Goal: Communication & Community: Answer question/provide support

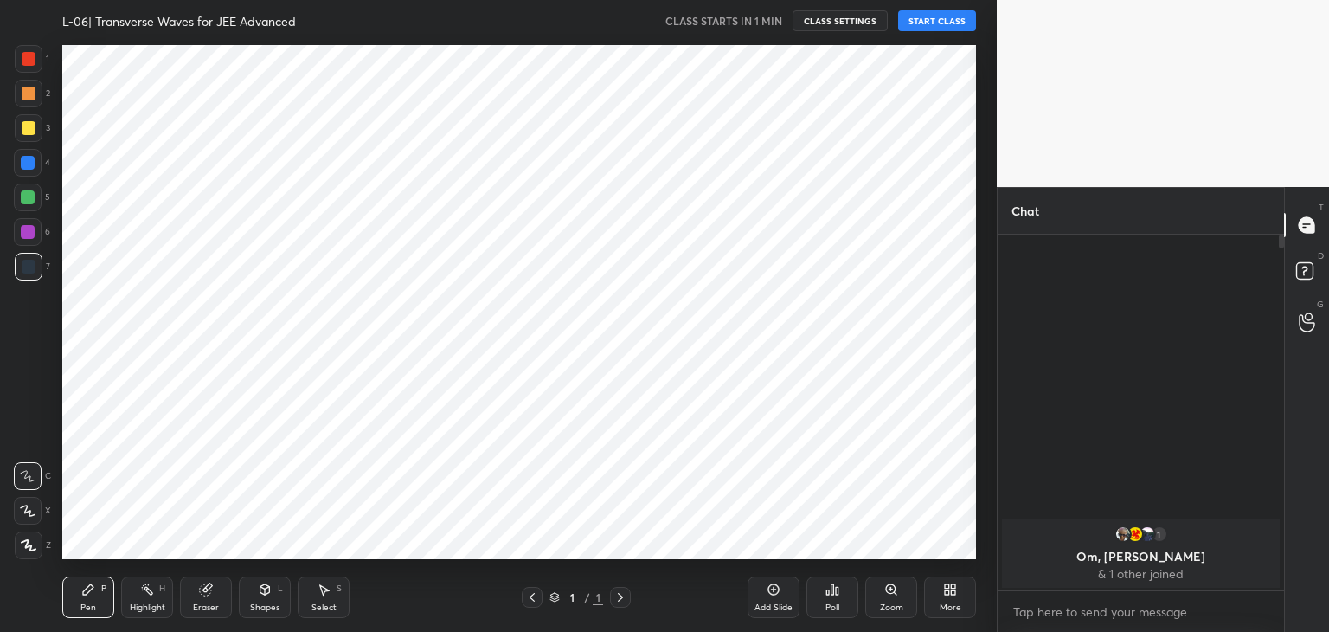
scroll to position [208, 281]
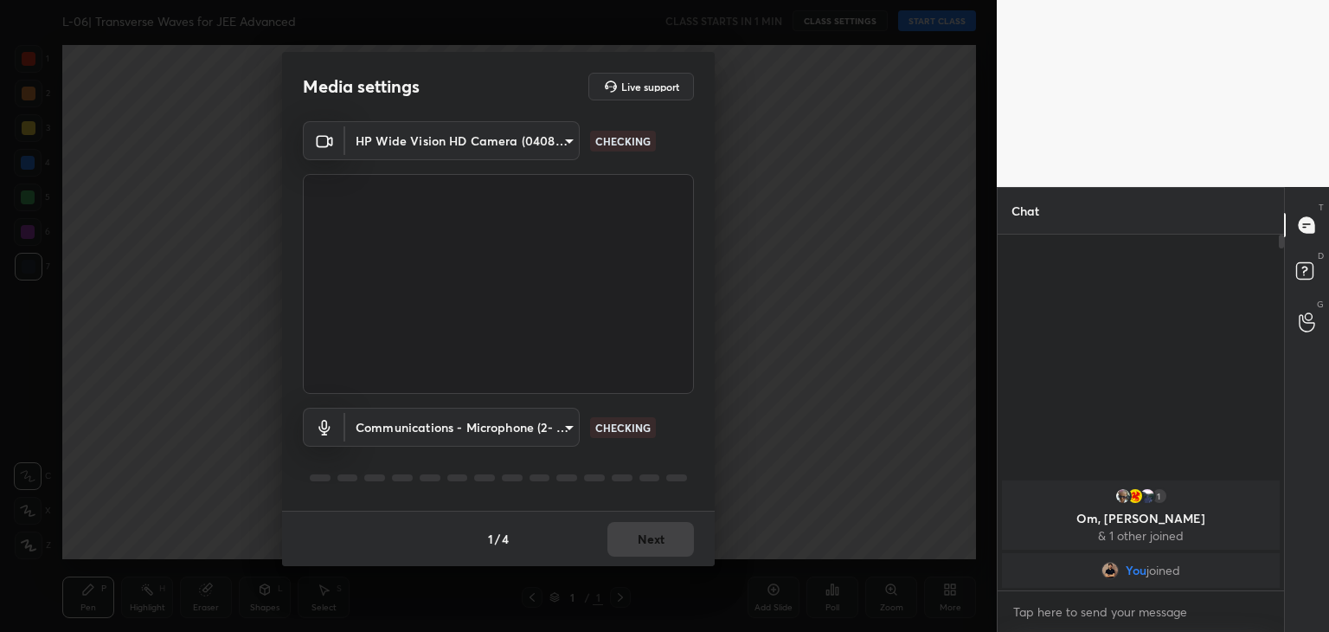
type input "3ffa3a9d2e4831a26c8c80ba9d1fb53a3cc302a1d597b653119fe669cde748f2"
type input "communications"
click at [654, 534] on button "Next" at bounding box center [651, 539] width 87 height 35
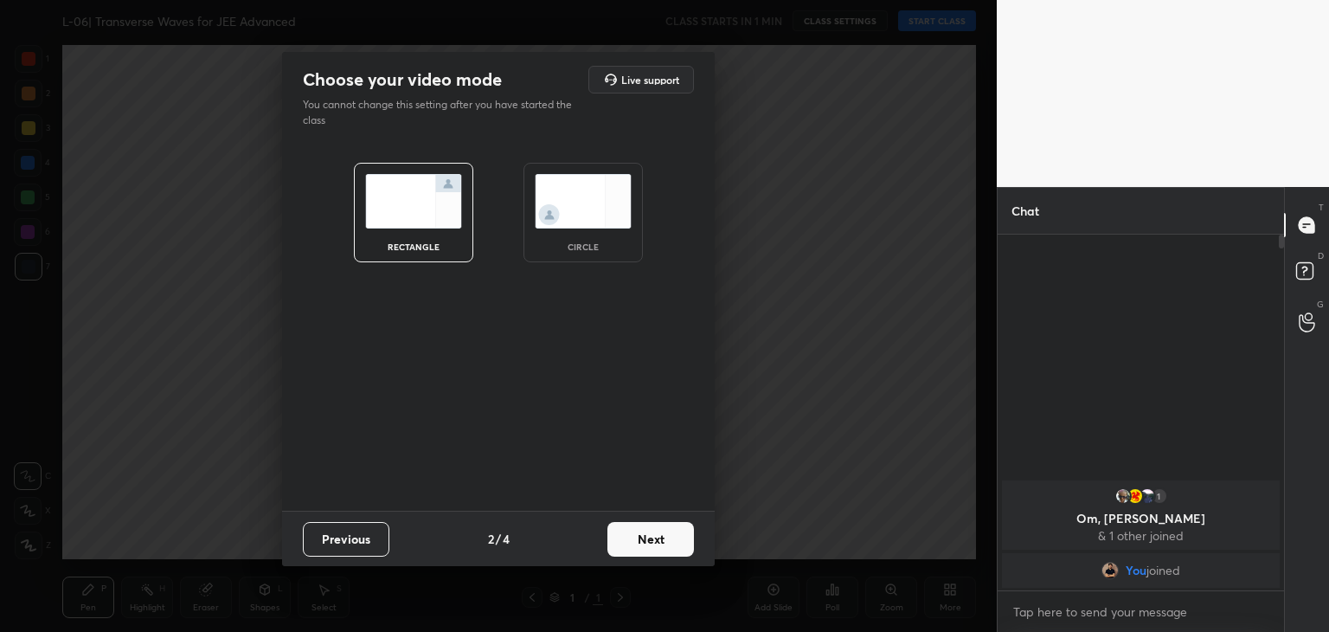
click at [654, 534] on button "Next" at bounding box center [651, 539] width 87 height 35
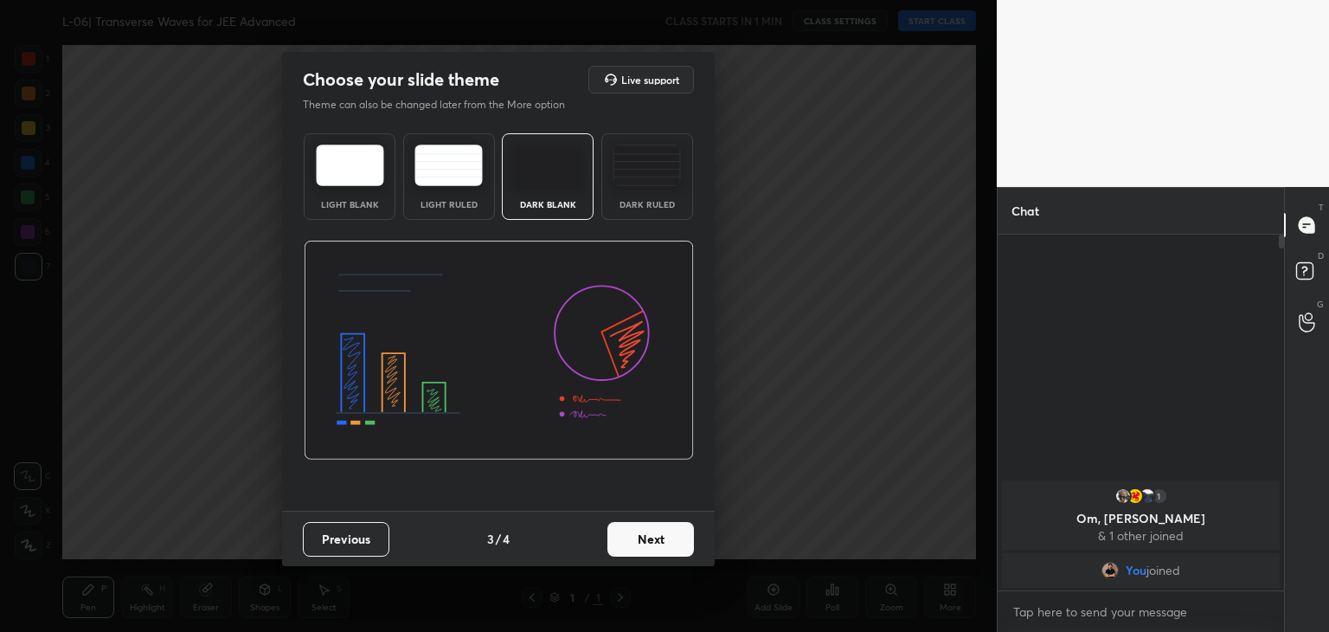
click at [654, 534] on button "Next" at bounding box center [651, 539] width 87 height 35
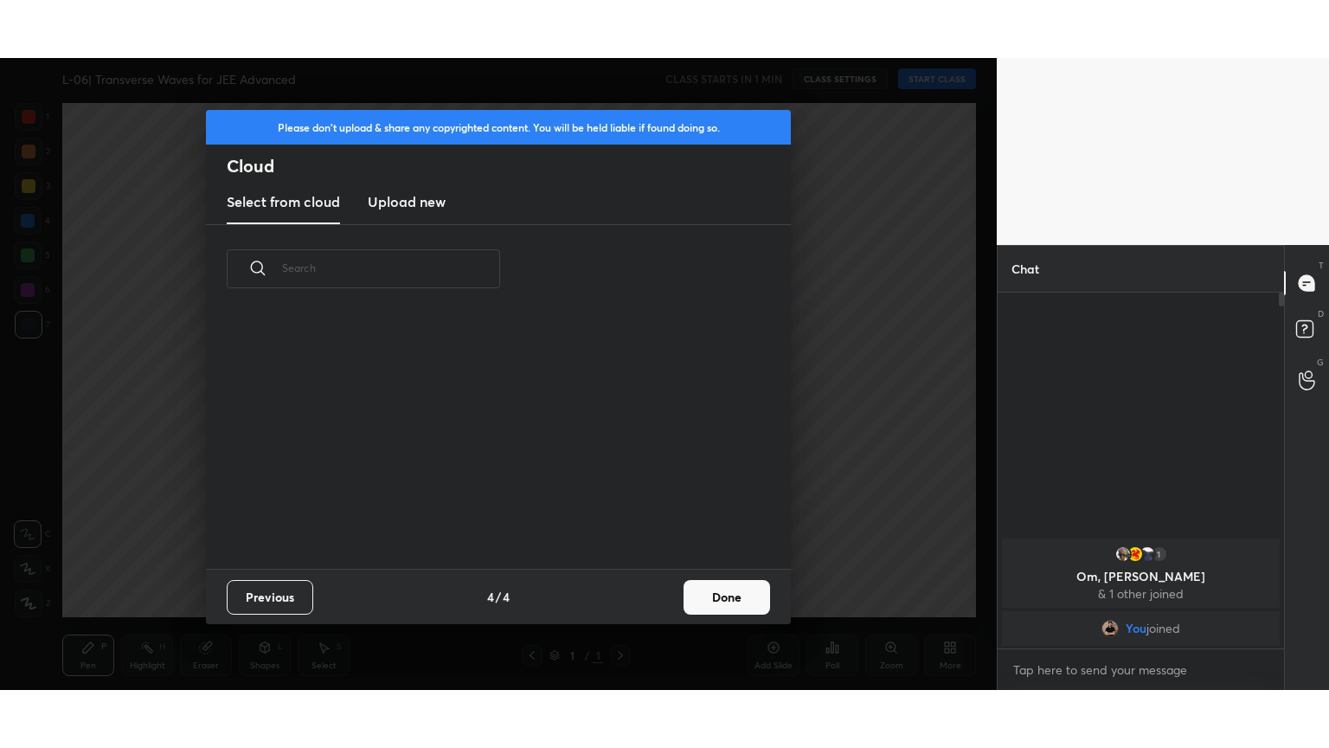
scroll to position [256, 556]
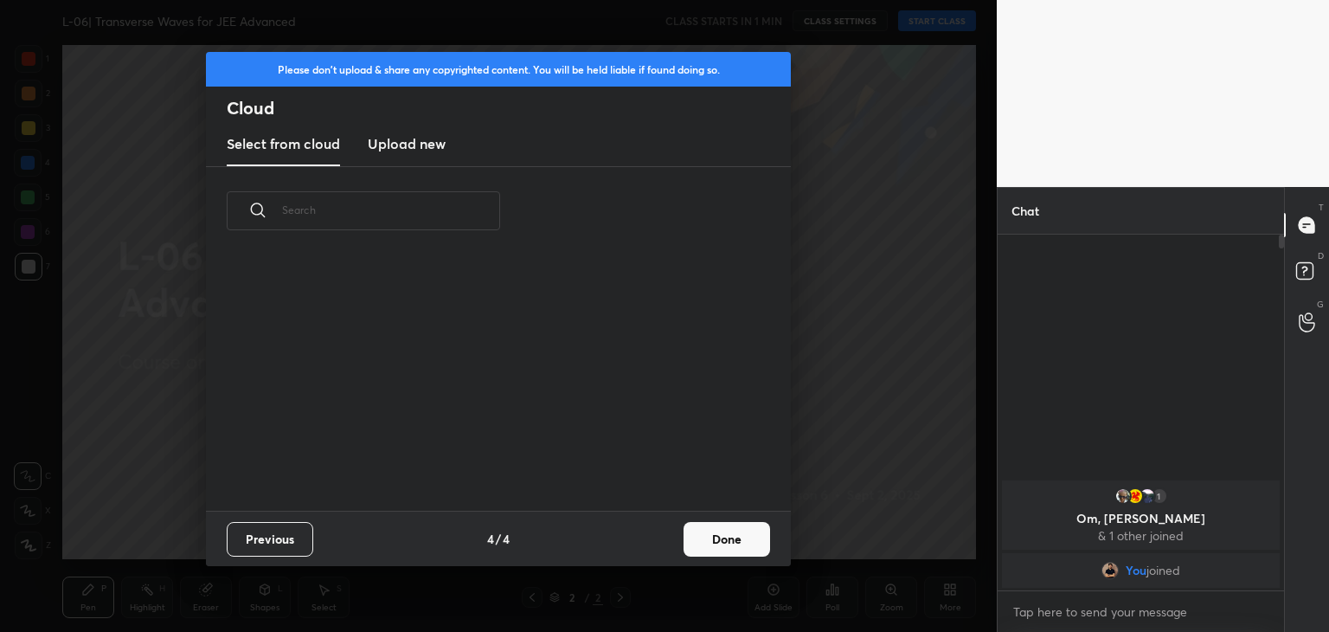
click at [408, 139] on h3 "Upload new" at bounding box center [407, 143] width 78 height 21
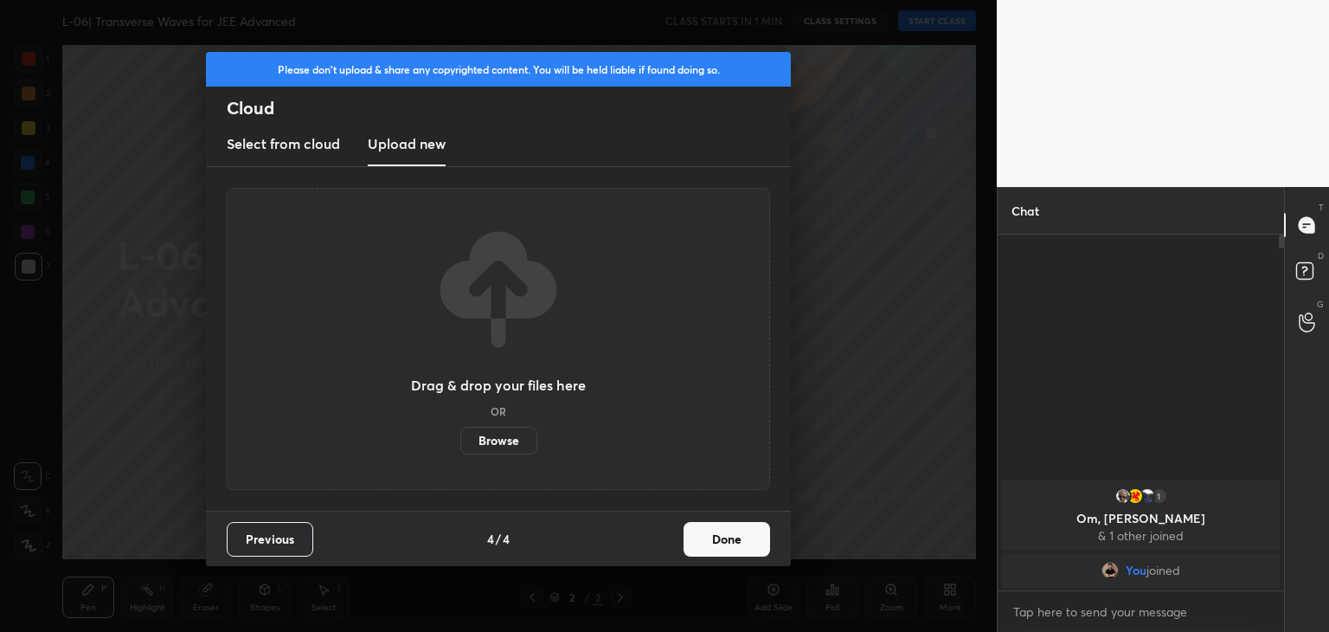
click at [489, 437] on label "Browse" at bounding box center [498, 441] width 77 height 28
click at [460, 437] on input "Browse" at bounding box center [460, 441] width 0 height 28
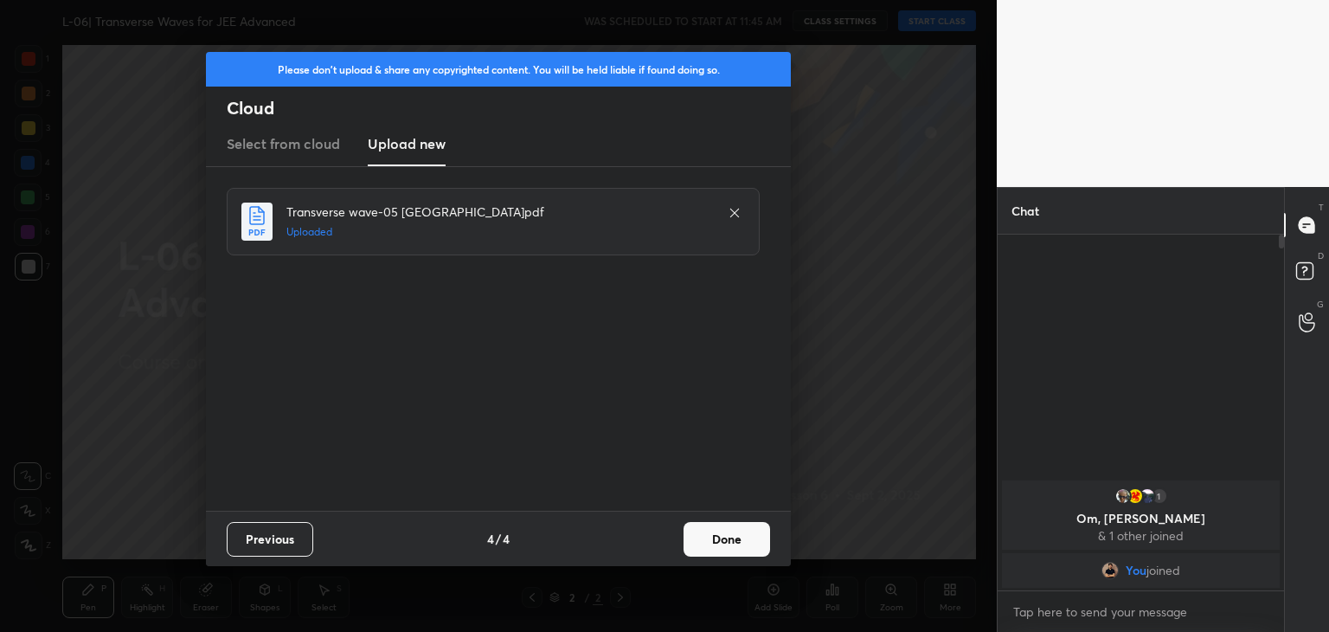
click at [722, 537] on button "Done" at bounding box center [727, 539] width 87 height 35
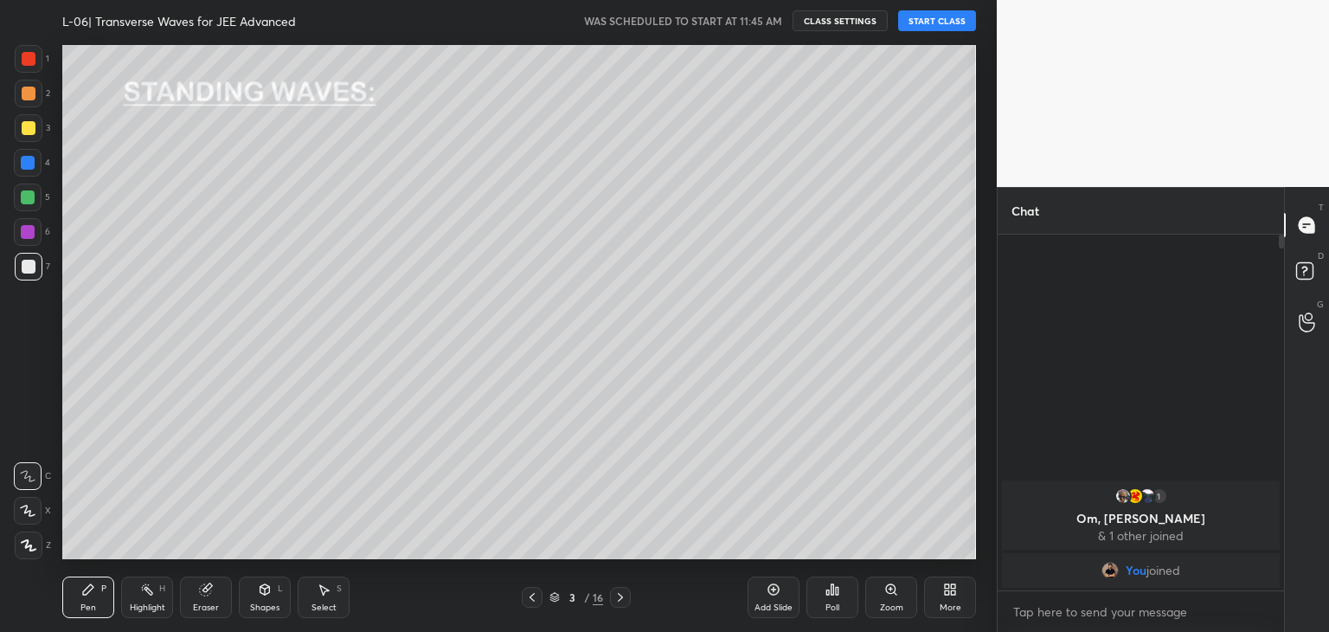
click at [533, 604] on div at bounding box center [532, 597] width 21 height 21
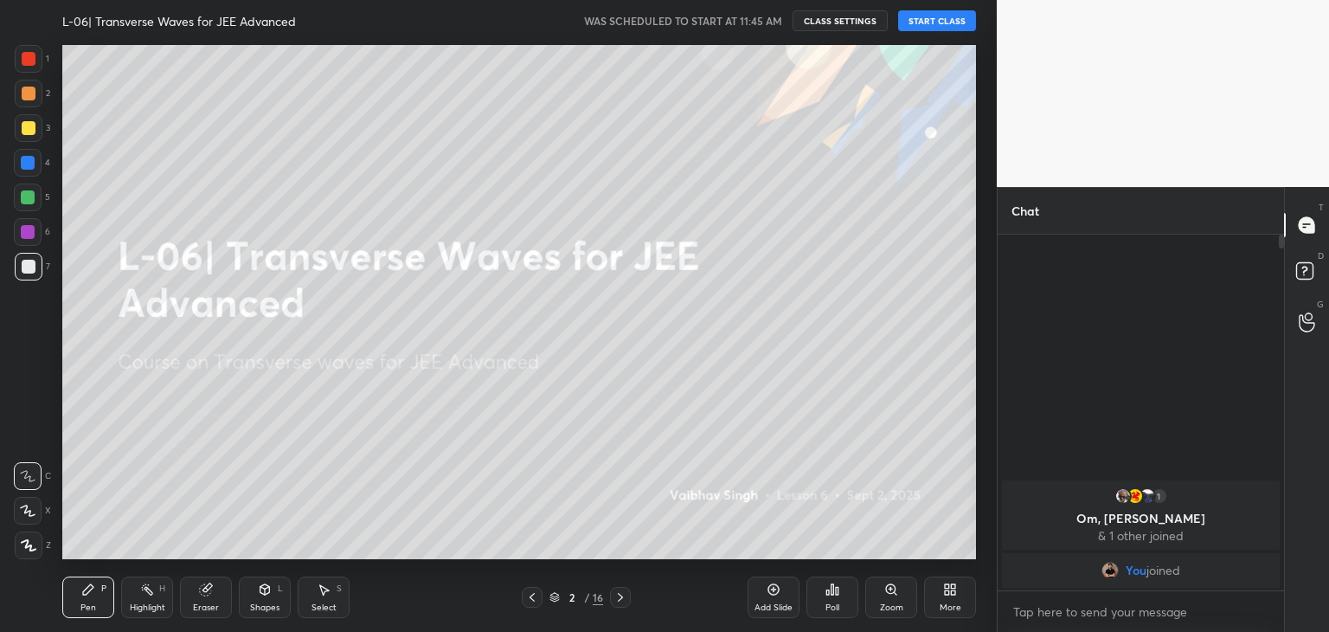
click at [941, 583] on div "More" at bounding box center [950, 597] width 52 height 42
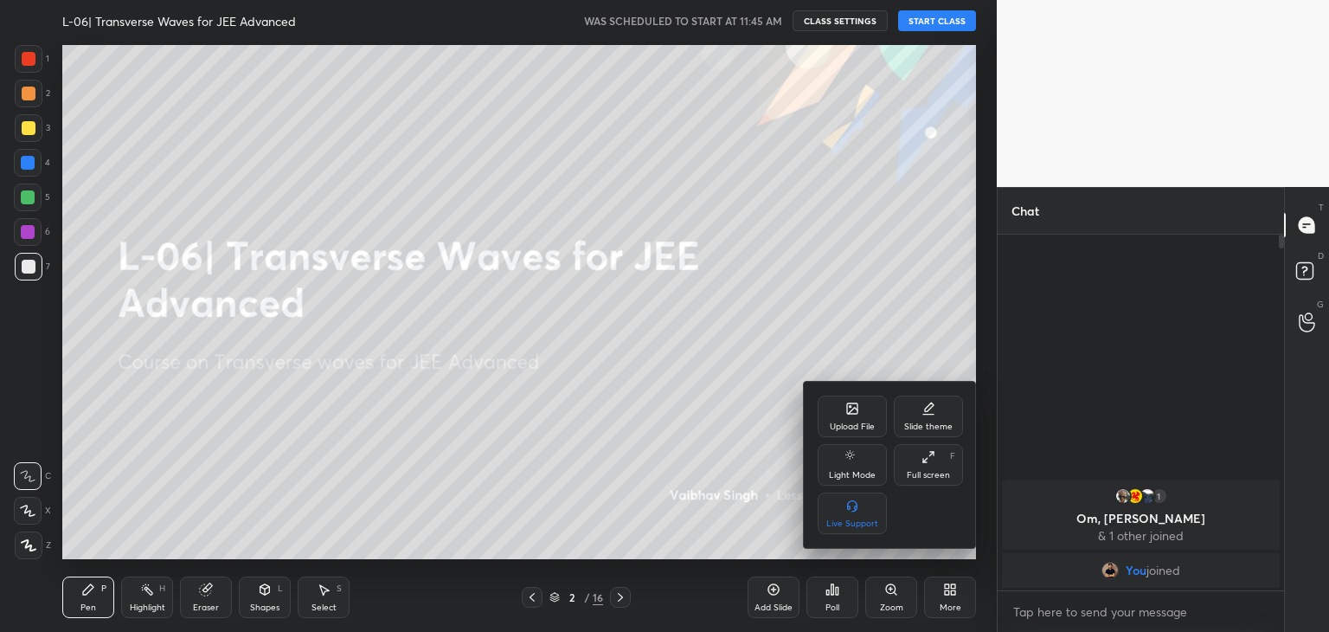
click at [930, 453] on icon at bounding box center [929, 457] width 14 height 14
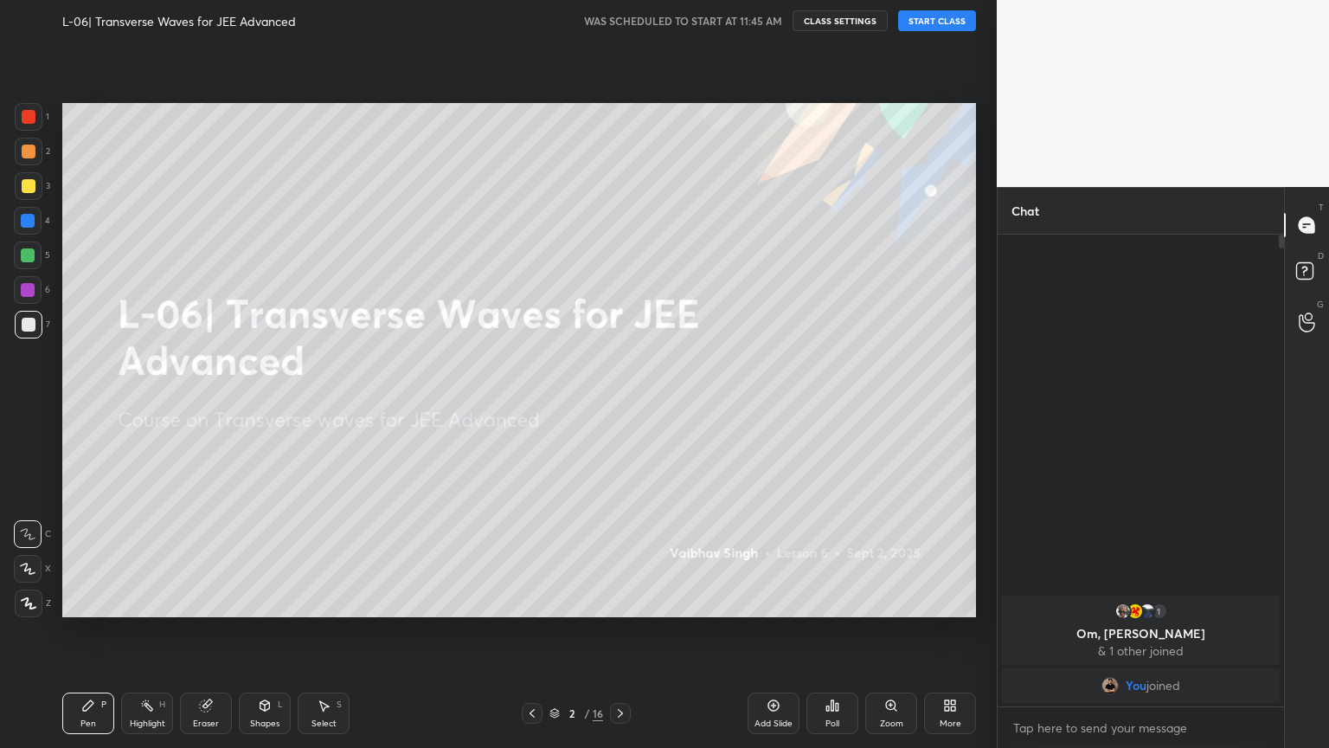
scroll to position [323, 281]
click at [940, 18] on button "START CLASS" at bounding box center [937, 20] width 78 height 21
click at [24, 284] on div at bounding box center [28, 290] width 14 height 14
click at [15, 600] on div at bounding box center [29, 603] width 28 height 28
click at [16, 255] on div at bounding box center [28, 255] width 28 height 28
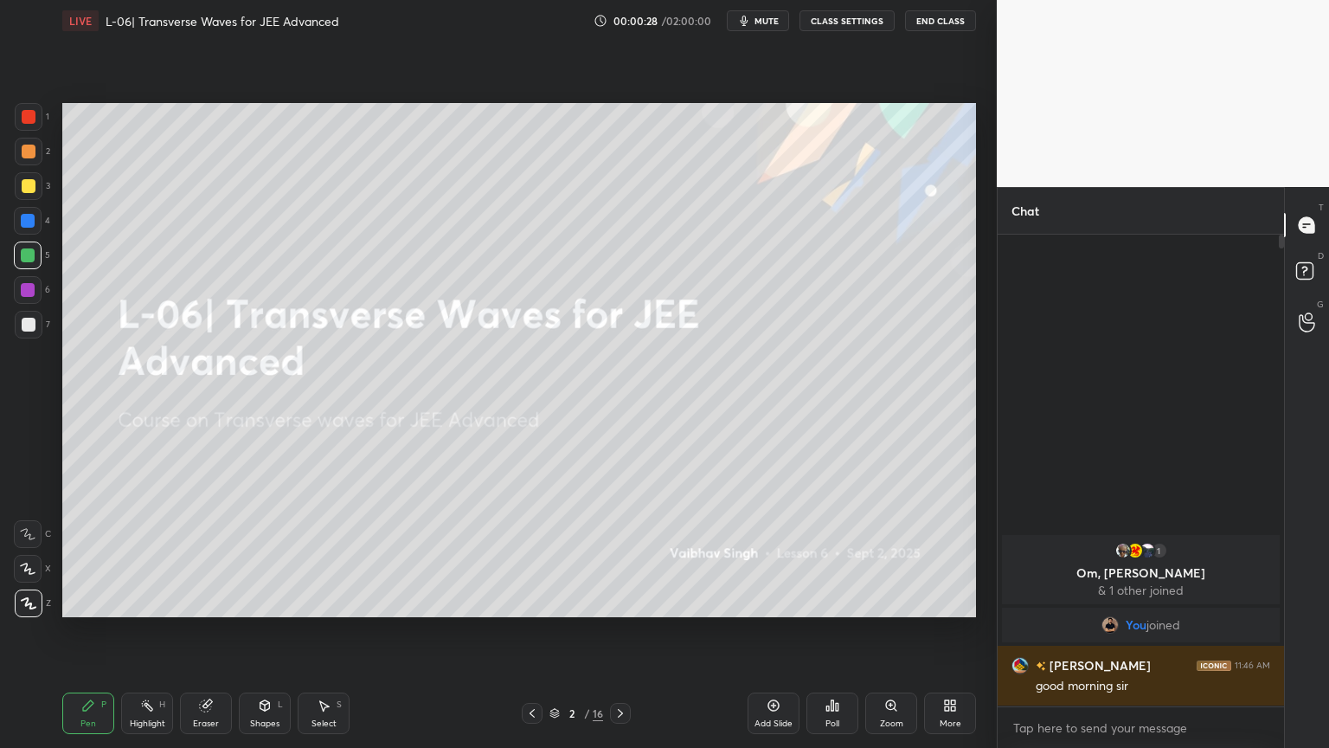
click at [24, 180] on div at bounding box center [29, 186] width 14 height 14
click at [30, 152] on div at bounding box center [29, 152] width 14 height 14
click at [25, 601] on icon at bounding box center [29, 603] width 16 height 12
click at [139, 631] on div "Highlight H" at bounding box center [147, 713] width 52 height 42
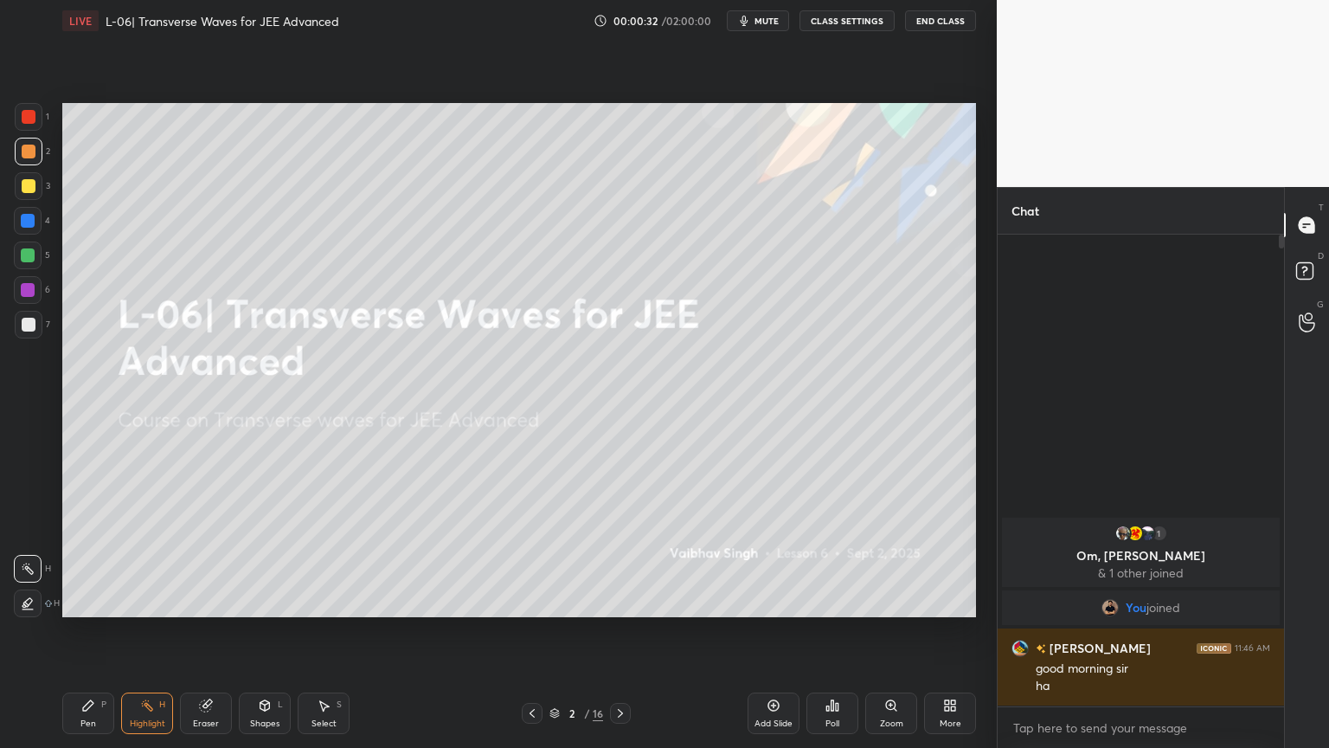
click at [90, 631] on icon at bounding box center [88, 705] width 14 height 14
click at [33, 319] on div at bounding box center [29, 325] width 14 height 14
click at [34, 284] on div at bounding box center [28, 290] width 14 height 14
click at [24, 258] on div at bounding box center [28, 255] width 14 height 14
click at [27, 219] on div at bounding box center [28, 221] width 14 height 14
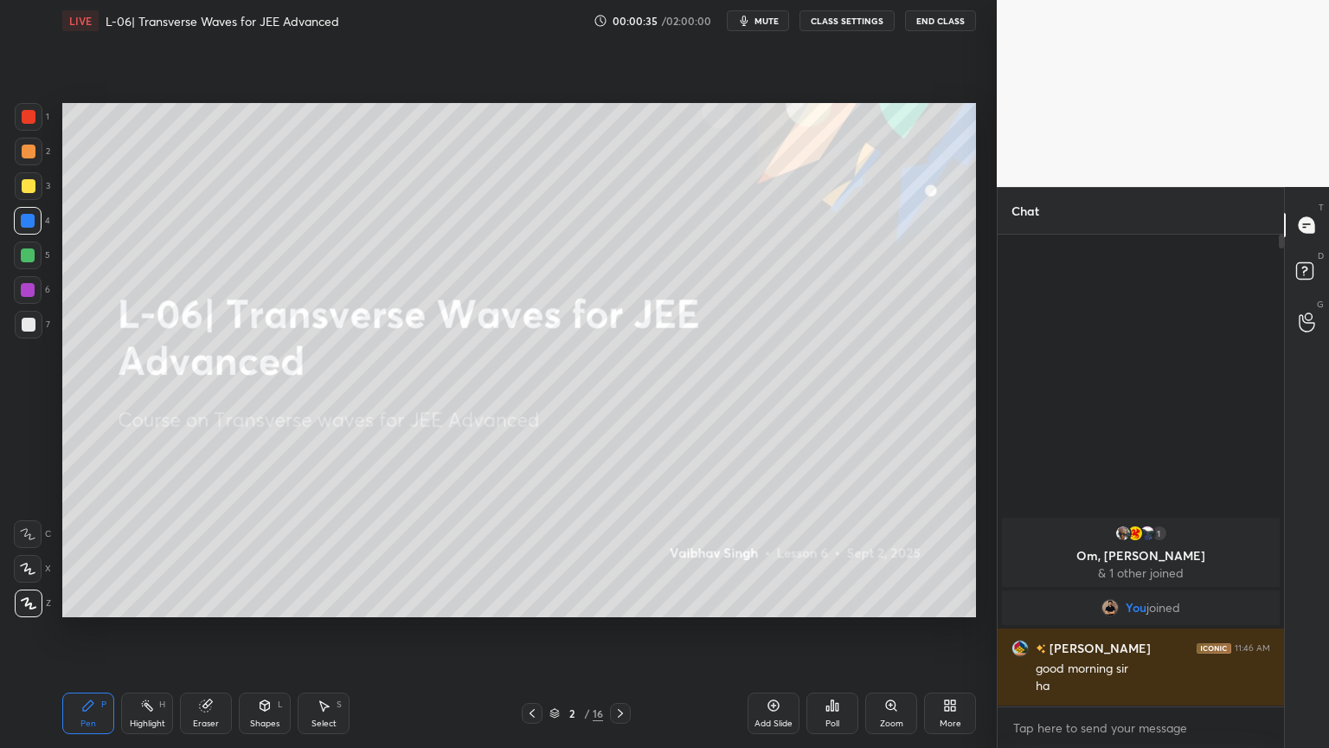
click at [22, 177] on div at bounding box center [29, 186] width 28 height 28
click at [23, 285] on div at bounding box center [28, 290] width 14 height 14
click at [32, 262] on div at bounding box center [28, 255] width 28 height 28
click at [37, 316] on div at bounding box center [29, 325] width 28 height 28
click at [18, 189] on div at bounding box center [29, 186] width 28 height 28
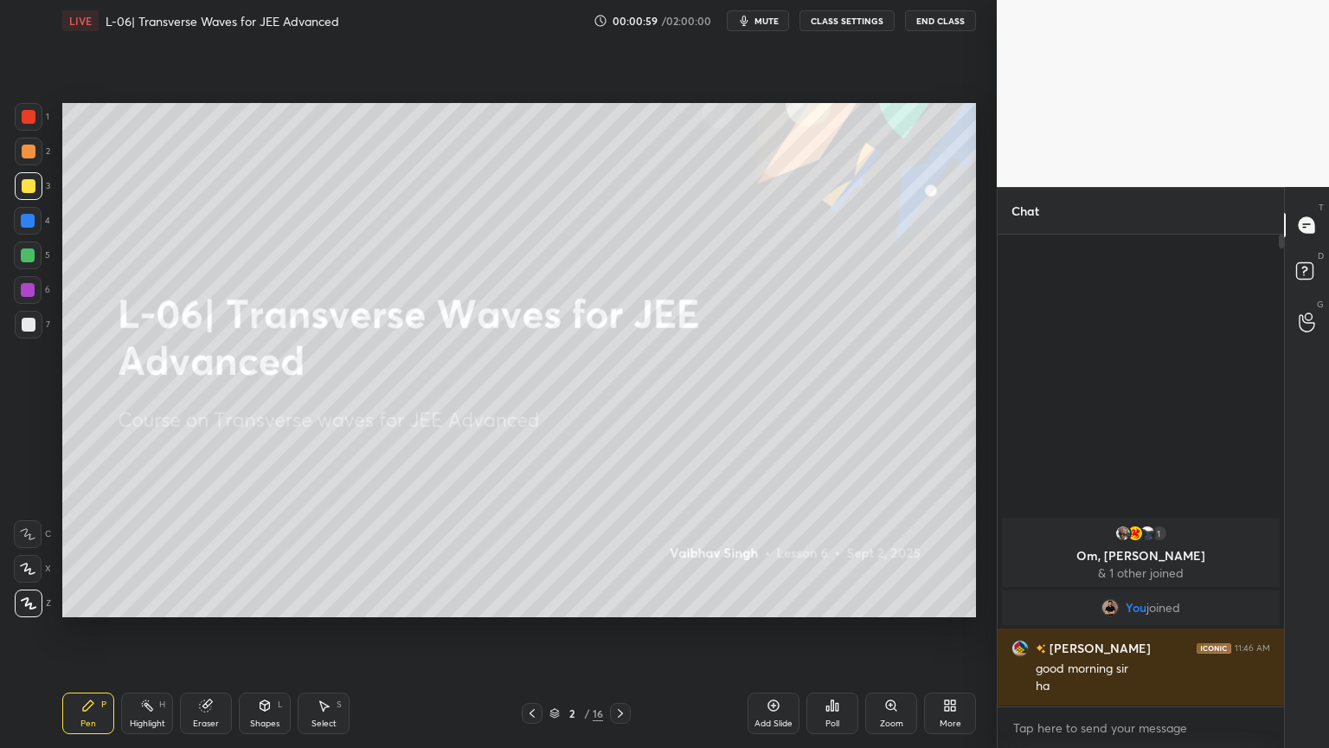
click at [767, 631] on icon at bounding box center [774, 705] width 14 height 14
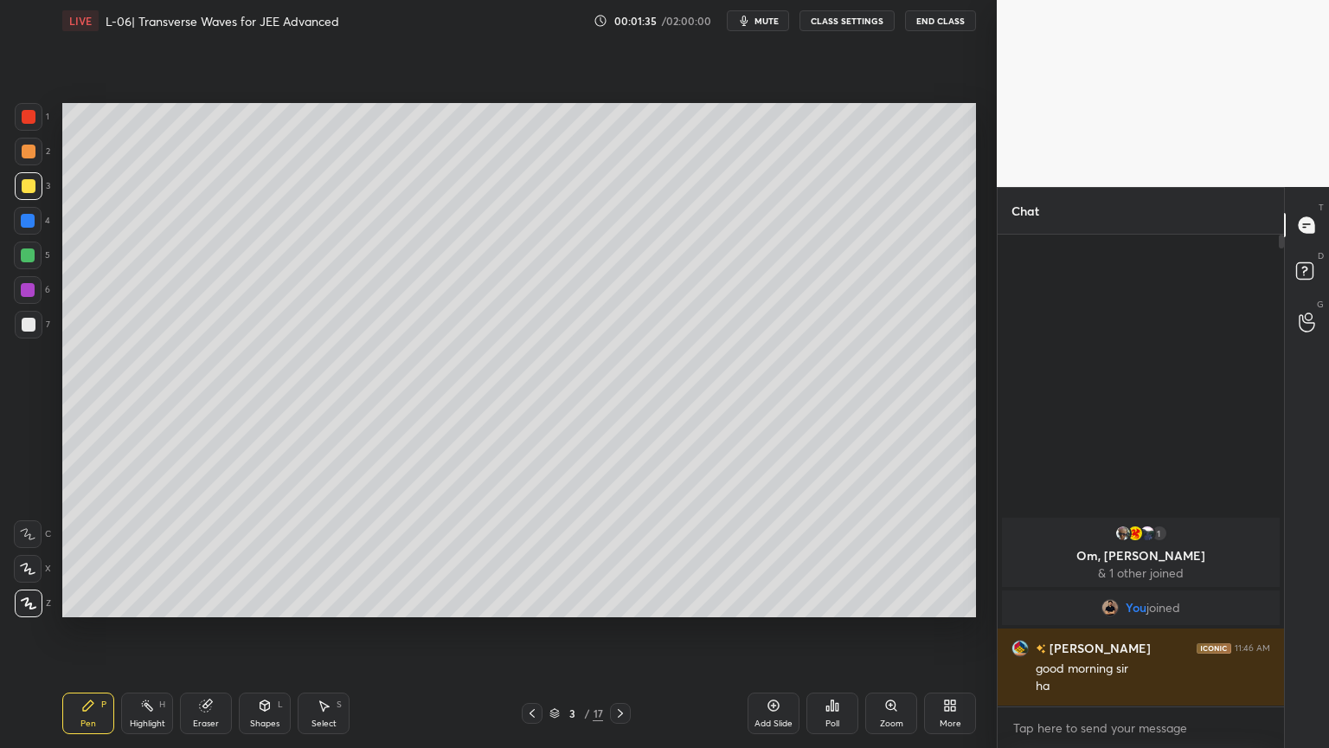
click at [186, 631] on div "Eraser" at bounding box center [206, 713] width 52 height 42
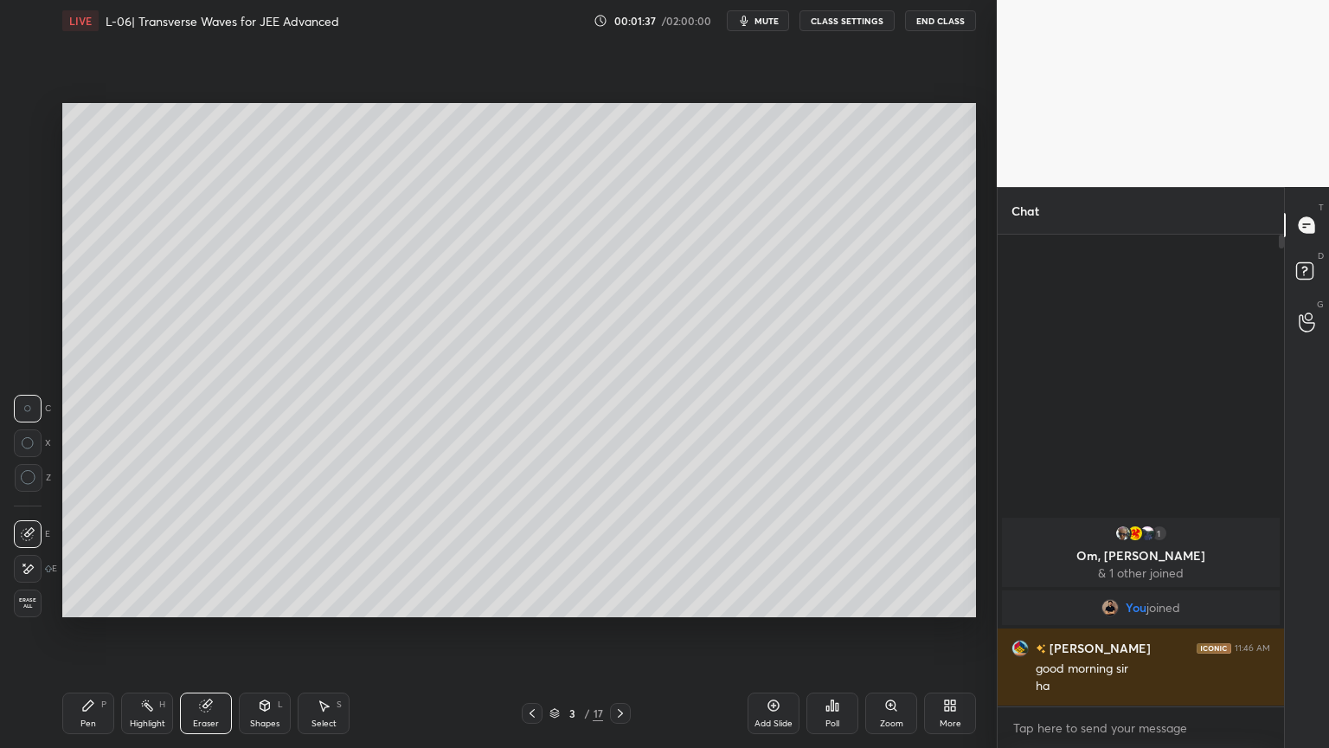
click at [38, 480] on div at bounding box center [29, 478] width 28 height 28
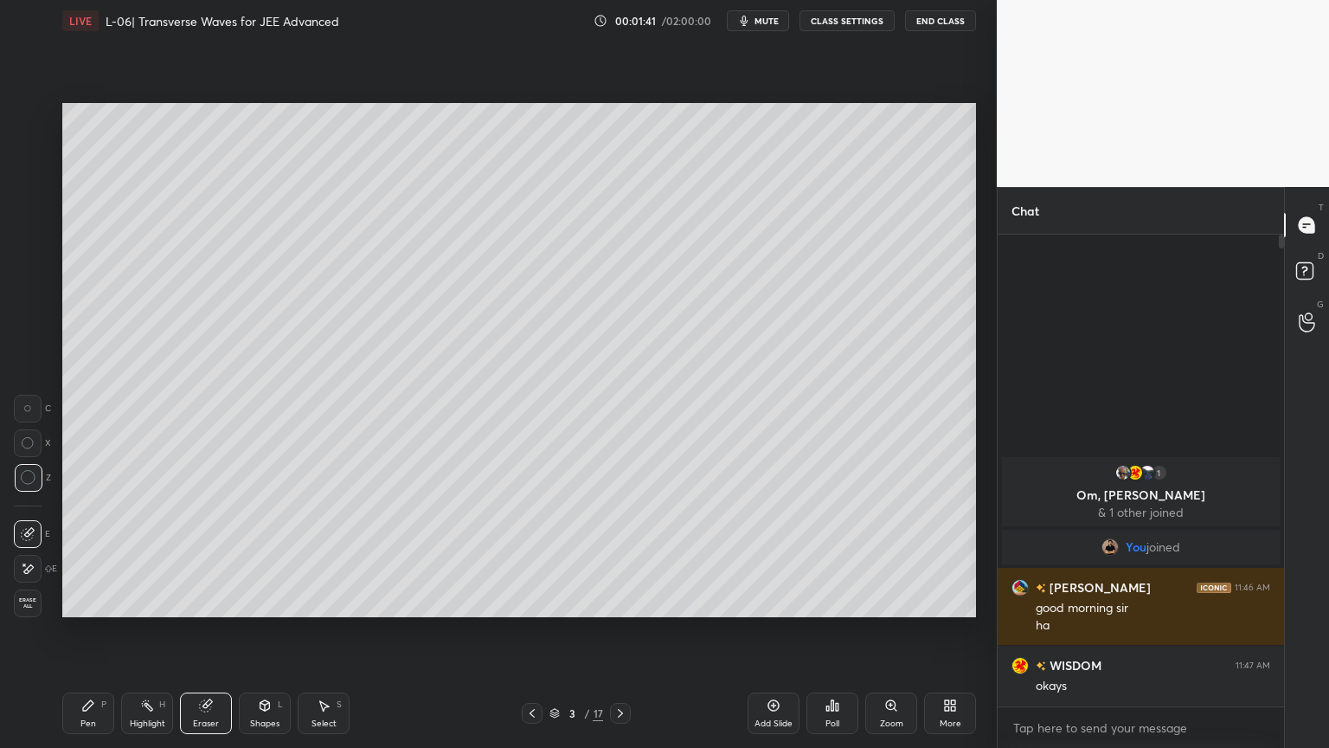
click at [534, 631] on icon at bounding box center [532, 713] width 14 height 14
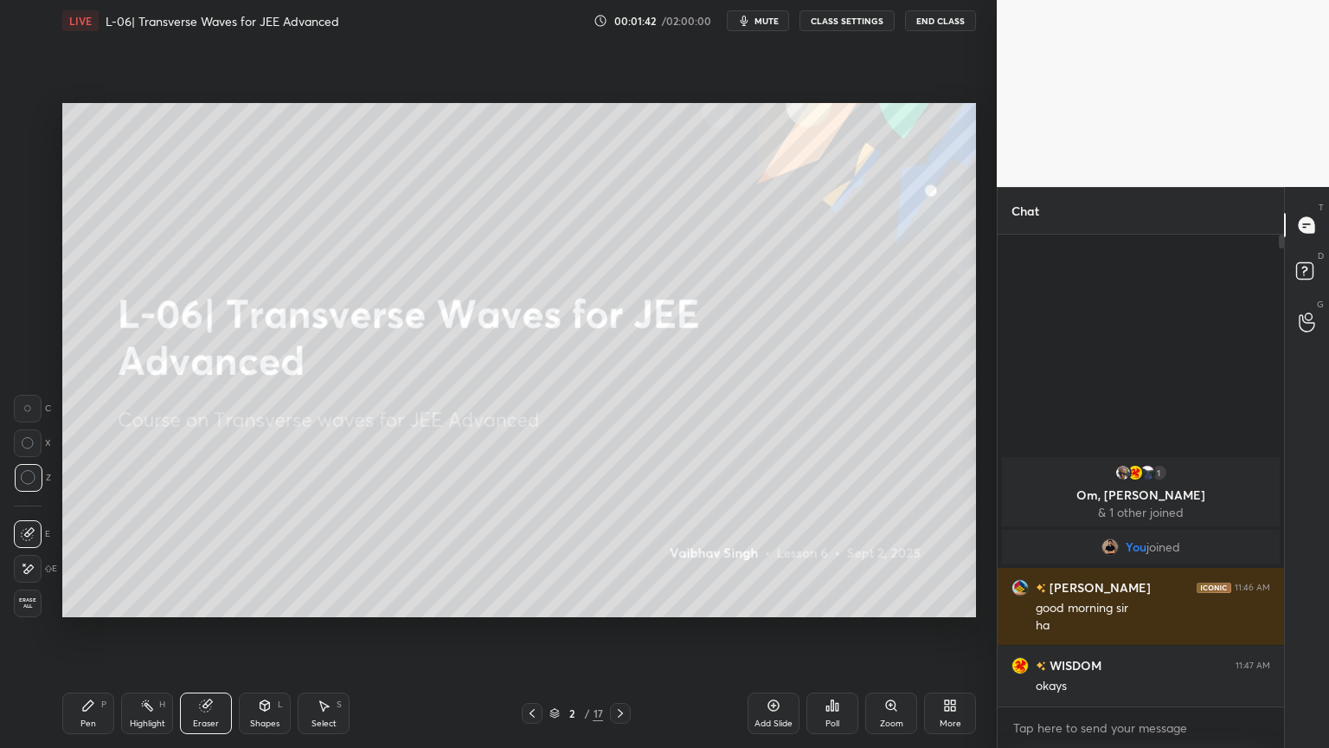
click at [630, 631] on div at bounding box center [620, 713] width 21 height 21
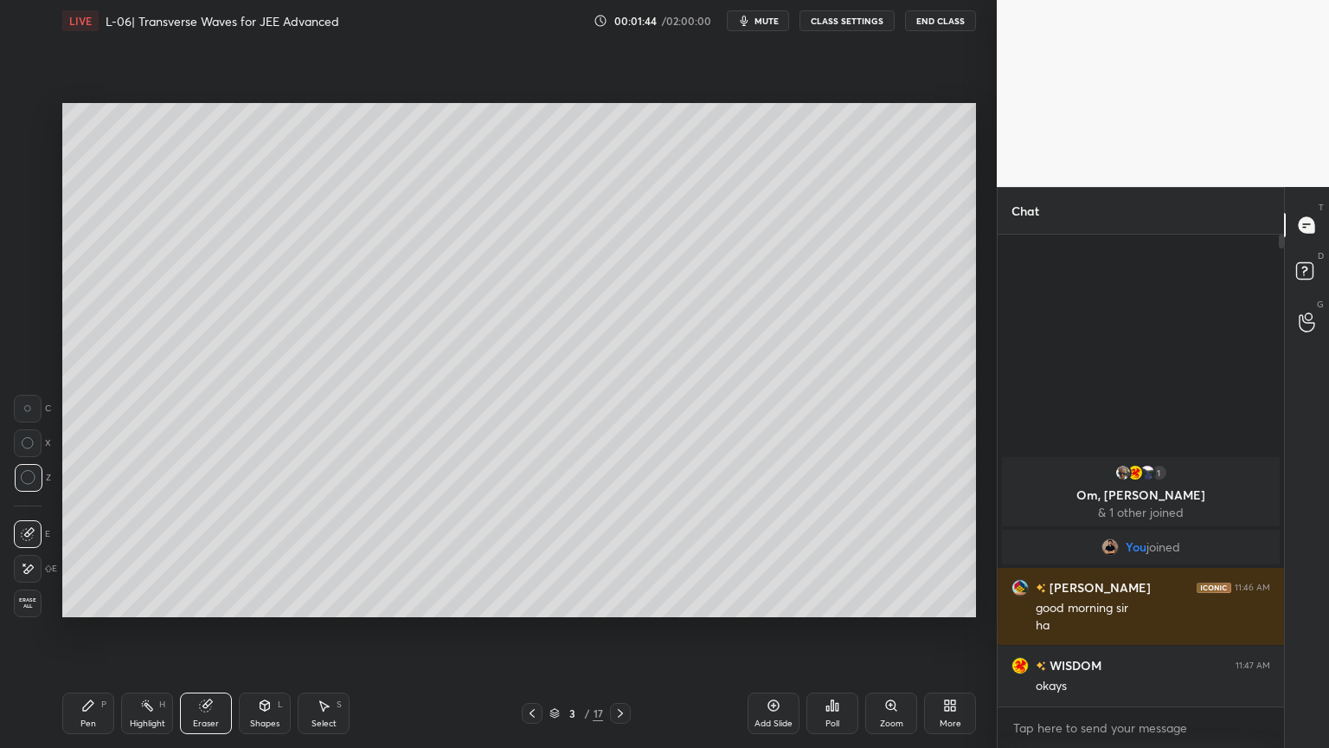
click at [619, 631] on icon at bounding box center [620, 713] width 5 height 9
click at [85, 631] on icon at bounding box center [88, 705] width 14 height 14
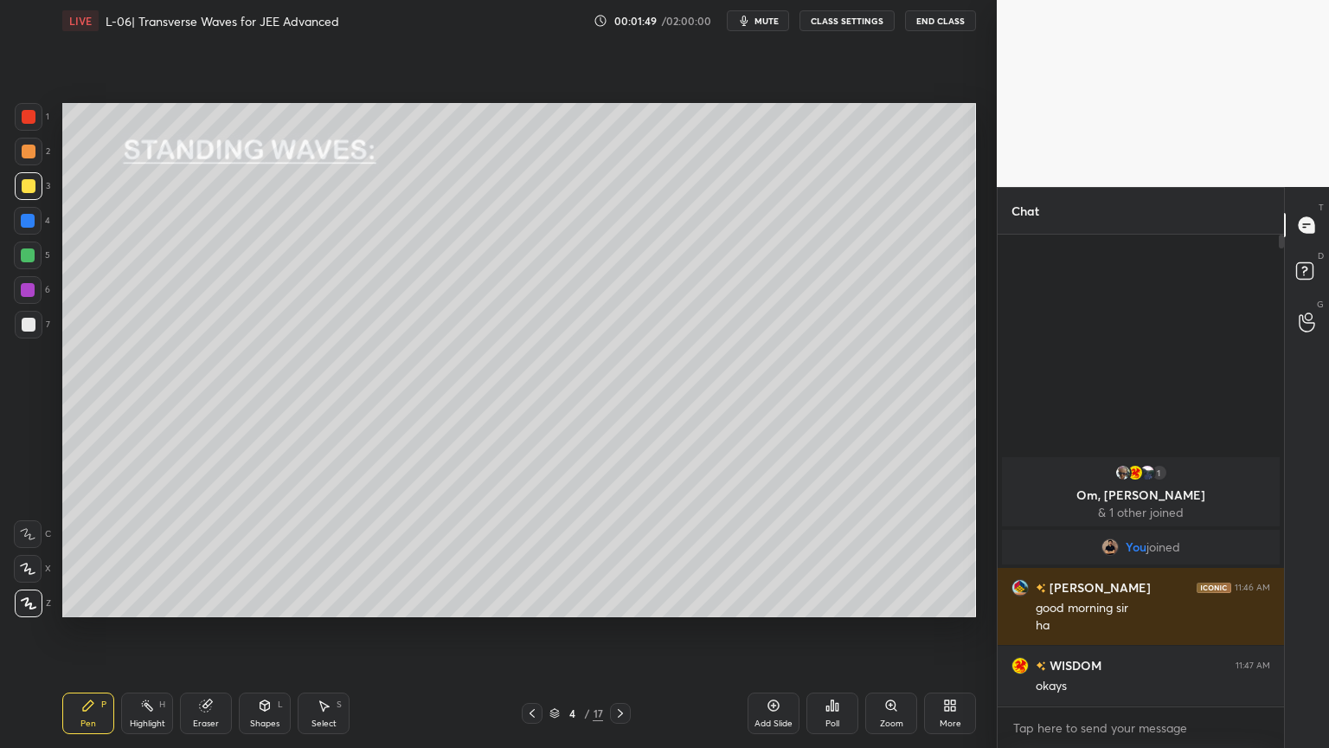
click at [23, 231] on div at bounding box center [28, 221] width 28 height 28
click at [16, 254] on div at bounding box center [28, 255] width 28 height 28
click at [26, 155] on div at bounding box center [29, 152] width 14 height 14
click at [23, 177] on div at bounding box center [29, 186] width 28 height 28
click at [29, 151] on div at bounding box center [29, 152] width 14 height 14
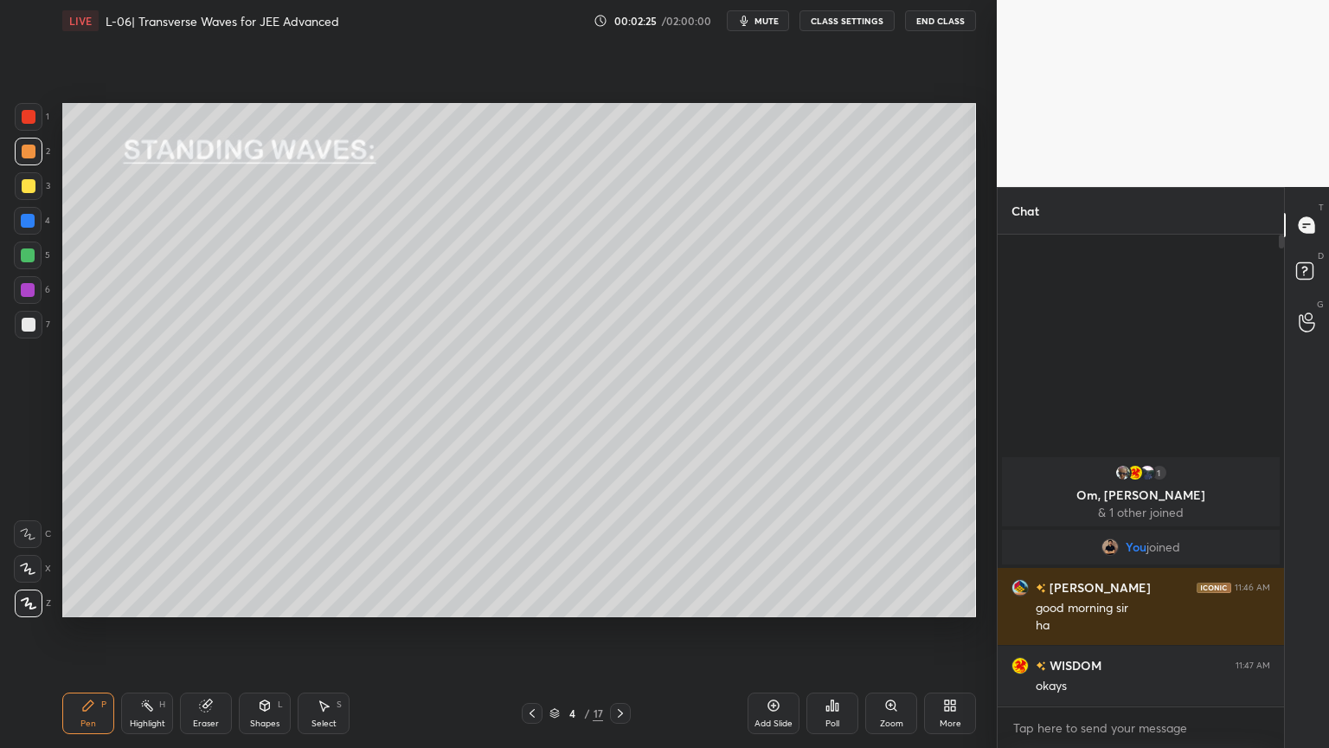
click at [35, 172] on div "3" at bounding box center [32, 186] width 35 height 28
click at [24, 284] on div at bounding box center [28, 290] width 14 height 14
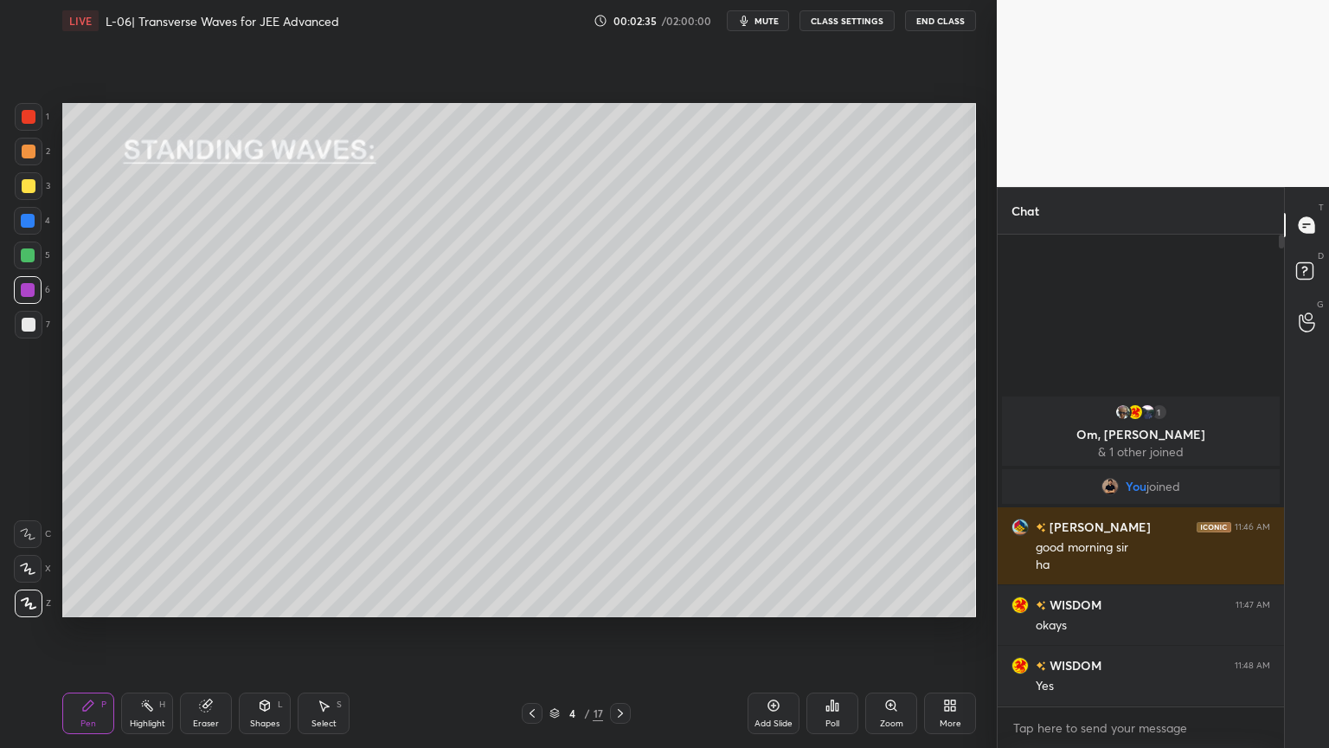
click at [142, 631] on div "Highlight H" at bounding box center [147, 713] width 52 height 42
click at [21, 254] on div at bounding box center [28, 255] width 14 height 14
click at [87, 631] on icon at bounding box center [88, 705] width 14 height 14
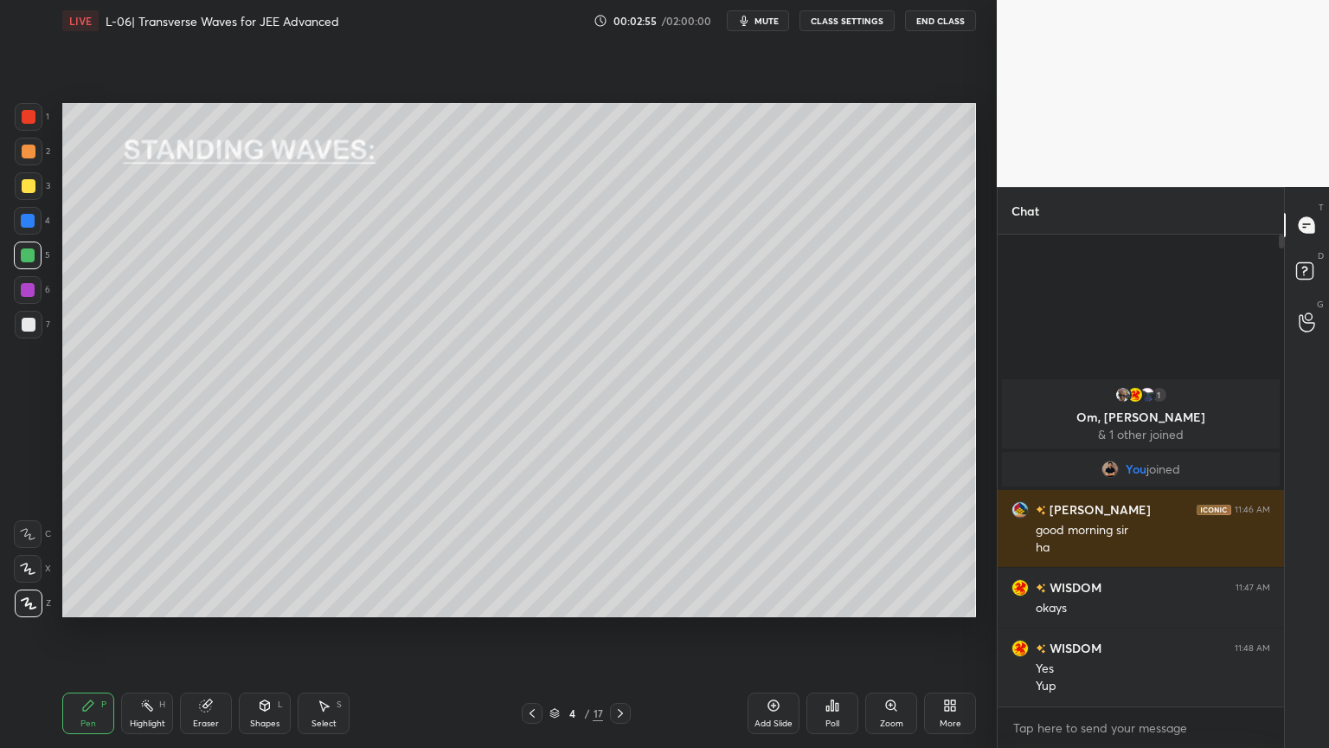
click at [272, 631] on div "Shapes" at bounding box center [264, 723] width 29 height 9
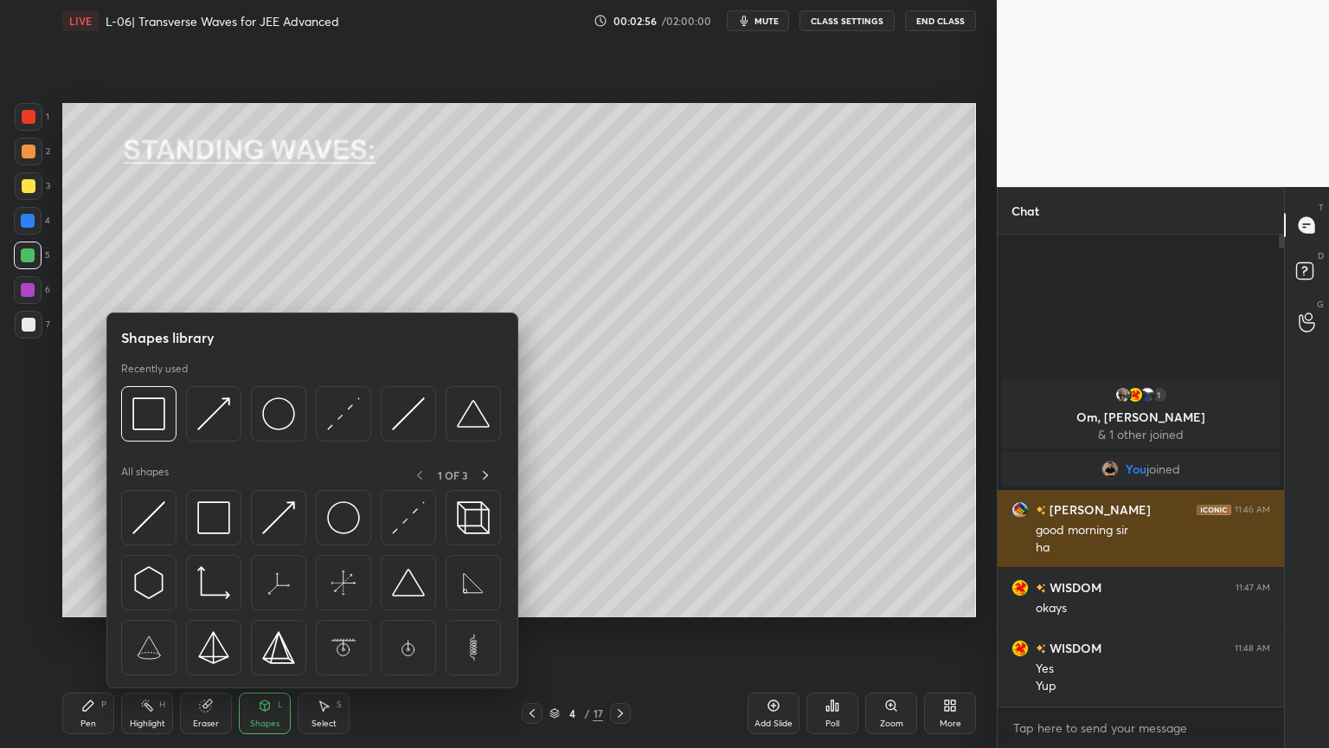
click at [338, 420] on img at bounding box center [343, 413] width 33 height 33
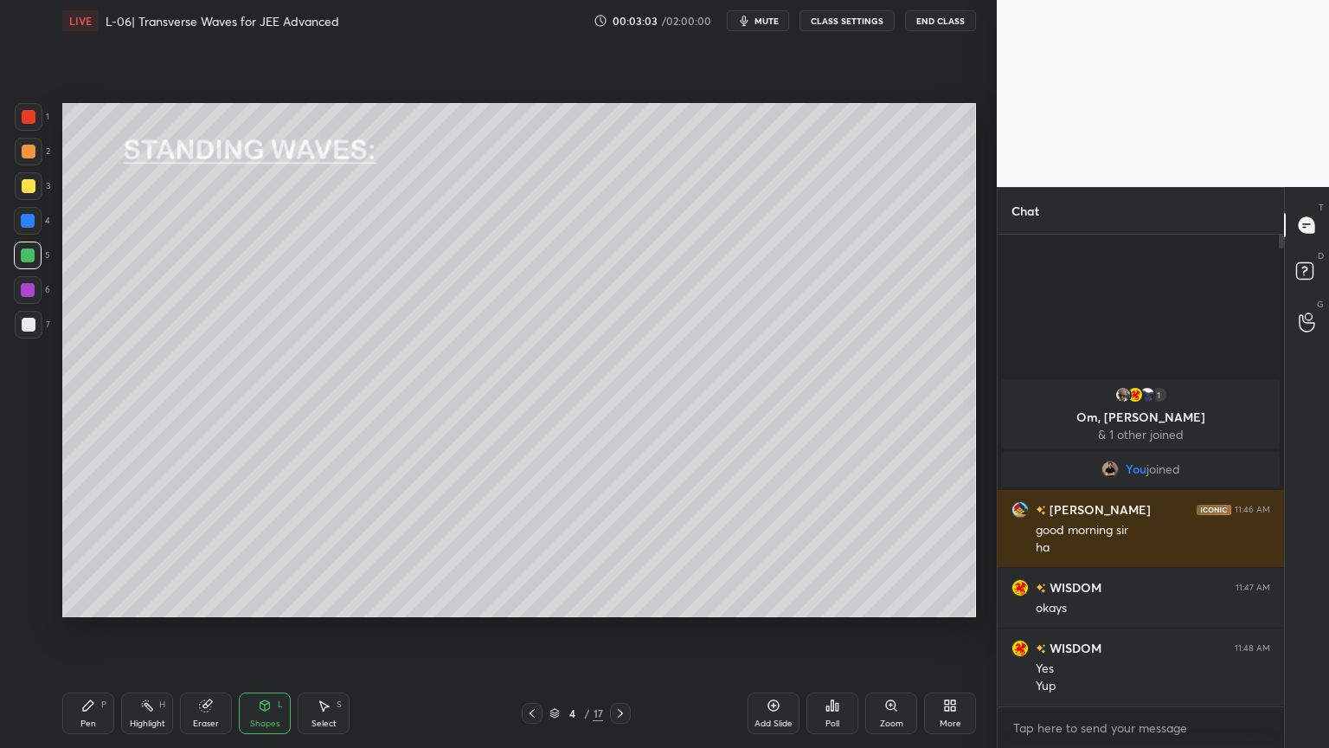
click at [270, 631] on div "Shapes" at bounding box center [264, 723] width 29 height 9
click at [30, 118] on div at bounding box center [29, 117] width 14 height 14
click at [23, 180] on div at bounding box center [29, 186] width 14 height 14
click at [107, 631] on div "Pen P Highlight H Eraser Shapes L Select S 4 / 17 Add Slide Poll Zoom More" at bounding box center [519, 713] width 914 height 69
click at [95, 631] on div "Pen P" at bounding box center [88, 713] width 52 height 42
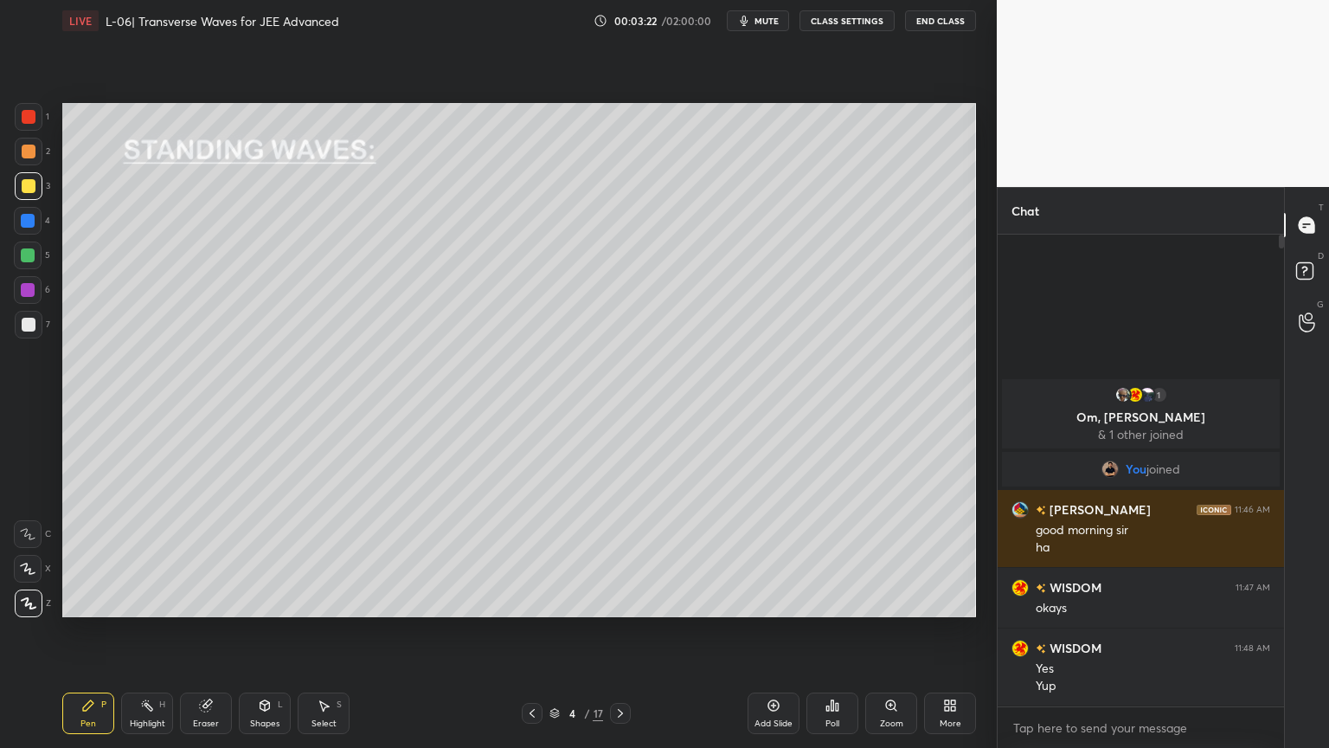
click at [21, 219] on div at bounding box center [28, 221] width 14 height 14
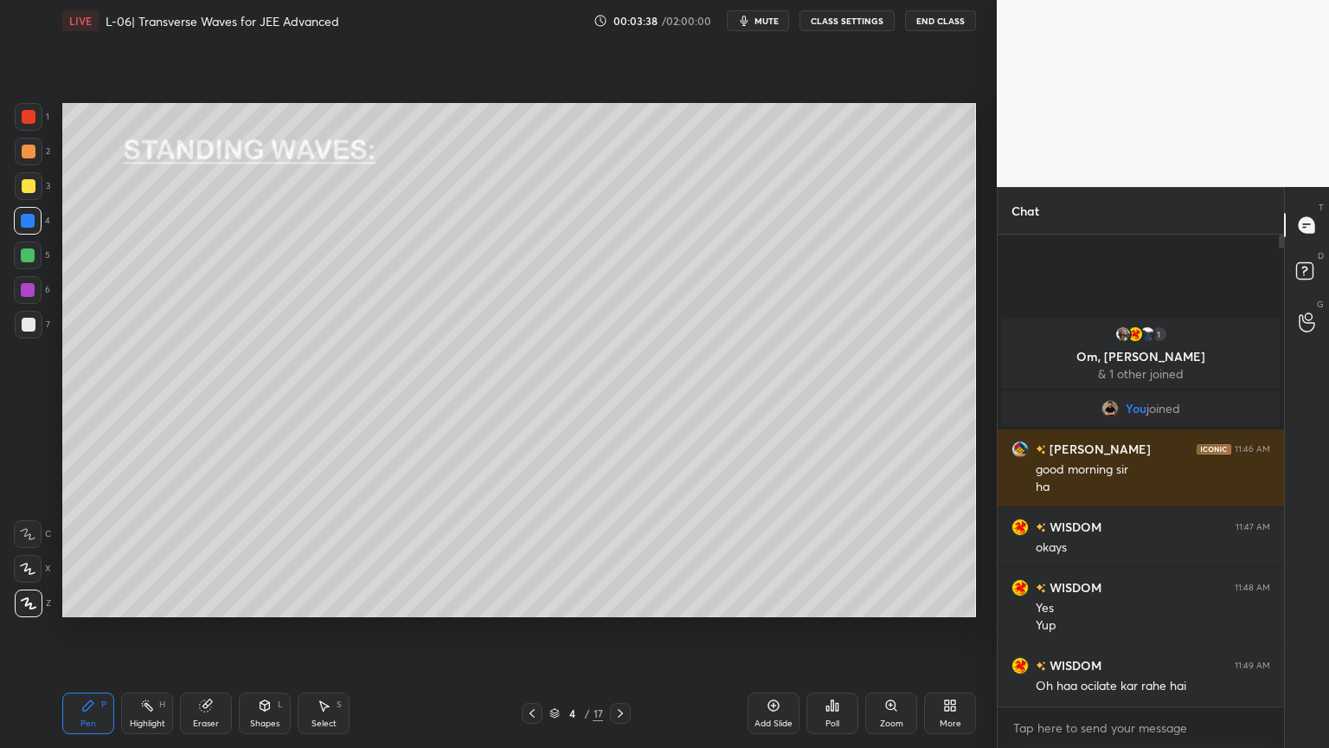
click at [10, 249] on div "1 2 3 4 5 6 7 C X Z C X Z E E Erase all H H" at bounding box center [27, 360] width 55 height 514
click at [25, 253] on div at bounding box center [28, 255] width 14 height 14
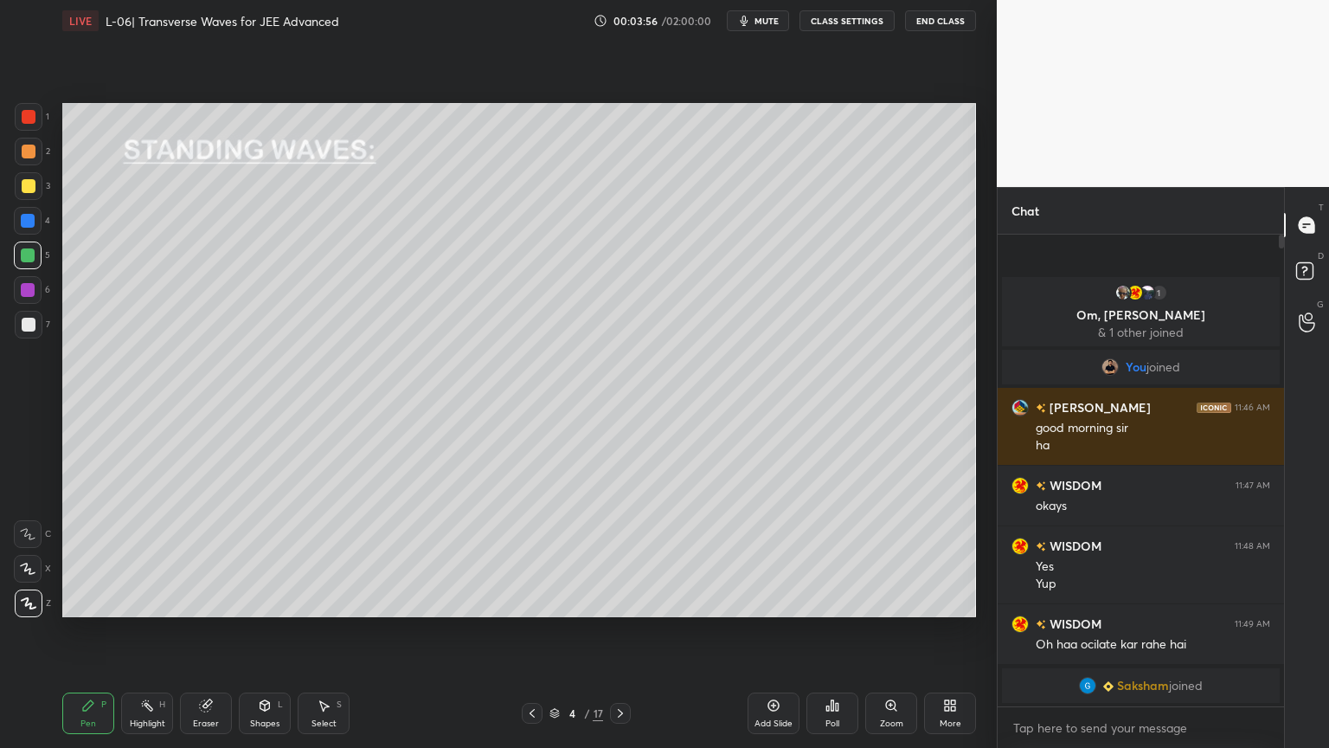
click at [22, 332] on div at bounding box center [29, 325] width 28 height 28
click at [22, 188] on div at bounding box center [29, 186] width 14 height 14
click at [767, 631] on div "Add Slide" at bounding box center [774, 713] width 52 height 42
click at [27, 161] on div at bounding box center [29, 152] width 28 height 28
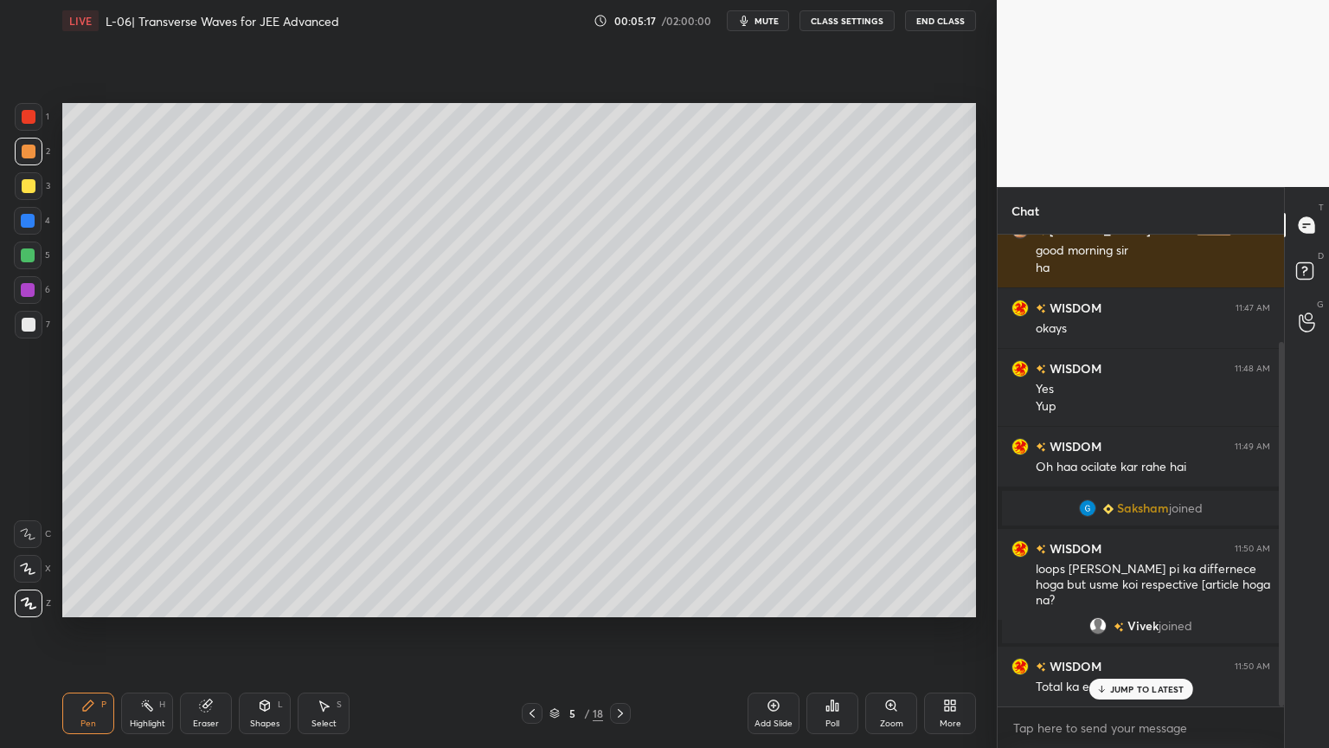
scroll to position [139, 0]
click at [253, 631] on div "Shapes L" at bounding box center [265, 713] width 52 height 42
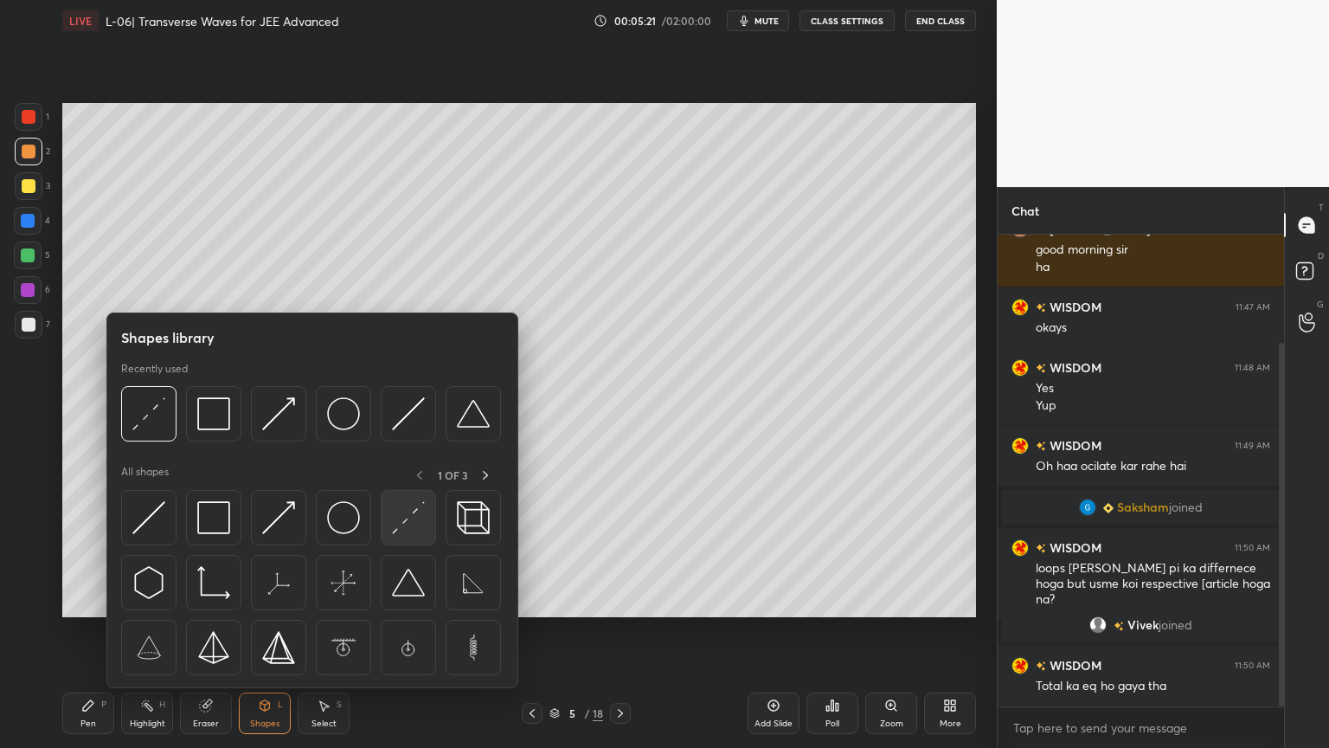
click at [396, 518] on img at bounding box center [408, 517] width 33 height 33
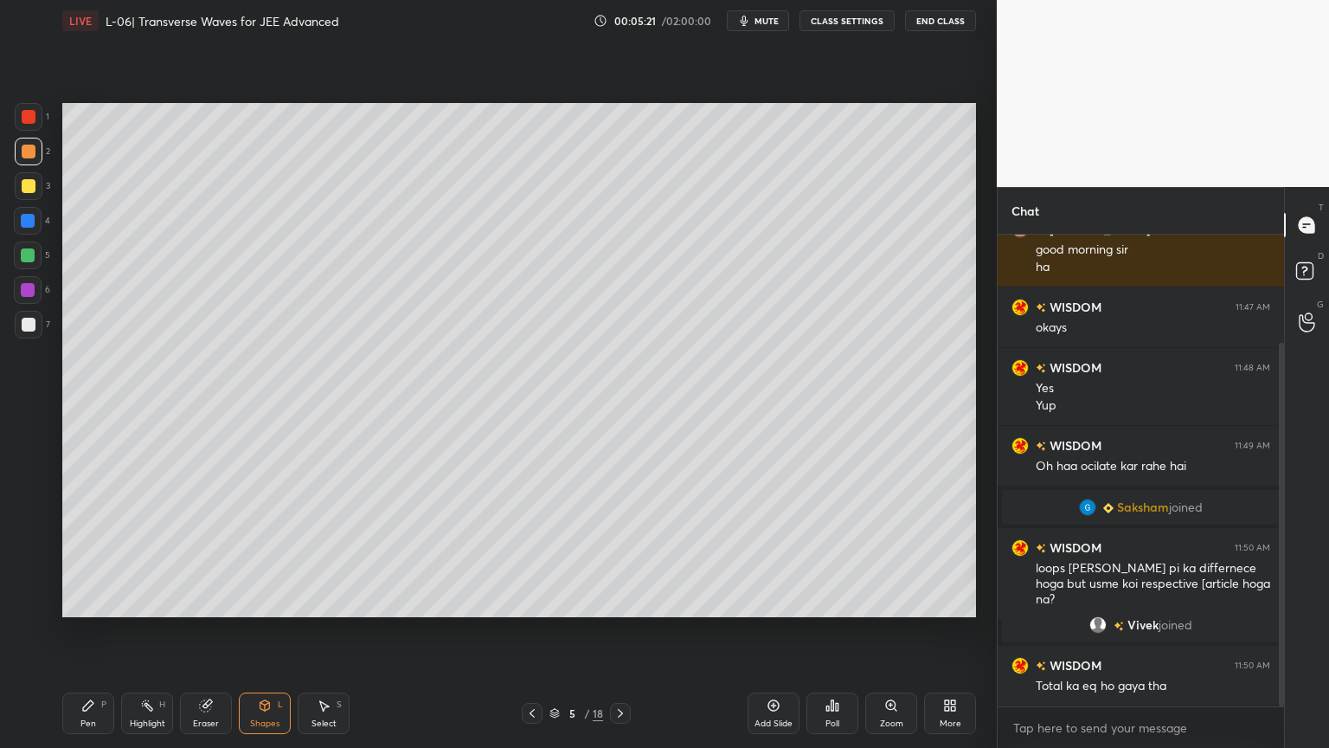
click at [19, 299] on div at bounding box center [28, 290] width 28 height 28
click at [17, 149] on div at bounding box center [29, 152] width 28 height 28
click at [24, 113] on div at bounding box center [29, 117] width 14 height 14
click at [135, 631] on div "Highlight H" at bounding box center [147, 713] width 52 height 42
click at [525, 631] on div at bounding box center [532, 713] width 21 height 21
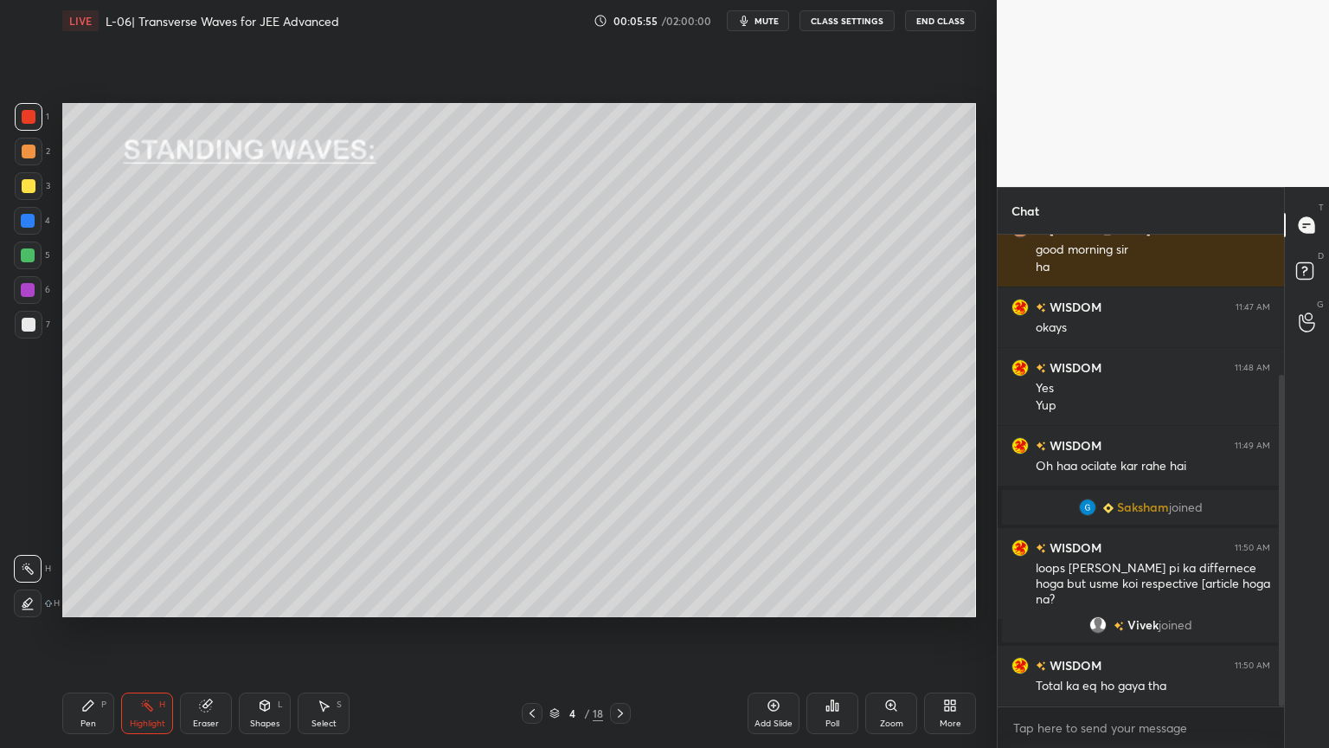
scroll to position [200, 0]
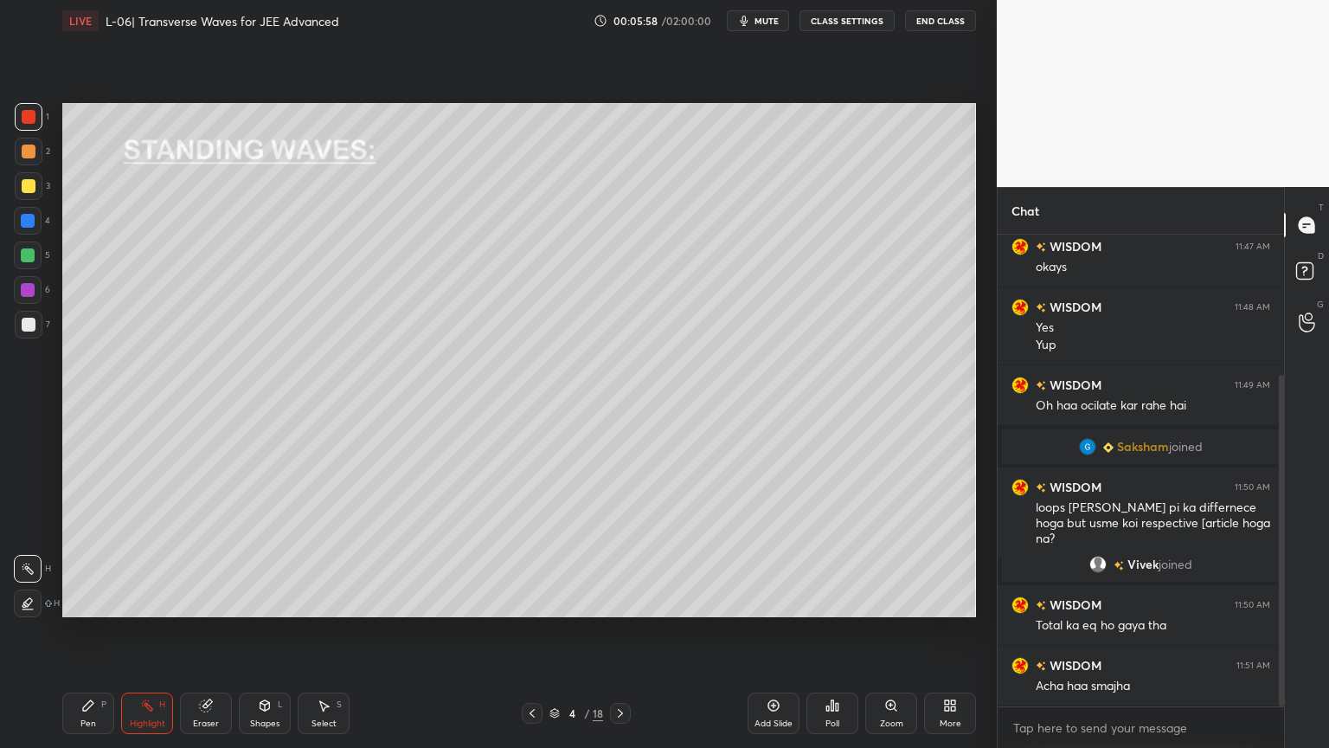
click at [614, 631] on icon at bounding box center [621, 713] width 14 height 14
click at [26, 177] on div at bounding box center [29, 186] width 28 height 28
click at [22, 325] on div at bounding box center [29, 325] width 14 height 14
click at [204, 631] on div "Eraser" at bounding box center [206, 713] width 52 height 42
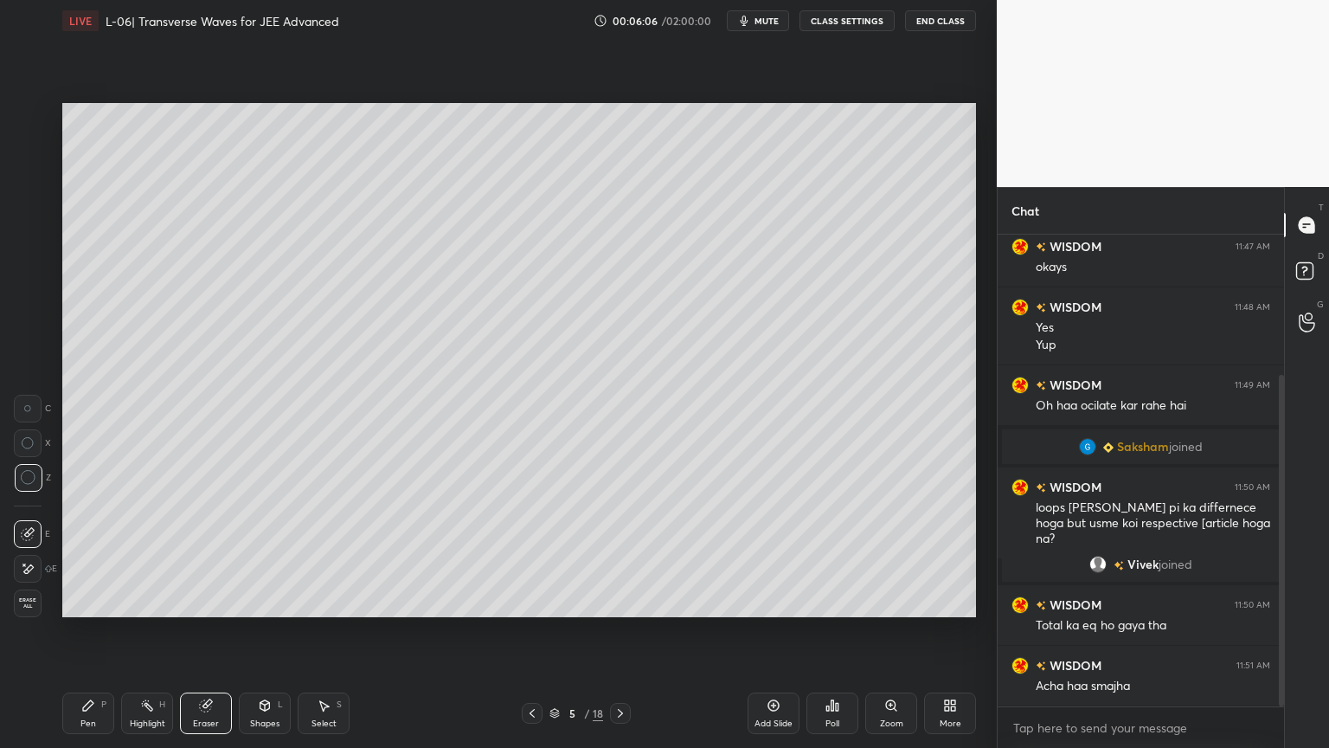
click at [83, 631] on div "Pen P" at bounding box center [88, 713] width 52 height 42
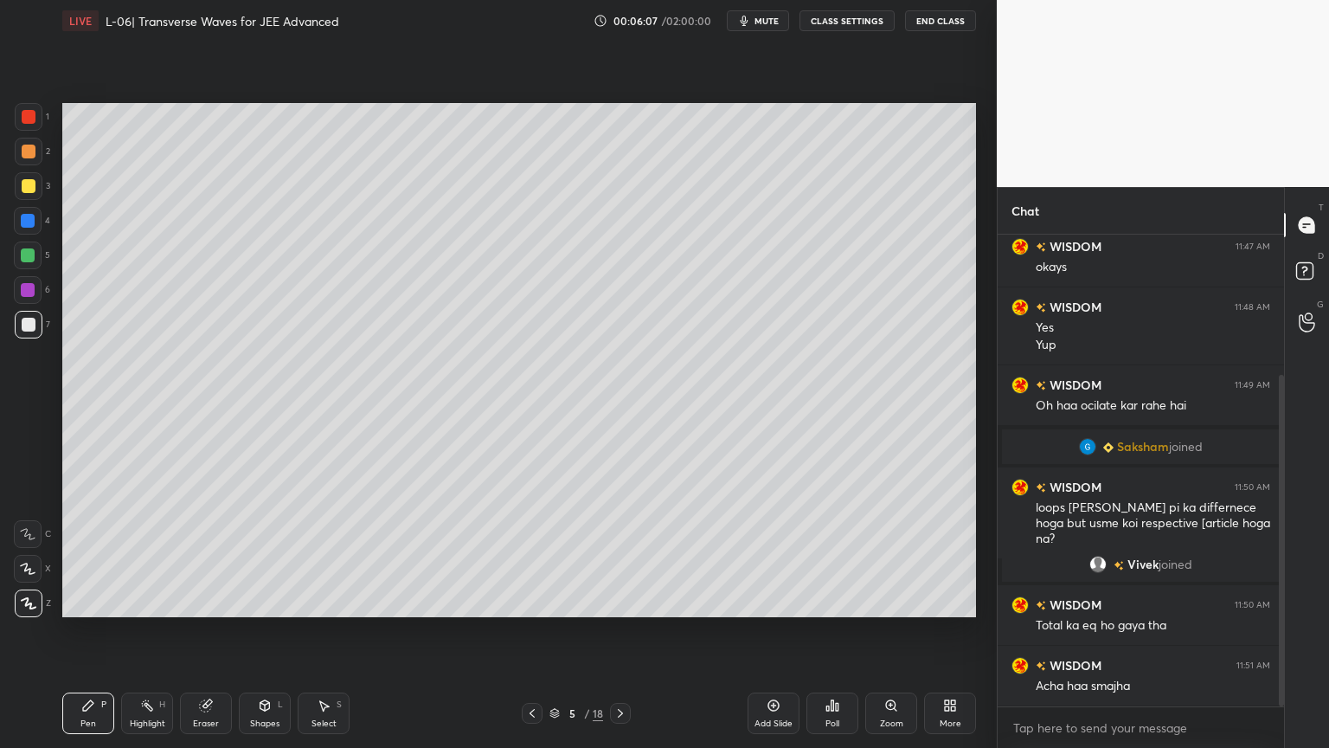
click at [25, 153] on div at bounding box center [29, 152] width 14 height 14
click at [257, 631] on div "Shapes" at bounding box center [264, 723] width 29 height 9
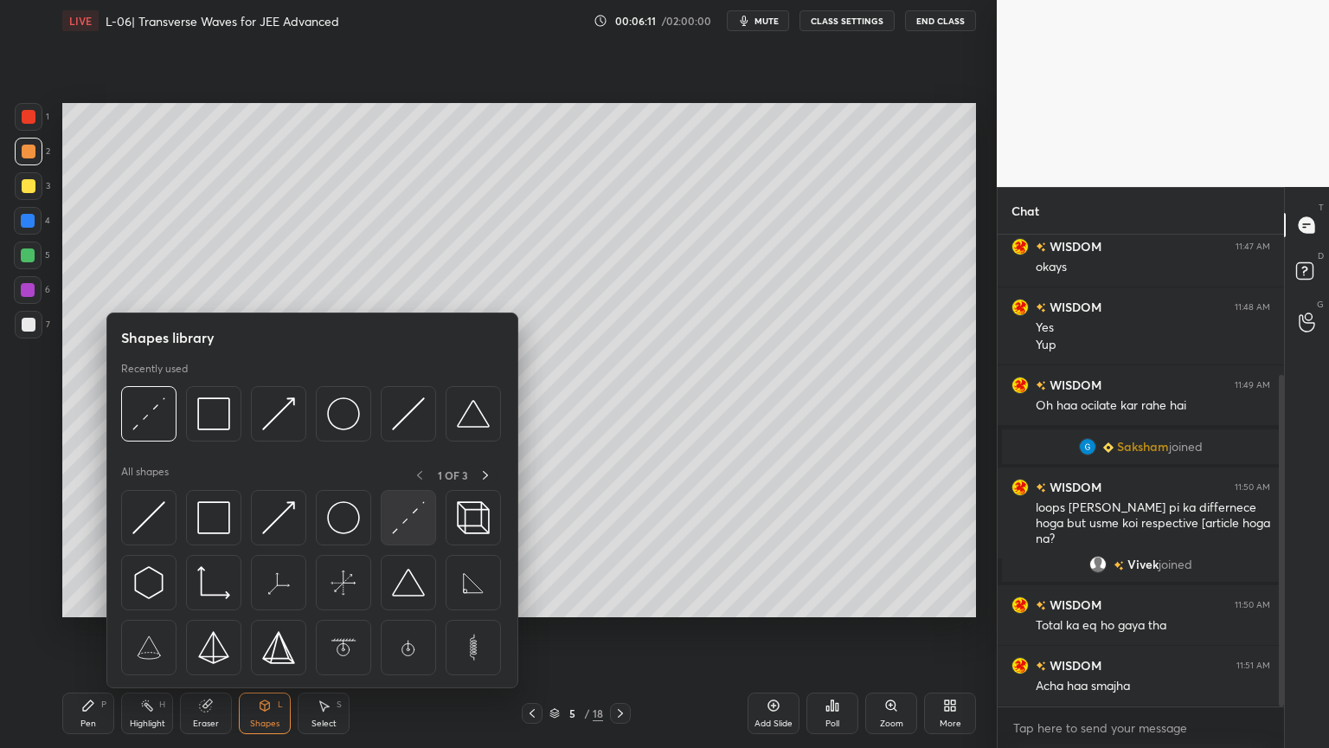
click at [412, 512] on img at bounding box center [408, 517] width 33 height 33
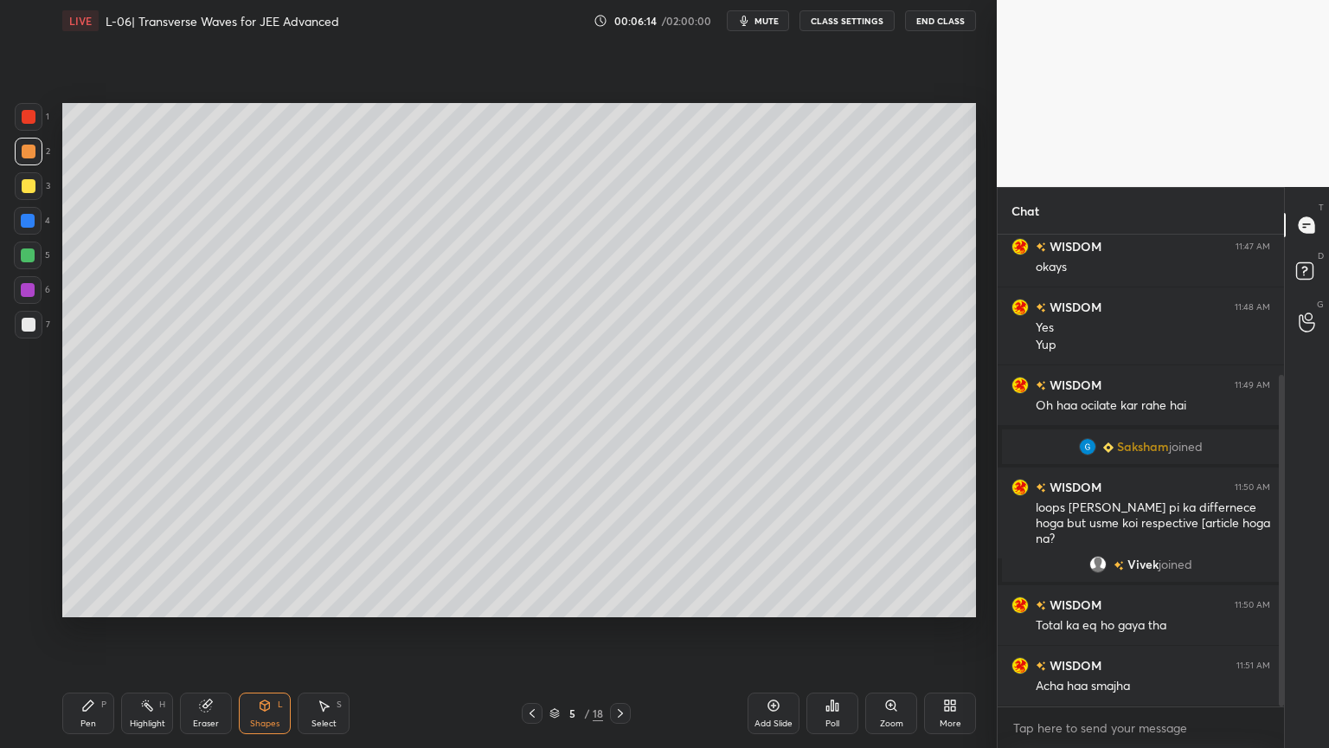
scroll to position [217, 0]
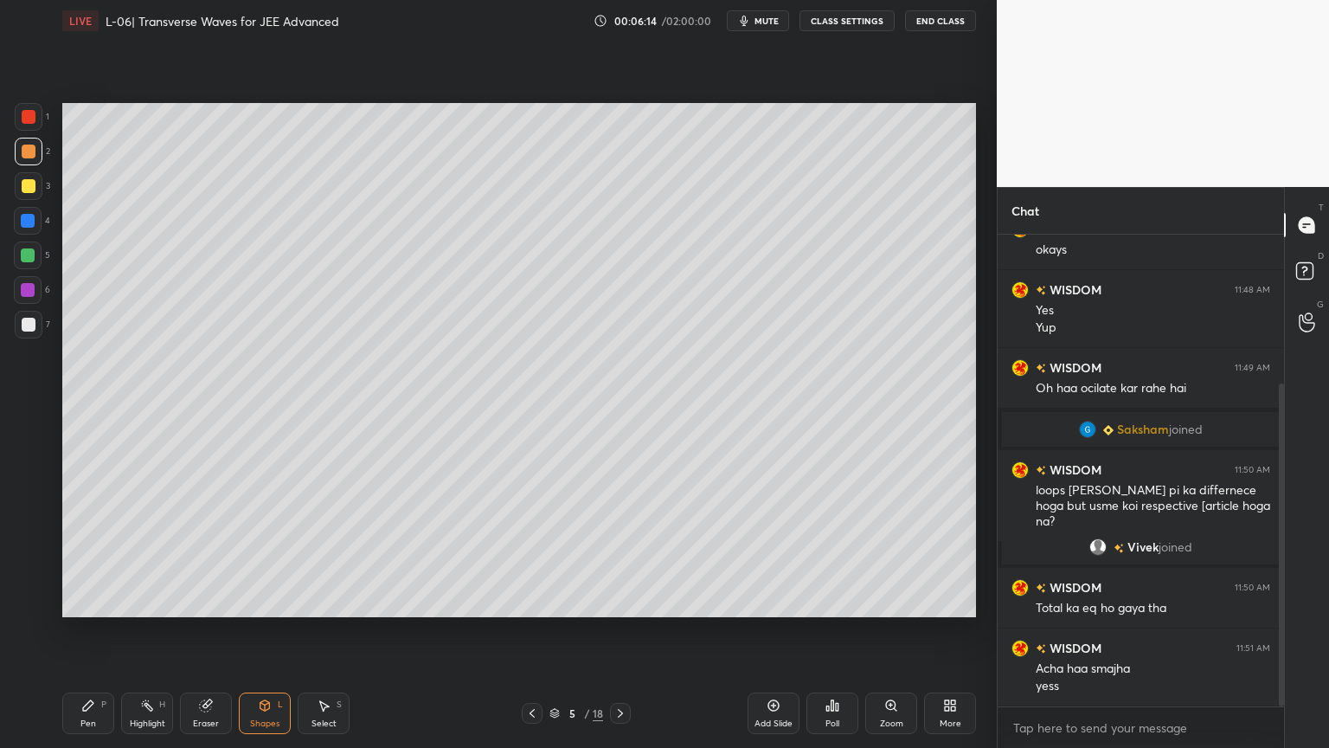
click at [21, 293] on div at bounding box center [28, 290] width 14 height 14
click at [23, 325] on div at bounding box center [29, 325] width 14 height 14
click at [98, 631] on div "Pen P" at bounding box center [88, 713] width 52 height 42
click at [202, 631] on div "Eraser" at bounding box center [206, 723] width 26 height 9
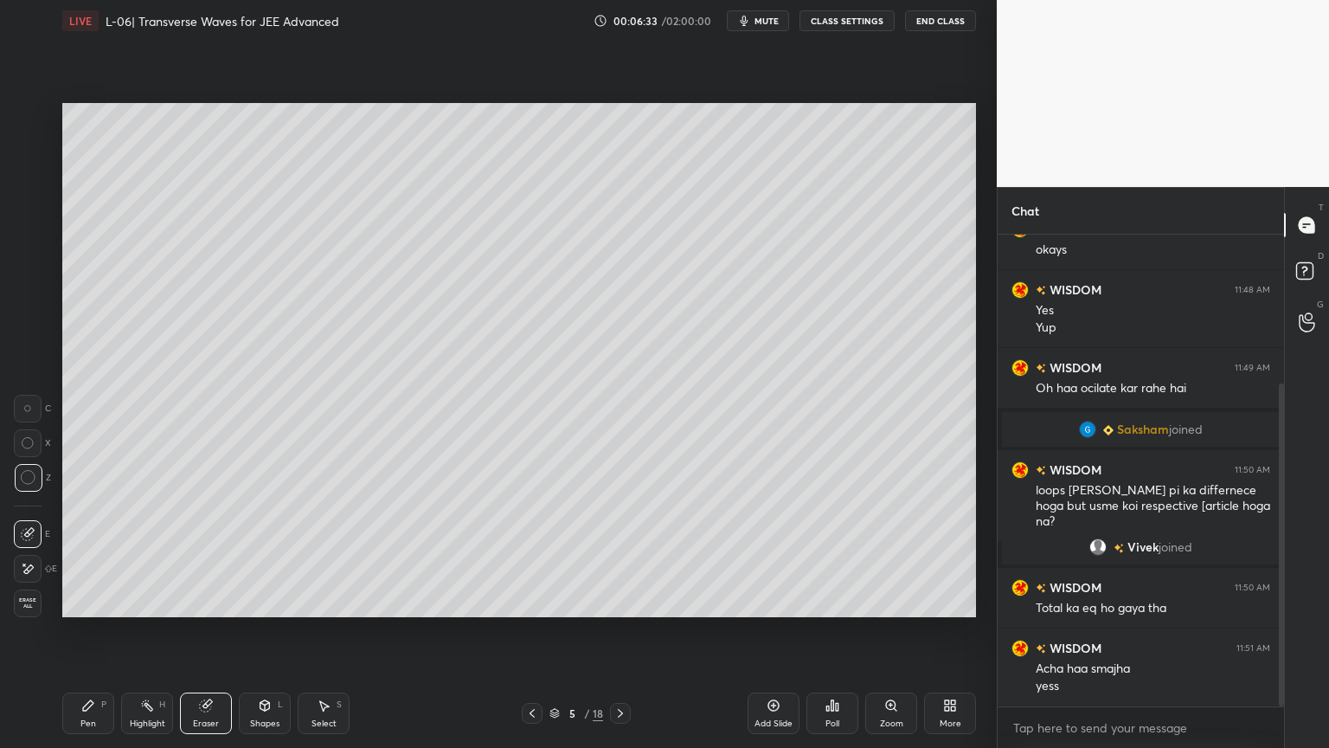
click at [80, 631] on div "Pen P" at bounding box center [88, 713] width 52 height 42
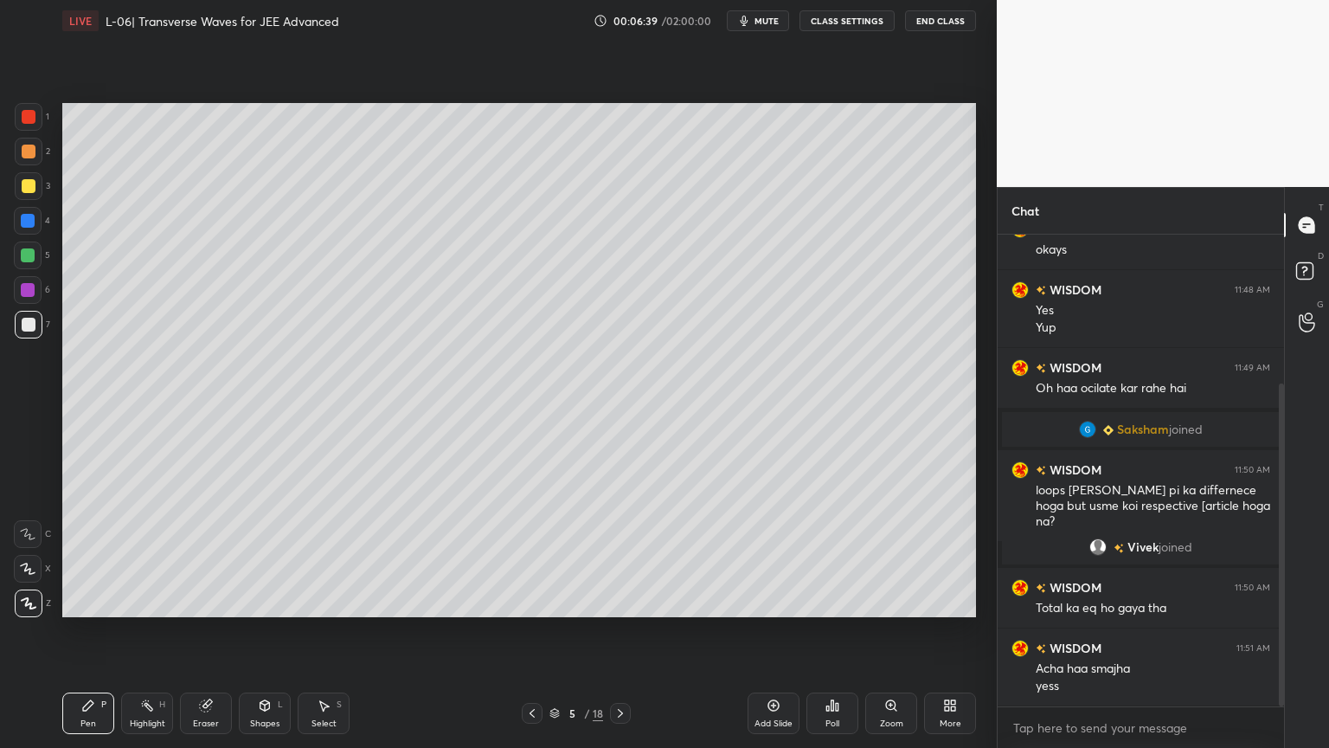
click at [24, 188] on div at bounding box center [29, 186] width 14 height 14
click at [146, 631] on rect at bounding box center [149, 707] width 9 height 9
click at [90, 631] on div "Pen P" at bounding box center [88, 713] width 52 height 42
click at [33, 163] on div at bounding box center [29, 152] width 28 height 28
click at [22, 186] on div at bounding box center [29, 186] width 14 height 14
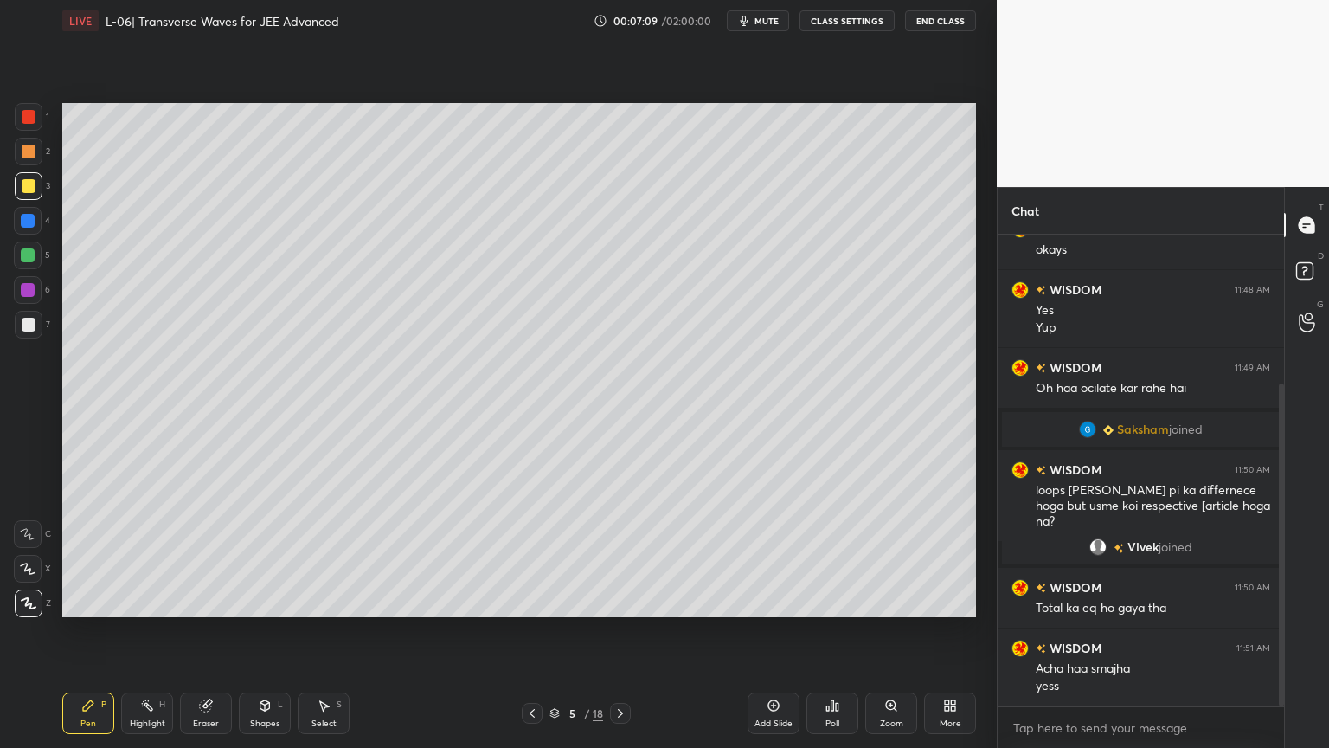
click at [21, 256] on div at bounding box center [28, 255] width 14 height 14
click at [21, 335] on div at bounding box center [29, 325] width 28 height 28
click at [199, 631] on icon at bounding box center [206, 705] width 14 height 14
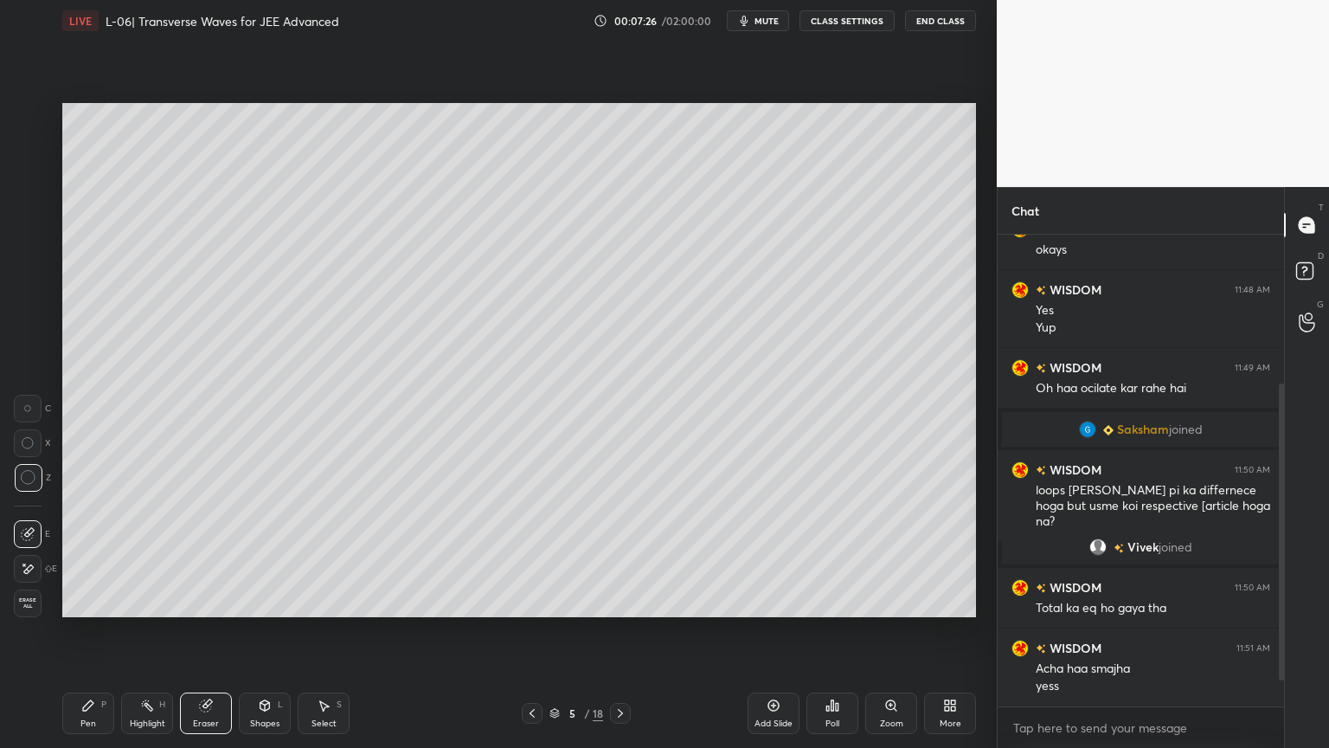
scroll to position [277, 0]
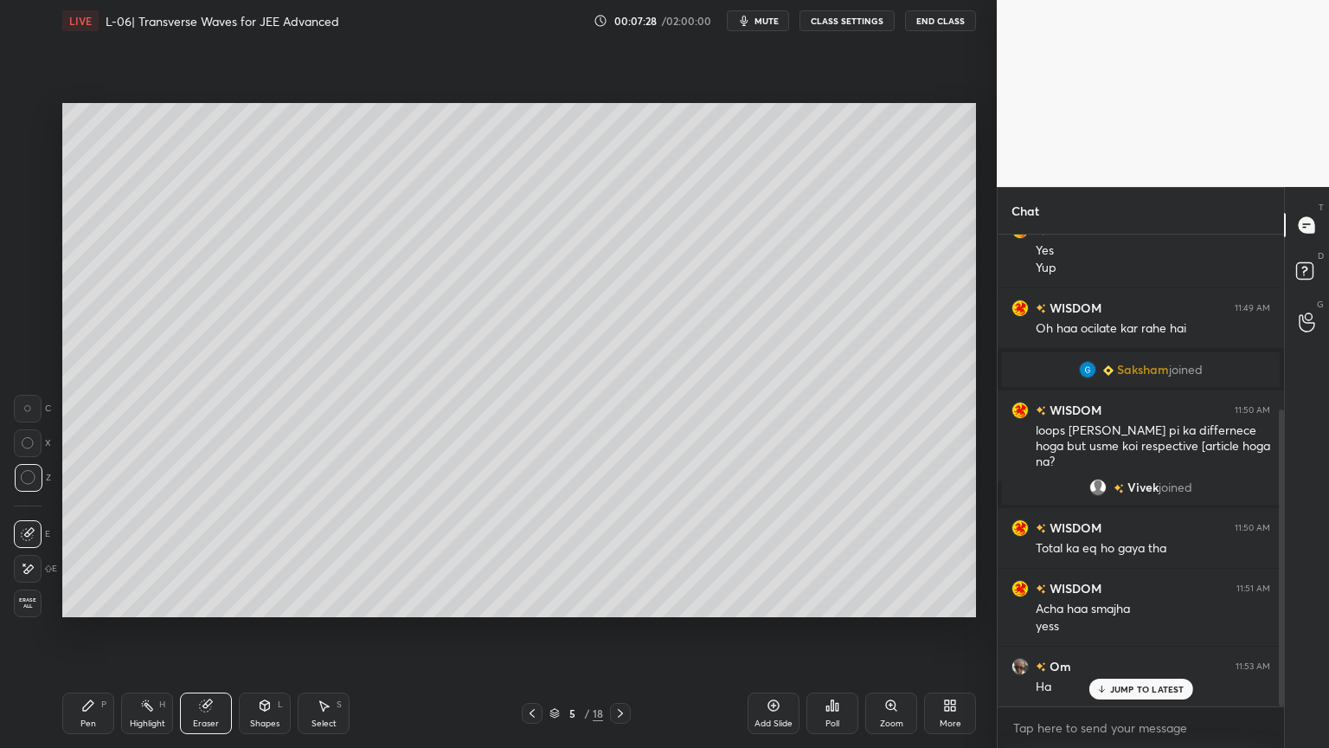
click at [86, 631] on div "Pen" at bounding box center [88, 723] width 16 height 9
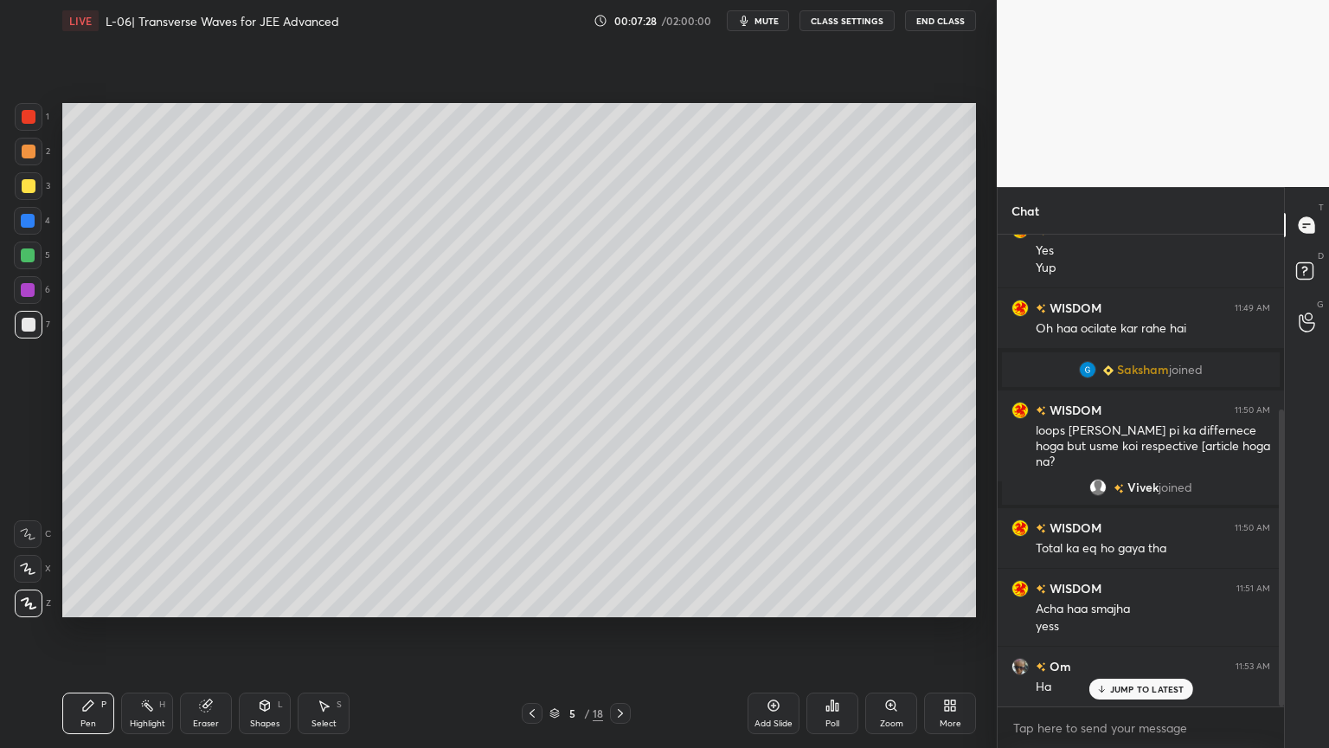
scroll to position [338, 0]
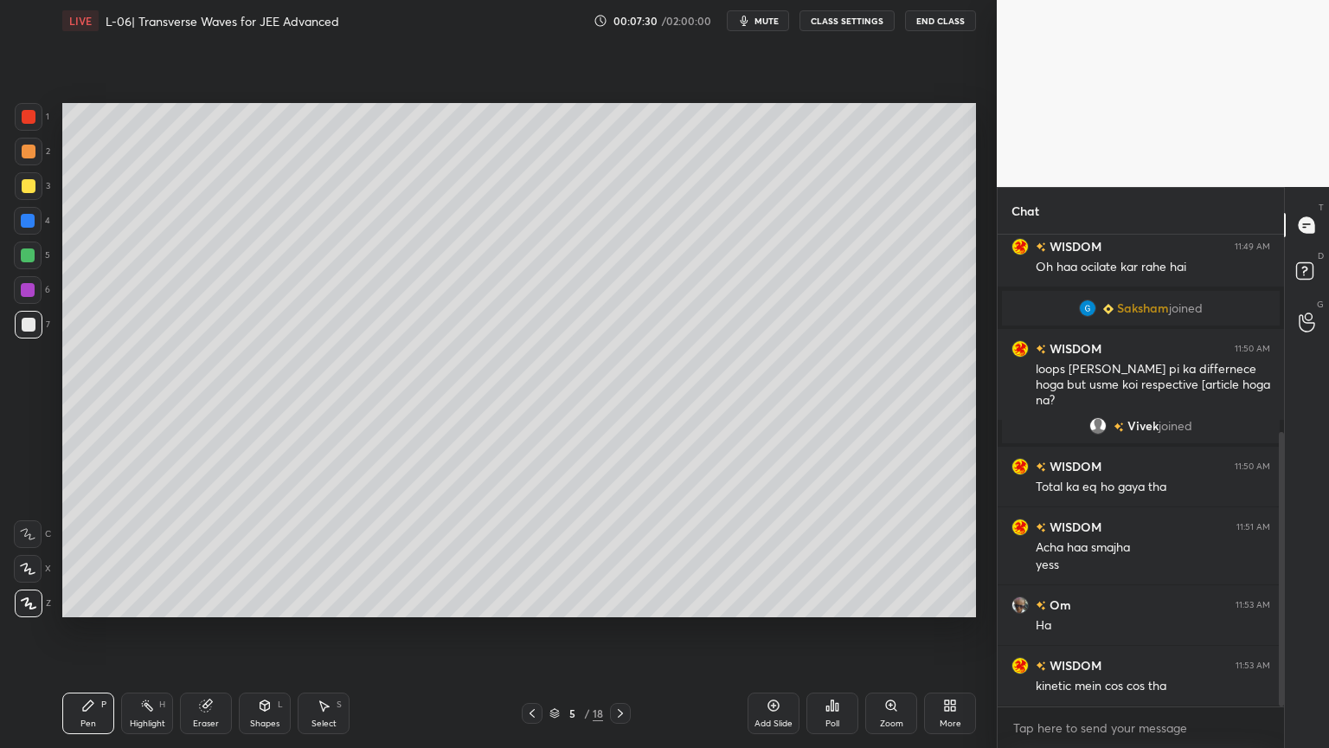
click at [211, 631] on div "Eraser" at bounding box center [206, 713] width 52 height 42
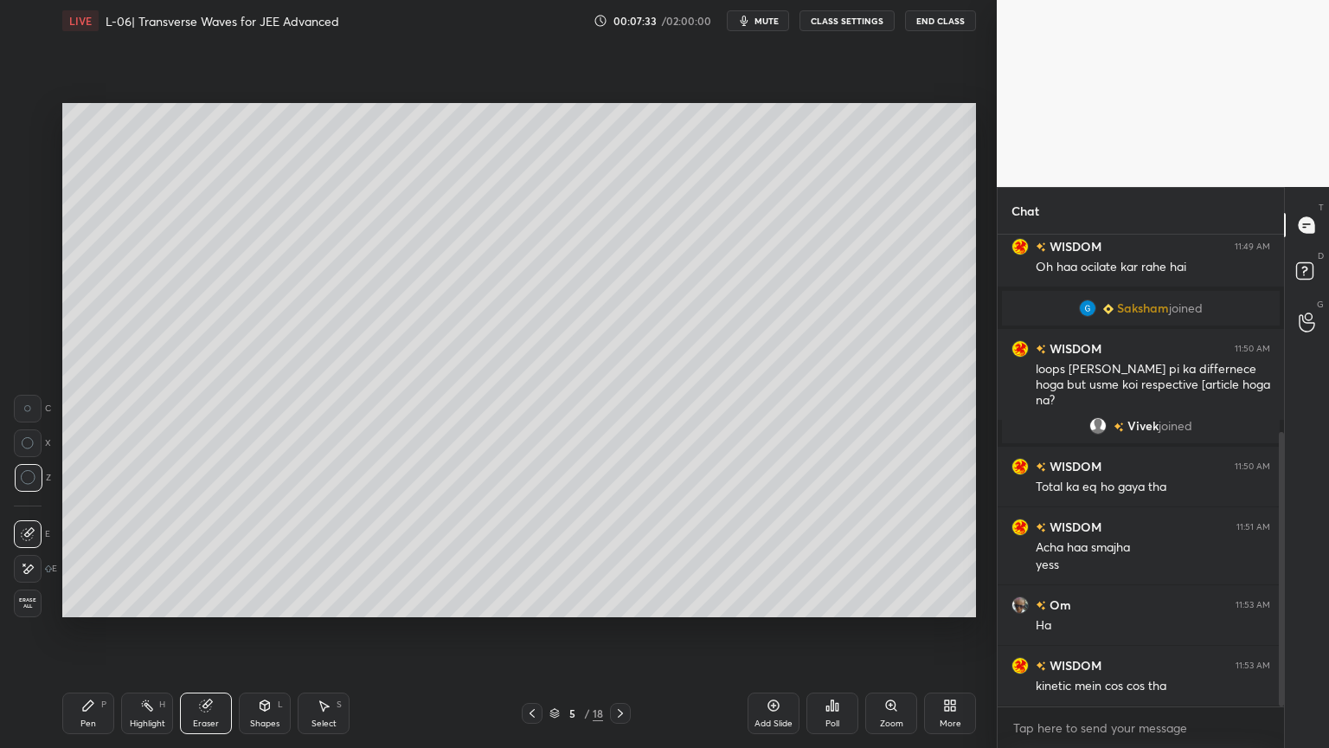
click at [85, 631] on icon at bounding box center [88, 705] width 10 height 10
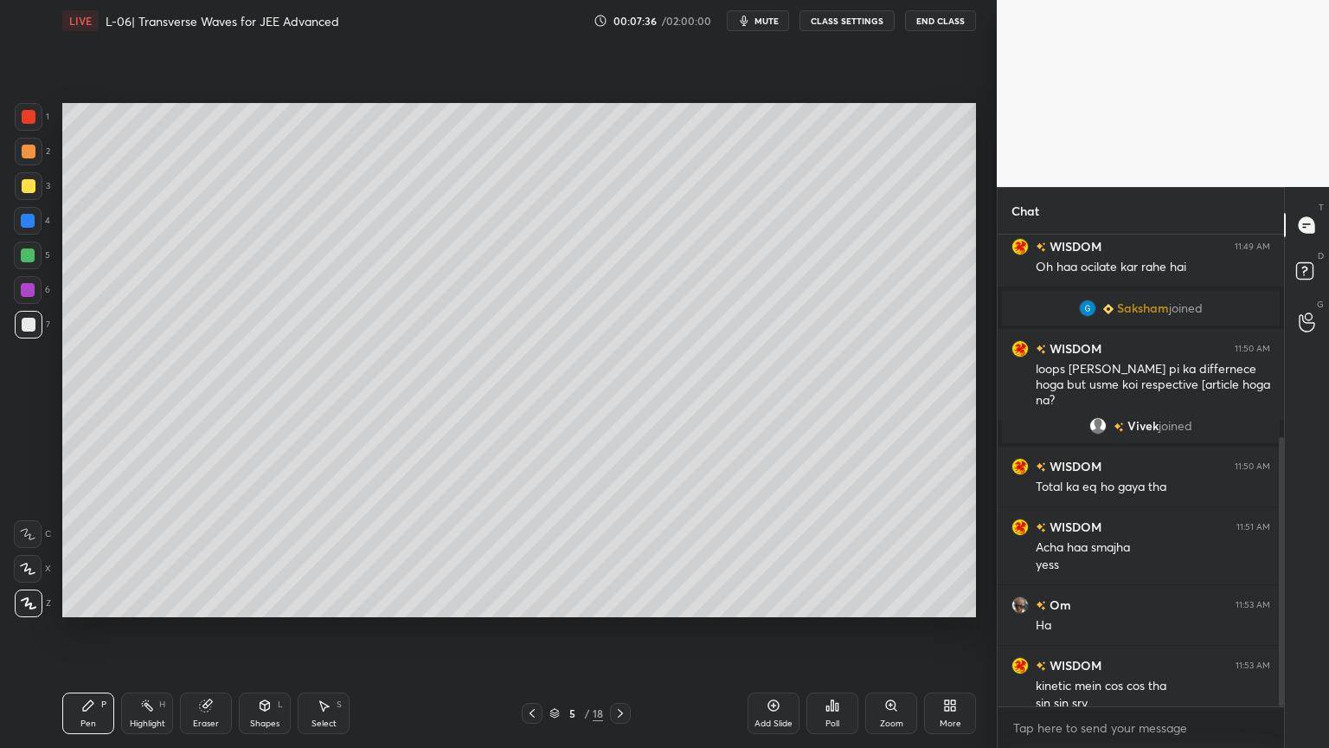
scroll to position [356, 0]
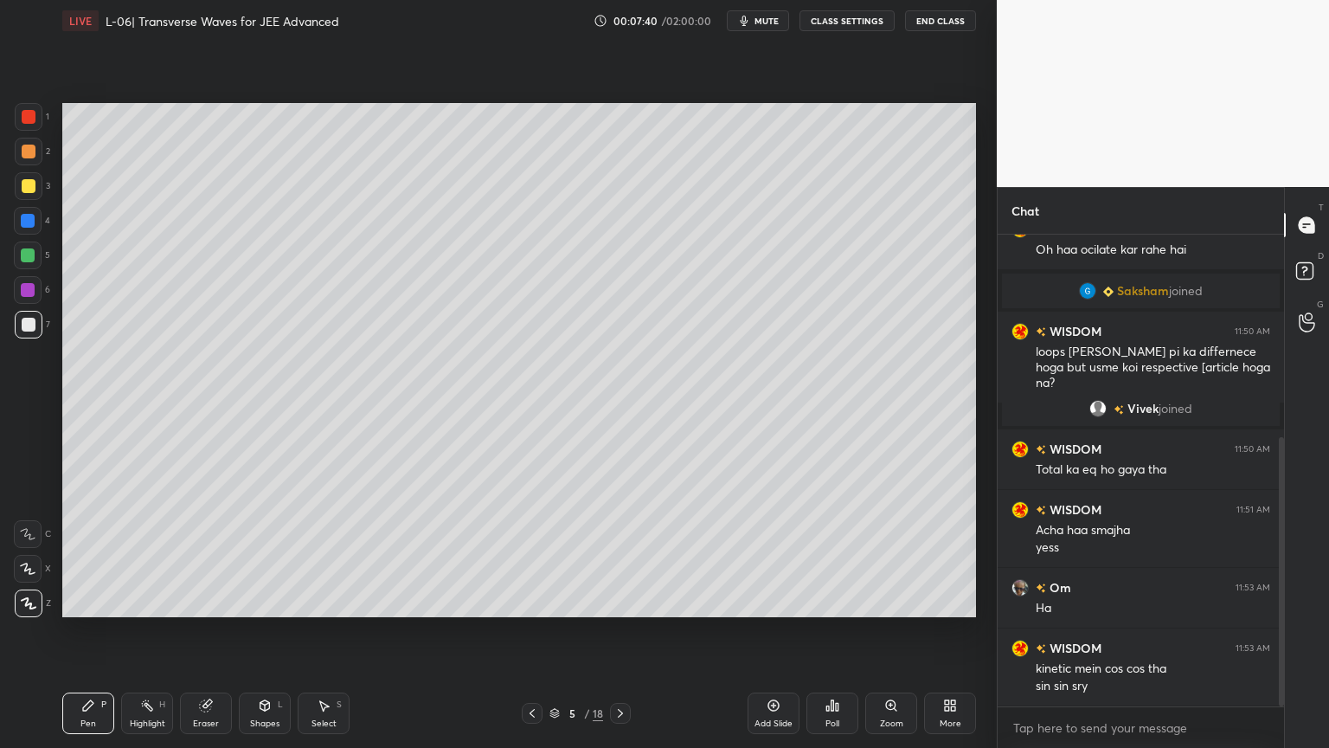
click at [190, 631] on div "Eraser" at bounding box center [206, 713] width 52 height 42
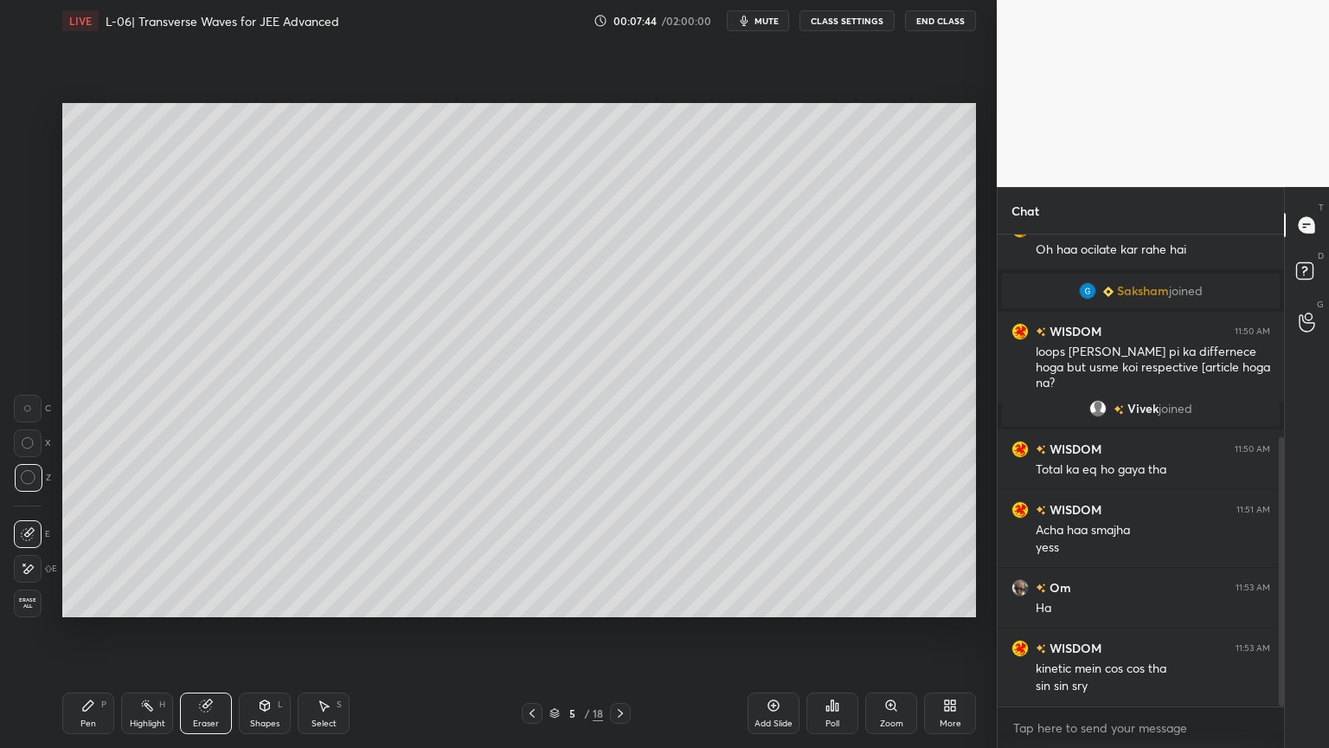
click at [93, 631] on div "Pen P" at bounding box center [88, 713] width 52 height 42
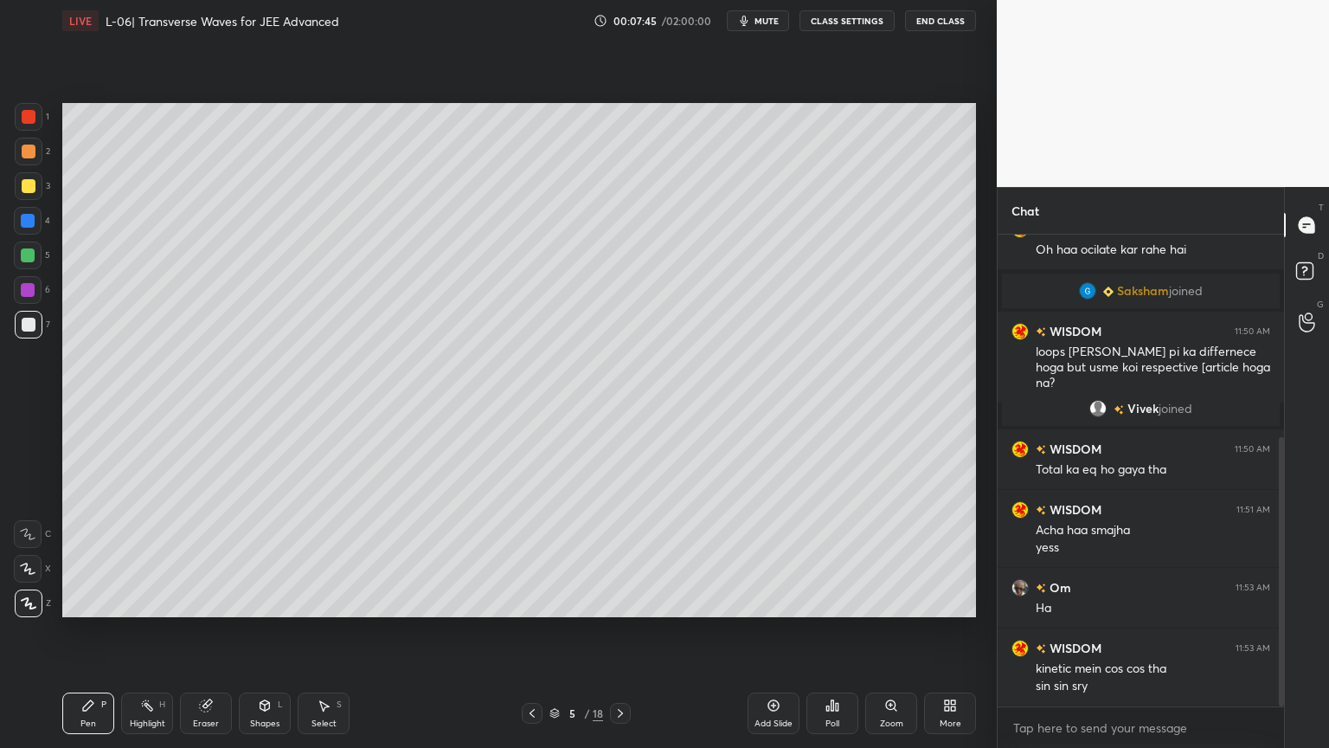
click at [31, 190] on div at bounding box center [29, 186] width 14 height 14
click at [199, 631] on icon at bounding box center [206, 705] width 14 height 14
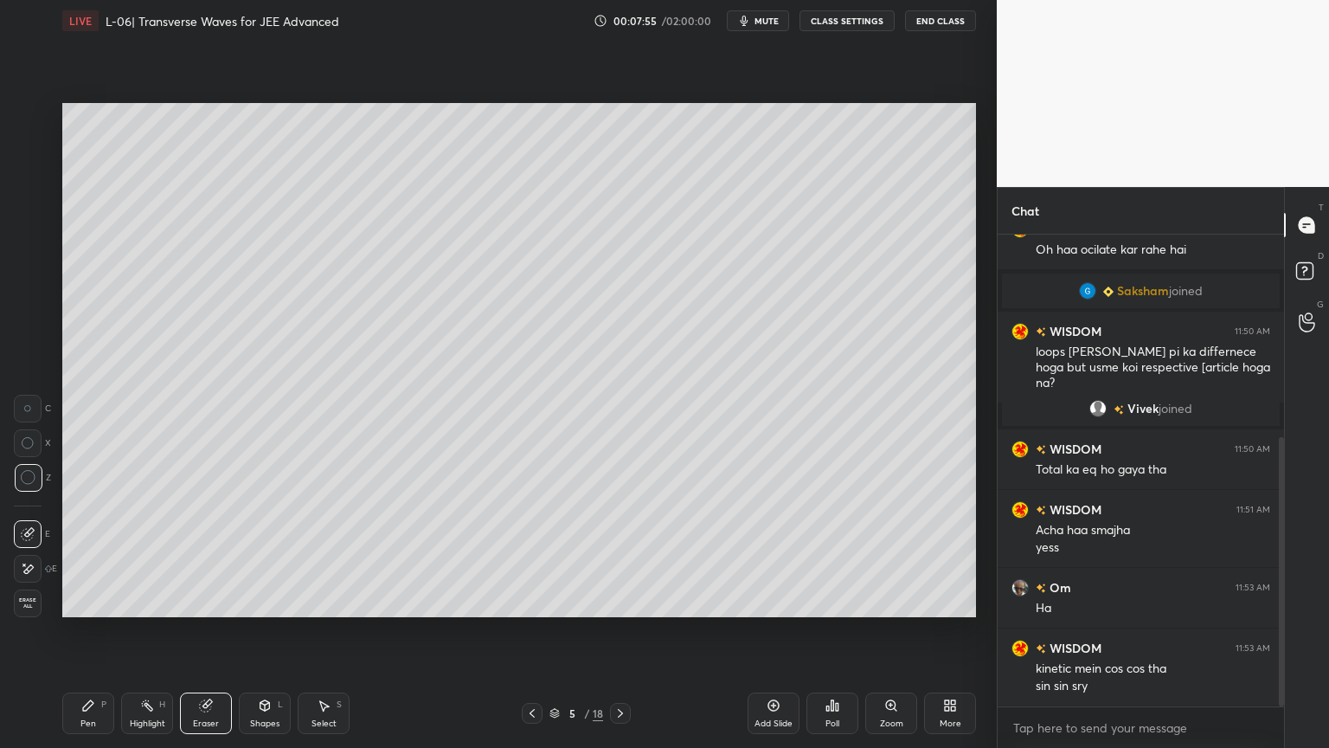
click at [89, 631] on div "Pen P" at bounding box center [88, 713] width 52 height 42
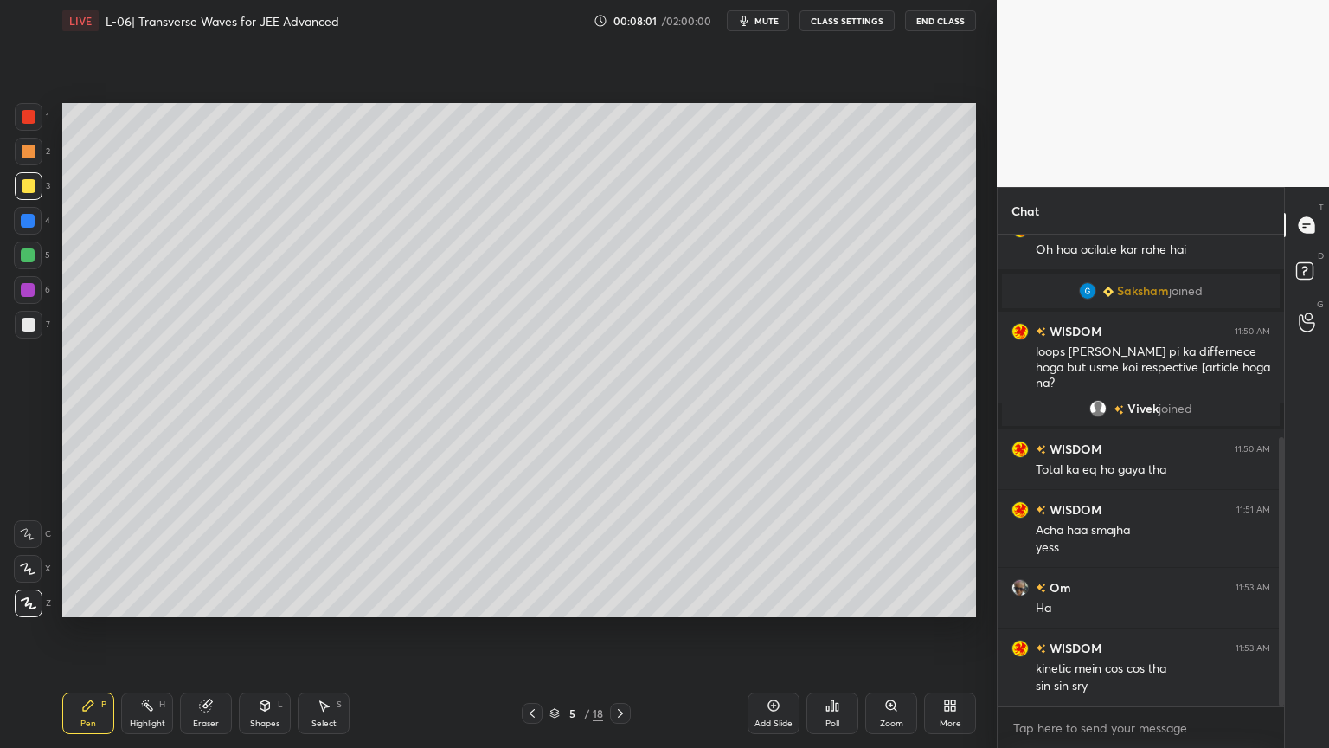
click at [151, 631] on div "Pen P Highlight H Eraser Shapes L Select S 5 / 18 Add Slide Poll Zoom More" at bounding box center [519, 713] width 914 height 69
click at [24, 215] on div at bounding box center [28, 221] width 14 height 14
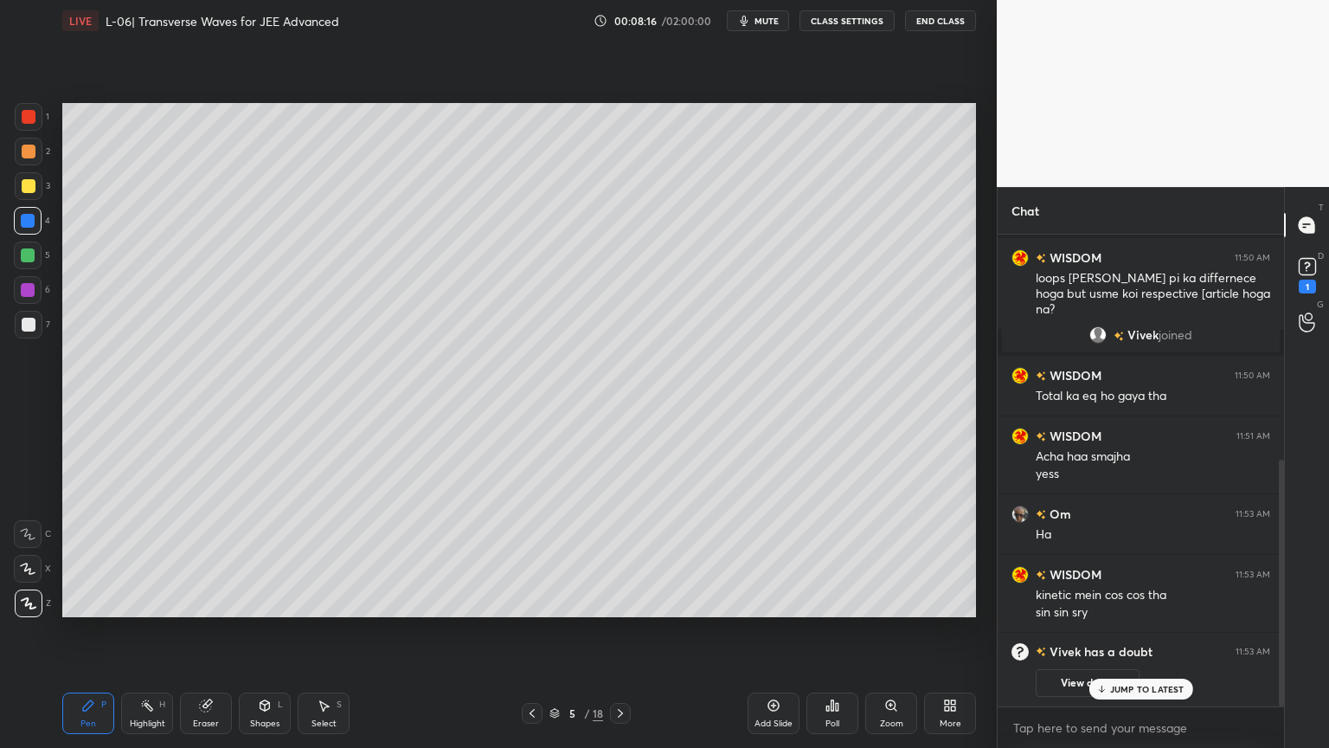
click at [22, 159] on div at bounding box center [29, 152] width 28 height 28
click at [1089, 631] on button "View doubt" at bounding box center [1088, 683] width 104 height 28
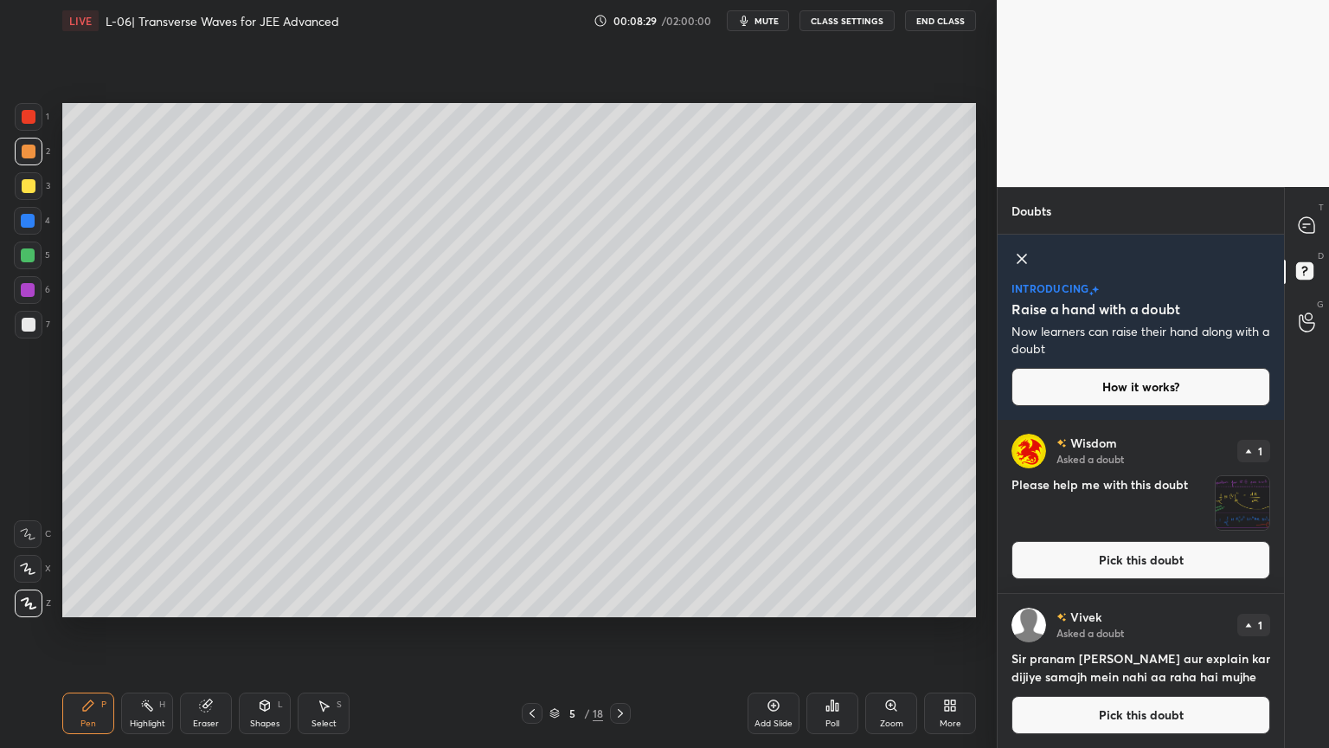
click at [1116, 631] on button "Pick this doubt" at bounding box center [1141, 715] width 259 height 38
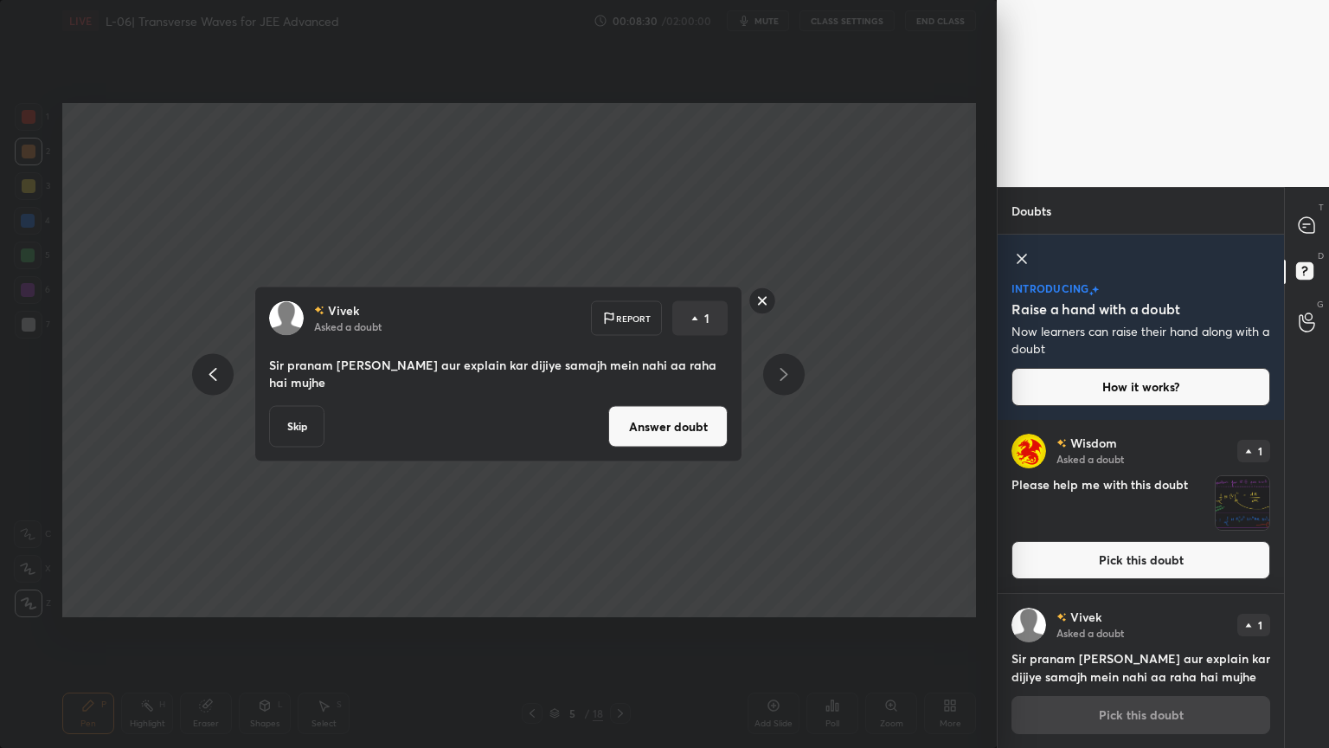
scroll to position [0, 0]
click at [675, 415] on button "Answer doubt" at bounding box center [667, 427] width 119 height 42
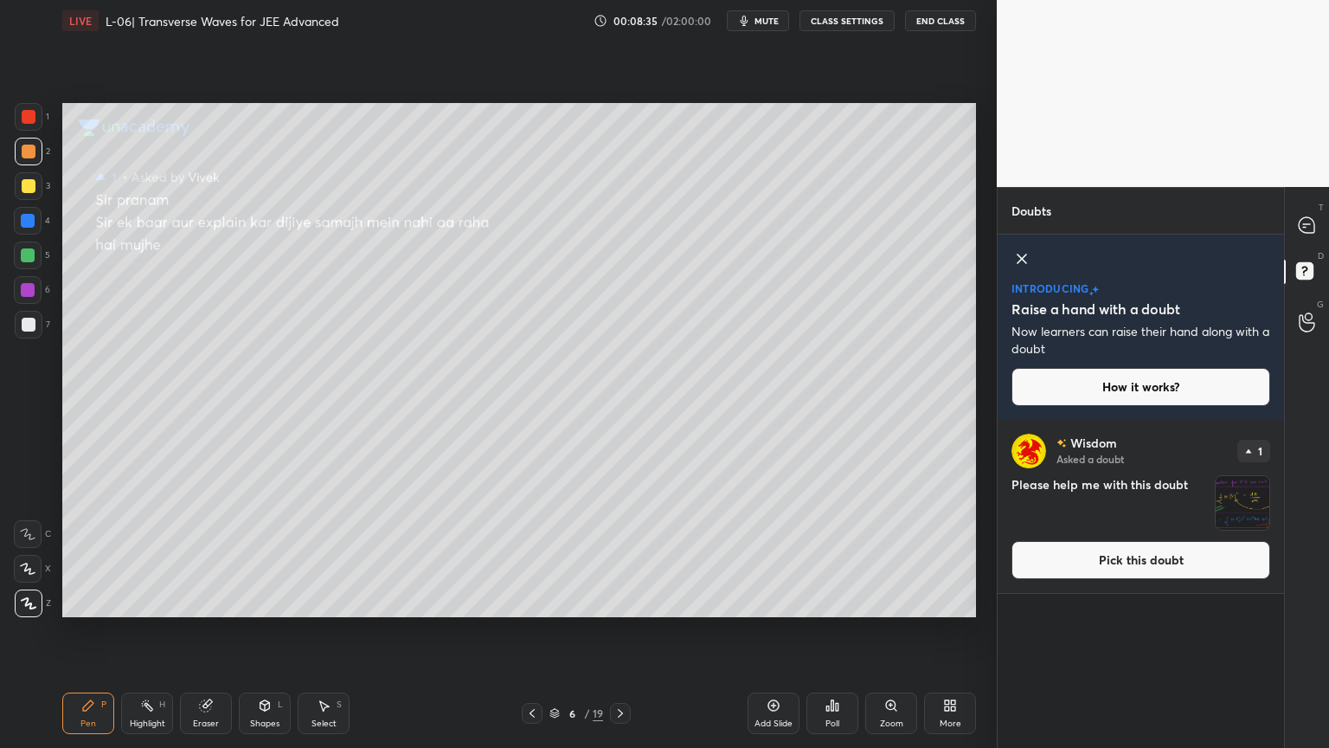
click at [1104, 565] on button "Pick this doubt" at bounding box center [1141, 560] width 259 height 38
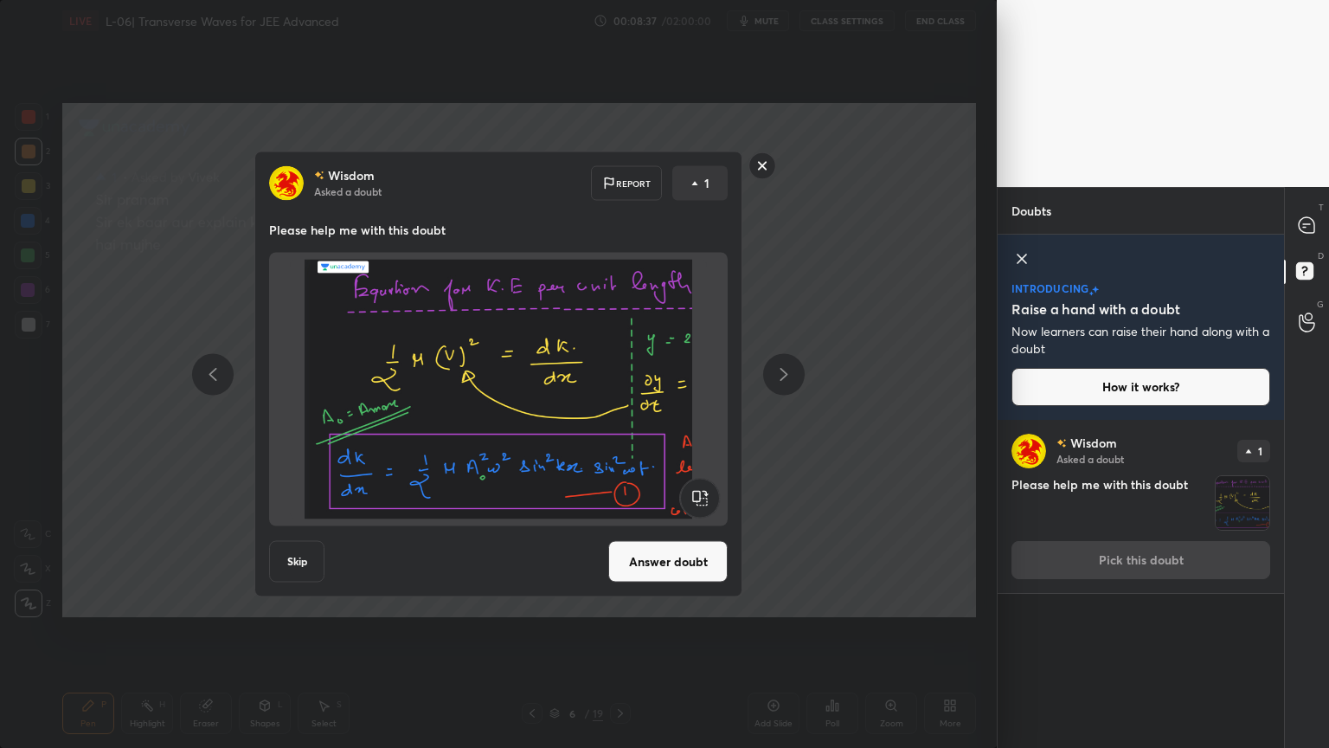
click at [675, 558] on button "Answer doubt" at bounding box center [667, 562] width 119 height 42
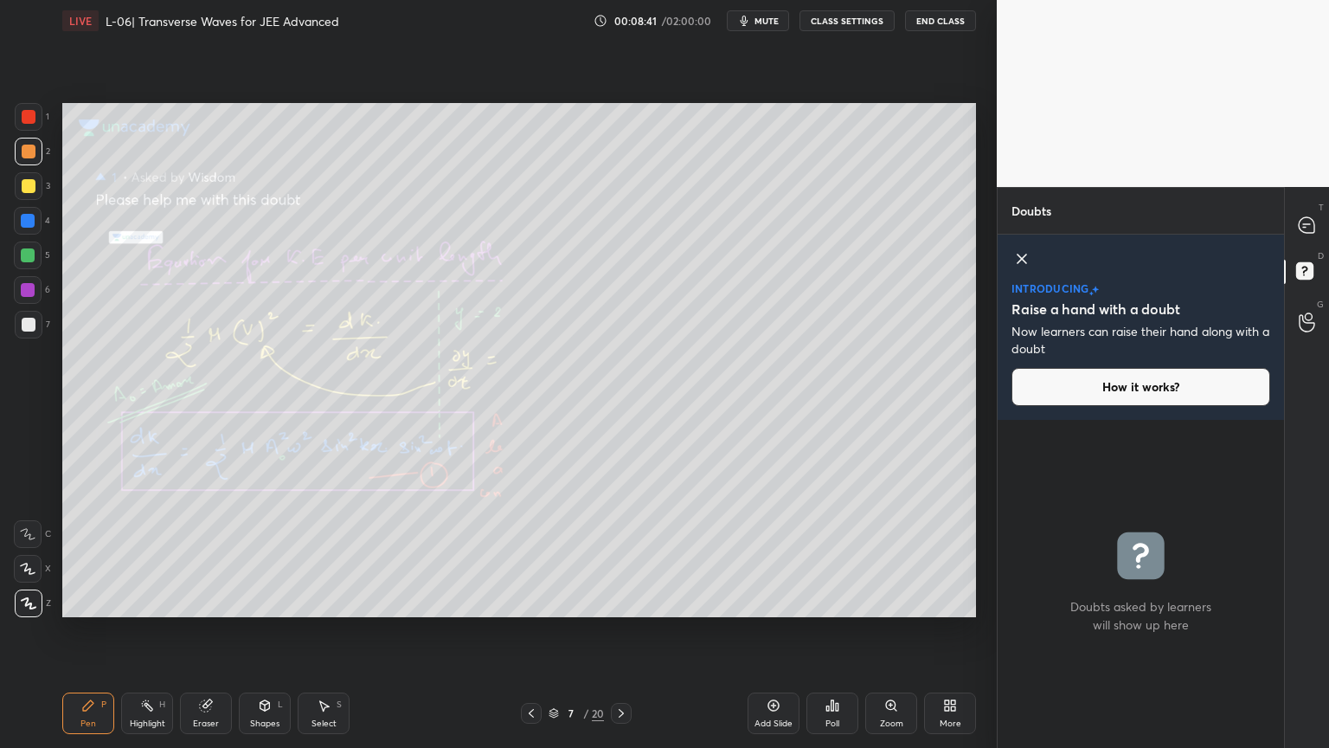
click at [531, 631] on icon at bounding box center [531, 713] width 5 height 9
click at [1309, 222] on icon at bounding box center [1307, 225] width 16 height 16
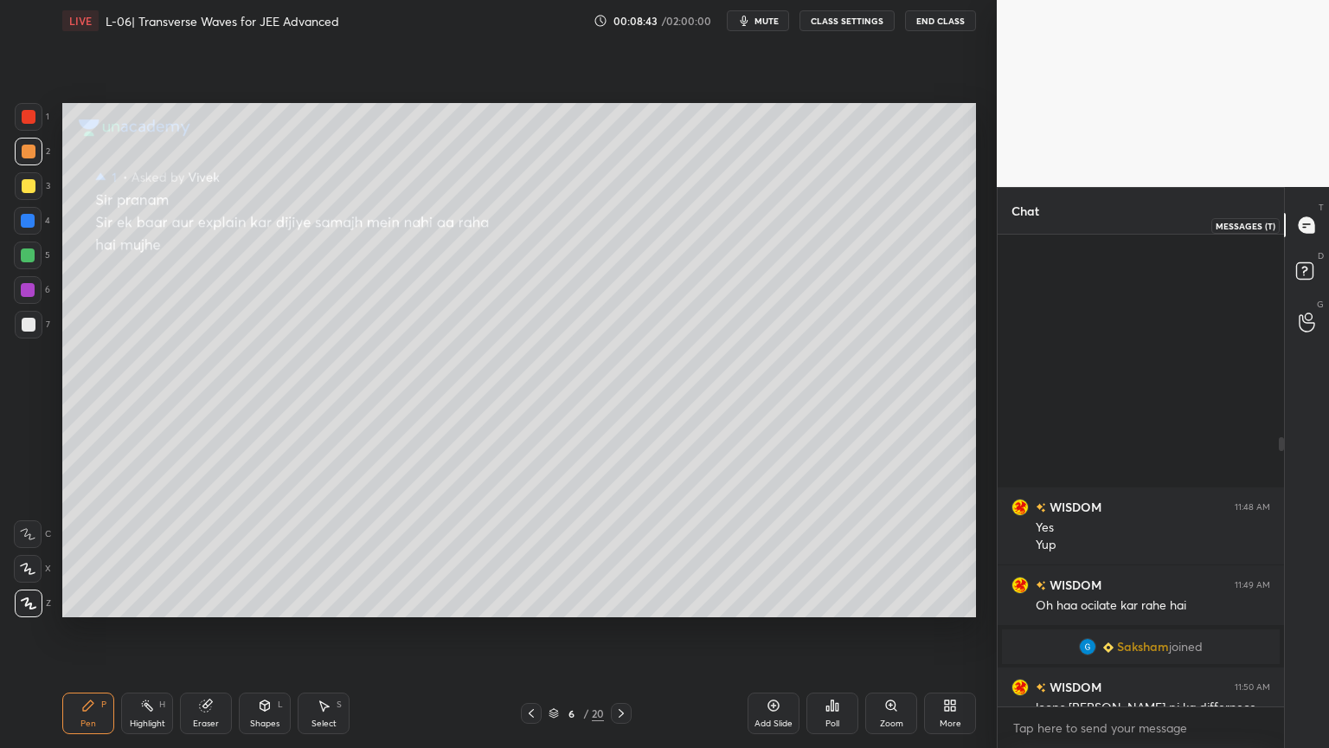
scroll to position [466, 281]
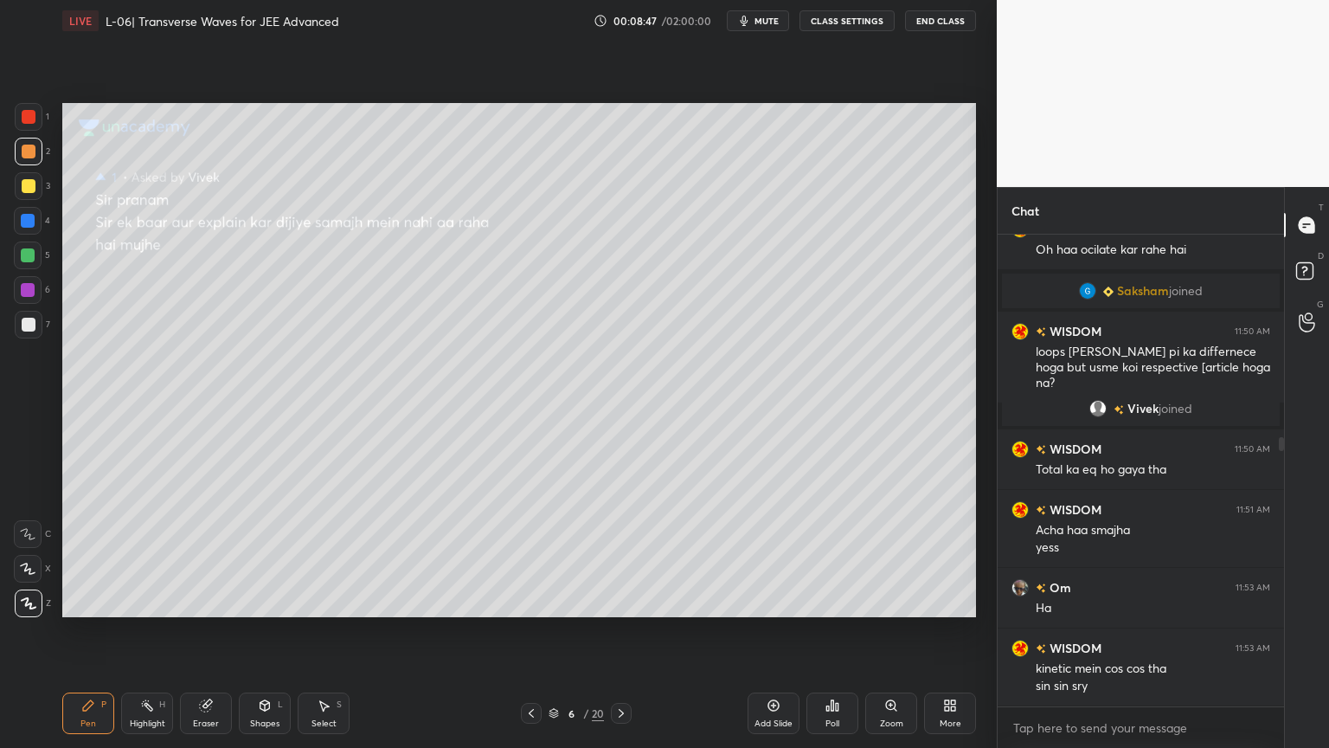
click at [531, 631] on icon at bounding box center [531, 713] width 14 height 14
click at [151, 631] on icon at bounding box center [147, 705] width 14 height 14
click at [204, 631] on div "Eraser" at bounding box center [206, 713] width 52 height 42
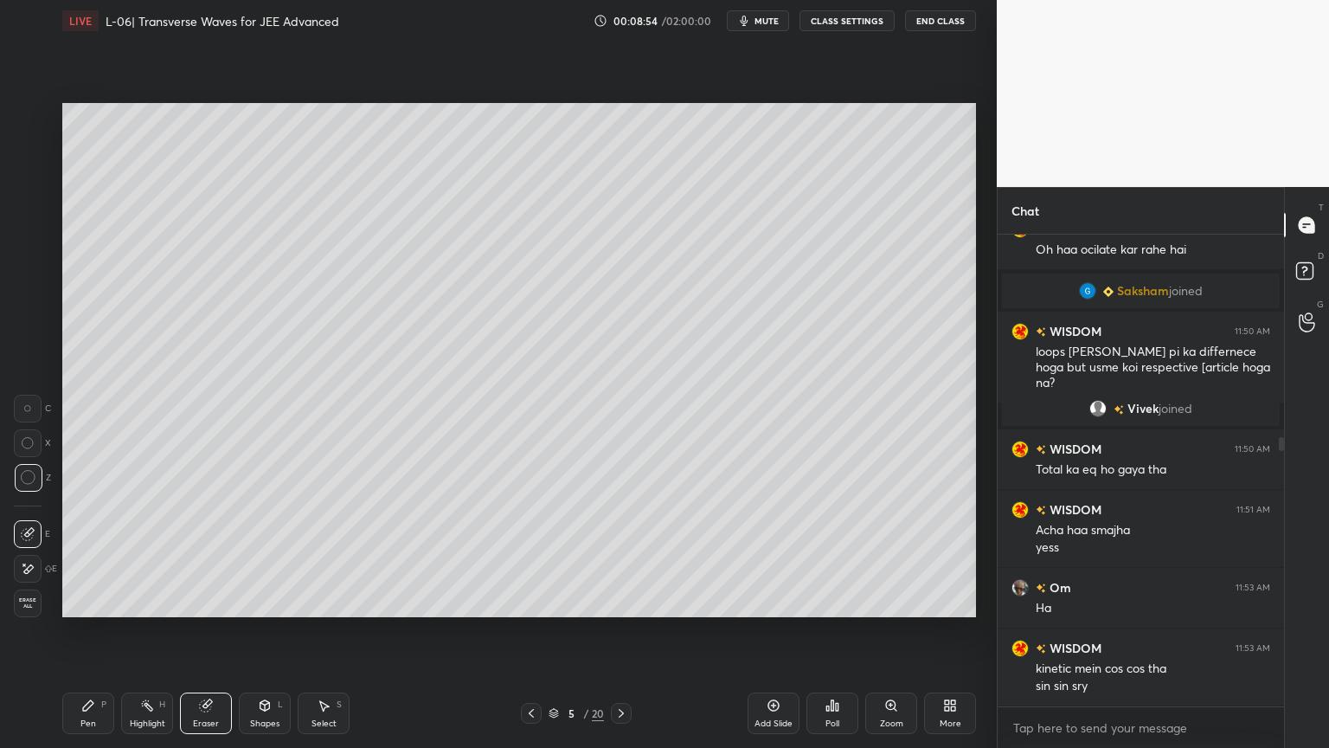
click at [82, 631] on icon at bounding box center [88, 705] width 14 height 14
click at [24, 255] on div at bounding box center [28, 255] width 14 height 14
click at [208, 631] on icon at bounding box center [205, 705] width 11 height 11
click at [80, 631] on div "Pen P" at bounding box center [88, 713] width 52 height 42
click at [70, 631] on div "Pen P Highlight H Eraser Shapes L Select S 5 / 20 Add Slide Poll Zoom More" at bounding box center [519, 713] width 914 height 69
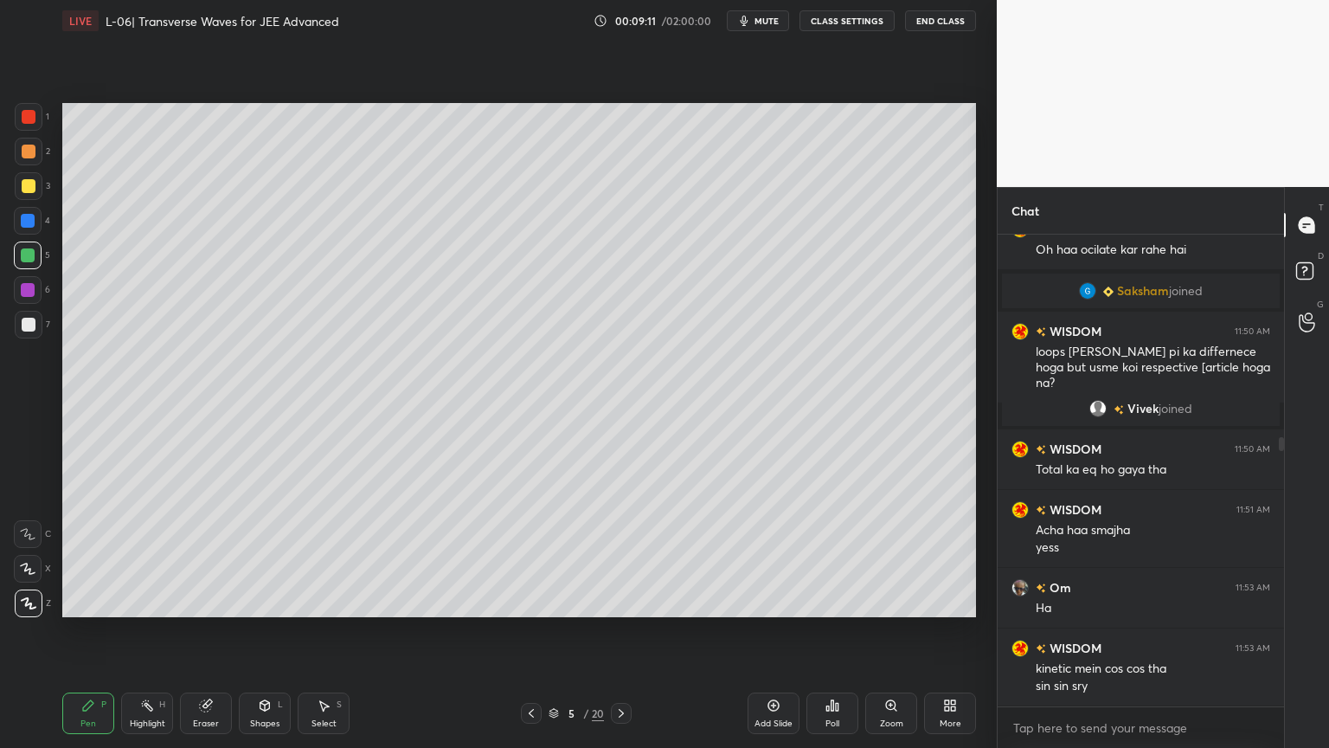
click at [132, 631] on div "Highlight H" at bounding box center [147, 713] width 52 height 42
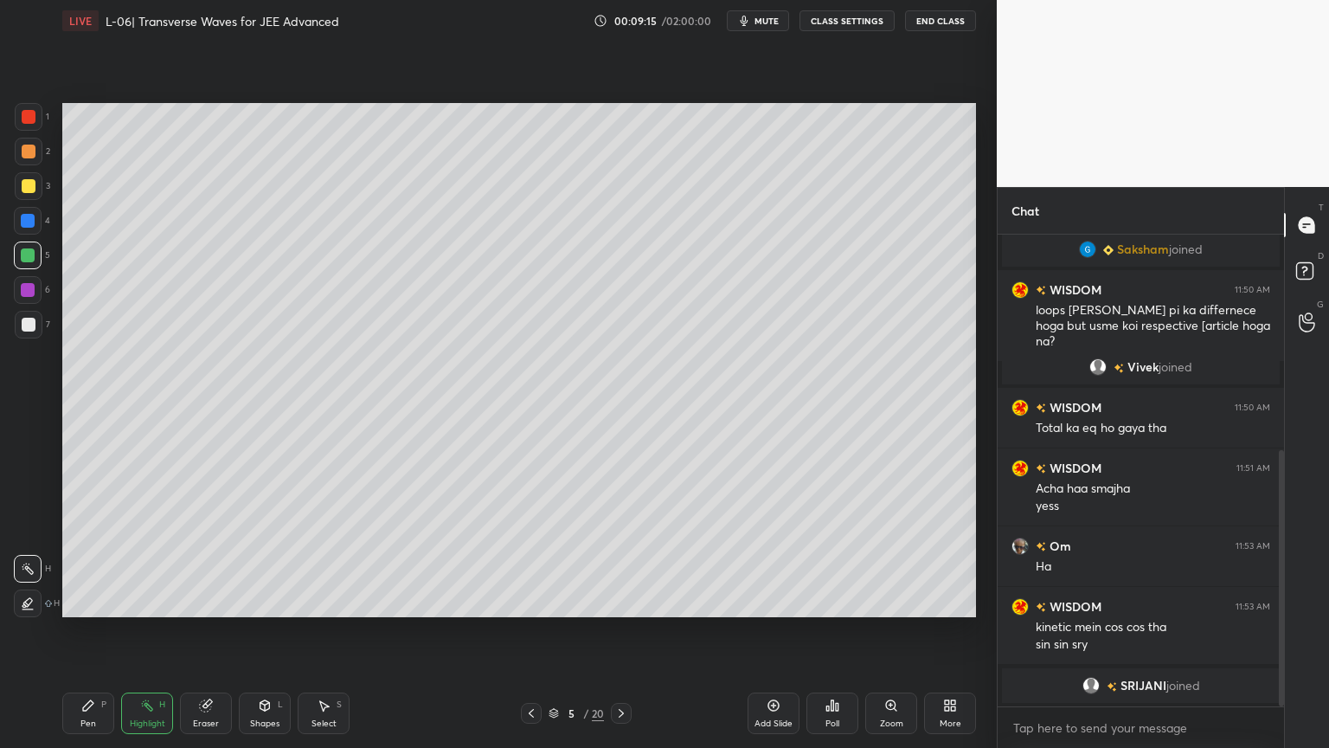
click at [23, 154] on div at bounding box center [29, 152] width 14 height 14
click at [83, 631] on icon at bounding box center [88, 705] width 14 height 14
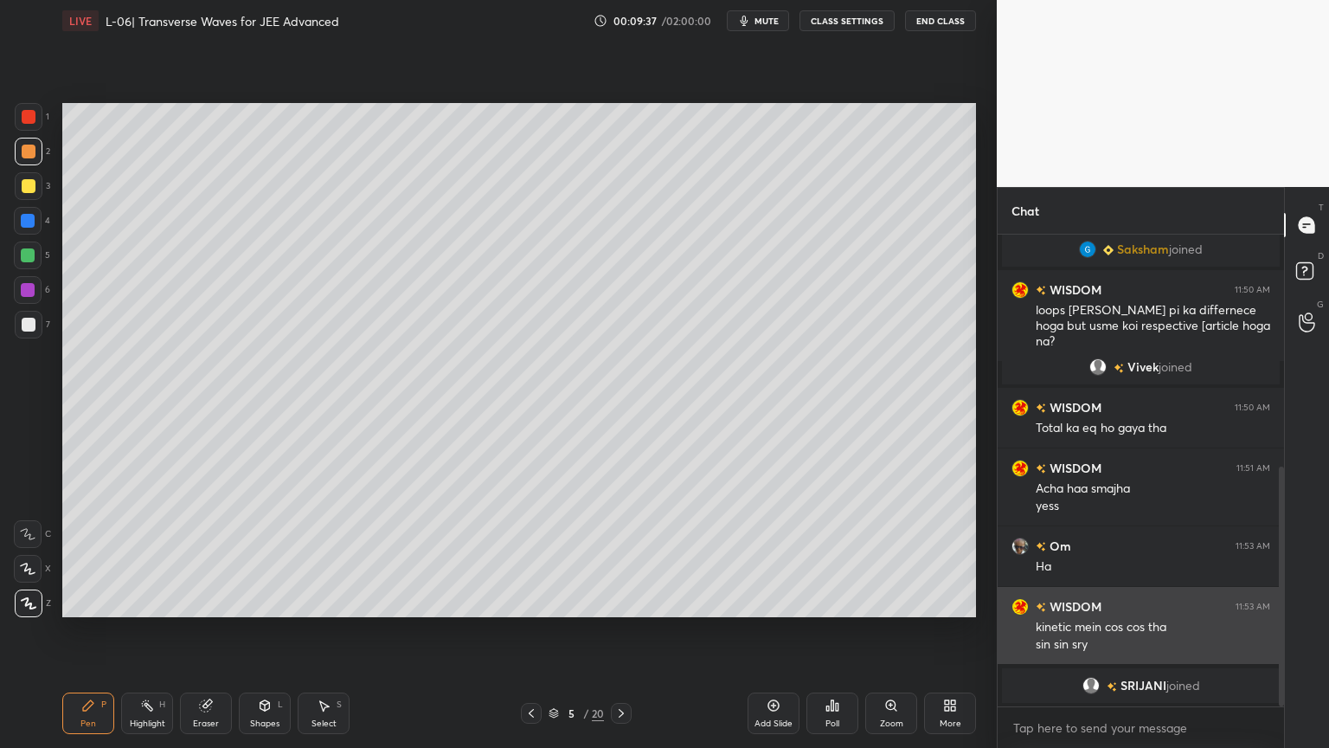
scroll to position [457, 0]
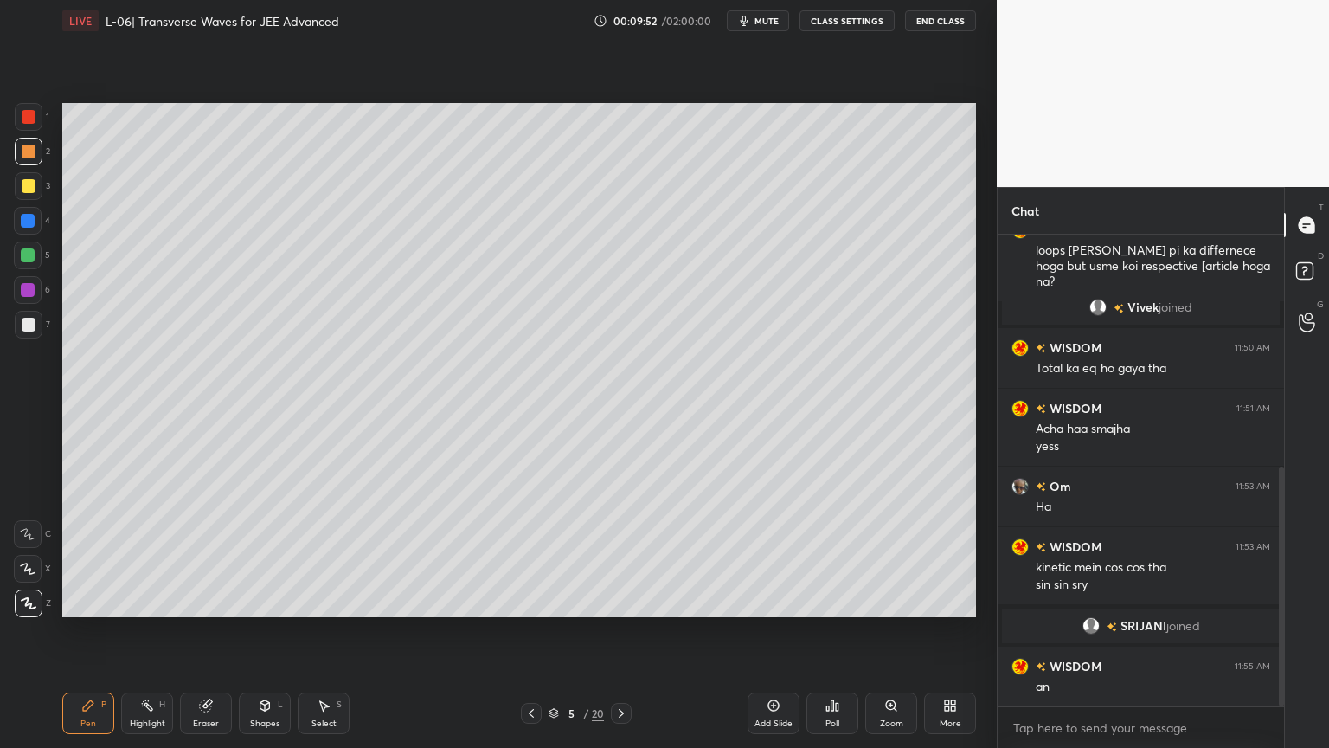
click at [153, 631] on icon at bounding box center [147, 705] width 14 height 14
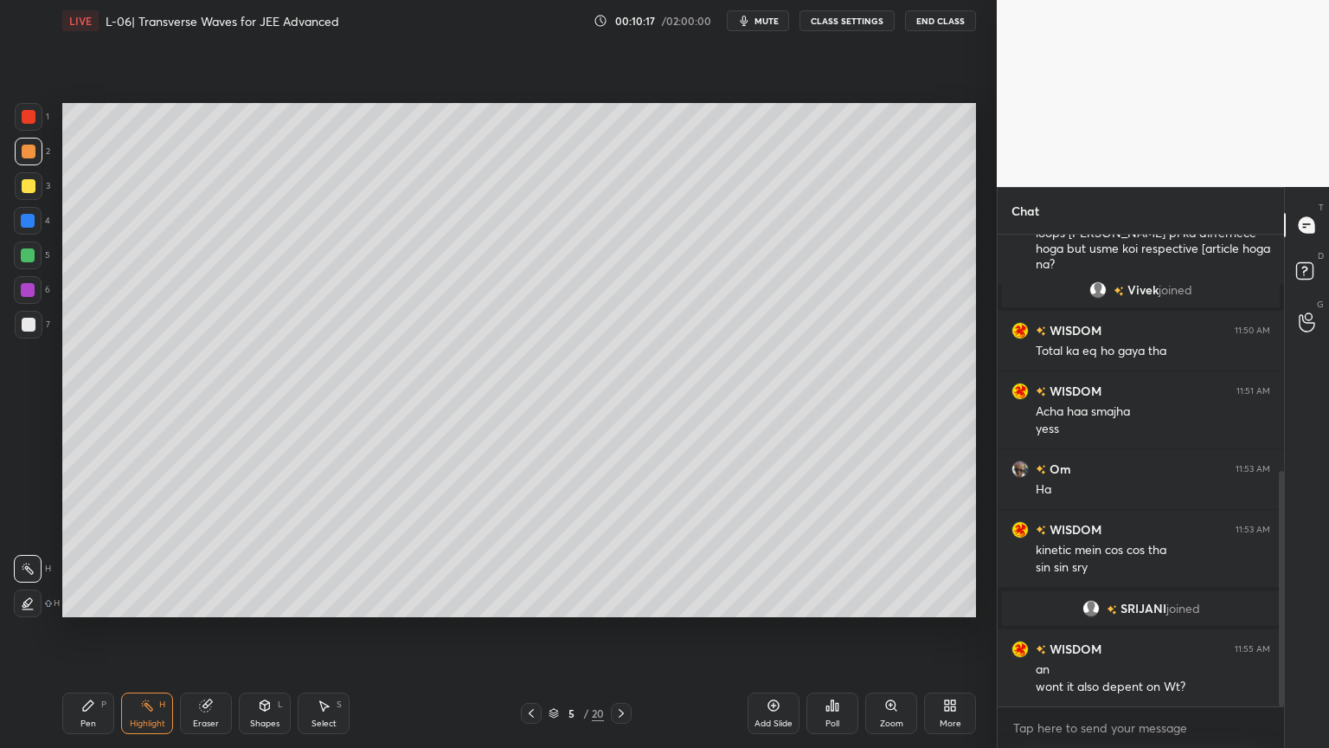
click at [28, 220] on div at bounding box center [28, 221] width 14 height 14
click at [91, 631] on div "Pen P" at bounding box center [88, 713] width 52 height 42
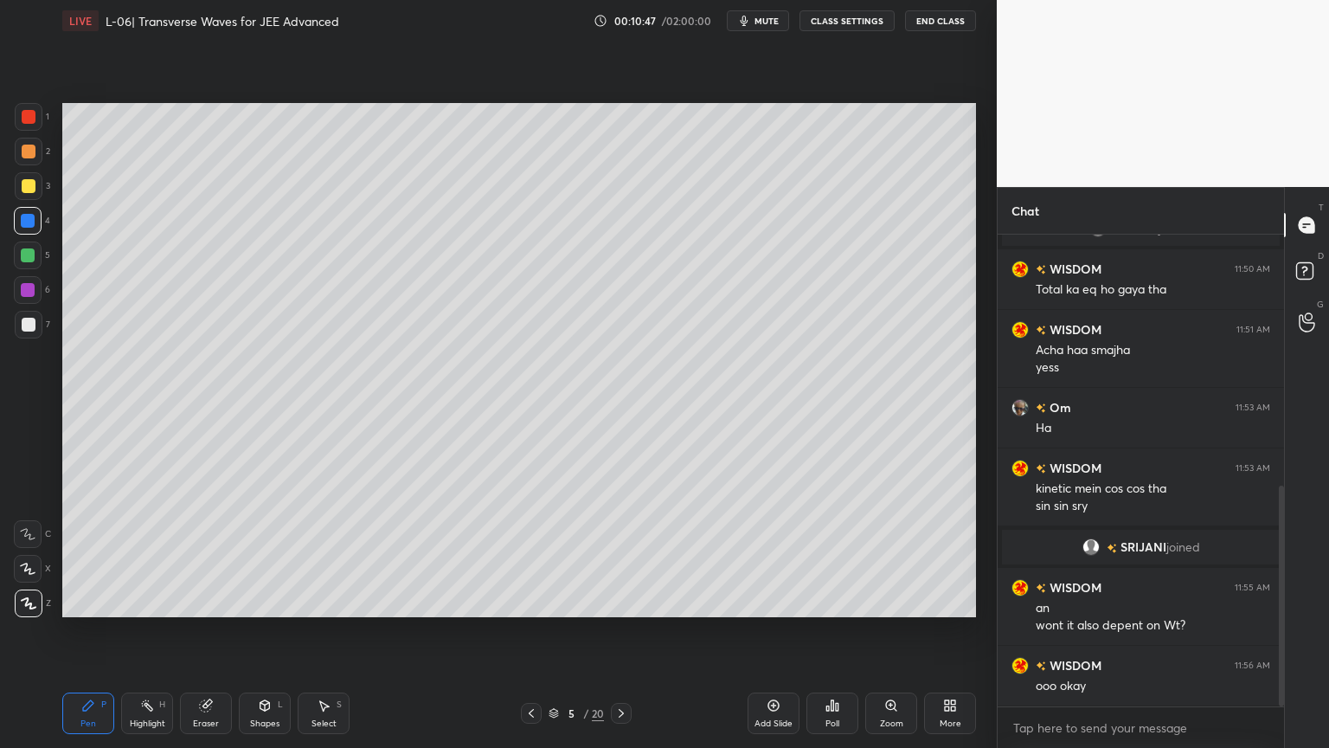
click at [208, 631] on div "Eraser" at bounding box center [206, 723] width 26 height 9
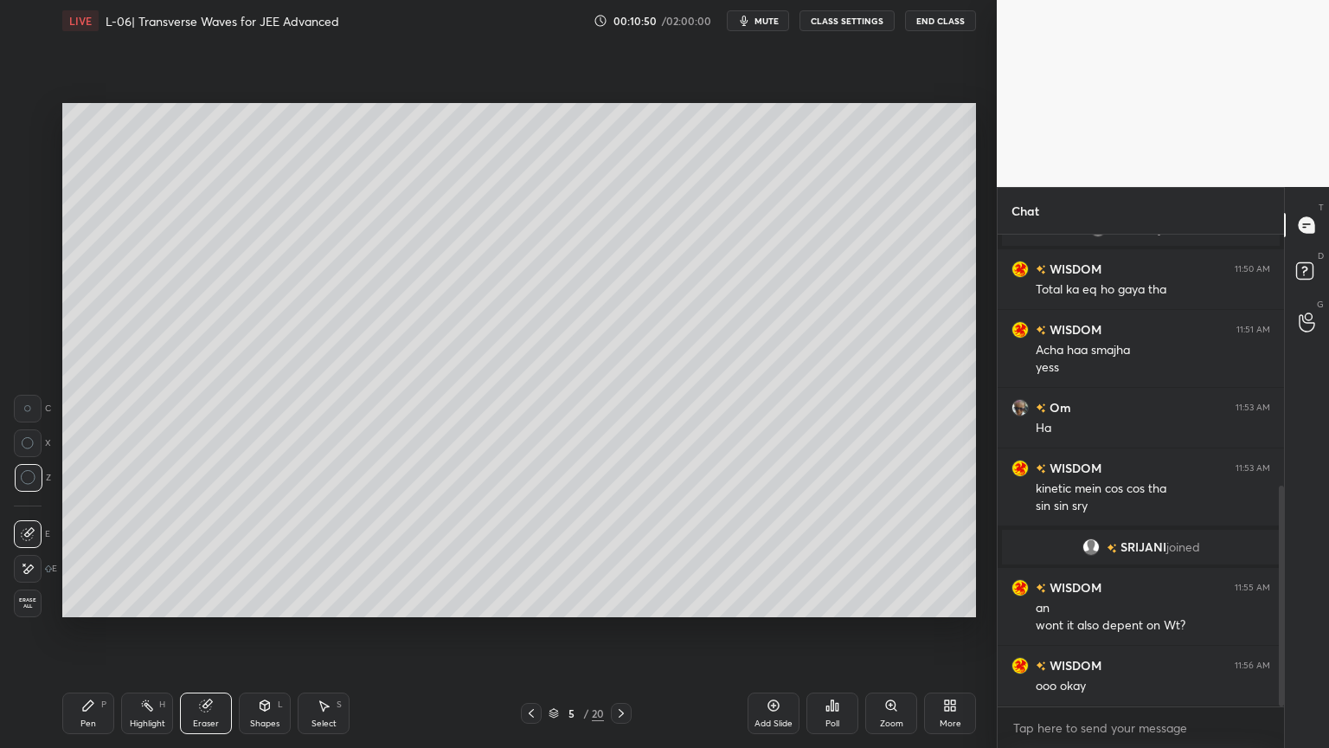
click at [137, 631] on div "Highlight H" at bounding box center [147, 713] width 52 height 42
click at [17, 293] on div at bounding box center [28, 290] width 28 height 28
click at [23, 325] on div at bounding box center [29, 325] width 14 height 14
click at [85, 631] on div "Pen" at bounding box center [88, 723] width 16 height 9
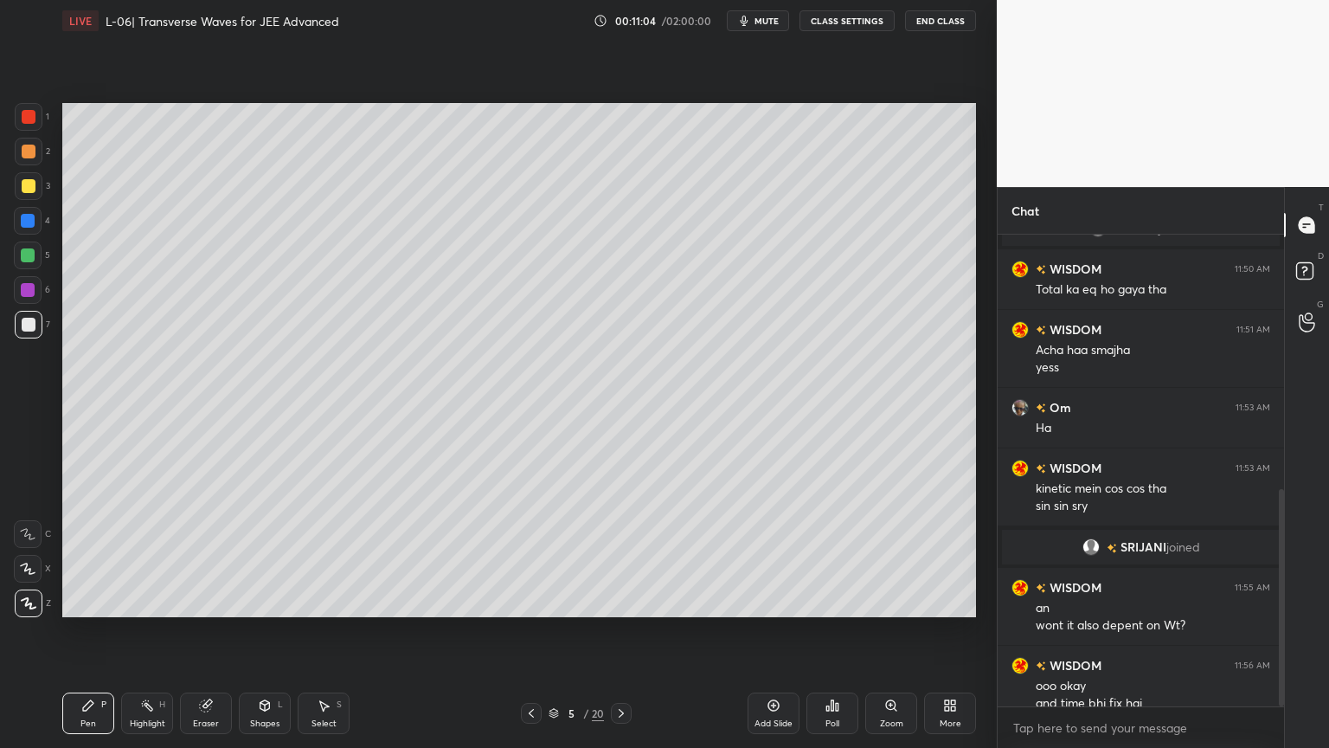
scroll to position [553, 0]
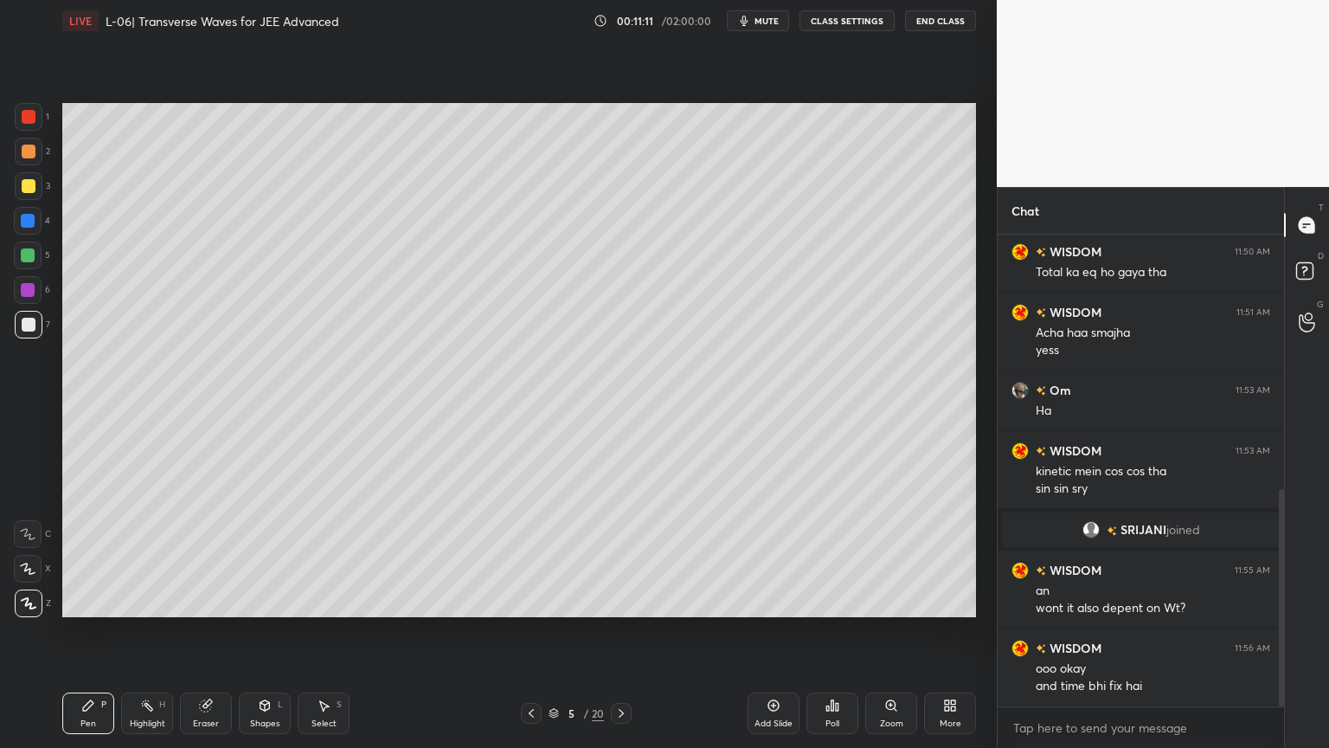
click at [152, 631] on icon at bounding box center [147, 705] width 14 height 14
click at [87, 631] on div "Pen P" at bounding box center [88, 713] width 52 height 42
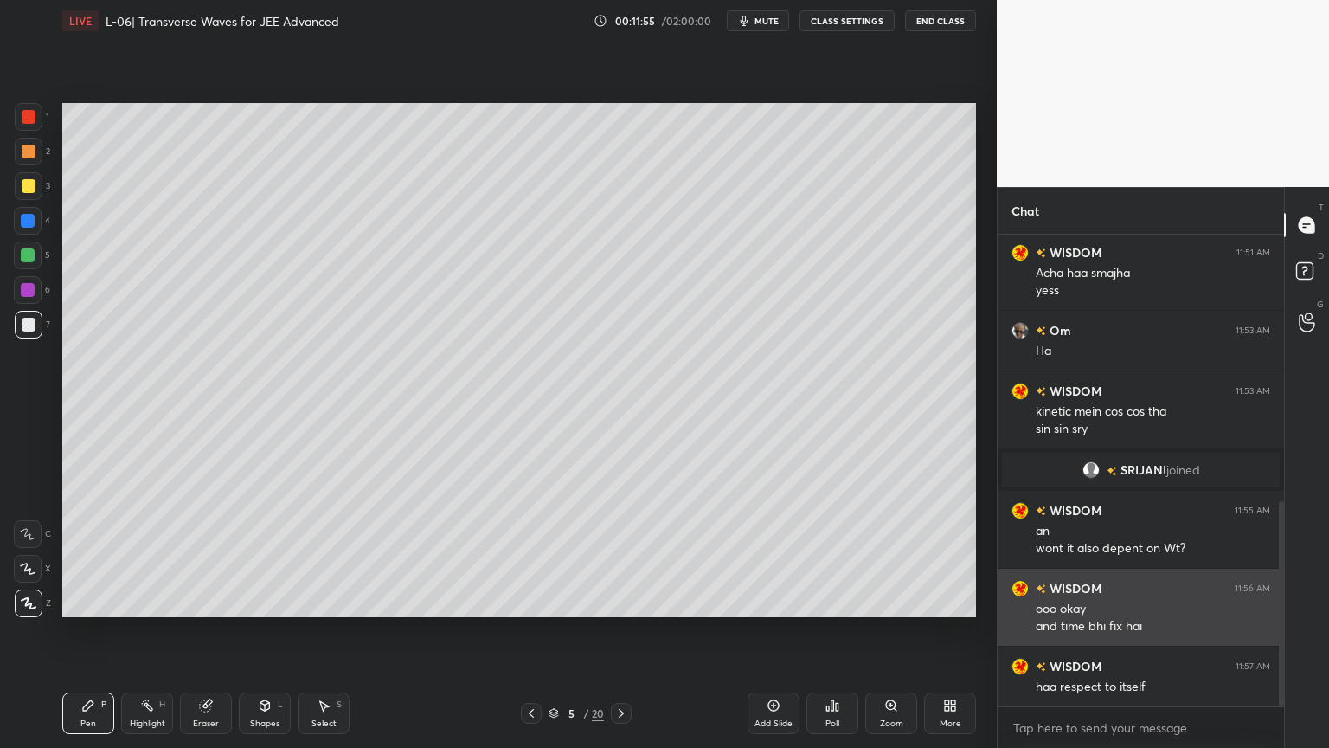
scroll to position [614, 0]
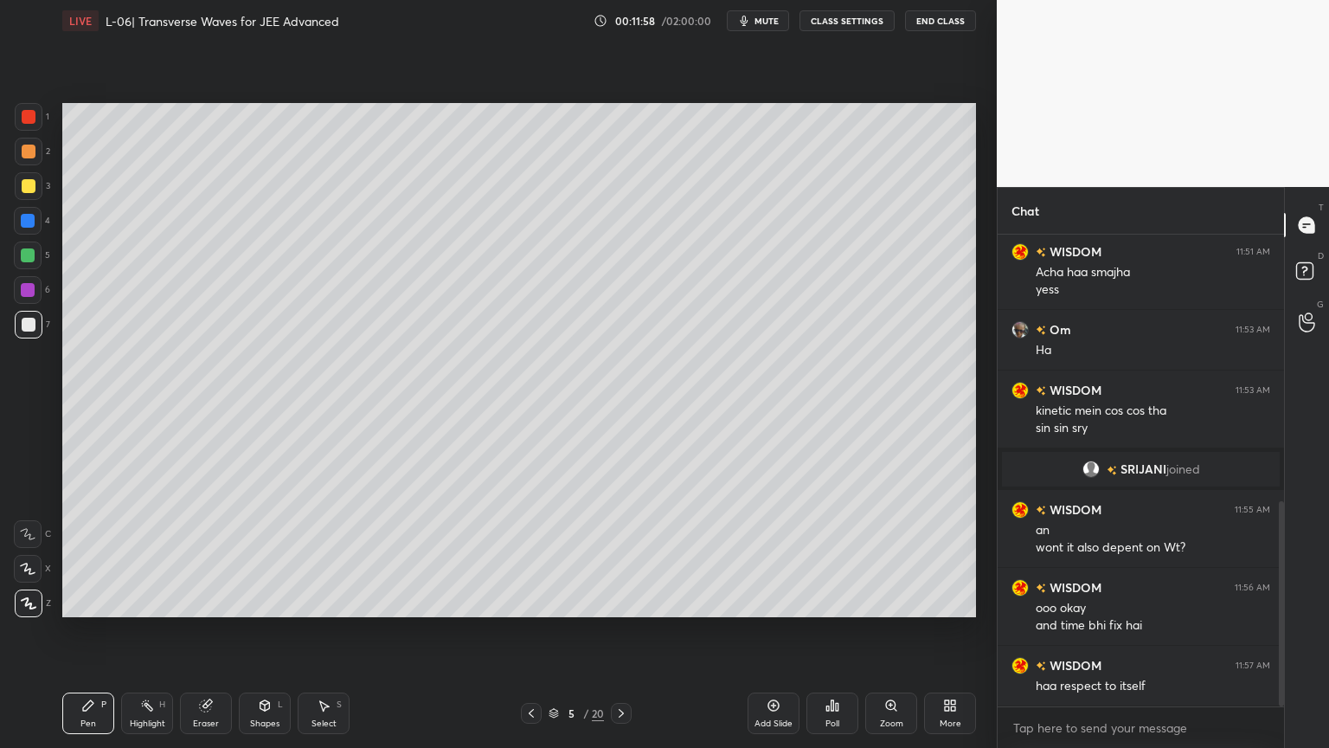
click at [144, 631] on div "Highlight H" at bounding box center [147, 713] width 52 height 42
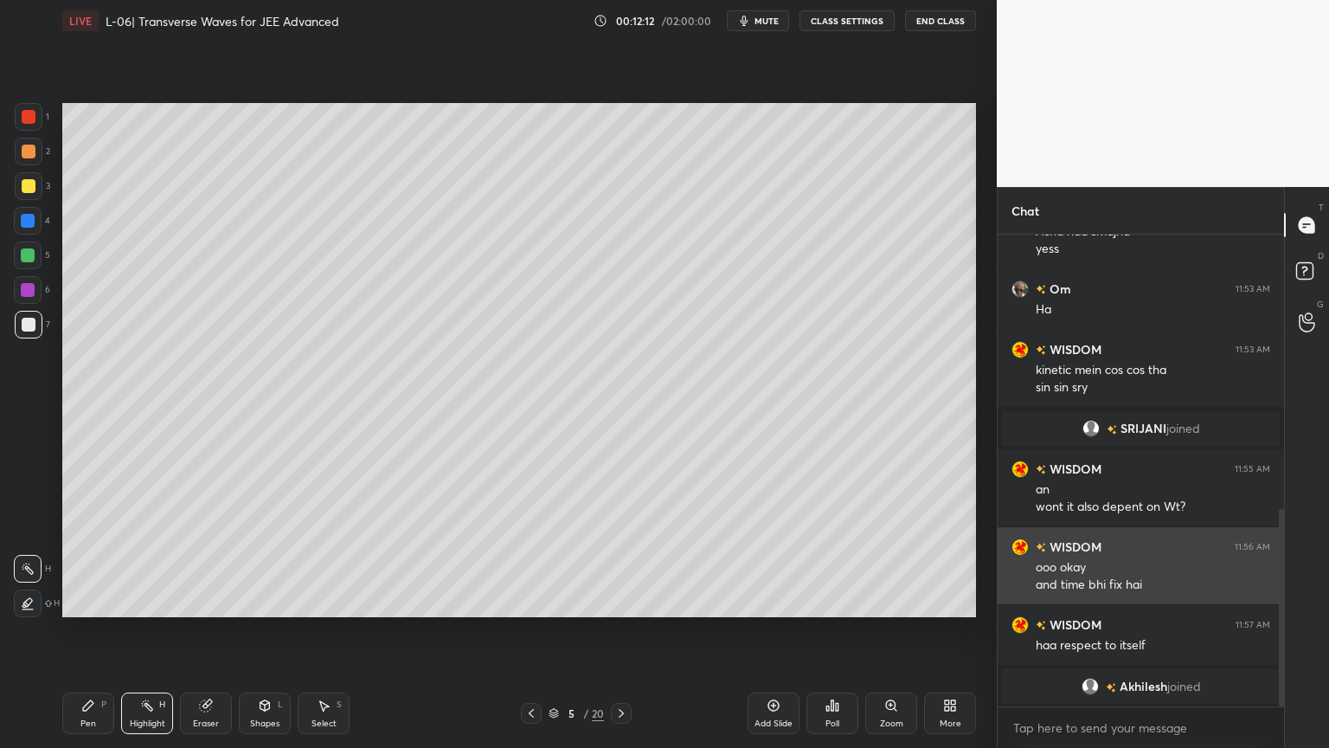
scroll to position [655, 0]
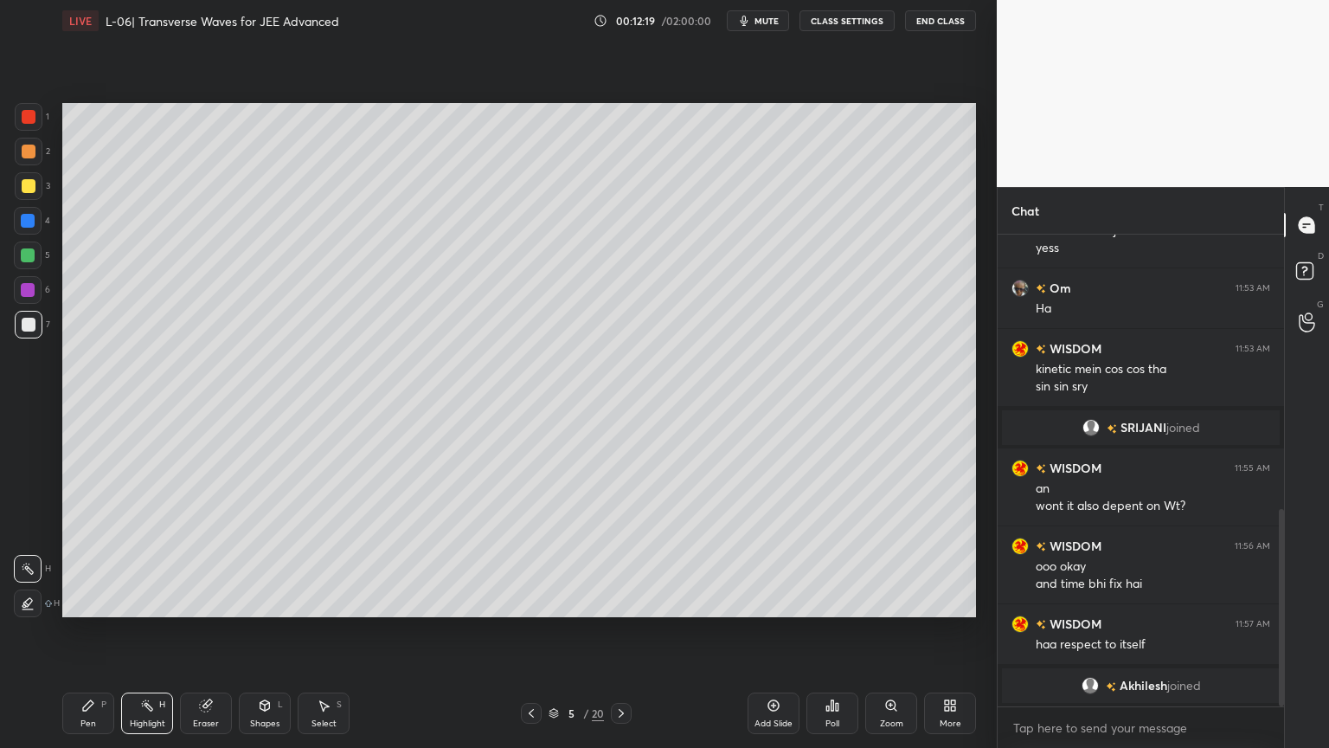
click at [31, 315] on div at bounding box center [29, 325] width 28 height 28
click at [89, 631] on icon at bounding box center [88, 705] width 14 height 14
click at [220, 631] on div "Eraser" at bounding box center [206, 713] width 52 height 42
click at [92, 631] on div "Pen P" at bounding box center [88, 713] width 52 height 42
click at [621, 621] on div "Setting up your live class Poll for secs No correct answer Start poll" at bounding box center [519, 360] width 928 height 637
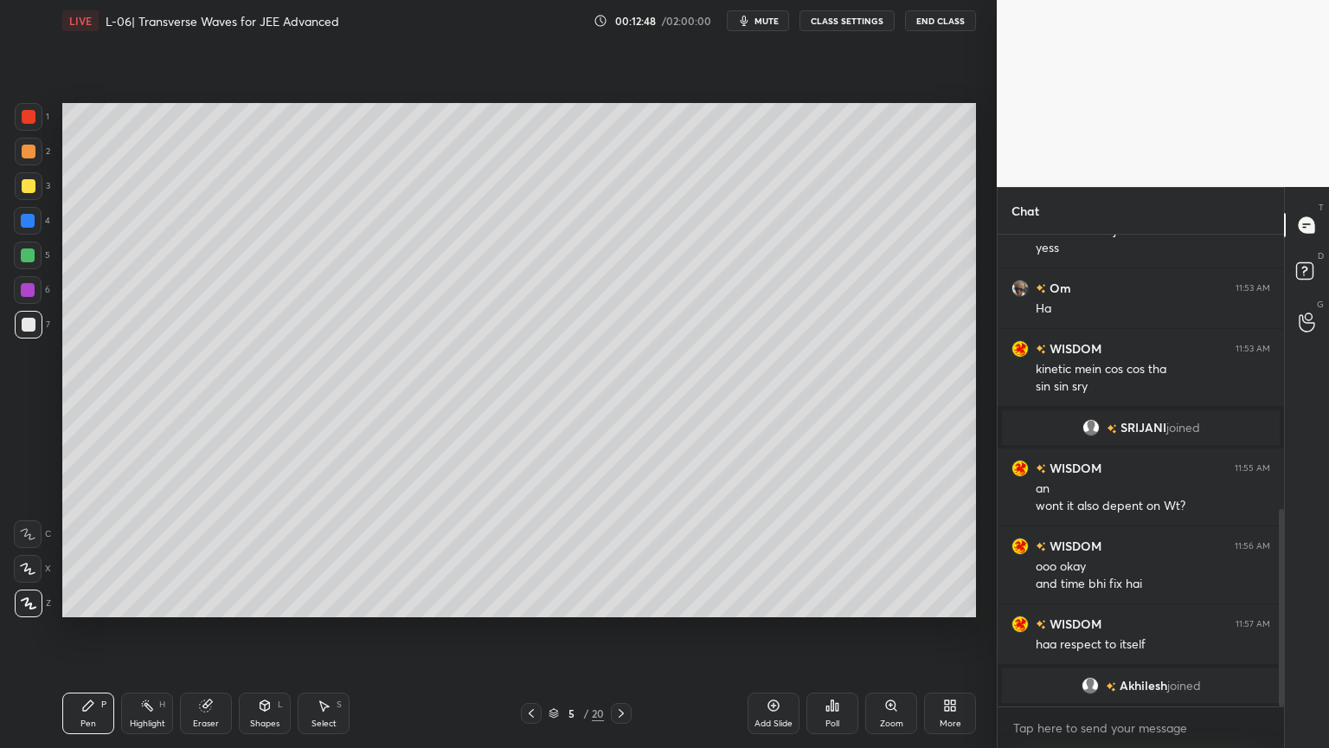
click at [212, 631] on icon at bounding box center [206, 705] width 14 height 14
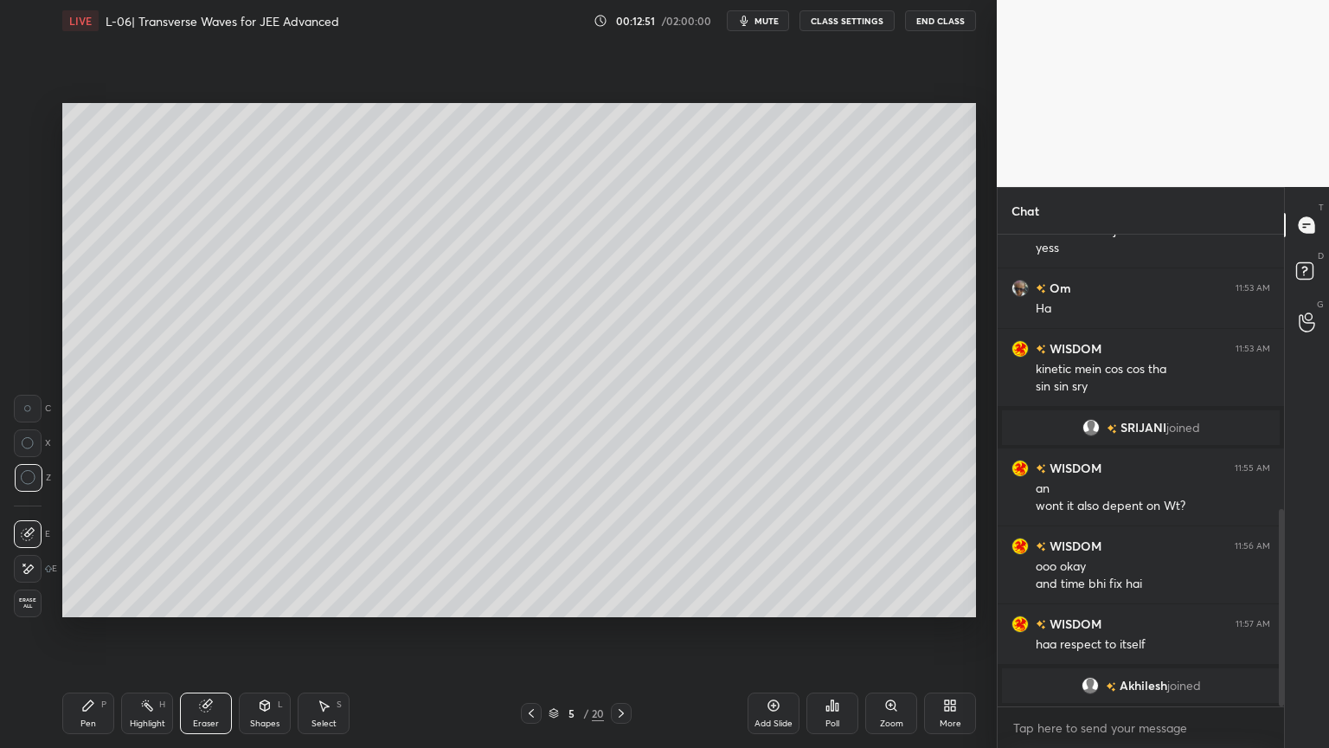
click at [89, 631] on icon at bounding box center [88, 705] width 14 height 14
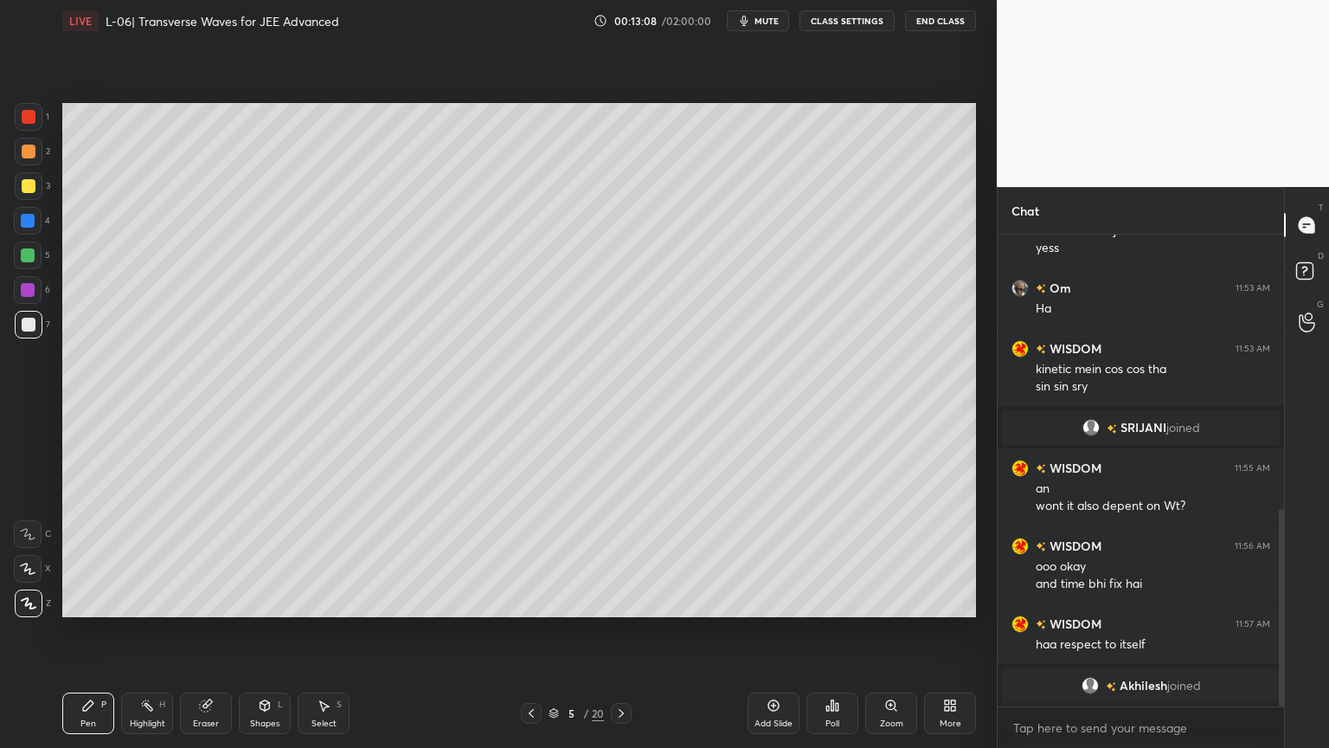
click at [769, 631] on icon at bounding box center [774, 705] width 14 height 14
click at [25, 151] on div at bounding box center [29, 152] width 14 height 14
click at [19, 184] on div at bounding box center [29, 186] width 28 height 28
click at [267, 631] on icon at bounding box center [265, 705] width 14 height 14
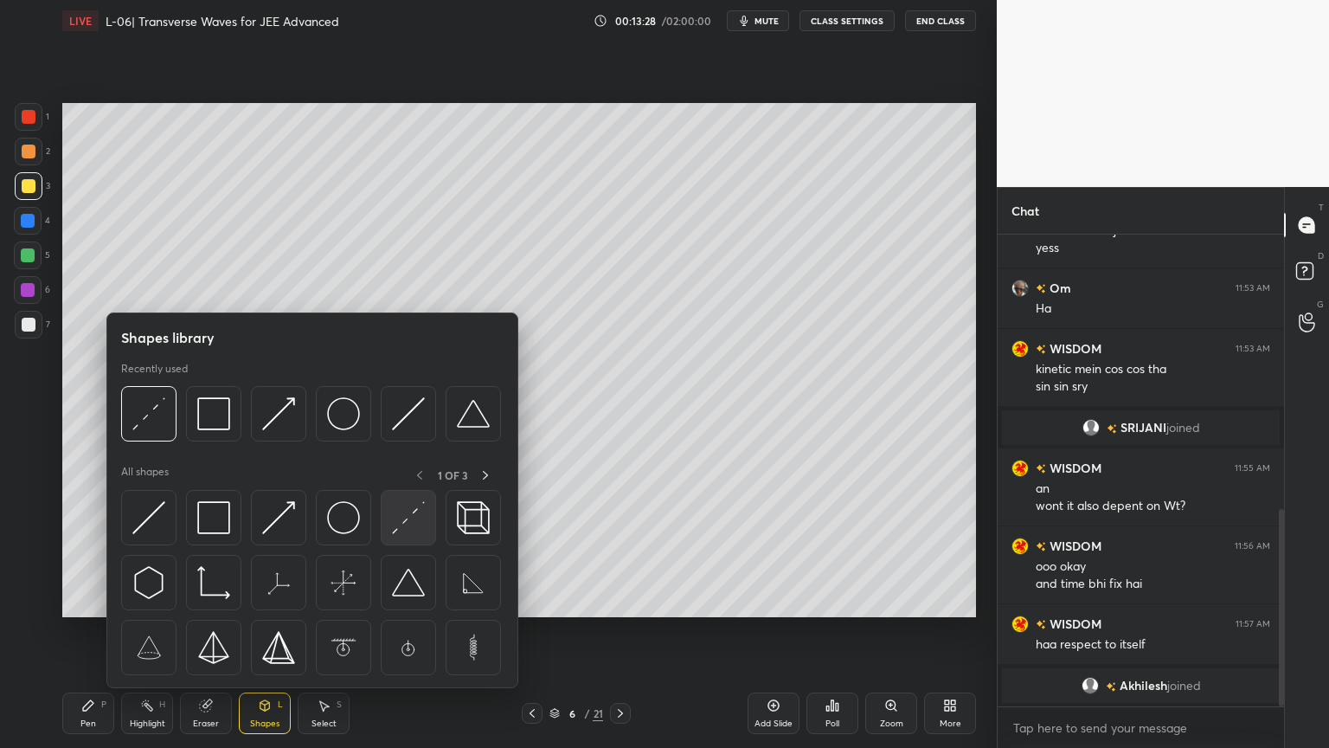
click at [409, 517] on img at bounding box center [408, 517] width 33 height 33
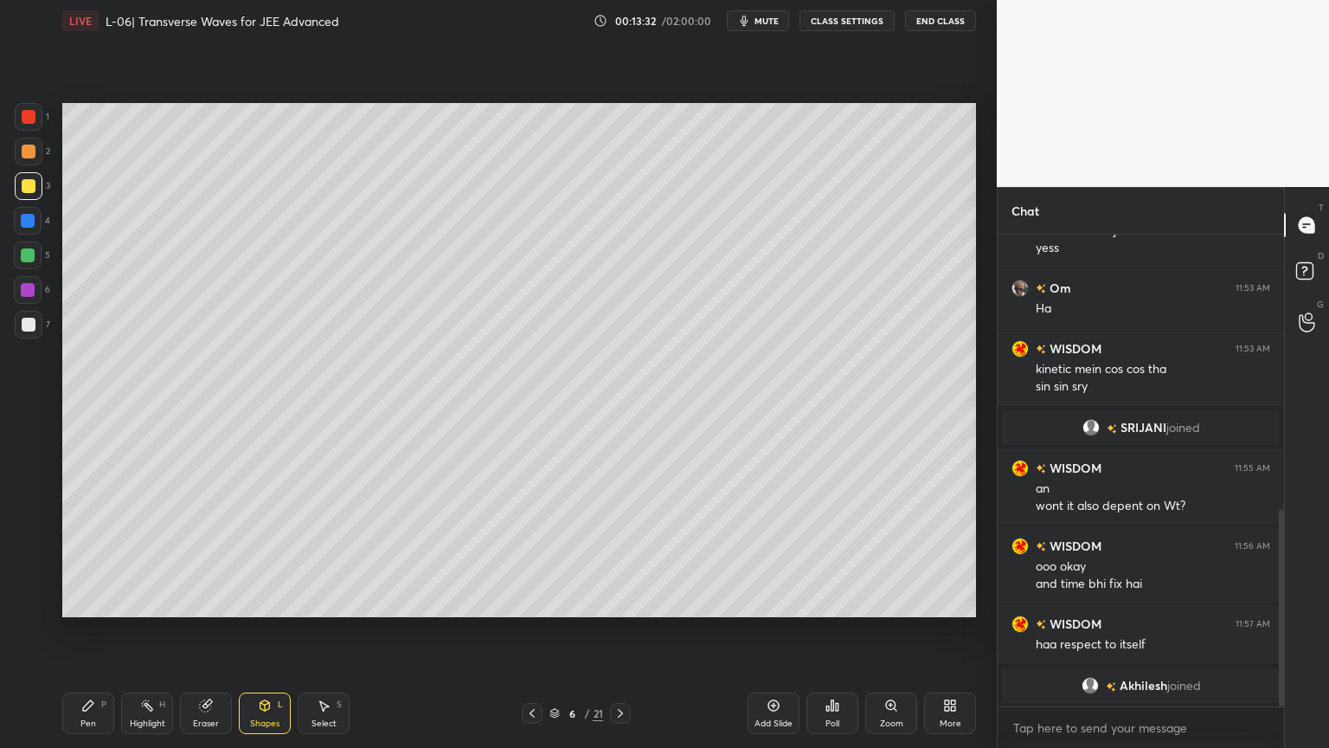
click at [38, 220] on div at bounding box center [28, 221] width 28 height 28
click at [80, 631] on div "Pen P" at bounding box center [88, 713] width 52 height 42
click at [22, 151] on div at bounding box center [29, 152] width 14 height 14
click at [28, 119] on div at bounding box center [29, 117] width 14 height 14
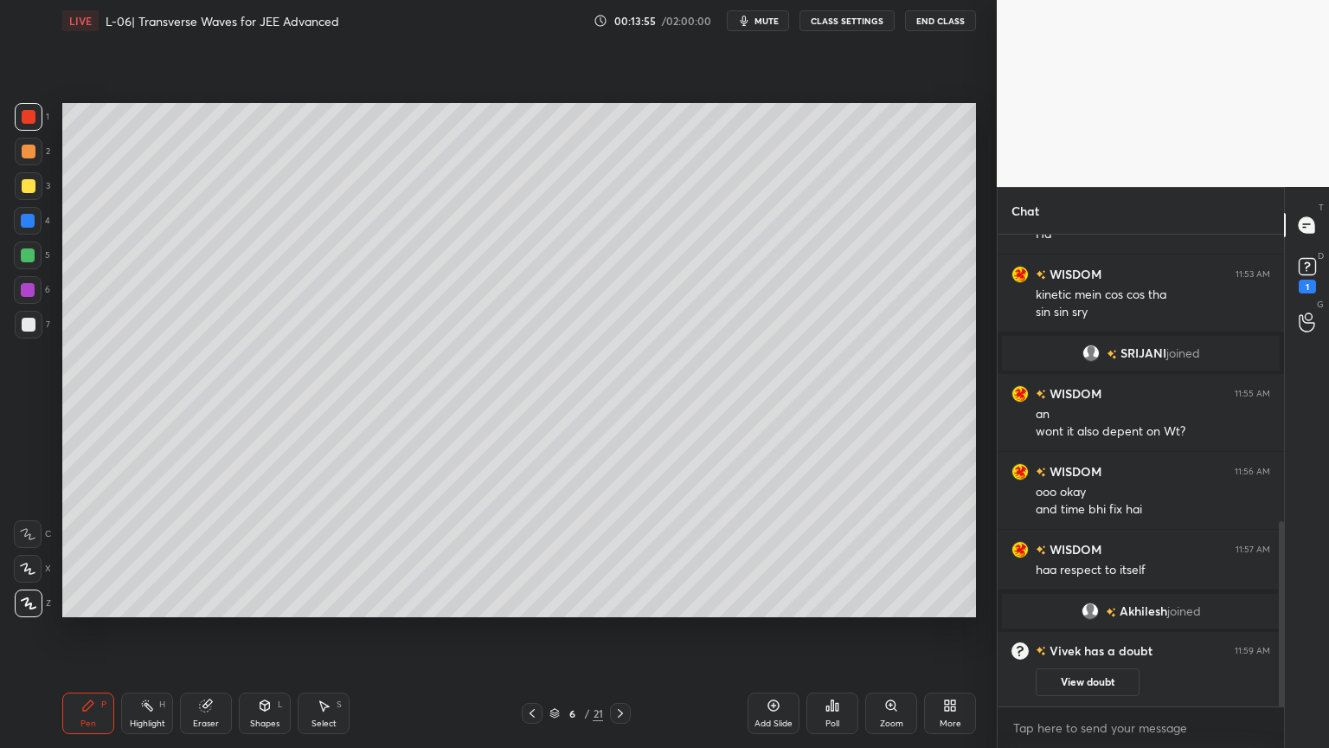
click at [1069, 631] on button "View doubt" at bounding box center [1088, 682] width 104 height 28
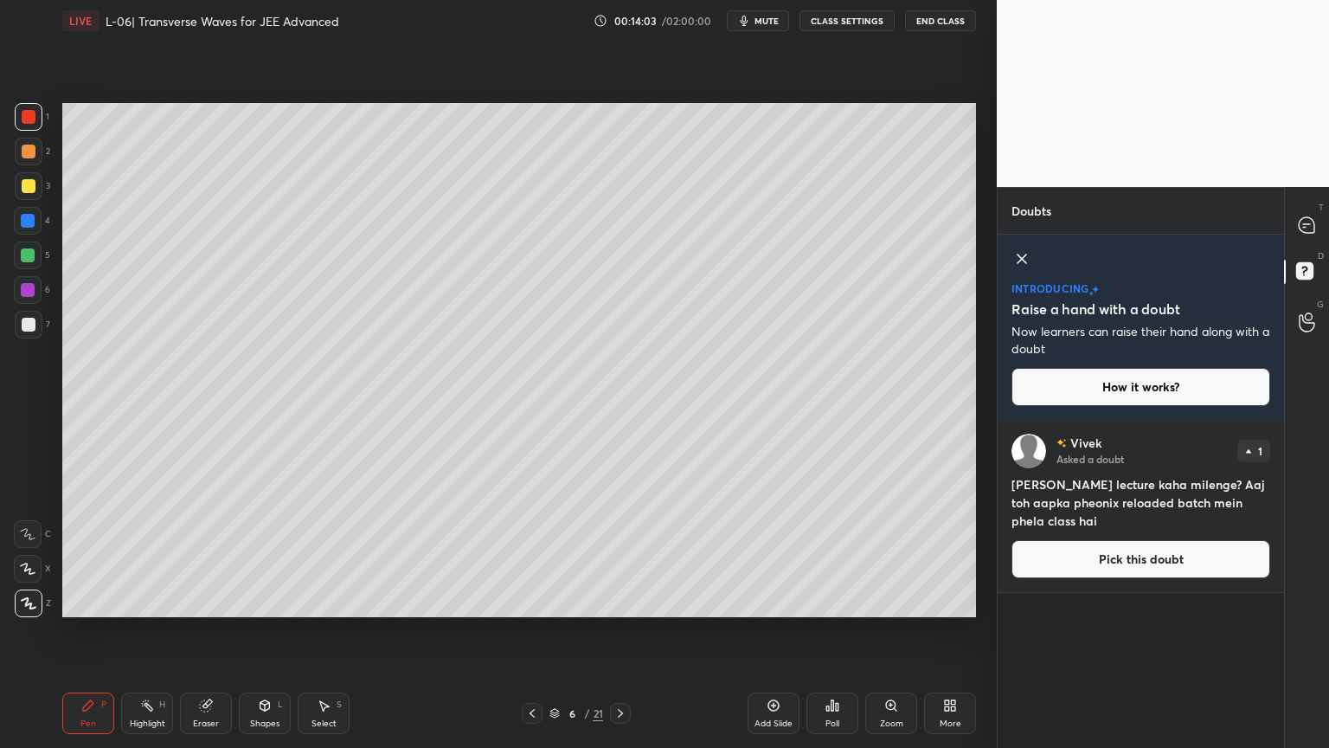
click at [1142, 564] on button "Pick this doubt" at bounding box center [1141, 559] width 259 height 38
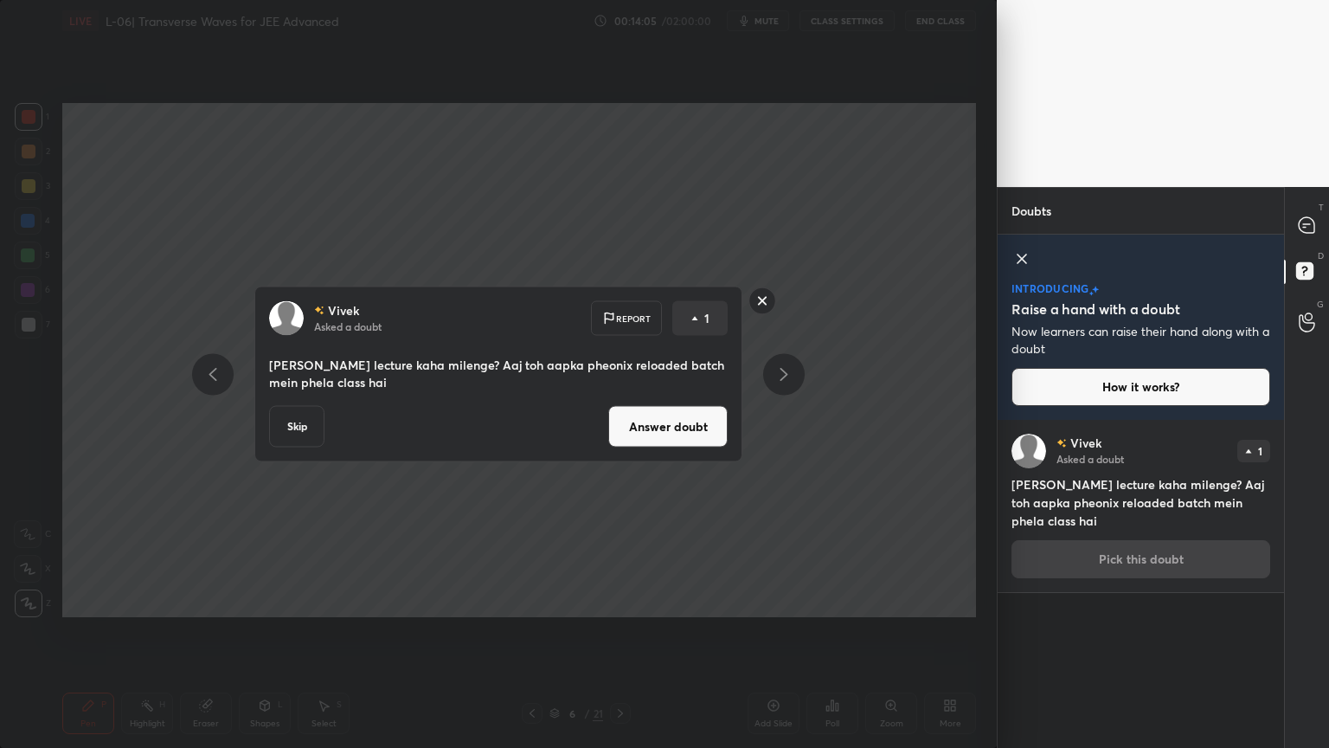
click at [696, 422] on button "Answer doubt" at bounding box center [667, 427] width 119 height 42
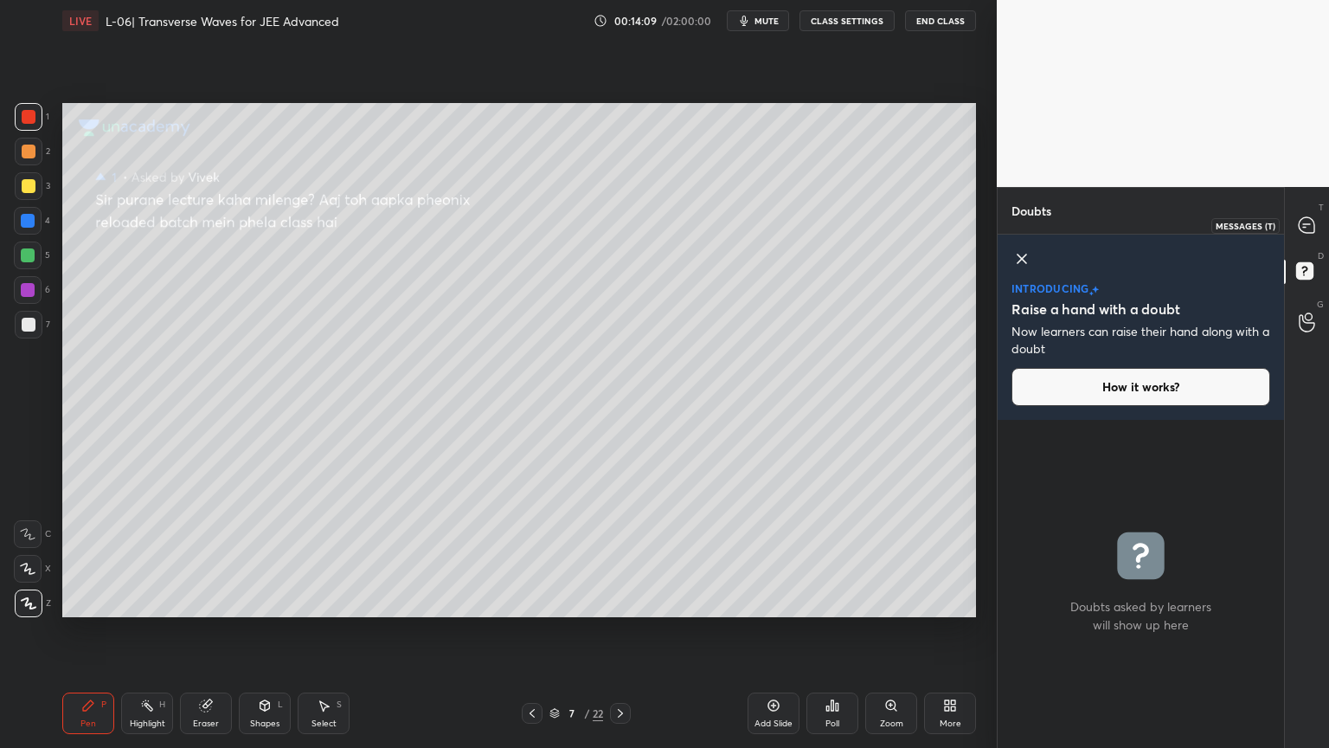
click at [1308, 221] on icon at bounding box center [1307, 225] width 16 height 16
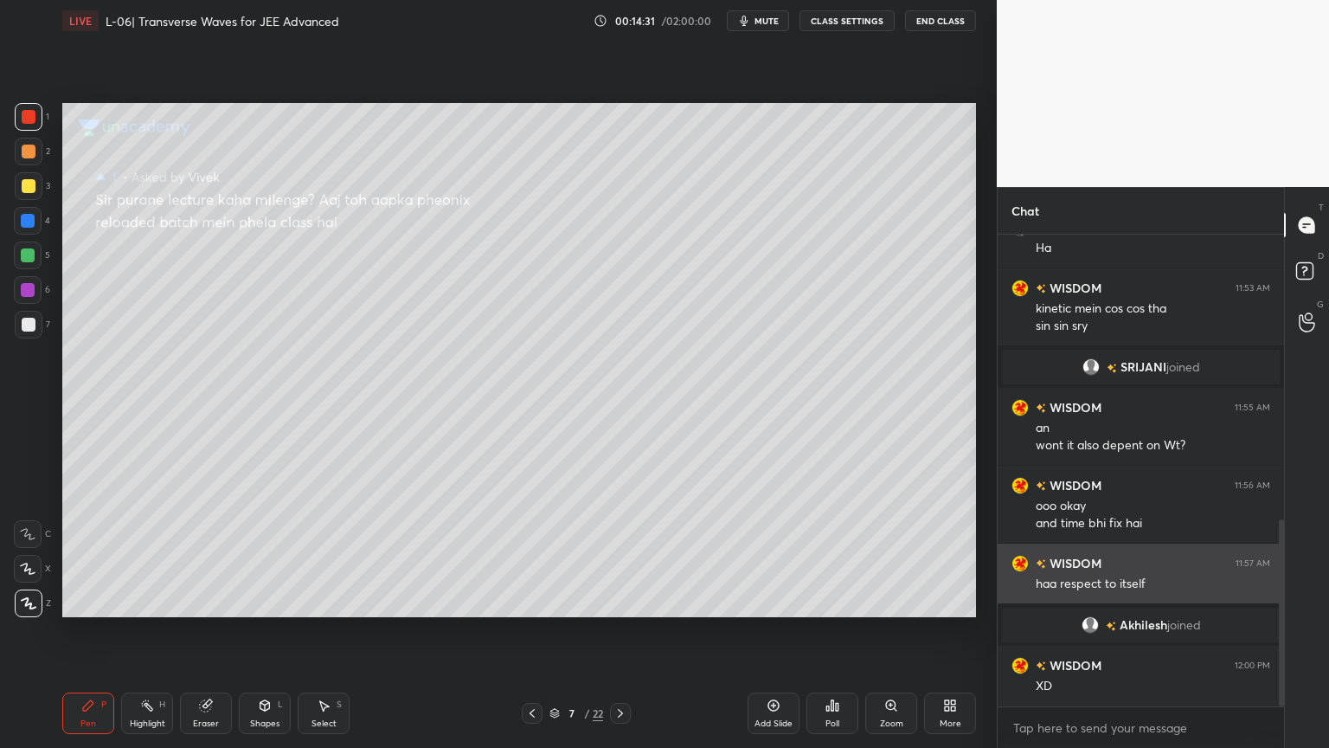
scroll to position [715, 0]
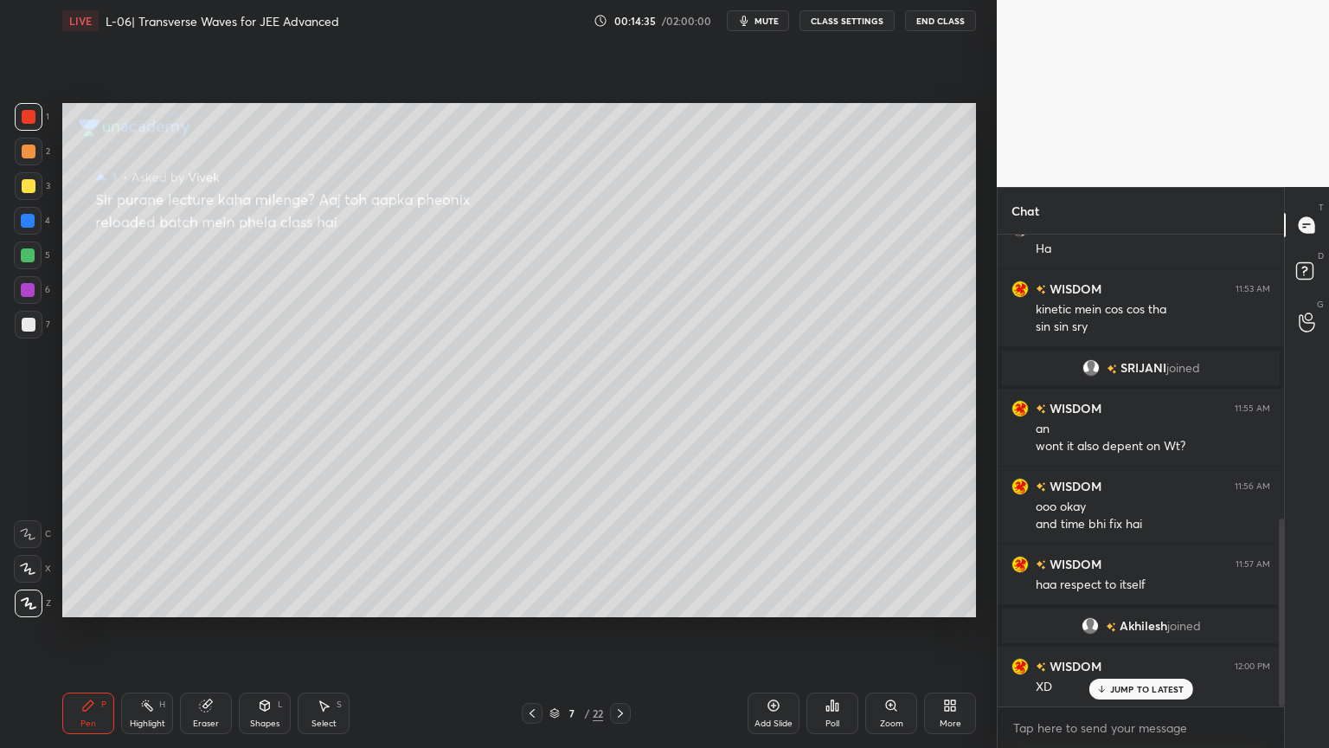
click at [539, 631] on div at bounding box center [532, 713] width 21 height 21
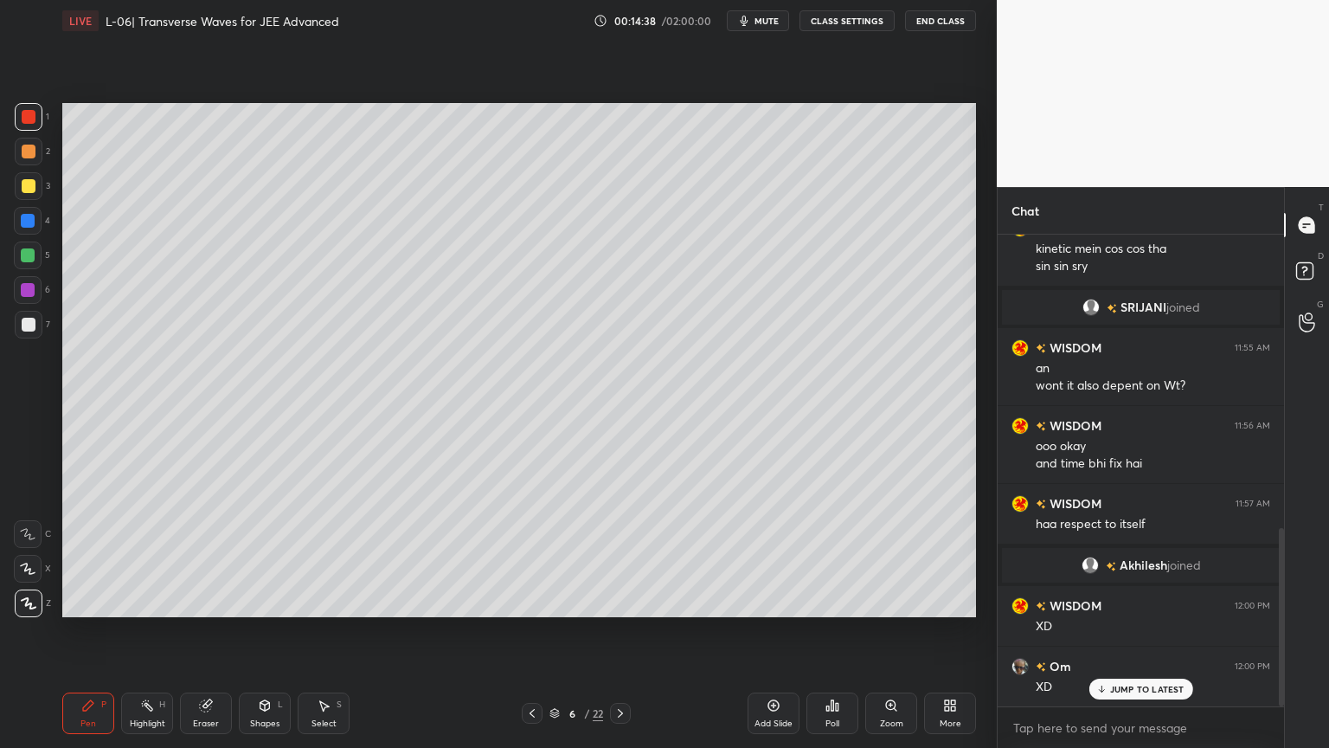
click at [620, 631] on div at bounding box center [620, 713] width 21 height 21
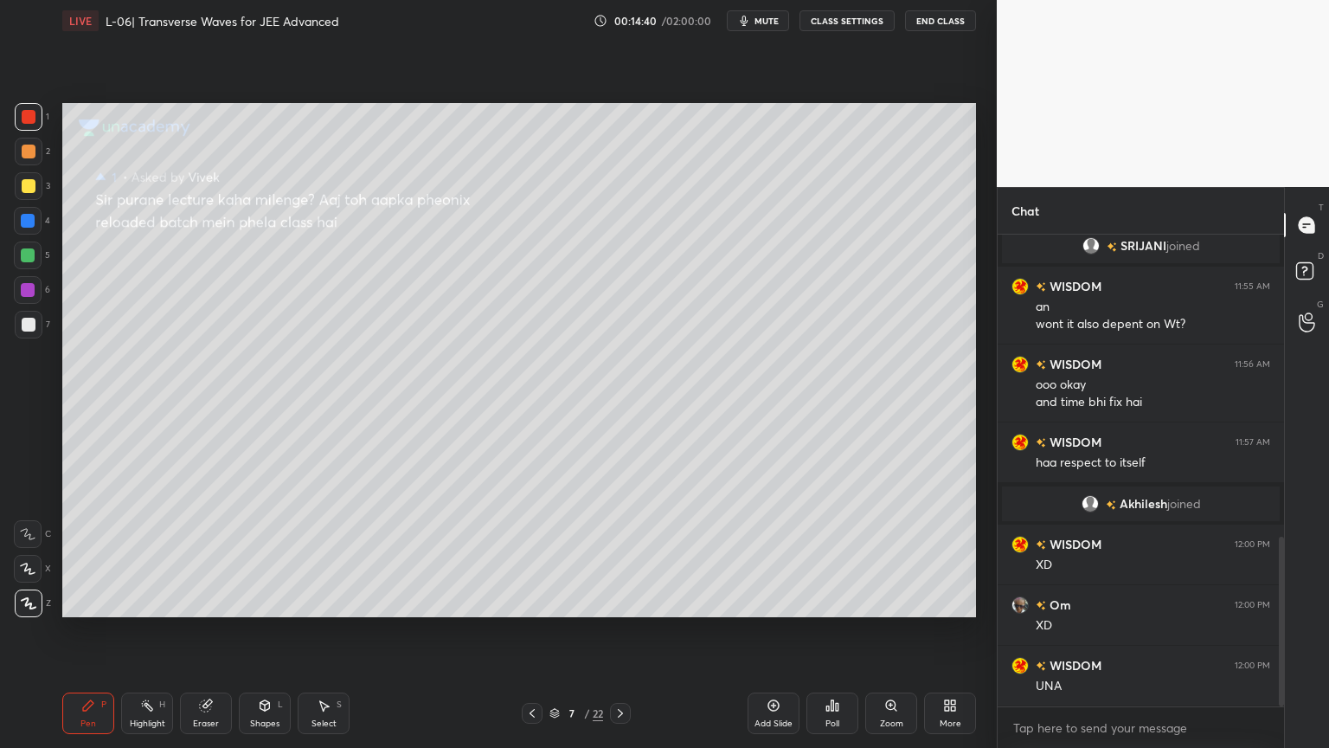
click at [142, 631] on icon at bounding box center [147, 705] width 14 height 14
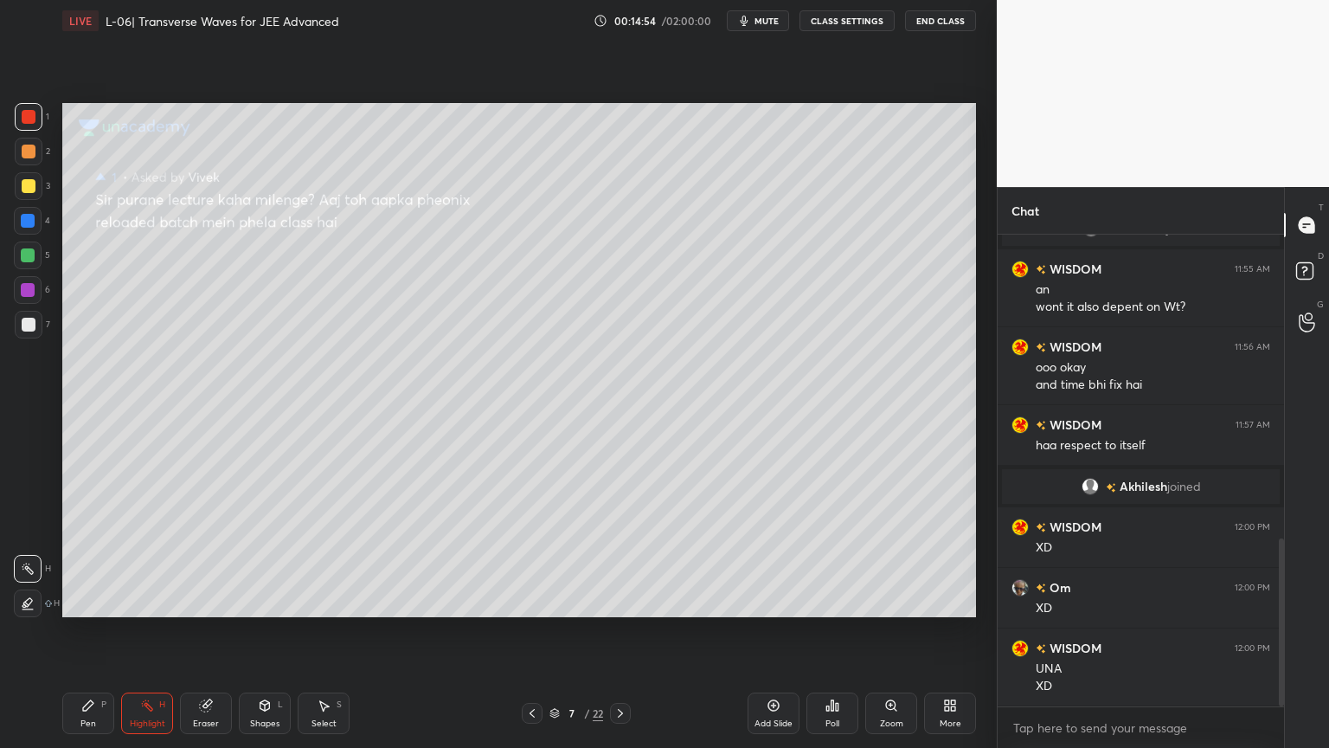
click at [532, 631] on icon at bounding box center [532, 713] width 5 height 9
click at [15, 189] on div at bounding box center [29, 186] width 28 height 28
click at [26, 209] on div at bounding box center [28, 221] width 28 height 28
click at [80, 631] on div "Pen P" at bounding box center [88, 713] width 52 height 42
click at [28, 284] on div at bounding box center [28, 290] width 14 height 14
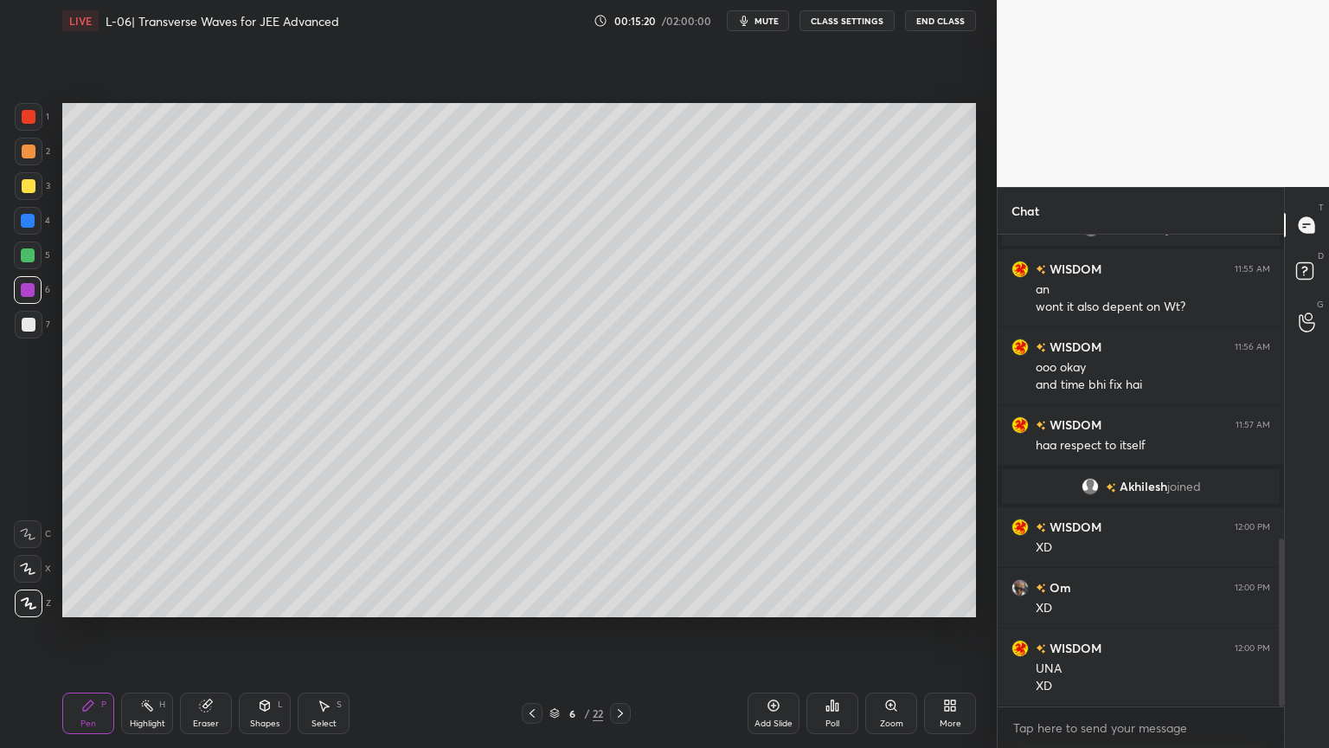
click at [212, 631] on div "Eraser" at bounding box center [206, 713] width 52 height 42
click at [83, 631] on icon at bounding box center [88, 705] width 10 height 10
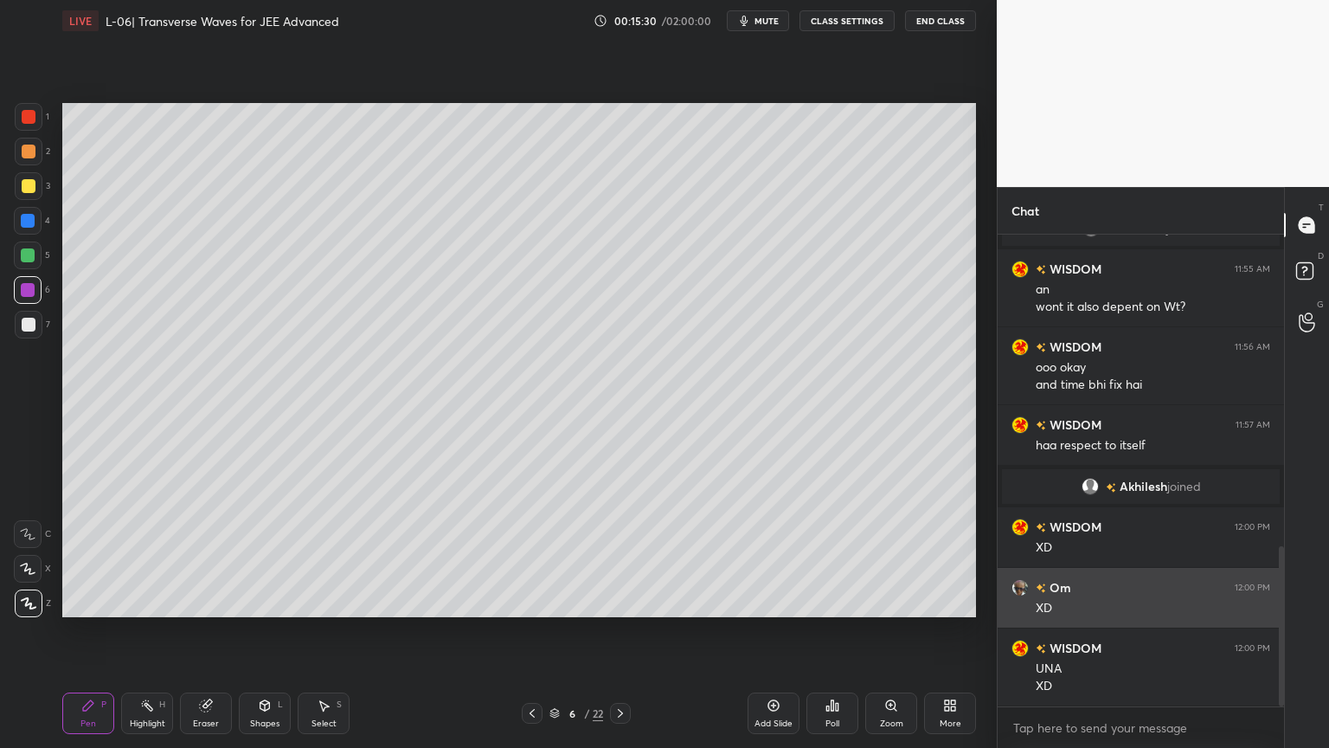
scroll to position [914, 0]
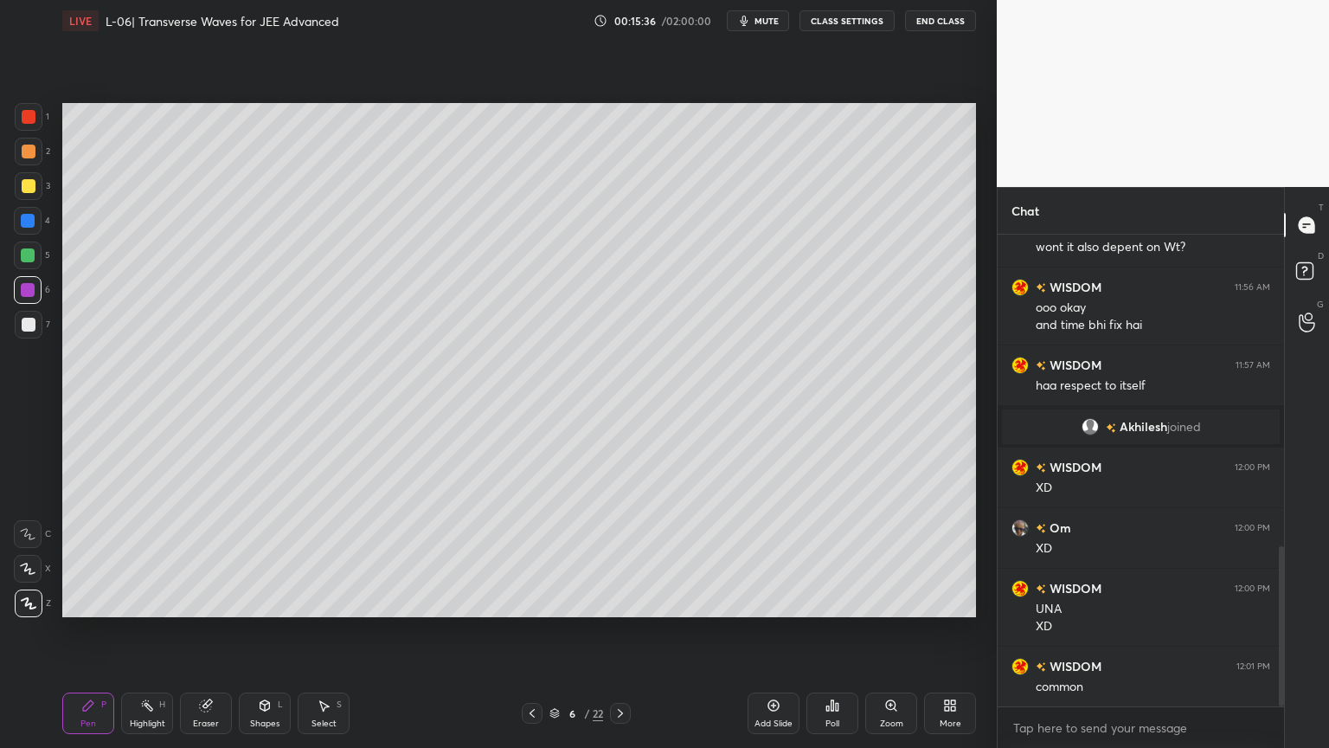
click at [29, 192] on div at bounding box center [29, 186] width 14 height 14
click at [32, 253] on div at bounding box center [28, 255] width 14 height 14
click at [142, 631] on div "Highlight H" at bounding box center [147, 713] width 52 height 42
click at [195, 631] on div "Eraser" at bounding box center [206, 713] width 52 height 42
click at [86, 631] on icon at bounding box center [88, 705] width 10 height 10
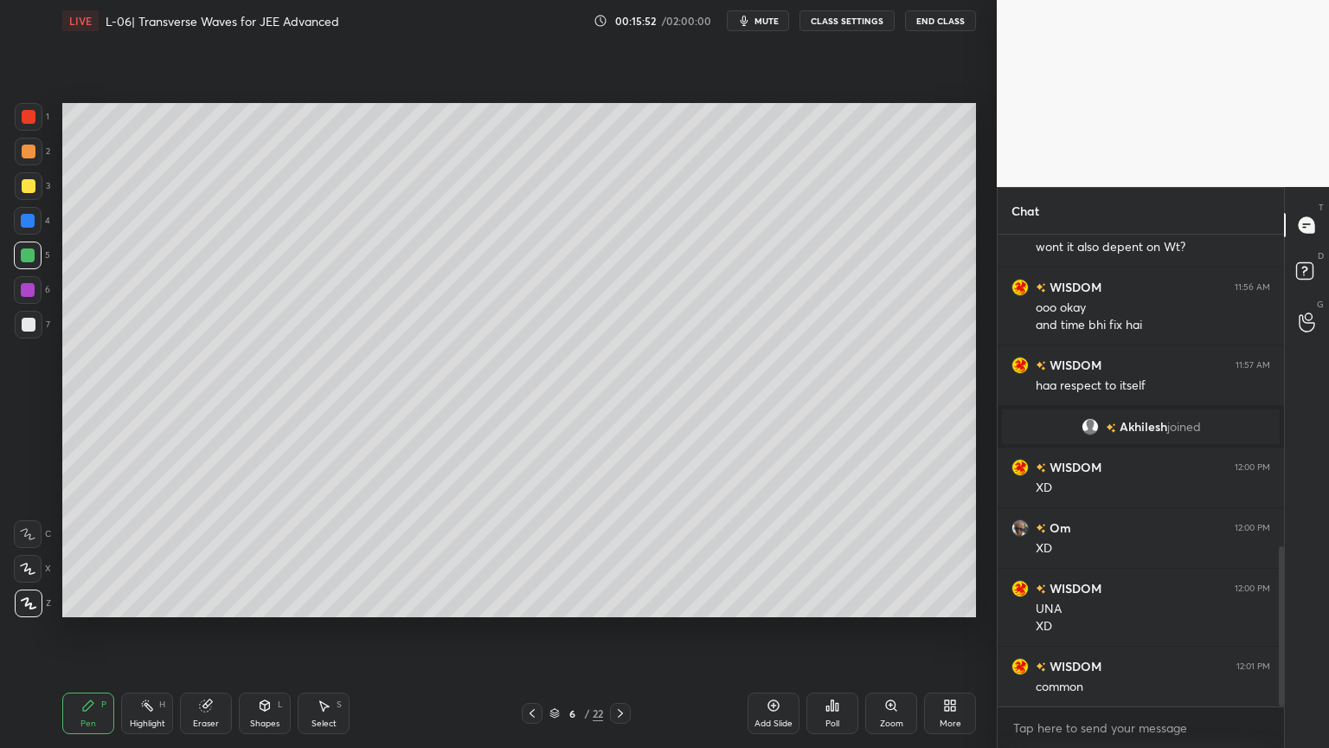
click at [142, 631] on icon at bounding box center [147, 705] width 14 height 14
click at [84, 631] on div "Pen P" at bounding box center [88, 713] width 52 height 42
click at [31, 180] on div at bounding box center [29, 186] width 14 height 14
click at [261, 631] on div "Shapes L" at bounding box center [265, 713] width 52 height 42
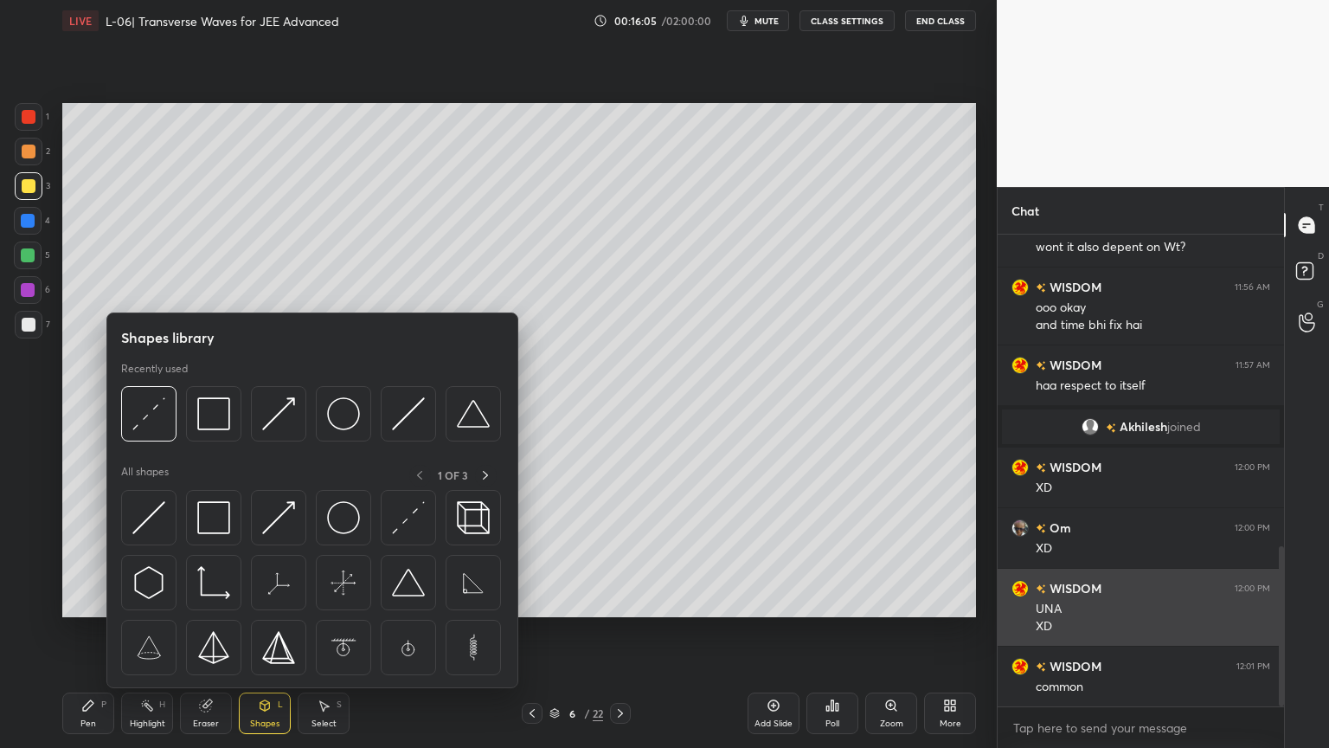
click at [213, 415] on img at bounding box center [213, 413] width 33 height 33
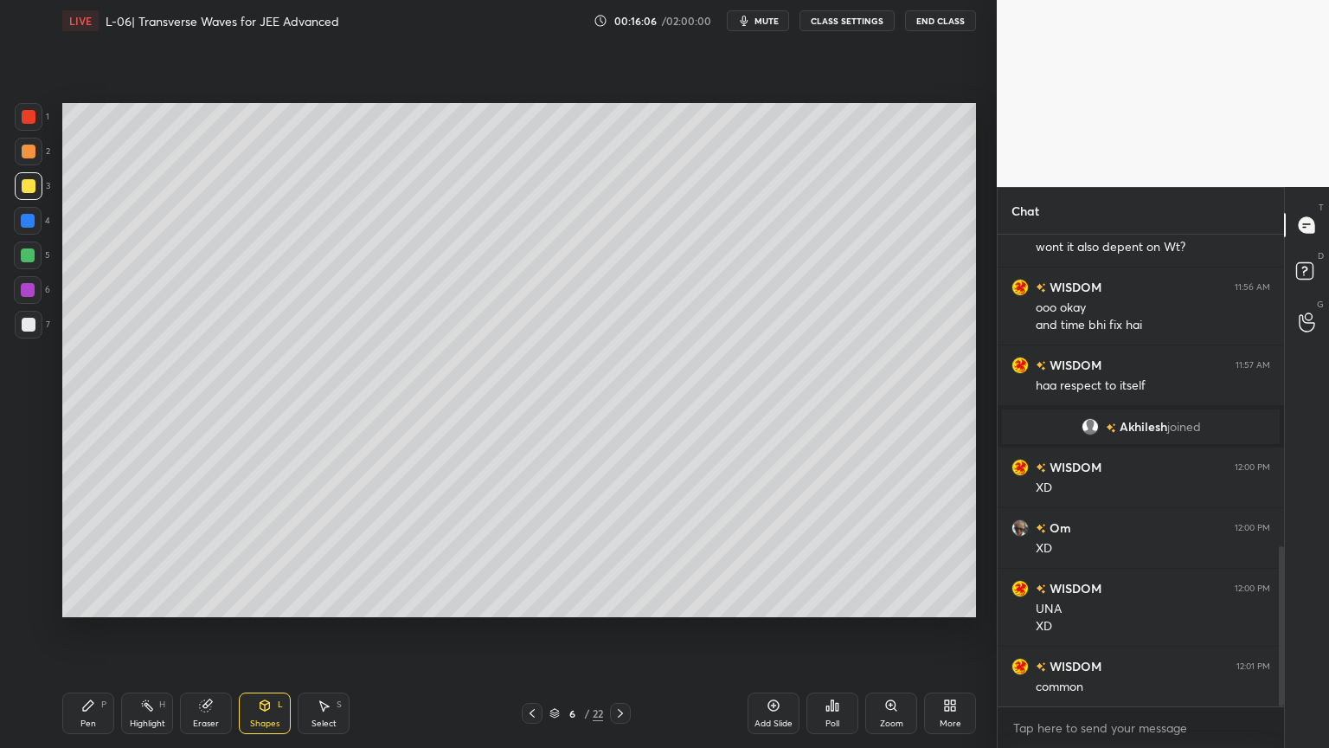
click at [25, 122] on div at bounding box center [29, 117] width 14 height 14
click at [29, 325] on div at bounding box center [29, 325] width 14 height 14
click at [96, 631] on div "Pen P" at bounding box center [88, 713] width 52 height 42
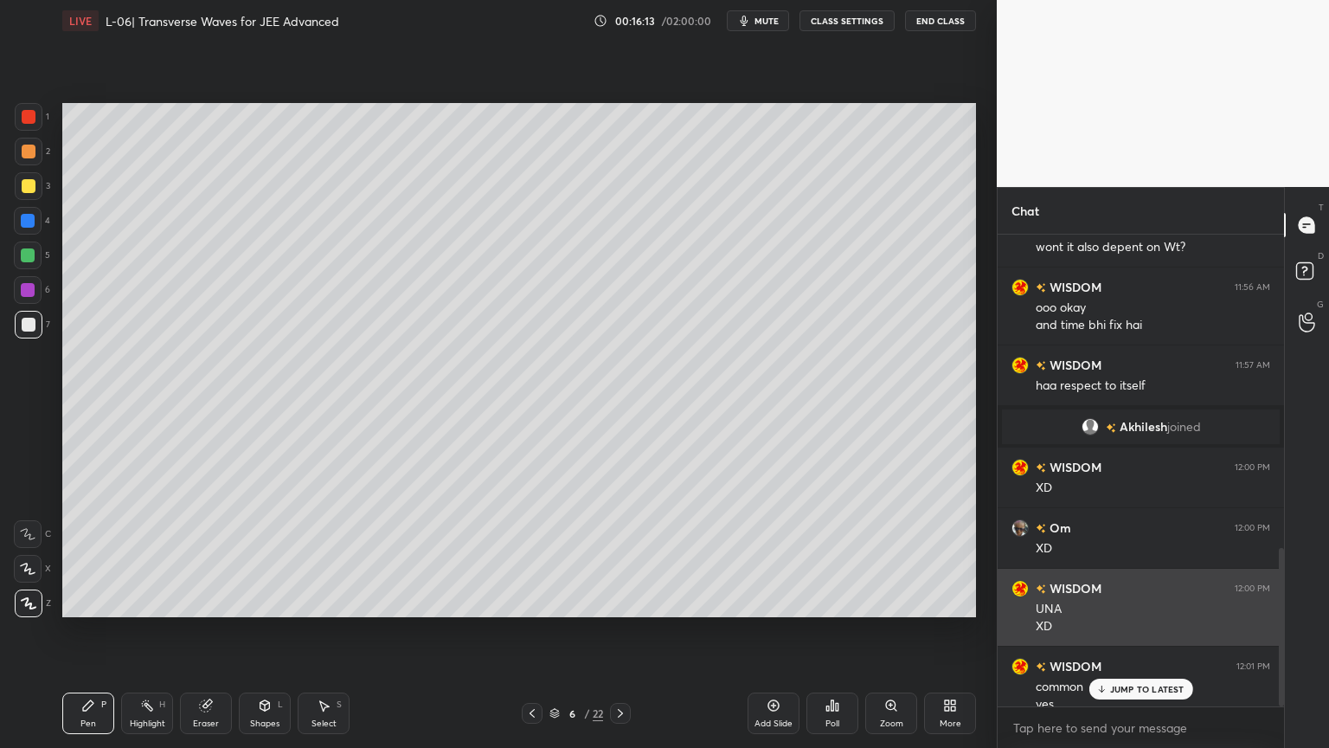
scroll to position [931, 0]
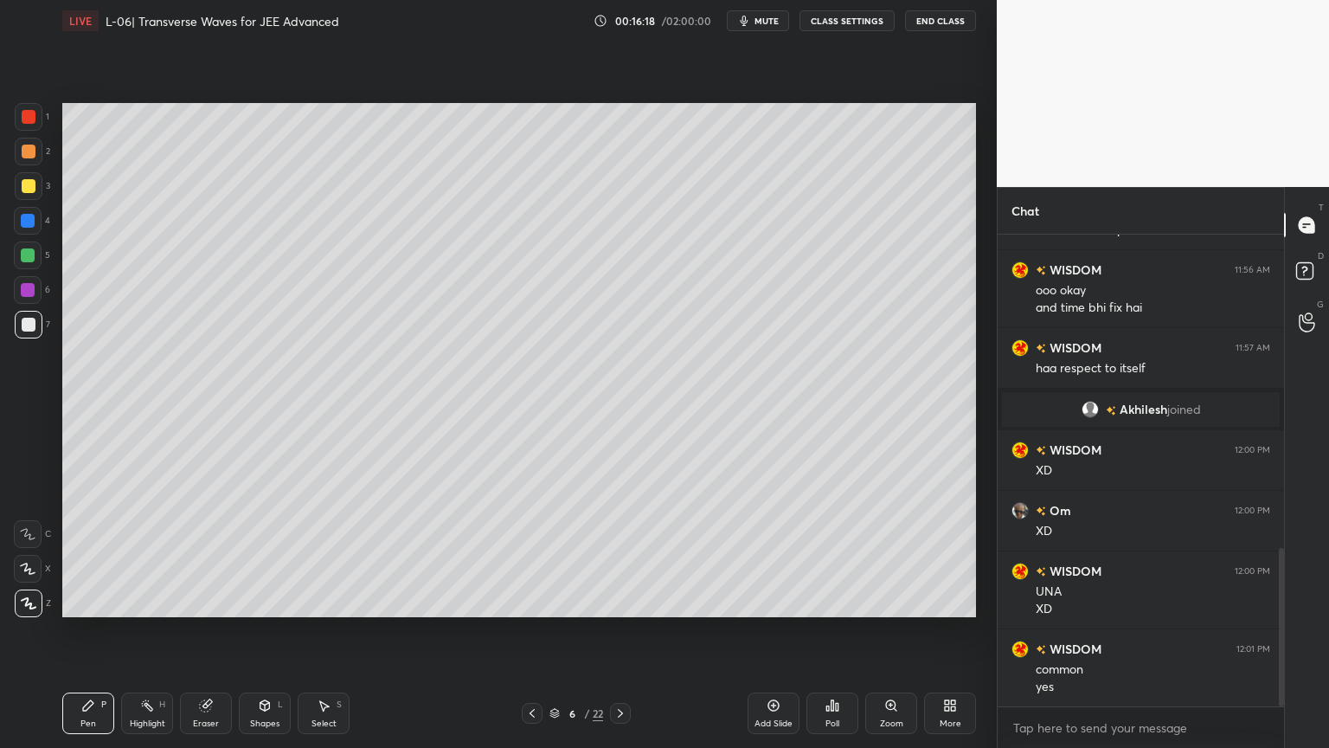
click at [139, 631] on div "Highlight" at bounding box center [147, 723] width 35 height 9
click at [27, 142] on div at bounding box center [29, 152] width 28 height 28
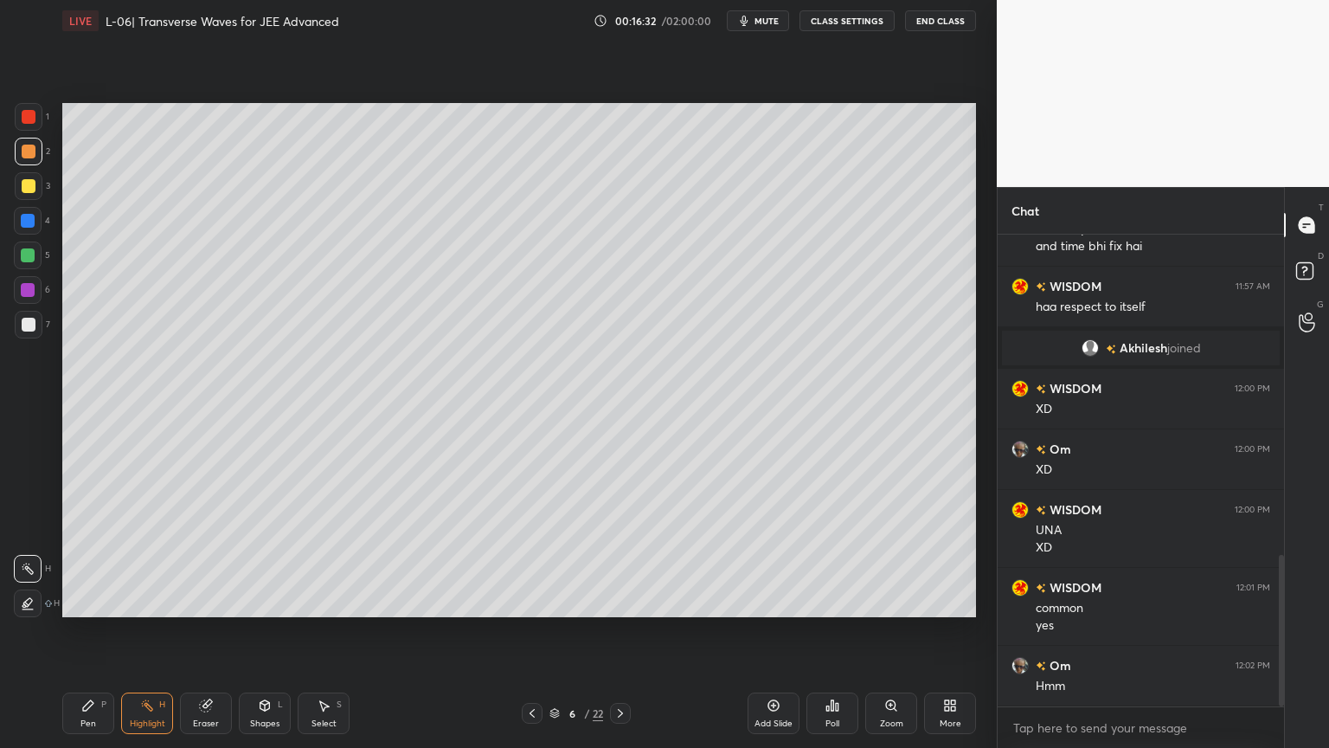
click at [85, 631] on icon at bounding box center [88, 705] width 10 height 10
click at [28, 322] on div at bounding box center [29, 325] width 14 height 14
click at [148, 631] on div "Highlight H" at bounding box center [147, 713] width 52 height 42
click at [78, 631] on div "Pen P" at bounding box center [88, 713] width 52 height 42
click at [23, 256] on div at bounding box center [28, 255] width 14 height 14
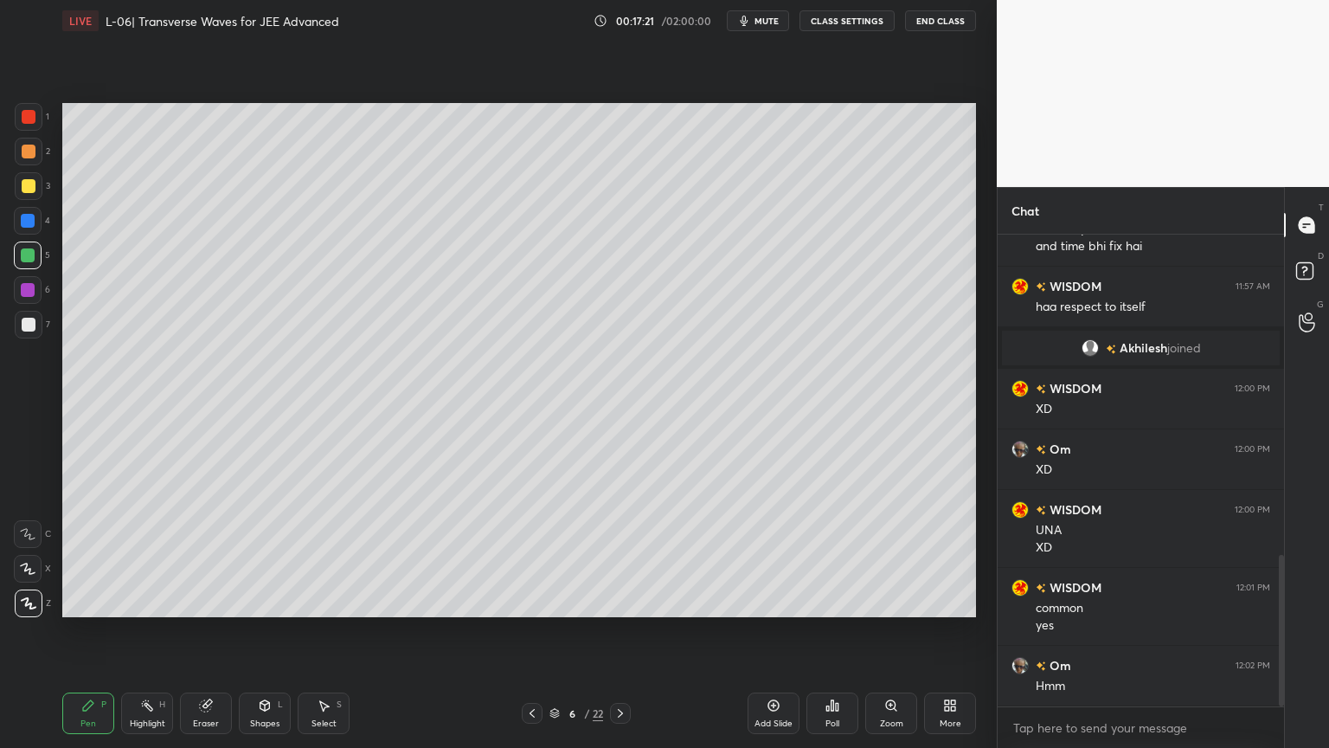
click at [132, 631] on div "Highlight H" at bounding box center [147, 713] width 52 height 42
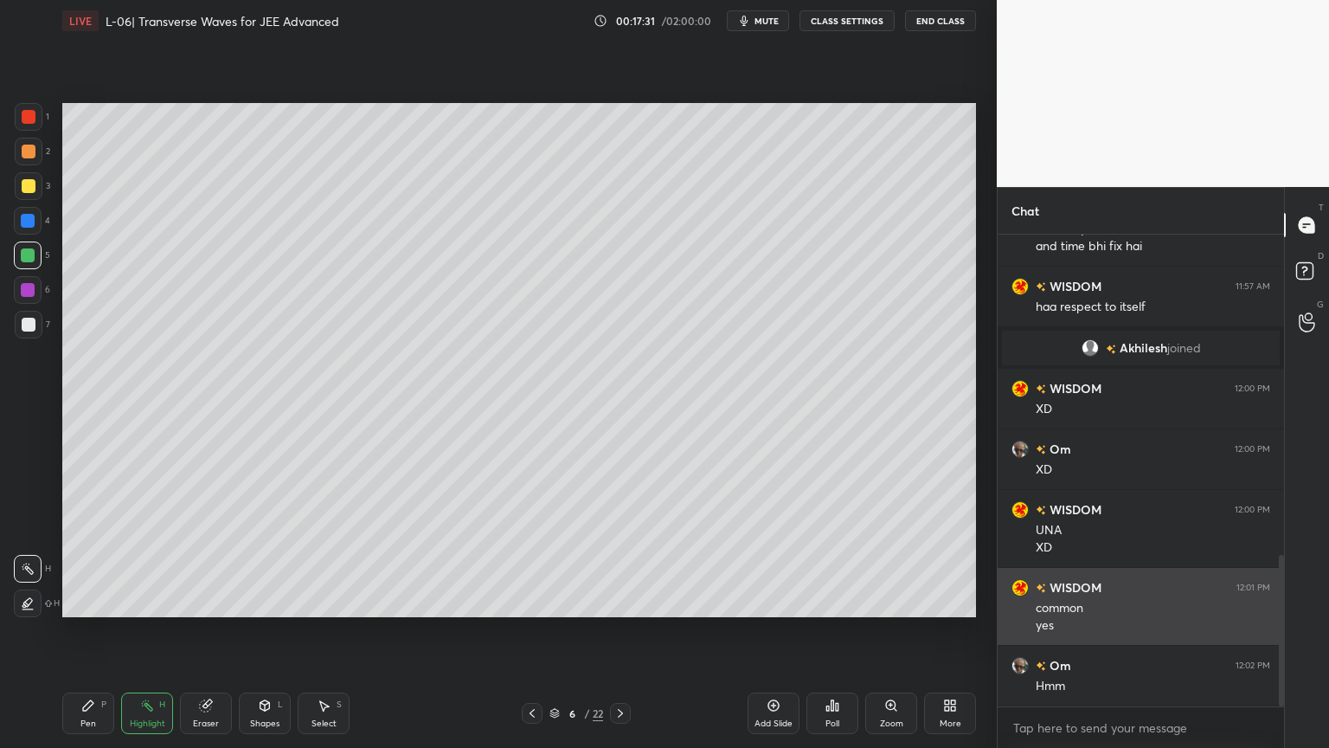
scroll to position [1052, 0]
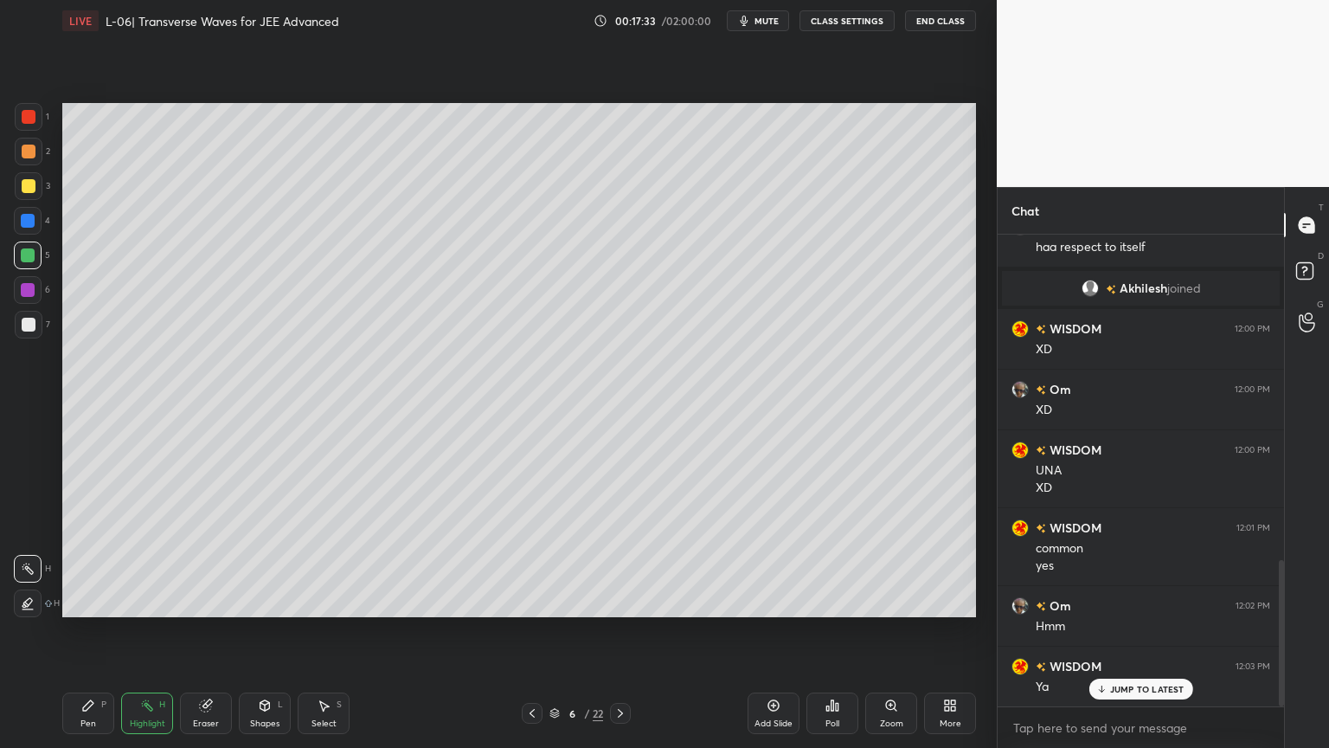
click at [19, 327] on div at bounding box center [29, 325] width 28 height 28
click at [772, 631] on icon at bounding box center [774, 705] width 11 height 11
click at [80, 631] on div "Pen P" at bounding box center [88, 713] width 52 height 42
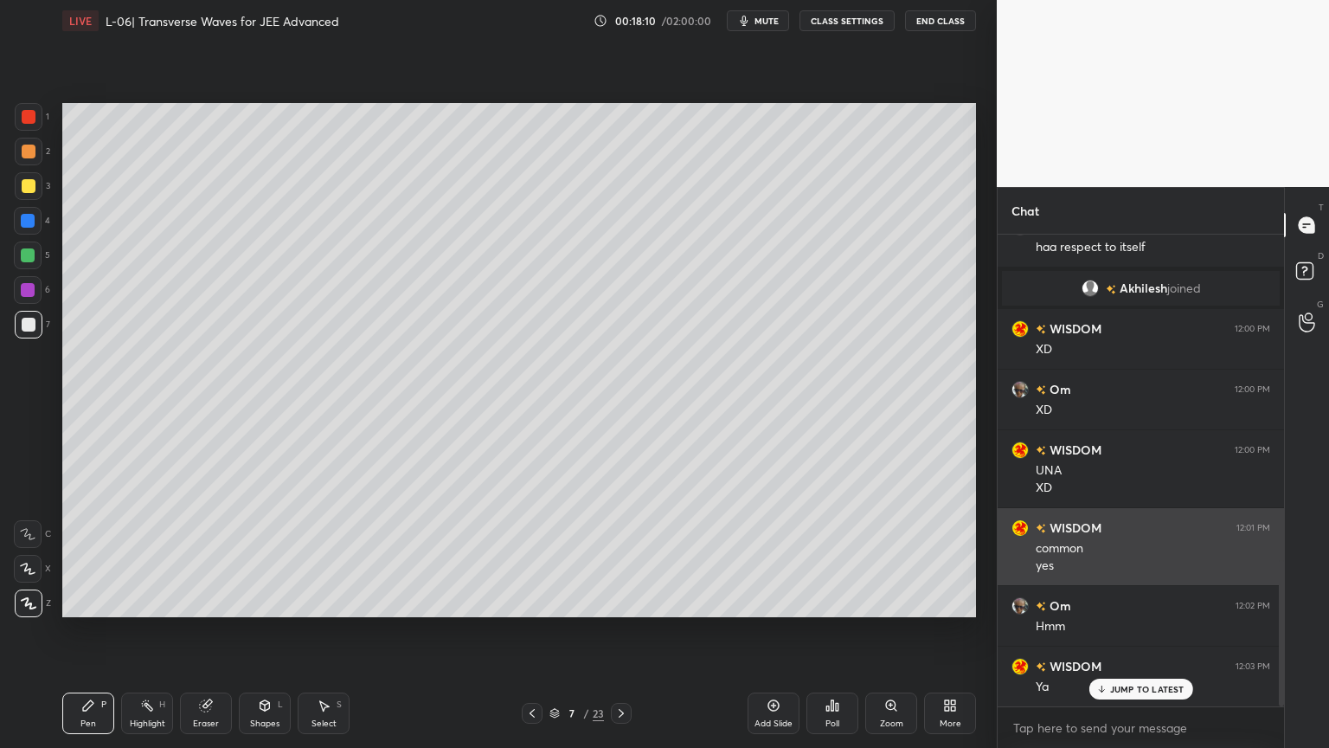
scroll to position [1053, 0]
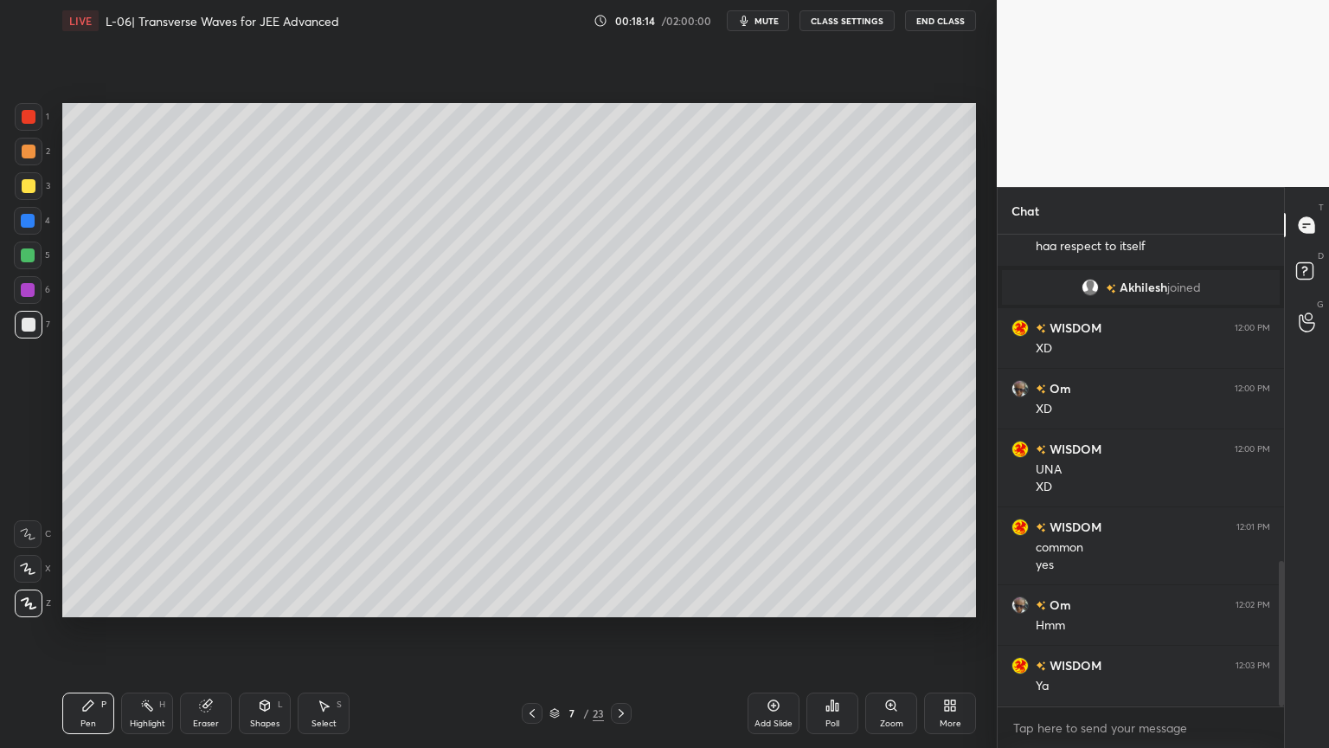
click at [203, 631] on div "Eraser" at bounding box center [206, 713] width 52 height 42
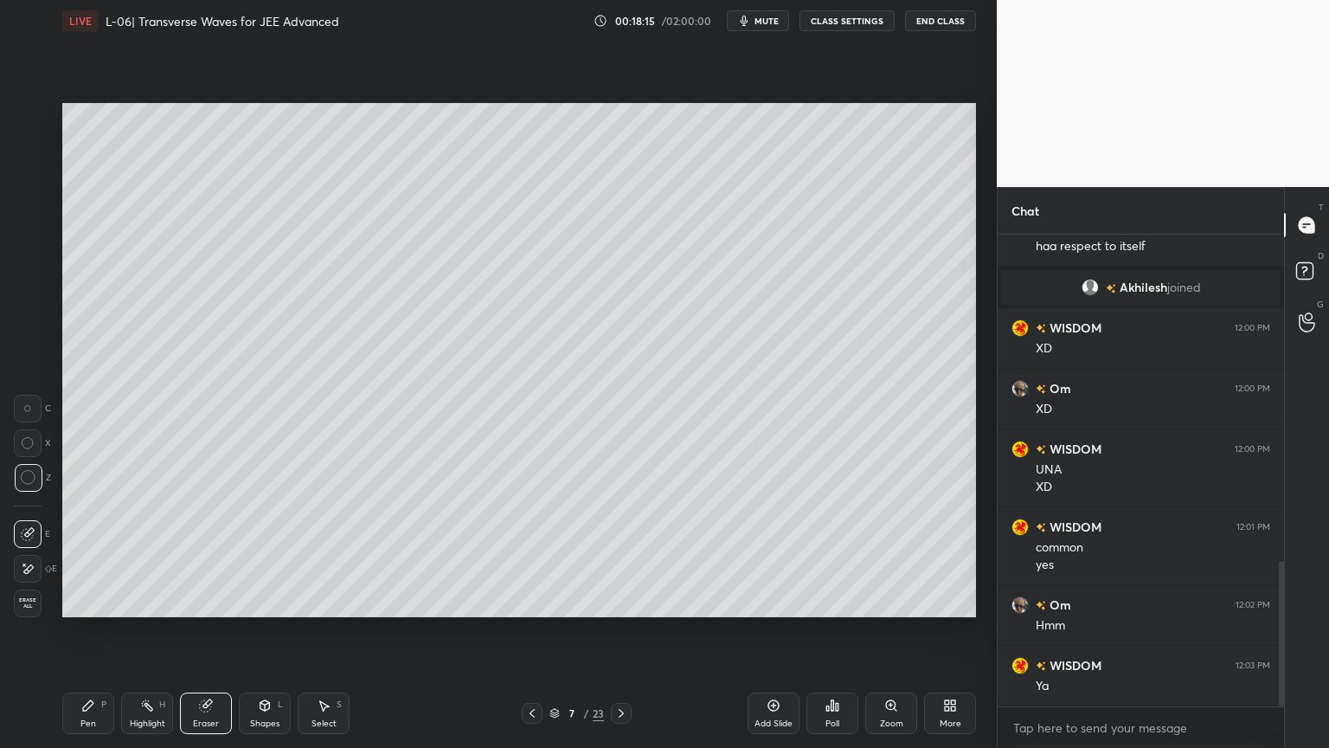
click at [76, 631] on div "Pen P" at bounding box center [88, 713] width 52 height 42
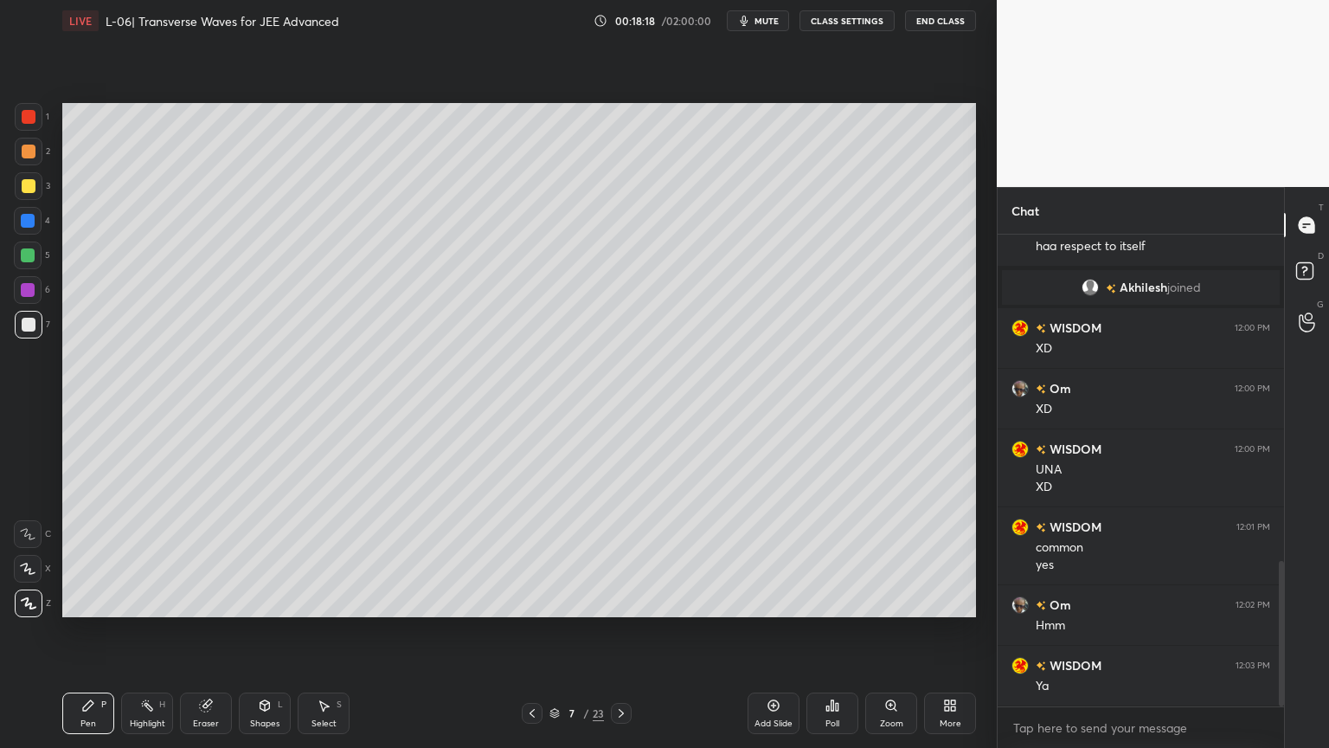
click at [26, 147] on div at bounding box center [29, 152] width 14 height 14
click at [138, 631] on div "Highlight H" at bounding box center [147, 713] width 52 height 42
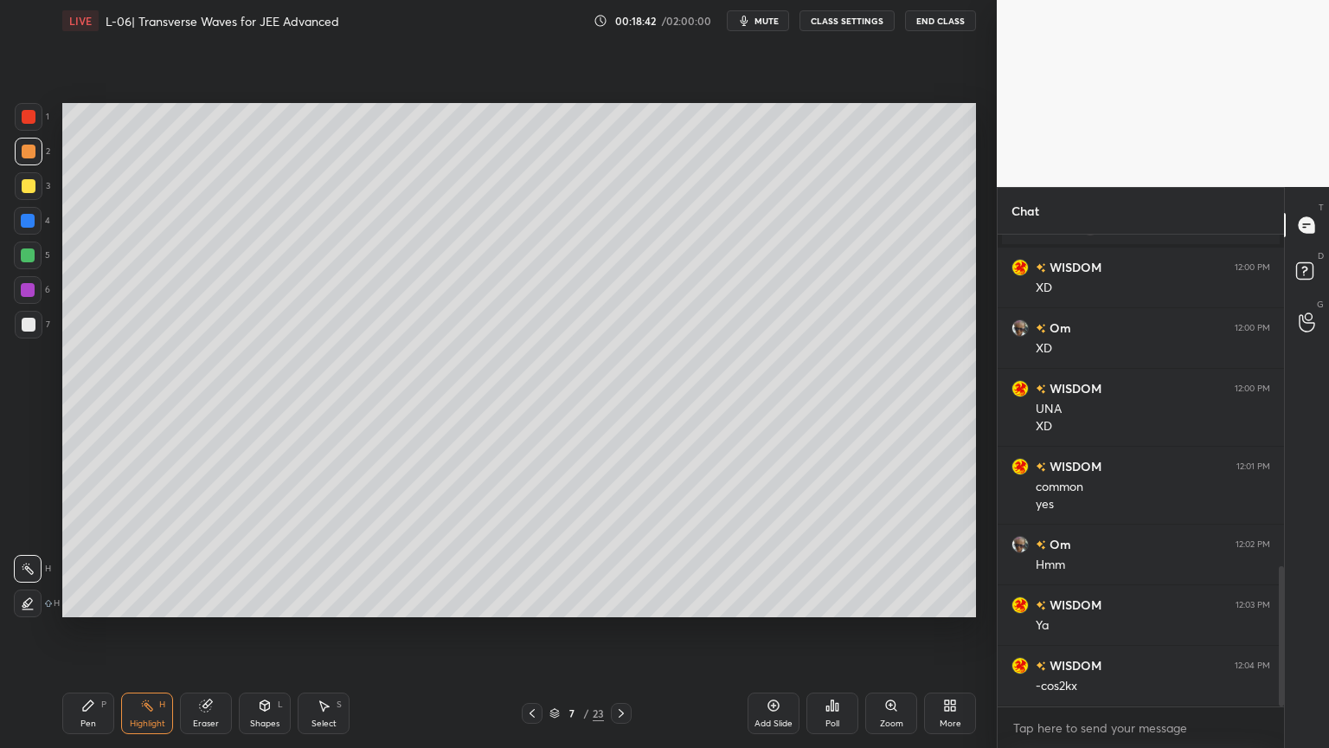
scroll to position [1131, 0]
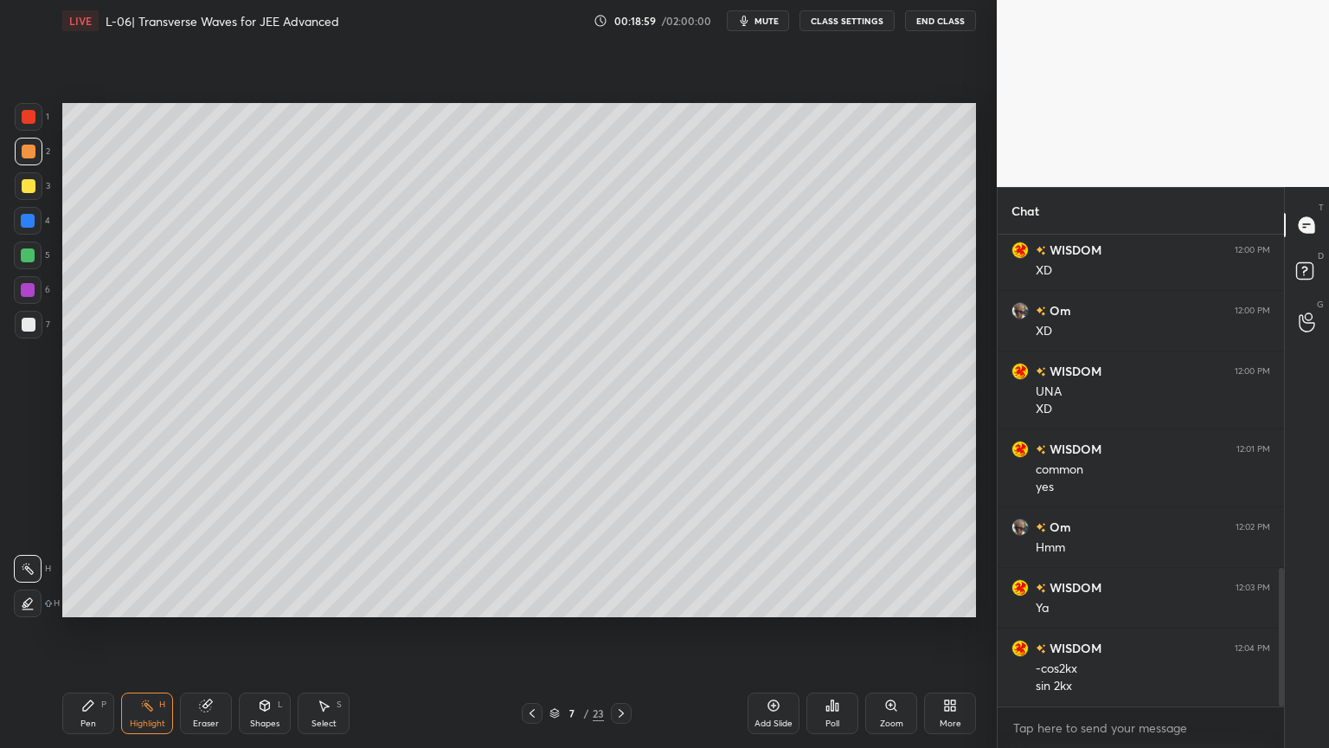
click at [770, 631] on icon at bounding box center [774, 705] width 14 height 14
click at [74, 631] on div "Pen P" at bounding box center [88, 713] width 52 height 42
click at [201, 631] on div "Eraser" at bounding box center [206, 713] width 52 height 42
click at [93, 631] on div "Pen P" at bounding box center [88, 713] width 52 height 42
click at [202, 631] on icon at bounding box center [205, 705] width 11 height 11
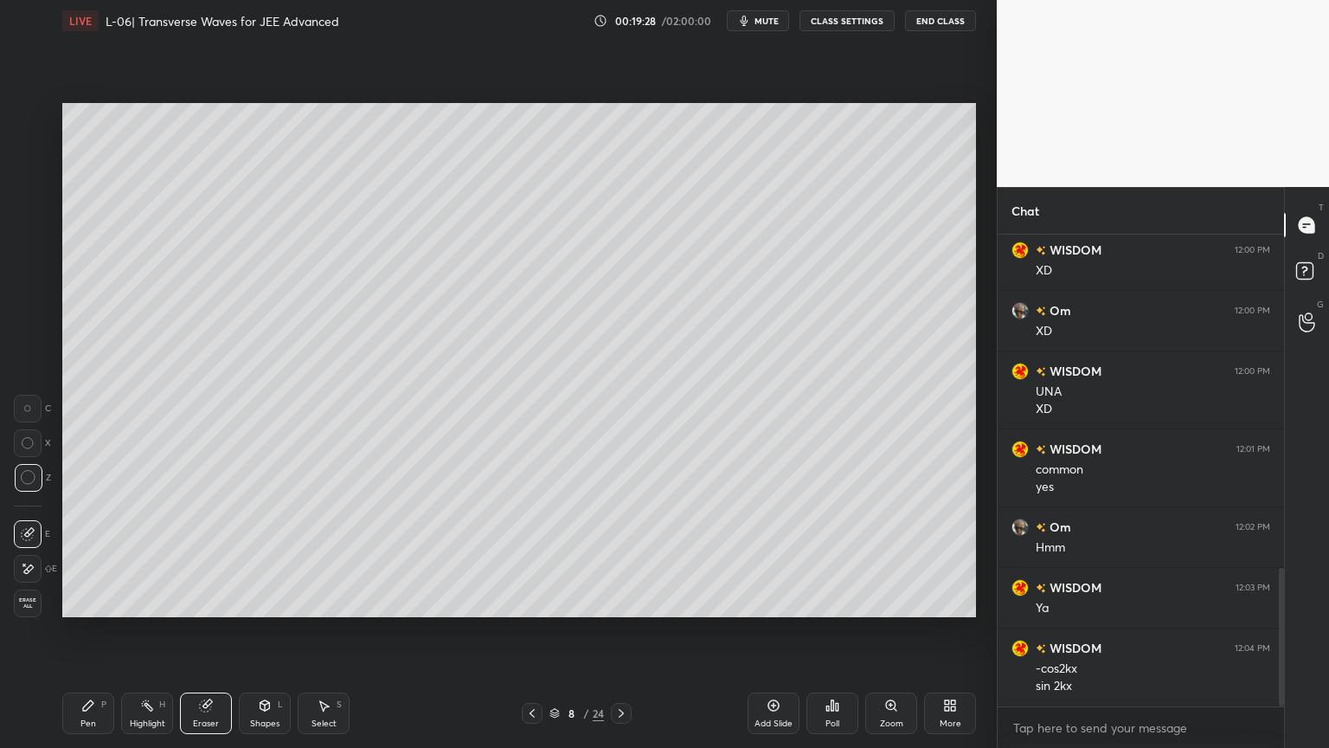
click at [87, 631] on icon at bounding box center [88, 705] width 10 height 10
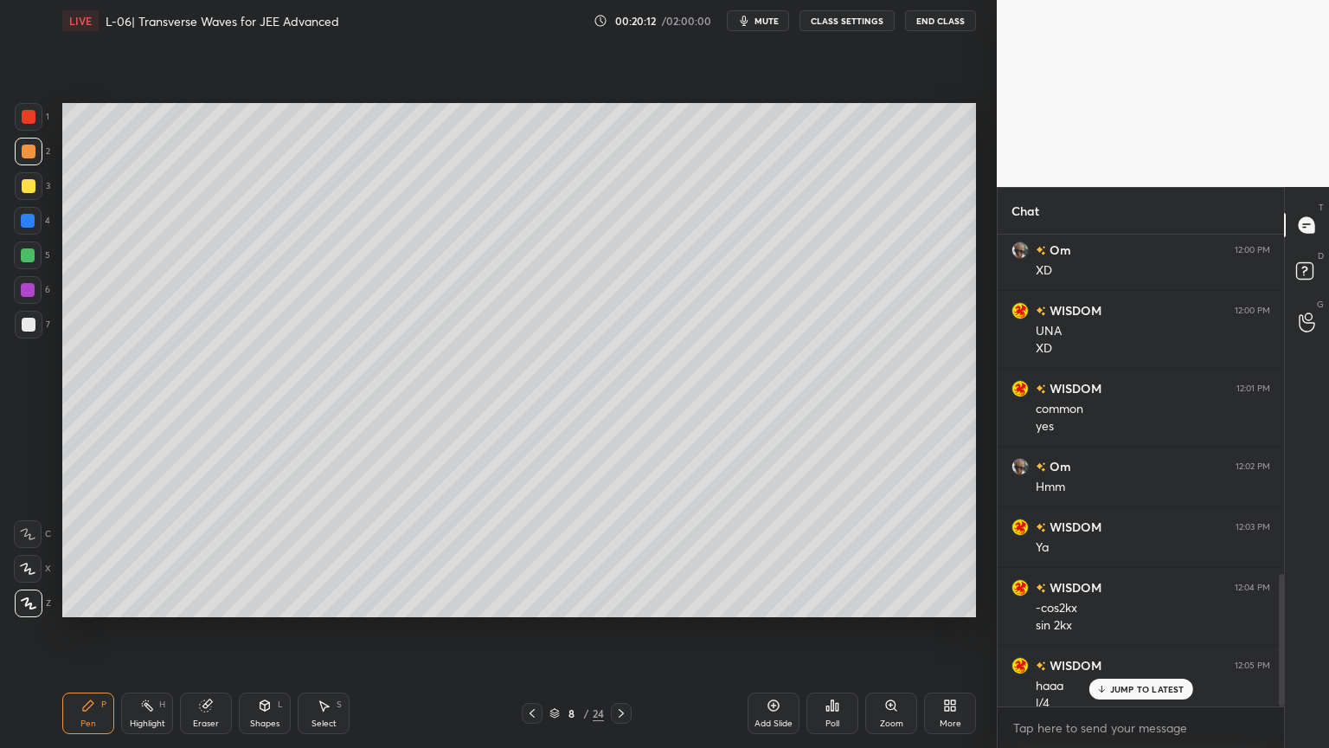
scroll to position [1208, 0]
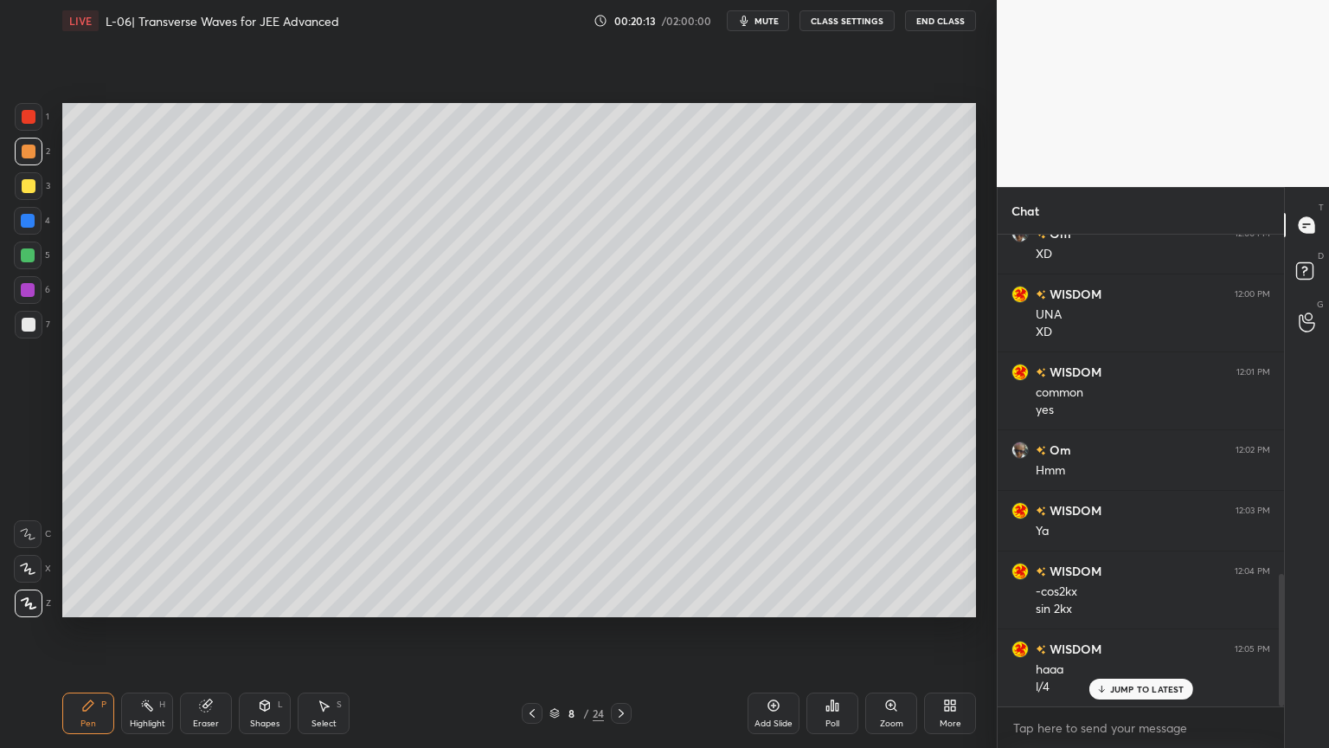
click at [529, 631] on icon at bounding box center [532, 713] width 14 height 14
click at [145, 631] on div "Highlight" at bounding box center [147, 723] width 35 height 9
click at [623, 631] on icon at bounding box center [621, 713] width 14 height 14
click at [526, 631] on icon at bounding box center [532, 713] width 14 height 14
click at [80, 631] on div "Pen" at bounding box center [88, 723] width 16 height 9
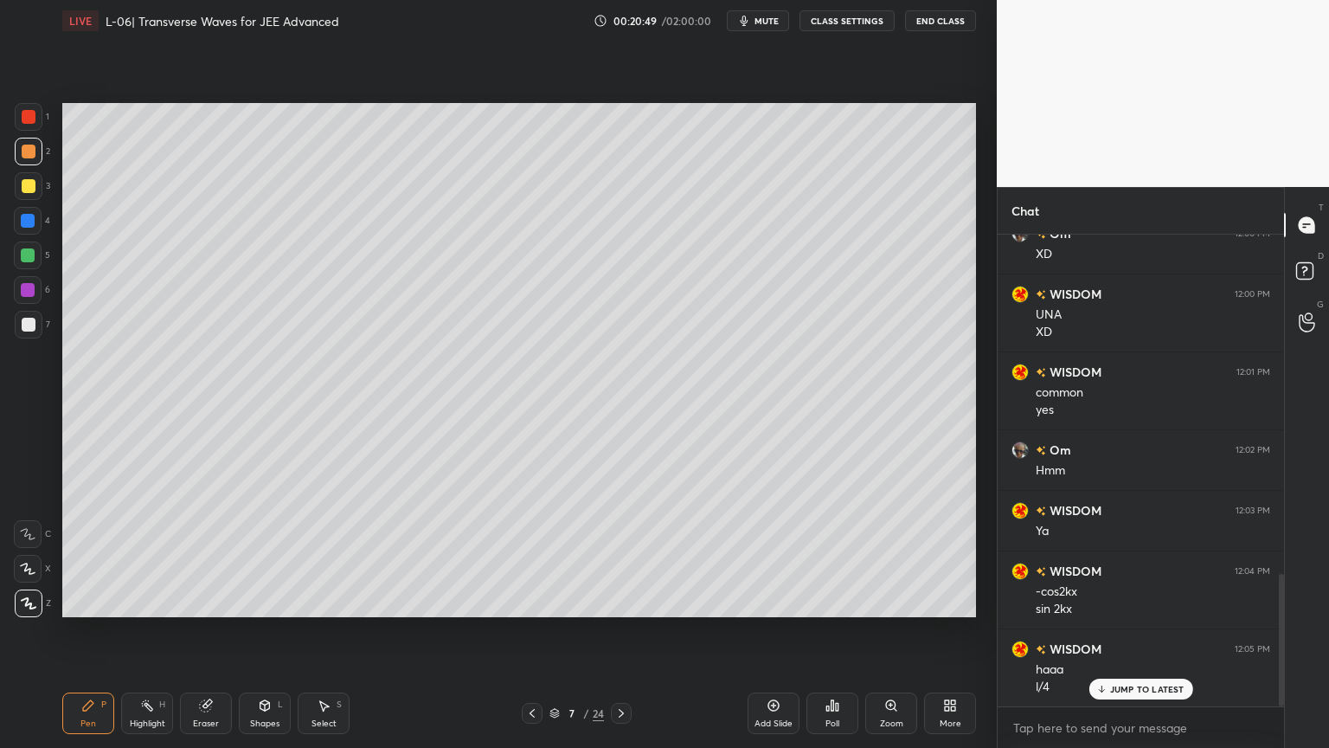
click at [21, 215] on div at bounding box center [28, 221] width 14 height 14
click at [24, 289] on div at bounding box center [28, 290] width 14 height 14
click at [253, 631] on div "Shapes L" at bounding box center [265, 713] width 52 height 42
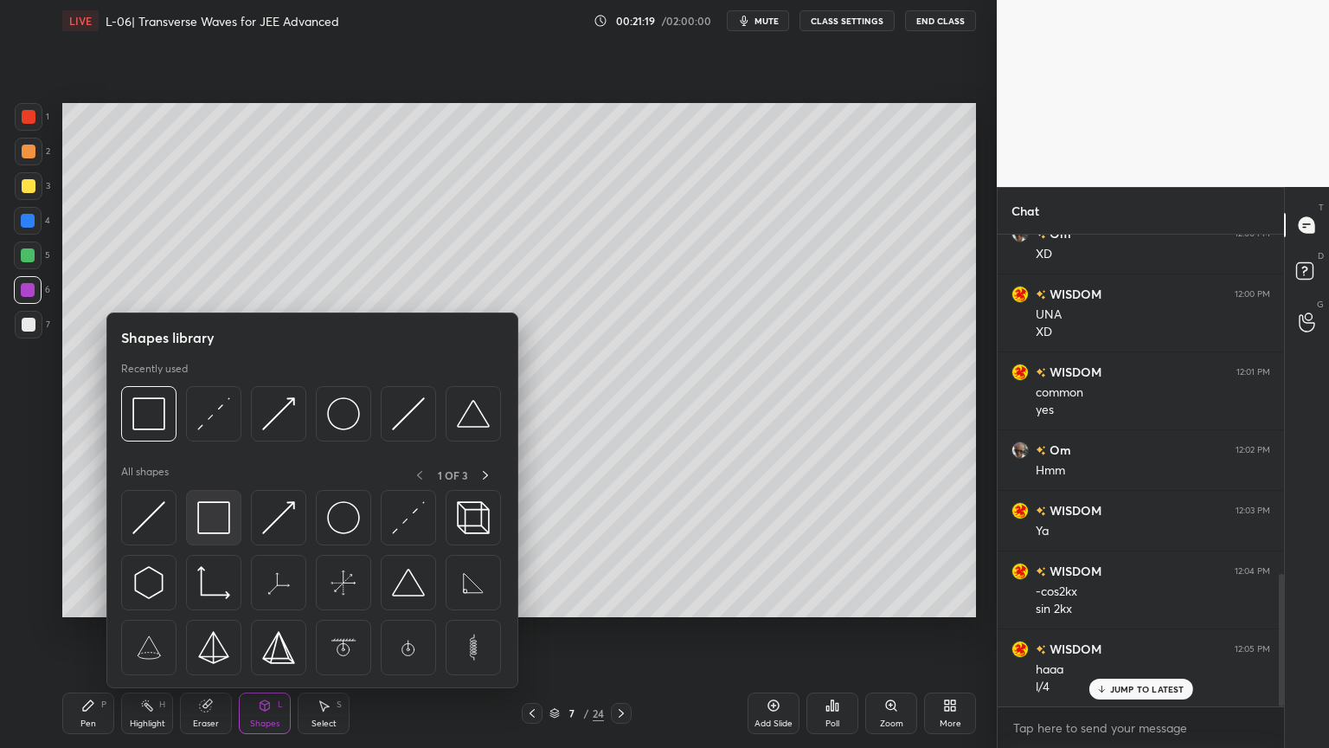
click at [208, 533] on img at bounding box center [213, 517] width 33 height 33
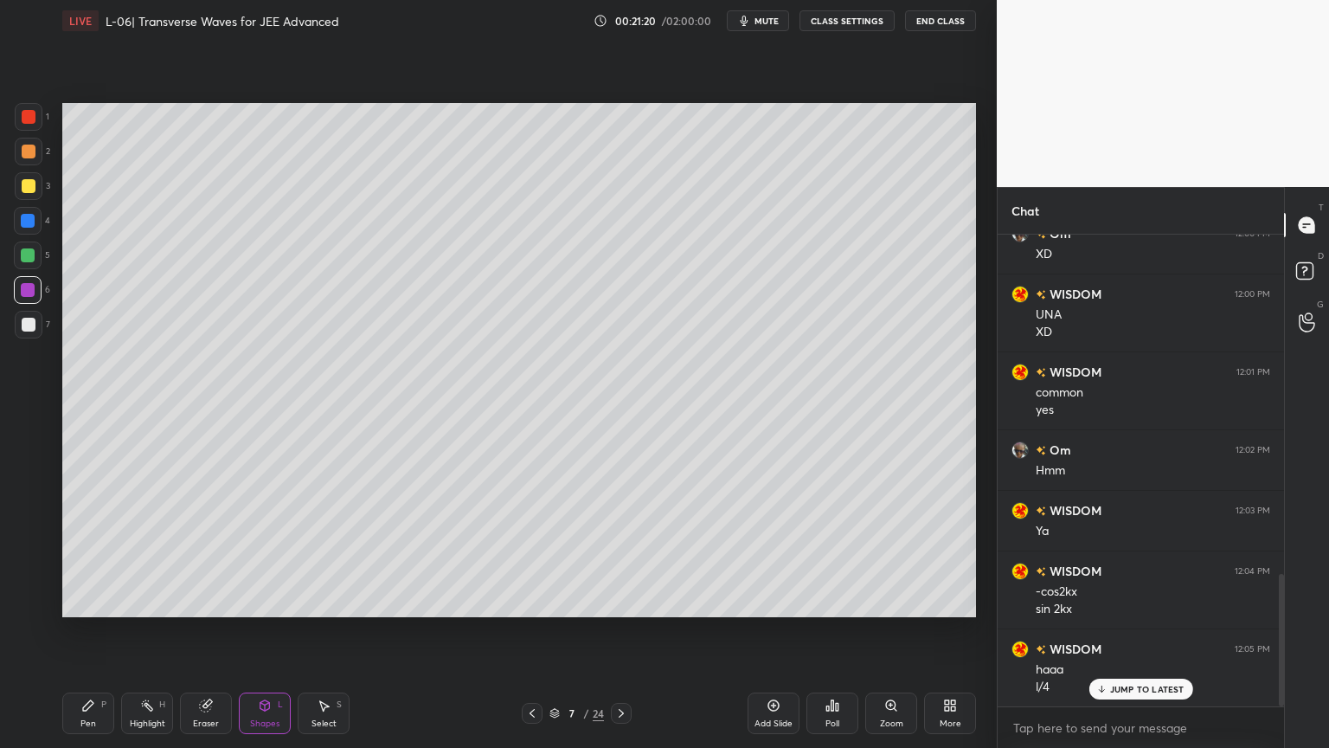
click at [25, 118] on div at bounding box center [29, 117] width 14 height 14
click at [26, 324] on div at bounding box center [29, 325] width 14 height 14
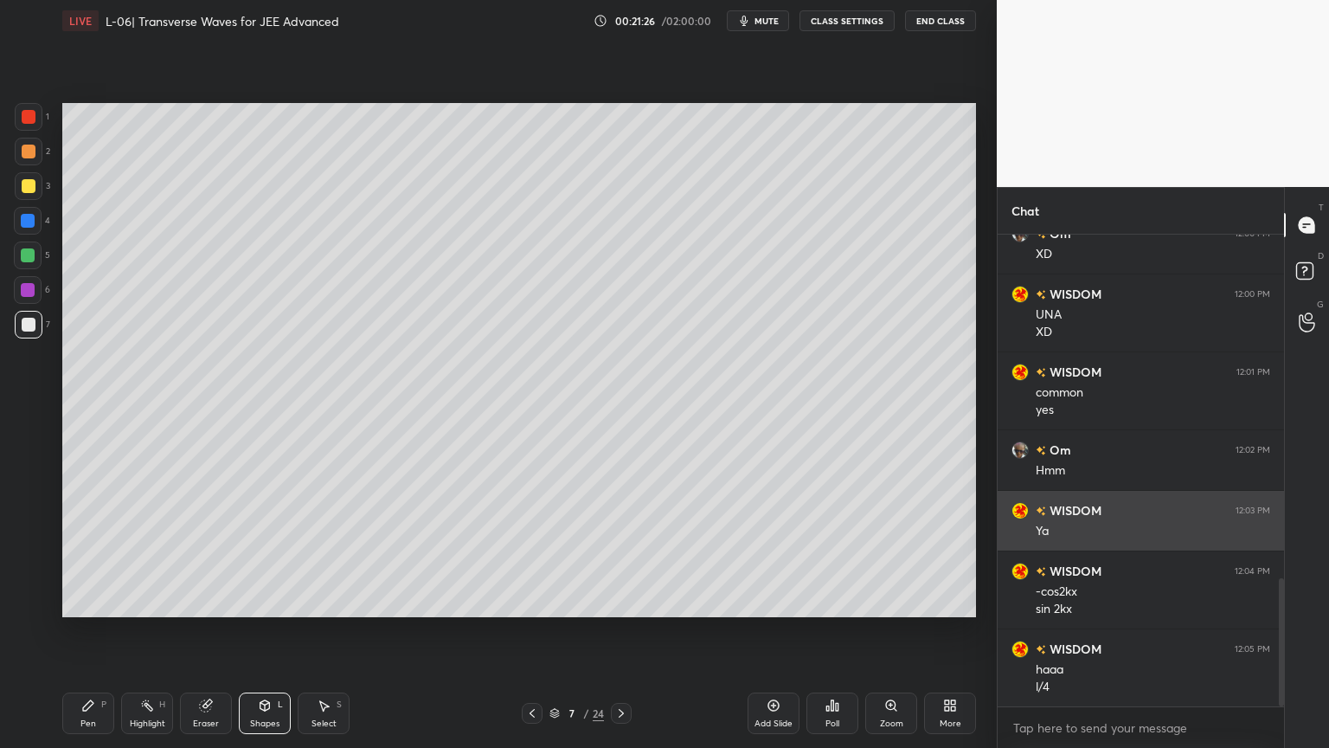
scroll to position [1270, 0]
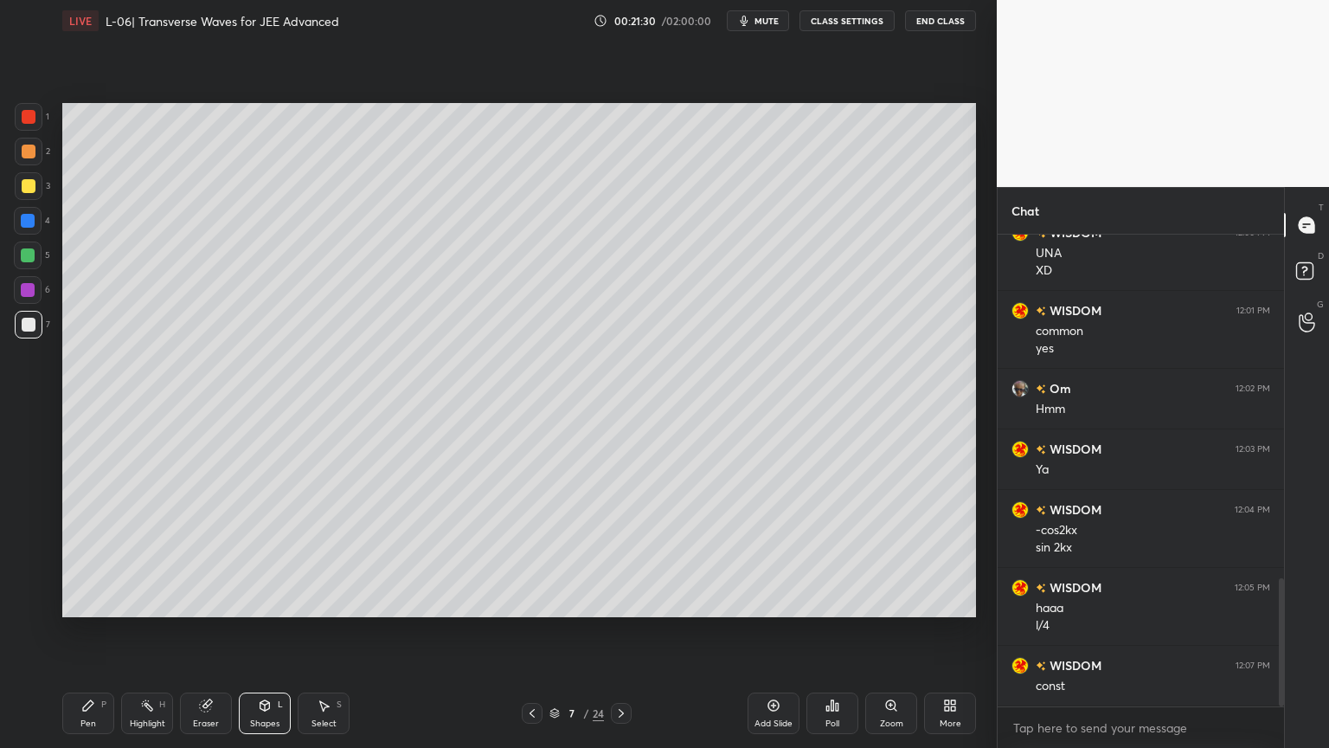
click at [17, 252] on div at bounding box center [28, 255] width 28 height 28
click at [254, 631] on div "Shapes L" at bounding box center [265, 713] width 52 height 42
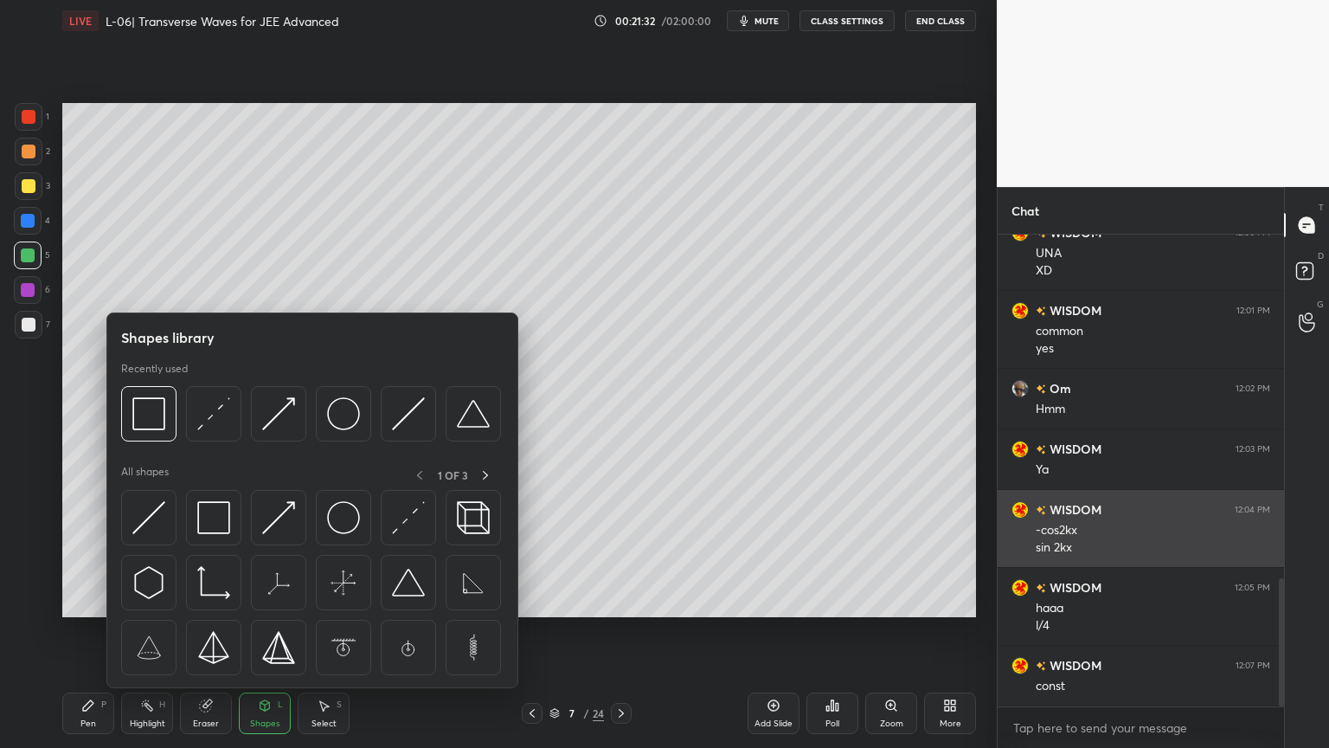
click at [276, 412] on img at bounding box center [278, 413] width 33 height 33
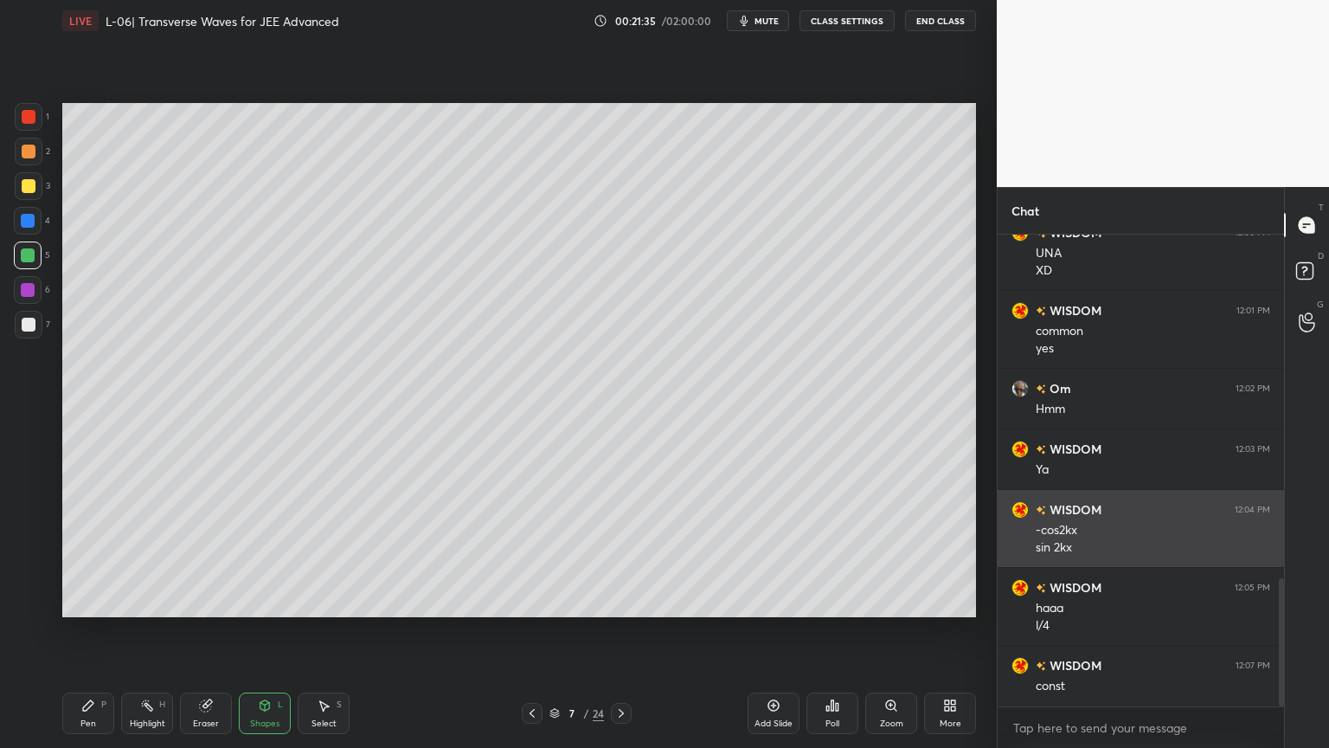
click at [120, 631] on div "Pen P Highlight H Eraser Shapes L Select S" at bounding box center [233, 713] width 343 height 42
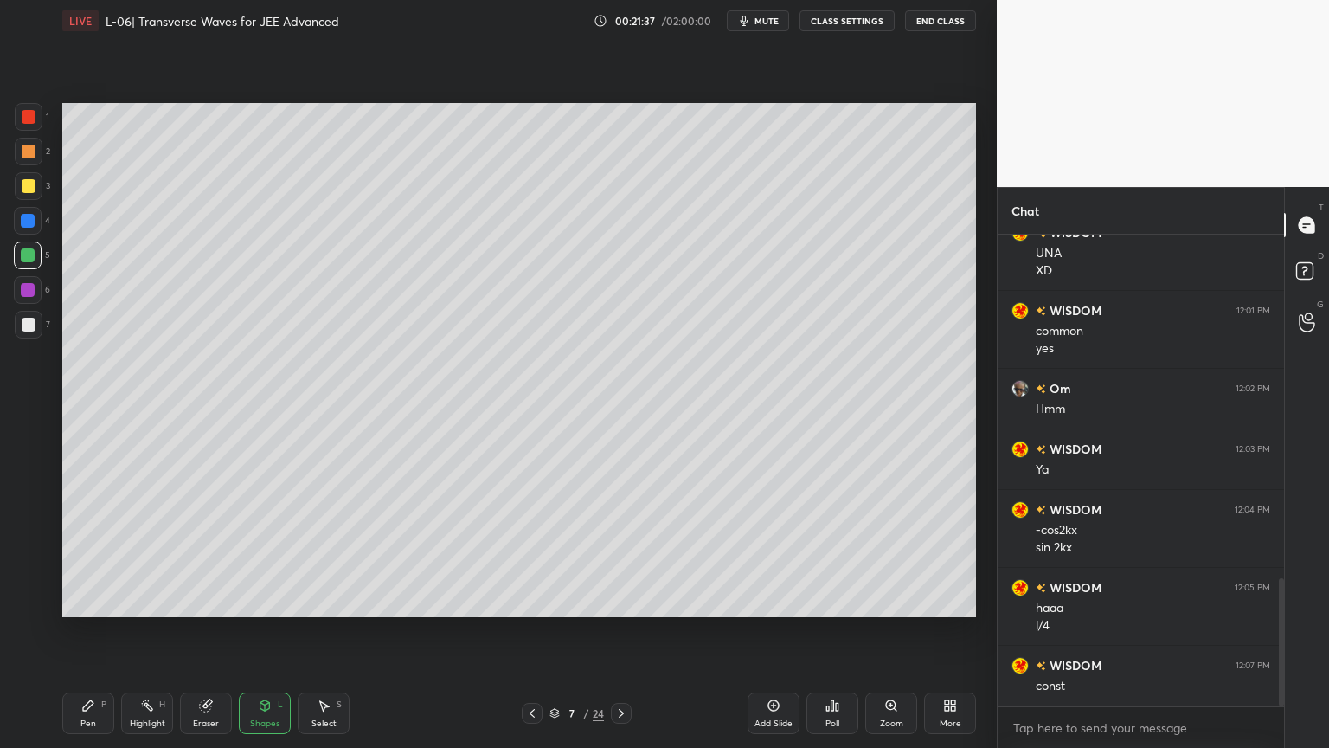
click at [99, 631] on div "Pen P" at bounding box center [88, 713] width 52 height 42
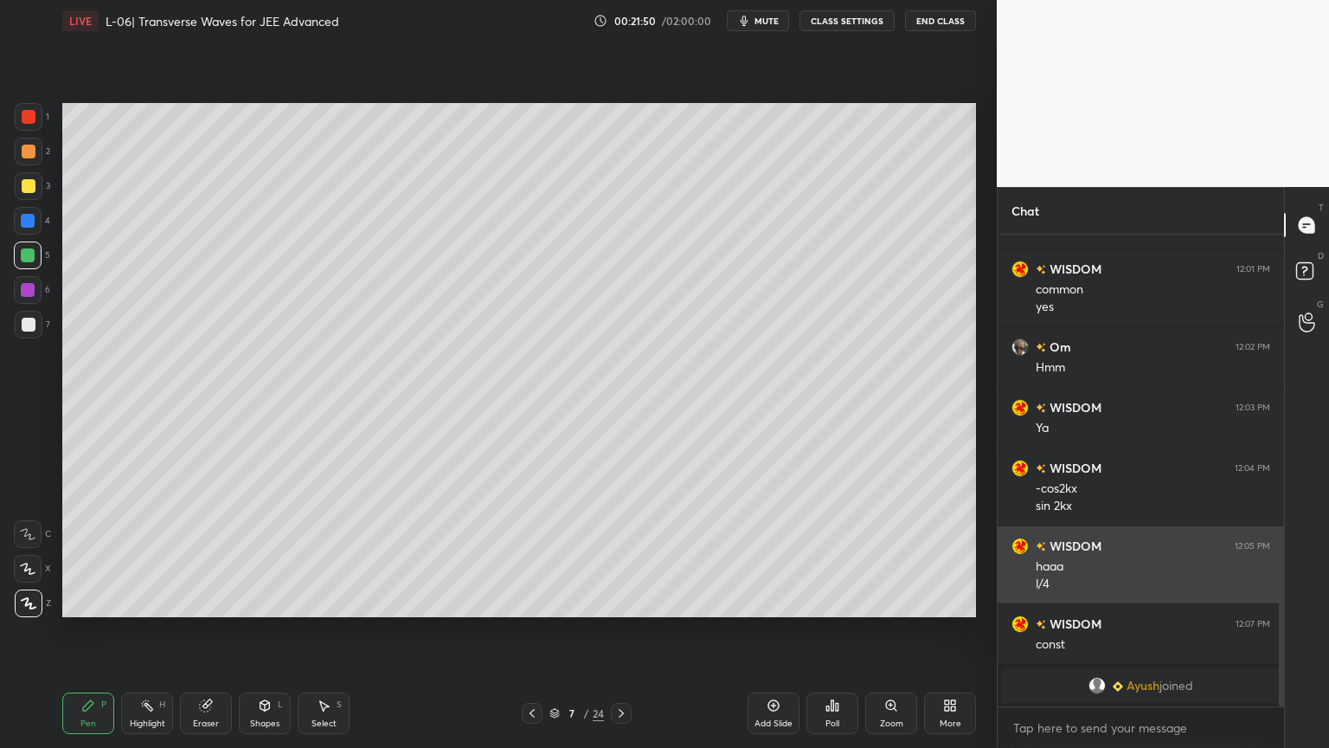
scroll to position [1193, 0]
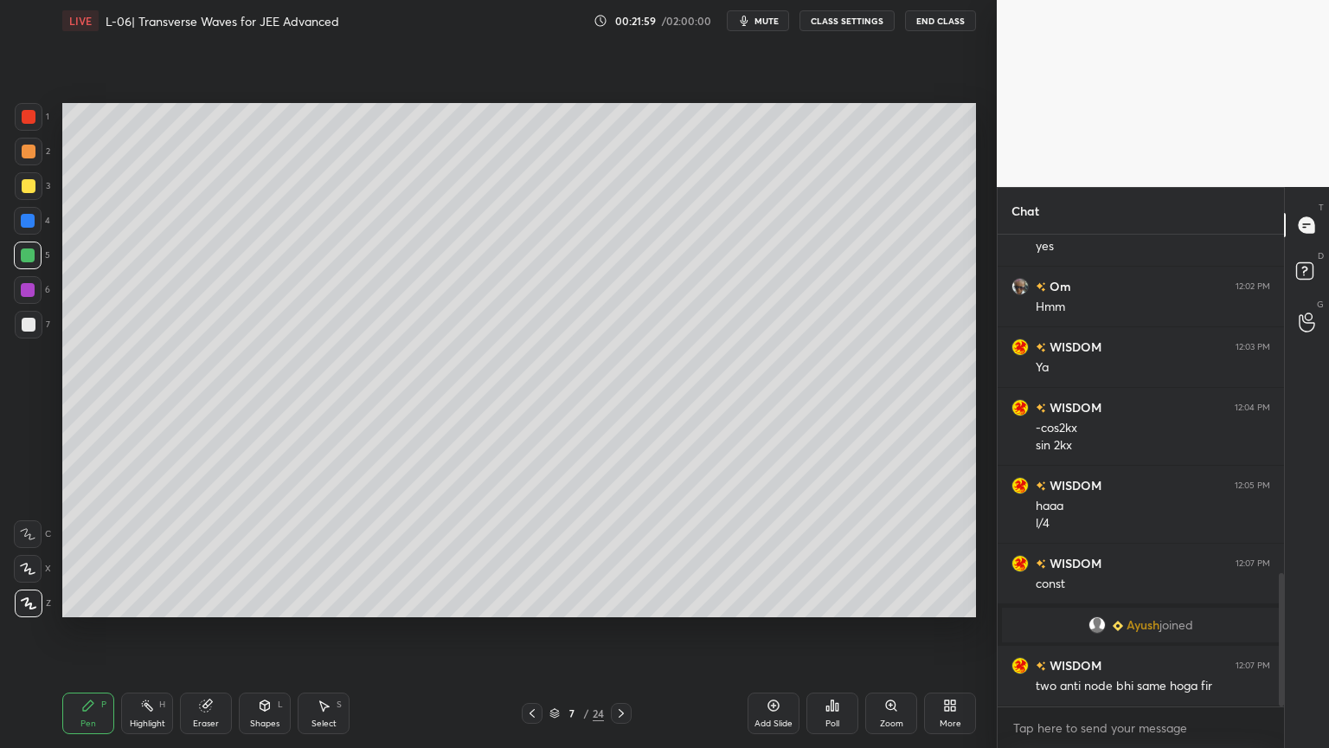
click at [154, 631] on div "Highlight" at bounding box center [147, 723] width 35 height 9
click at [22, 188] on div at bounding box center [29, 186] width 14 height 14
click at [83, 631] on icon at bounding box center [88, 705] width 10 height 10
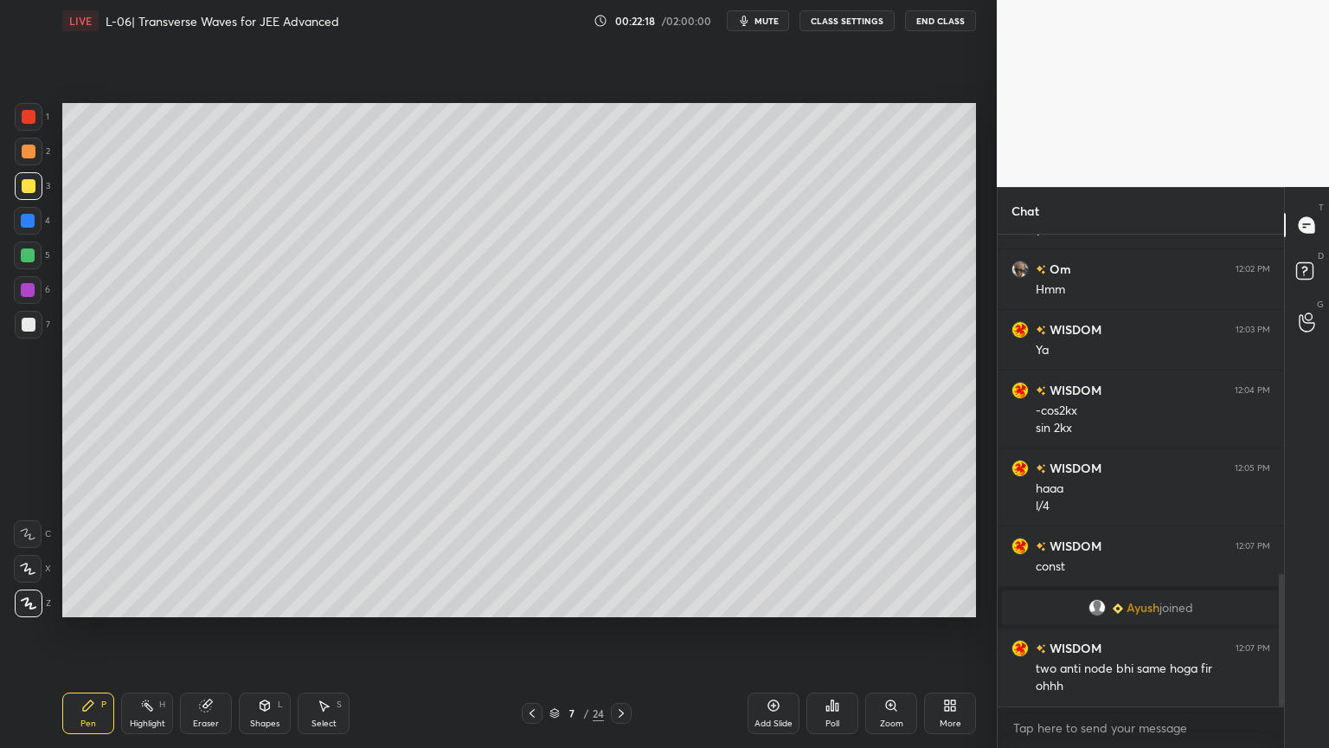
click at [770, 631] on icon at bounding box center [774, 705] width 14 height 14
click at [21, 219] on div at bounding box center [28, 221] width 14 height 14
click at [25, 165] on div "2" at bounding box center [32, 155] width 35 height 35
click at [29, 187] on div at bounding box center [29, 186] width 14 height 14
click at [267, 631] on icon at bounding box center [265, 704] width 10 height 3
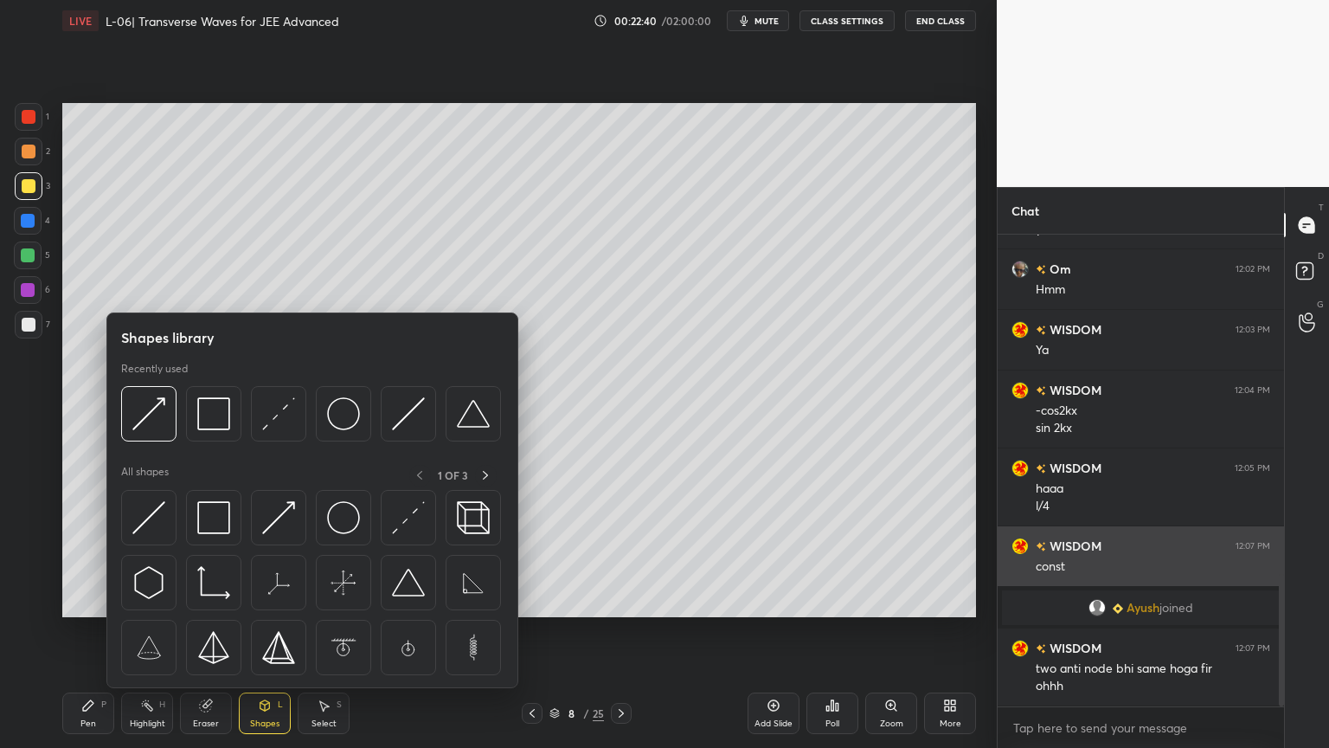
click at [402, 523] on img at bounding box center [408, 517] width 33 height 33
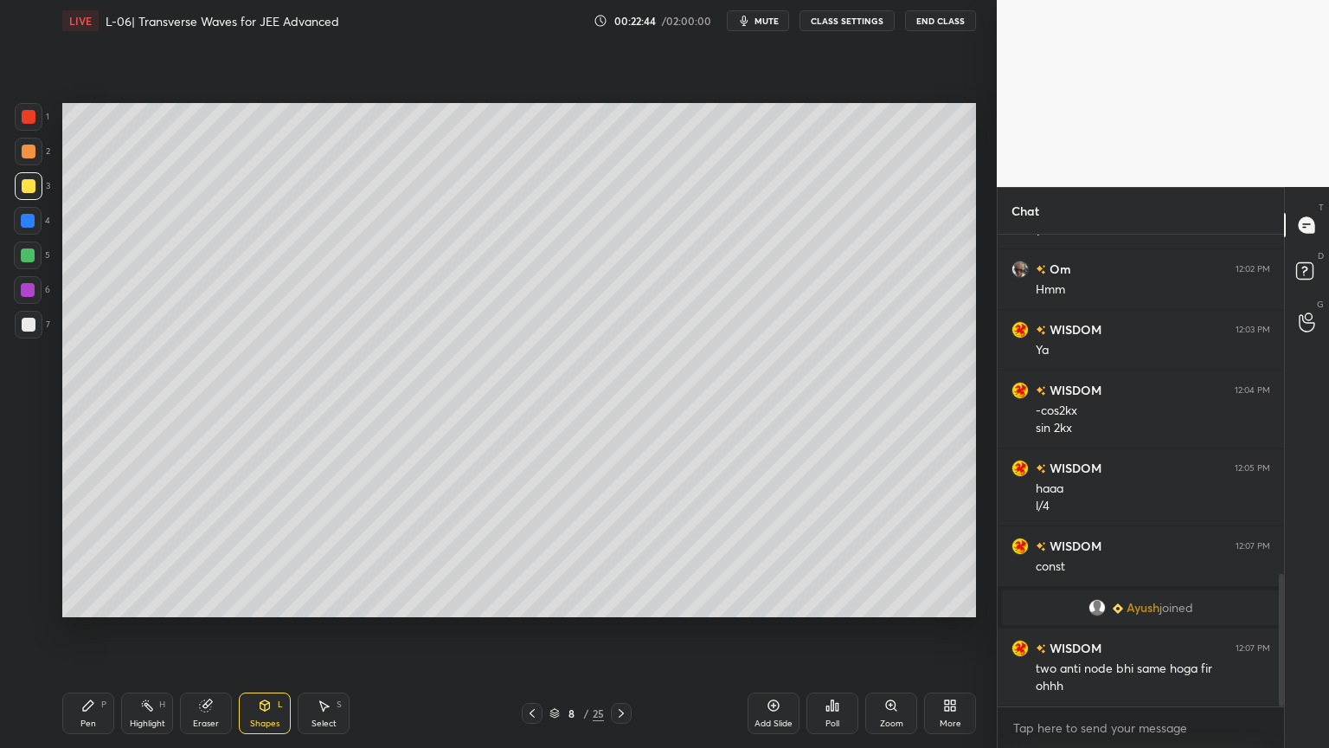
click at [529, 631] on div at bounding box center [532, 713] width 21 height 21
click at [138, 631] on div "Highlight H" at bounding box center [147, 713] width 52 height 42
click at [536, 631] on icon at bounding box center [532, 713] width 14 height 14
click at [16, 326] on div at bounding box center [29, 325] width 28 height 28
click at [76, 631] on div "Pen P" at bounding box center [88, 713] width 52 height 42
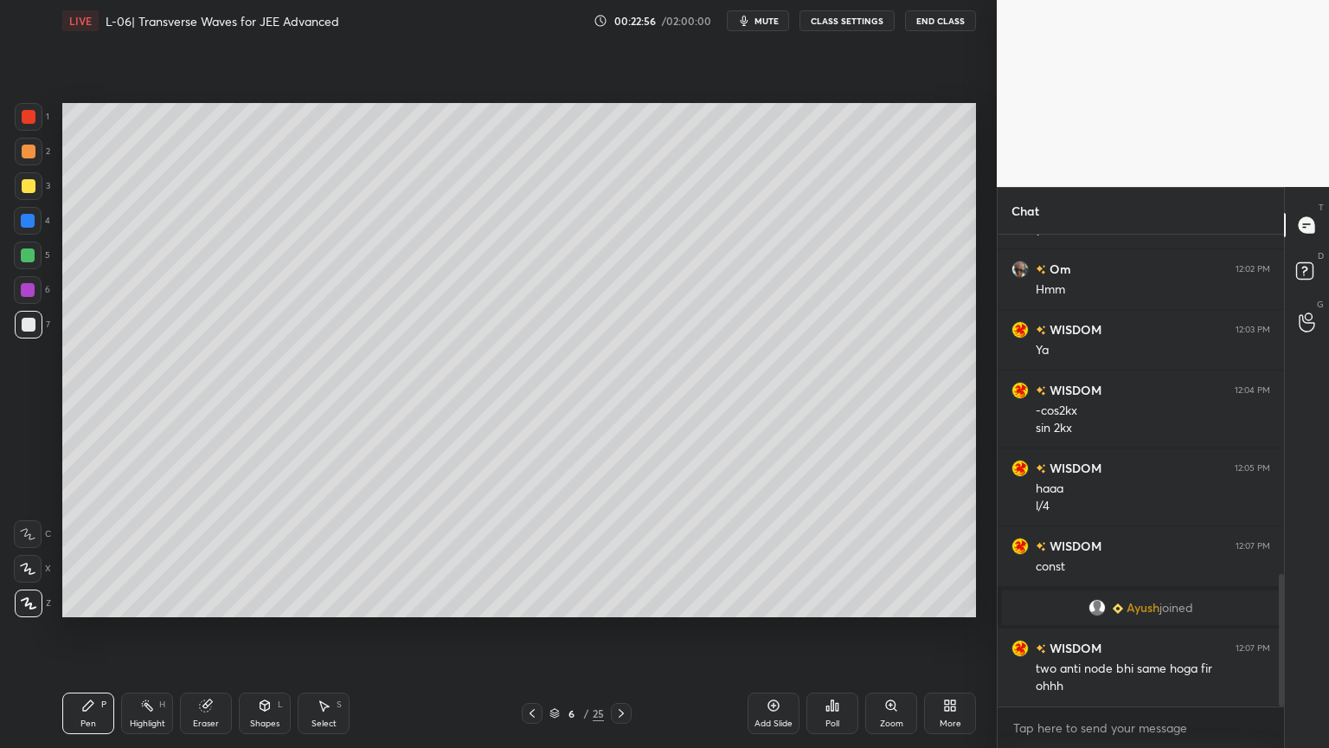
click at [24, 214] on div at bounding box center [28, 221] width 14 height 14
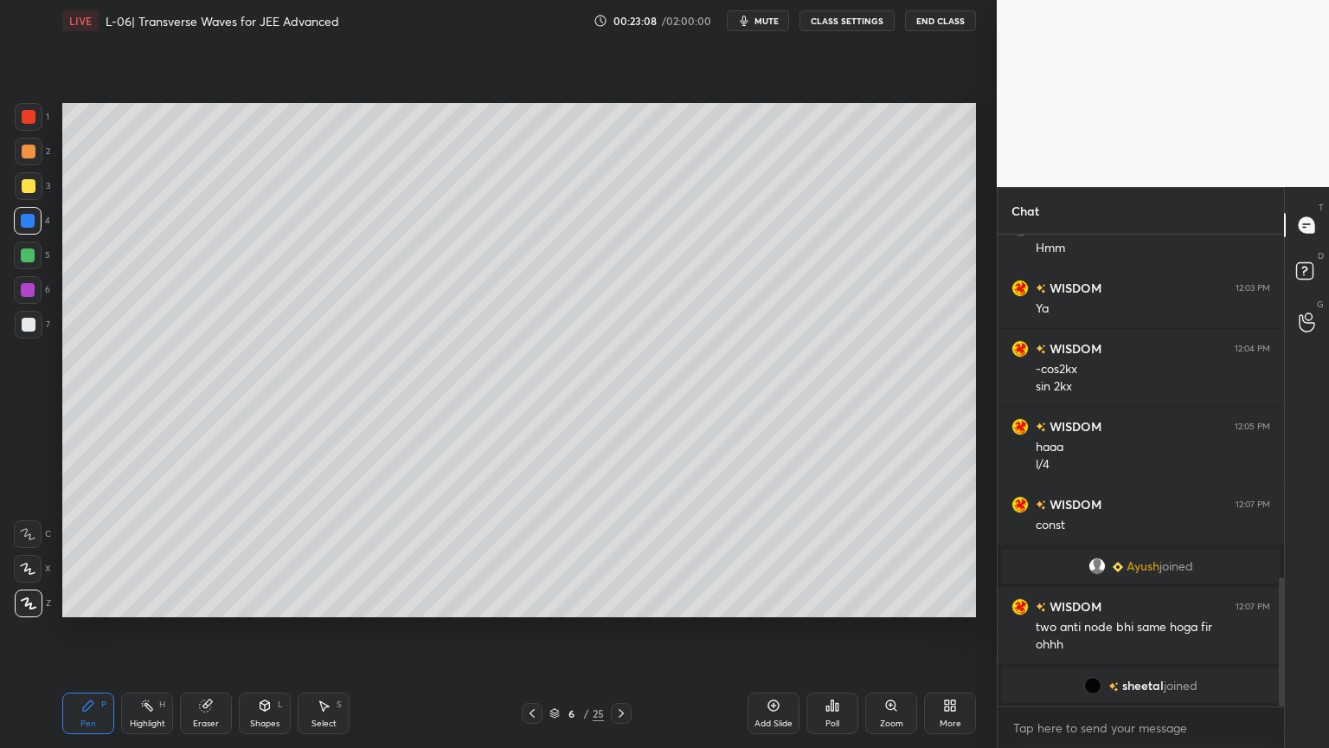
click at [616, 631] on icon at bounding box center [621, 713] width 14 height 14
click at [630, 631] on div at bounding box center [621, 713] width 21 height 21
click at [524, 631] on div at bounding box center [532, 713] width 21 height 21
click at [618, 631] on div at bounding box center [621, 713] width 21 height 21
click at [26, 322] on div at bounding box center [29, 325] width 14 height 14
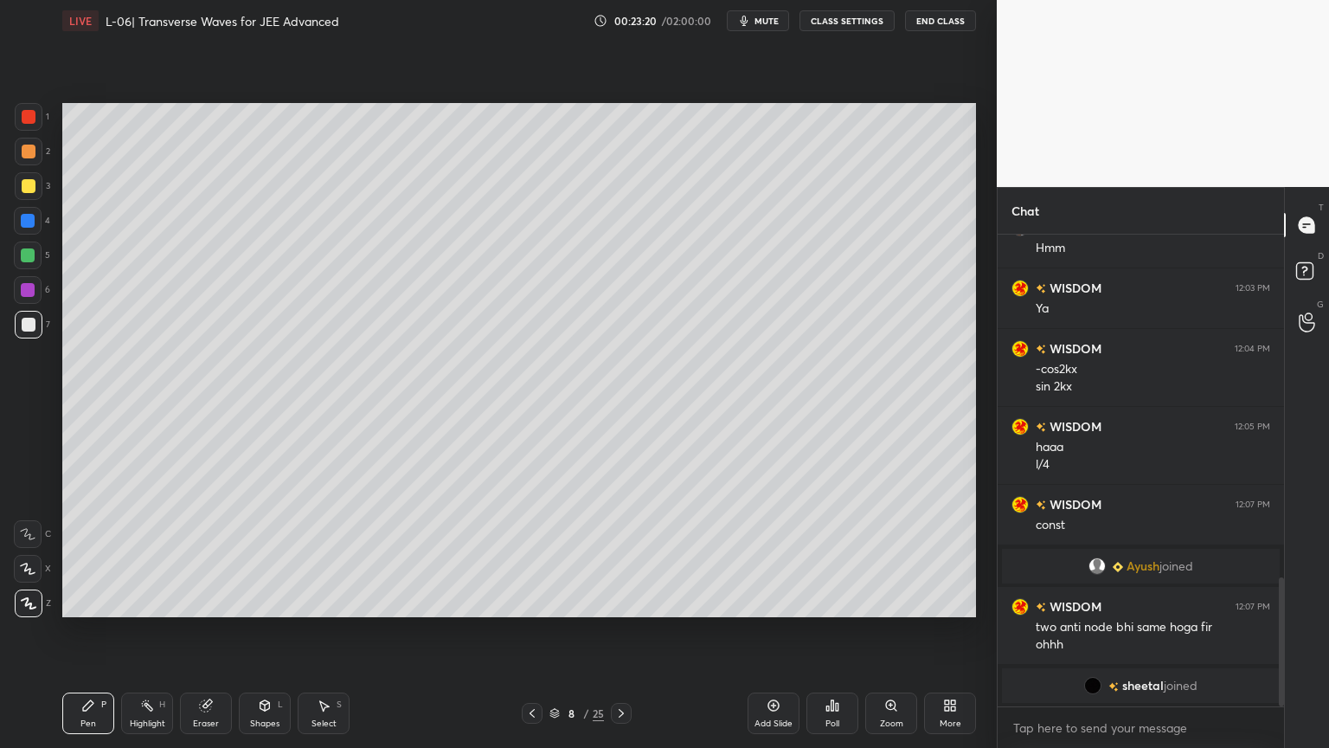
click at [84, 631] on icon at bounding box center [88, 705] width 14 height 14
click at [193, 631] on div "Eraser" at bounding box center [206, 713] width 52 height 42
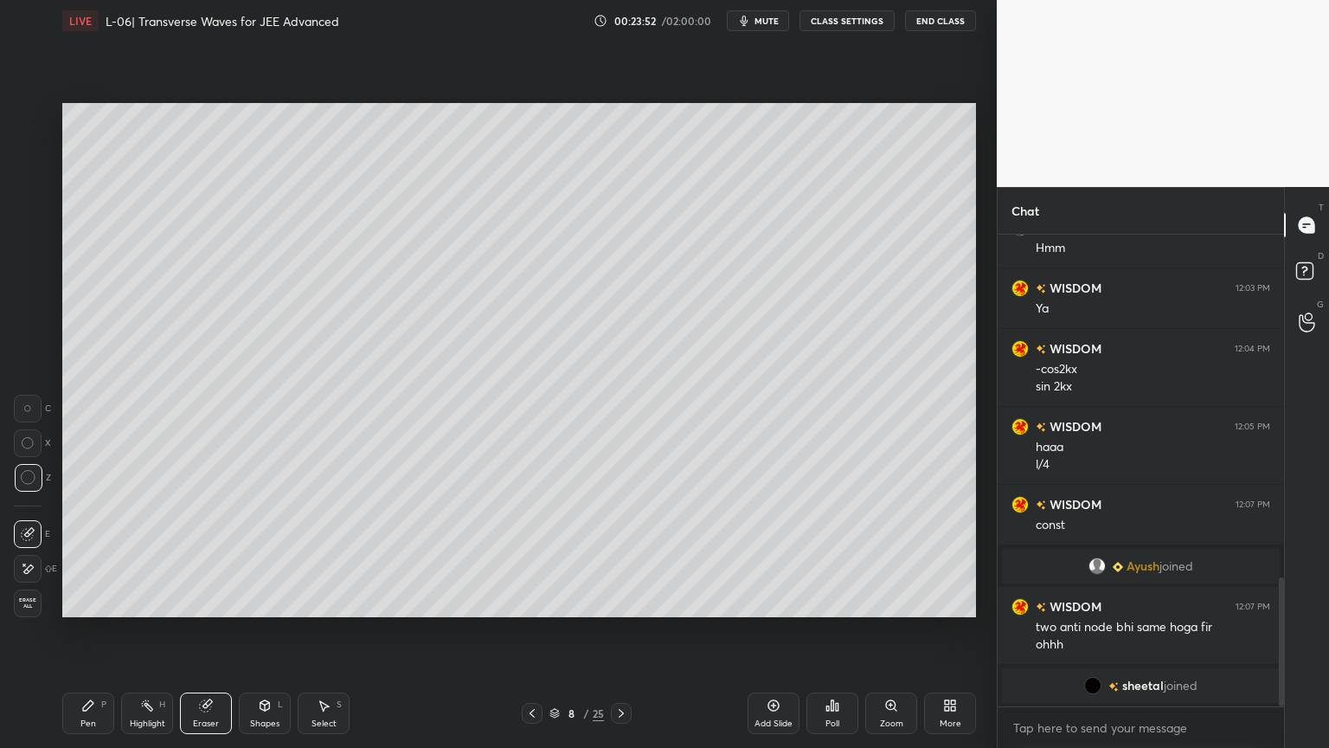
click at [225, 631] on div "Setting up your live class Poll for secs No correct answer Start poll" at bounding box center [519, 360] width 928 height 637
click at [97, 631] on div "Pen P" at bounding box center [88, 713] width 52 height 42
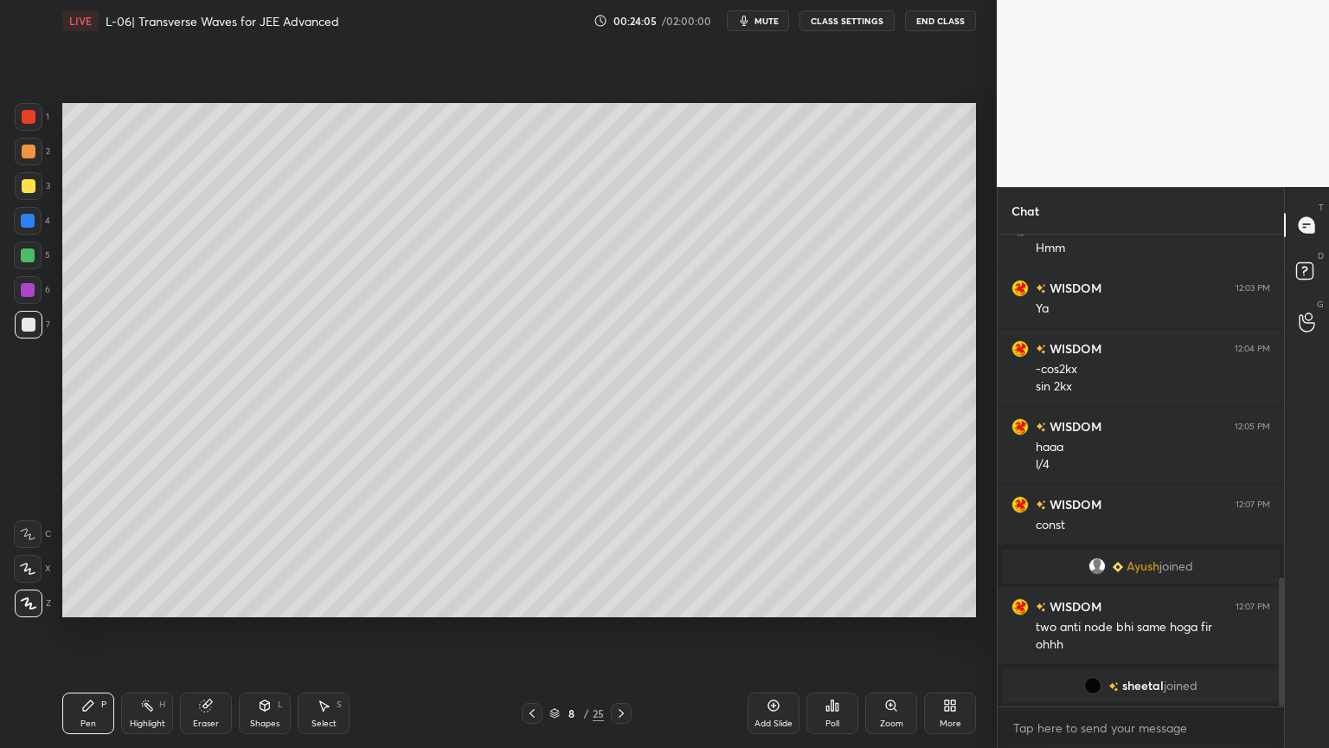
click at [530, 631] on icon at bounding box center [532, 713] width 5 height 9
click at [526, 631] on icon at bounding box center [532, 713] width 14 height 14
click at [525, 631] on icon at bounding box center [532, 713] width 14 height 14
click at [621, 631] on icon at bounding box center [621, 713] width 14 height 14
click at [617, 631] on icon at bounding box center [621, 713] width 14 height 14
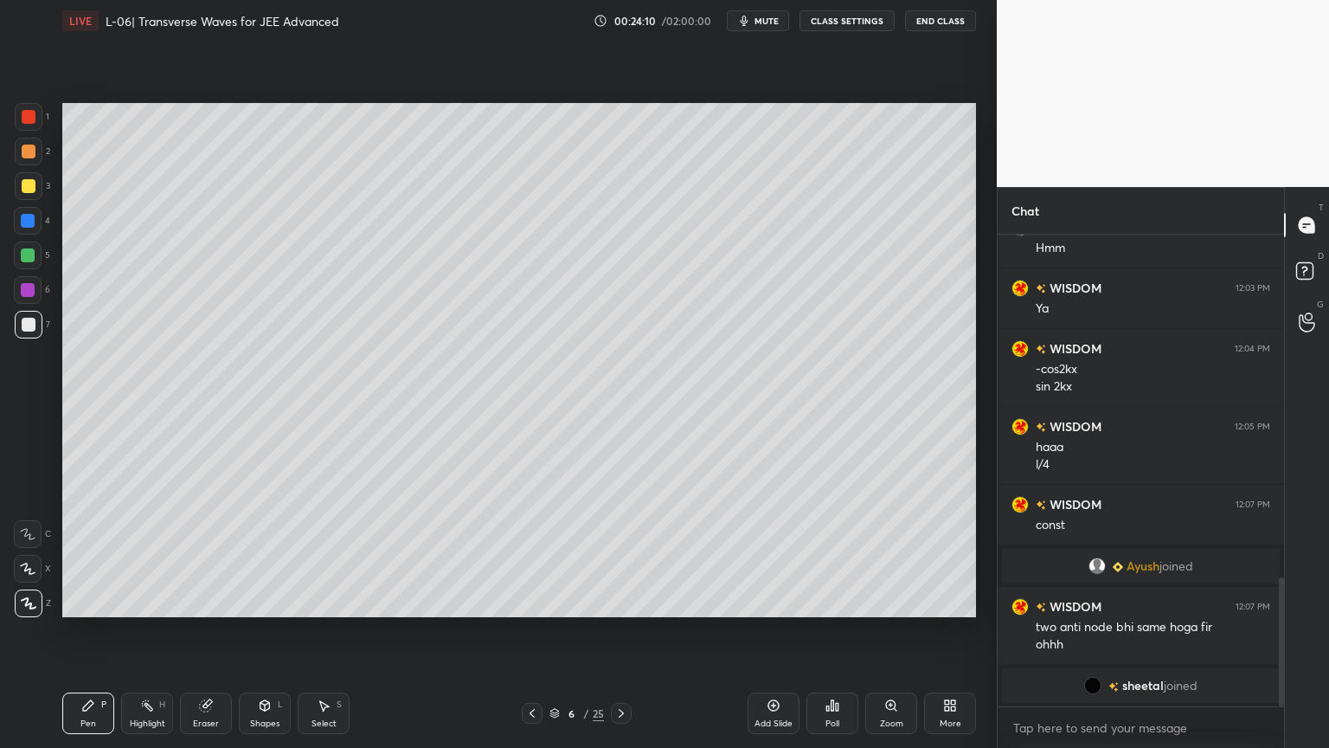
click at [618, 631] on icon at bounding box center [621, 713] width 14 height 14
click at [616, 631] on icon at bounding box center [621, 713] width 14 height 14
click at [616, 631] on div at bounding box center [621, 713] width 21 height 21
click at [526, 631] on div at bounding box center [532, 713] width 21 height 21
click at [13, 291] on div "1 2 3 4 5 6 7 C X Z C X Z E E Erase all H H" at bounding box center [27, 360] width 55 height 514
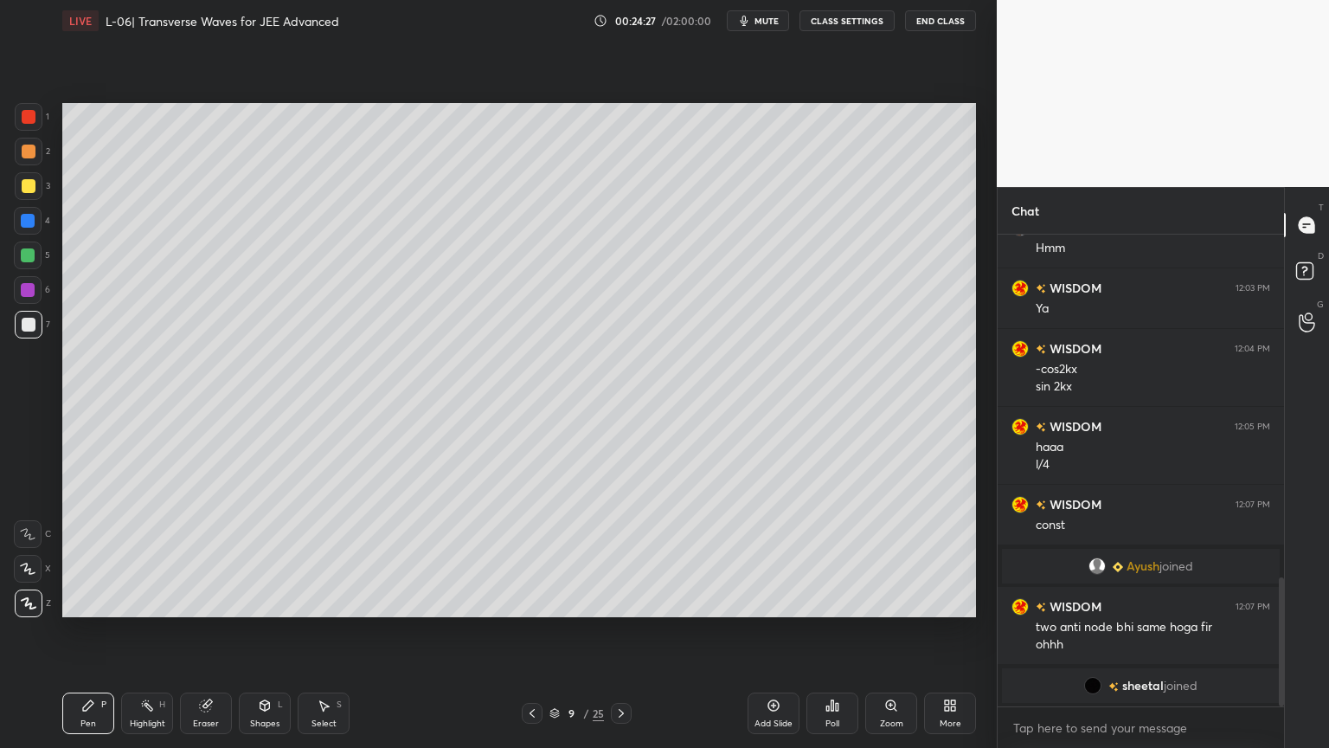
click at [16, 298] on div at bounding box center [28, 290] width 28 height 28
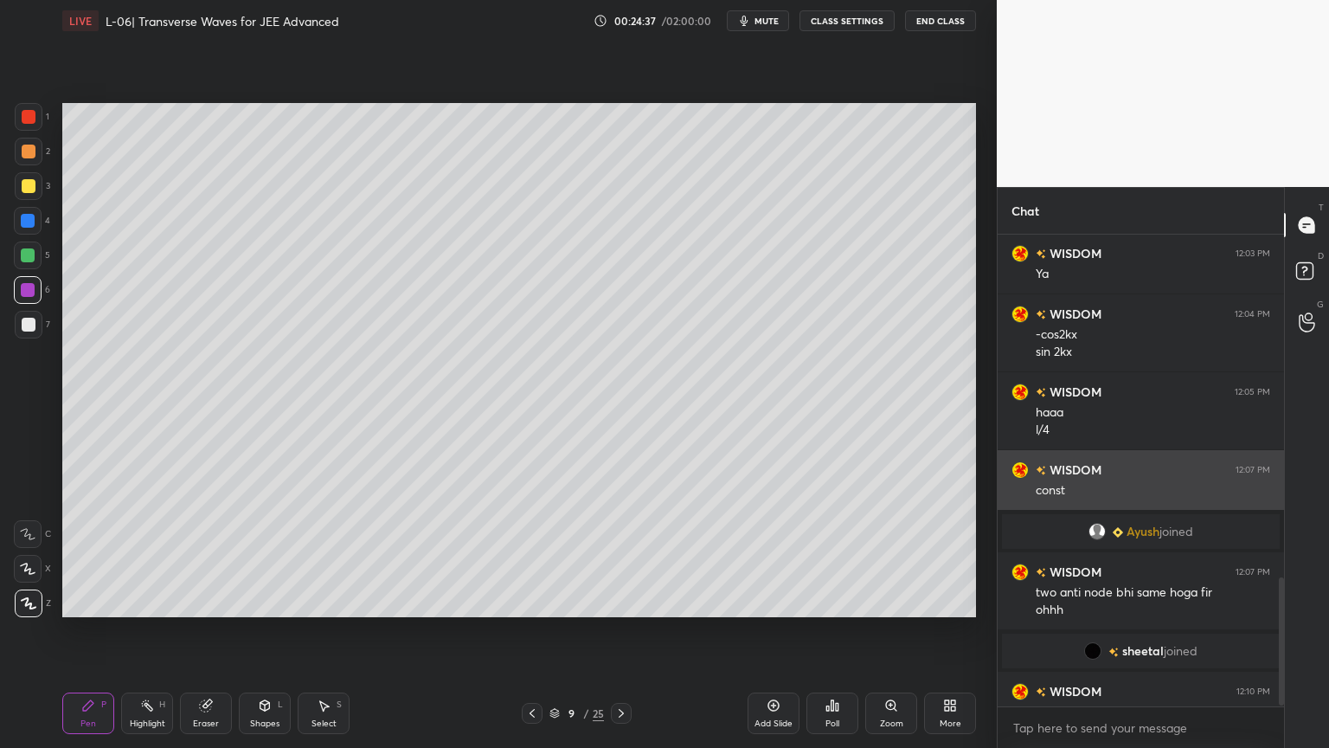
scroll to position [1277, 0]
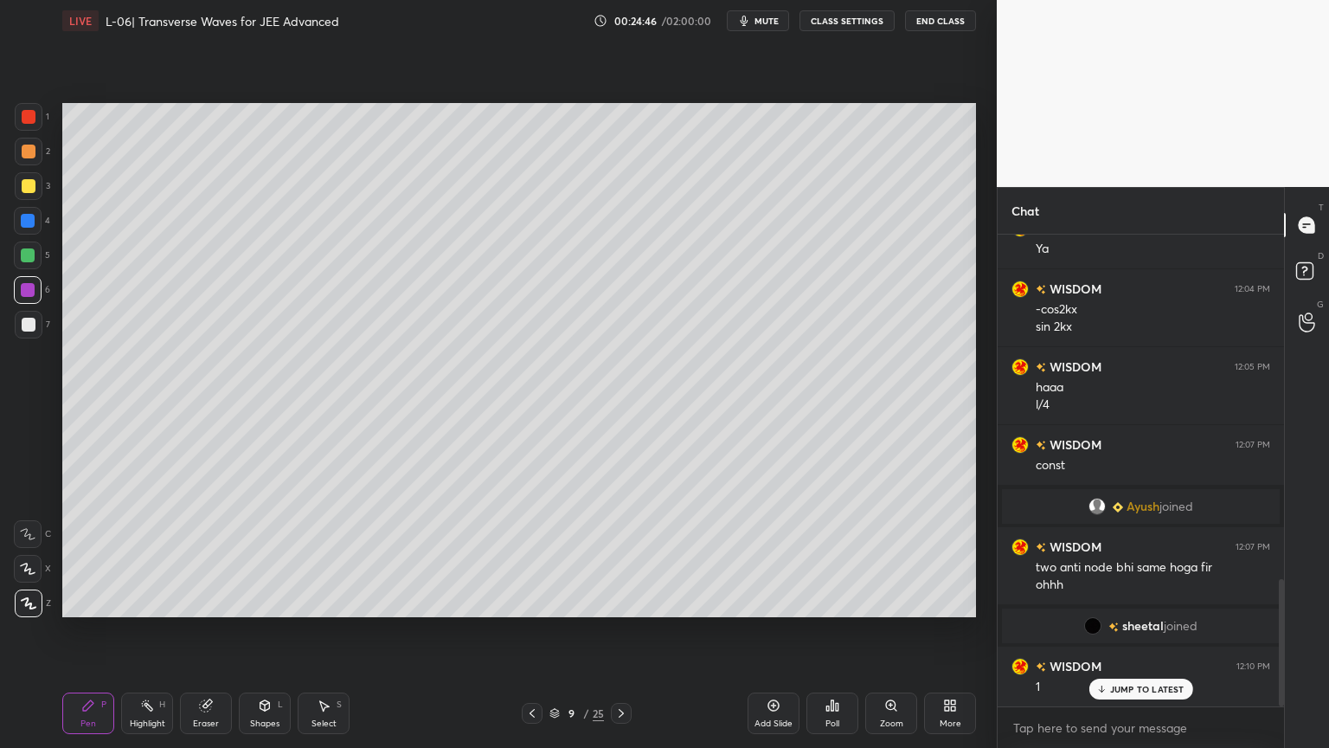
click at [769, 631] on icon at bounding box center [774, 705] width 14 height 14
click at [26, 193] on div at bounding box center [29, 186] width 28 height 28
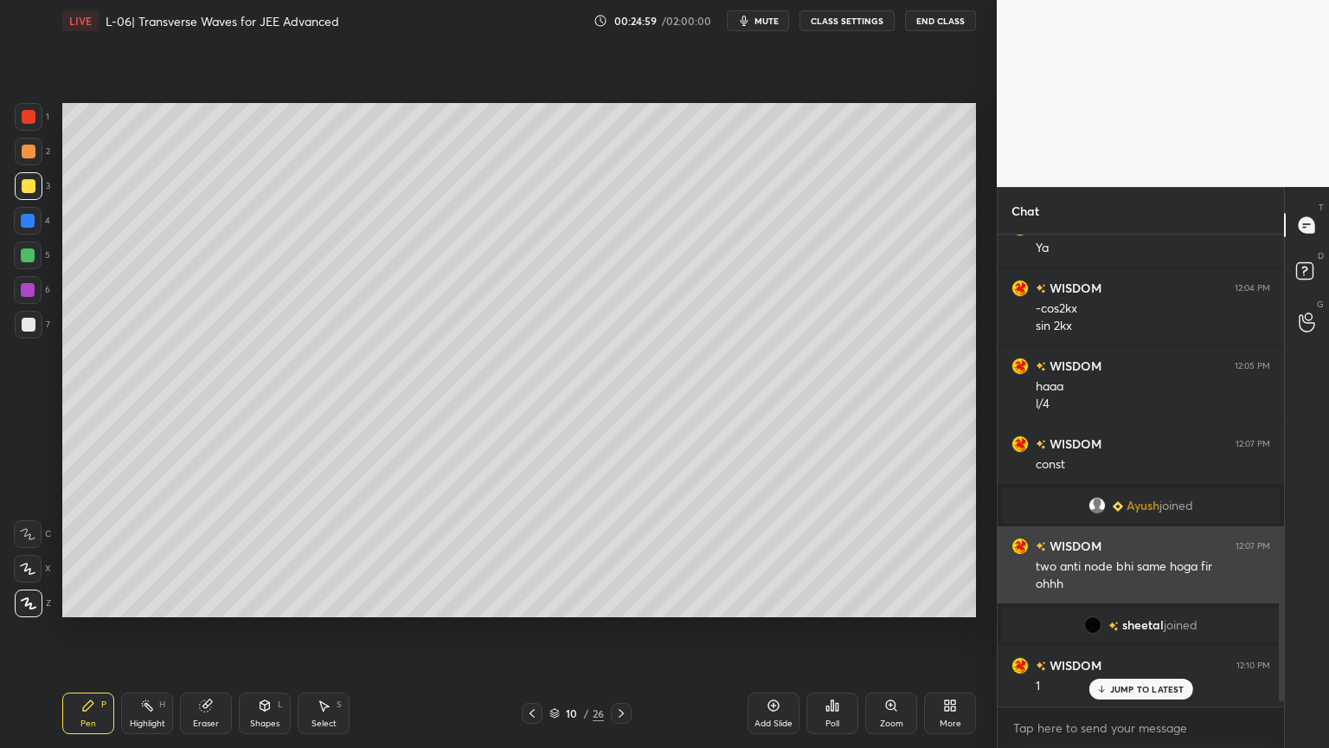
scroll to position [1260, 0]
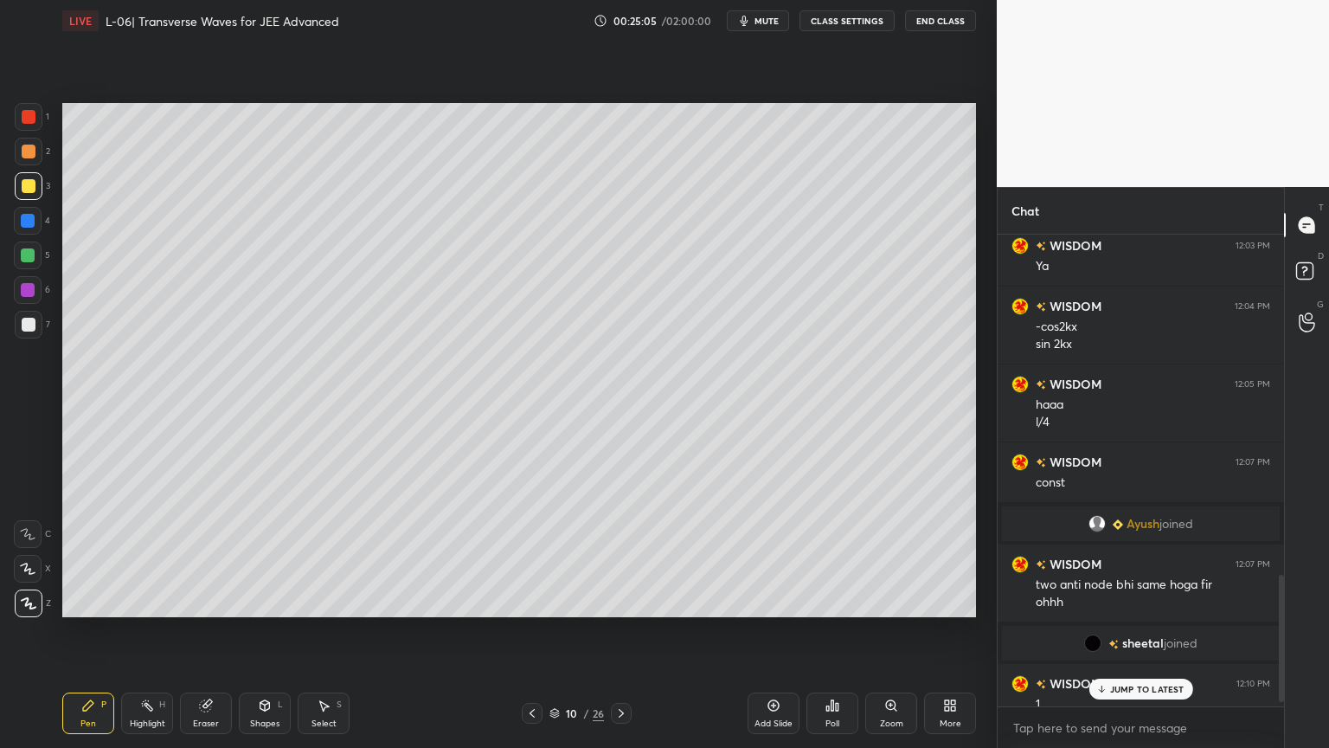
click at [202, 631] on icon at bounding box center [205, 705] width 11 height 11
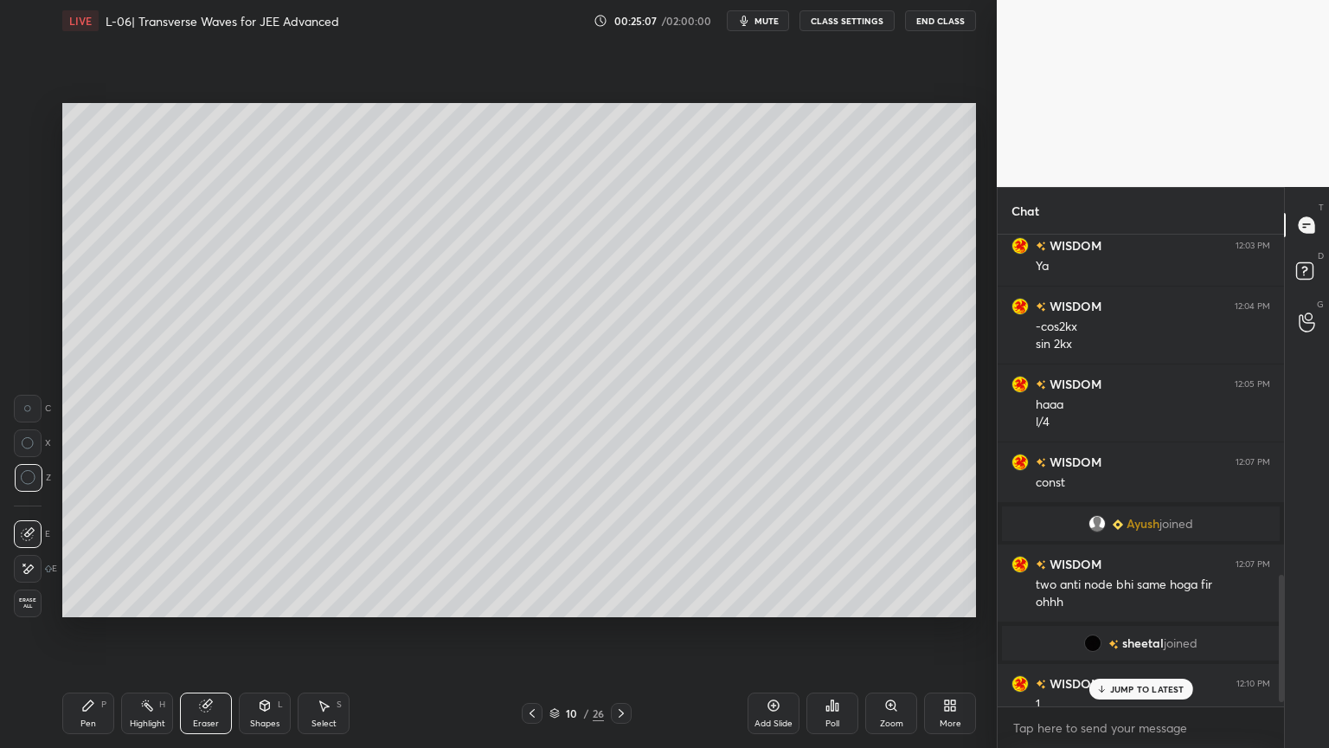
click at [93, 631] on icon at bounding box center [88, 705] width 14 height 14
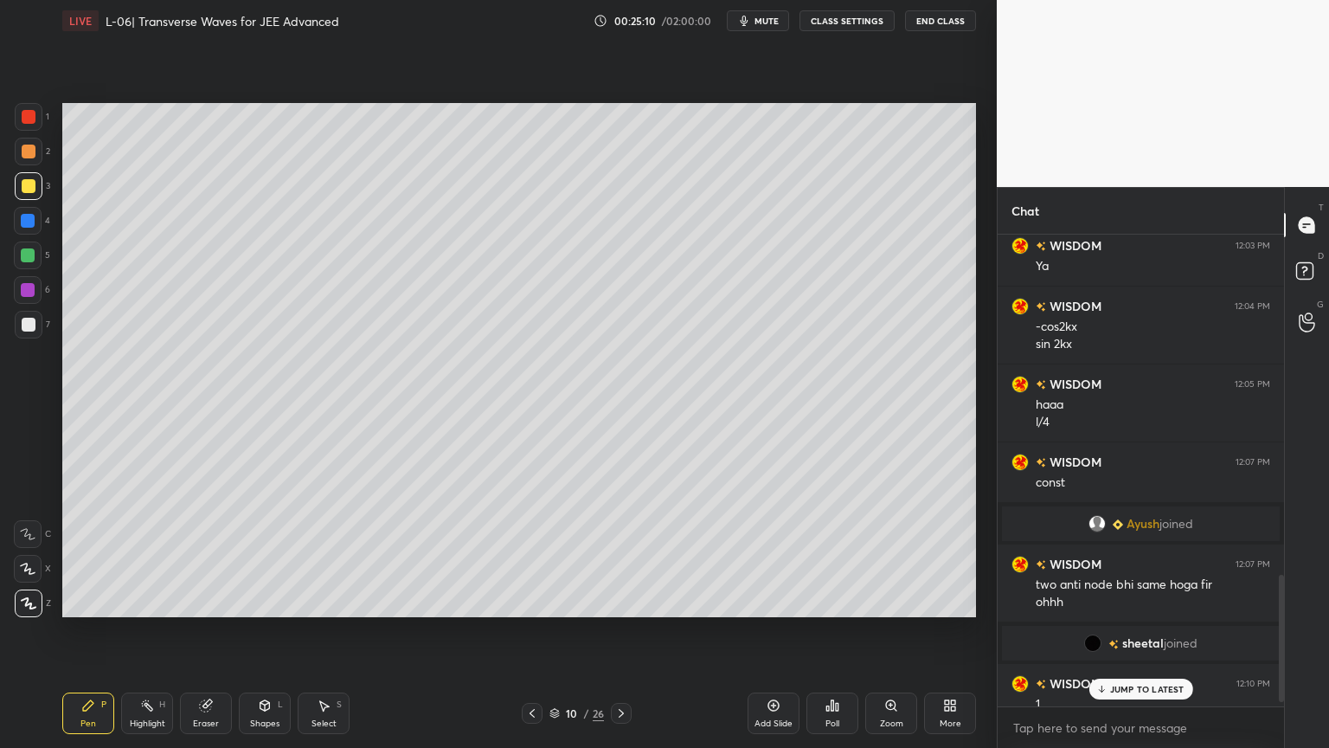
click at [15, 151] on div at bounding box center [29, 152] width 28 height 28
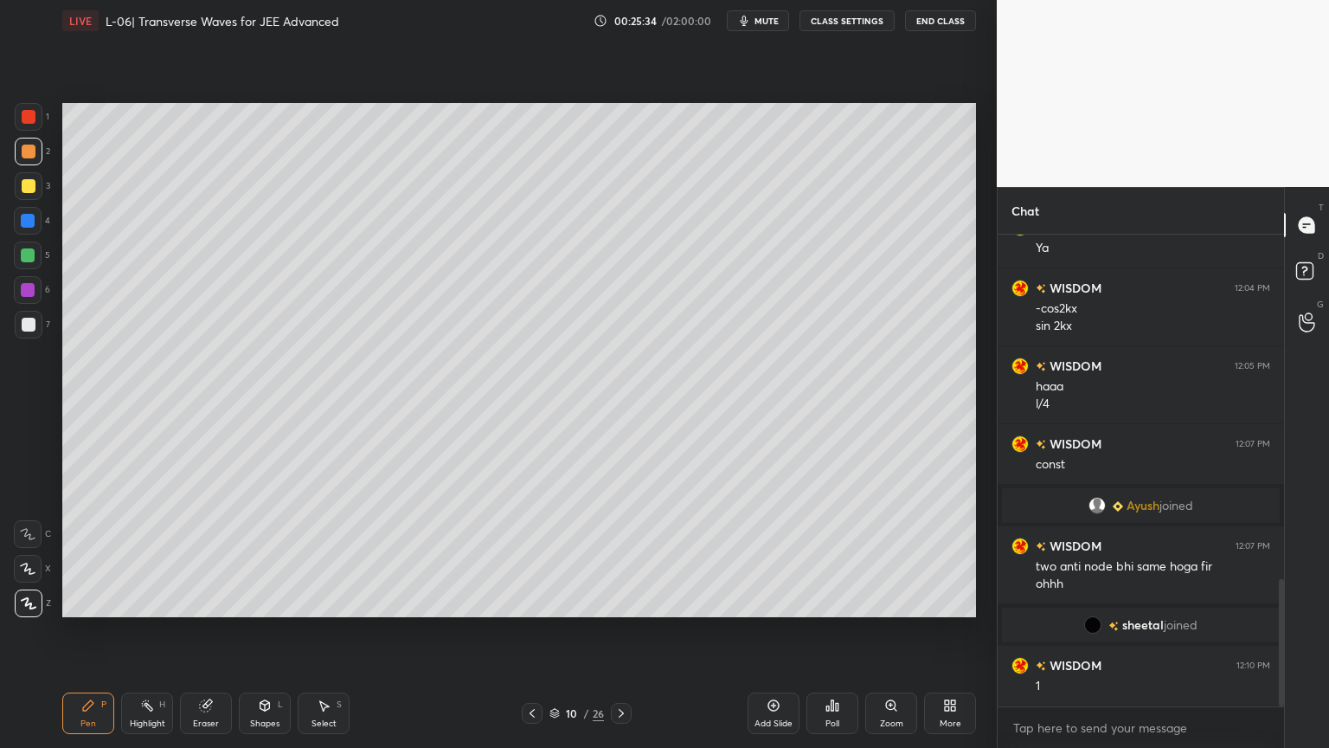
click at [619, 631] on icon at bounding box center [621, 713] width 14 height 14
click at [531, 631] on icon at bounding box center [532, 713] width 14 height 14
click at [530, 631] on icon at bounding box center [532, 713] width 14 height 14
click at [621, 631] on icon at bounding box center [621, 713] width 5 height 9
click at [525, 631] on icon at bounding box center [532, 713] width 14 height 14
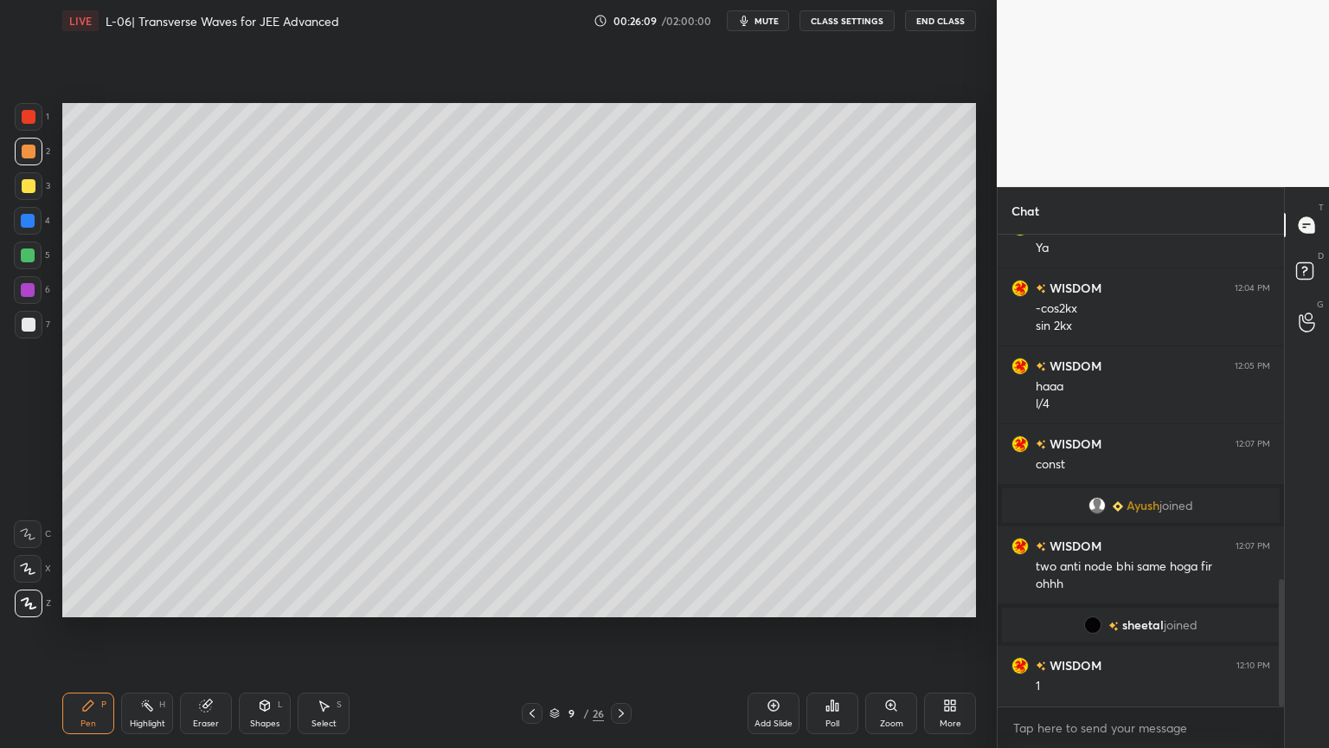
click at [623, 631] on icon at bounding box center [621, 713] width 14 height 14
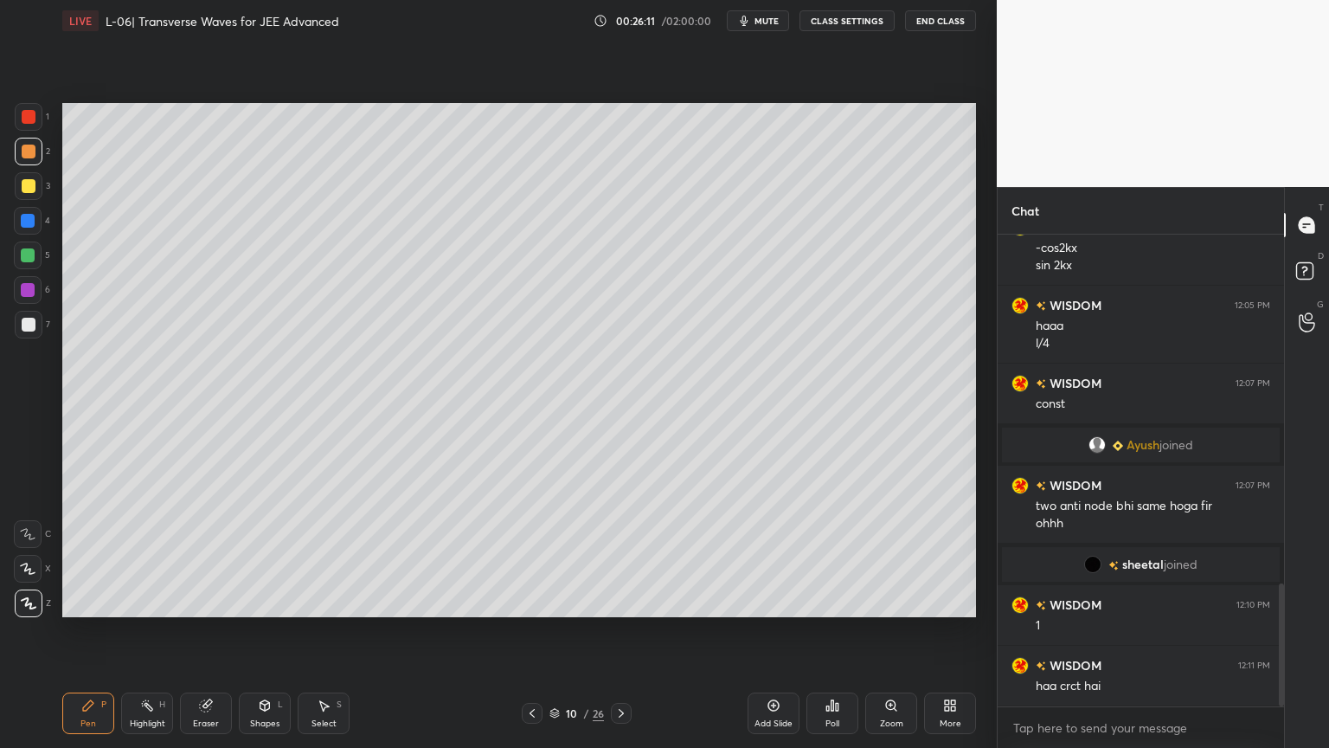
click at [25, 190] on div at bounding box center [29, 186] width 14 height 14
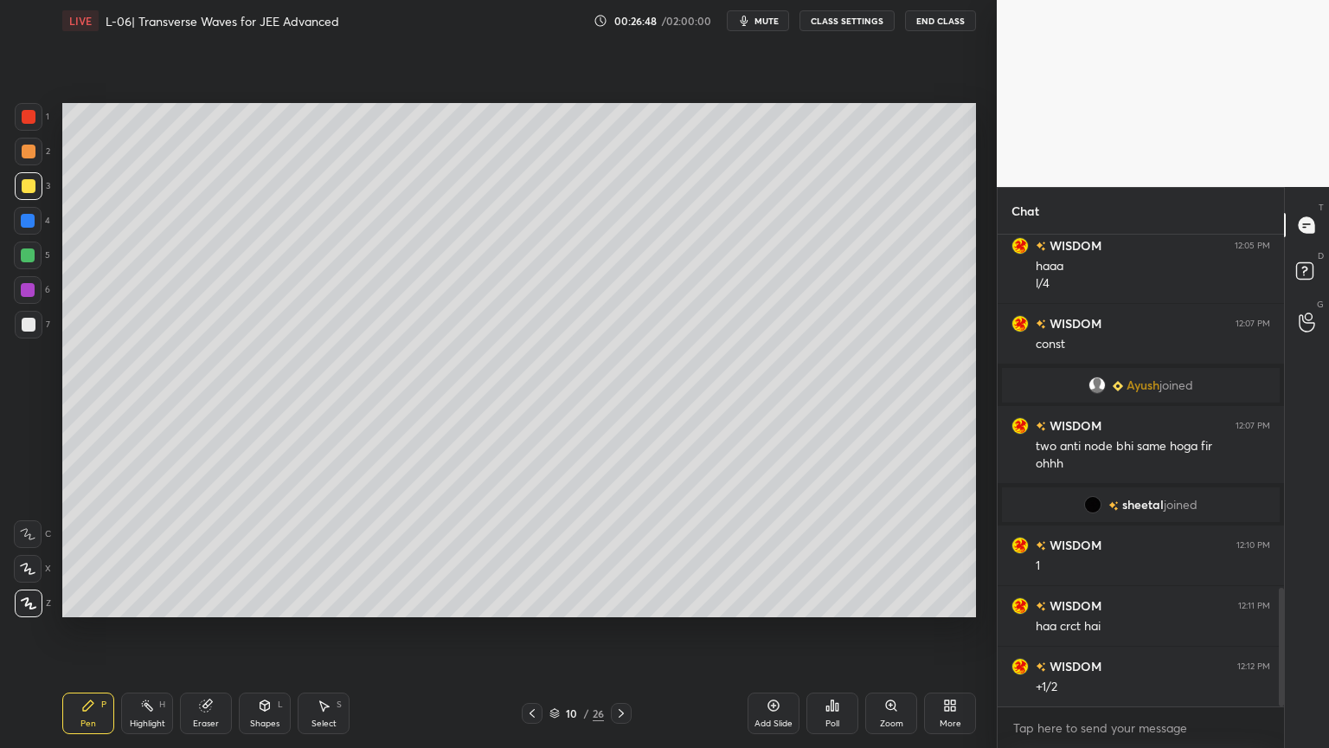
click at [17, 157] on div at bounding box center [29, 152] width 28 height 28
click at [529, 631] on icon at bounding box center [532, 713] width 14 height 14
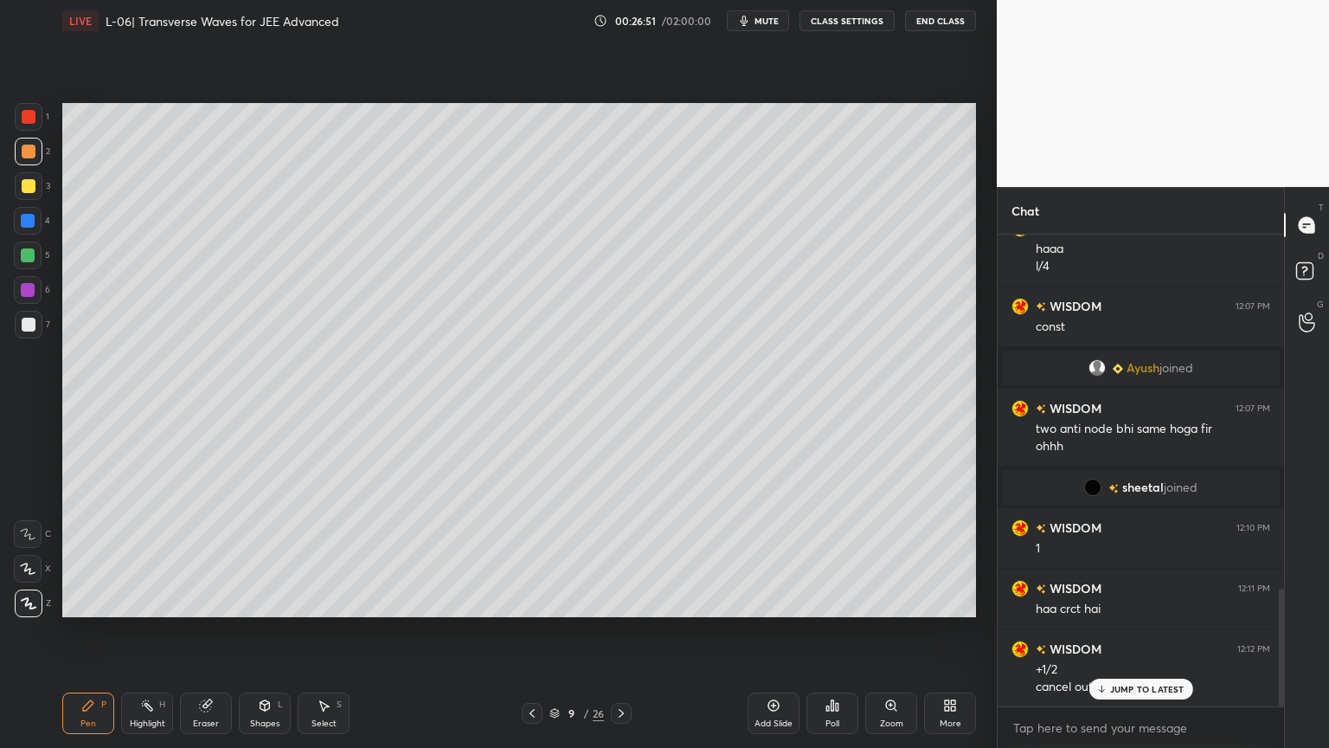
click at [524, 631] on div at bounding box center [532, 713] width 21 height 21
click at [16, 259] on div at bounding box center [28, 255] width 28 height 28
click at [143, 631] on div "Highlight" at bounding box center [147, 723] width 35 height 9
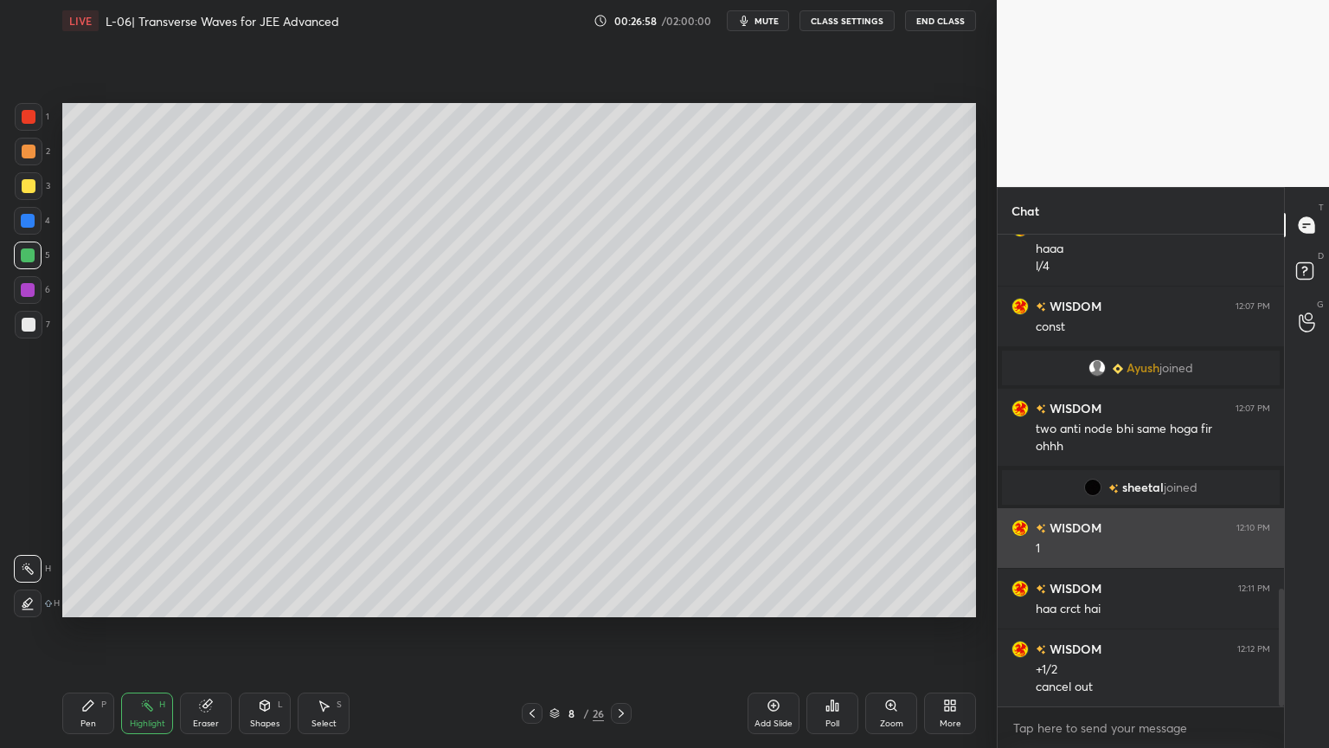
scroll to position [1417, 0]
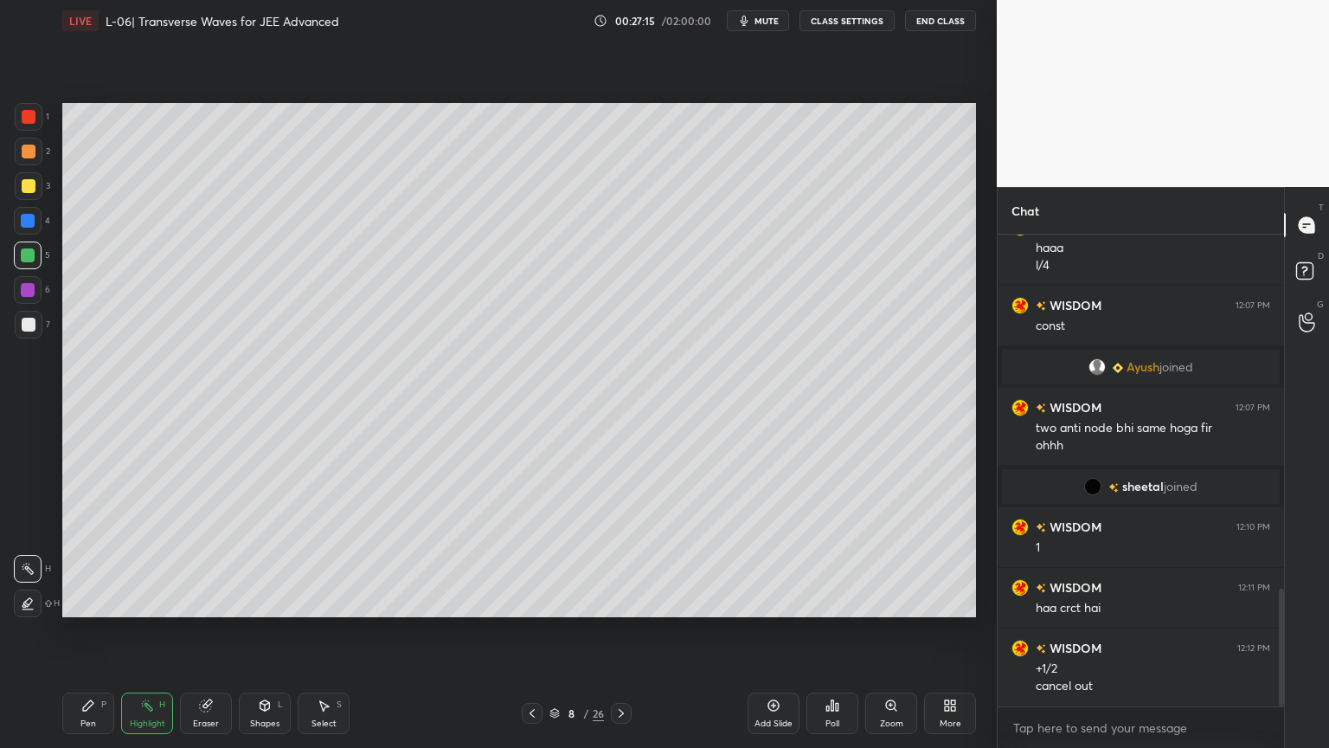
click at [29, 287] on div at bounding box center [28, 290] width 14 height 14
click at [87, 631] on div "Pen P" at bounding box center [88, 713] width 52 height 42
click at [204, 631] on div "Eraser" at bounding box center [206, 713] width 52 height 42
click at [90, 631] on div "Pen P" at bounding box center [88, 713] width 52 height 42
click at [205, 631] on div "Eraser" at bounding box center [206, 713] width 52 height 42
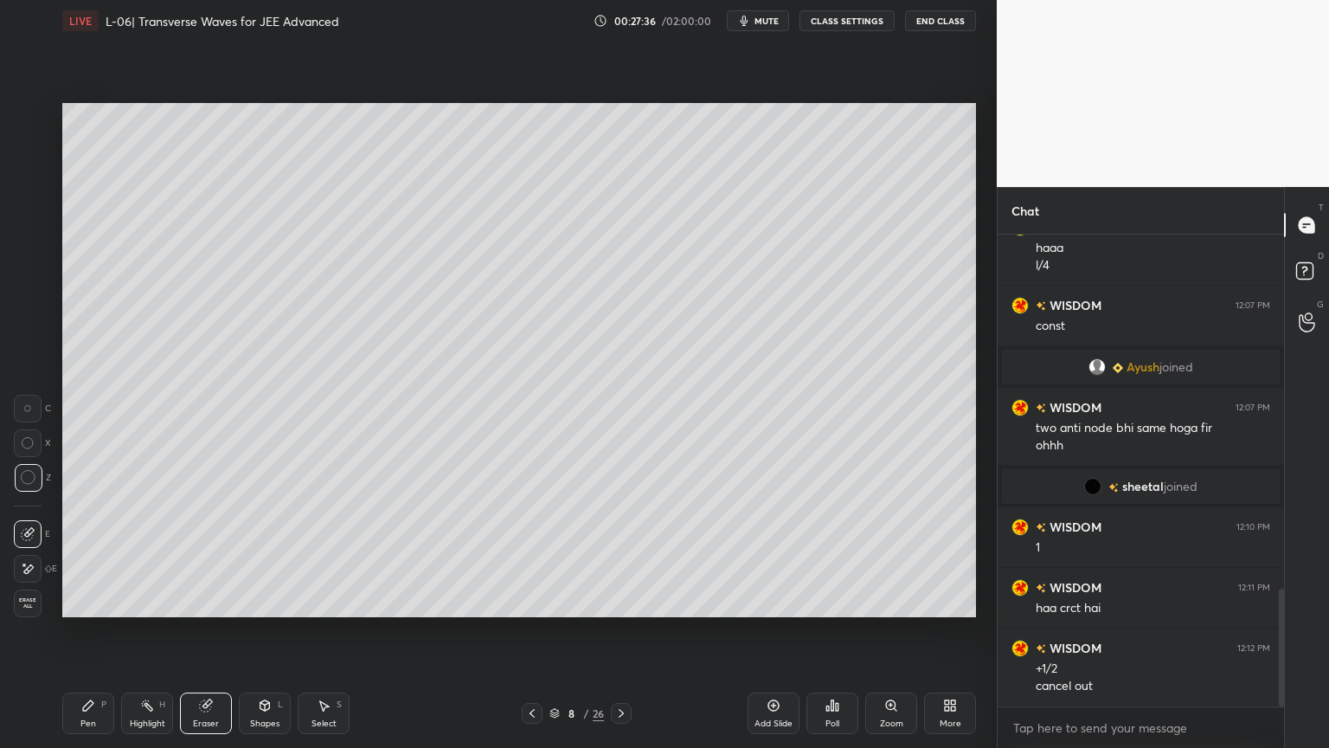
click at [87, 631] on div "Pen P" at bounding box center [88, 713] width 52 height 42
click at [151, 631] on div "Highlight H" at bounding box center [147, 713] width 52 height 42
click at [17, 190] on div at bounding box center [29, 186] width 28 height 28
click at [83, 631] on div "Pen P" at bounding box center [88, 713] width 52 height 42
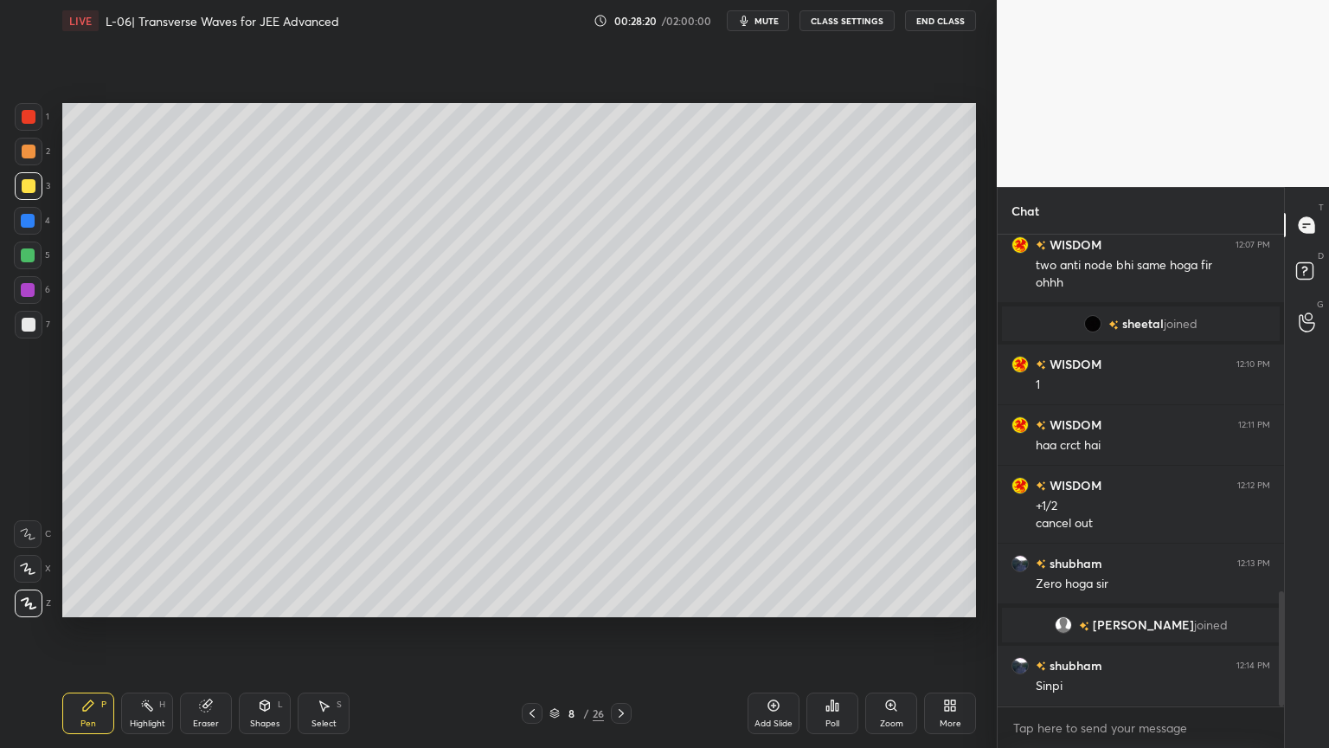
scroll to position [1460, 0]
click at [620, 631] on icon at bounding box center [621, 713] width 14 height 14
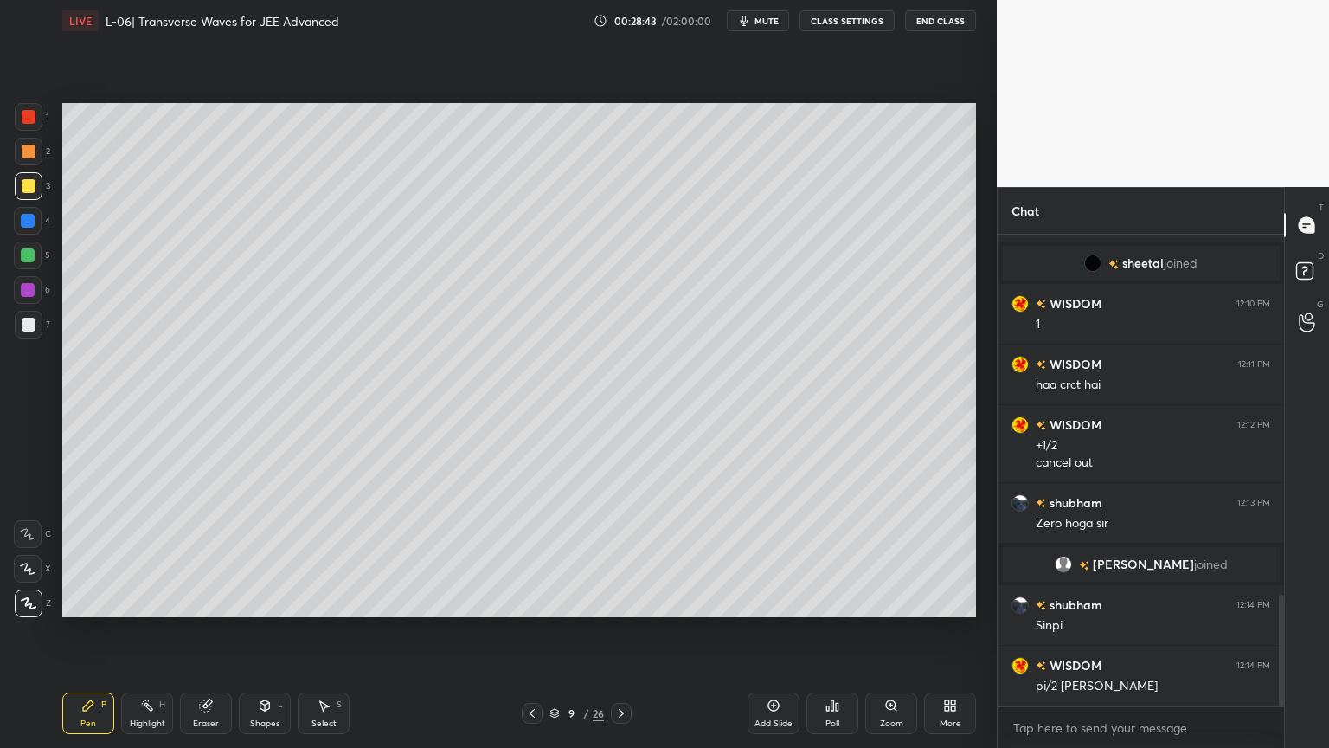
scroll to position [1581, 0]
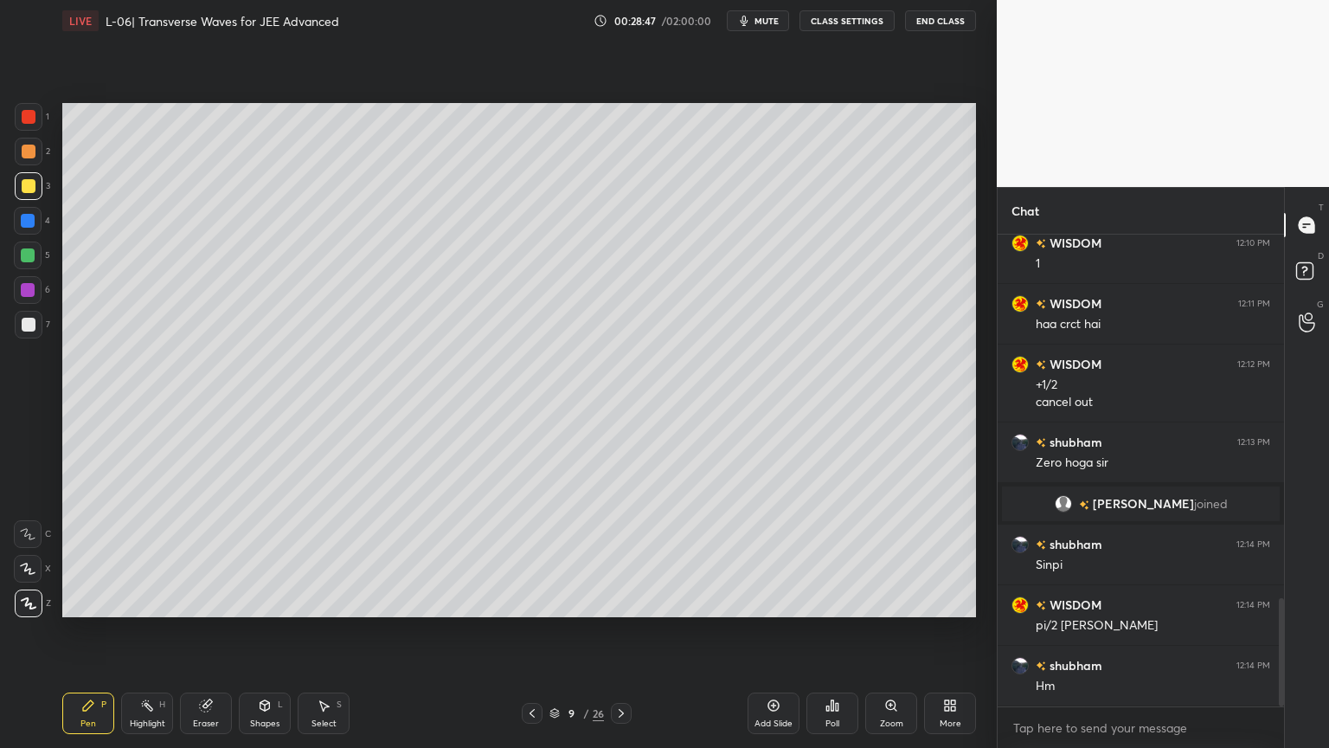
click at [615, 631] on icon at bounding box center [621, 713] width 14 height 14
click at [29, 156] on div at bounding box center [29, 152] width 14 height 14
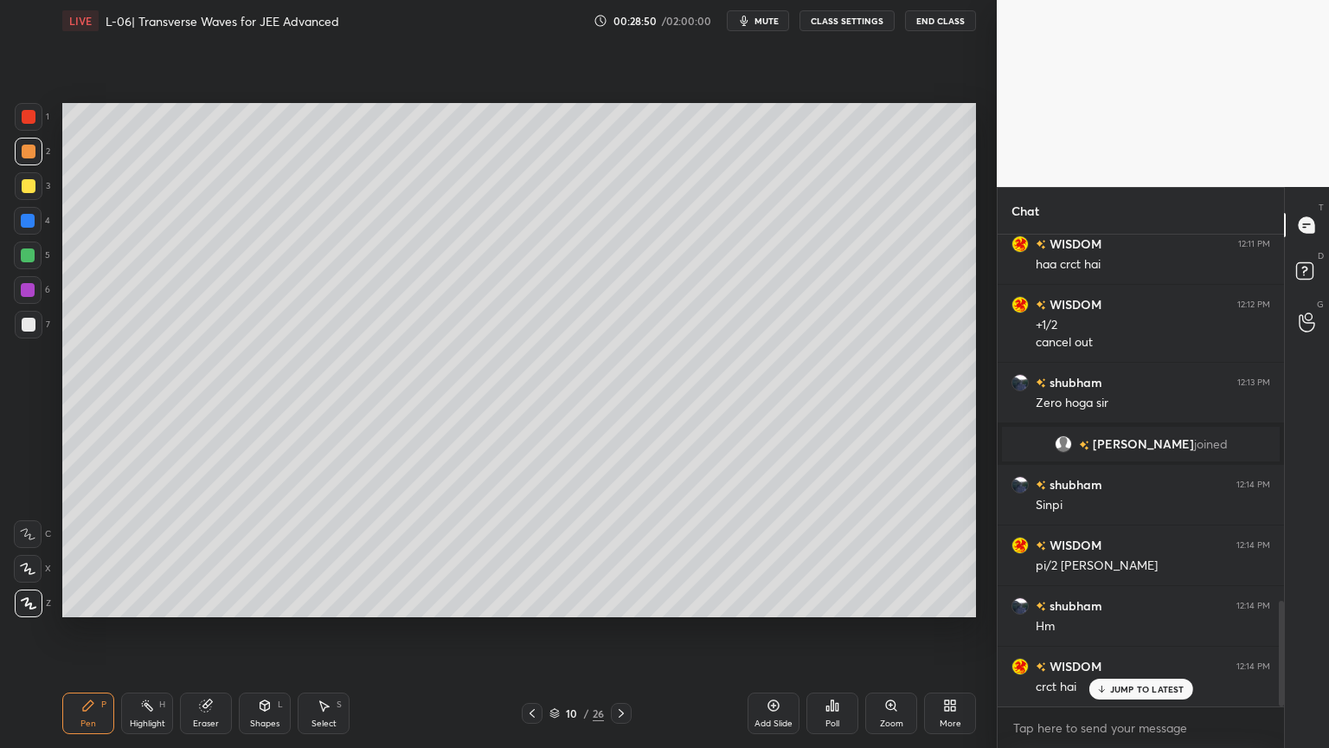
click at [26, 269] on div "5" at bounding box center [32, 258] width 36 height 35
click at [24, 298] on div at bounding box center [28, 290] width 28 height 28
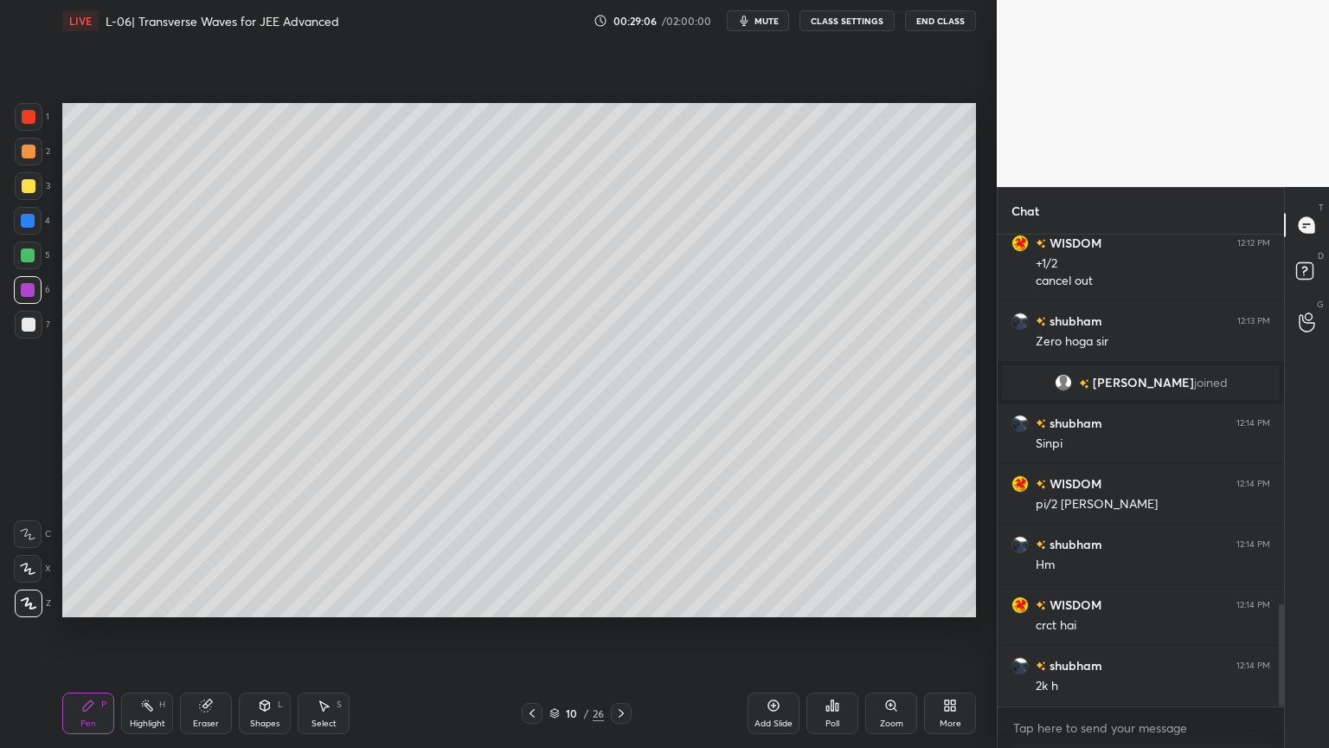
click at [525, 631] on icon at bounding box center [532, 713] width 14 height 14
click at [528, 631] on icon at bounding box center [532, 713] width 14 height 14
click at [530, 631] on icon at bounding box center [532, 713] width 14 height 14
click at [620, 631] on icon at bounding box center [621, 713] width 14 height 14
click at [210, 631] on icon at bounding box center [205, 705] width 11 height 11
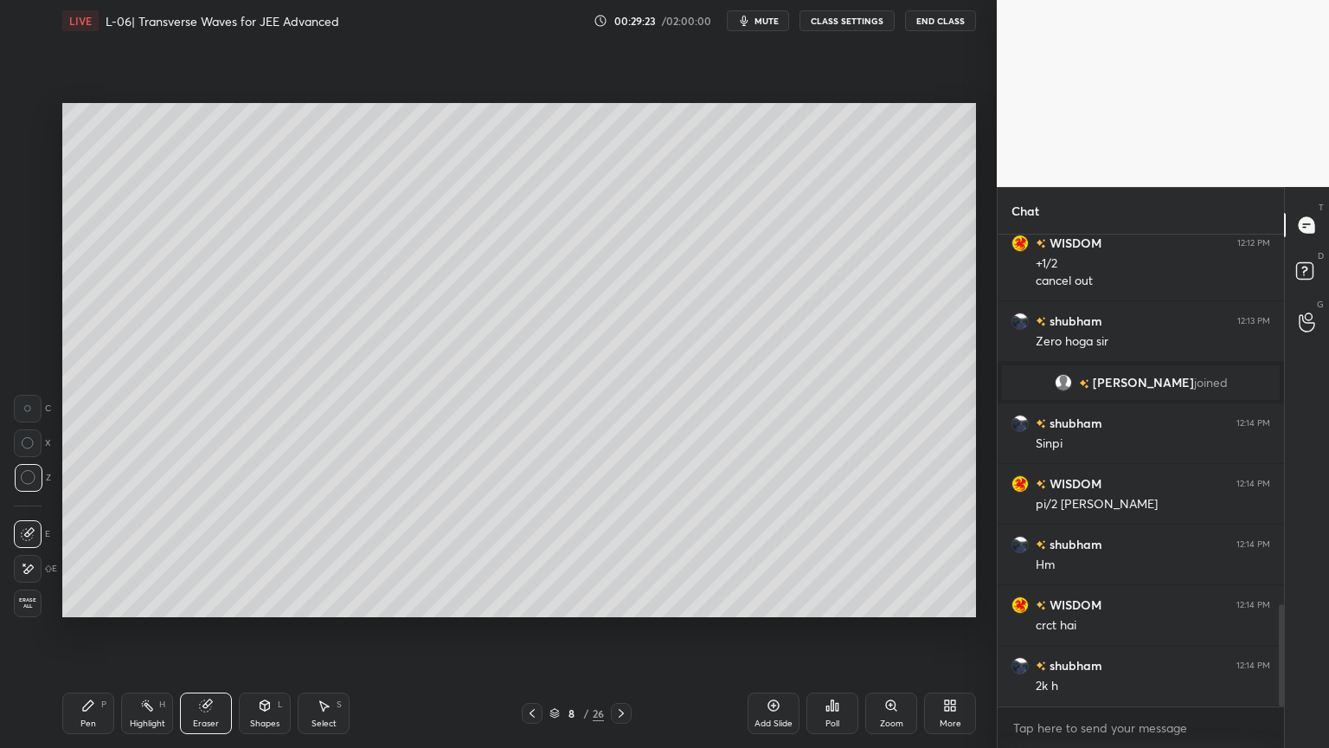
click at [91, 631] on icon at bounding box center [88, 705] width 14 height 14
click at [23, 251] on div at bounding box center [28, 255] width 14 height 14
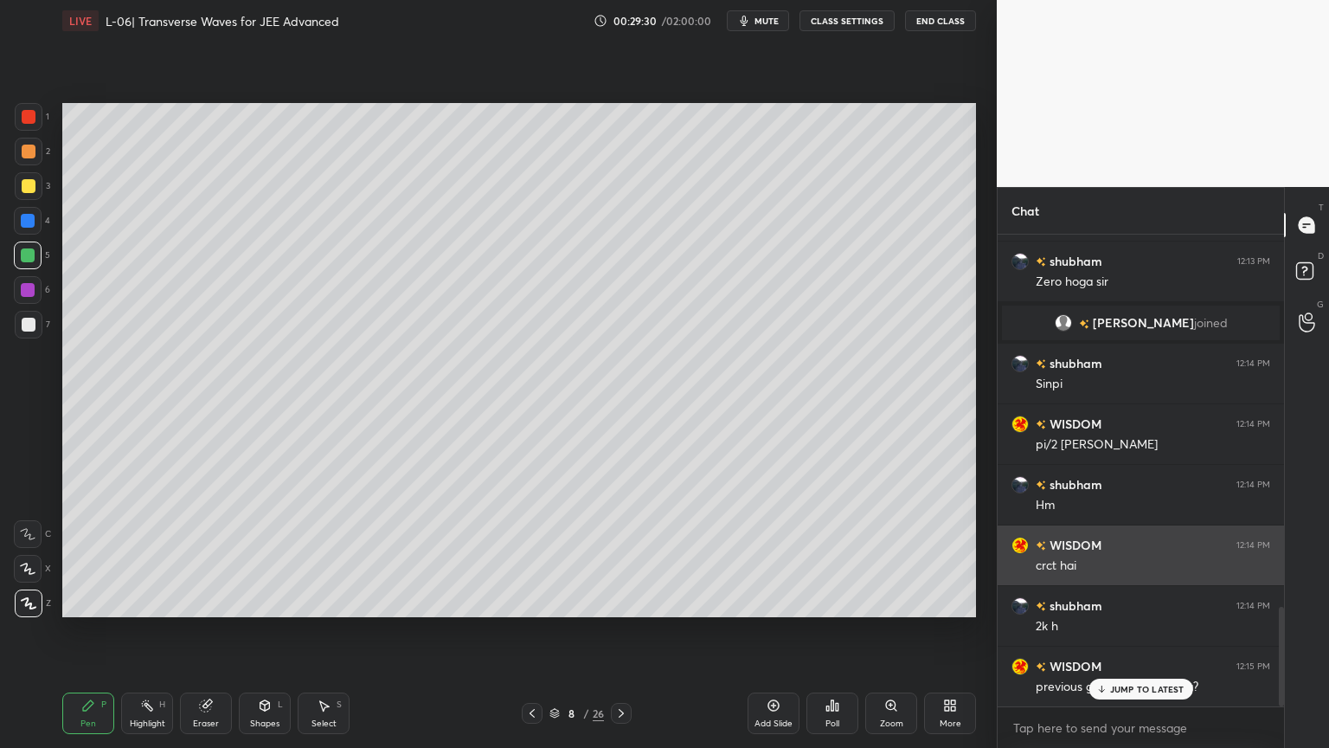
scroll to position [1763, 0]
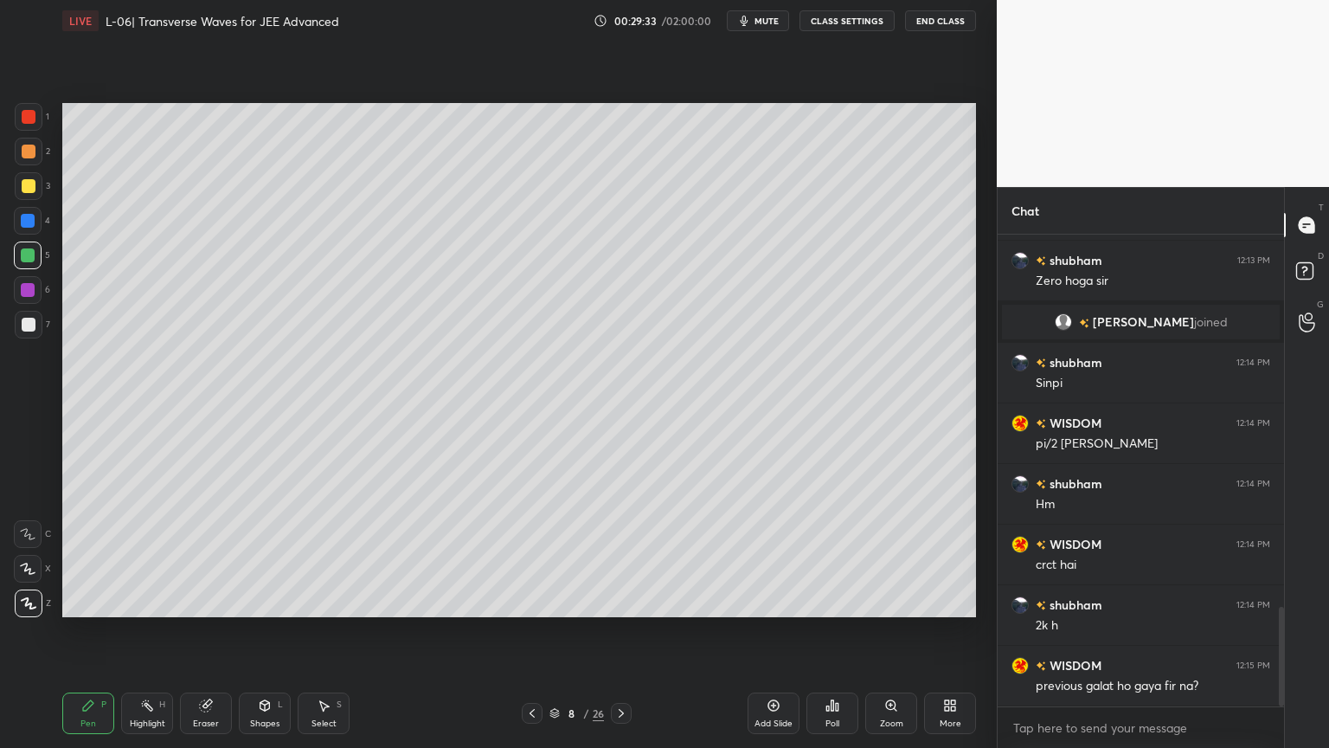
click at [530, 631] on icon at bounding box center [532, 713] width 14 height 14
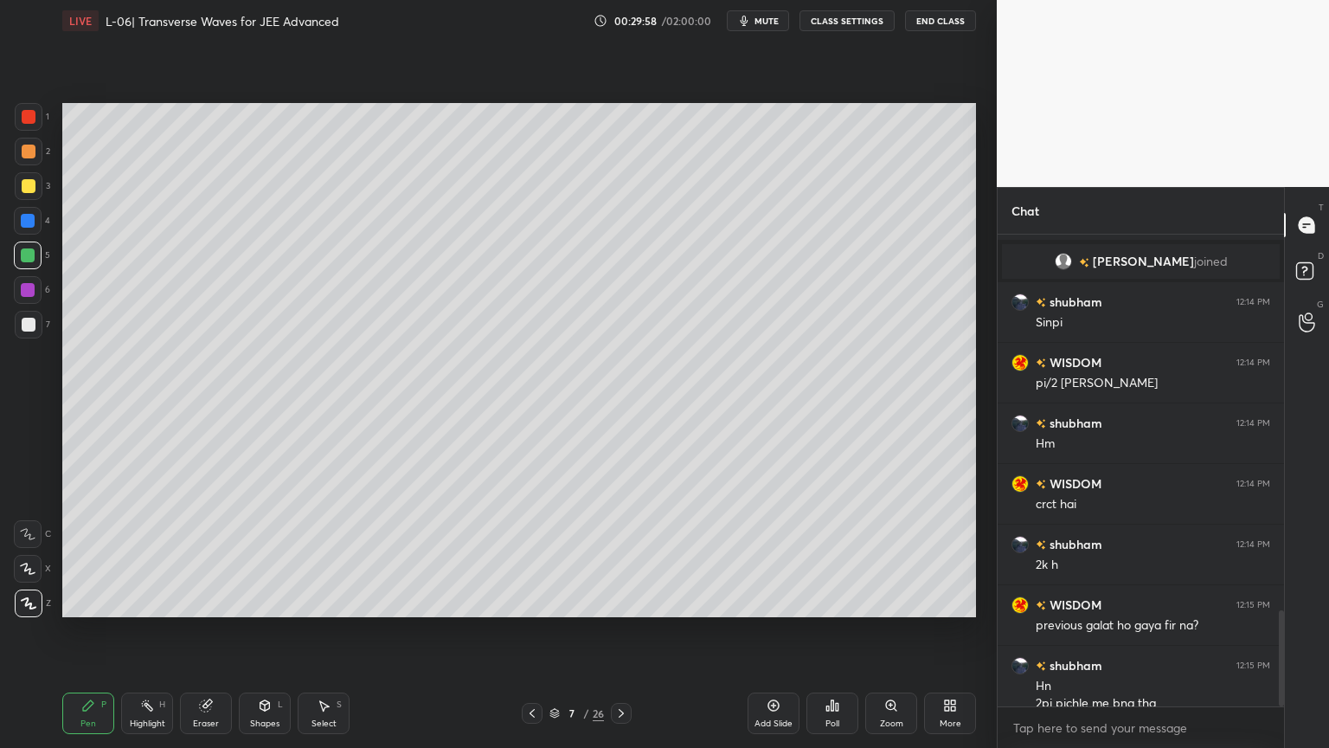
scroll to position [1841, 0]
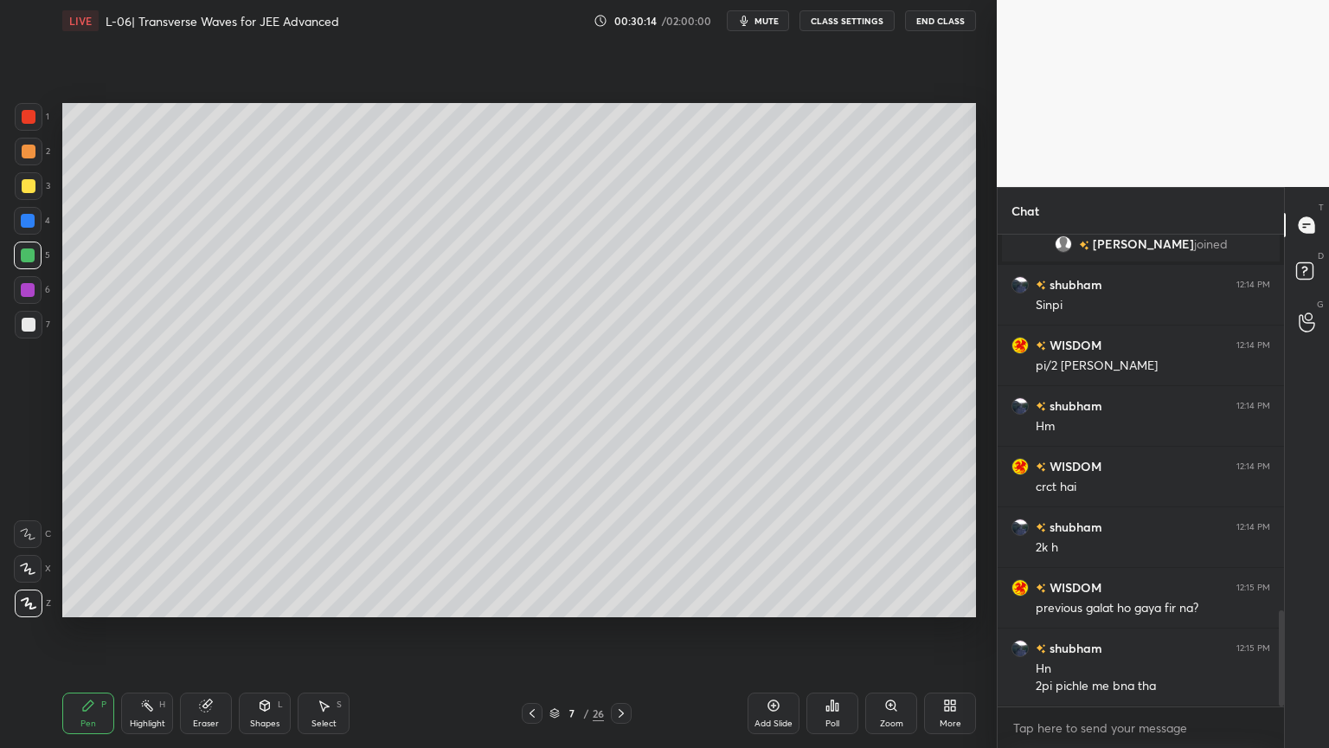
click at [138, 631] on div "Highlight" at bounding box center [147, 723] width 35 height 9
click at [616, 631] on icon at bounding box center [621, 713] width 14 height 14
click at [619, 631] on icon at bounding box center [621, 713] width 5 height 9
click at [618, 631] on icon at bounding box center [621, 713] width 14 height 14
click at [764, 631] on div "Add Slide" at bounding box center [774, 713] width 52 height 42
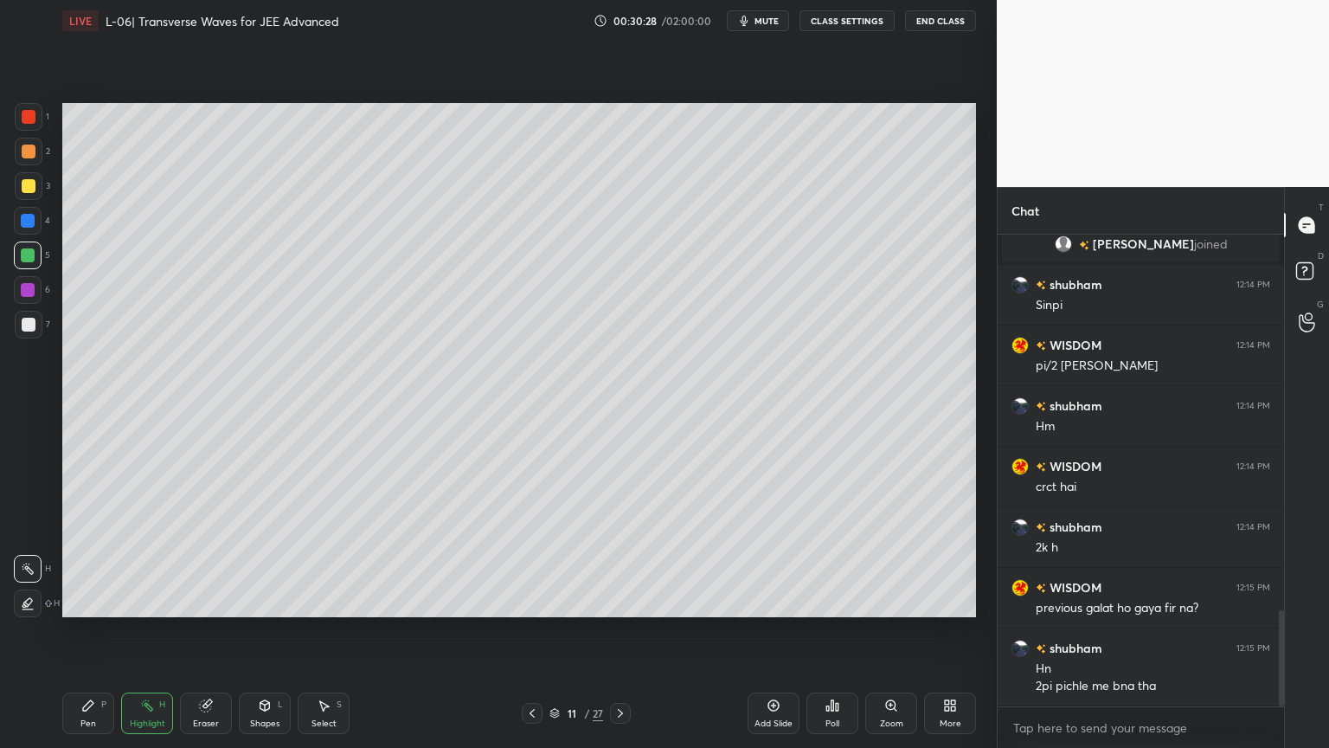
click at [528, 631] on div at bounding box center [532, 713] width 21 height 21
click at [142, 631] on div "Highlight H" at bounding box center [147, 713] width 52 height 42
click at [525, 631] on icon at bounding box center [532, 713] width 14 height 14
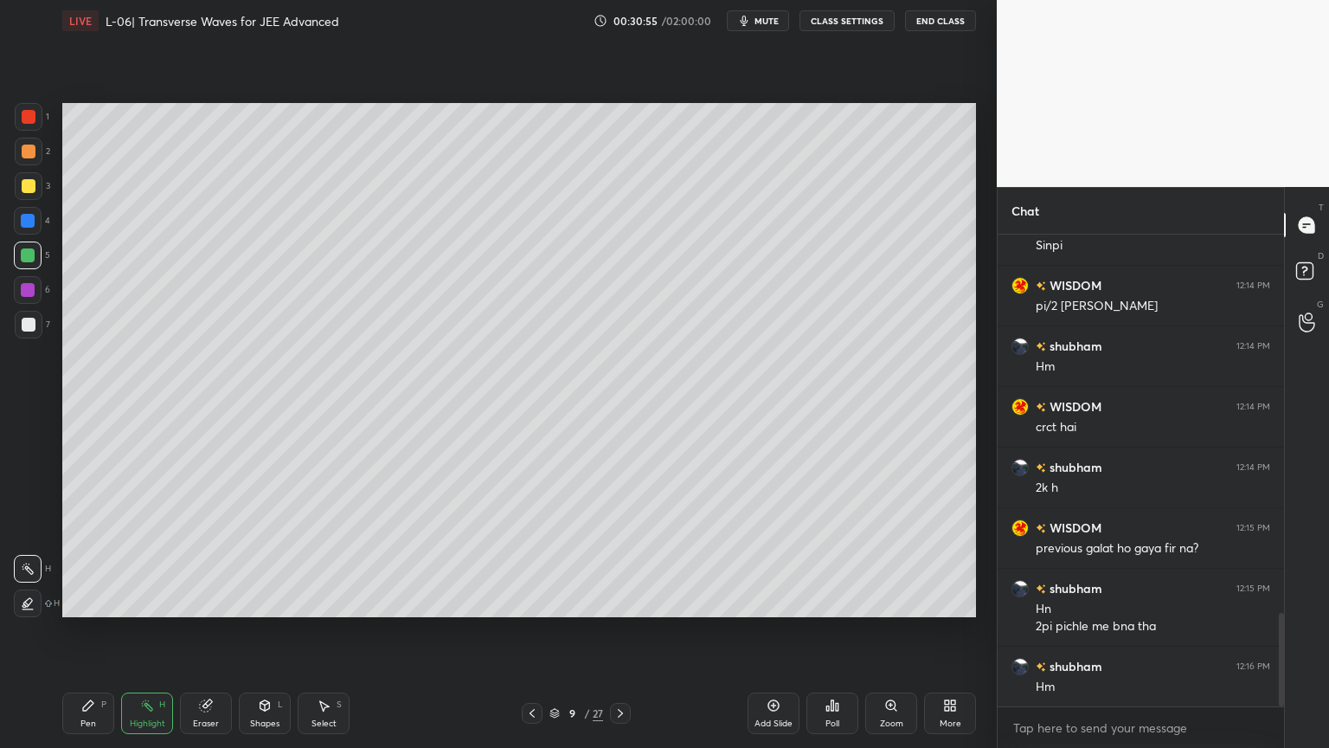
click at [87, 631] on icon at bounding box center [88, 705] width 14 height 14
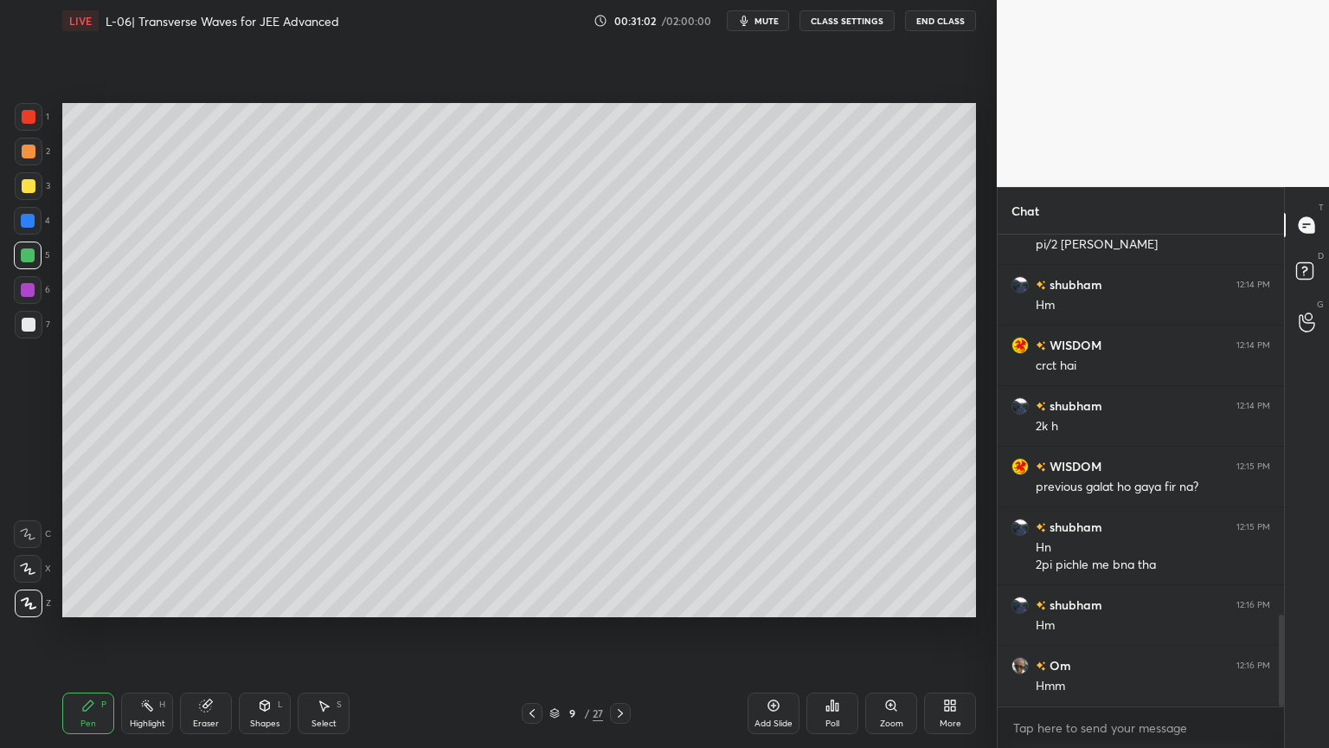
click at [523, 631] on div at bounding box center [532, 713] width 21 height 21
click at [534, 631] on icon at bounding box center [532, 713] width 14 height 14
click at [617, 631] on icon at bounding box center [621, 713] width 14 height 14
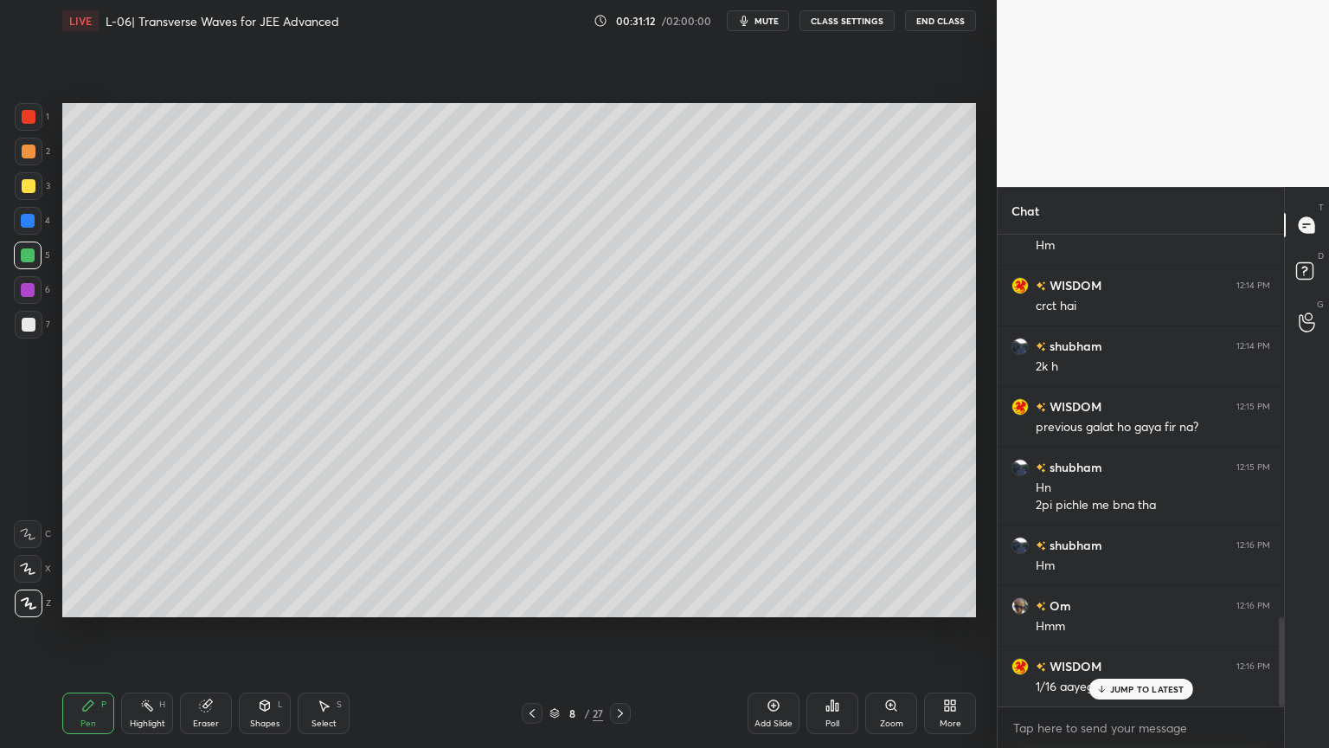
click at [149, 631] on div "Highlight" at bounding box center [147, 723] width 35 height 9
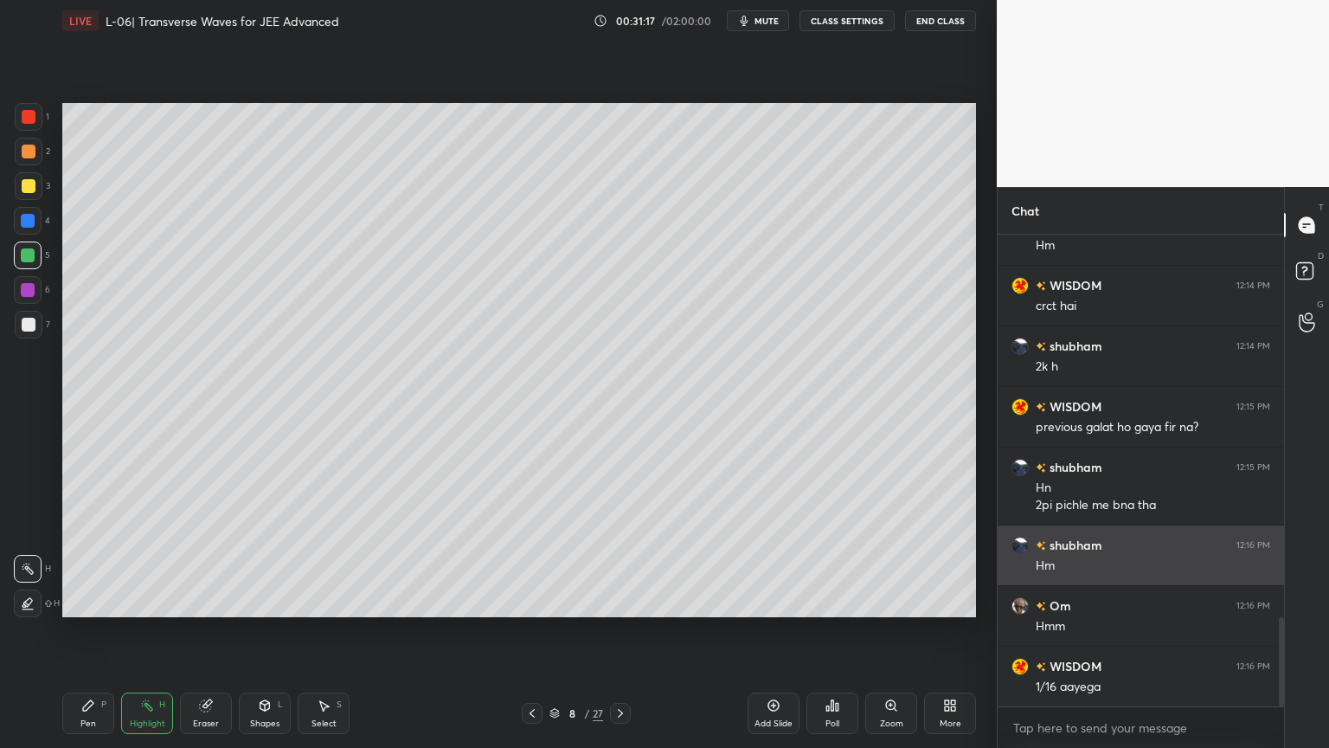
scroll to position [2023, 0]
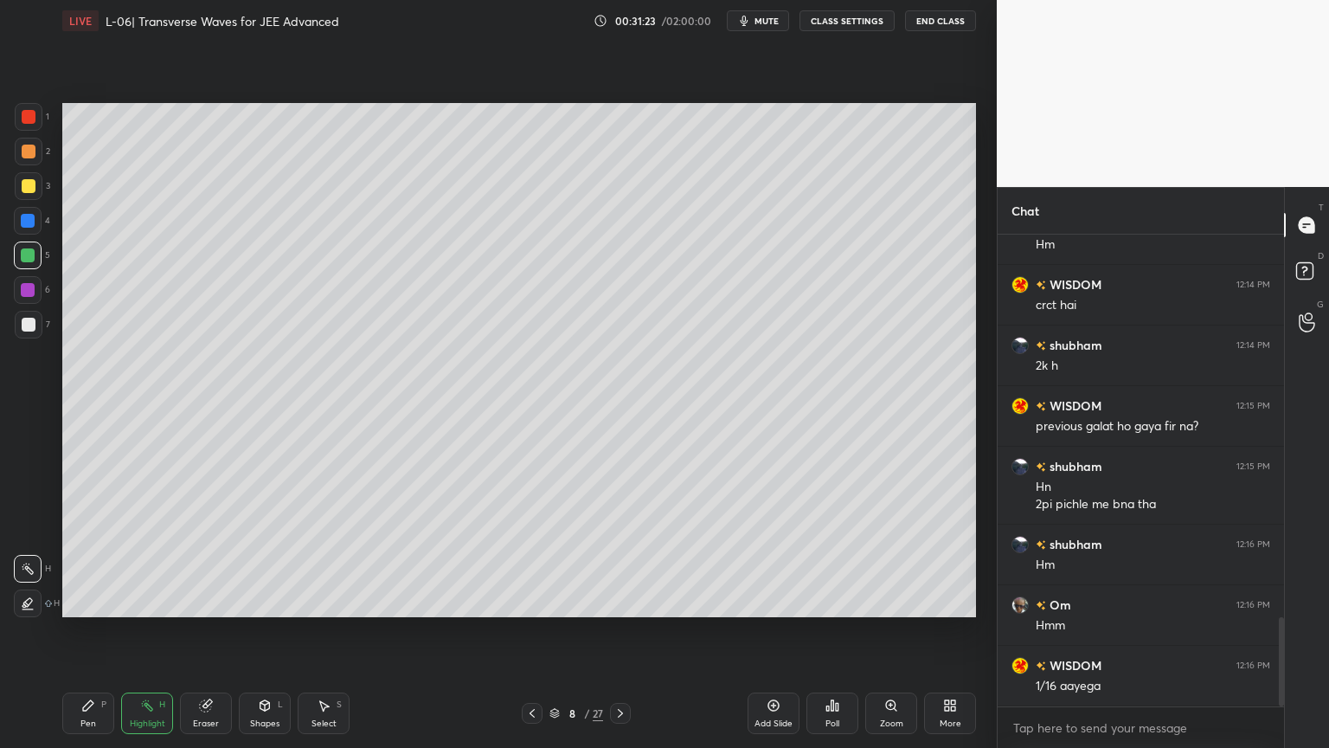
click at [527, 631] on icon at bounding box center [532, 713] width 14 height 14
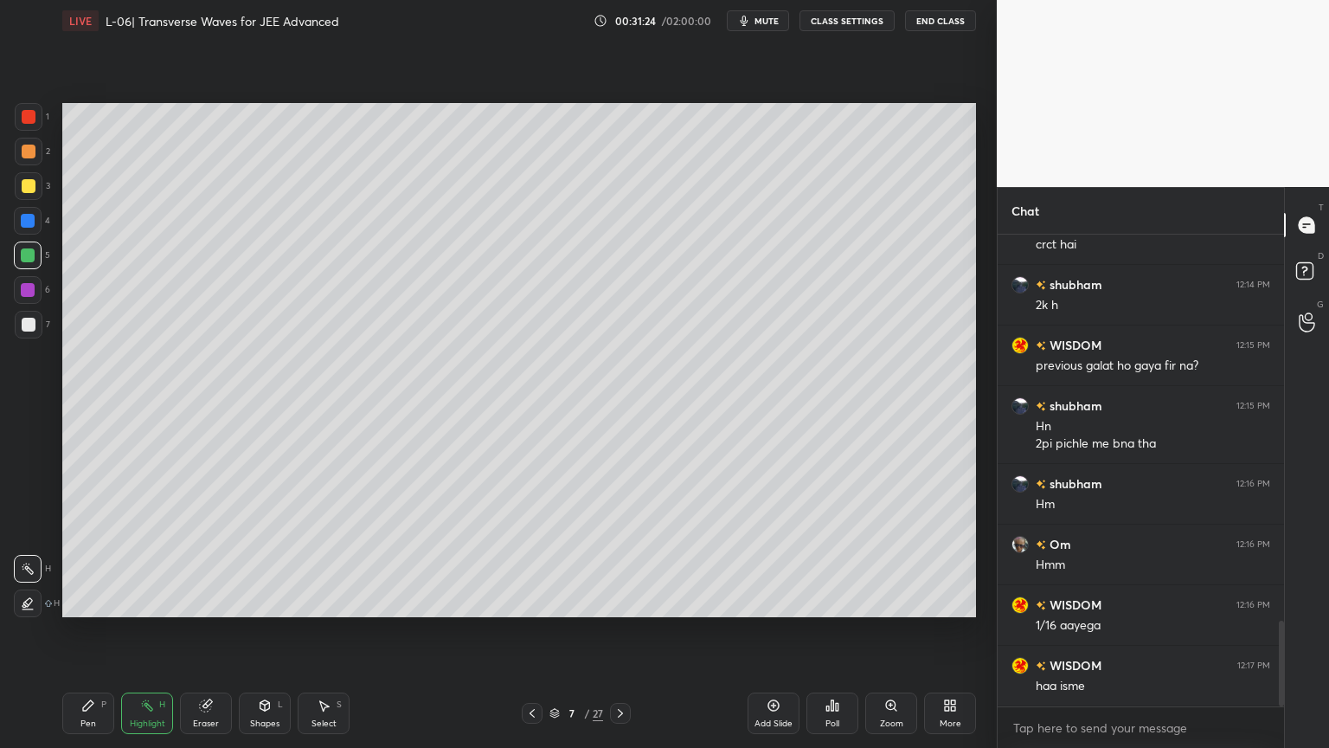
scroll to position [2125, 0]
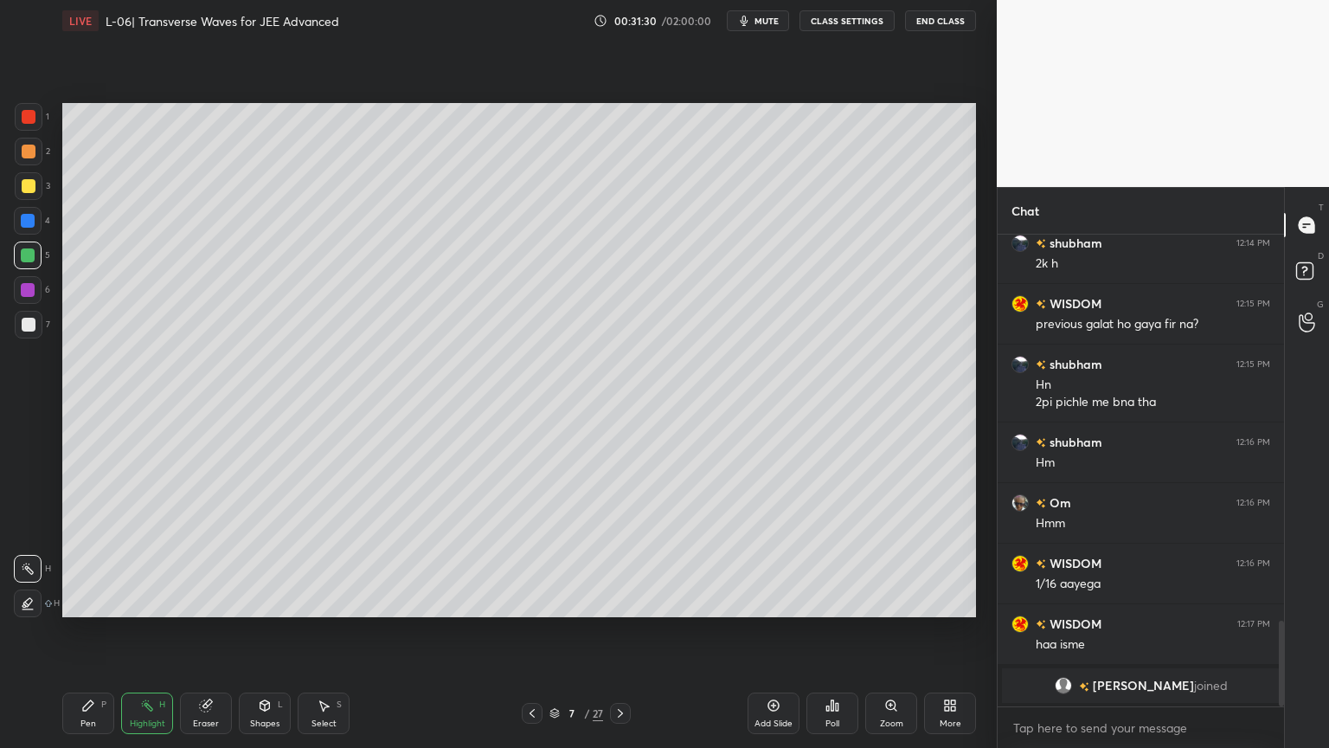
click at [614, 631] on icon at bounding box center [621, 713] width 14 height 14
click at [615, 631] on icon at bounding box center [621, 713] width 14 height 14
click at [622, 631] on icon at bounding box center [621, 713] width 14 height 14
click at [201, 631] on div "Eraser" at bounding box center [206, 723] width 26 height 9
click at [79, 631] on div "Pen P" at bounding box center [88, 713] width 52 height 42
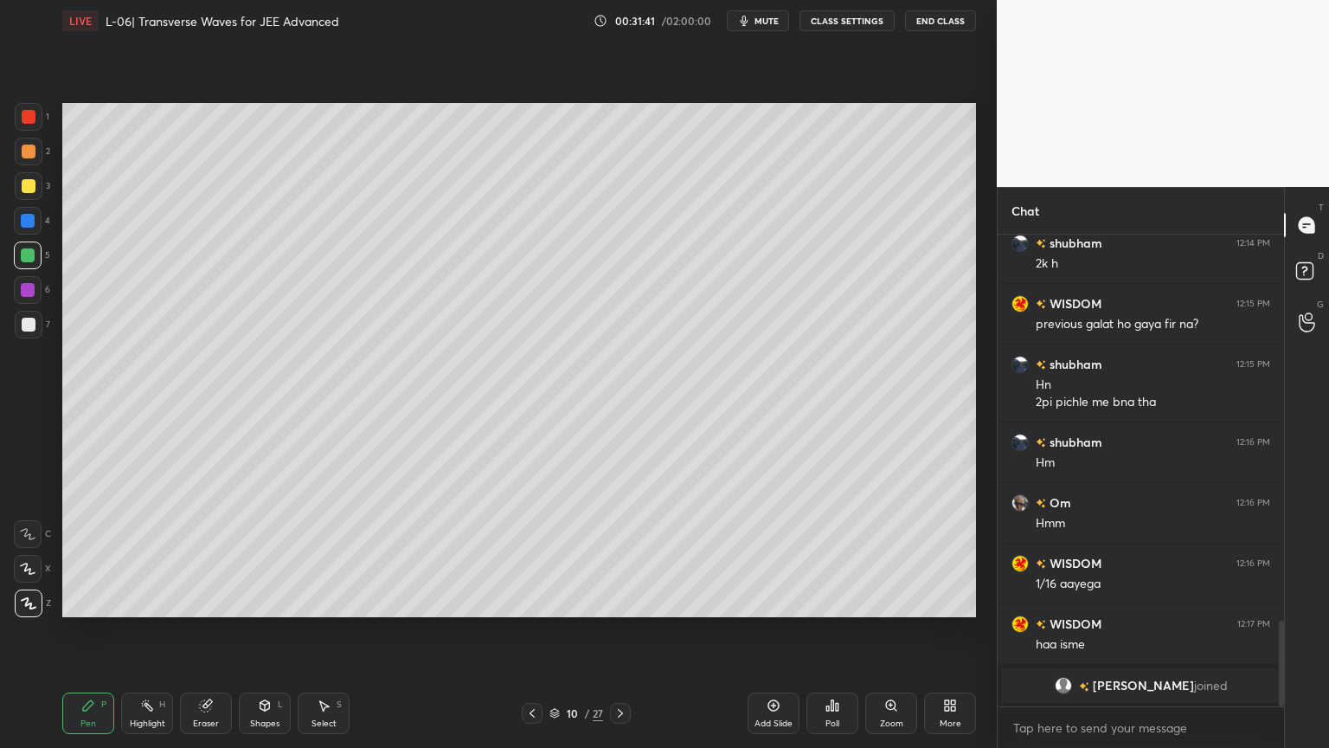
click at [24, 194] on div at bounding box center [29, 186] width 28 height 28
click at [518, 631] on div "10 / 27" at bounding box center [576, 713] width 343 height 21
click at [526, 631] on icon at bounding box center [532, 713] width 14 height 14
click at [526, 631] on div at bounding box center [532, 713] width 21 height 21
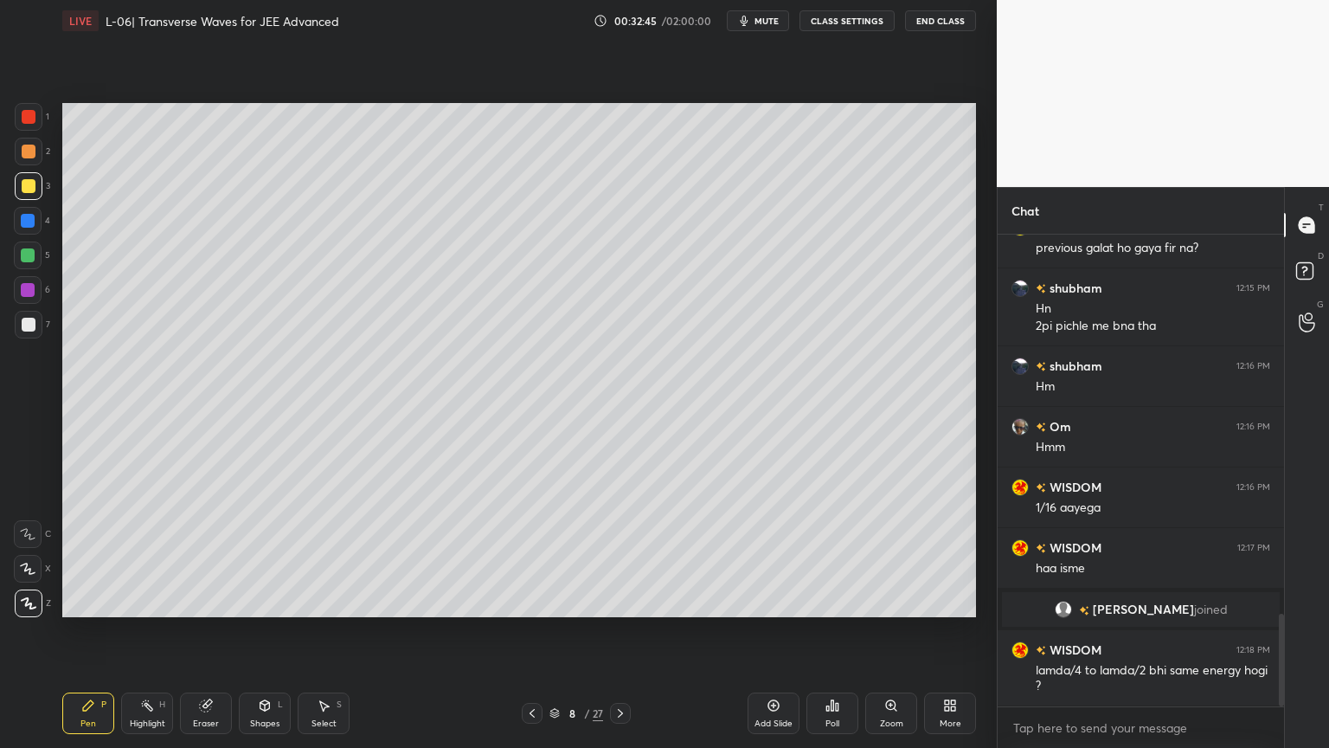
scroll to position [1927, 0]
click at [145, 631] on div "Highlight H" at bounding box center [147, 713] width 52 height 42
click at [203, 631] on div "Eraser" at bounding box center [206, 713] width 52 height 42
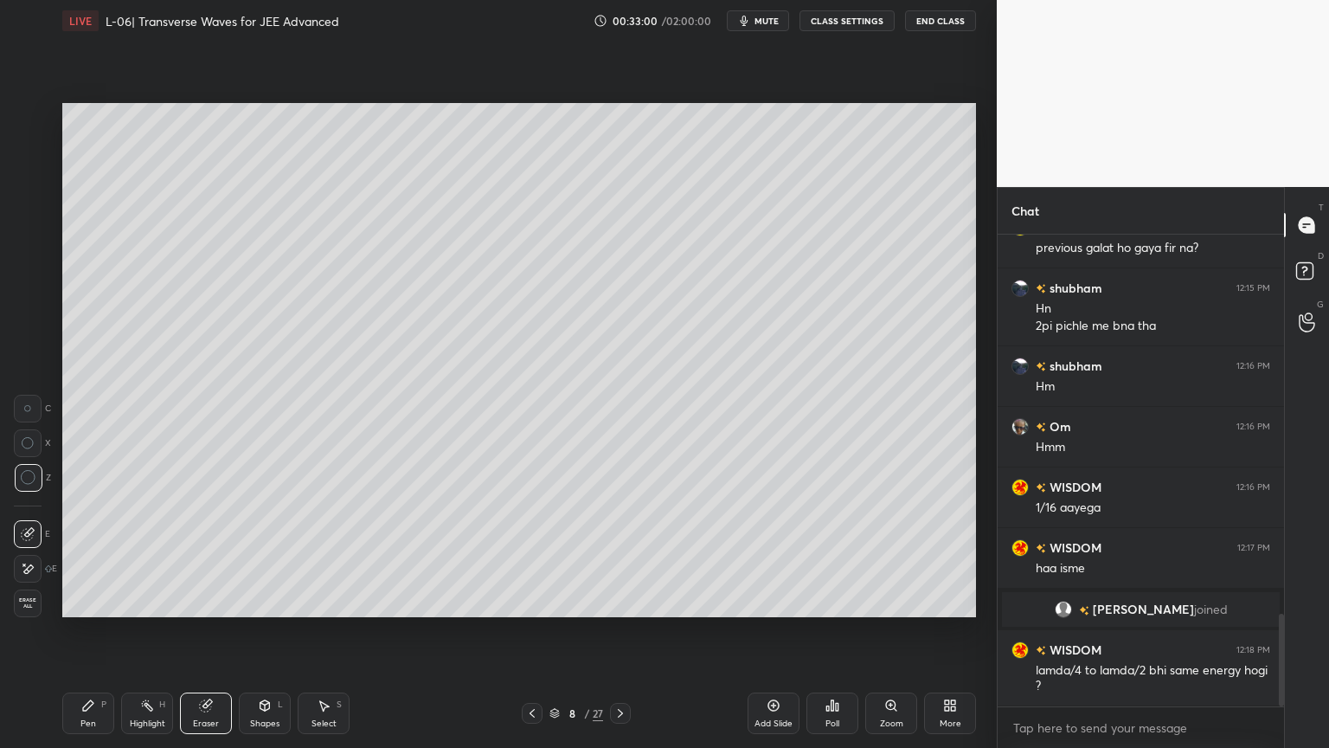
click at [90, 631] on icon at bounding box center [88, 705] width 10 height 10
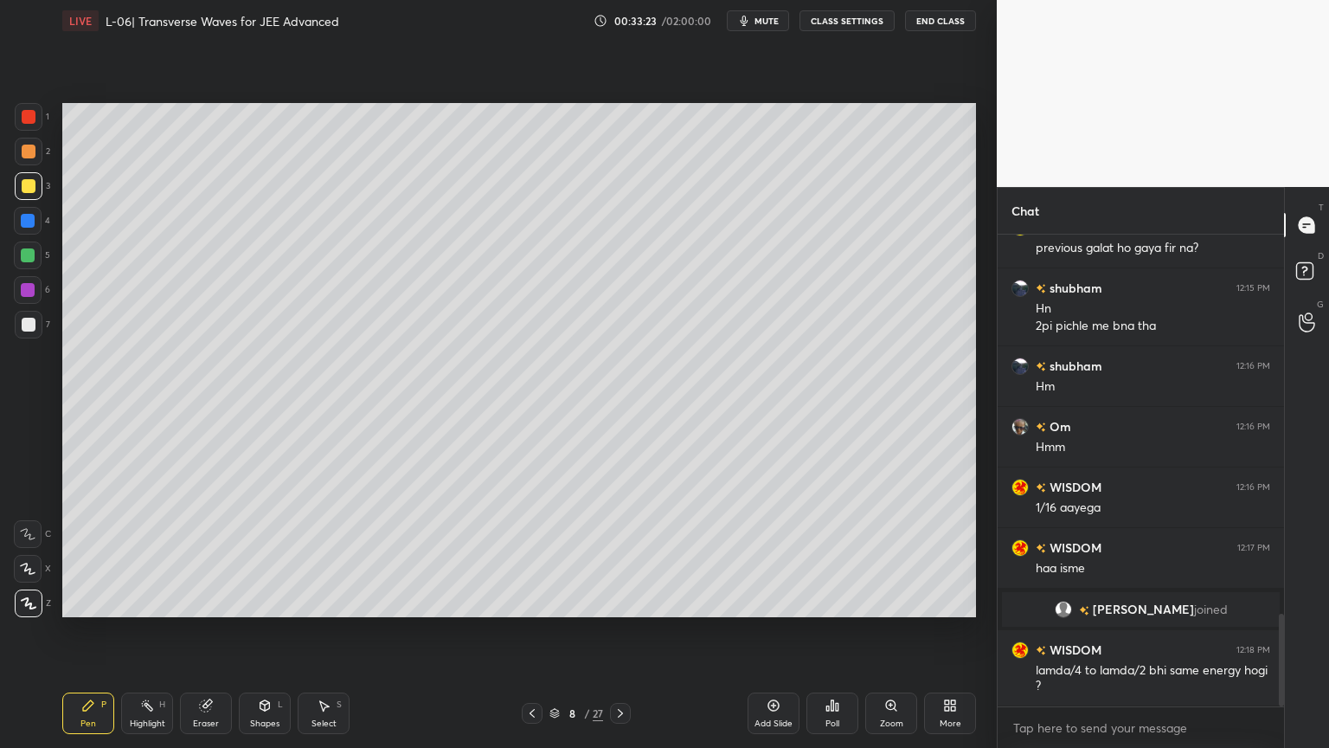
click at [145, 631] on rect at bounding box center [149, 707] width 9 height 9
click at [531, 631] on icon at bounding box center [532, 713] width 14 height 14
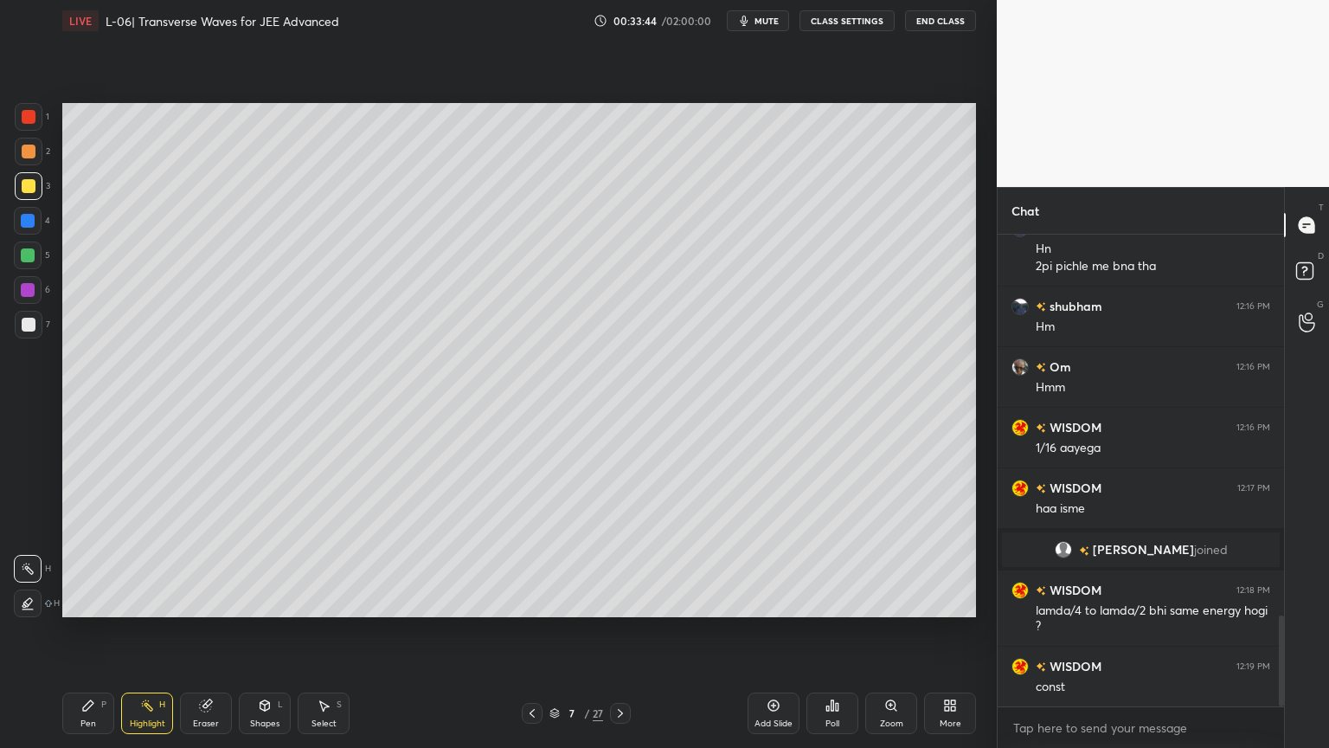
click at [618, 631] on icon at bounding box center [621, 713] width 14 height 14
click at [614, 631] on div at bounding box center [620, 713] width 21 height 21
click at [762, 631] on div "Add Slide" at bounding box center [774, 713] width 52 height 42
click at [17, 155] on div at bounding box center [29, 152] width 28 height 28
click at [26, 255] on div at bounding box center [28, 255] width 14 height 14
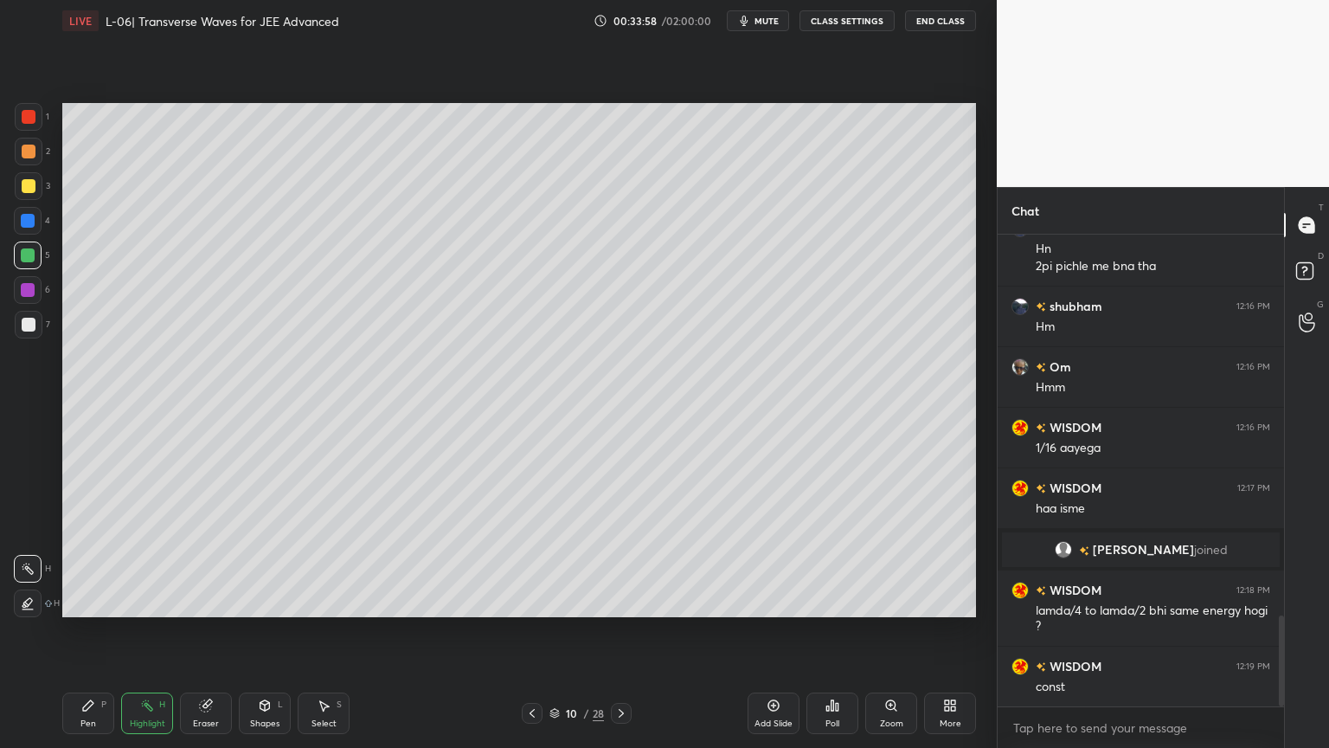
click at [74, 631] on div "Pen P Highlight H Eraser Shapes L Select S 10 / 28 Add Slide Poll Zoom More" at bounding box center [519, 713] width 914 height 69
click at [82, 631] on div "Pen" at bounding box center [88, 723] width 16 height 9
click at [263, 631] on div "Shapes L" at bounding box center [265, 713] width 52 height 42
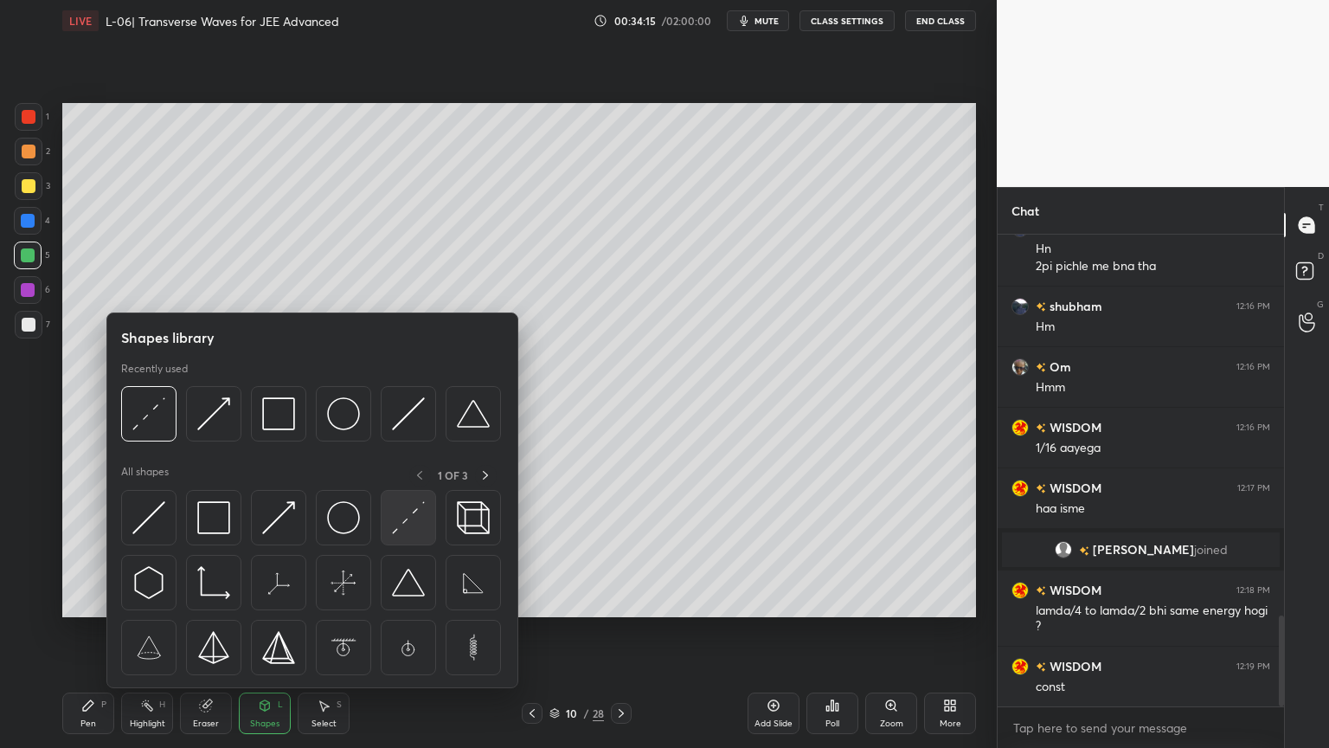
click at [416, 527] on img at bounding box center [408, 517] width 33 height 33
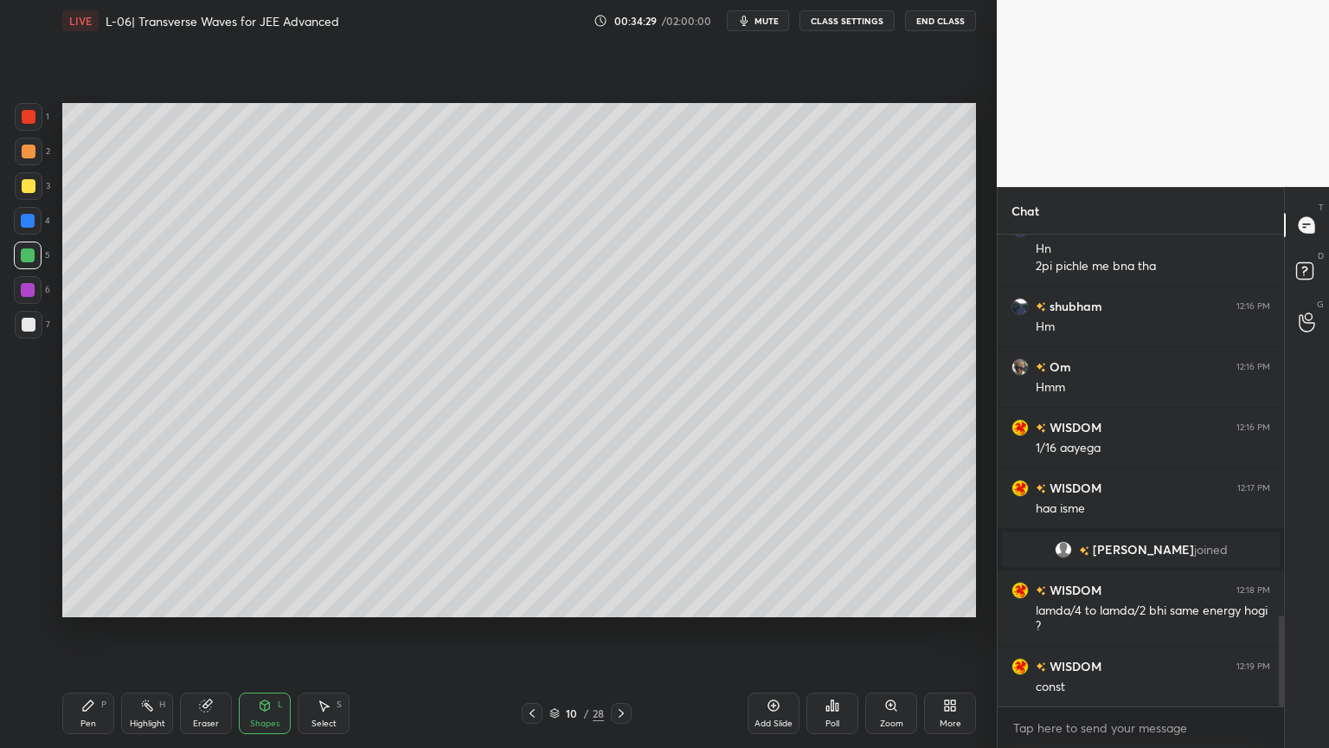
click at [25, 190] on div at bounding box center [29, 186] width 14 height 14
click at [75, 631] on div "Pen P" at bounding box center [88, 713] width 52 height 42
click at [201, 631] on icon at bounding box center [205, 705] width 11 height 11
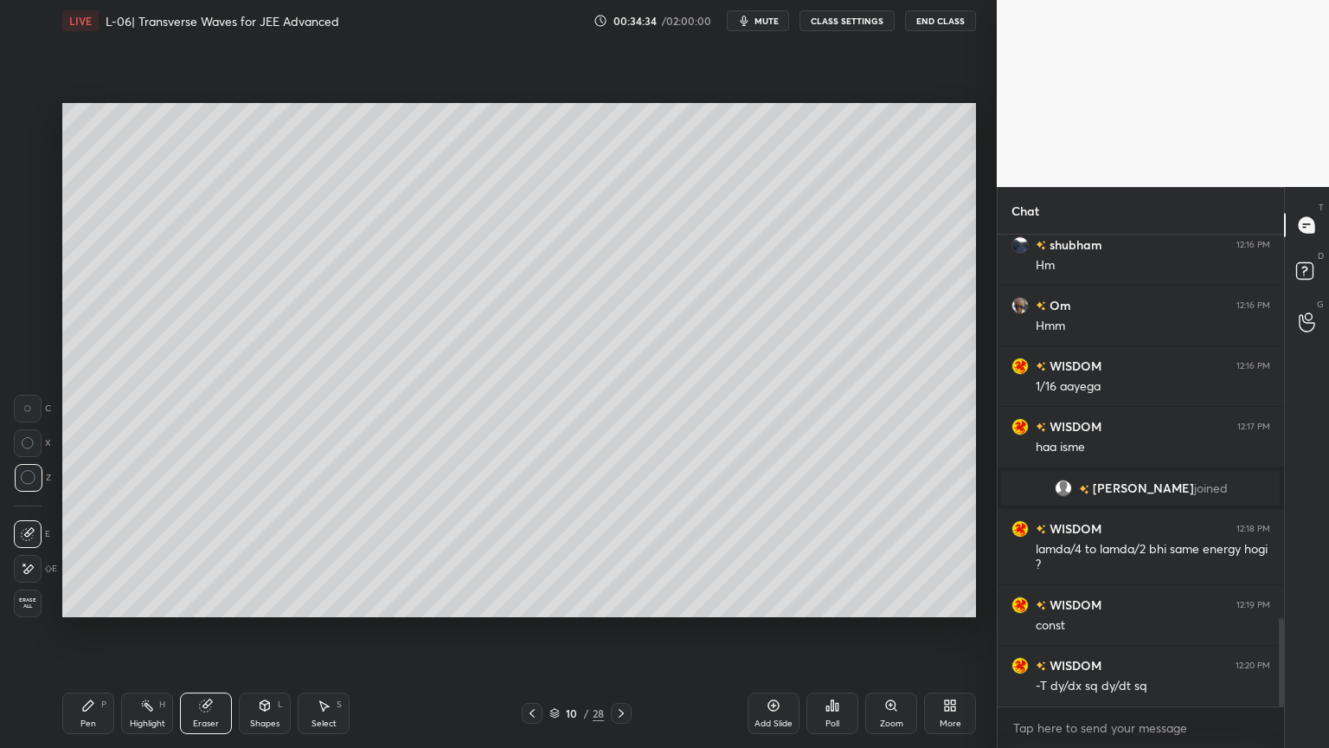
click at [81, 631] on icon at bounding box center [88, 705] width 14 height 14
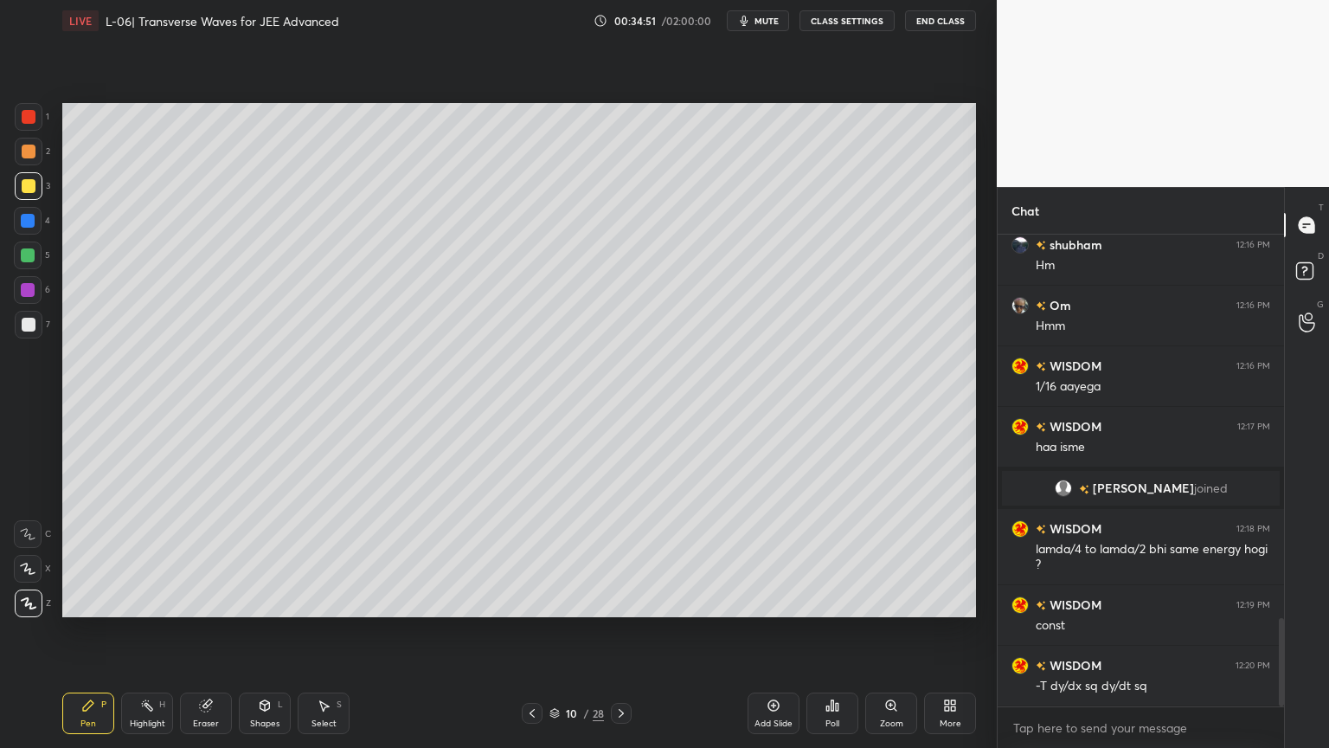
click at [251, 631] on div "Shapes" at bounding box center [264, 723] width 29 height 9
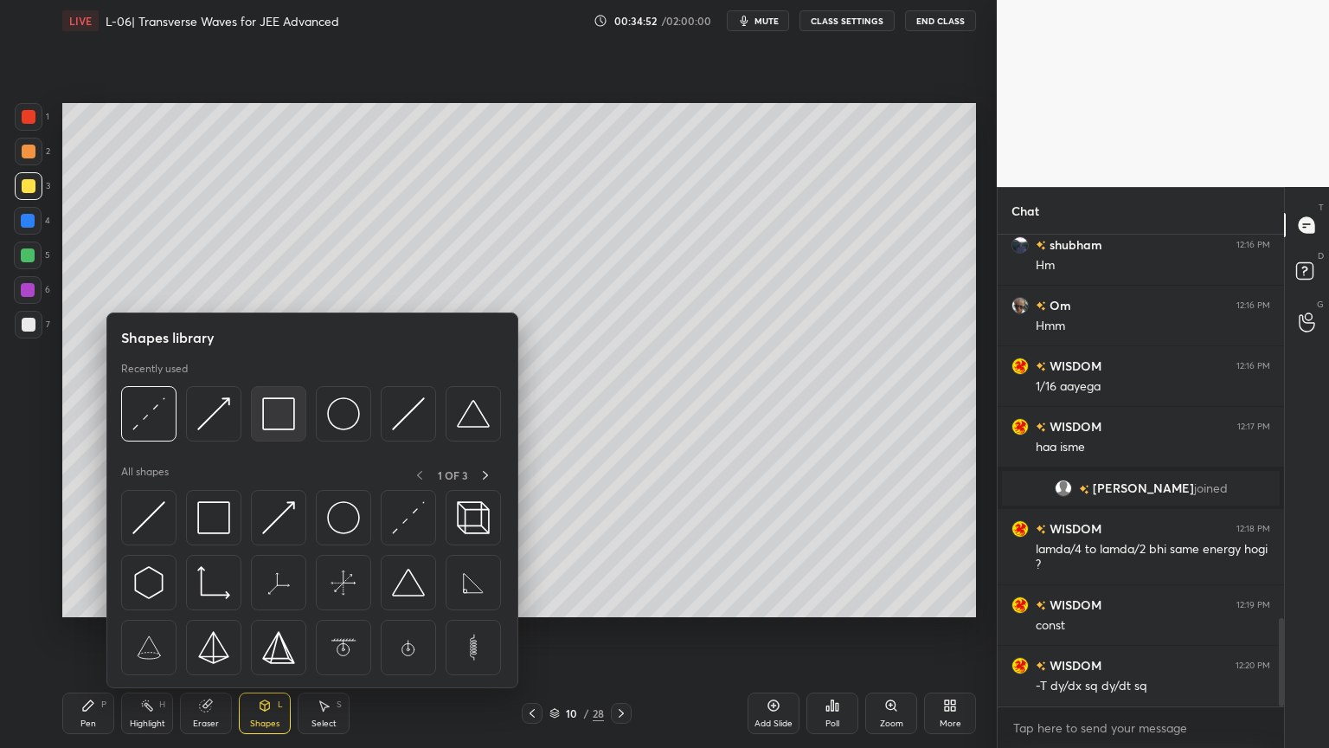
click at [286, 419] on img at bounding box center [278, 413] width 33 height 33
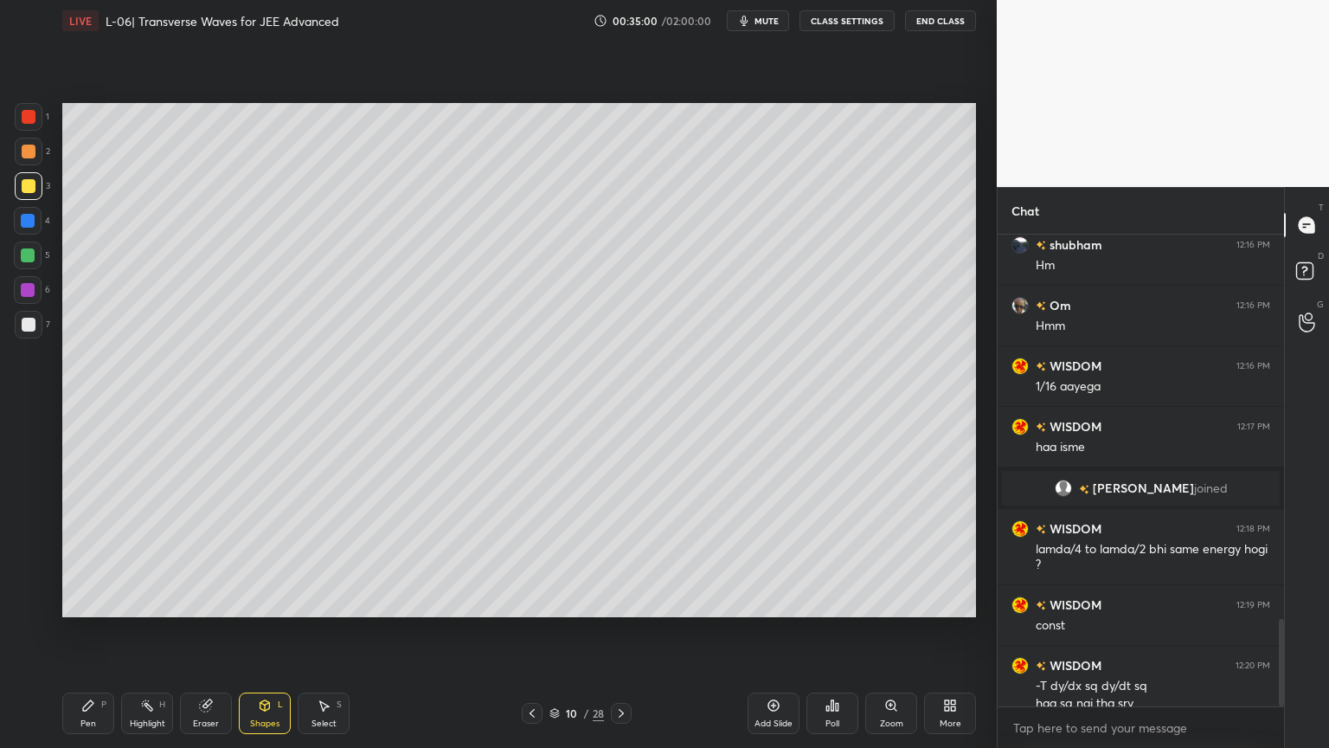
scroll to position [2066, 0]
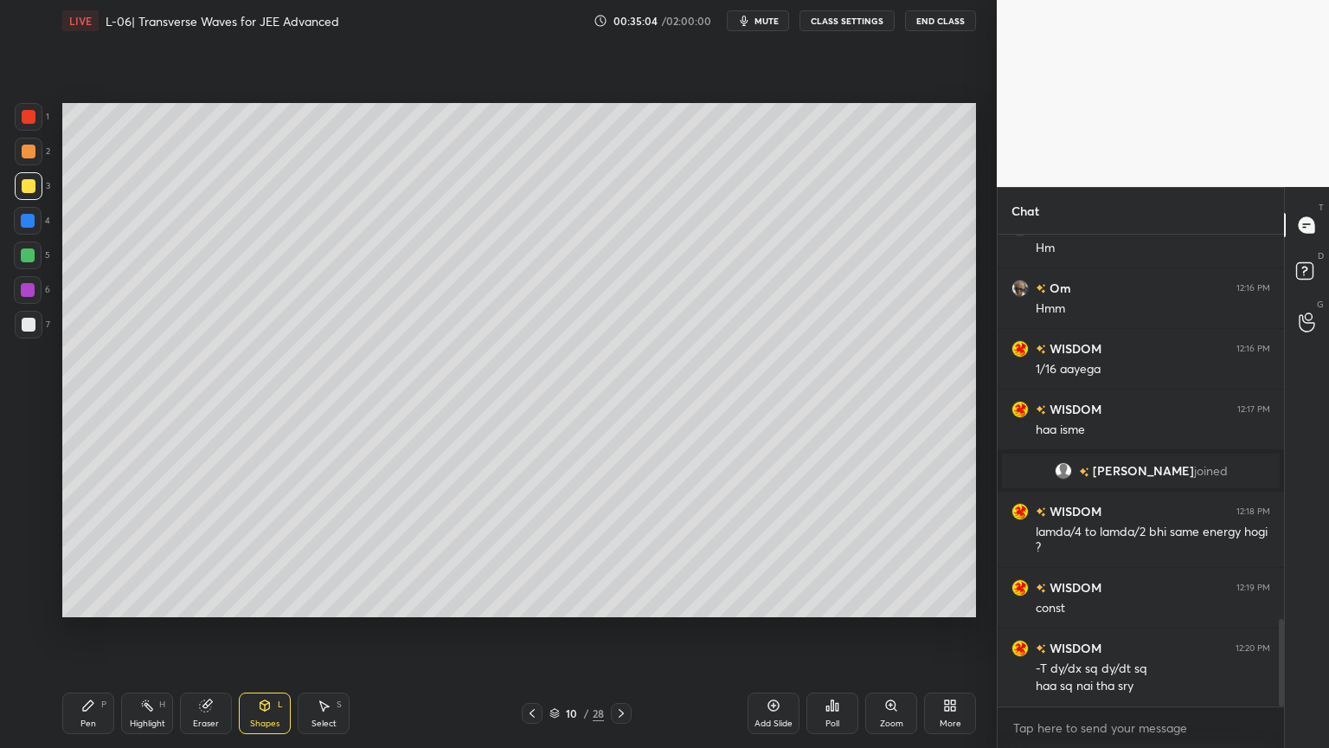
click at [31, 125] on div at bounding box center [29, 117] width 28 height 28
click at [80, 631] on div "Pen P" at bounding box center [88, 713] width 52 height 42
click at [26, 225] on div at bounding box center [28, 221] width 14 height 14
click at [142, 631] on icon at bounding box center [147, 705] width 14 height 14
click at [16, 199] on div "3" at bounding box center [32, 186] width 35 height 28
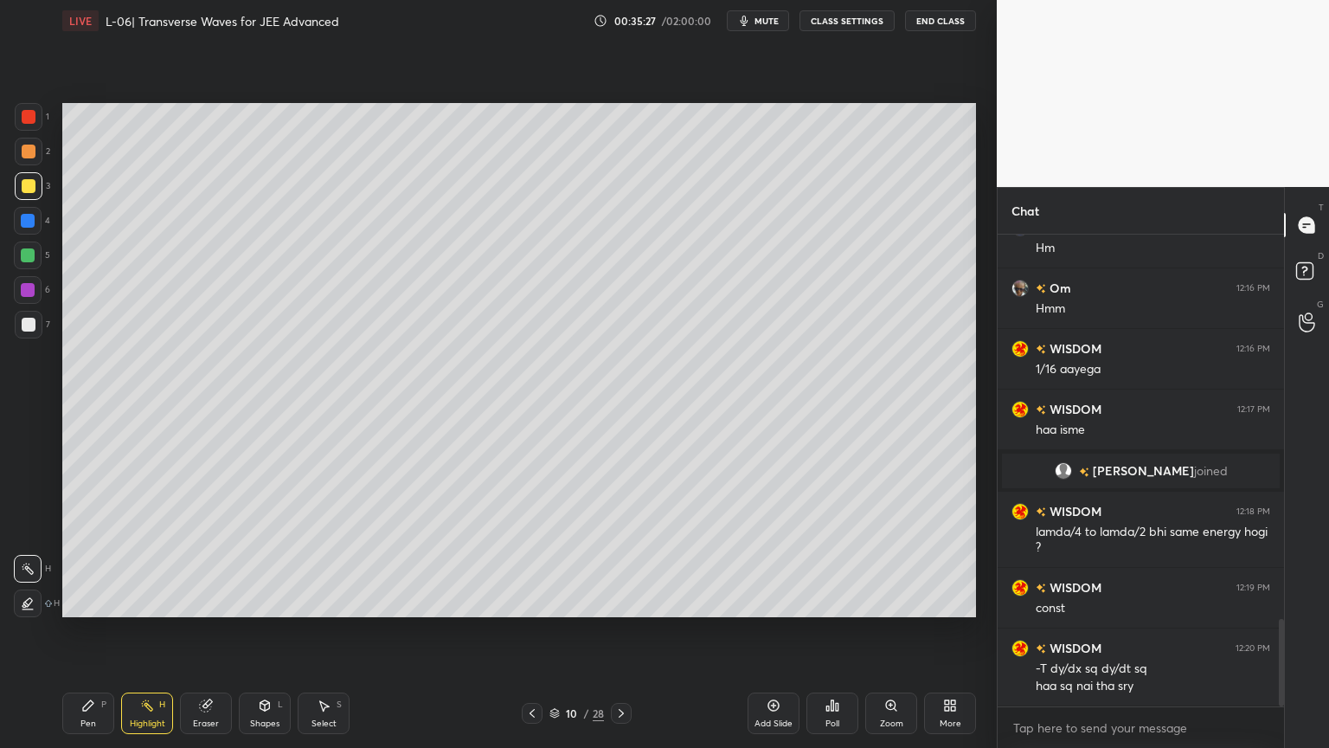
click at [29, 291] on div at bounding box center [28, 290] width 14 height 14
click at [80, 631] on div "Pen P" at bounding box center [88, 713] width 52 height 42
click at [148, 631] on div "Highlight H" at bounding box center [147, 713] width 52 height 42
click at [21, 315] on div at bounding box center [29, 325] width 28 height 28
click at [93, 631] on icon at bounding box center [88, 705] width 14 height 14
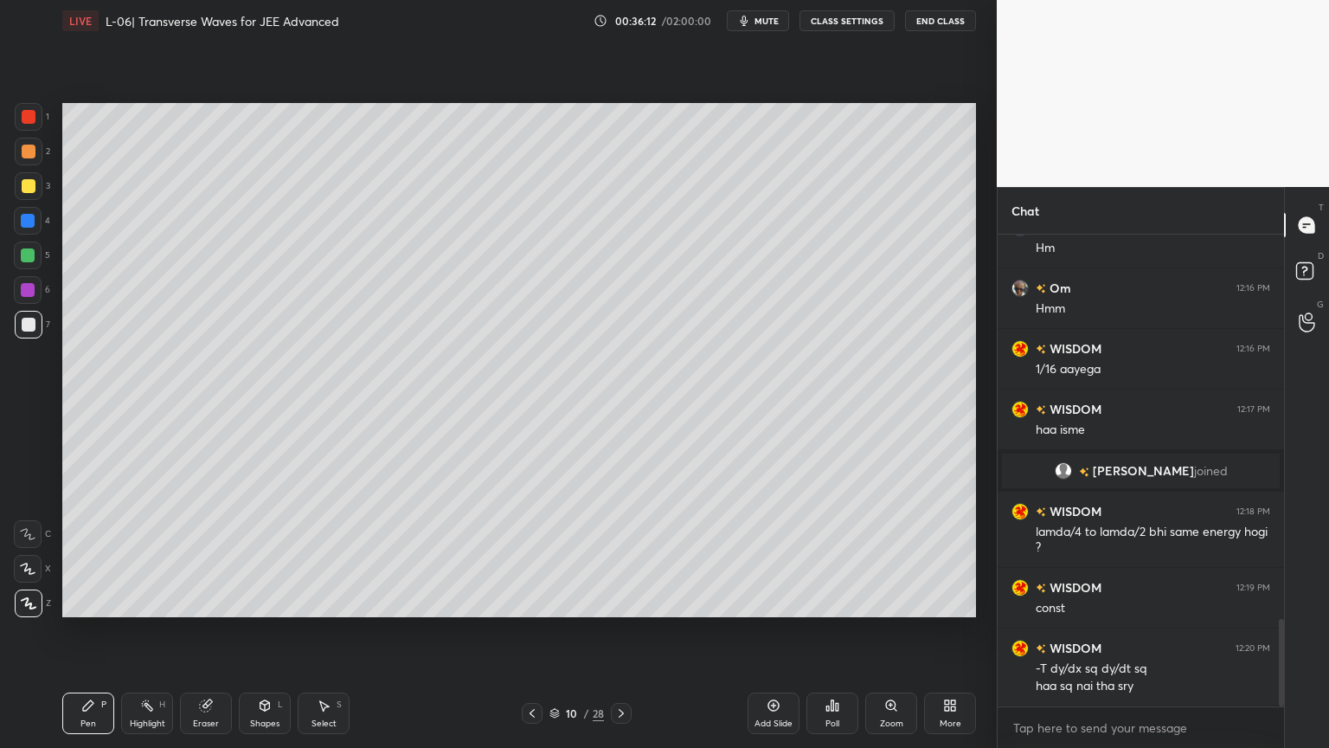
click at [149, 631] on div "Highlight H" at bounding box center [147, 713] width 52 height 42
click at [209, 631] on div "Eraser" at bounding box center [206, 713] width 52 height 42
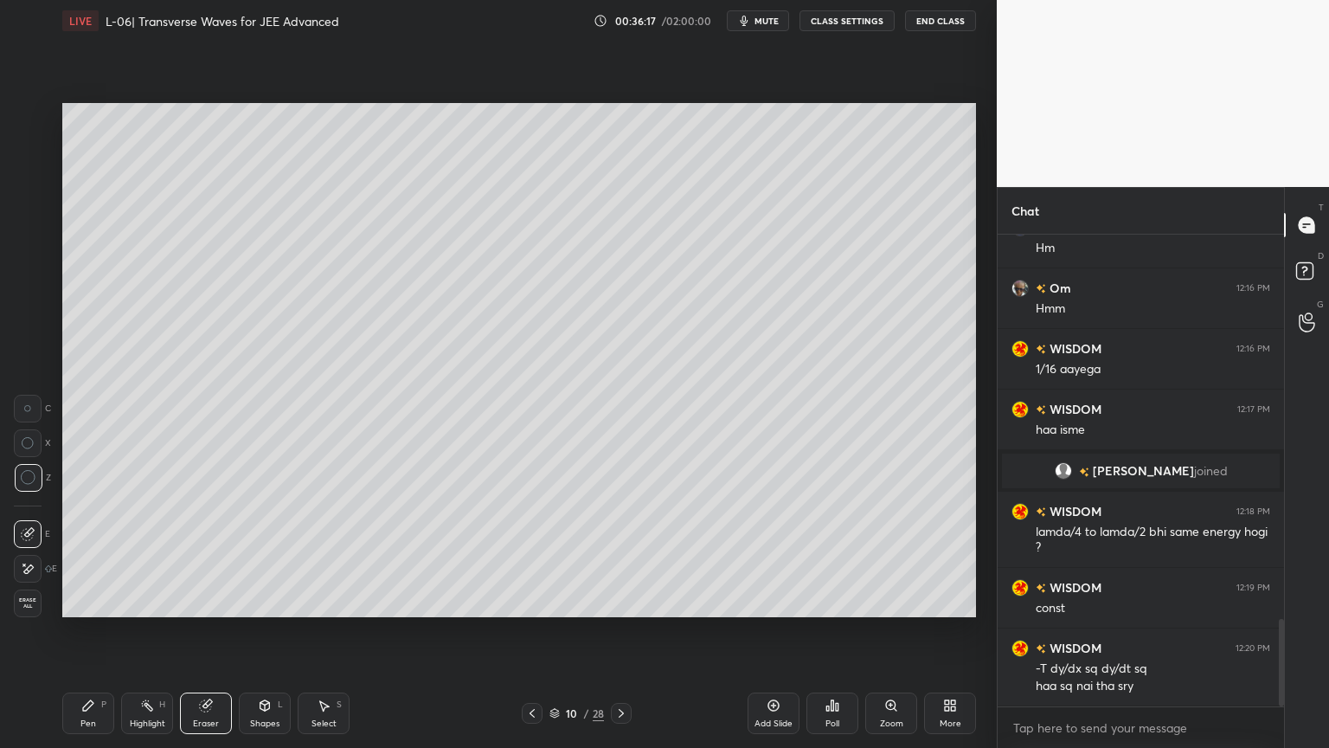
click at [72, 631] on div "Pen P" at bounding box center [88, 713] width 52 height 42
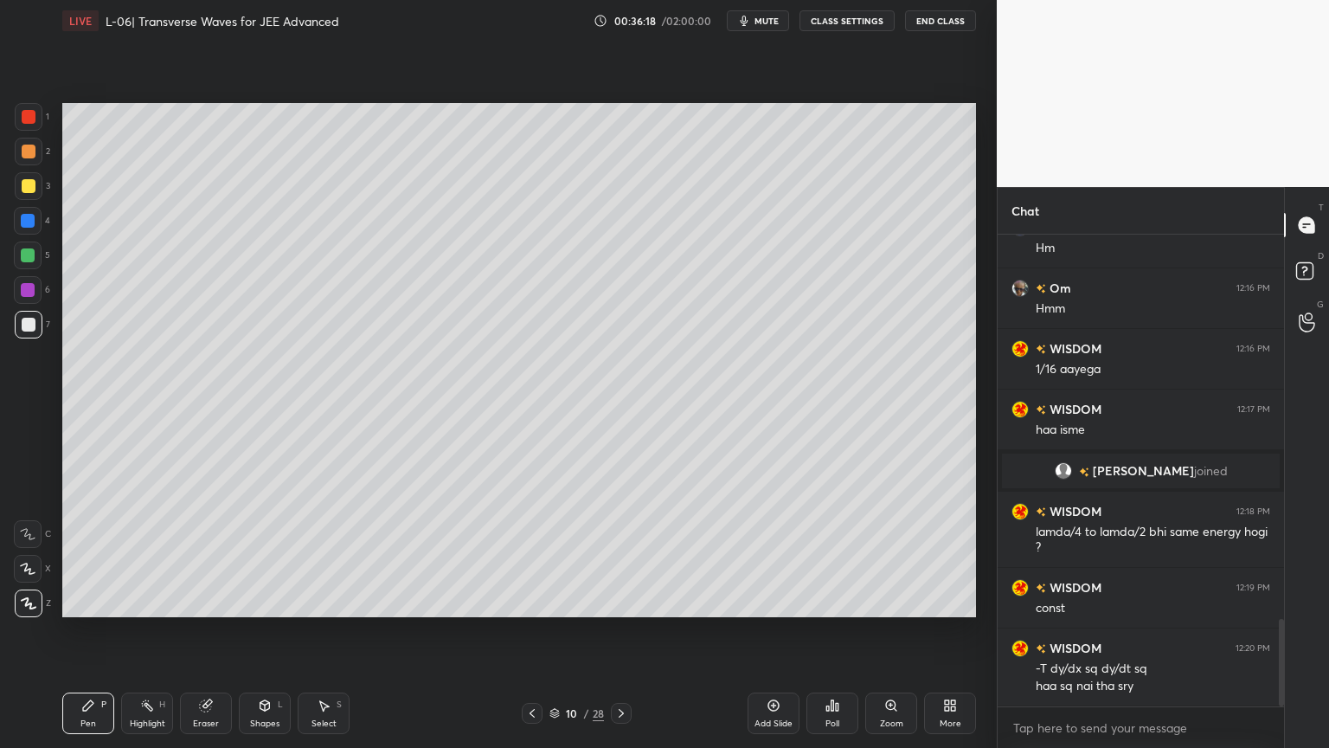
click at [28, 186] on div at bounding box center [29, 186] width 14 height 14
click at [253, 631] on div "Shapes L" at bounding box center [265, 713] width 52 height 42
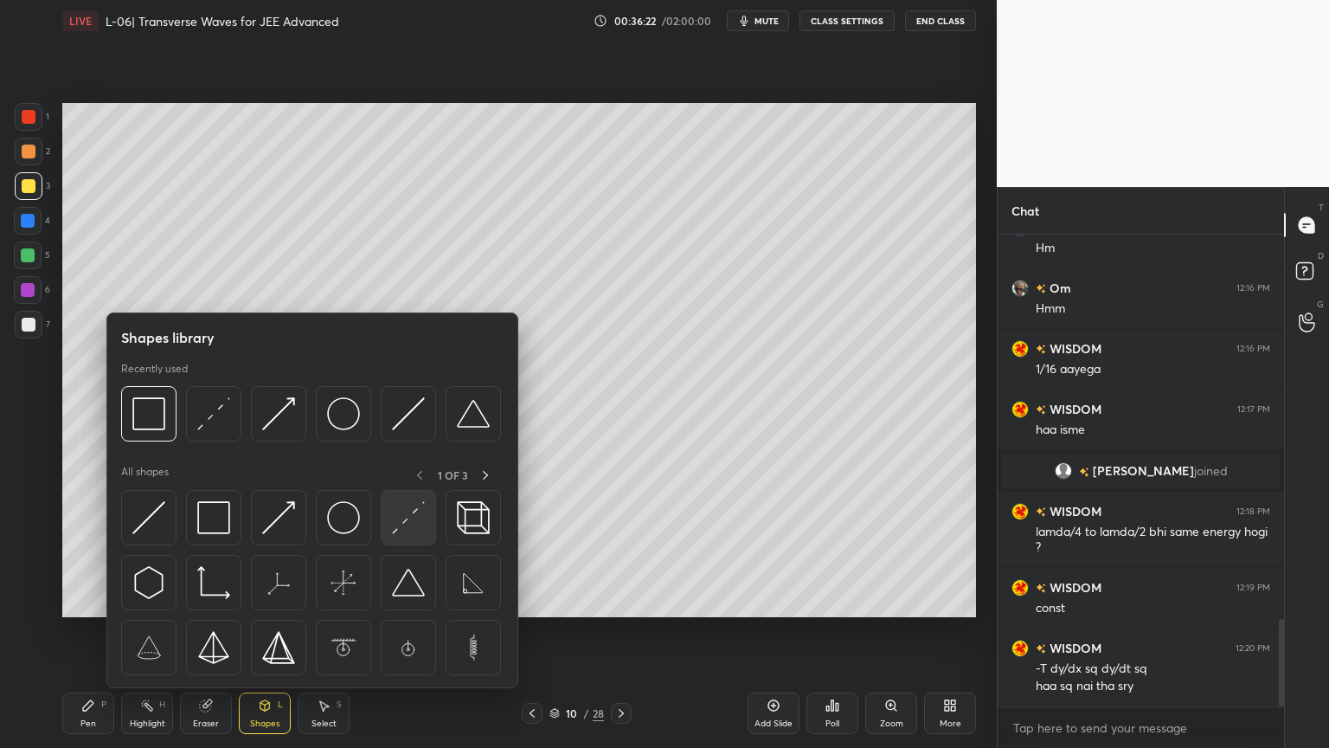
click at [404, 524] on img at bounding box center [408, 517] width 33 height 33
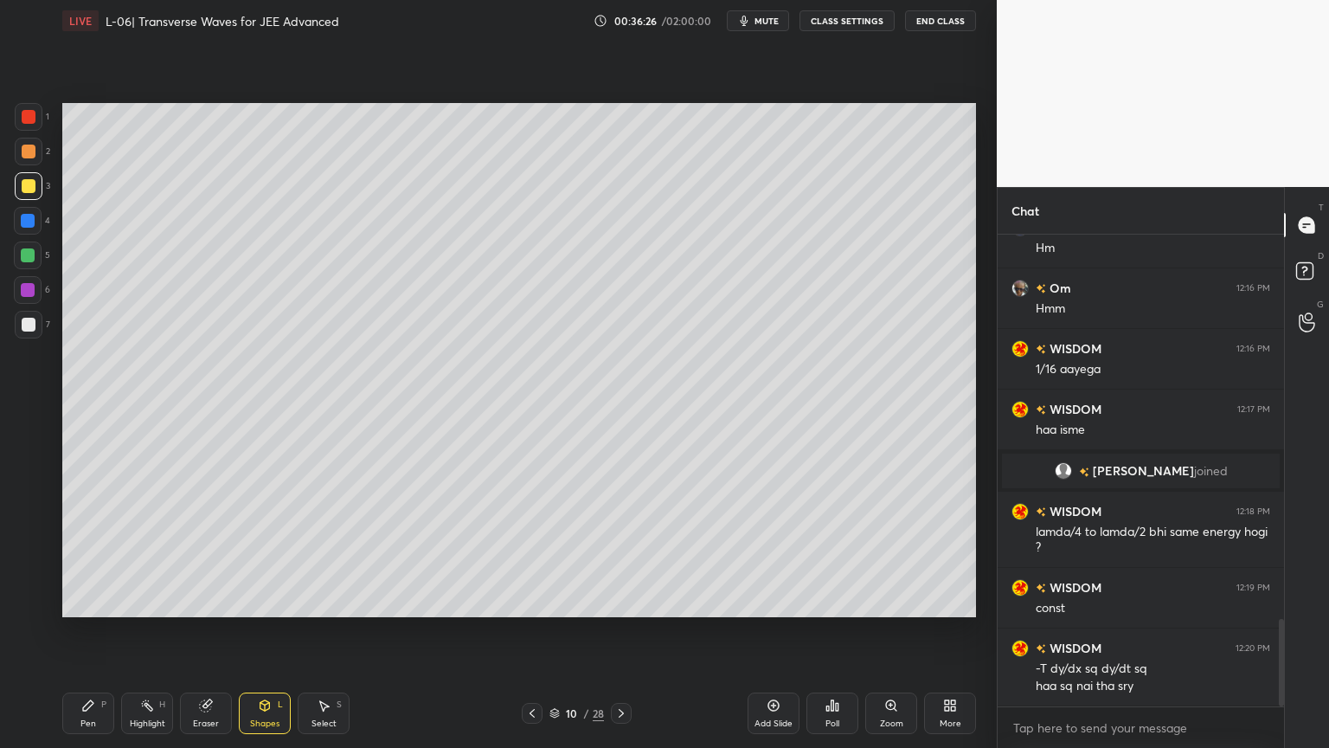
click at [75, 631] on div "Pen P" at bounding box center [88, 713] width 52 height 42
click at [201, 631] on icon at bounding box center [206, 705] width 14 height 14
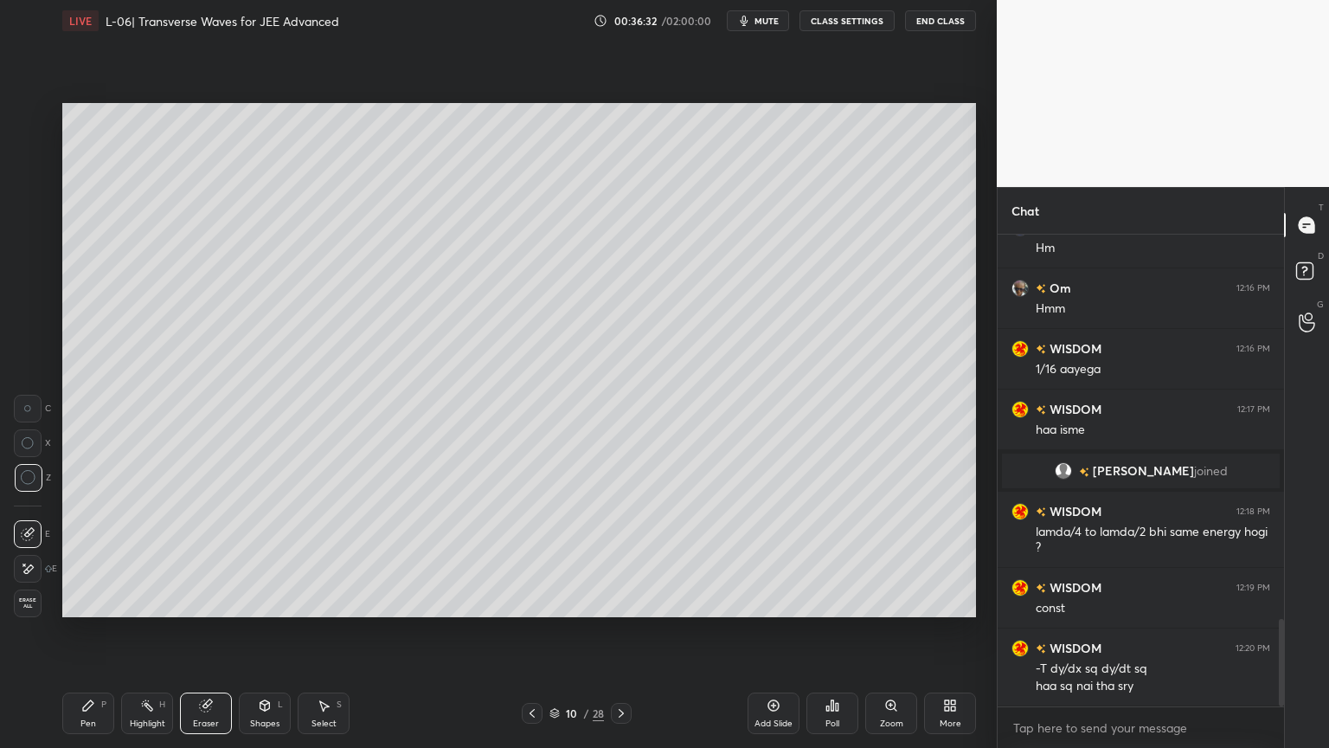
click at [260, 631] on icon at bounding box center [265, 705] width 14 height 14
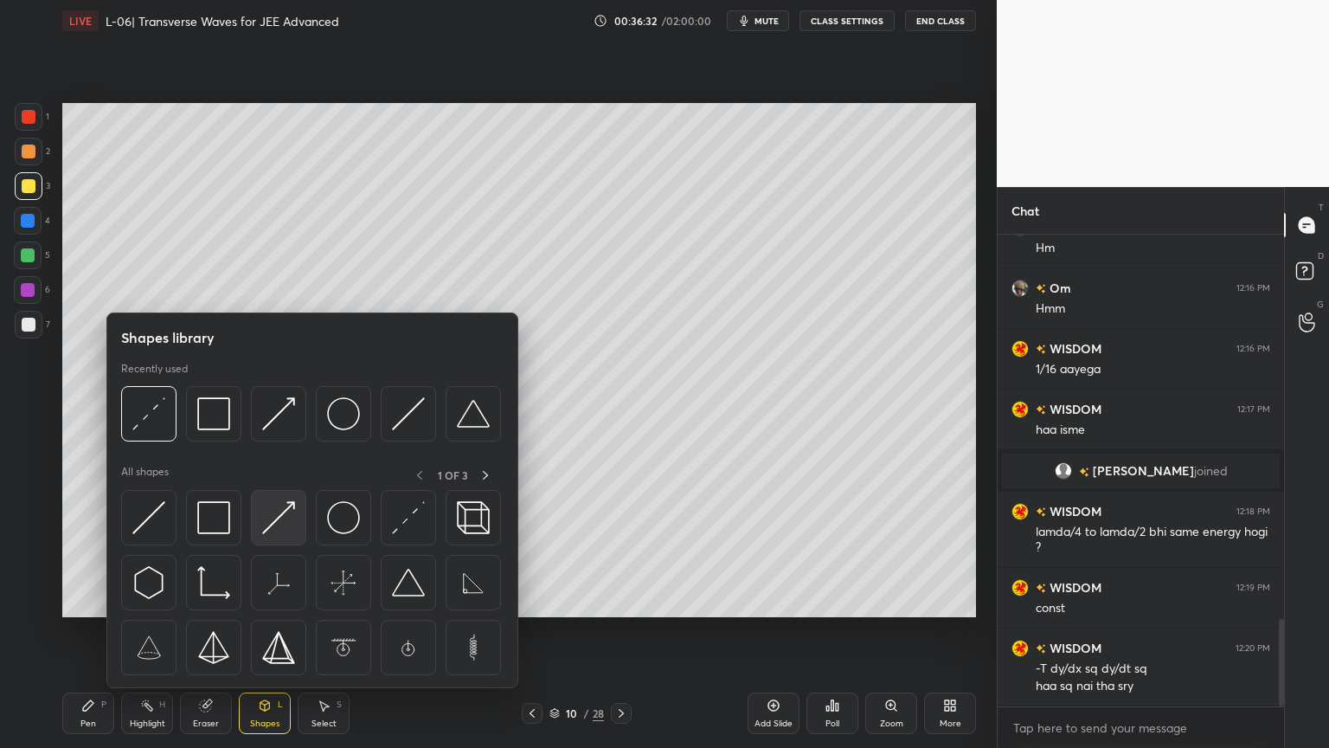
click at [265, 523] on img at bounding box center [278, 517] width 33 height 33
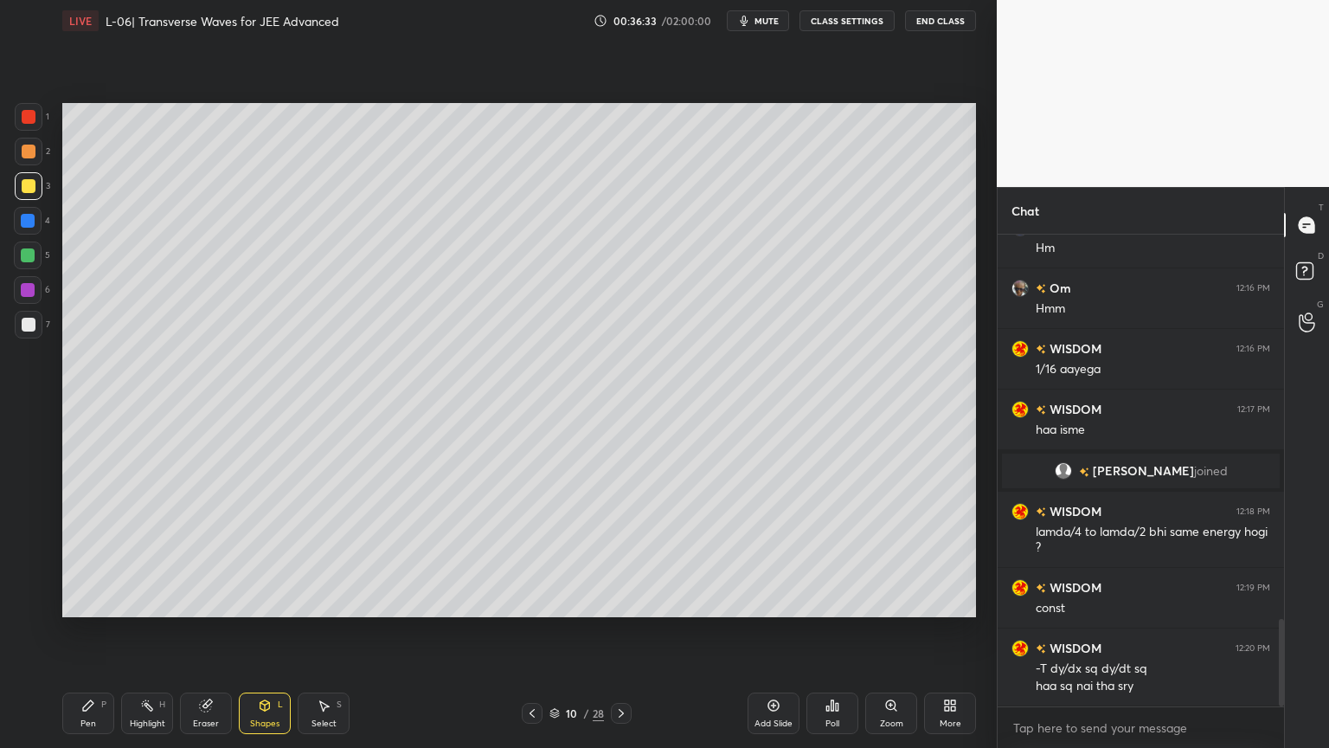
click at [15, 295] on div at bounding box center [28, 290] width 28 height 28
click at [87, 631] on icon at bounding box center [88, 705] width 10 height 10
click at [152, 631] on icon at bounding box center [147, 705] width 14 height 14
click at [529, 631] on icon at bounding box center [532, 713] width 14 height 14
click at [623, 631] on icon at bounding box center [621, 713] width 14 height 14
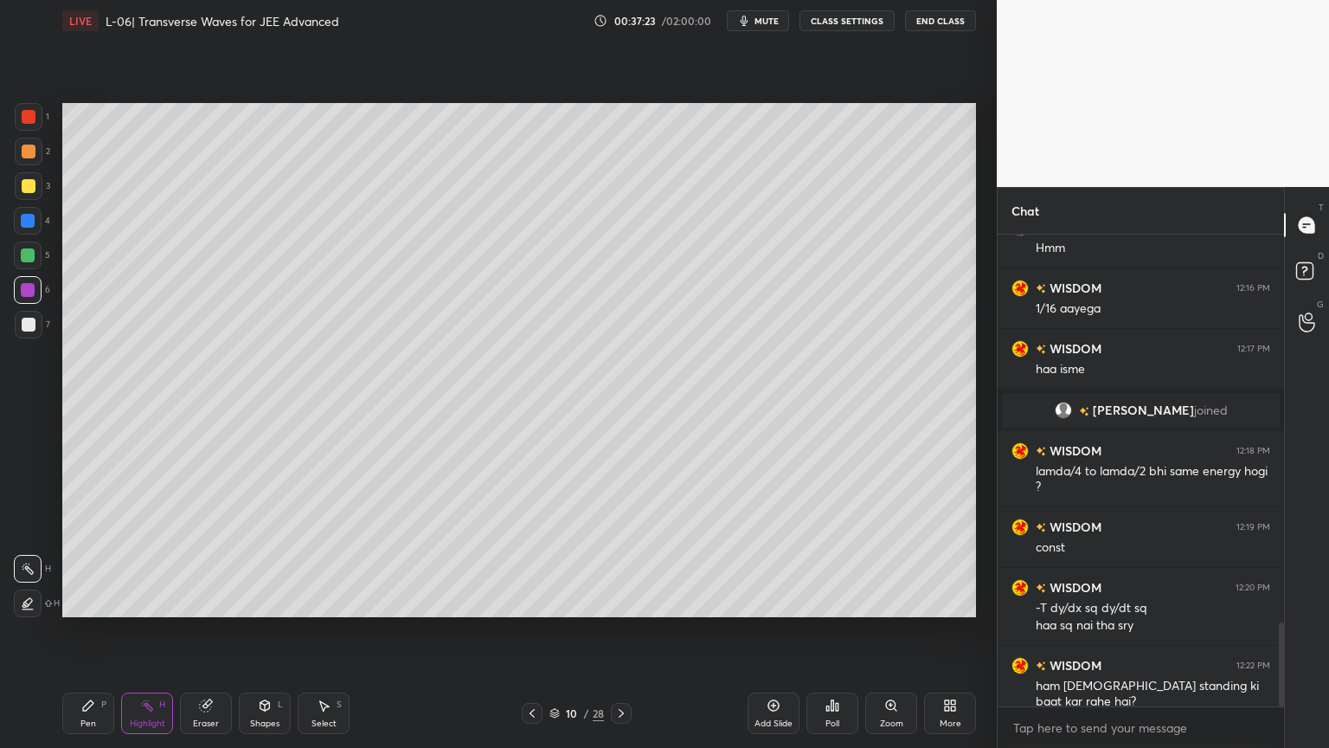
scroll to position [2187, 0]
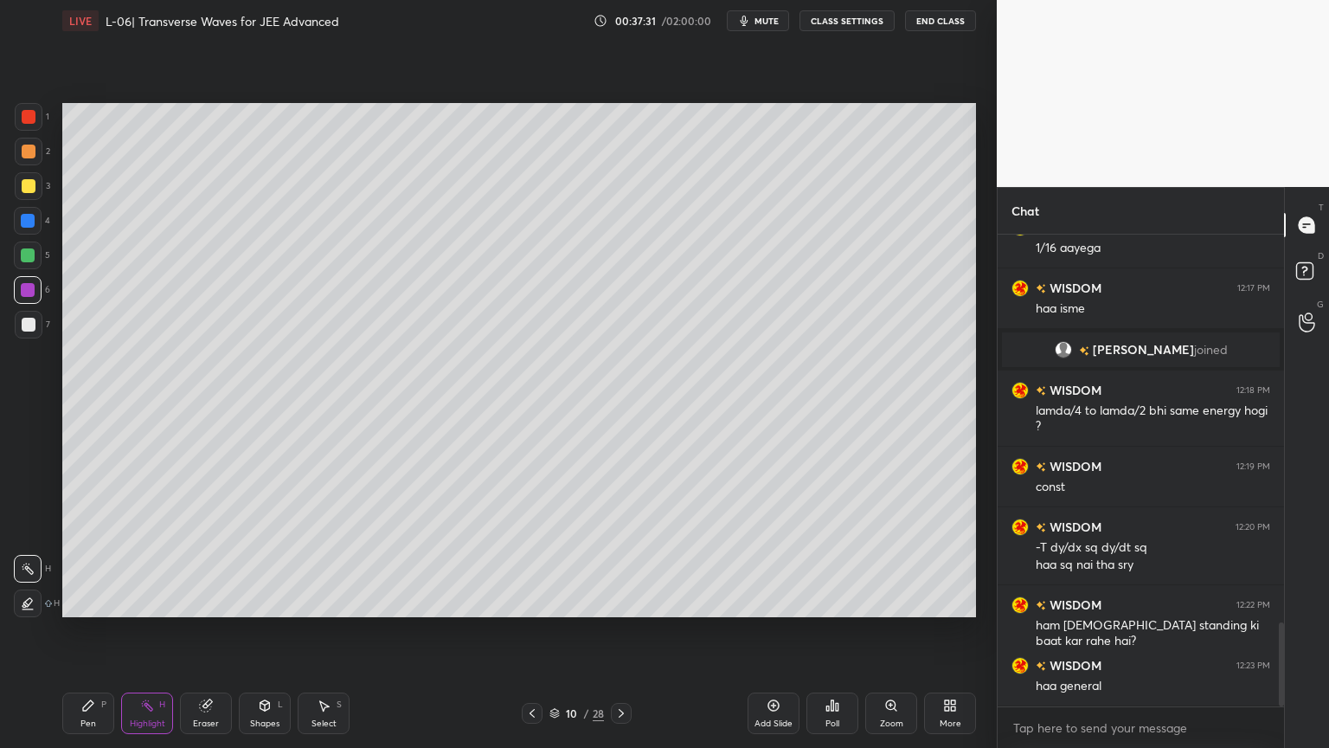
click at [263, 631] on icon at bounding box center [265, 704] width 10 height 3
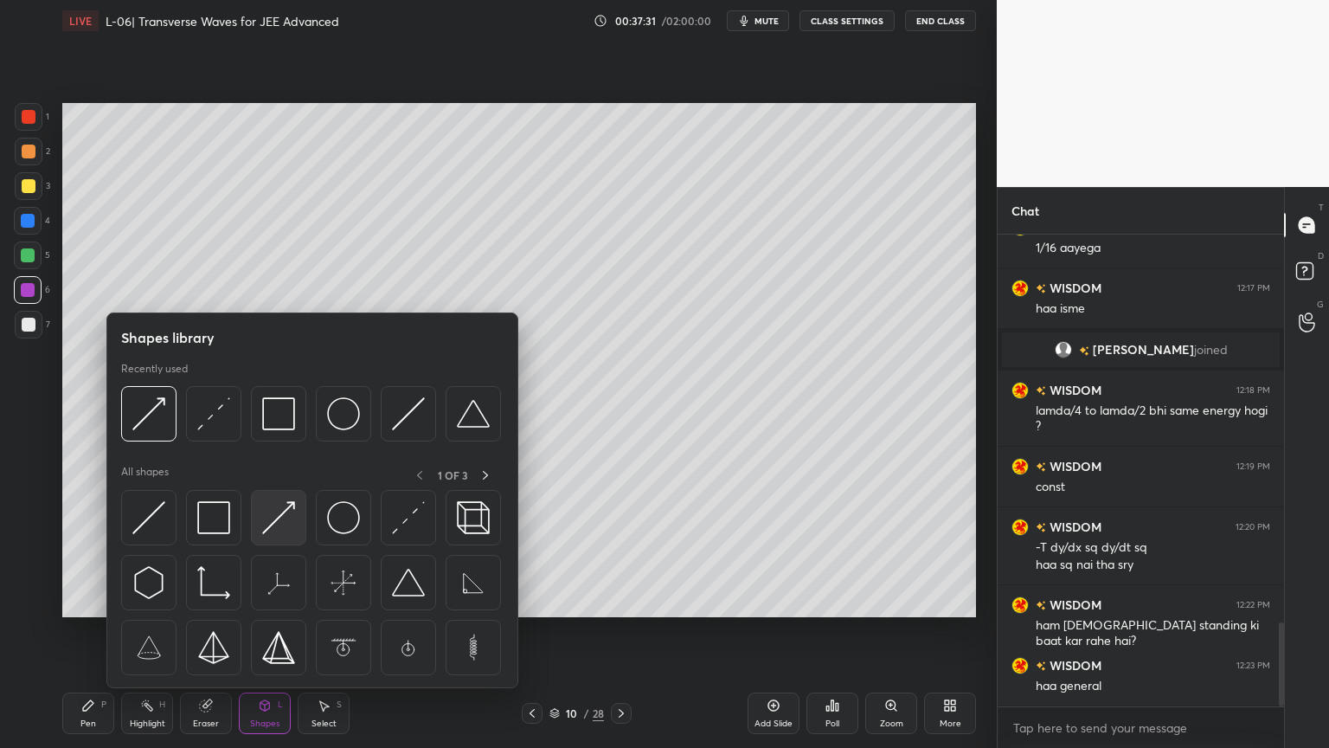
click at [273, 528] on img at bounding box center [278, 517] width 33 height 33
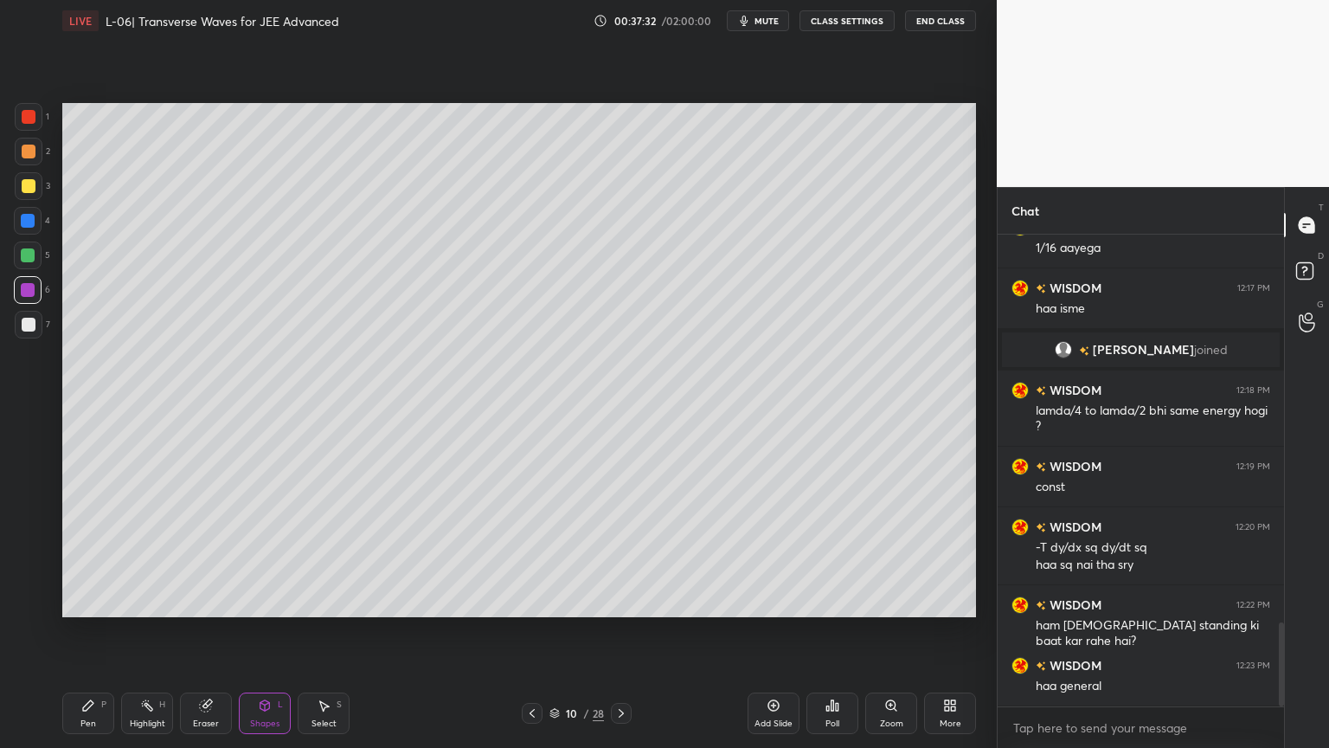
click at [21, 316] on div at bounding box center [29, 325] width 28 height 28
click at [76, 631] on div "Pen P" at bounding box center [88, 713] width 52 height 42
click at [141, 631] on icon at bounding box center [147, 705] width 14 height 14
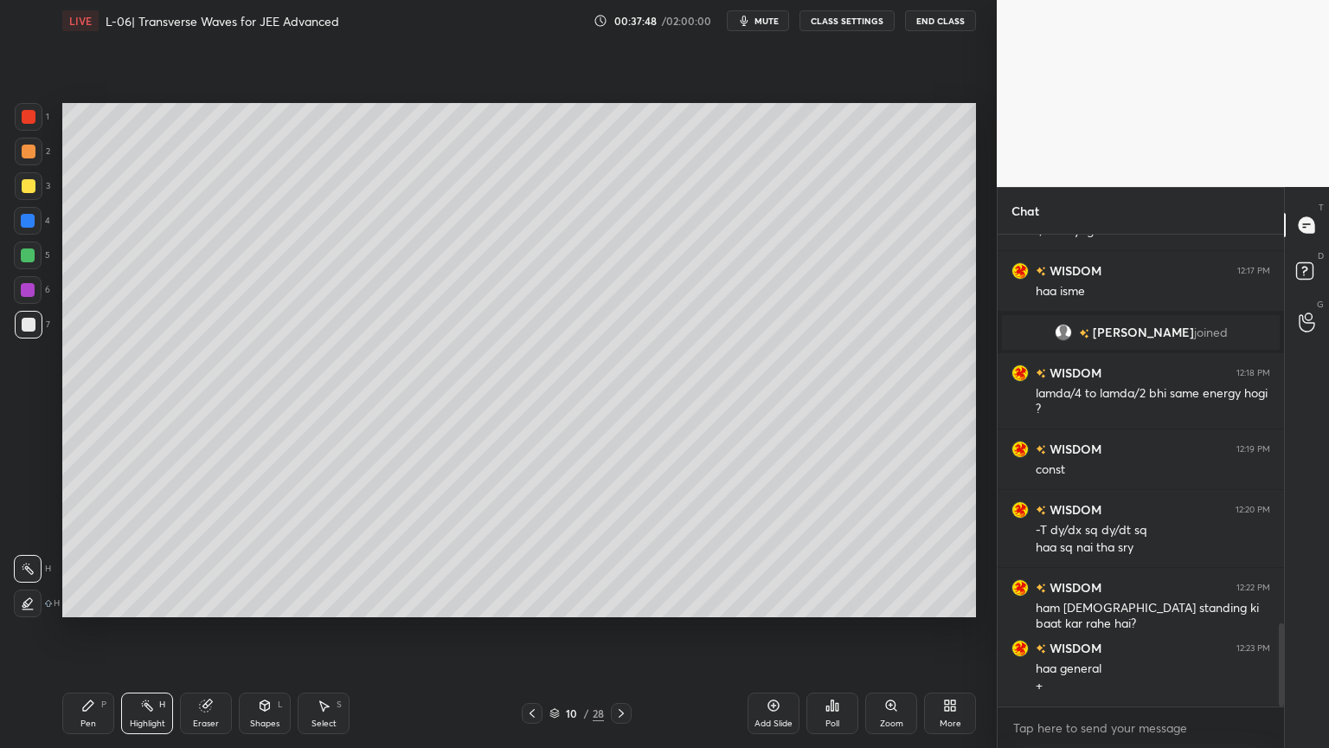
click at [19, 254] on div at bounding box center [28, 255] width 28 height 28
click at [86, 631] on icon at bounding box center [88, 705] width 10 height 10
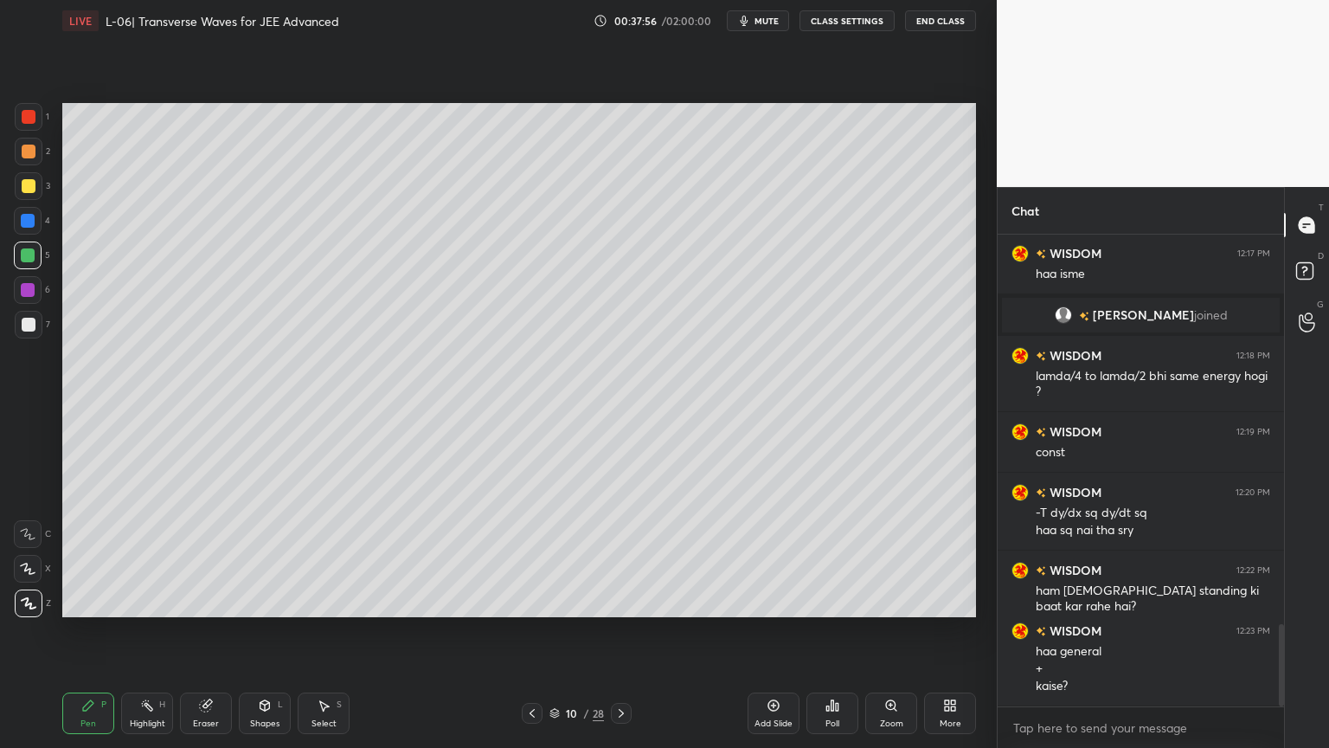
click at [138, 631] on div "Highlight" at bounding box center [147, 723] width 35 height 9
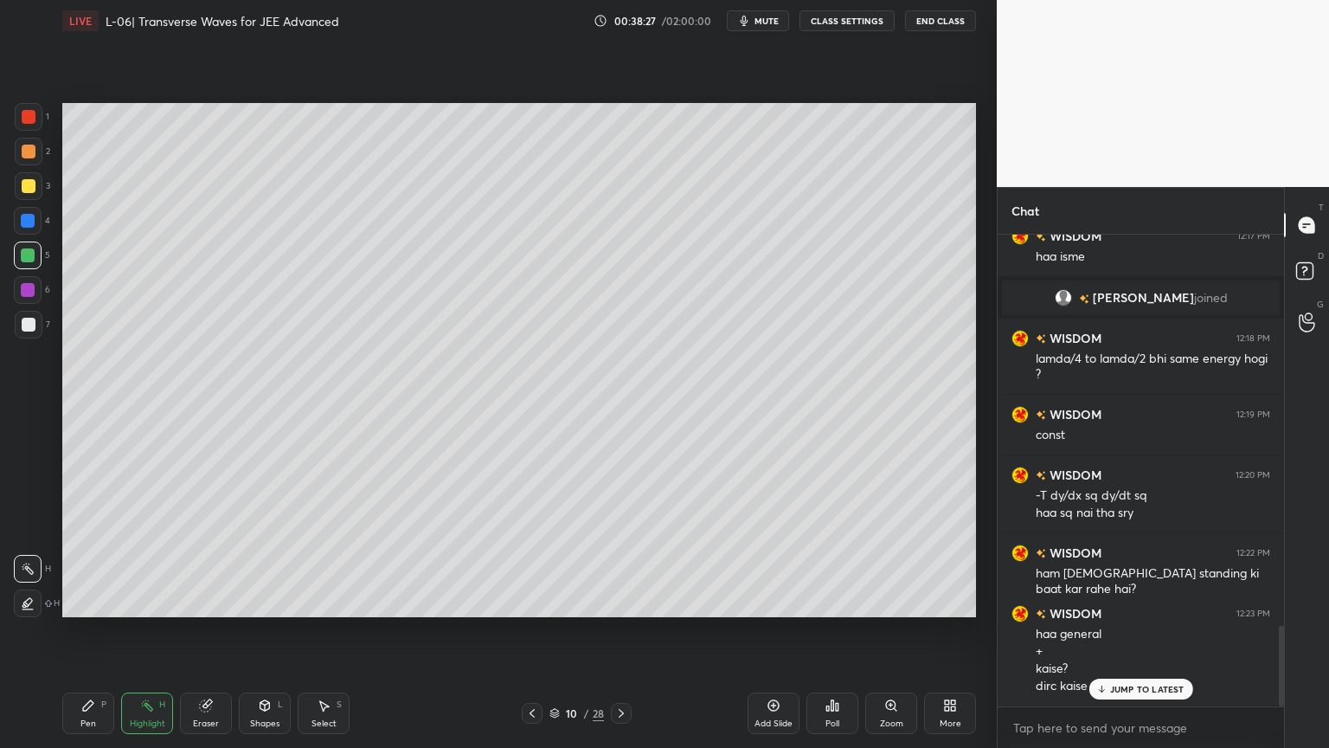
scroll to position [2299, 0]
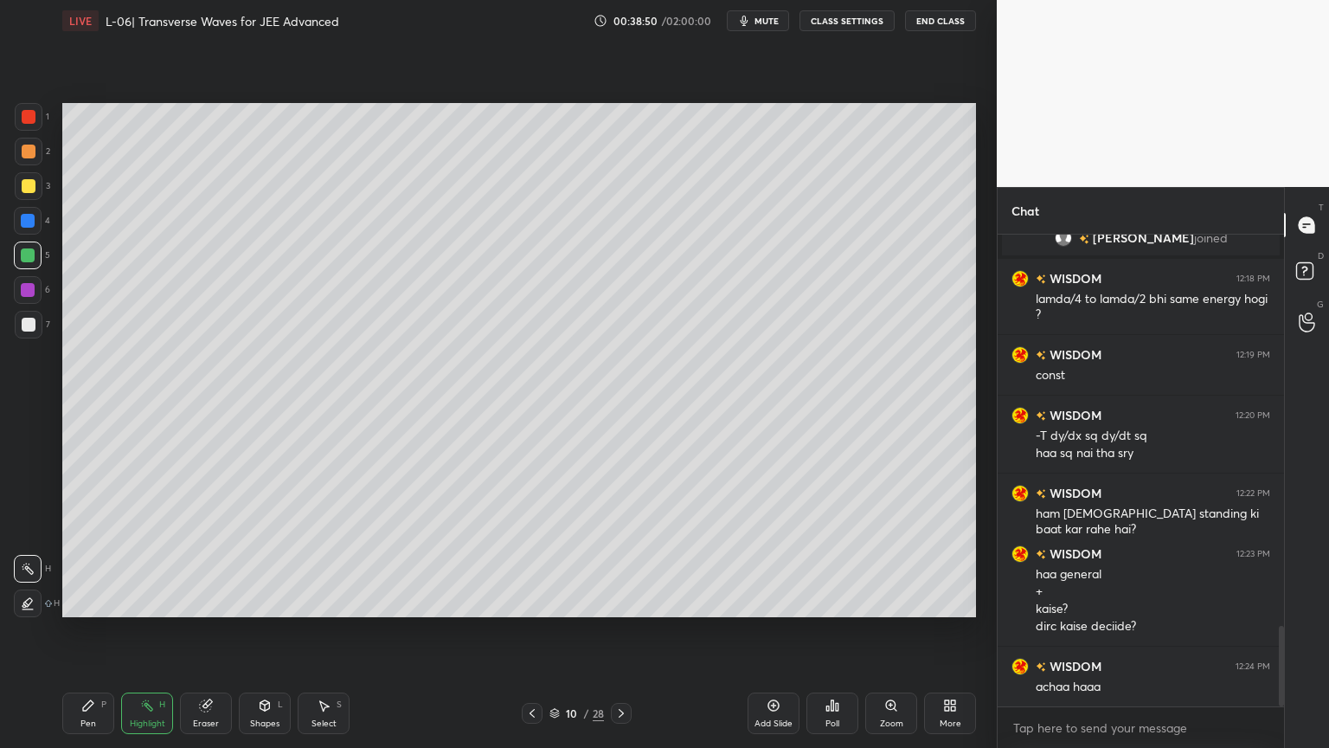
click at [259, 631] on div "Shapes" at bounding box center [264, 723] width 29 height 9
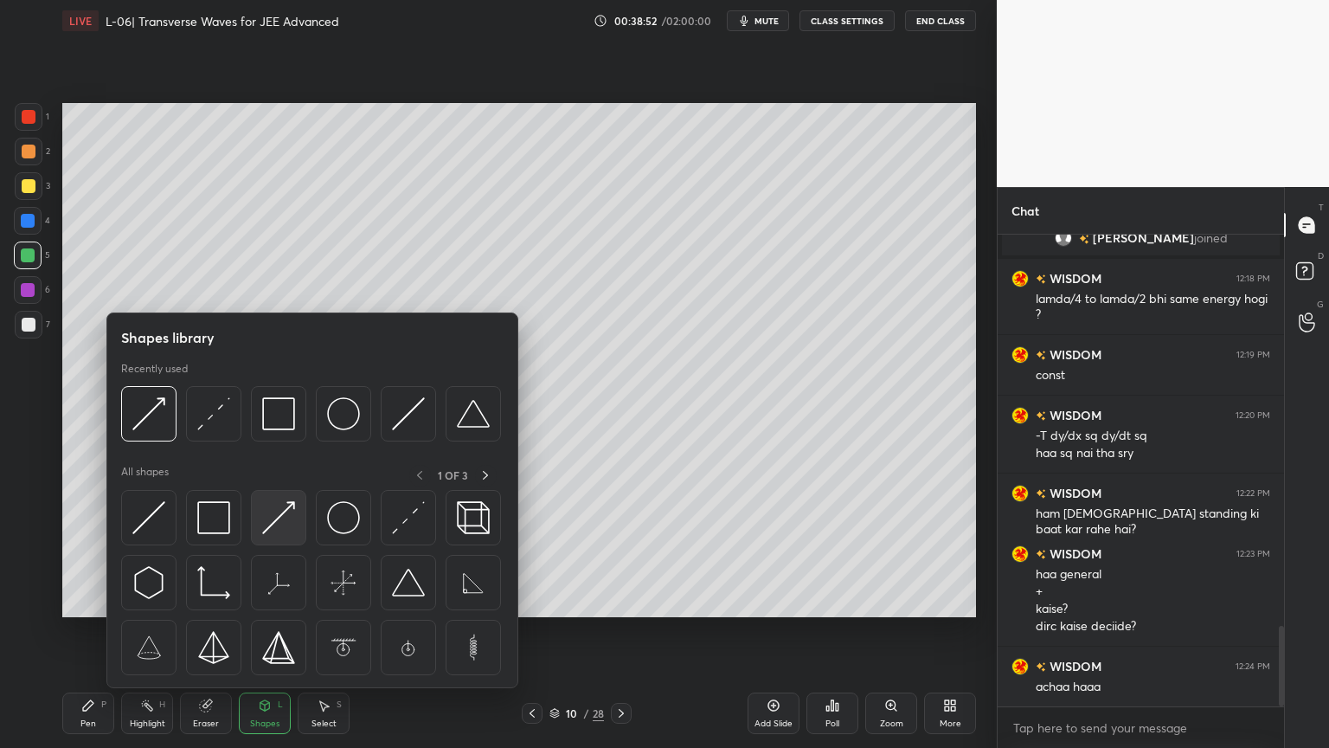
click at [273, 514] on img at bounding box center [278, 517] width 33 height 33
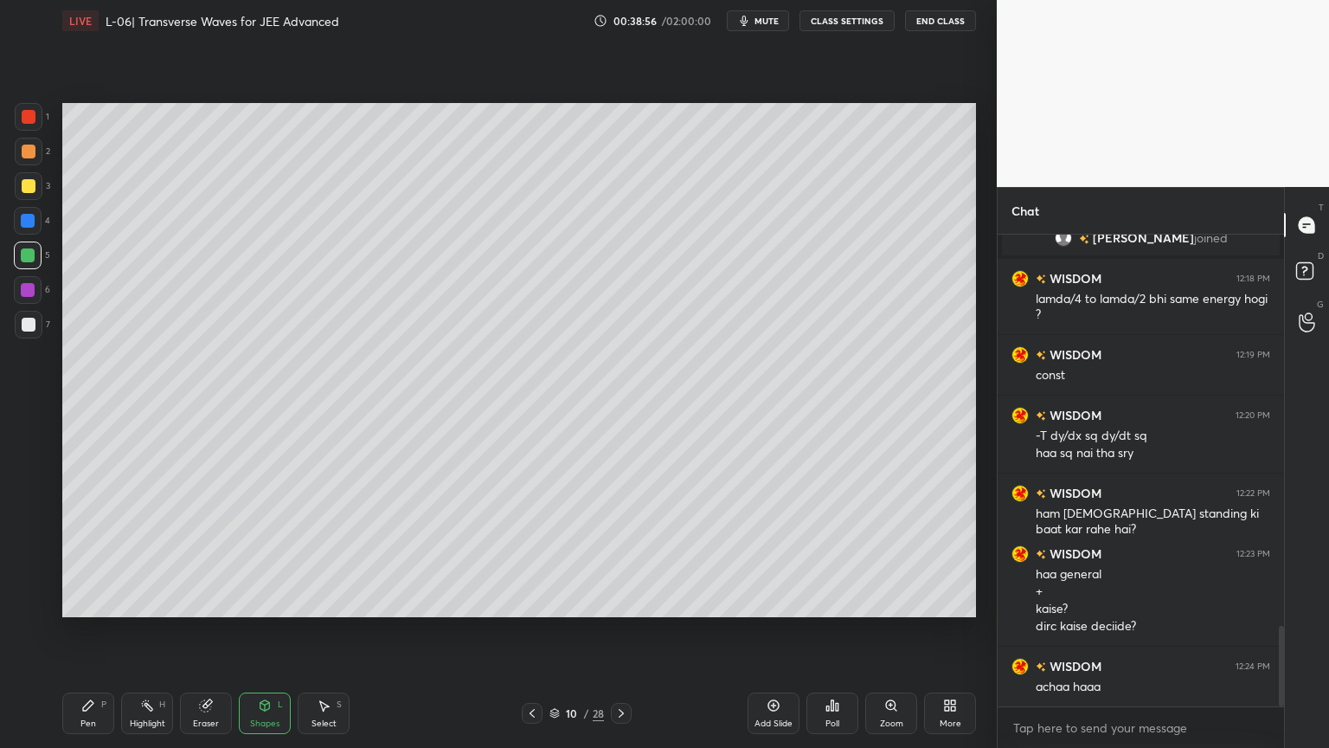
click at [143, 631] on div "Highlight H" at bounding box center [147, 713] width 52 height 42
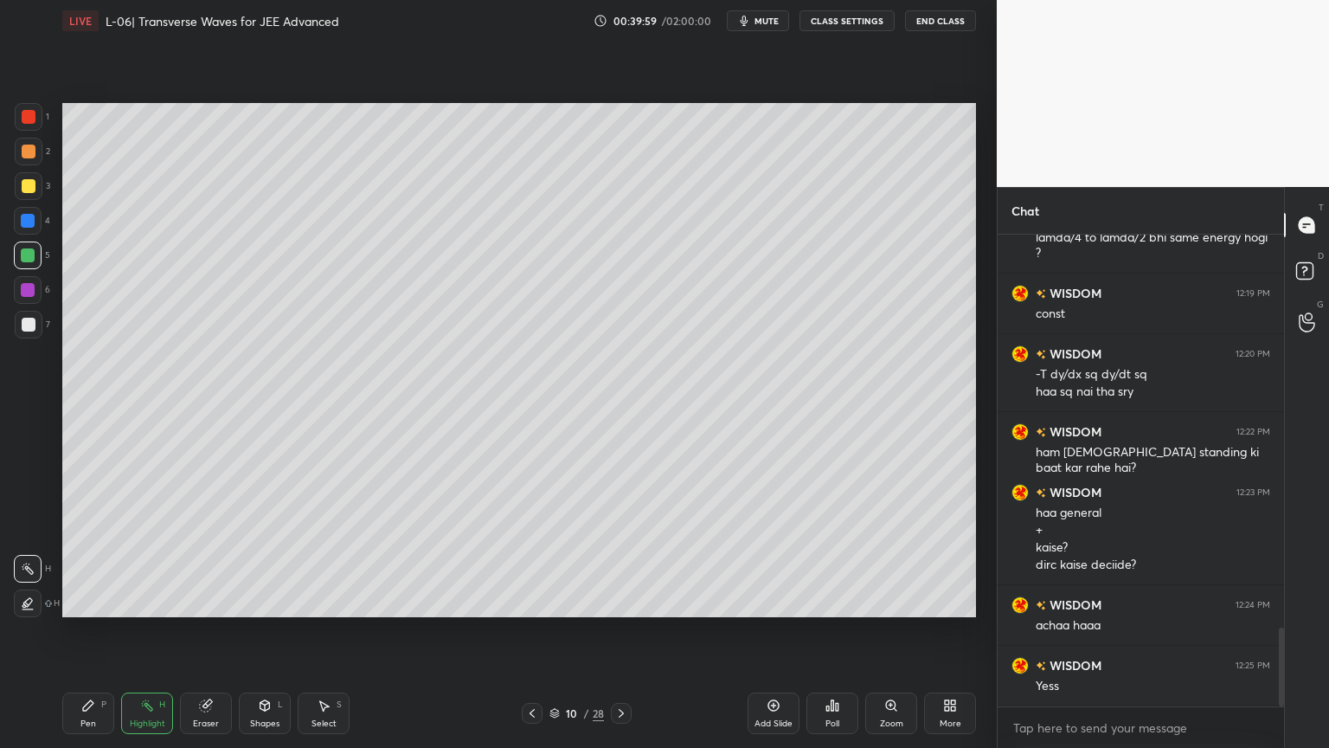
click at [24, 329] on div at bounding box center [29, 325] width 14 height 14
click at [141, 631] on div "Highlight H" at bounding box center [147, 713] width 52 height 42
click at [35, 177] on div at bounding box center [29, 186] width 28 height 28
click at [80, 631] on div "Pen P" at bounding box center [88, 713] width 52 height 42
click at [261, 631] on icon at bounding box center [265, 705] width 10 height 10
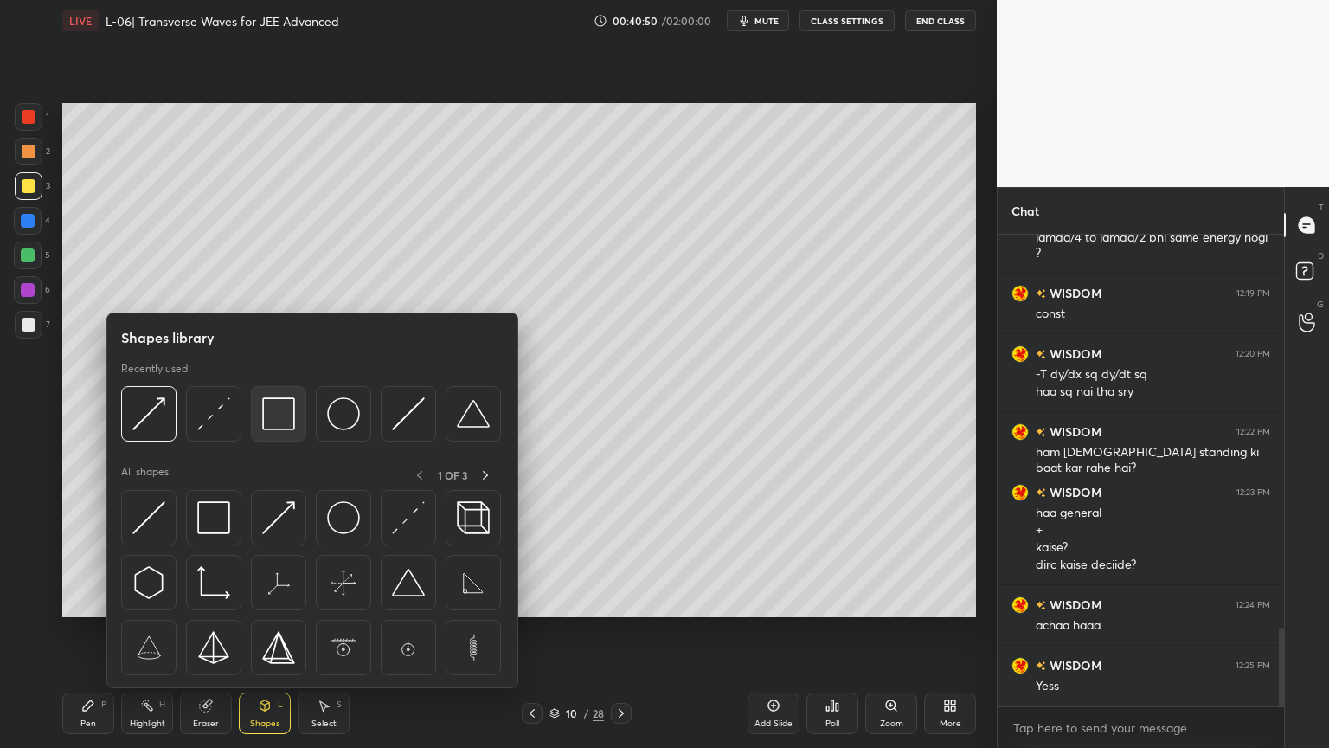
click at [274, 420] on img at bounding box center [278, 413] width 33 height 33
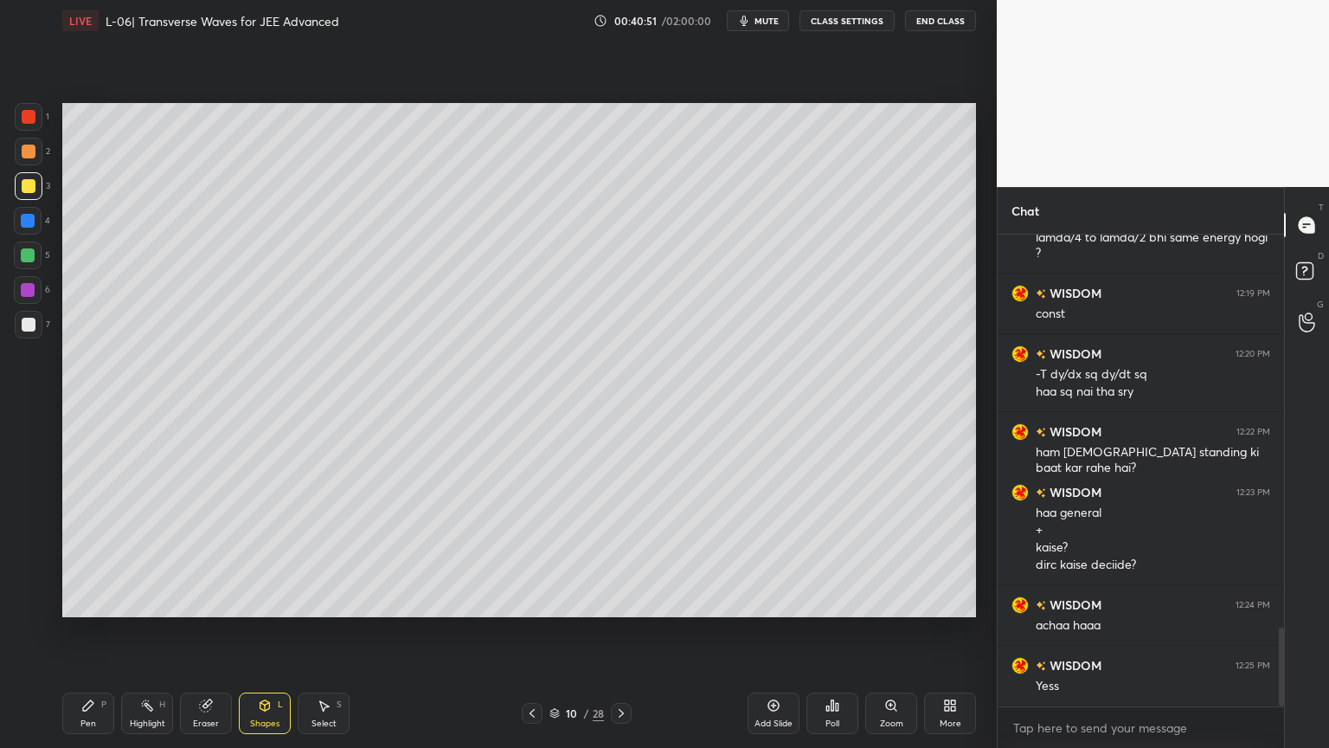
click at [22, 119] on div at bounding box center [29, 117] width 14 height 14
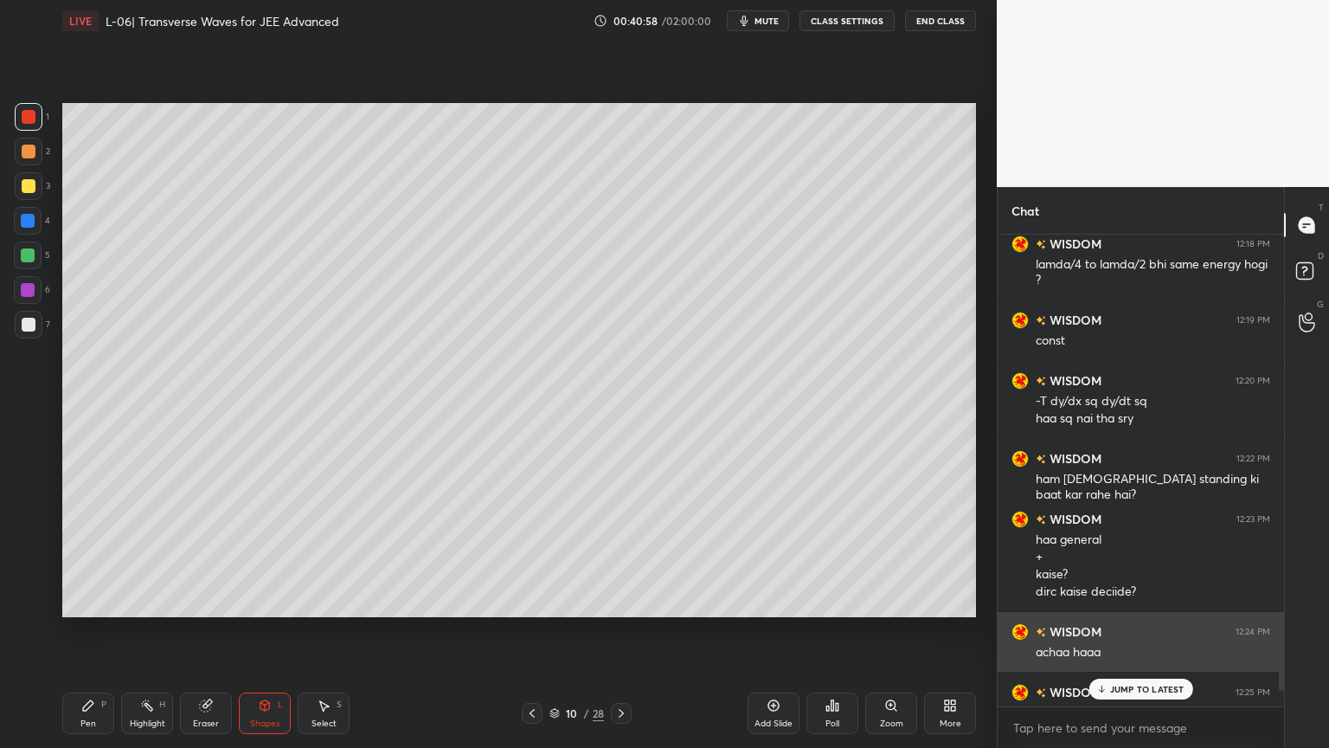
scroll to position [2421, 0]
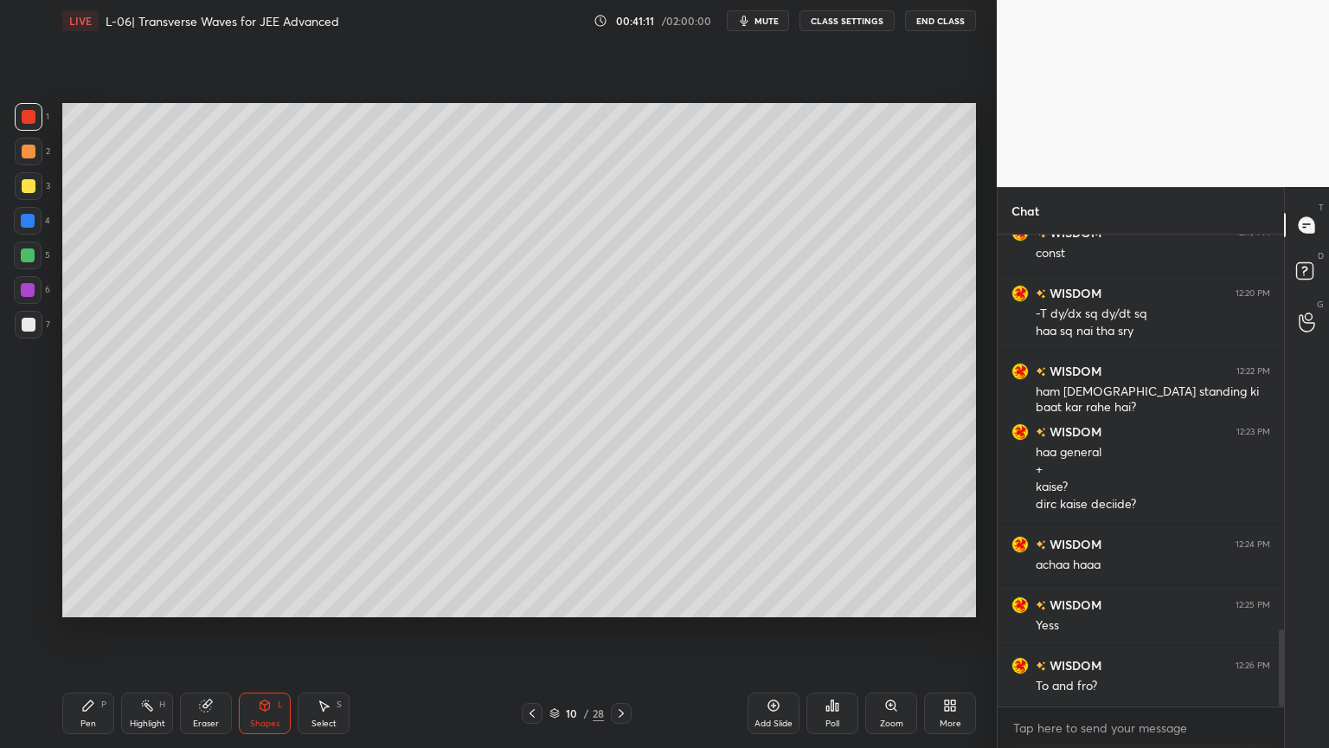
click at [769, 631] on icon at bounding box center [774, 705] width 14 height 14
click at [87, 631] on div "Pen" at bounding box center [88, 723] width 16 height 9
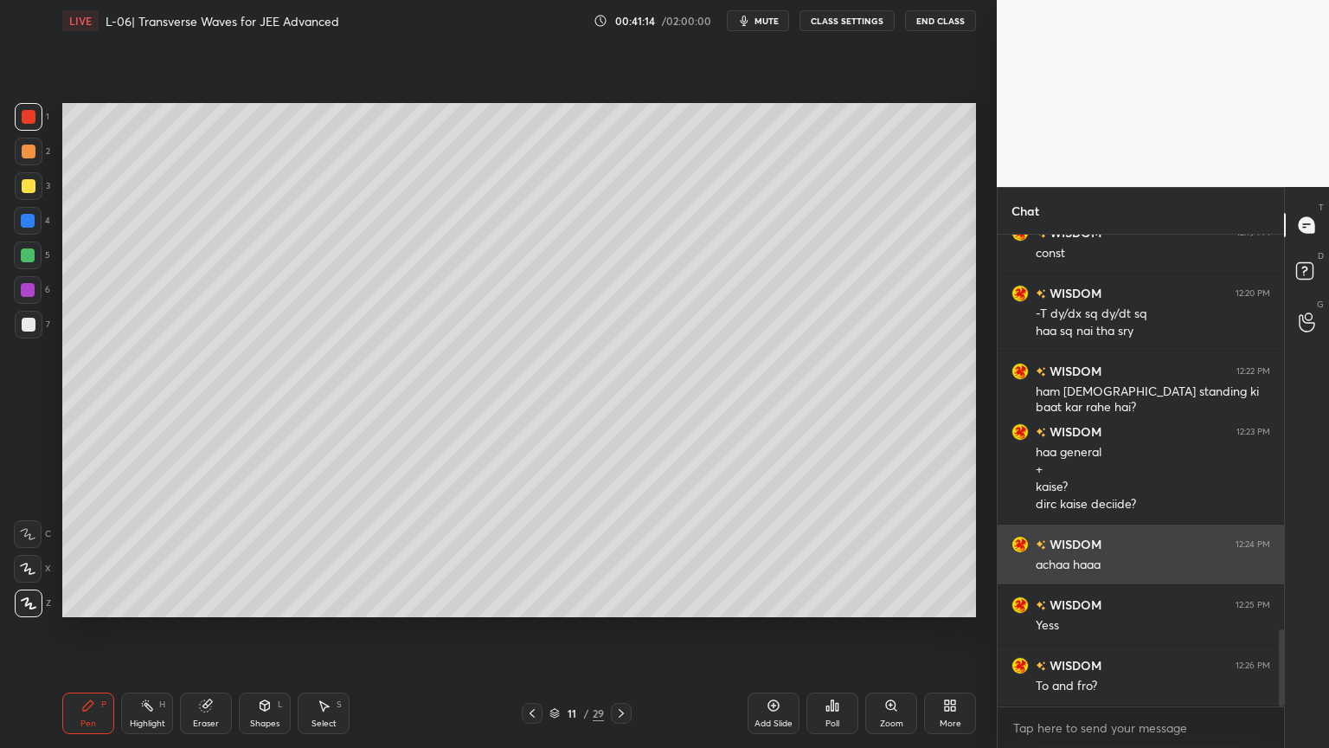
scroll to position [2481, 0]
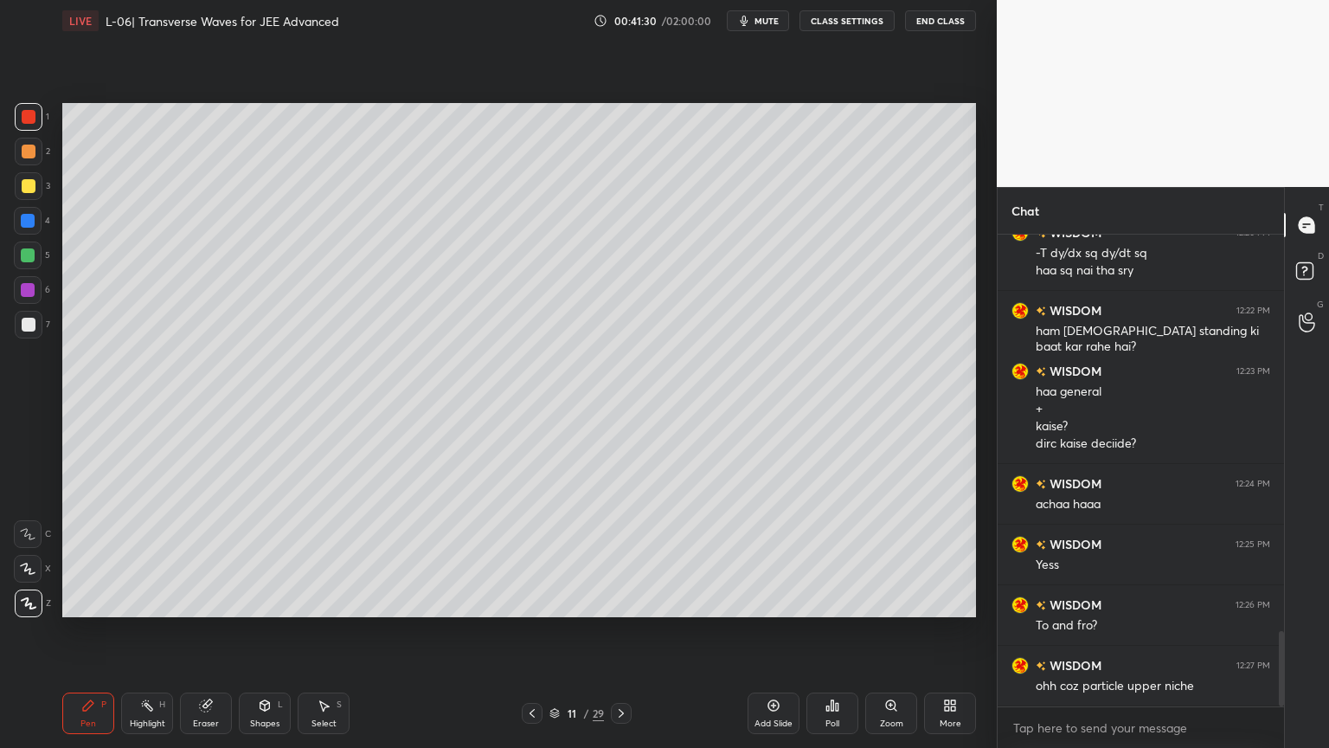
click at [20, 330] on div at bounding box center [29, 325] width 28 height 28
click at [531, 631] on icon at bounding box center [532, 713] width 14 height 14
click at [616, 631] on div at bounding box center [621, 713] width 21 height 21
click at [208, 631] on div "Eraser" at bounding box center [206, 723] width 26 height 9
click at [83, 631] on icon at bounding box center [88, 705] width 10 height 10
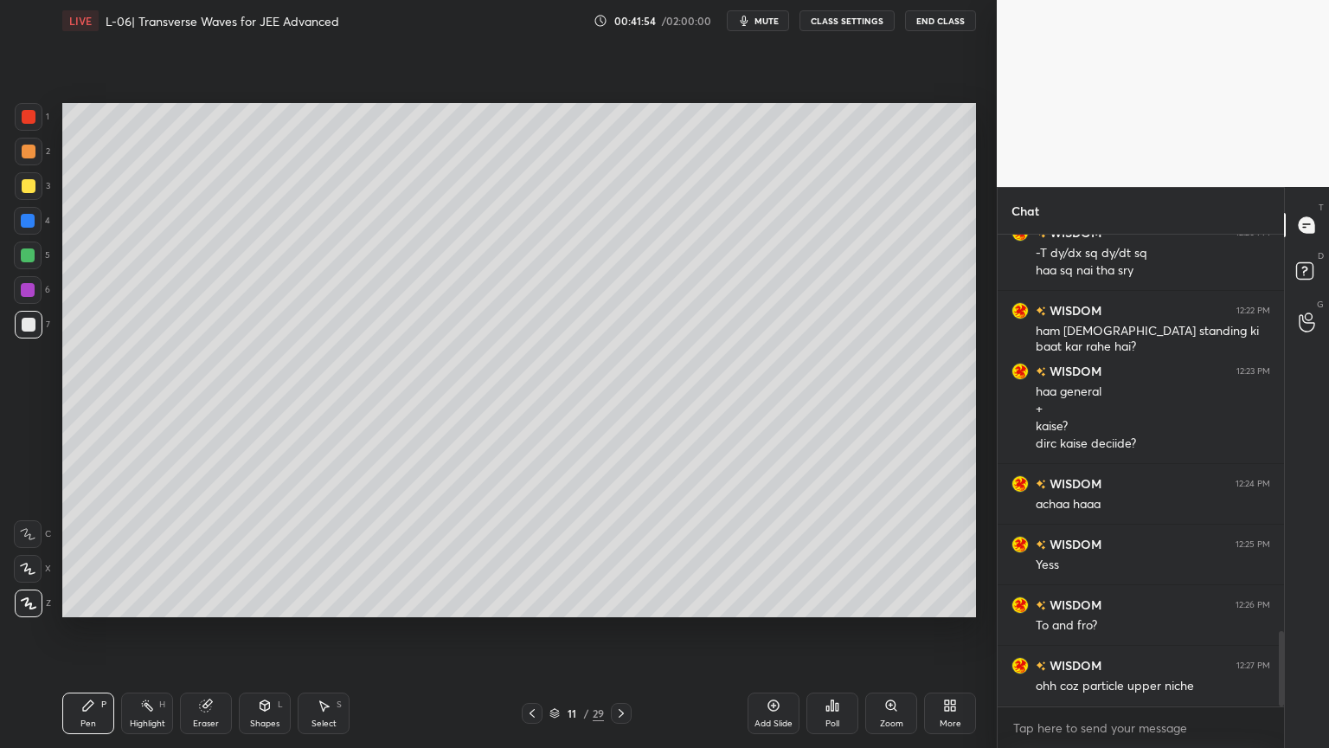
click at [200, 631] on icon at bounding box center [205, 705] width 11 height 11
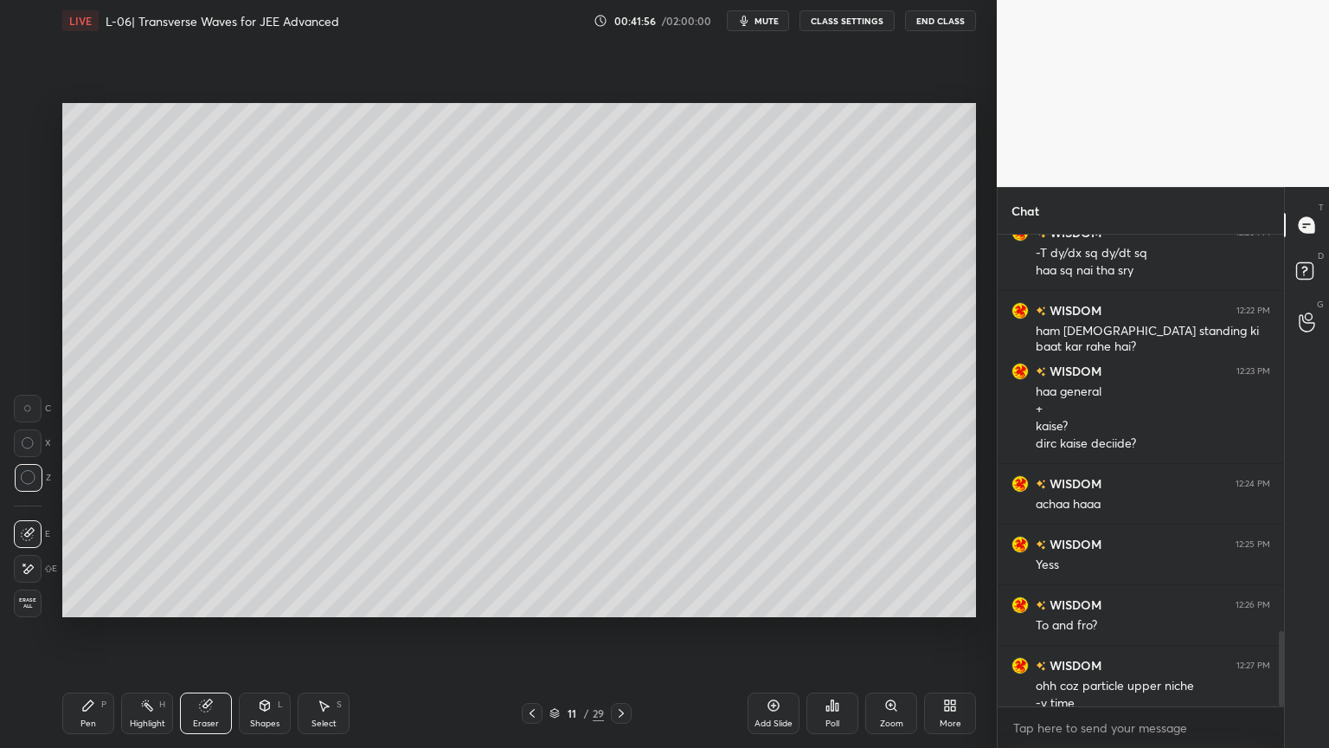
click at [90, 631] on icon at bounding box center [88, 705] width 14 height 14
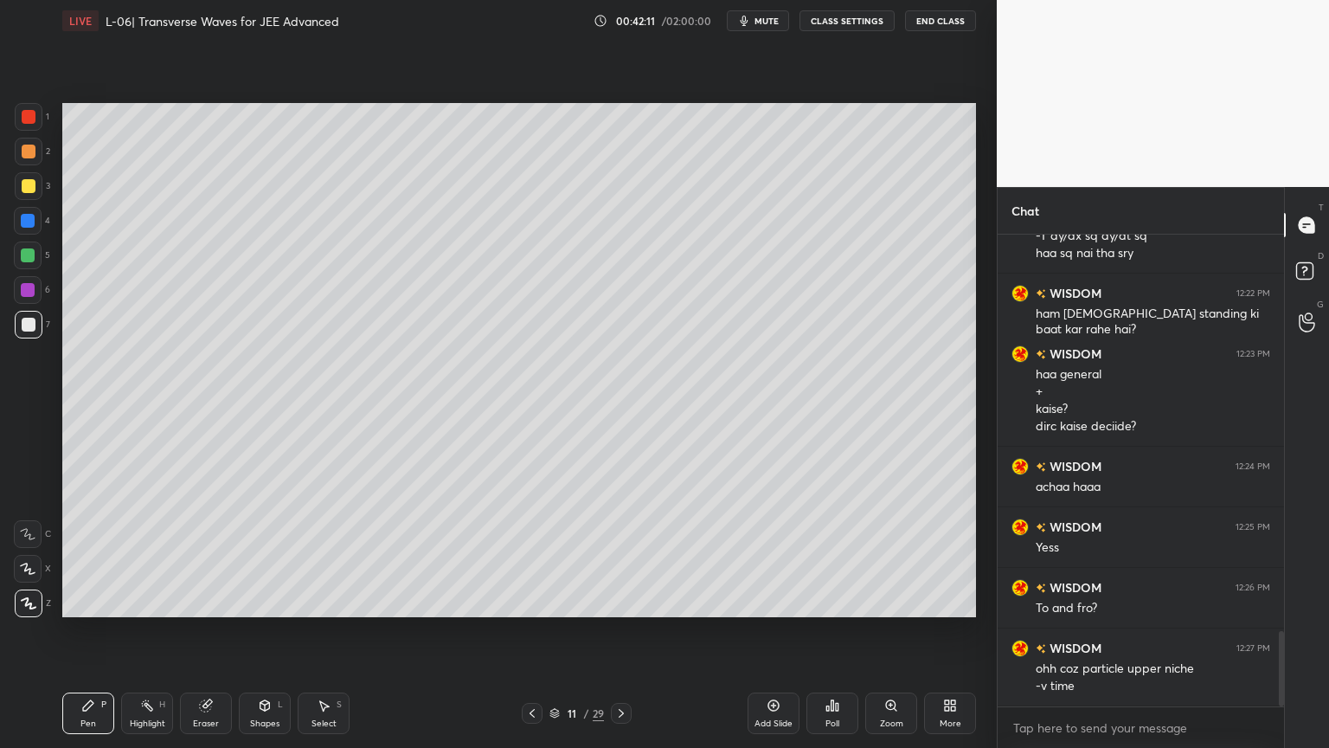
click at [191, 631] on div "Eraser" at bounding box center [206, 713] width 52 height 42
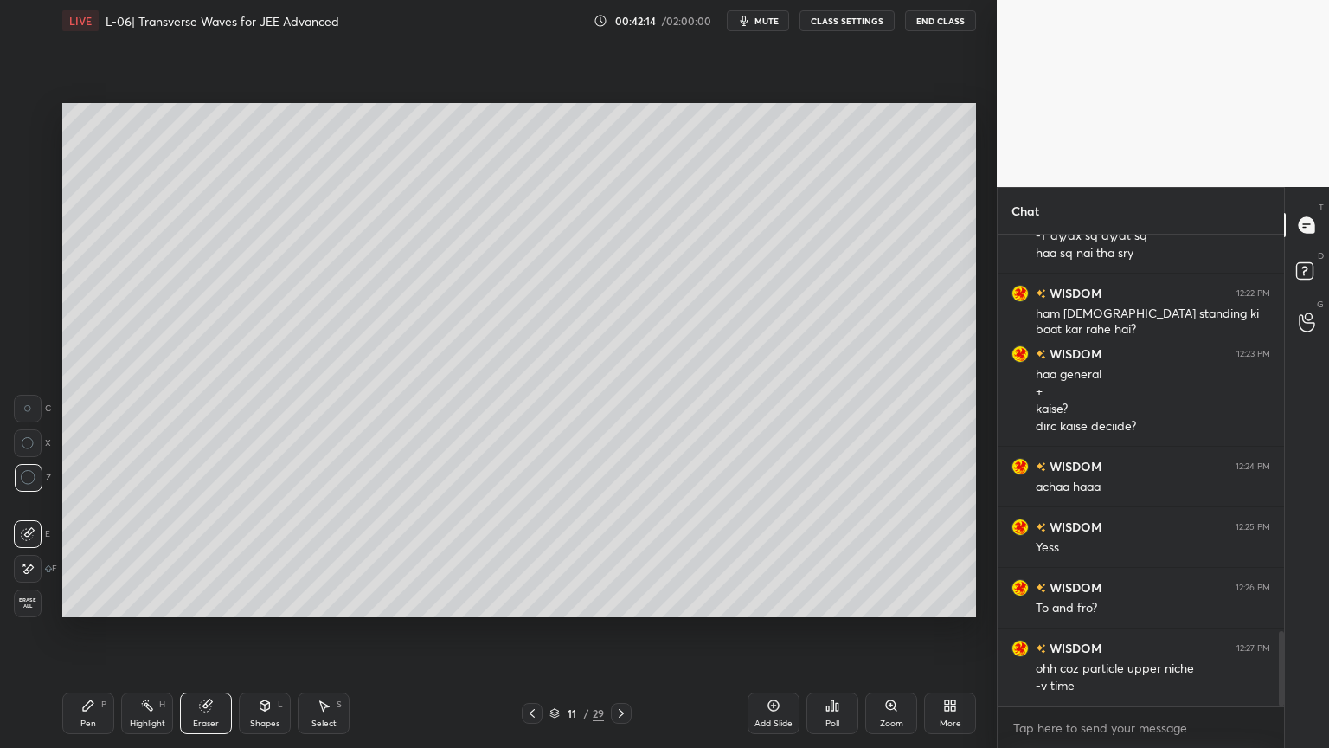
click at [87, 631] on icon at bounding box center [88, 705] width 14 height 14
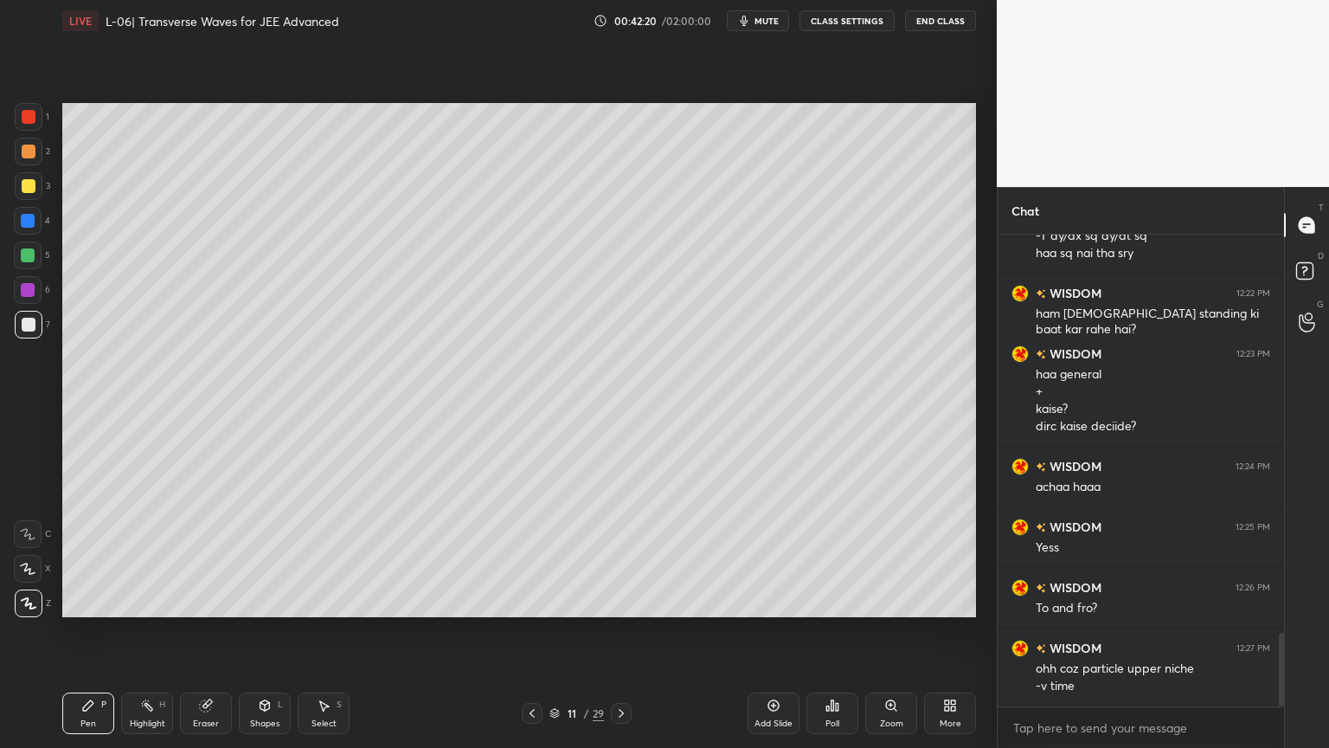
scroll to position [2558, 0]
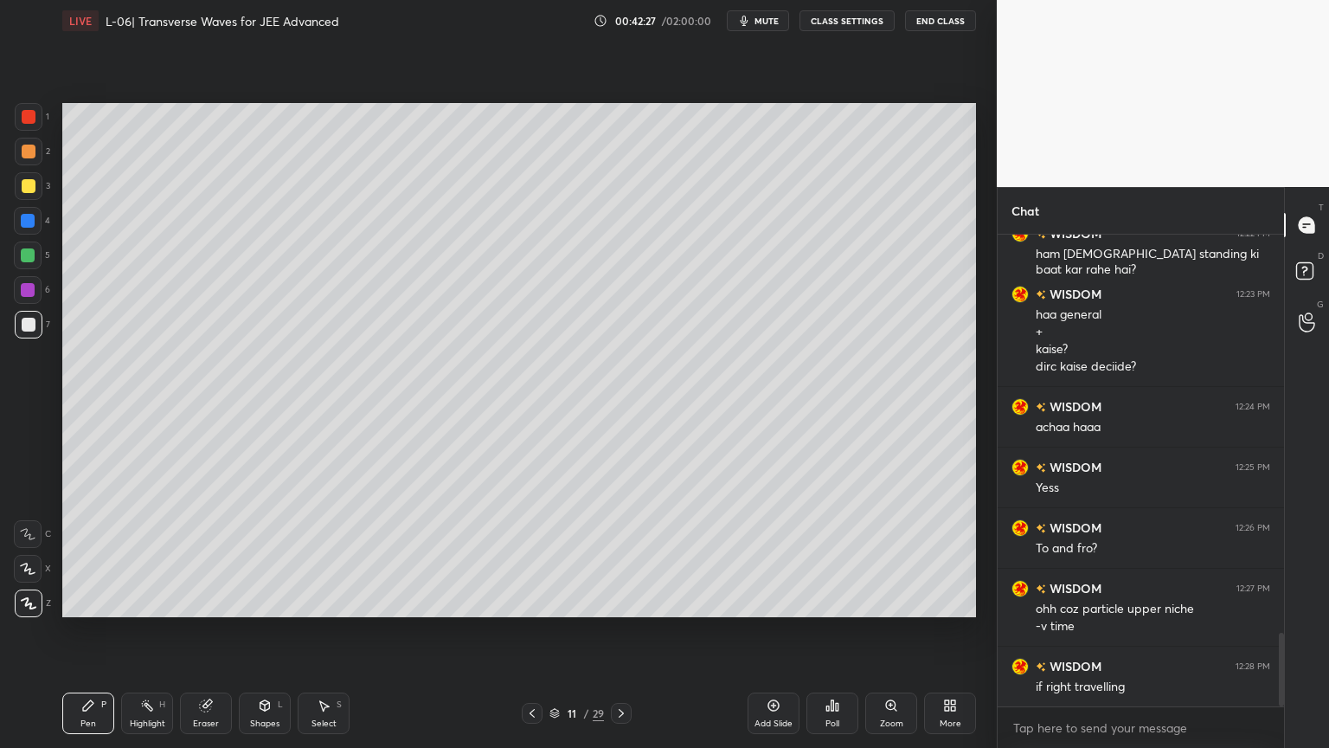
click at [20, 123] on div at bounding box center [29, 117] width 28 height 28
click at [29, 145] on div at bounding box center [29, 152] width 14 height 14
click at [138, 631] on div "Highlight H" at bounding box center [147, 713] width 52 height 42
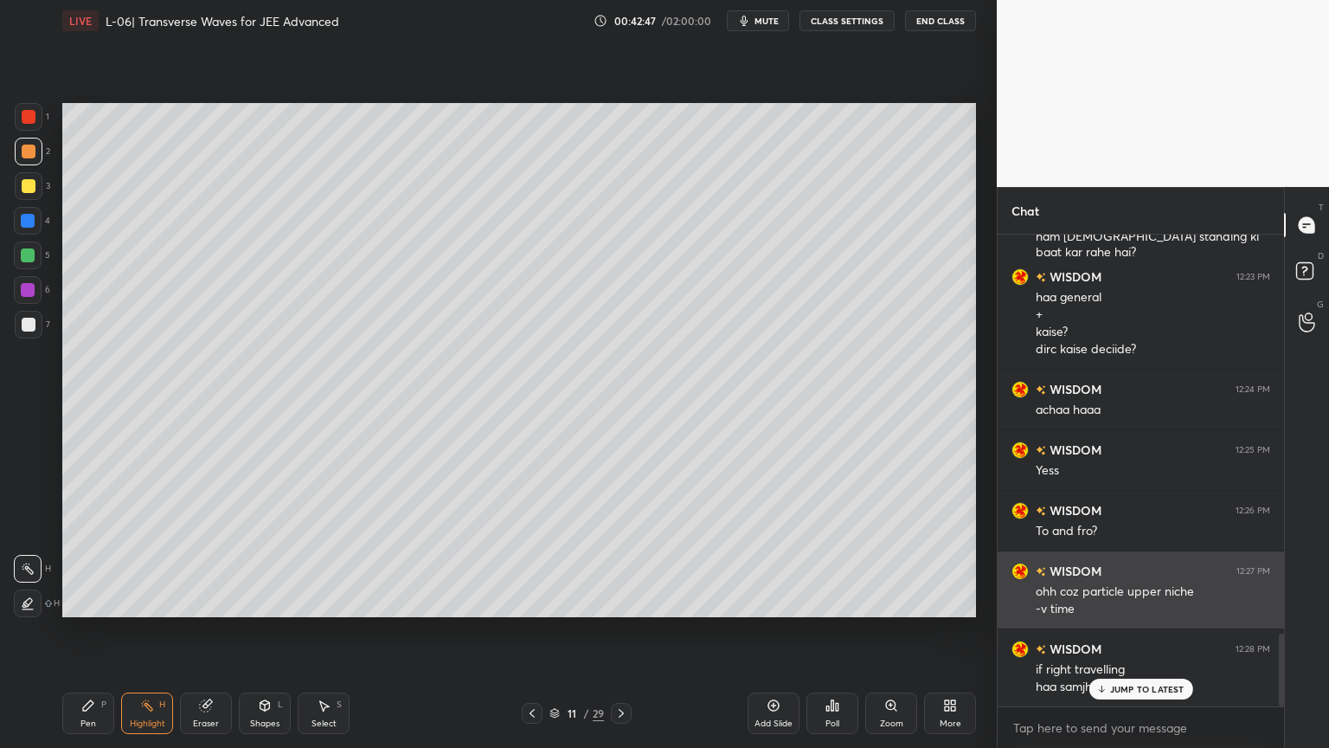
scroll to position [2576, 0]
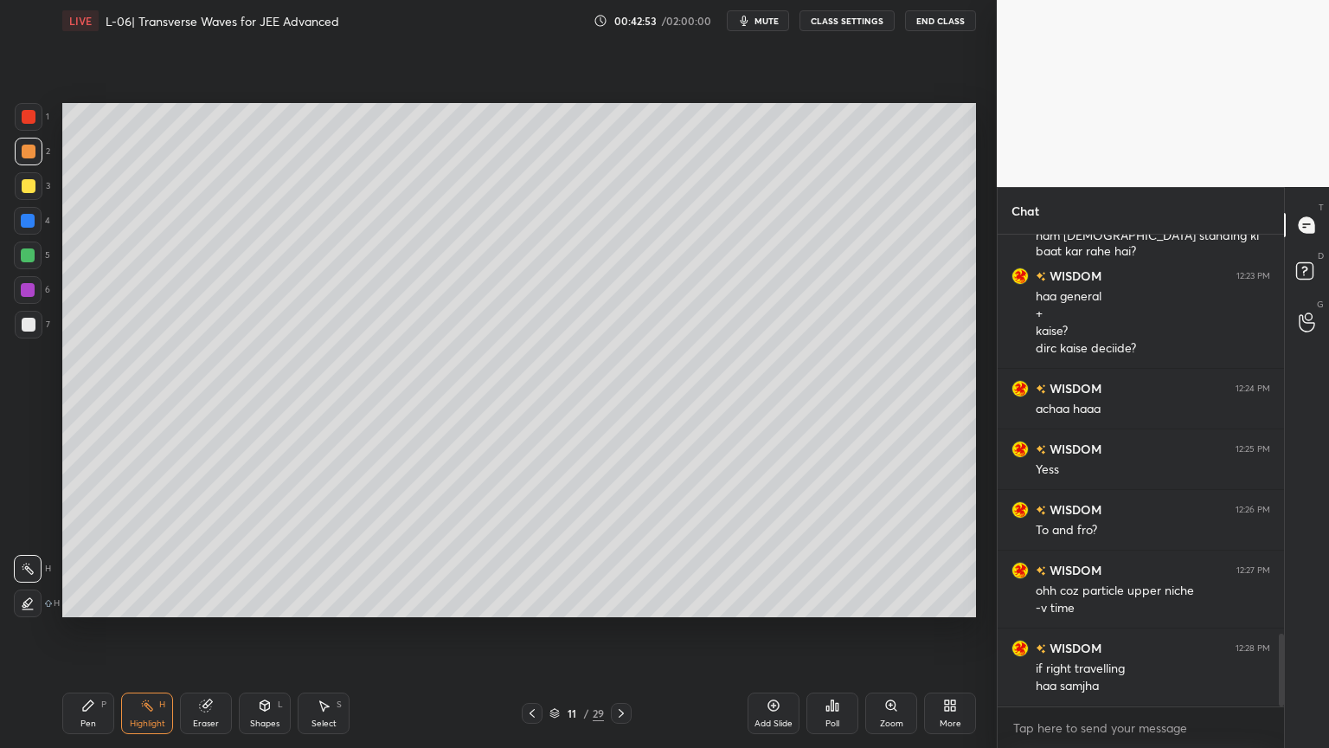
click at [527, 631] on icon at bounding box center [532, 713] width 14 height 14
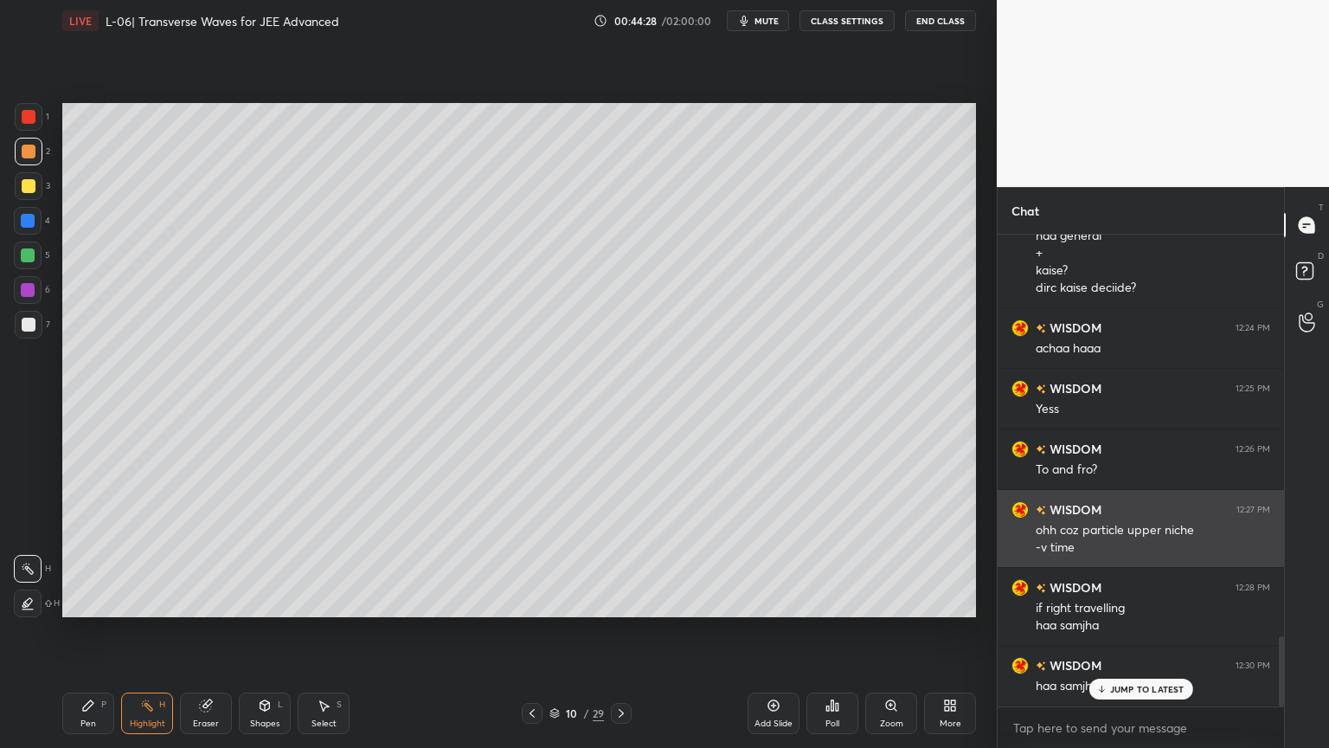
scroll to position [2697, 0]
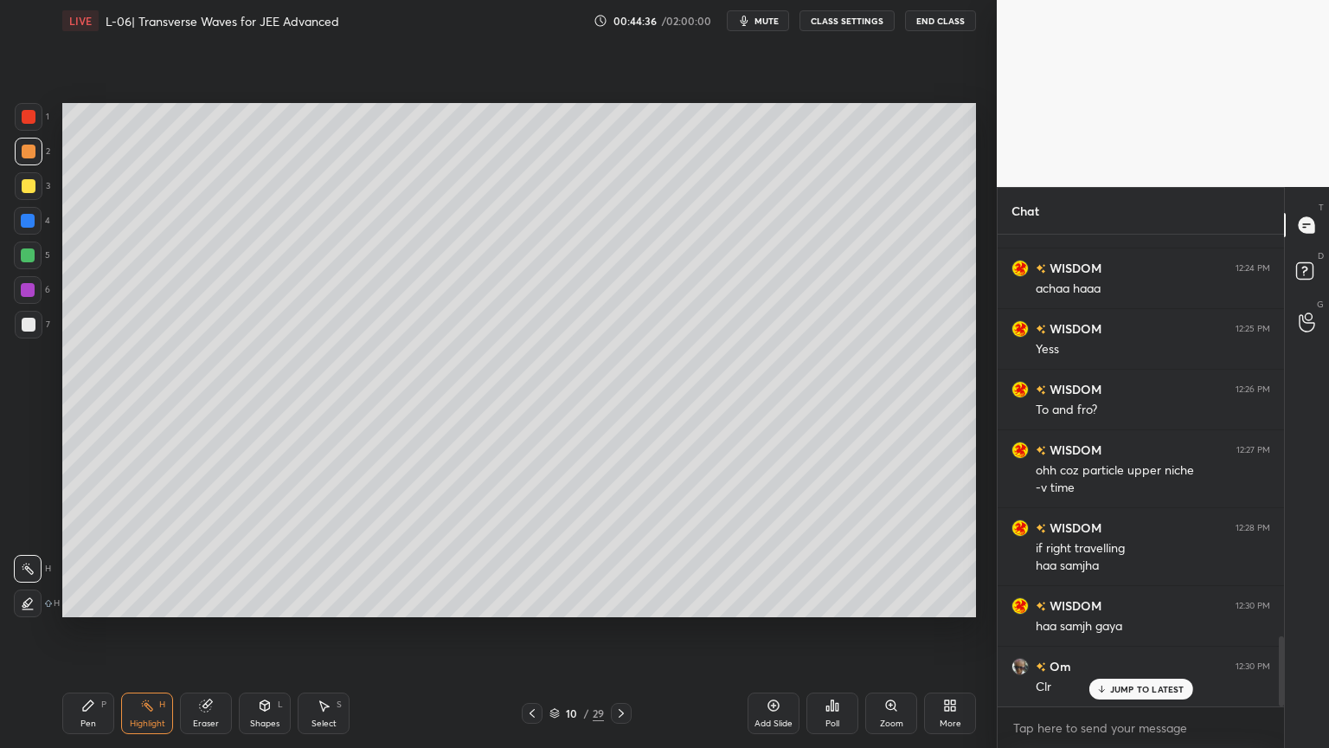
click at [26, 260] on div at bounding box center [28, 255] width 14 height 14
click at [262, 631] on div "Shapes L" at bounding box center [265, 713] width 52 height 42
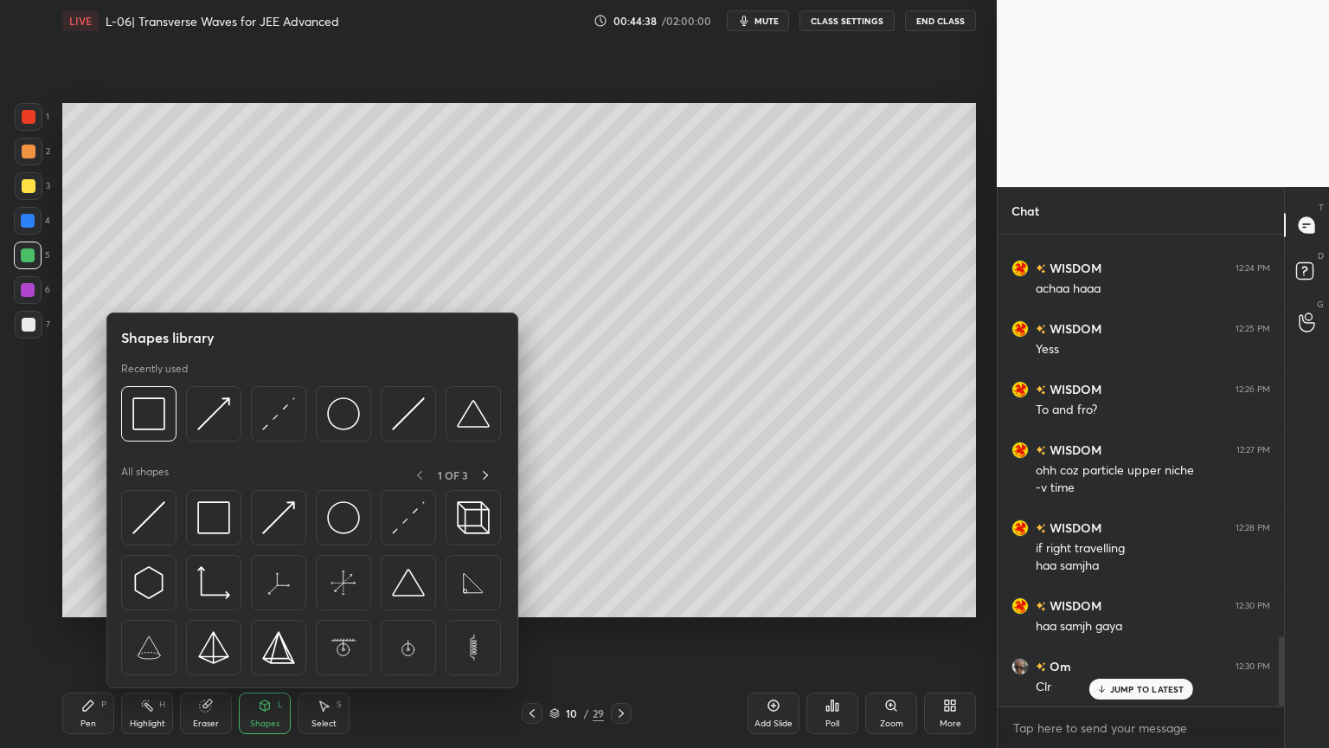
click at [201, 631] on icon at bounding box center [205, 705] width 11 height 11
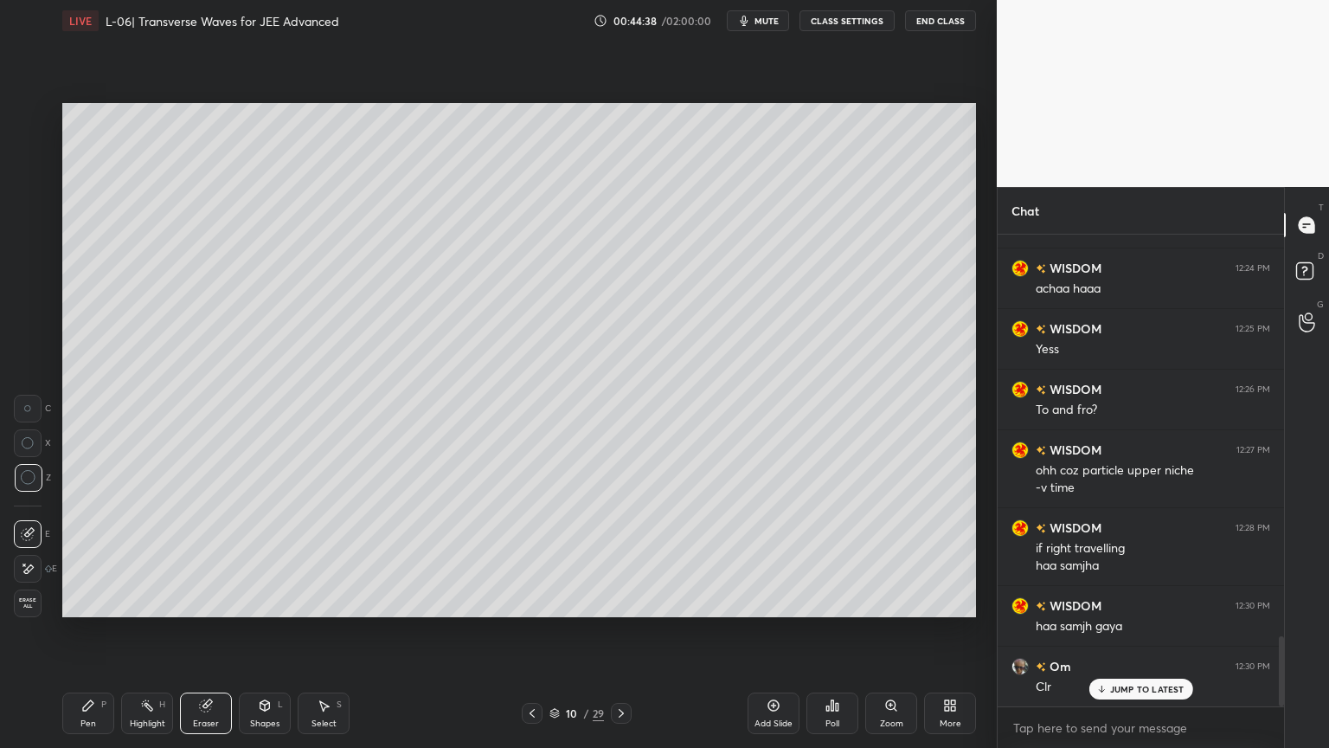
click at [266, 631] on icon at bounding box center [265, 705] width 10 height 10
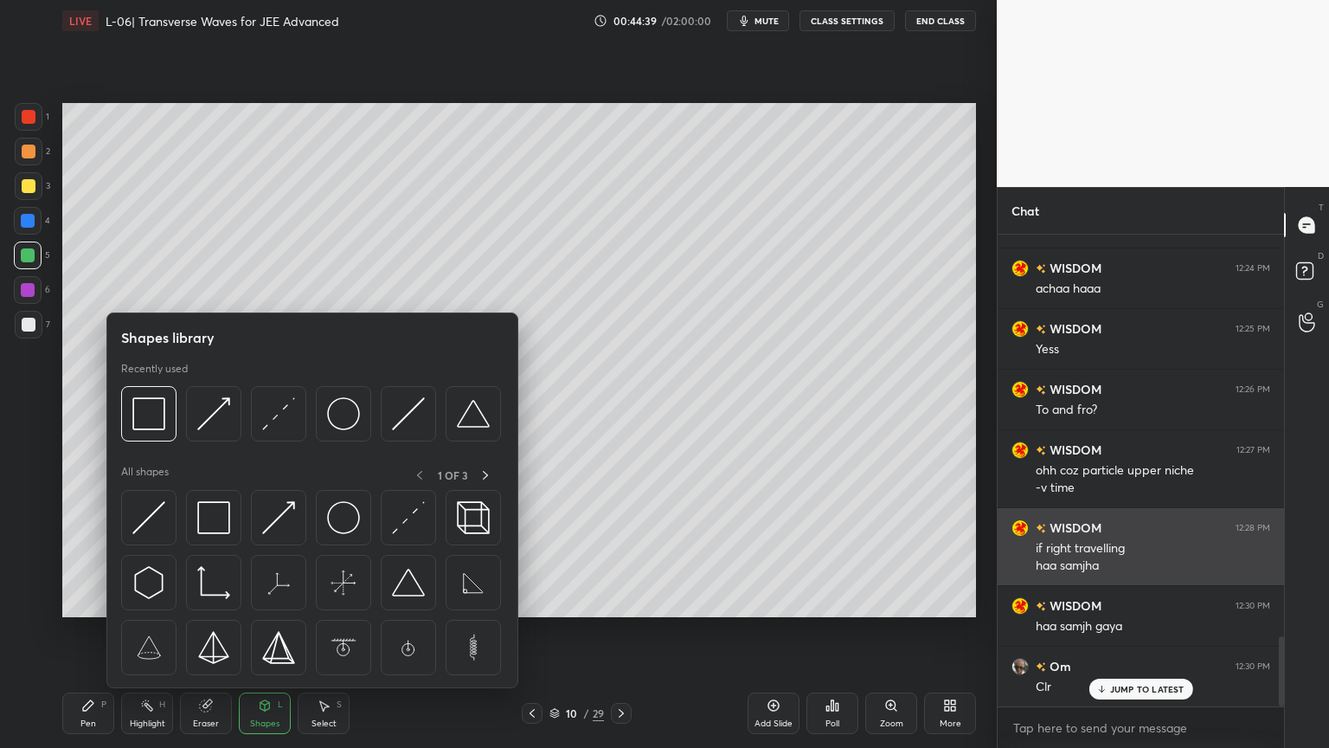
click at [151, 512] on img at bounding box center [148, 517] width 33 height 33
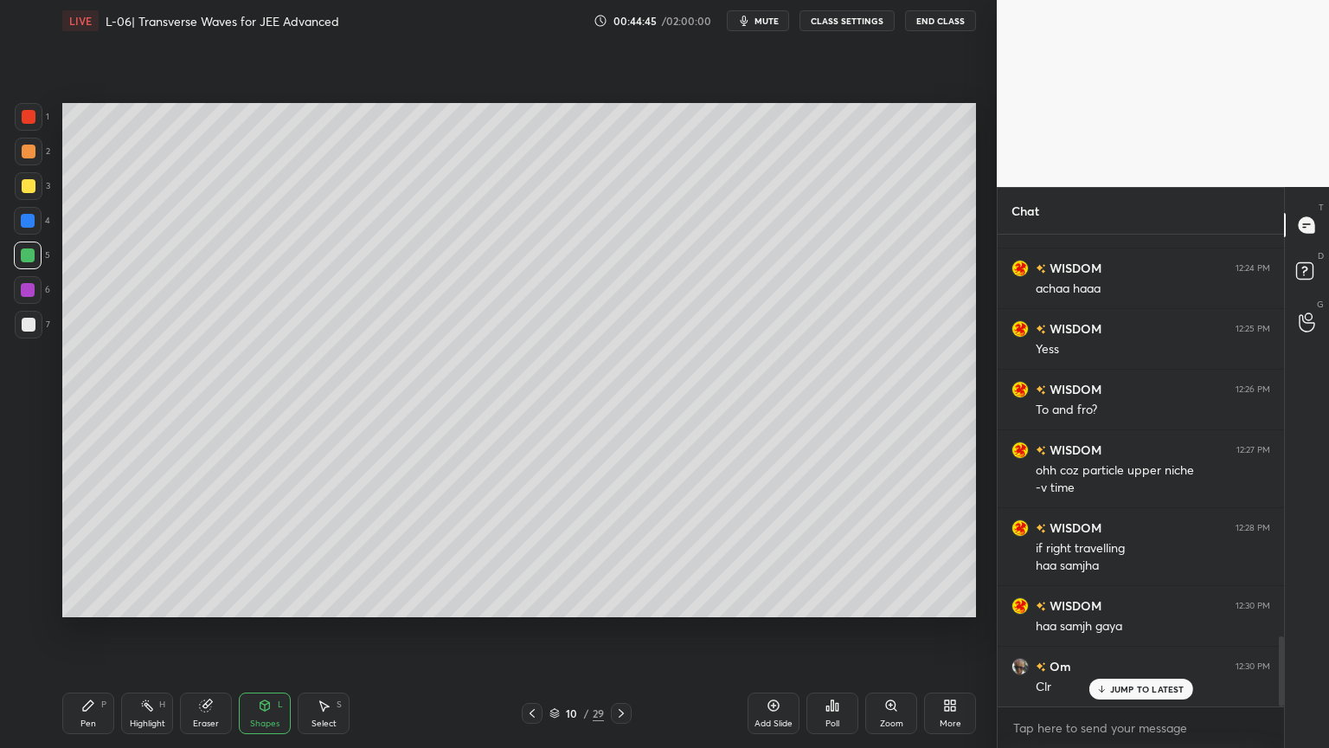
click at [27, 326] on div at bounding box center [29, 325] width 14 height 14
click at [84, 631] on div "Pen" at bounding box center [88, 723] width 16 height 9
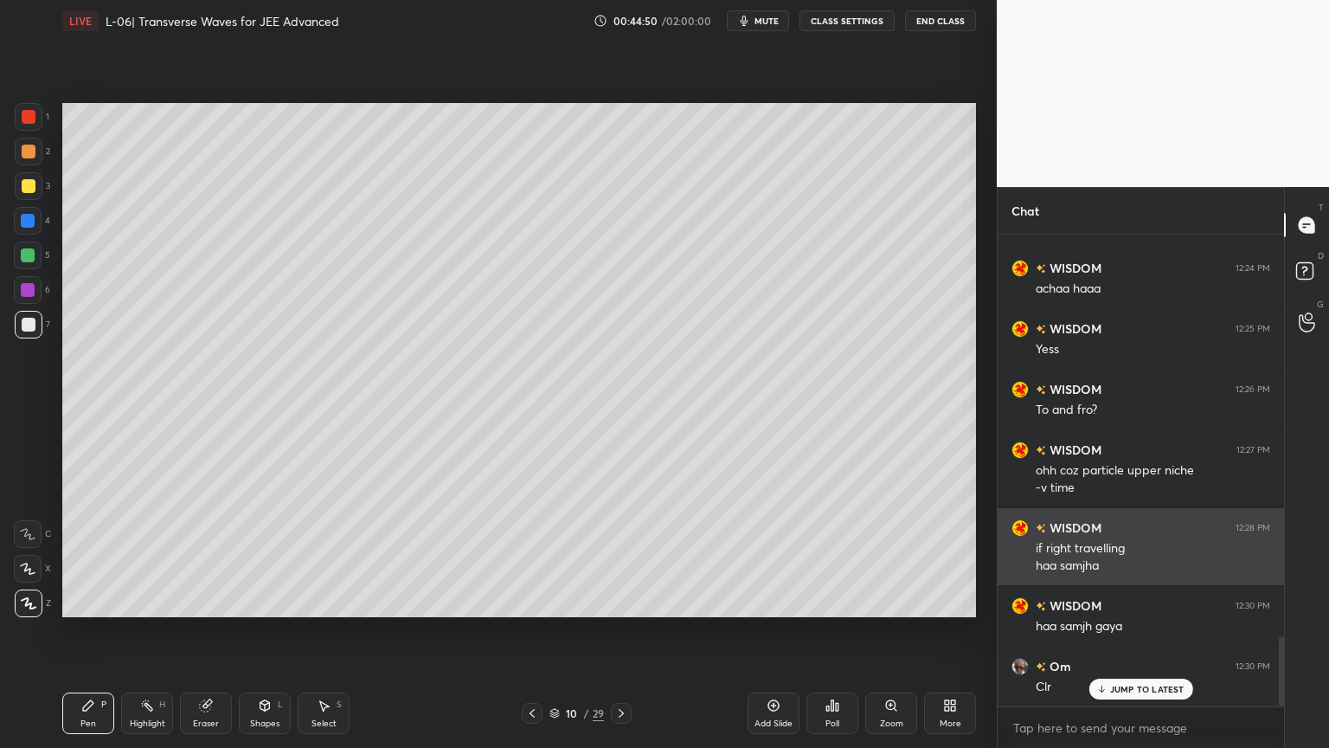
scroll to position [2698, 0]
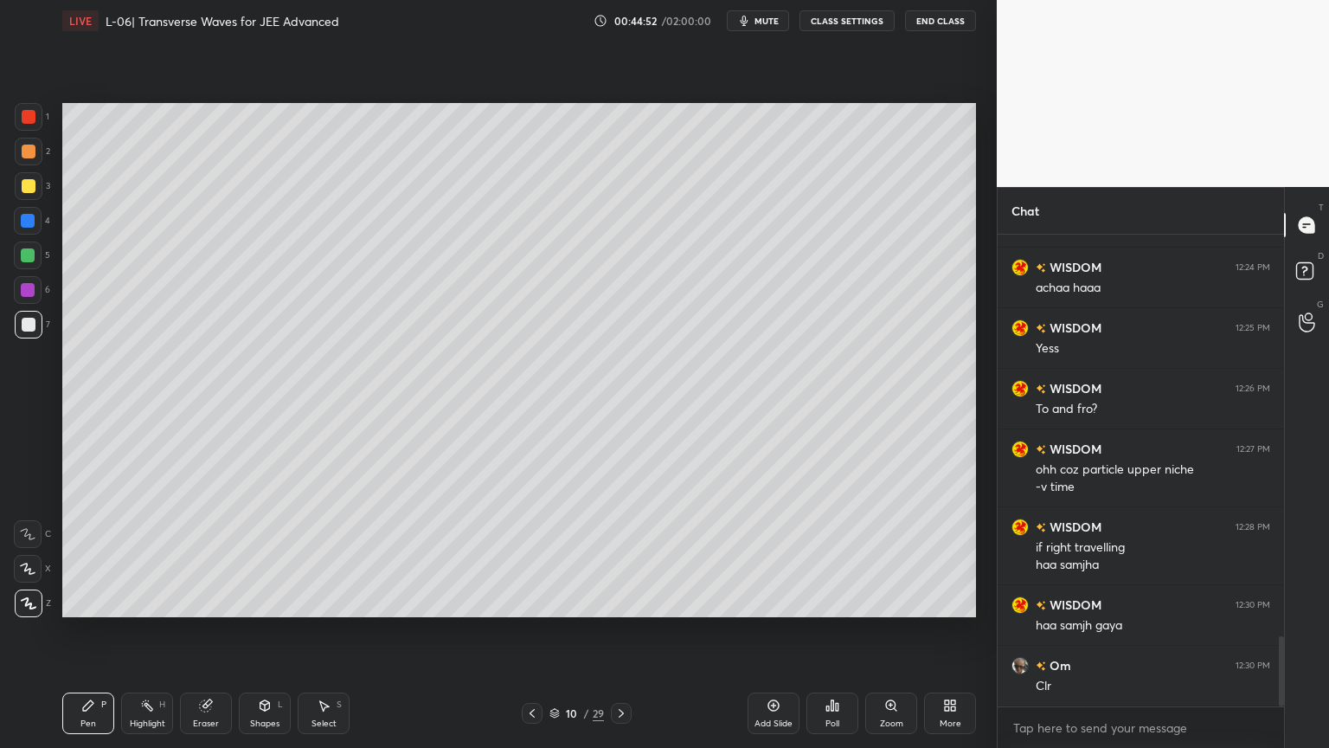
click at [150, 631] on div "Highlight H" at bounding box center [147, 713] width 52 height 42
click at [257, 631] on div "Shapes" at bounding box center [264, 723] width 29 height 9
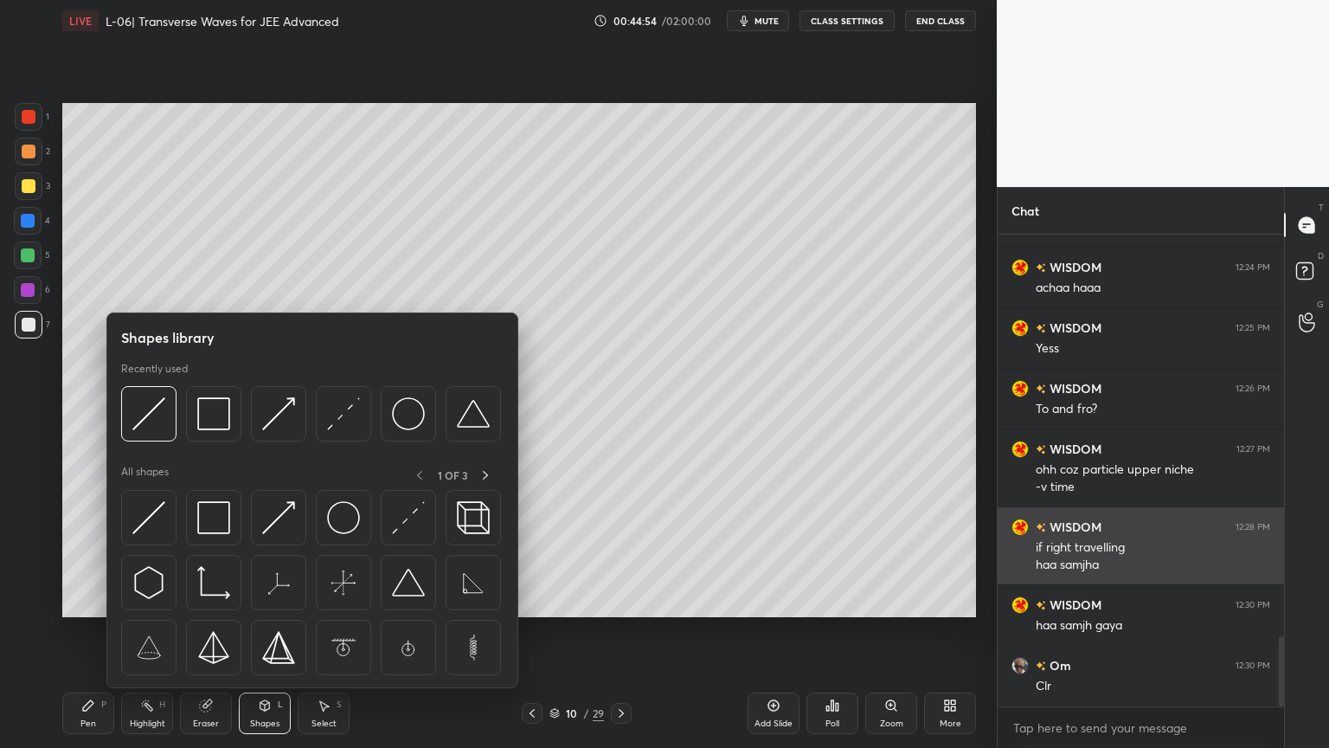
click at [274, 516] on img at bounding box center [278, 517] width 33 height 33
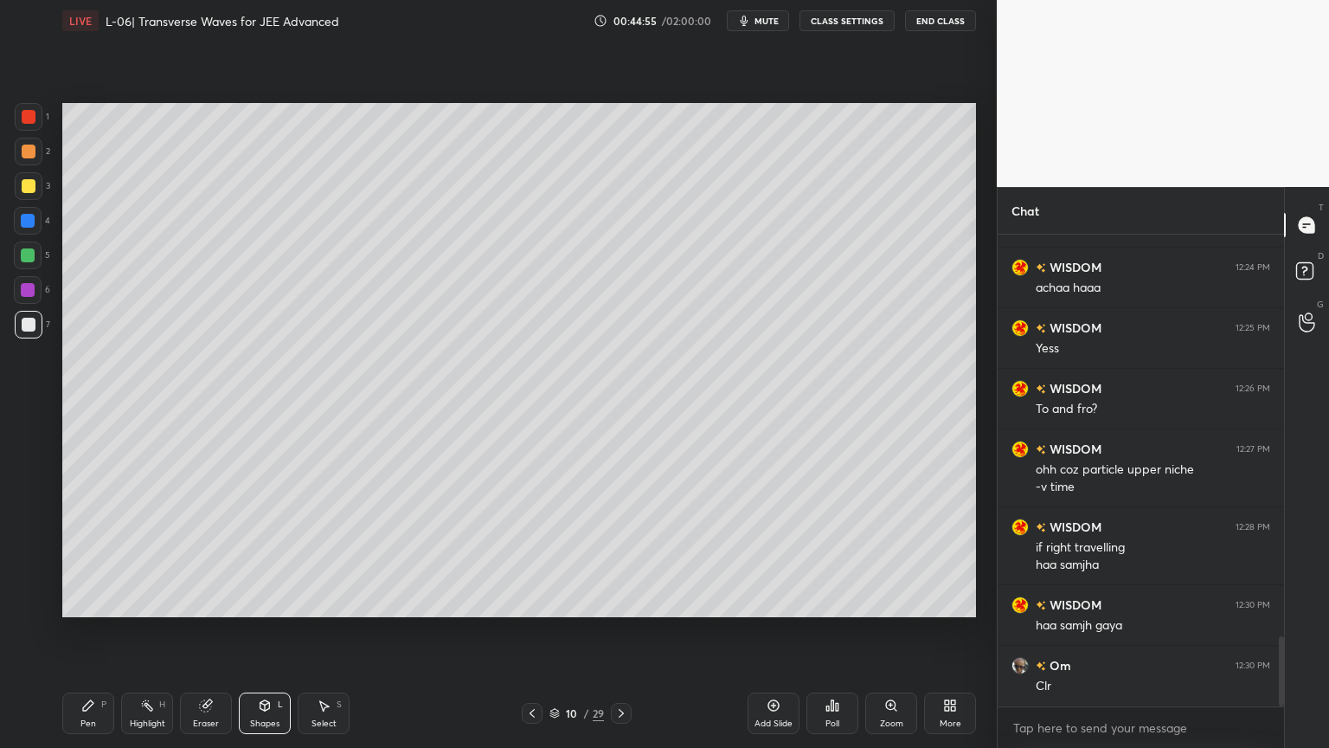
click at [23, 289] on div at bounding box center [28, 290] width 14 height 14
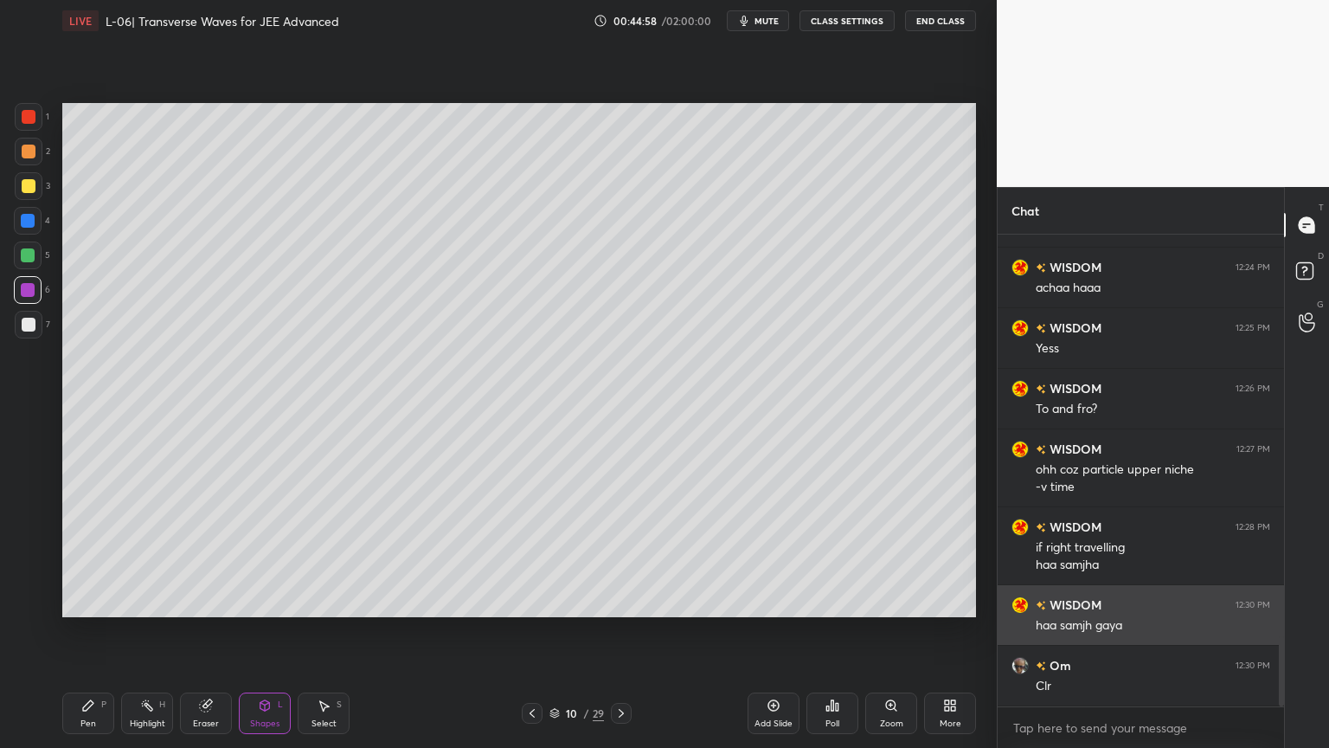
scroll to position [2758, 0]
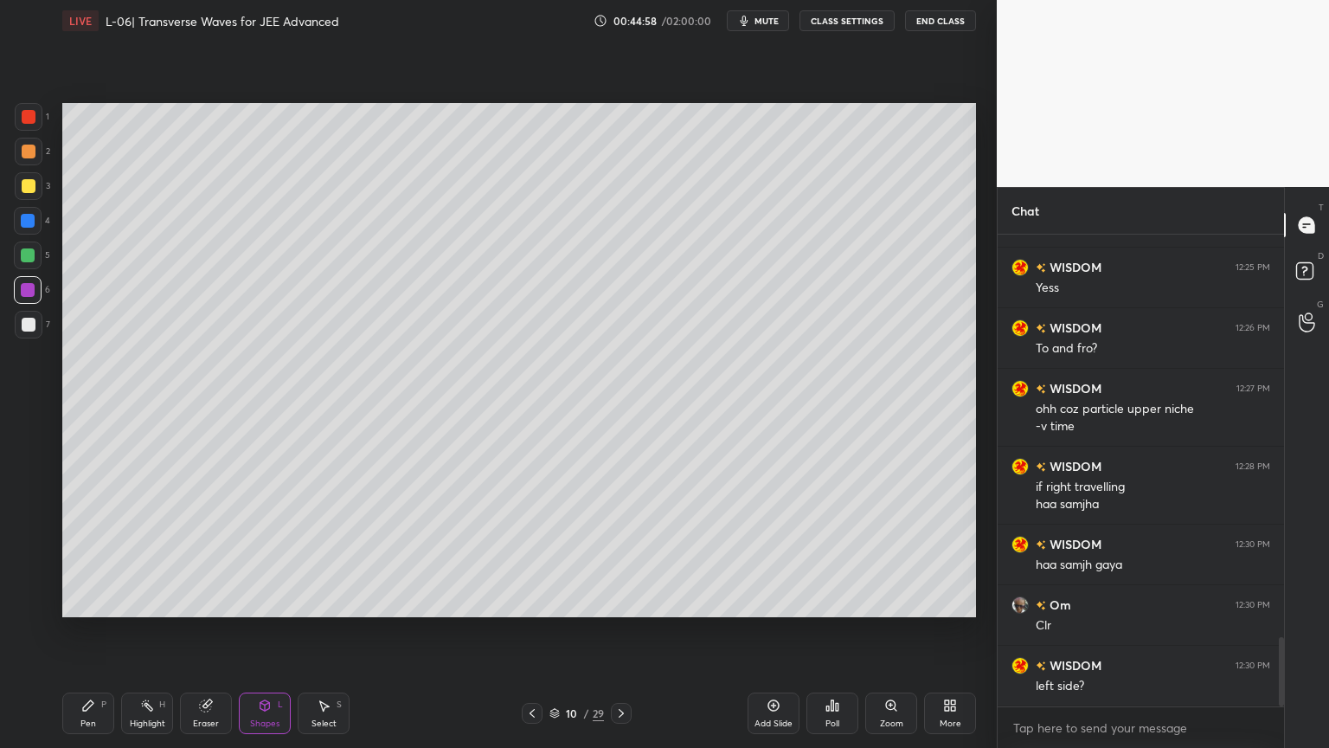
click at [77, 631] on div "Pen P" at bounding box center [88, 713] width 52 height 42
click at [150, 631] on rect at bounding box center [149, 707] width 9 height 9
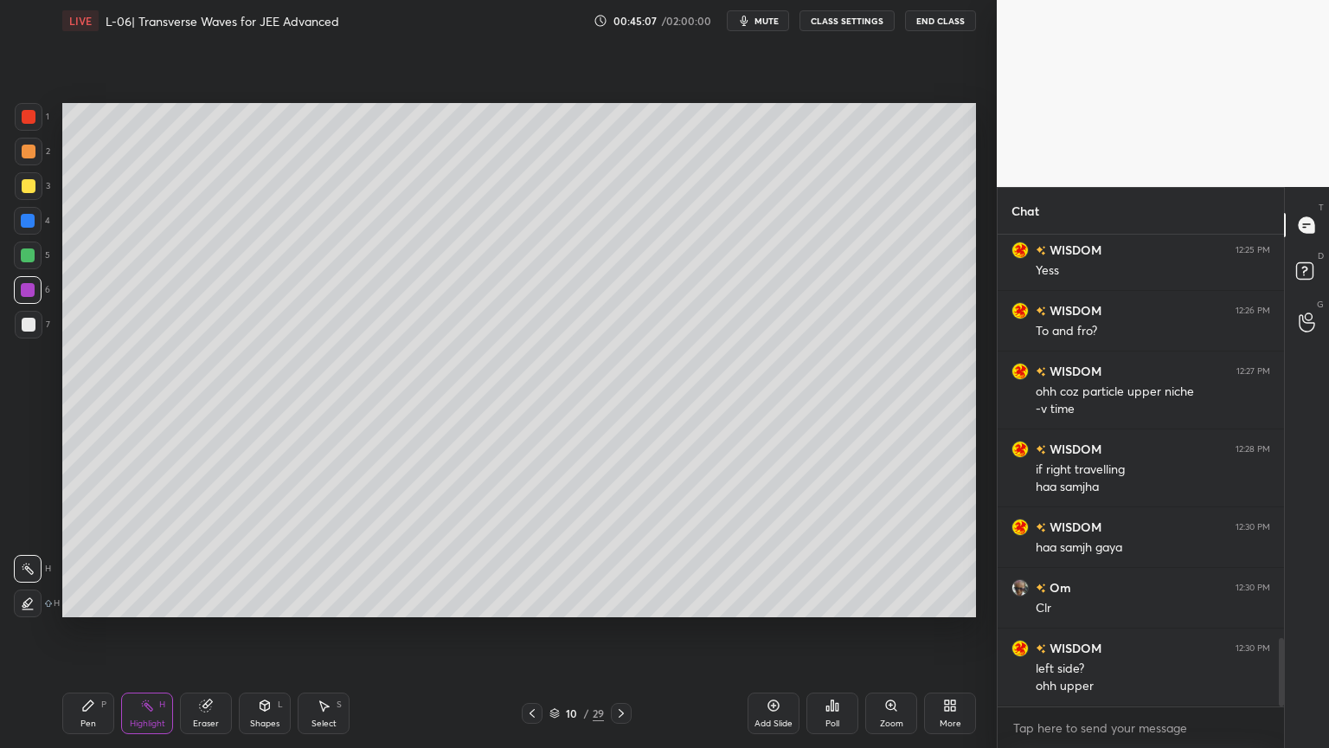
click at [93, 631] on icon at bounding box center [88, 705] width 14 height 14
click at [141, 631] on div "Highlight" at bounding box center [147, 723] width 35 height 9
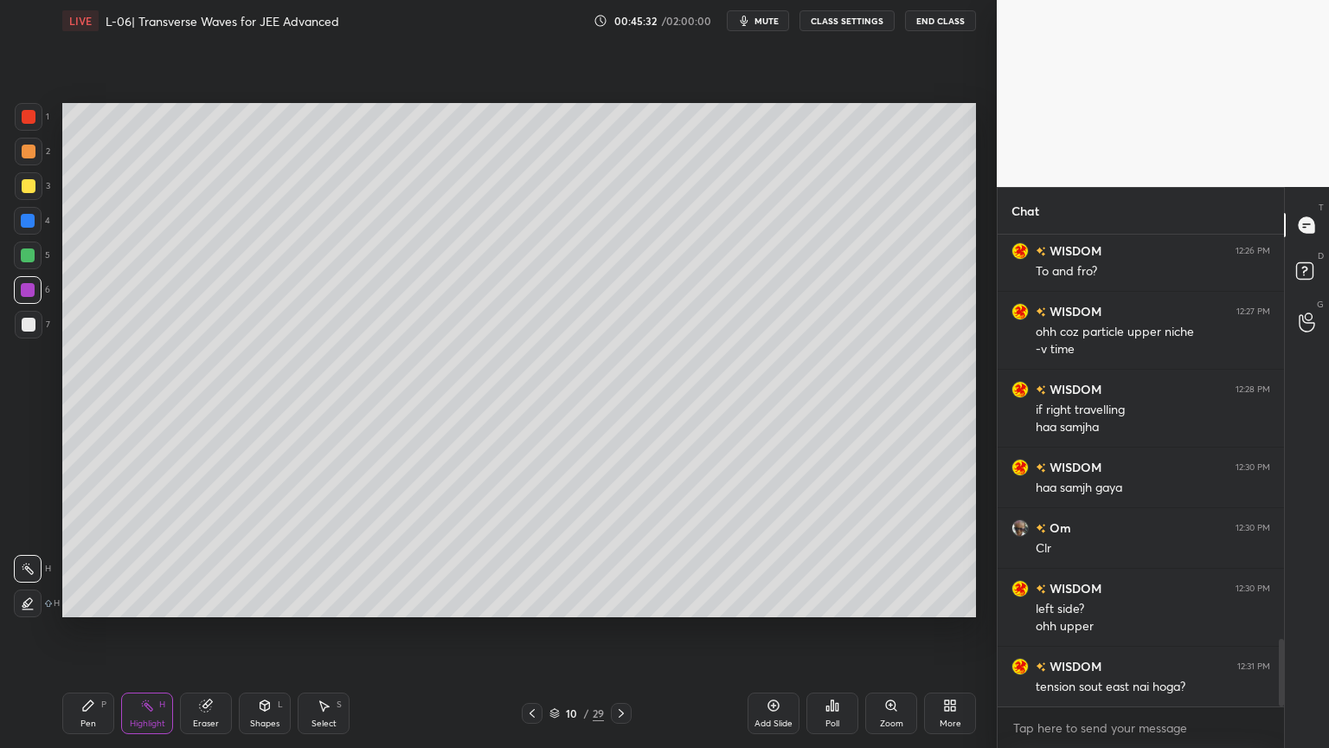
click at [624, 631] on icon at bounding box center [621, 713] width 14 height 14
click at [760, 631] on div "Add Slide" at bounding box center [774, 713] width 52 height 42
click at [10, 260] on div "1 2 3 4 5 6 7 C X Z C X Z E E Erase all H H" at bounding box center [27, 360] width 55 height 514
click at [27, 259] on div at bounding box center [28, 255] width 14 height 14
click at [69, 631] on div "Pen P" at bounding box center [88, 713] width 52 height 42
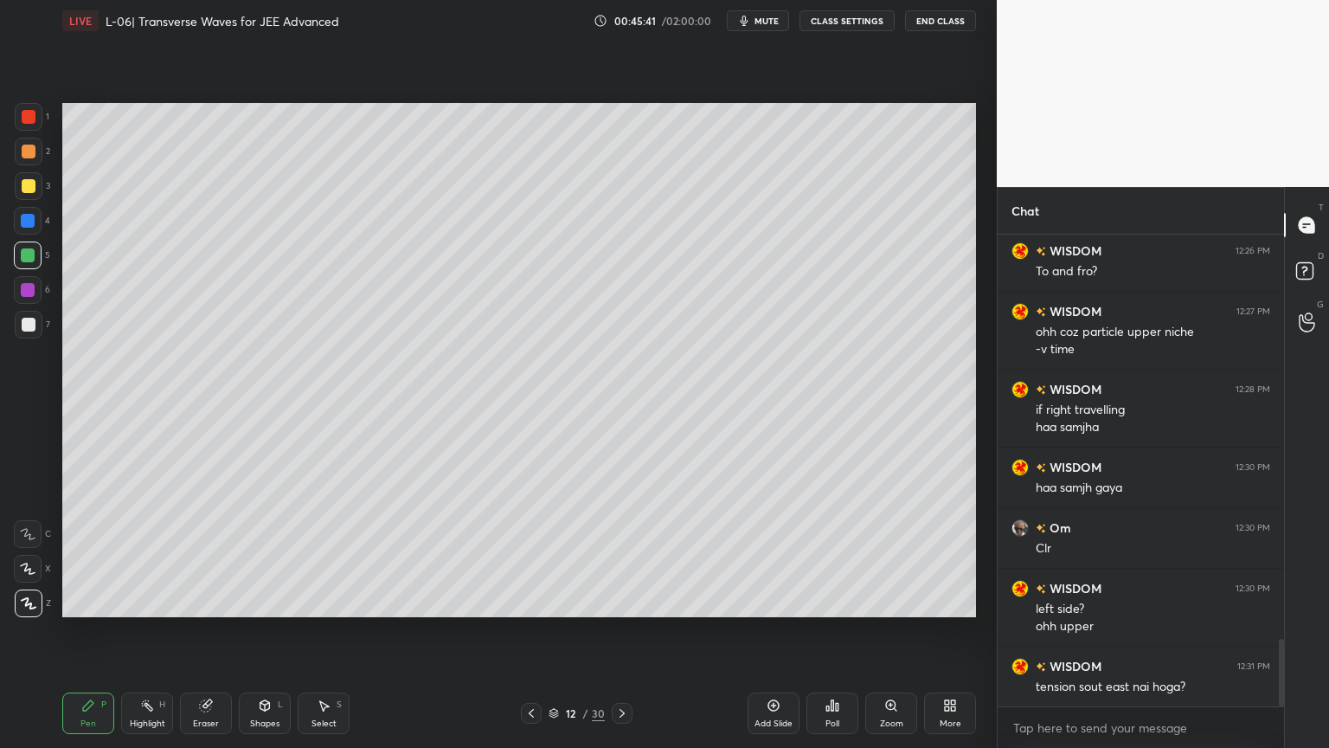
click at [267, 631] on div "Shapes" at bounding box center [264, 723] width 29 height 9
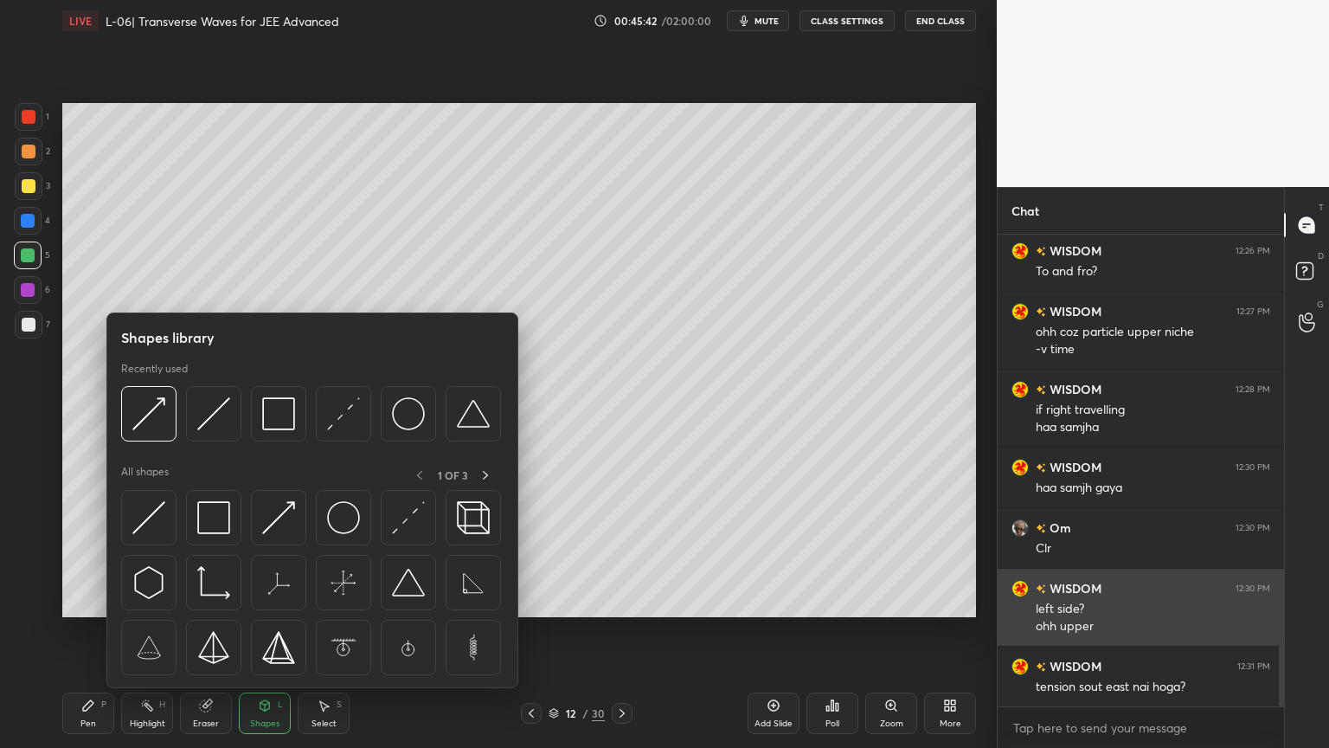
click at [347, 416] on img at bounding box center [343, 413] width 33 height 33
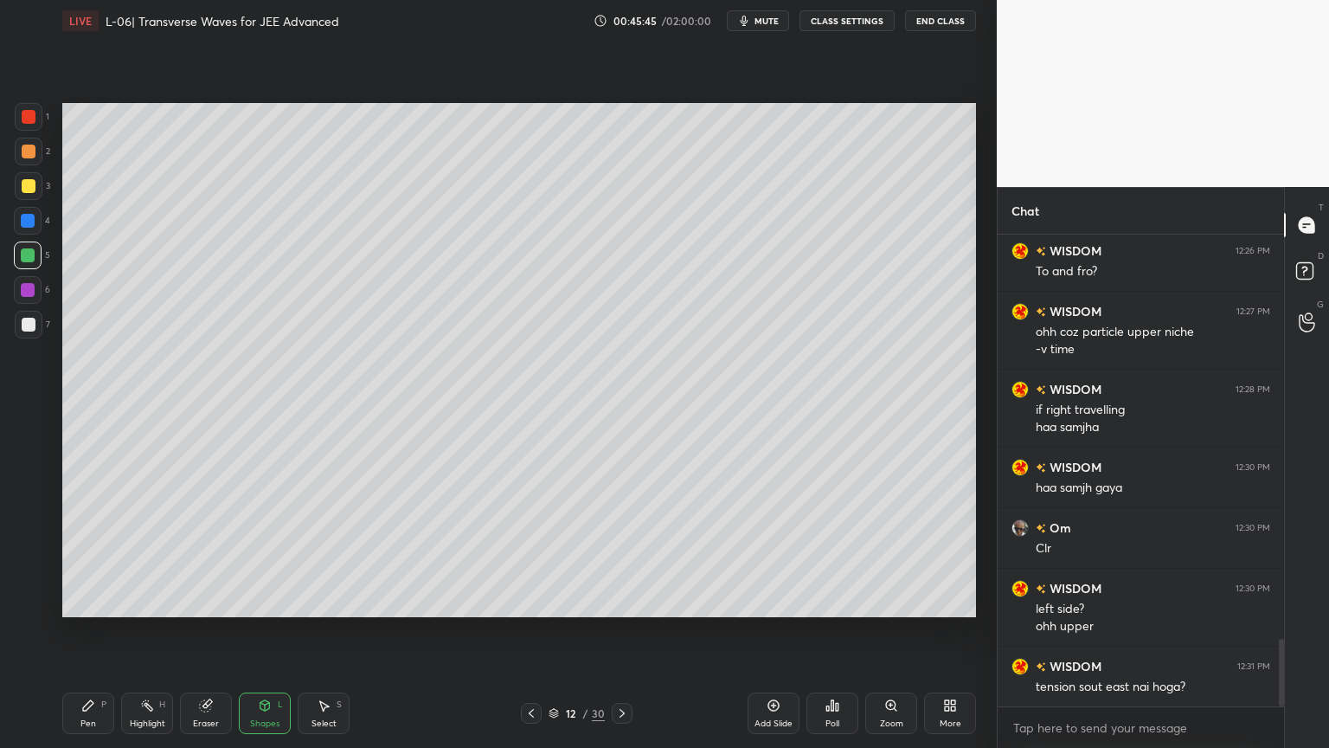
click at [29, 190] on div at bounding box center [29, 186] width 14 height 14
click at [88, 631] on icon at bounding box center [88, 705] width 10 height 10
click at [203, 631] on icon at bounding box center [205, 705] width 11 height 11
click at [143, 631] on icon at bounding box center [147, 705] width 14 height 14
click at [31, 156] on div at bounding box center [29, 152] width 14 height 14
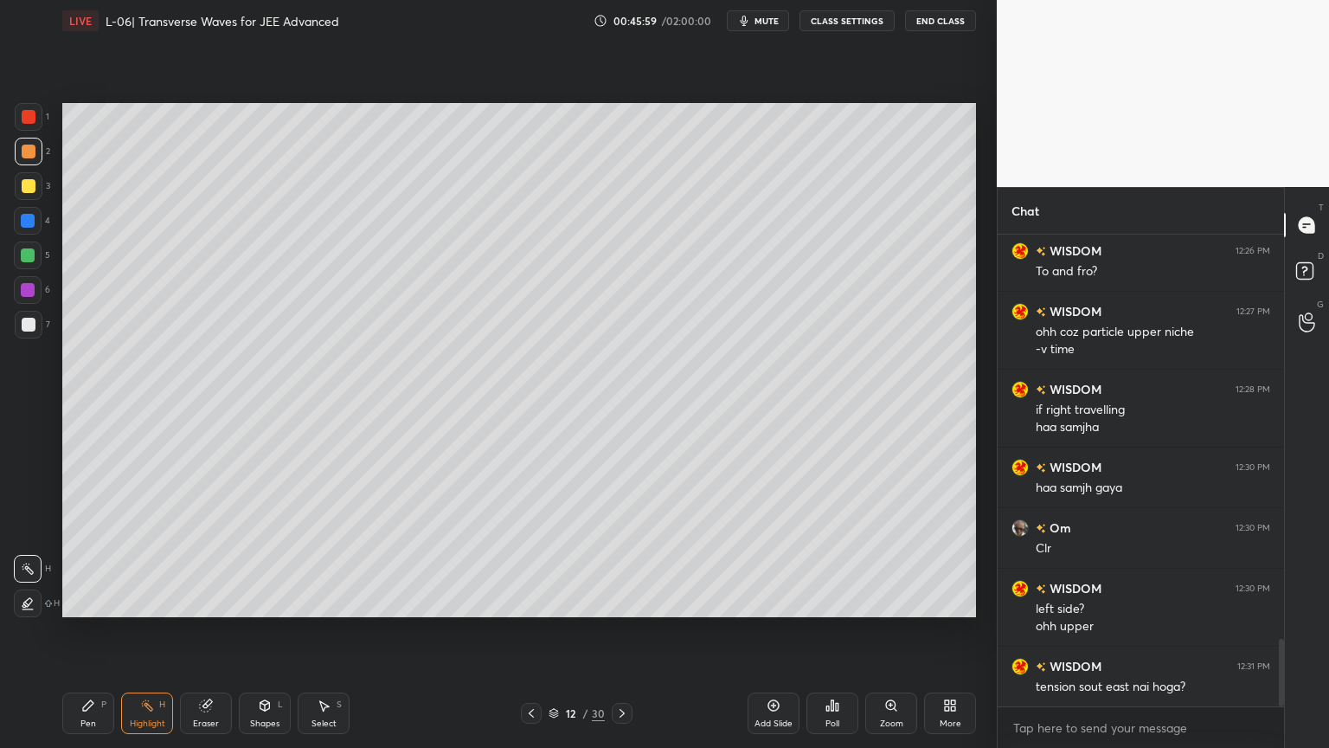
click at [97, 631] on div "Pen P" at bounding box center [88, 713] width 52 height 42
click at [151, 631] on rect at bounding box center [149, 707] width 9 height 9
click at [204, 631] on div "Eraser" at bounding box center [206, 713] width 52 height 42
click at [246, 631] on div "Shapes L" at bounding box center [265, 713] width 52 height 42
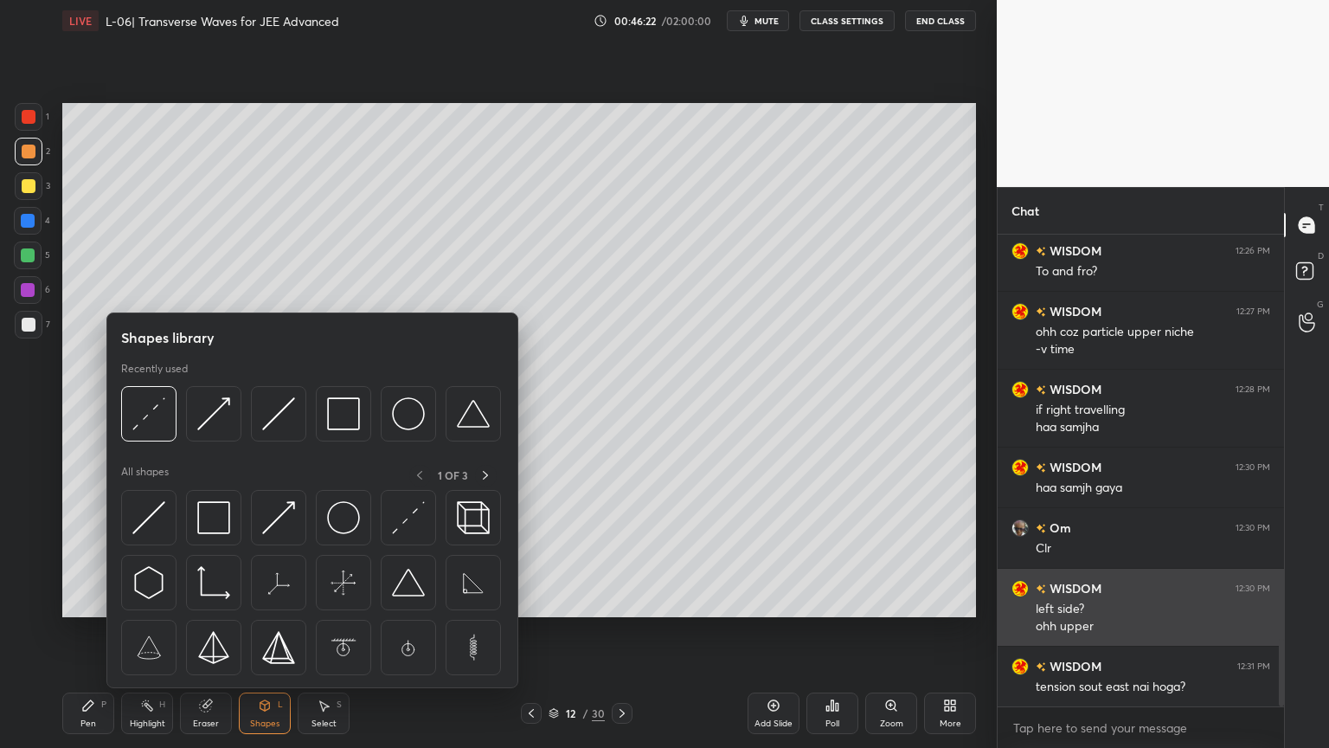
click at [280, 521] on img at bounding box center [278, 517] width 33 height 33
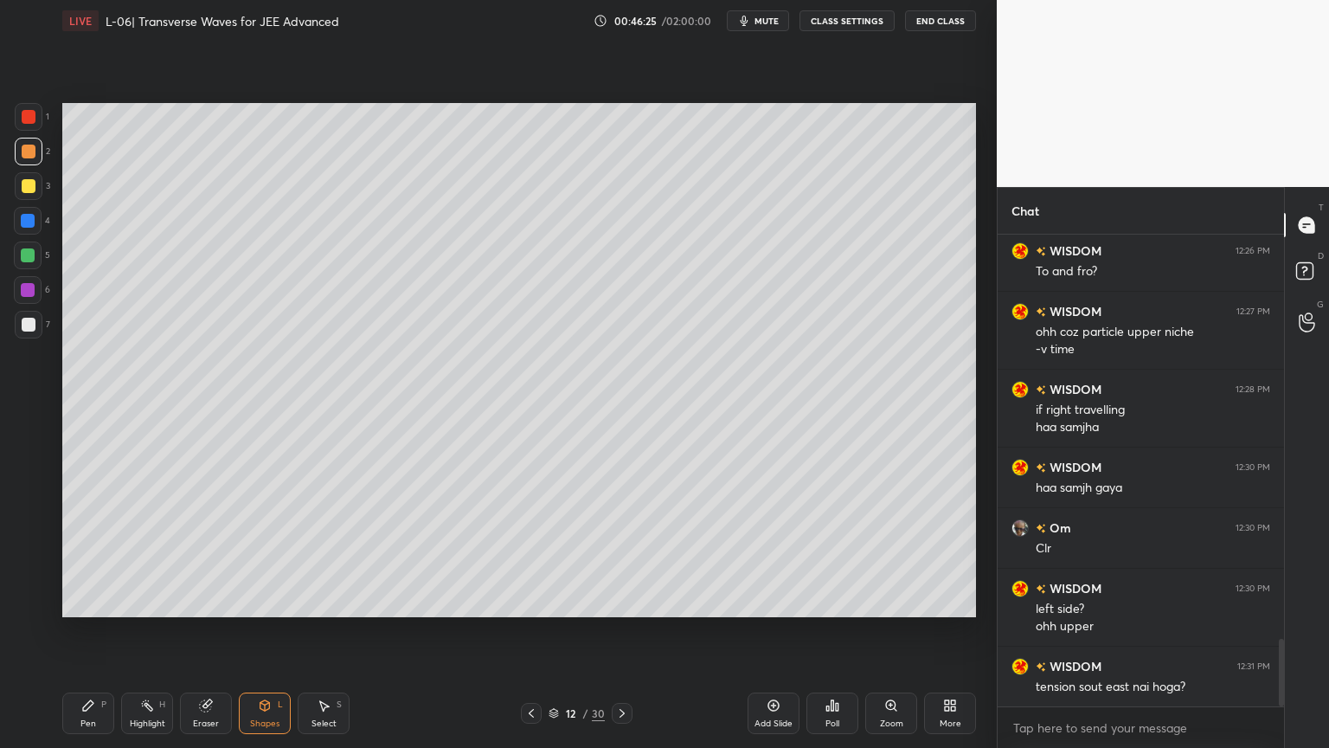
click at [75, 631] on div "Pen P" at bounding box center [88, 713] width 52 height 42
click at [256, 631] on div "Shapes L" at bounding box center [265, 713] width 52 height 42
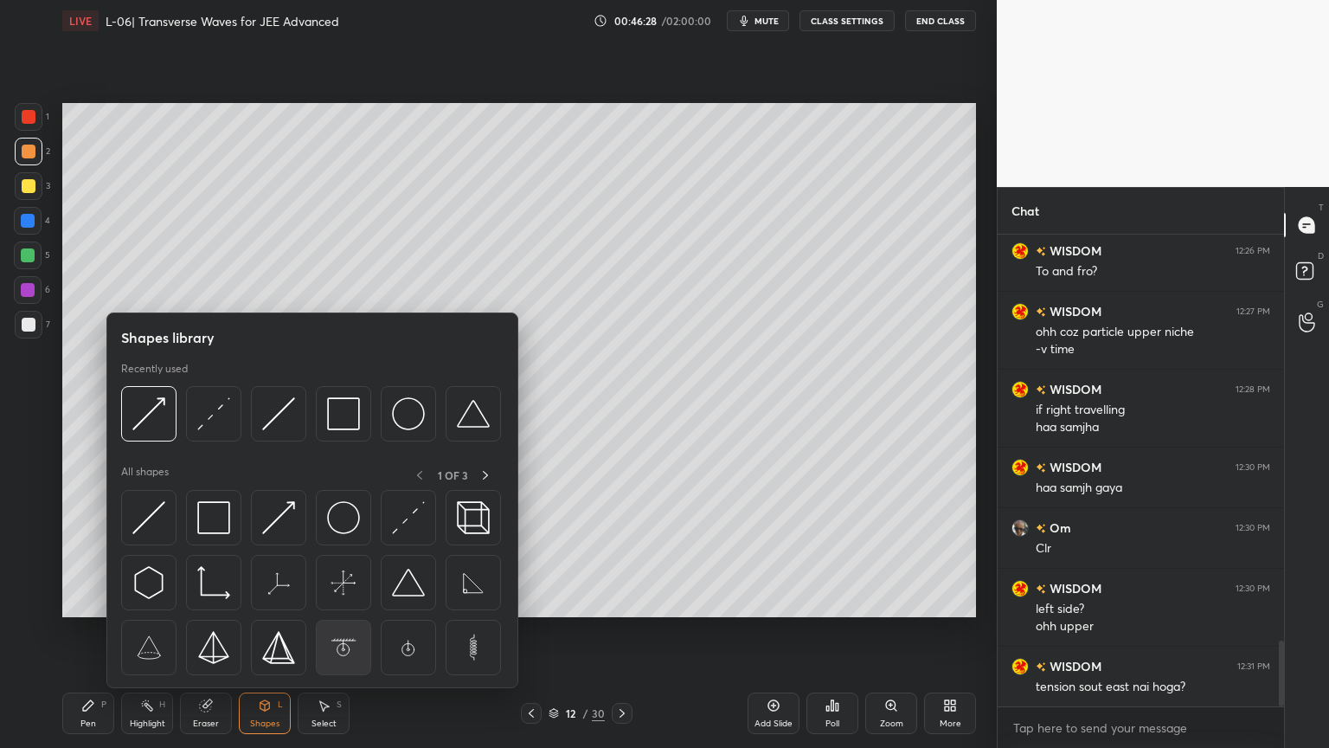
scroll to position [2897, 0]
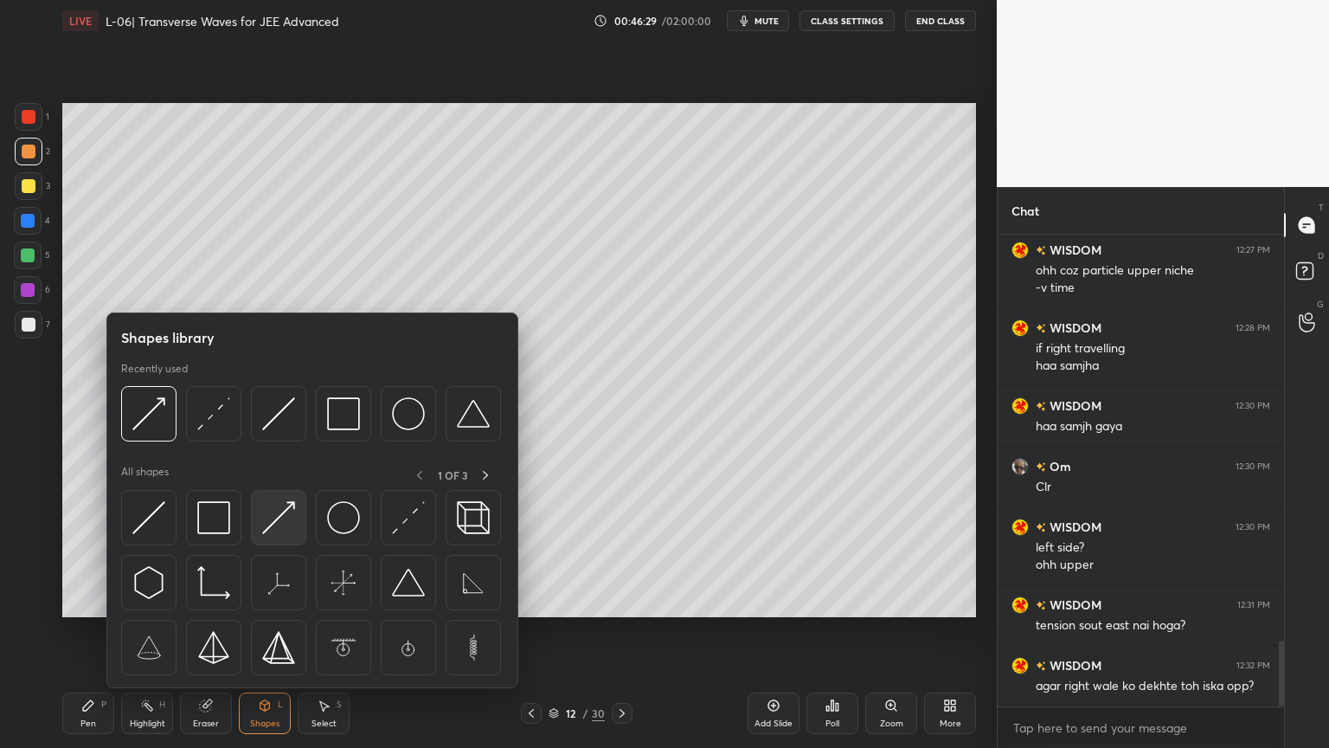
click at [290, 516] on img at bounding box center [278, 517] width 33 height 33
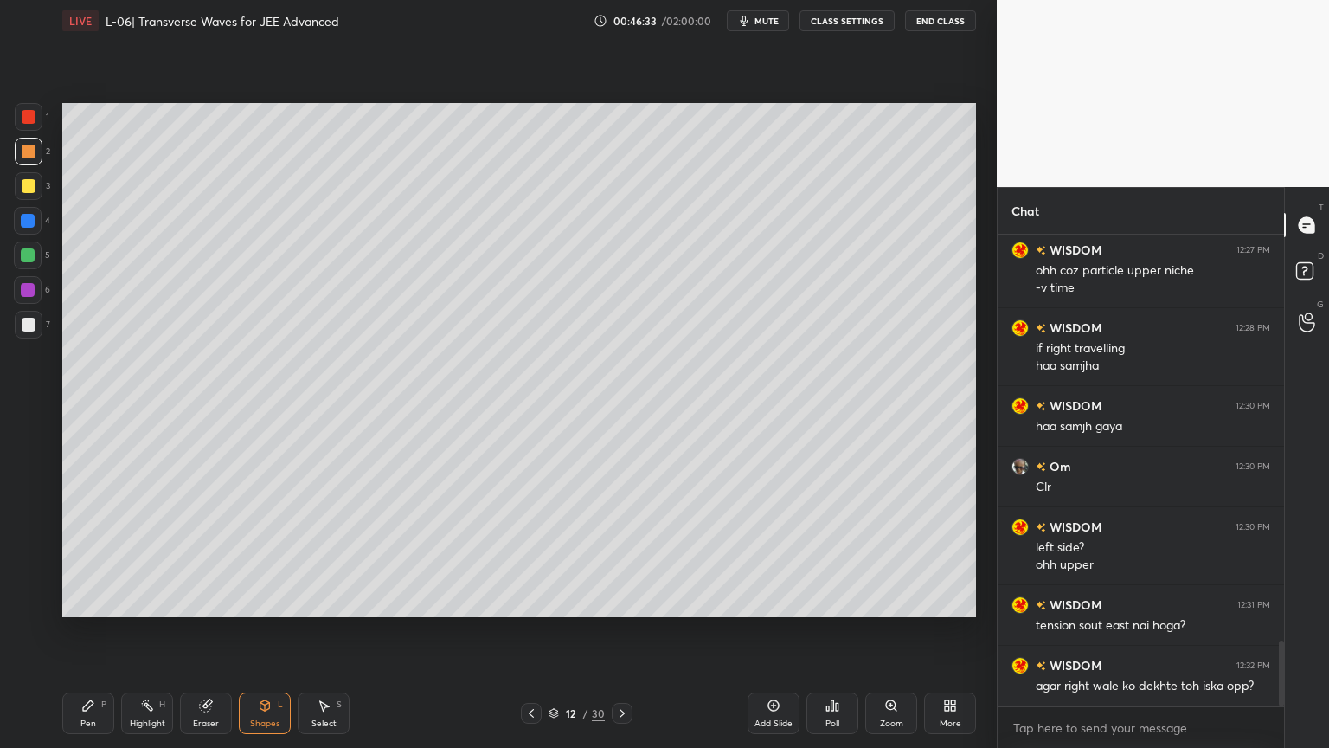
click at [95, 631] on div "Pen P Highlight H Eraser Shapes L Select S 12 / 30 Add Slide Poll Zoom More" at bounding box center [519, 713] width 914 height 69
click at [78, 631] on div "Pen P" at bounding box center [88, 713] width 52 height 42
click at [142, 631] on div "Highlight H" at bounding box center [147, 713] width 52 height 42
click at [72, 631] on div "Pen P" at bounding box center [88, 713] width 52 height 42
click at [29, 188] on div at bounding box center [29, 186] width 14 height 14
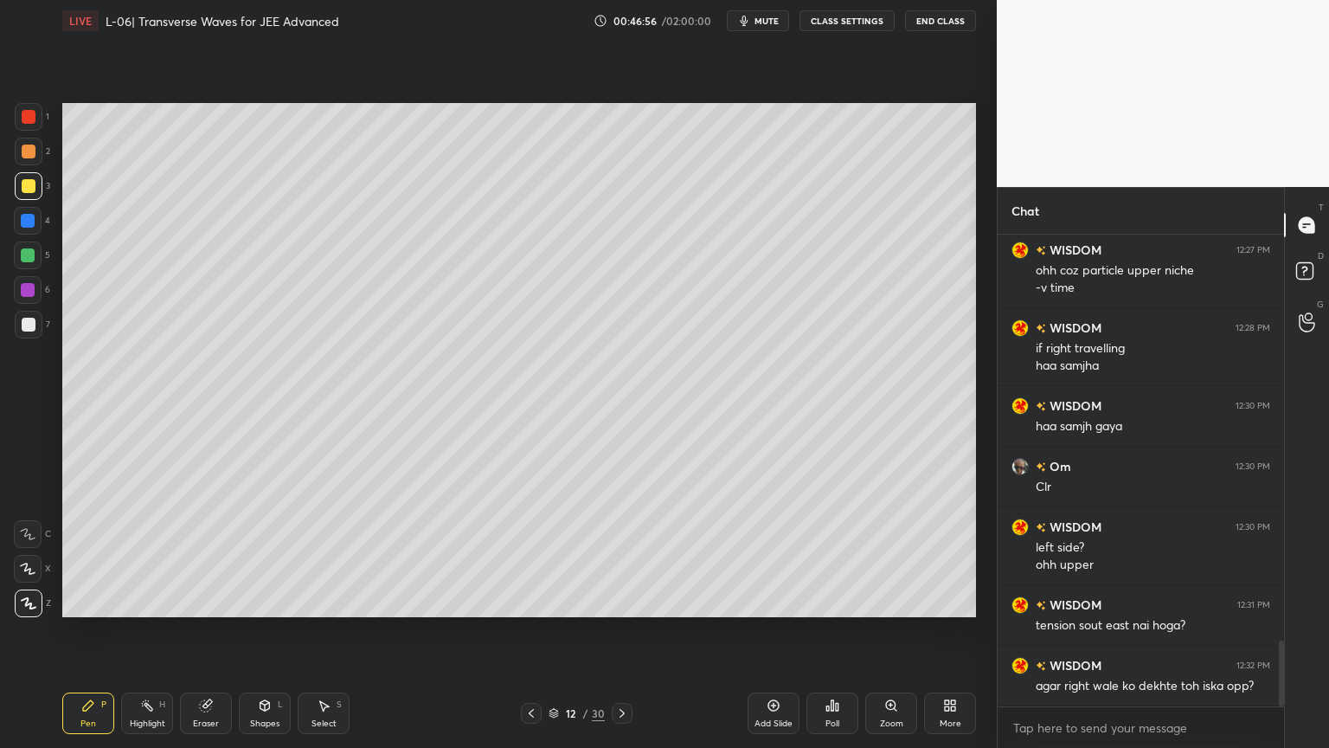
click at [138, 631] on div "Highlight H" at bounding box center [147, 713] width 52 height 42
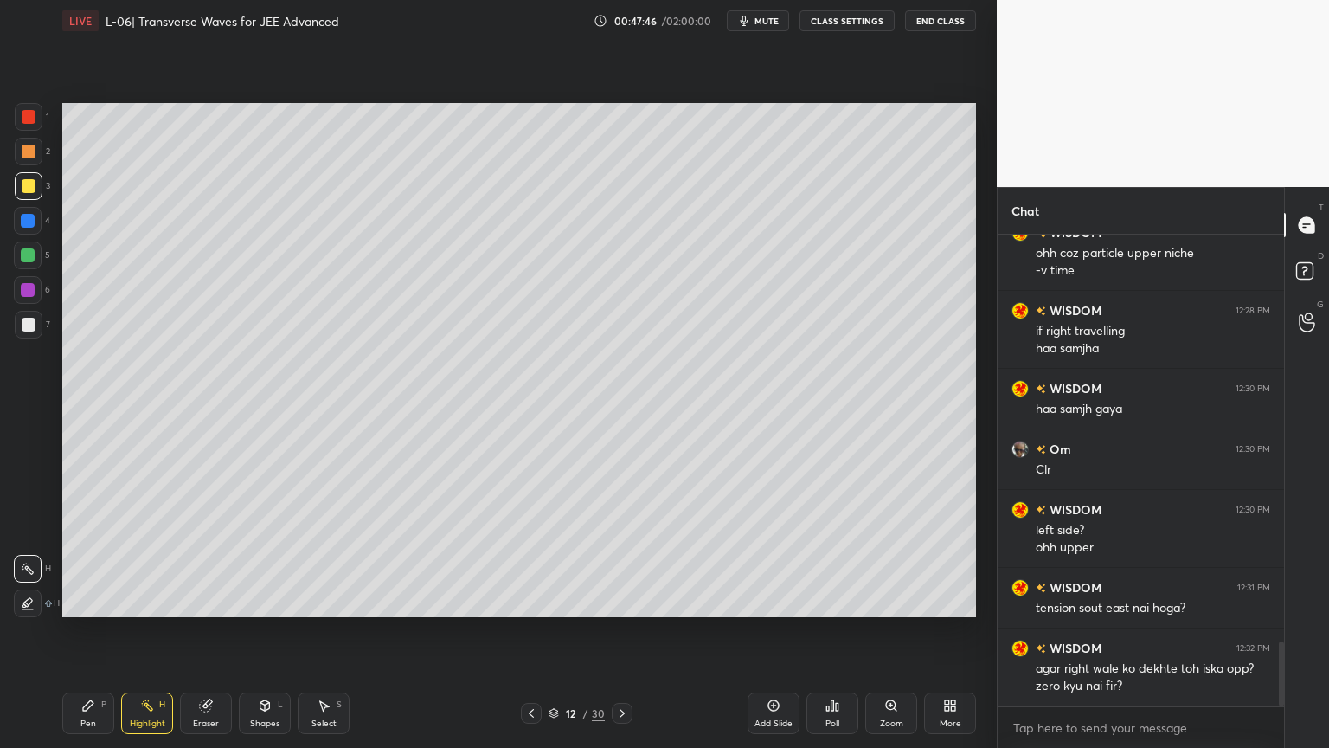
scroll to position [2974, 0]
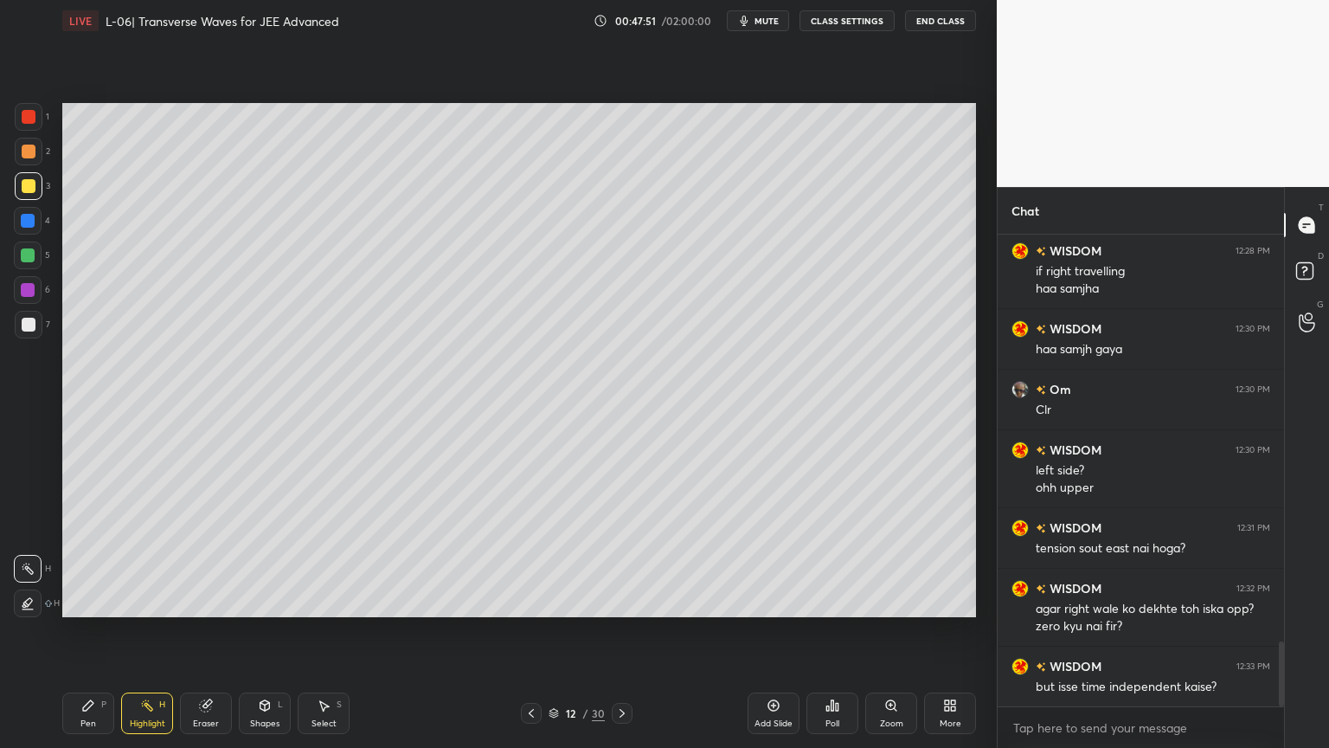
click at [525, 631] on icon at bounding box center [531, 713] width 14 height 14
click at [532, 631] on icon at bounding box center [531, 713] width 14 height 14
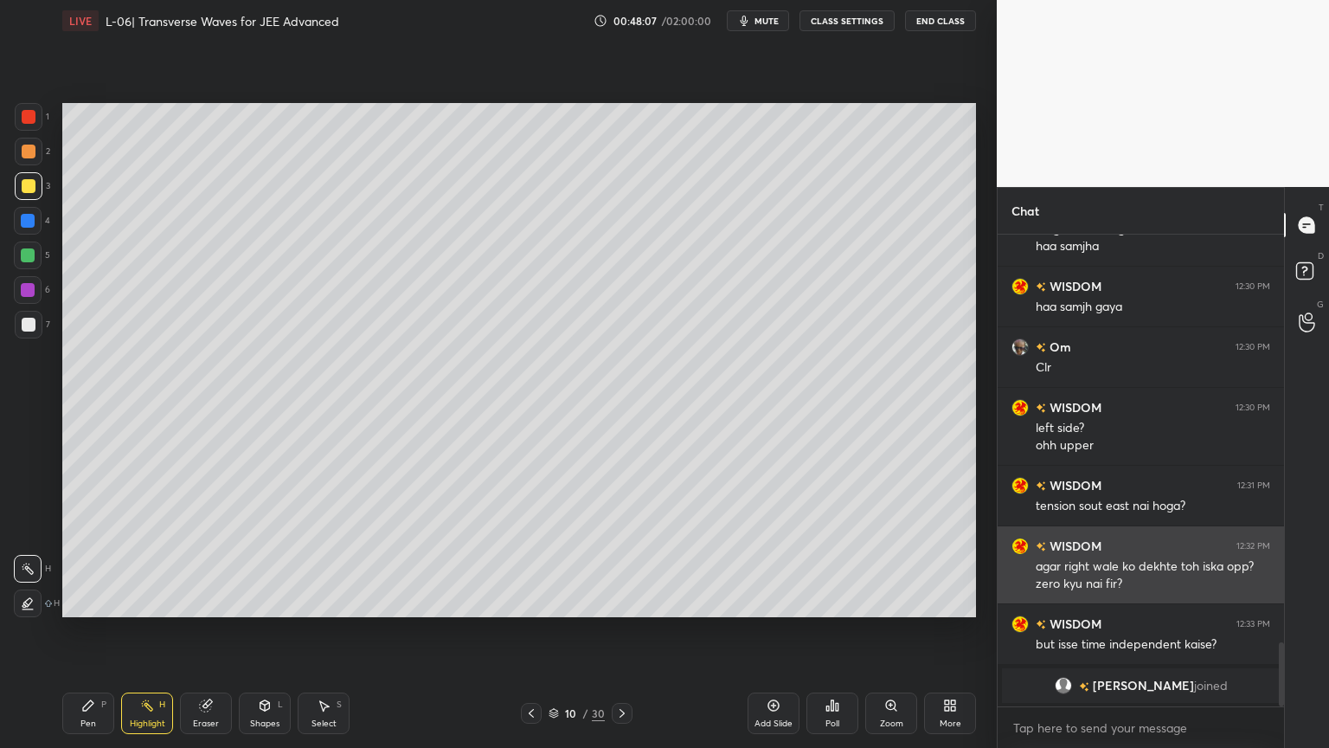
scroll to position [3009, 0]
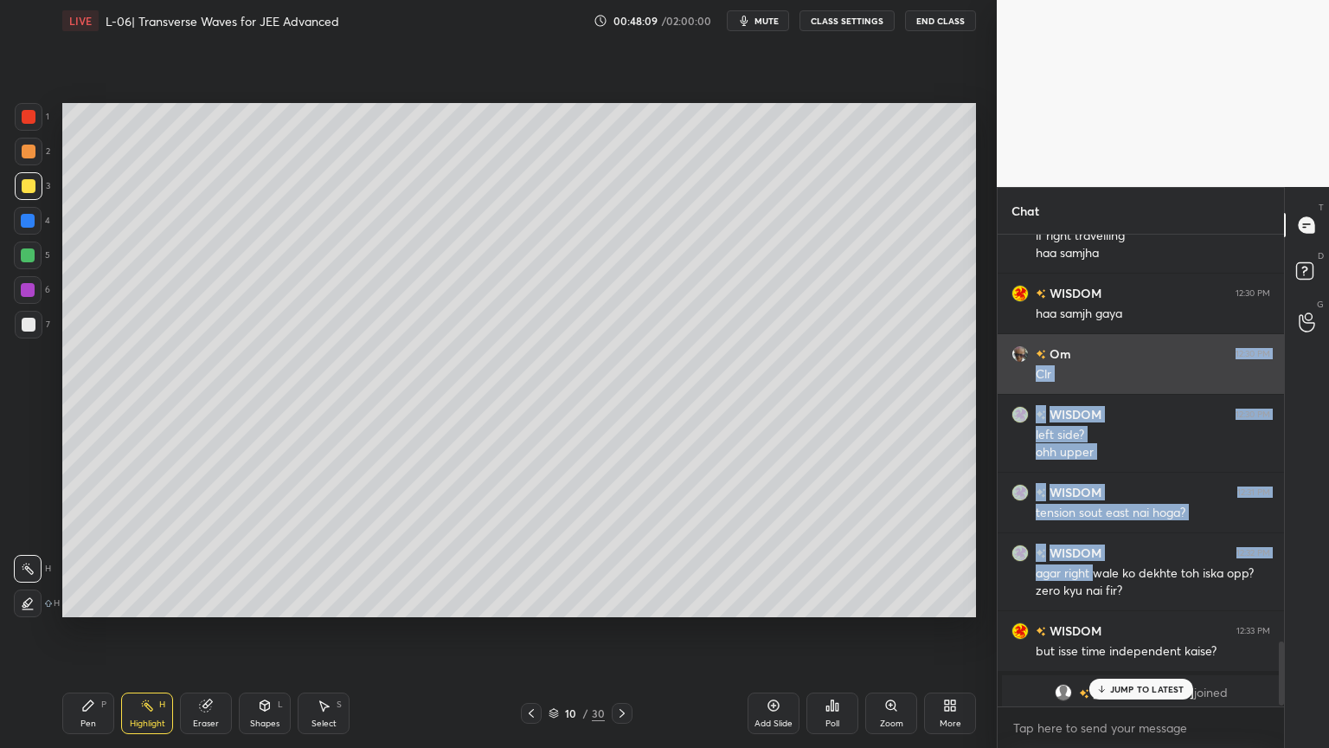
drag, startPoint x: 1094, startPoint y: 561, endPoint x: 1122, endPoint y: 359, distance: 203.7
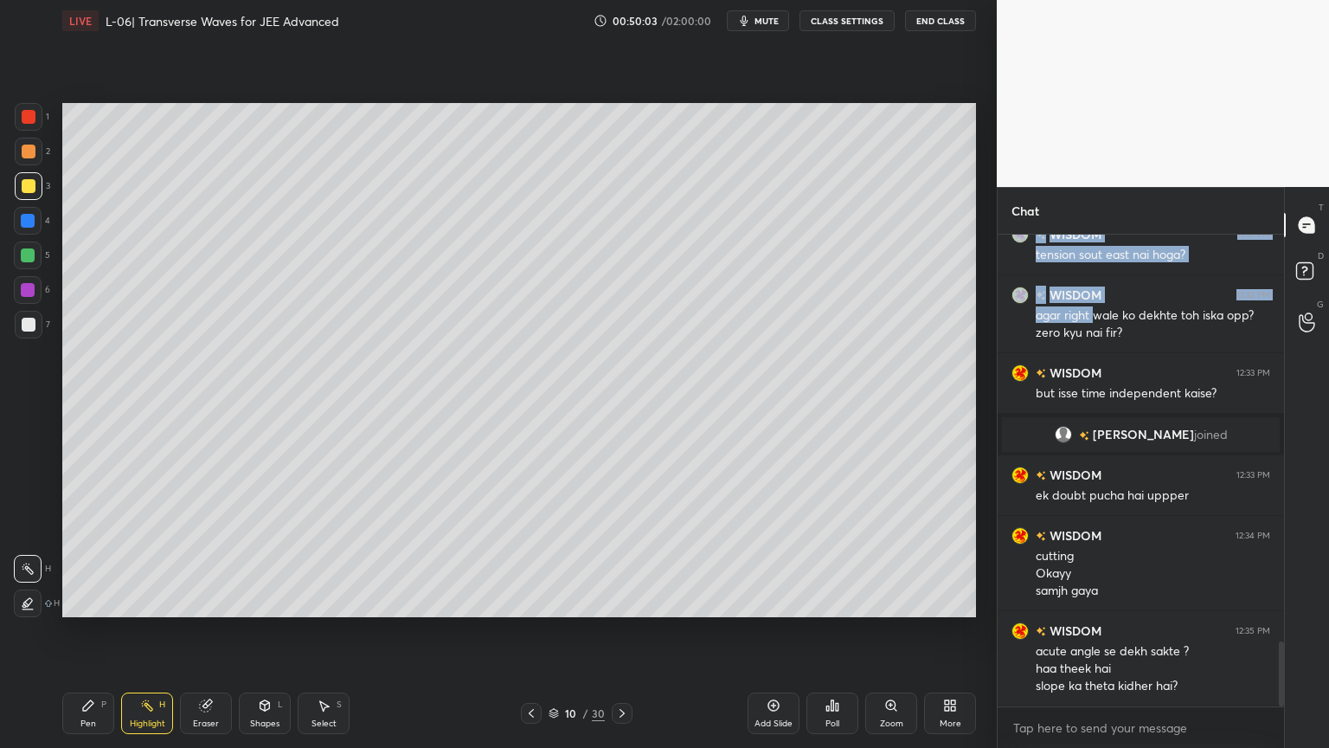
scroll to position [2994, 0]
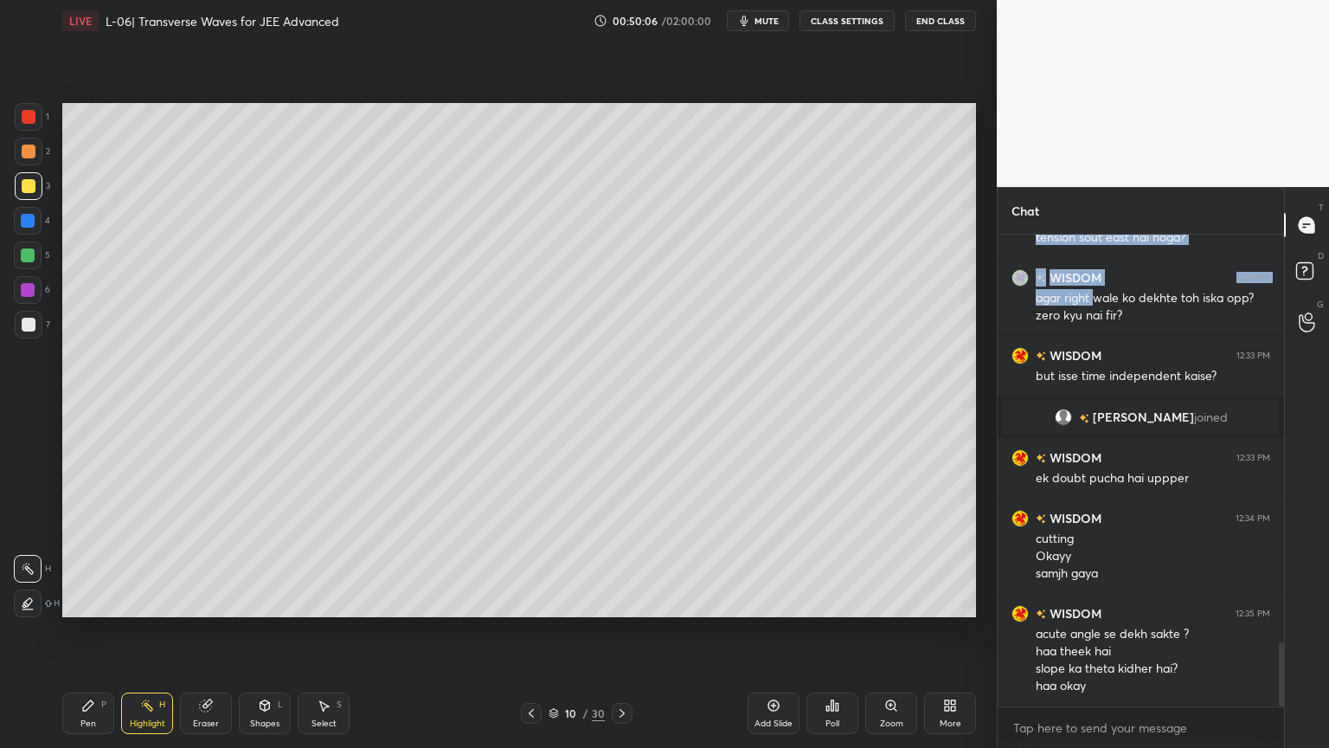
click at [623, 631] on div at bounding box center [622, 713] width 21 height 21
click at [617, 631] on icon at bounding box center [622, 713] width 14 height 14
click at [778, 631] on div "Add Slide" at bounding box center [774, 713] width 52 height 42
click at [27, 154] on div at bounding box center [29, 152] width 14 height 14
click at [80, 631] on div "Pen" at bounding box center [88, 723] width 16 height 9
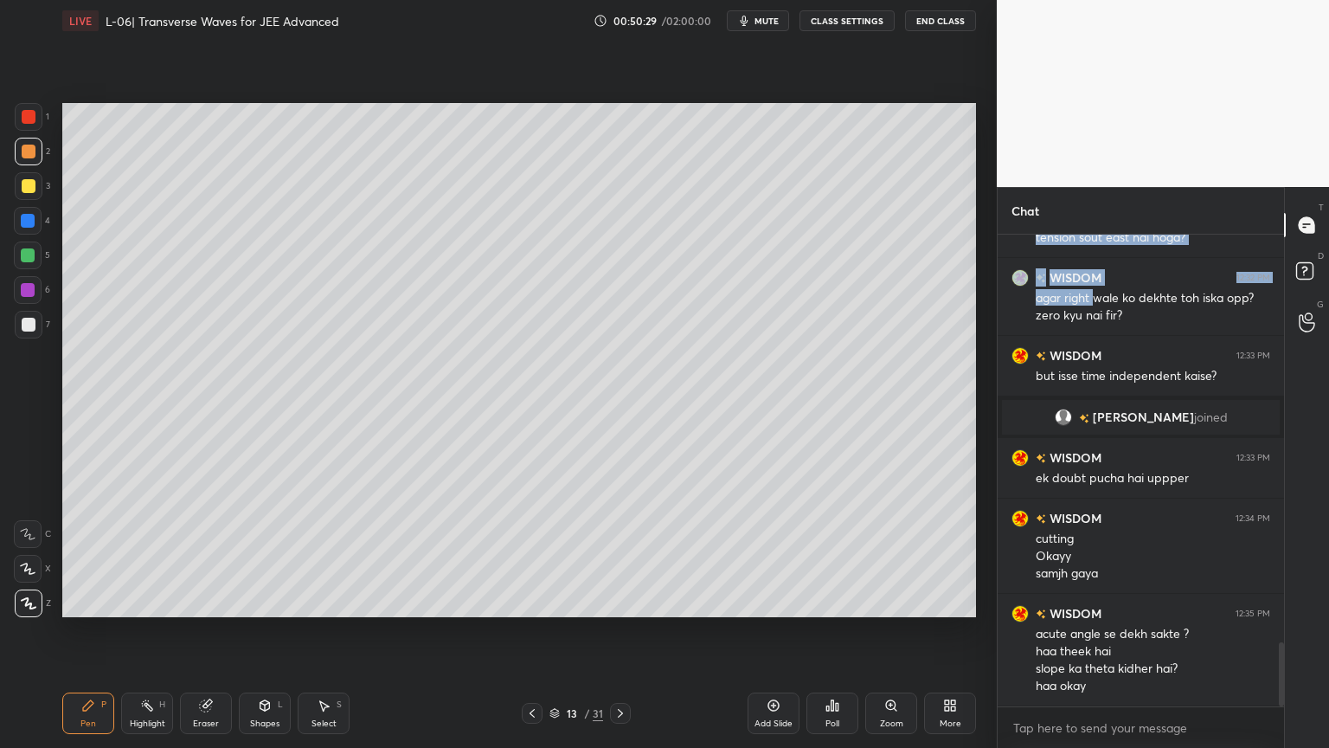
click at [256, 631] on div "Shapes L" at bounding box center [265, 713] width 52 height 42
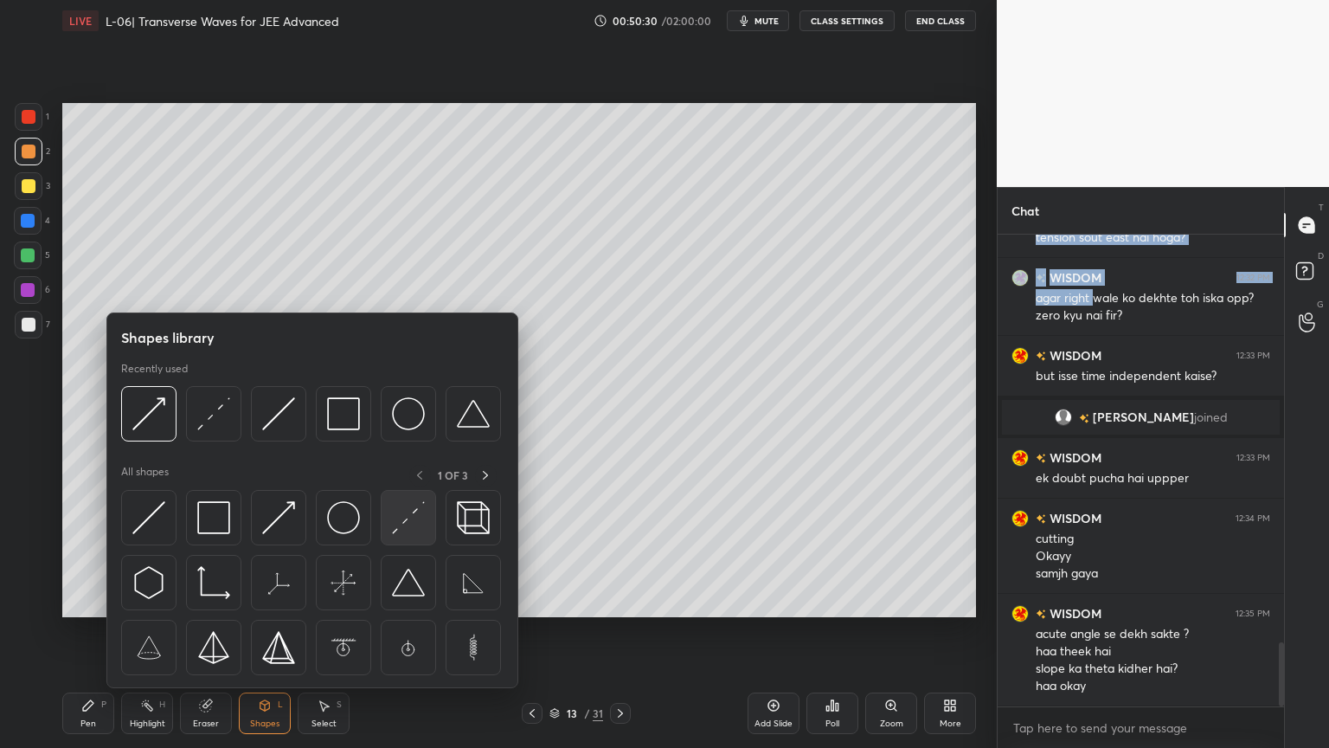
click at [408, 531] on img at bounding box center [408, 517] width 33 height 33
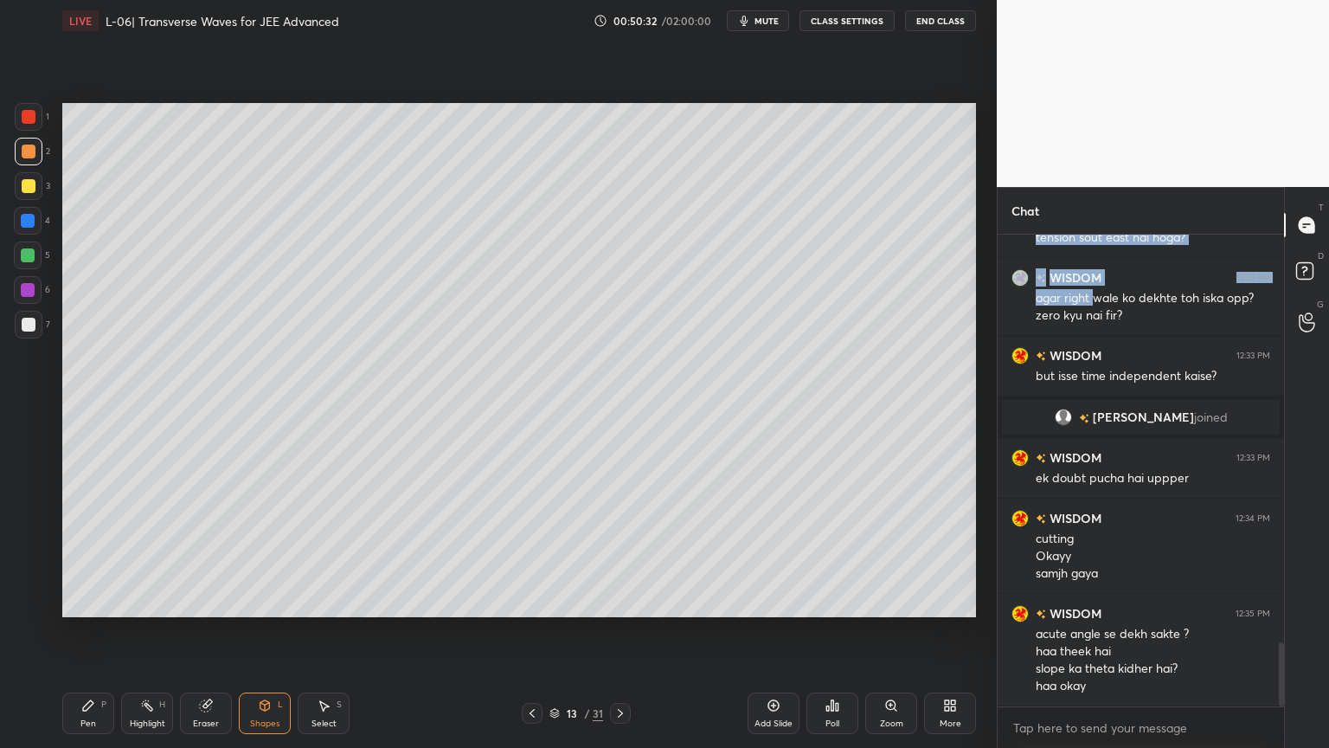
click at [207, 631] on div "Eraser" at bounding box center [206, 713] width 52 height 42
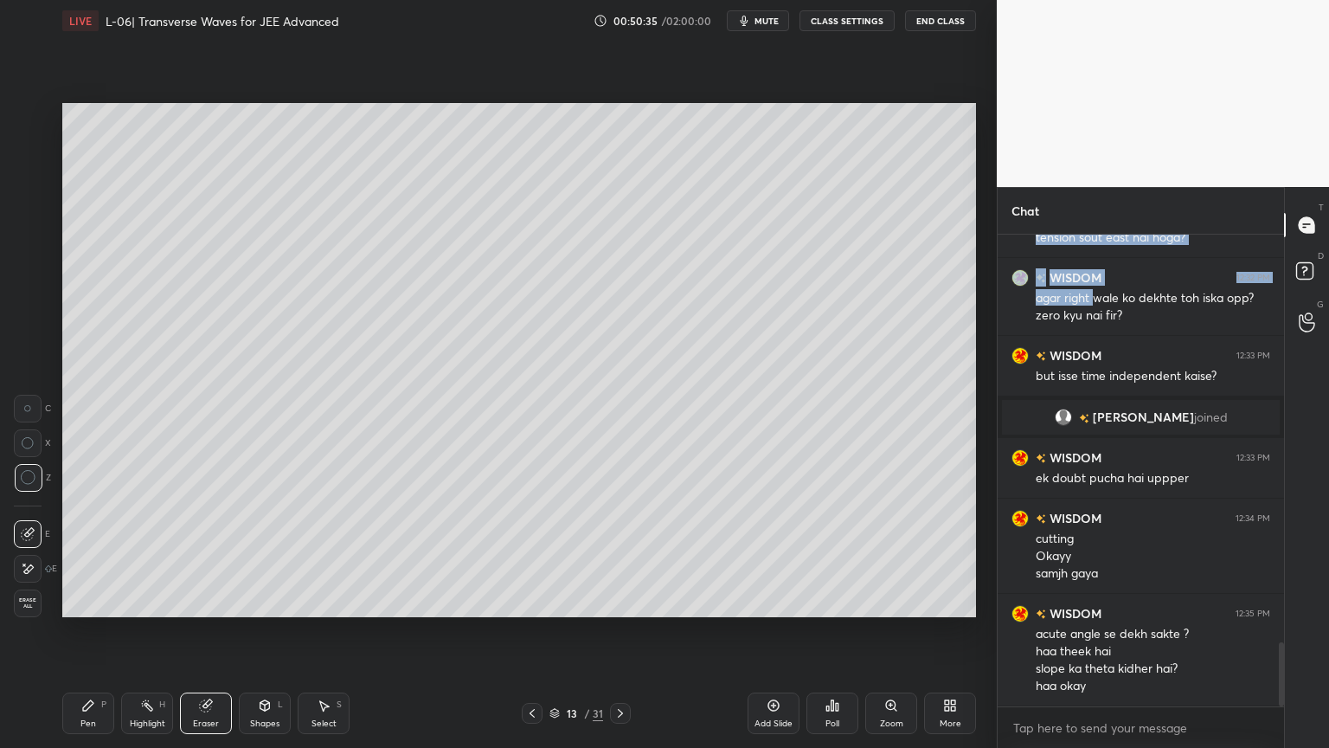
click at [79, 631] on div "Pen P" at bounding box center [88, 713] width 52 height 42
click at [257, 631] on div "Shapes L" at bounding box center [265, 713] width 52 height 42
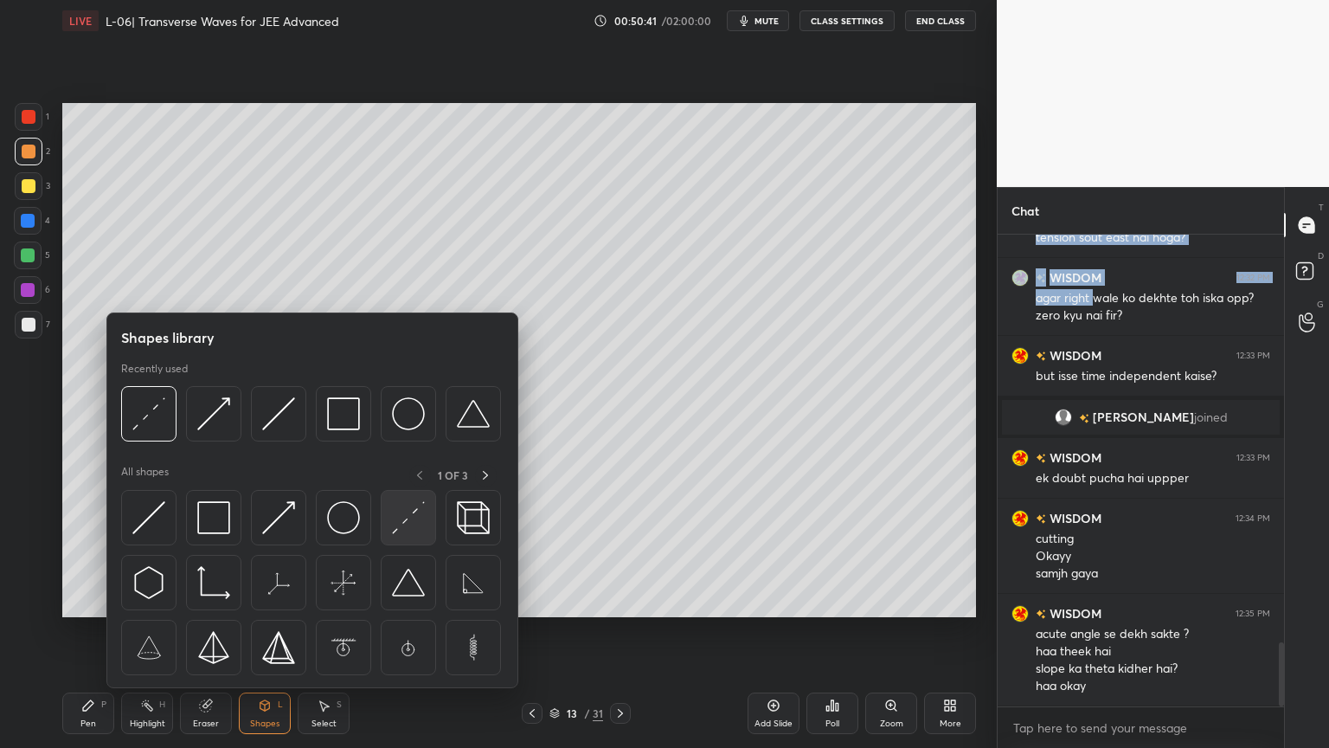
click at [421, 524] on img at bounding box center [408, 517] width 33 height 33
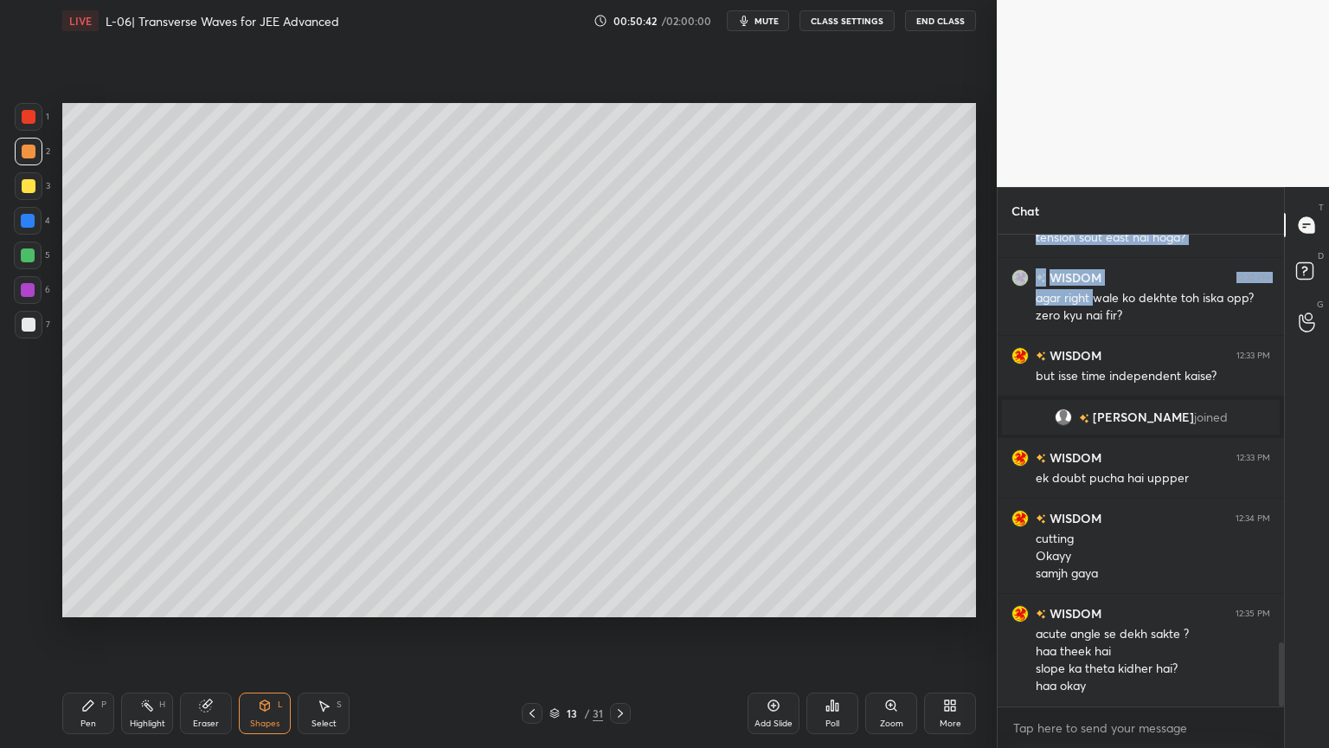
click at [19, 260] on div at bounding box center [28, 255] width 28 height 28
click at [80, 631] on div "Pen P" at bounding box center [88, 713] width 52 height 42
click at [41, 190] on div at bounding box center [29, 186] width 28 height 28
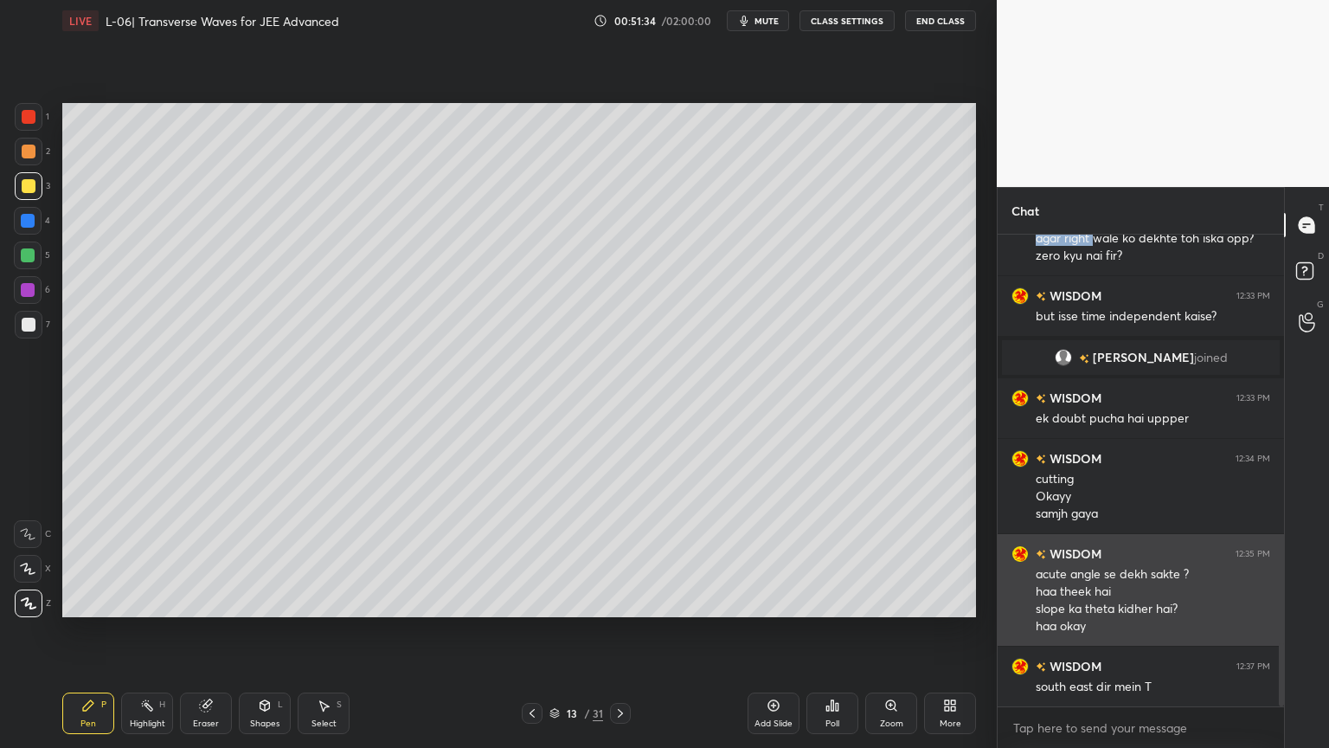
scroll to position [3054, 0]
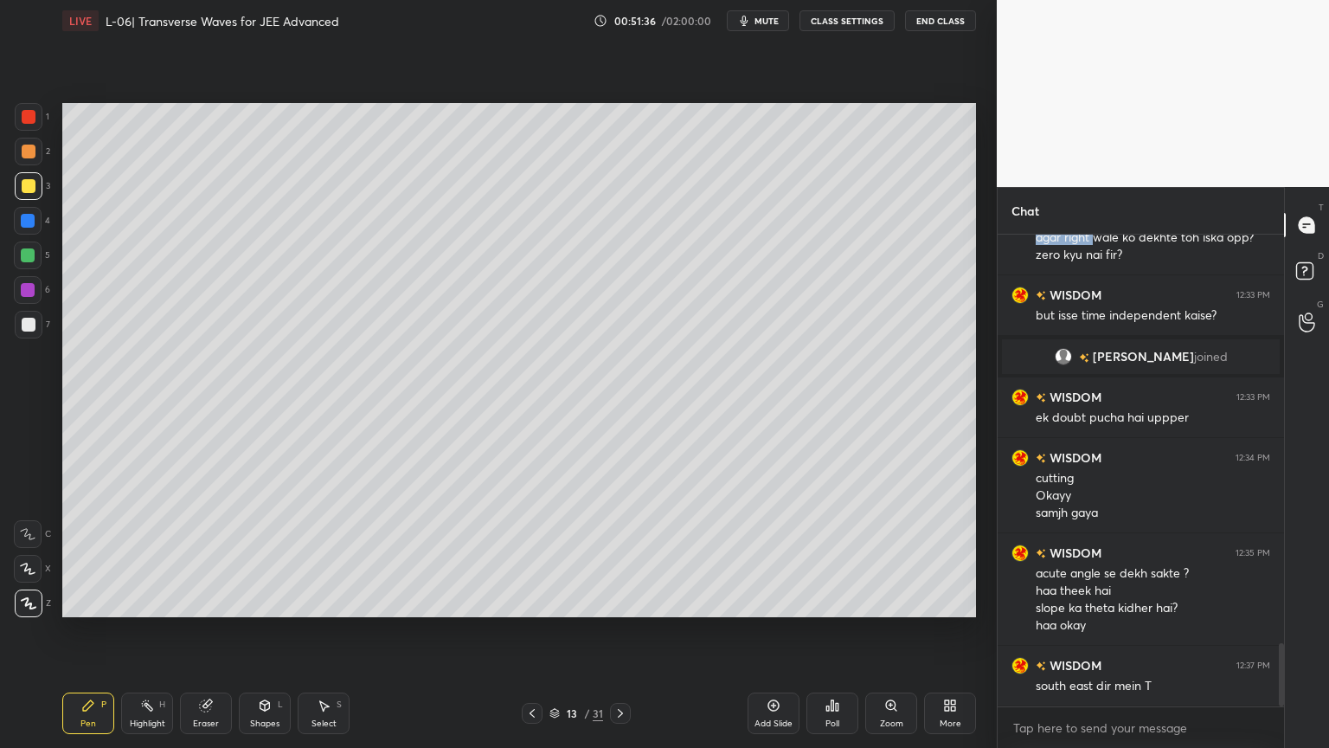
click at [256, 631] on div "Shapes" at bounding box center [264, 723] width 29 height 9
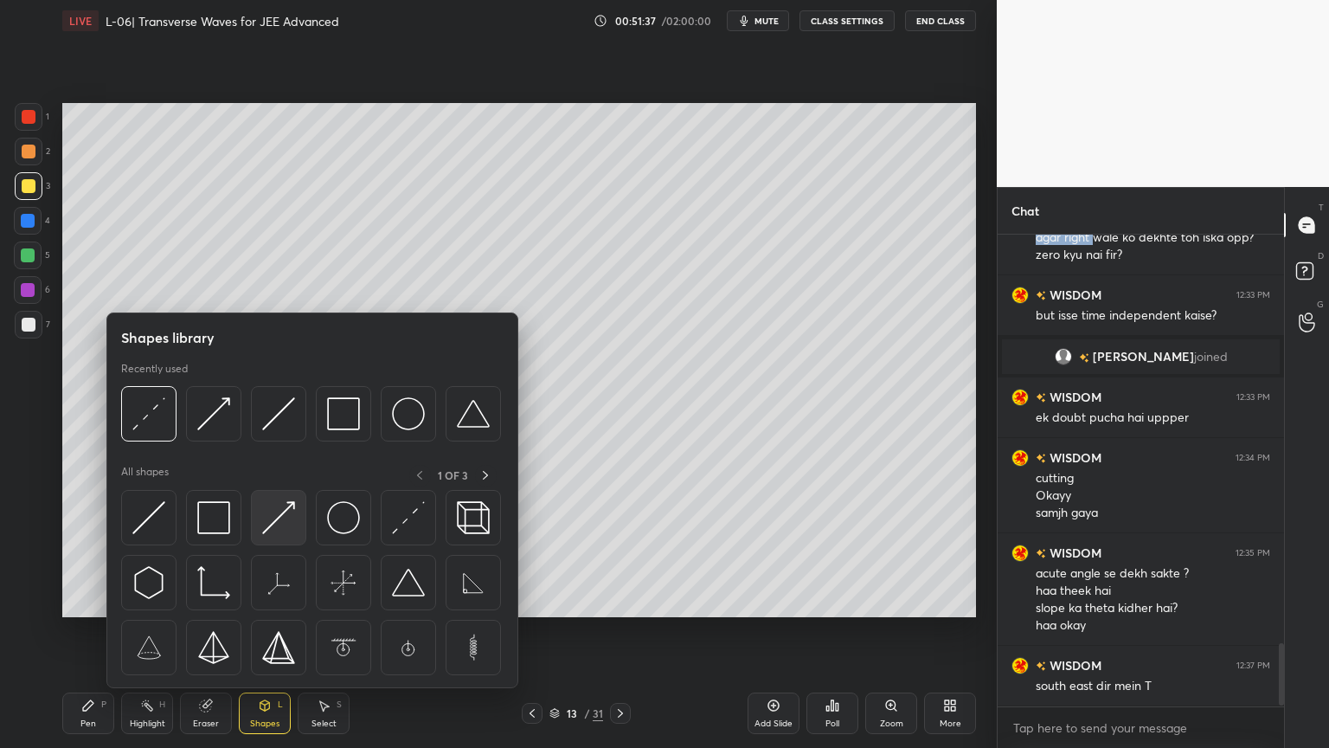
scroll to position [3115, 0]
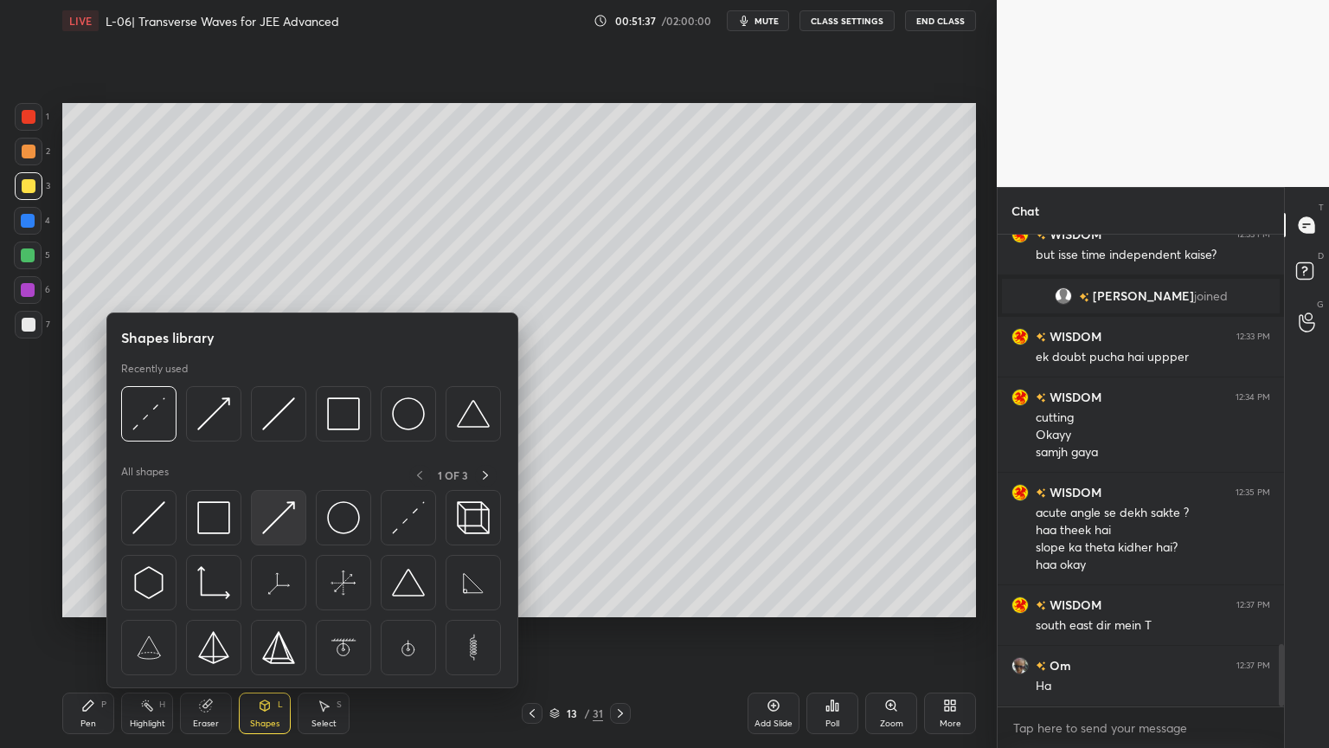
click at [274, 516] on img at bounding box center [278, 517] width 33 height 33
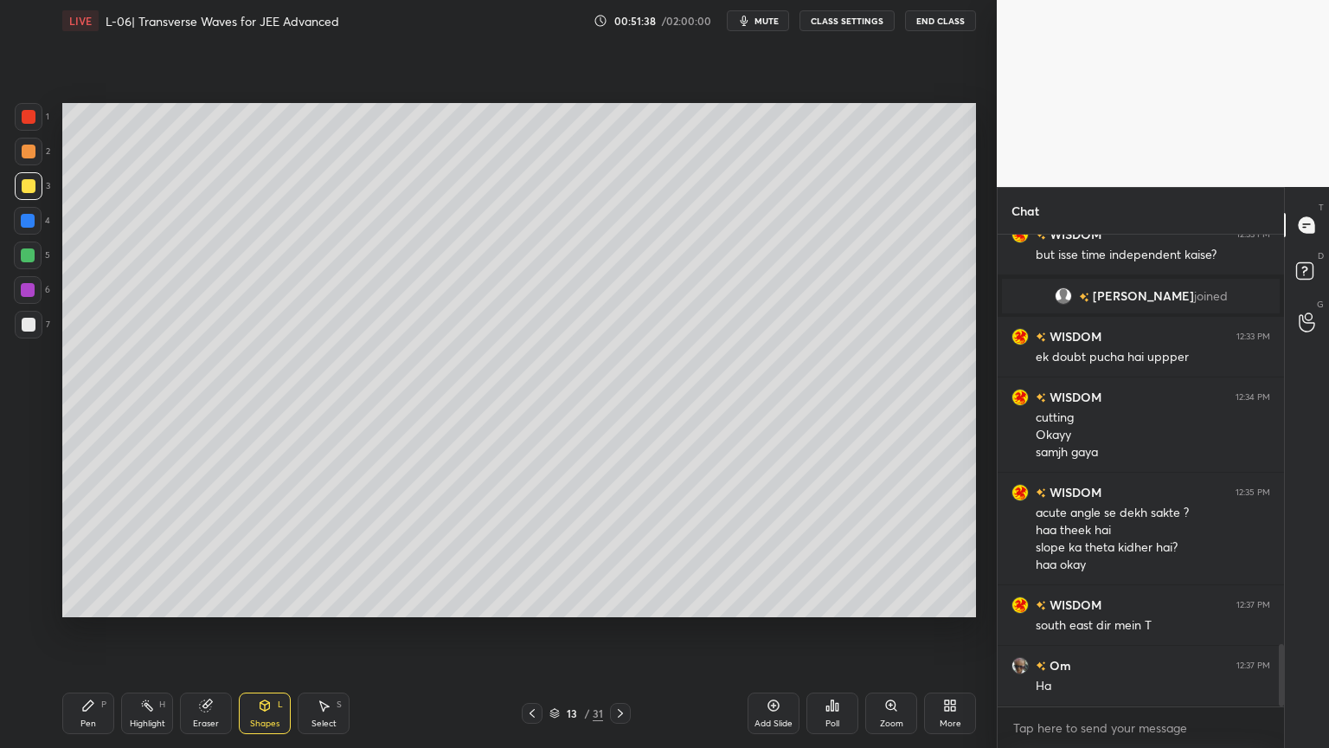
click at [24, 285] on div at bounding box center [28, 290] width 14 height 14
click at [79, 631] on div "Pen P" at bounding box center [88, 713] width 52 height 42
click at [23, 322] on div at bounding box center [29, 325] width 14 height 14
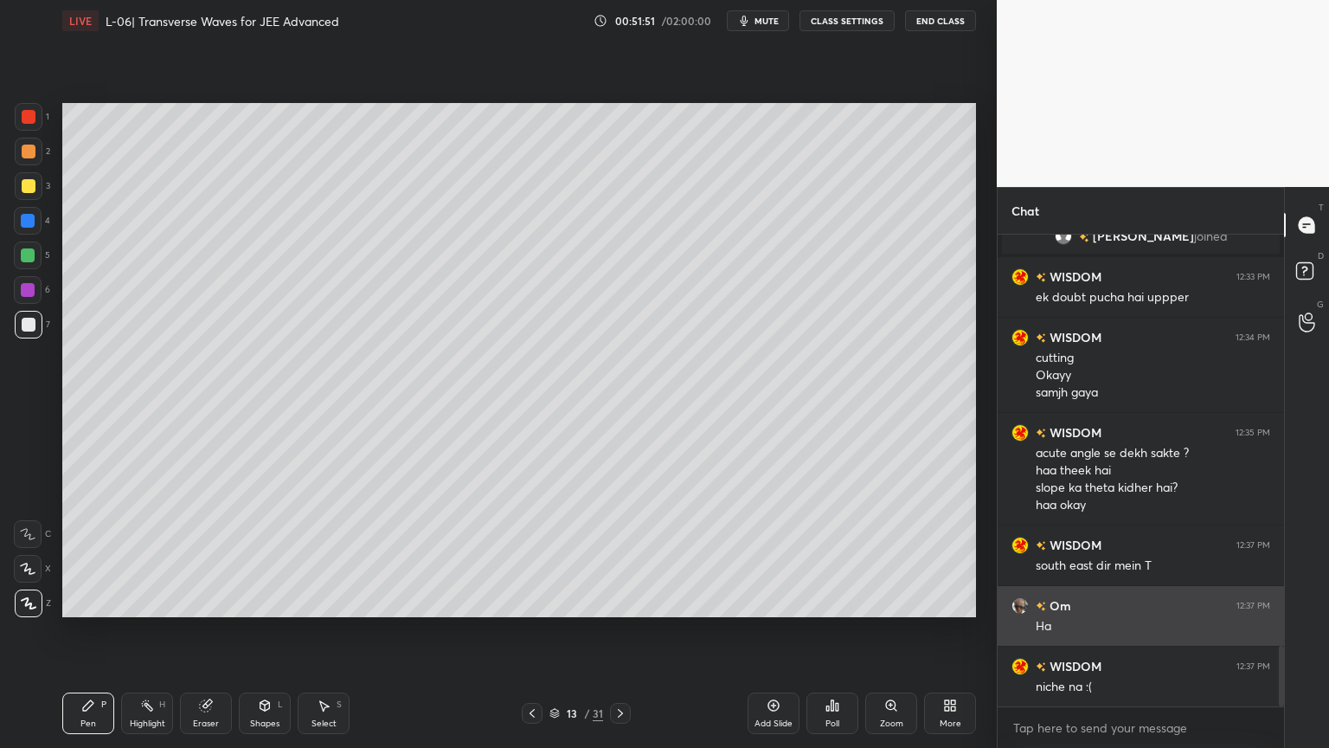
scroll to position [3175, 0]
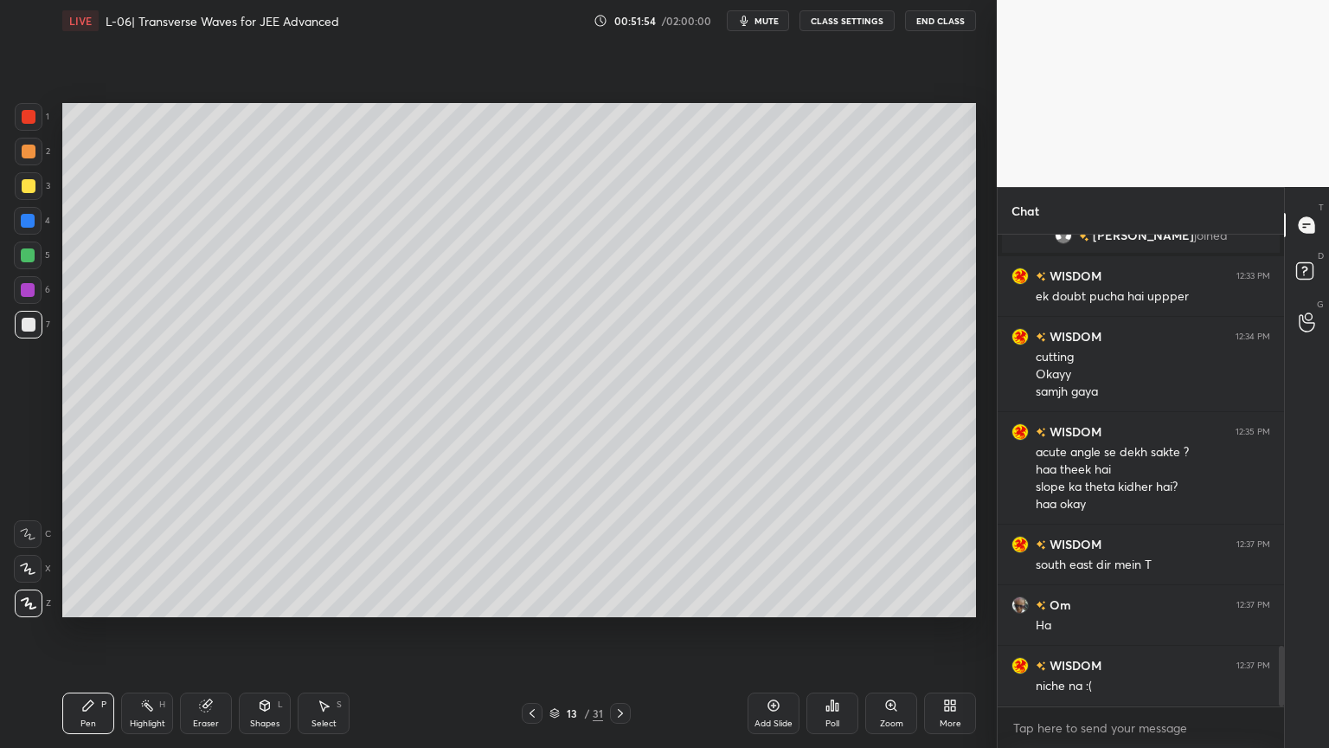
click at [140, 631] on div "Highlight" at bounding box center [147, 723] width 35 height 9
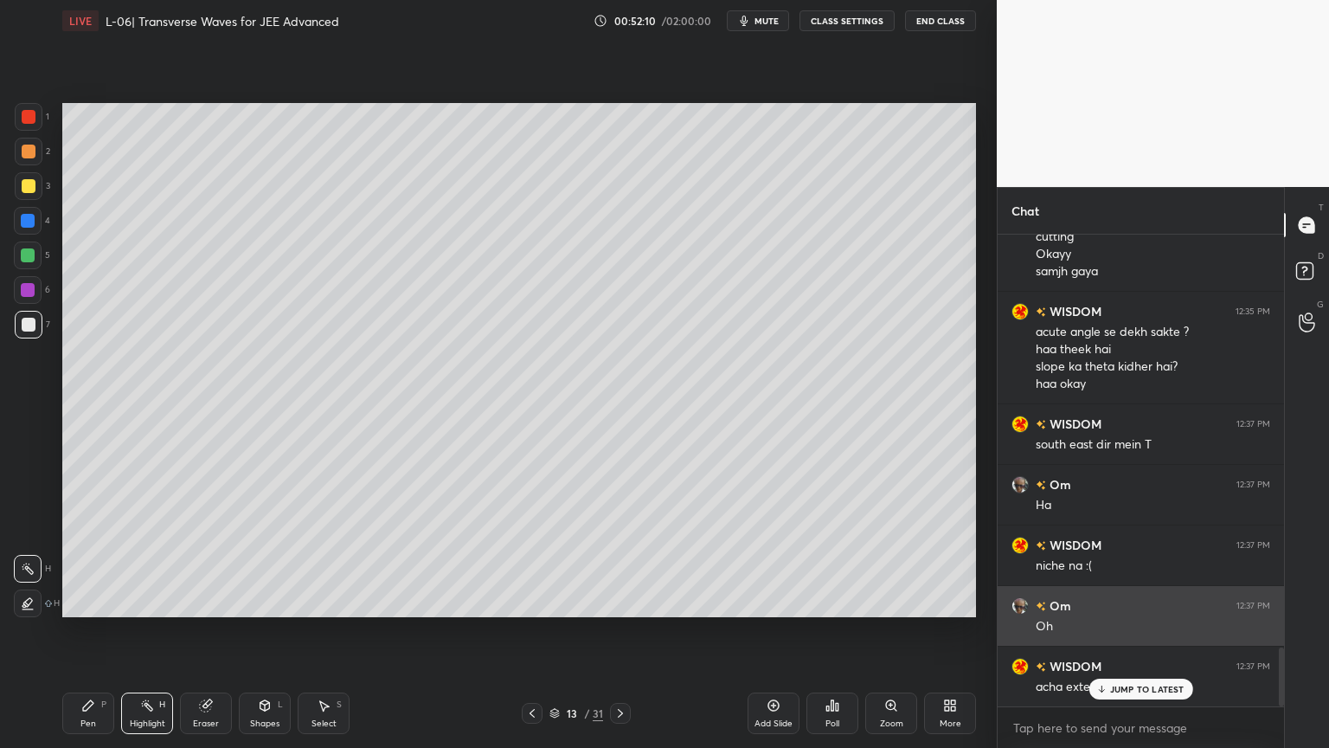
scroll to position [3296, 0]
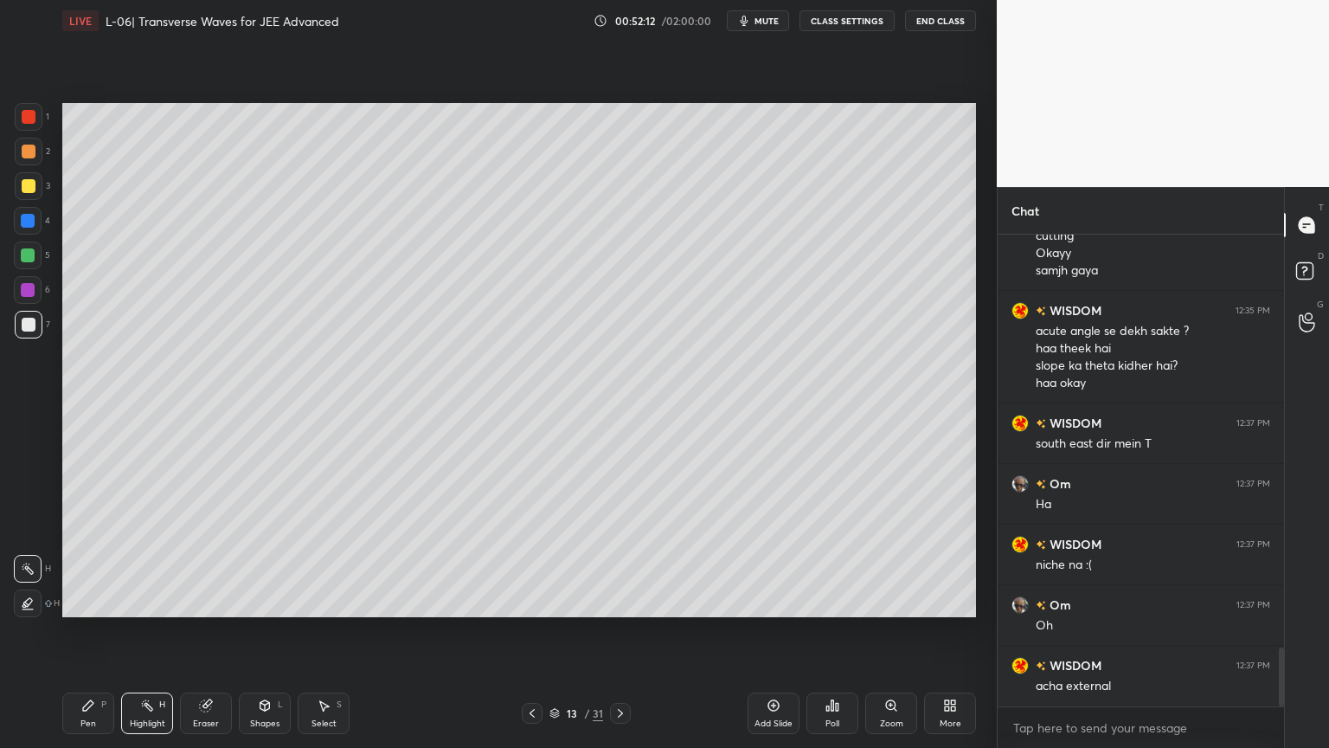
click at [22, 225] on div at bounding box center [28, 221] width 14 height 14
click at [87, 631] on div "Pen P" at bounding box center [88, 713] width 52 height 42
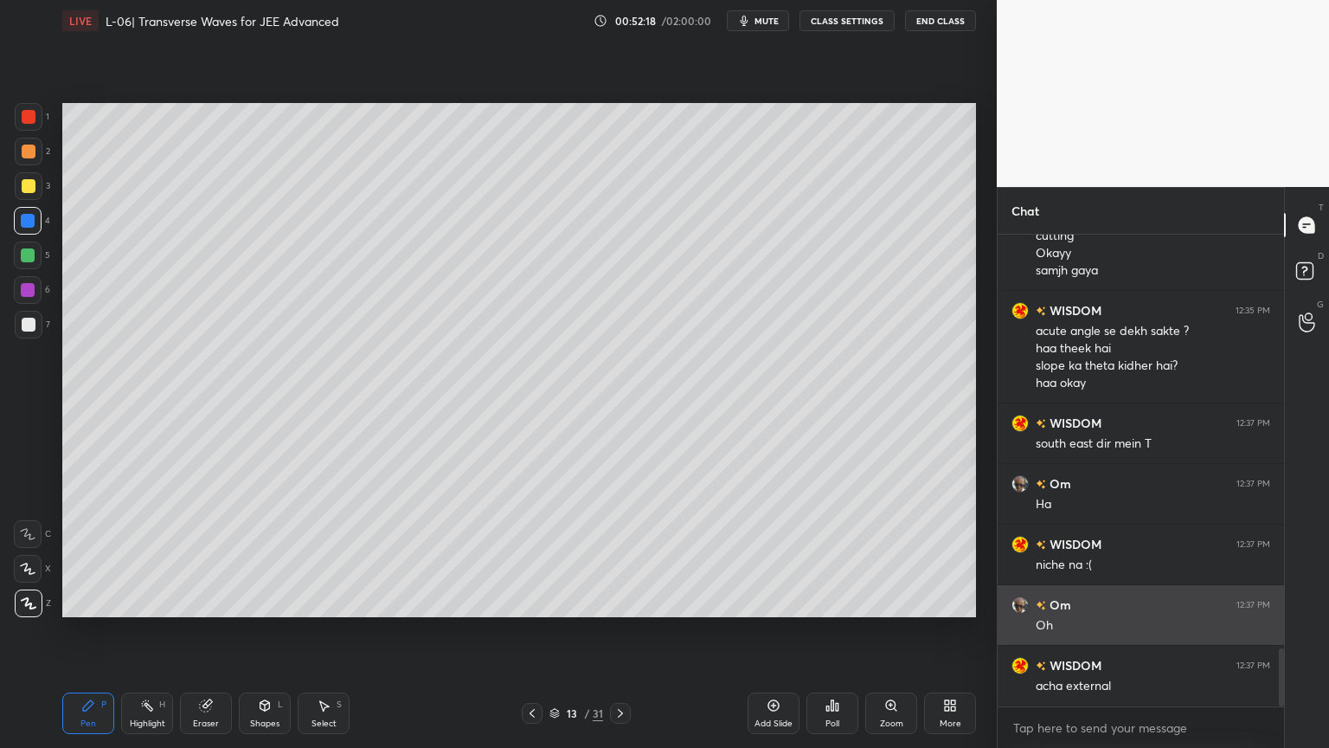
scroll to position [3357, 0]
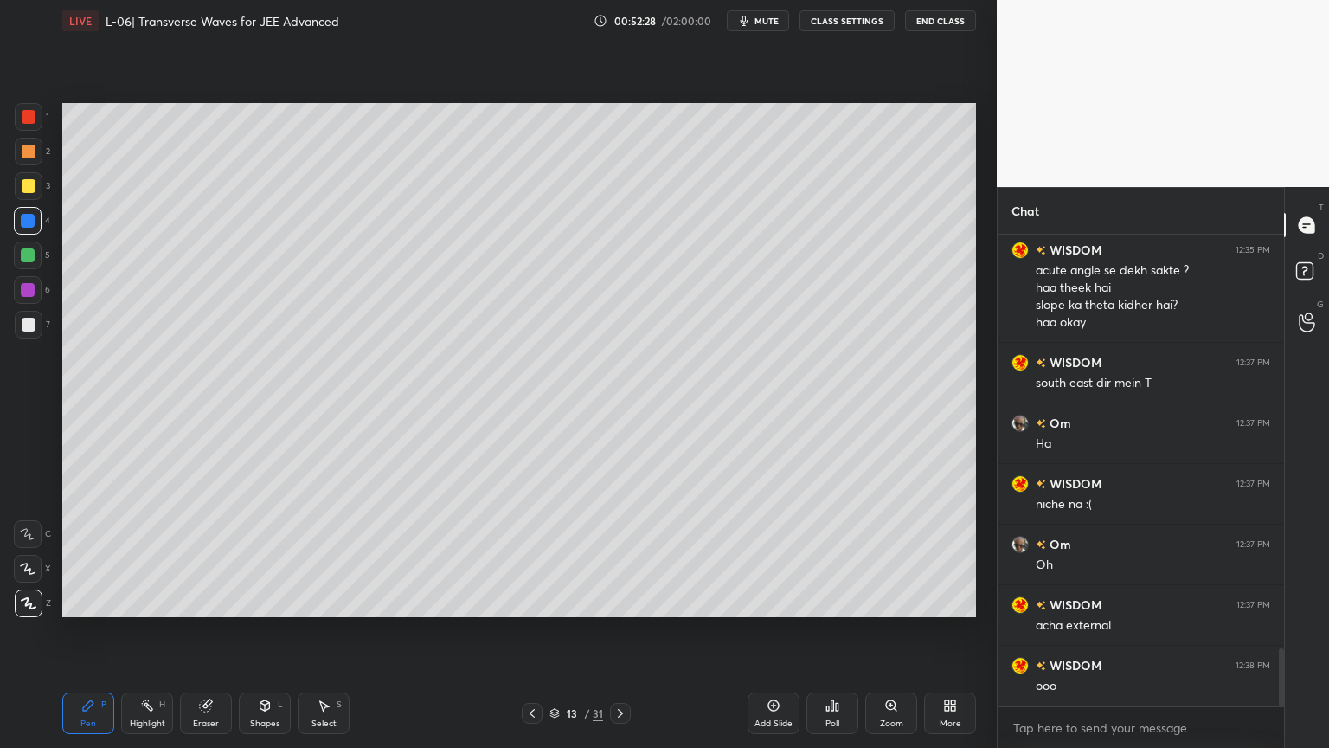
click at [142, 631] on icon at bounding box center [147, 705] width 14 height 14
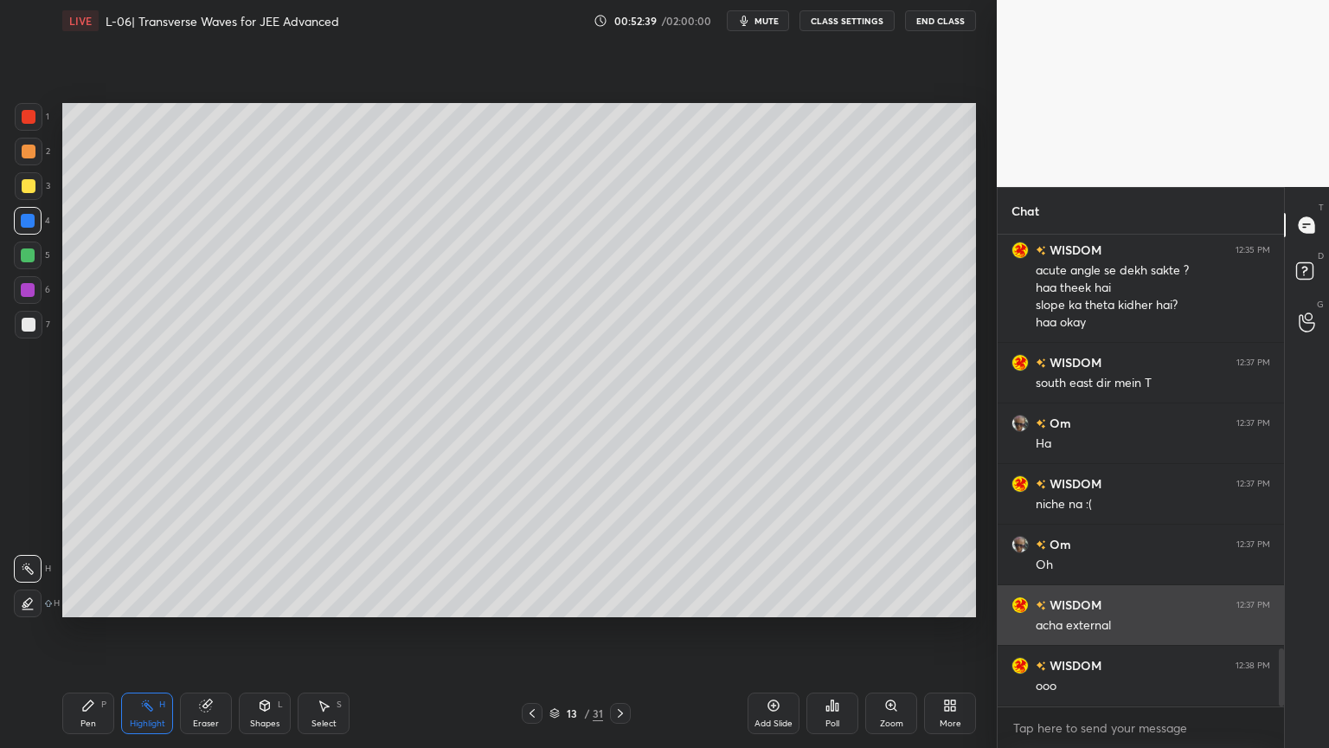
scroll to position [3374, 0]
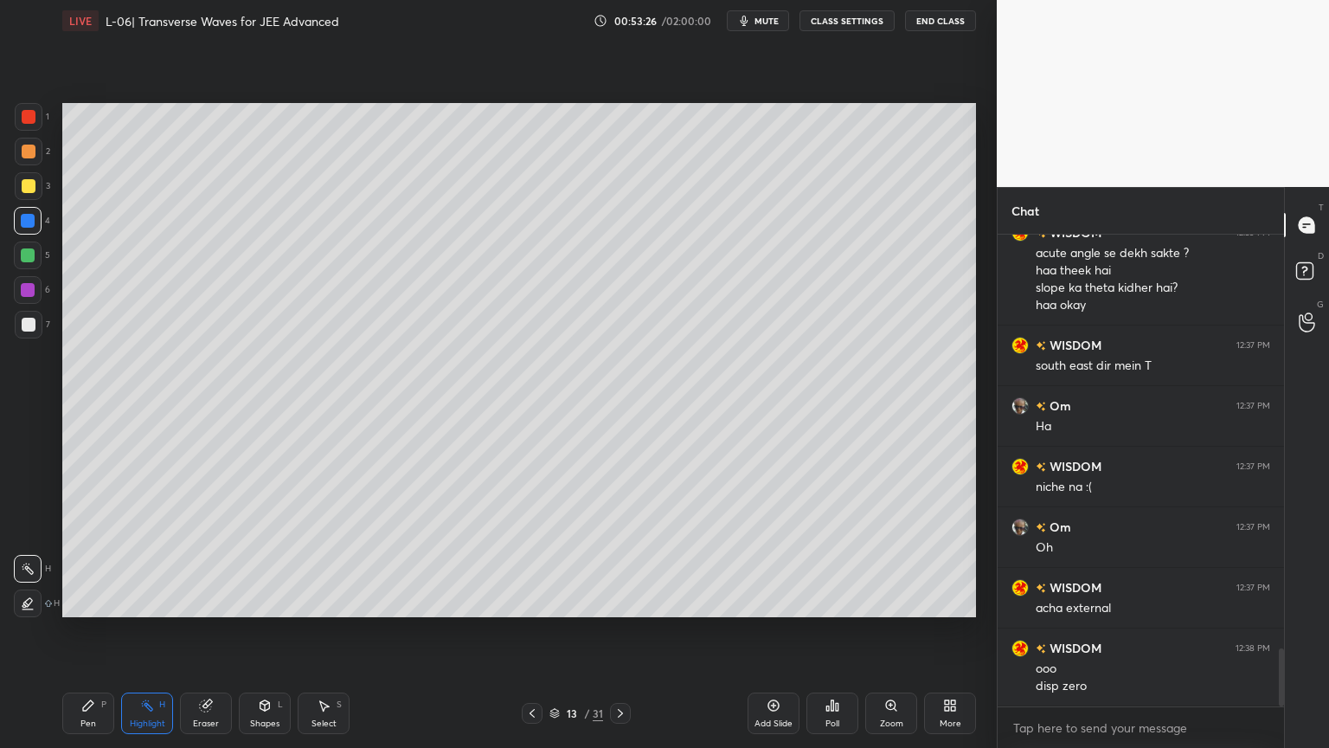
click at [96, 631] on div "Pen P" at bounding box center [88, 713] width 52 height 42
click at [26, 190] on div at bounding box center [29, 186] width 14 height 14
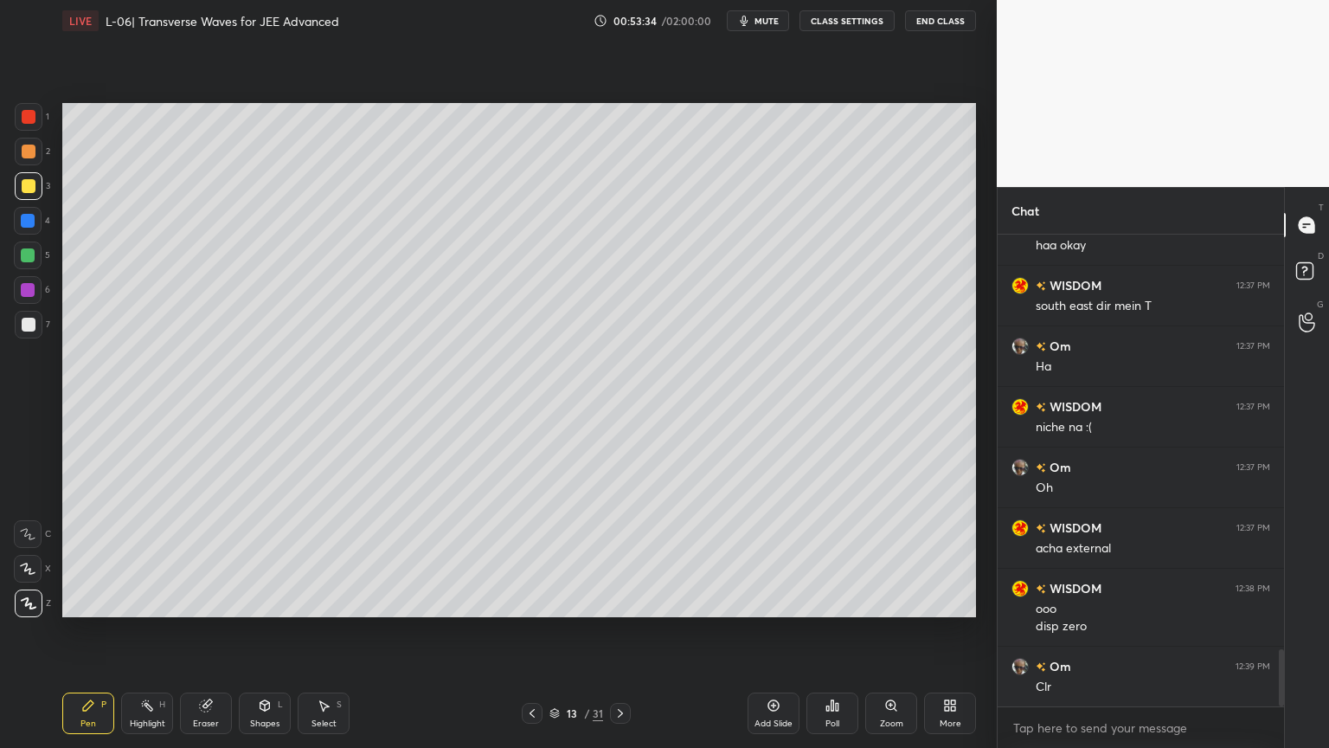
click at [152, 631] on rect at bounding box center [149, 707] width 9 height 9
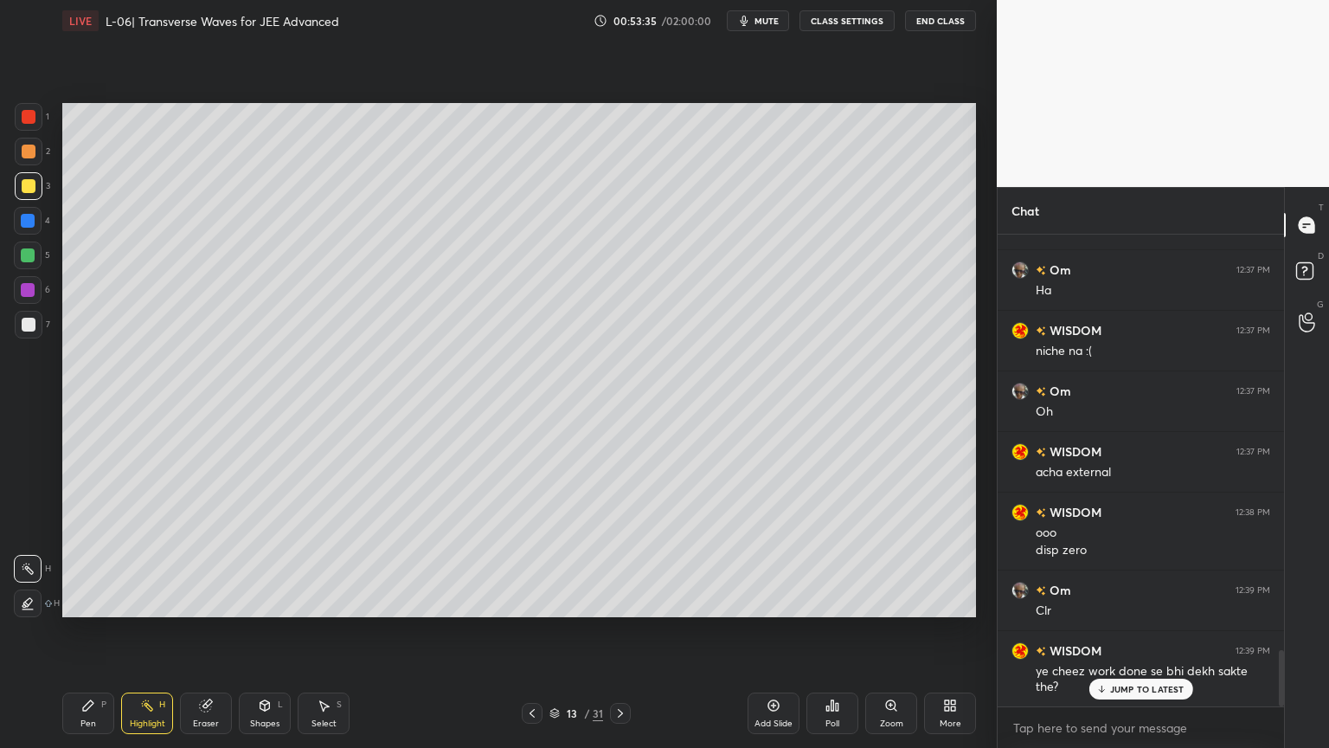
click at [259, 631] on icon at bounding box center [265, 705] width 14 height 14
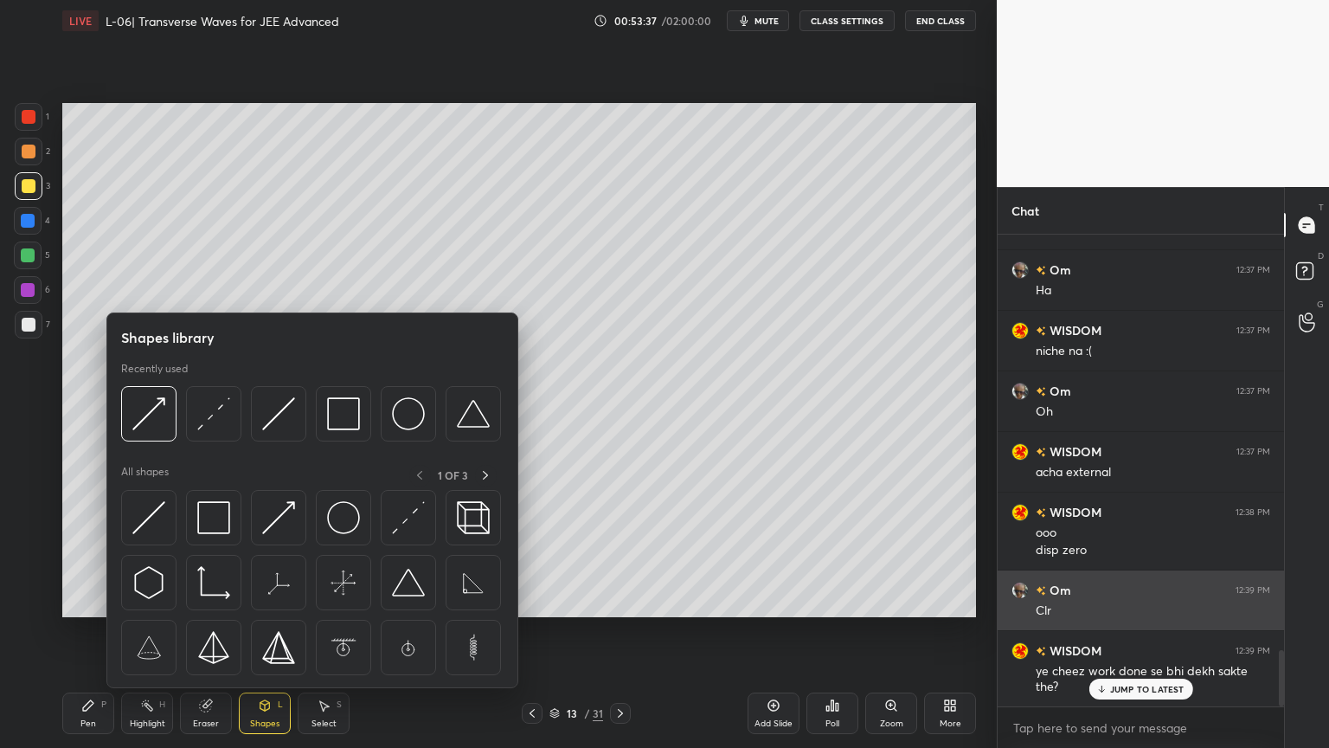
click at [402, 518] on img at bounding box center [408, 517] width 33 height 33
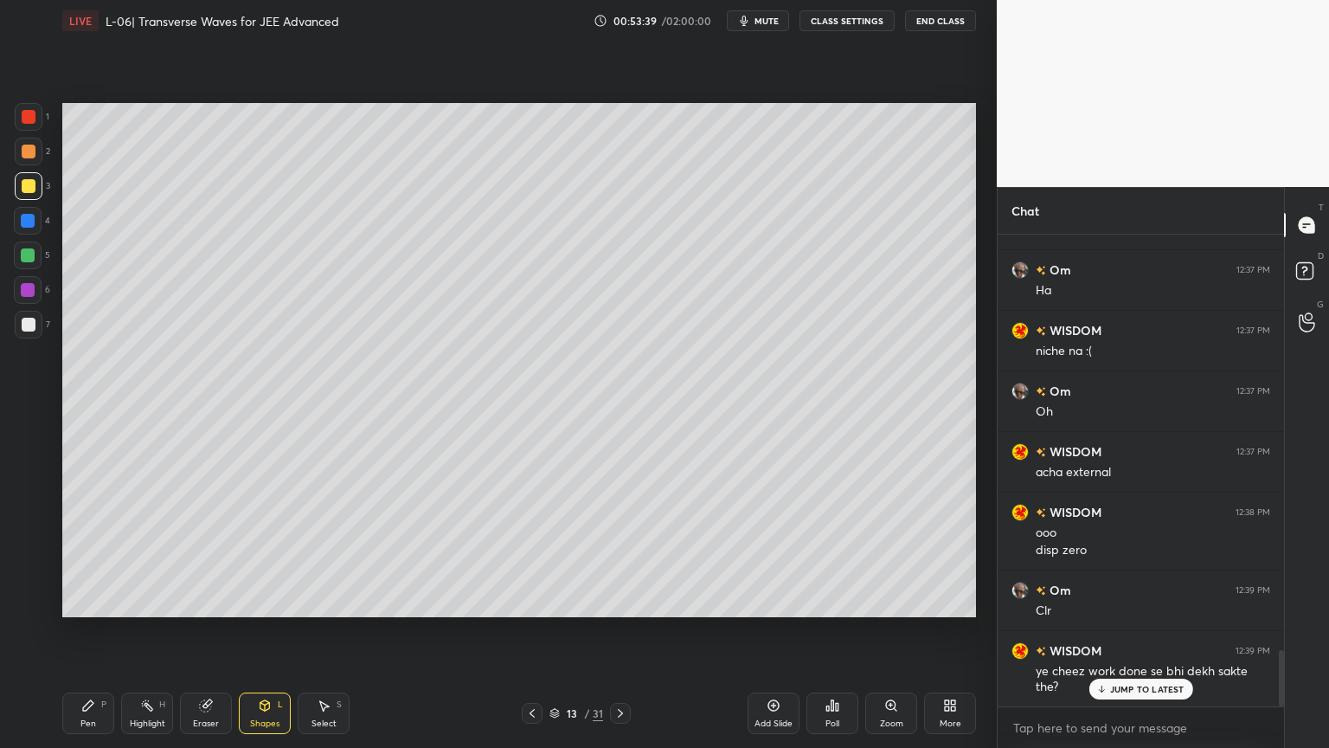
click at [25, 293] on div at bounding box center [28, 290] width 14 height 14
click at [199, 631] on icon at bounding box center [206, 705] width 14 height 14
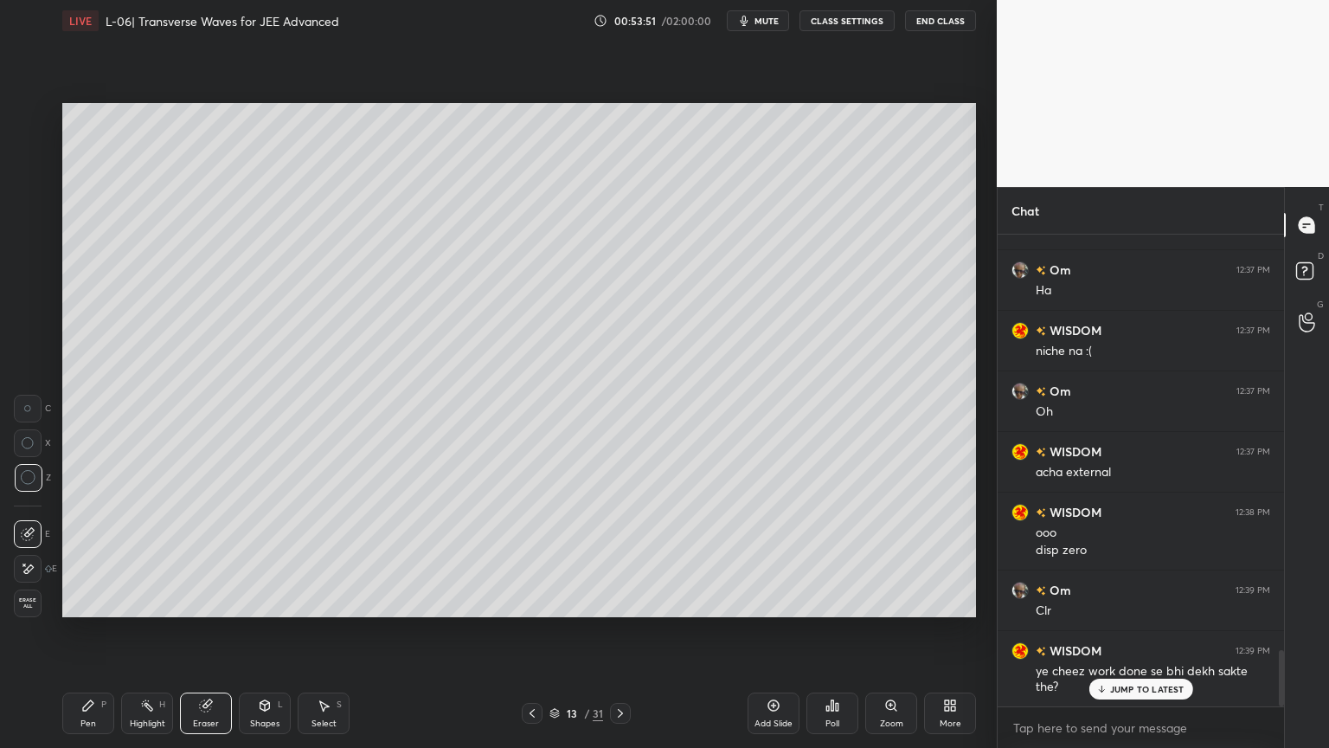
click at [150, 631] on icon at bounding box center [147, 705] width 14 height 14
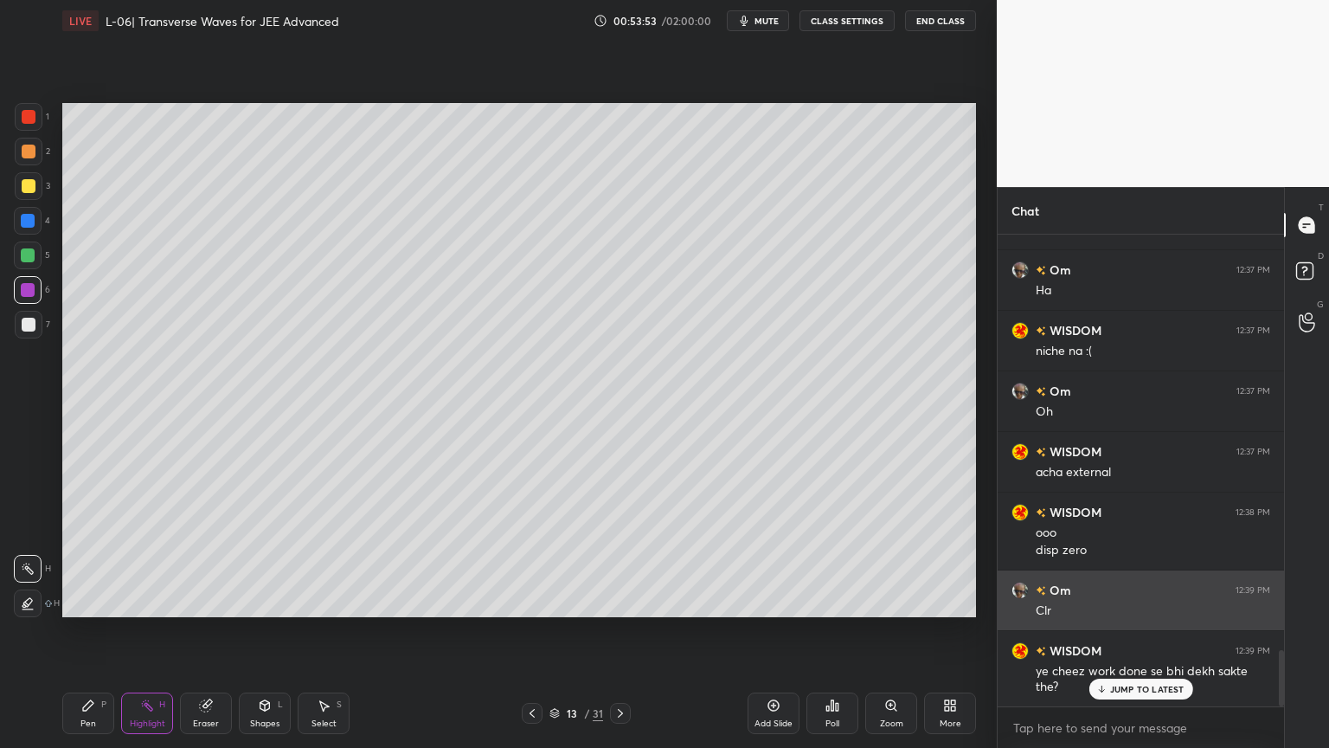
scroll to position [3511, 0]
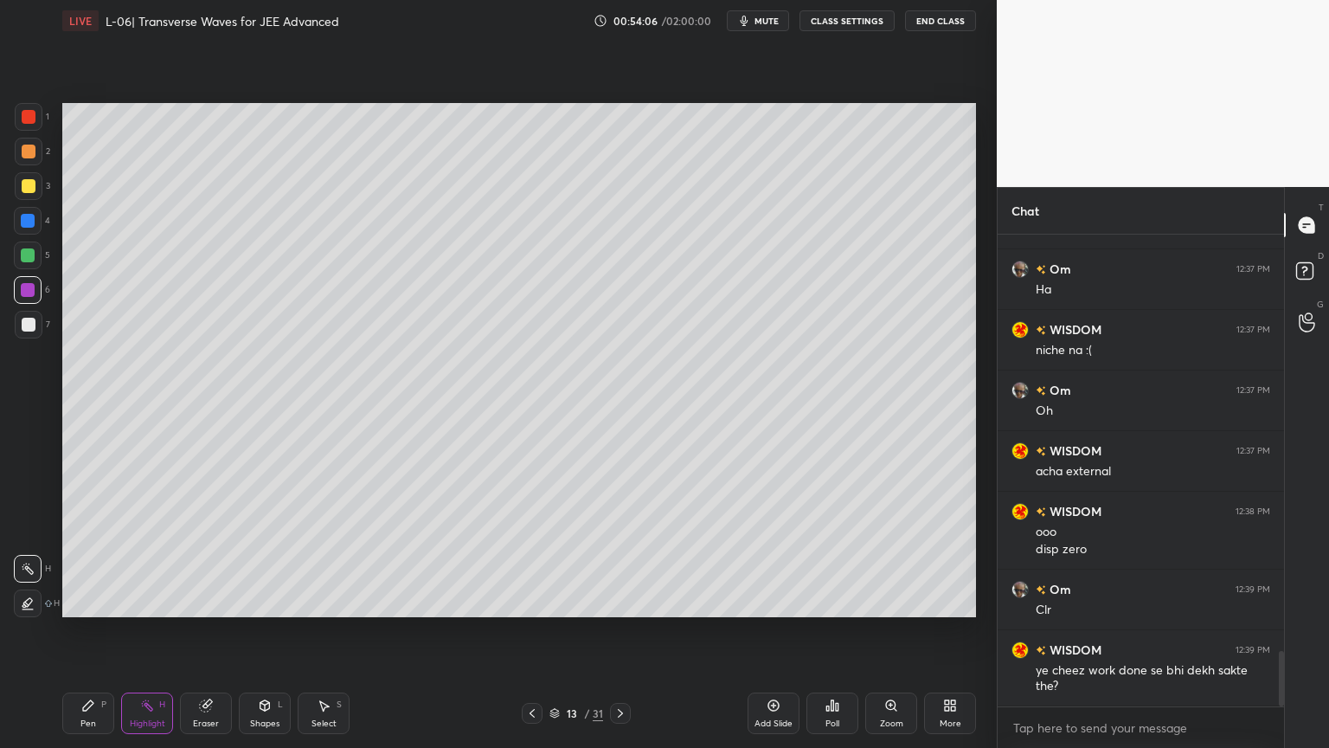
click at [199, 631] on icon at bounding box center [206, 705] width 14 height 14
click at [23, 412] on div at bounding box center [28, 409] width 28 height 28
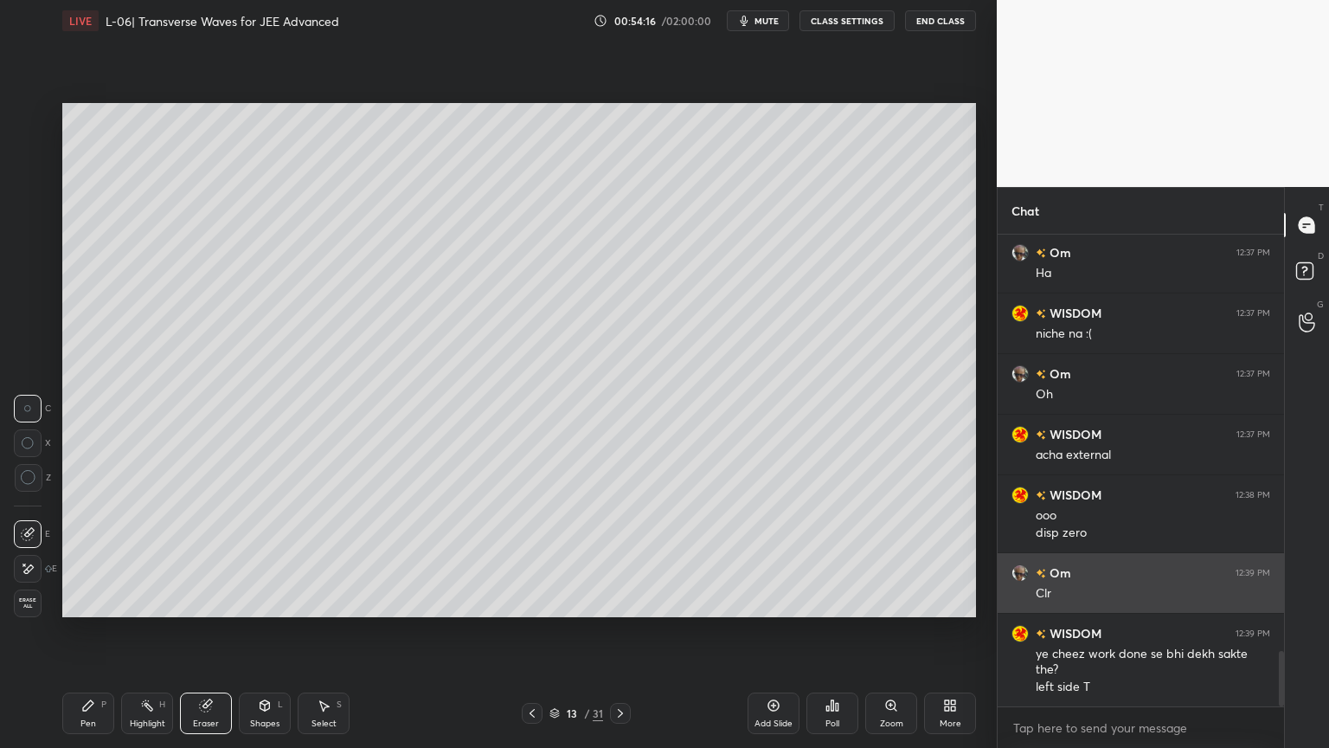
scroll to position [3528, 0]
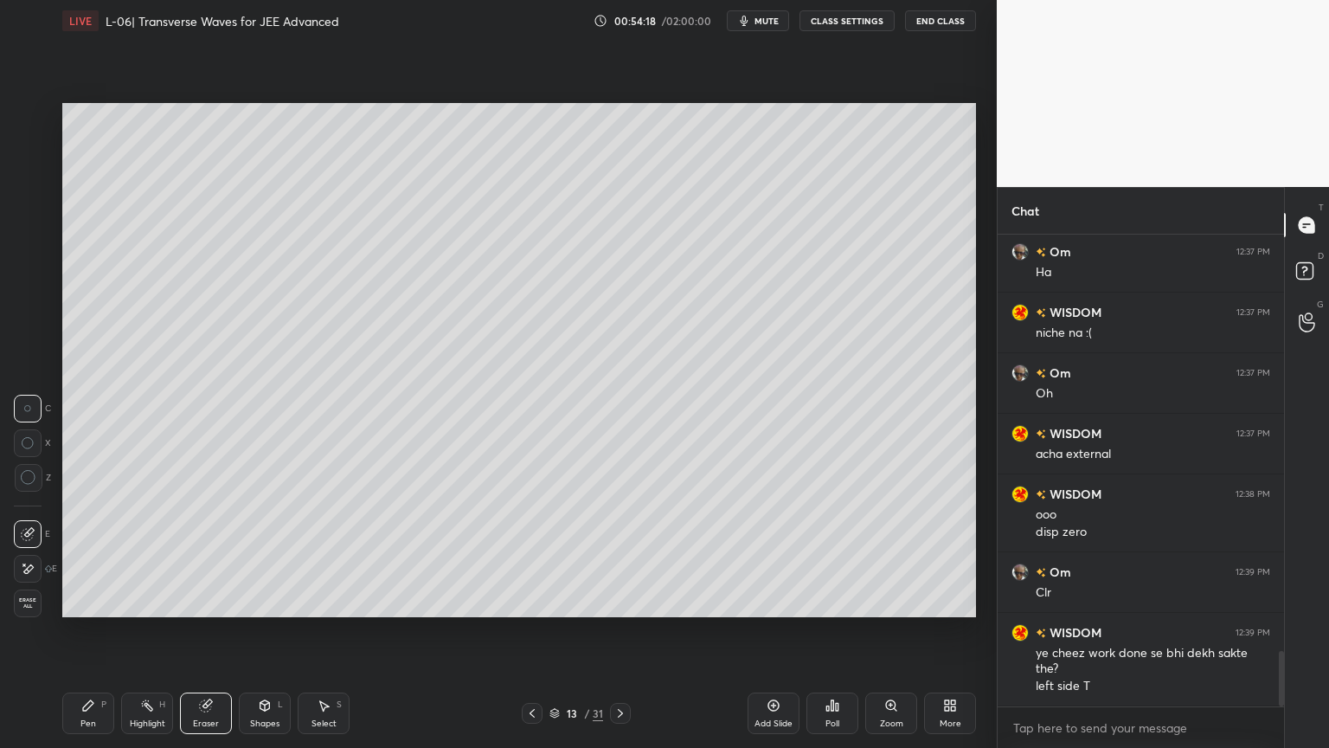
click at [261, 631] on icon at bounding box center [265, 705] width 10 height 10
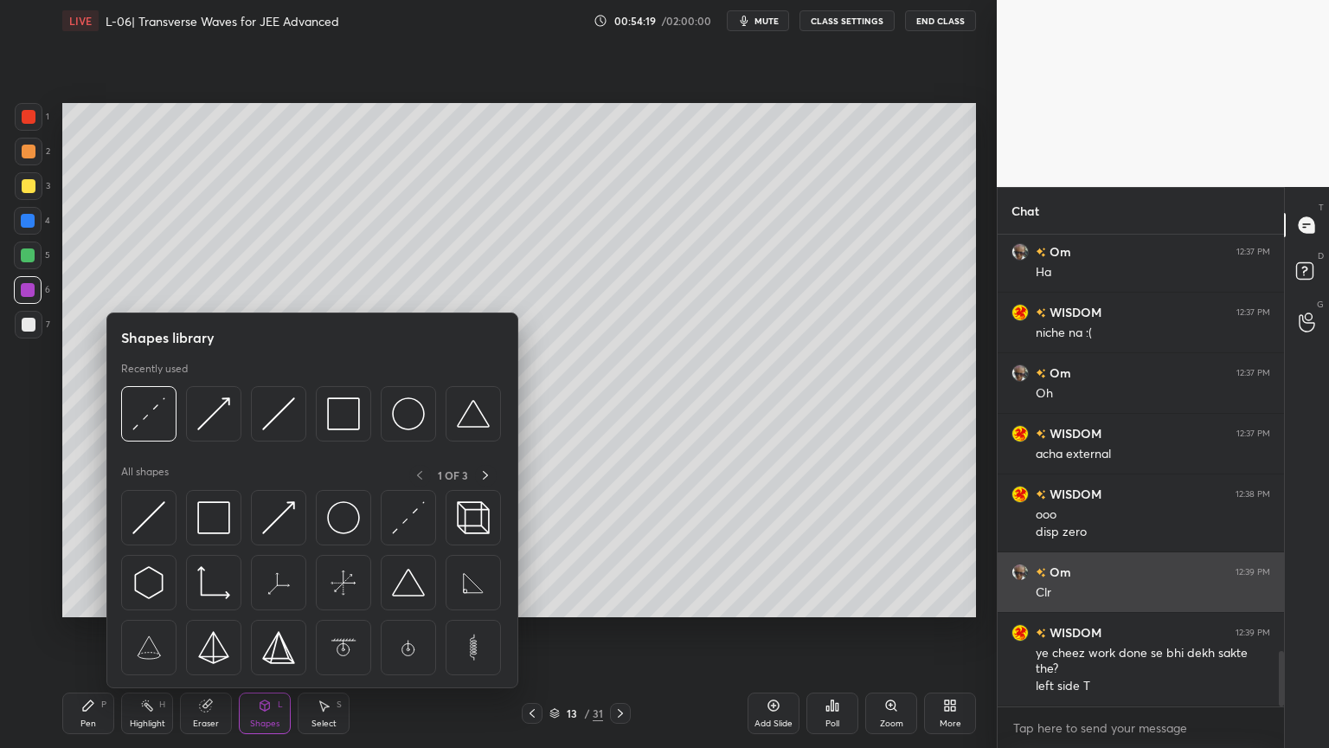
click at [270, 517] on img at bounding box center [278, 517] width 33 height 33
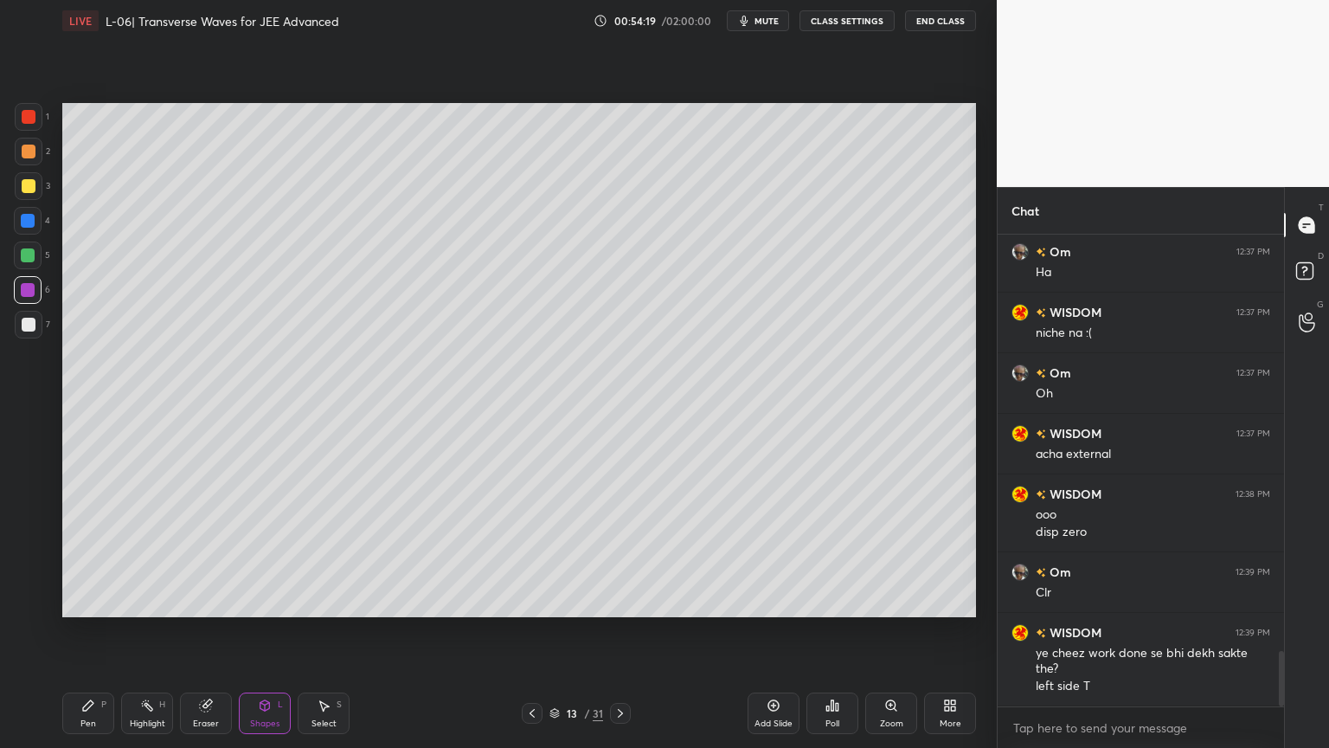
click at [32, 226] on div at bounding box center [28, 221] width 14 height 14
click at [35, 279] on div at bounding box center [28, 290] width 28 height 28
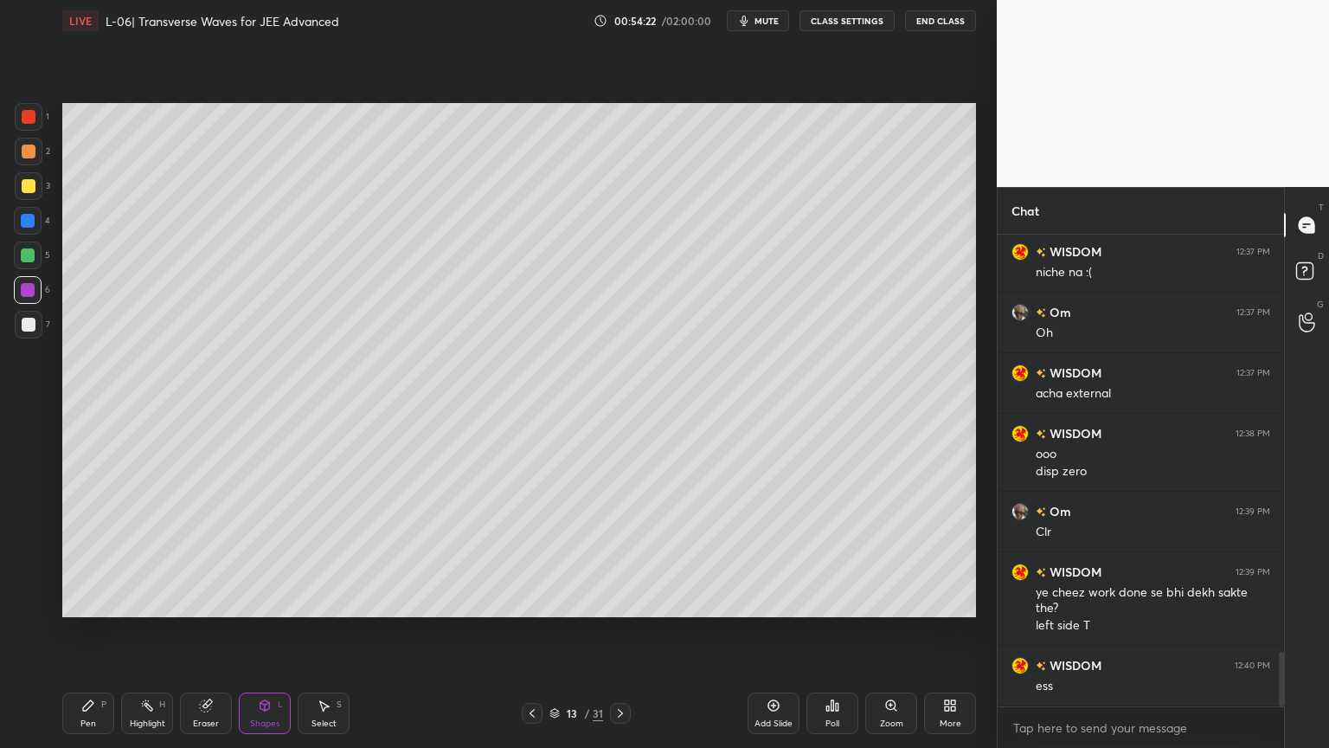
click at [22, 327] on div at bounding box center [29, 325] width 14 height 14
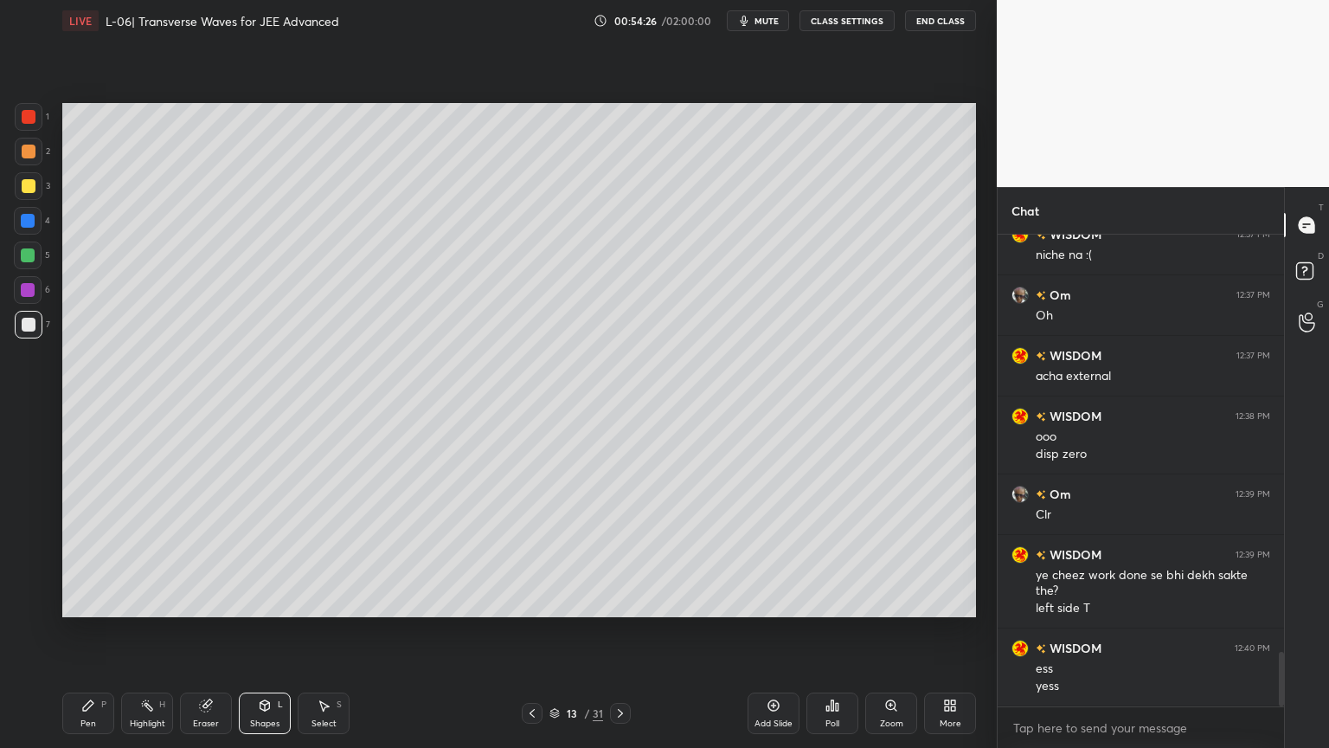
click at [73, 631] on div "Pen P" at bounding box center [88, 713] width 52 height 42
click at [146, 631] on div "Highlight" at bounding box center [147, 723] width 35 height 9
click at [772, 631] on icon at bounding box center [774, 705] width 14 height 14
click at [87, 631] on div "Pen P" at bounding box center [88, 713] width 52 height 42
click at [525, 631] on icon at bounding box center [532, 713] width 14 height 14
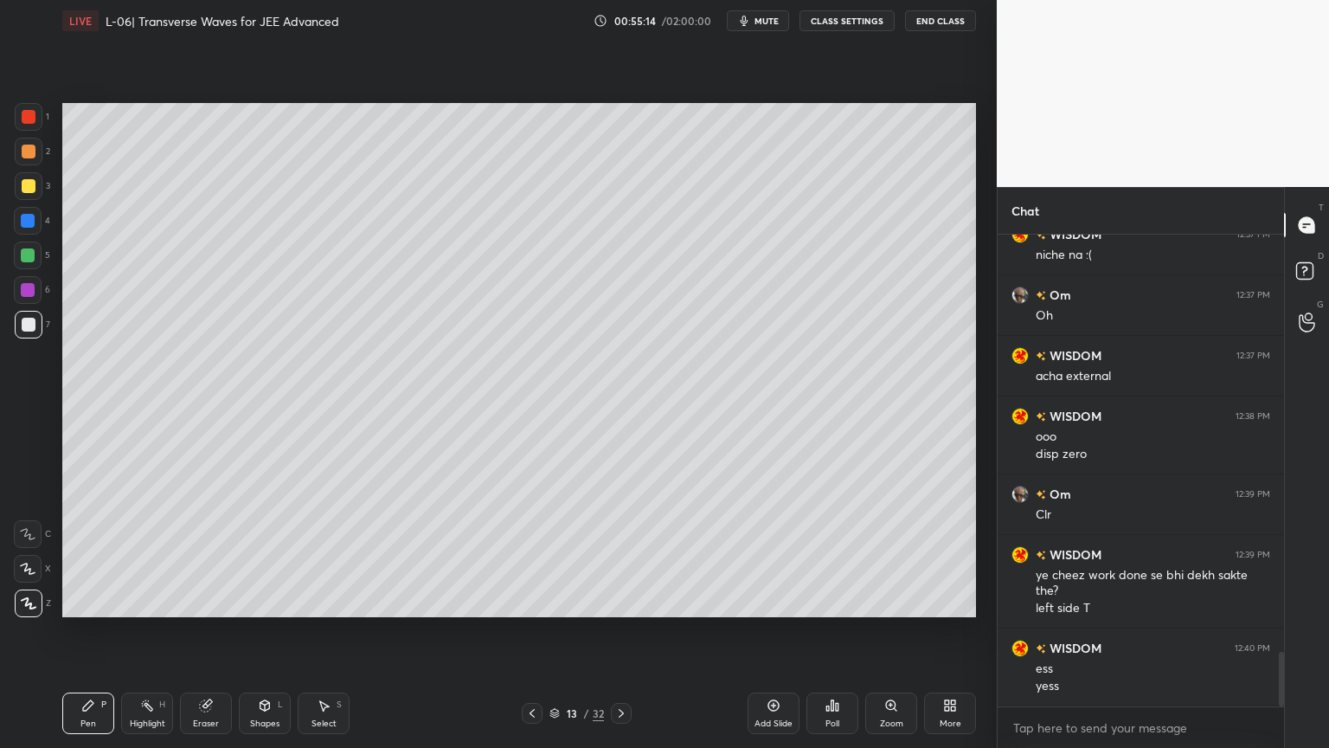
click at [269, 631] on icon at bounding box center [265, 705] width 14 height 14
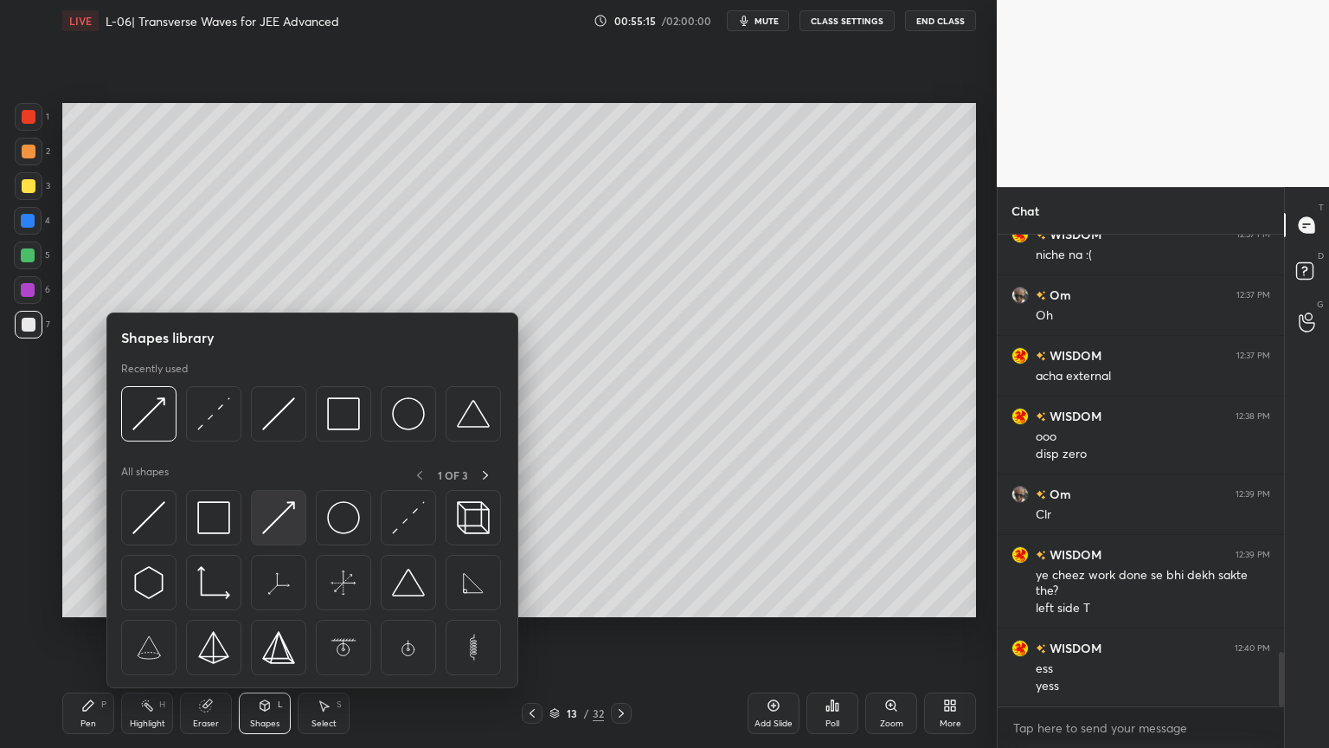
click at [286, 524] on img at bounding box center [278, 517] width 33 height 33
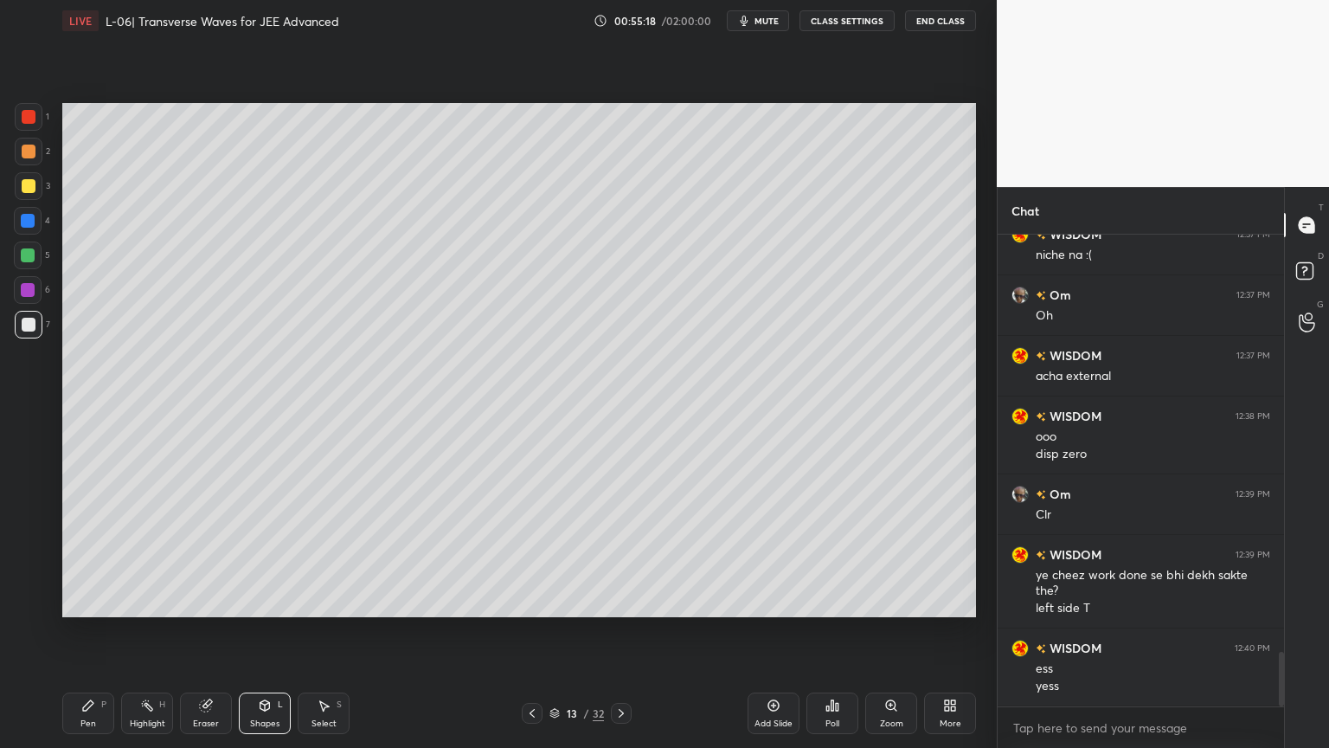
click at [87, 631] on icon at bounding box center [88, 705] width 10 height 10
click at [23, 263] on div at bounding box center [28, 255] width 28 height 28
click at [24, 327] on div at bounding box center [29, 325] width 14 height 14
click at [23, 194] on div at bounding box center [29, 186] width 28 height 28
click at [159, 631] on div "Highlight H" at bounding box center [147, 713] width 52 height 42
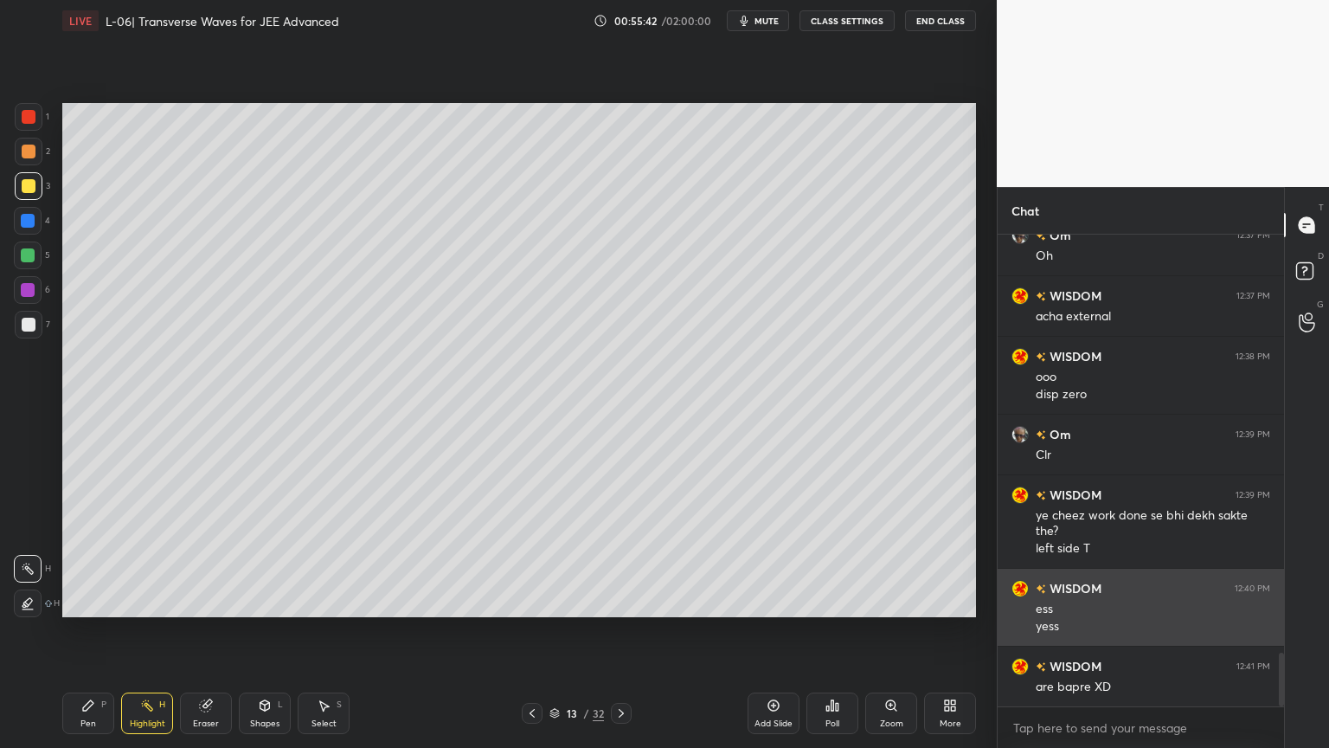
scroll to position [3683, 0]
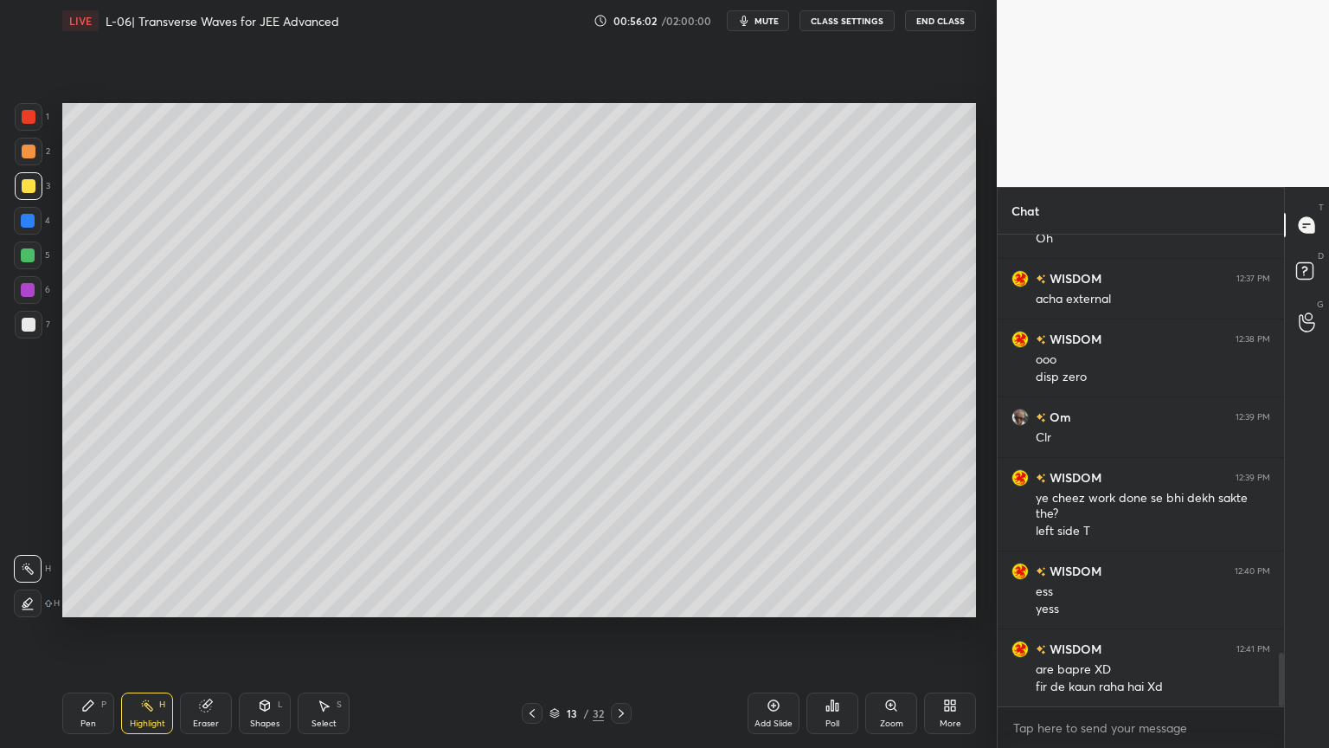
click at [16, 326] on div at bounding box center [29, 325] width 28 height 28
click at [81, 631] on div "Pen P" at bounding box center [88, 713] width 52 height 42
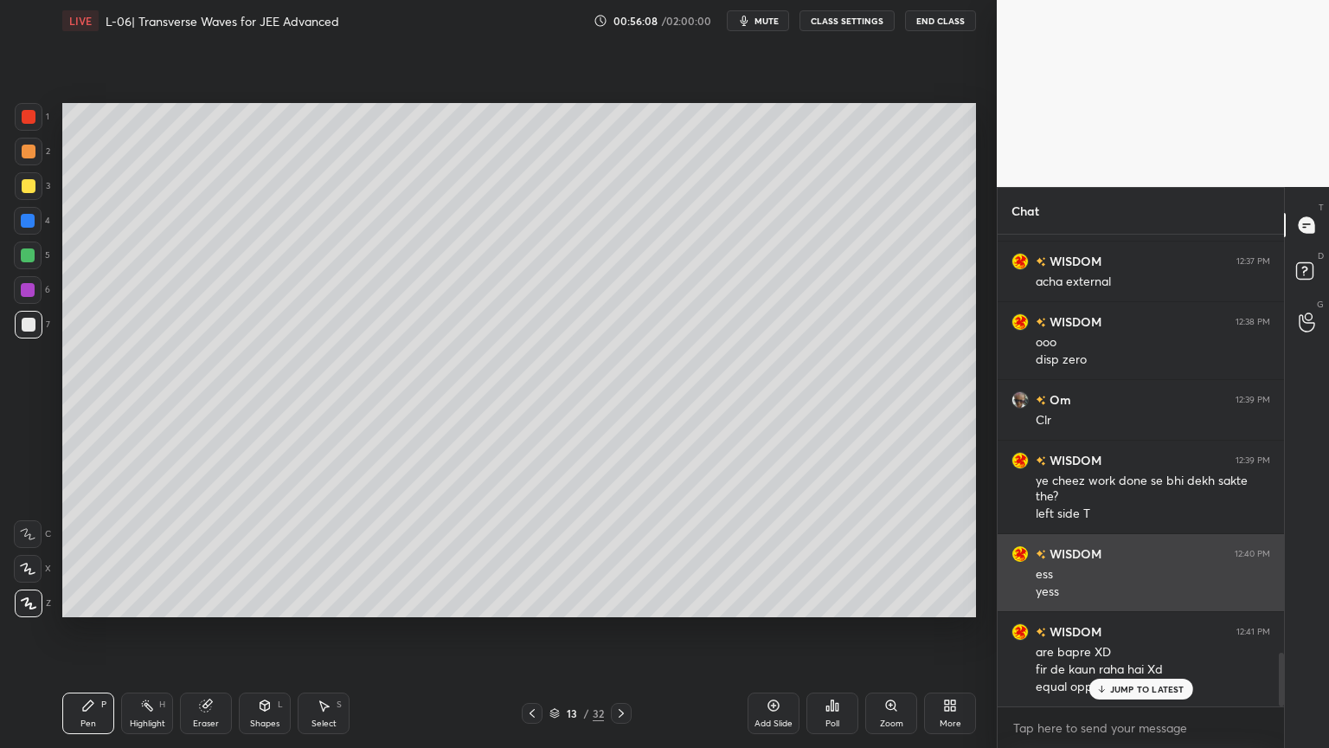
scroll to position [3702, 0]
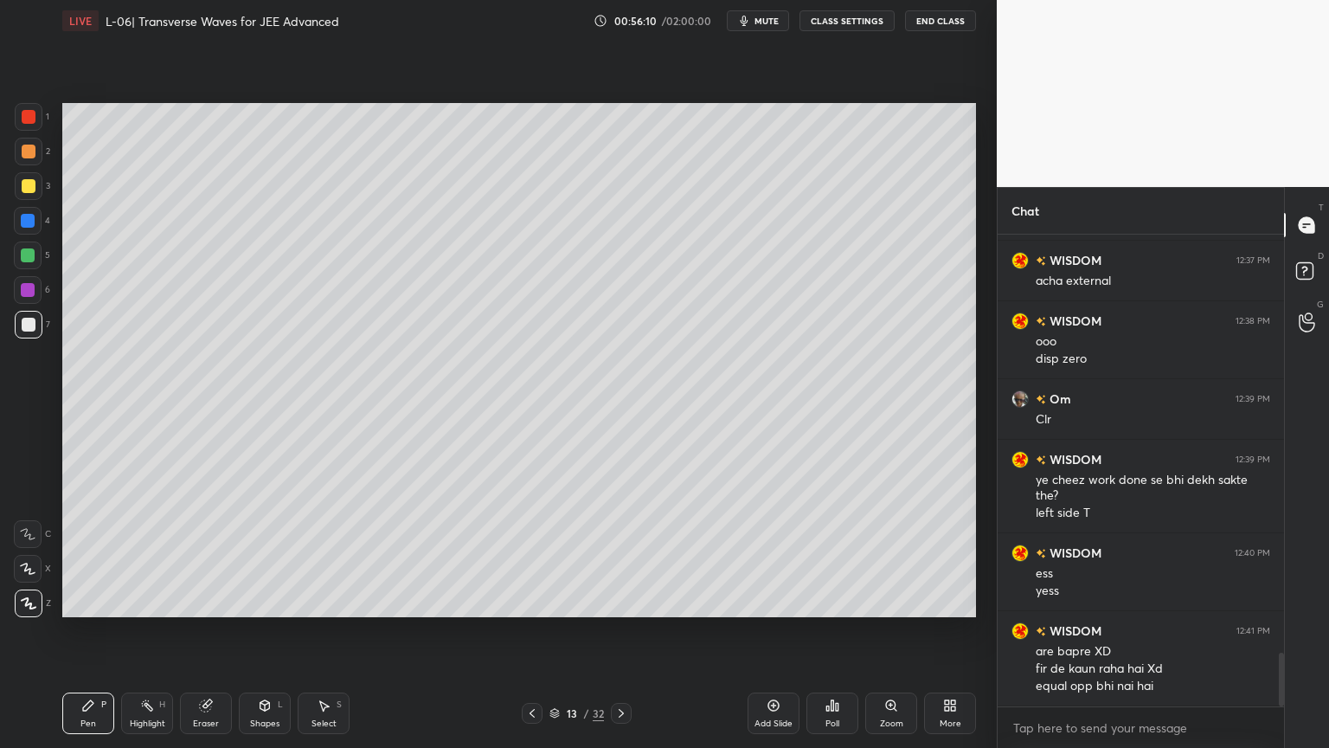
click at [27, 280] on div at bounding box center [28, 290] width 28 height 28
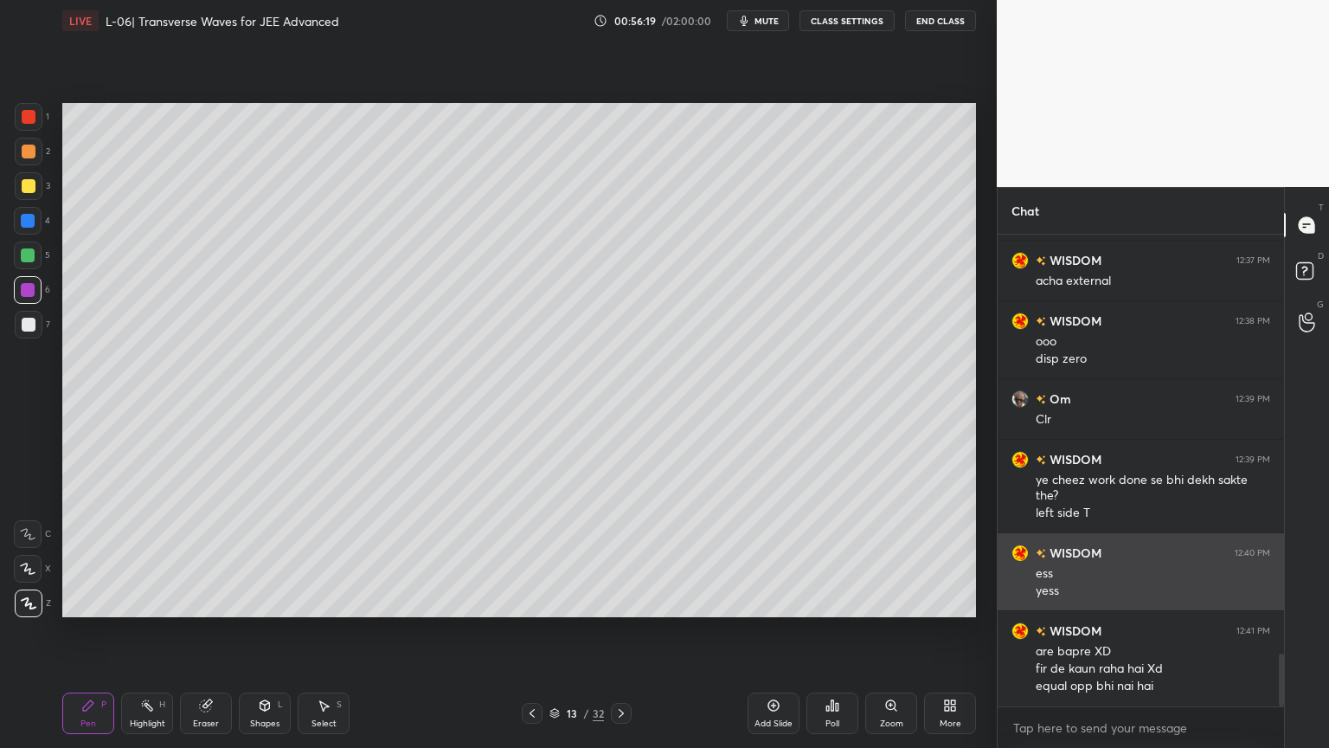
scroll to position [3762, 0]
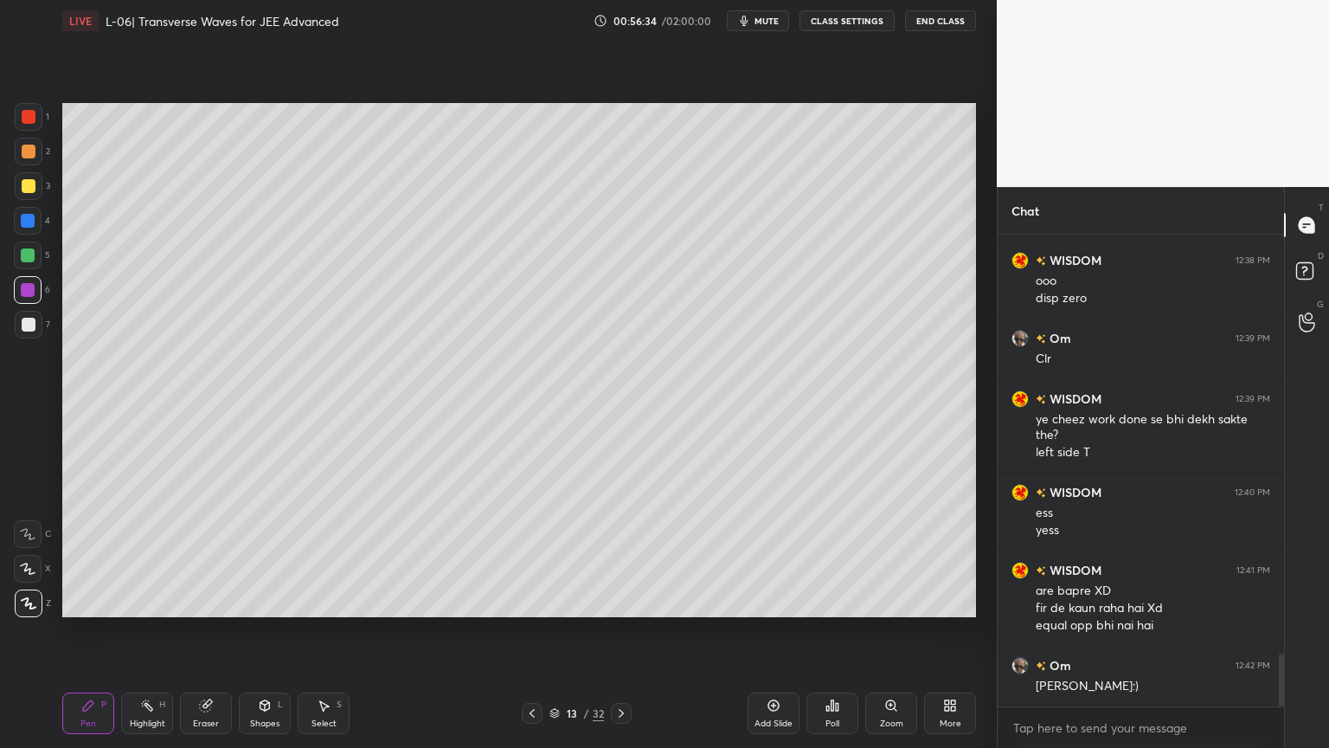
click at [147, 631] on icon at bounding box center [147, 705] width 14 height 14
click at [765, 631] on div "Add Slide" at bounding box center [774, 713] width 52 height 42
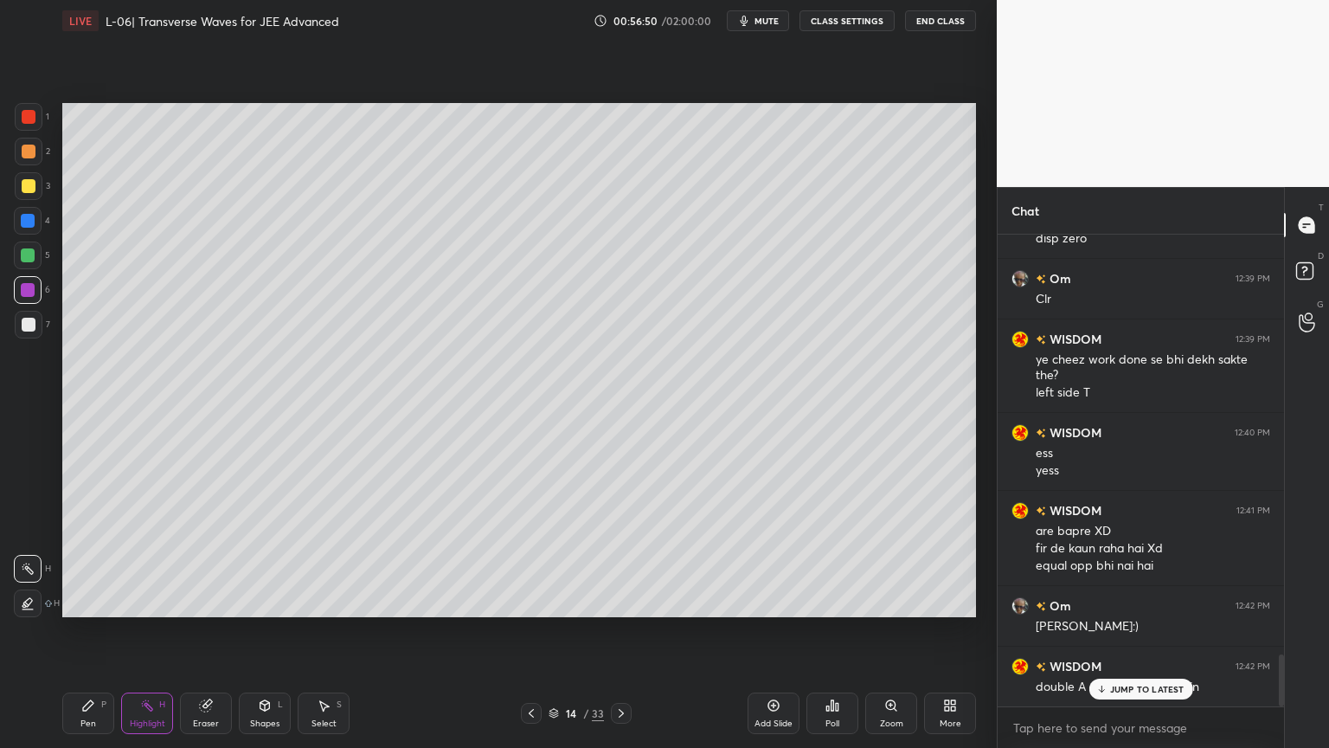
click at [22, 183] on div at bounding box center [29, 186] width 14 height 14
click at [94, 631] on div "Pen P" at bounding box center [88, 713] width 52 height 42
click at [203, 631] on div "Eraser" at bounding box center [206, 723] width 26 height 9
click at [81, 631] on div "Pen P" at bounding box center [88, 713] width 52 height 42
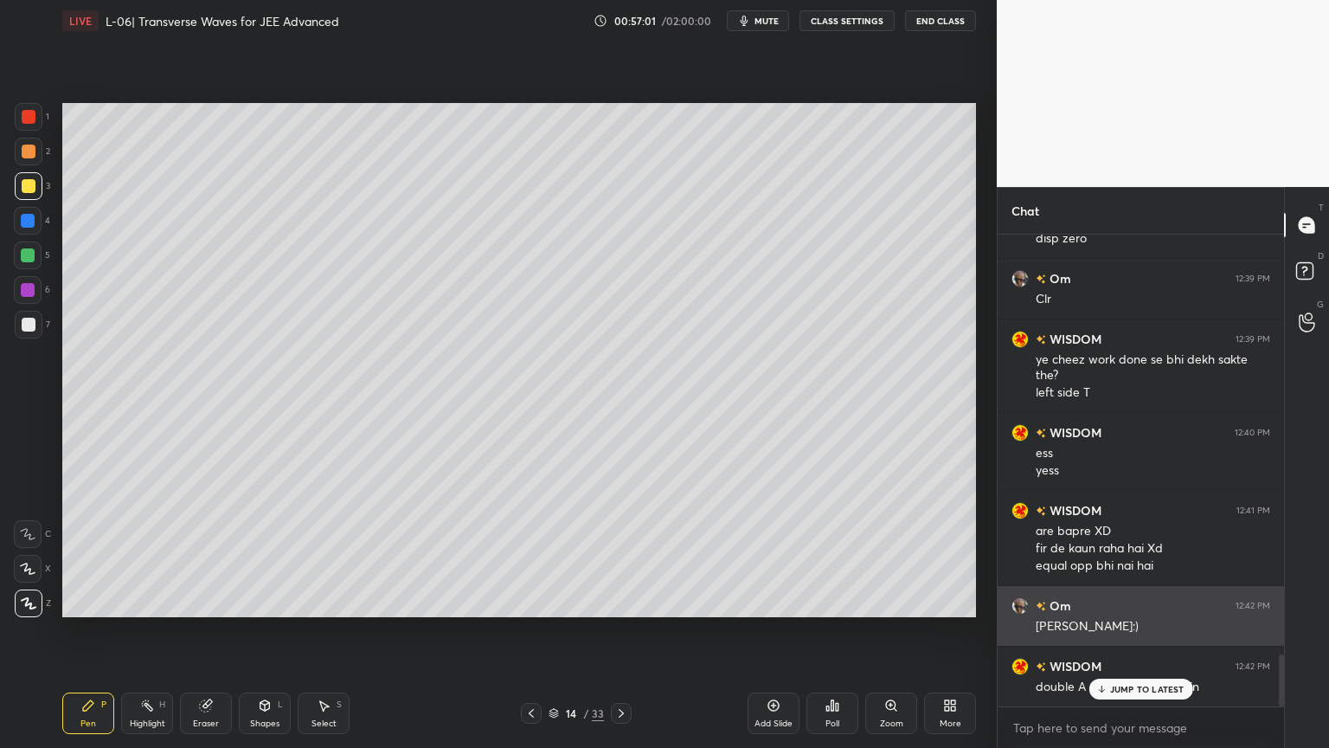
click at [266, 631] on icon at bounding box center [265, 705] width 10 height 10
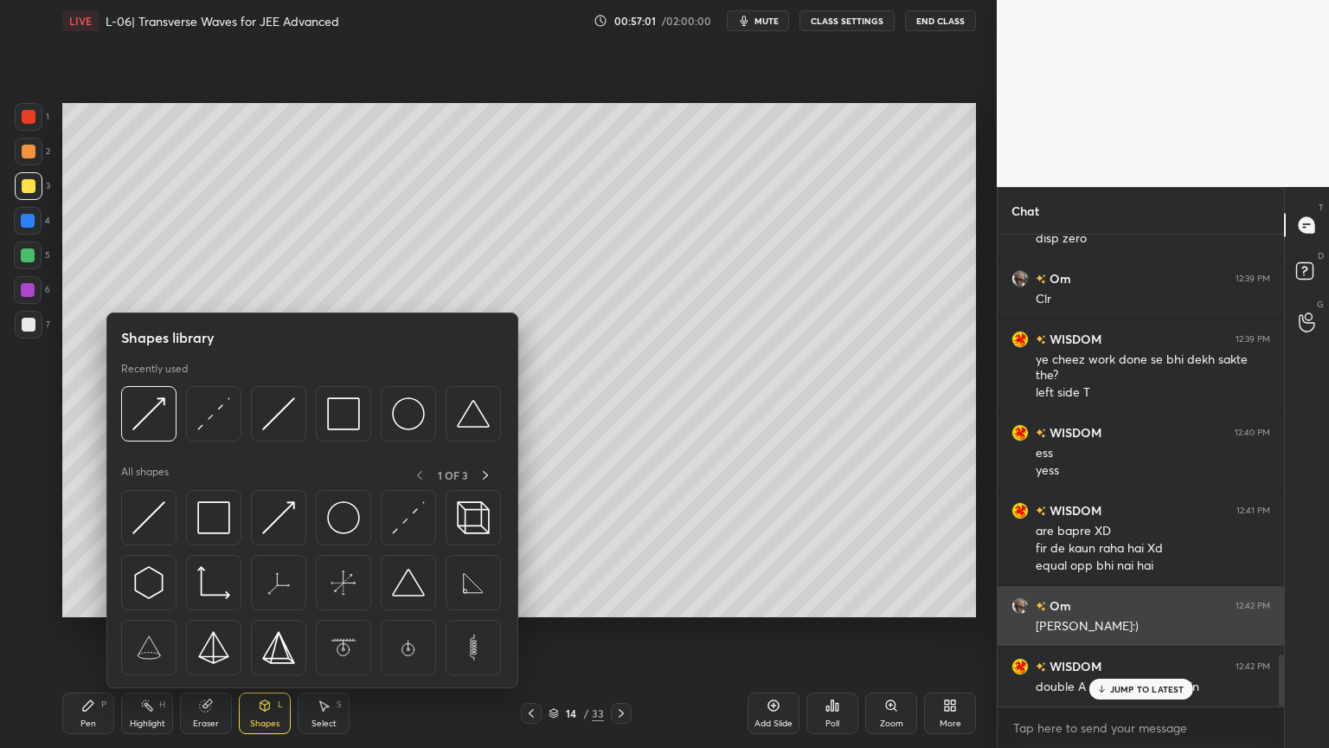
click at [406, 509] on img at bounding box center [408, 517] width 33 height 33
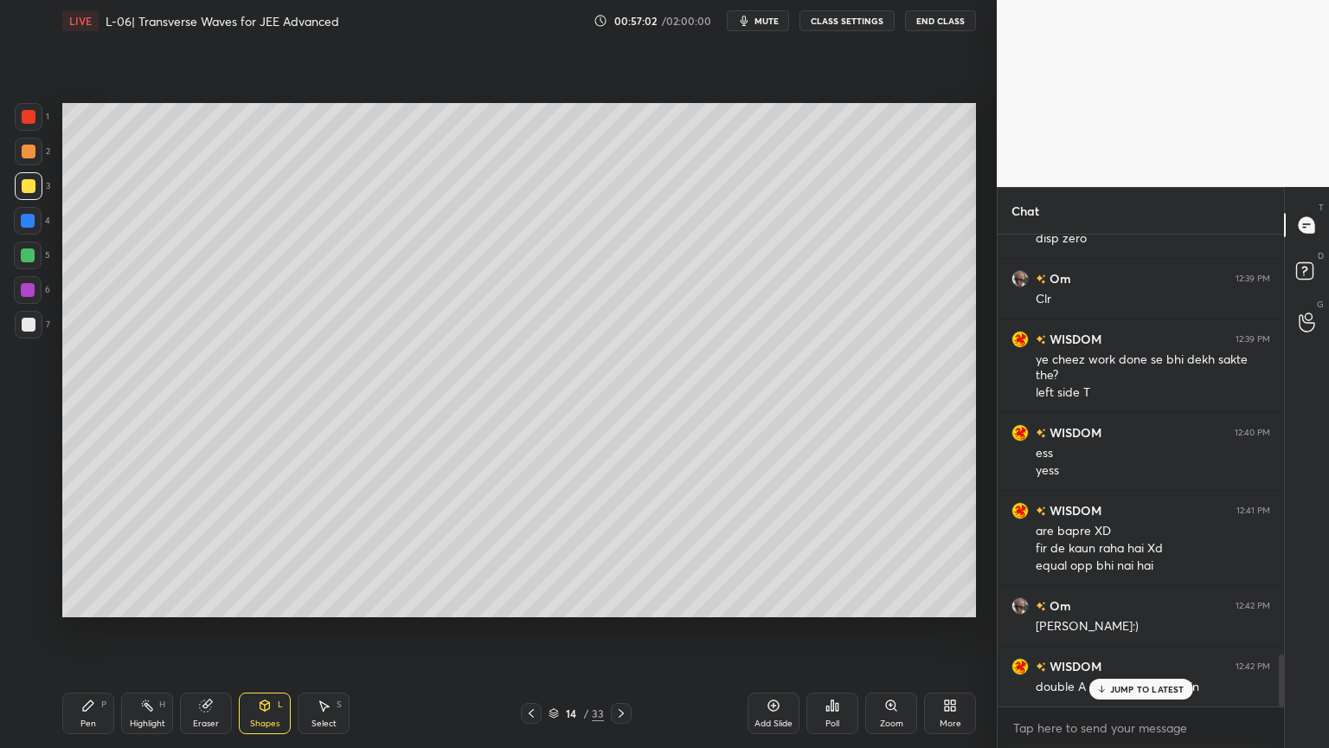
click at [15, 293] on div at bounding box center [28, 290] width 28 height 28
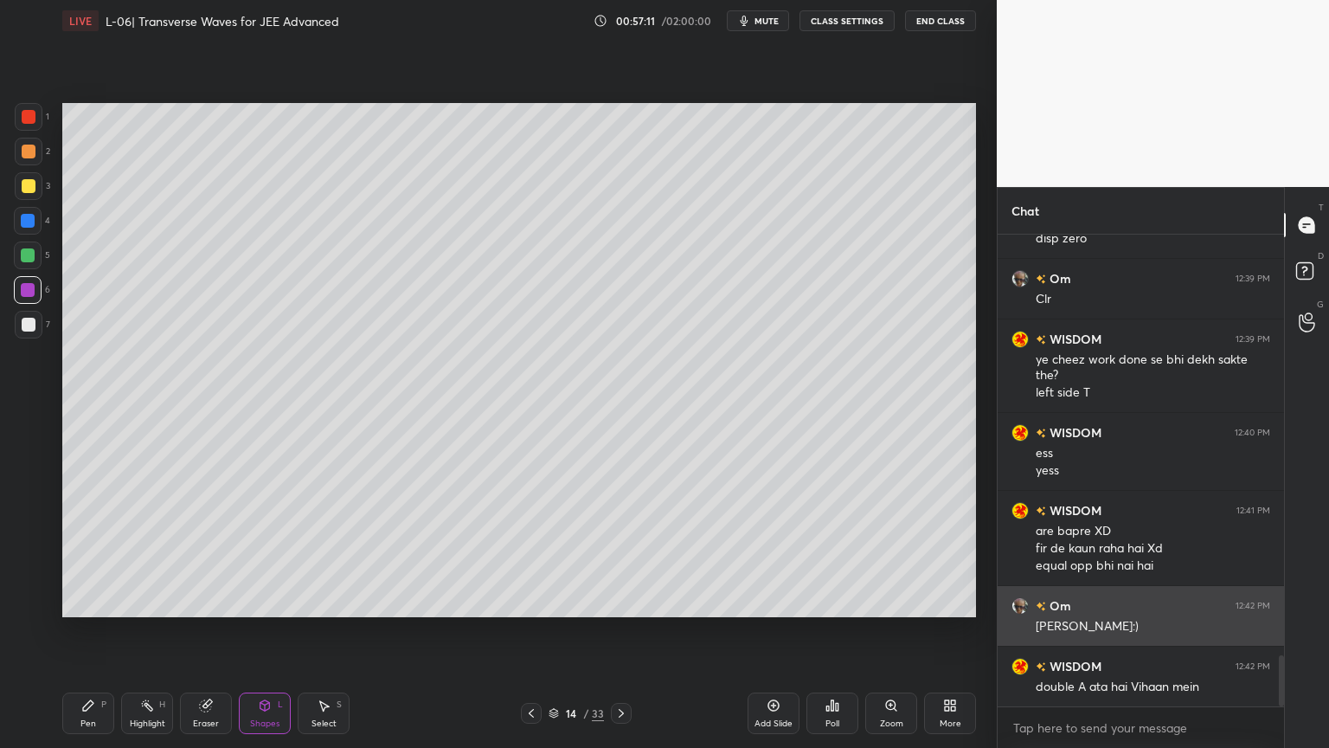
scroll to position [3883, 0]
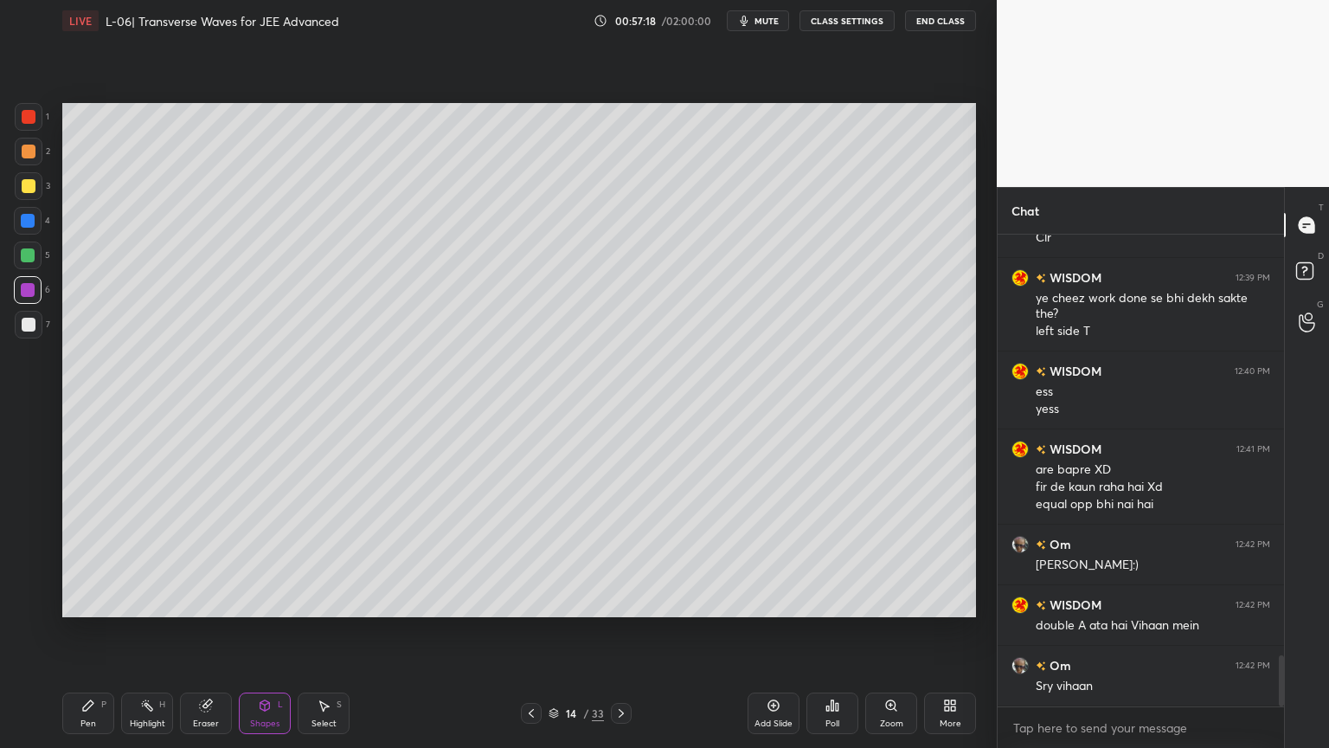
click at [22, 189] on div at bounding box center [29, 186] width 14 height 14
click at [80, 631] on div "Pen P" at bounding box center [88, 713] width 52 height 42
click at [18, 257] on div at bounding box center [28, 255] width 28 height 28
click at [25, 224] on div at bounding box center [28, 221] width 14 height 14
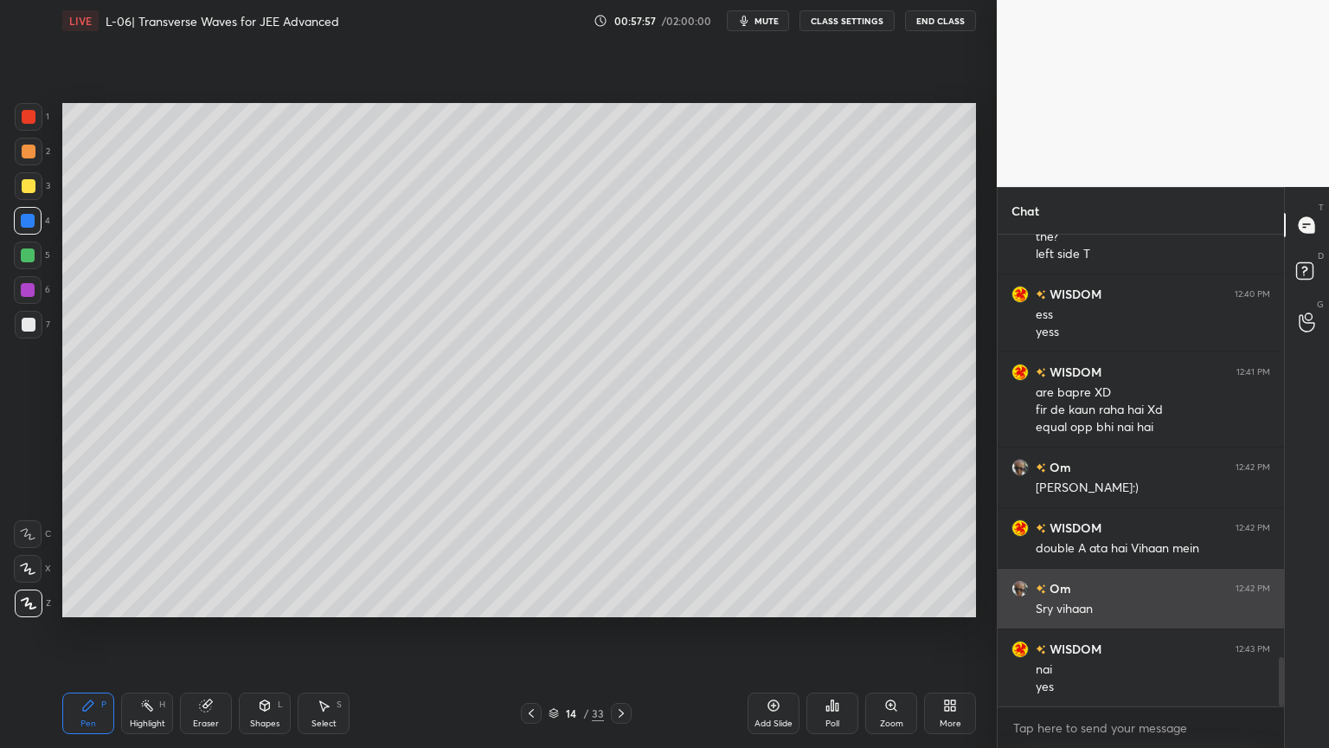
scroll to position [4022, 0]
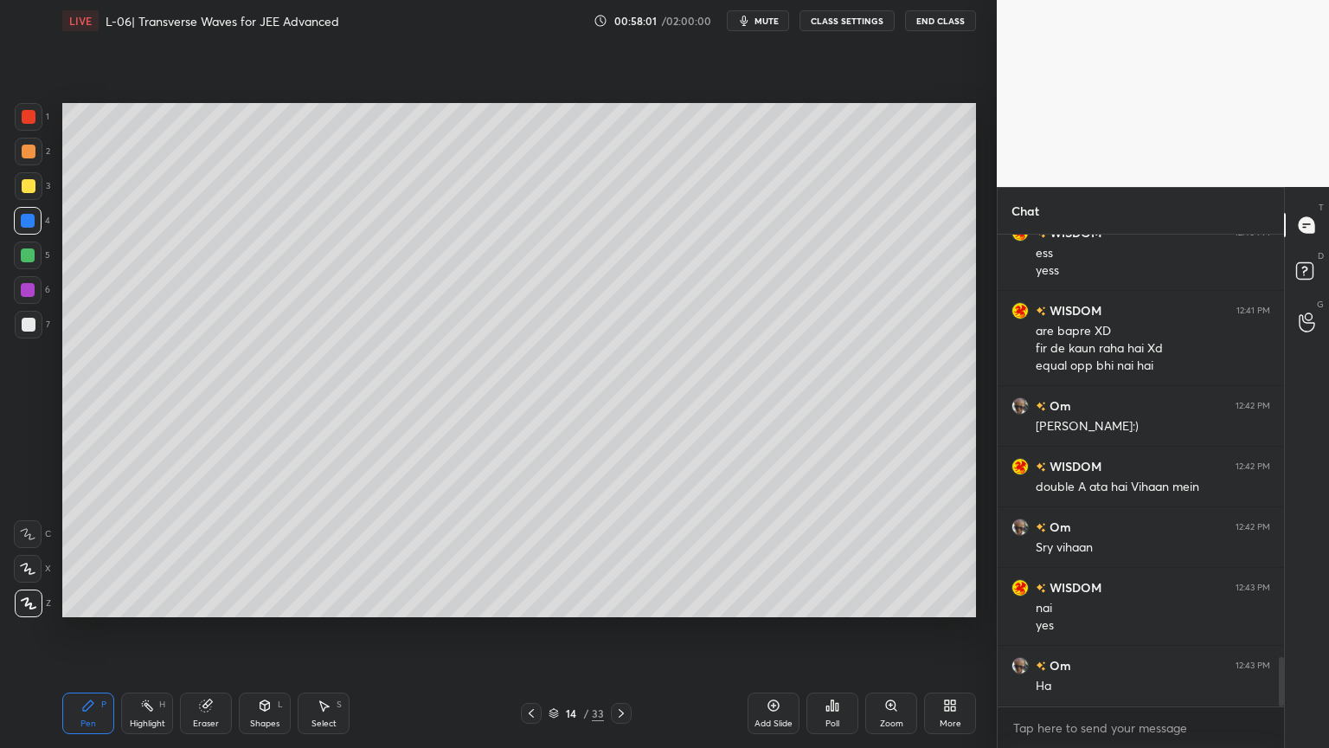
click at [145, 631] on div "Highlight H" at bounding box center [147, 713] width 52 height 42
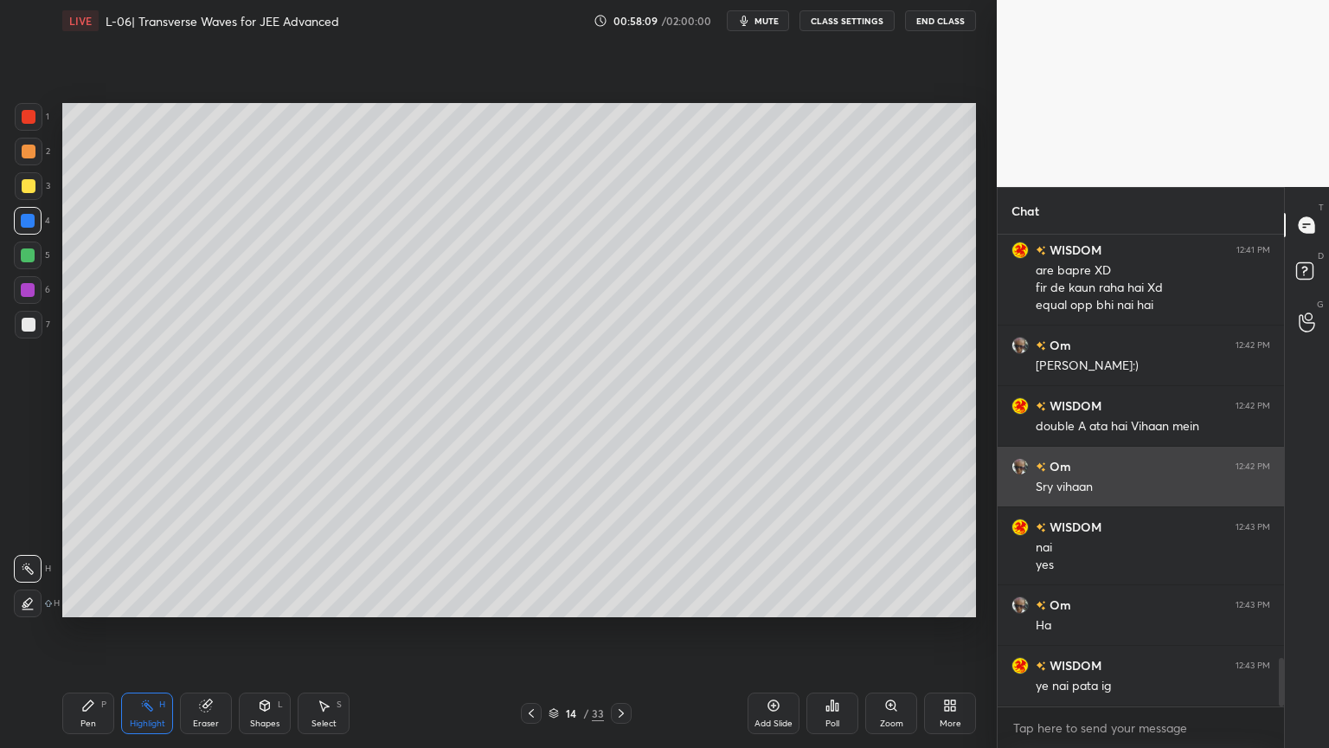
scroll to position [4099, 0]
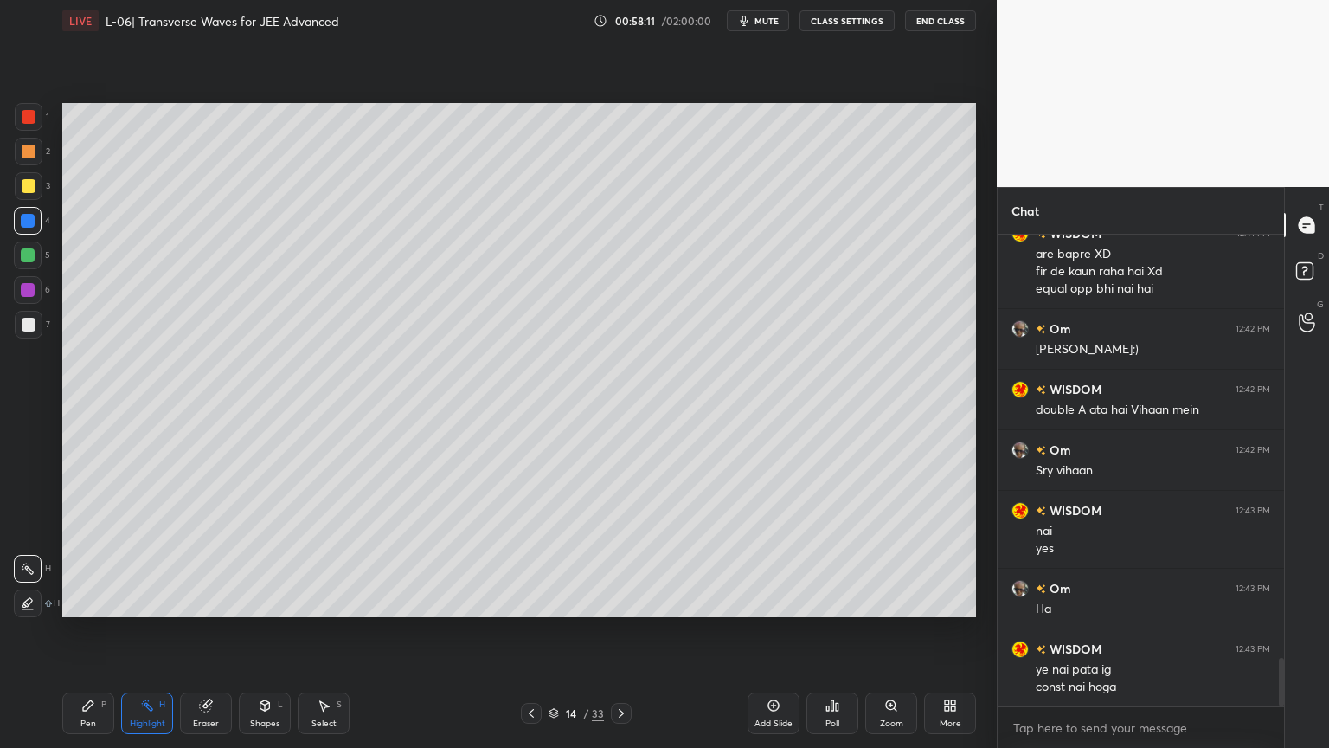
click at [260, 631] on div "Shapes" at bounding box center [264, 723] width 29 height 9
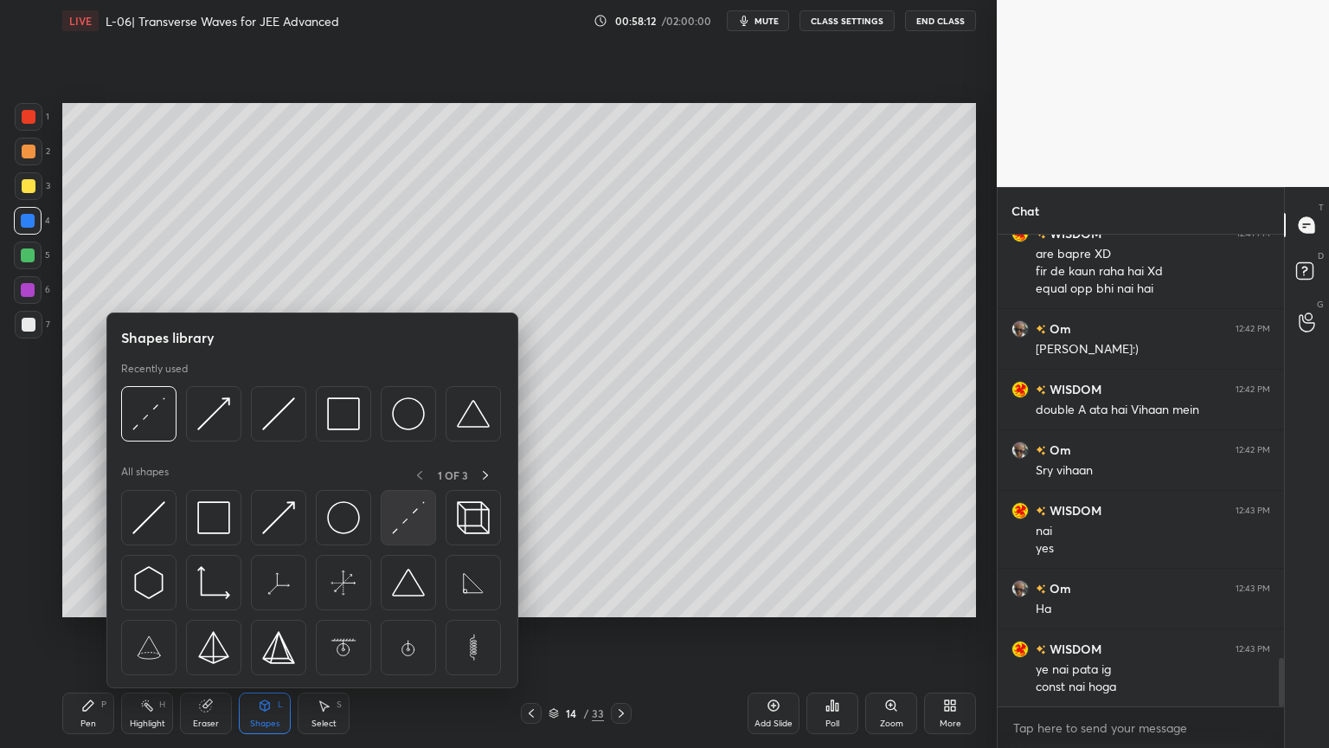
click at [398, 539] on div at bounding box center [408, 517] width 55 height 55
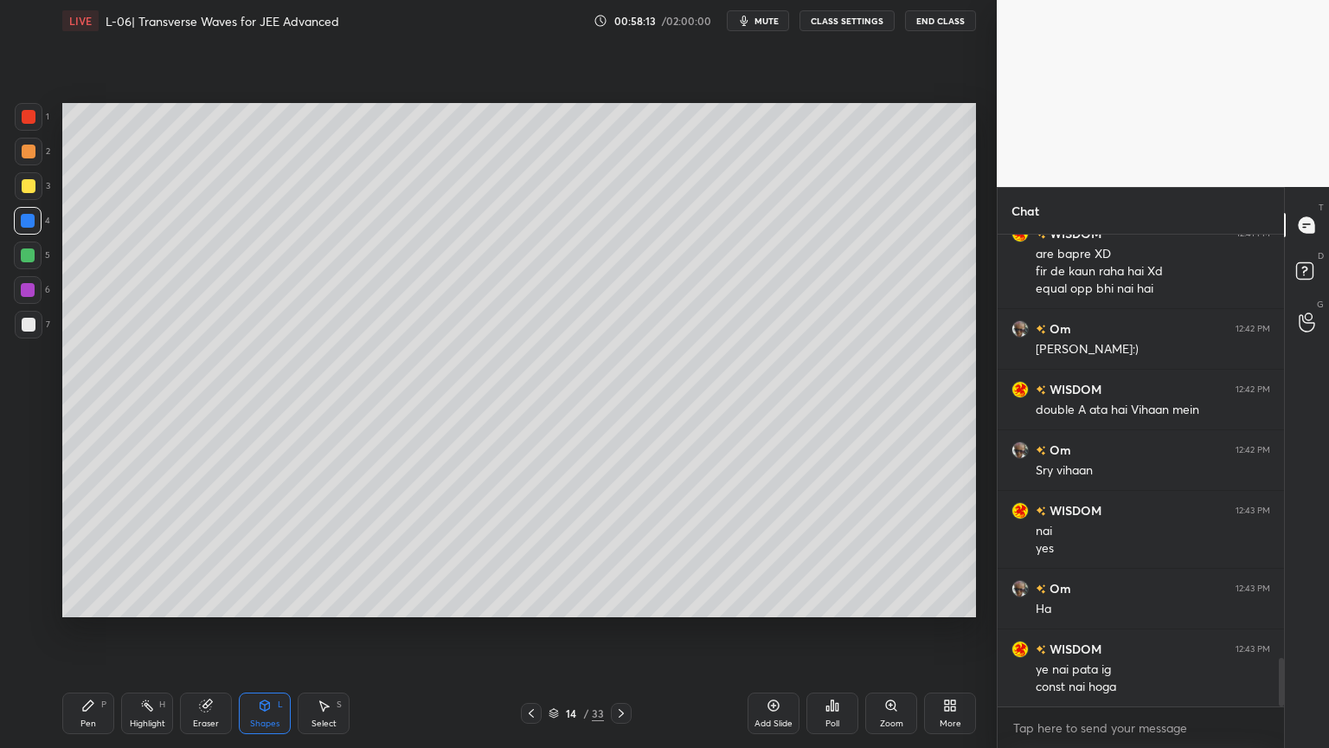
click at [22, 324] on div at bounding box center [29, 325] width 14 height 14
click at [143, 631] on icon at bounding box center [147, 705] width 14 height 14
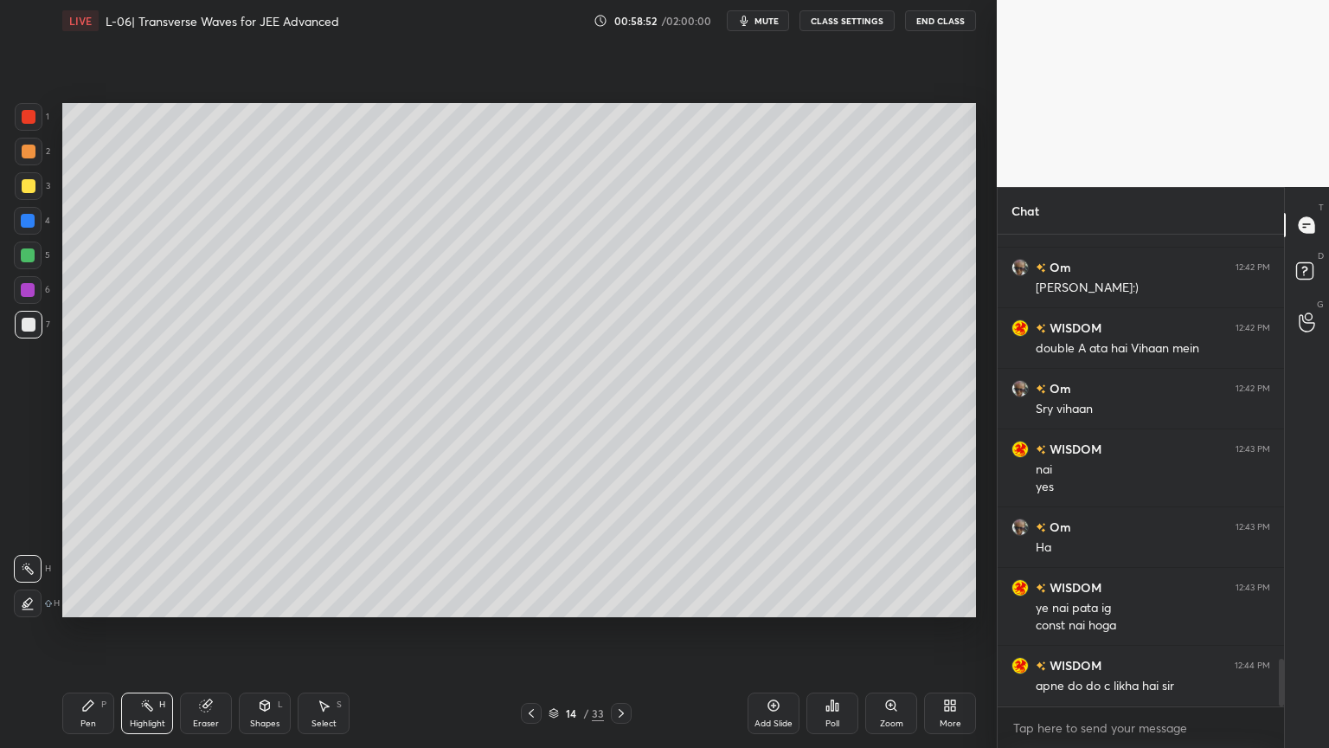
click at [208, 631] on div "Eraser" at bounding box center [206, 713] width 52 height 42
click at [87, 631] on div "Pen P" at bounding box center [88, 713] width 52 height 42
click at [123, 631] on div "Highlight H" at bounding box center [147, 713] width 52 height 42
click at [81, 631] on div "Pen P" at bounding box center [88, 713] width 52 height 42
click at [18, 194] on div at bounding box center [29, 186] width 28 height 28
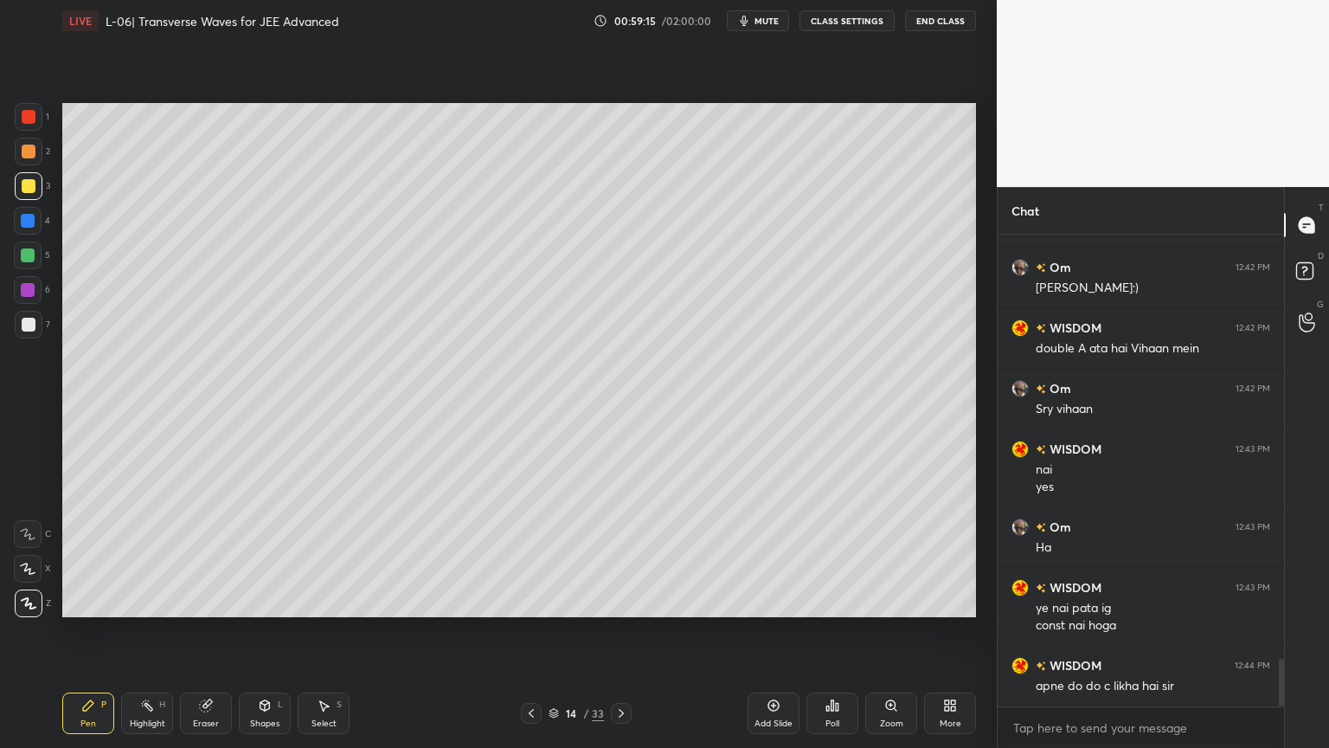
scroll to position [4220, 0]
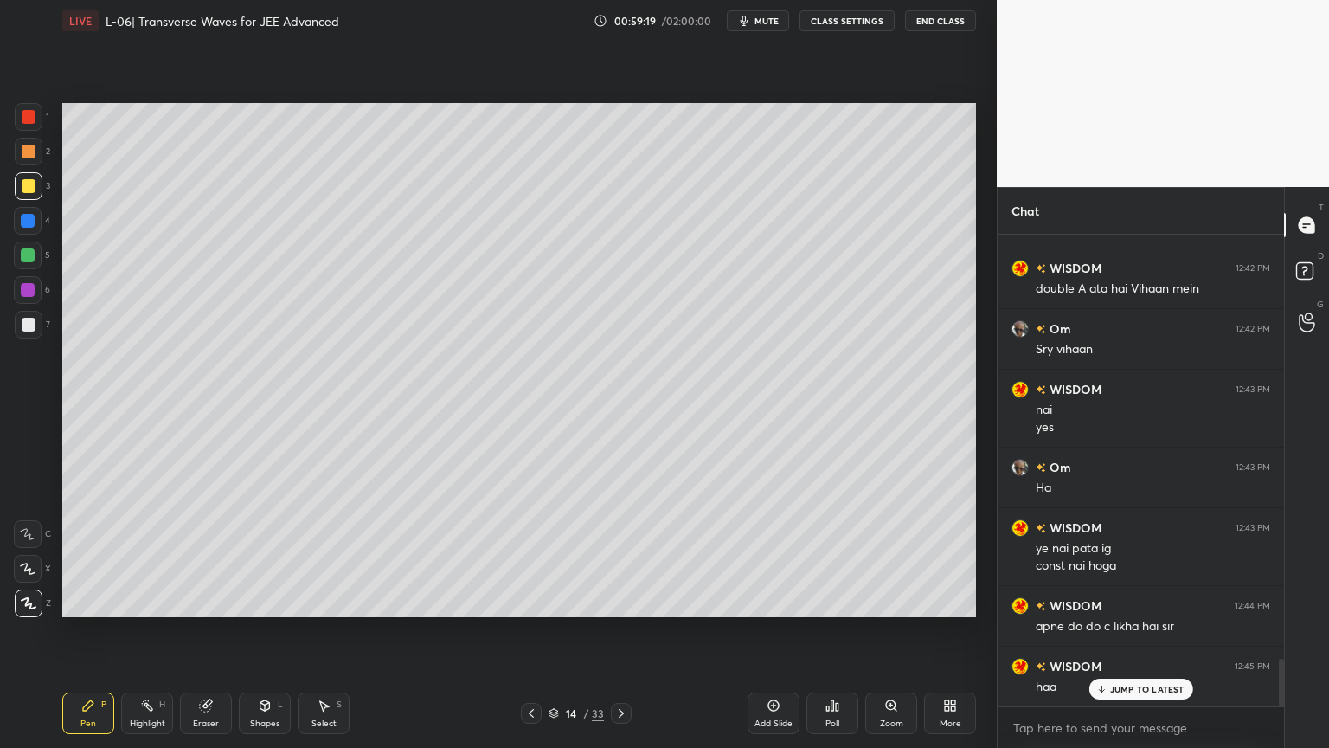
click at [143, 631] on circle at bounding box center [143, 705] width 2 height 2
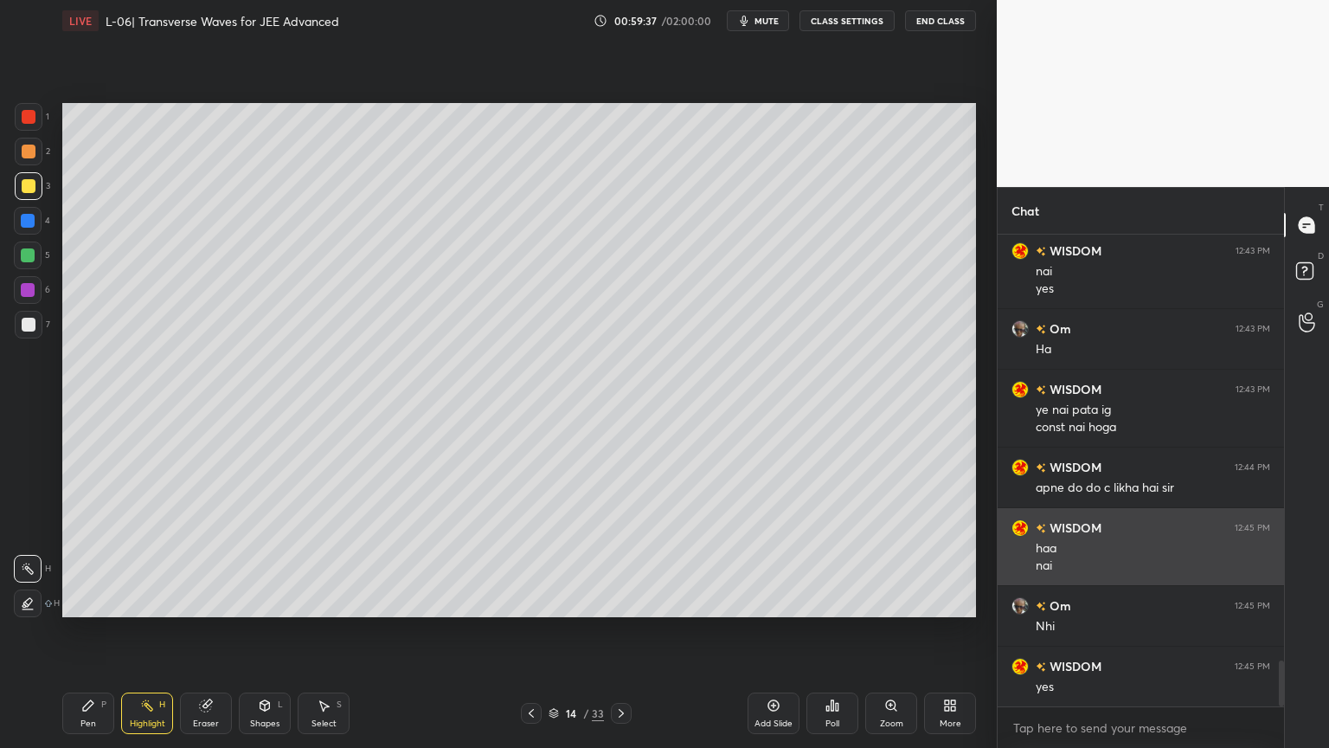
scroll to position [4420, 0]
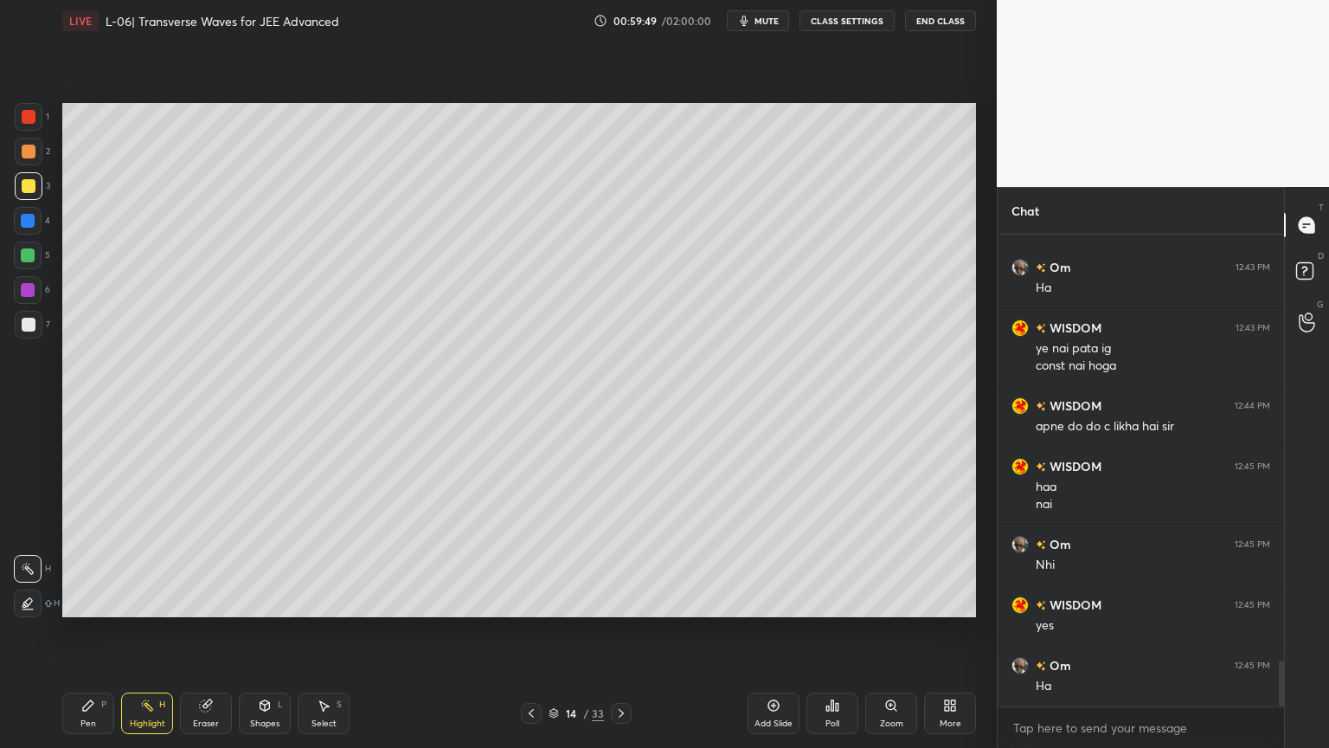
click at [523, 631] on div at bounding box center [531, 713] width 21 height 21
click at [532, 631] on icon at bounding box center [531, 713] width 5 height 9
click at [528, 631] on icon at bounding box center [531, 713] width 14 height 14
click at [534, 631] on icon at bounding box center [531, 713] width 14 height 14
click at [531, 631] on icon at bounding box center [531, 713] width 14 height 14
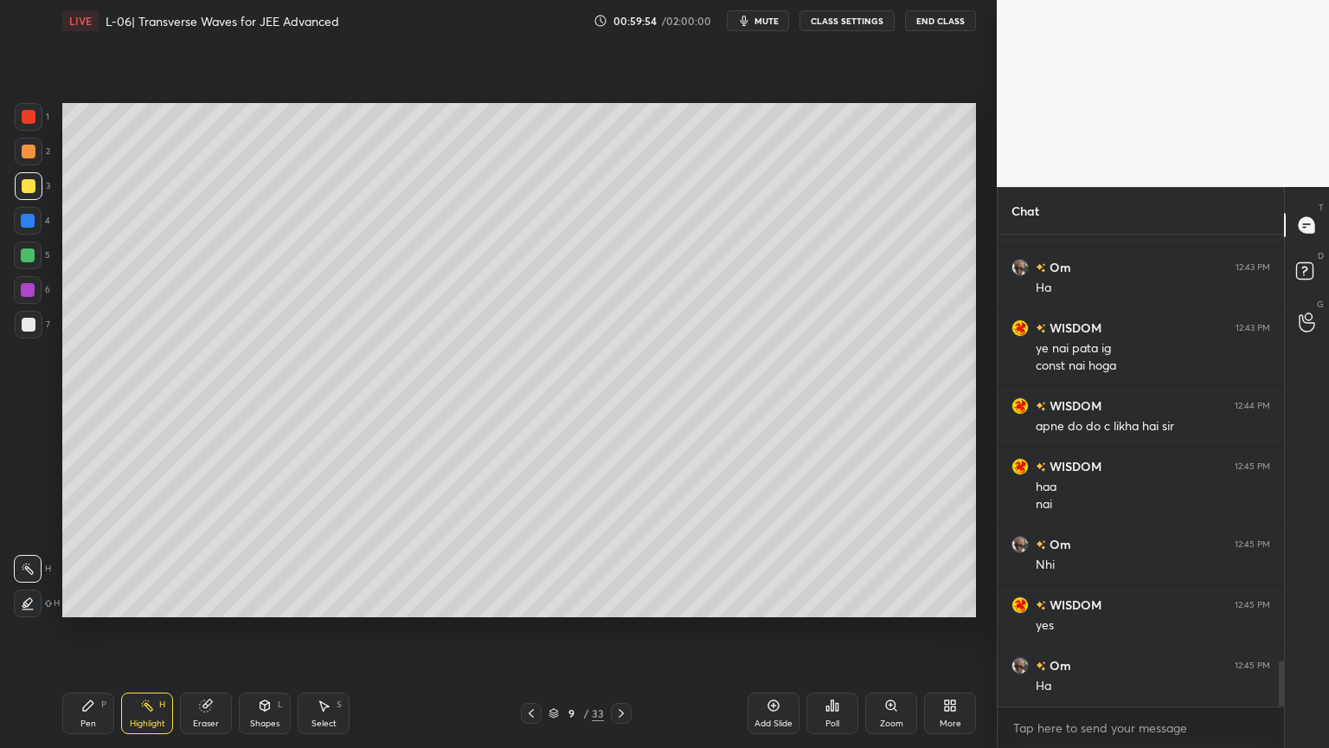
click at [531, 631] on icon at bounding box center [531, 713] width 14 height 14
click at [529, 631] on icon at bounding box center [531, 713] width 14 height 14
click at [617, 631] on icon at bounding box center [621, 713] width 14 height 14
click at [614, 631] on icon at bounding box center [621, 713] width 14 height 14
click at [619, 631] on icon at bounding box center [621, 713] width 14 height 14
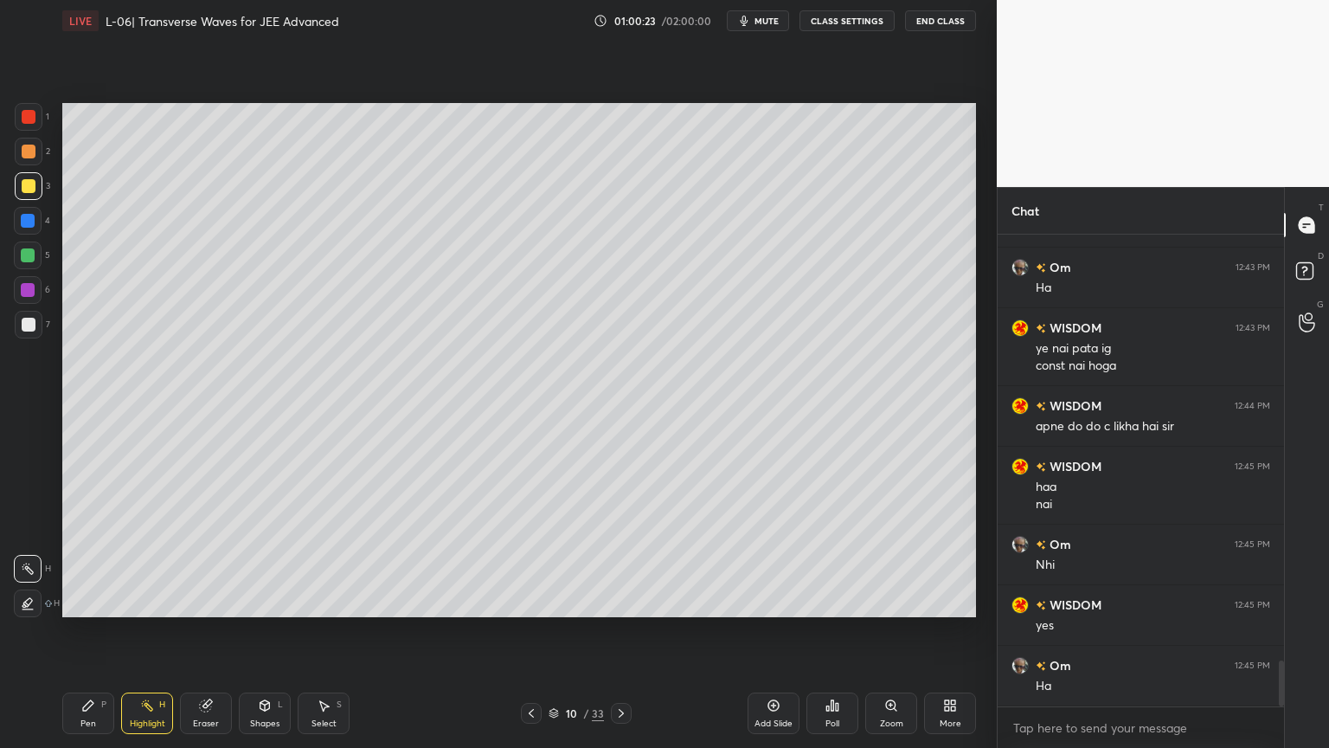
click at [621, 631] on icon at bounding box center [621, 713] width 14 height 14
click at [612, 631] on div at bounding box center [621, 713] width 21 height 21
click at [619, 631] on icon at bounding box center [621, 713] width 14 height 14
click at [622, 631] on icon at bounding box center [621, 713] width 14 height 14
click at [621, 631] on icon at bounding box center [621, 713] width 14 height 14
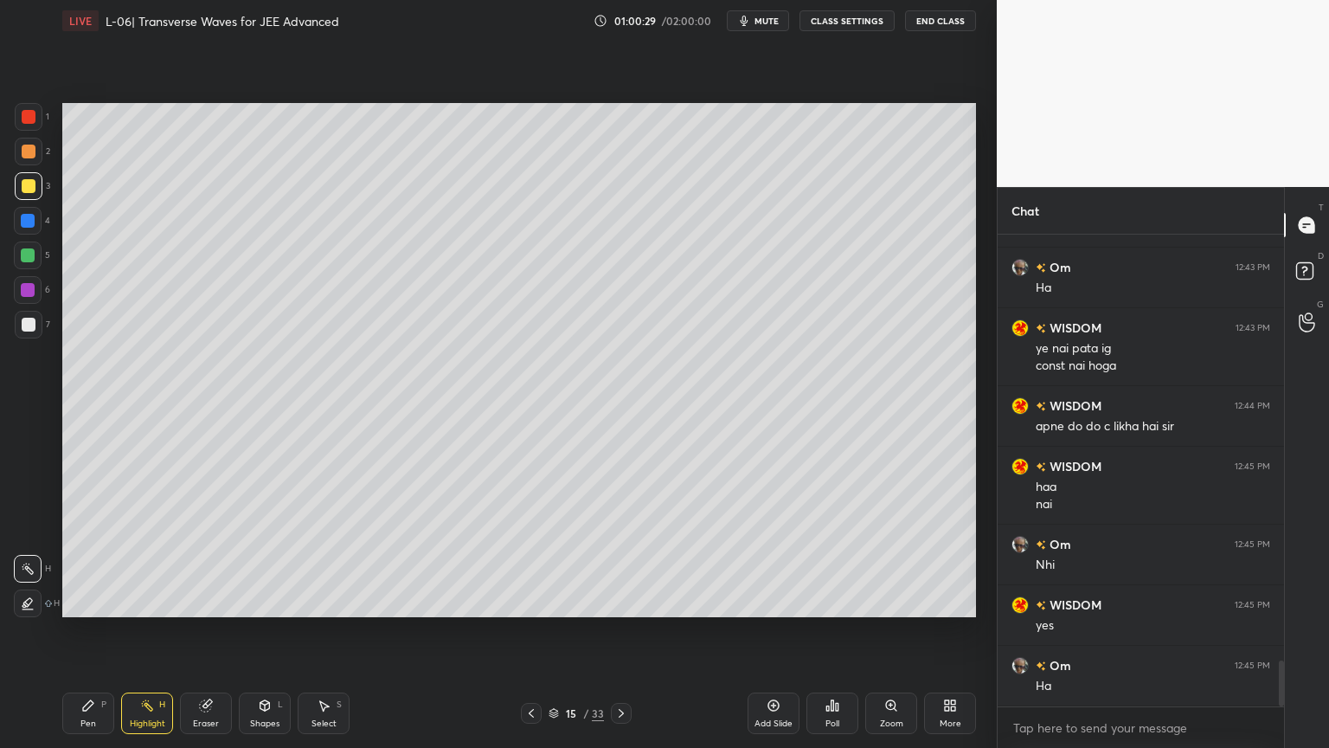
click at [619, 631] on icon at bounding box center [621, 713] width 14 height 14
click at [617, 631] on icon at bounding box center [621, 713] width 14 height 14
click at [765, 631] on div "Add Slide" at bounding box center [774, 713] width 52 height 42
click at [20, 149] on div at bounding box center [29, 152] width 28 height 28
click at [83, 631] on div "Pen P" at bounding box center [88, 713] width 52 height 42
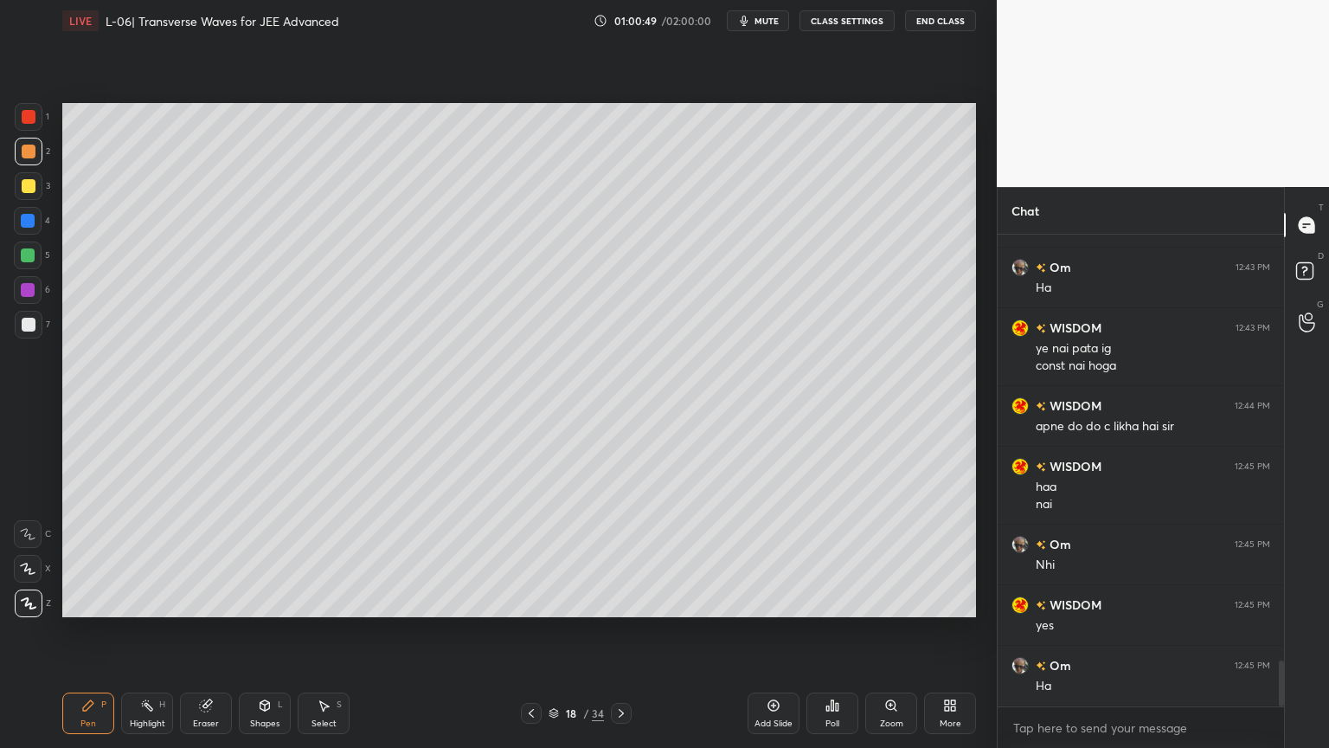
click at [195, 631] on div "Eraser" at bounding box center [206, 713] width 52 height 42
click at [77, 631] on div "Pen P" at bounding box center [88, 713] width 52 height 42
click at [201, 631] on icon at bounding box center [205, 705] width 11 height 11
click at [74, 631] on div "Pen P" at bounding box center [88, 713] width 52 height 42
click at [262, 631] on div "Shapes" at bounding box center [264, 723] width 29 height 9
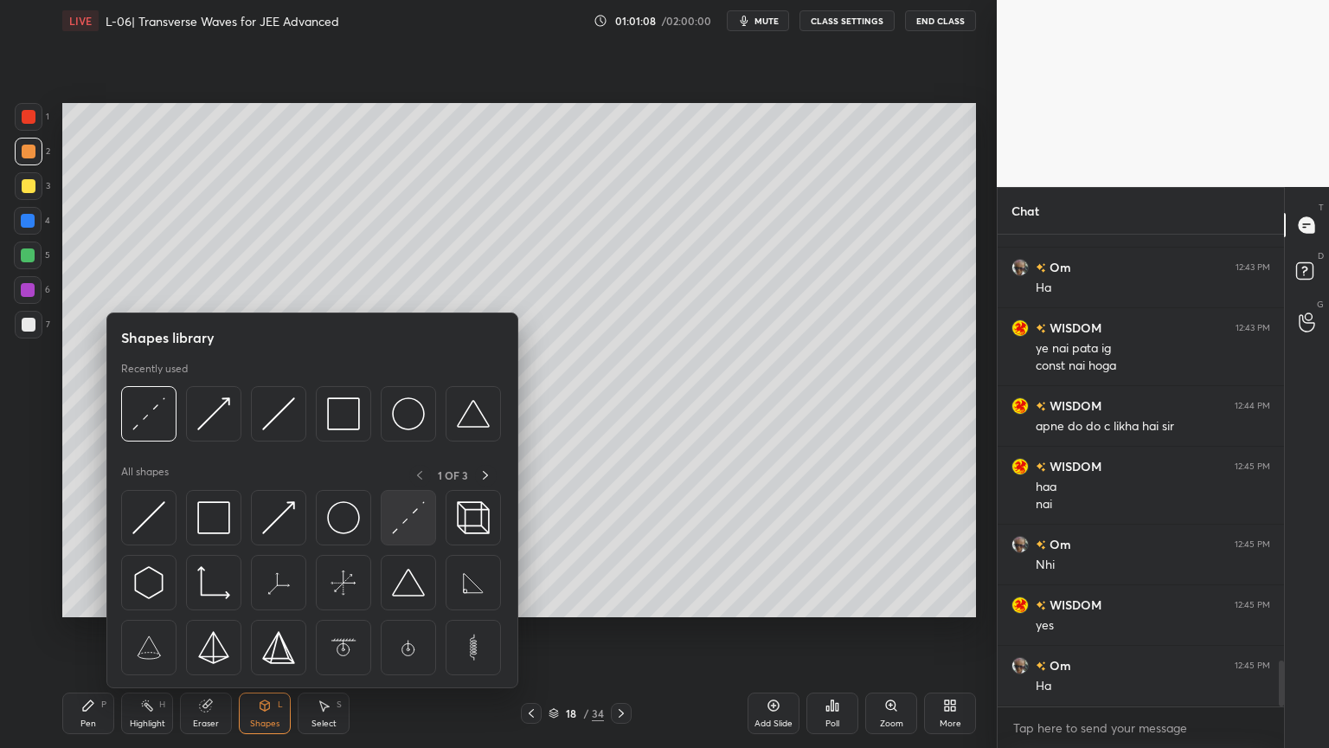
click at [401, 519] on img at bounding box center [408, 517] width 33 height 33
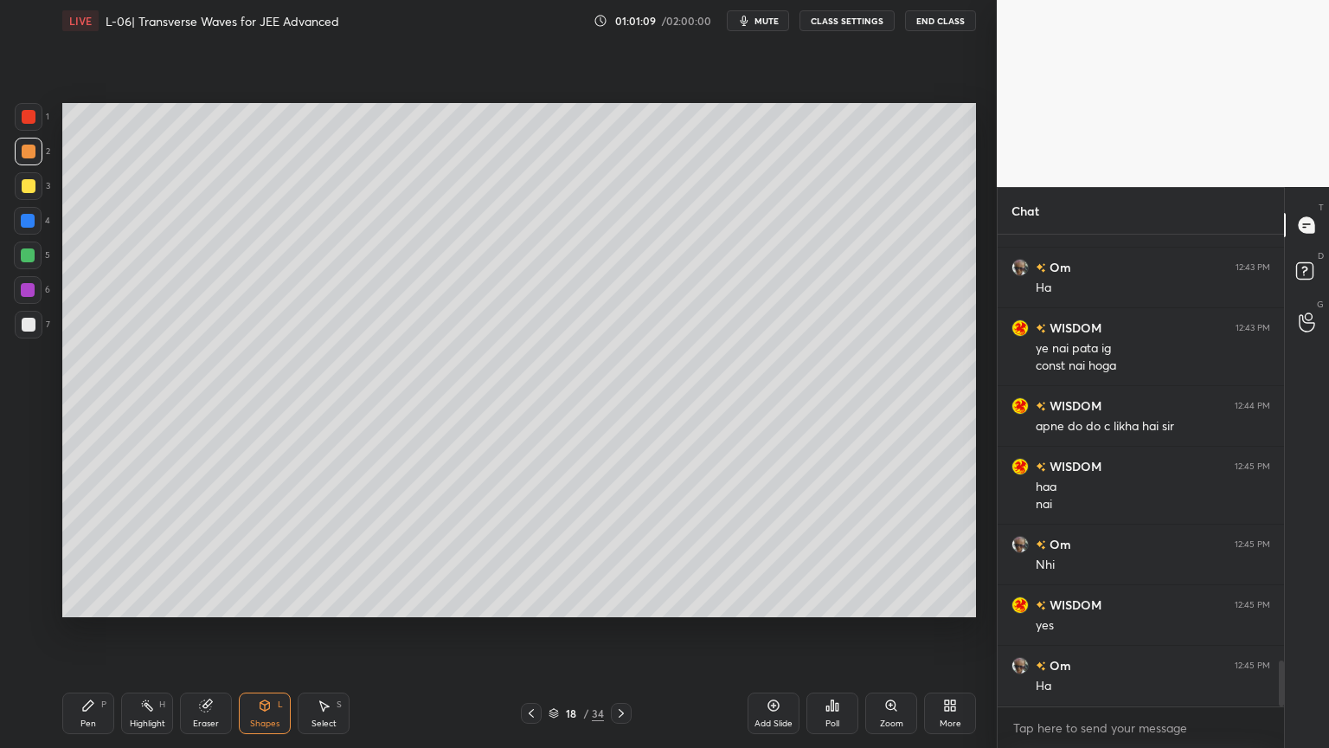
click at [24, 259] on div at bounding box center [28, 255] width 14 height 14
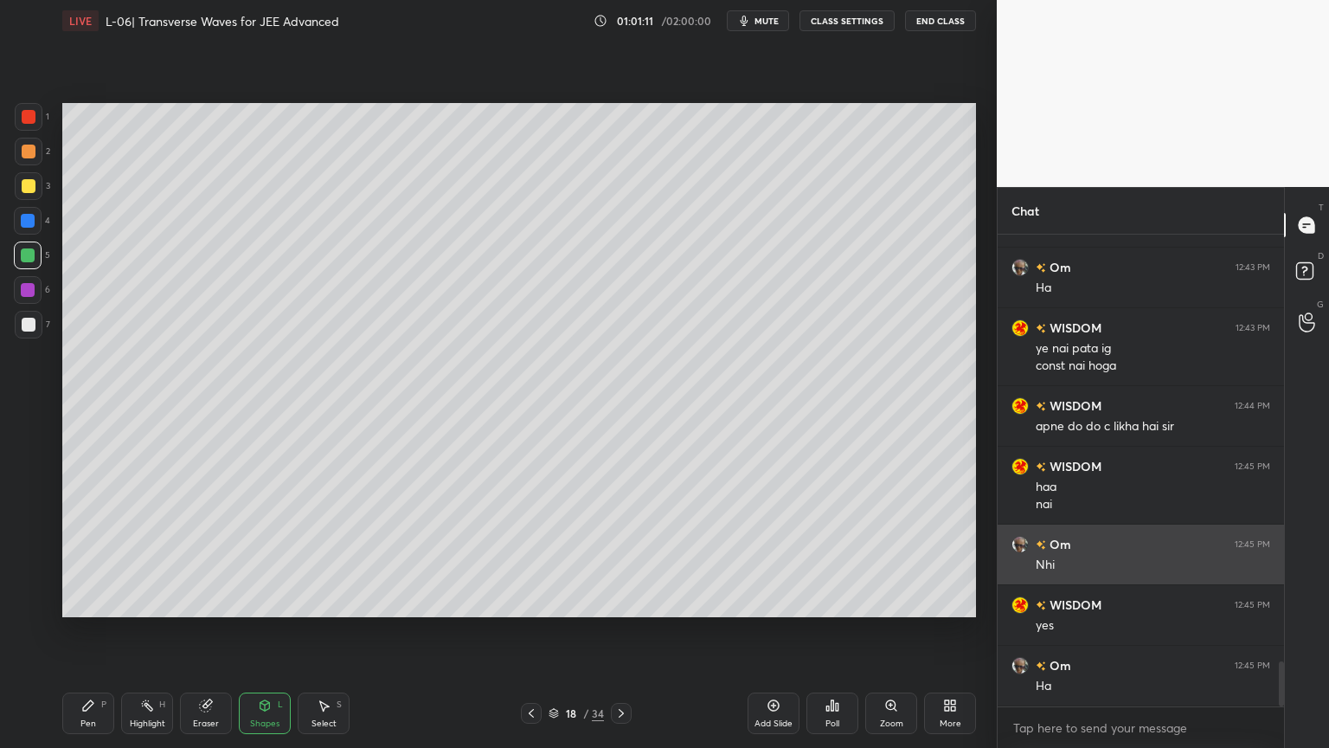
scroll to position [4480, 0]
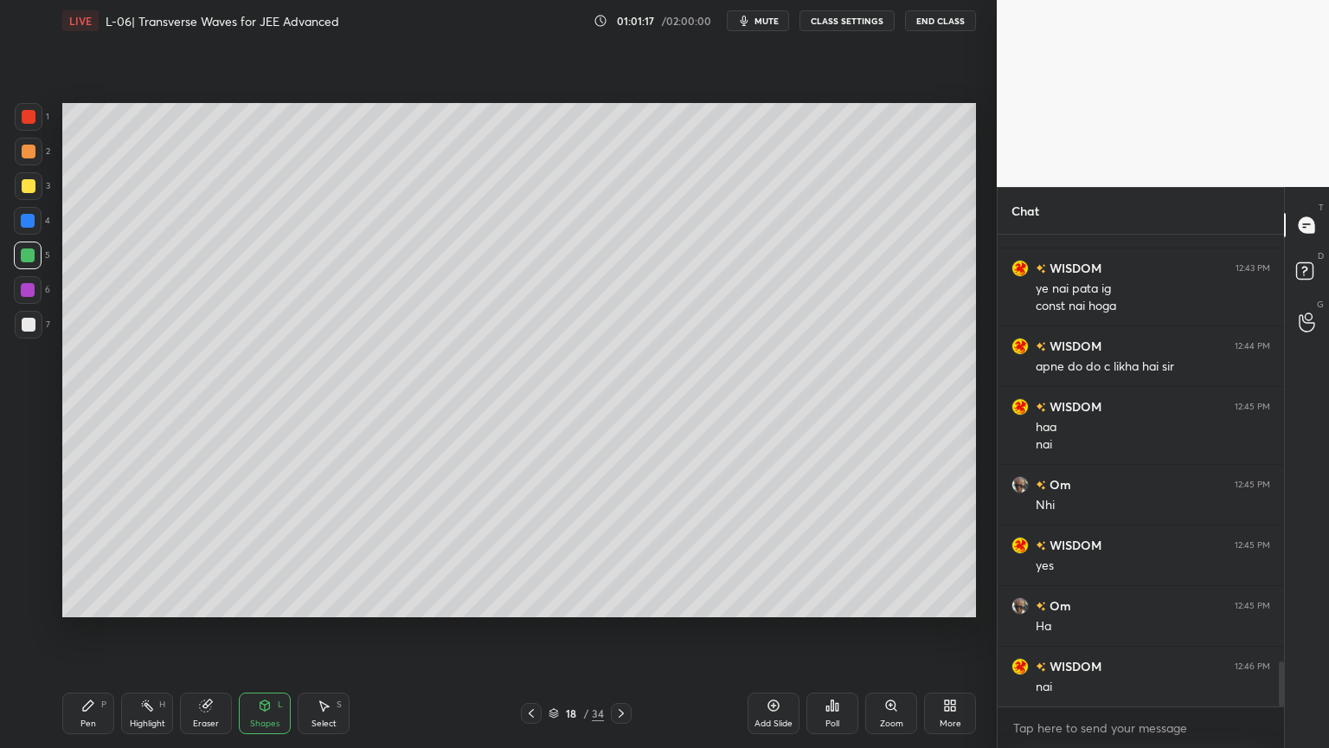
click at [33, 184] on div at bounding box center [29, 186] width 14 height 14
click at [31, 325] on div at bounding box center [29, 325] width 14 height 14
click at [87, 631] on div "Pen P" at bounding box center [88, 713] width 52 height 42
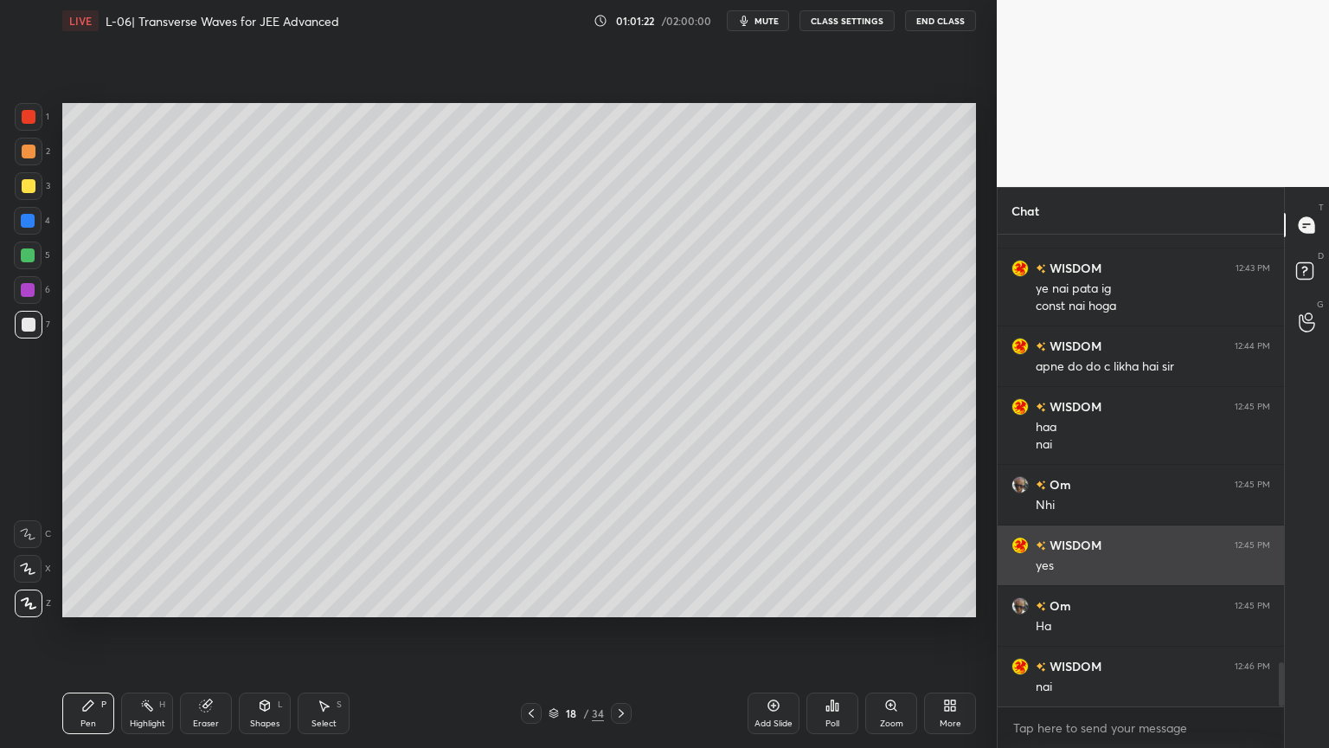
scroll to position [4541, 0]
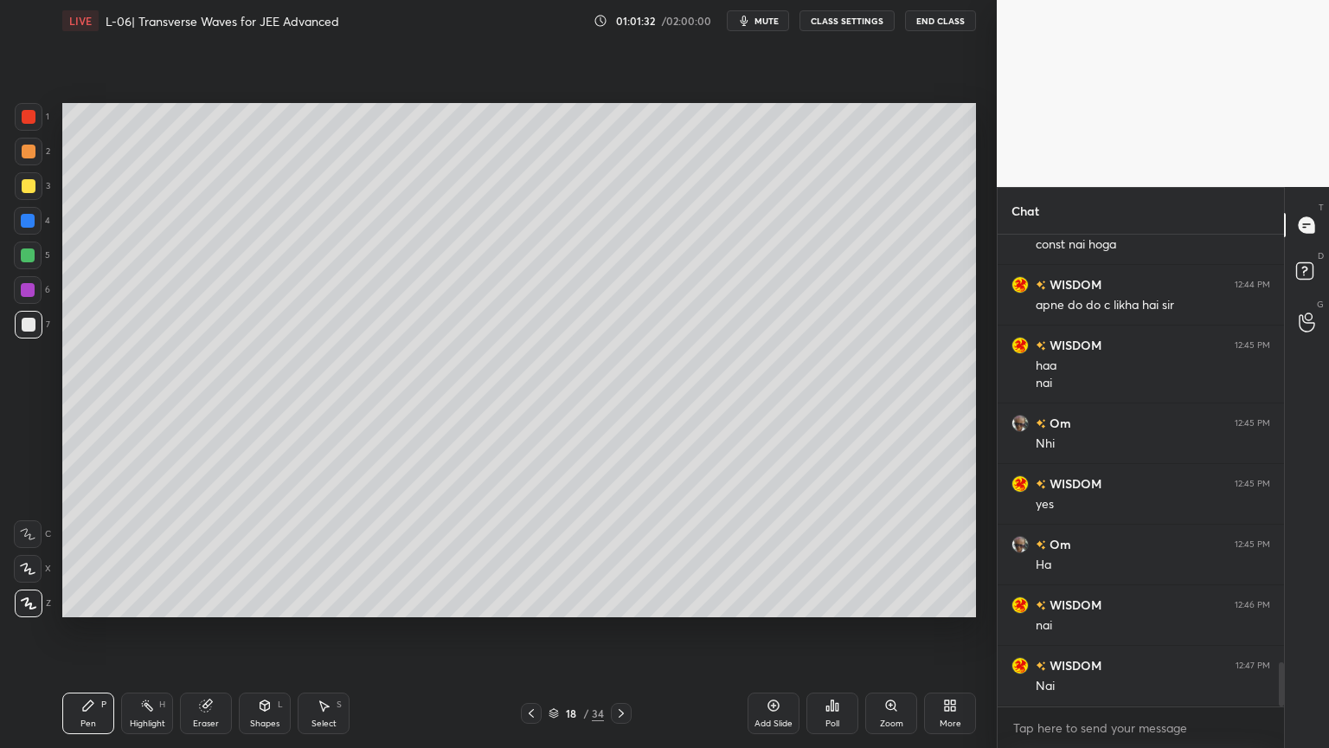
click at [267, 631] on icon at bounding box center [265, 705] width 10 height 10
click at [201, 631] on div "Eraser" at bounding box center [206, 713] width 52 height 42
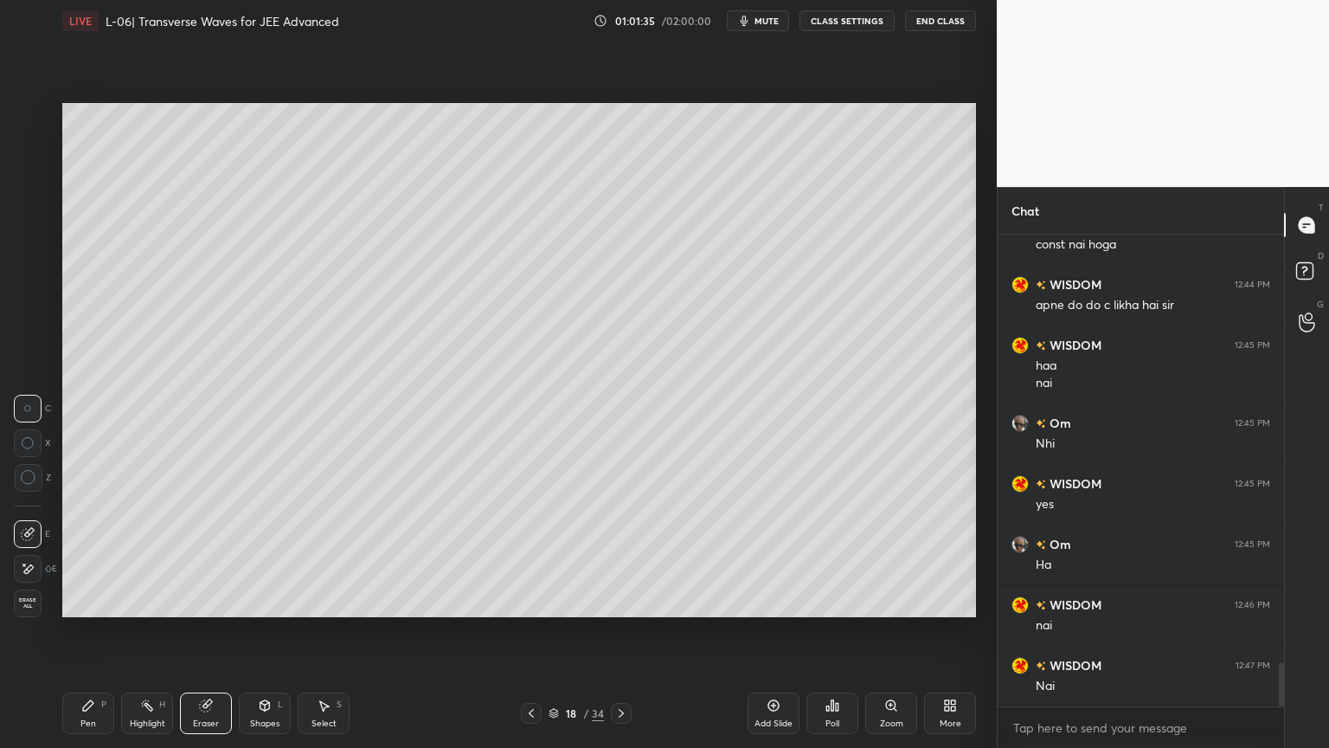
click at [78, 631] on div "Pen P" at bounding box center [88, 713] width 52 height 42
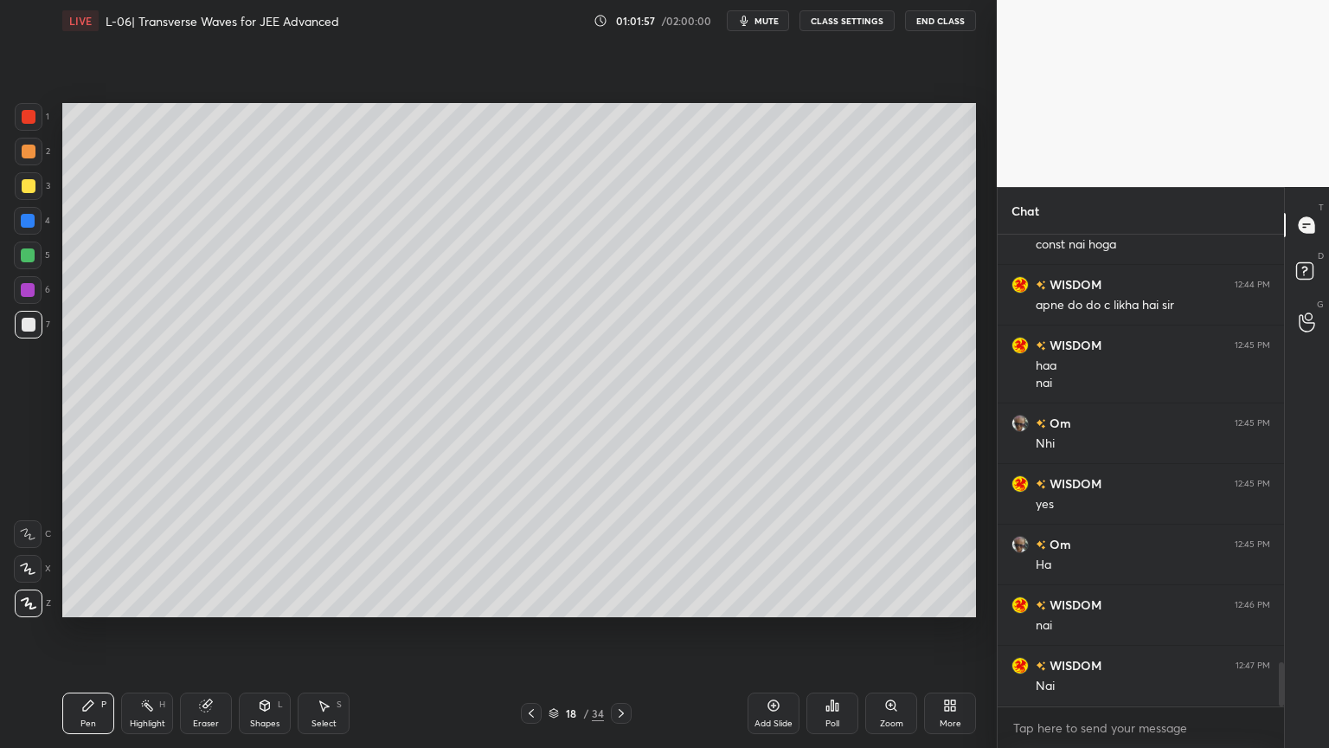
click at [138, 631] on div "Highlight" at bounding box center [147, 723] width 35 height 9
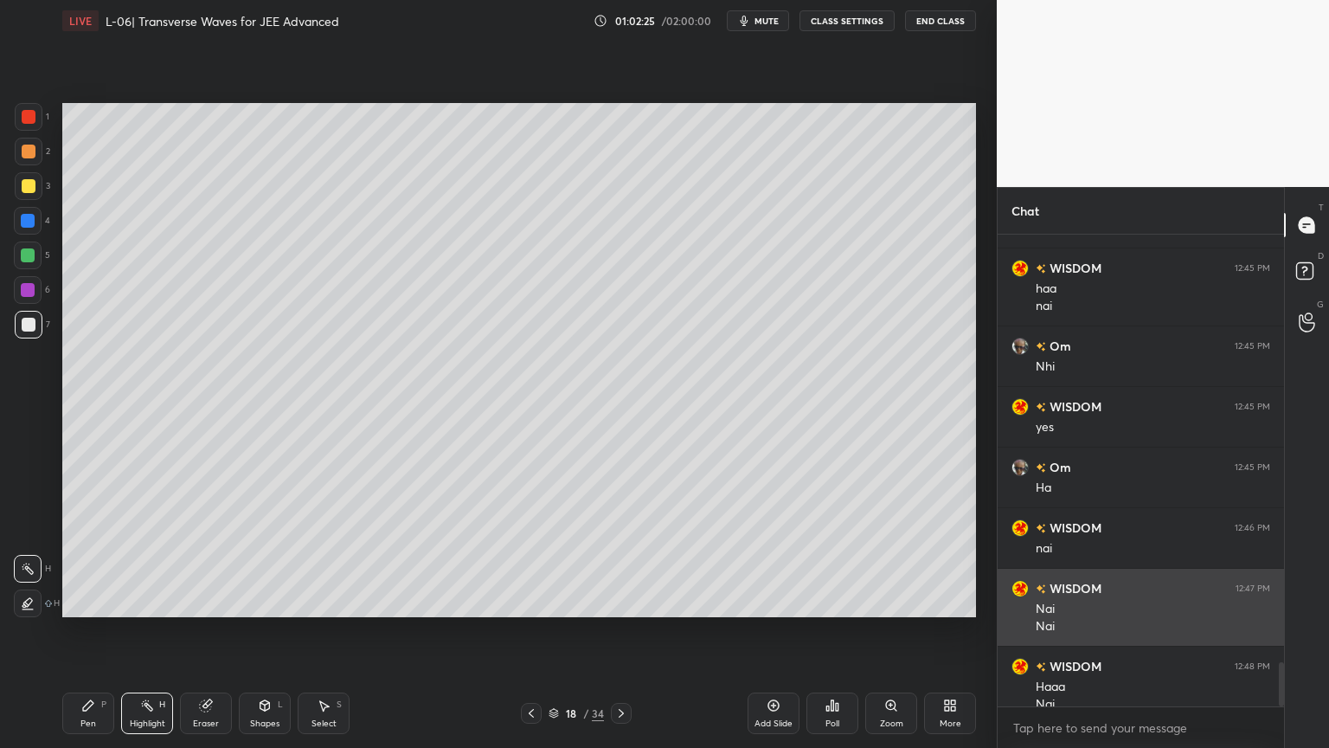
scroll to position [4635, 0]
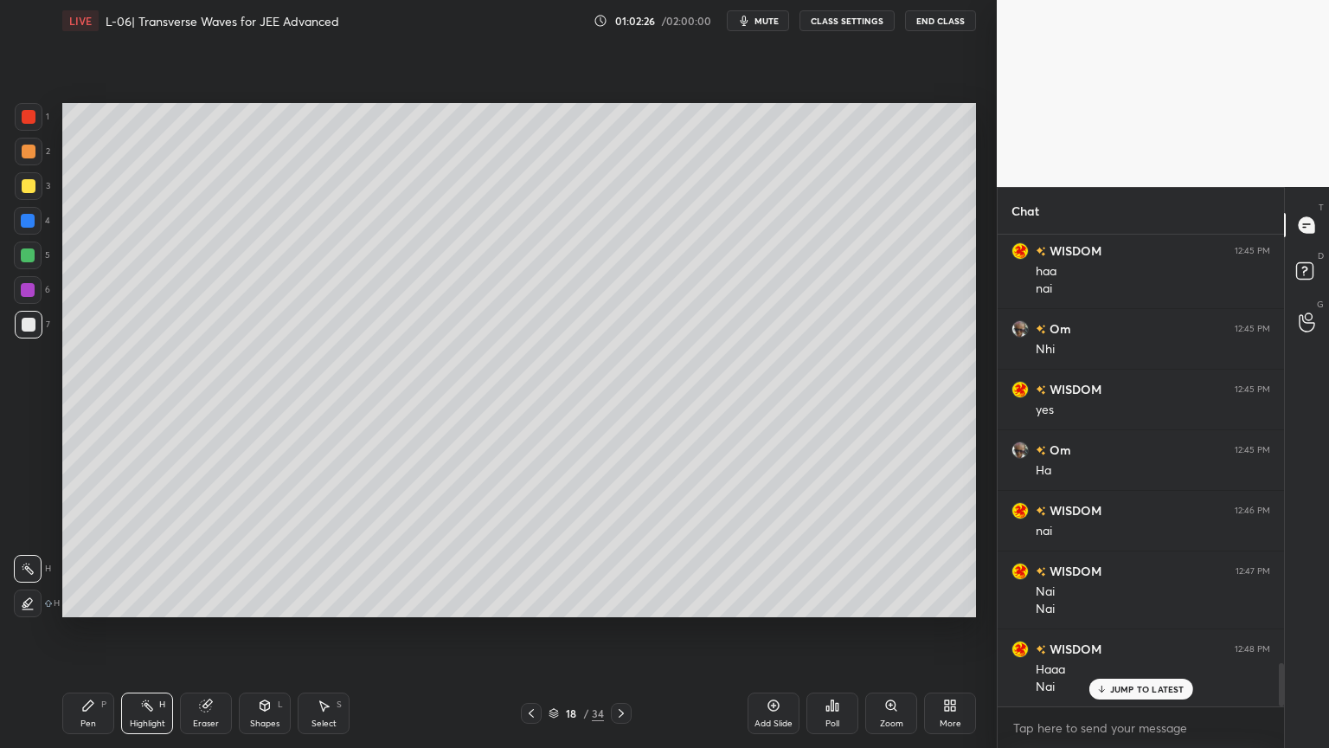
click at [24, 190] on div at bounding box center [29, 186] width 14 height 14
click at [29, 258] on div at bounding box center [28, 255] width 14 height 14
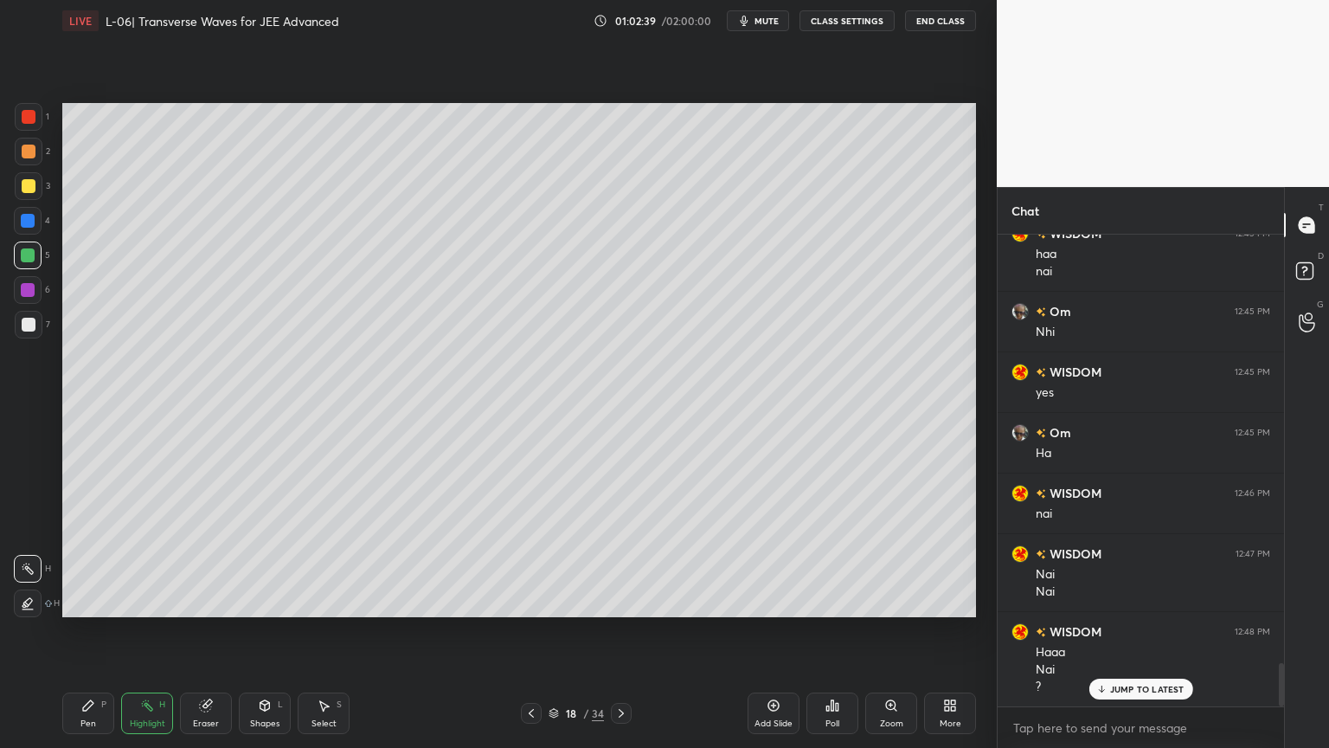
click at [82, 631] on div "Pen" at bounding box center [88, 723] width 16 height 9
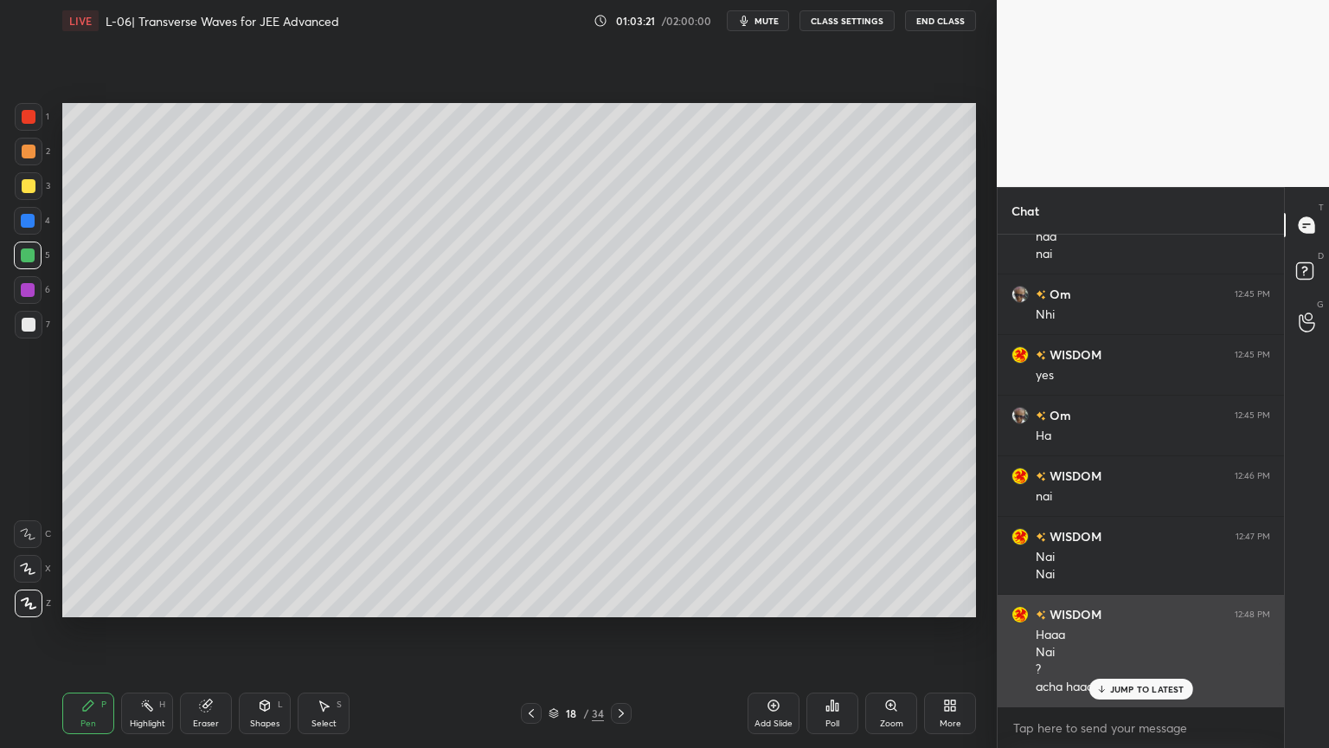
scroll to position [4671, 0]
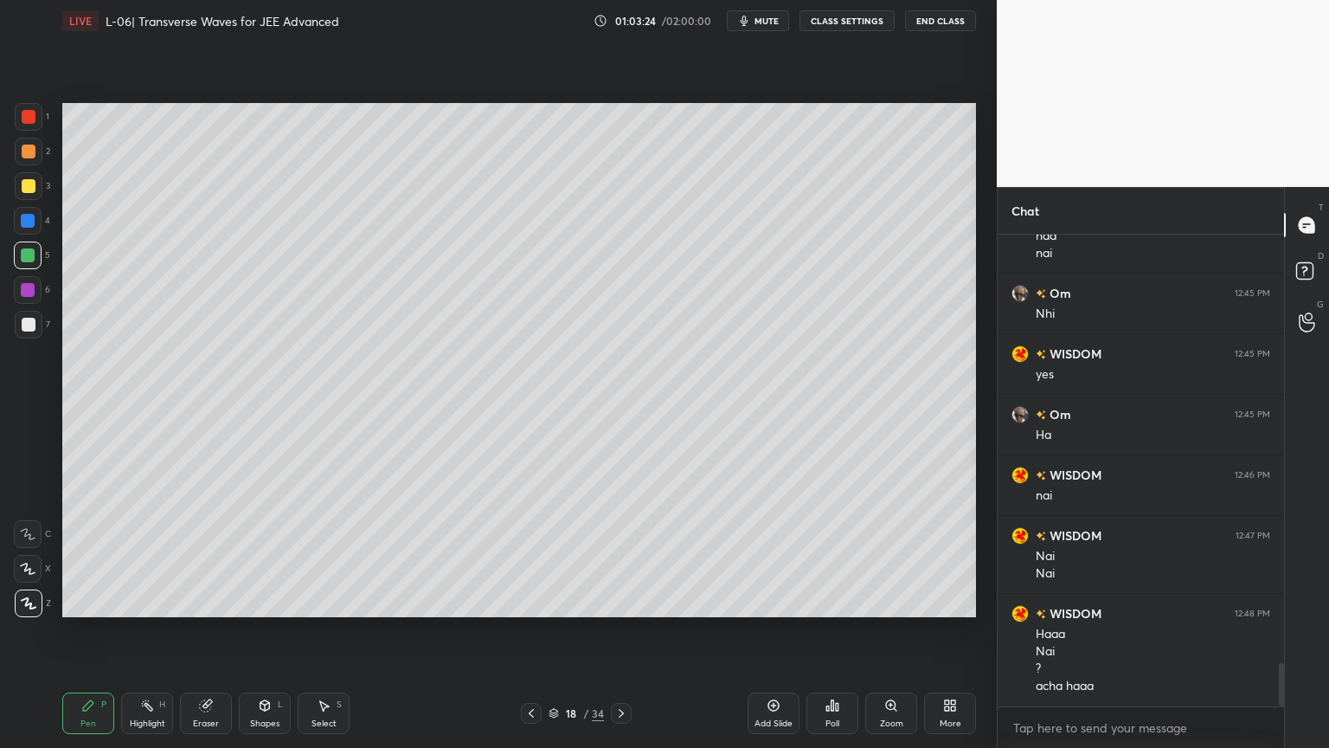
click at [144, 631] on icon at bounding box center [147, 705] width 14 height 14
click at [208, 631] on div "Eraser" at bounding box center [206, 723] width 26 height 9
click at [88, 631] on icon at bounding box center [88, 705] width 10 height 10
click at [140, 631] on icon at bounding box center [147, 705] width 14 height 14
click at [762, 631] on div "Add Slide" at bounding box center [774, 713] width 52 height 42
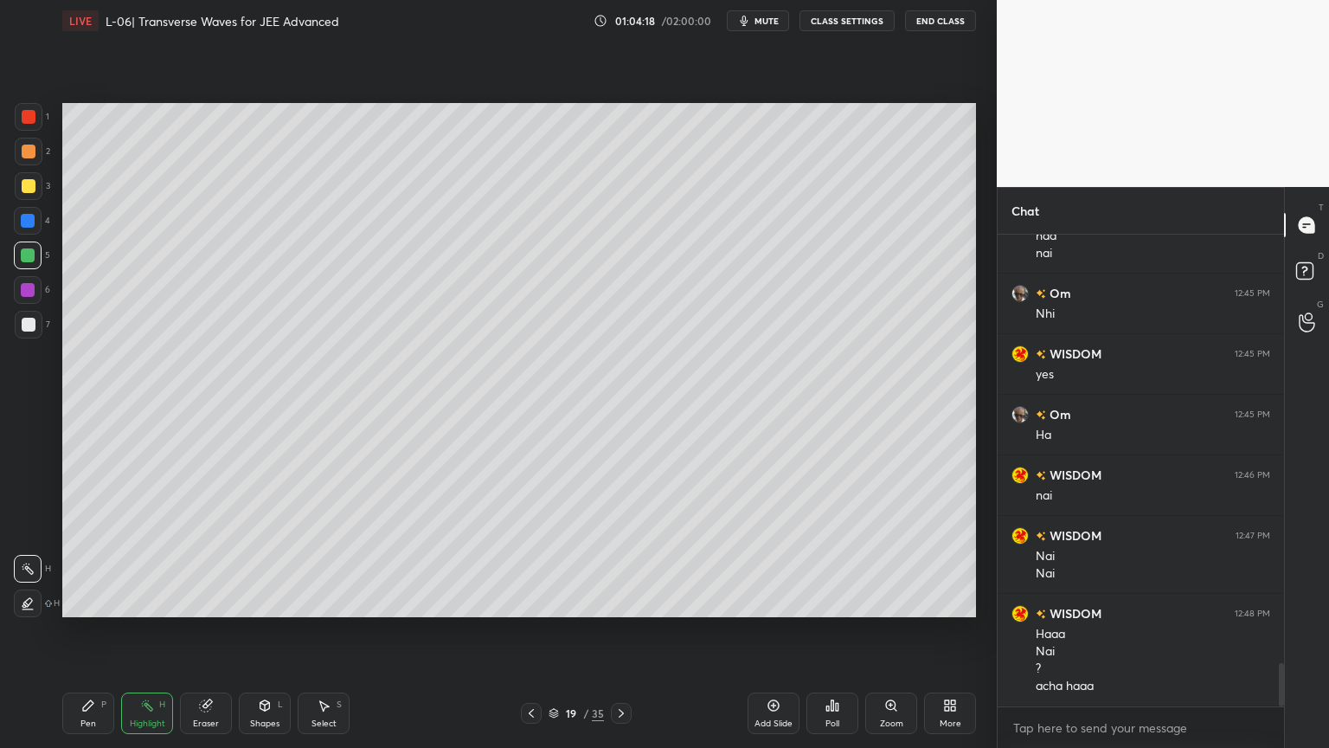
click at [24, 159] on div at bounding box center [29, 152] width 28 height 28
click at [80, 631] on div "Pen P" at bounding box center [88, 713] width 52 height 42
click at [201, 631] on icon at bounding box center [205, 705] width 11 height 11
click at [80, 631] on div "Pen P" at bounding box center [88, 713] width 52 height 42
click at [18, 186] on div at bounding box center [29, 186] width 28 height 28
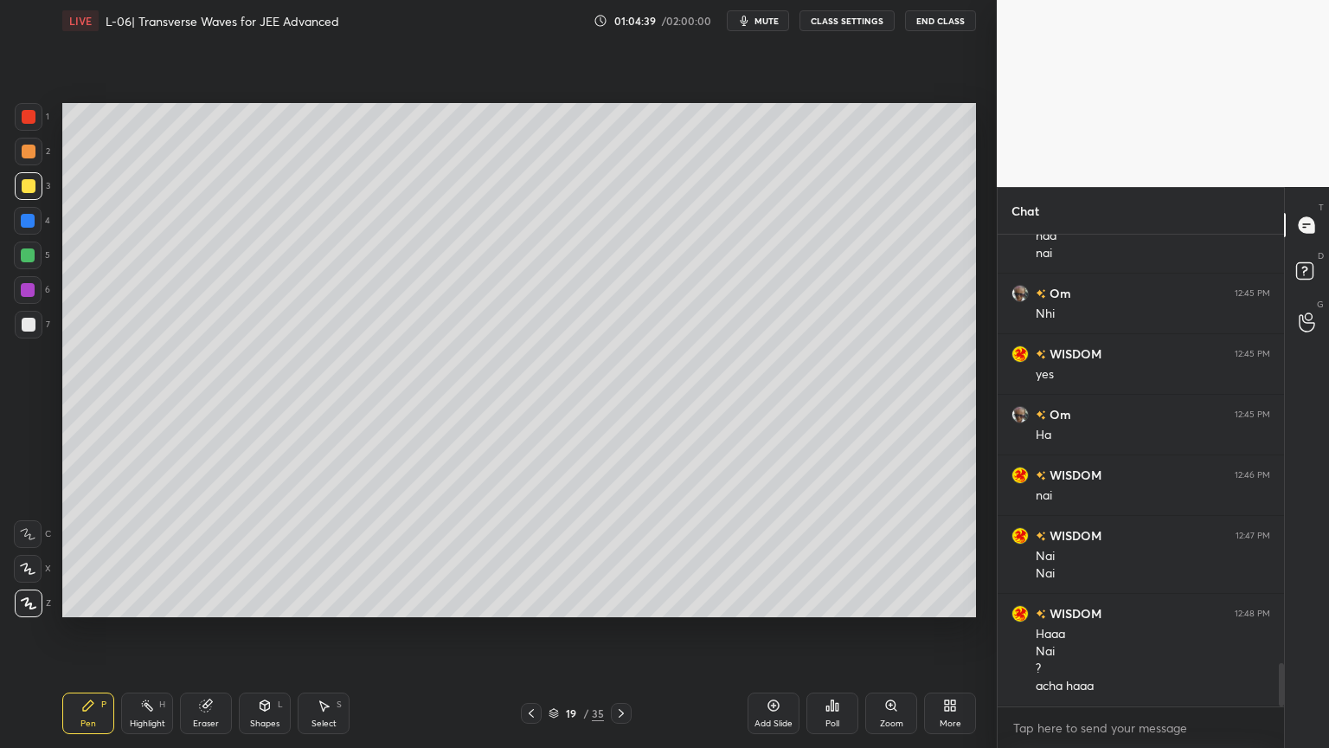
click at [16, 325] on div at bounding box center [29, 325] width 28 height 28
click at [144, 631] on div "Highlight H" at bounding box center [147, 713] width 52 height 42
click at [87, 631] on div "Pen P" at bounding box center [88, 713] width 52 height 42
click at [24, 255] on div at bounding box center [28, 255] width 14 height 14
click at [278, 631] on div "Shapes L" at bounding box center [265, 713] width 52 height 42
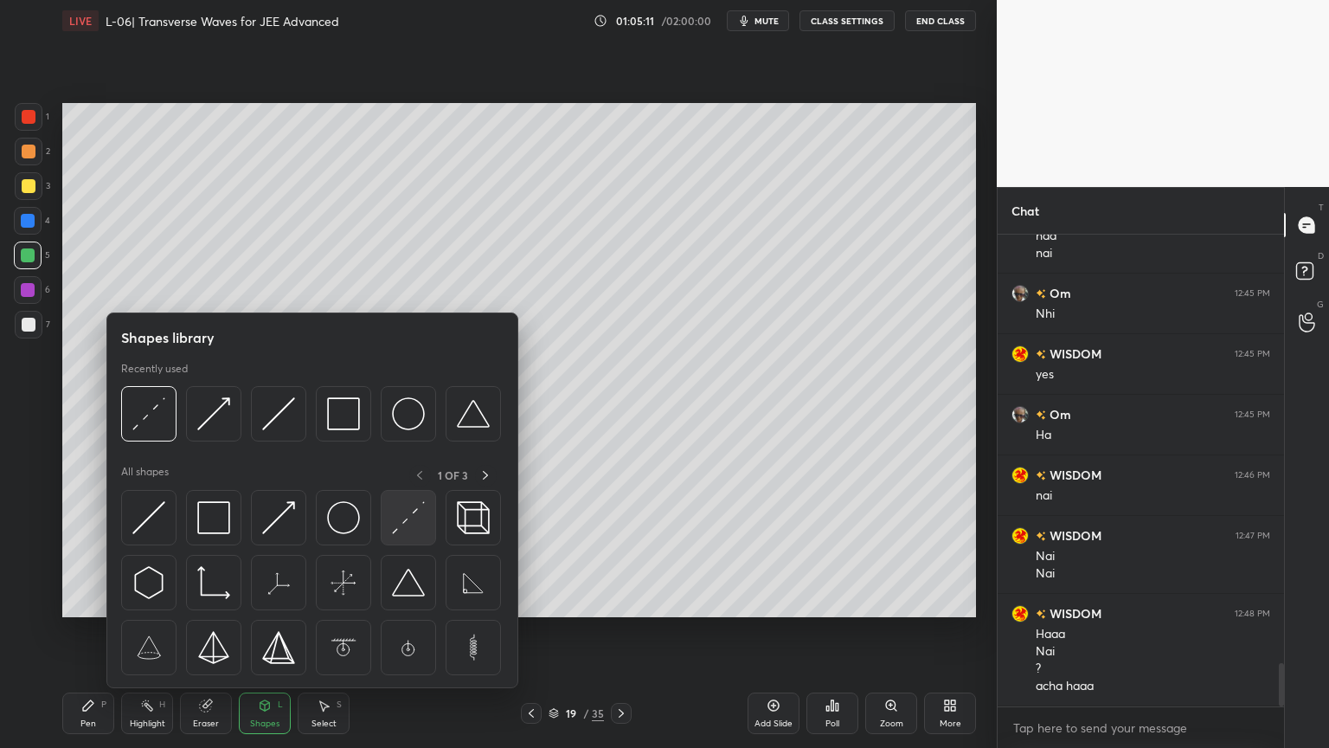
click at [389, 530] on div at bounding box center [408, 517] width 55 height 55
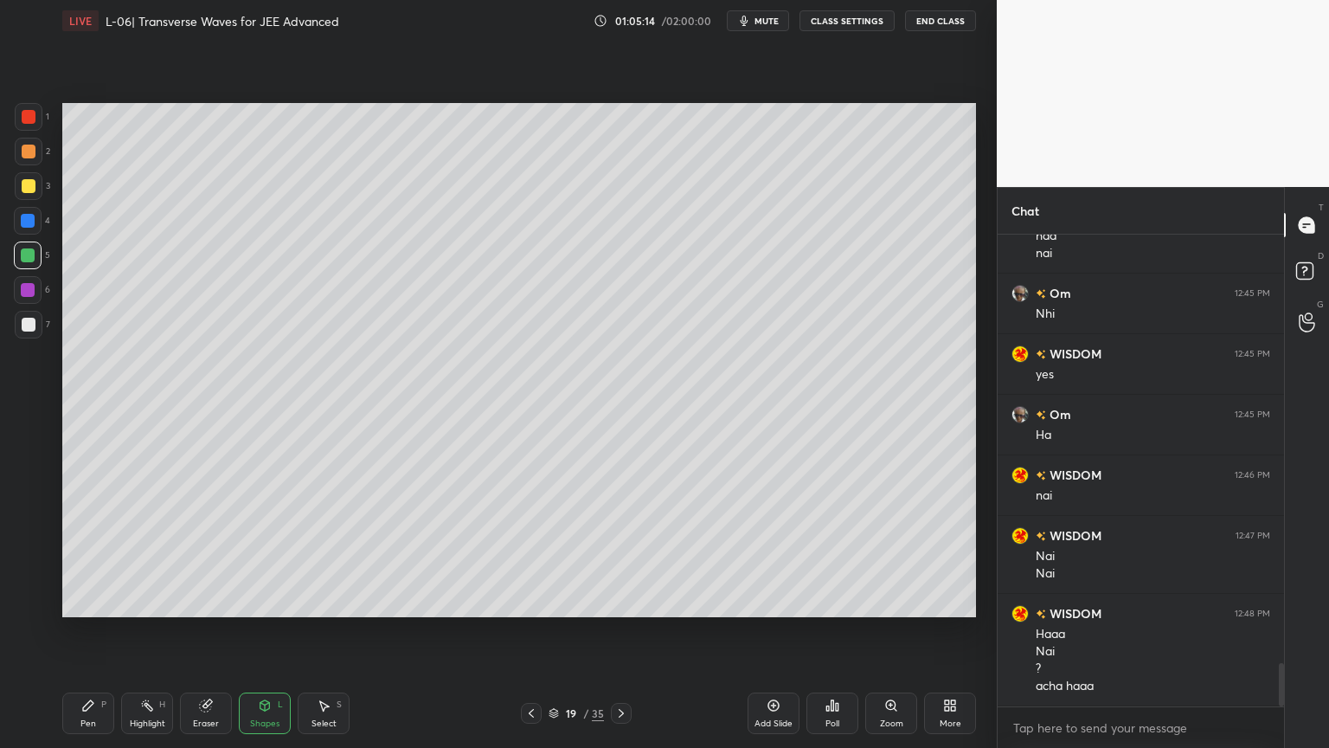
click at [205, 631] on icon at bounding box center [205, 705] width 11 height 11
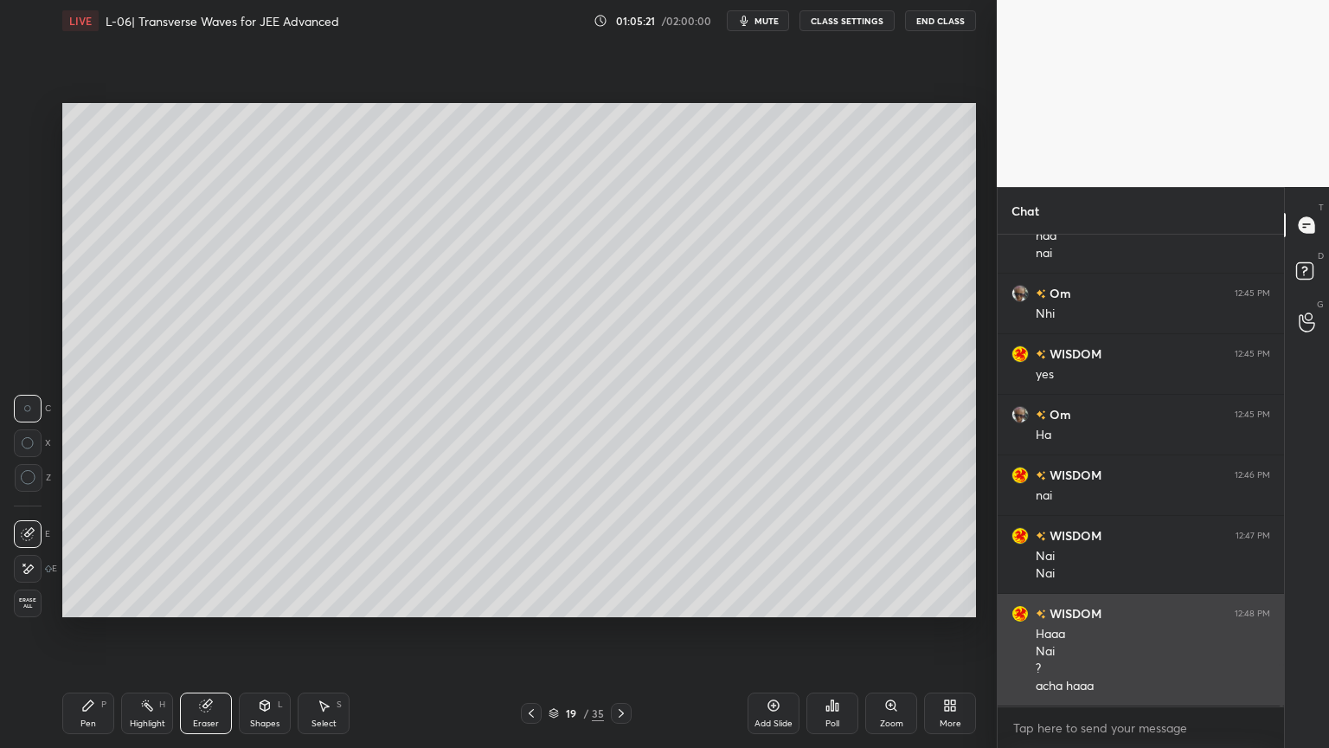
scroll to position [4731, 0]
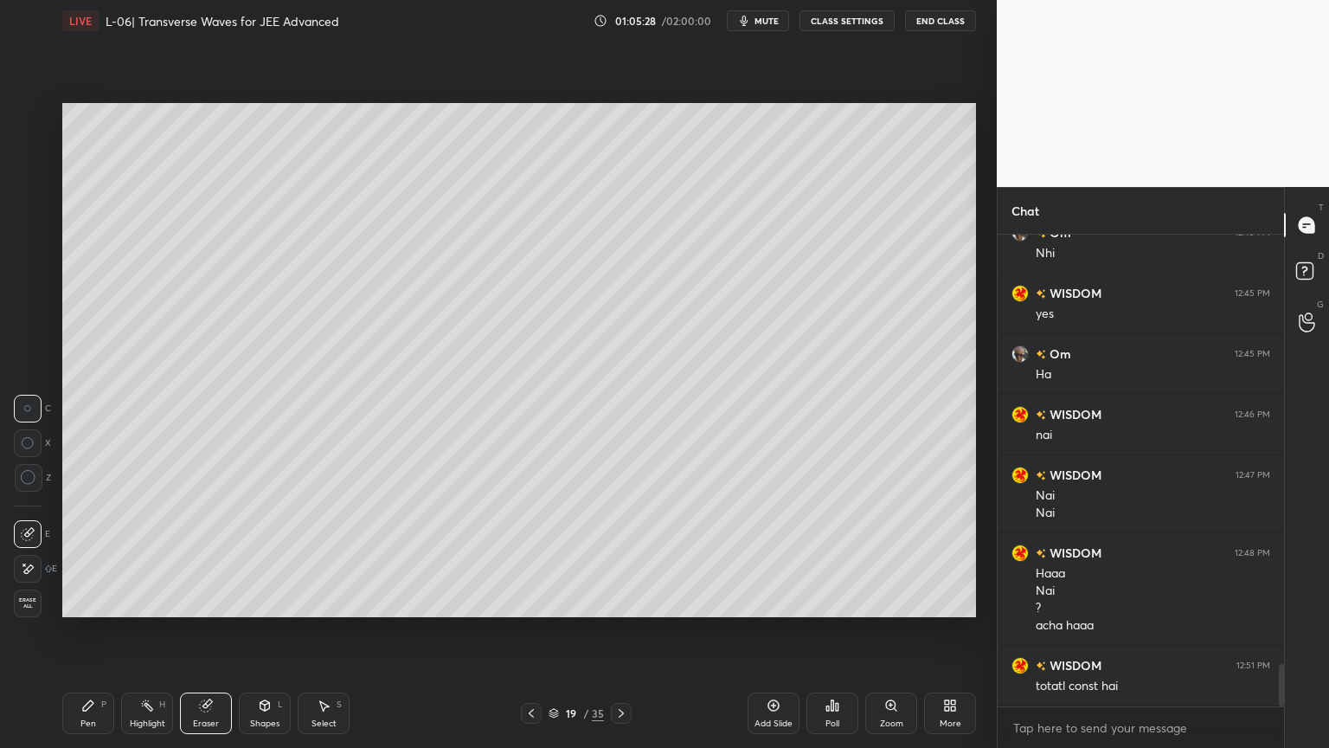
click at [146, 631] on div "Highlight H" at bounding box center [147, 713] width 52 height 42
click at [258, 631] on div "Shapes" at bounding box center [264, 723] width 29 height 9
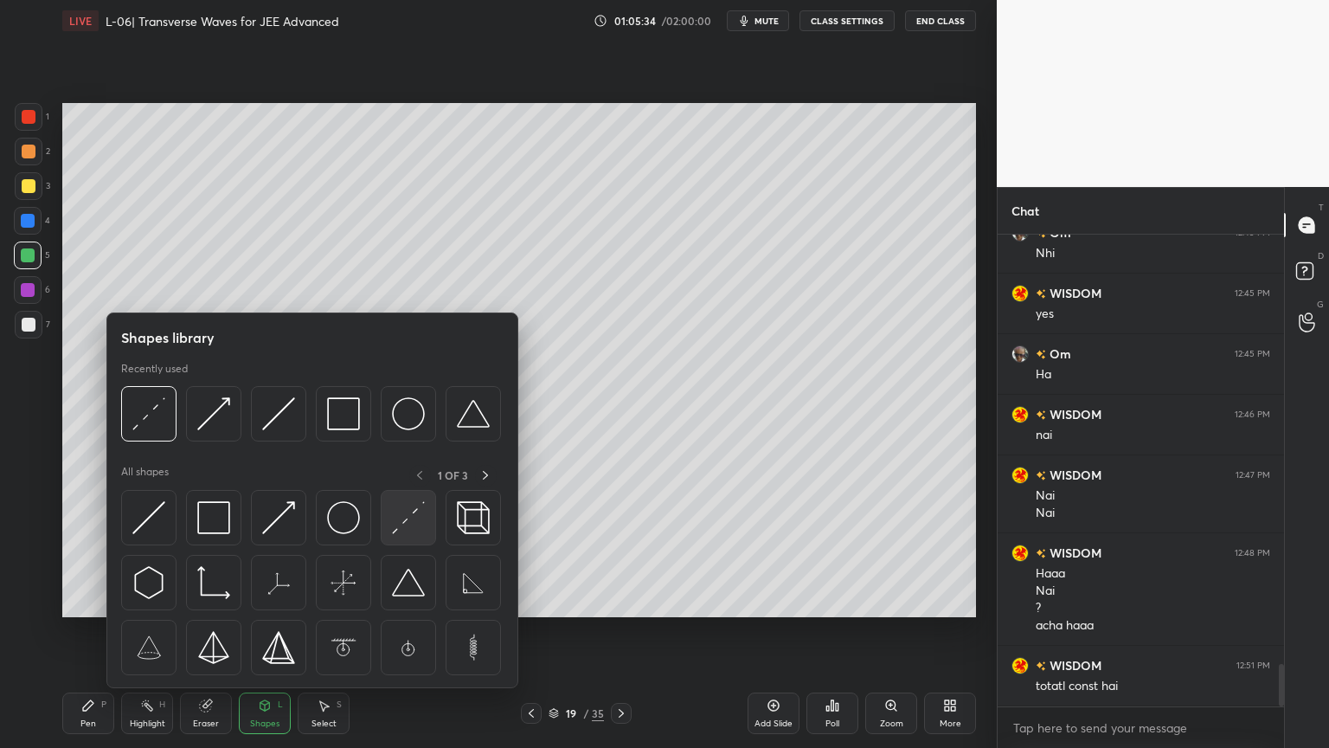
click at [402, 526] on img at bounding box center [408, 517] width 33 height 33
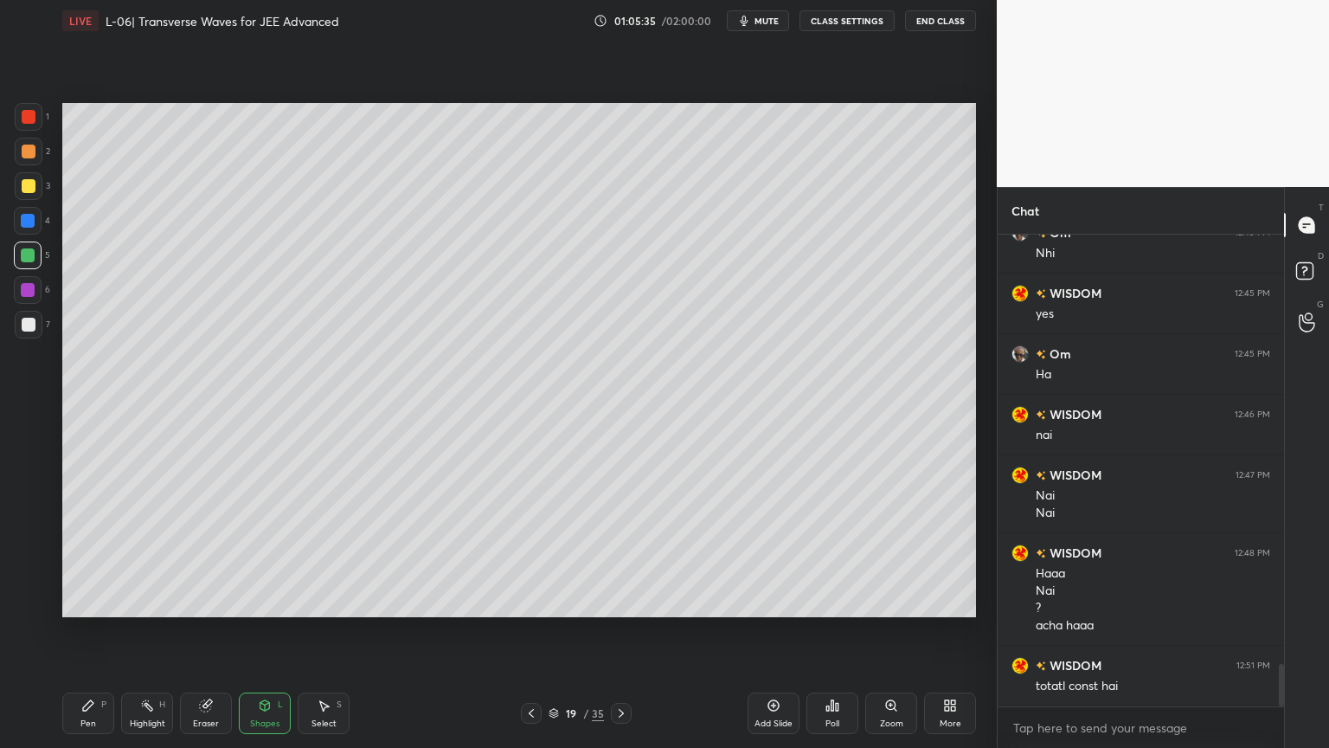
click at [29, 187] on div at bounding box center [29, 186] width 14 height 14
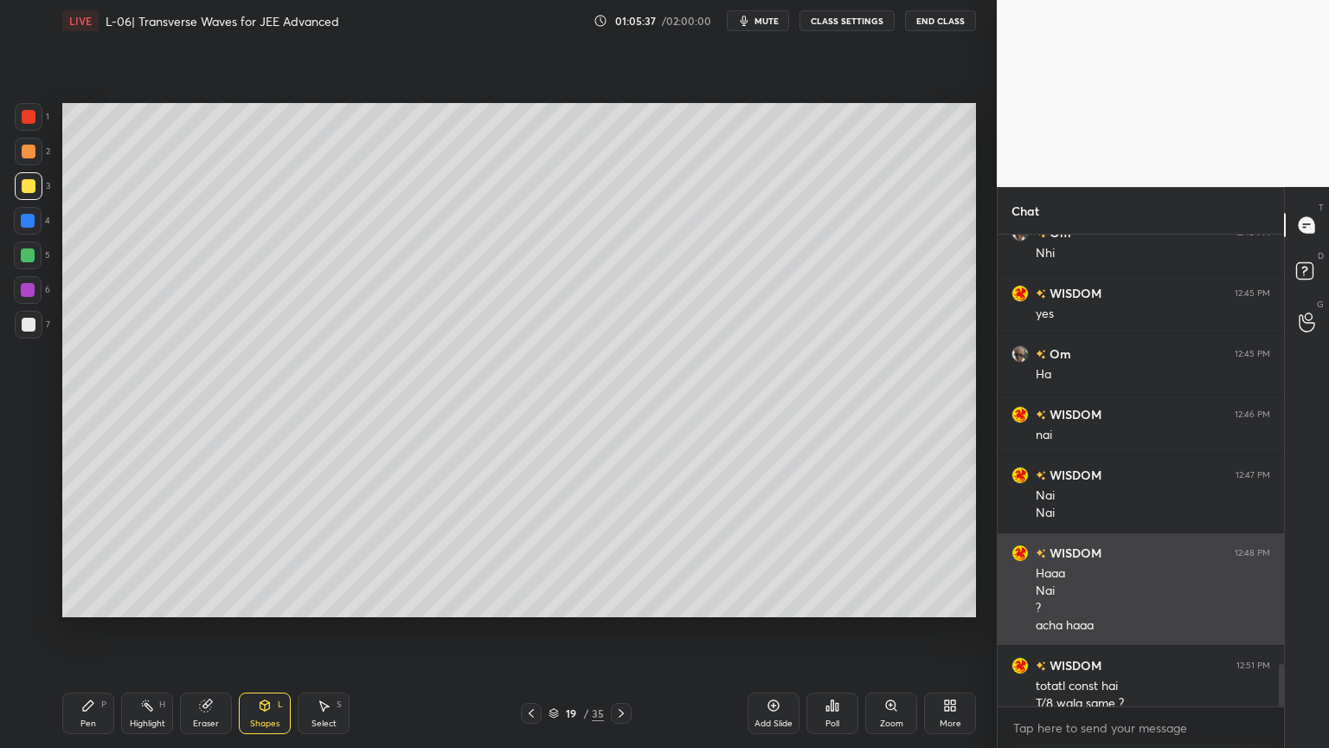
scroll to position [4749, 0]
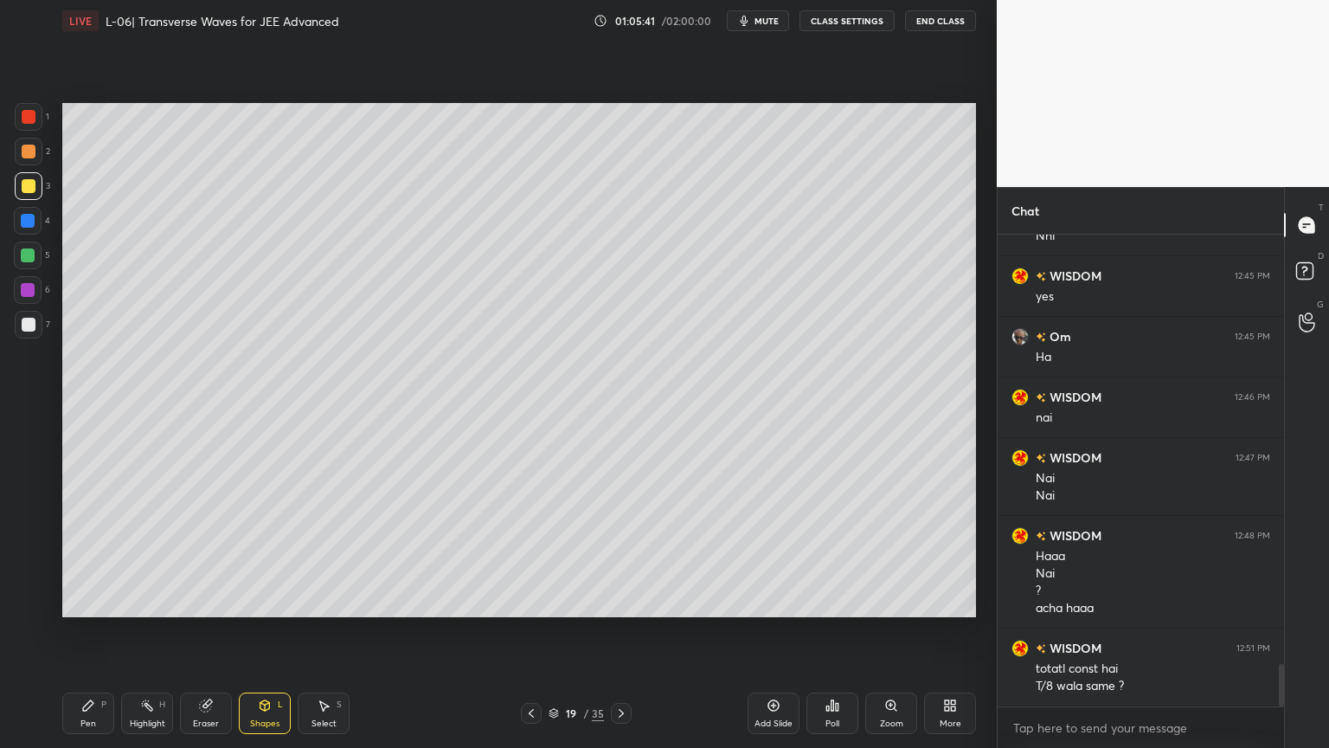
click at [87, 631] on icon at bounding box center [88, 705] width 10 height 10
click at [28, 145] on div at bounding box center [29, 152] width 14 height 14
click at [526, 631] on icon at bounding box center [531, 713] width 14 height 14
click at [151, 631] on div "Highlight H" at bounding box center [147, 713] width 52 height 42
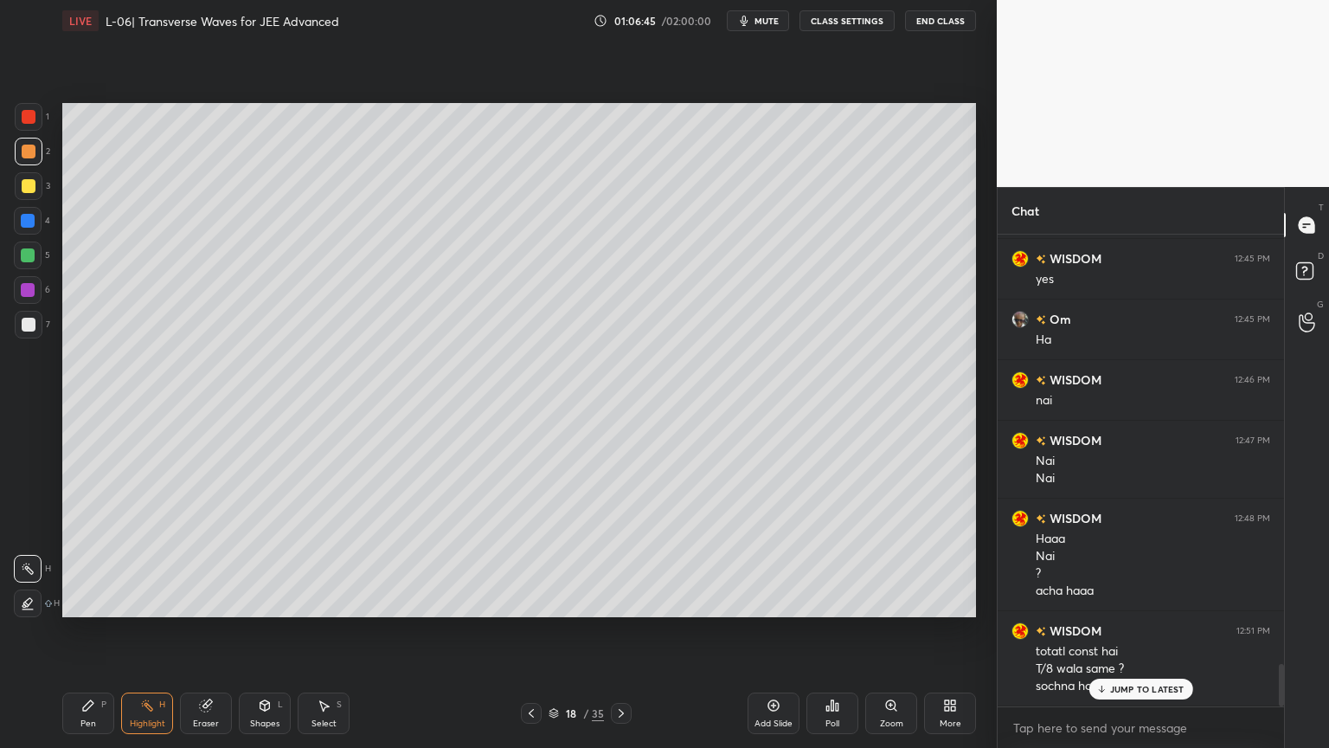
scroll to position [4826, 0]
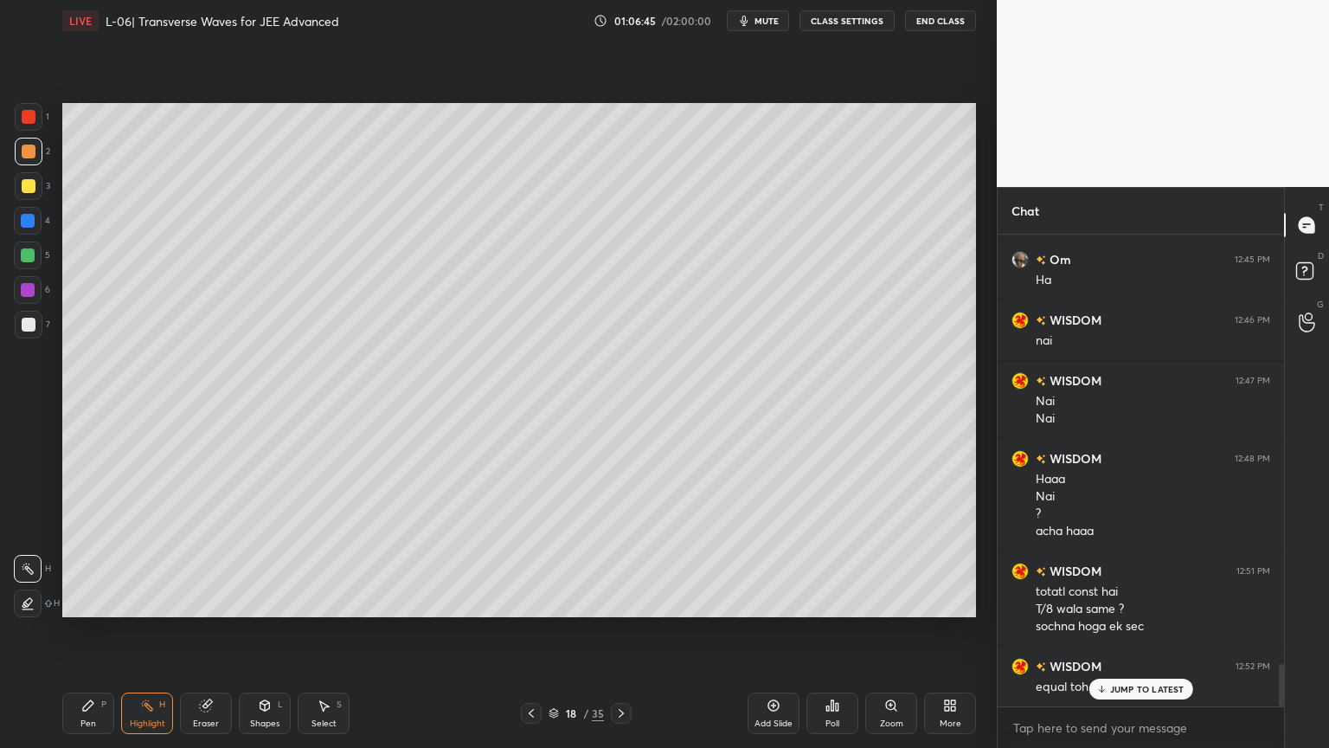
click at [616, 631] on icon at bounding box center [621, 713] width 14 height 14
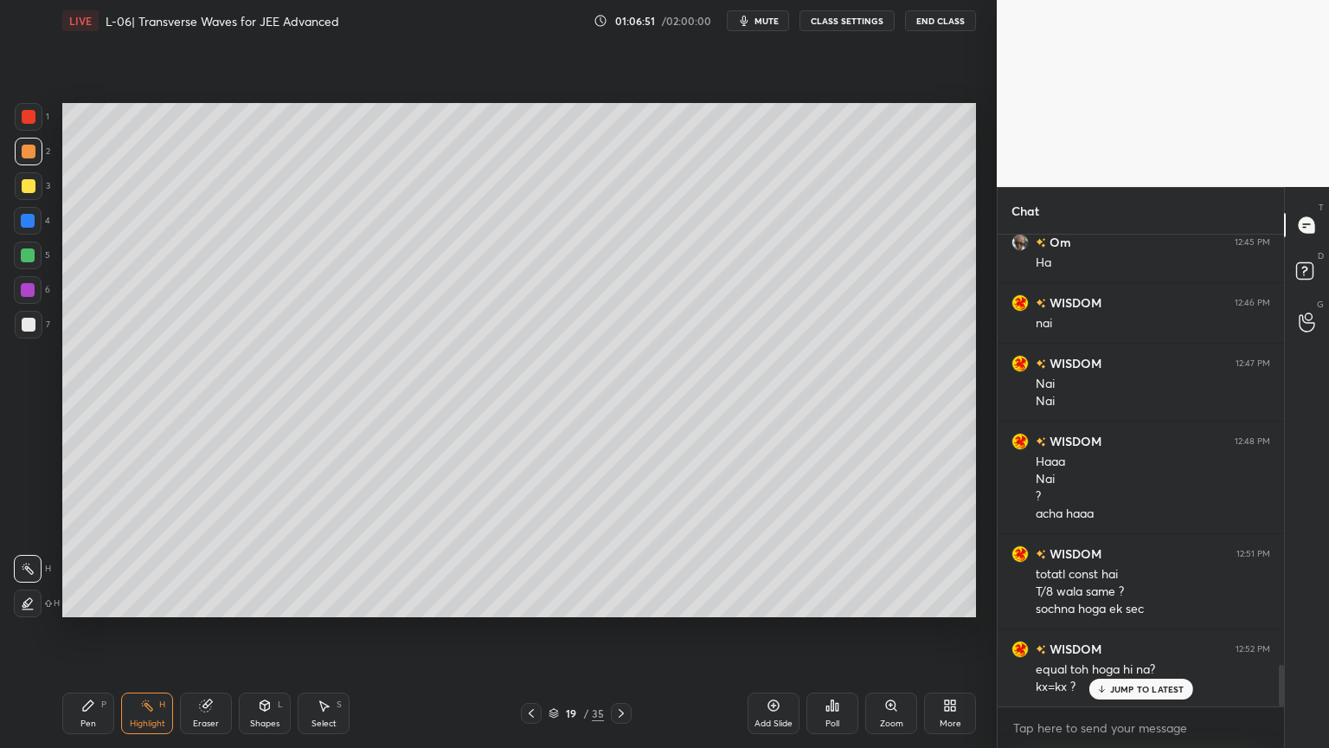
click at [23, 190] on div at bounding box center [29, 186] width 14 height 14
click at [85, 631] on icon at bounding box center [88, 705] width 14 height 14
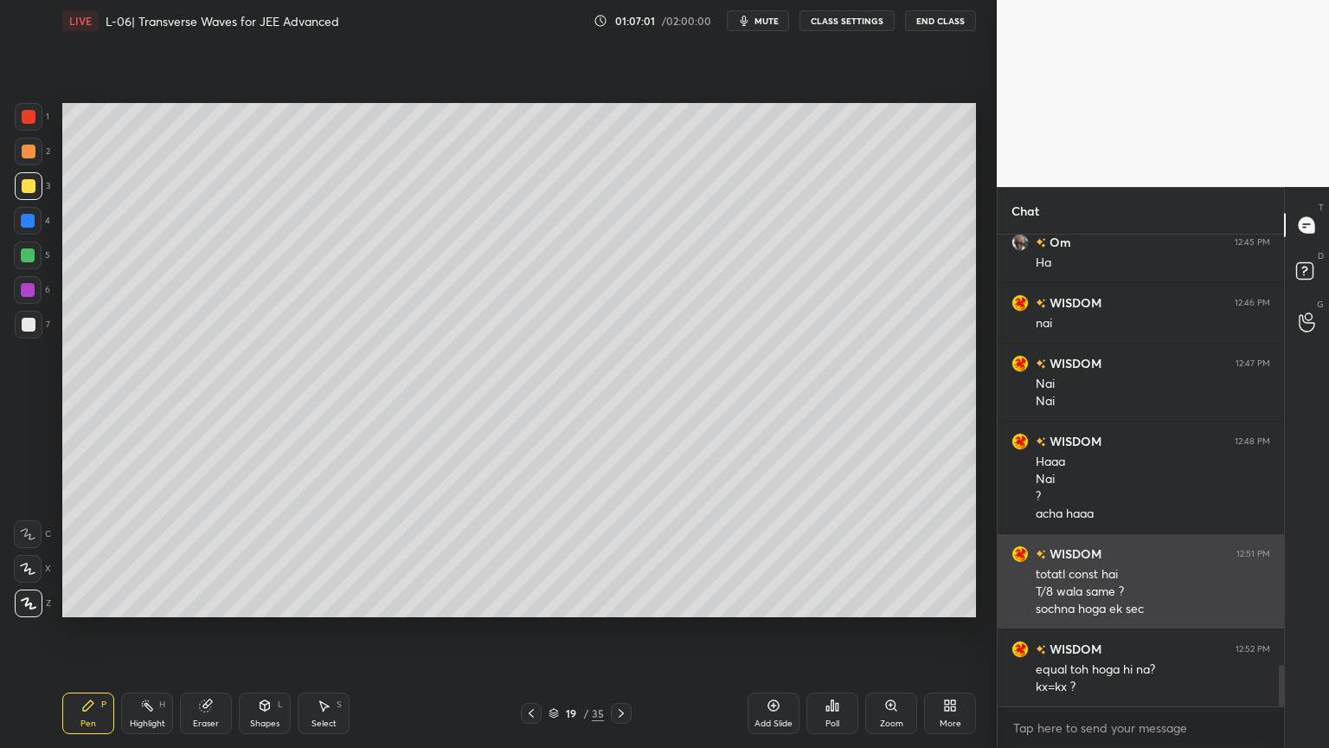
scroll to position [4844, 0]
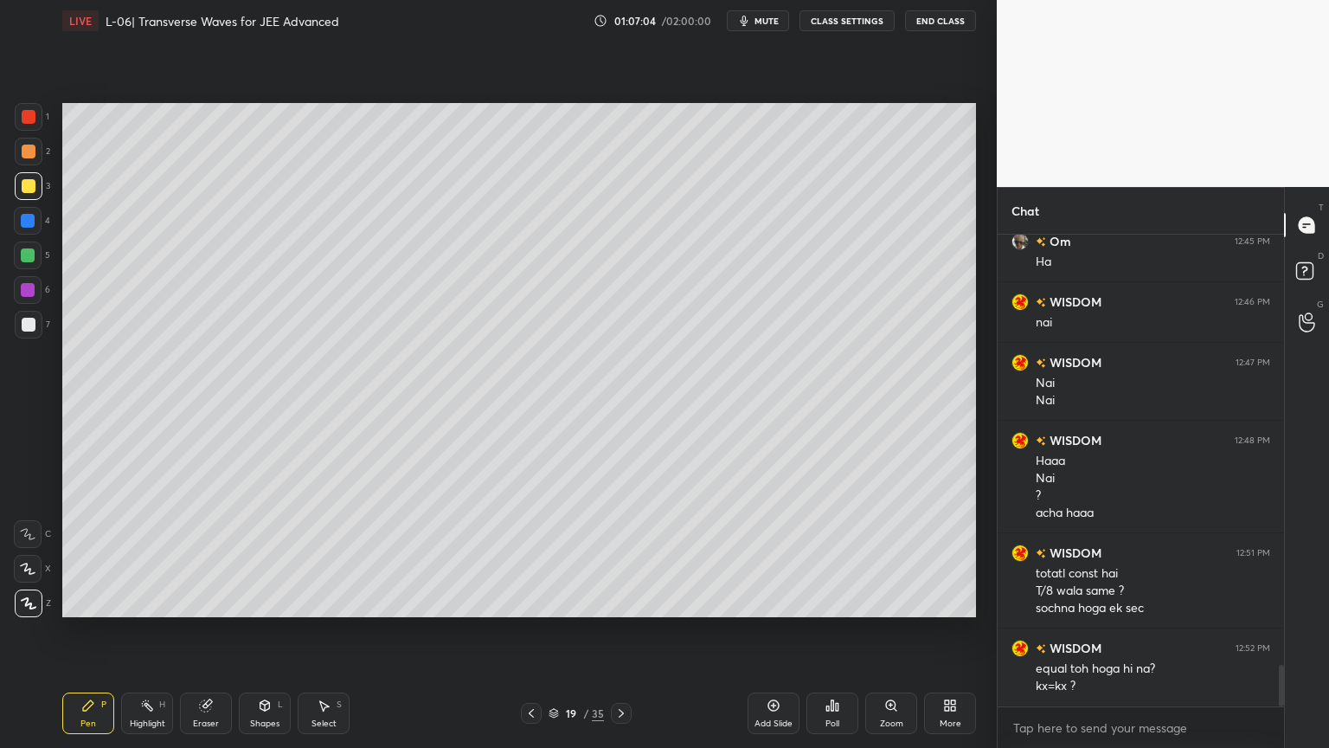
click at [209, 631] on icon at bounding box center [205, 705] width 11 height 11
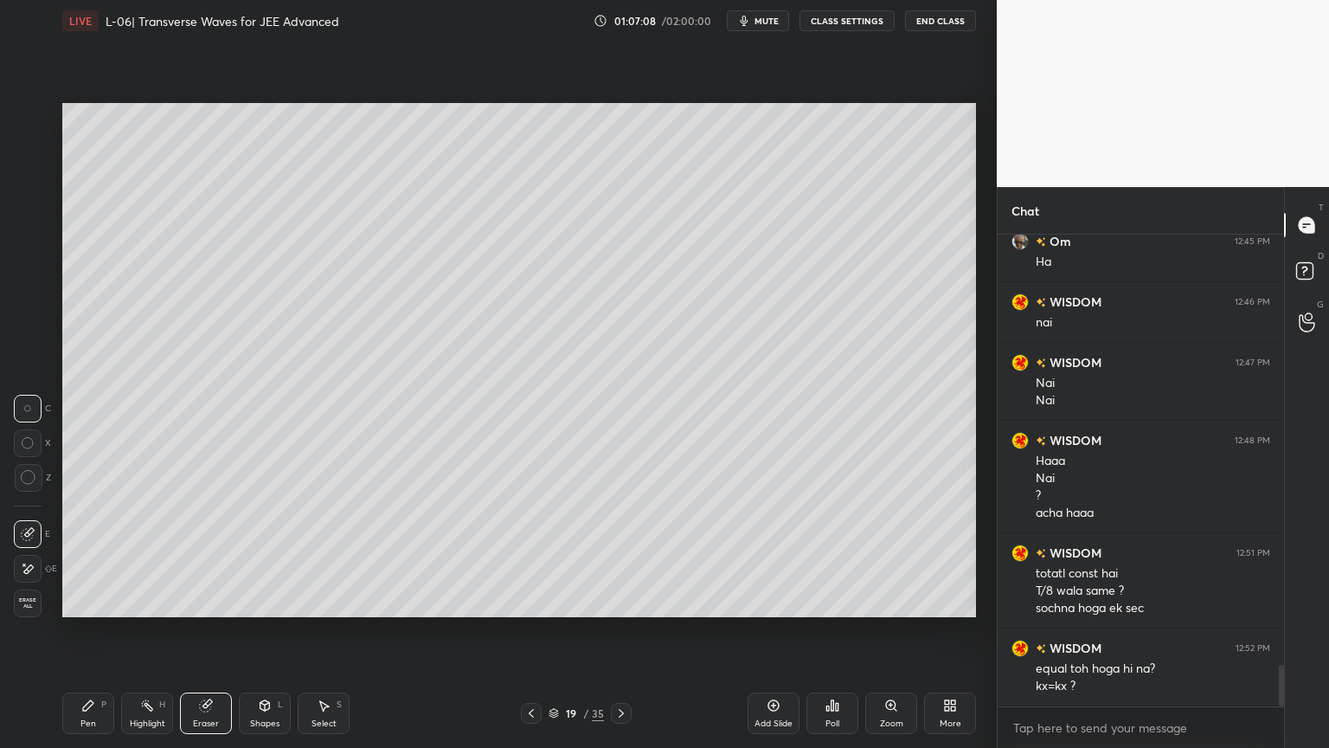
click at [93, 631] on icon at bounding box center [88, 705] width 14 height 14
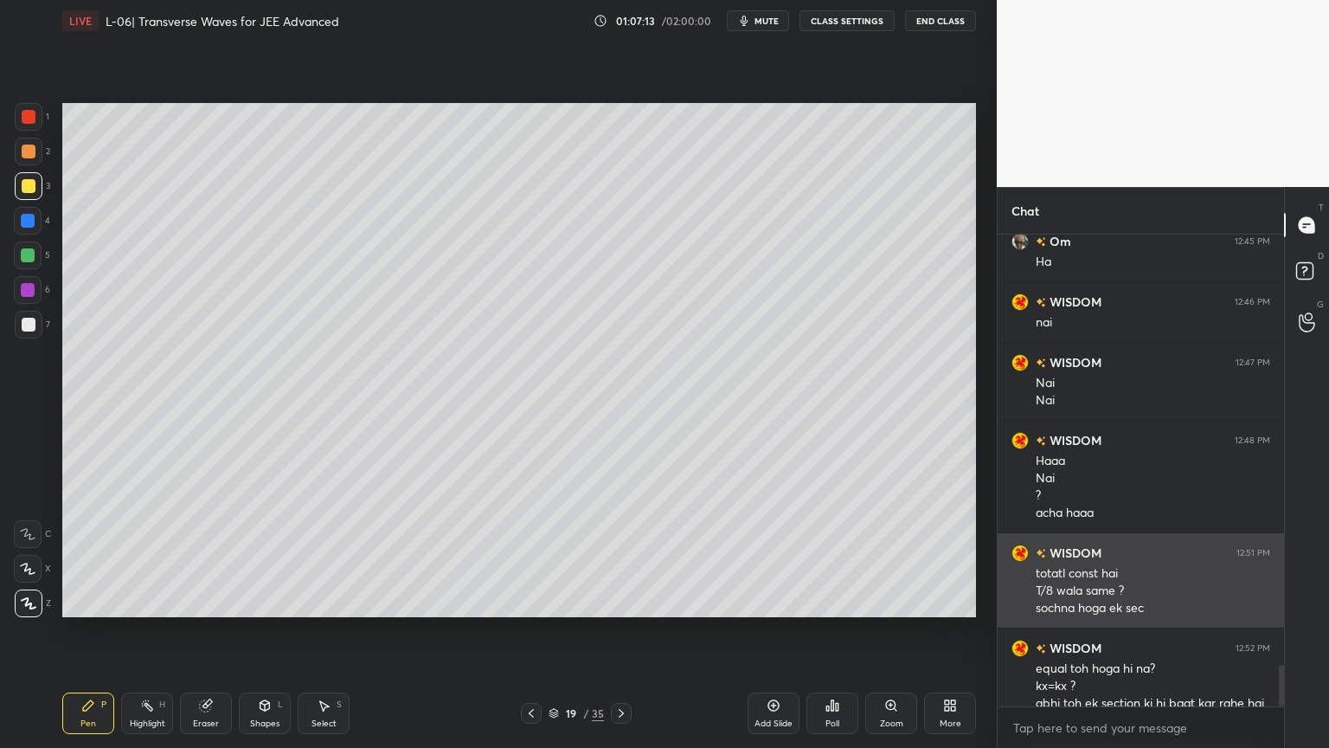
scroll to position [4877, 0]
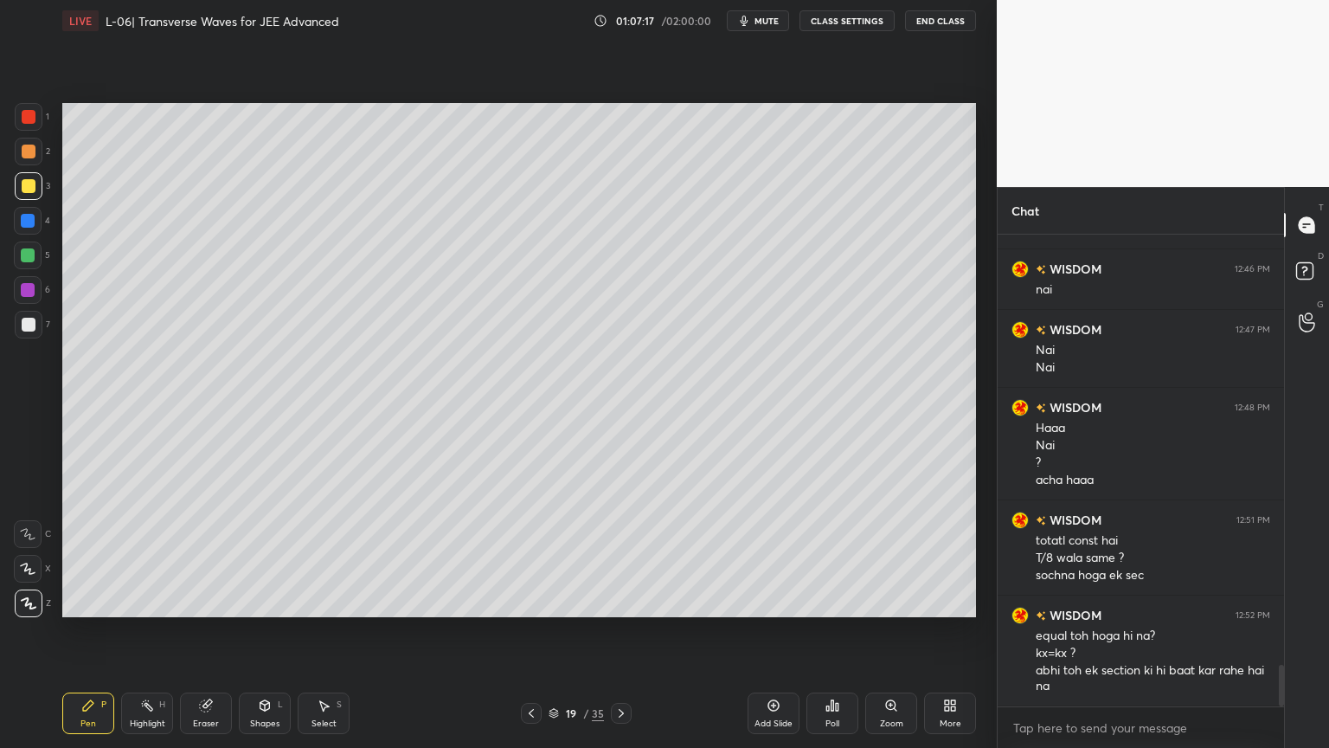
click at [150, 631] on div "Highlight H" at bounding box center [147, 713] width 52 height 42
click at [262, 631] on div "Shapes L" at bounding box center [265, 713] width 52 height 42
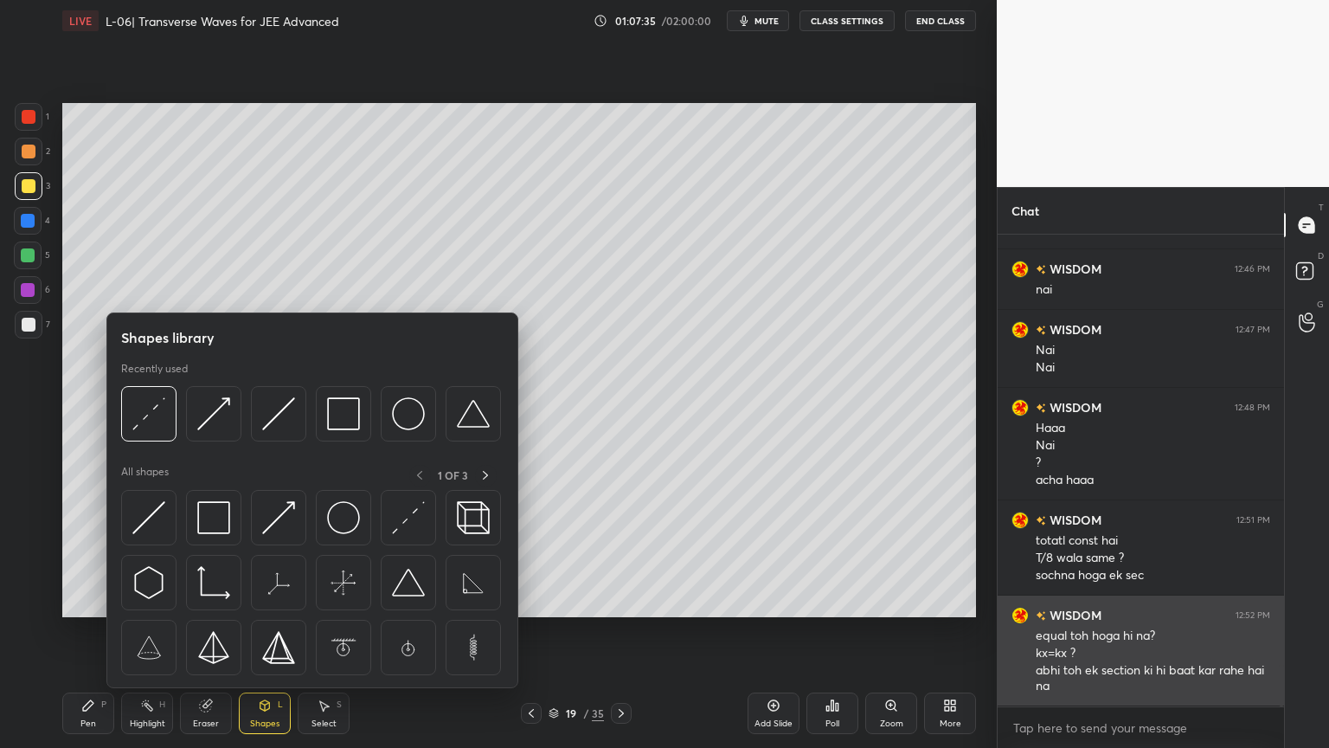
click at [214, 523] on img at bounding box center [213, 517] width 33 height 33
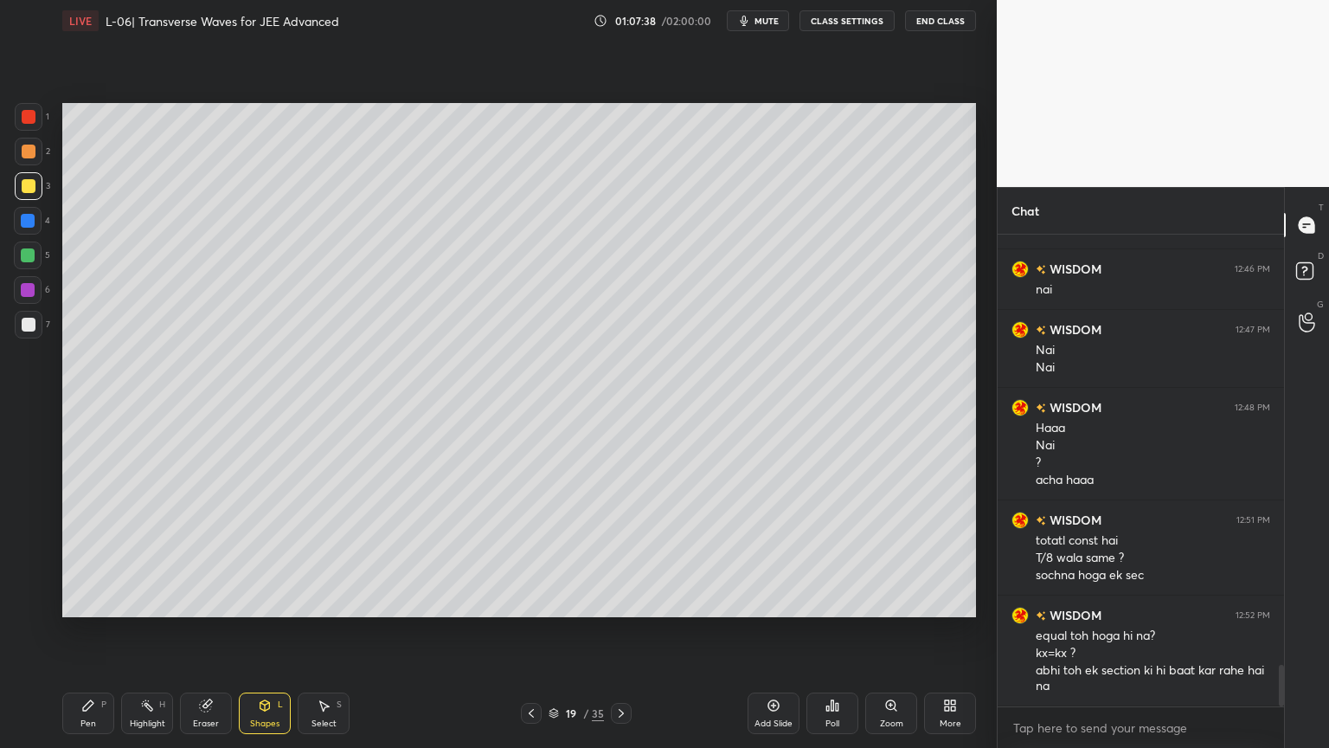
click at [91, 631] on icon at bounding box center [88, 705] width 14 height 14
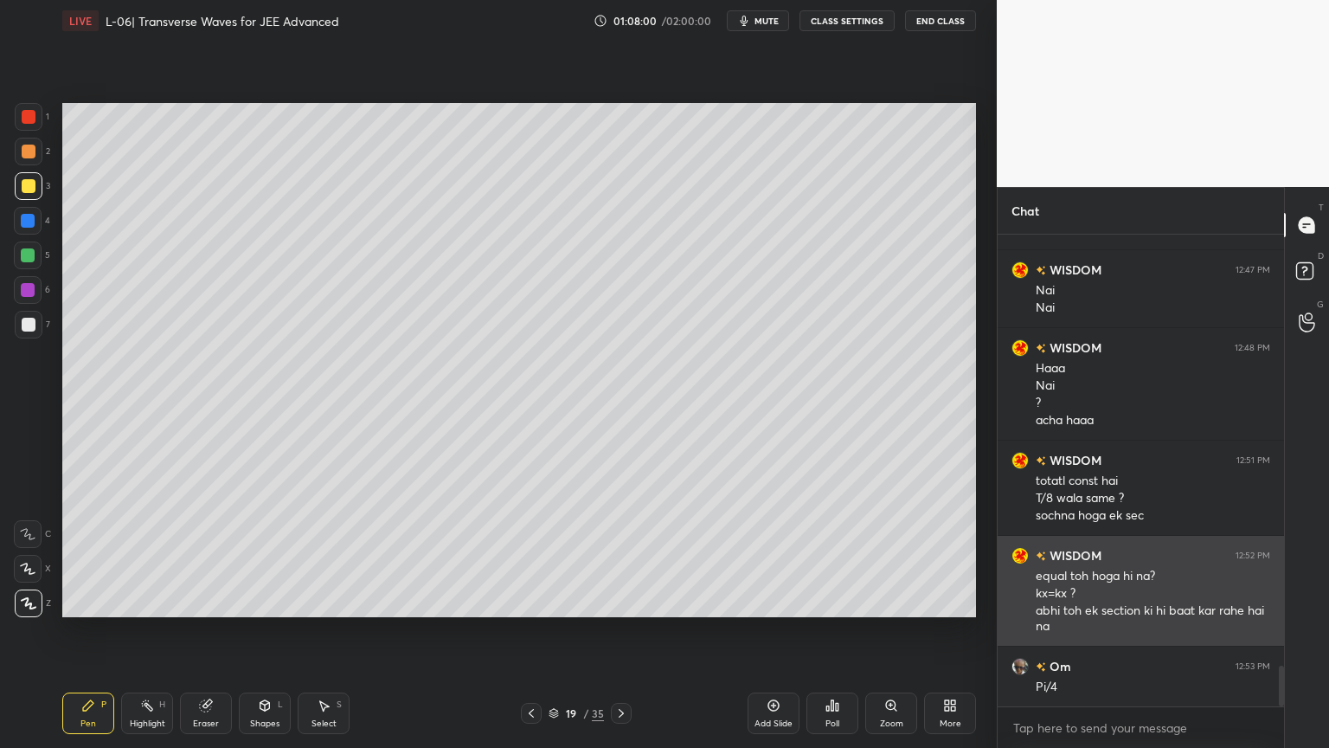
scroll to position [4937, 0]
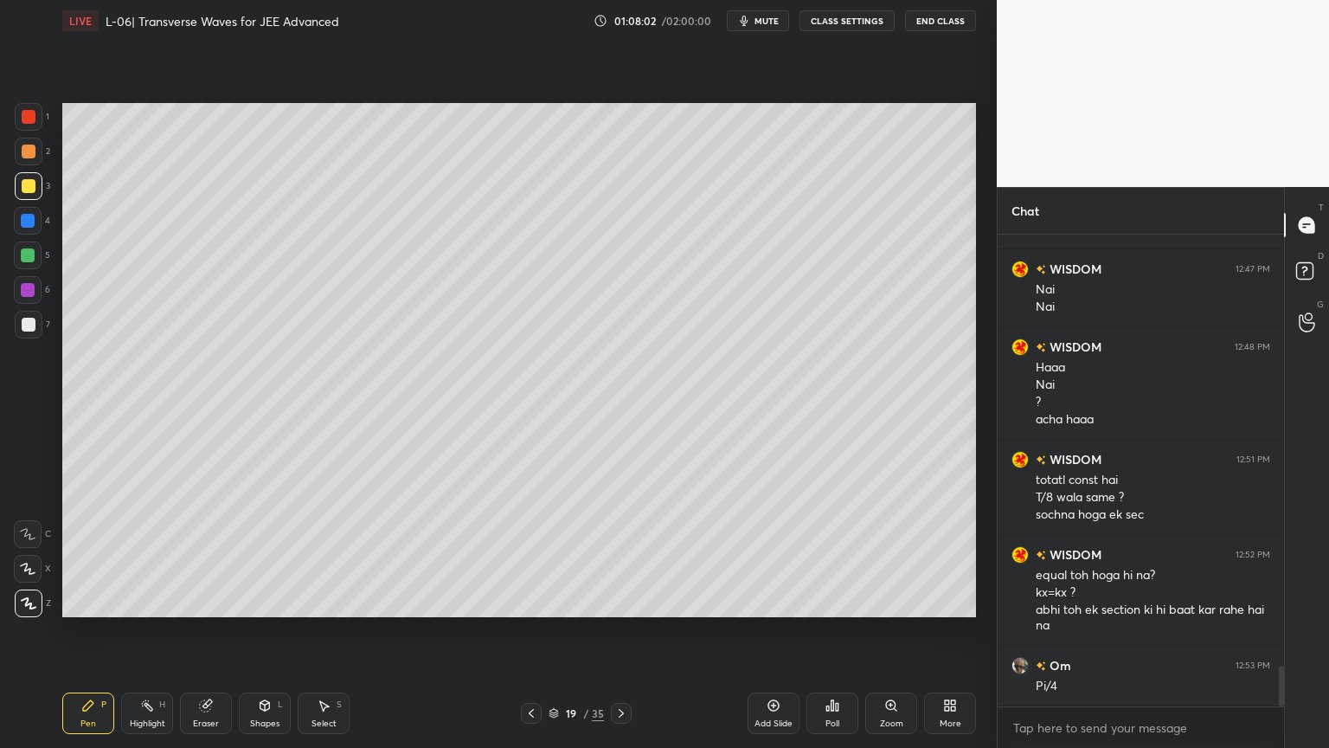
click at [157, 631] on div "Highlight" at bounding box center [147, 723] width 35 height 9
click at [20, 223] on div at bounding box center [28, 221] width 28 height 28
click at [26, 248] on div at bounding box center [28, 255] width 14 height 14
click at [90, 631] on icon at bounding box center [88, 705] width 14 height 14
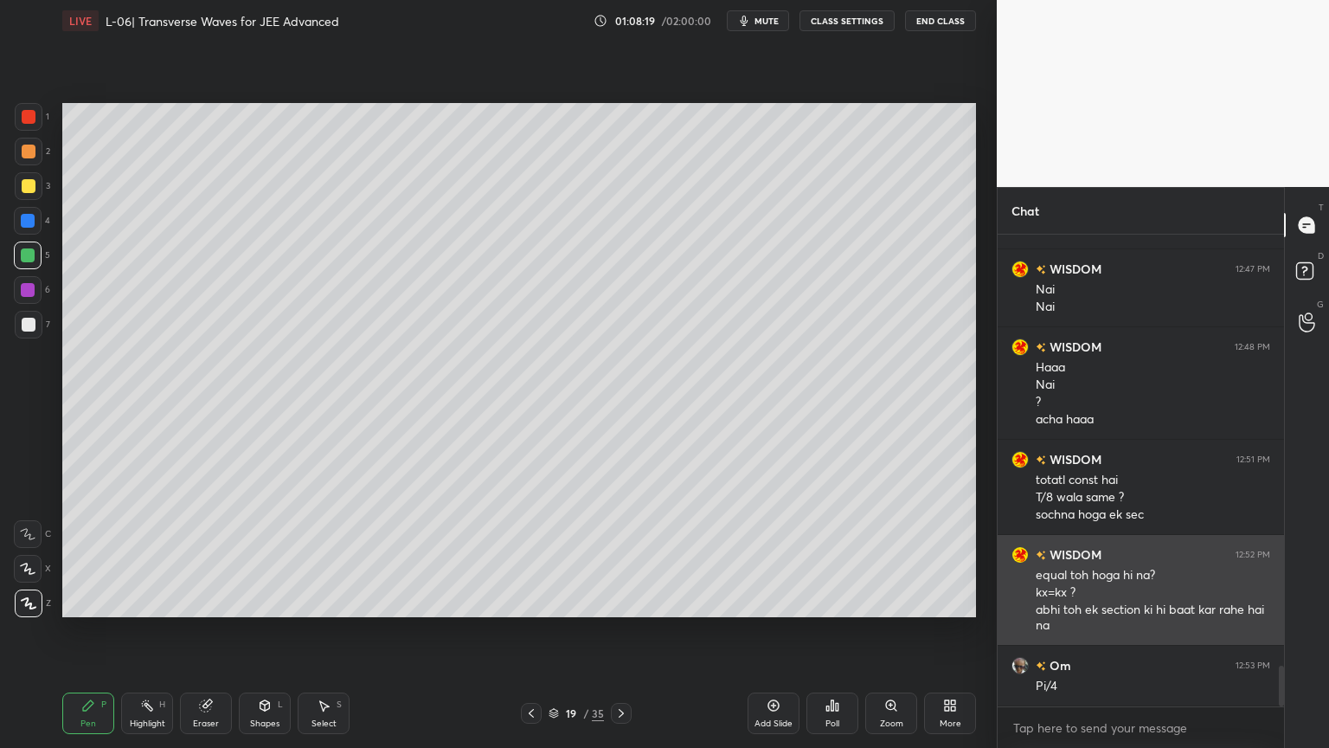
scroll to position [4998, 0]
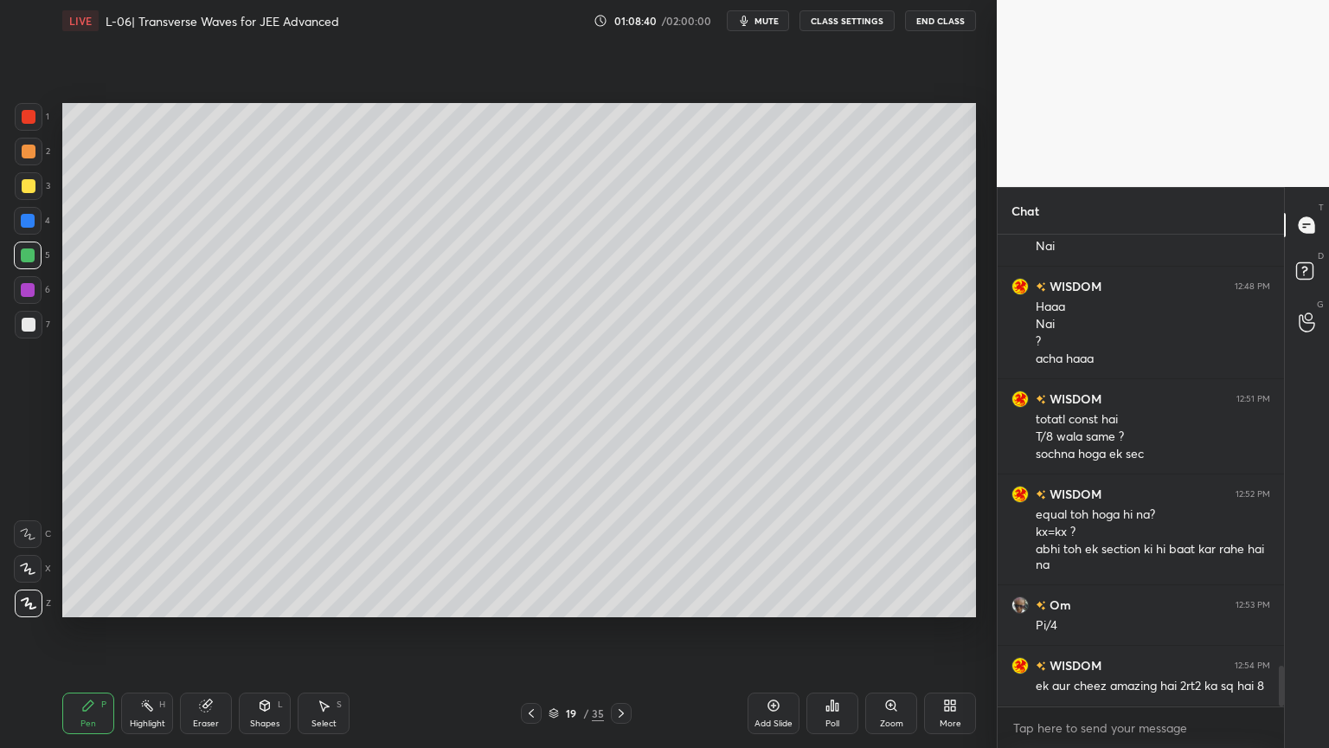
click at [136, 631] on div "Highlight" at bounding box center [147, 723] width 35 height 9
click at [523, 631] on div at bounding box center [531, 713] width 21 height 21
click at [519, 631] on div "18 / 35" at bounding box center [576, 713] width 343 height 21
click at [518, 631] on div "18 / 35" at bounding box center [576, 713] width 343 height 21
click at [533, 631] on div at bounding box center [531, 713] width 21 height 21
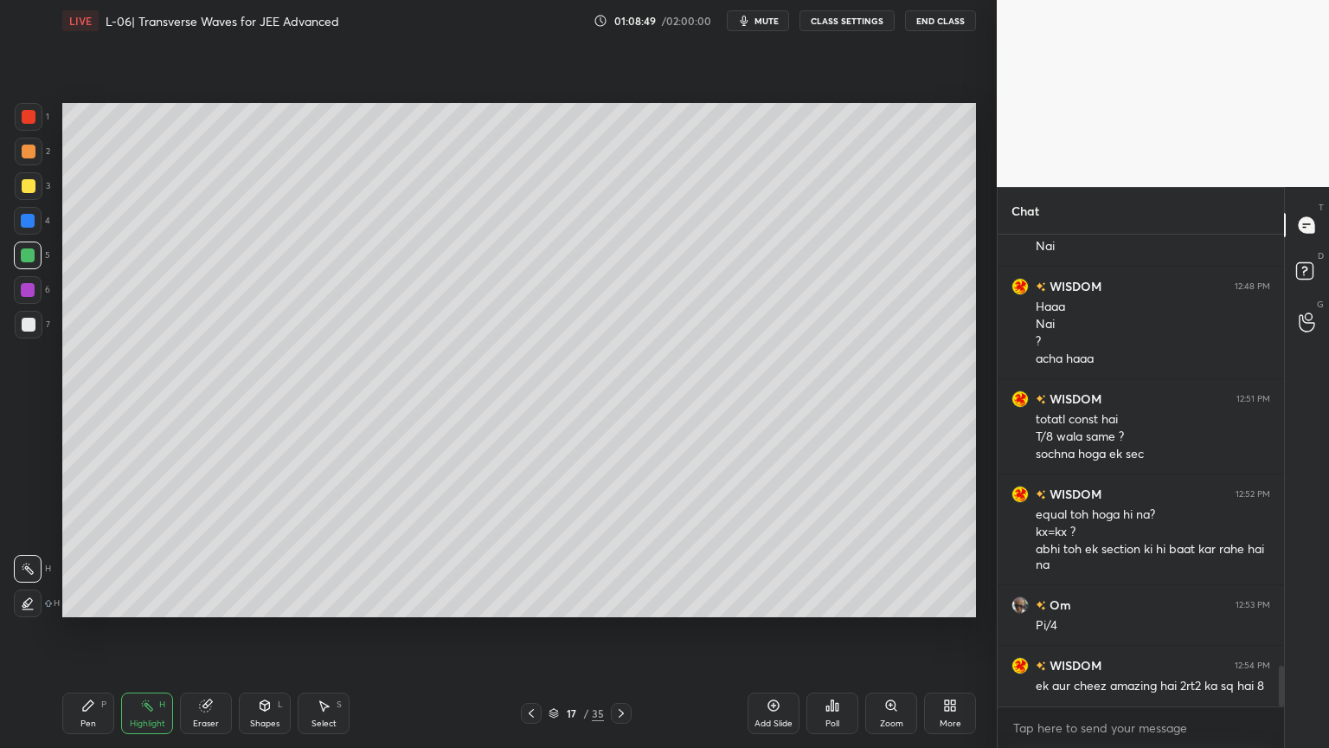
click at [532, 631] on icon at bounding box center [531, 713] width 14 height 14
click at [529, 631] on icon at bounding box center [531, 713] width 14 height 14
click at [532, 631] on icon at bounding box center [531, 713] width 14 height 14
click at [534, 631] on icon at bounding box center [531, 713] width 14 height 14
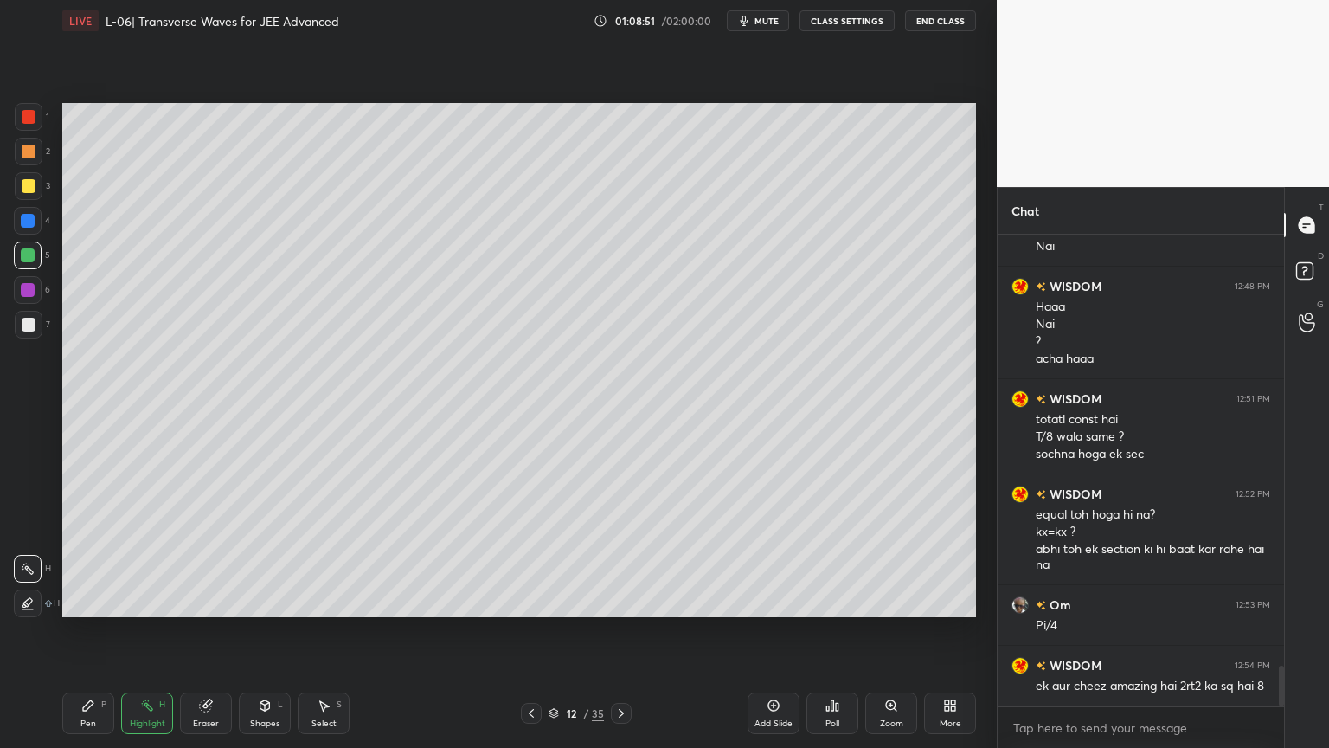
click at [531, 631] on icon at bounding box center [531, 713] width 5 height 9
click at [529, 631] on icon at bounding box center [531, 713] width 14 height 14
click at [525, 631] on icon at bounding box center [531, 713] width 14 height 14
click at [519, 631] on div "9 / 35" at bounding box center [576, 713] width 343 height 21
click at [521, 631] on div at bounding box center [531, 713] width 21 height 21
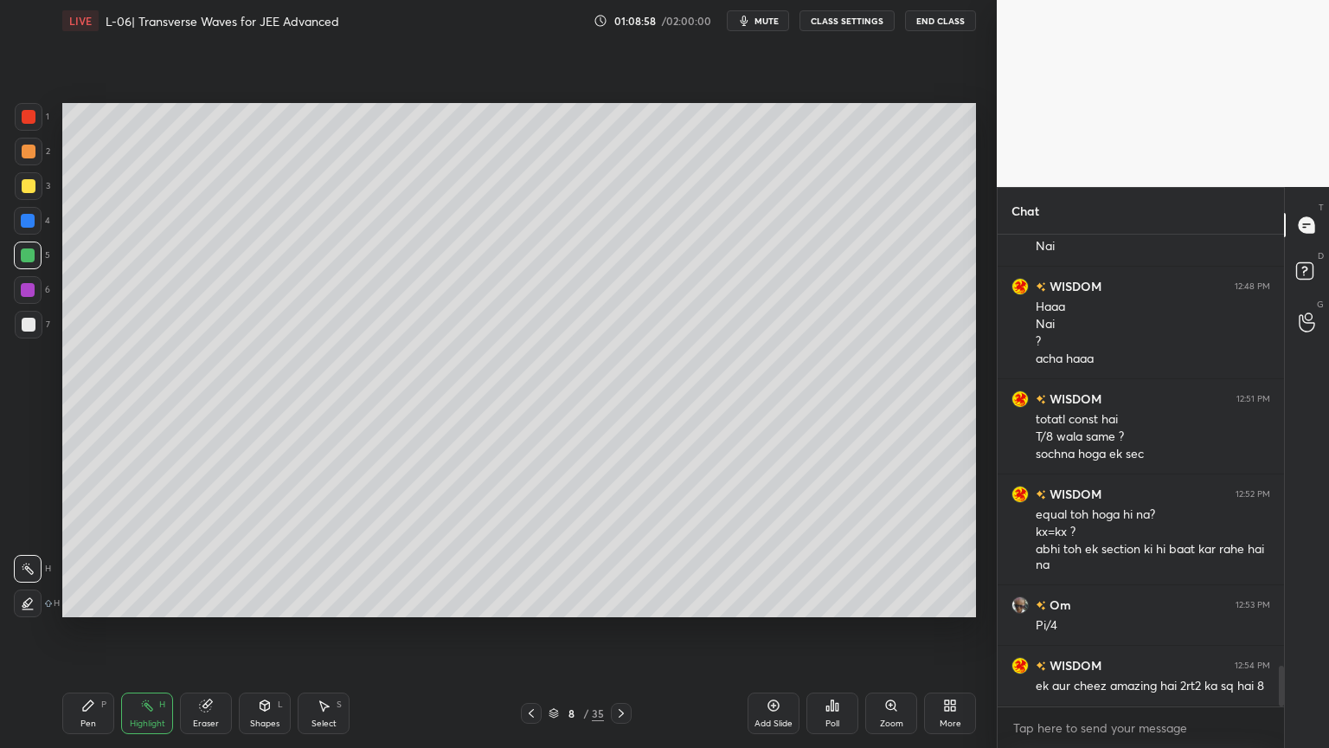
click at [531, 631] on icon at bounding box center [531, 713] width 14 height 14
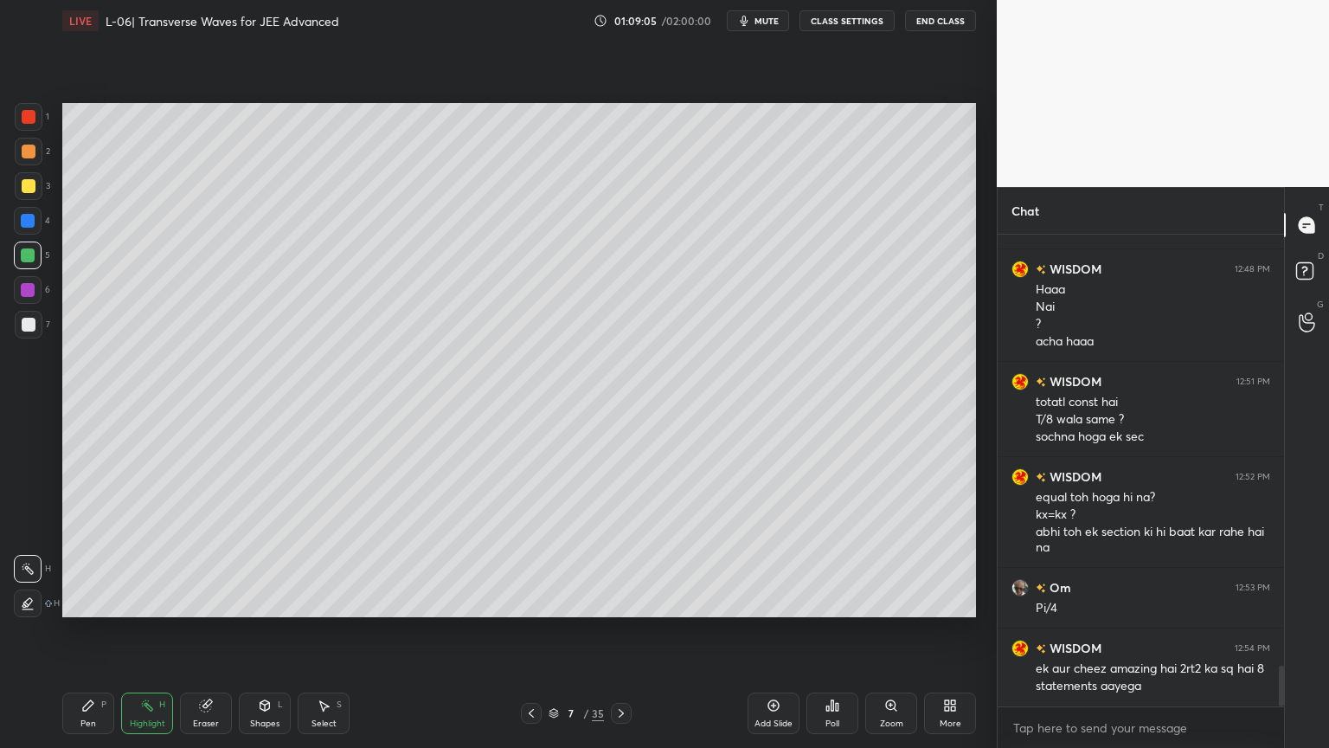
click at [528, 631] on icon at bounding box center [531, 713] width 14 height 14
click at [532, 631] on icon at bounding box center [531, 713] width 14 height 14
click at [623, 631] on icon at bounding box center [621, 713] width 14 height 14
click at [621, 631] on icon at bounding box center [621, 713] width 14 height 14
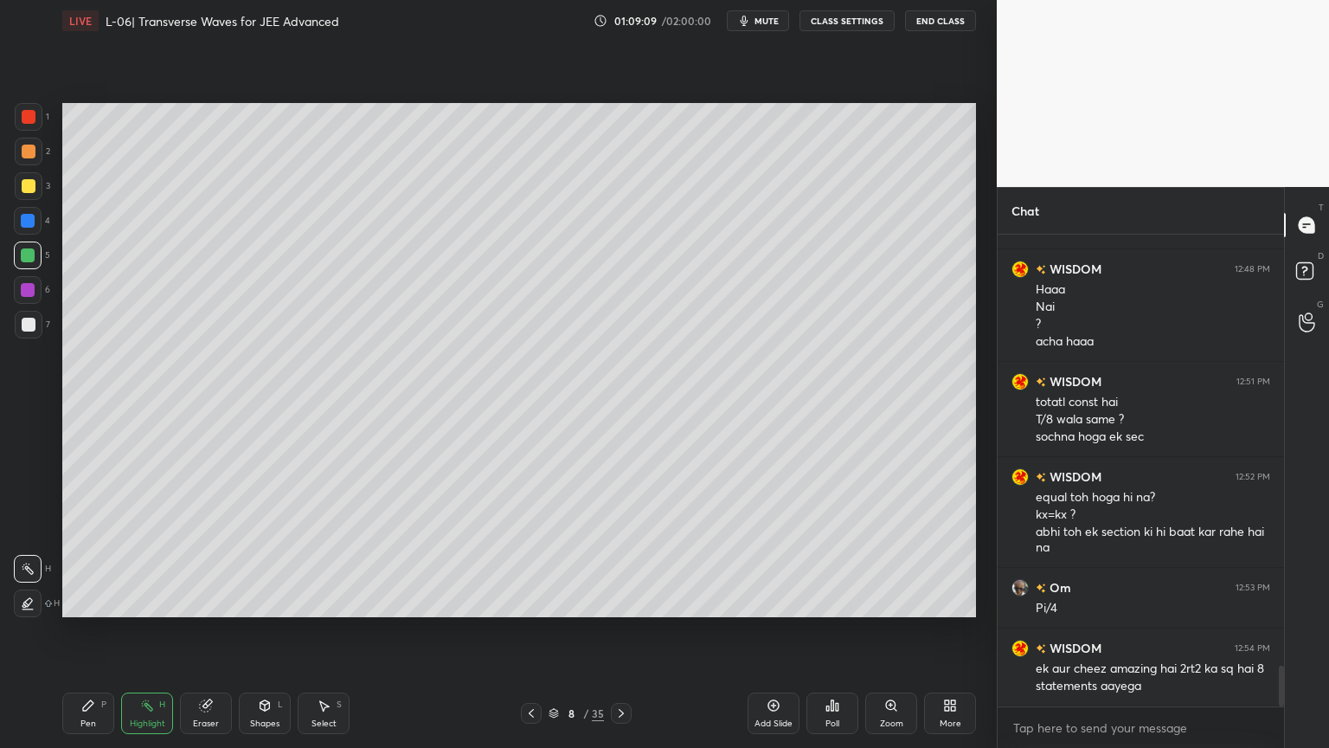
click at [621, 631] on div at bounding box center [621, 713] width 21 height 21
click at [621, 631] on div "Pen P Highlight H Eraser Shapes L Select S 9 / 35 Add Slide Poll Zoom More" at bounding box center [519, 713] width 914 height 69
click at [614, 631] on icon at bounding box center [621, 713] width 14 height 14
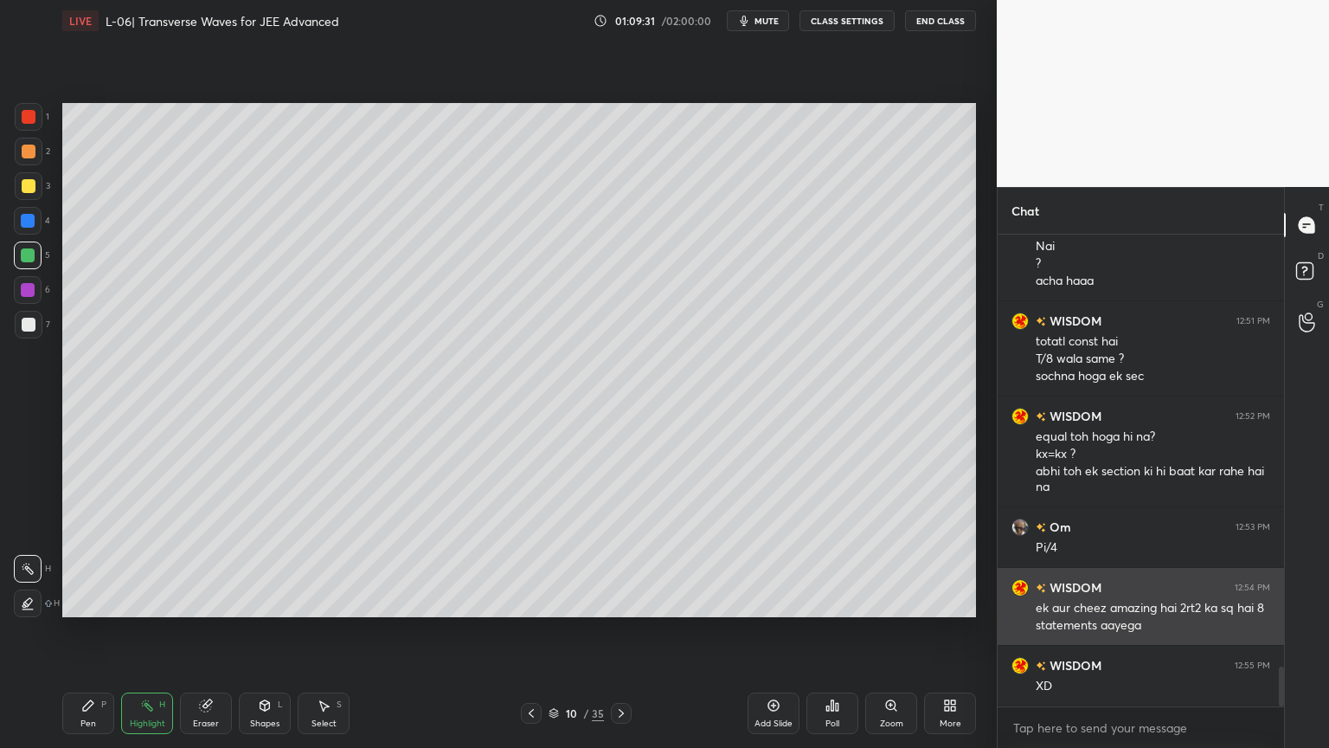
scroll to position [5075, 0]
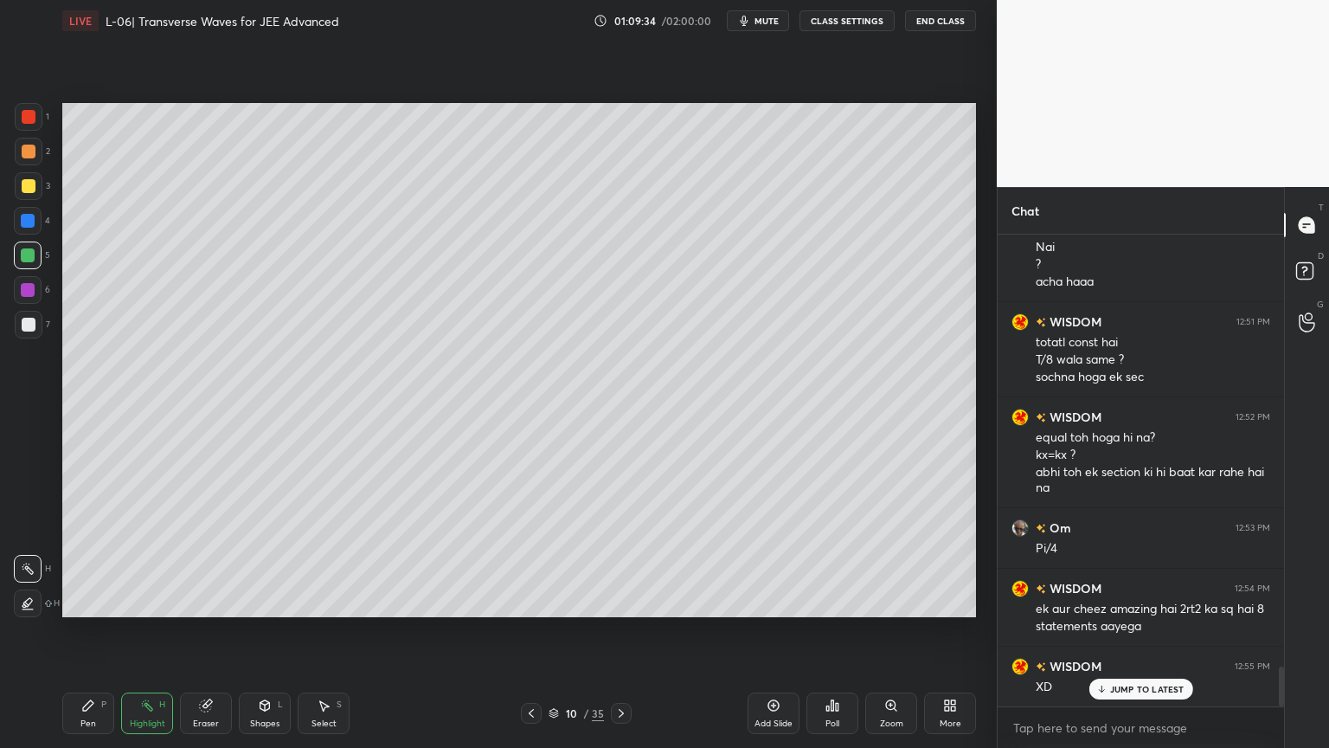
click at [627, 631] on icon at bounding box center [621, 713] width 14 height 14
click at [614, 631] on icon at bounding box center [621, 713] width 14 height 14
click at [615, 631] on icon at bounding box center [621, 713] width 14 height 14
click at [613, 631] on div at bounding box center [621, 713] width 21 height 21
click at [620, 631] on icon at bounding box center [621, 713] width 14 height 14
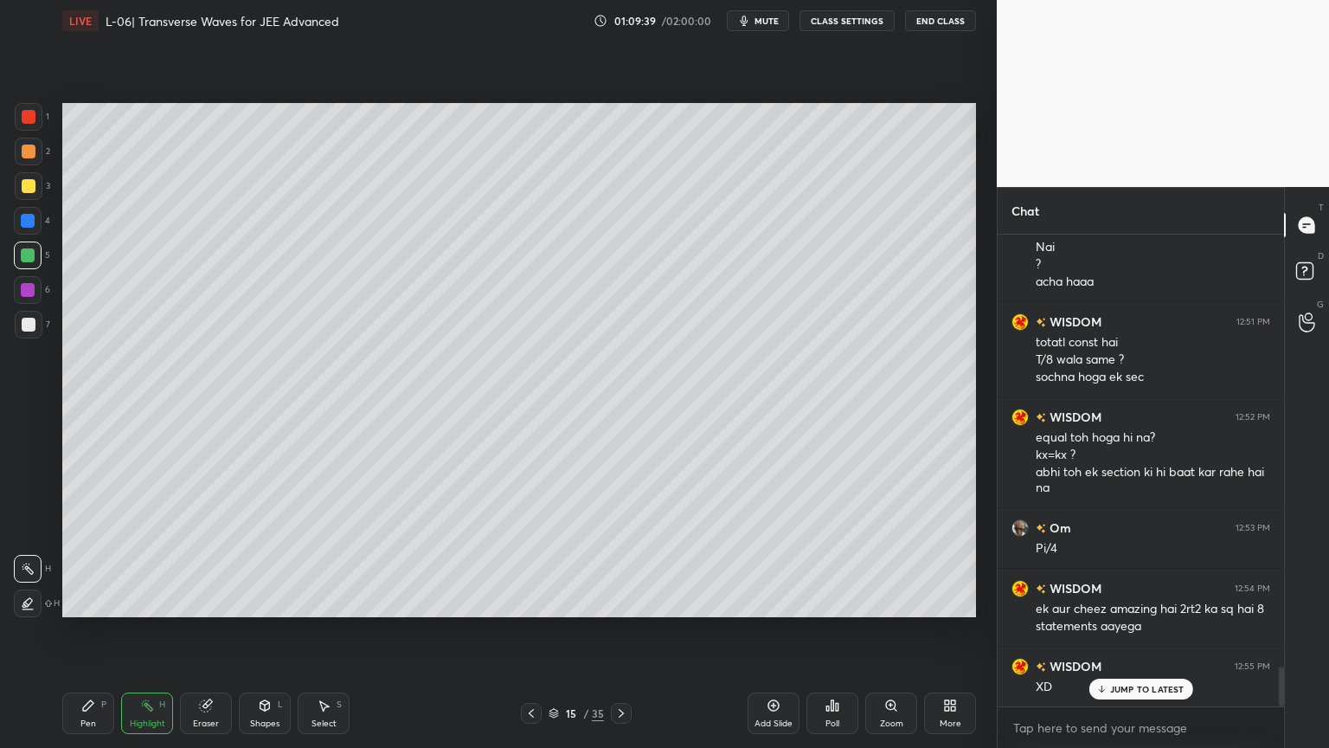
click at [619, 631] on icon at bounding box center [621, 713] width 14 height 14
click at [618, 631] on icon at bounding box center [621, 713] width 14 height 14
click at [526, 631] on icon at bounding box center [531, 713] width 14 height 14
click at [523, 631] on div at bounding box center [531, 713] width 21 height 21
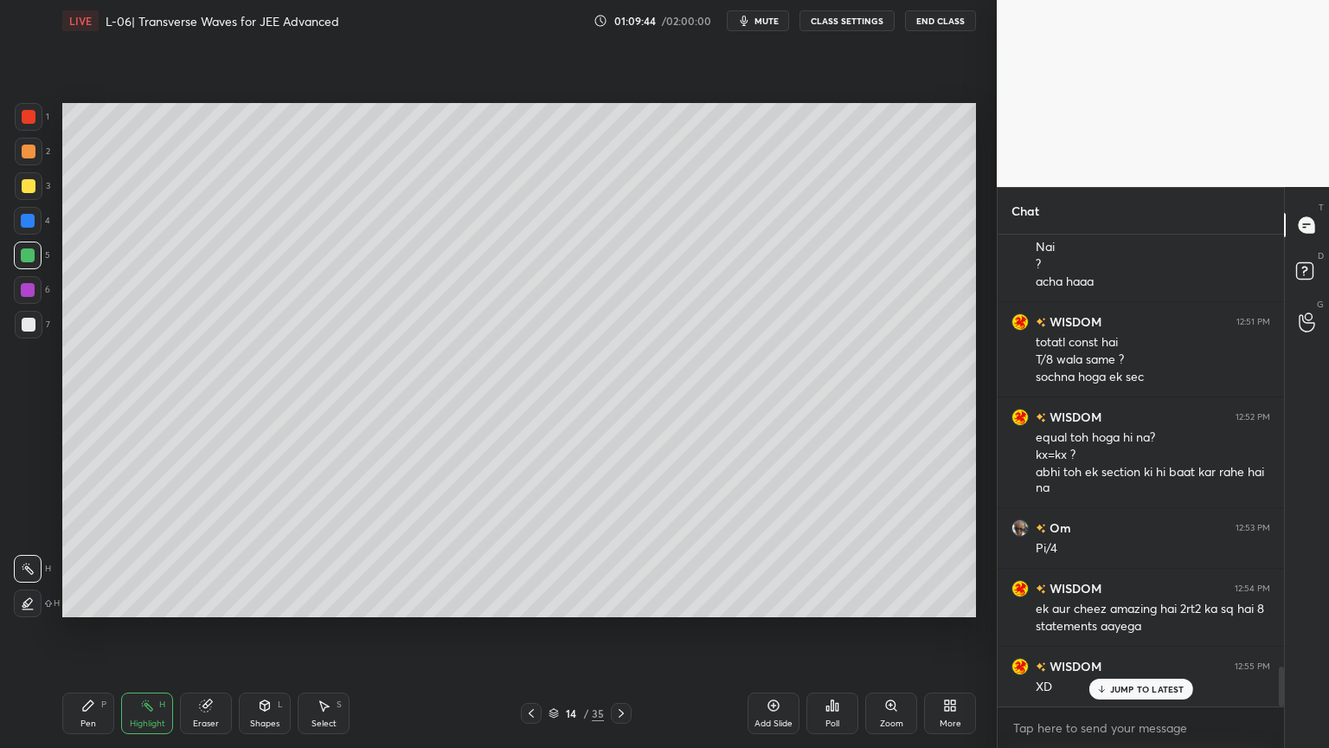
click at [519, 631] on div "14 / 35" at bounding box center [576, 713] width 343 height 21
click at [523, 631] on div at bounding box center [531, 713] width 21 height 21
click at [156, 631] on div "Highlight H" at bounding box center [147, 713] width 52 height 42
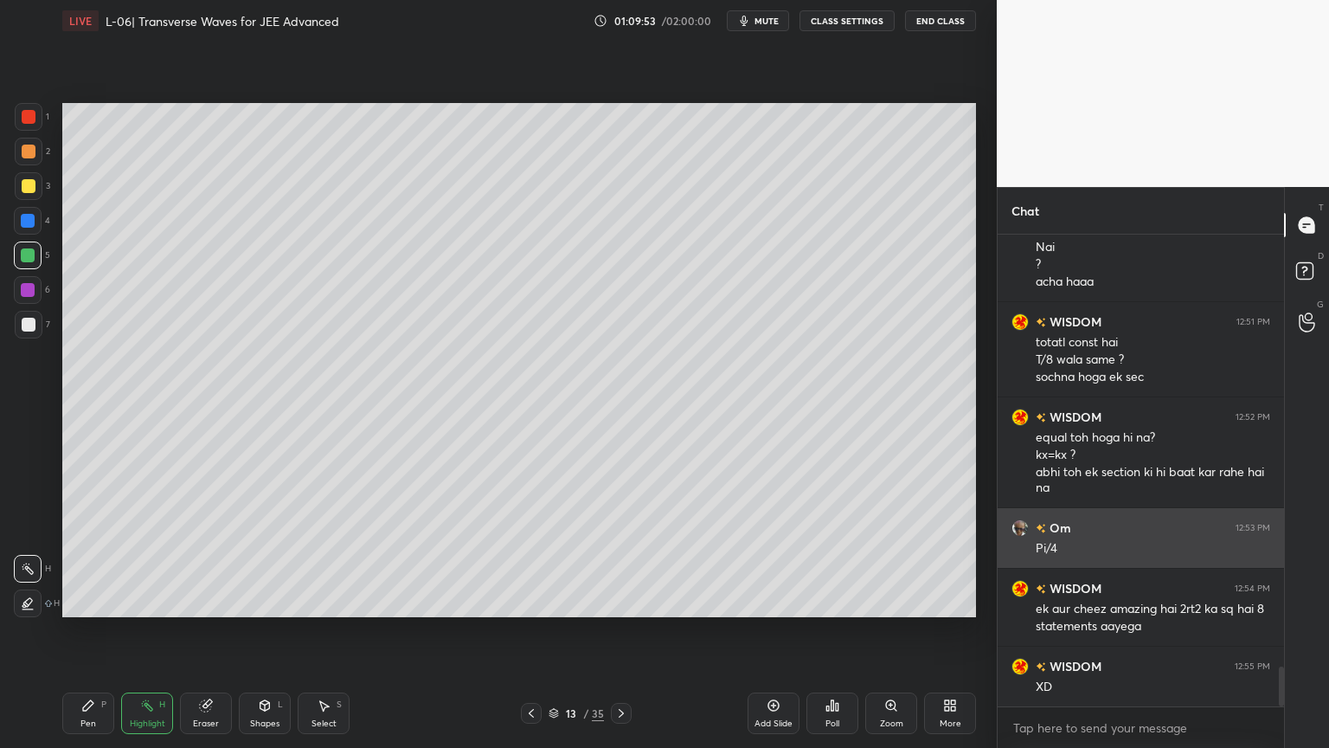
scroll to position [5076, 0]
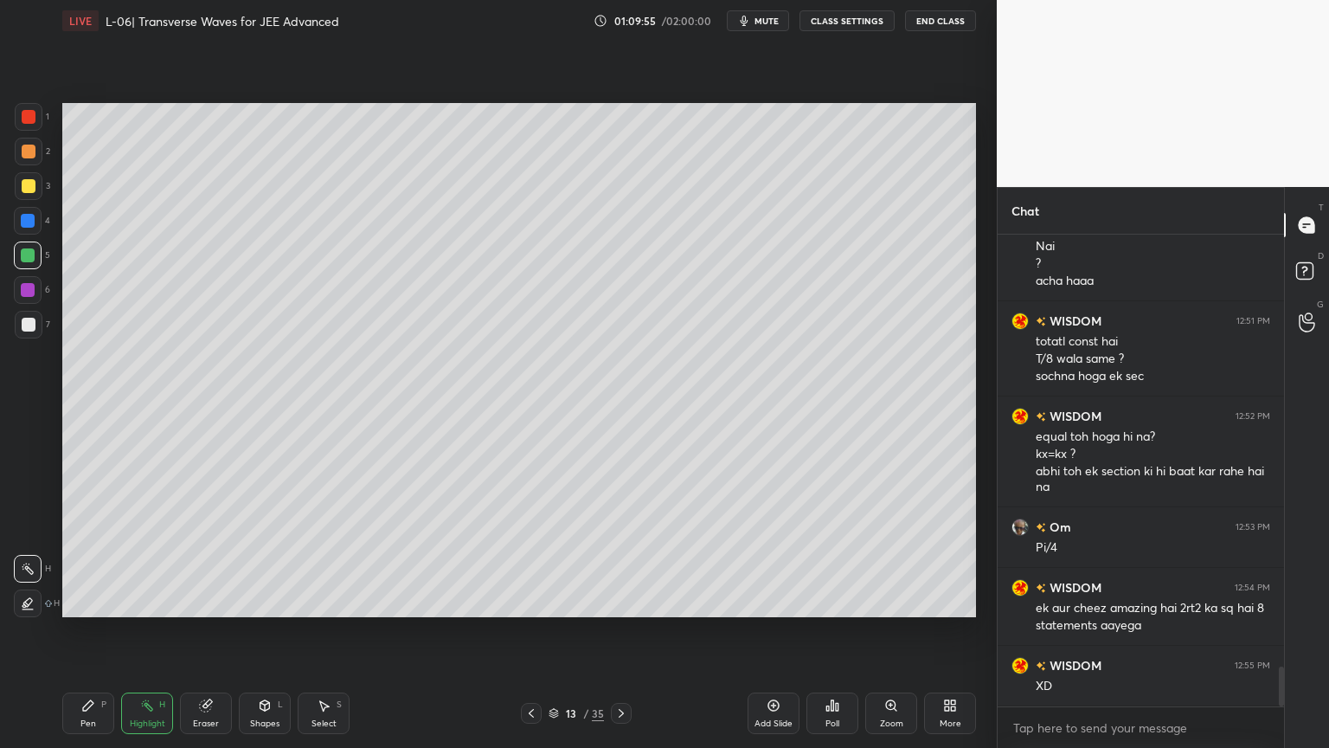
click at [530, 631] on icon at bounding box center [531, 713] width 14 height 14
click at [527, 631] on icon at bounding box center [531, 713] width 14 height 14
click at [528, 631] on icon at bounding box center [531, 713] width 14 height 14
click at [531, 631] on icon at bounding box center [531, 713] width 14 height 14
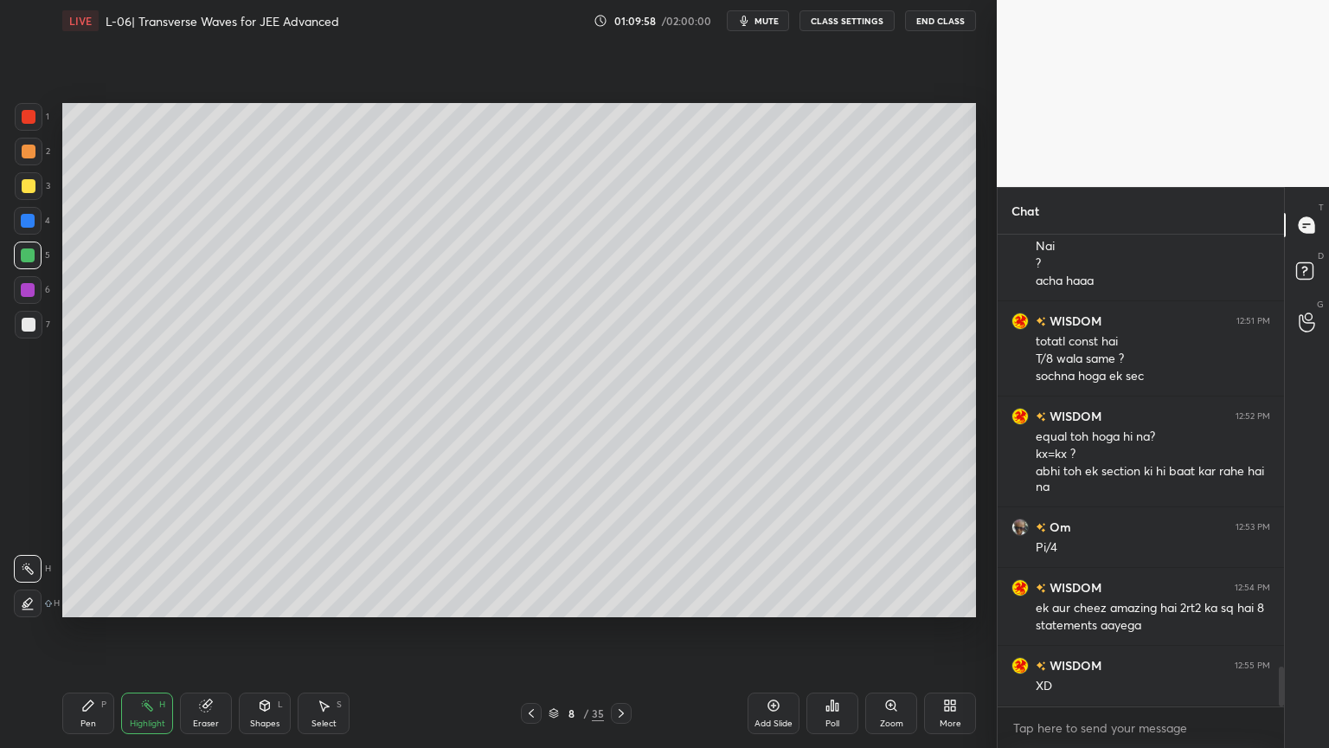
click at [533, 631] on icon at bounding box center [531, 713] width 14 height 14
click at [621, 631] on icon at bounding box center [621, 713] width 5 height 9
click at [619, 631] on icon at bounding box center [621, 713] width 5 height 9
click at [617, 631] on icon at bounding box center [621, 713] width 14 height 14
click at [619, 631] on icon at bounding box center [621, 713] width 14 height 14
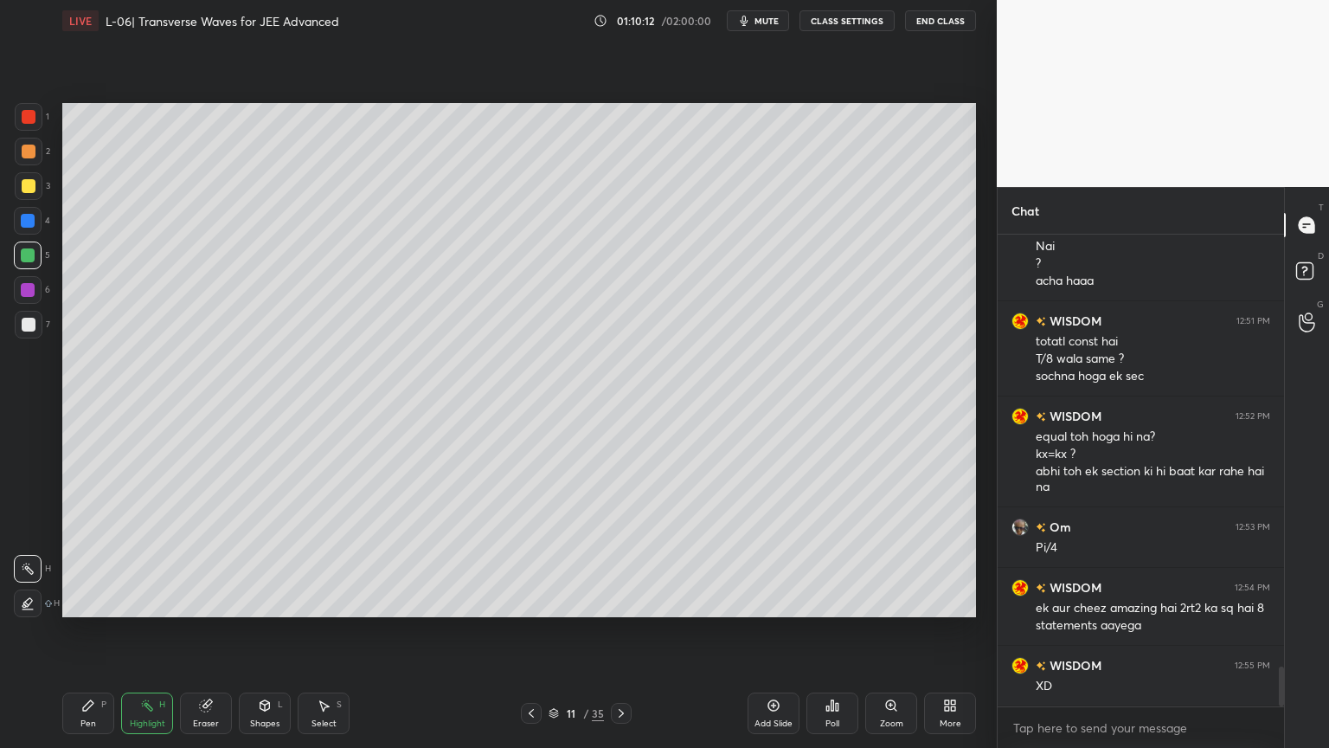
click at [619, 631] on icon at bounding box center [621, 713] width 14 height 14
click at [616, 631] on icon at bounding box center [621, 713] width 14 height 14
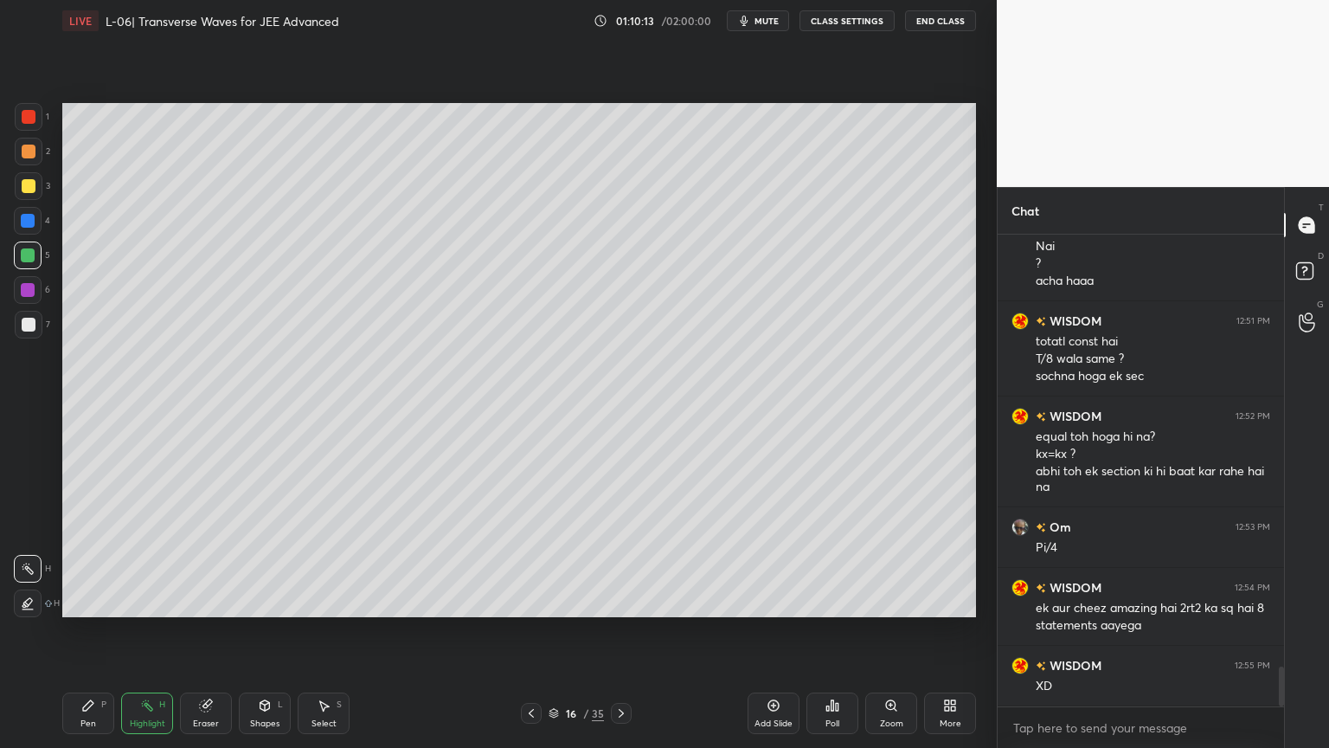
click at [615, 631] on div at bounding box center [621, 713] width 21 height 21
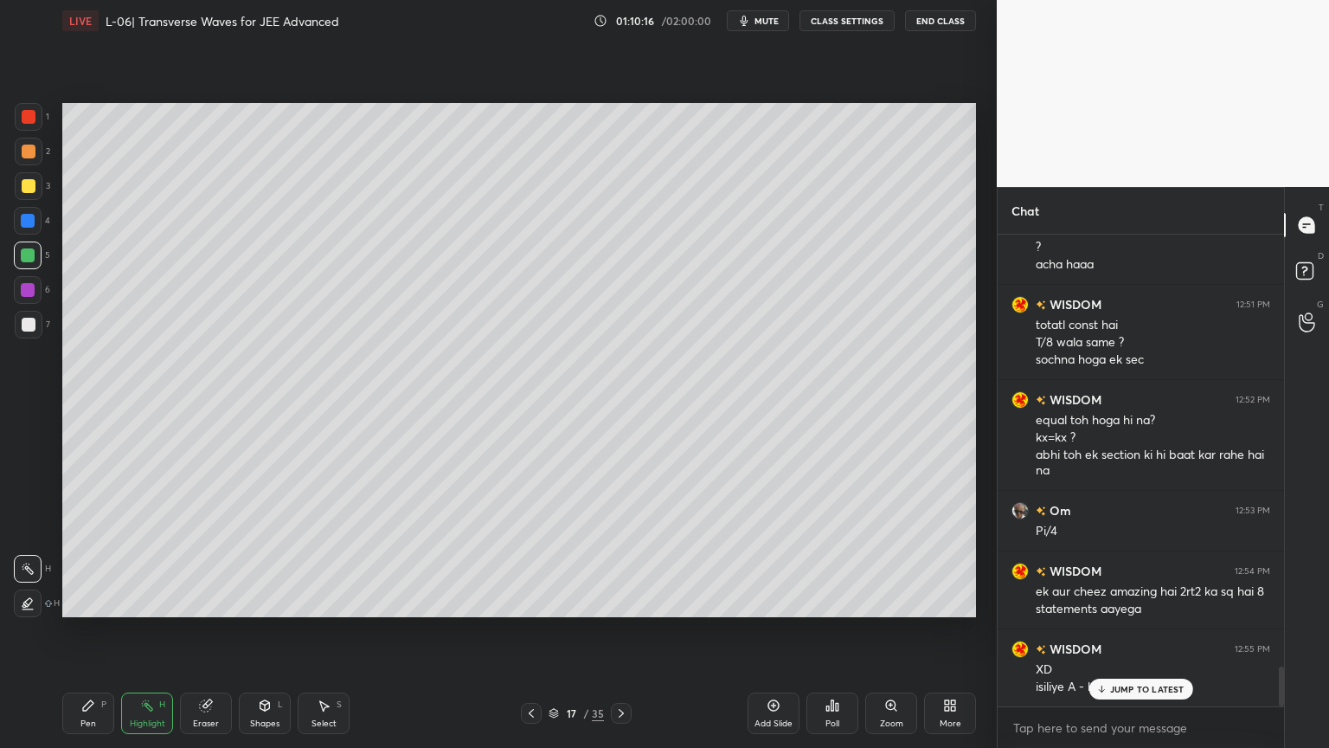
click at [17, 180] on div at bounding box center [29, 186] width 28 height 28
click at [69, 631] on div "Pen P" at bounding box center [88, 713] width 52 height 42
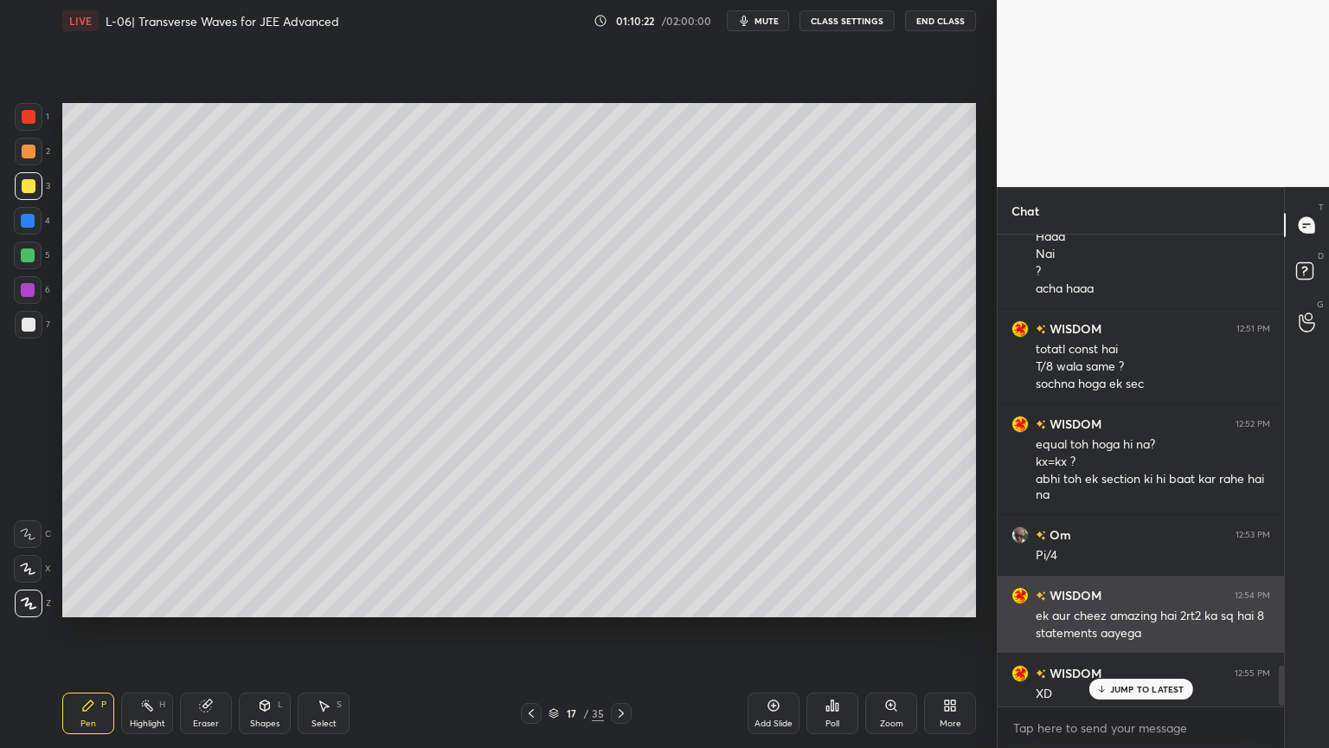
scroll to position [5093, 0]
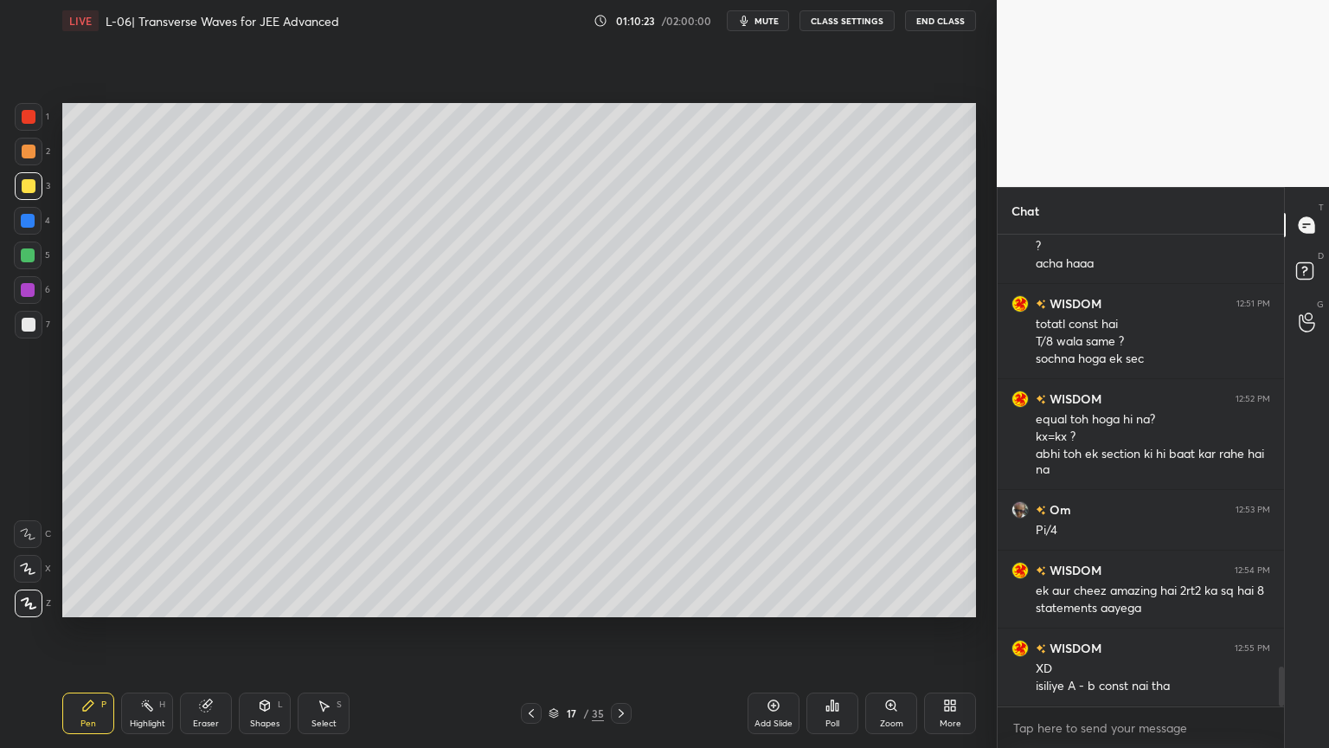
click at [78, 631] on div "Pen P" at bounding box center [88, 713] width 52 height 42
click at [260, 631] on div "Shapes L" at bounding box center [265, 713] width 52 height 42
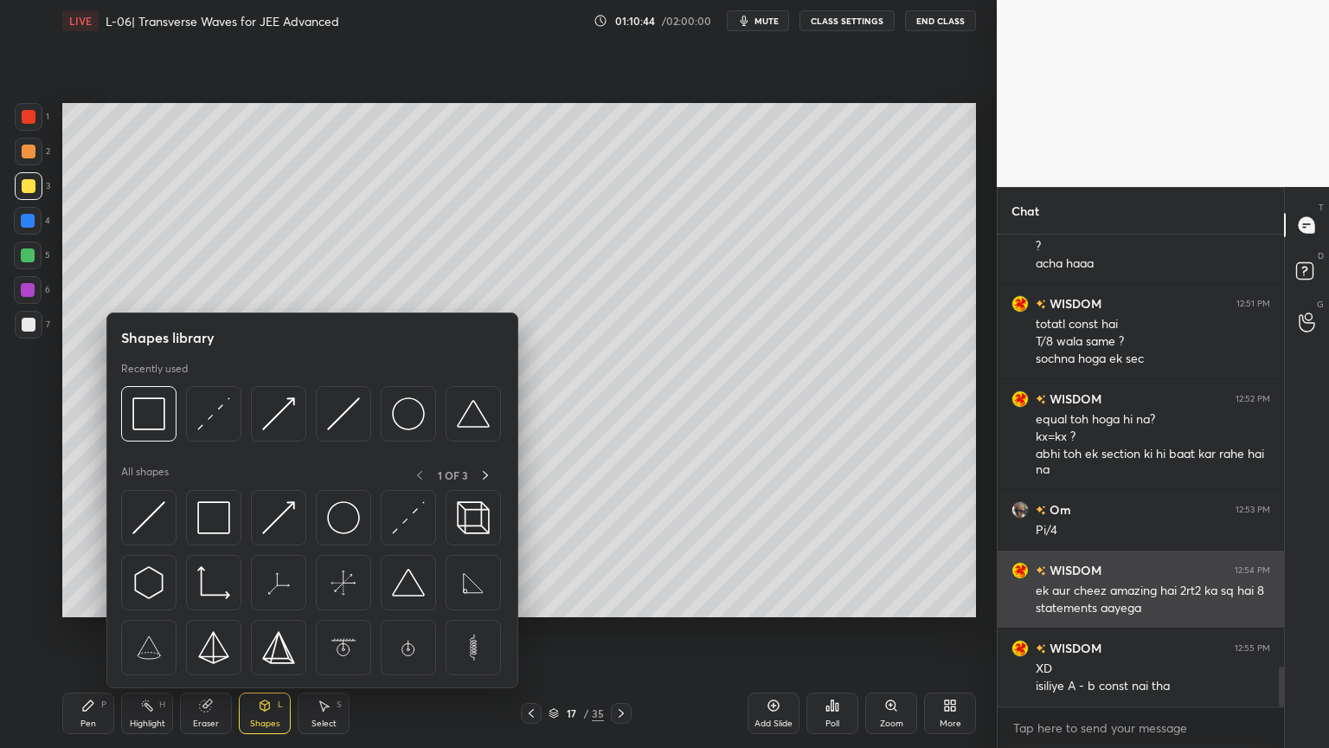
click at [406, 519] on img at bounding box center [408, 517] width 33 height 33
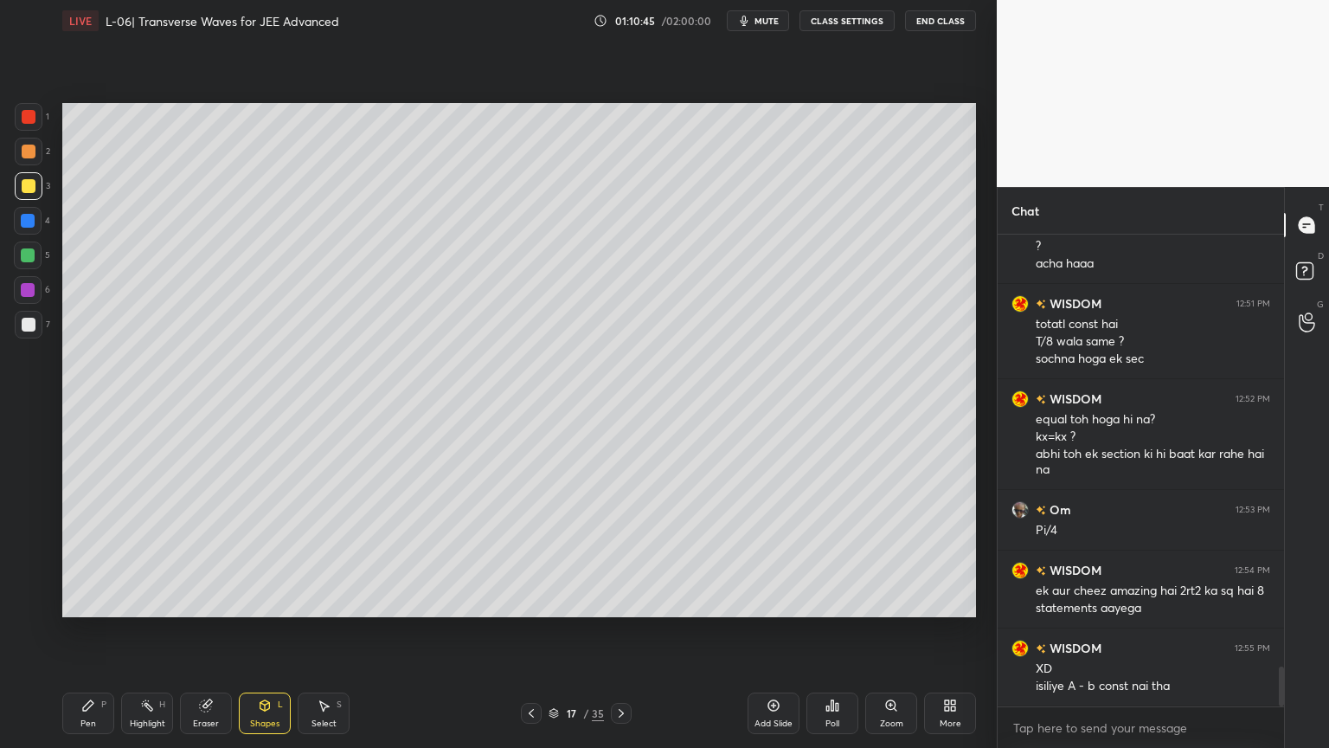
click at [25, 258] on div at bounding box center [28, 255] width 14 height 14
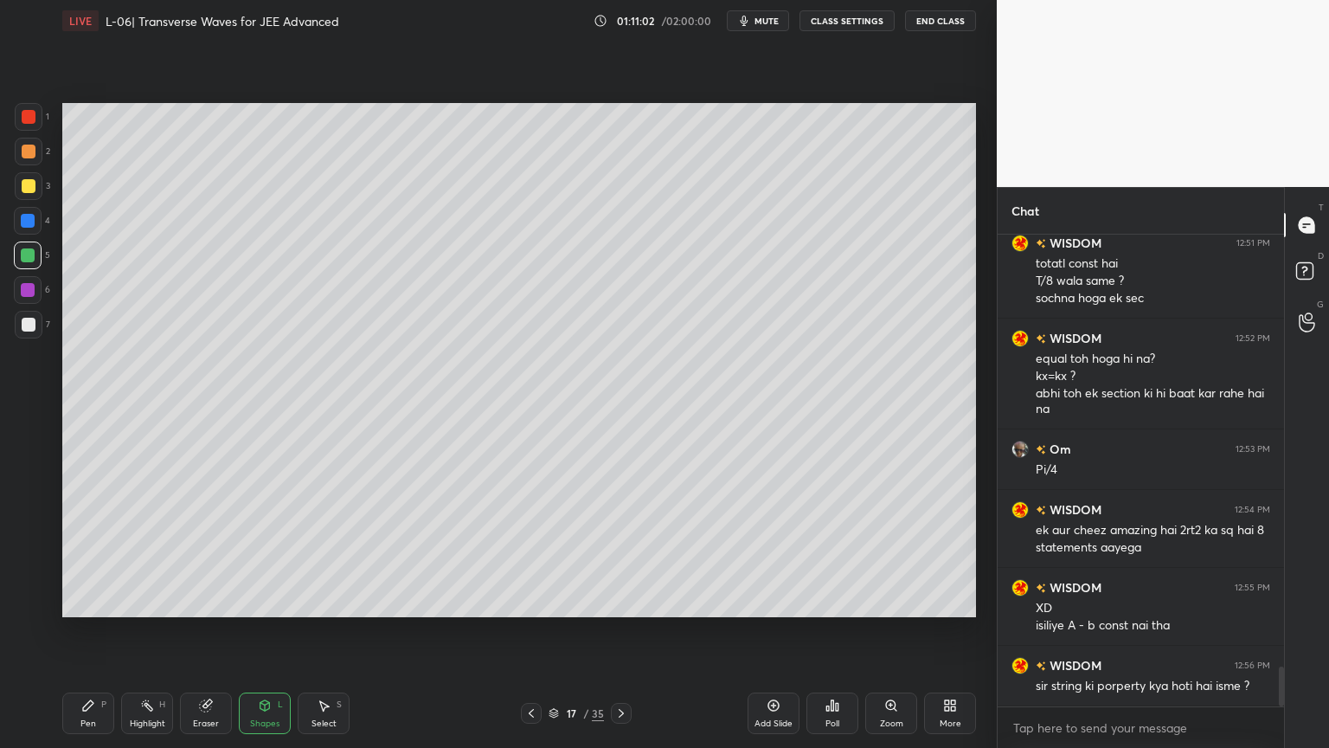
click at [148, 631] on div "Highlight H" at bounding box center [147, 713] width 52 height 42
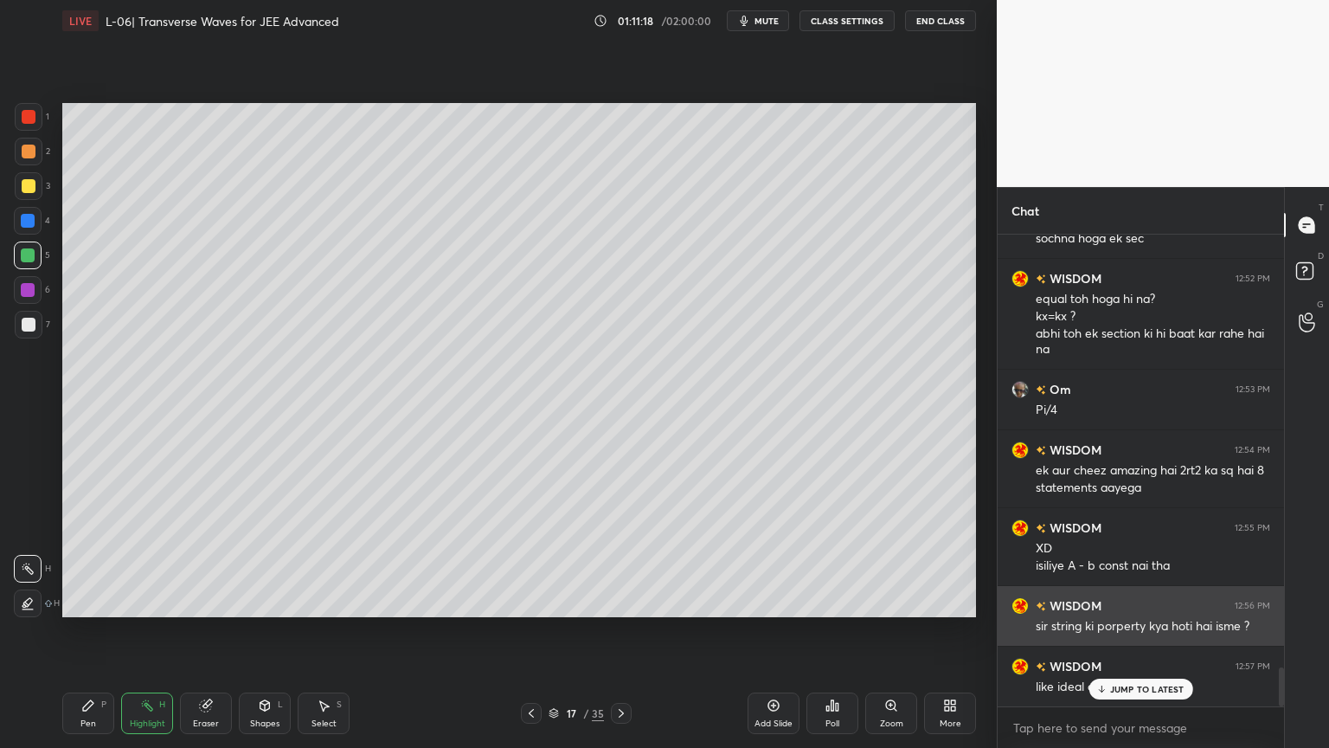
scroll to position [5214, 0]
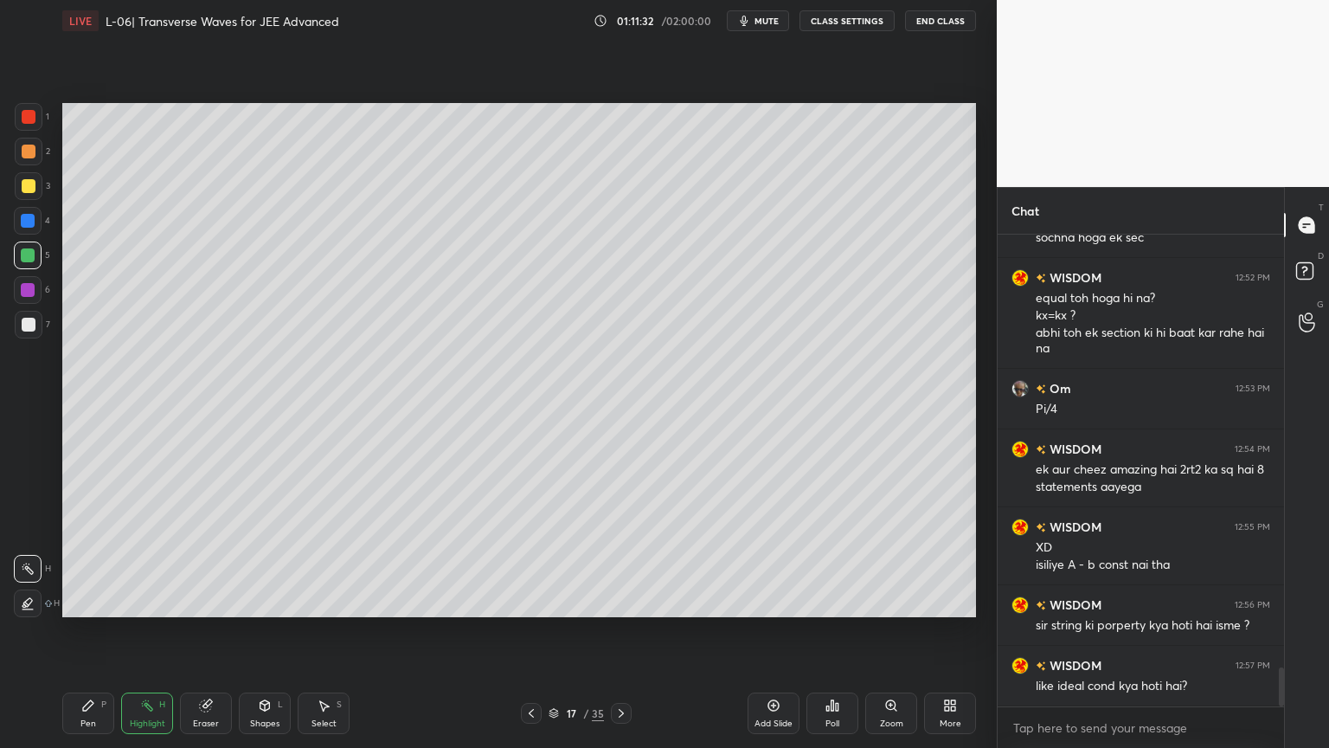
click at [80, 631] on div "Pen P" at bounding box center [88, 713] width 52 height 42
click at [200, 631] on icon at bounding box center [205, 705] width 11 height 11
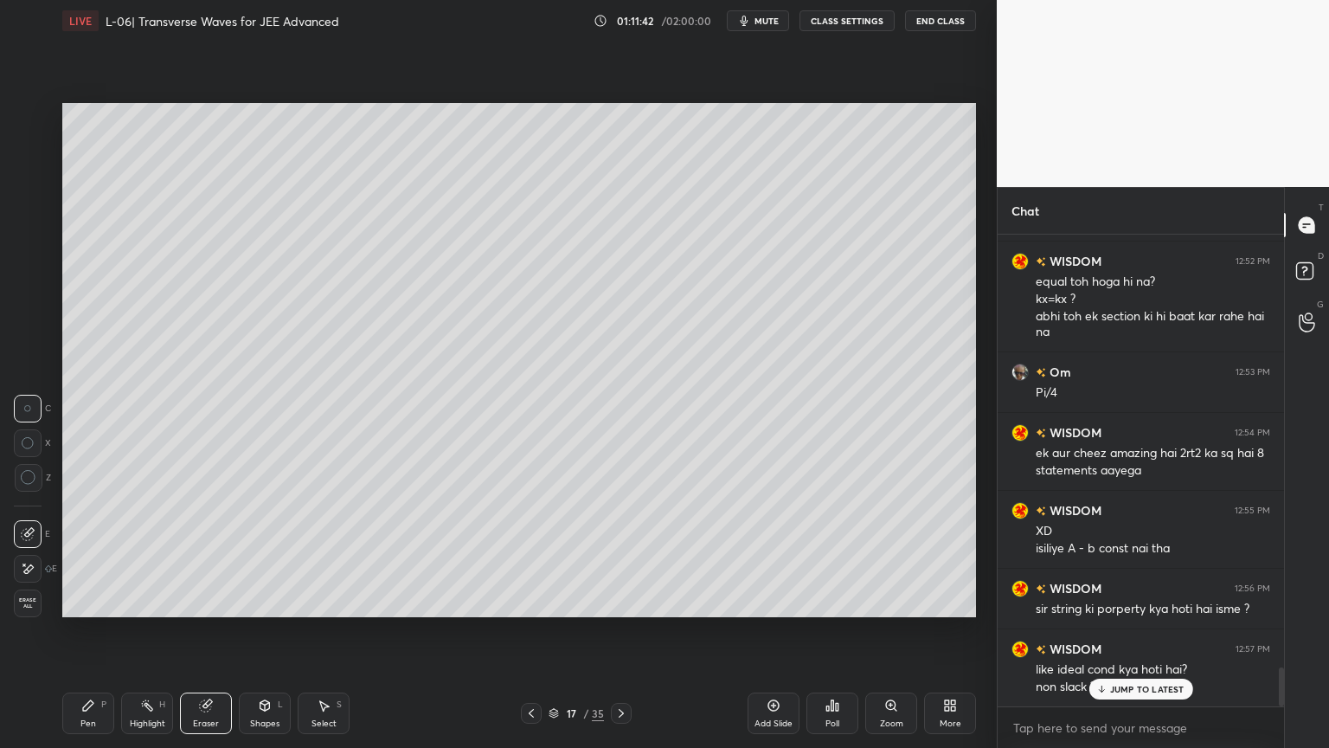
click at [28, 481] on icon at bounding box center [29, 478] width 16 height 16
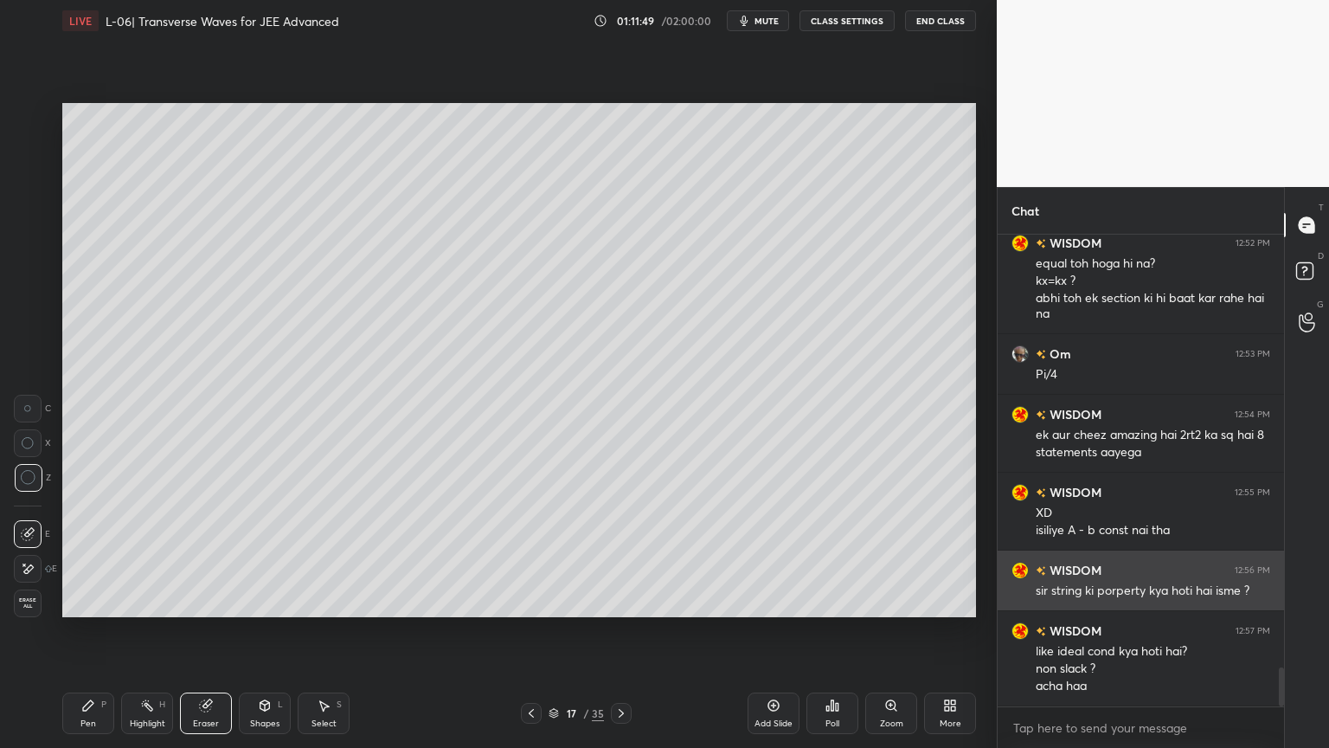
scroll to position [5248, 0]
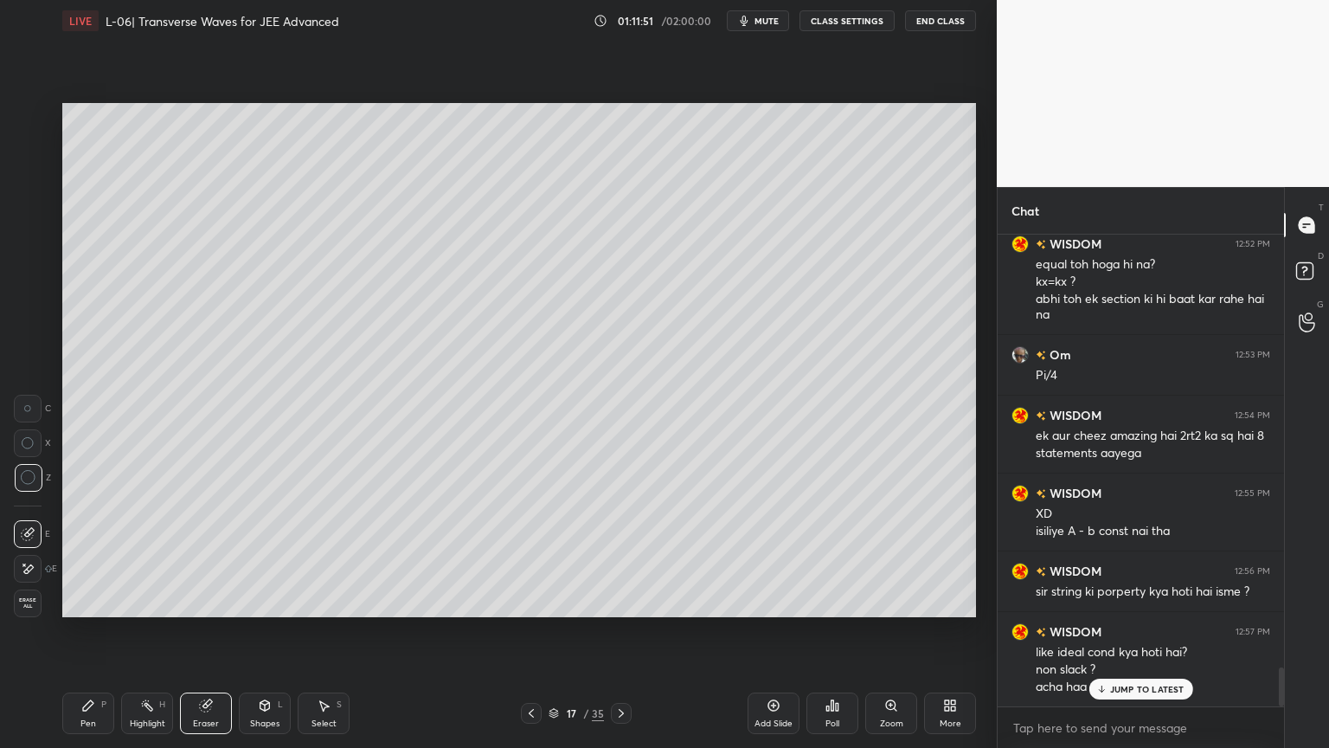
click at [78, 631] on div "Pen P" at bounding box center [88, 713] width 52 height 42
click at [32, 196] on div at bounding box center [29, 186] width 28 height 28
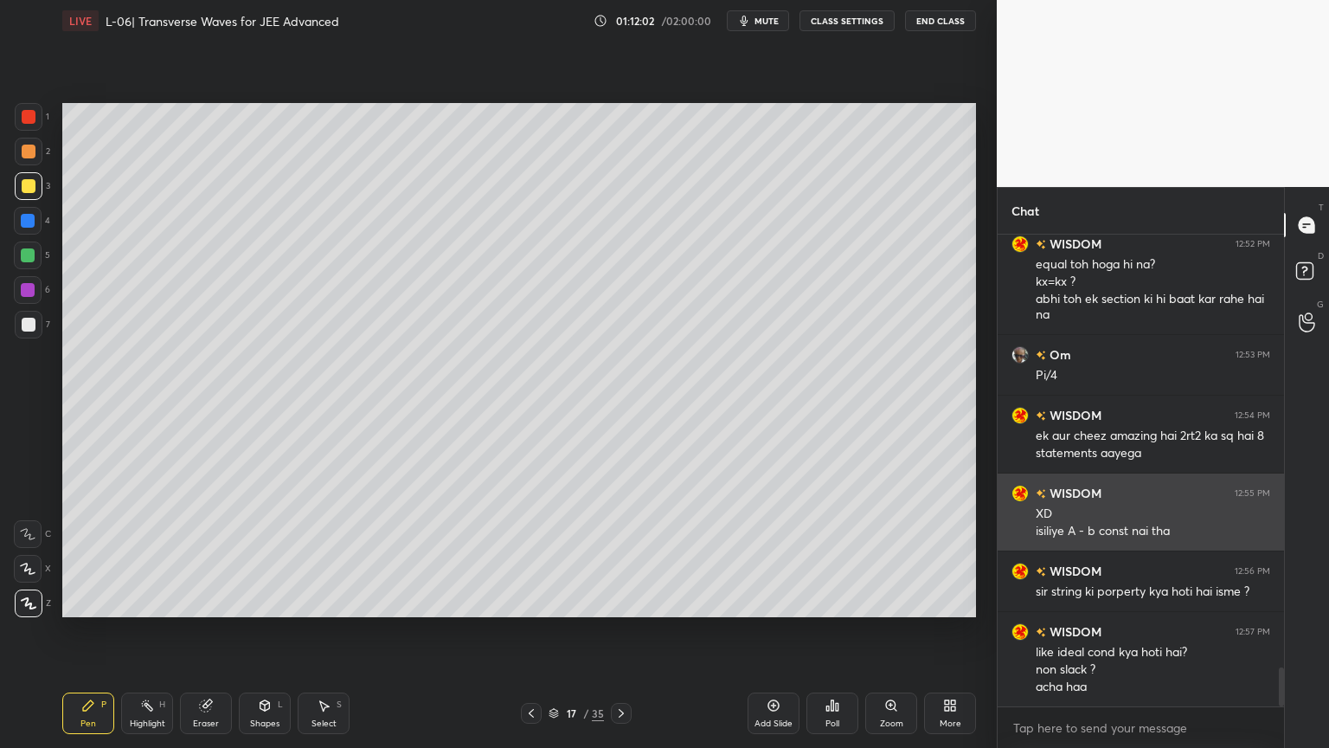
scroll to position [5249, 0]
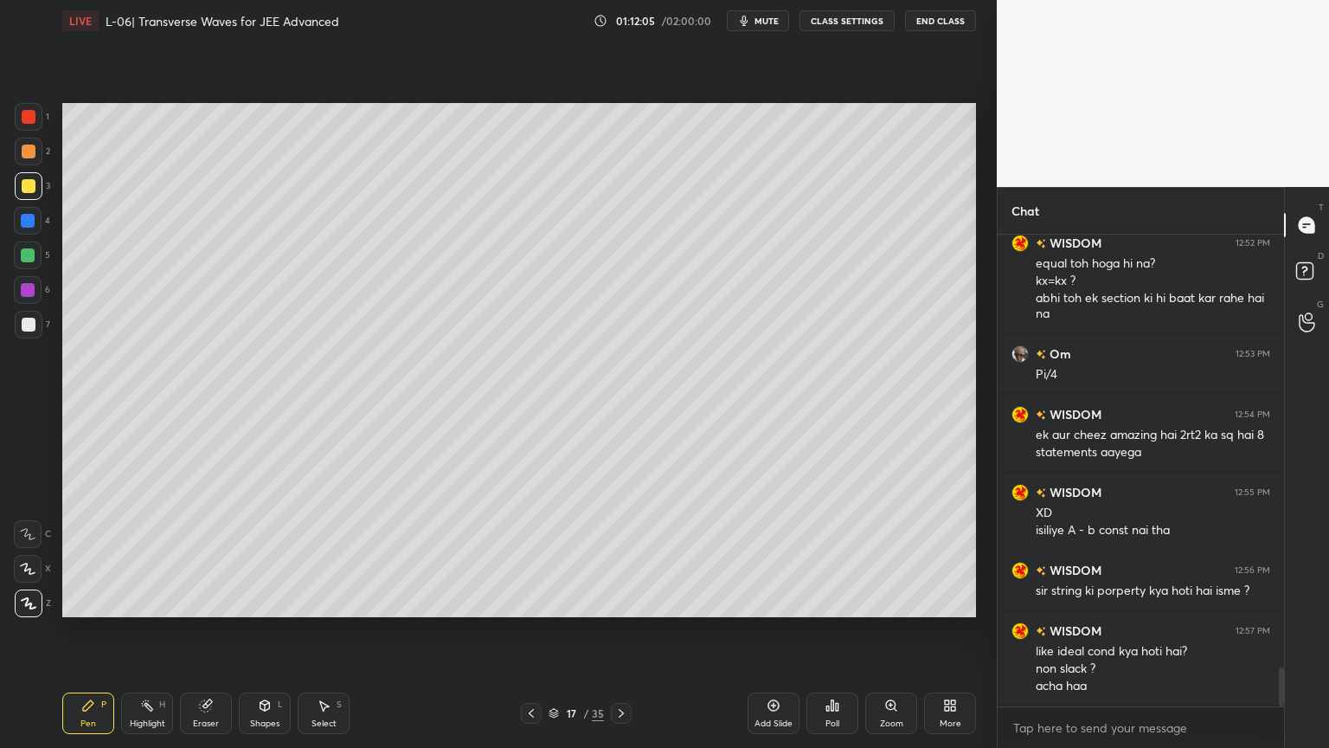
click at [138, 631] on div "Highlight" at bounding box center [147, 723] width 35 height 9
click at [21, 289] on div at bounding box center [28, 290] width 14 height 14
click at [85, 631] on div "Pen" at bounding box center [88, 723] width 16 height 9
click at [260, 631] on div "Shapes" at bounding box center [264, 723] width 29 height 9
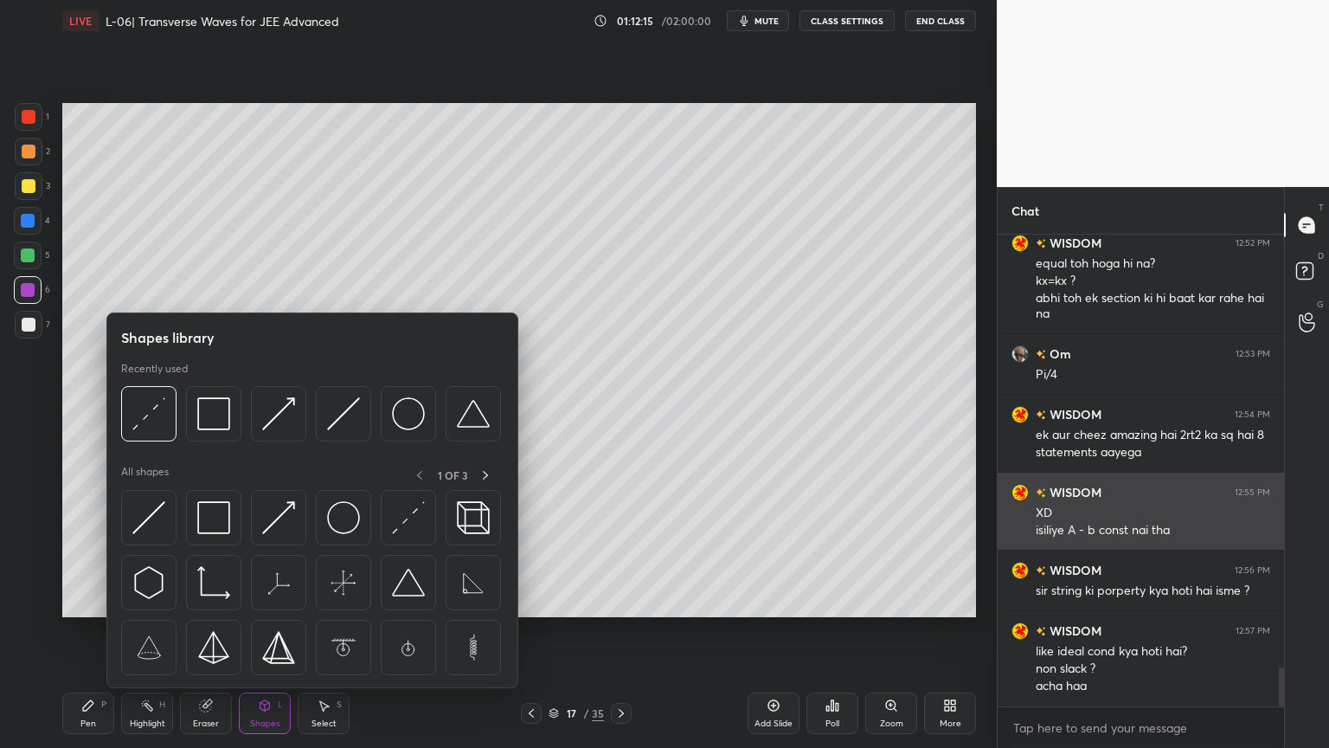
click at [152, 524] on img at bounding box center [148, 517] width 33 height 33
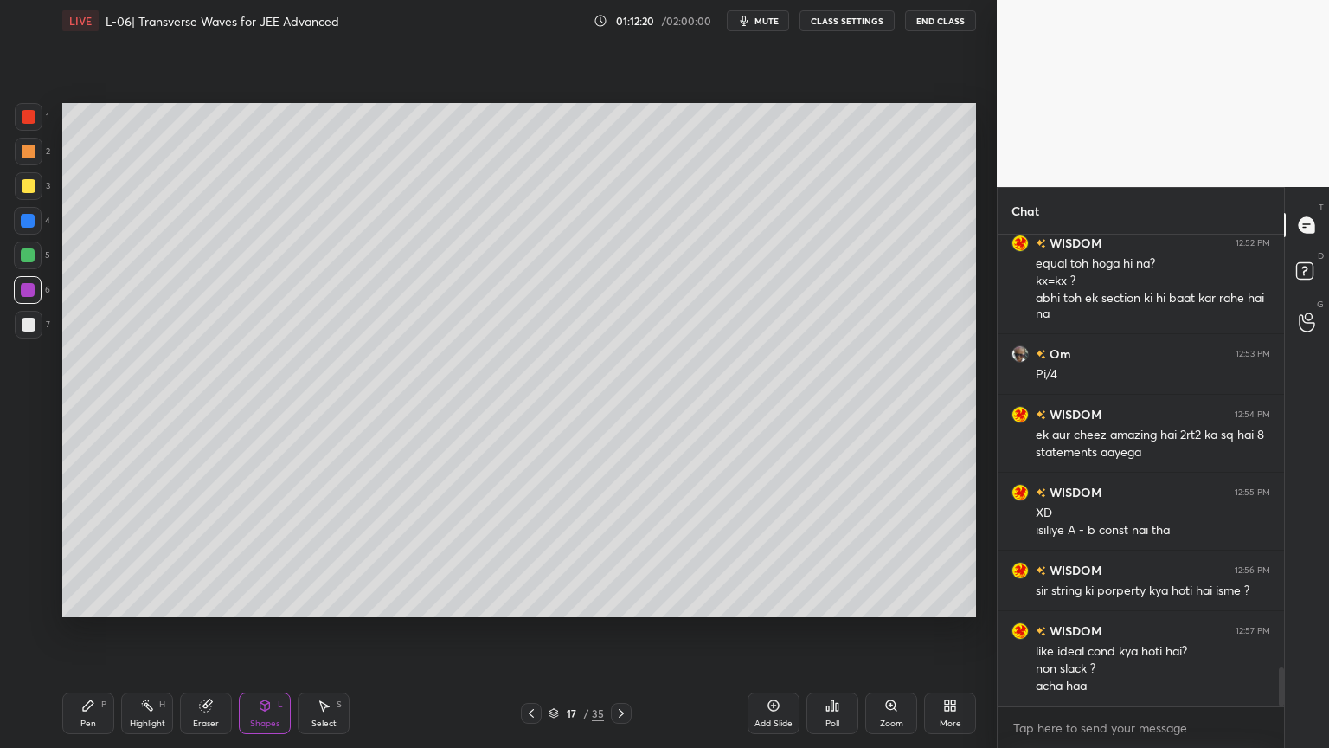
click at [260, 631] on icon at bounding box center [265, 705] width 10 height 10
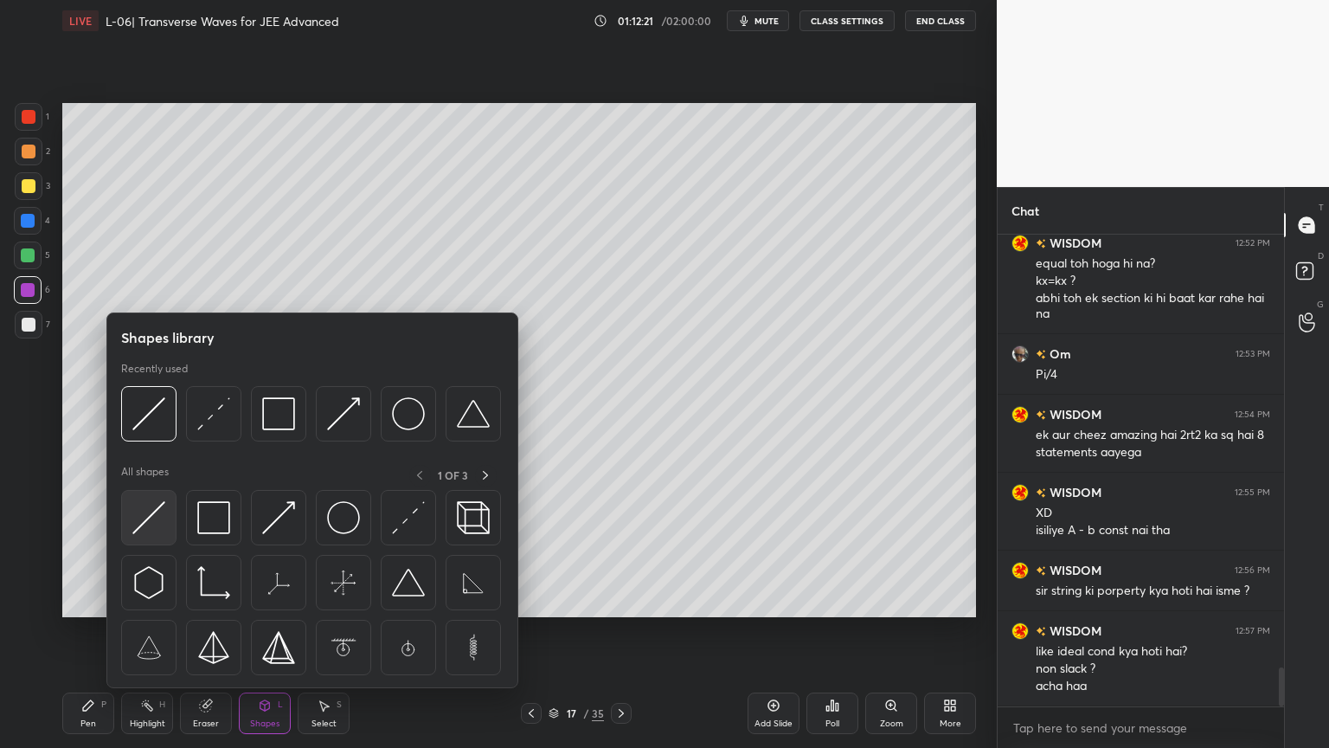
click at [145, 513] on img at bounding box center [148, 517] width 33 height 33
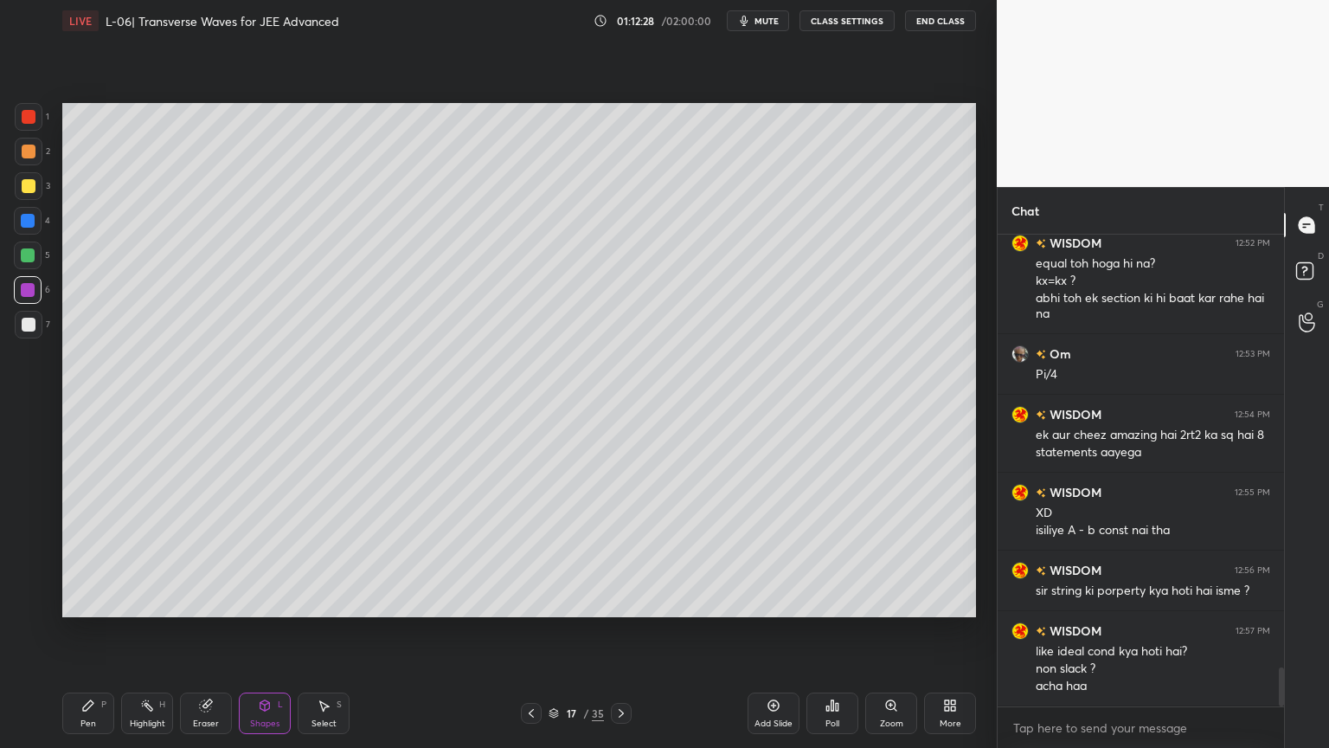
click at [21, 198] on div at bounding box center [29, 186] width 28 height 28
click at [94, 631] on icon at bounding box center [88, 705] width 14 height 14
click at [145, 631] on div "Highlight" at bounding box center [147, 723] width 35 height 9
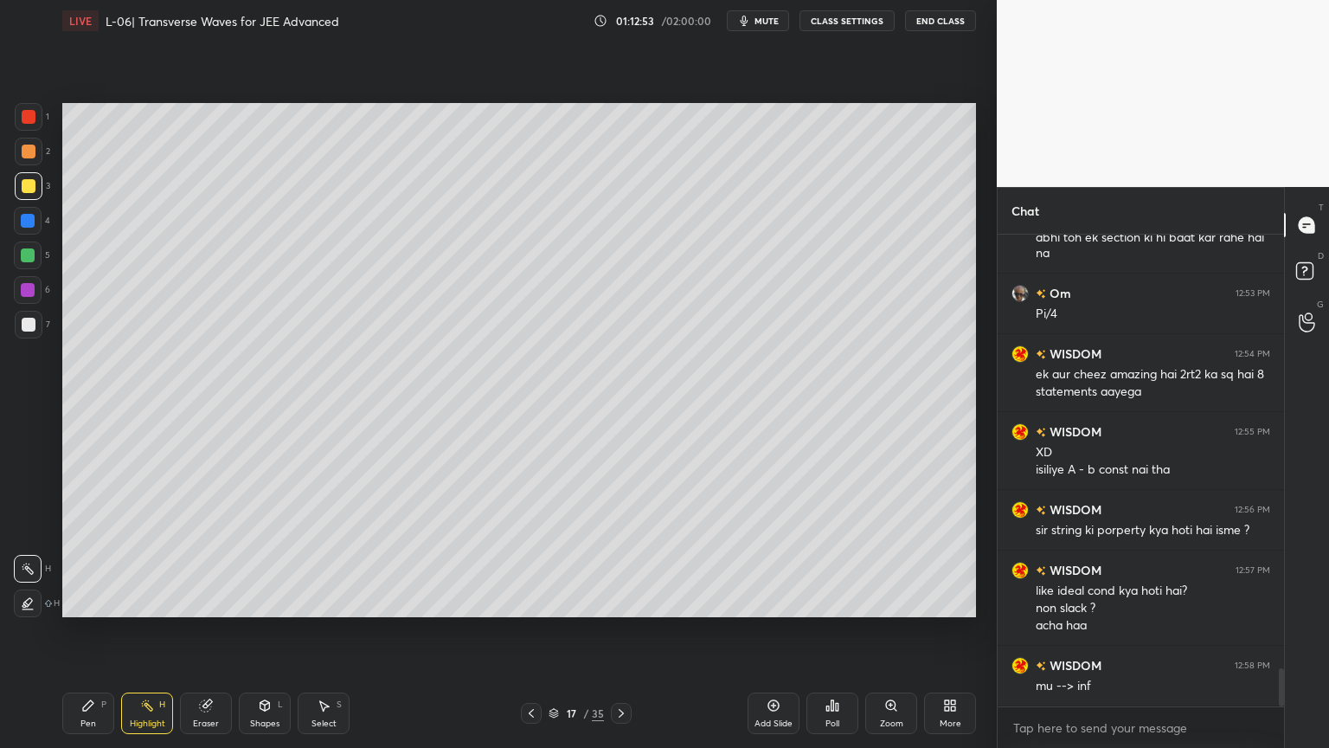
scroll to position [5327, 0]
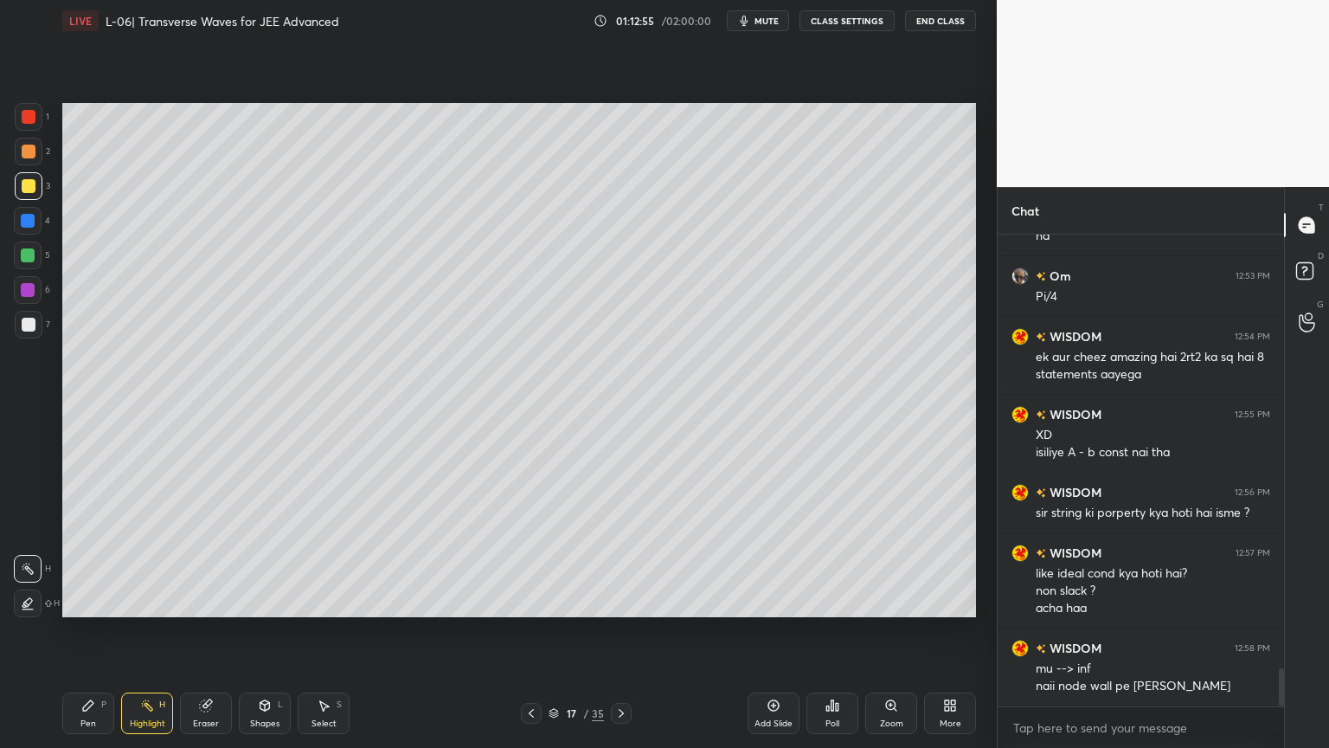
click at [24, 257] on div at bounding box center [28, 255] width 14 height 14
click at [81, 631] on div "Pen" at bounding box center [88, 723] width 16 height 9
click at [145, 631] on icon at bounding box center [147, 705] width 14 height 14
click at [22, 193] on div at bounding box center [29, 186] width 28 height 28
click at [82, 631] on div "Pen P Highlight H Eraser Shapes L Select S 17 / 35 Add Slide Poll Zoom More" at bounding box center [519, 713] width 914 height 69
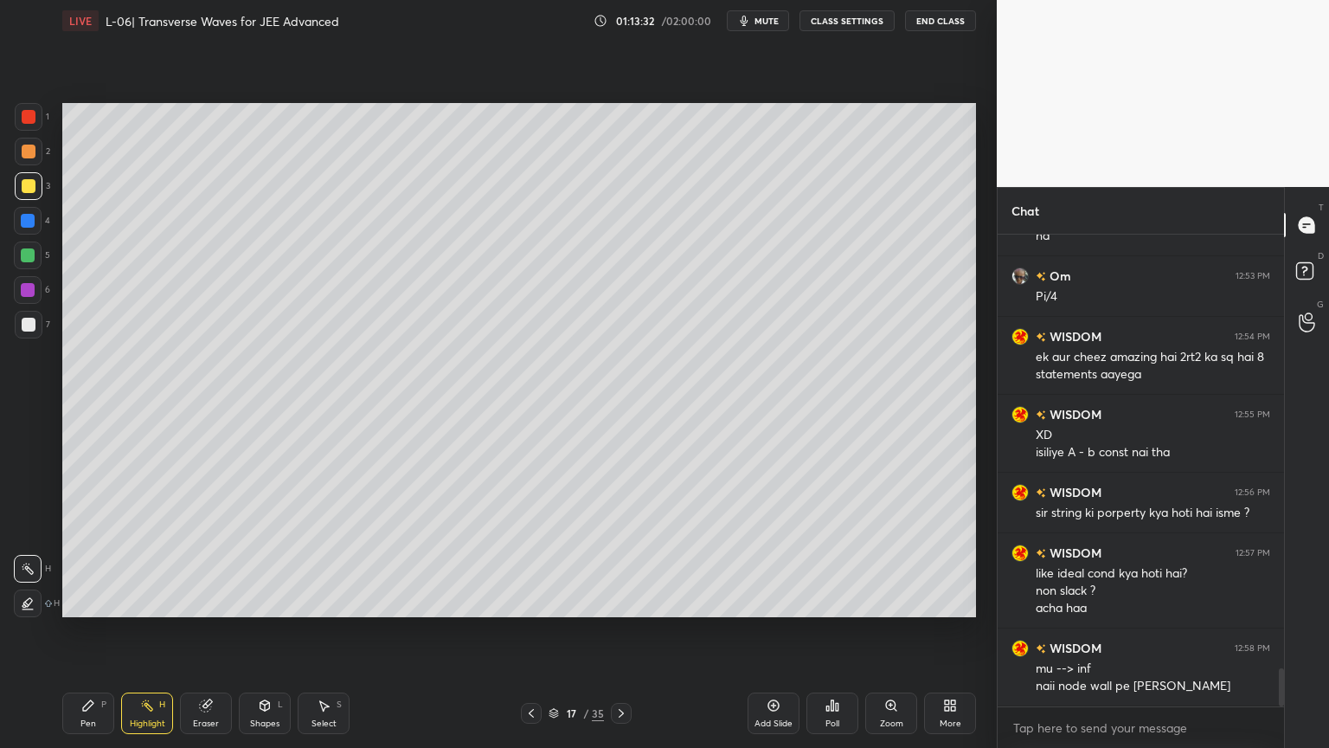
click at [87, 631] on div "Pen P" at bounding box center [88, 713] width 52 height 42
click at [145, 631] on div "Highlight H" at bounding box center [147, 713] width 52 height 42
click at [23, 325] on div at bounding box center [29, 325] width 14 height 14
click at [84, 631] on icon at bounding box center [88, 705] width 10 height 10
click at [26, 190] on div at bounding box center [29, 186] width 14 height 14
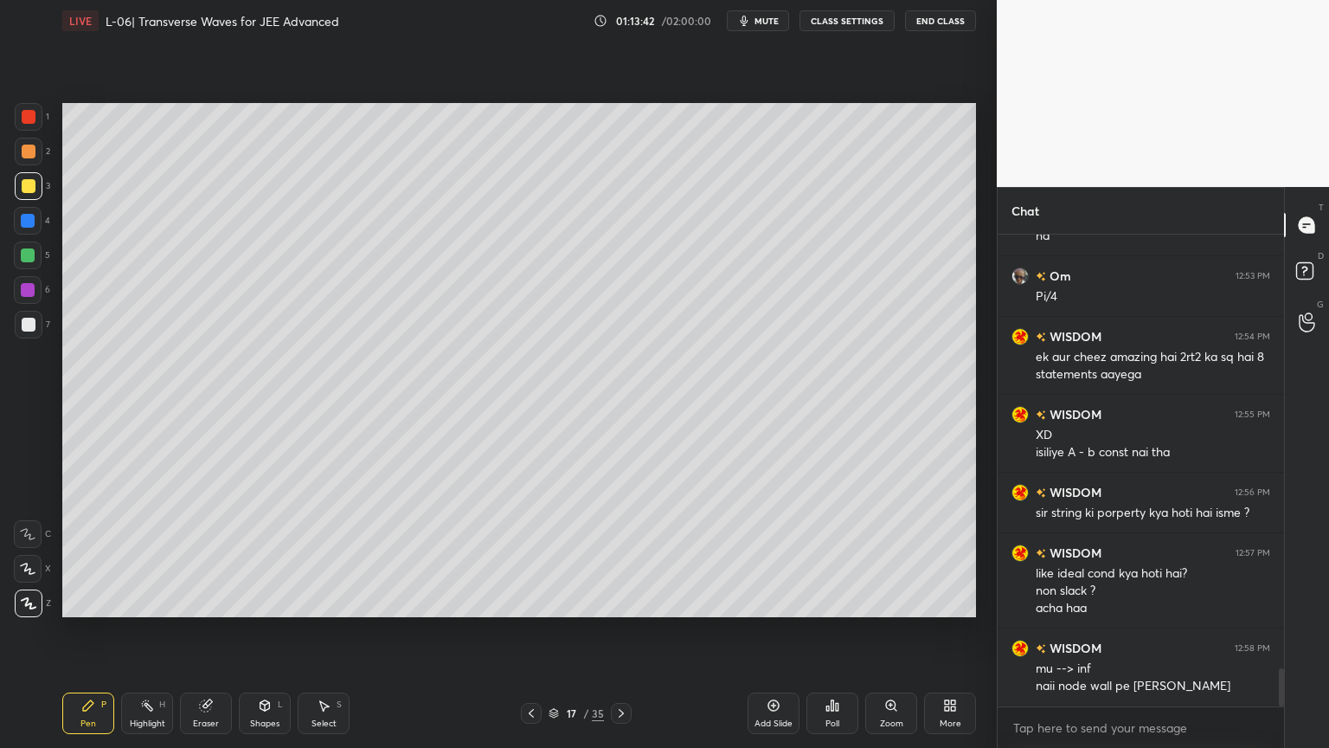
click at [142, 631] on div "Highlight" at bounding box center [147, 723] width 35 height 9
click at [94, 631] on div "Pen" at bounding box center [88, 723] width 16 height 9
click at [142, 631] on circle at bounding box center [143, 705] width 2 height 2
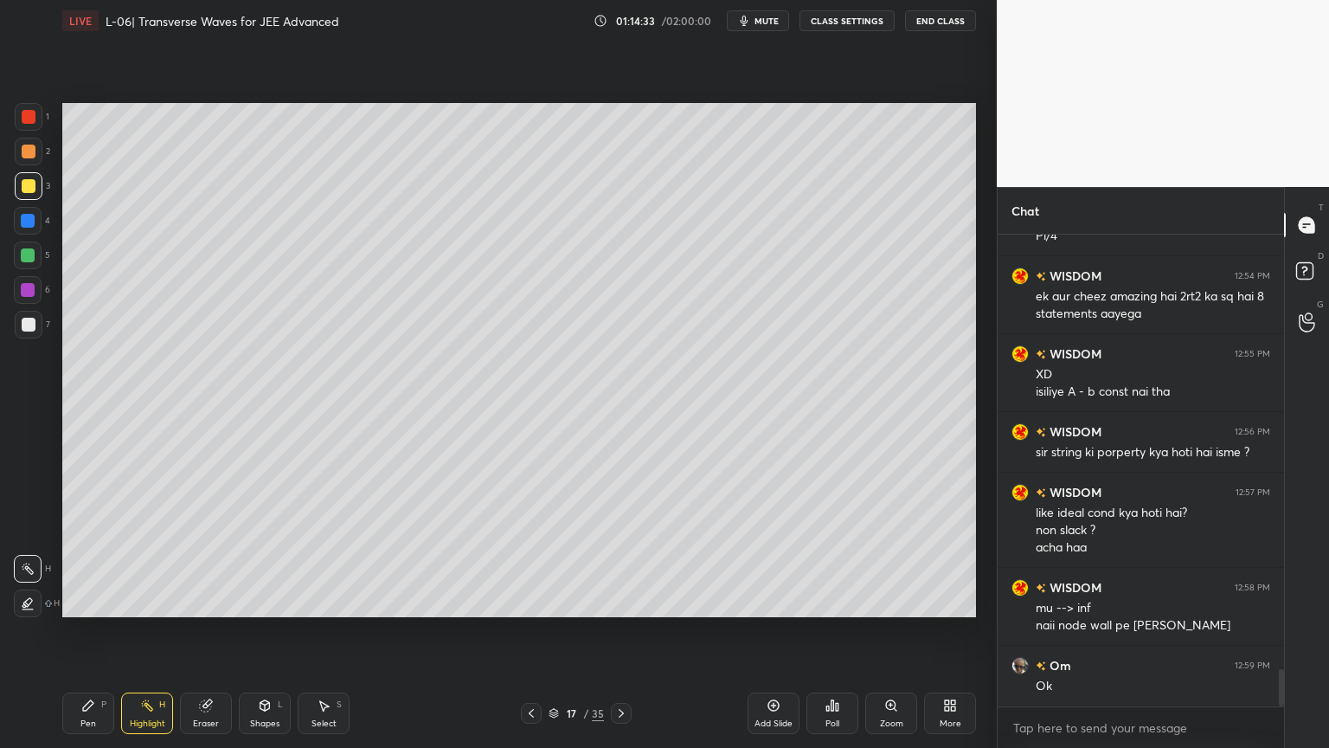
scroll to position [5448, 0]
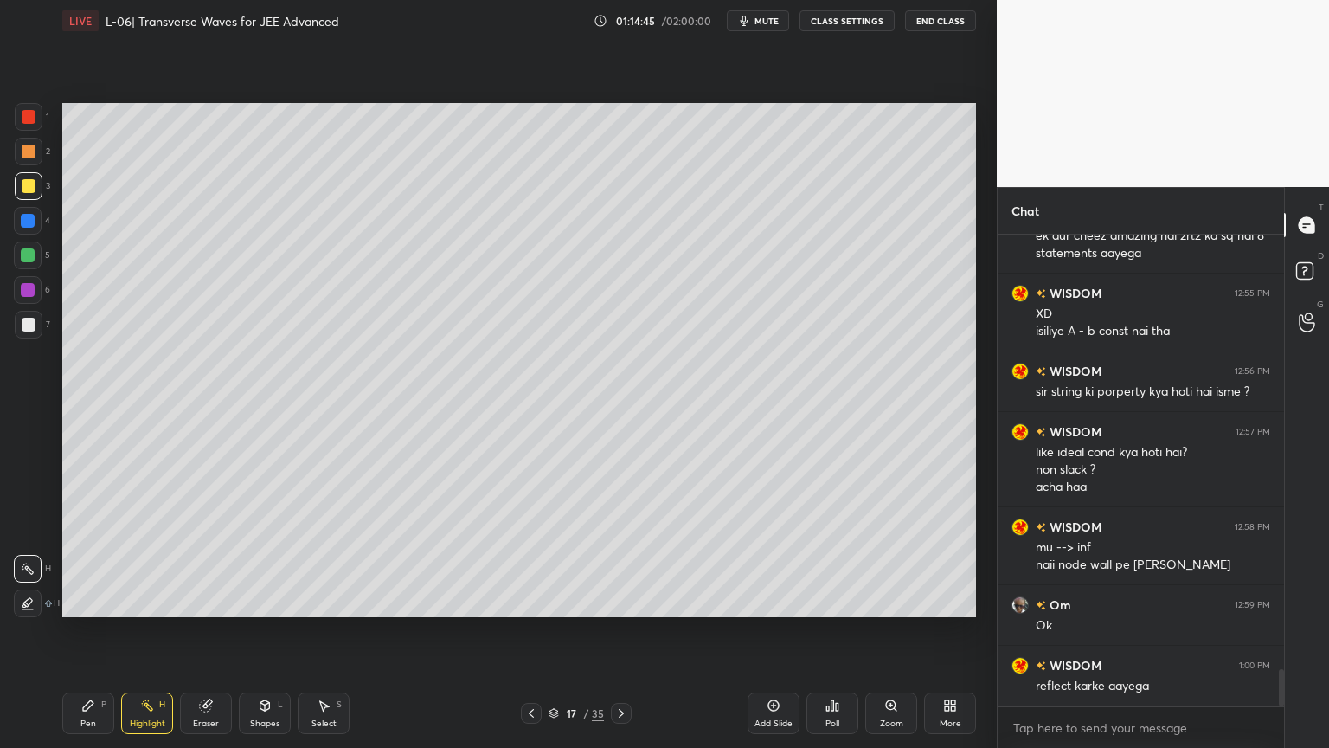
click at [23, 150] on div at bounding box center [29, 152] width 14 height 14
click at [10, 111] on div "1 2 3 4 5 6 7 C X Z C X Z E E Erase all H H" at bounding box center [27, 360] width 55 height 514
click at [17, 108] on div at bounding box center [29, 117] width 28 height 28
click at [28, 325] on div at bounding box center [29, 325] width 14 height 14
click at [20, 183] on div at bounding box center [29, 186] width 28 height 28
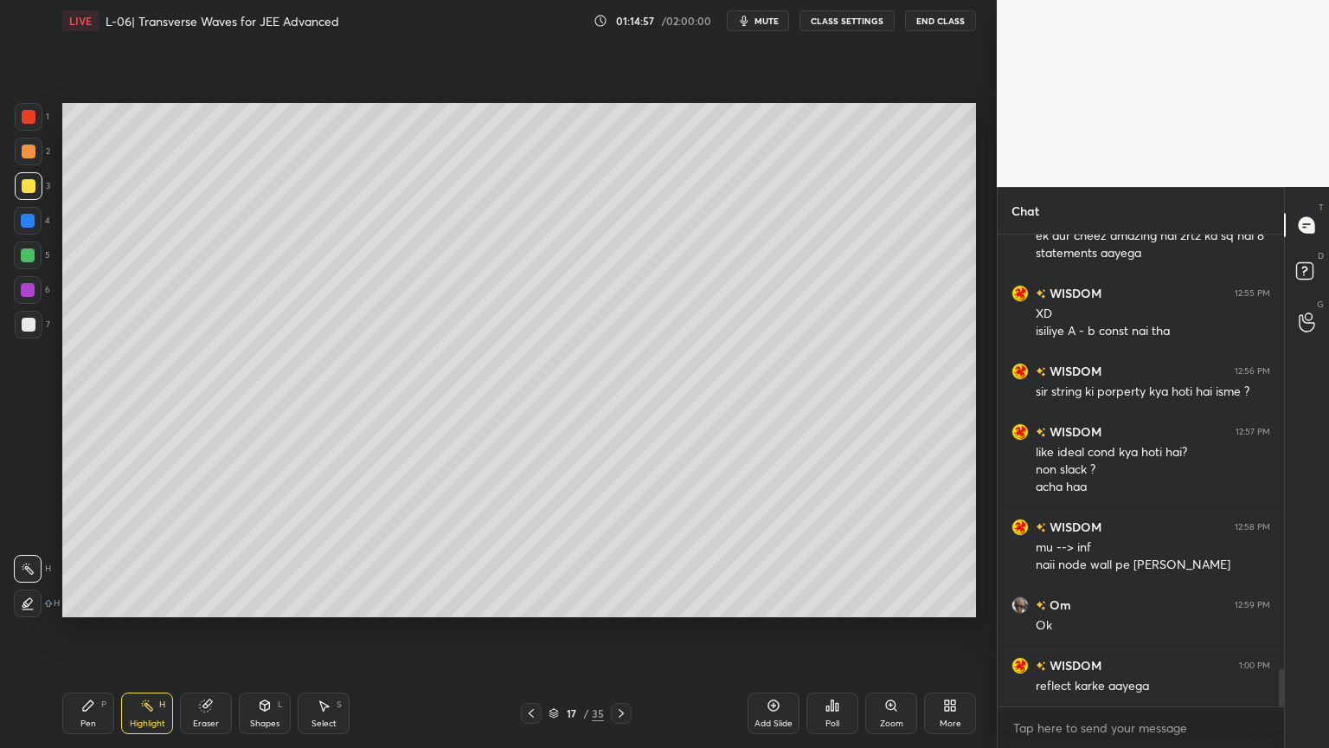
click at [20, 156] on div at bounding box center [29, 152] width 28 height 28
click at [21, 254] on div at bounding box center [28, 255] width 14 height 14
click at [142, 631] on div "Highlight H" at bounding box center [147, 713] width 52 height 42
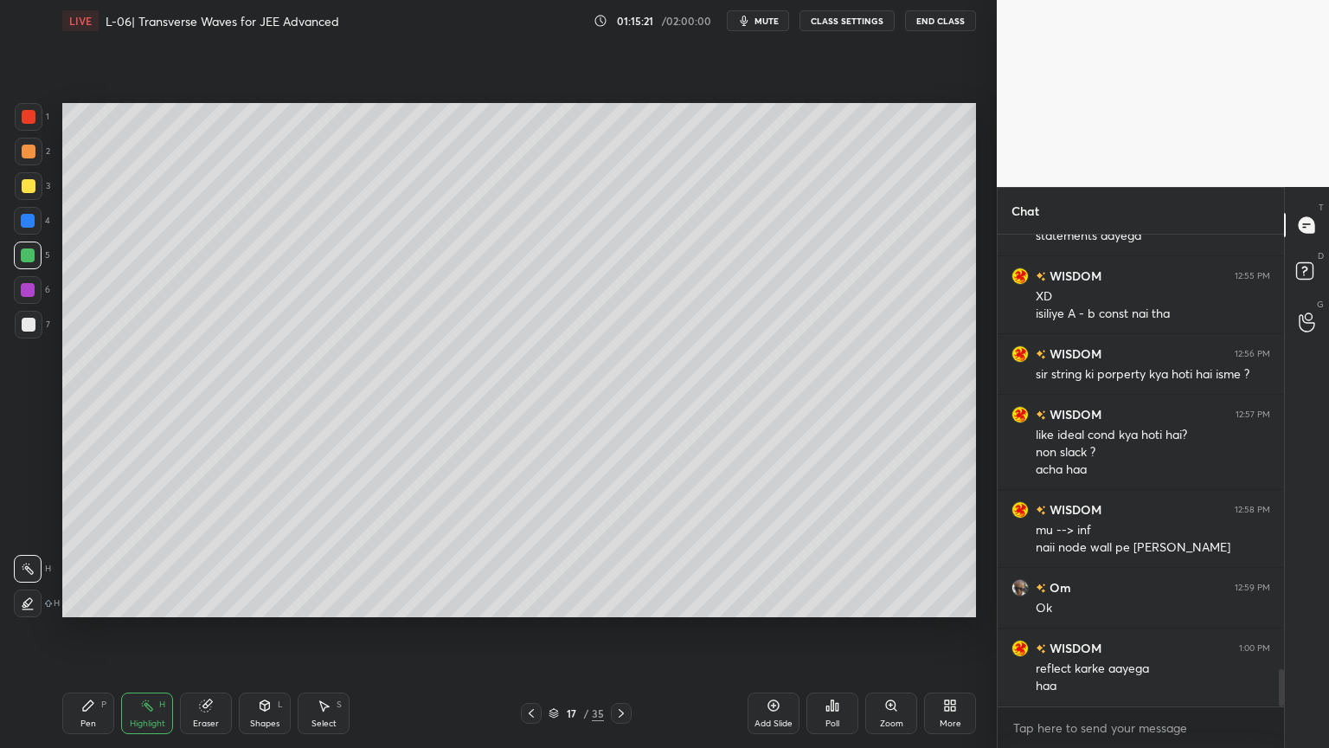
click at [27, 328] on div at bounding box center [29, 325] width 14 height 14
click at [76, 631] on div "Pen P" at bounding box center [88, 713] width 52 height 42
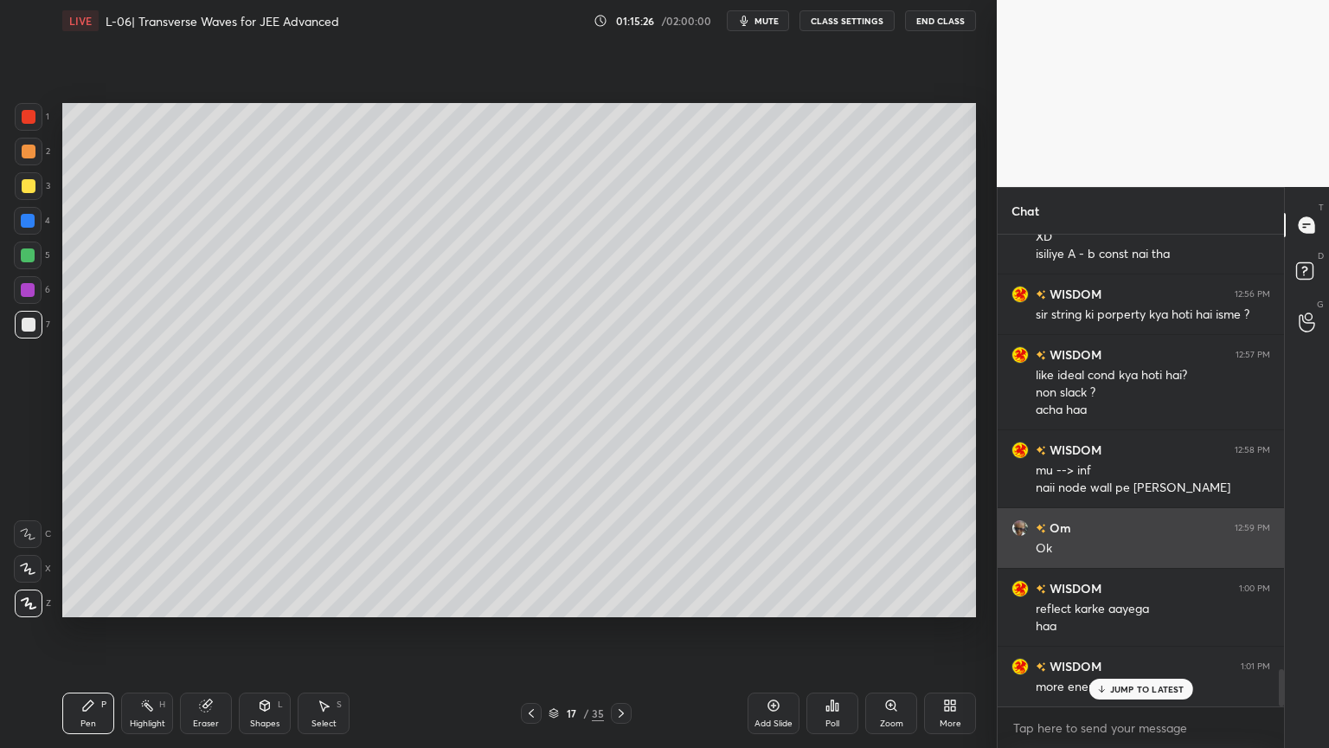
scroll to position [5526, 0]
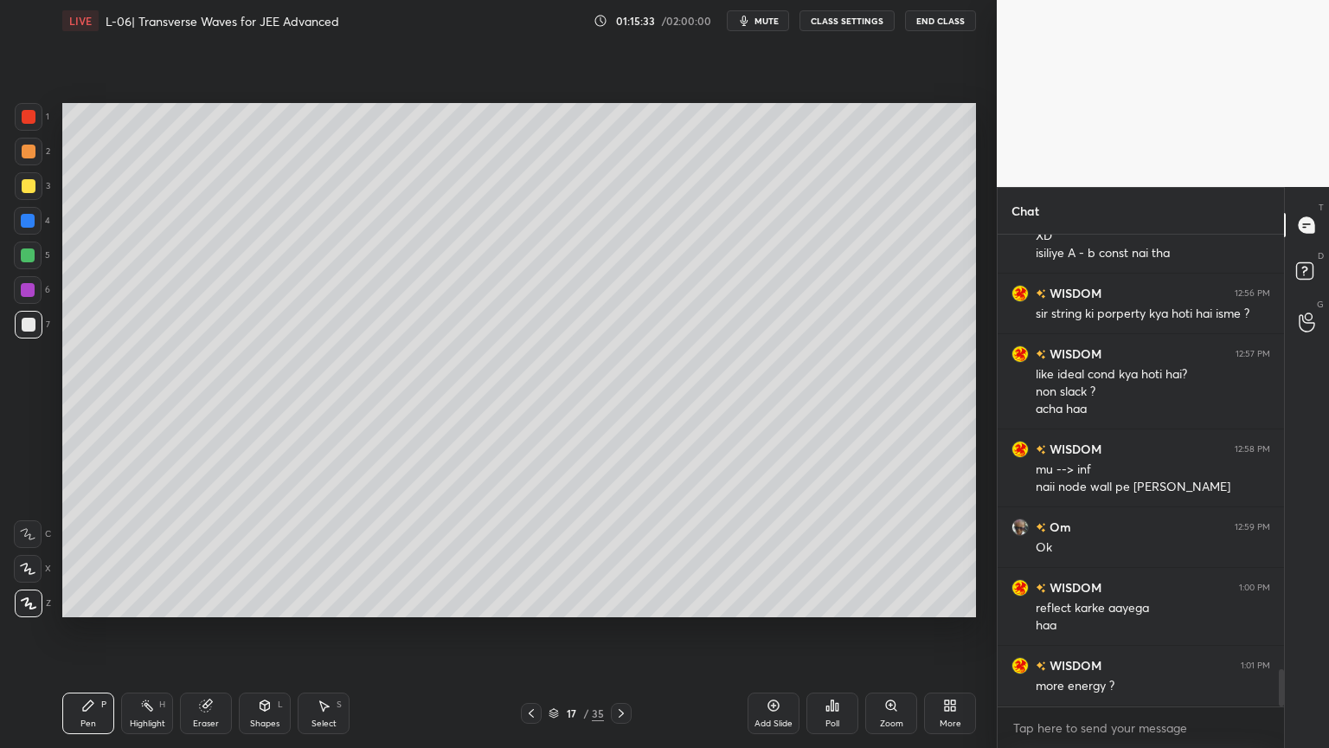
click at [141, 631] on icon at bounding box center [147, 705] width 14 height 14
click at [22, 183] on div at bounding box center [29, 186] width 14 height 14
click at [31, 145] on div at bounding box center [29, 152] width 14 height 14
click at [76, 631] on div "Pen P" at bounding box center [88, 713] width 52 height 42
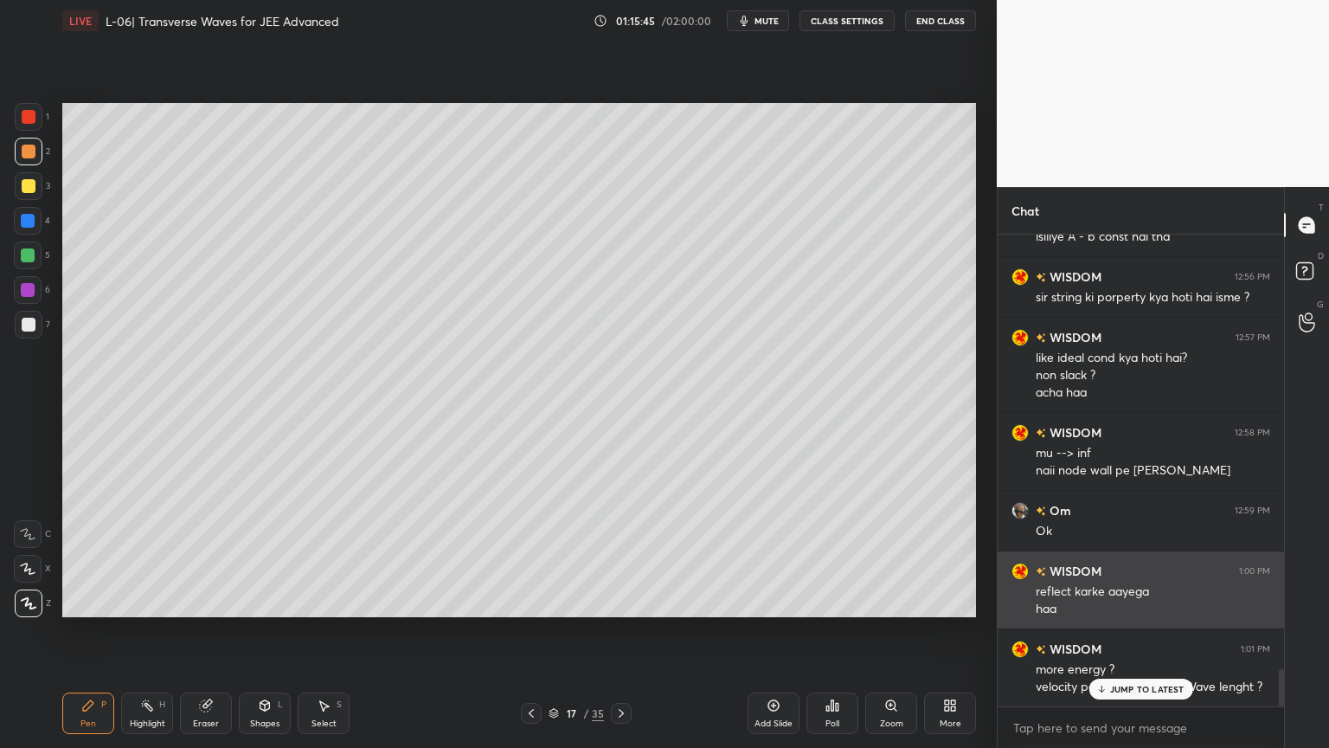
scroll to position [5543, 0]
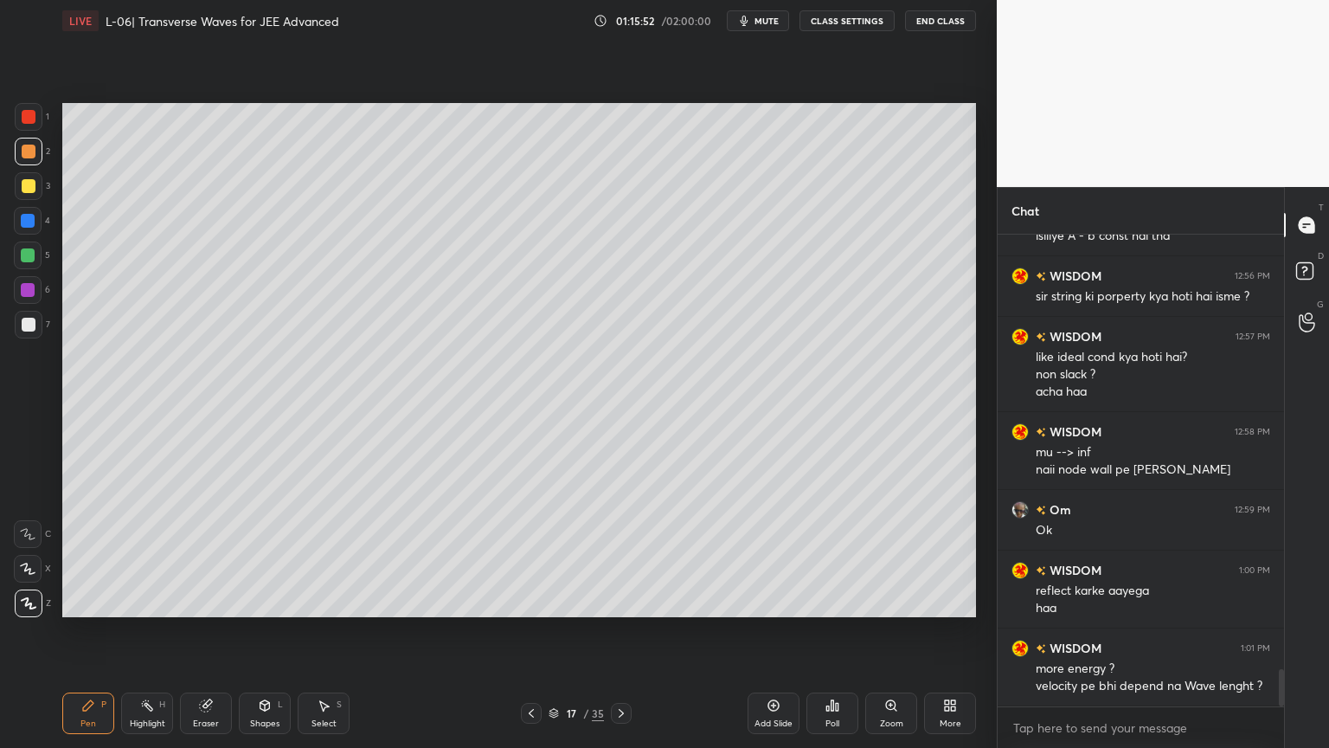
click at [24, 187] on div at bounding box center [29, 186] width 14 height 14
click at [34, 114] on div at bounding box center [29, 117] width 14 height 14
click at [145, 631] on icon at bounding box center [147, 705] width 14 height 14
click at [25, 190] on div at bounding box center [29, 186] width 14 height 14
click at [76, 631] on div "Pen P" at bounding box center [88, 713] width 52 height 42
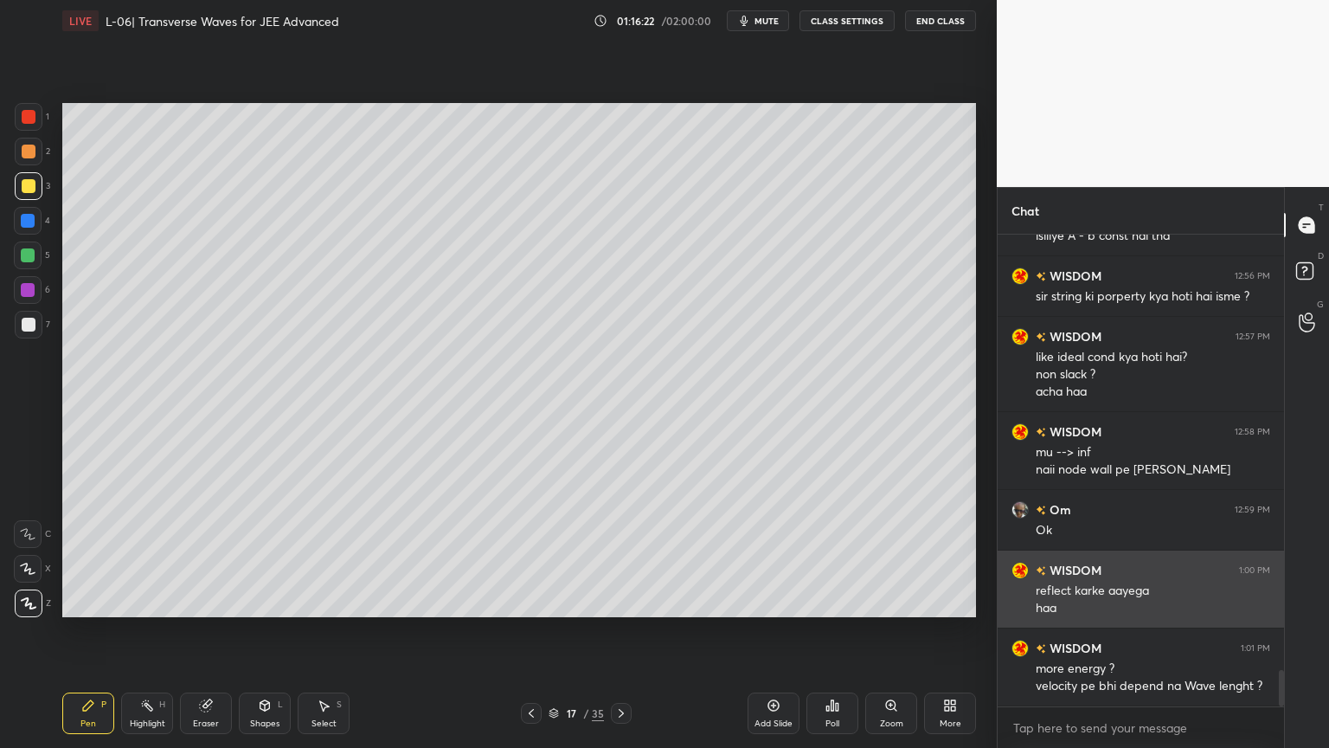
scroll to position [5604, 0]
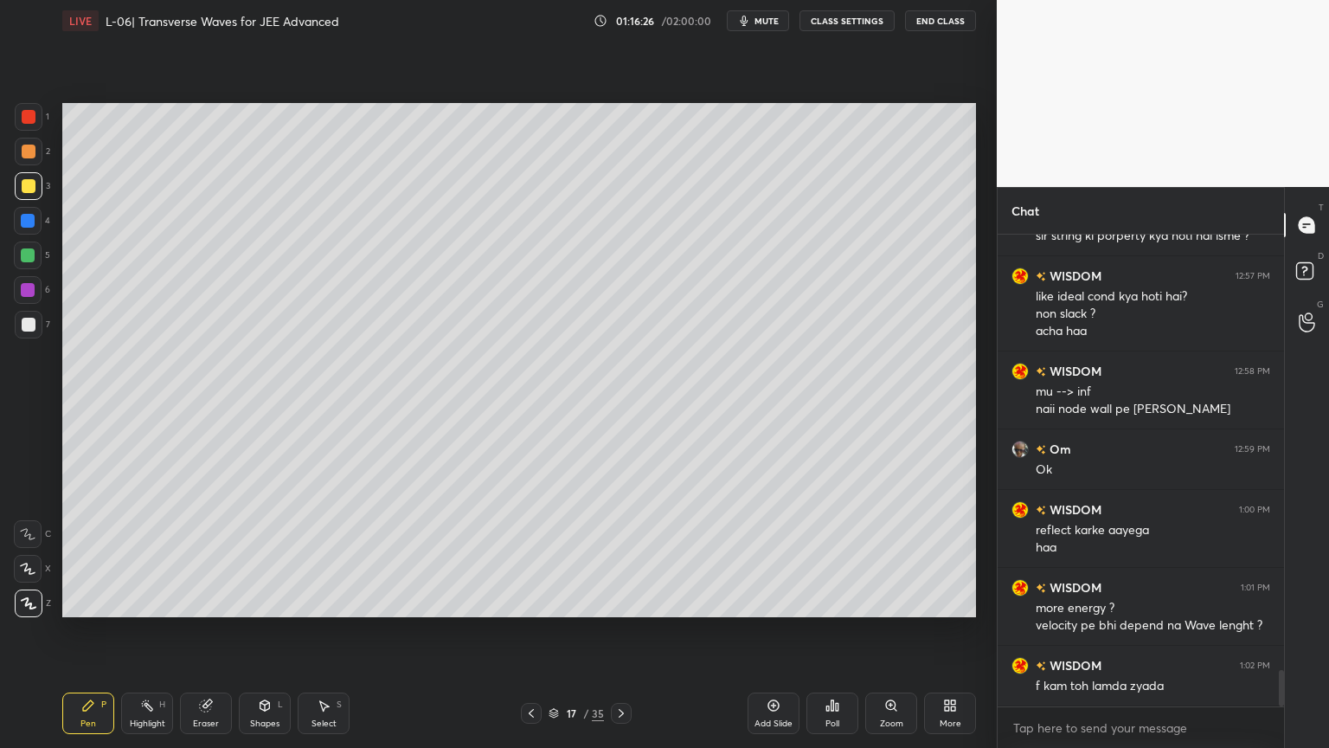
click at [146, 631] on icon at bounding box center [147, 705] width 14 height 14
click at [19, 294] on div at bounding box center [28, 290] width 28 height 28
click at [77, 631] on div "Pen P" at bounding box center [88, 713] width 52 height 42
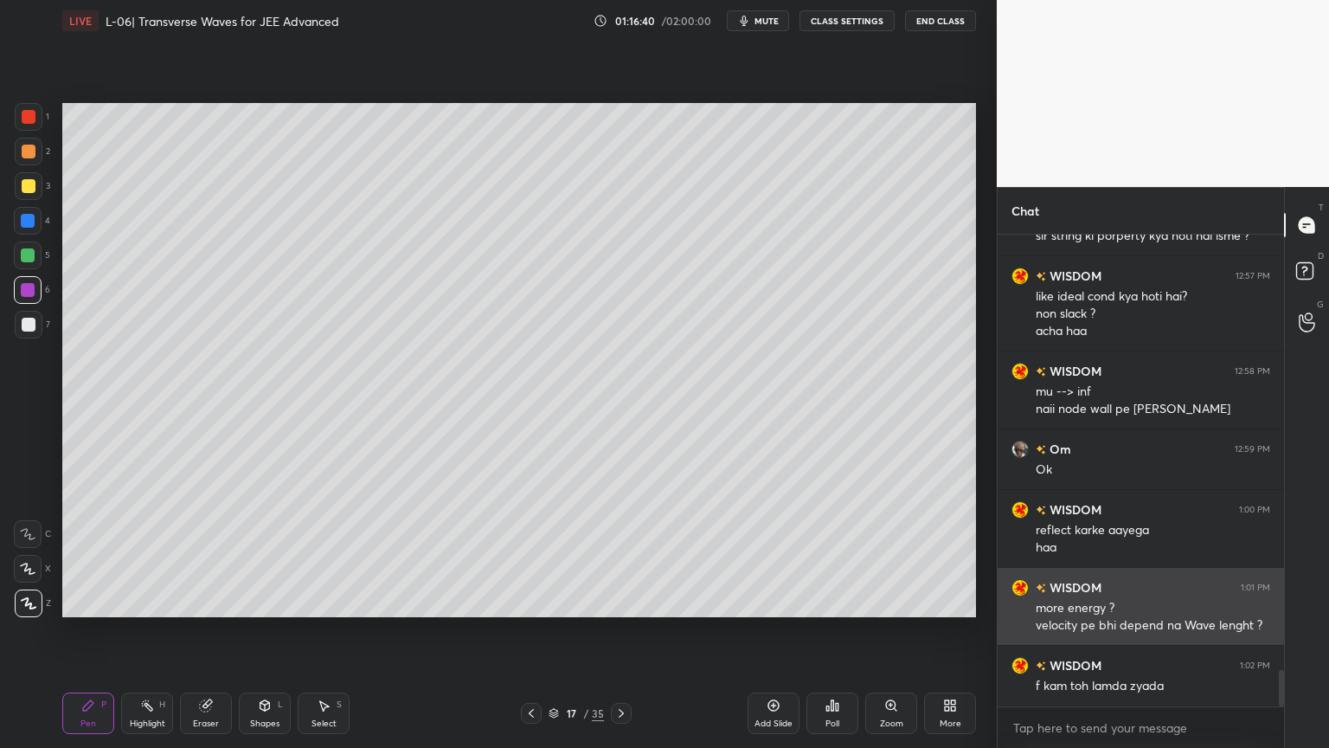
scroll to position [5621, 0]
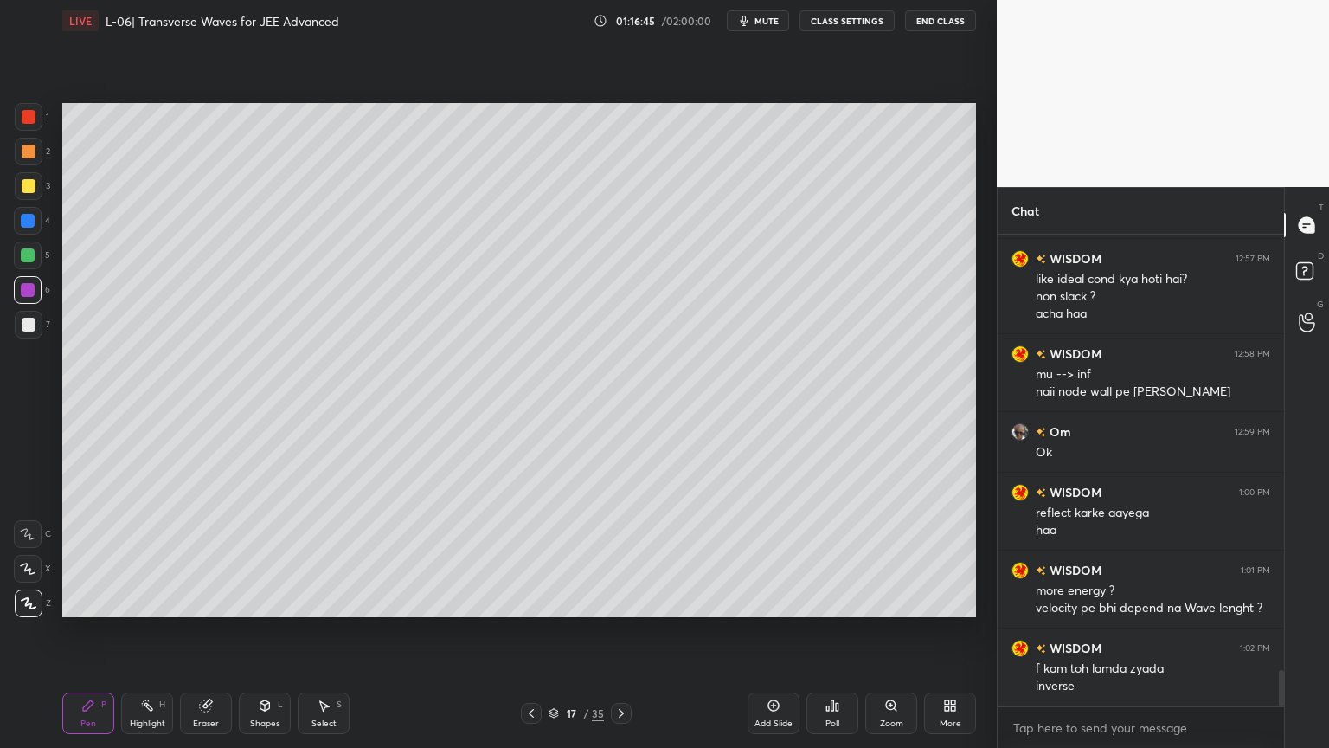
click at [138, 631] on div "Highlight H" at bounding box center [147, 713] width 52 height 42
click at [21, 197] on div at bounding box center [29, 186] width 28 height 28
click at [156, 631] on div "Highlight H" at bounding box center [147, 713] width 52 height 42
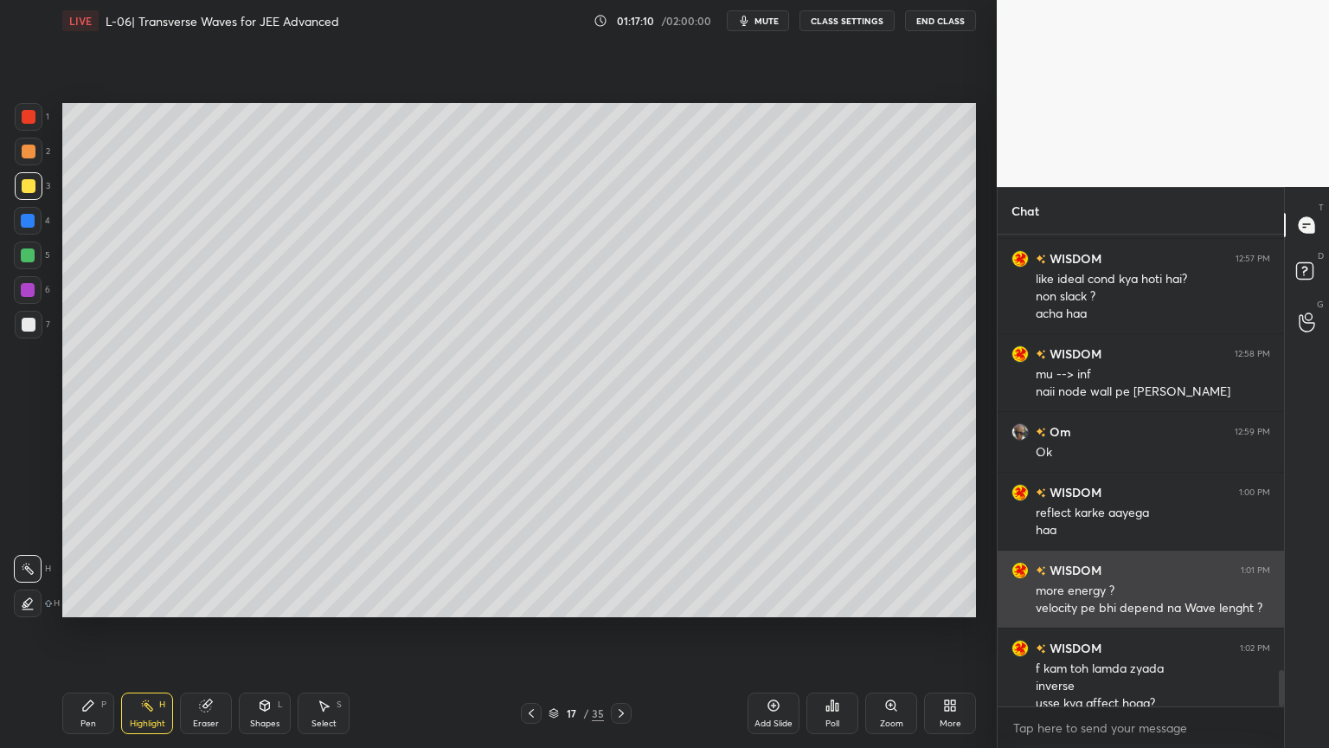
scroll to position [5638, 0]
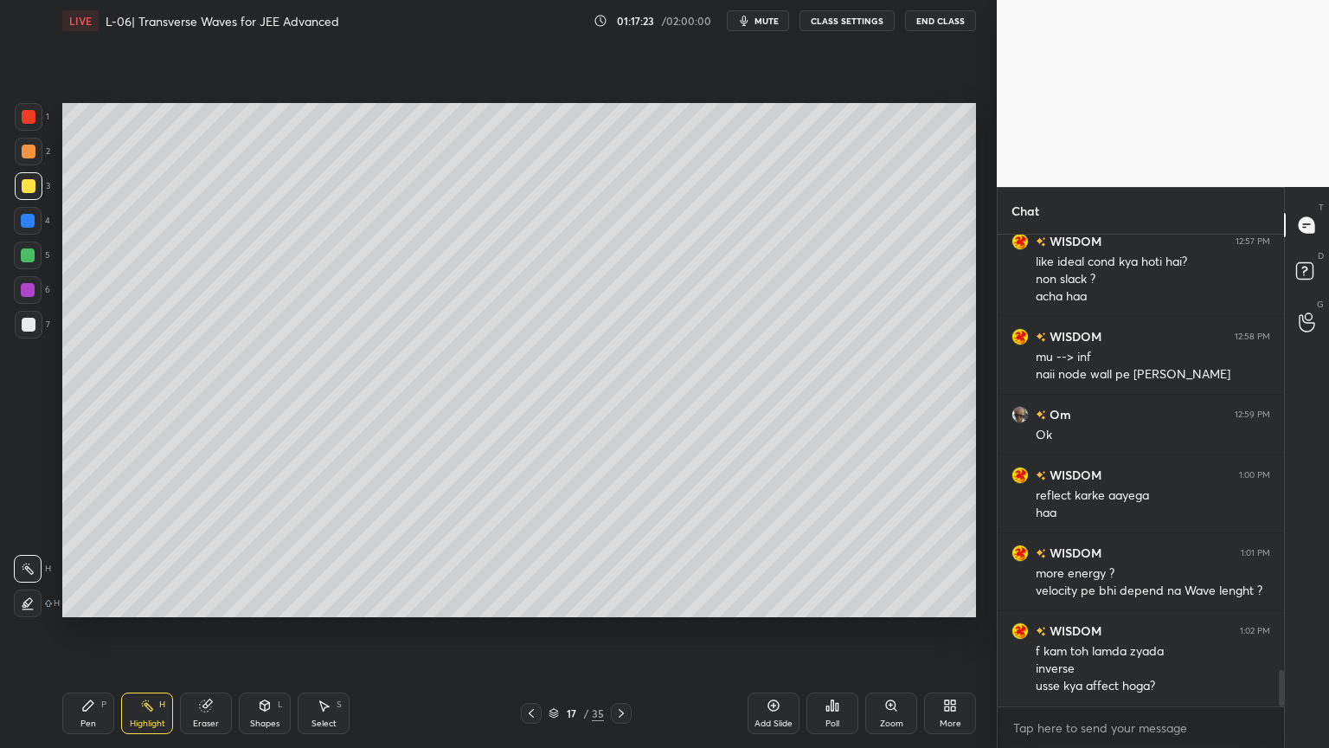
click at [85, 631] on icon at bounding box center [88, 705] width 10 height 10
click at [23, 253] on div at bounding box center [28, 255] width 14 height 14
click at [28, 226] on div at bounding box center [28, 221] width 14 height 14
click at [139, 631] on div "Highlight H" at bounding box center [147, 713] width 52 height 42
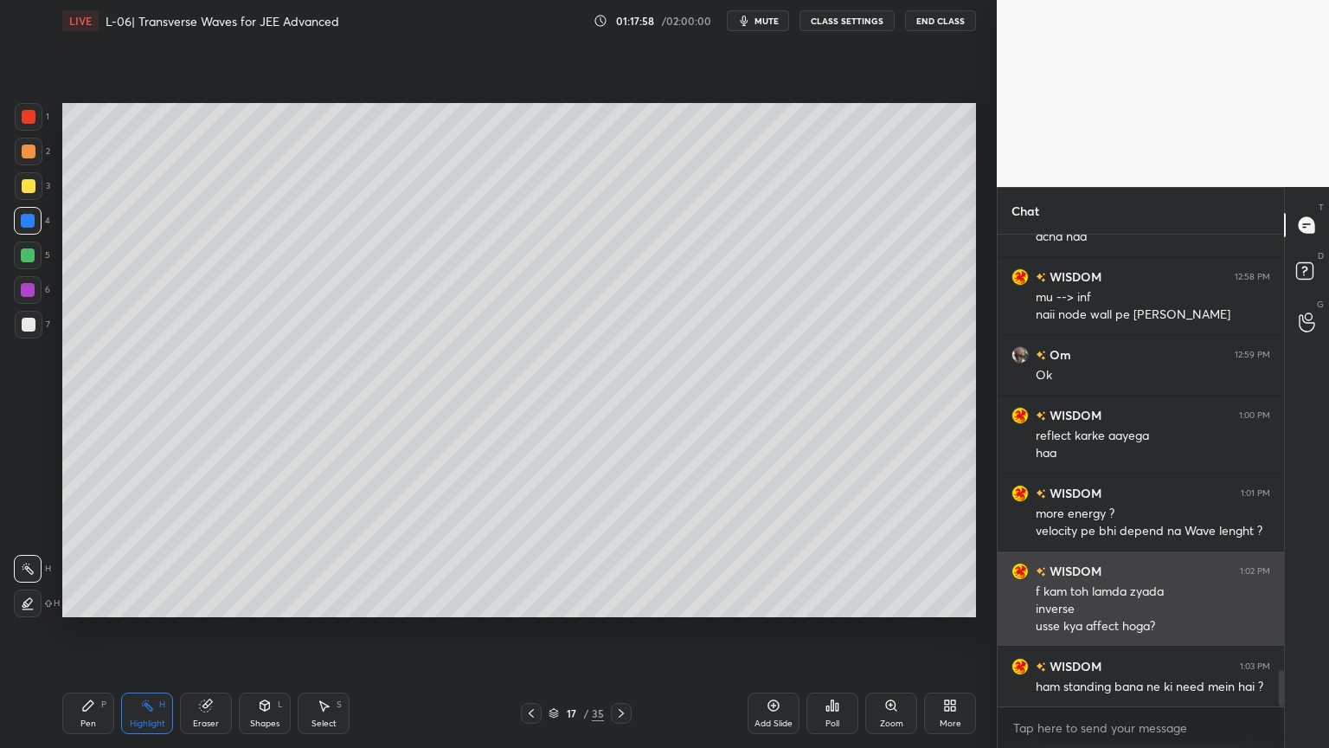
scroll to position [5699, 0]
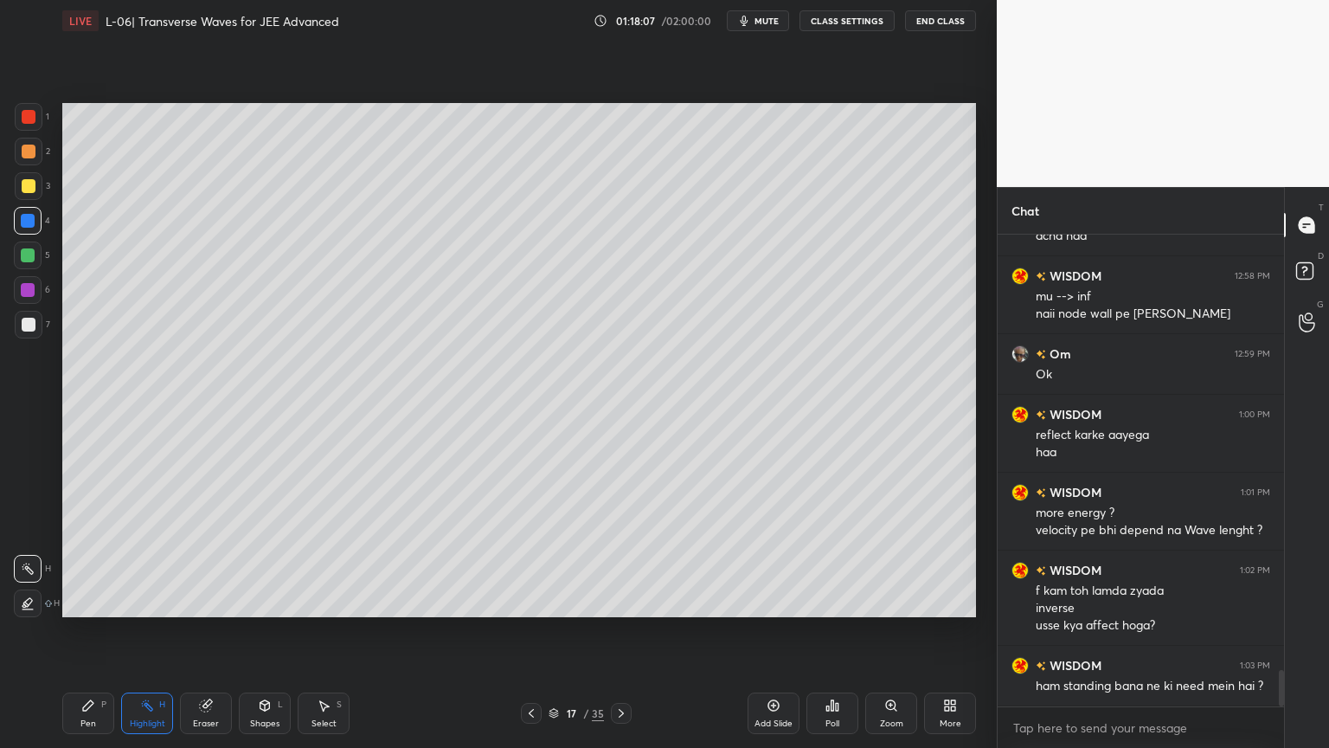
click at [35, 249] on div at bounding box center [28, 255] width 28 height 28
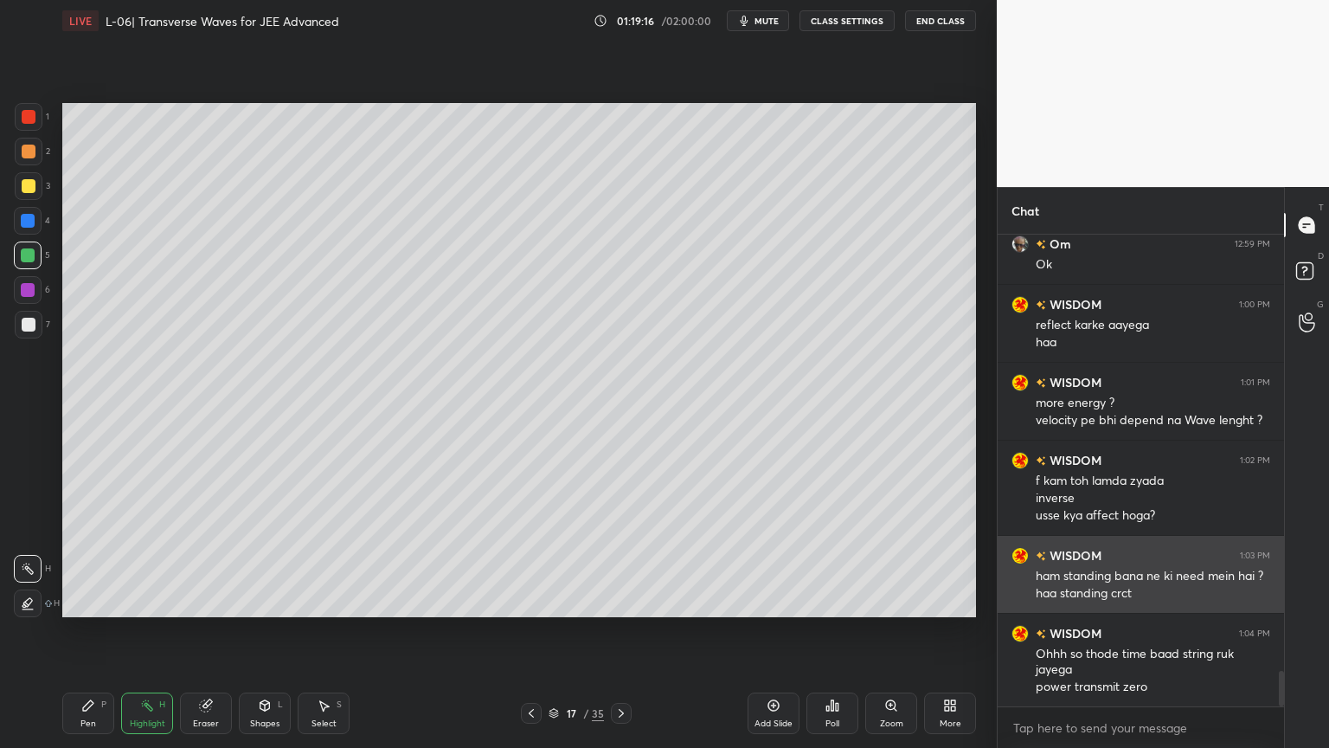
scroll to position [5810, 0]
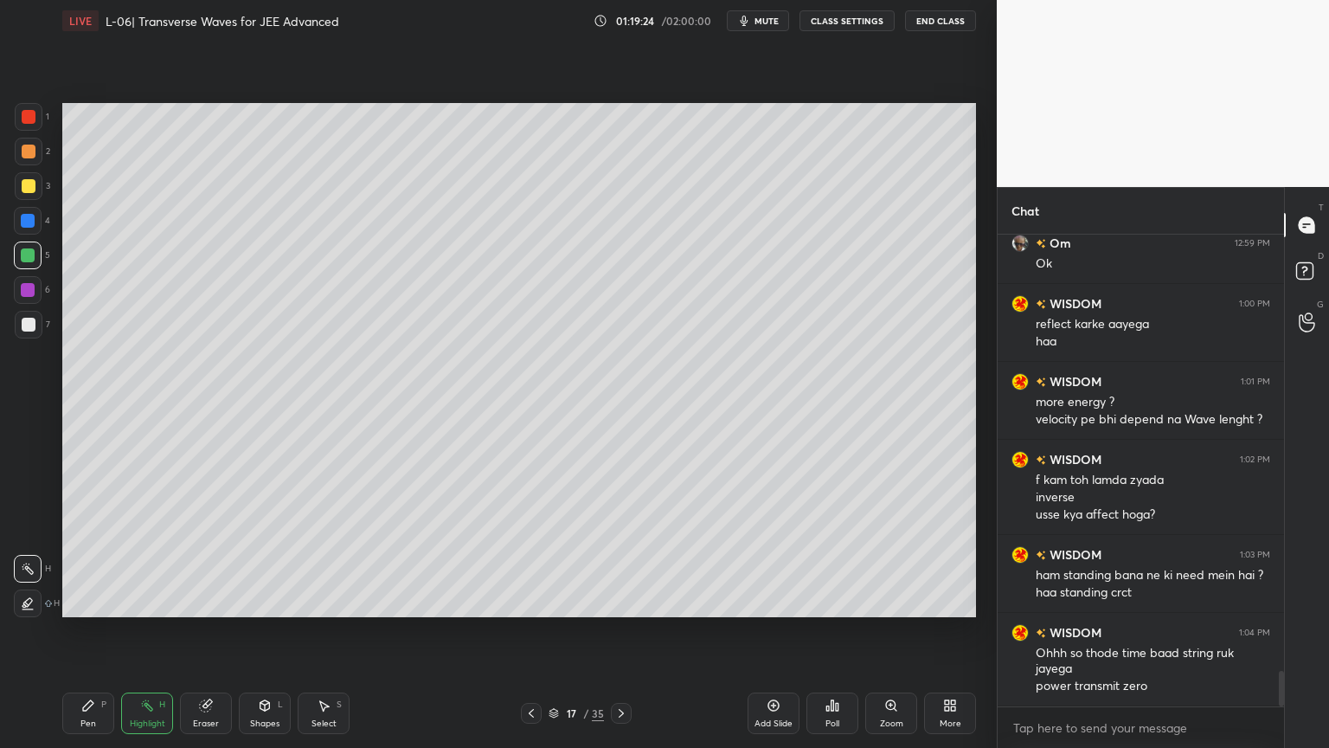
click at [23, 156] on div at bounding box center [29, 152] width 14 height 14
click at [87, 631] on icon at bounding box center [88, 705] width 10 height 10
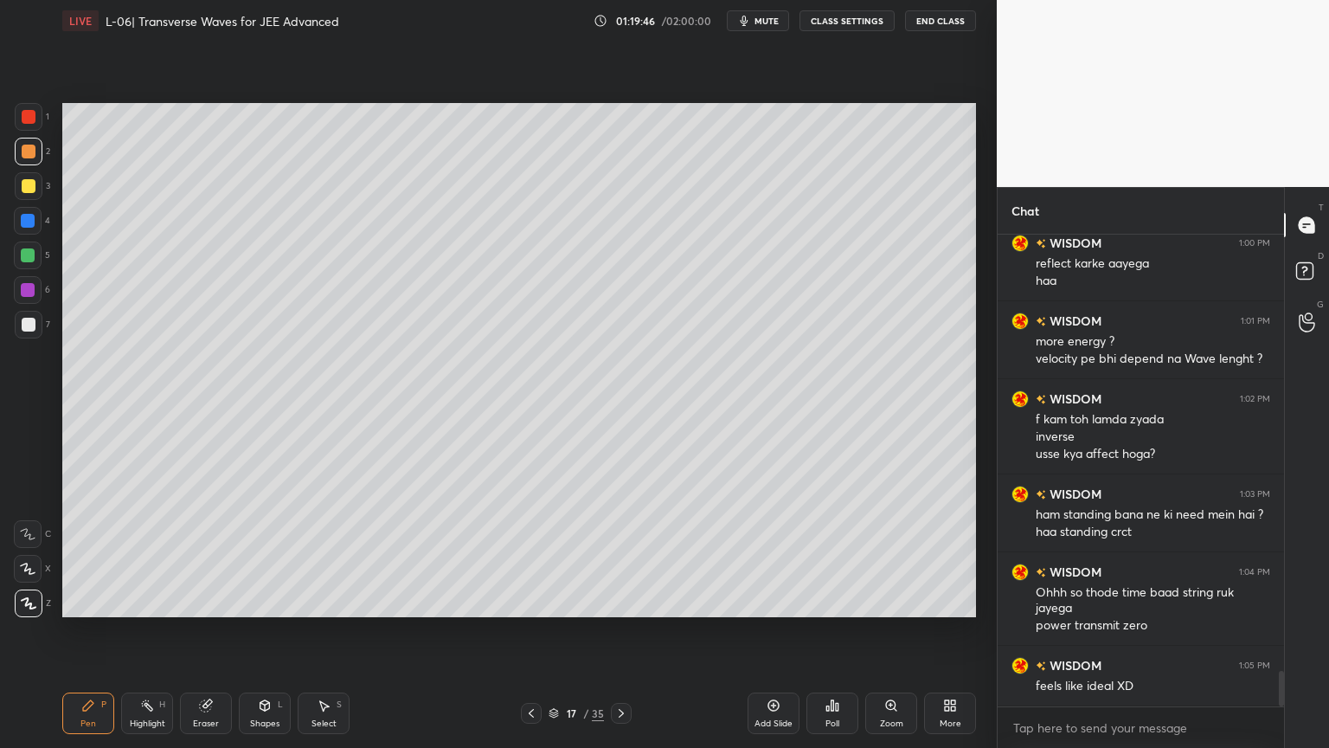
click at [148, 631] on div "Highlight H" at bounding box center [147, 713] width 52 height 42
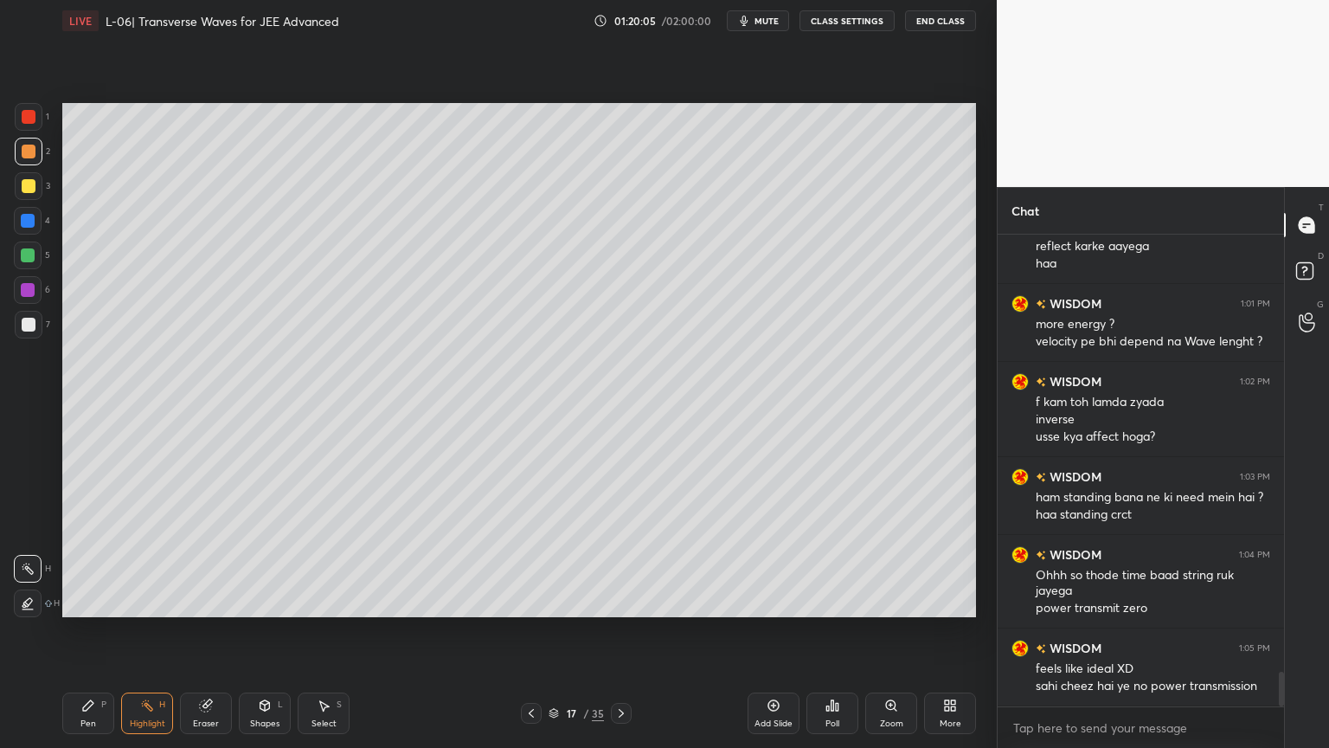
click at [28, 225] on div at bounding box center [28, 221] width 14 height 14
click at [78, 631] on div "Pen P" at bounding box center [88, 713] width 52 height 42
click at [152, 631] on icon at bounding box center [147, 705] width 14 height 14
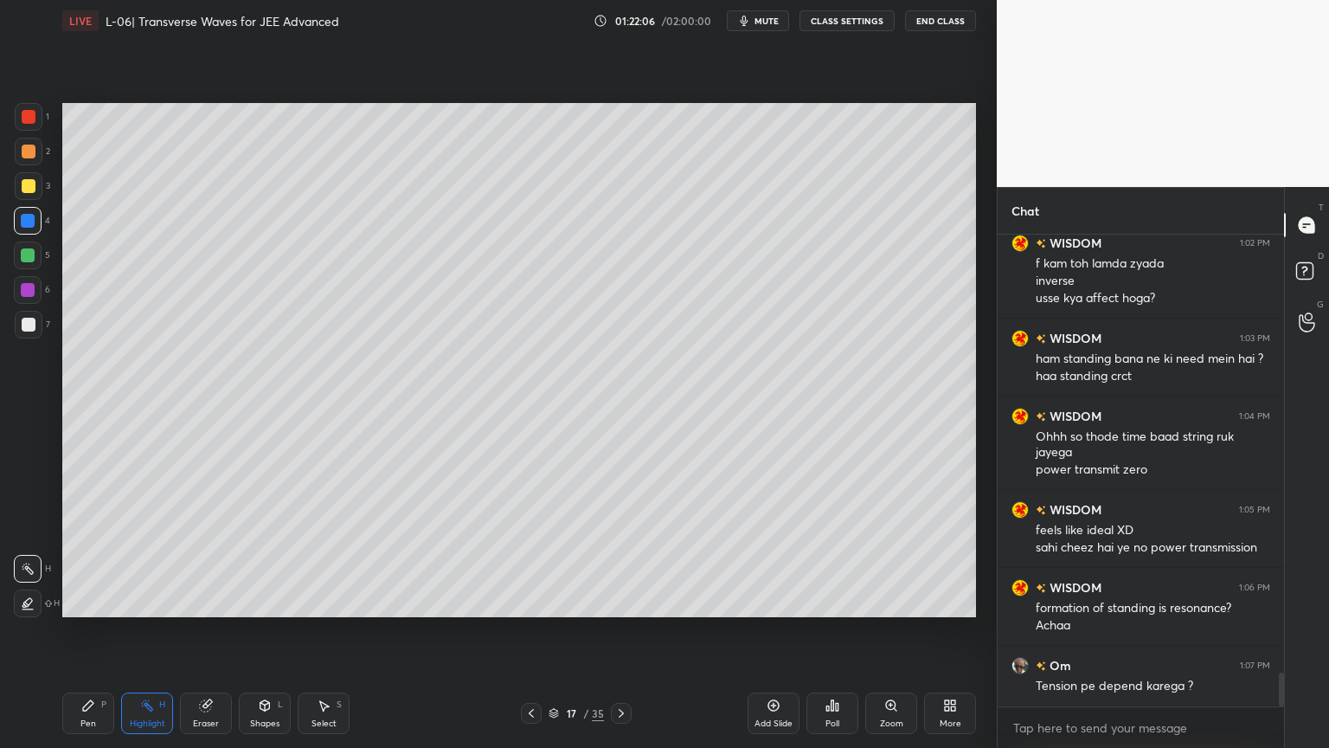
scroll to position [6086, 0]
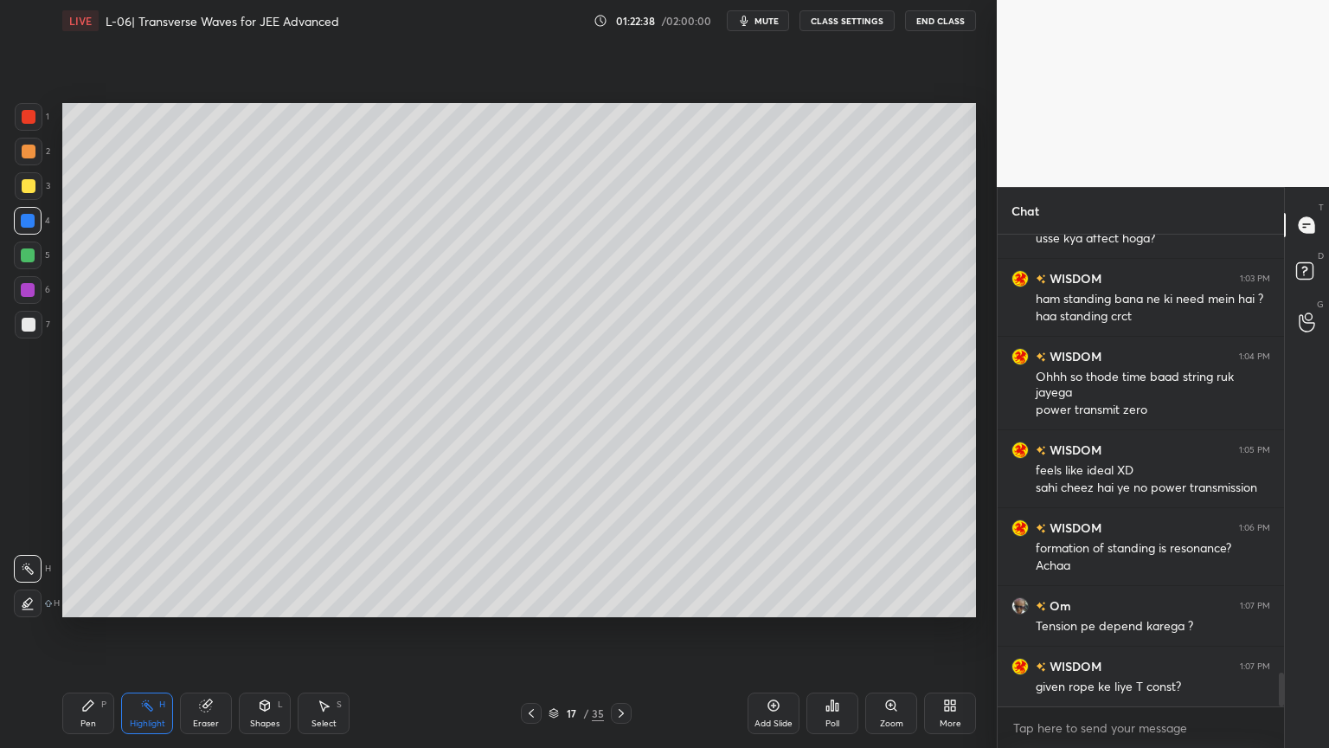
click at [784, 631] on div "Add Slide" at bounding box center [774, 723] width 38 height 9
click at [29, 159] on div at bounding box center [29, 152] width 28 height 28
click at [91, 631] on div "Pen" at bounding box center [88, 723] width 16 height 9
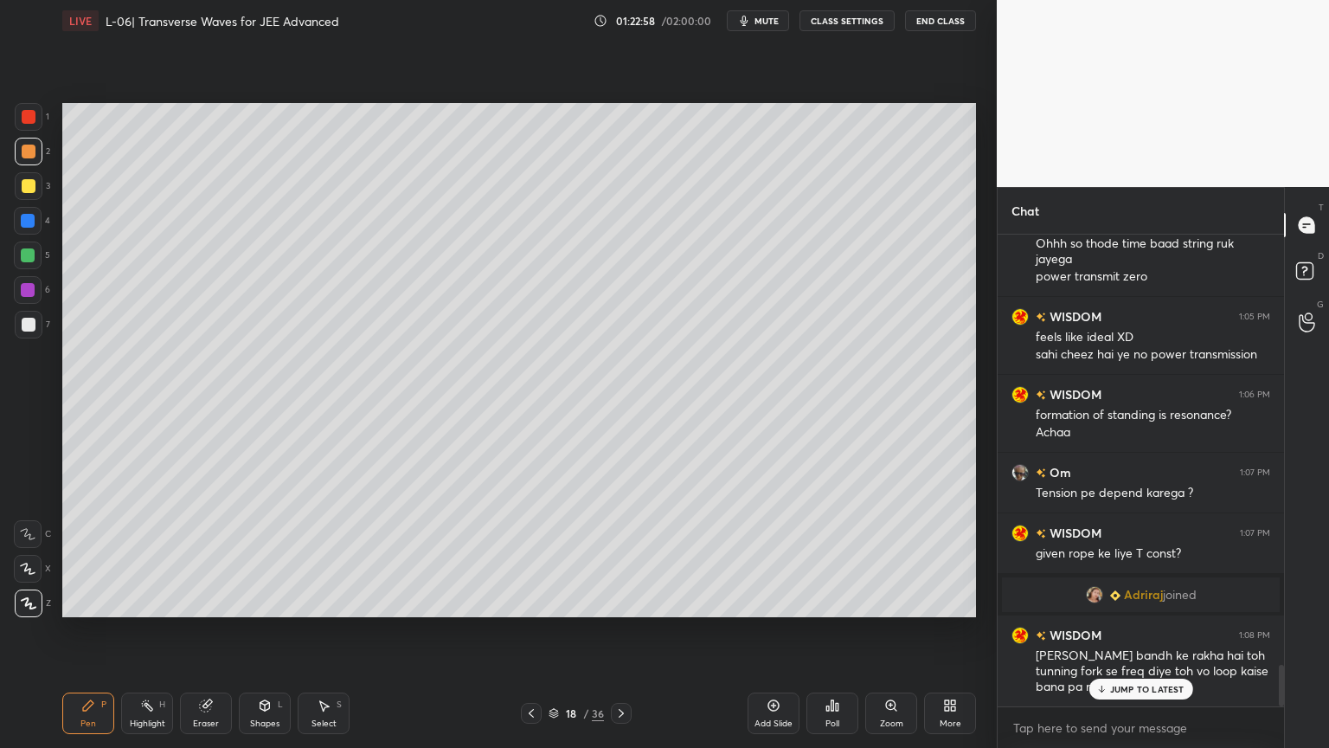
scroll to position [4896, 0]
click at [531, 631] on icon at bounding box center [531, 713] width 14 height 14
click at [145, 631] on icon at bounding box center [147, 705] width 14 height 14
click at [624, 631] on icon at bounding box center [621, 713] width 14 height 14
click at [258, 631] on icon at bounding box center [265, 705] width 14 height 14
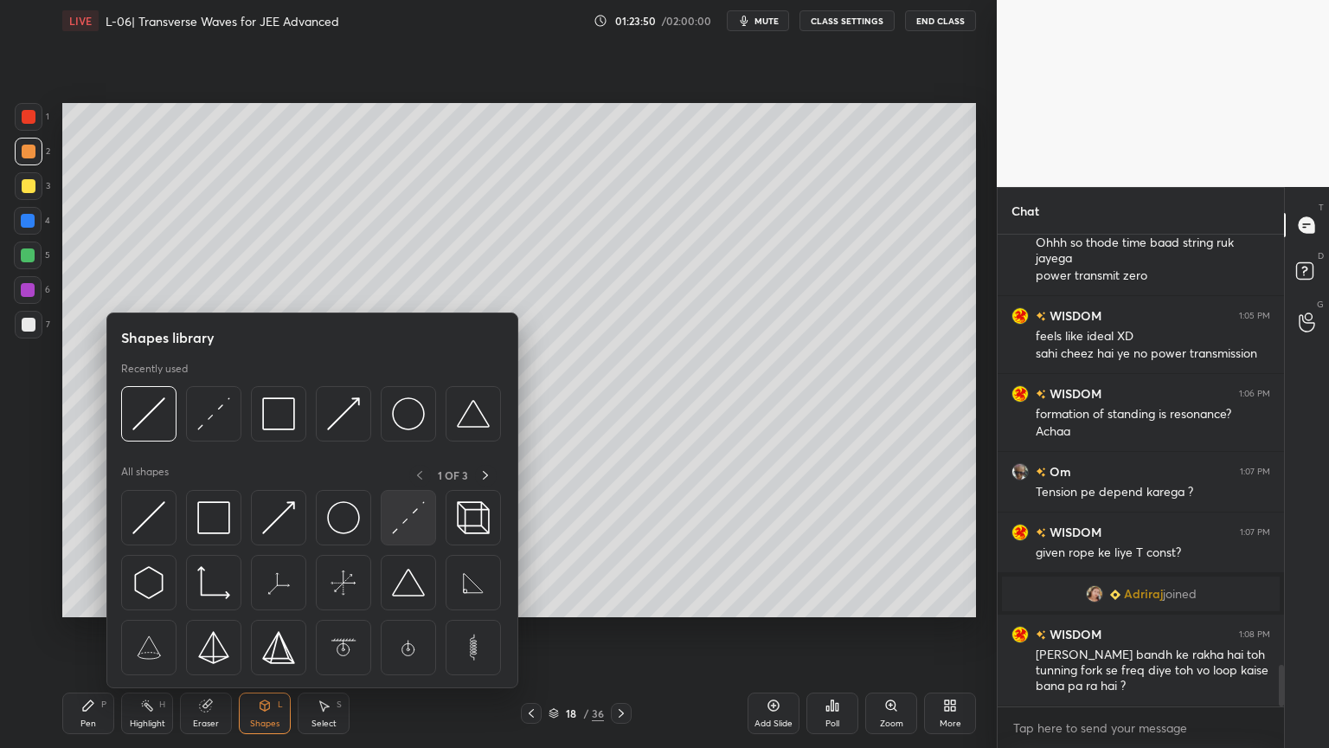
click at [412, 530] on img at bounding box center [408, 517] width 33 height 33
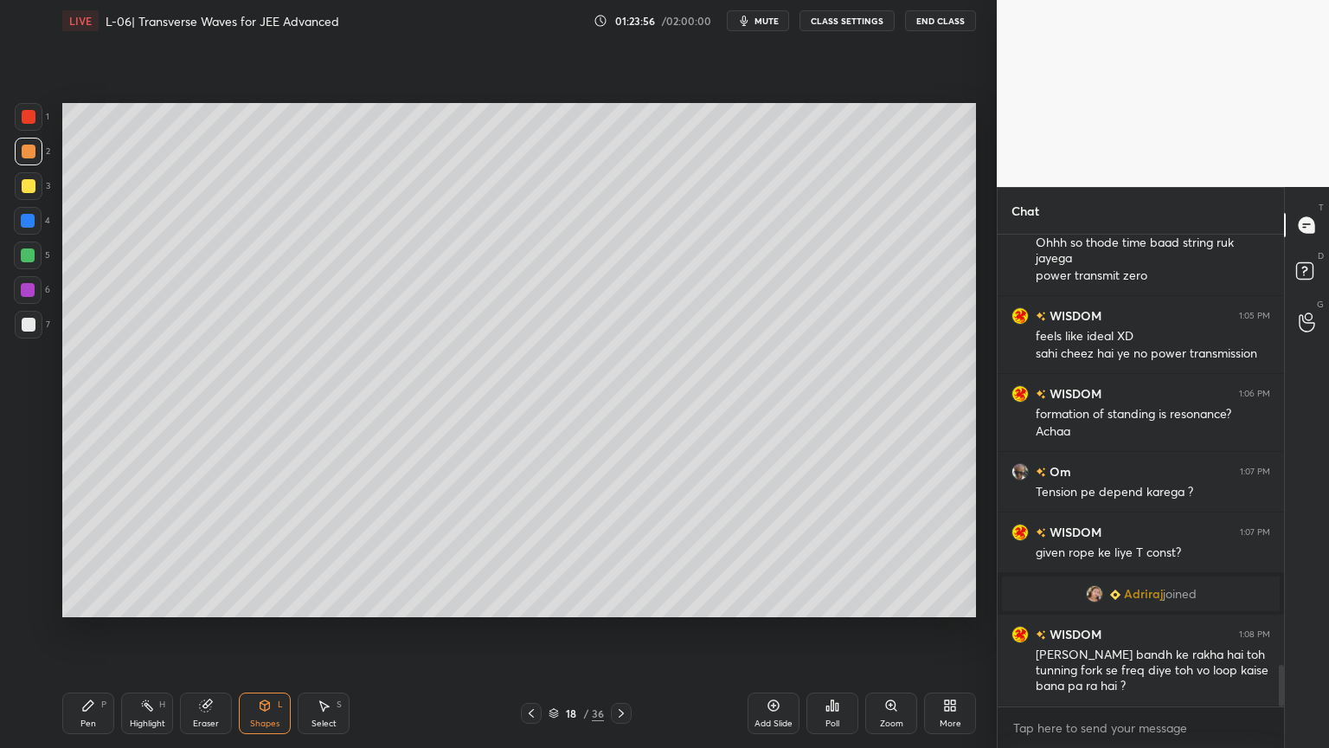
click at [259, 631] on div "Shapes L" at bounding box center [265, 713] width 52 height 42
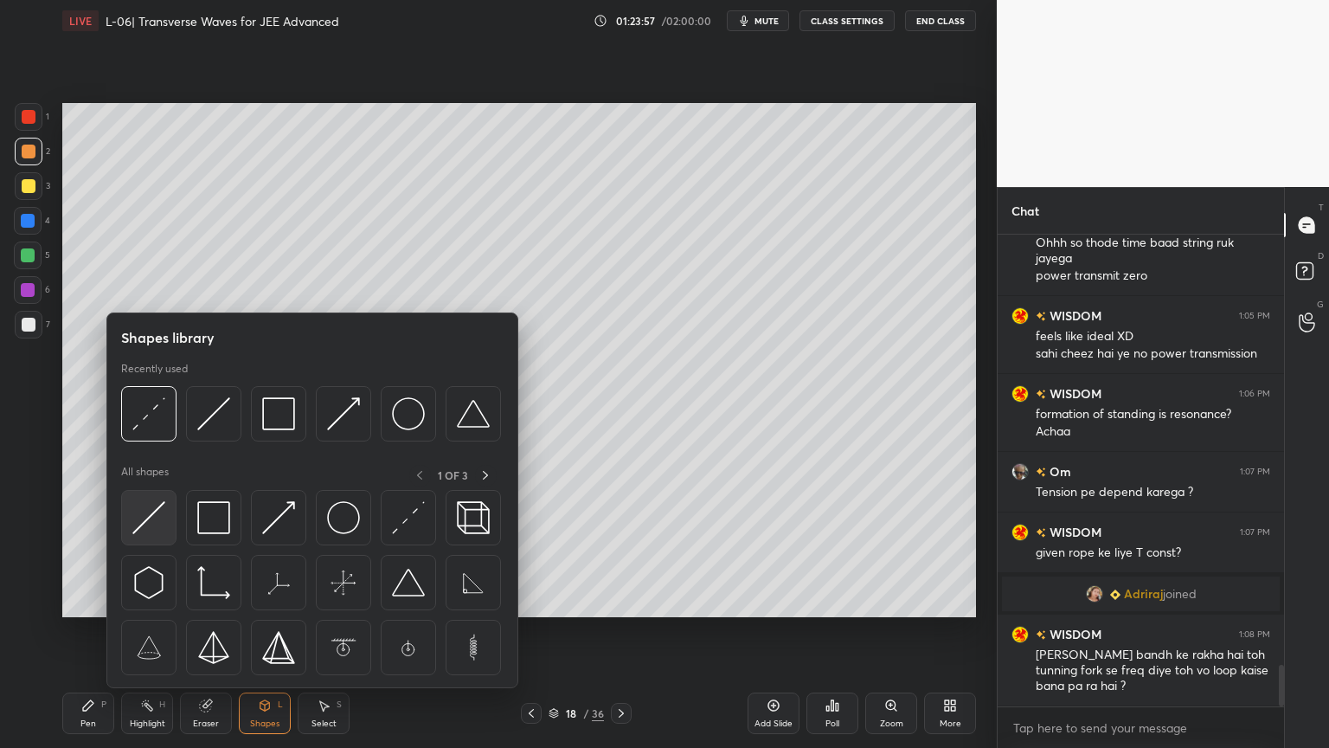
click at [149, 505] on img at bounding box center [148, 517] width 33 height 33
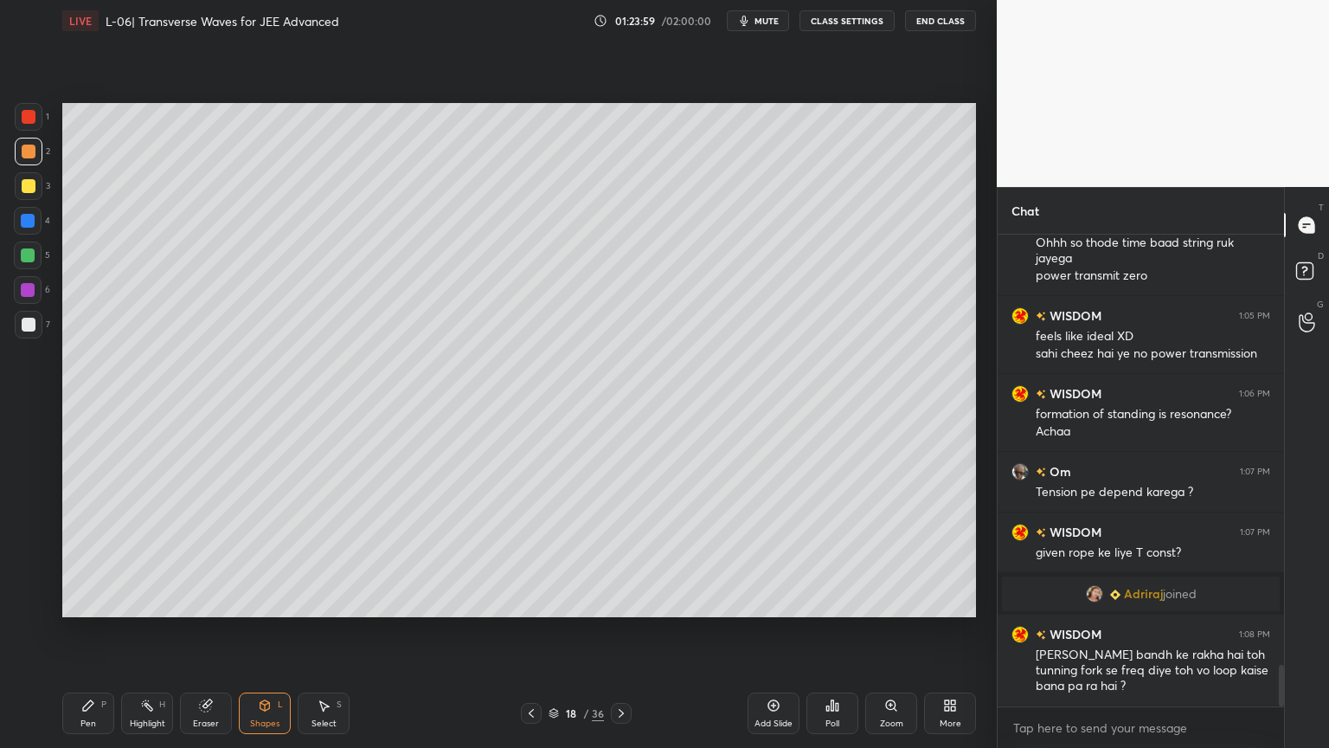
click at [19, 180] on div at bounding box center [29, 186] width 28 height 28
click at [88, 631] on icon at bounding box center [88, 705] width 10 height 10
click at [249, 631] on div "Shapes L" at bounding box center [265, 713] width 52 height 42
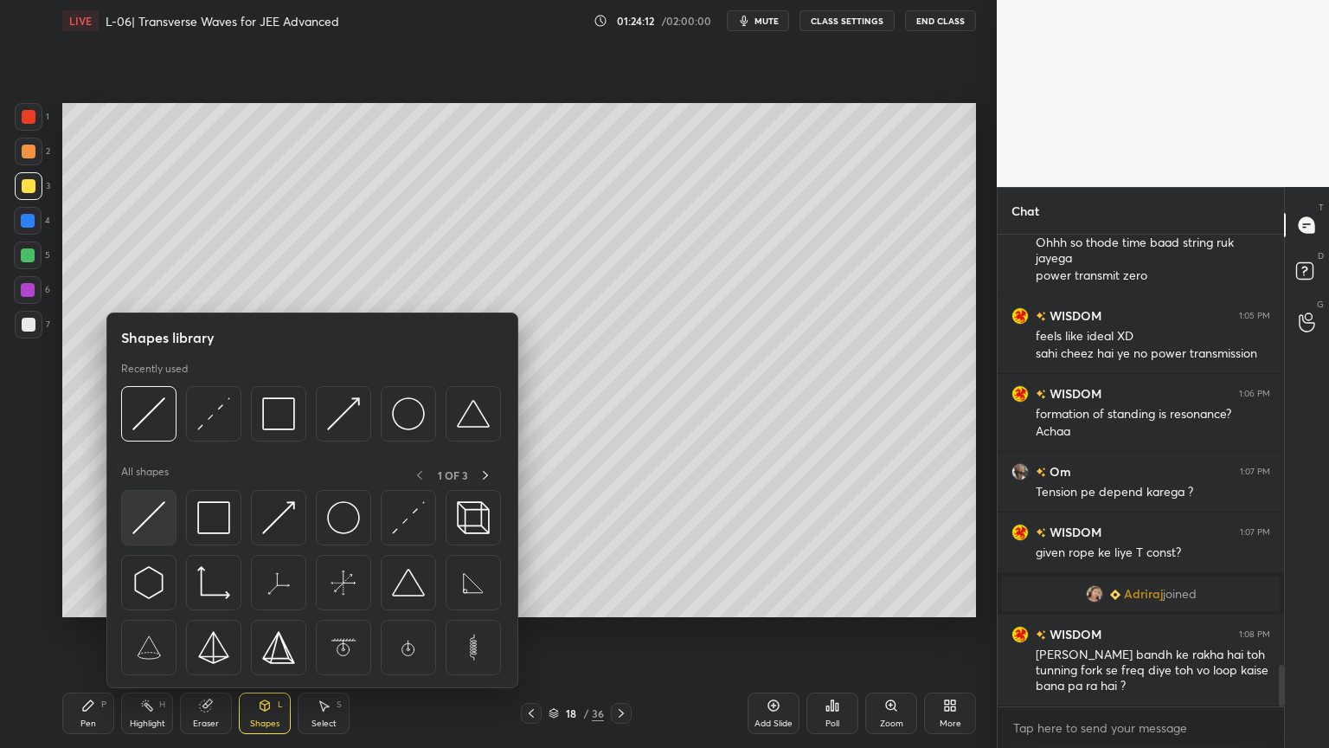
click at [134, 509] on img at bounding box center [148, 517] width 33 height 33
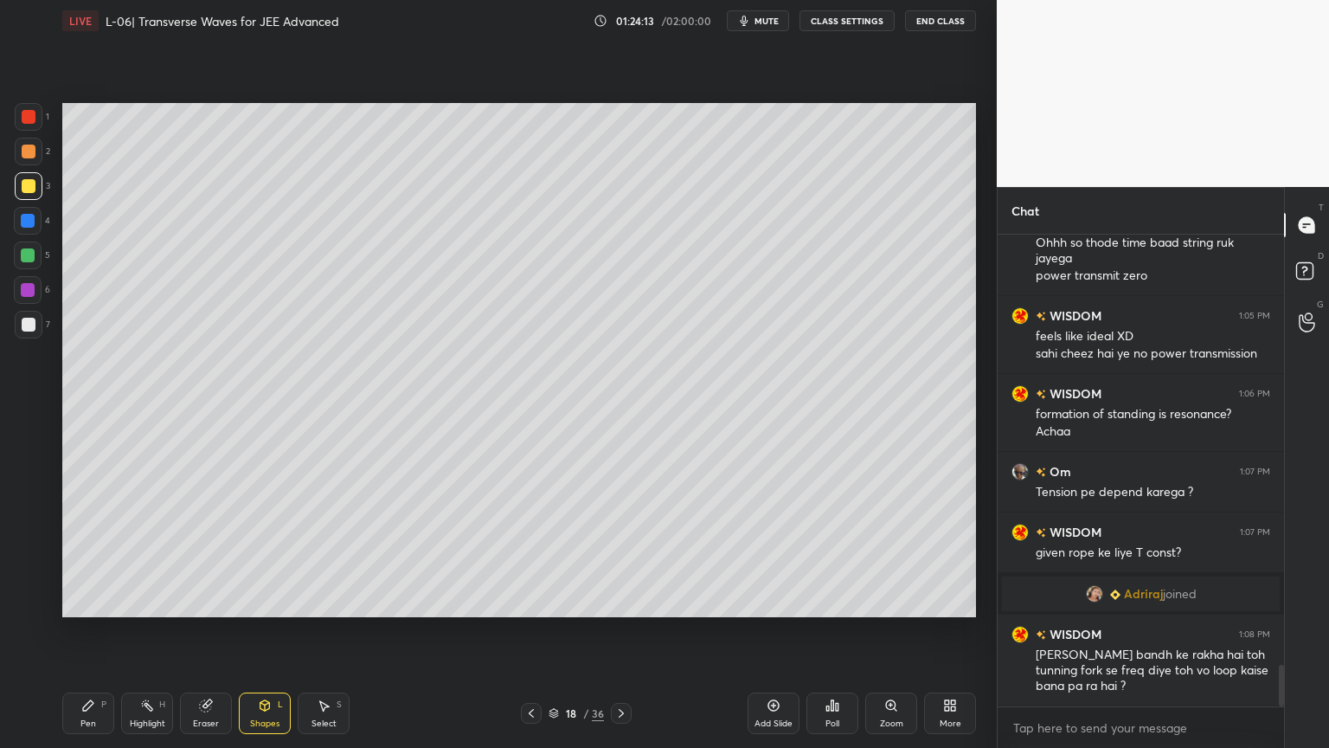
click at [29, 287] on div at bounding box center [28, 290] width 14 height 14
click at [28, 187] on div at bounding box center [29, 186] width 14 height 14
click at [94, 631] on icon at bounding box center [88, 705] width 14 height 14
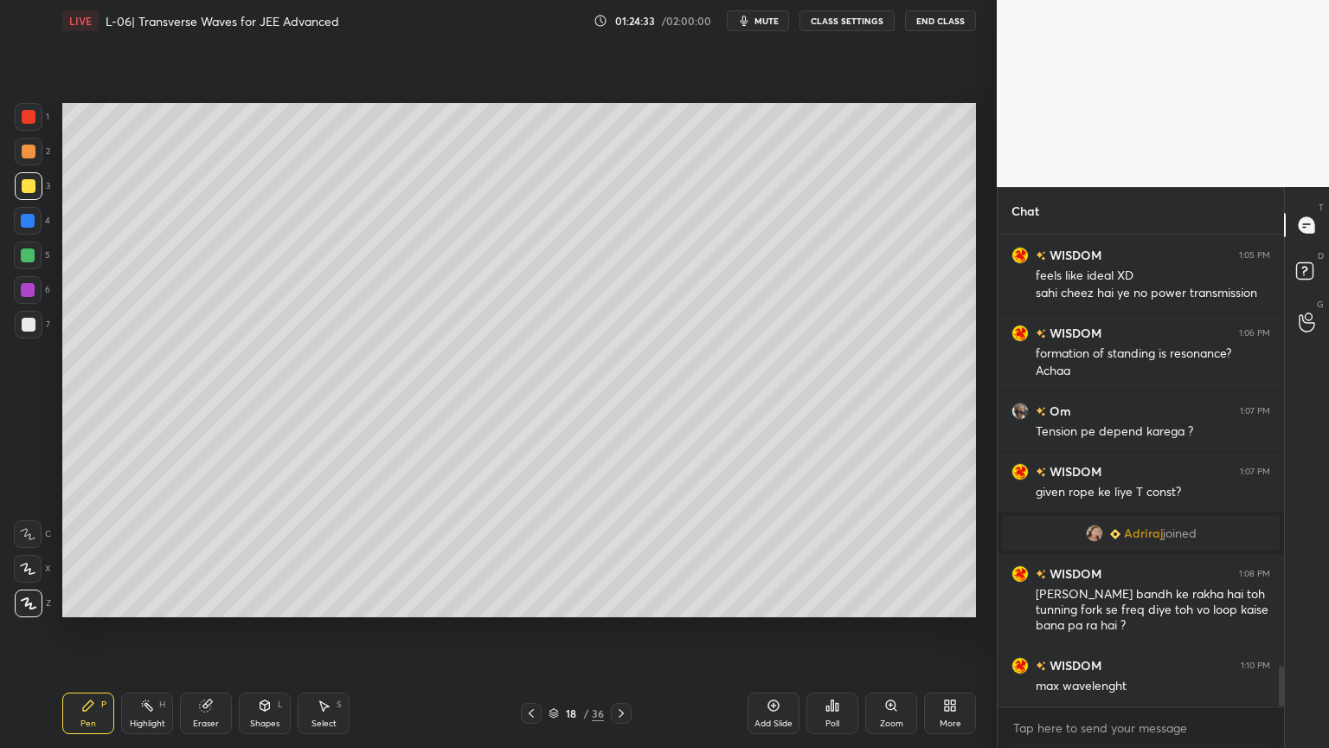
click at [30, 227] on div at bounding box center [28, 221] width 14 height 14
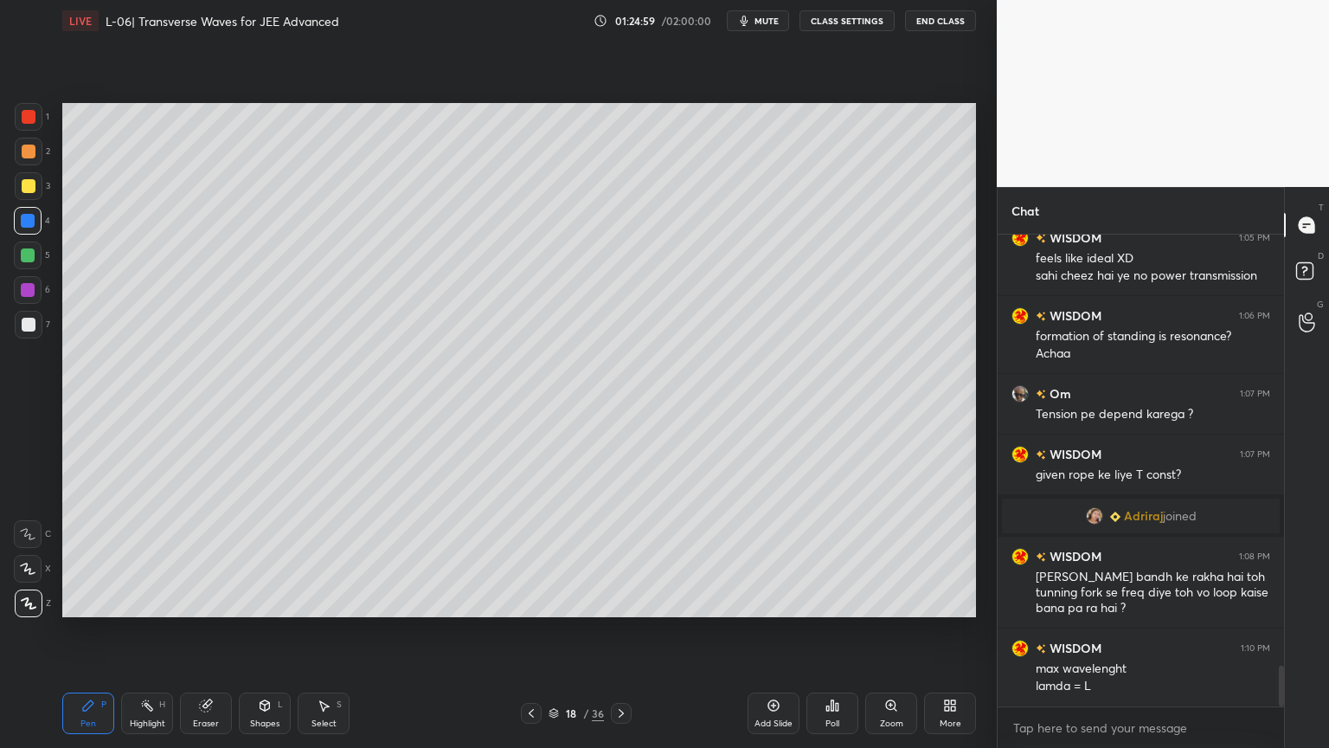
click at [18, 329] on div at bounding box center [29, 325] width 28 height 28
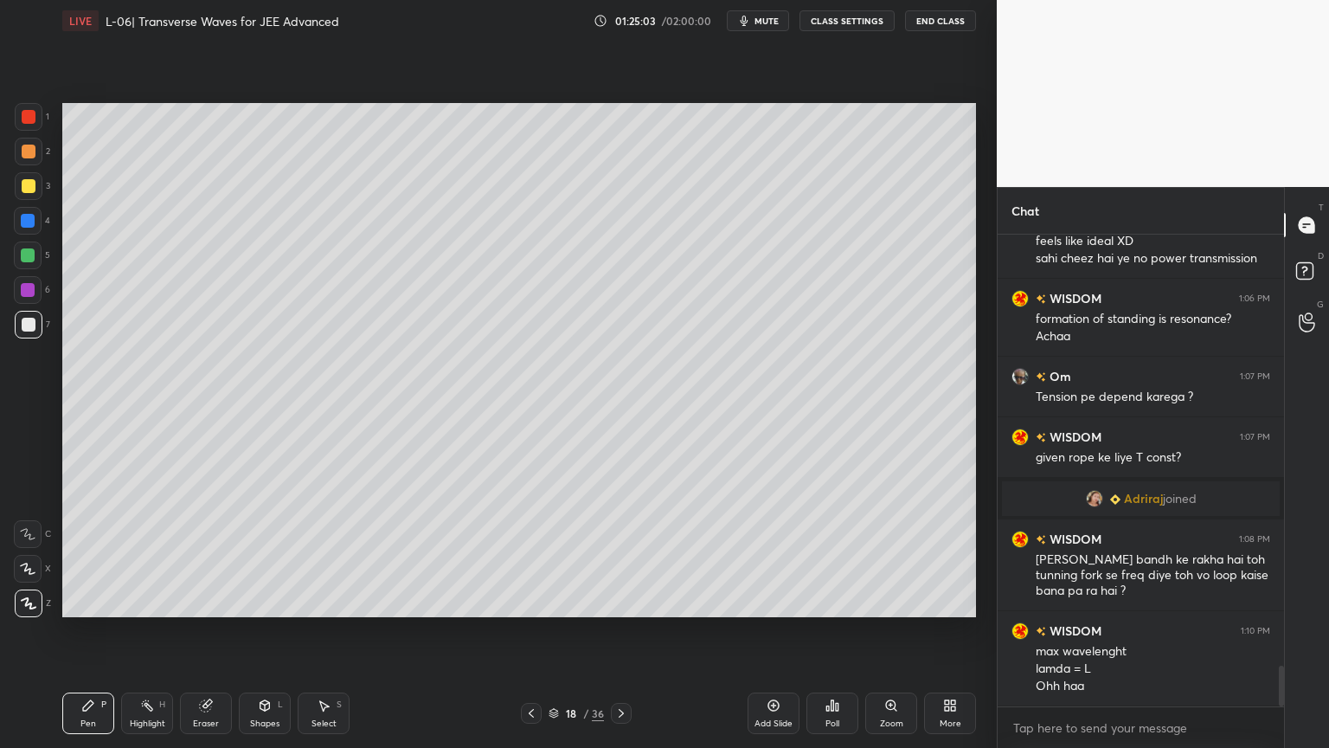
click at [263, 631] on icon at bounding box center [265, 705] width 10 height 10
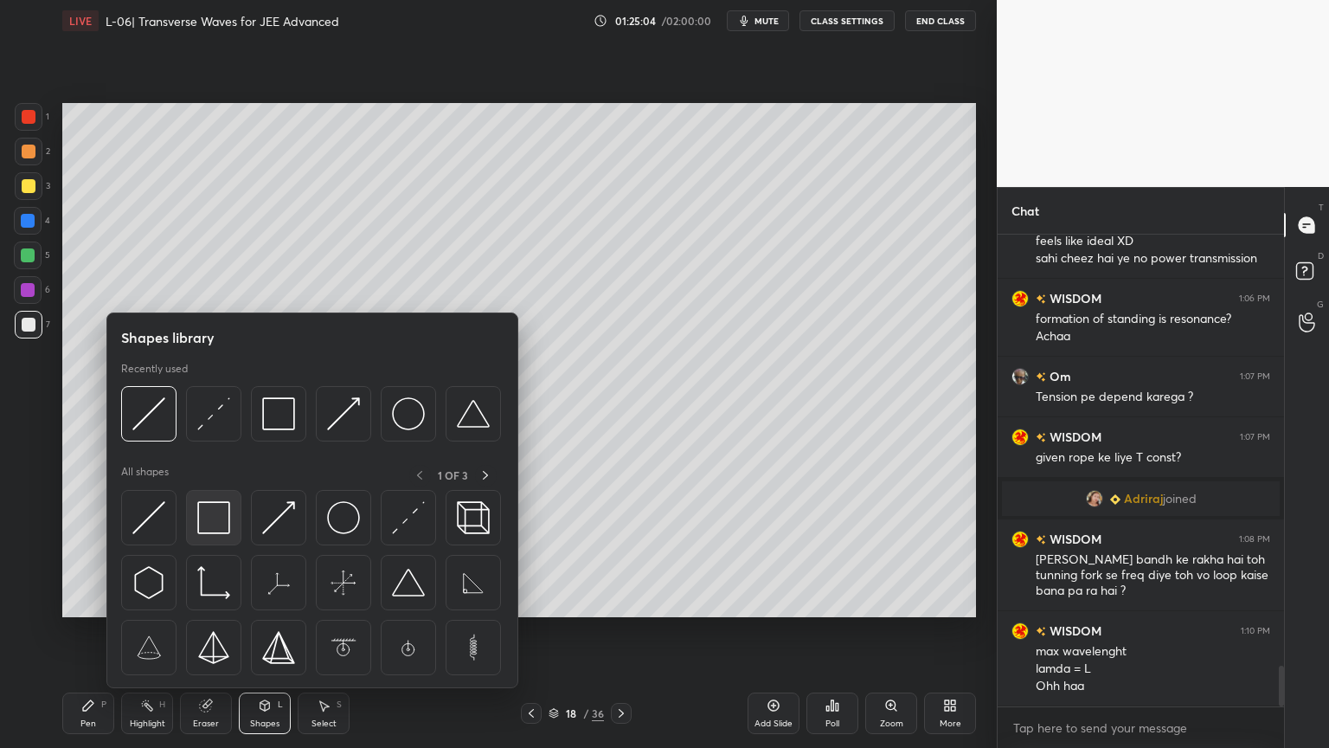
click at [228, 524] on img at bounding box center [213, 517] width 33 height 33
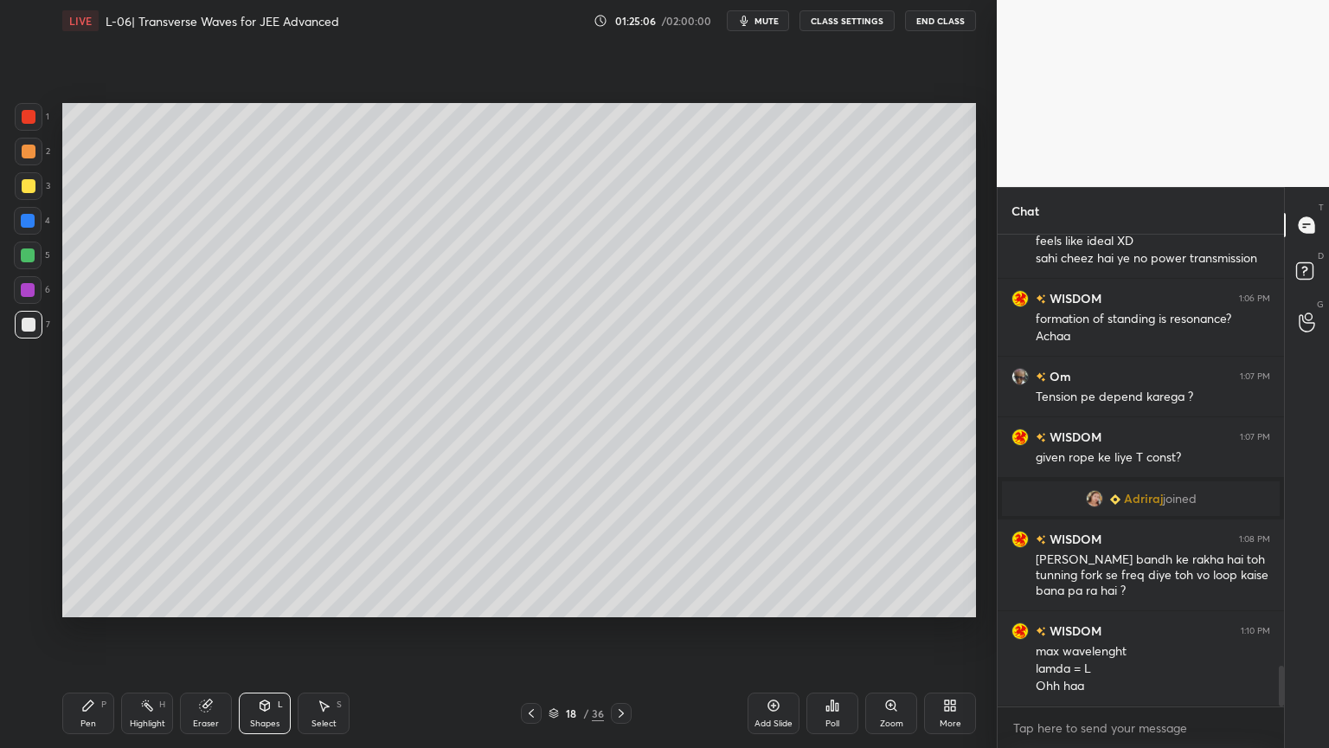
click at [87, 631] on div "Pen" at bounding box center [88, 723] width 16 height 9
click at [29, 189] on div at bounding box center [29, 186] width 14 height 14
click at [151, 631] on icon at bounding box center [147, 705] width 14 height 14
click at [85, 631] on icon at bounding box center [88, 705] width 10 height 10
click at [26, 147] on div at bounding box center [29, 152] width 14 height 14
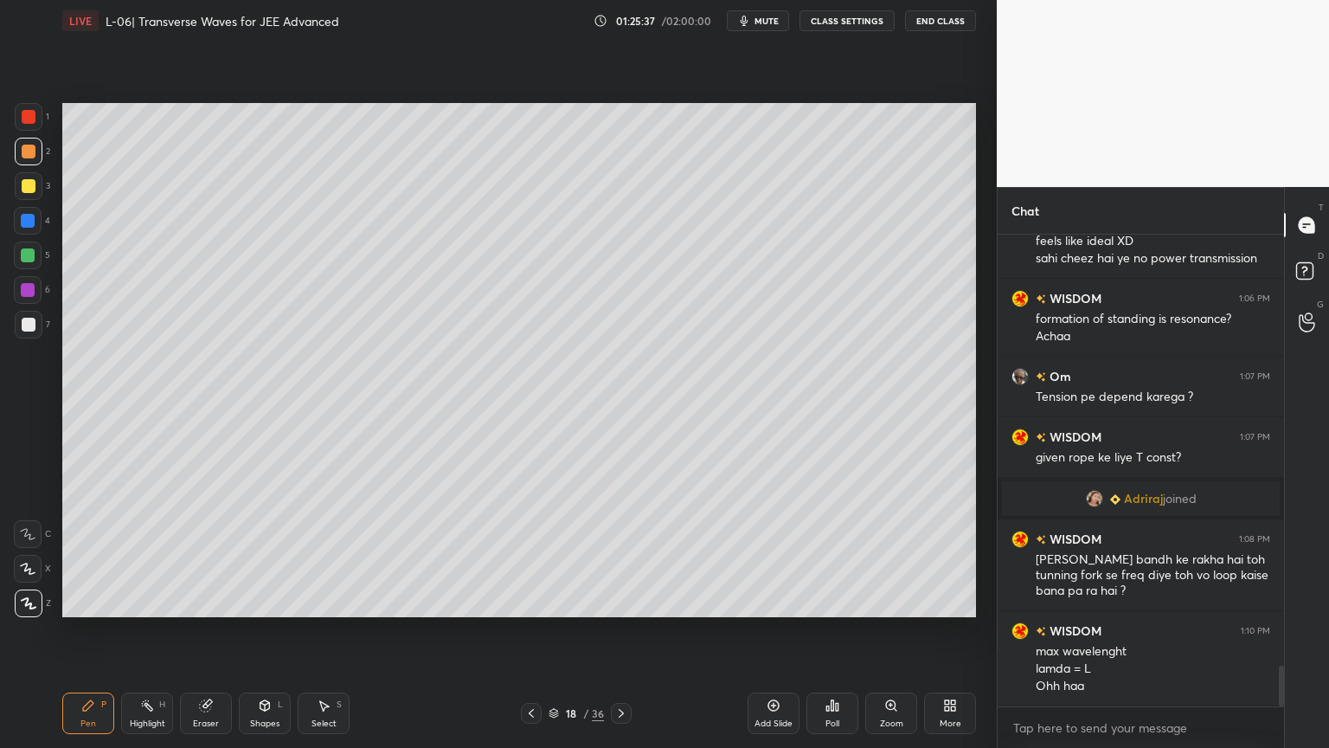
click at [145, 631] on div "Highlight H" at bounding box center [147, 713] width 52 height 42
click at [93, 631] on div "Pen P" at bounding box center [88, 713] width 52 height 42
click at [270, 631] on div "Shapes L" at bounding box center [265, 713] width 52 height 42
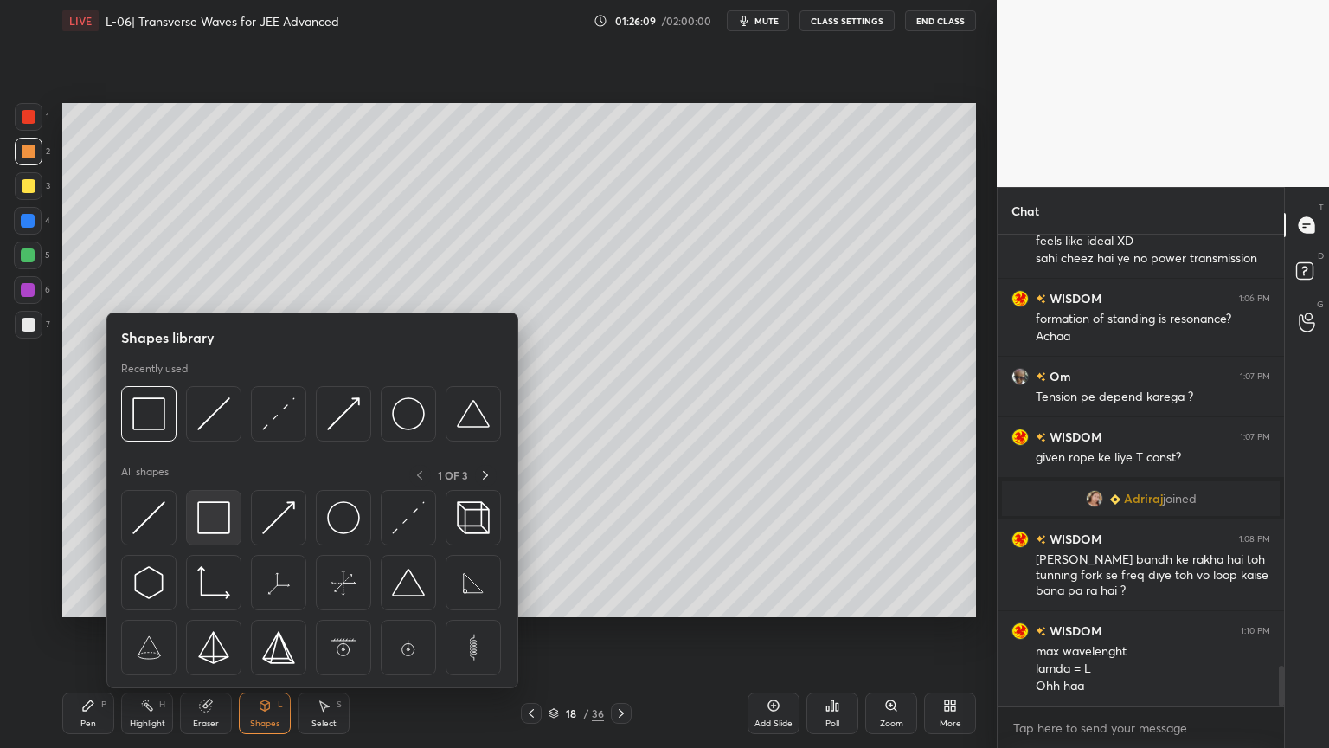
click at [202, 512] on img at bounding box center [213, 517] width 33 height 33
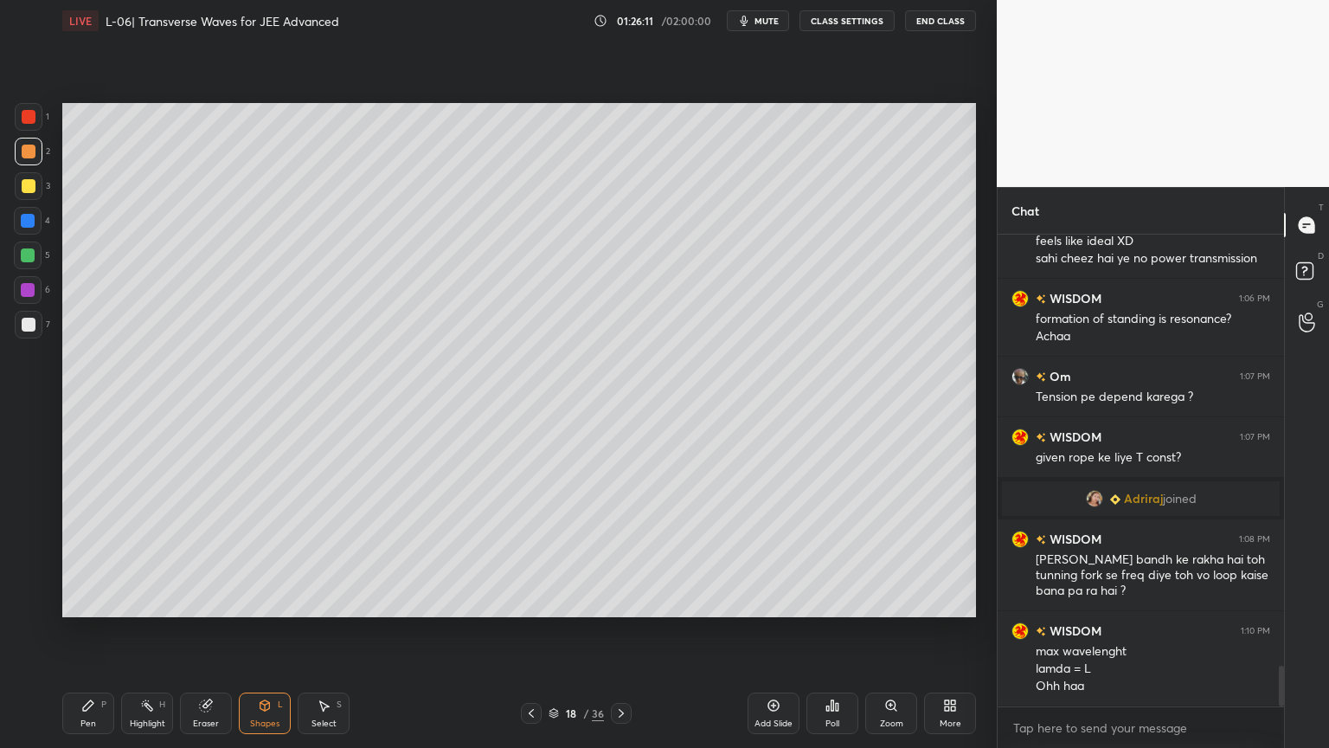
click at [33, 324] on div at bounding box center [29, 325] width 14 height 14
click at [31, 189] on div at bounding box center [29, 186] width 14 height 14
click at [158, 631] on div "Highlight" at bounding box center [147, 723] width 35 height 9
click at [27, 254] on div at bounding box center [28, 255] width 14 height 14
click at [92, 631] on icon at bounding box center [88, 705] width 14 height 14
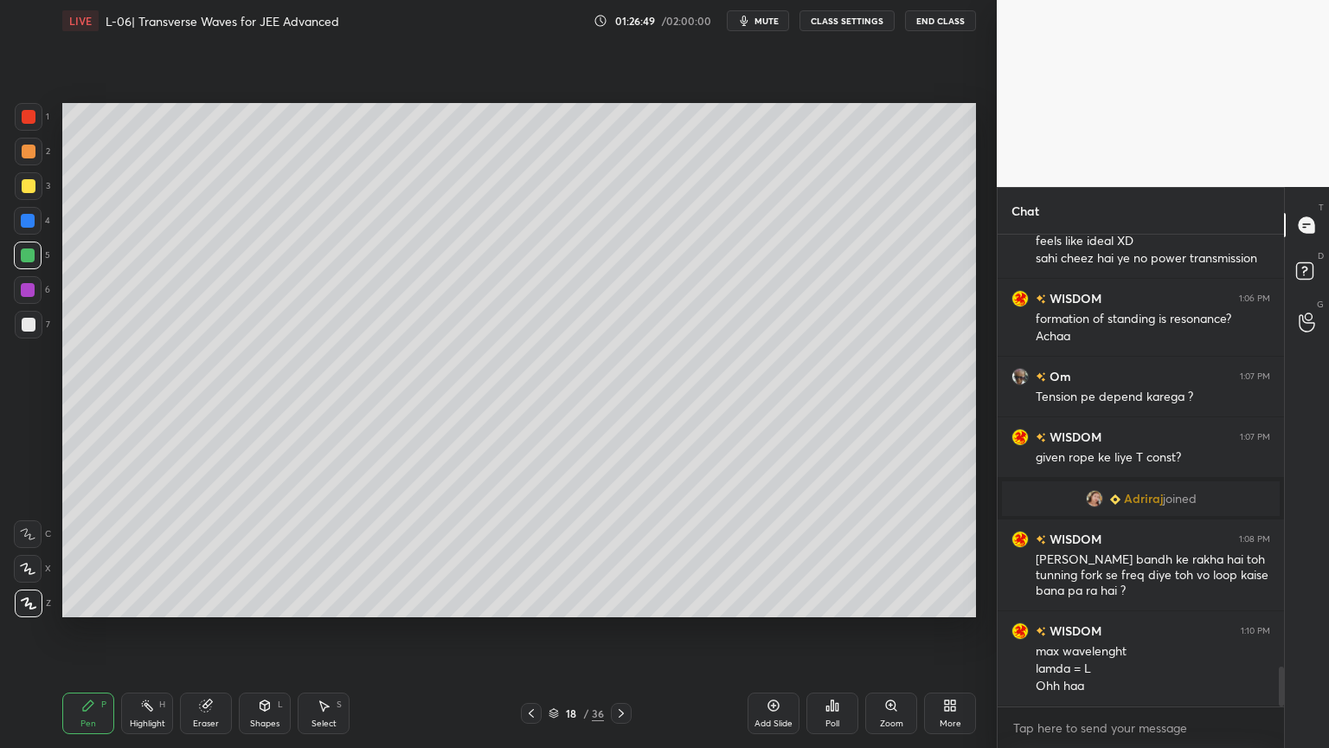
scroll to position [5067, 0]
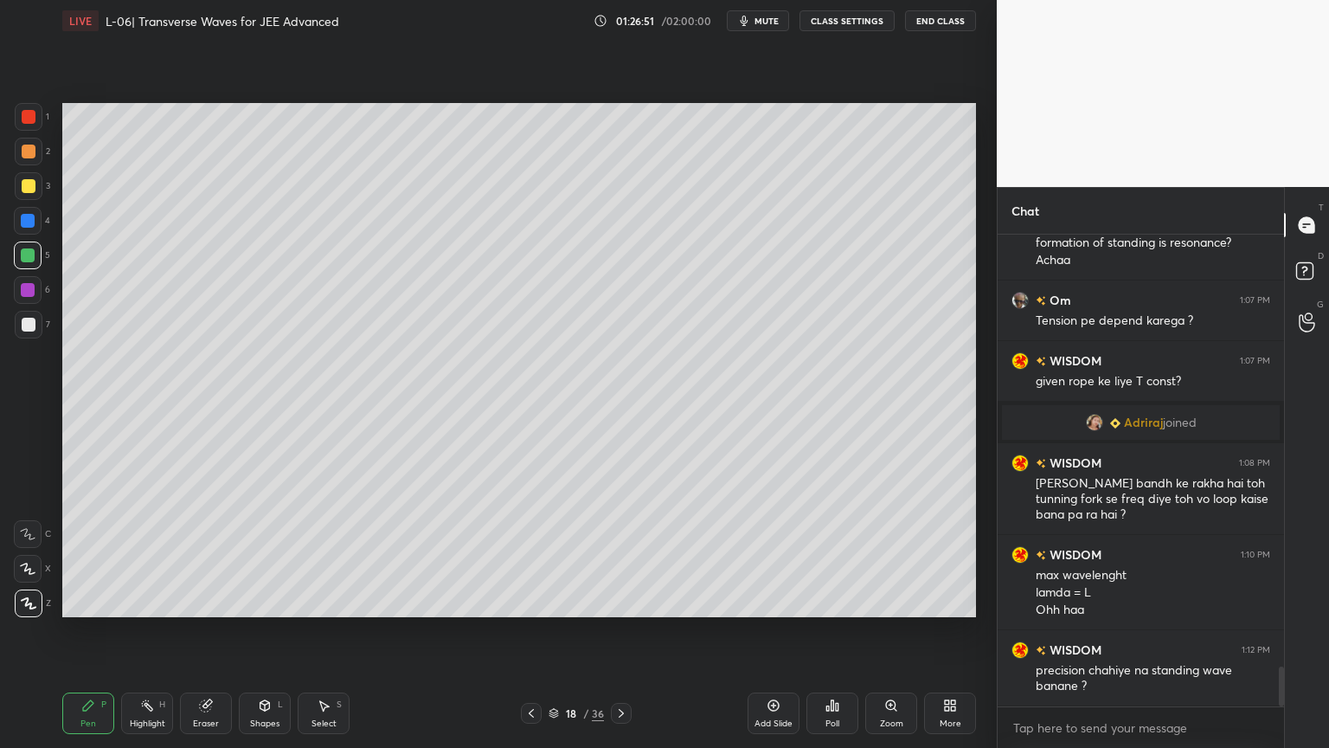
click at [192, 631] on div "Eraser" at bounding box center [206, 713] width 52 height 42
click at [96, 631] on div "Pen P" at bounding box center [88, 713] width 52 height 42
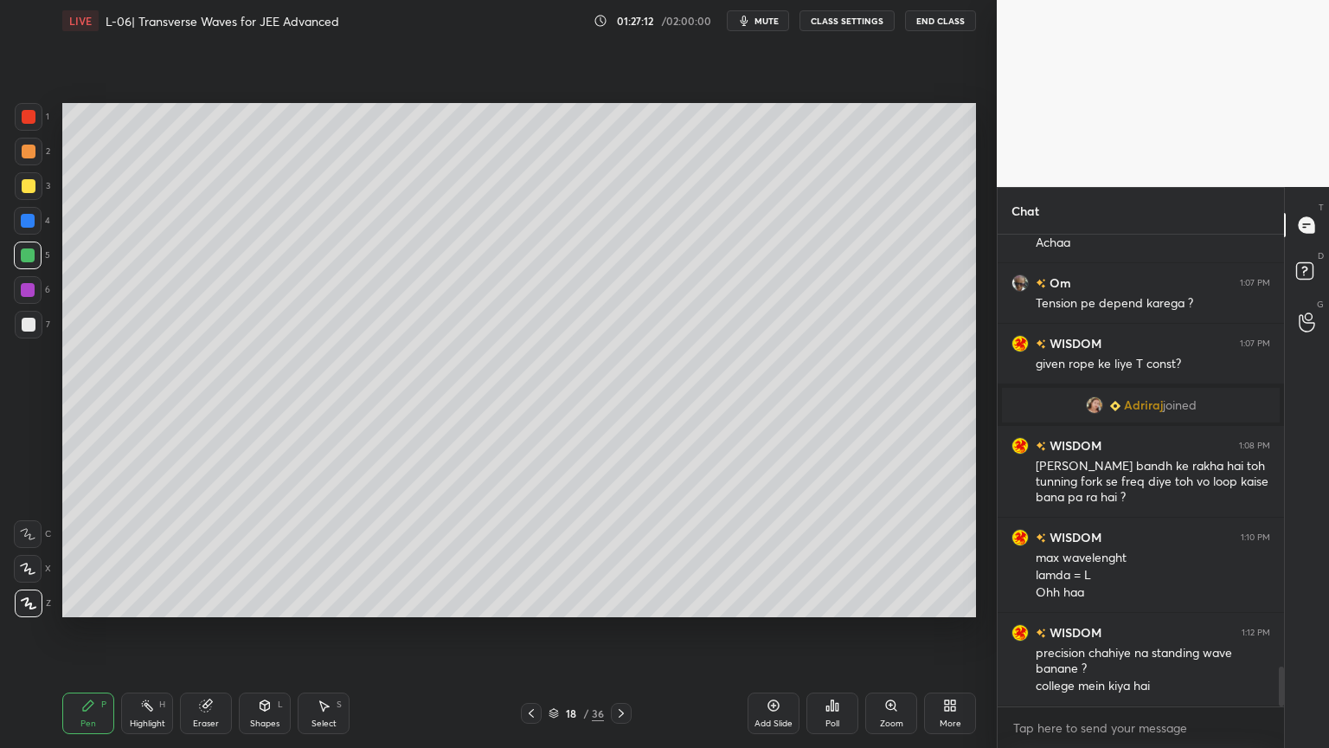
click at [770, 631] on icon at bounding box center [774, 705] width 14 height 14
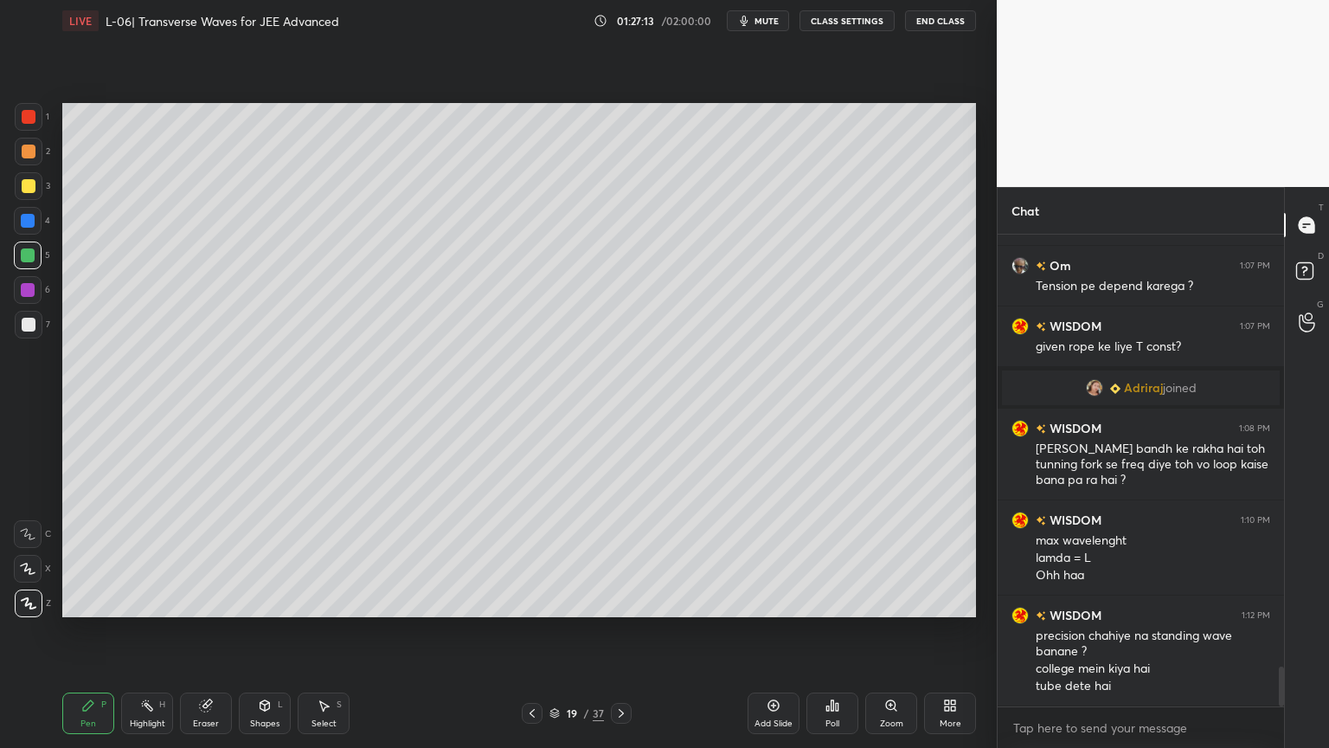
click at [25, 179] on div at bounding box center [29, 186] width 14 height 14
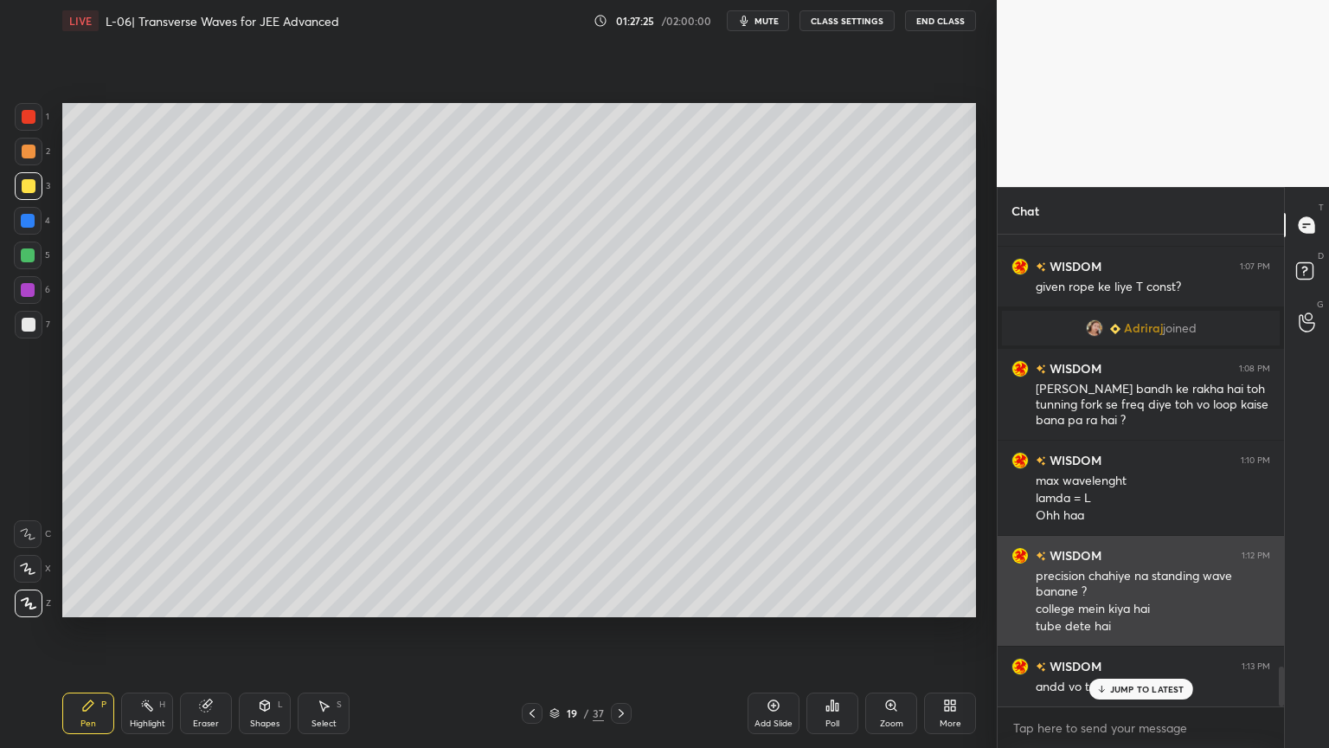
scroll to position [5162, 0]
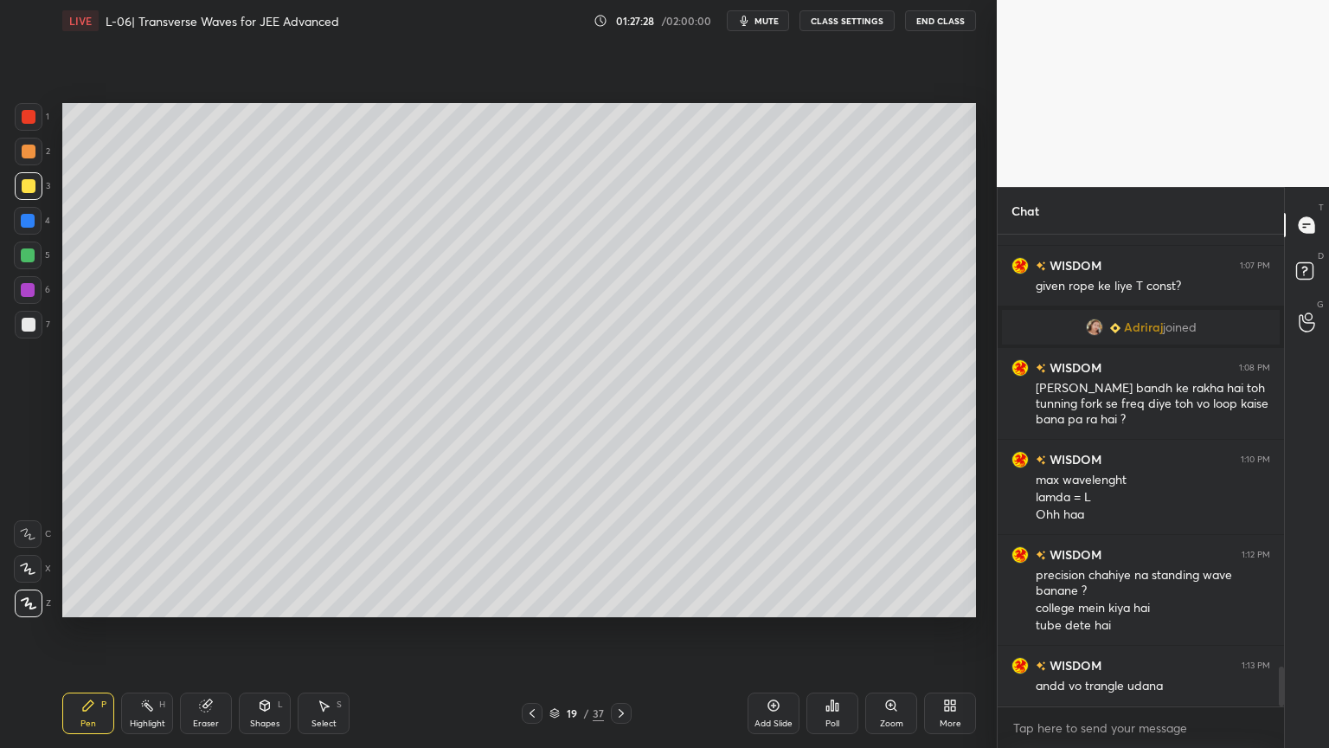
click at [15, 154] on div at bounding box center [29, 152] width 28 height 28
click at [17, 190] on div at bounding box center [29, 186] width 28 height 28
click at [24, 228] on div at bounding box center [28, 221] width 28 height 28
click at [24, 121] on div at bounding box center [29, 117] width 14 height 14
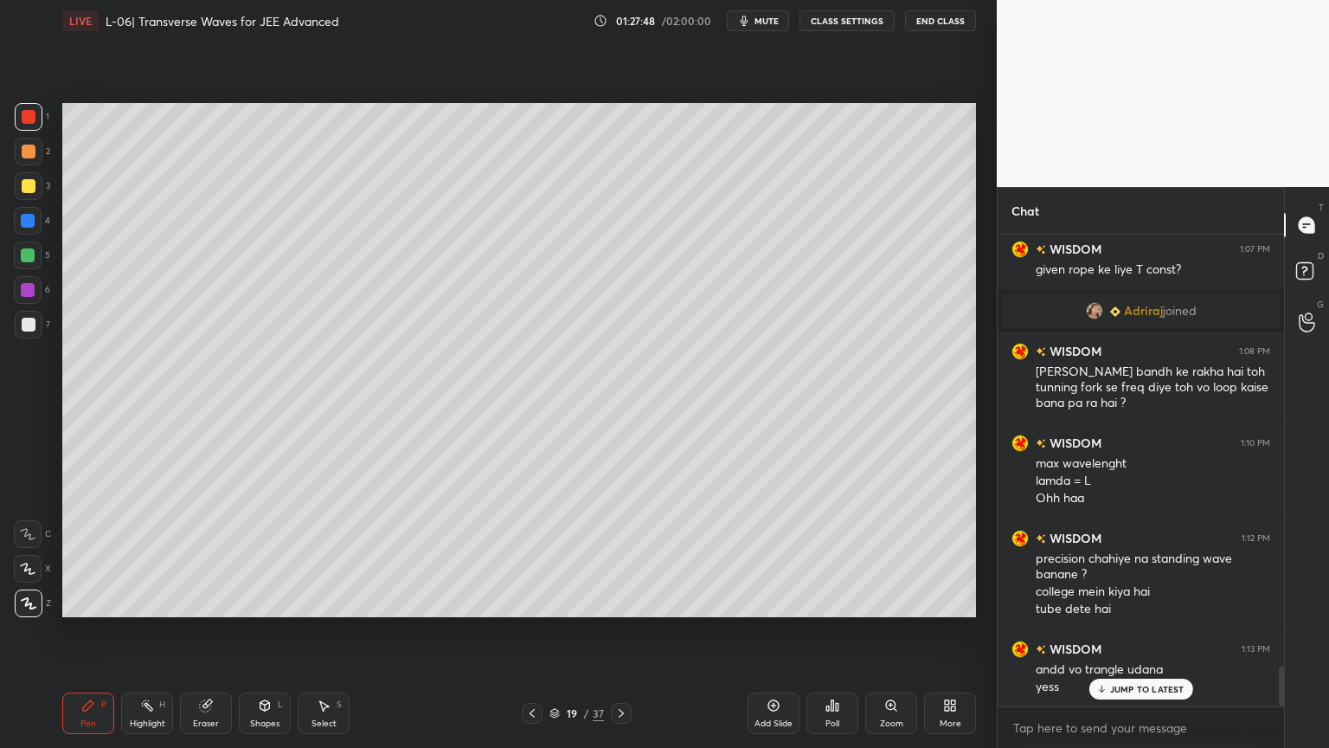
click at [28, 289] on div at bounding box center [28, 290] width 14 height 14
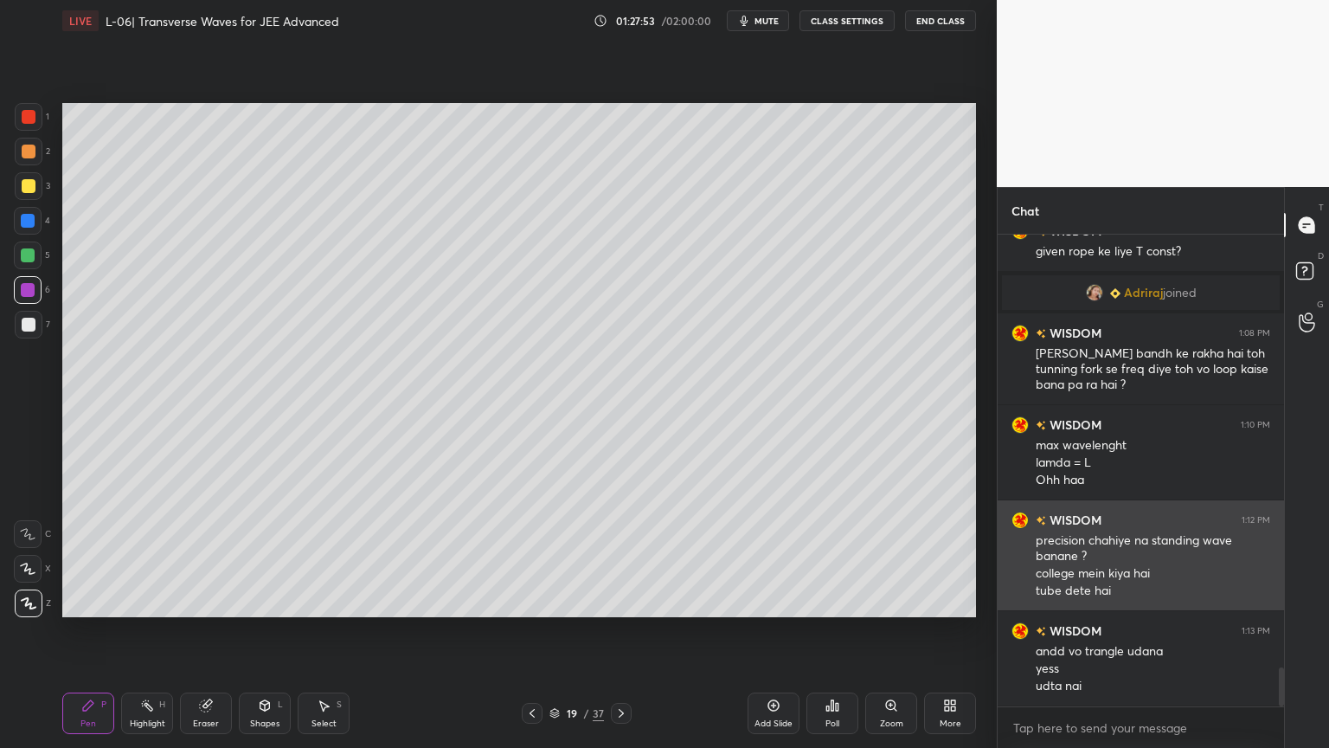
scroll to position [5213, 0]
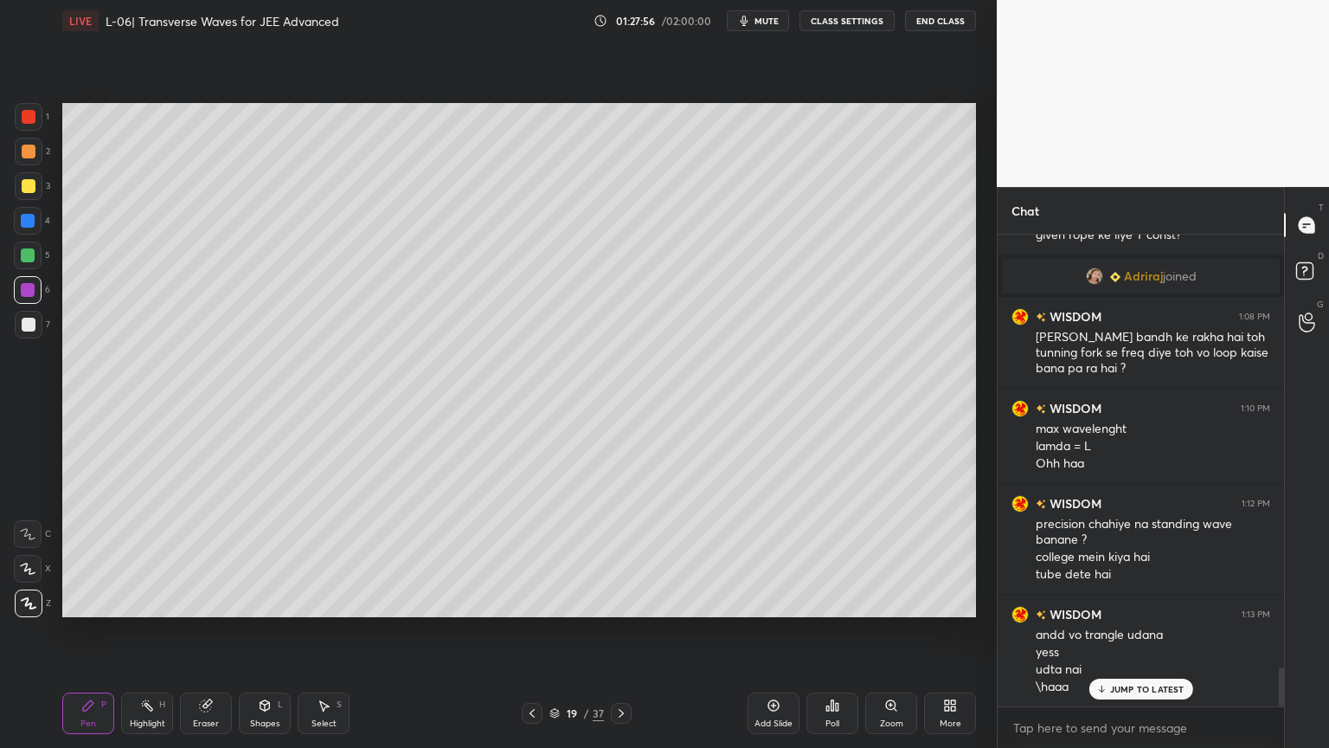
click at [32, 186] on div at bounding box center [29, 186] width 14 height 14
click at [33, 266] on div at bounding box center [28, 255] width 28 height 28
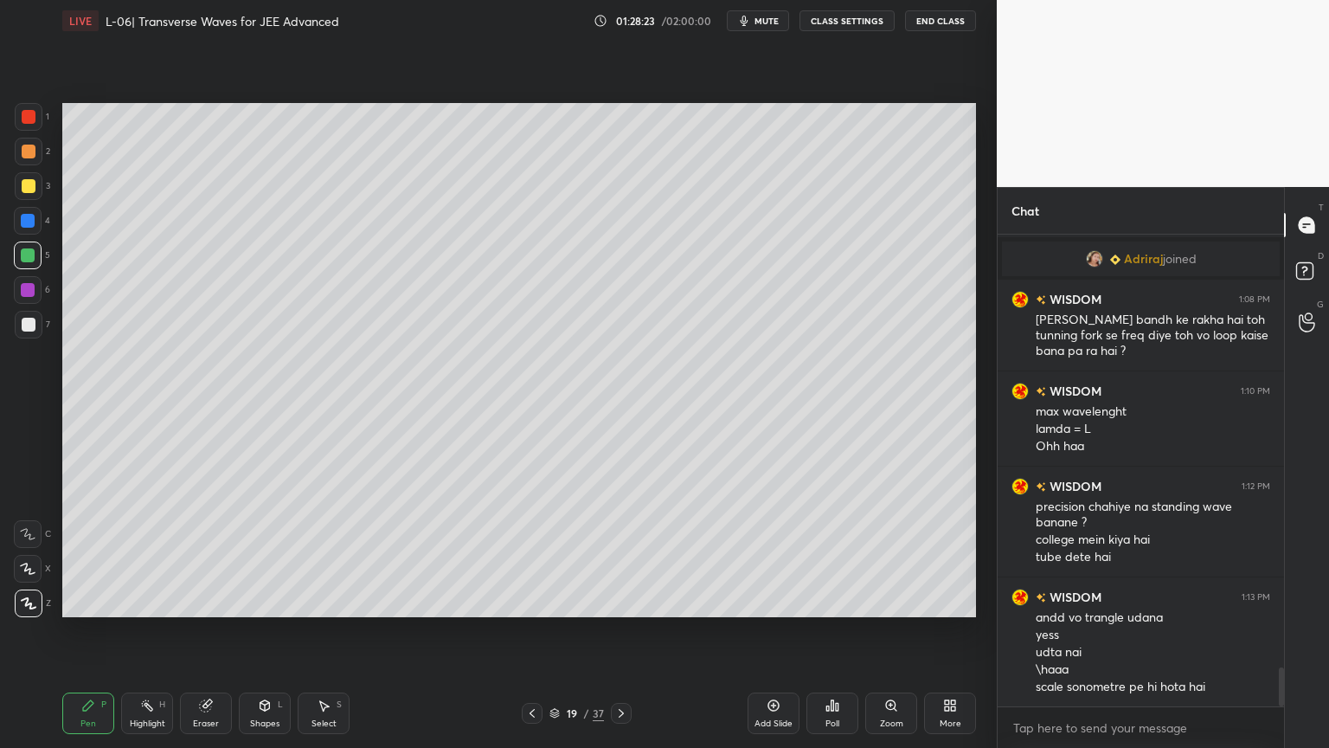
click at [143, 631] on icon at bounding box center [147, 705] width 14 height 14
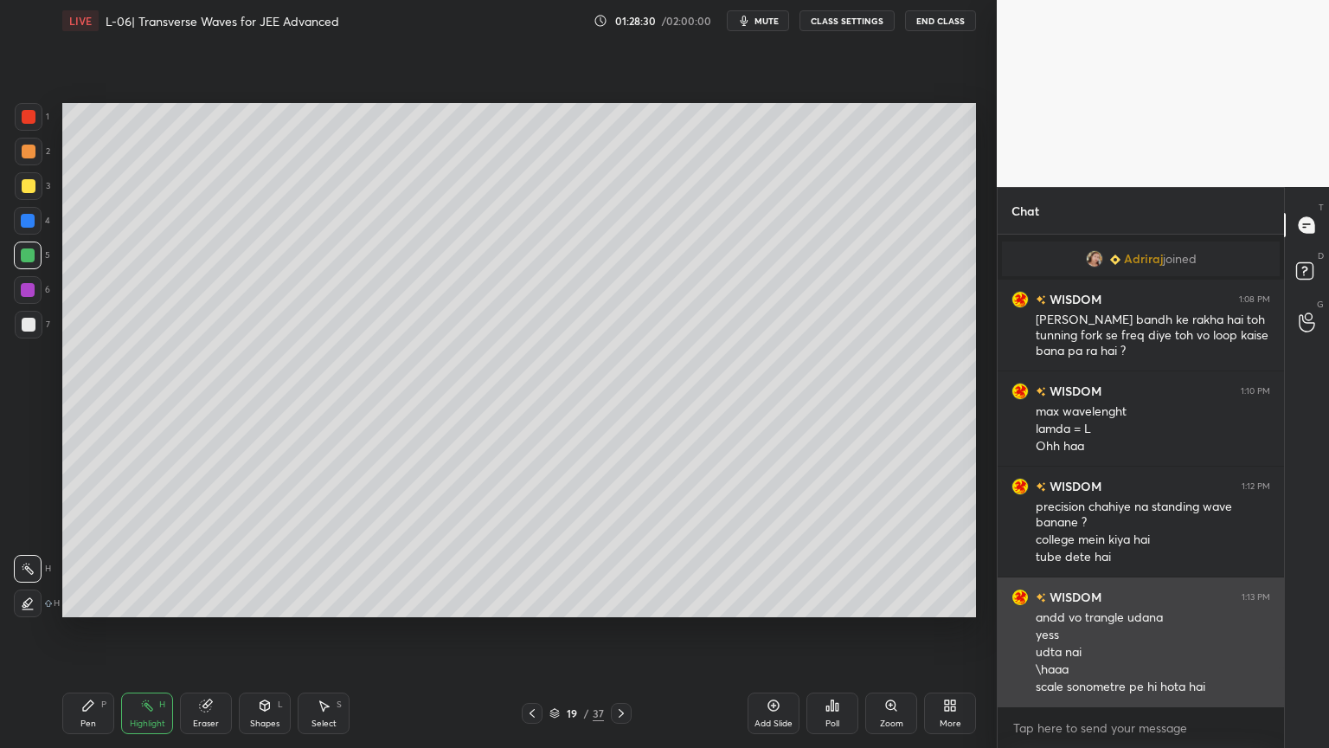
scroll to position [5292, 0]
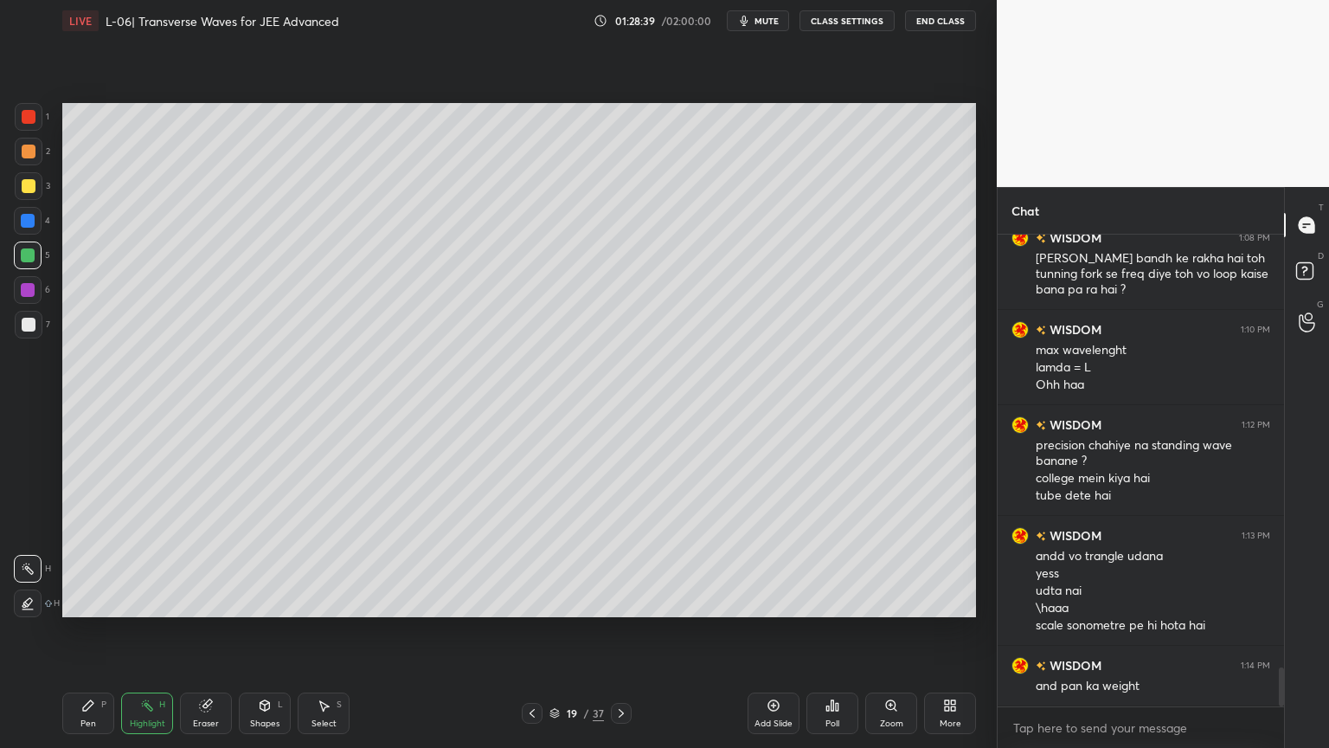
click at [533, 631] on icon at bounding box center [532, 713] width 14 height 14
click at [91, 631] on icon at bounding box center [88, 705] width 10 height 10
click at [23, 163] on div at bounding box center [29, 152] width 28 height 28
click at [132, 631] on div "Highlight" at bounding box center [147, 723] width 35 height 9
click at [759, 631] on div "Add Slide" at bounding box center [774, 713] width 52 height 42
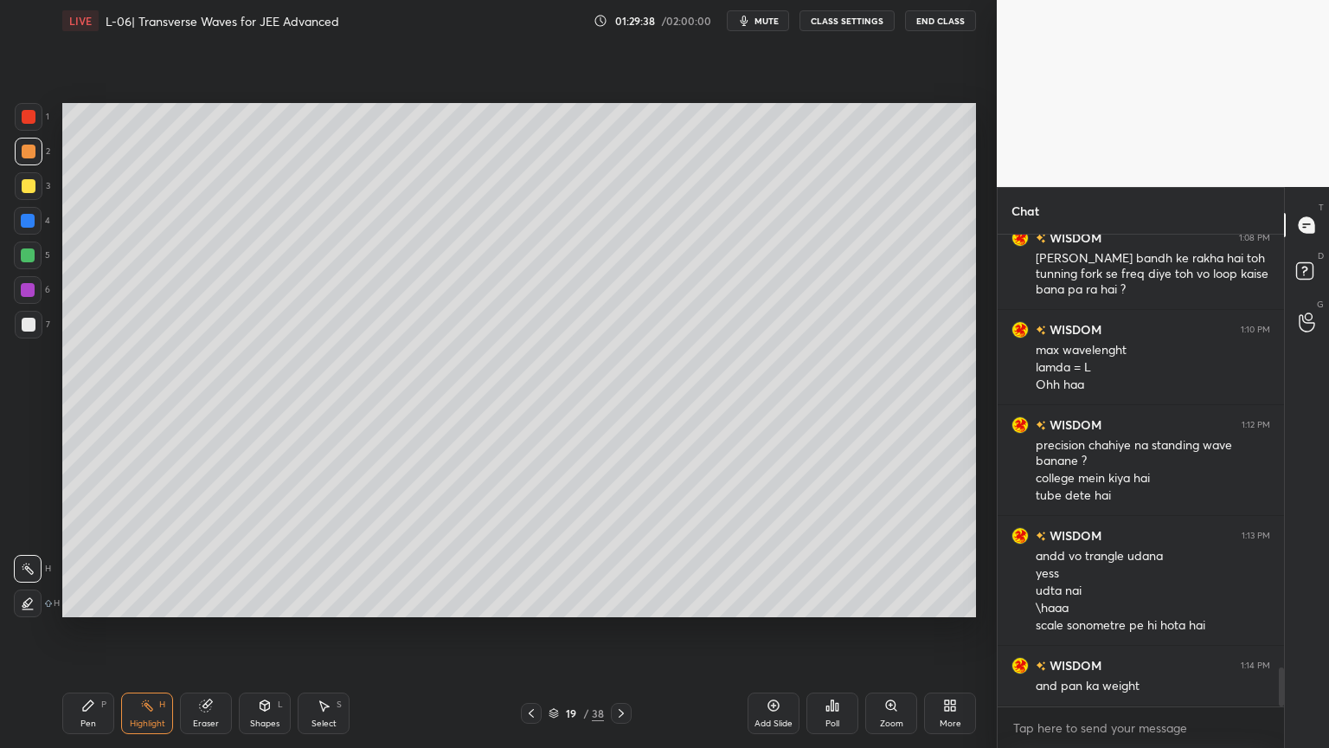
scroll to position [5368, 0]
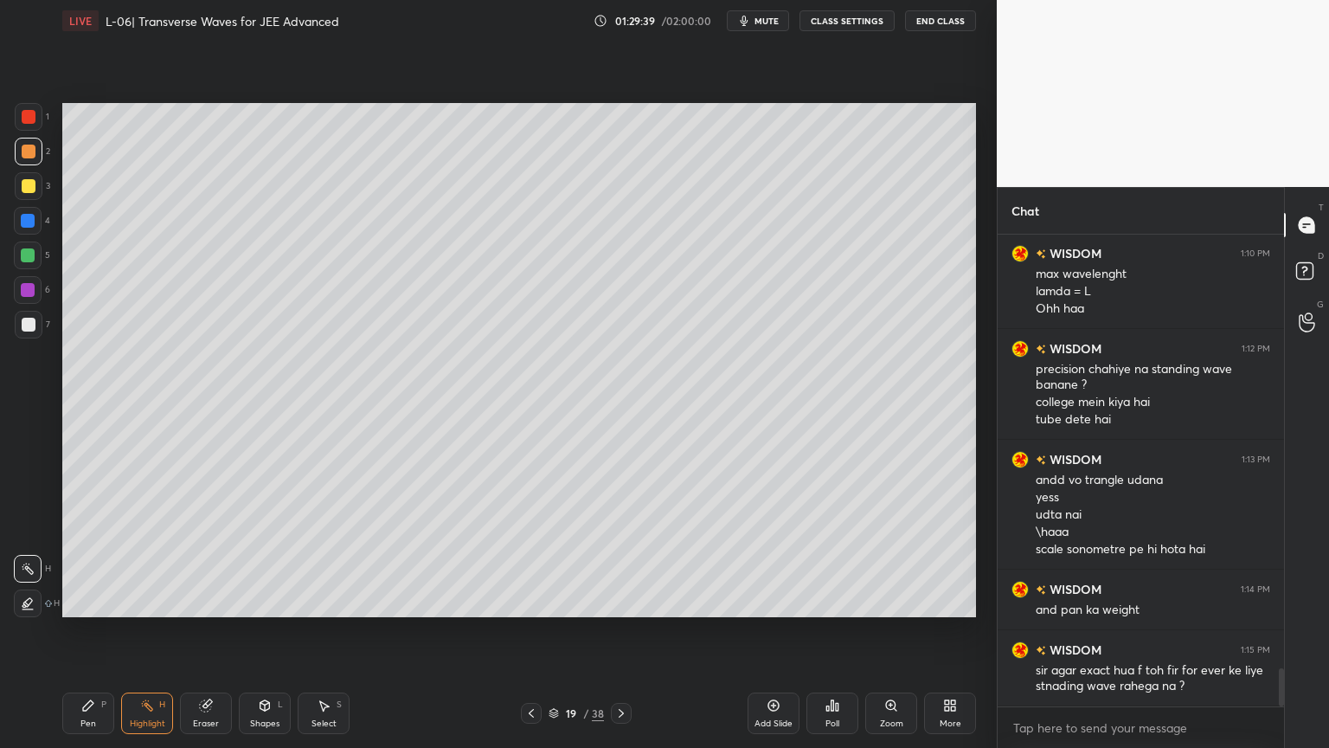
click at [30, 183] on div at bounding box center [29, 186] width 14 height 14
click at [70, 631] on div "Pen P" at bounding box center [88, 713] width 52 height 42
click at [527, 631] on icon at bounding box center [531, 713] width 14 height 14
click at [143, 631] on div "Highlight H" at bounding box center [147, 713] width 52 height 42
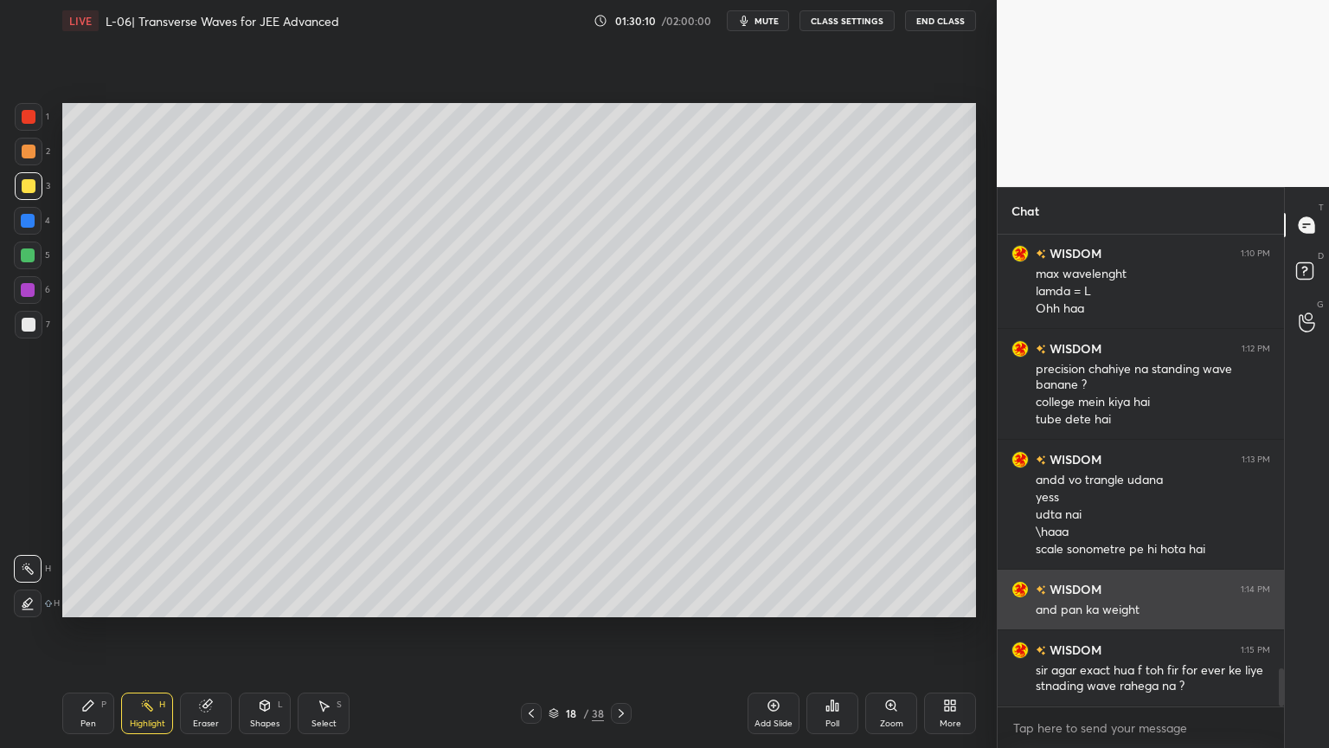
scroll to position [5386, 0]
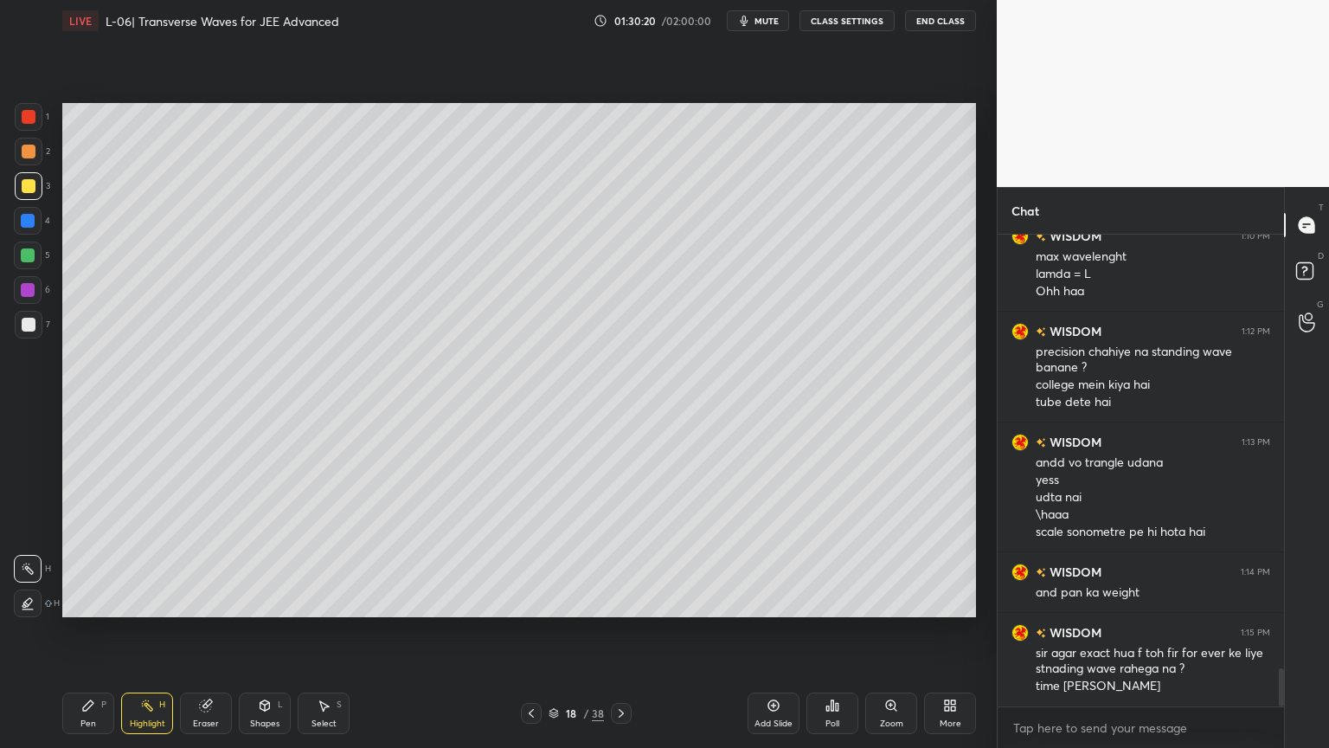
click at [623, 631] on icon at bounding box center [621, 713] width 5 height 9
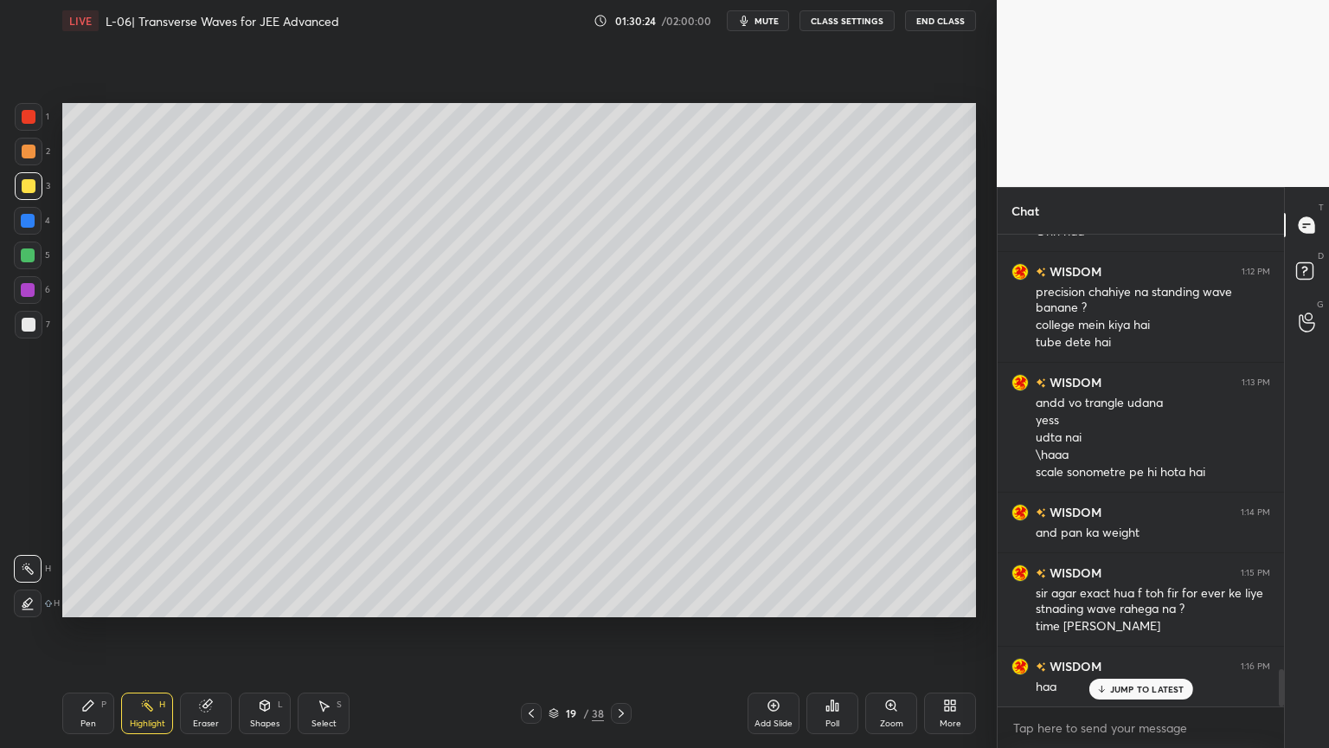
click at [32, 145] on div at bounding box center [29, 152] width 14 height 14
click at [81, 631] on div "Pen P" at bounding box center [88, 713] width 52 height 42
click at [261, 631] on icon at bounding box center [265, 705] width 10 height 10
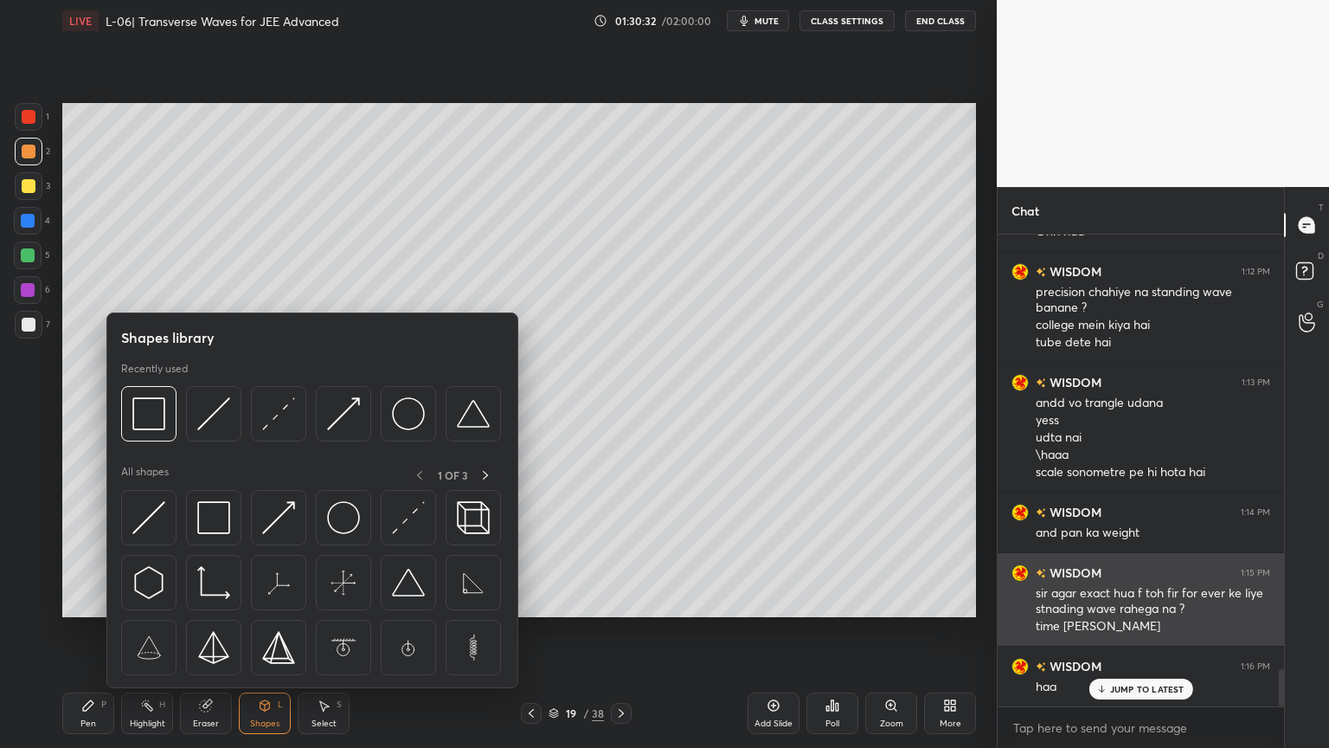
click at [155, 511] on img at bounding box center [148, 517] width 33 height 33
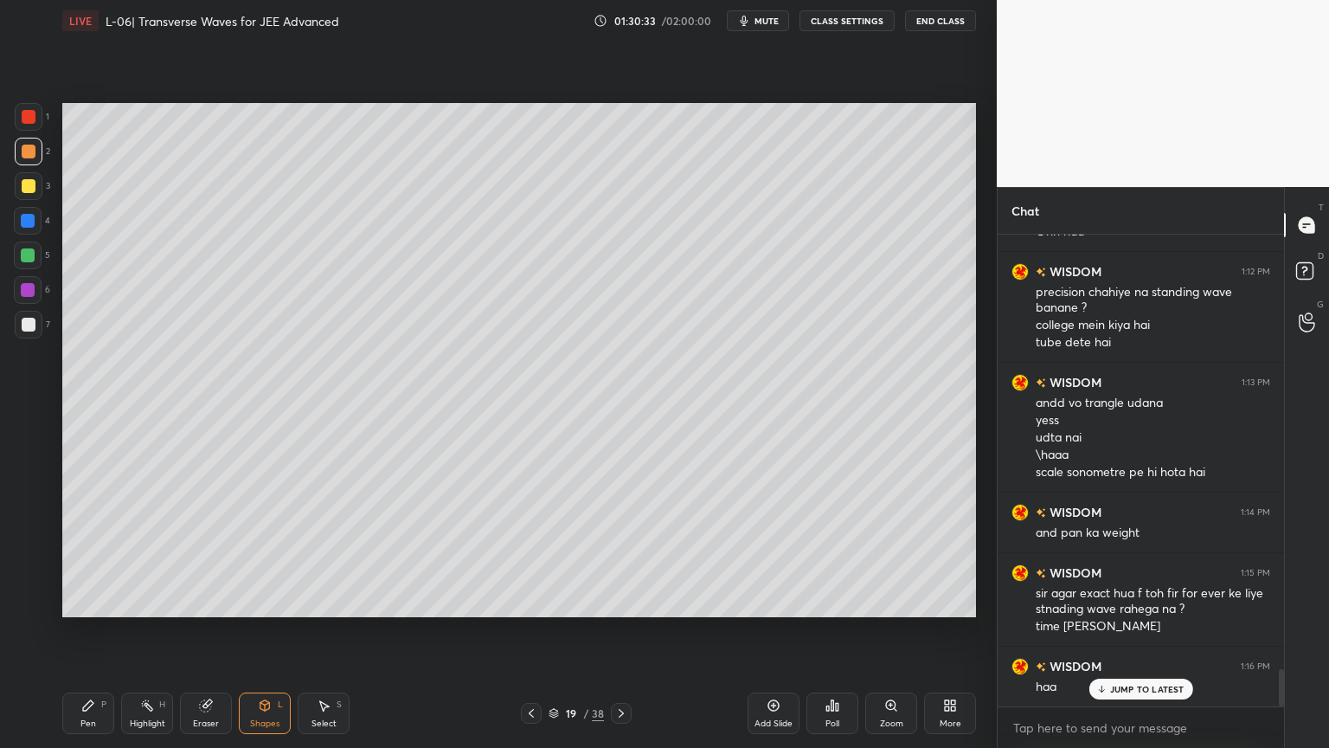
click at [25, 220] on div at bounding box center [28, 221] width 14 height 14
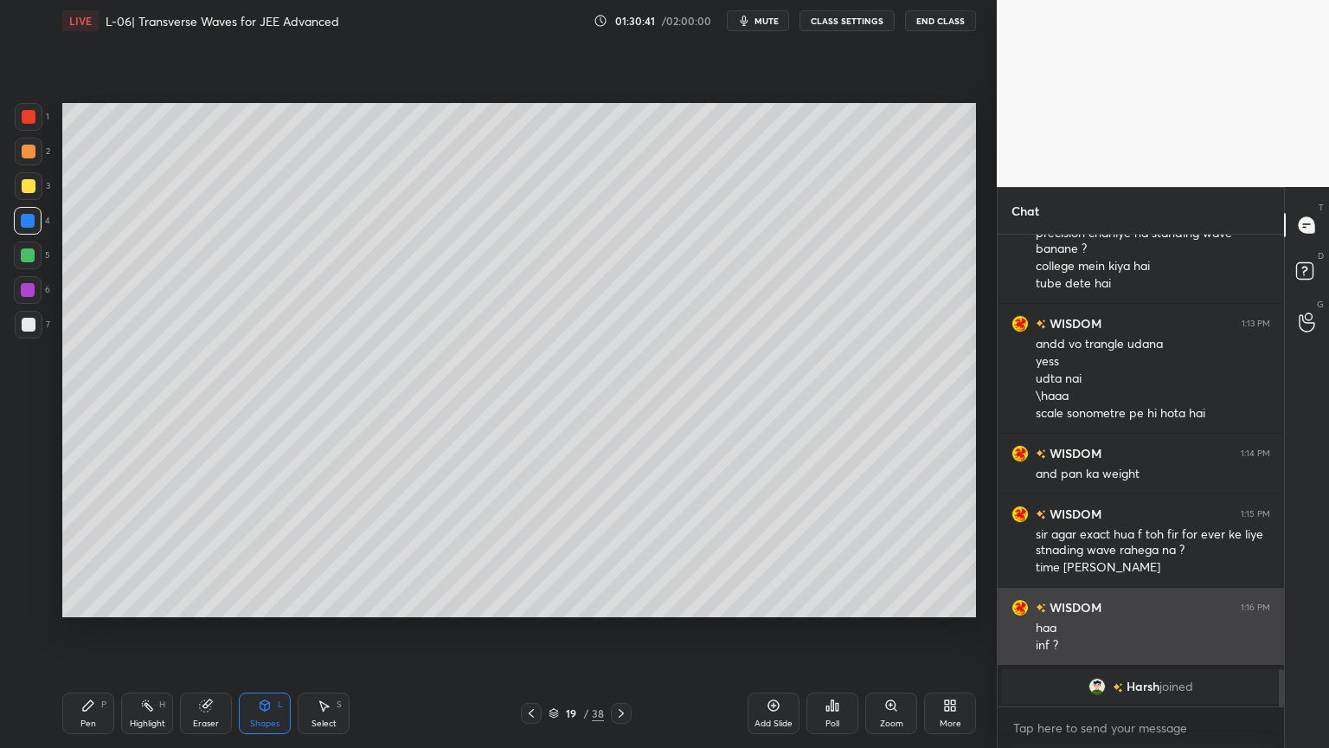
scroll to position [5505, 0]
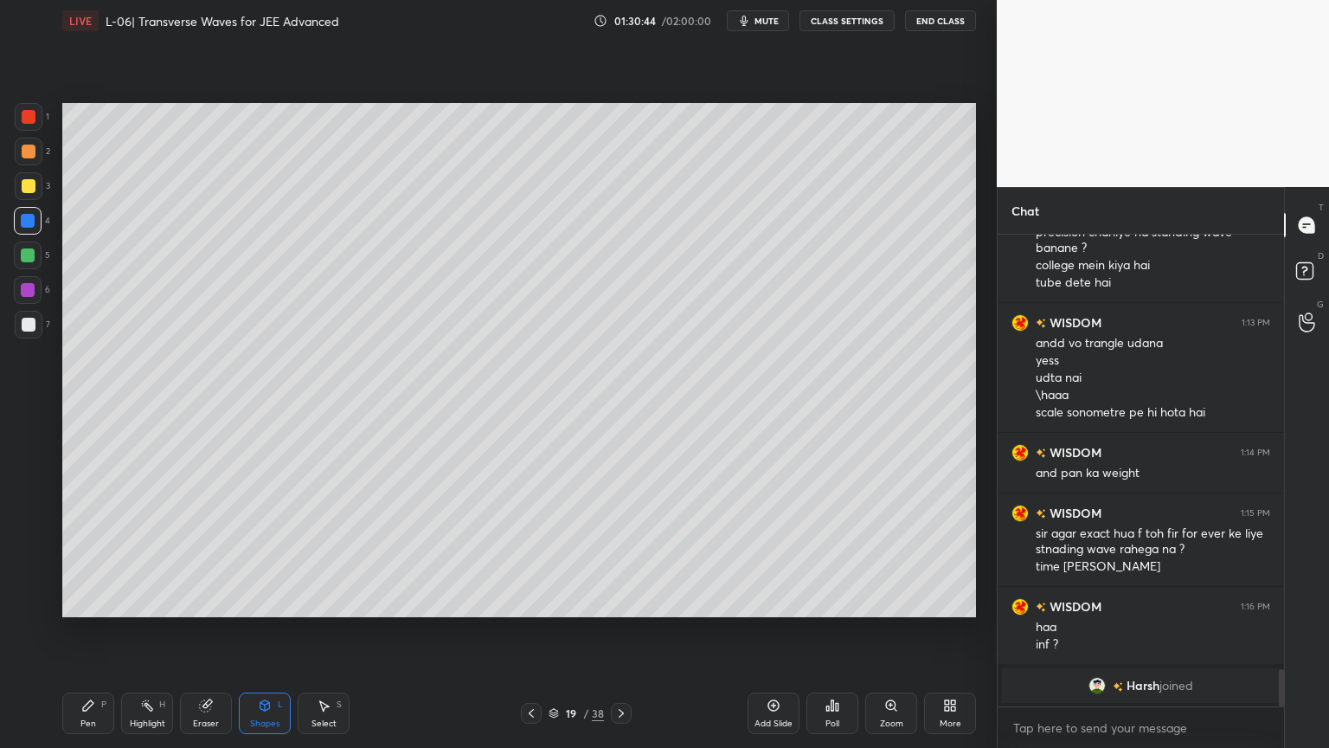
click at [272, 631] on div "Shapes L" at bounding box center [265, 713] width 52 height 42
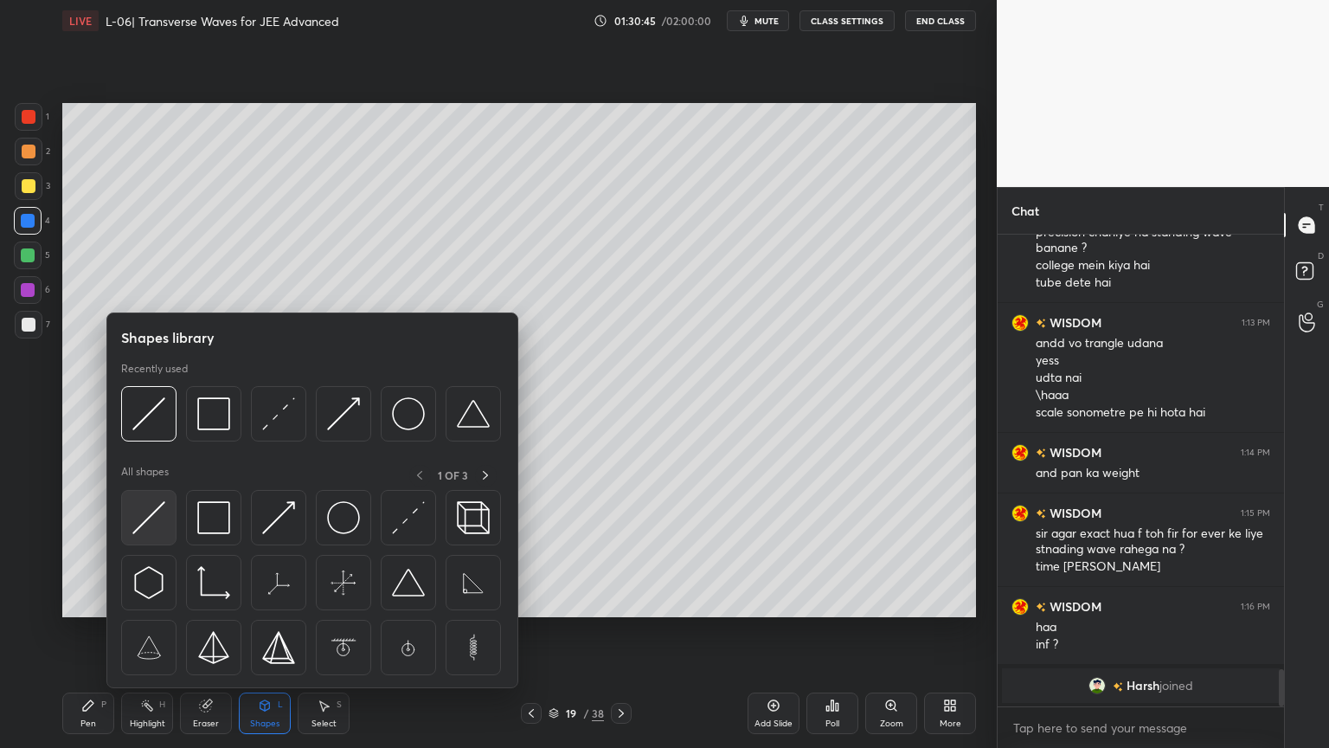
click at [159, 522] on img at bounding box center [148, 517] width 33 height 33
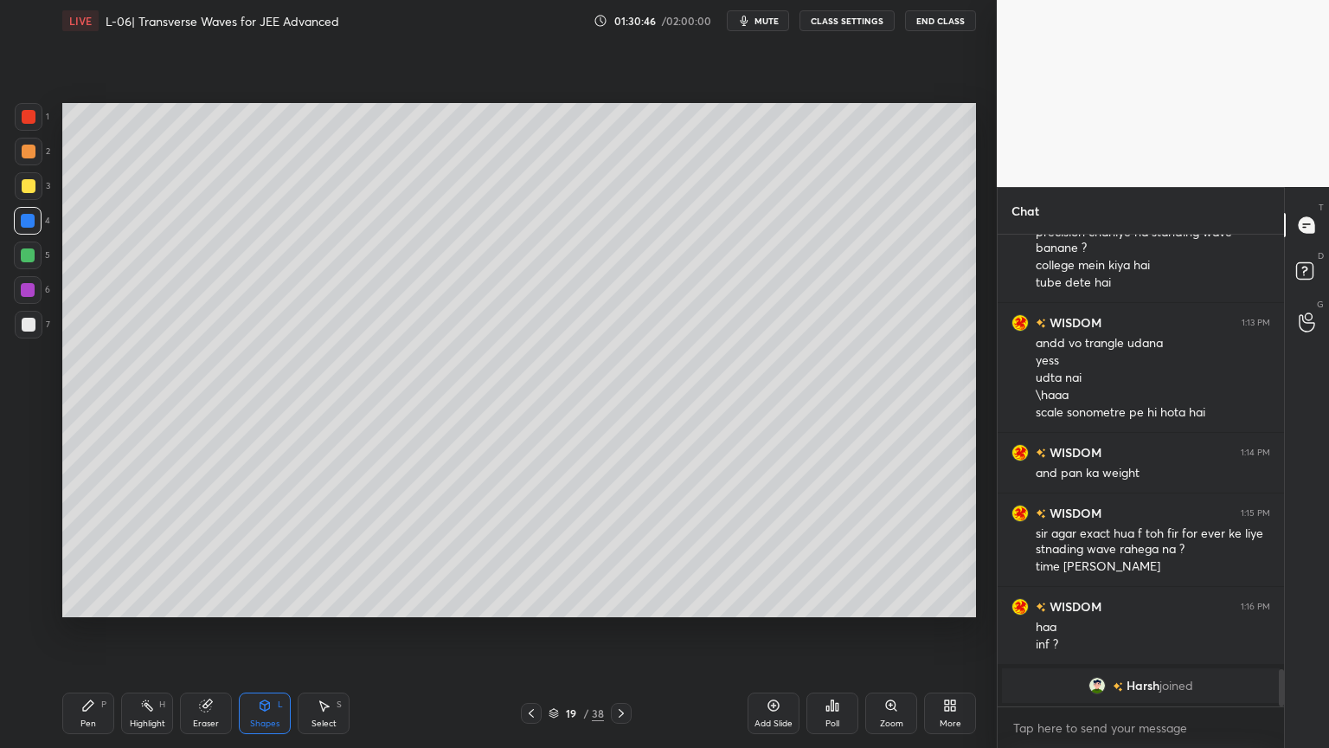
click at [17, 293] on div at bounding box center [28, 290] width 28 height 28
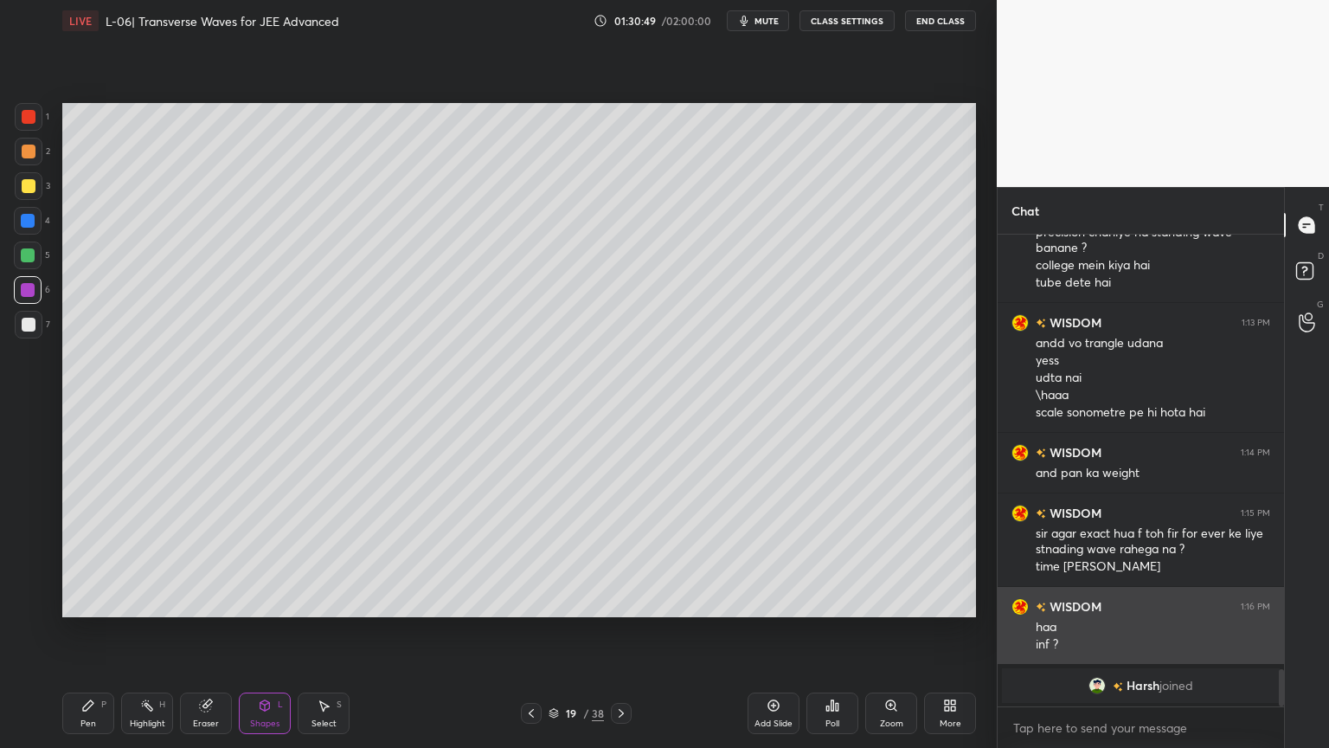
scroll to position [5566, 0]
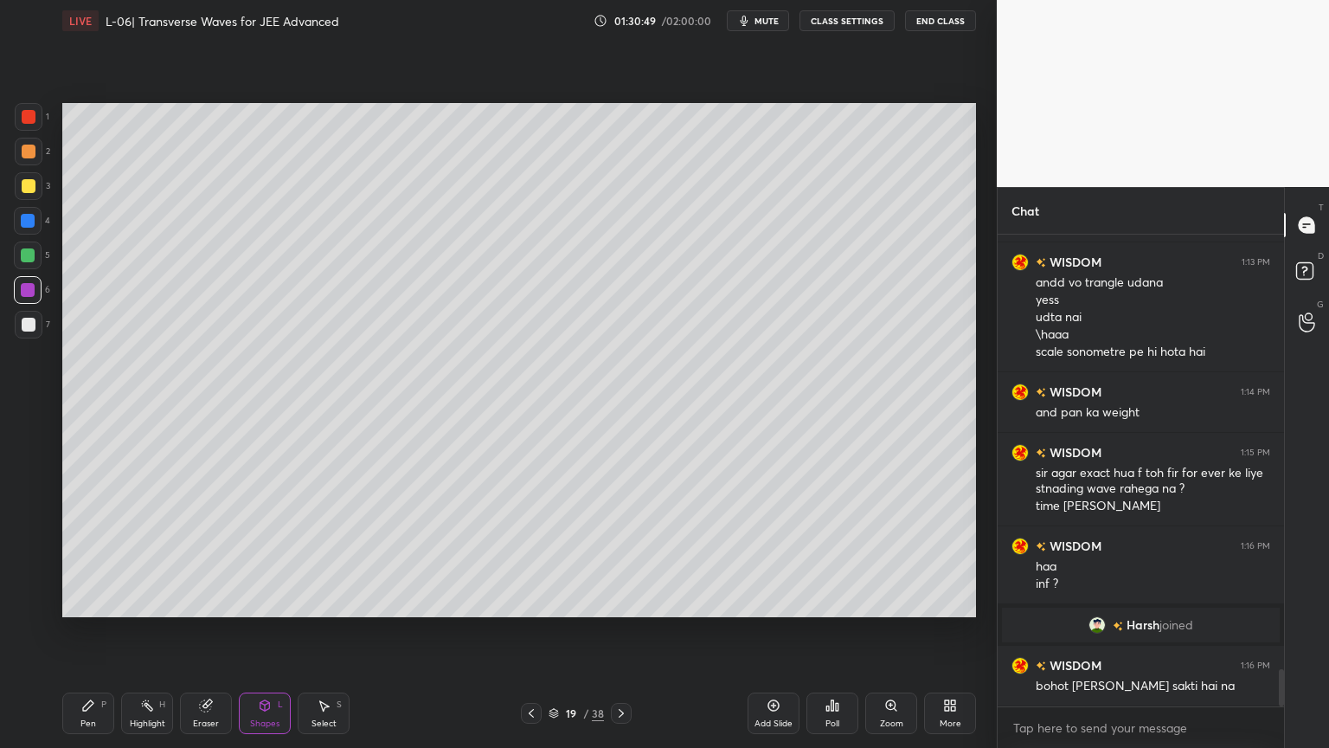
click at [150, 631] on div "Highlight" at bounding box center [147, 723] width 35 height 9
click at [22, 188] on div at bounding box center [29, 186] width 14 height 14
click at [72, 631] on div "Pen P" at bounding box center [88, 713] width 52 height 42
click at [530, 631] on icon at bounding box center [531, 713] width 5 height 9
click at [124, 631] on div "Highlight H" at bounding box center [147, 713] width 52 height 42
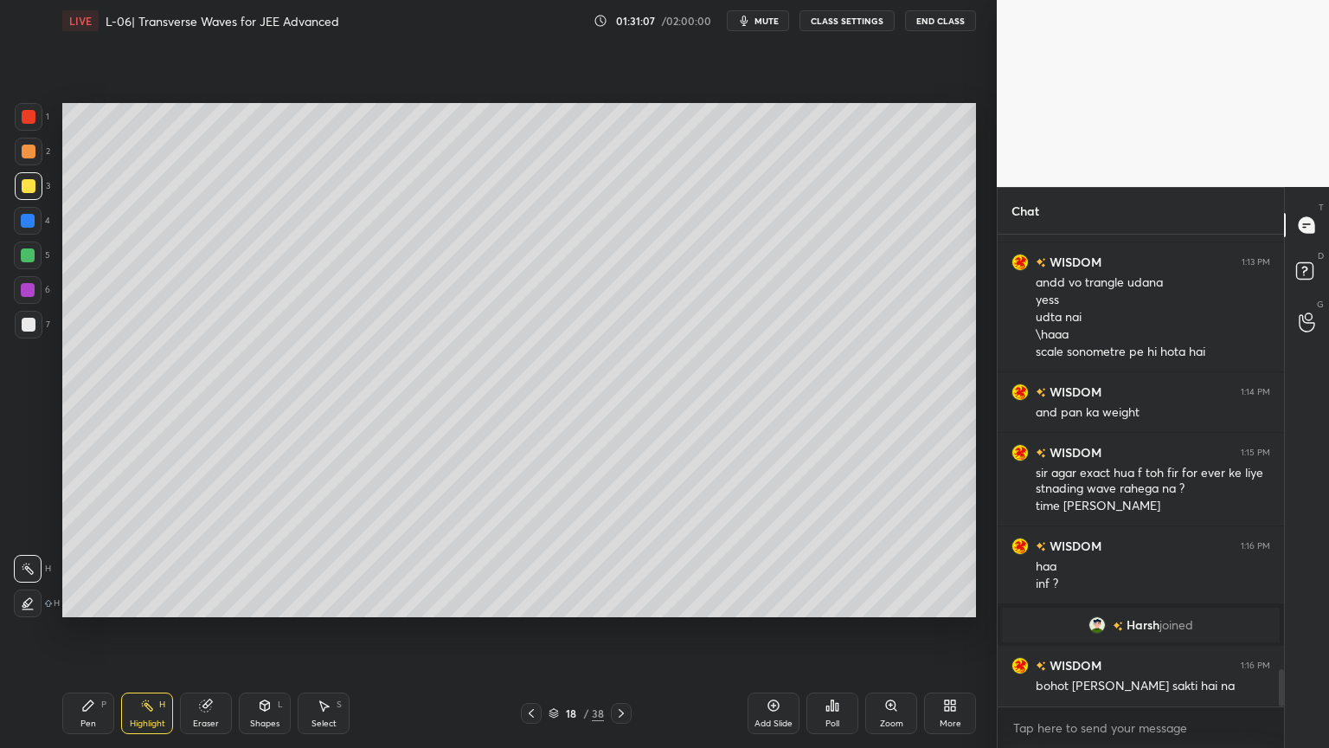
scroll to position [5583, 0]
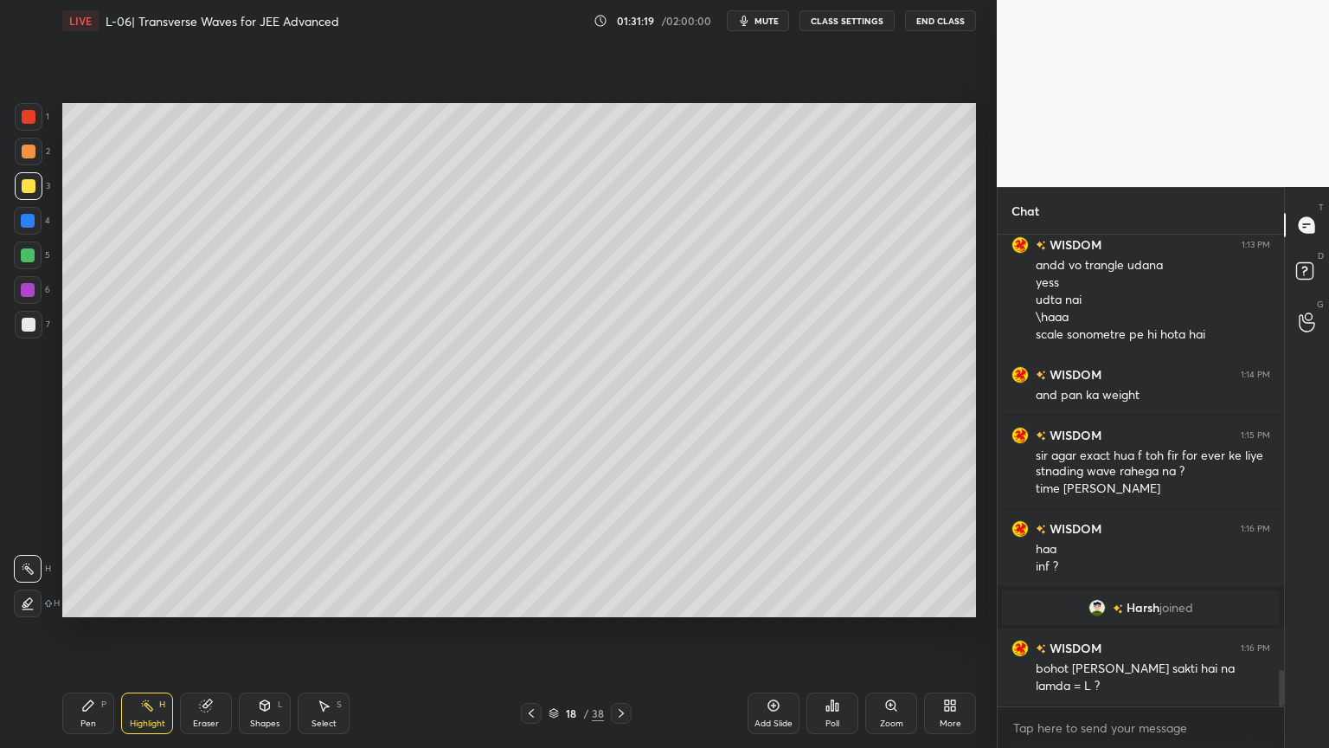
click at [615, 631] on icon at bounding box center [621, 713] width 14 height 14
click at [96, 631] on div "Pen P" at bounding box center [88, 713] width 52 height 42
click at [21, 159] on div at bounding box center [29, 152] width 28 height 28
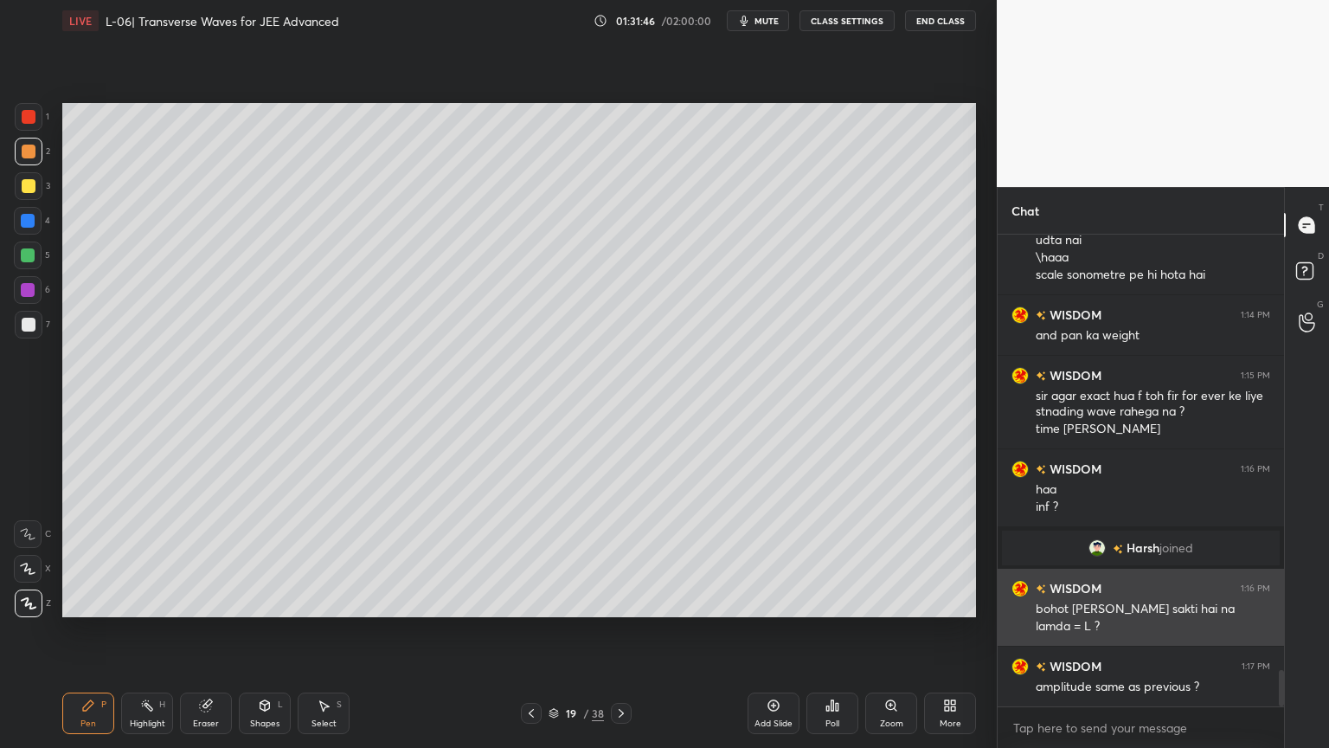
scroll to position [5644, 0]
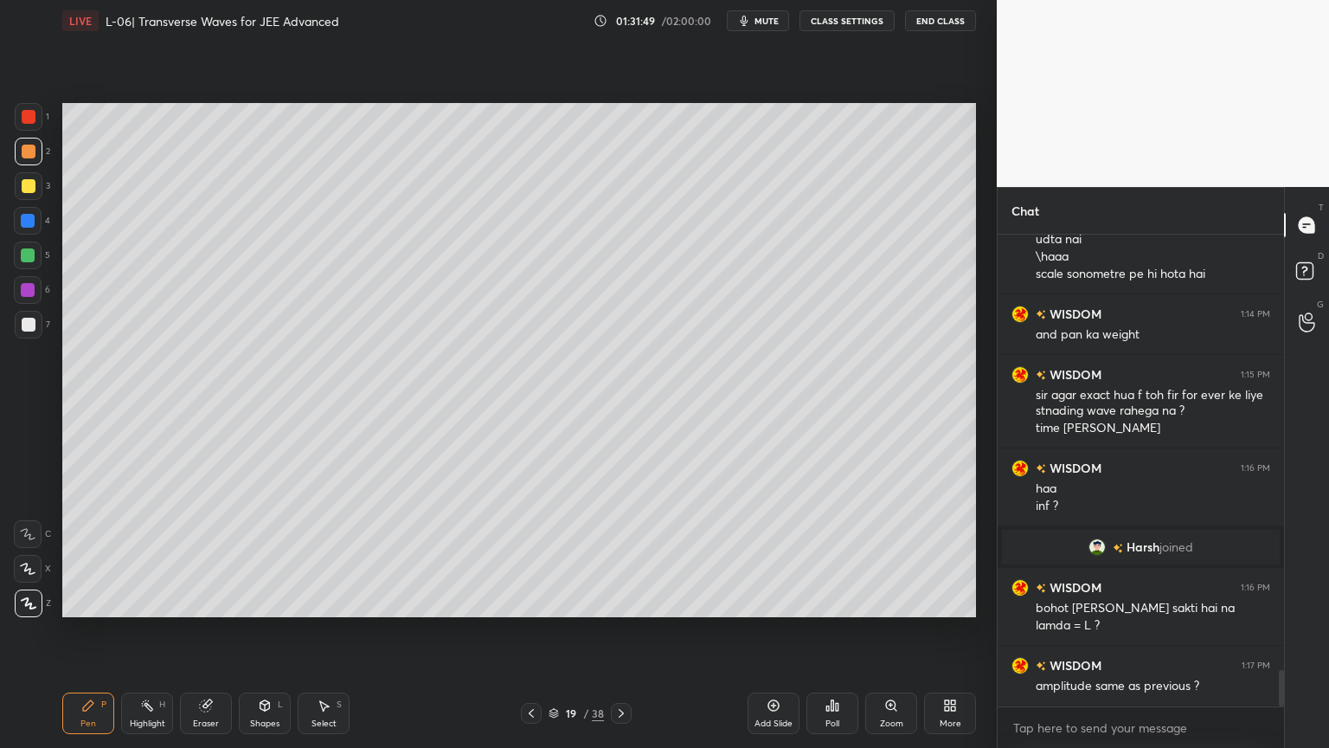
click at [25, 181] on div at bounding box center [29, 186] width 14 height 14
click at [27, 326] on div at bounding box center [29, 325] width 14 height 14
click at [263, 631] on div "Shapes" at bounding box center [264, 723] width 29 height 9
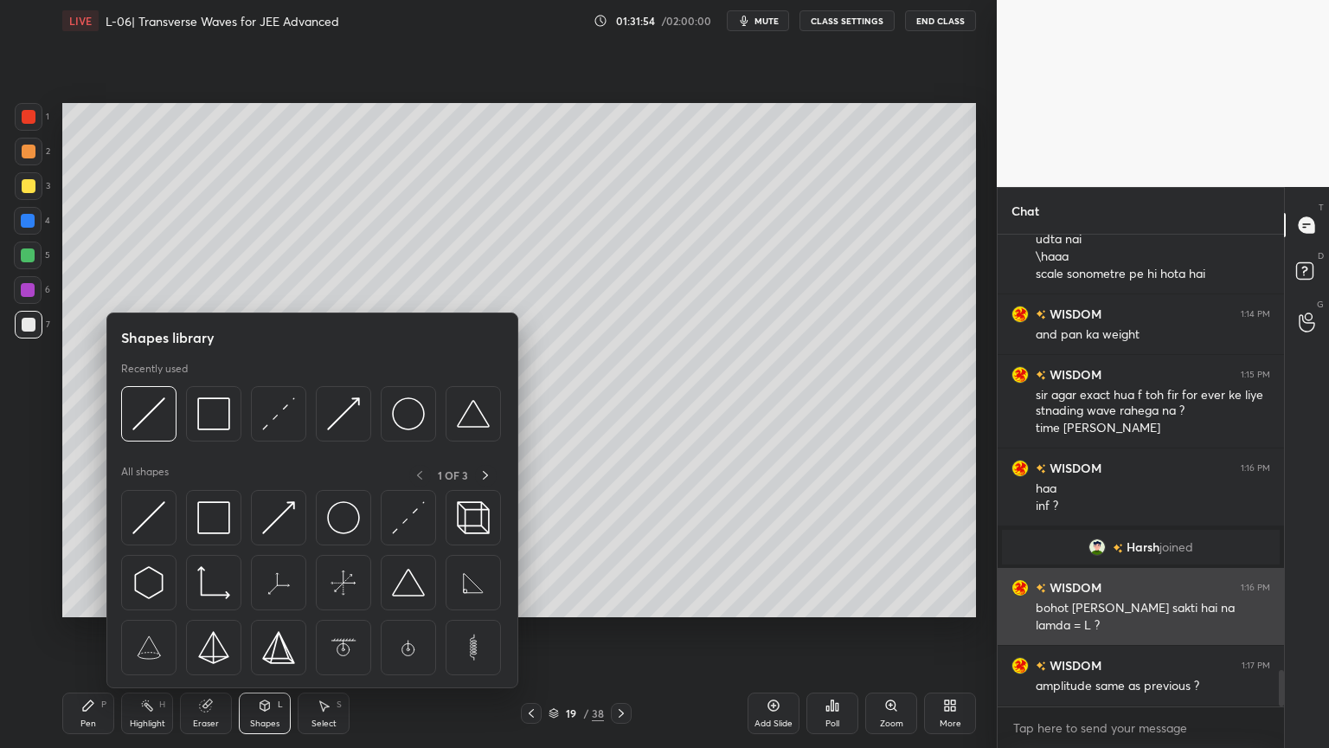
click at [203, 528] on img at bounding box center [213, 517] width 33 height 33
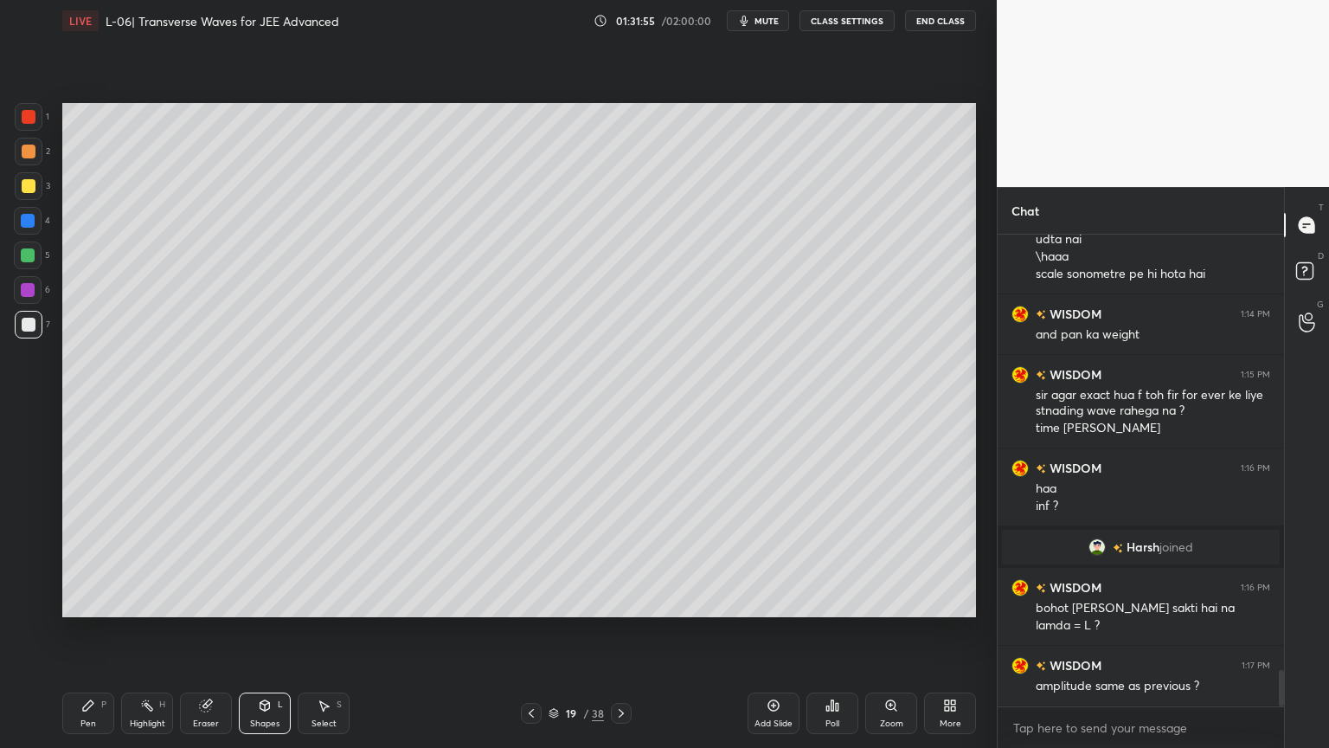
click at [24, 149] on div at bounding box center [29, 152] width 14 height 14
click at [23, 325] on div at bounding box center [29, 325] width 14 height 14
click at [26, 257] on div at bounding box center [28, 255] width 14 height 14
click at [132, 631] on div "Highlight H" at bounding box center [147, 713] width 52 height 42
click at [18, 185] on div at bounding box center [29, 186] width 28 height 28
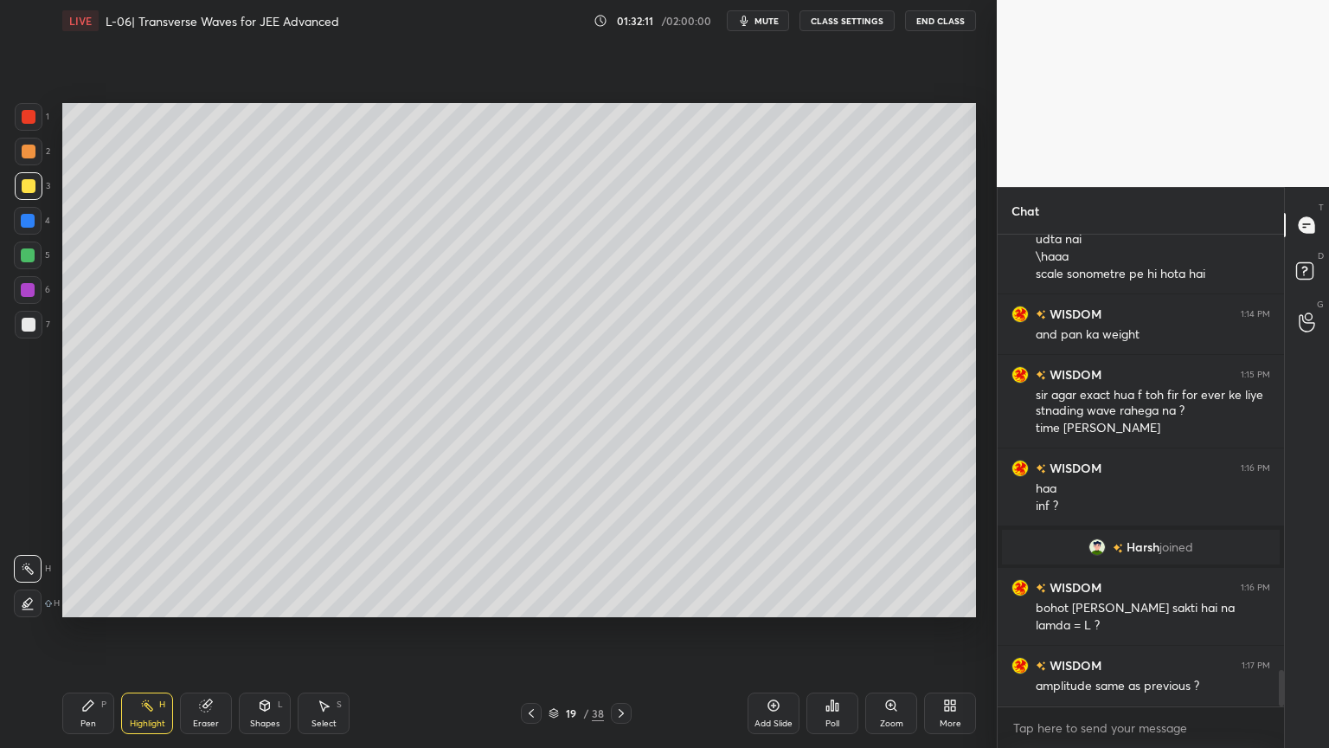
click at [31, 263] on div at bounding box center [28, 255] width 28 height 28
click at [90, 631] on icon at bounding box center [88, 705] width 14 height 14
click at [23, 321] on div at bounding box center [29, 325] width 14 height 14
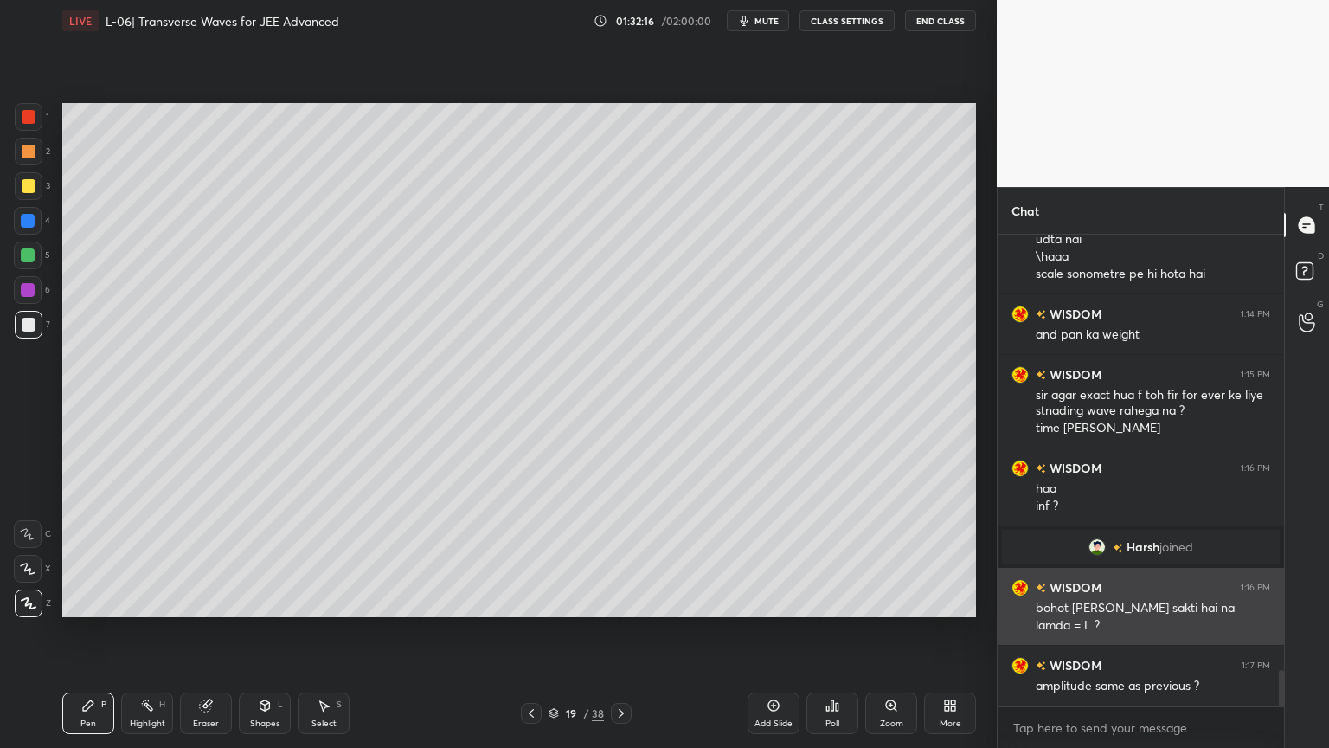
scroll to position [5704, 0]
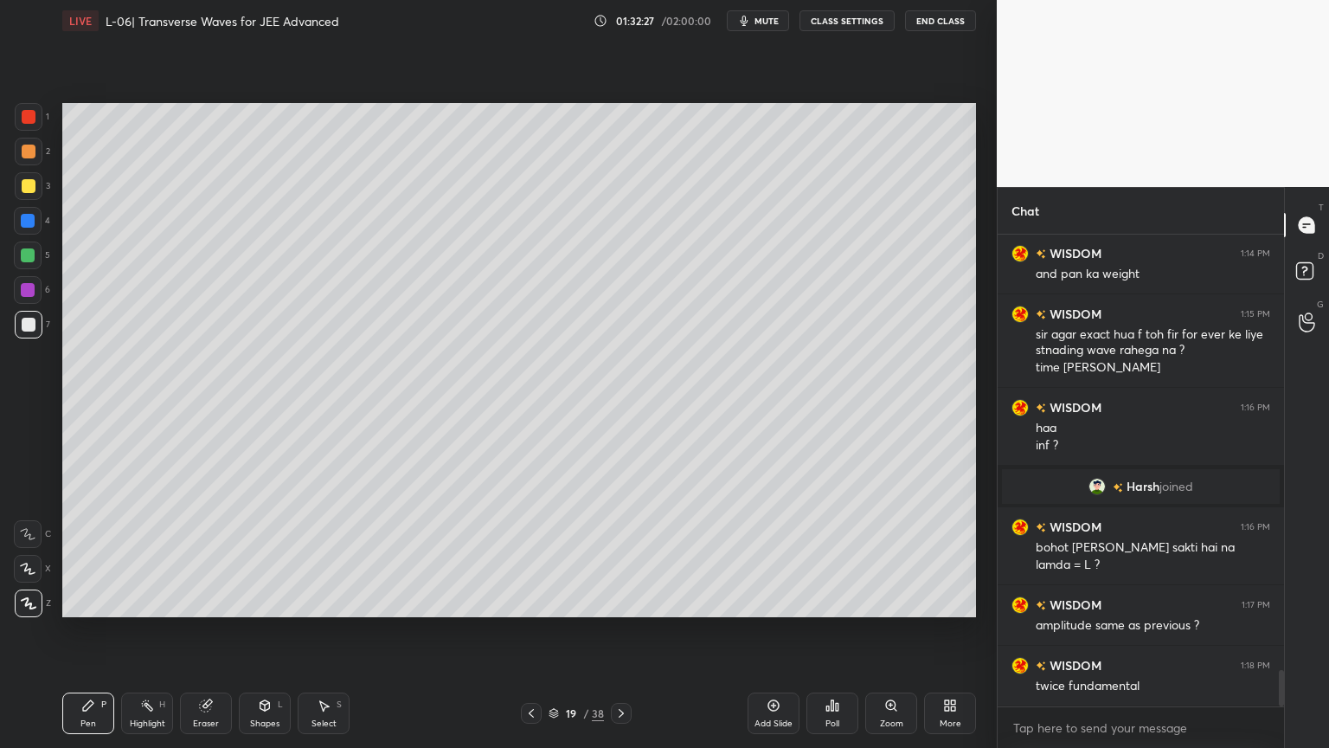
click at [32, 252] on div at bounding box center [28, 255] width 14 height 14
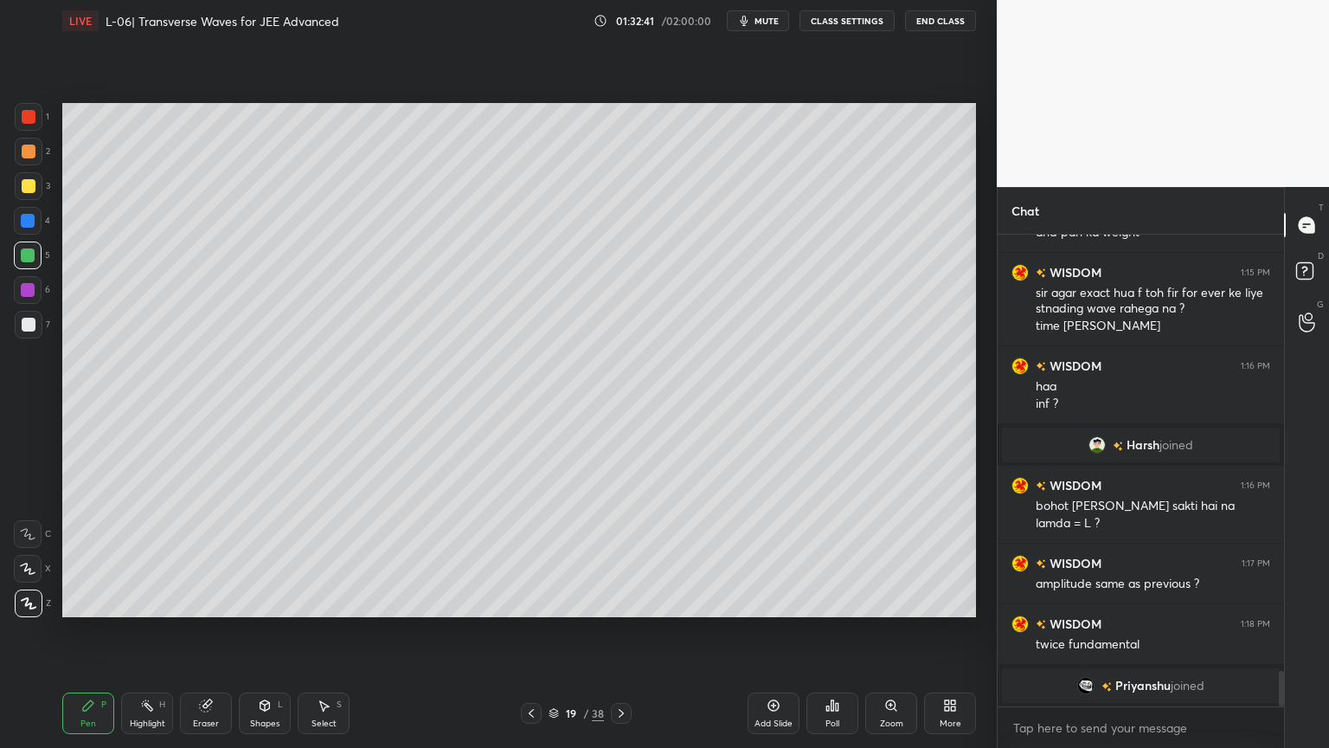
click at [258, 631] on icon at bounding box center [265, 705] width 14 height 14
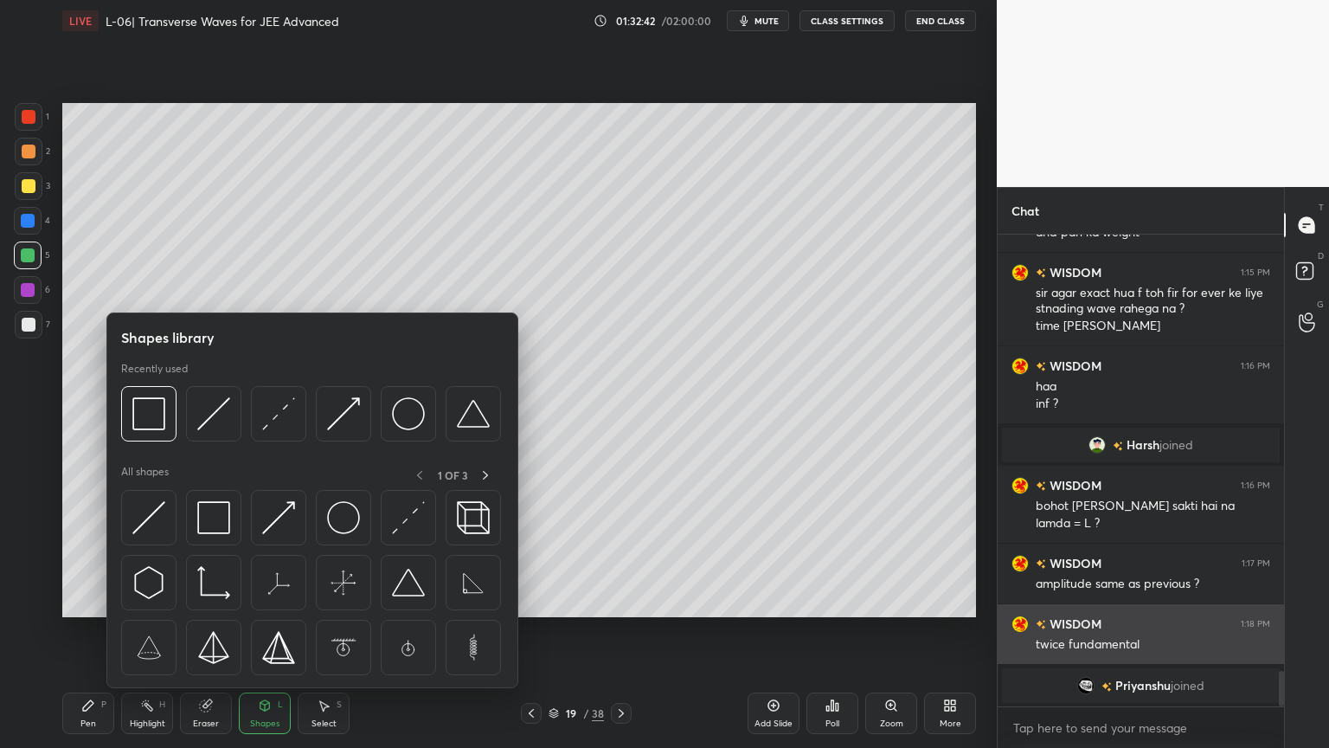
click at [419, 518] on img at bounding box center [408, 517] width 33 height 33
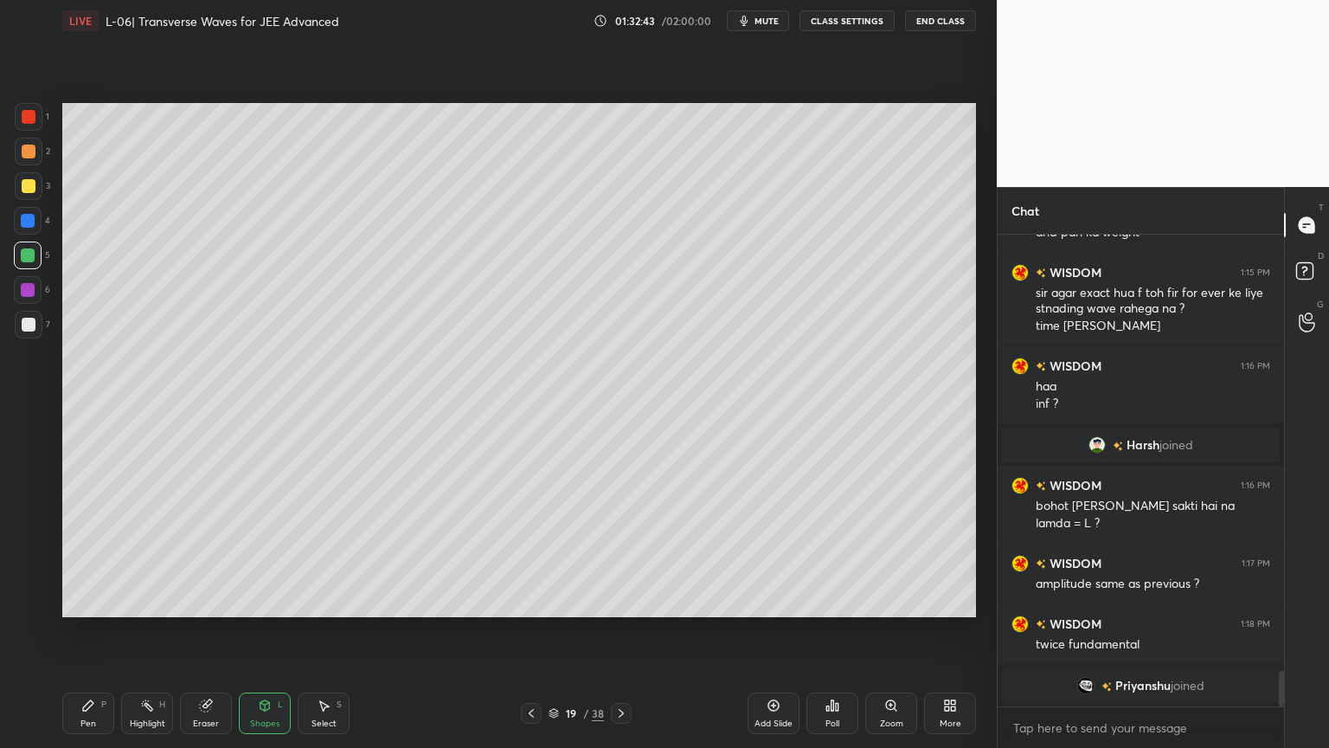
click at [26, 291] on div at bounding box center [28, 290] width 14 height 14
click at [26, 119] on div at bounding box center [29, 117] width 14 height 14
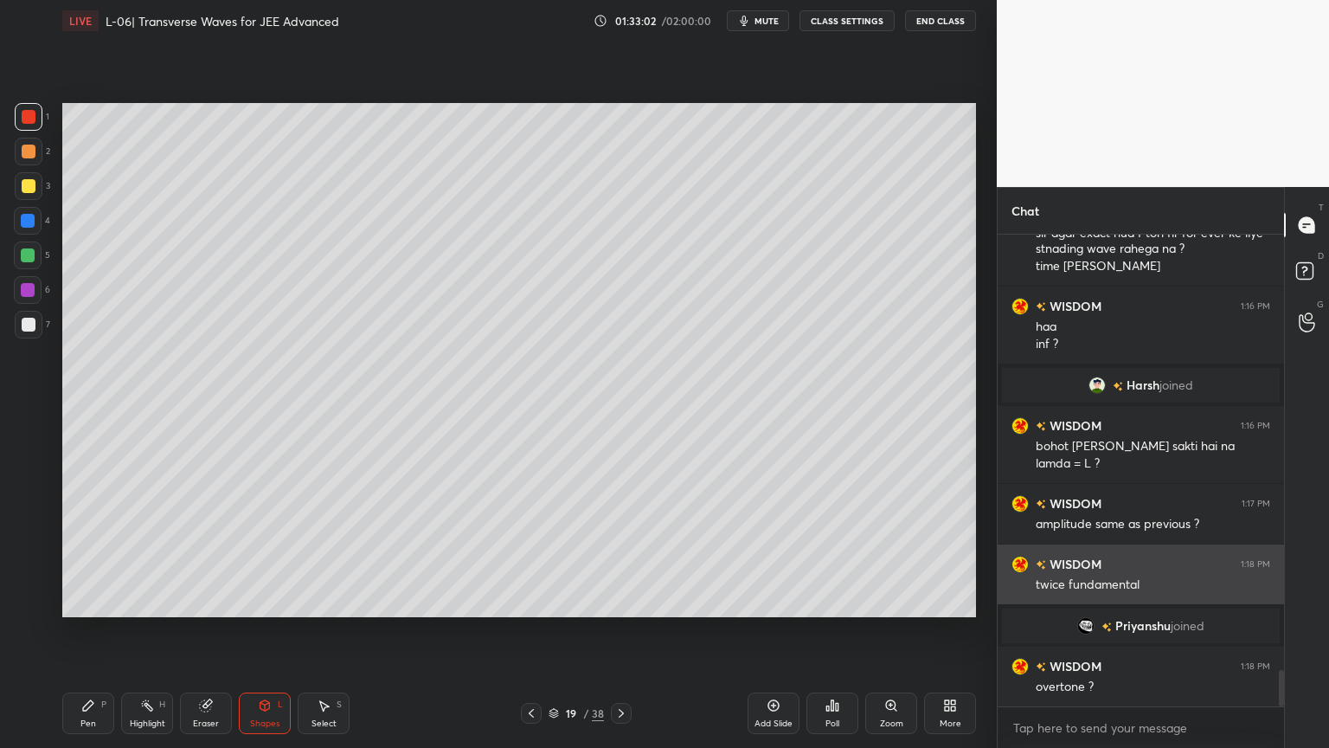
scroll to position [5599, 0]
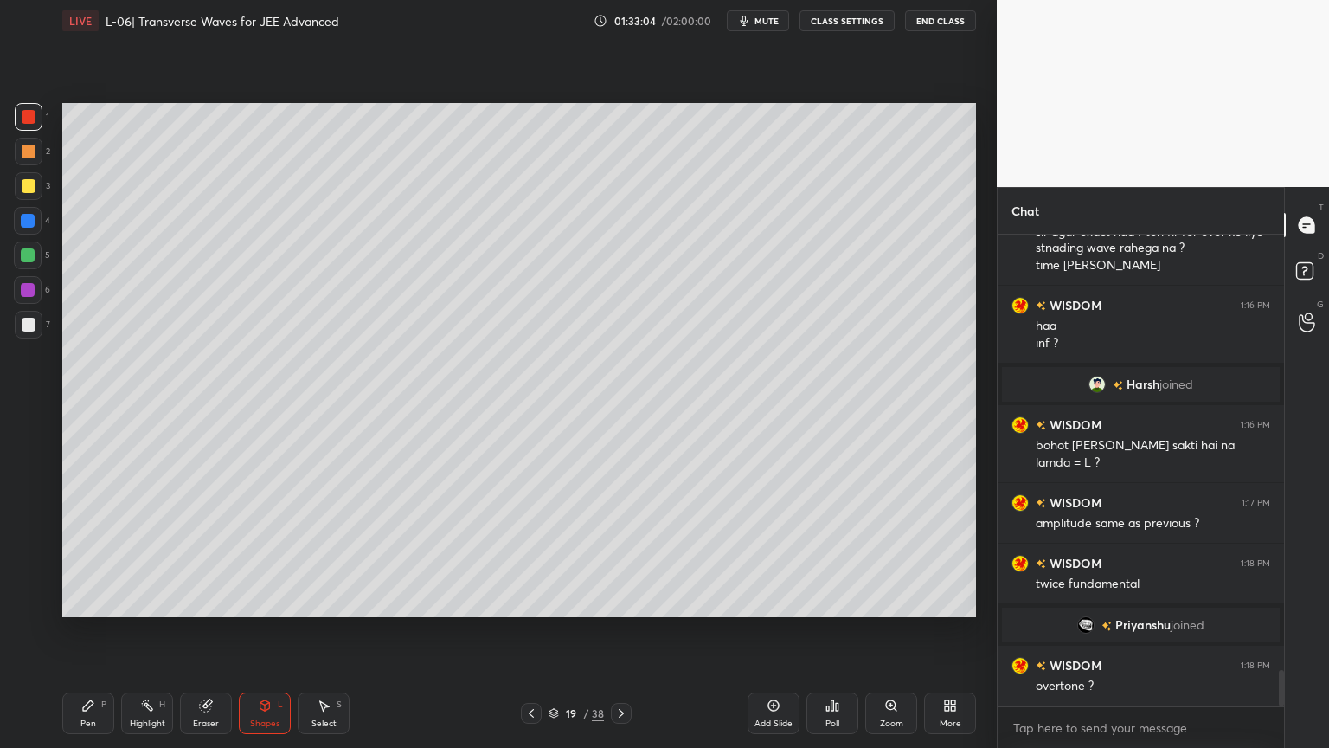
click at [150, 631] on icon at bounding box center [147, 705] width 14 height 14
click at [22, 152] on div at bounding box center [29, 152] width 14 height 14
click at [17, 332] on div at bounding box center [29, 325] width 28 height 28
click at [20, 287] on div at bounding box center [28, 290] width 28 height 28
click at [21, 257] on div at bounding box center [28, 255] width 14 height 14
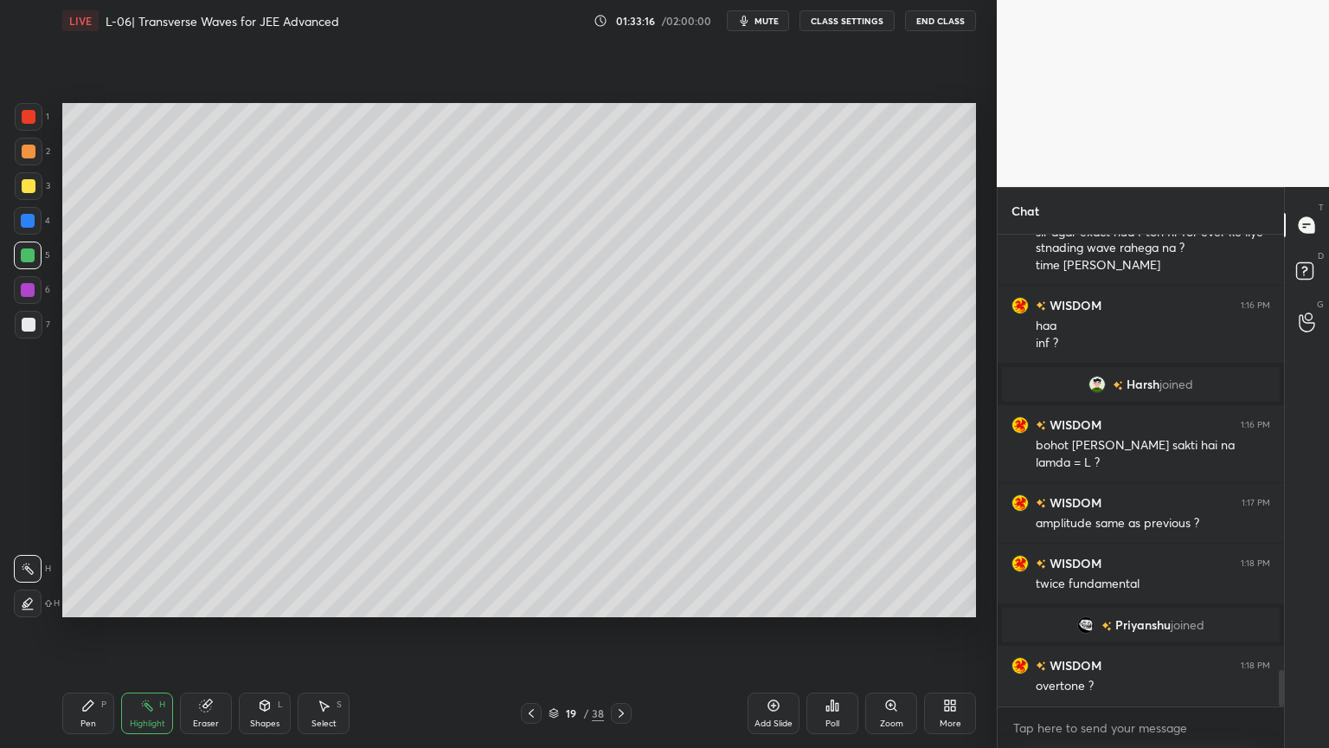
click at [77, 631] on div "Pen P" at bounding box center [88, 713] width 52 height 42
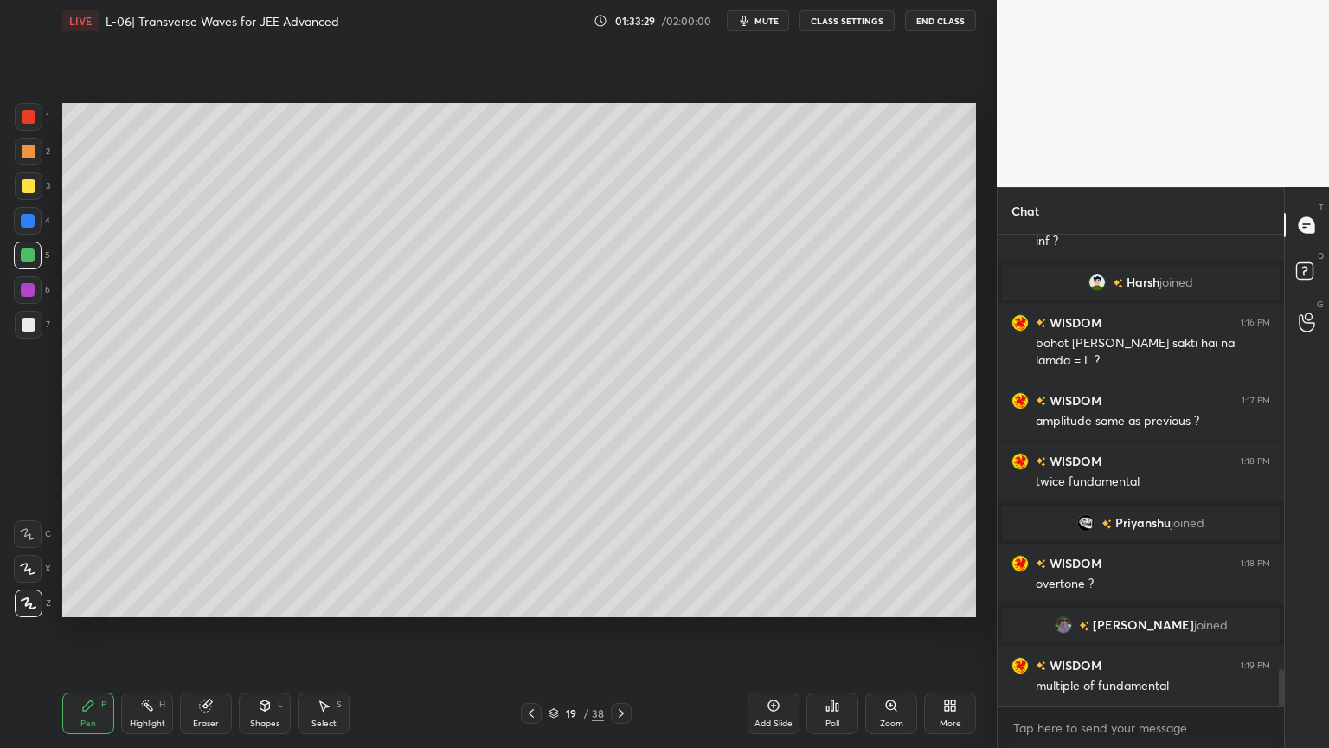
scroll to position [5494, 0]
click at [24, 193] on div at bounding box center [29, 186] width 28 height 28
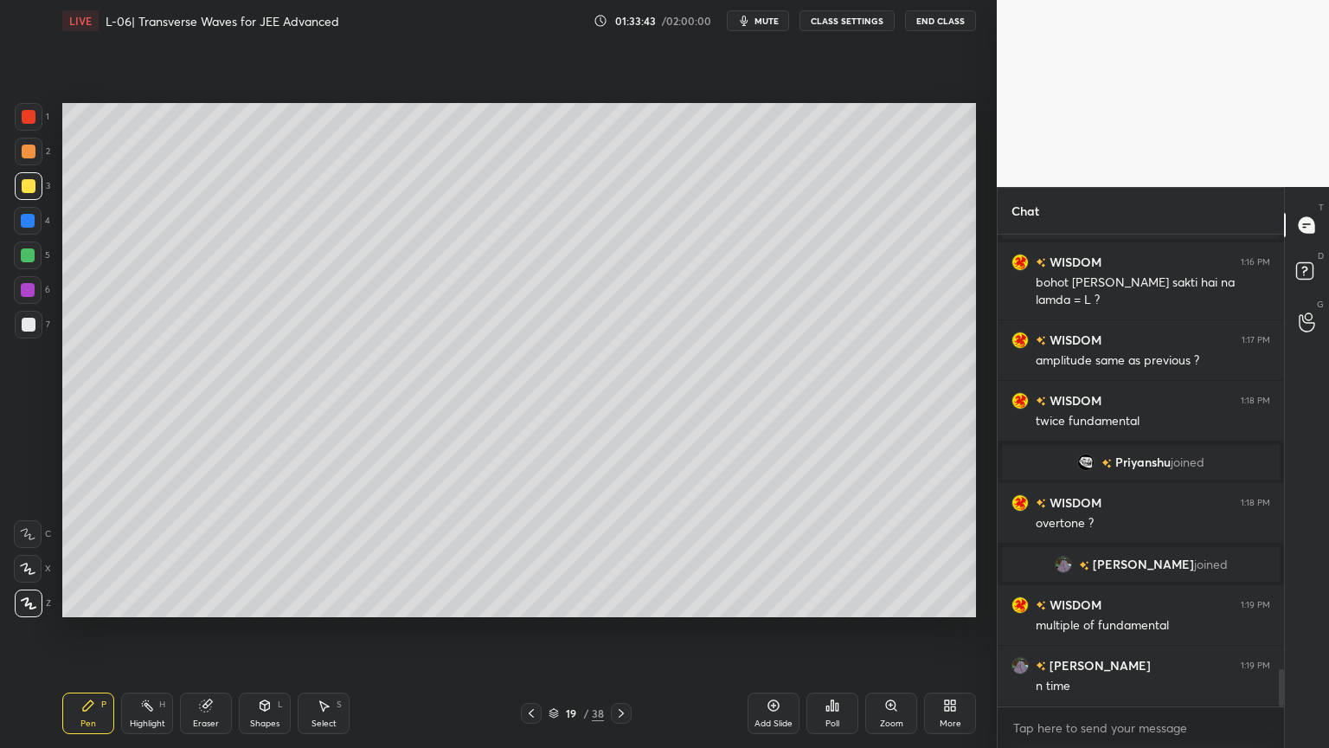
click at [21, 283] on div at bounding box center [28, 290] width 28 height 28
click at [149, 631] on rect at bounding box center [149, 707] width 9 height 9
click at [530, 631] on icon at bounding box center [531, 713] width 14 height 14
click at [619, 631] on div at bounding box center [621, 713] width 21 height 21
click at [82, 631] on div "Pen" at bounding box center [88, 723] width 16 height 9
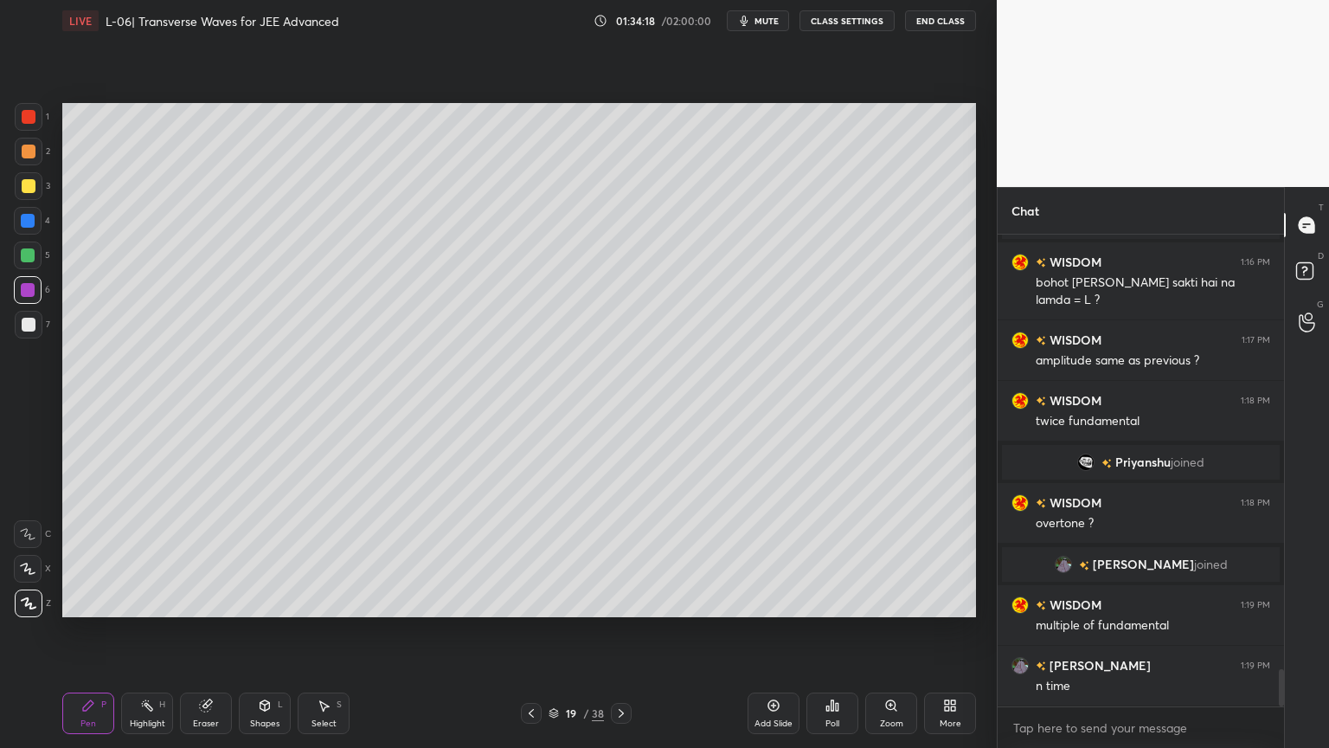
click at [156, 631] on div "Highlight H" at bounding box center [147, 713] width 52 height 42
click at [772, 631] on icon at bounding box center [774, 705] width 14 height 14
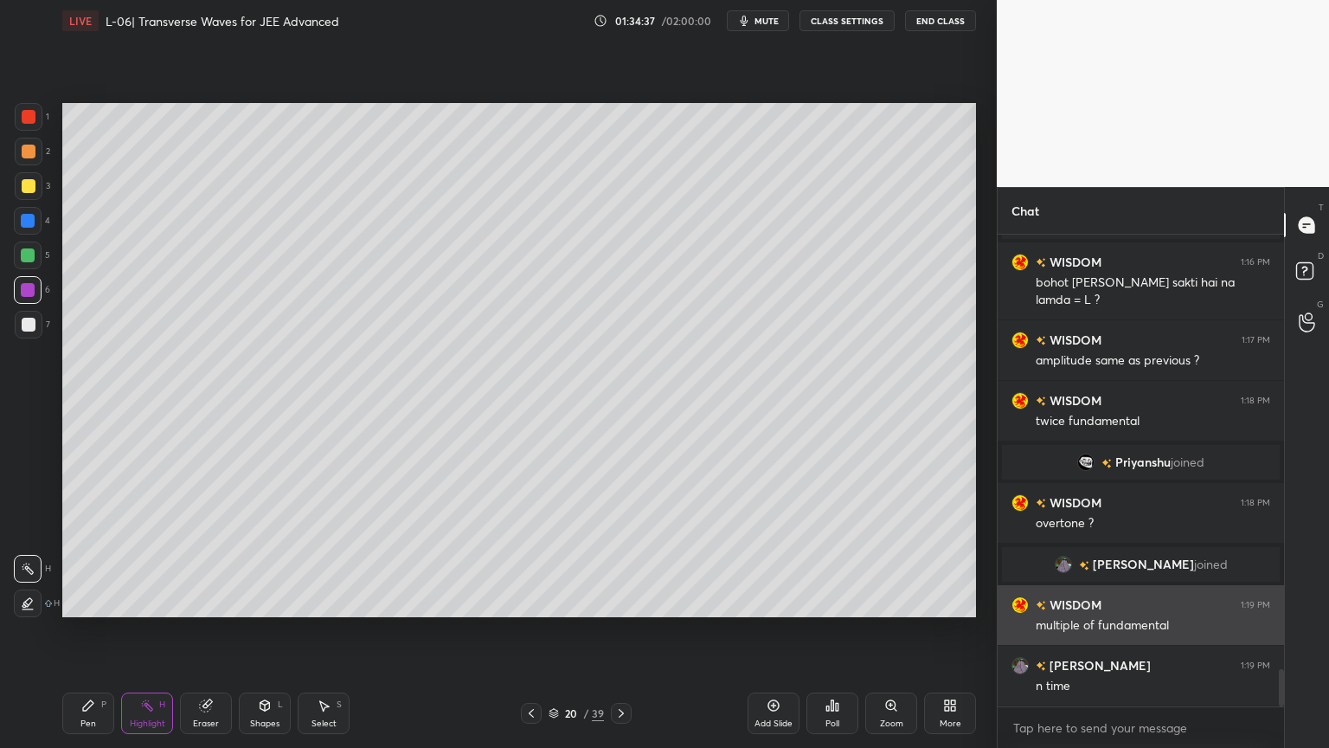
click at [12, 151] on div "1 2 3 4 5 6 7 C X Z C X Z E E Erase all H H" at bounding box center [27, 360] width 55 height 514
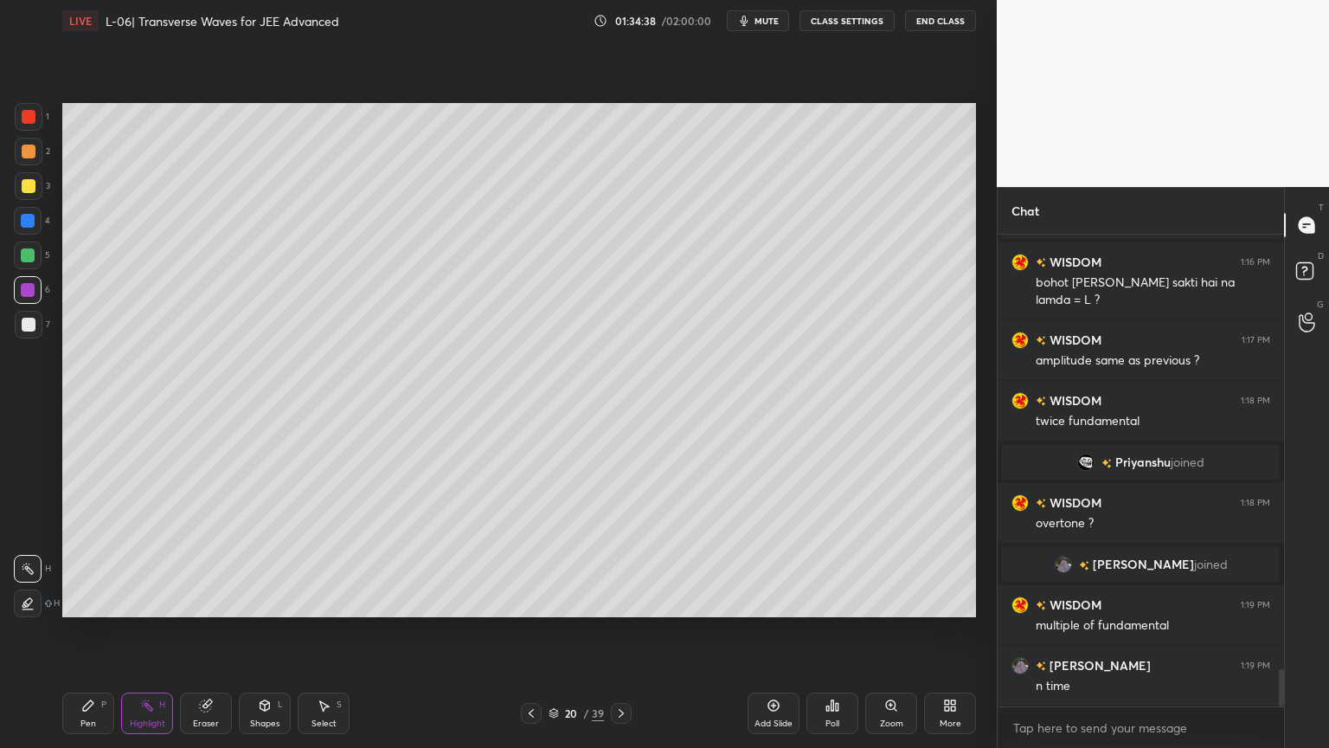
scroll to position [5615, 0]
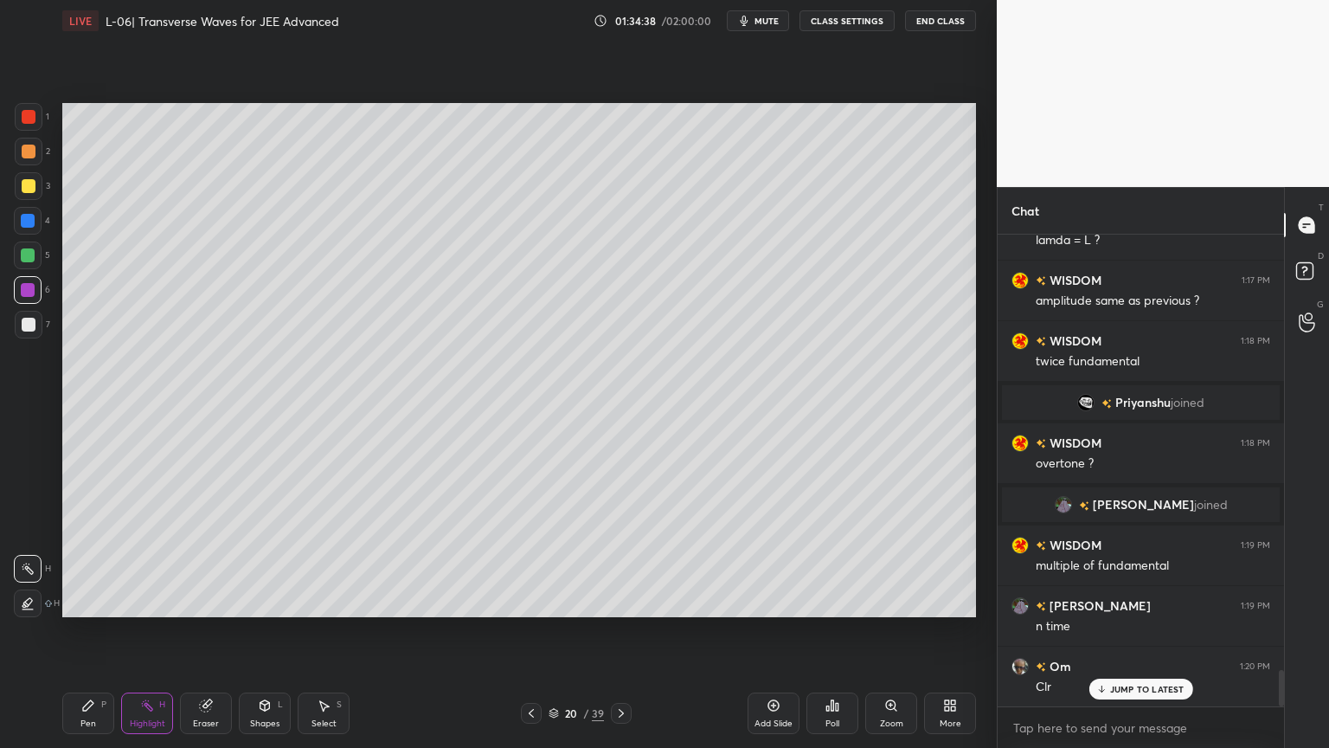
click at [31, 158] on div at bounding box center [29, 152] width 14 height 14
click at [95, 631] on div "Pen" at bounding box center [88, 723] width 16 height 9
click at [267, 631] on div "Shapes L" at bounding box center [265, 713] width 52 height 42
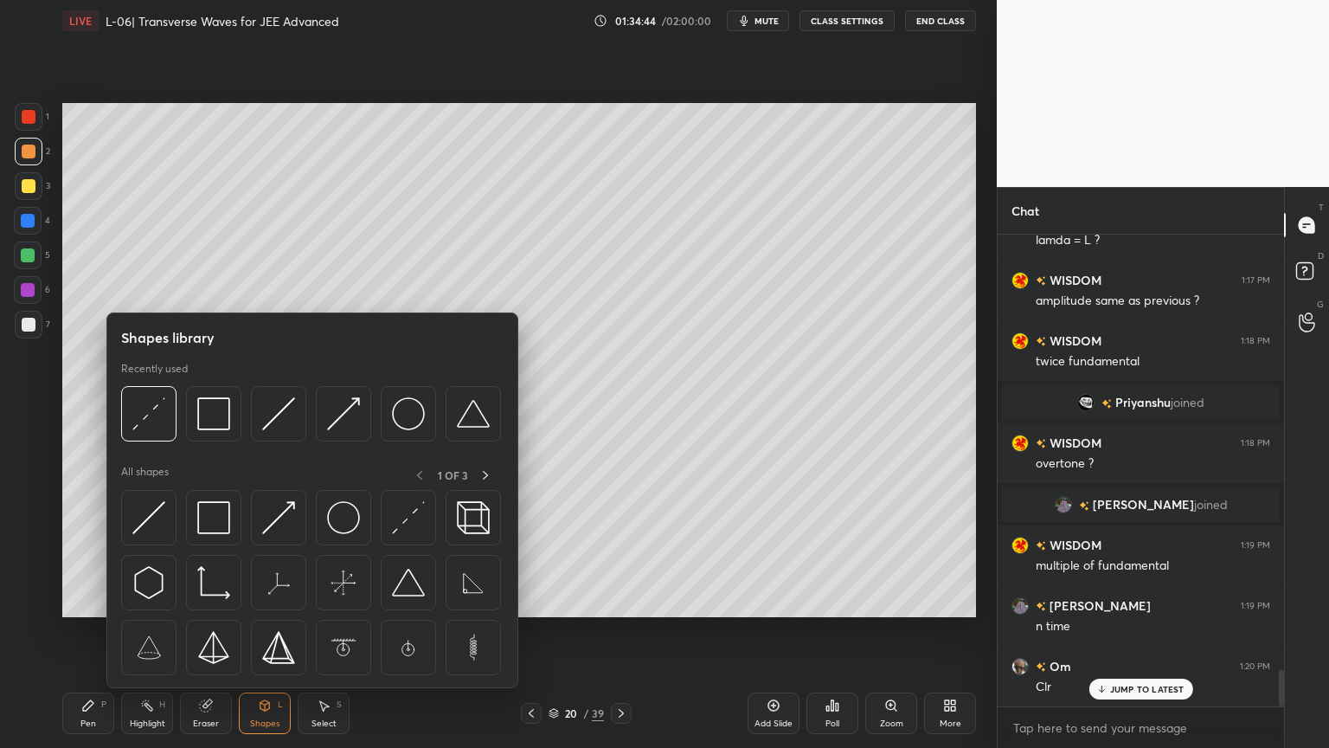
scroll to position [5676, 0]
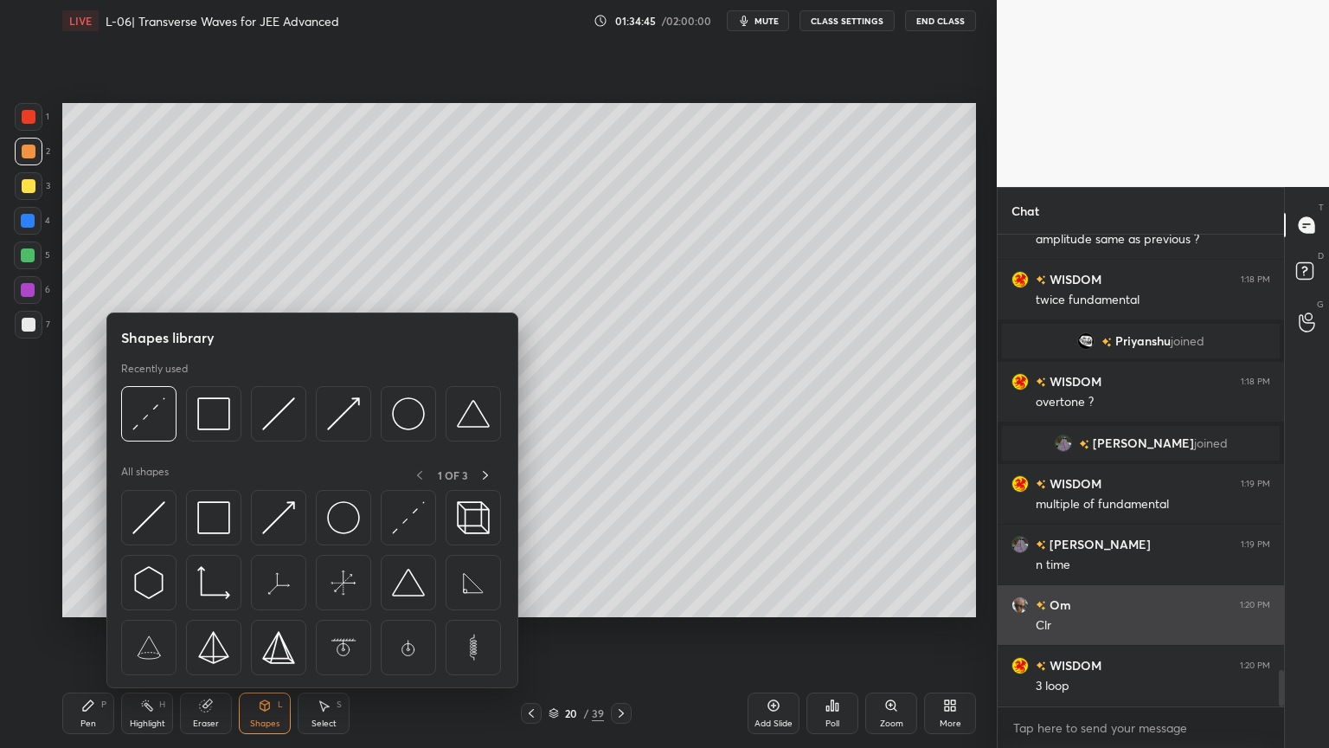
click at [163, 516] on img at bounding box center [148, 517] width 33 height 33
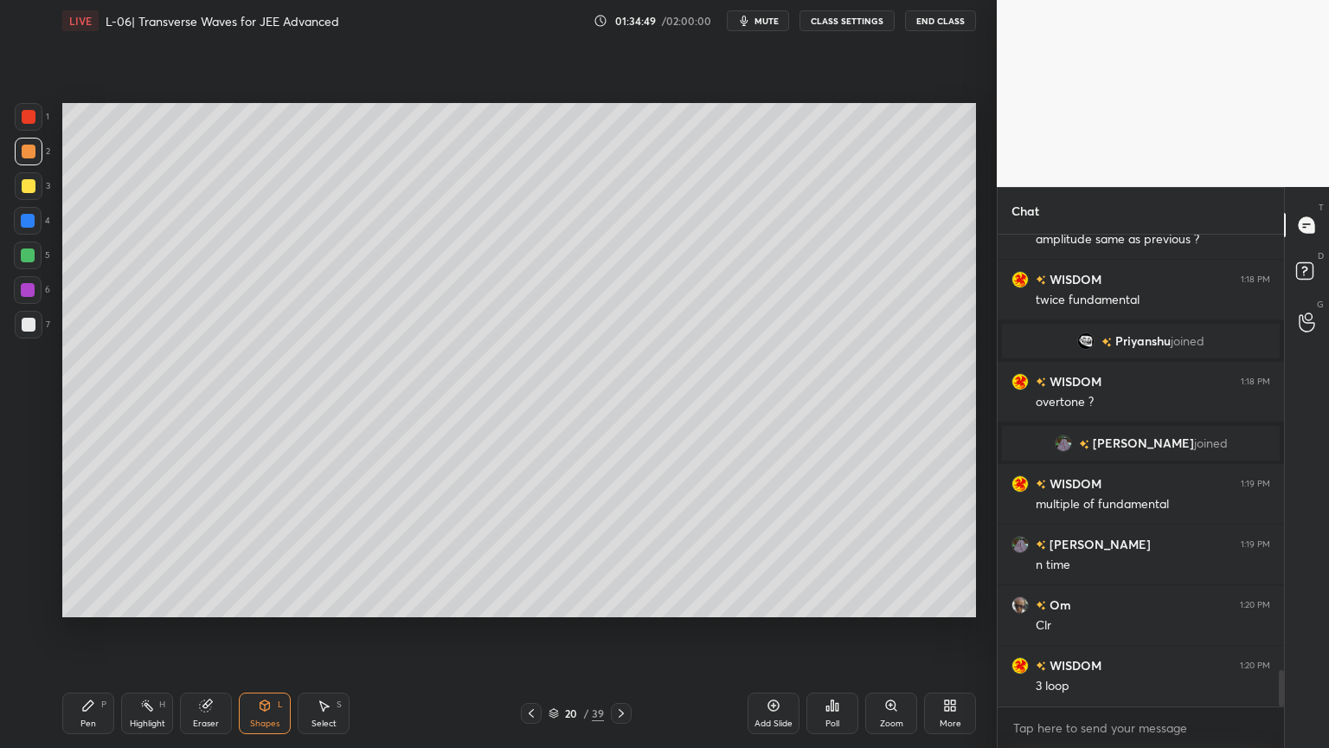
click at [87, 631] on icon at bounding box center [88, 705] width 10 height 10
click at [266, 631] on div "Shapes L" at bounding box center [265, 713] width 52 height 42
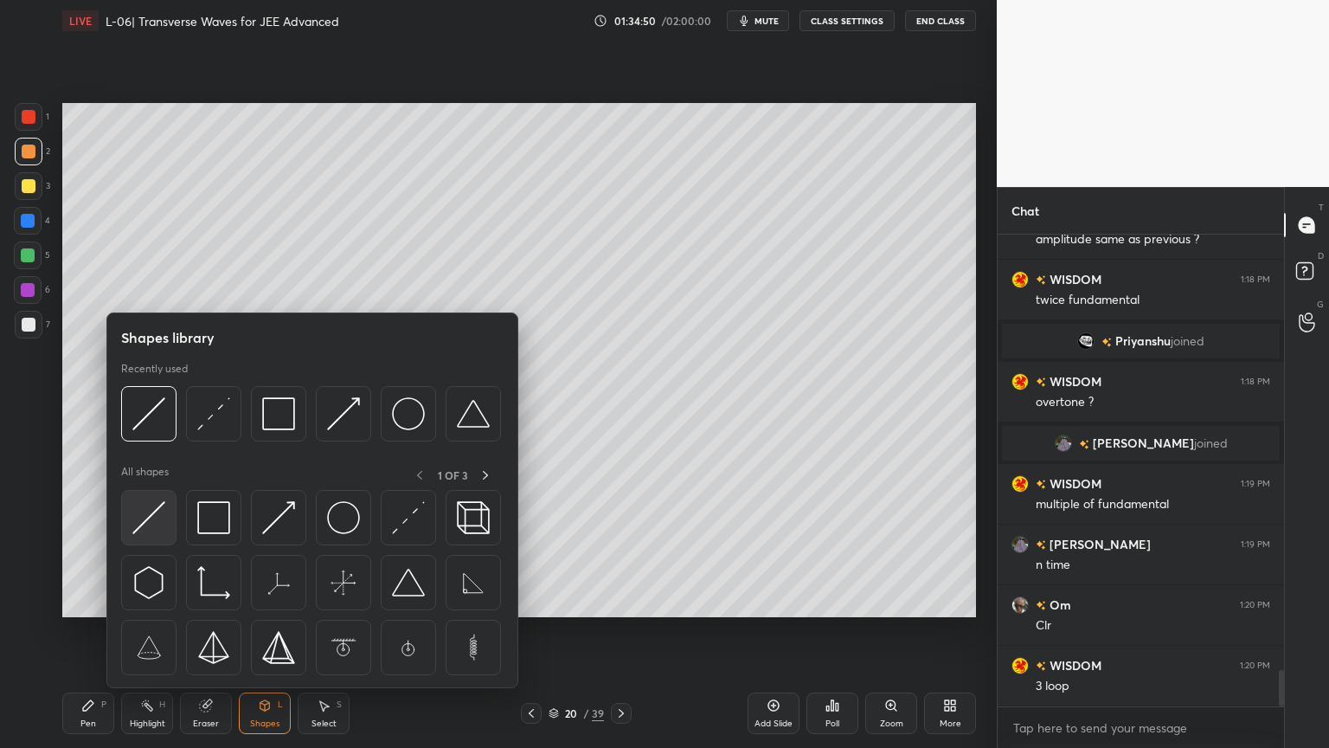
click at [141, 527] on img at bounding box center [148, 517] width 33 height 33
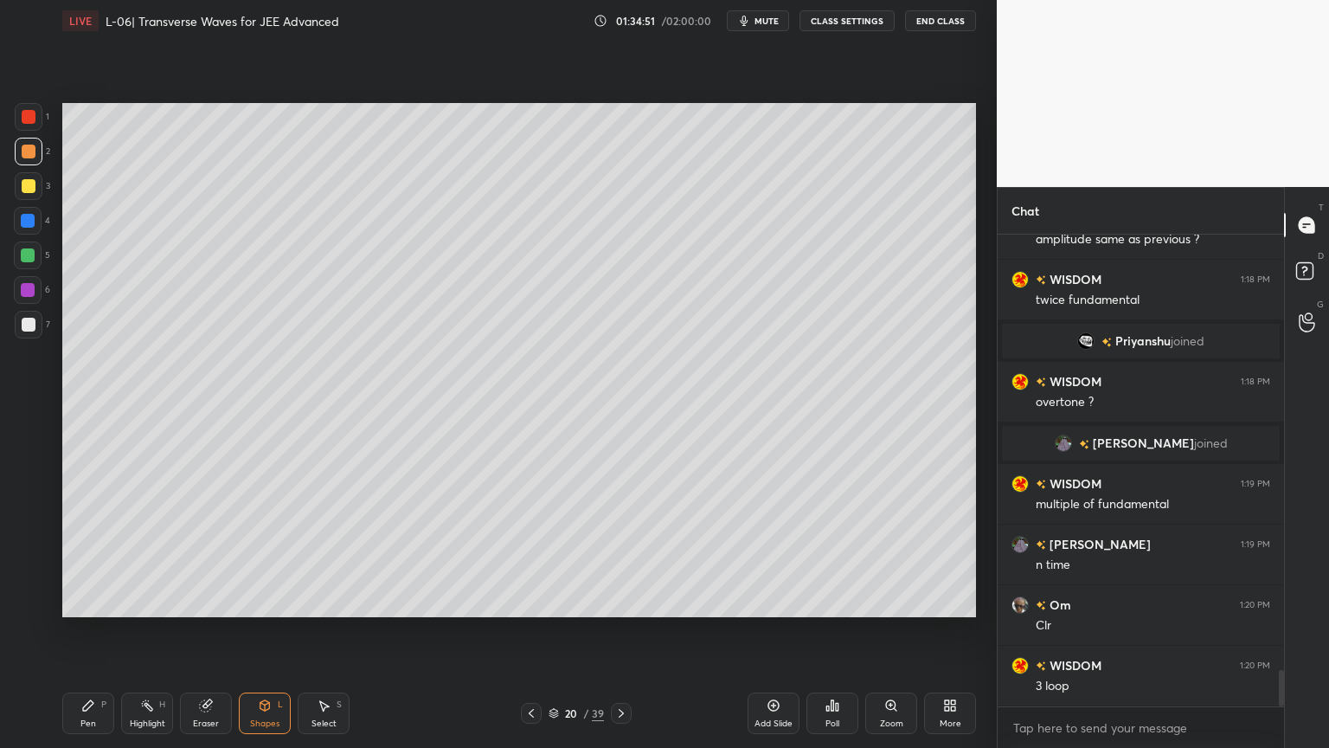
click at [17, 297] on div at bounding box center [28, 290] width 28 height 28
click at [530, 631] on div "Pen P Highlight H Eraser Shapes L Select S 20 / 39 Add Slide Poll Zoom More" at bounding box center [519, 713] width 914 height 69
click at [537, 631] on icon at bounding box center [531, 713] width 14 height 14
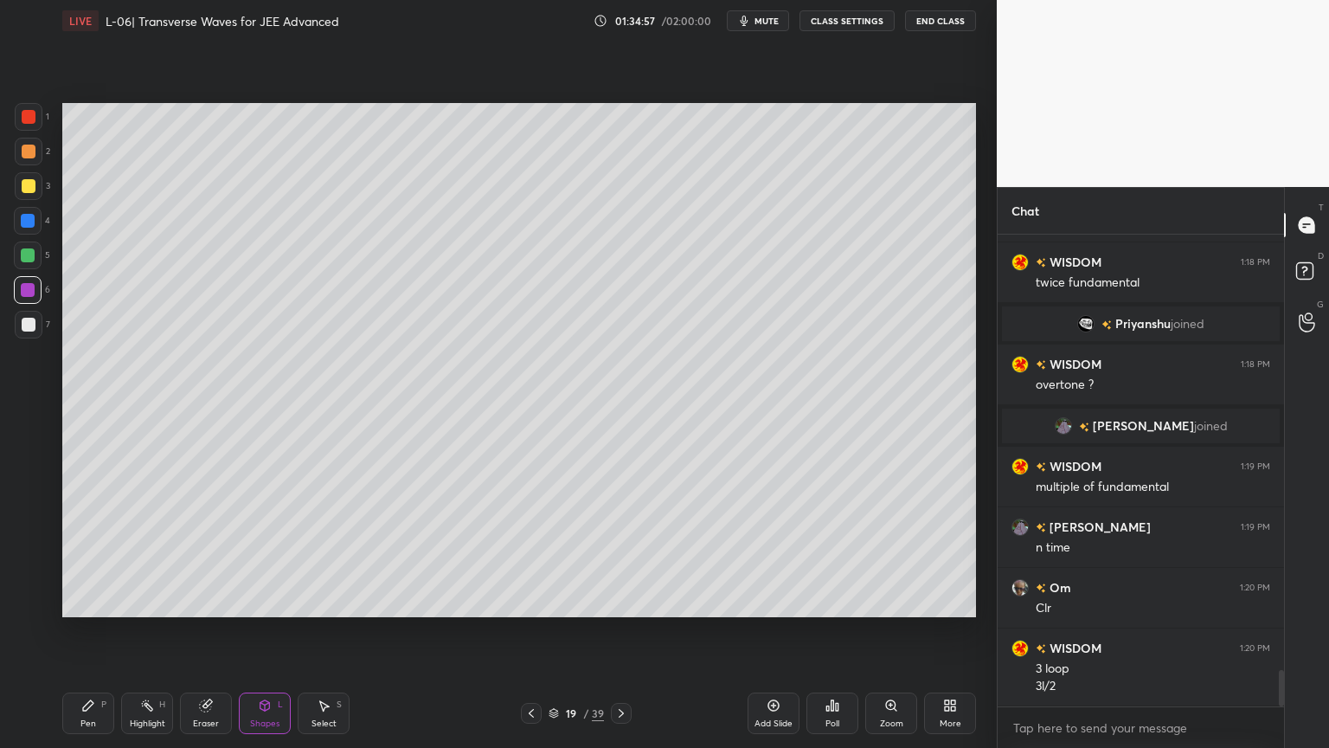
click at [157, 631] on div "Highlight H" at bounding box center [147, 713] width 52 height 42
click at [531, 631] on icon at bounding box center [531, 713] width 14 height 14
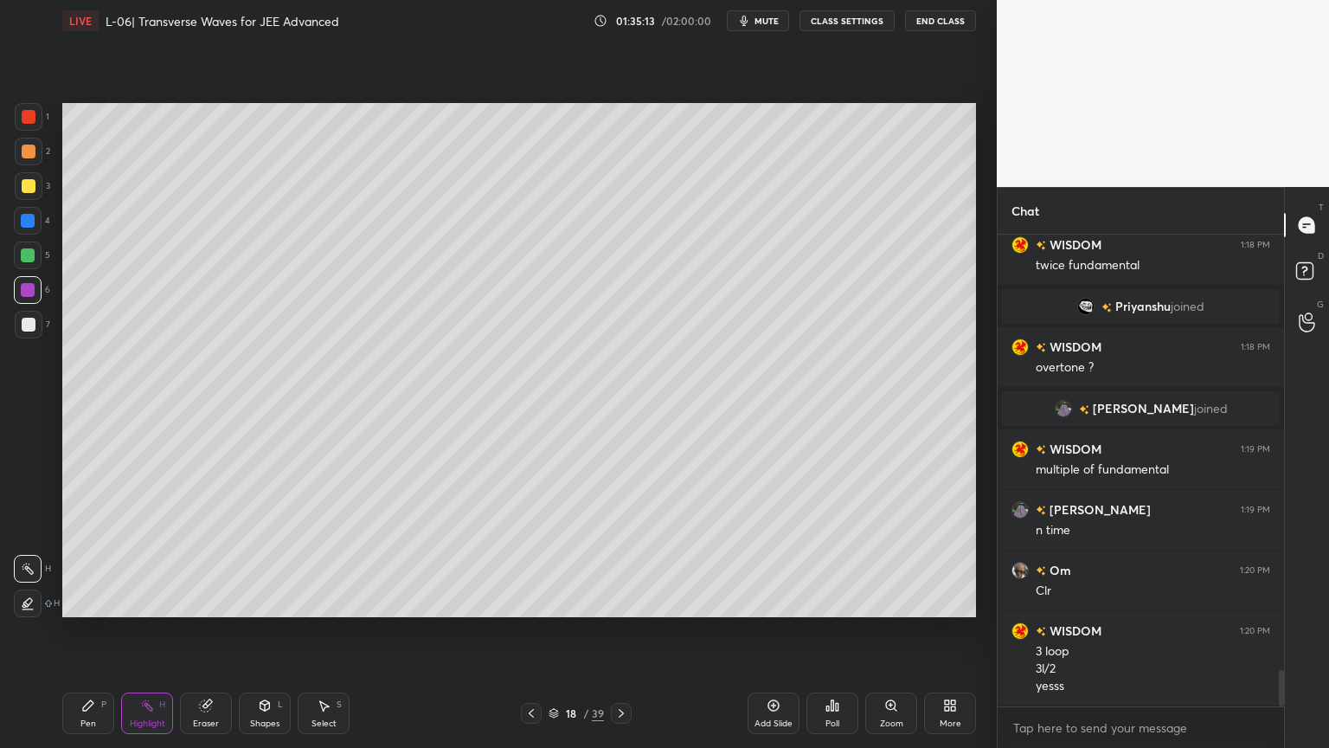
click at [651, 631] on div "Setting up your live class Poll for secs No correct answer Start poll" at bounding box center [519, 360] width 928 height 637
click at [619, 631] on icon at bounding box center [621, 713] width 14 height 14
click at [614, 631] on icon at bounding box center [621, 713] width 14 height 14
click at [25, 191] on div at bounding box center [29, 186] width 14 height 14
click at [80, 631] on div "Pen P" at bounding box center [88, 713] width 52 height 42
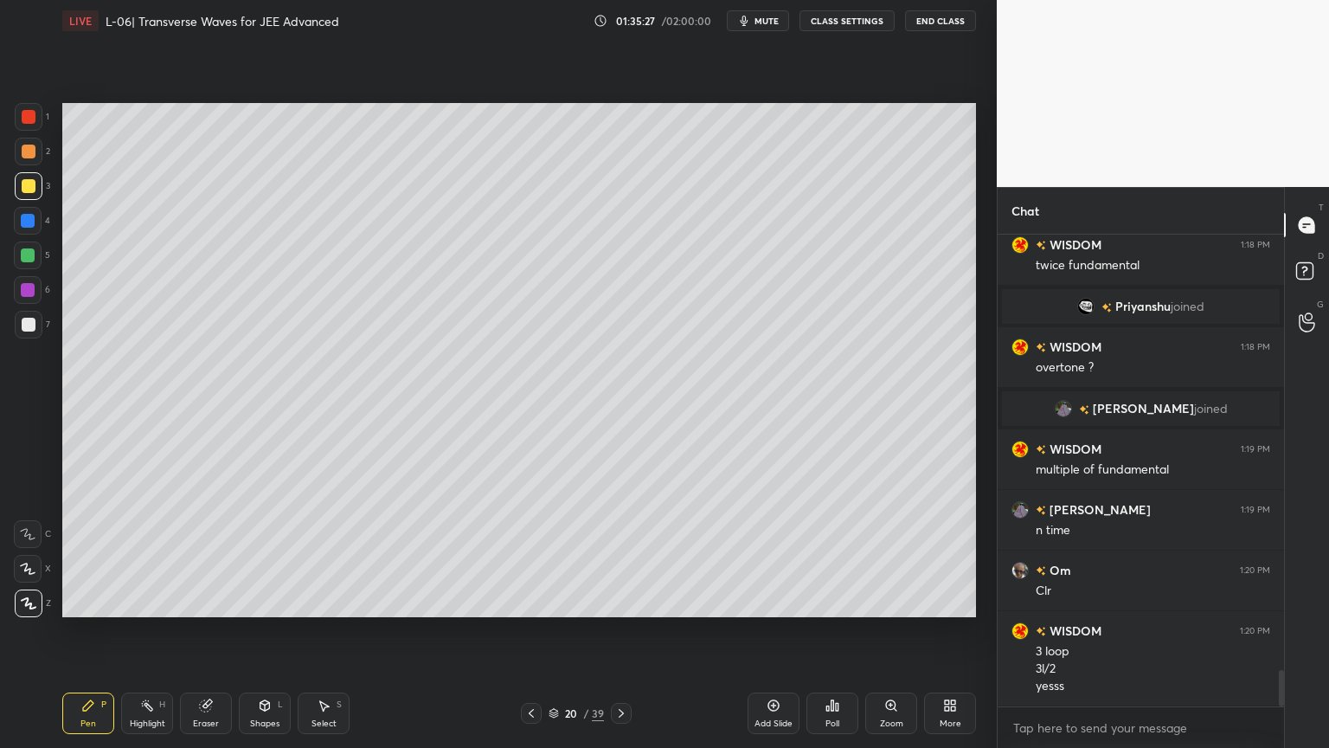
click at [206, 631] on icon at bounding box center [205, 705] width 11 height 11
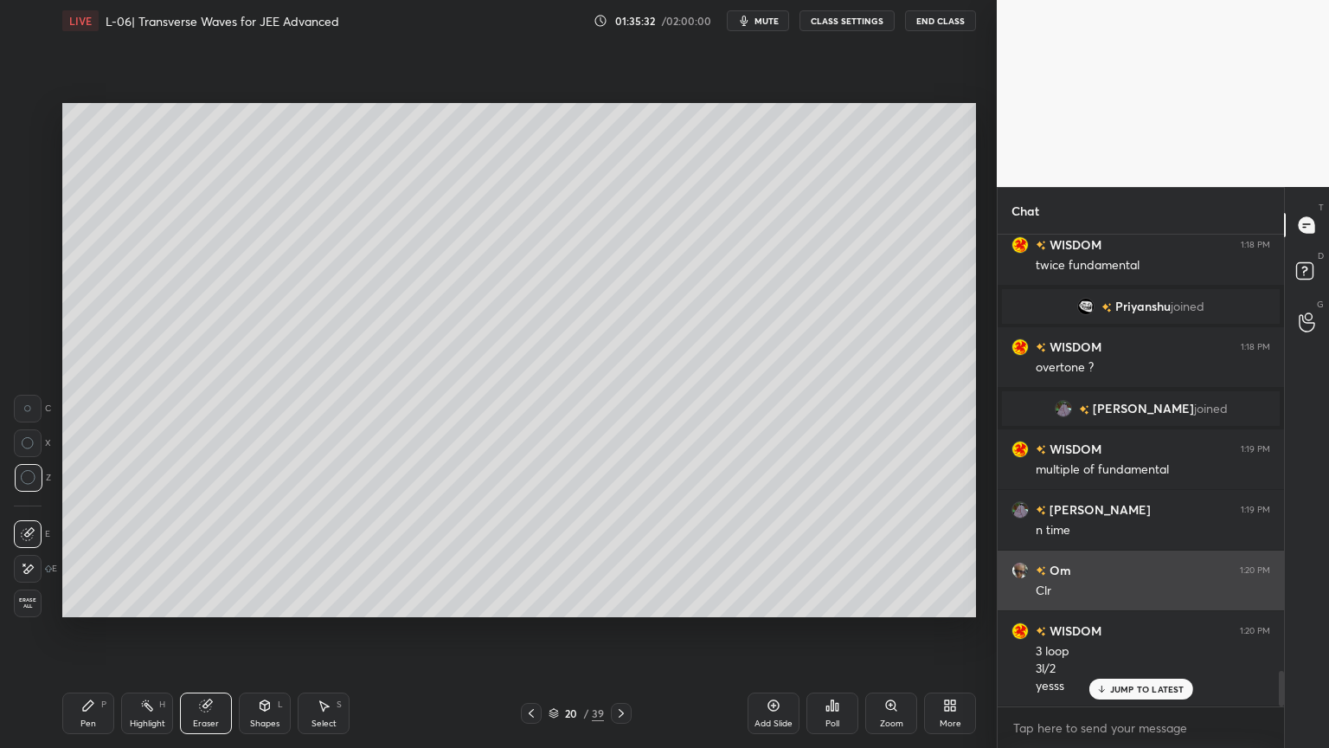
scroll to position [5771, 0]
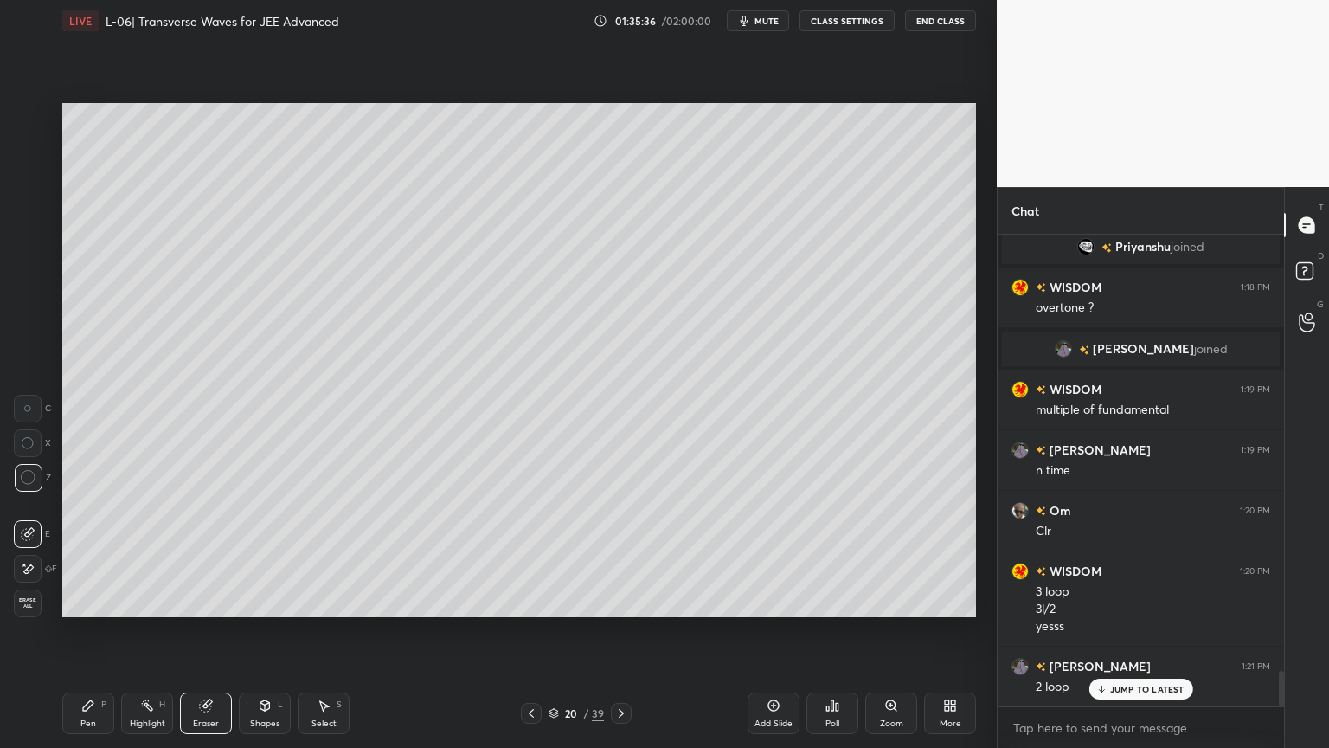
click at [91, 631] on icon at bounding box center [88, 705] width 10 height 10
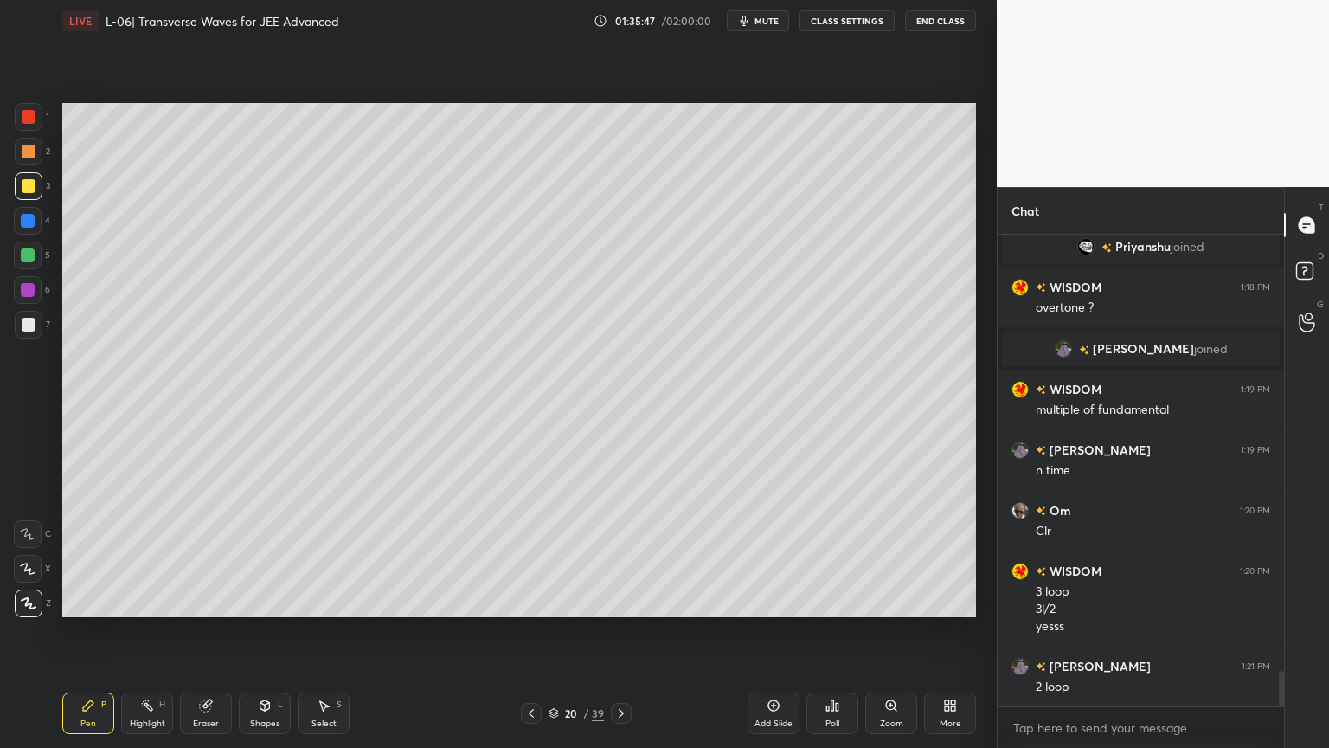
scroll to position [5832, 0]
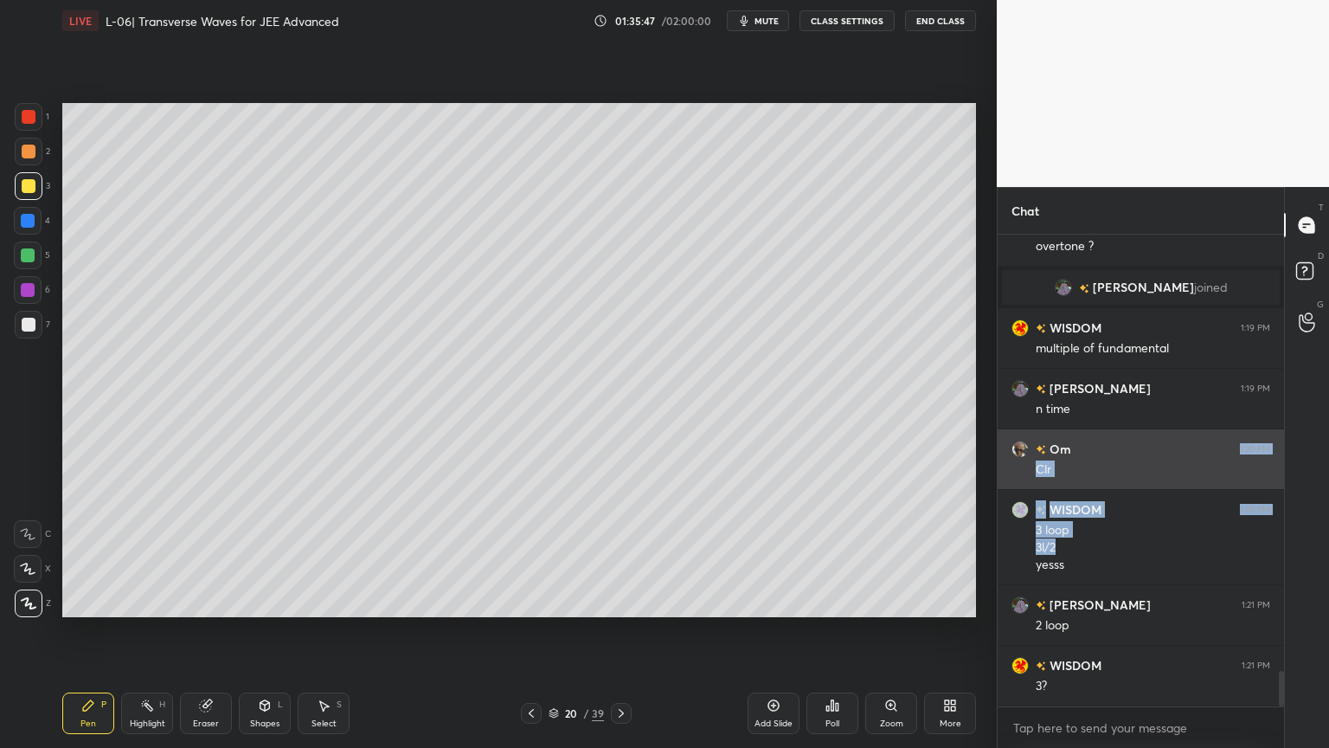
drag, startPoint x: 1141, startPoint y: 552, endPoint x: 1167, endPoint y: 449, distance: 106.2
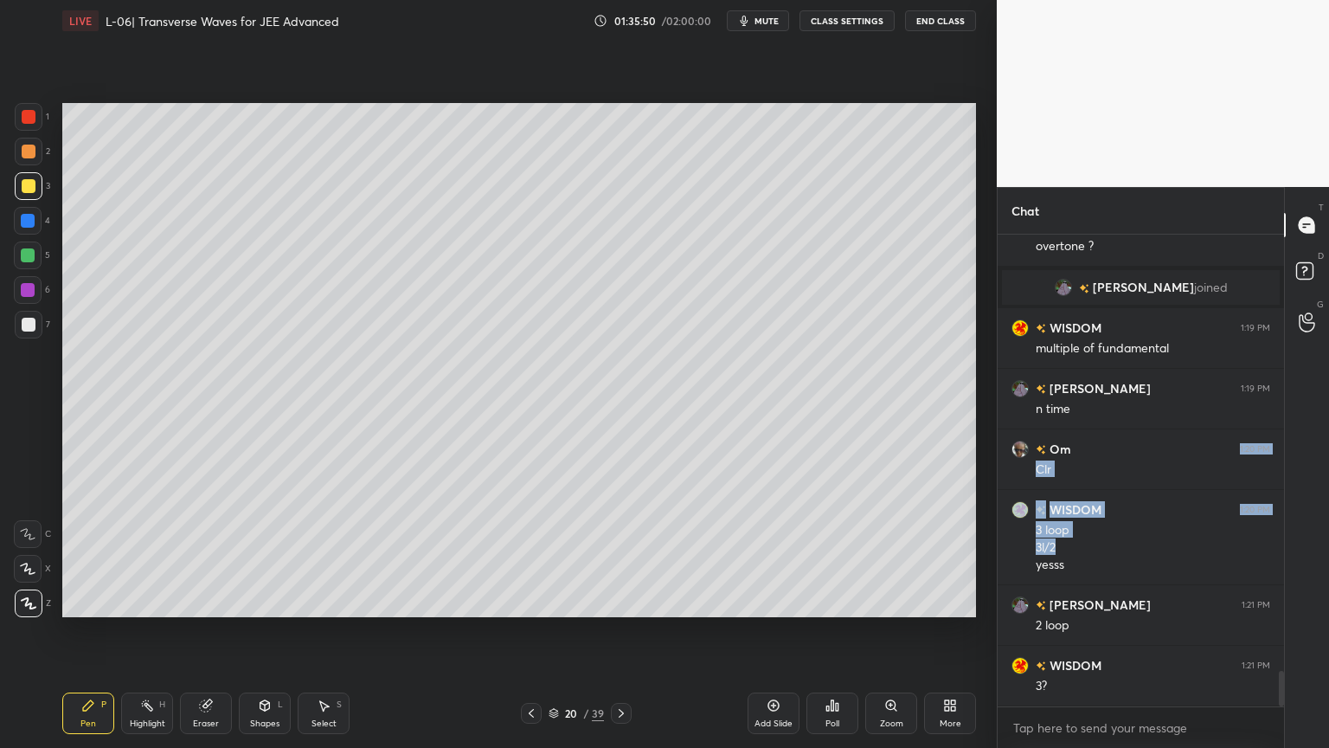
click at [142, 631] on div "Highlight H" at bounding box center [147, 713] width 52 height 42
click at [93, 631] on icon at bounding box center [88, 705] width 14 height 14
click at [31, 149] on div at bounding box center [29, 152] width 14 height 14
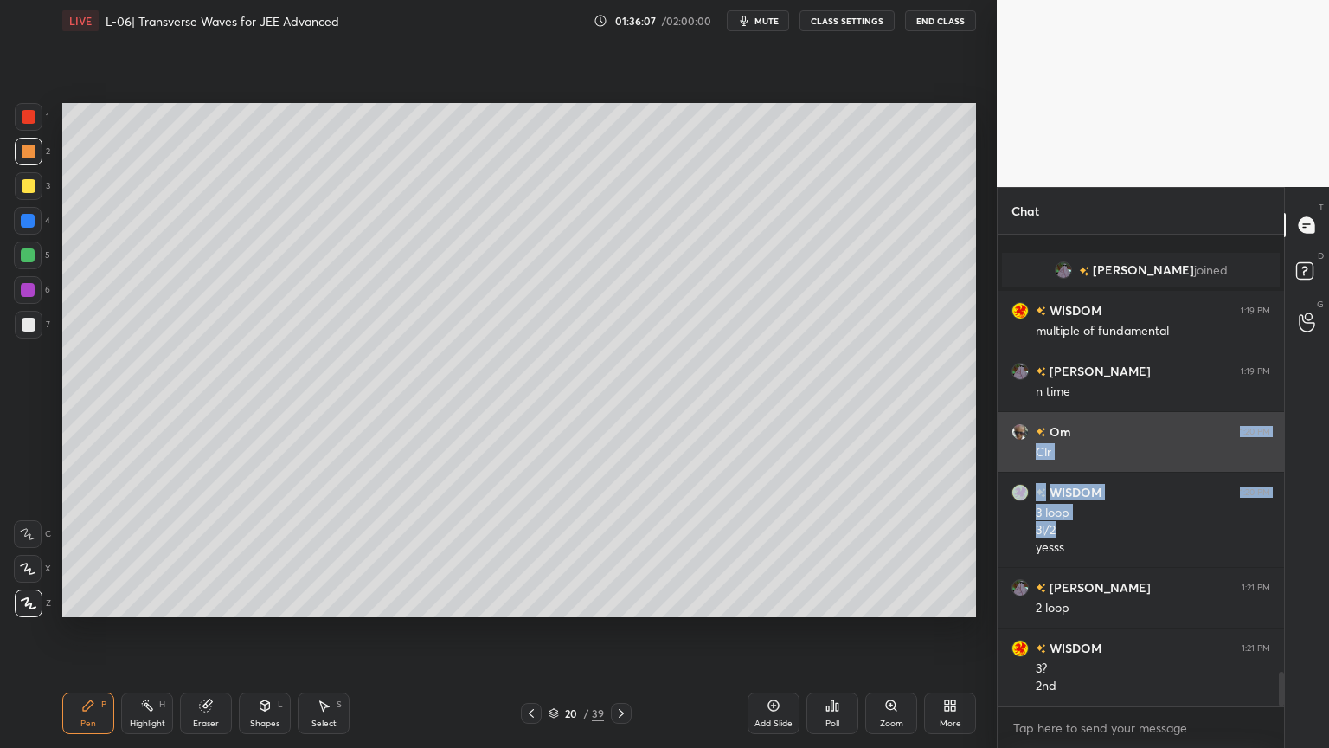
scroll to position [5909, 0]
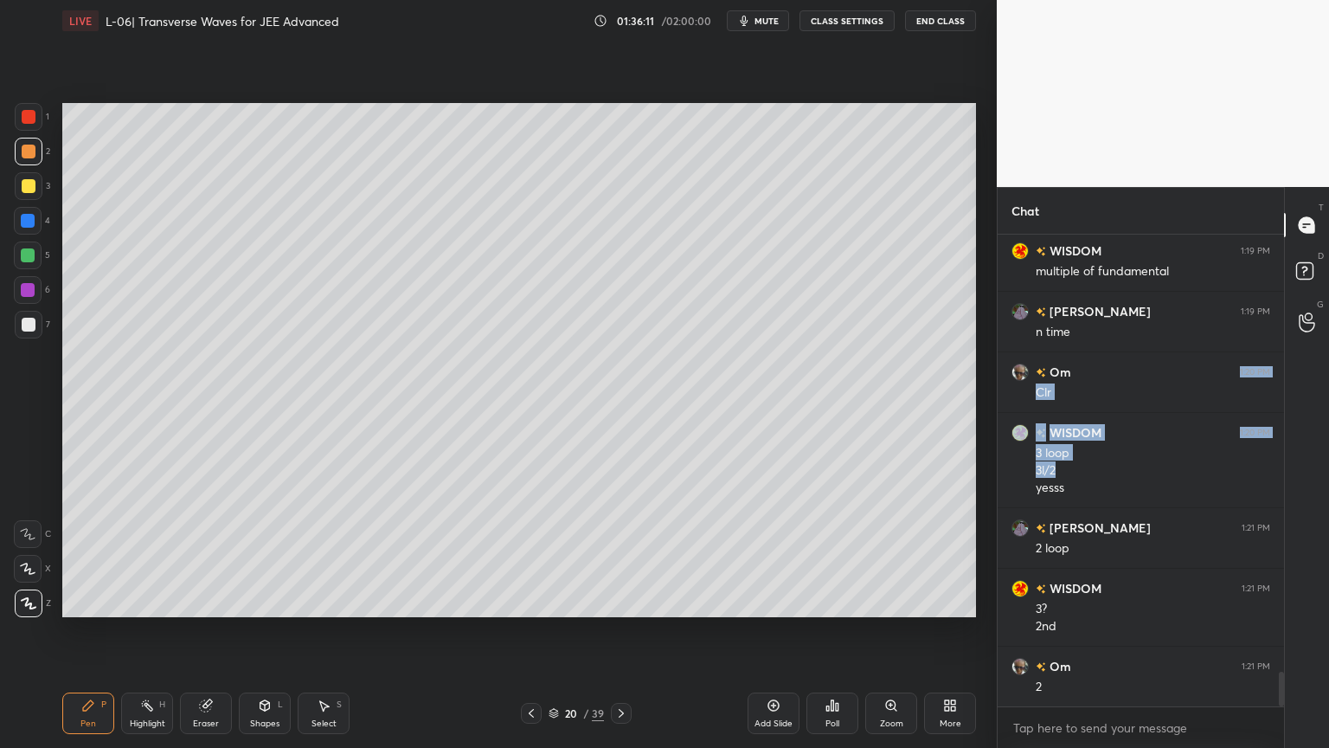
click at [23, 191] on div at bounding box center [29, 186] width 14 height 14
click at [24, 220] on div at bounding box center [28, 221] width 14 height 14
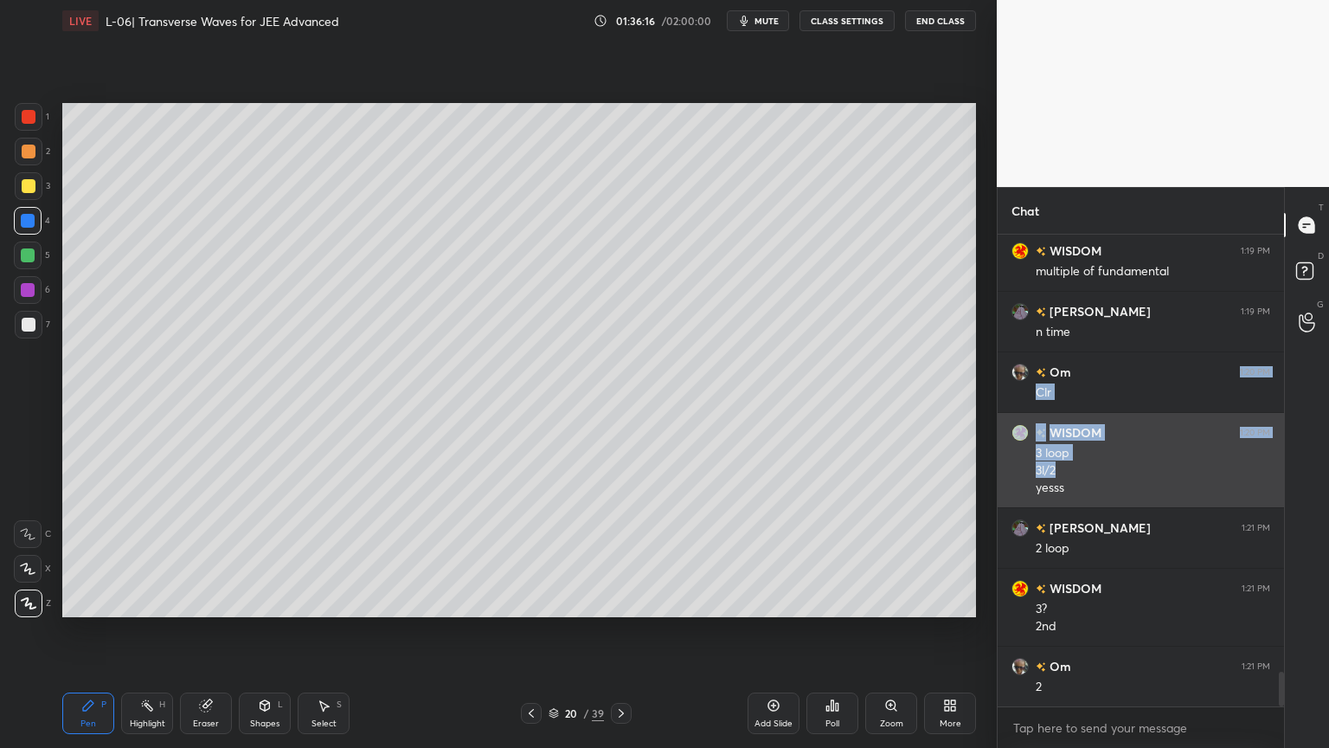
scroll to position [5971, 0]
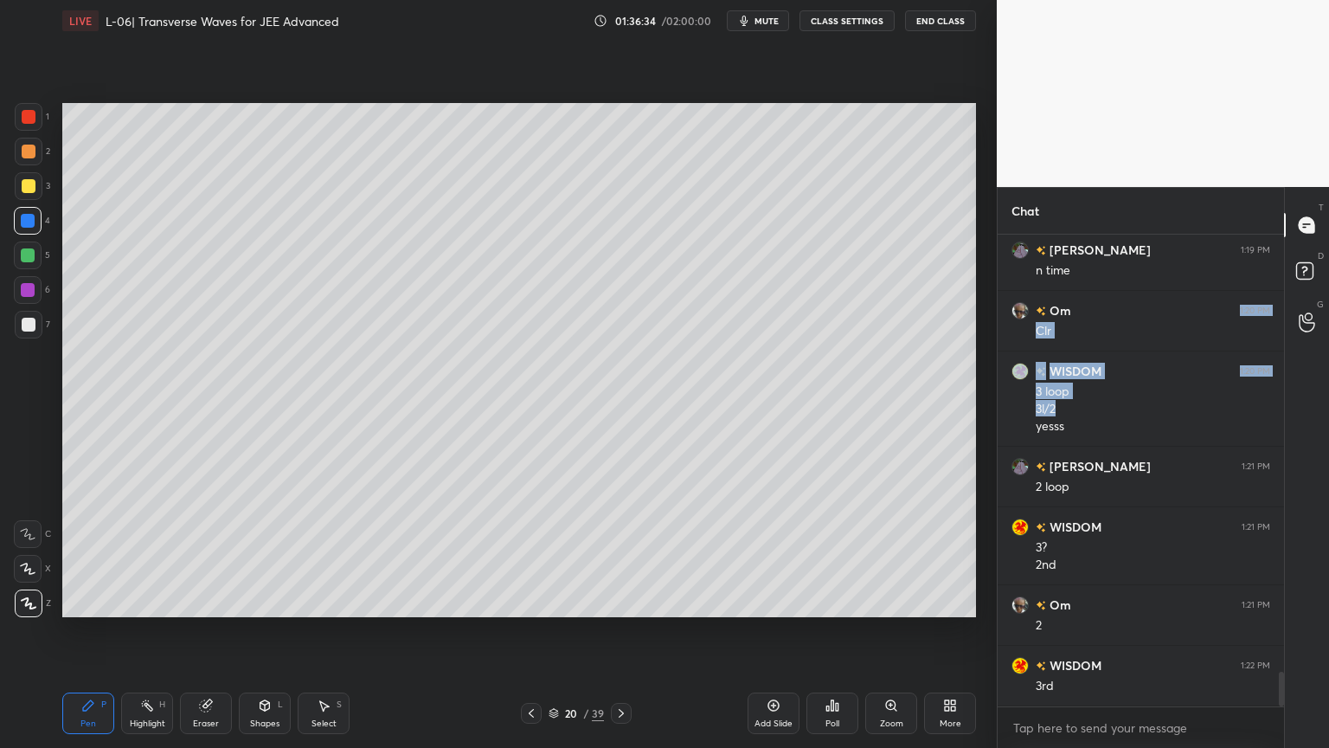
click at [25, 190] on div at bounding box center [29, 186] width 14 height 14
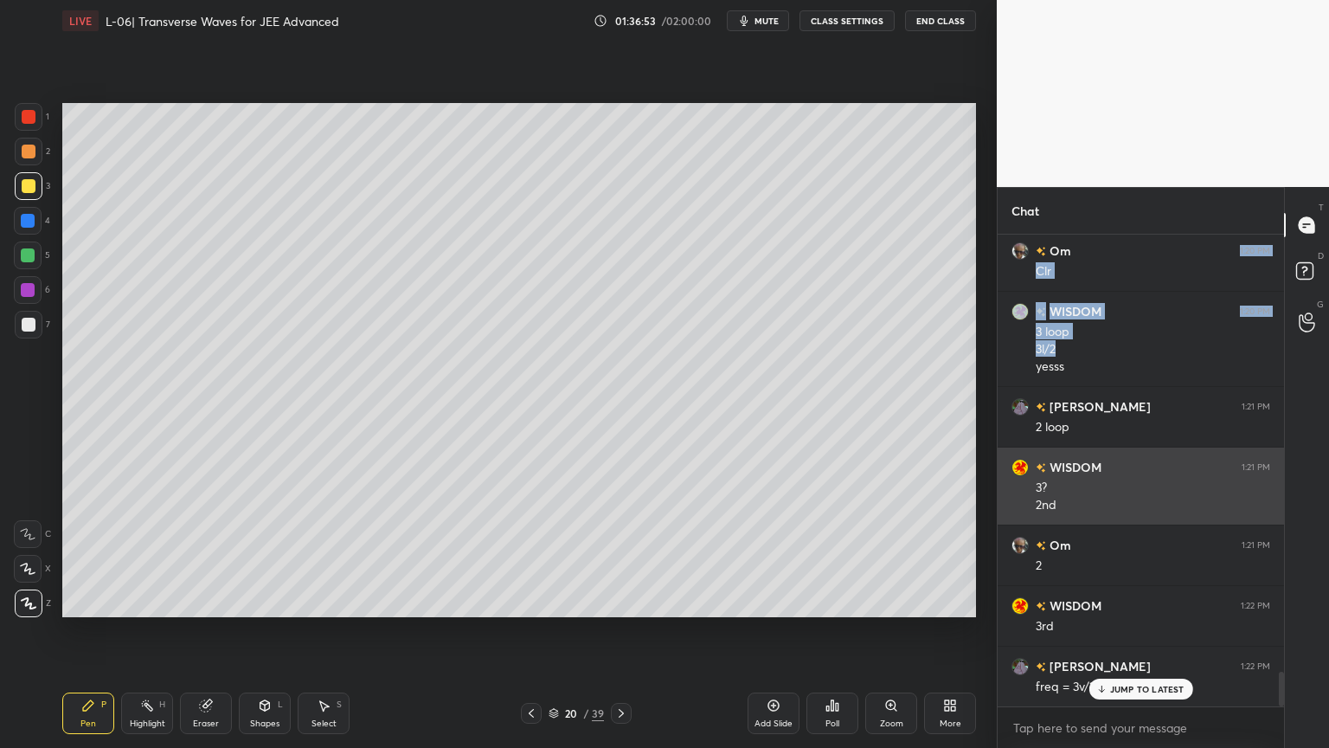
scroll to position [6031, 0]
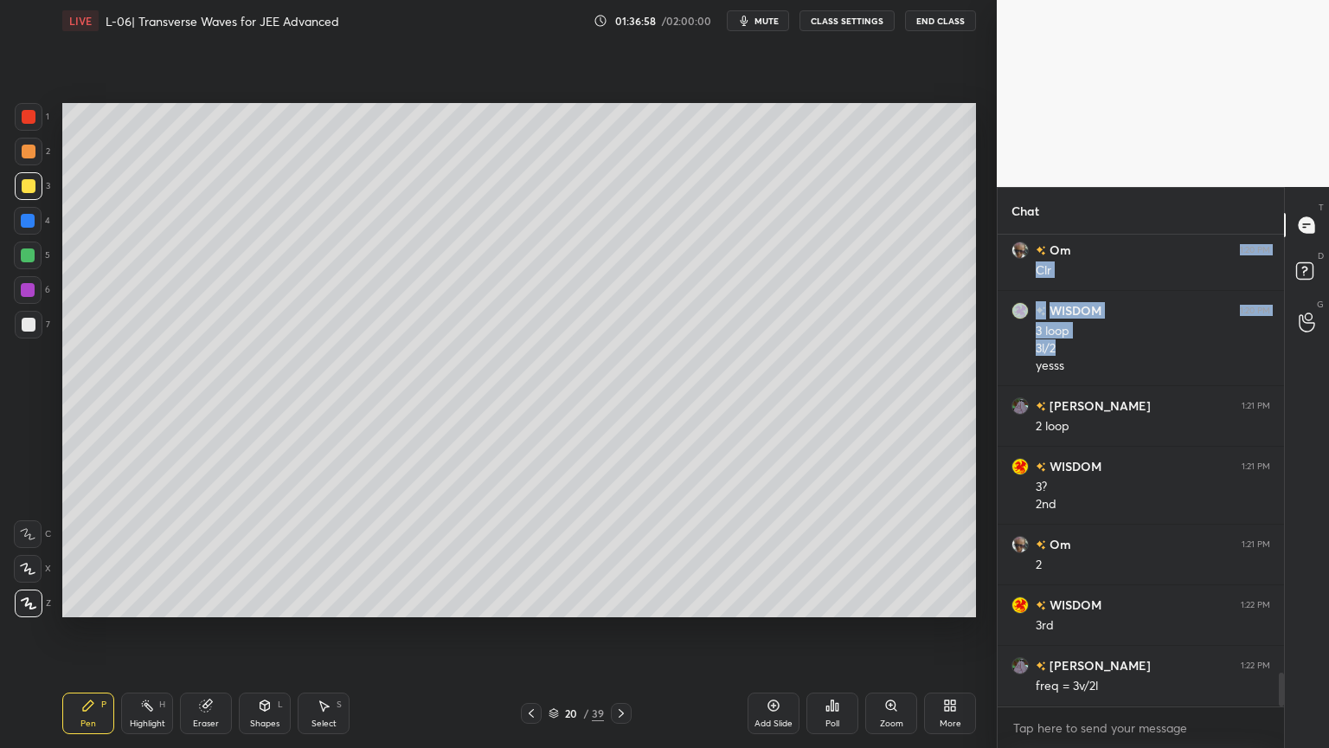
click at [20, 253] on div at bounding box center [28, 255] width 28 height 28
click at [774, 631] on icon at bounding box center [773, 705] width 5 height 5
click at [26, 150] on div at bounding box center [29, 152] width 14 height 14
click at [29, 189] on div at bounding box center [29, 186] width 14 height 14
click at [270, 631] on icon at bounding box center [265, 705] width 14 height 14
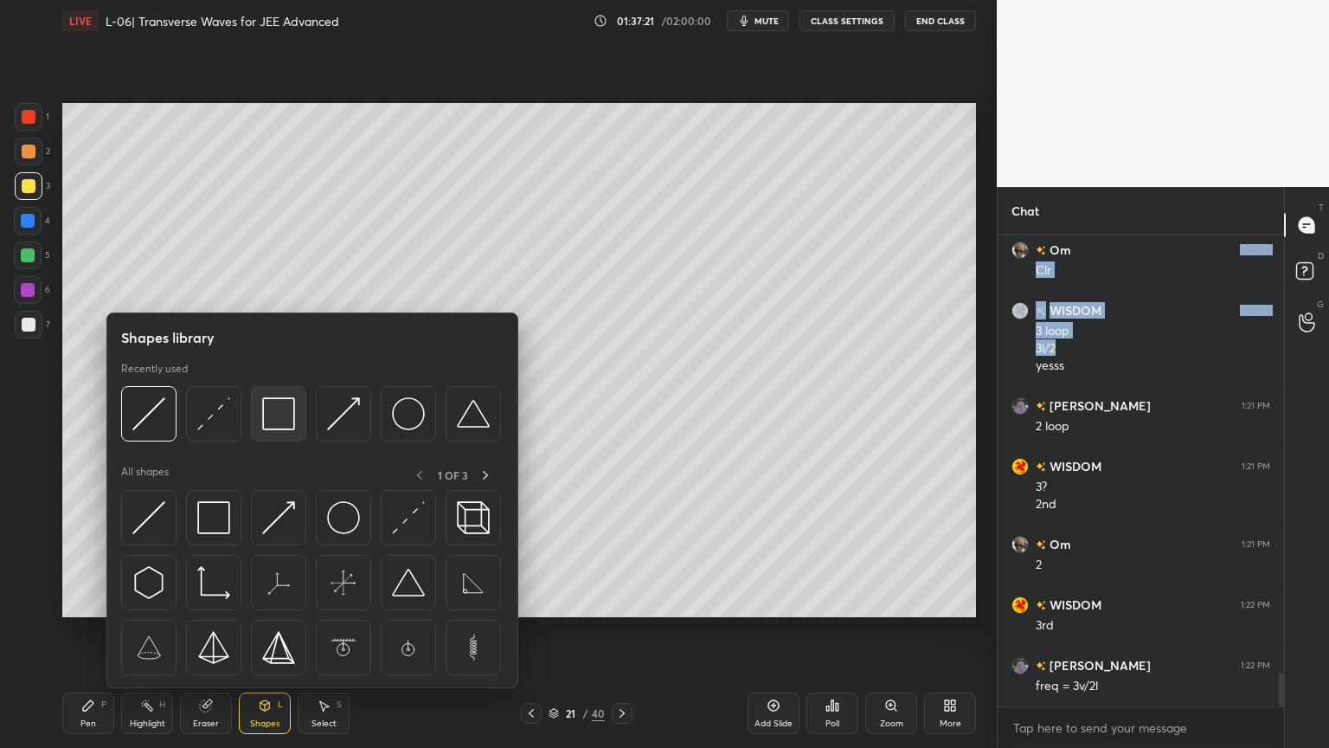
click at [265, 412] on img at bounding box center [278, 413] width 33 height 33
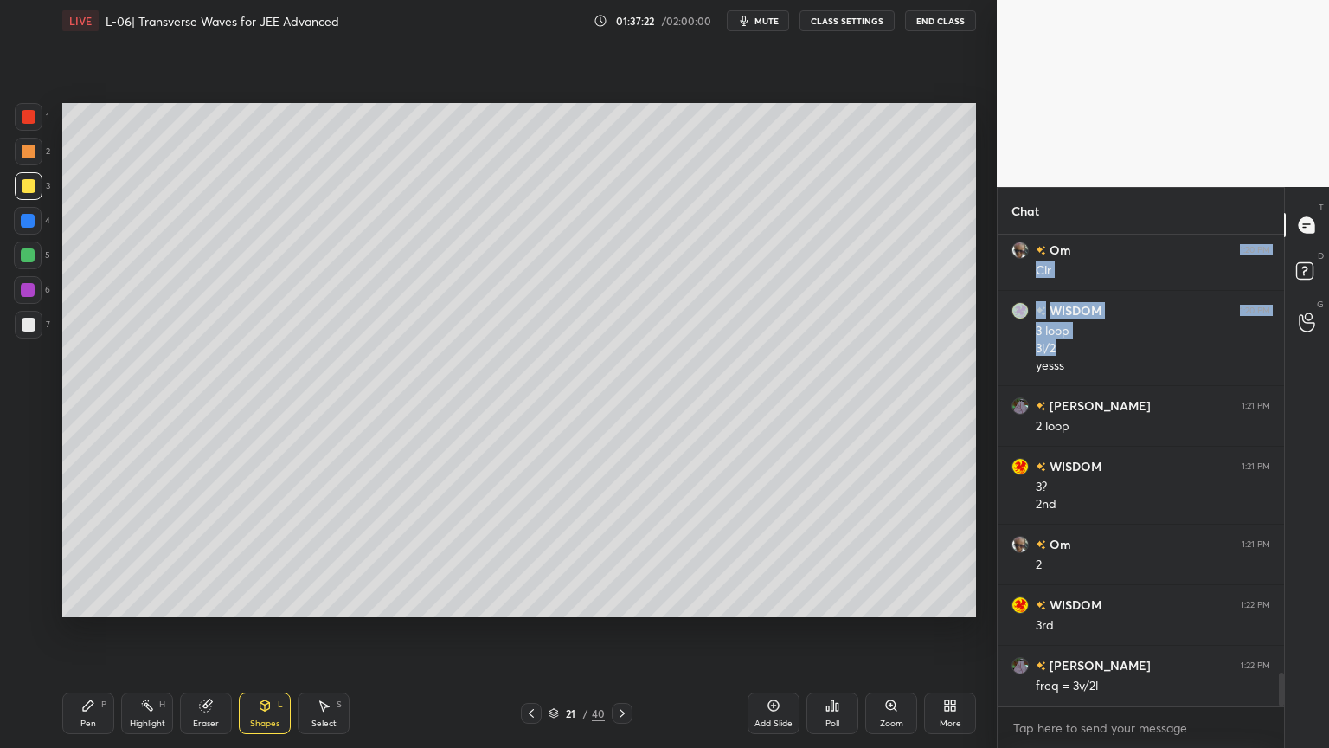
click at [24, 257] on div at bounding box center [28, 255] width 14 height 14
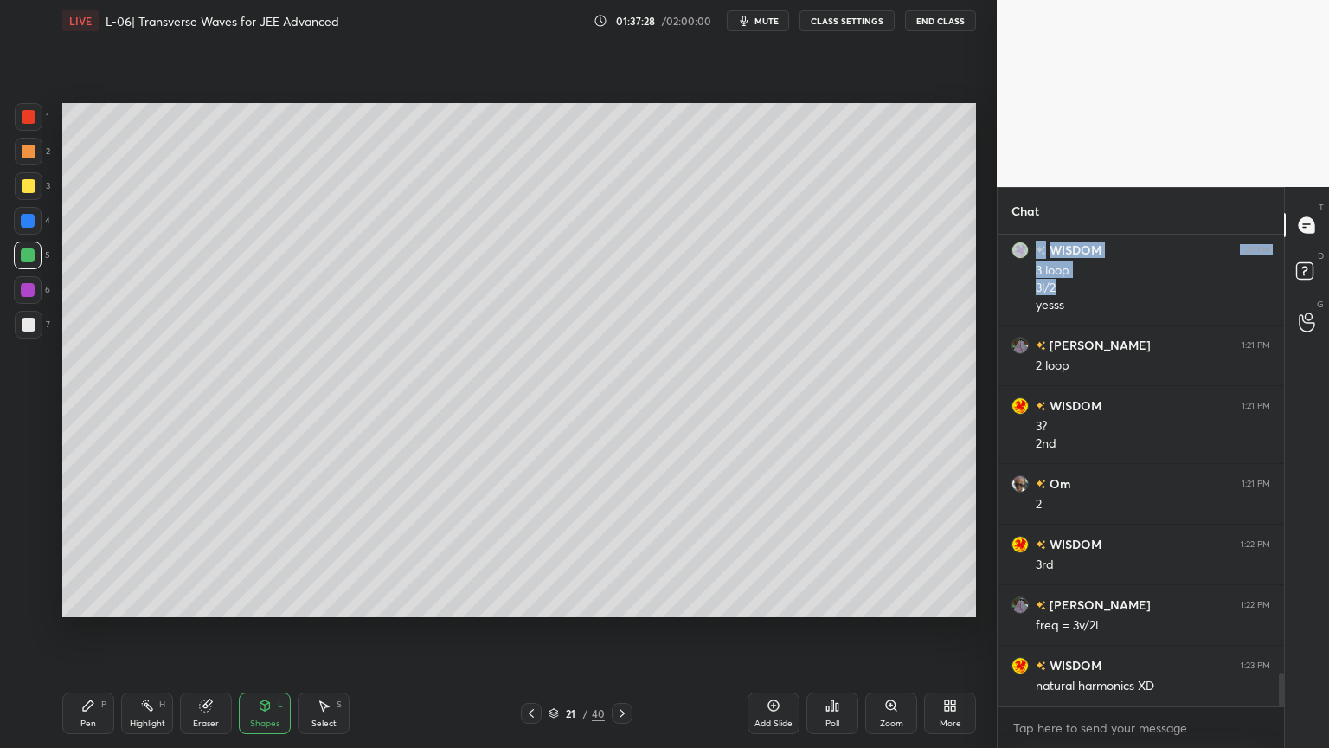
click at [524, 631] on icon at bounding box center [531, 713] width 14 height 14
click at [143, 631] on icon at bounding box center [147, 705] width 14 height 14
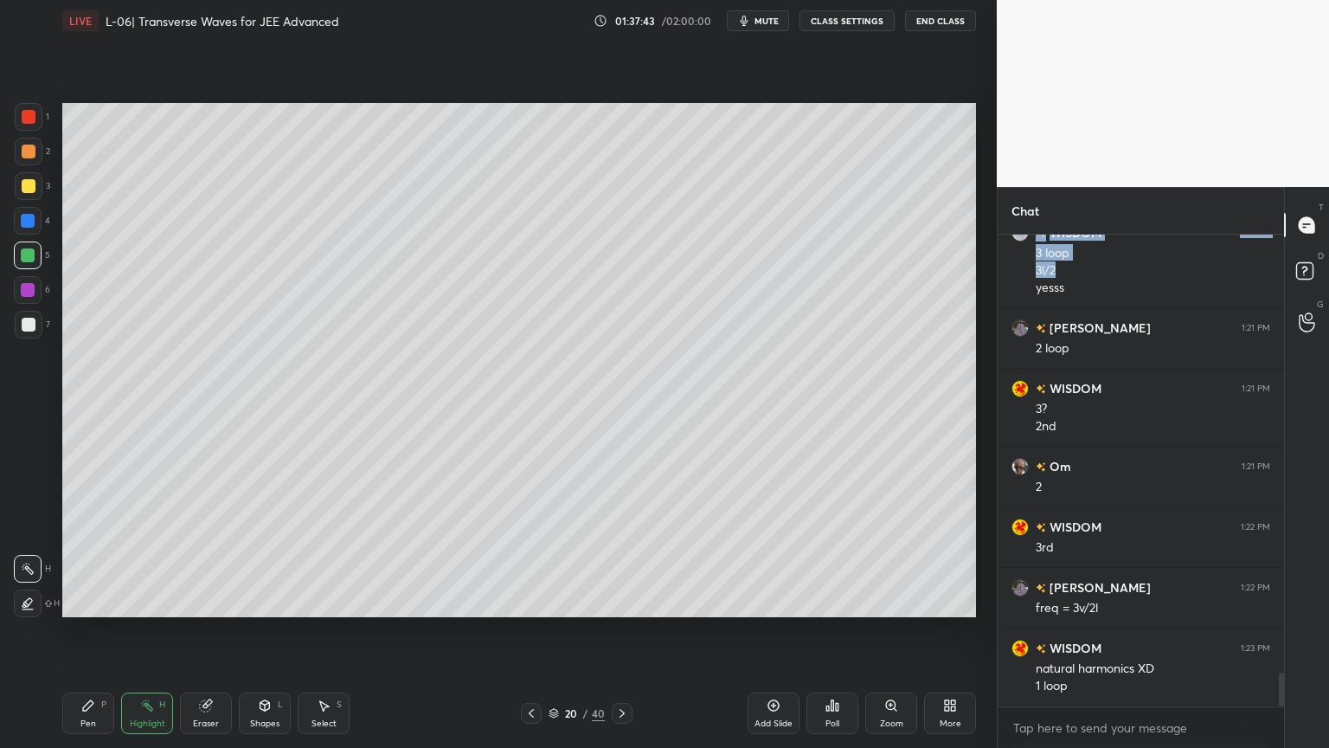
click at [623, 631] on icon at bounding box center [622, 713] width 5 height 9
click at [17, 182] on div at bounding box center [29, 186] width 28 height 28
click at [87, 631] on div "Pen P" at bounding box center [88, 713] width 52 height 42
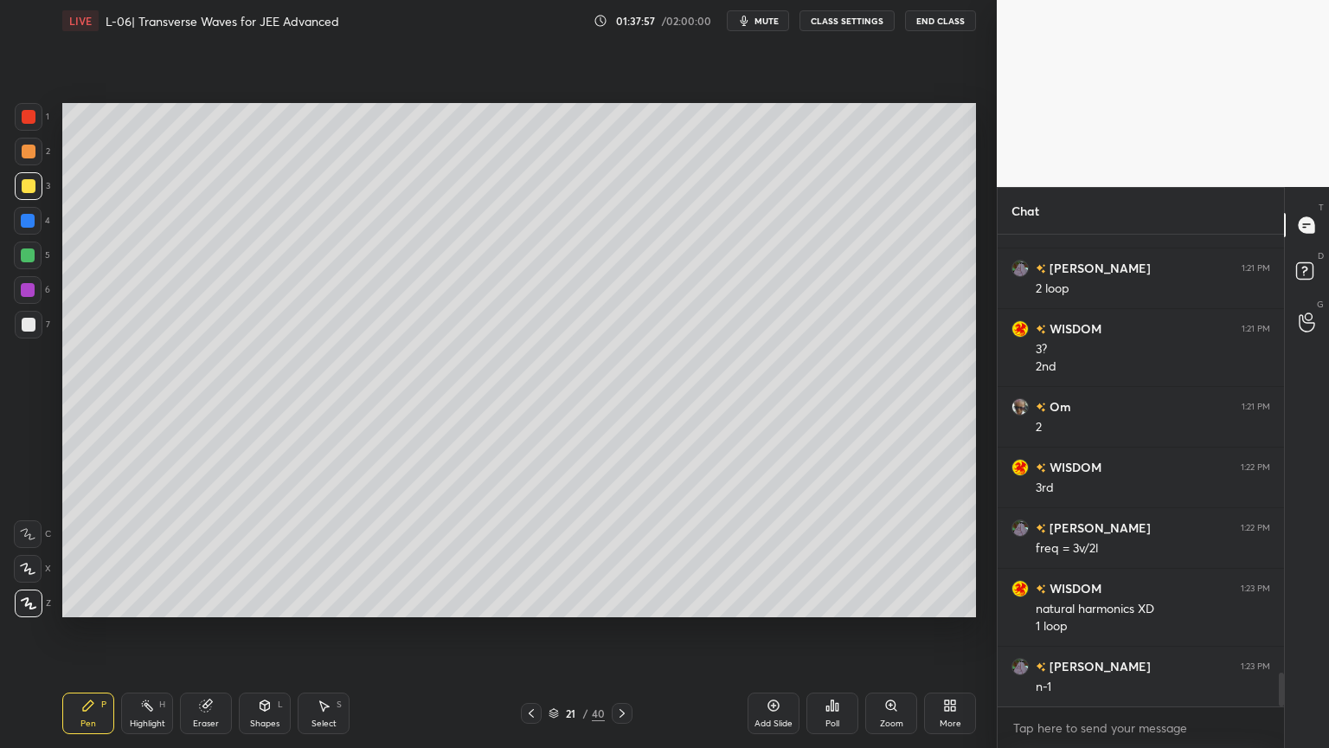
click at [246, 631] on div "Shapes L" at bounding box center [265, 713] width 52 height 42
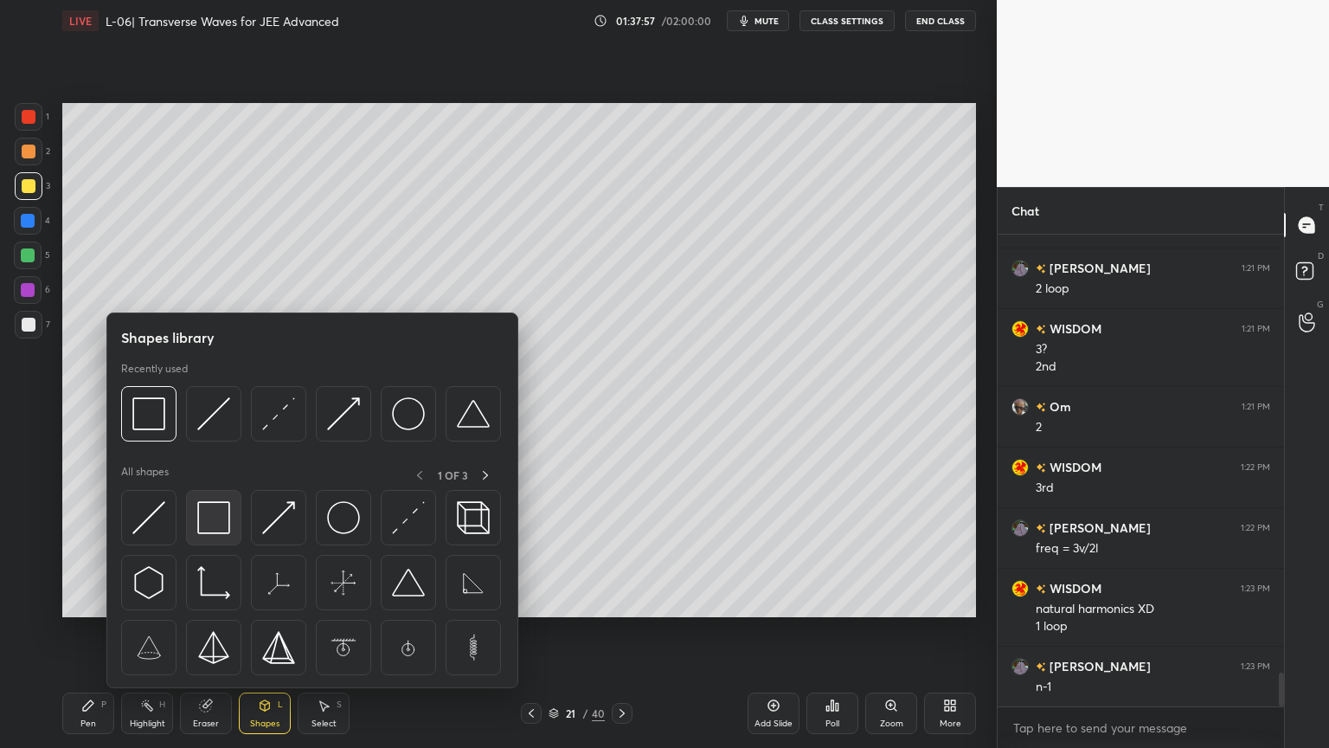
click at [215, 527] on img at bounding box center [213, 517] width 33 height 33
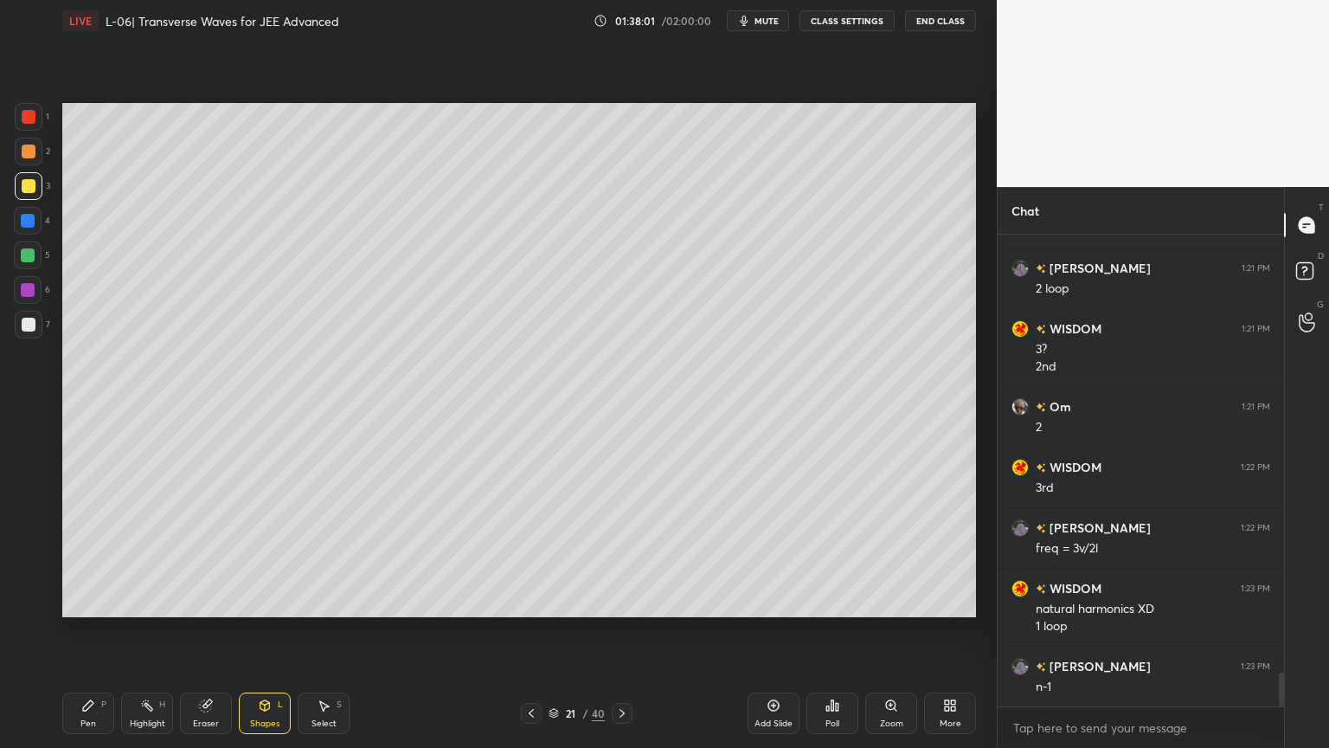
click at [99, 631] on div "Pen P" at bounding box center [88, 713] width 52 height 42
click at [14, 215] on div at bounding box center [28, 221] width 28 height 28
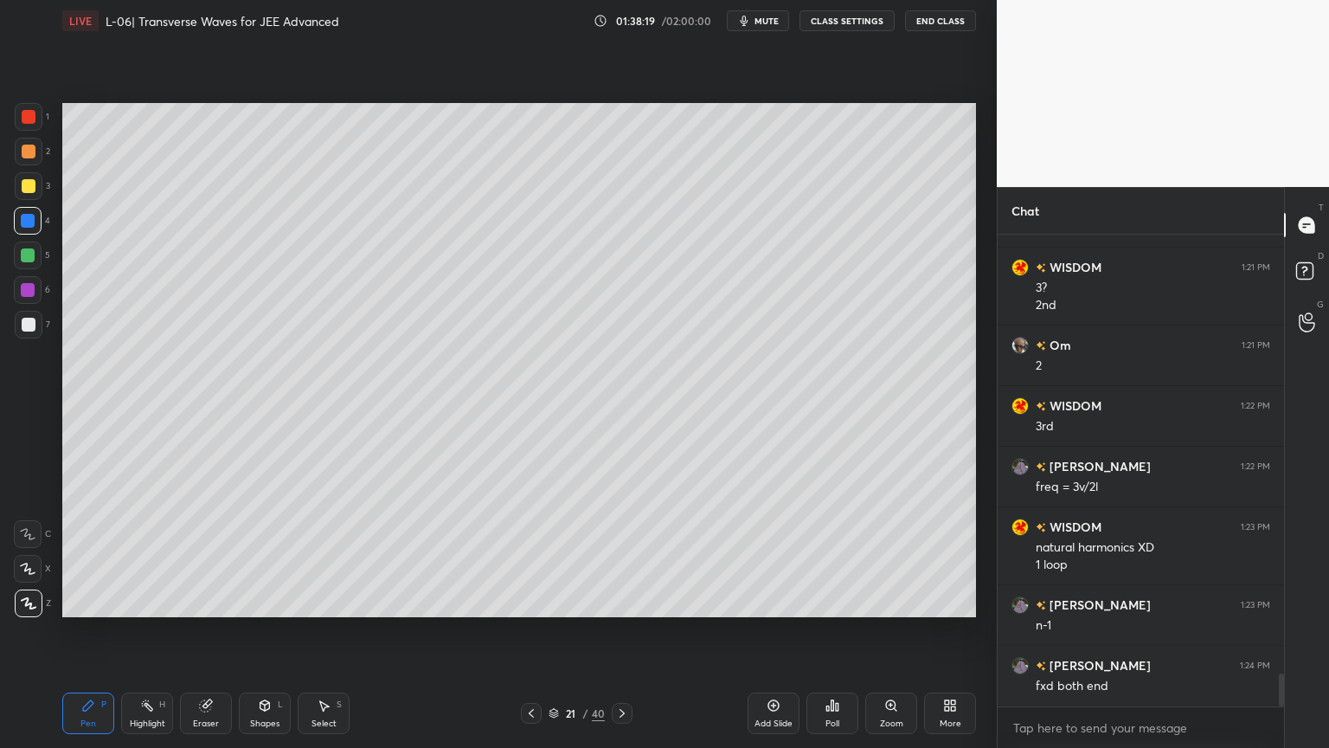
click at [773, 631] on icon at bounding box center [774, 705] width 11 height 11
click at [22, 187] on div at bounding box center [29, 186] width 14 height 14
click at [260, 631] on icon at bounding box center [265, 705] width 10 height 10
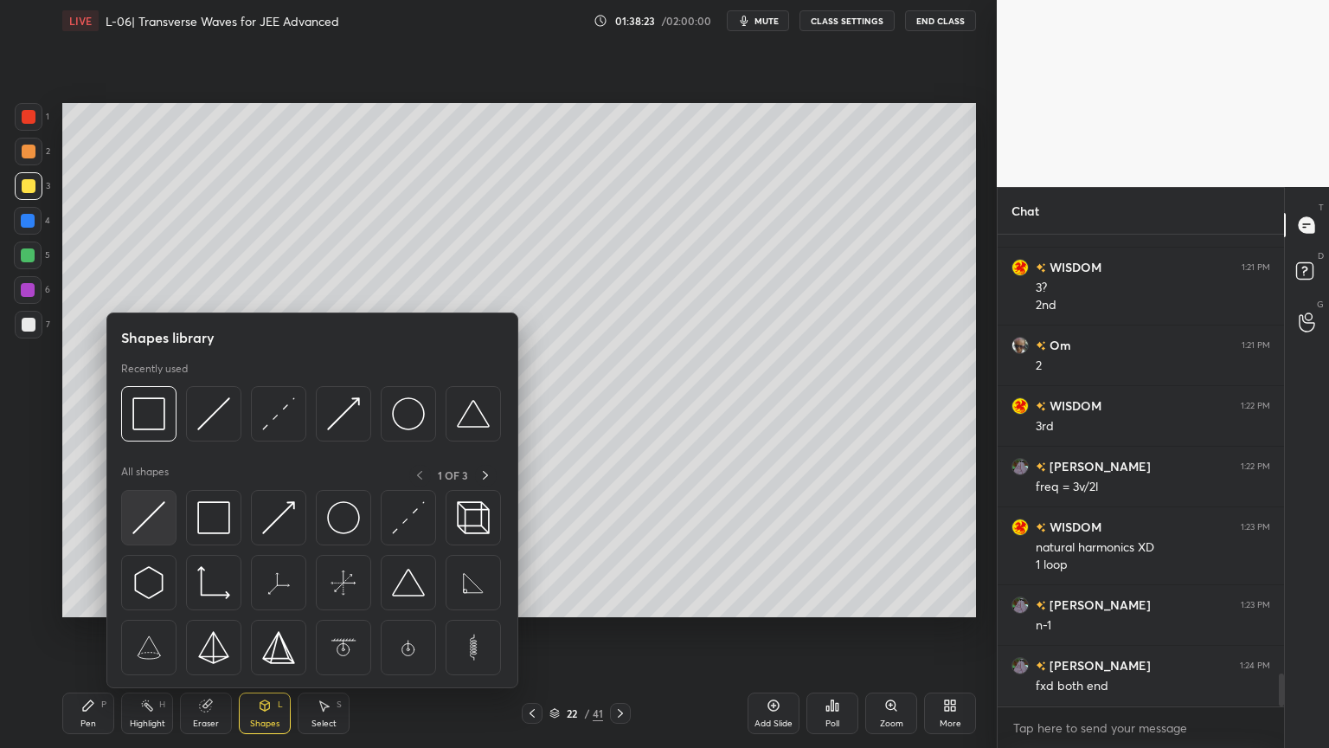
click at [152, 511] on img at bounding box center [148, 517] width 33 height 33
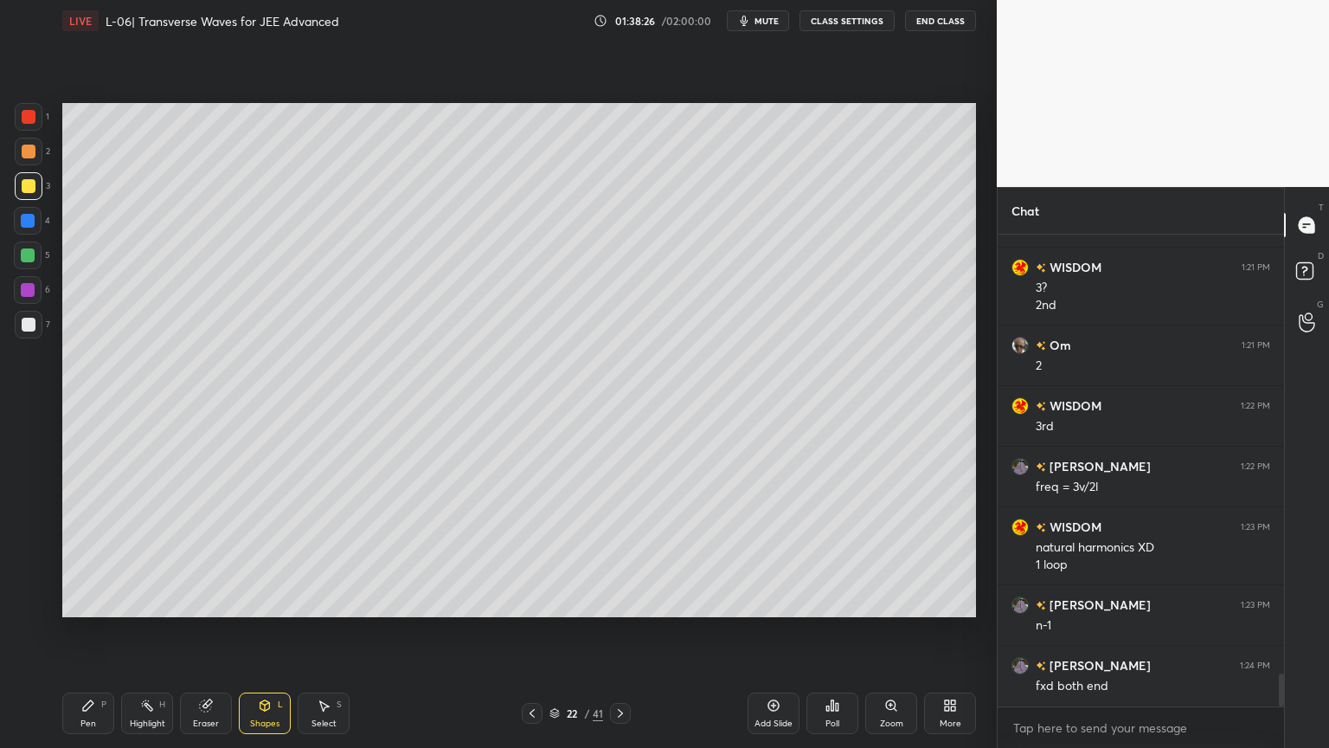
click at [204, 631] on div "Eraser" at bounding box center [206, 723] width 26 height 9
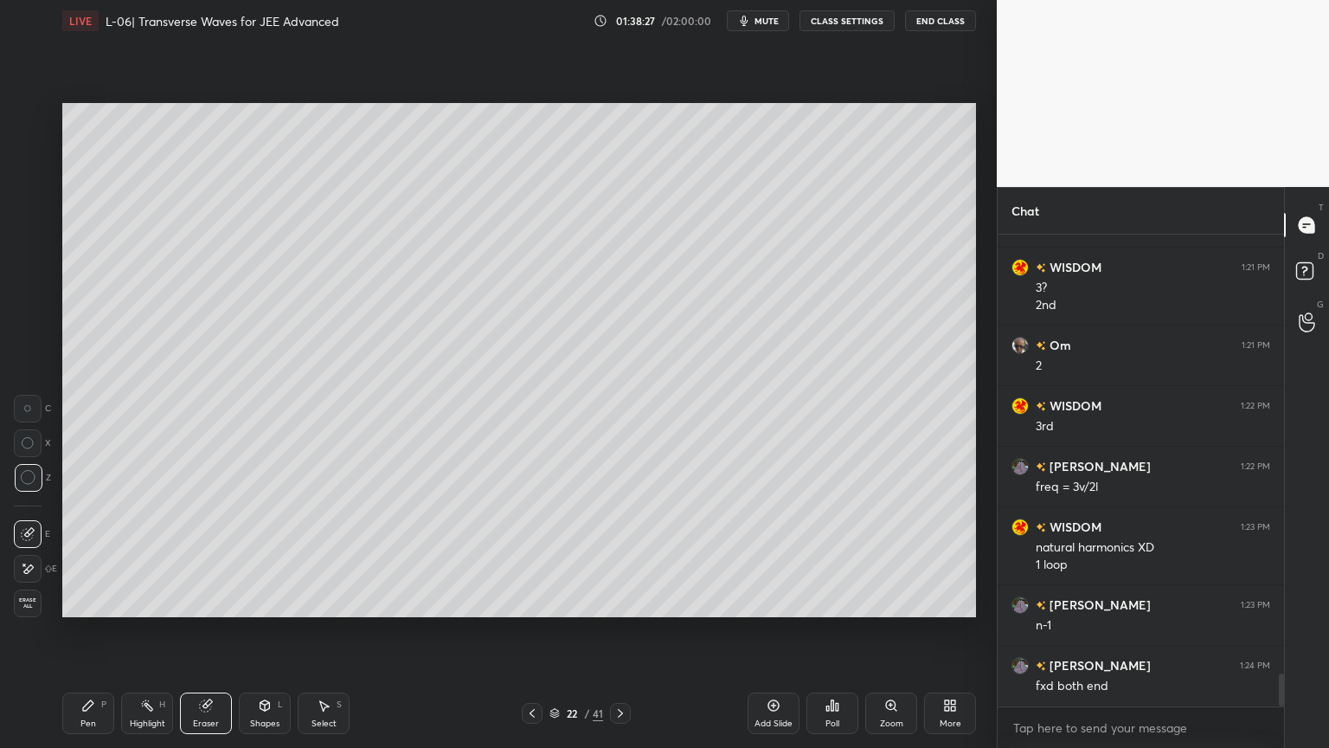
click at [76, 631] on div "Pen P" at bounding box center [88, 713] width 52 height 42
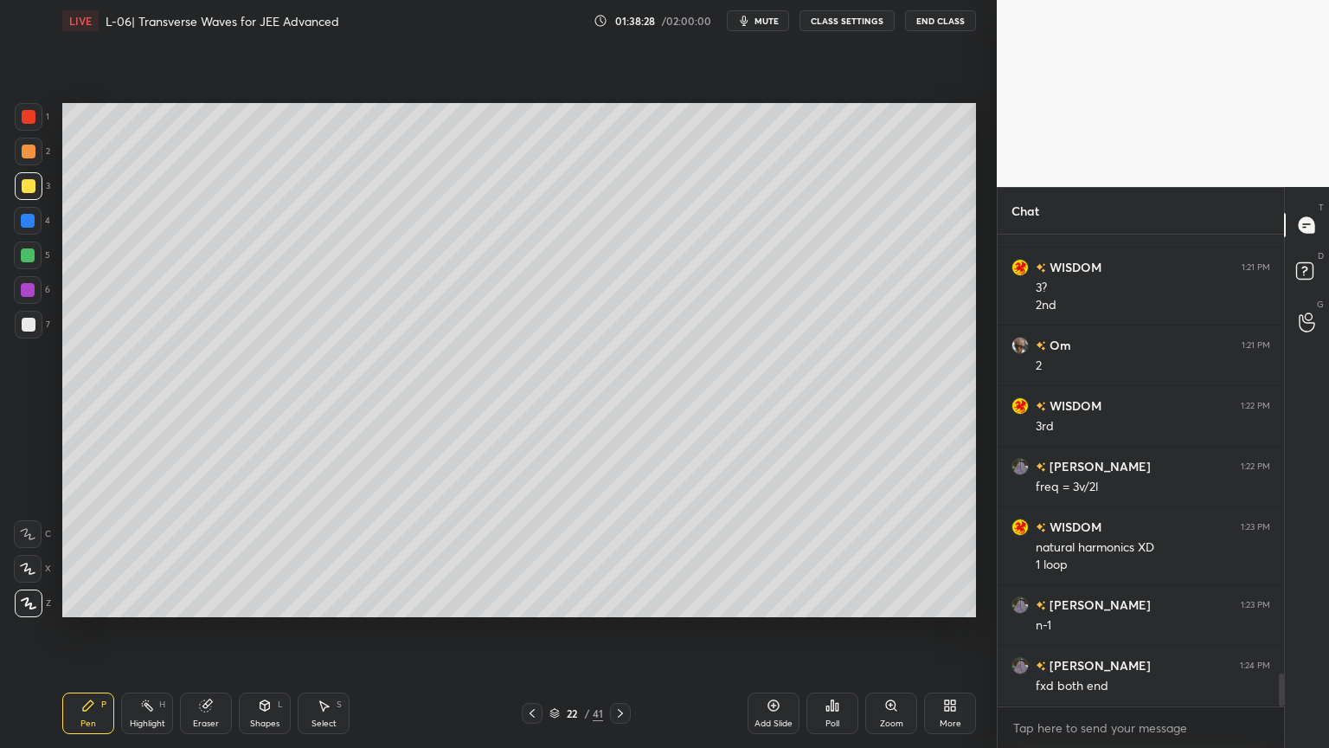
click at [24, 254] on div at bounding box center [28, 255] width 14 height 14
click at [257, 631] on div "Shapes L" at bounding box center [265, 713] width 52 height 42
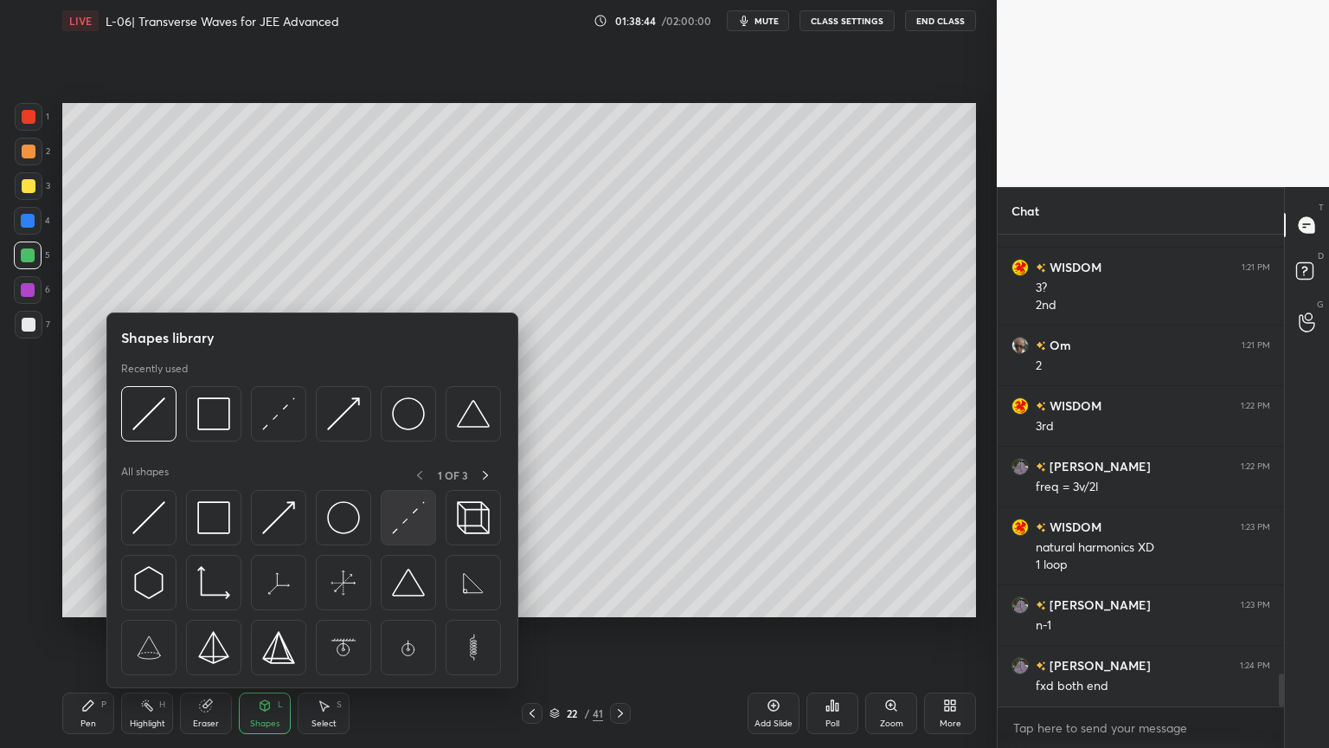
click at [408, 525] on img at bounding box center [408, 517] width 33 height 33
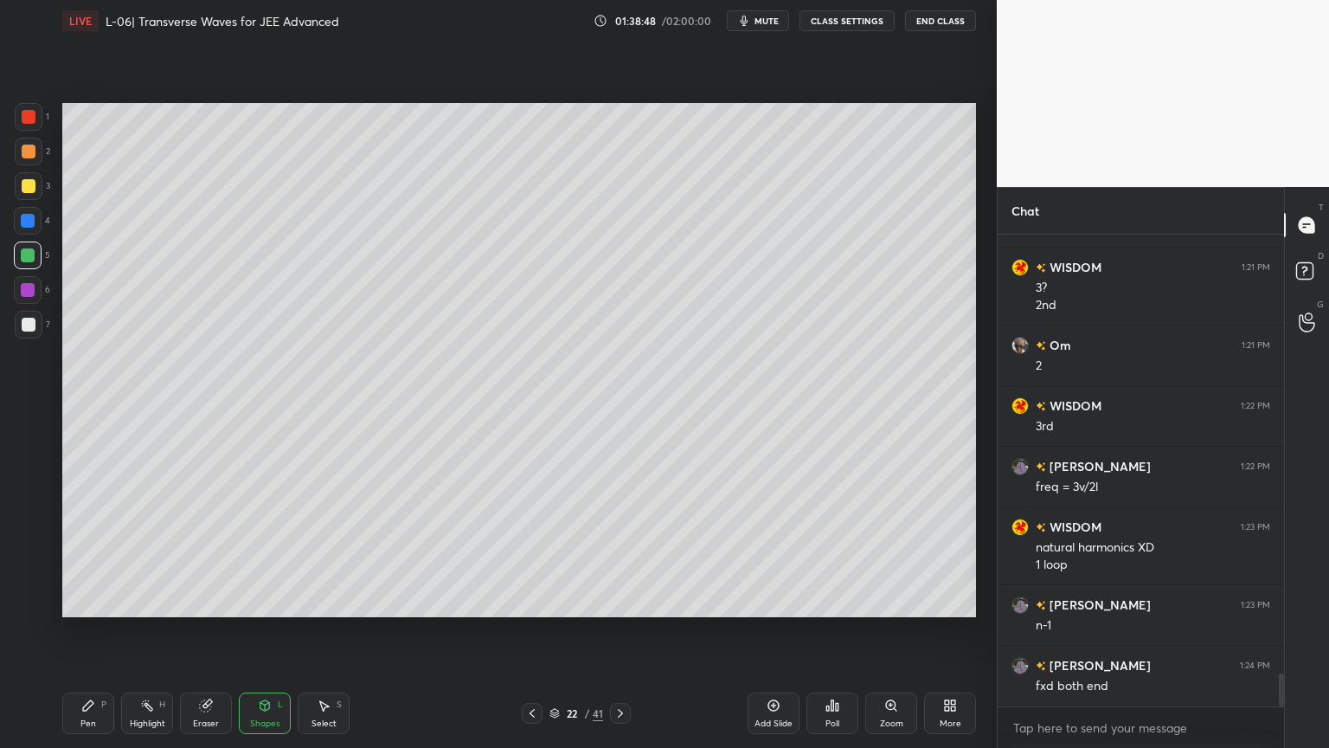
click at [98, 631] on div "Pen P" at bounding box center [88, 713] width 52 height 42
click at [24, 183] on div at bounding box center [29, 186] width 14 height 14
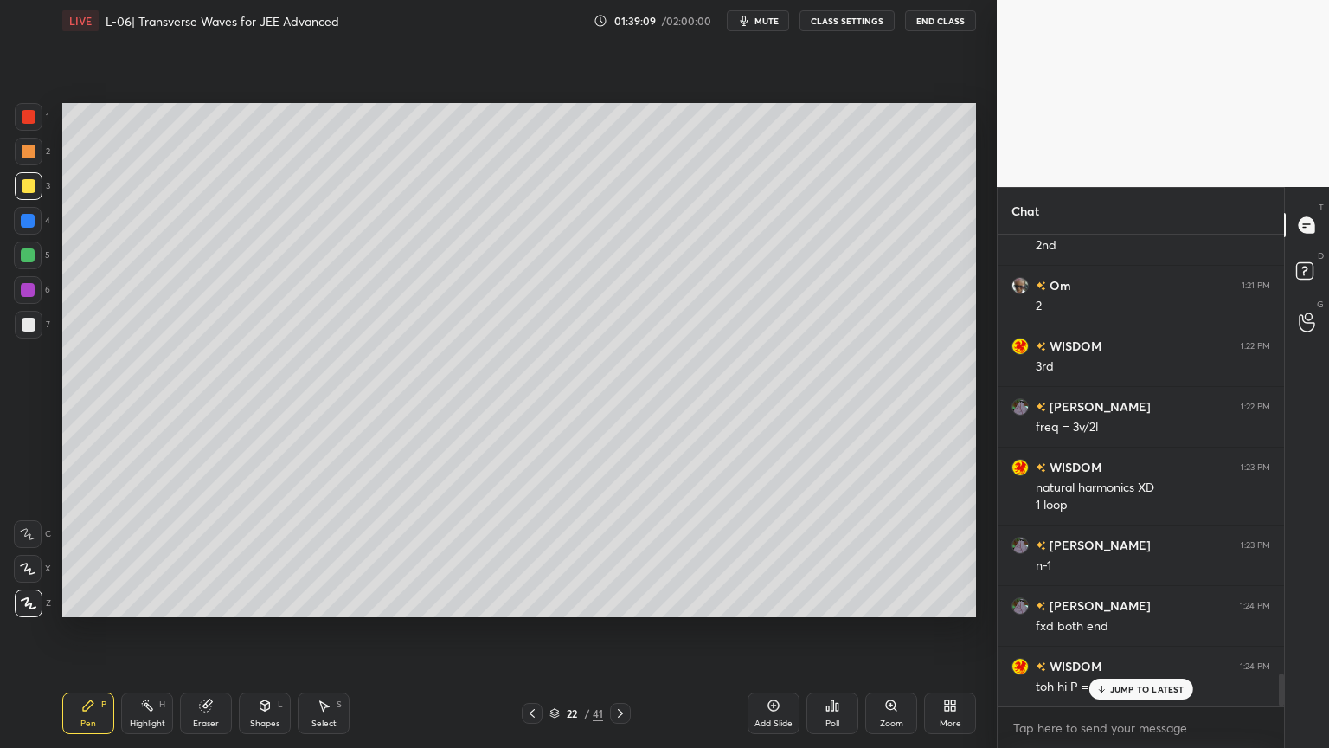
click at [131, 631] on div "Highlight" at bounding box center [147, 723] width 35 height 9
click at [21, 295] on div at bounding box center [28, 290] width 14 height 14
click at [86, 631] on div "Pen P" at bounding box center [88, 713] width 52 height 42
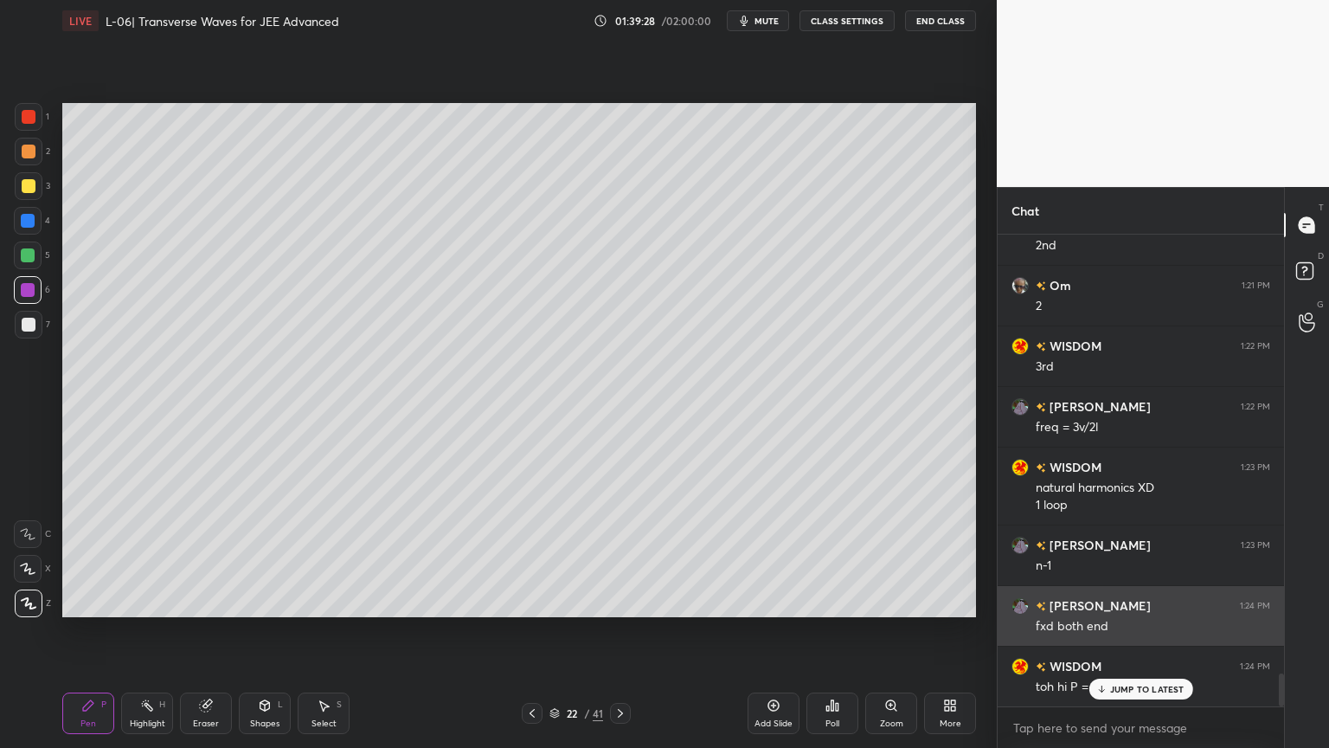
scroll to position [6291, 0]
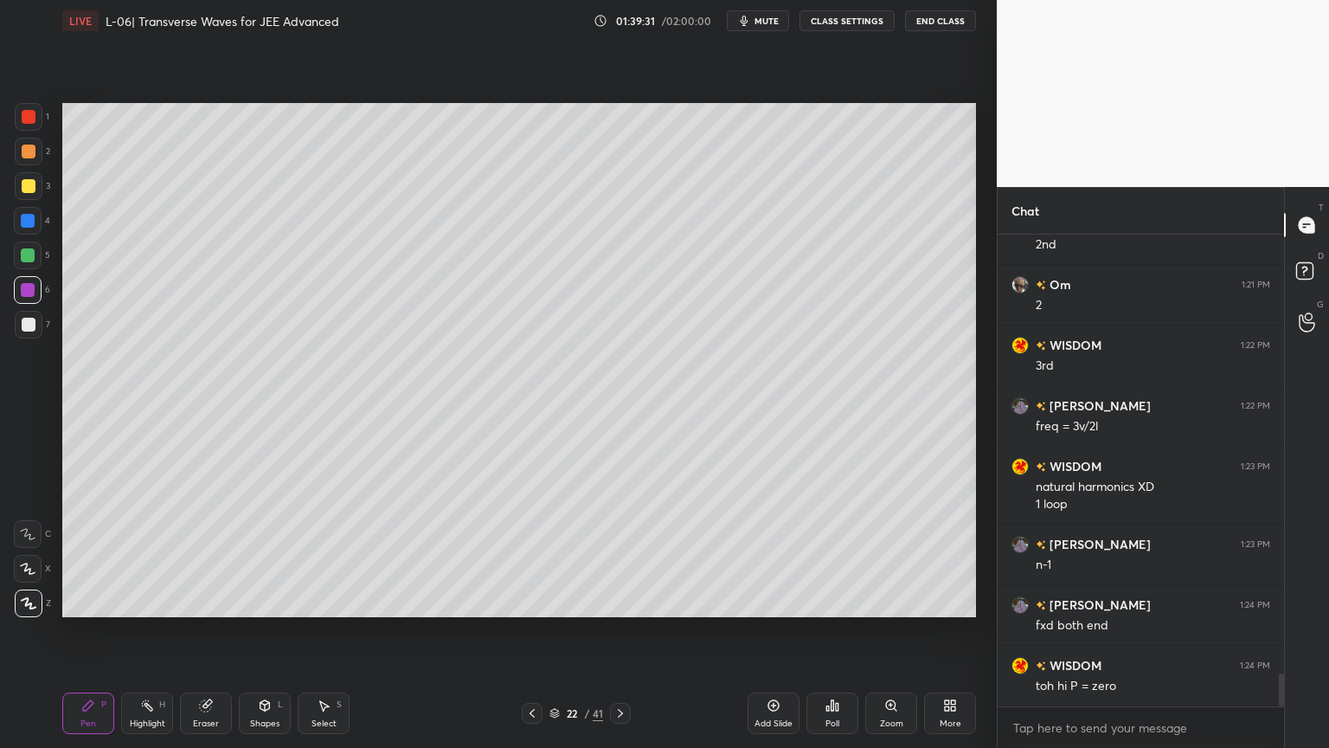
click at [28, 190] on div at bounding box center [29, 186] width 14 height 14
click at [254, 631] on div "Shapes L" at bounding box center [265, 713] width 52 height 42
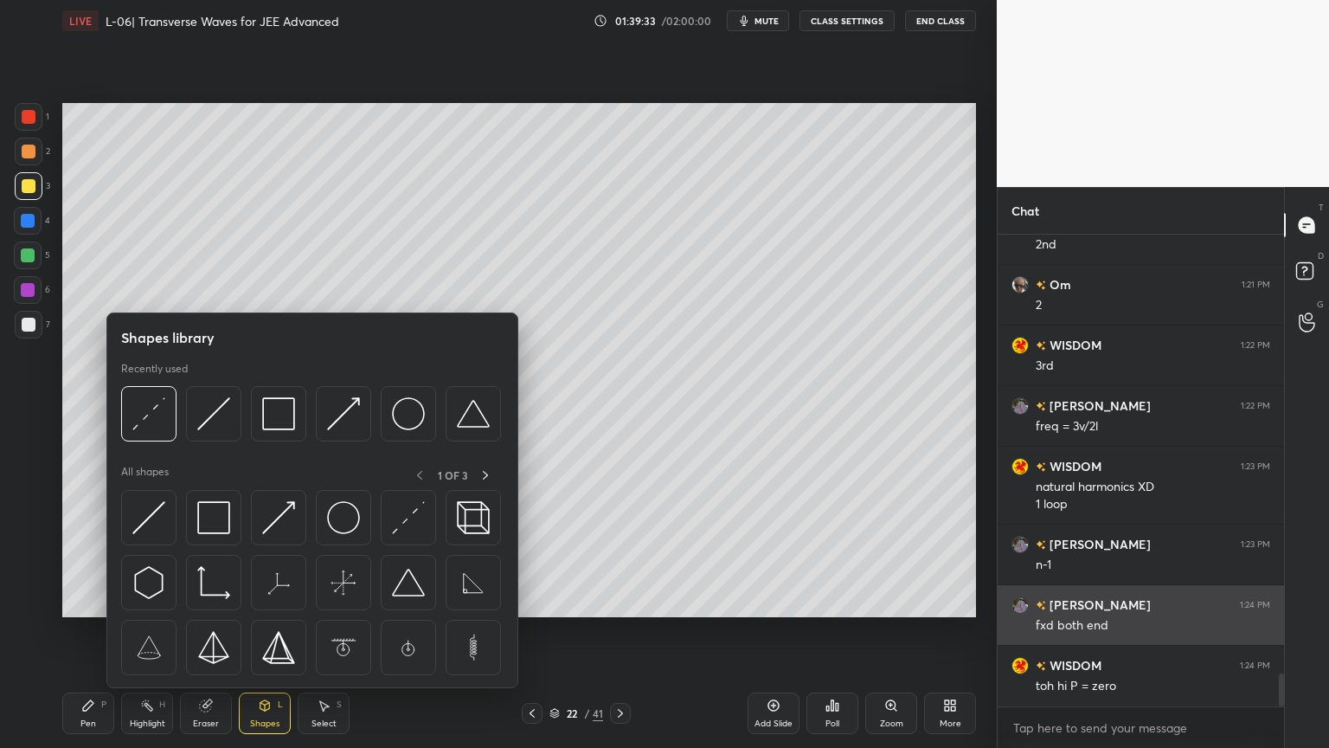
click at [147, 528] on img at bounding box center [148, 517] width 33 height 33
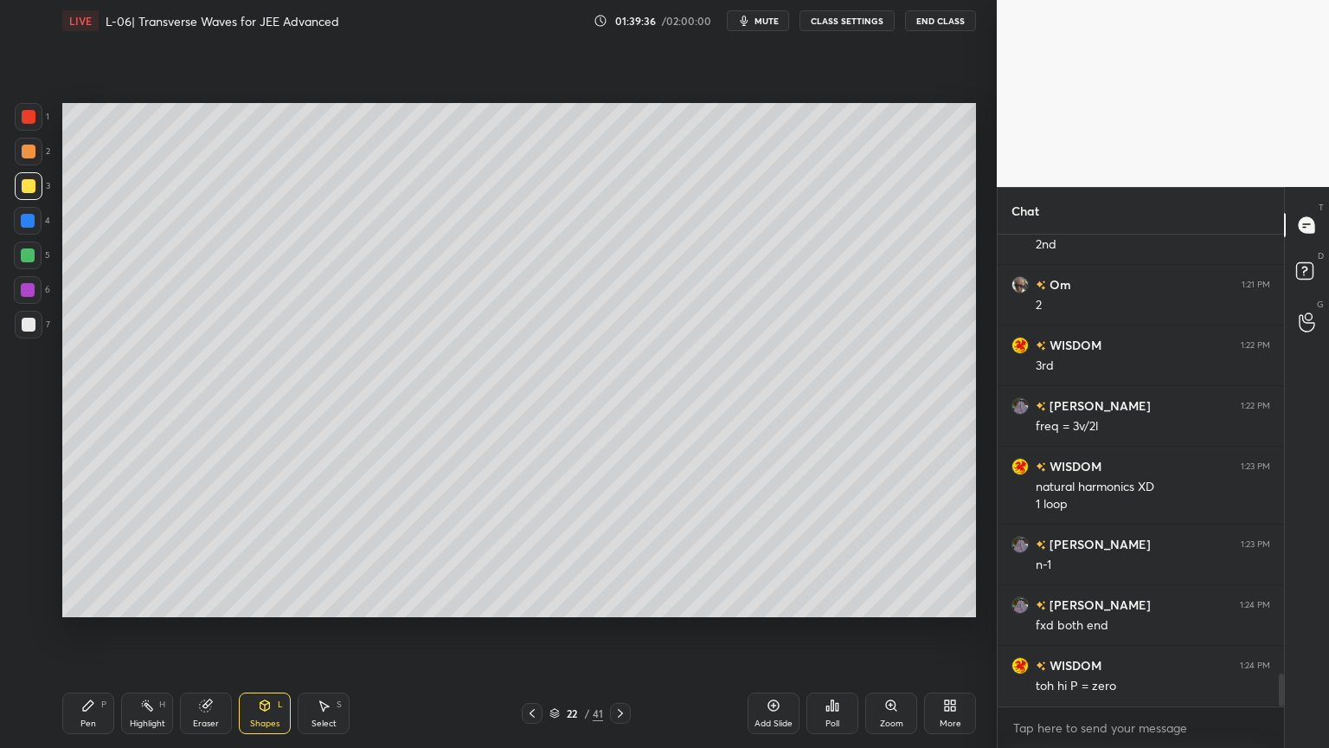
click at [82, 631] on icon at bounding box center [88, 705] width 14 height 14
click at [267, 631] on div "Pen P Highlight H Eraser Shapes L Select S 22 / 41 Add Slide Poll Zoom More" at bounding box center [519, 713] width 914 height 69
click at [261, 631] on icon at bounding box center [265, 705] width 14 height 14
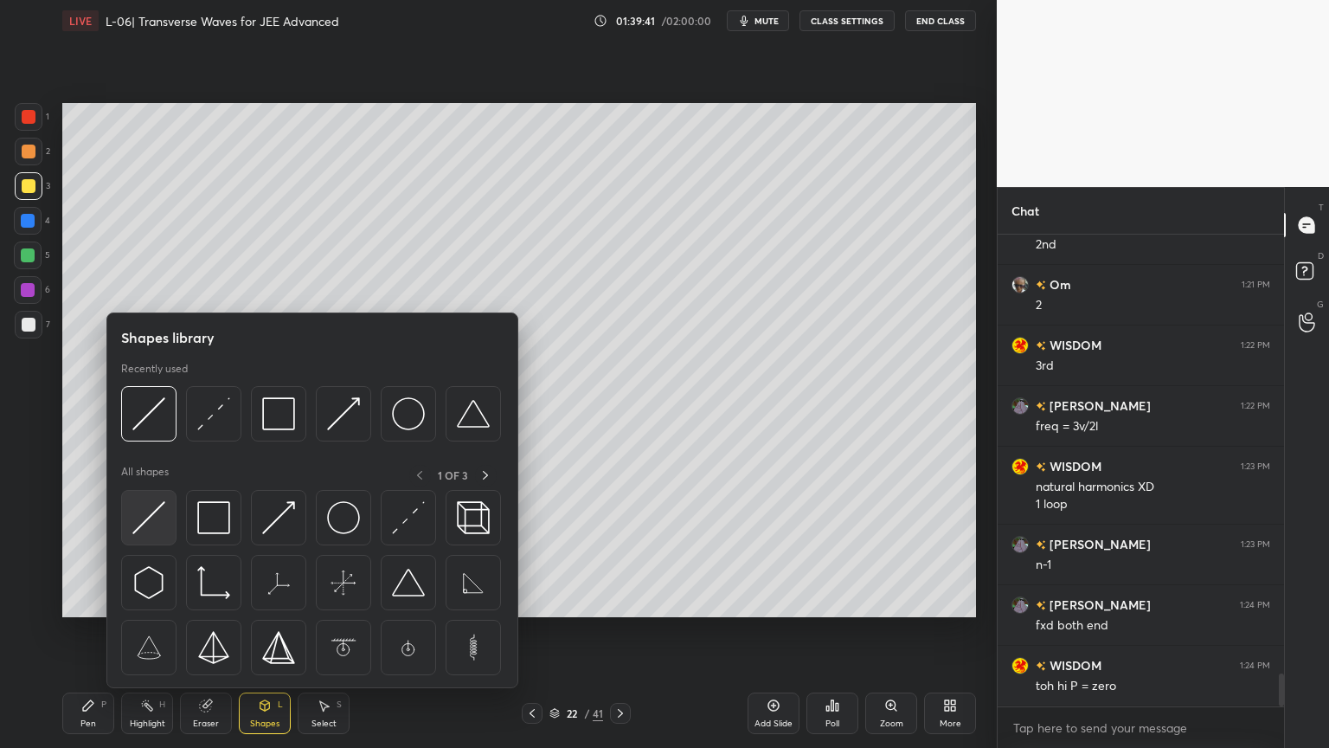
click at [143, 519] on img at bounding box center [148, 517] width 33 height 33
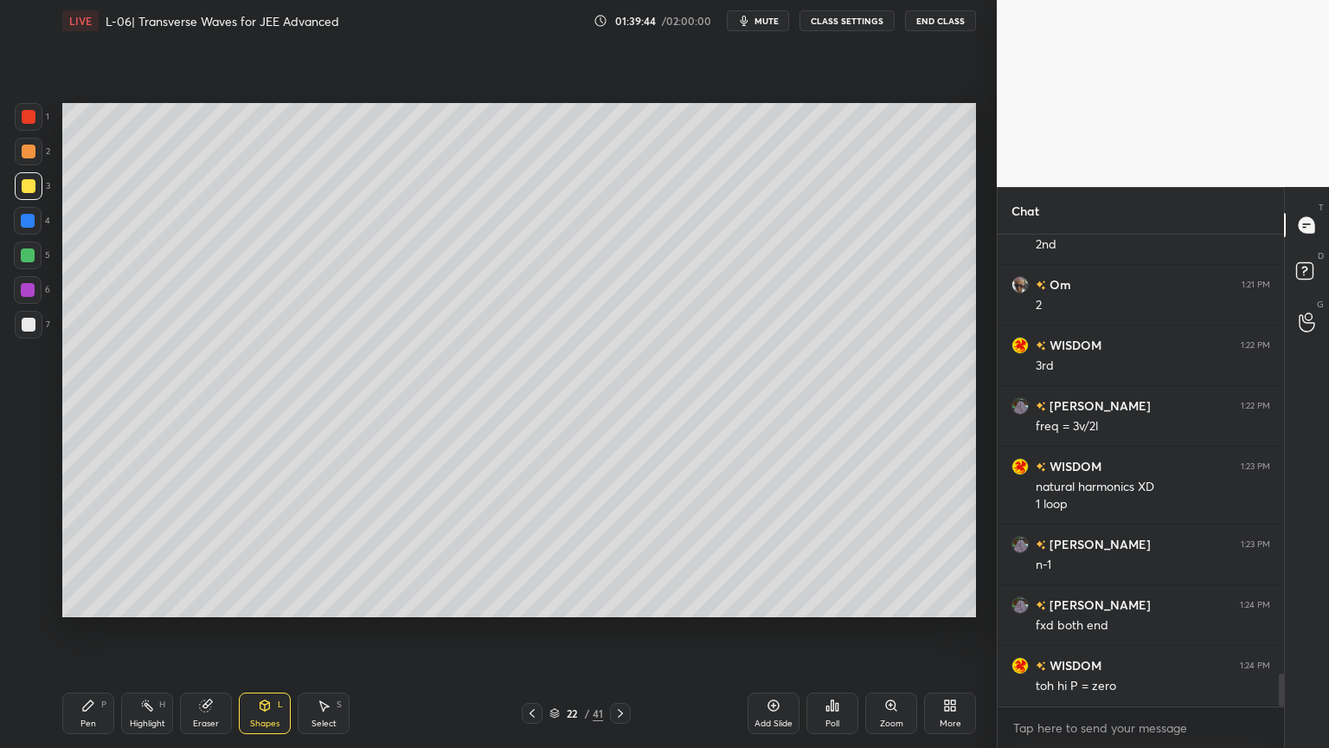
click at [93, 631] on icon at bounding box center [88, 705] width 14 height 14
click at [24, 294] on div at bounding box center [28, 290] width 14 height 14
click at [264, 631] on div "Shapes L" at bounding box center [265, 713] width 52 height 42
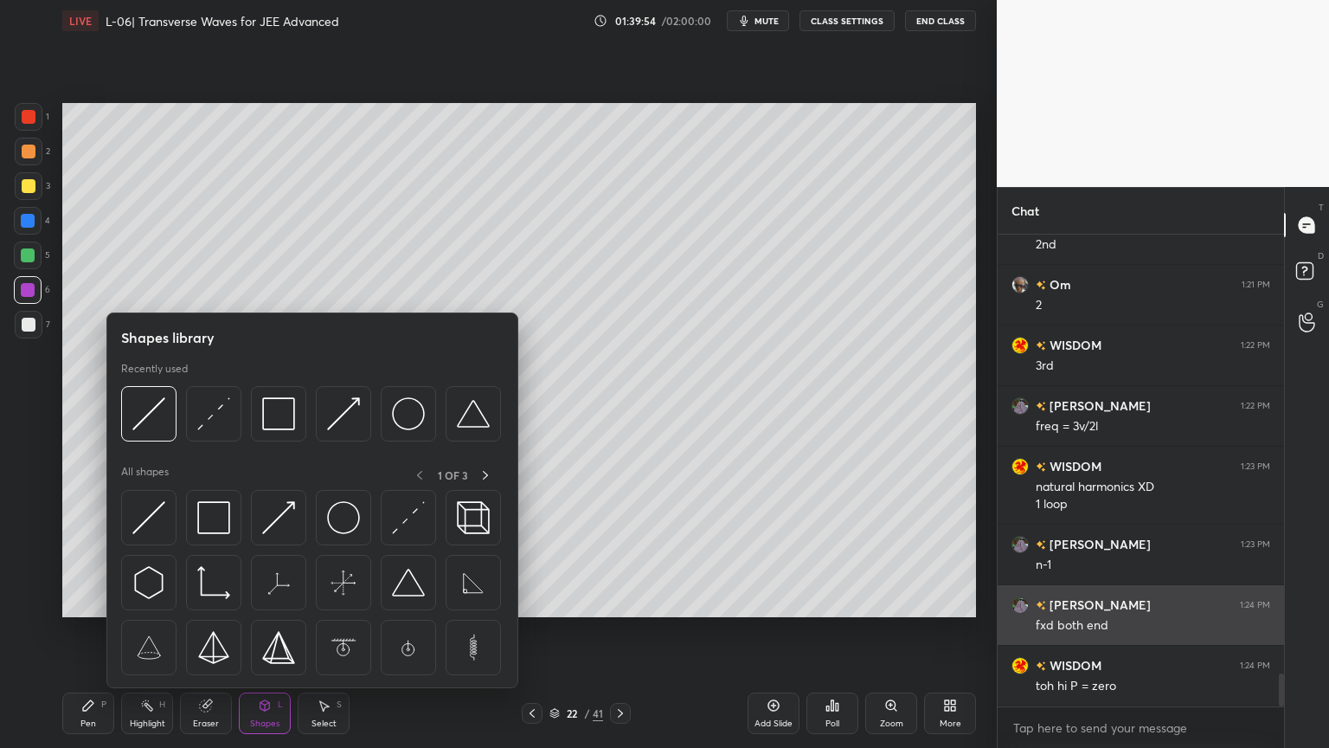
click at [419, 532] on img at bounding box center [408, 517] width 33 height 33
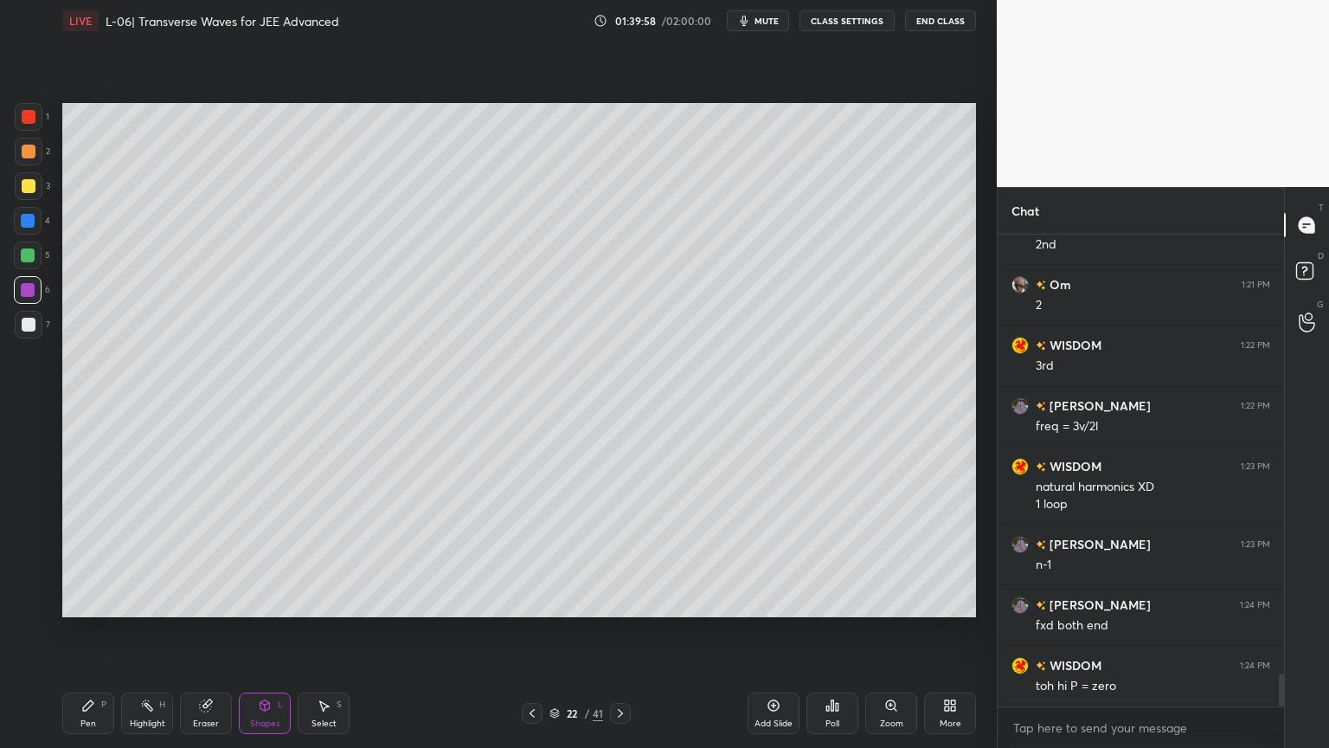
click at [89, 631] on icon at bounding box center [88, 705] width 10 height 10
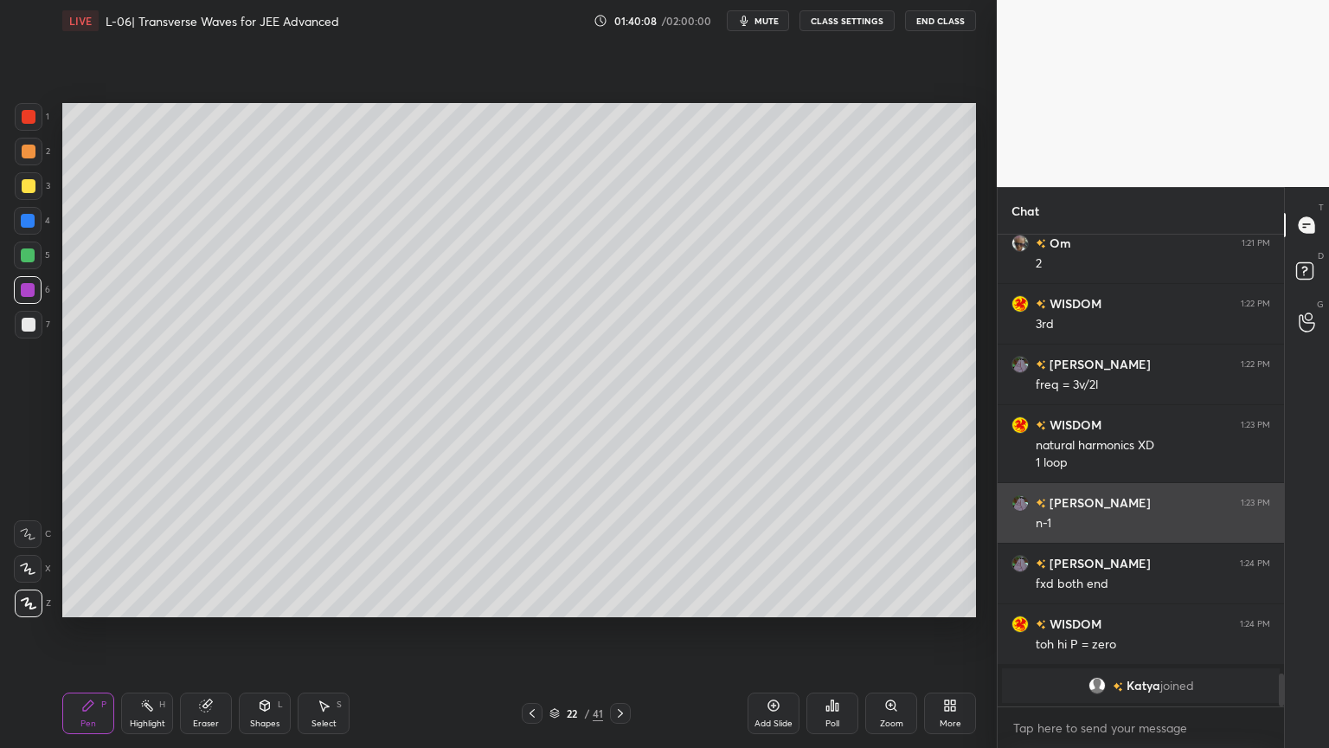
scroll to position [5884, 0]
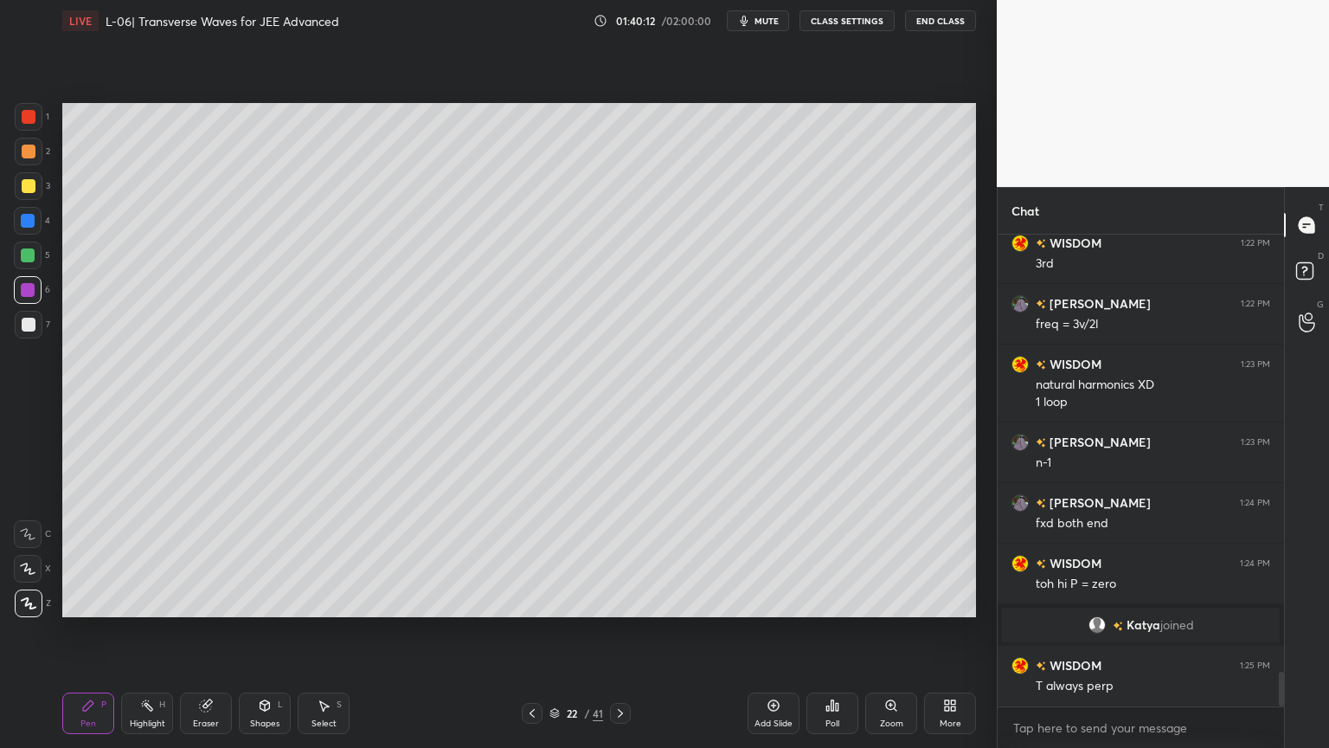
click at [27, 187] on div at bounding box center [29, 186] width 14 height 14
click at [14, 224] on div at bounding box center [28, 221] width 28 height 28
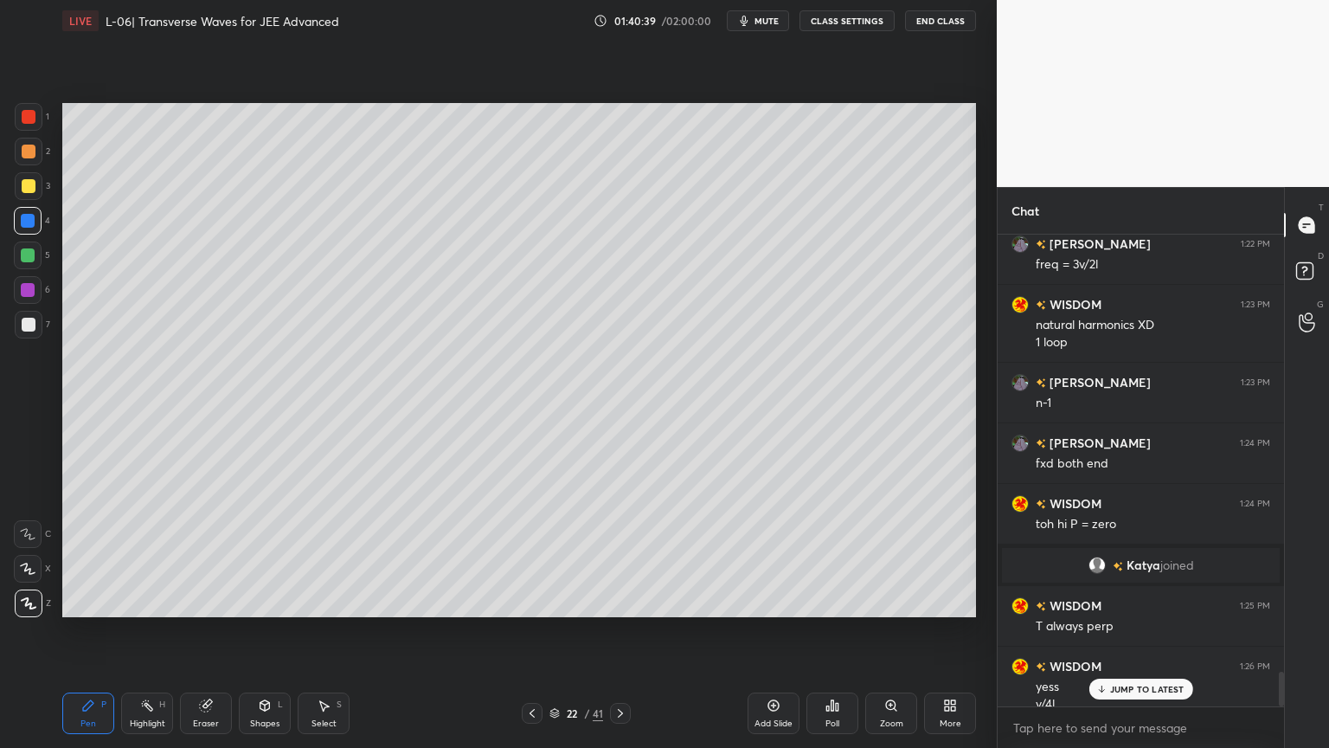
scroll to position [5961, 0]
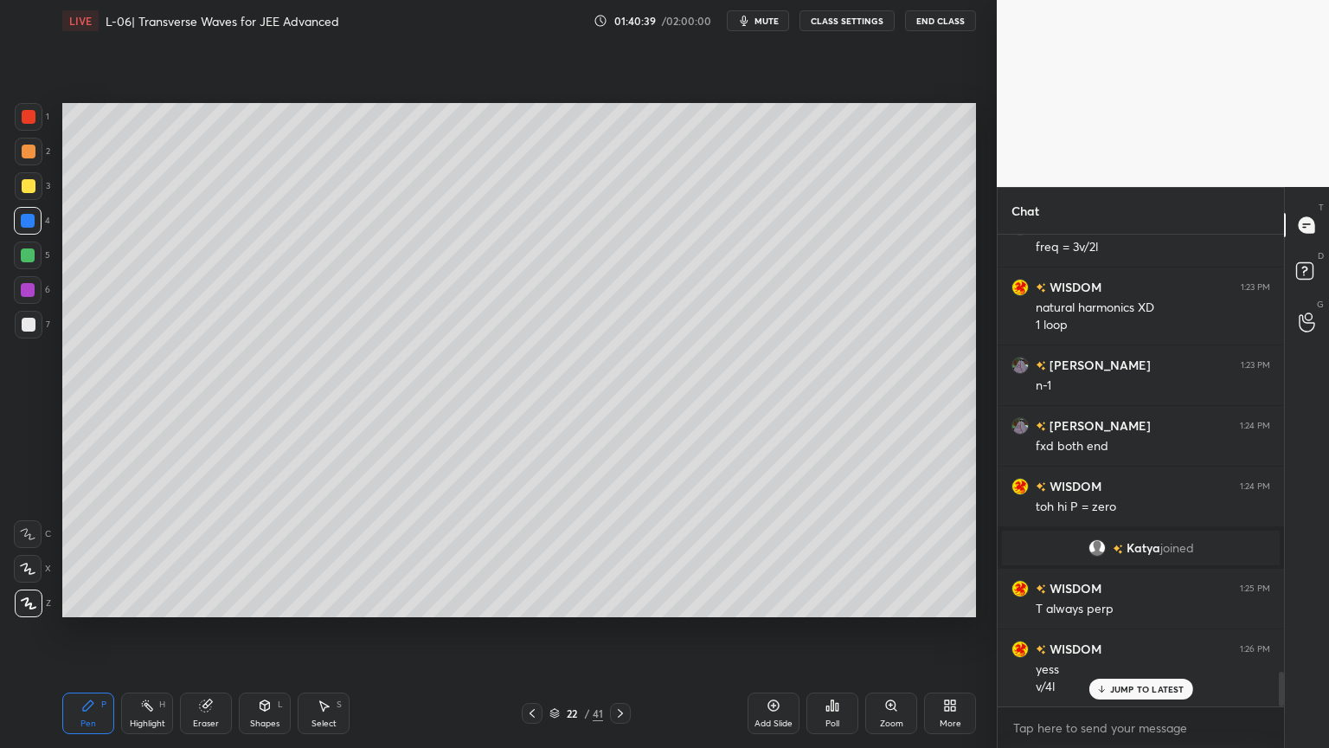
click at [28, 188] on div at bounding box center [29, 186] width 14 height 14
click at [209, 631] on icon at bounding box center [205, 705] width 11 height 11
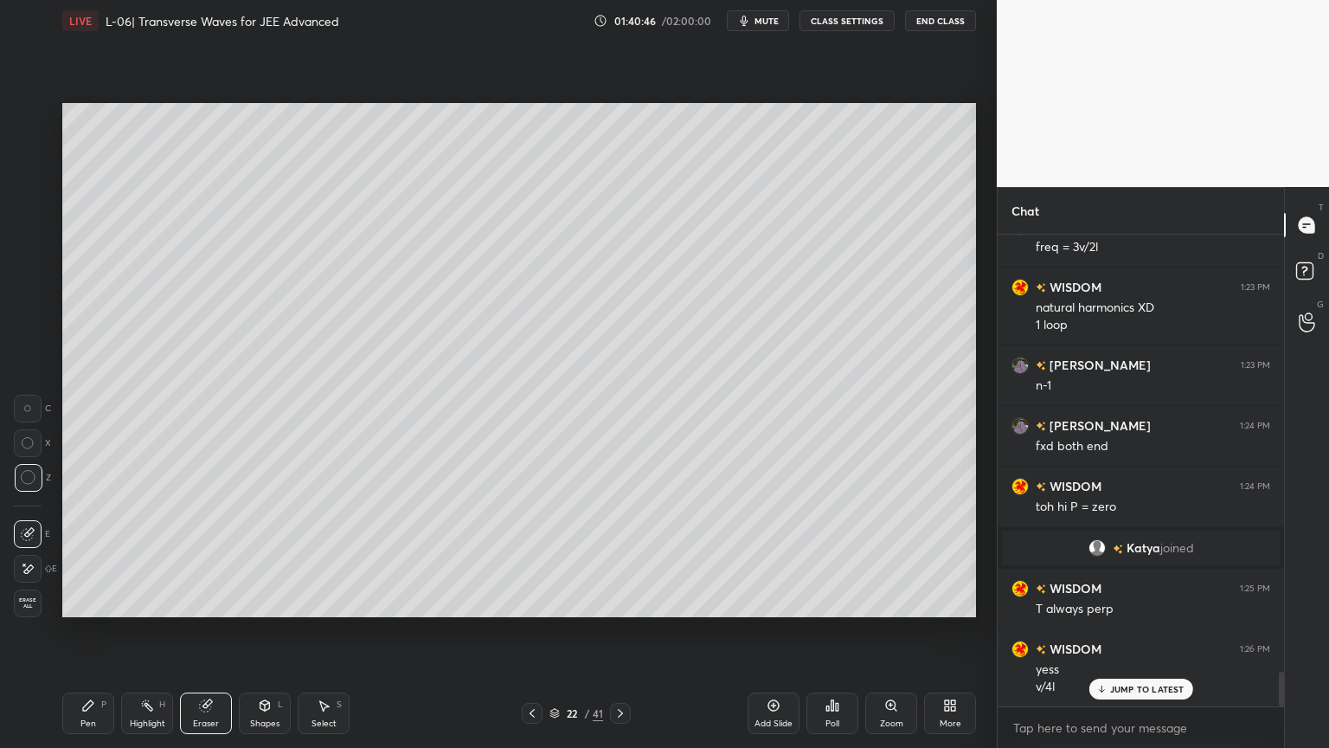
click at [82, 631] on div "Pen P" at bounding box center [88, 713] width 52 height 42
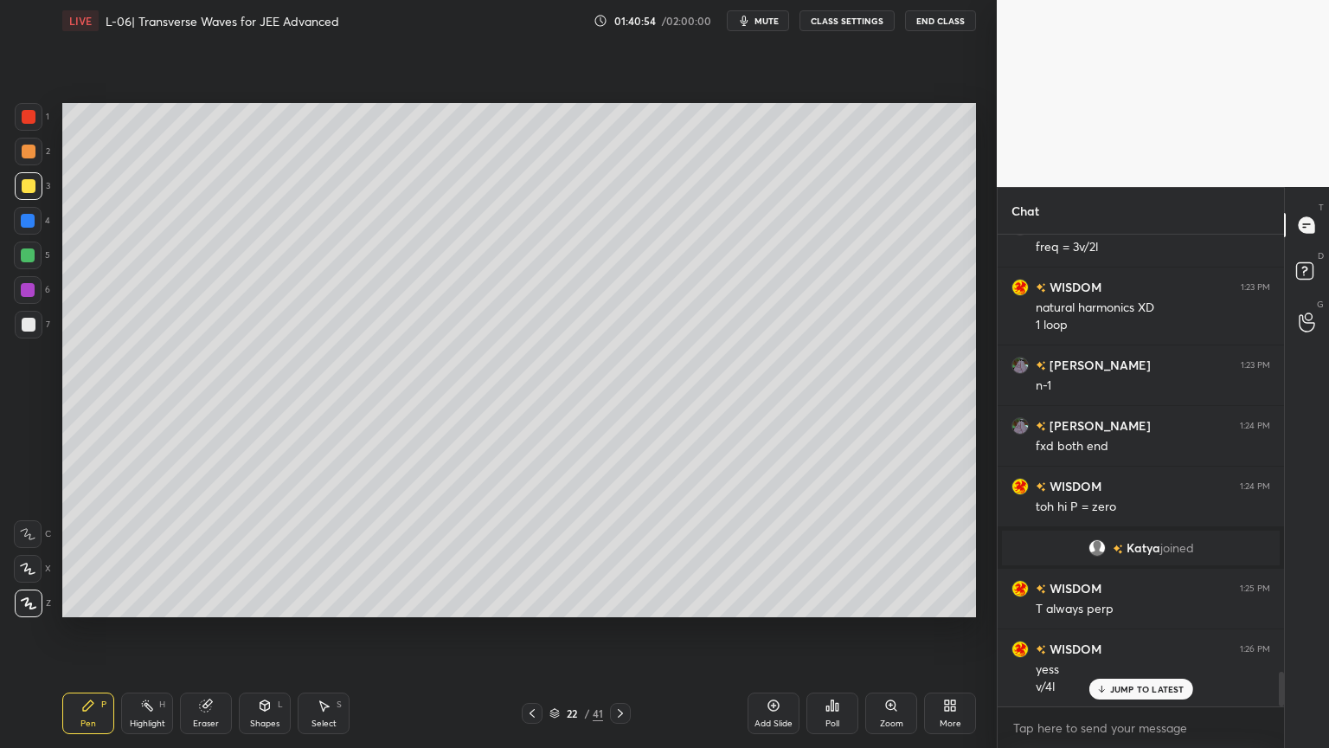
click at [260, 631] on div "Shapes L" at bounding box center [265, 713] width 52 height 42
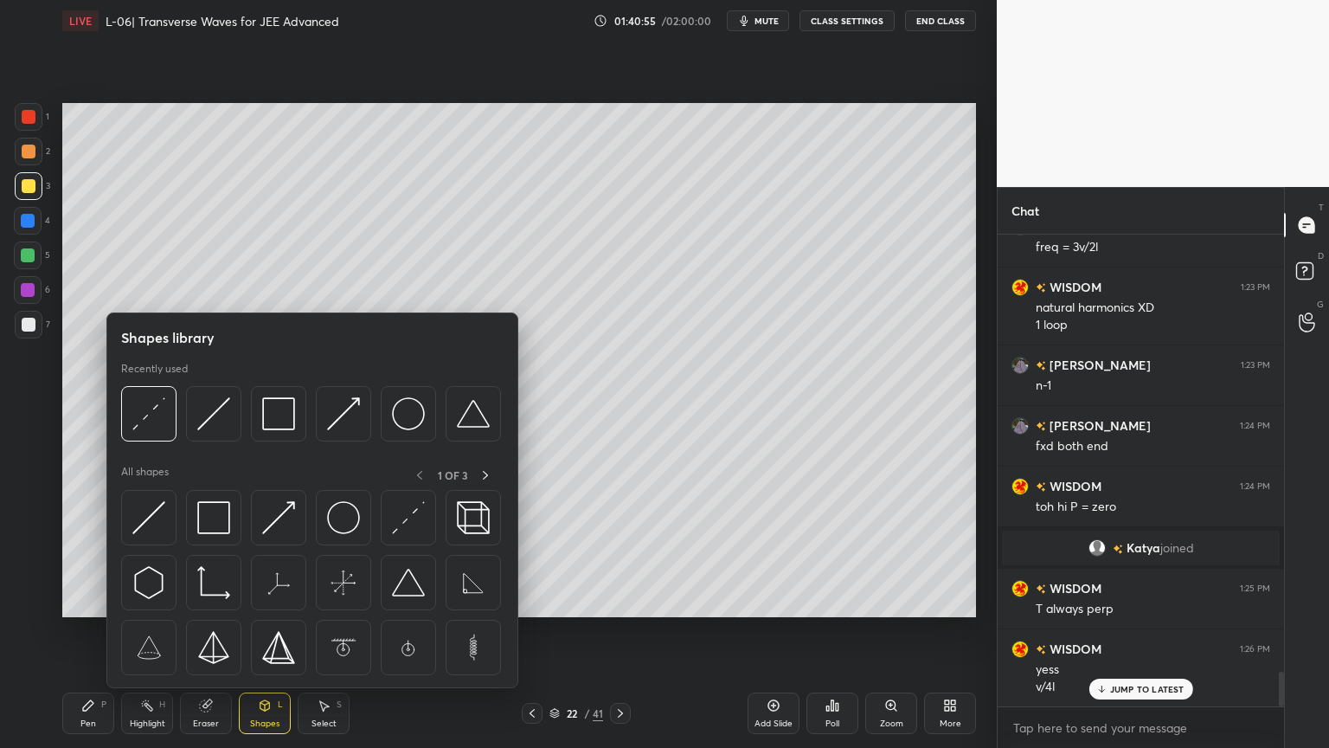
click at [209, 512] on img at bounding box center [213, 517] width 33 height 33
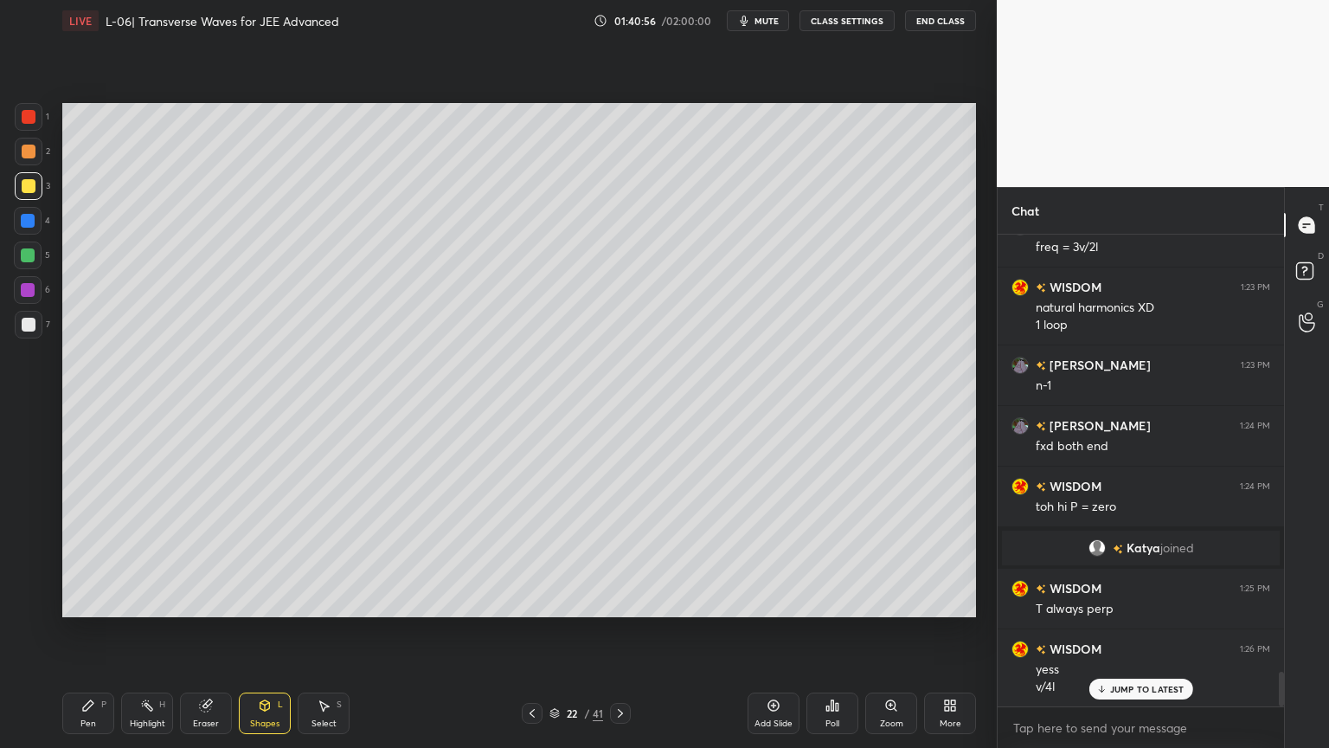
click at [28, 124] on div at bounding box center [29, 117] width 28 height 28
click at [27, 223] on div at bounding box center [28, 221] width 14 height 14
click at [15, 121] on div at bounding box center [29, 117] width 28 height 28
click at [78, 631] on div "Pen P" at bounding box center [88, 713] width 52 height 42
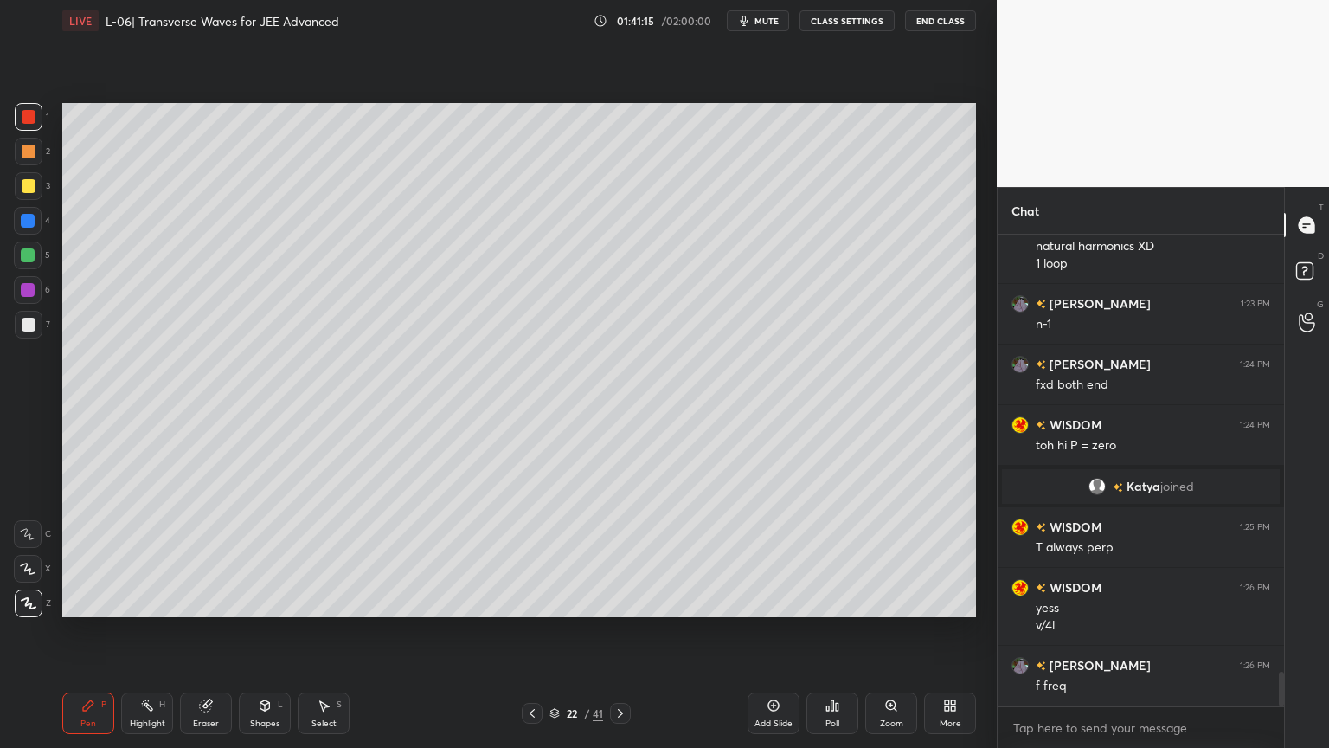
click at [772, 631] on icon at bounding box center [774, 705] width 14 height 14
click at [259, 631] on icon at bounding box center [265, 705] width 14 height 14
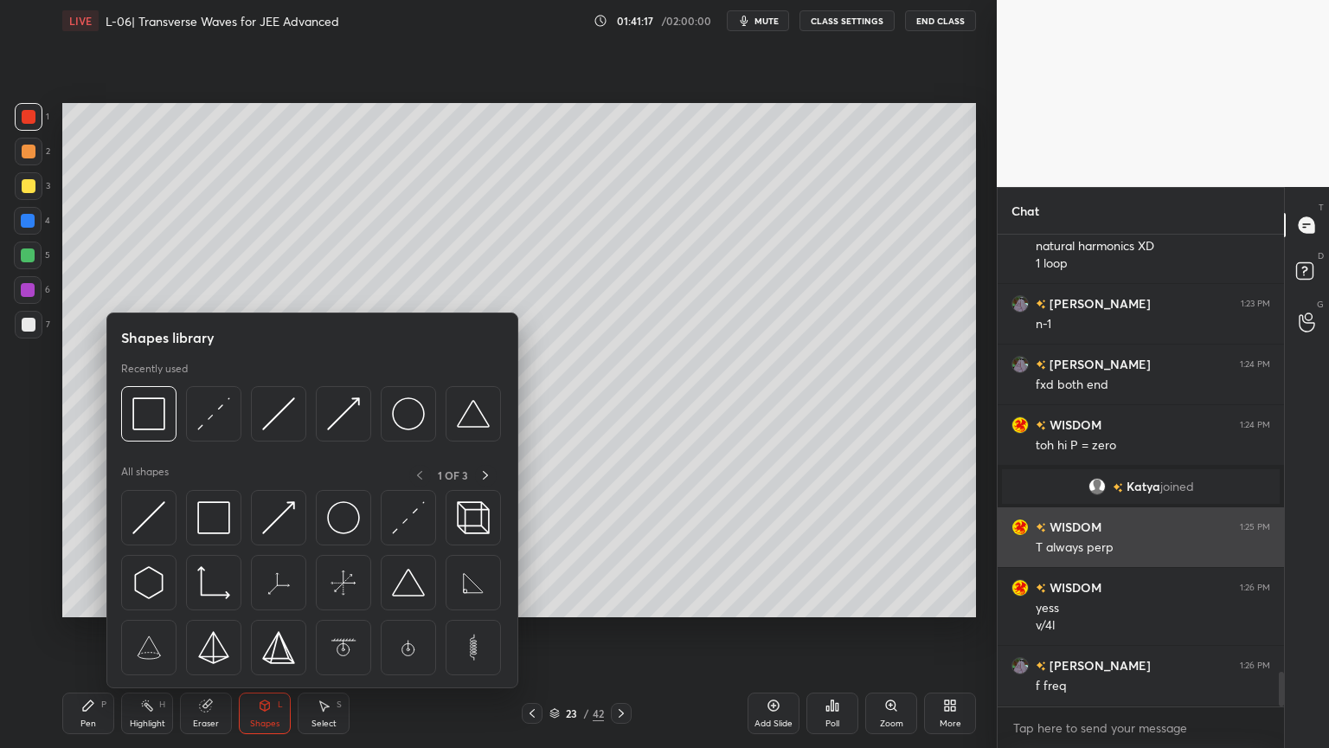
click at [144, 517] on img at bounding box center [148, 517] width 33 height 33
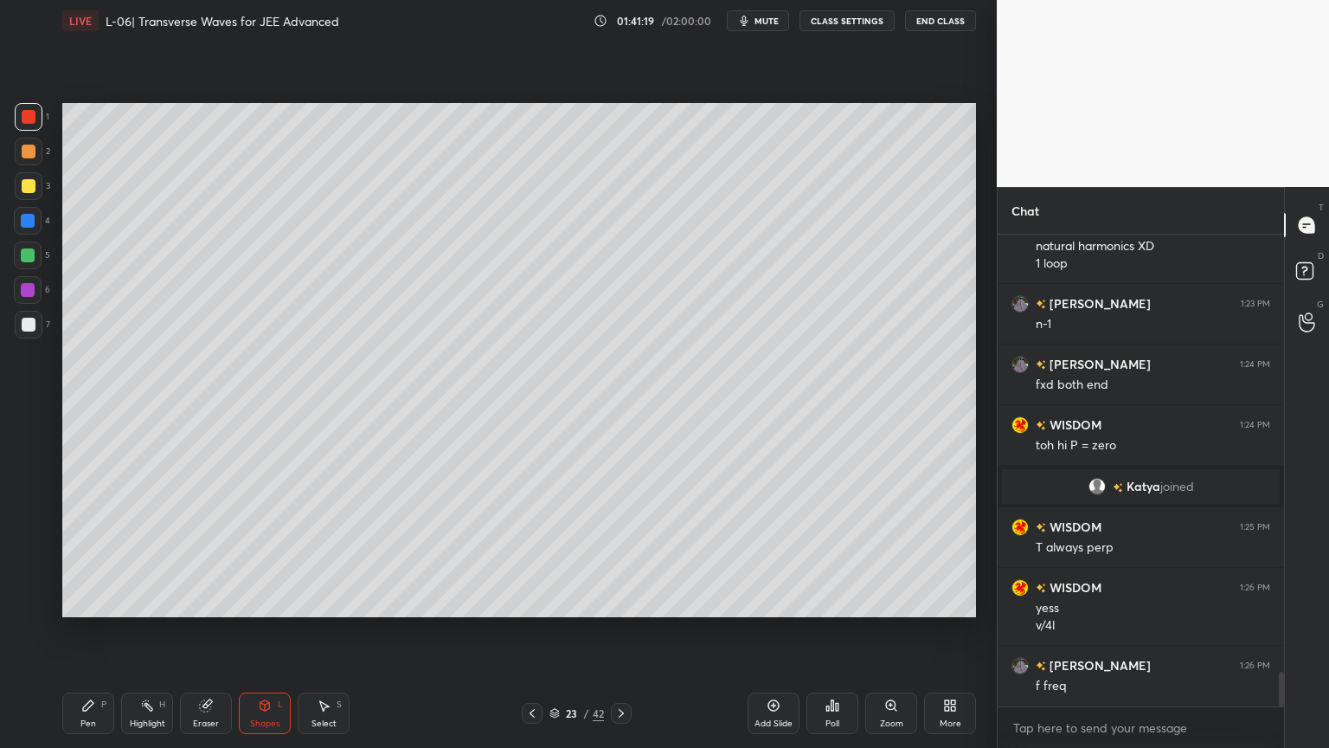
click at [24, 253] on div at bounding box center [28, 255] width 14 height 14
click at [100, 631] on div "Pen P" at bounding box center [88, 713] width 52 height 42
click at [7, 187] on div "1 2 3 4 5 6 7 C X Z C X Z E E Erase all H H" at bounding box center [27, 360] width 55 height 514
click at [266, 631] on div "Shapes" at bounding box center [264, 723] width 29 height 9
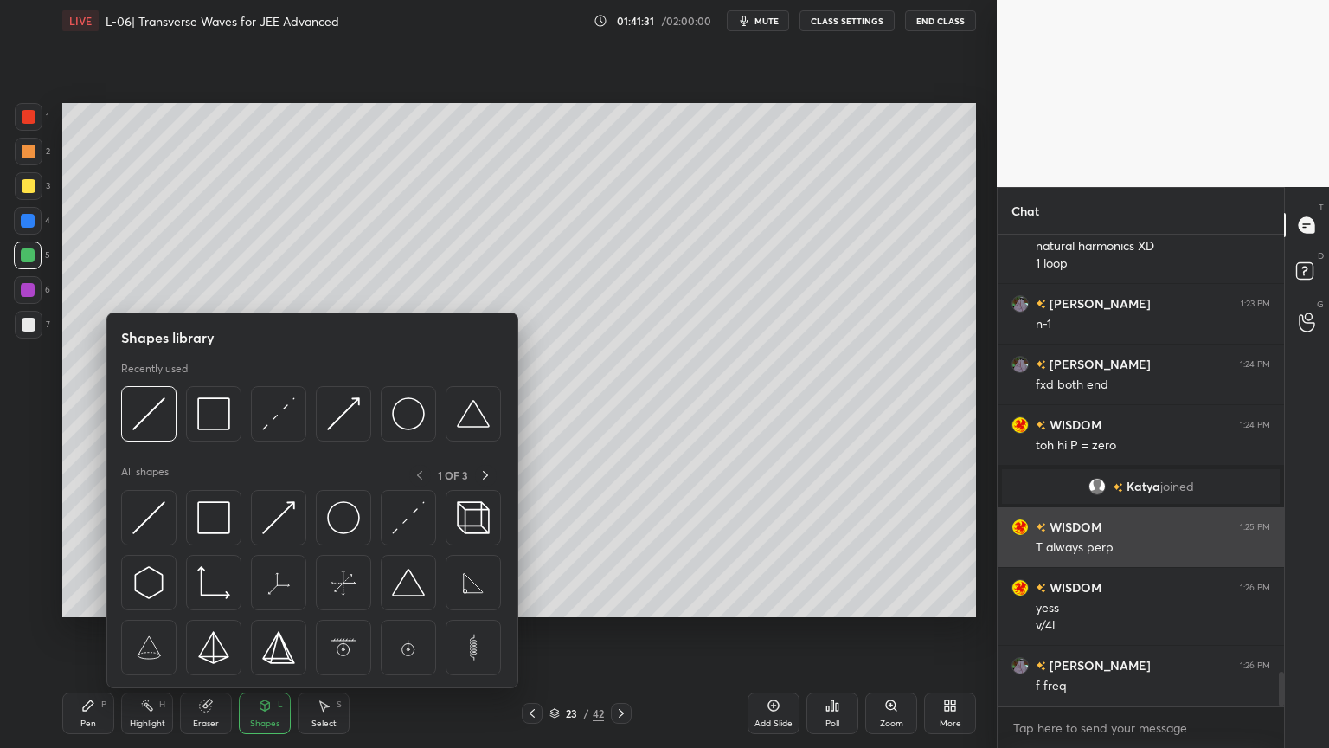
click at [405, 512] on img at bounding box center [408, 517] width 33 height 33
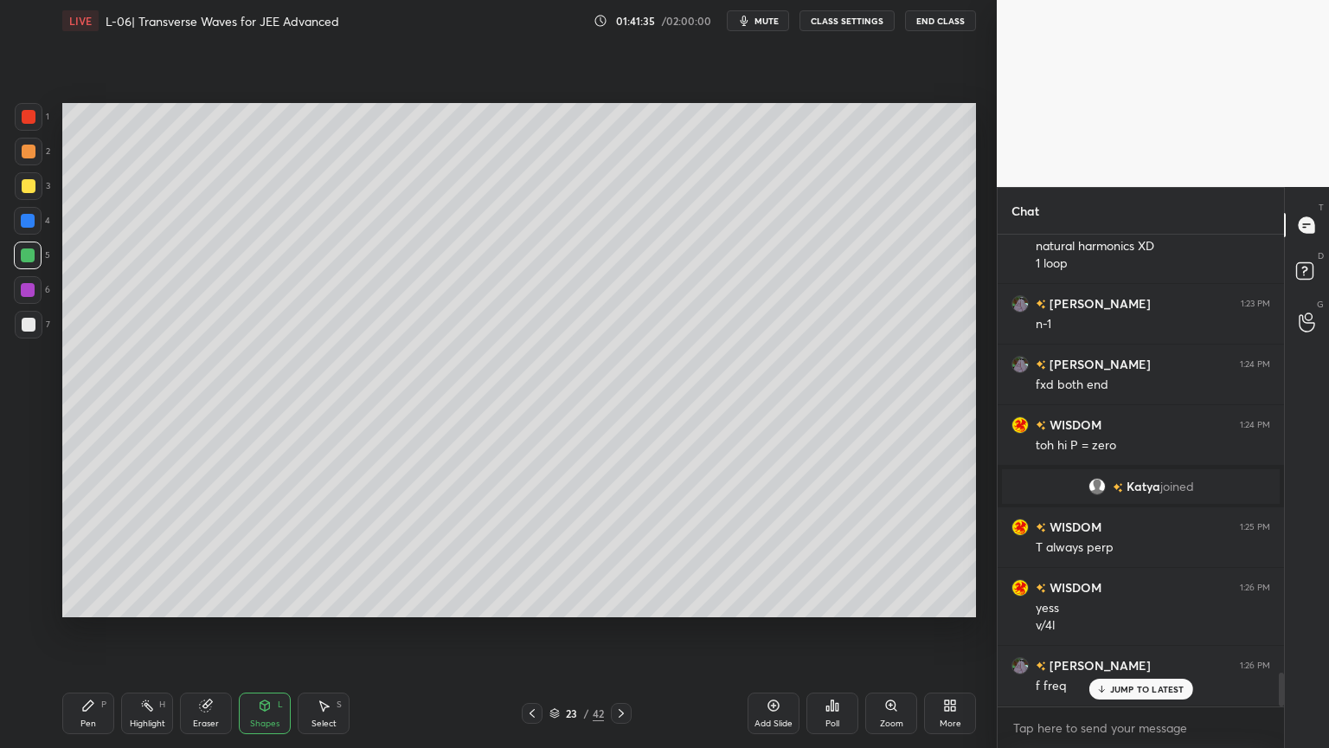
scroll to position [6082, 0]
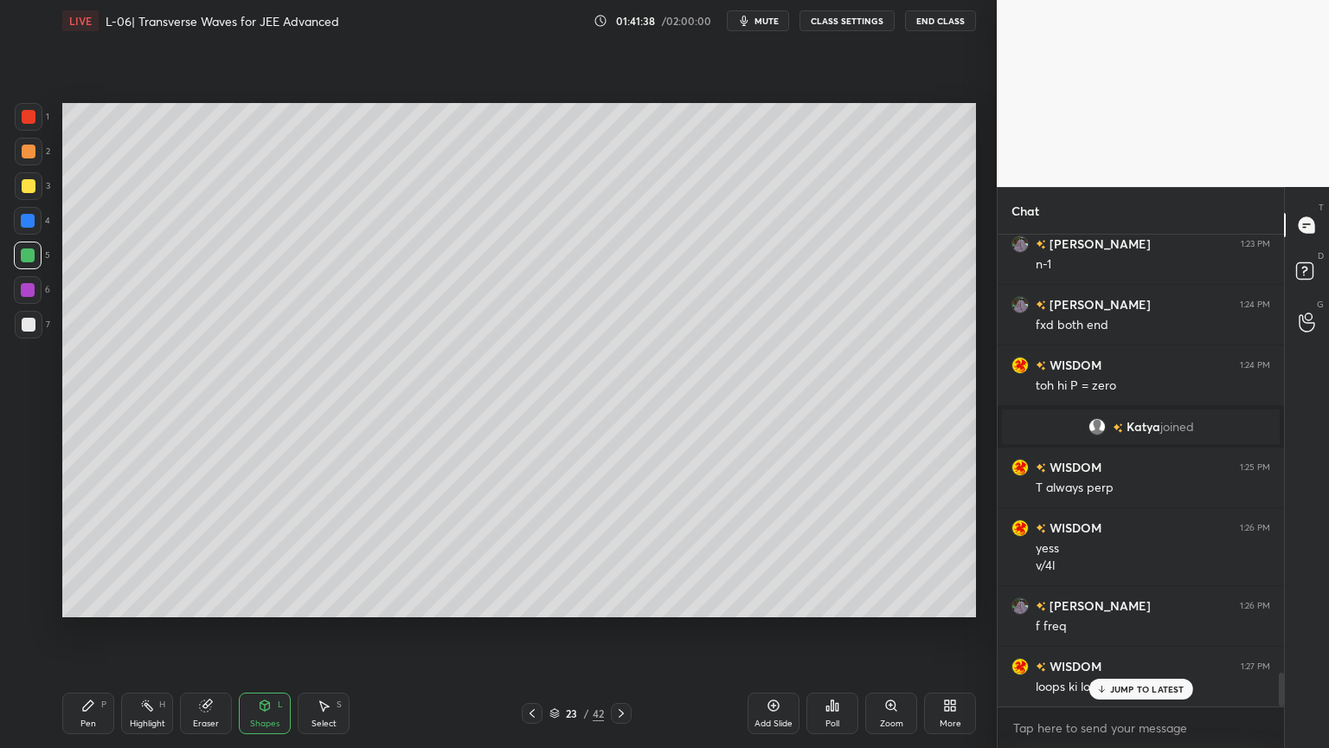
click at [89, 631] on icon at bounding box center [88, 705] width 14 height 14
click at [22, 537] on icon at bounding box center [28, 534] width 16 height 12
click at [24, 592] on div at bounding box center [29, 603] width 28 height 28
click at [204, 631] on icon at bounding box center [205, 705] width 11 height 11
click at [31, 410] on icon at bounding box center [28, 409] width 8 height 8
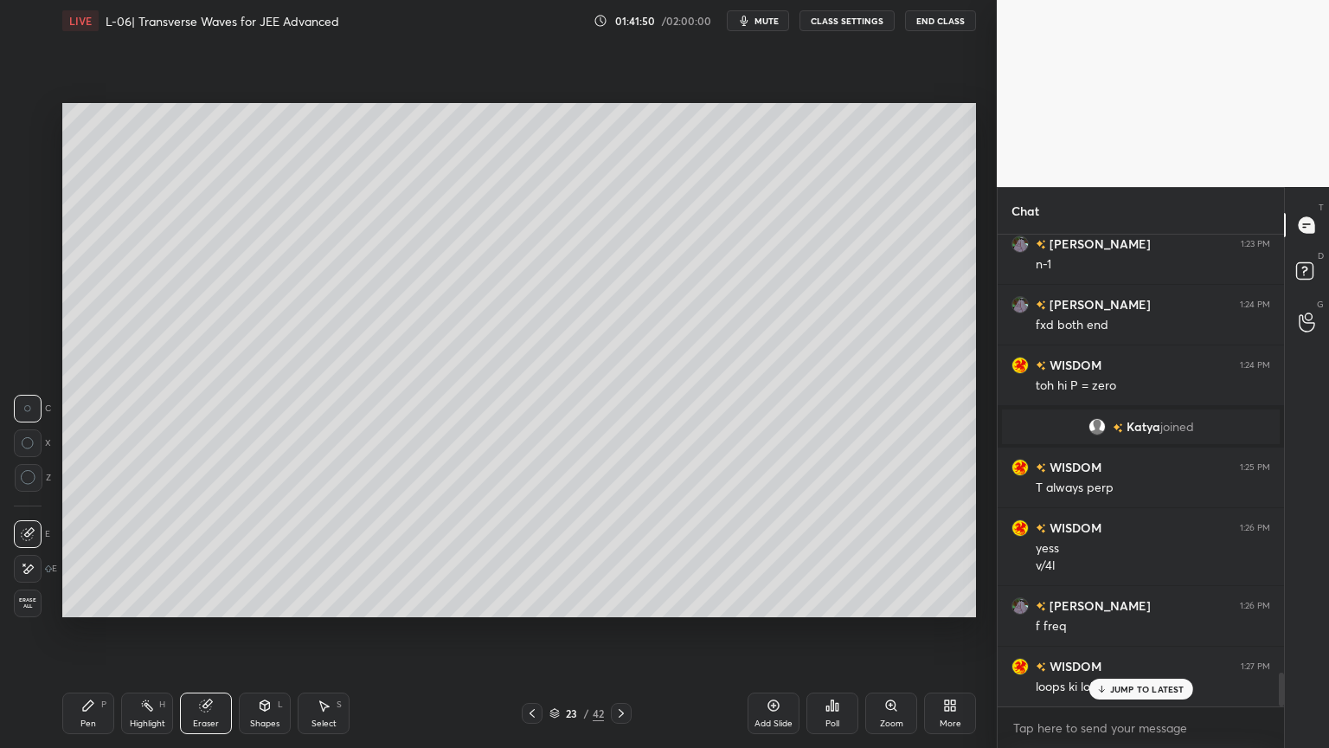
click at [260, 631] on icon at bounding box center [265, 705] width 14 height 14
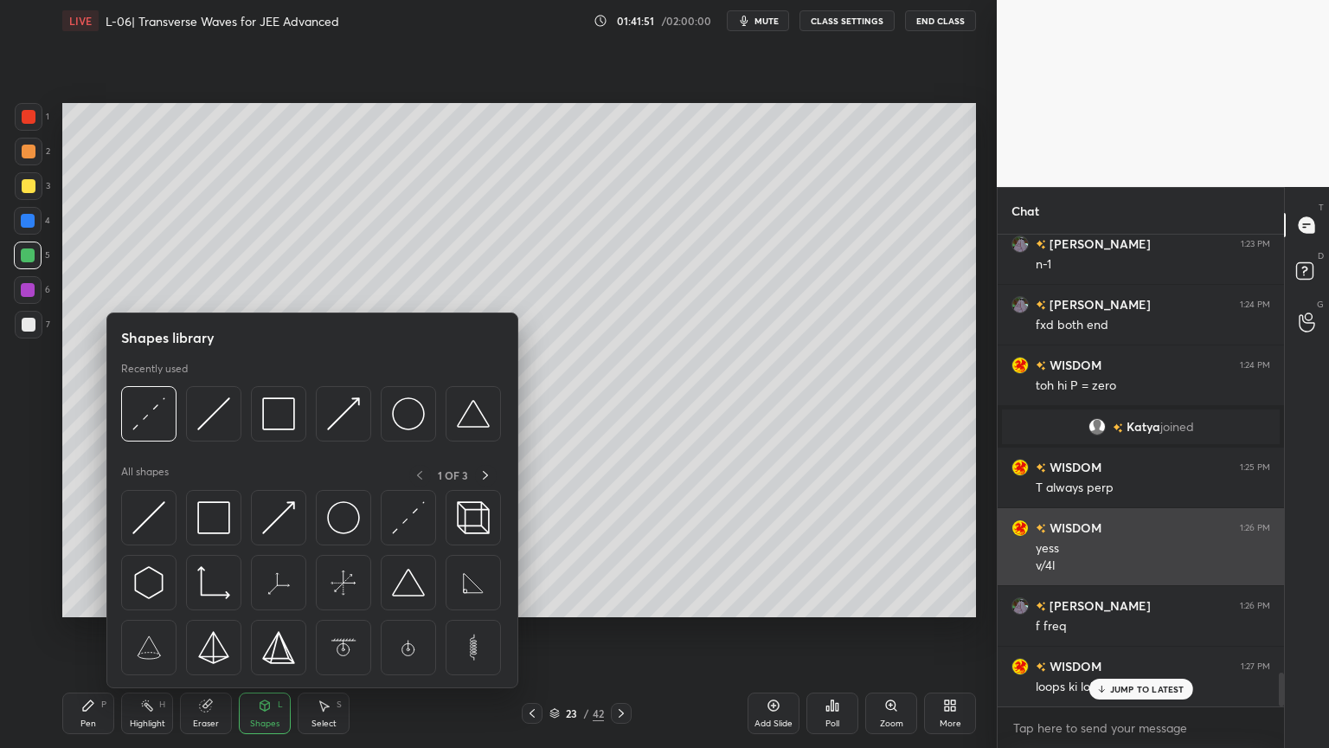
click at [157, 518] on img at bounding box center [148, 517] width 33 height 33
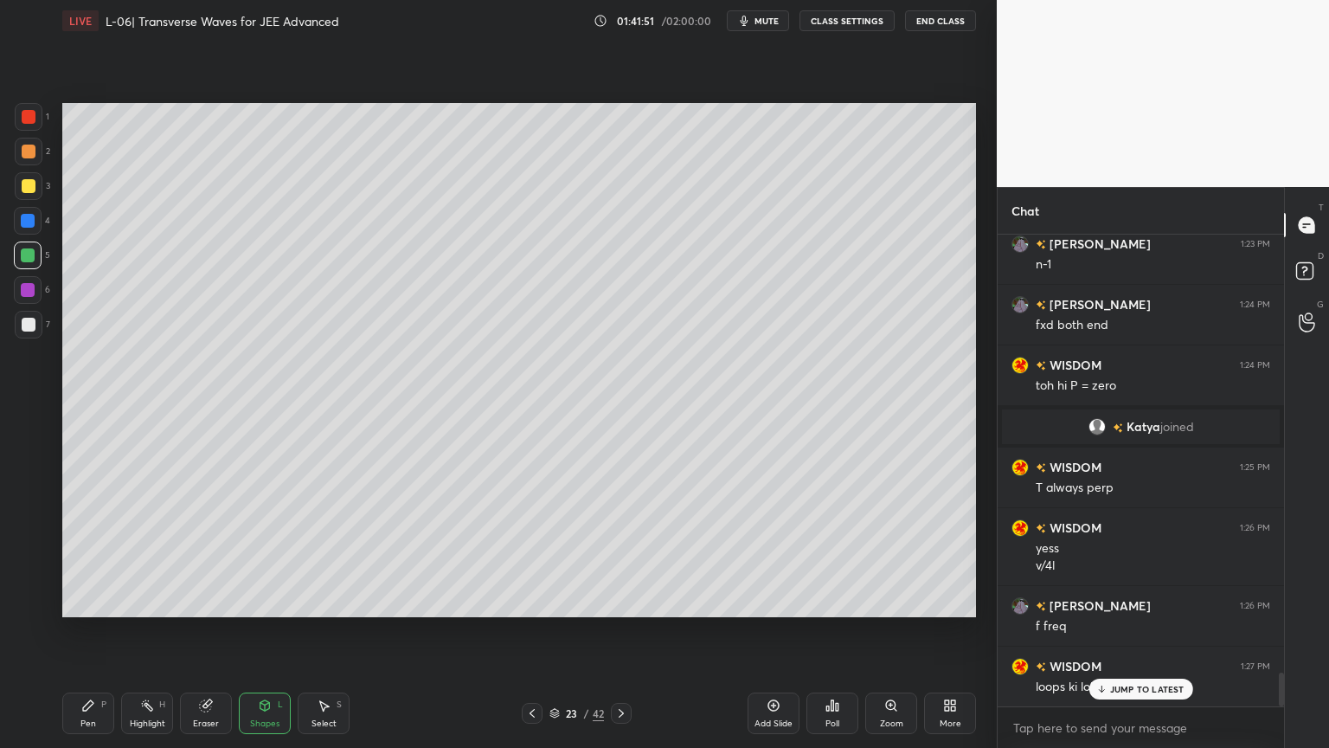
click at [30, 294] on div at bounding box center [28, 290] width 14 height 14
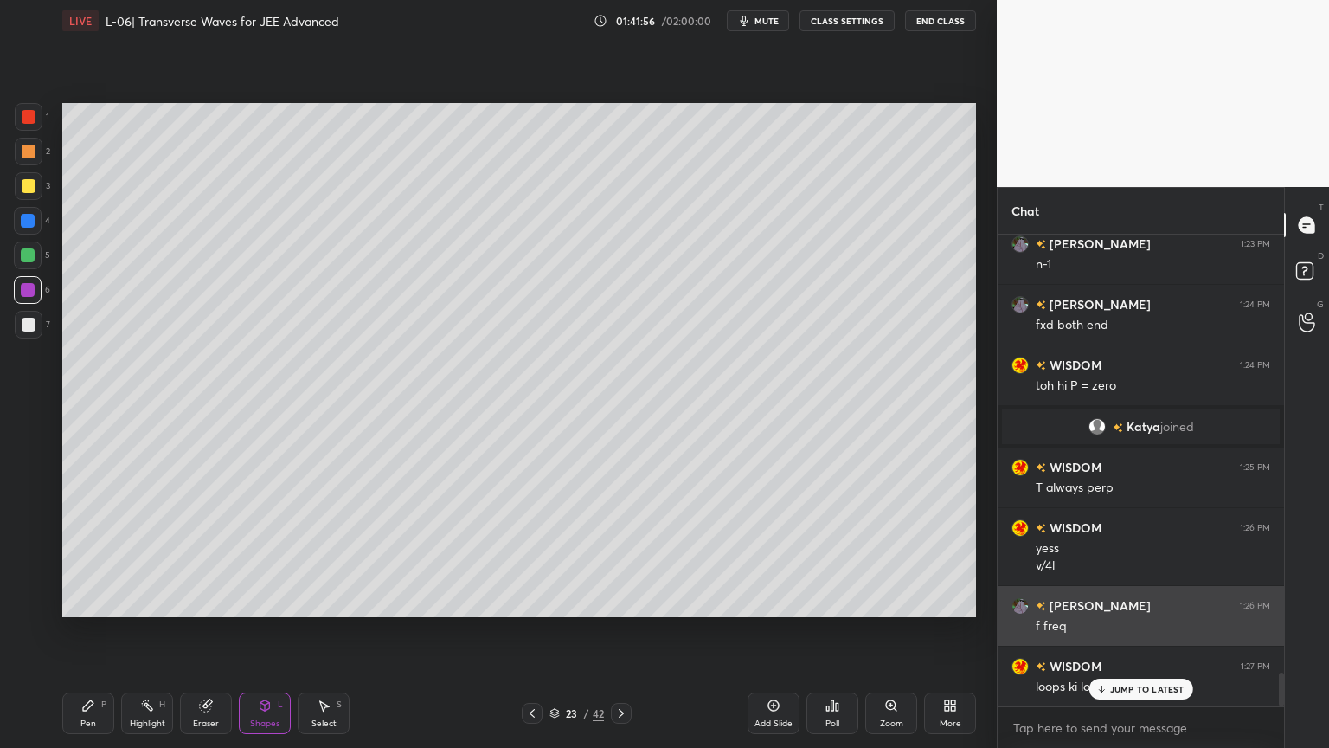
scroll to position [6083, 0]
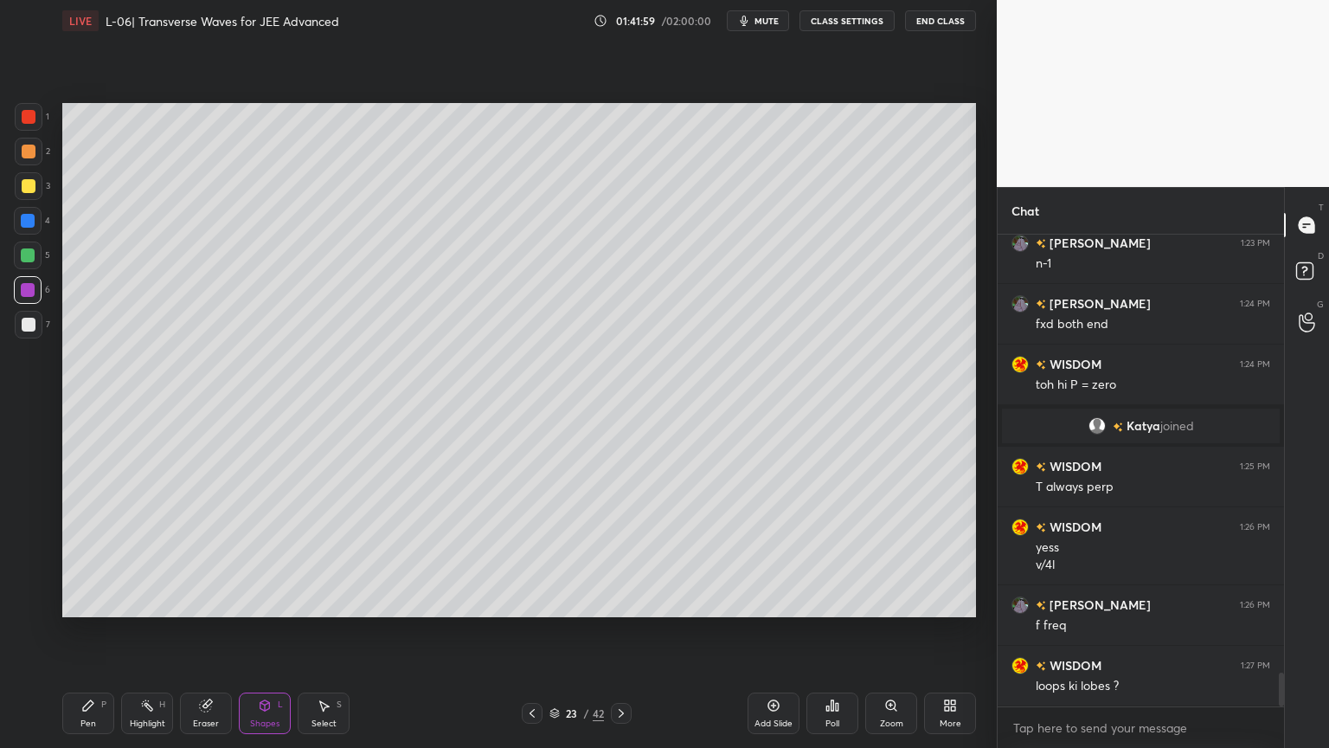
click at [27, 148] on div at bounding box center [29, 152] width 14 height 14
click at [31, 180] on div at bounding box center [29, 186] width 14 height 14
click at [93, 631] on div "Pen P Highlight H Eraser Shapes L Select S 23 / 42 Add Slide Poll Zoom More" at bounding box center [519, 713] width 914 height 69
click at [86, 631] on div "Pen" at bounding box center [88, 723] width 16 height 9
click at [206, 631] on icon at bounding box center [205, 705] width 11 height 11
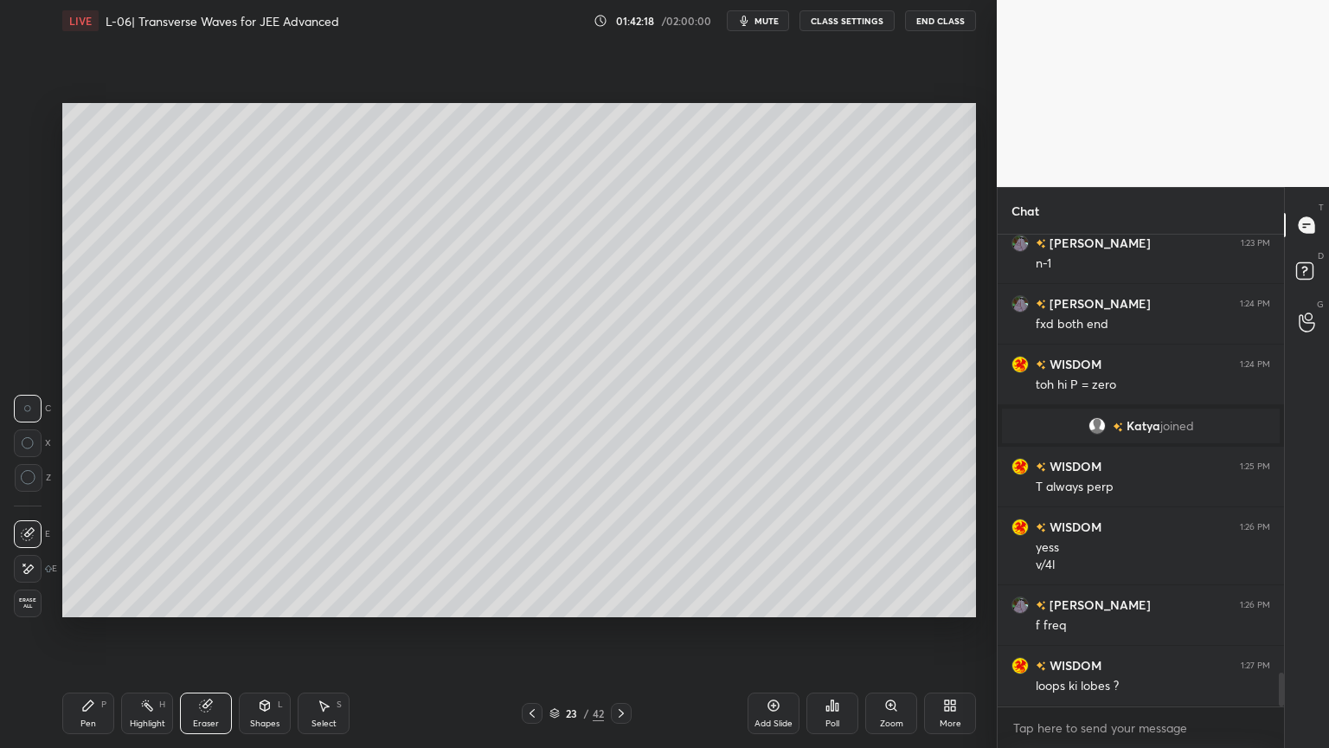
click at [87, 631] on div "Pen P" at bounding box center [88, 713] width 52 height 42
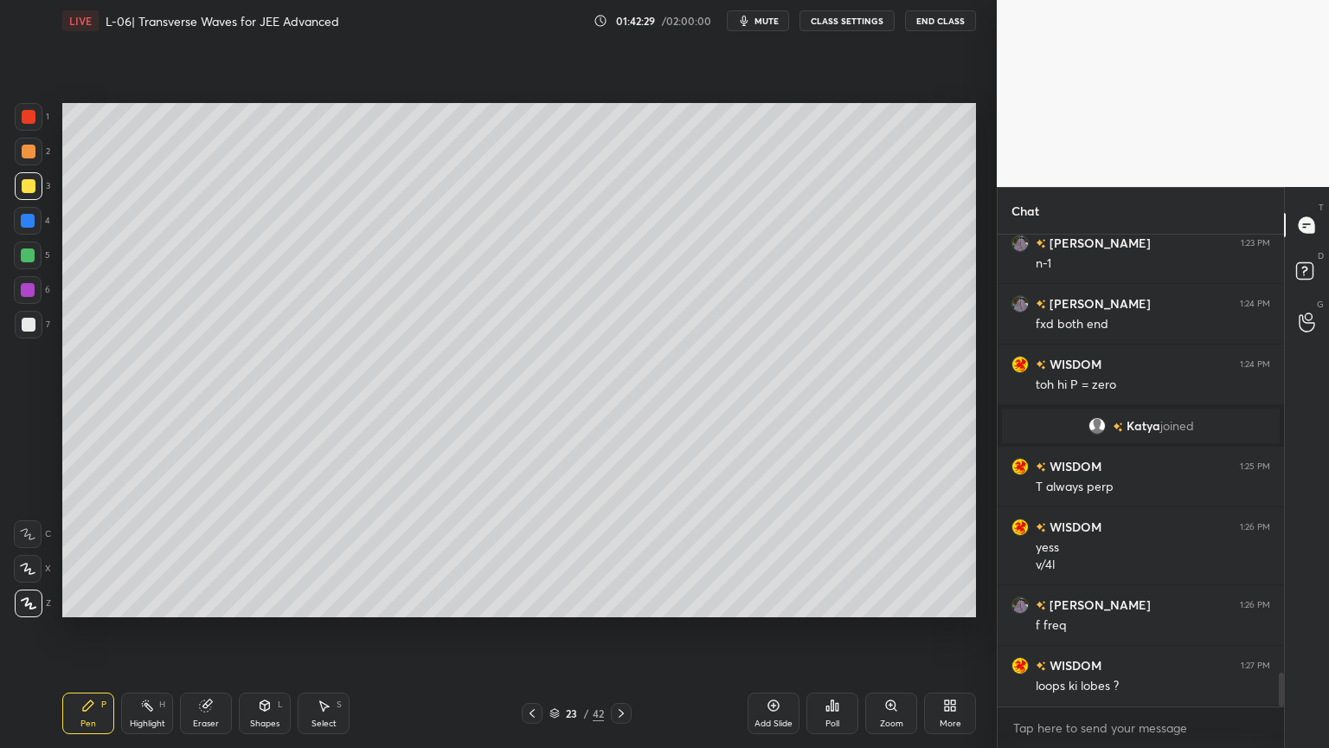
click at [531, 631] on icon at bounding box center [532, 713] width 14 height 14
click at [529, 631] on icon at bounding box center [532, 713] width 14 height 14
click at [533, 631] on icon at bounding box center [532, 713] width 14 height 14
click at [149, 631] on div "Highlight H" at bounding box center [147, 713] width 52 height 42
click at [617, 631] on icon at bounding box center [621, 713] width 14 height 14
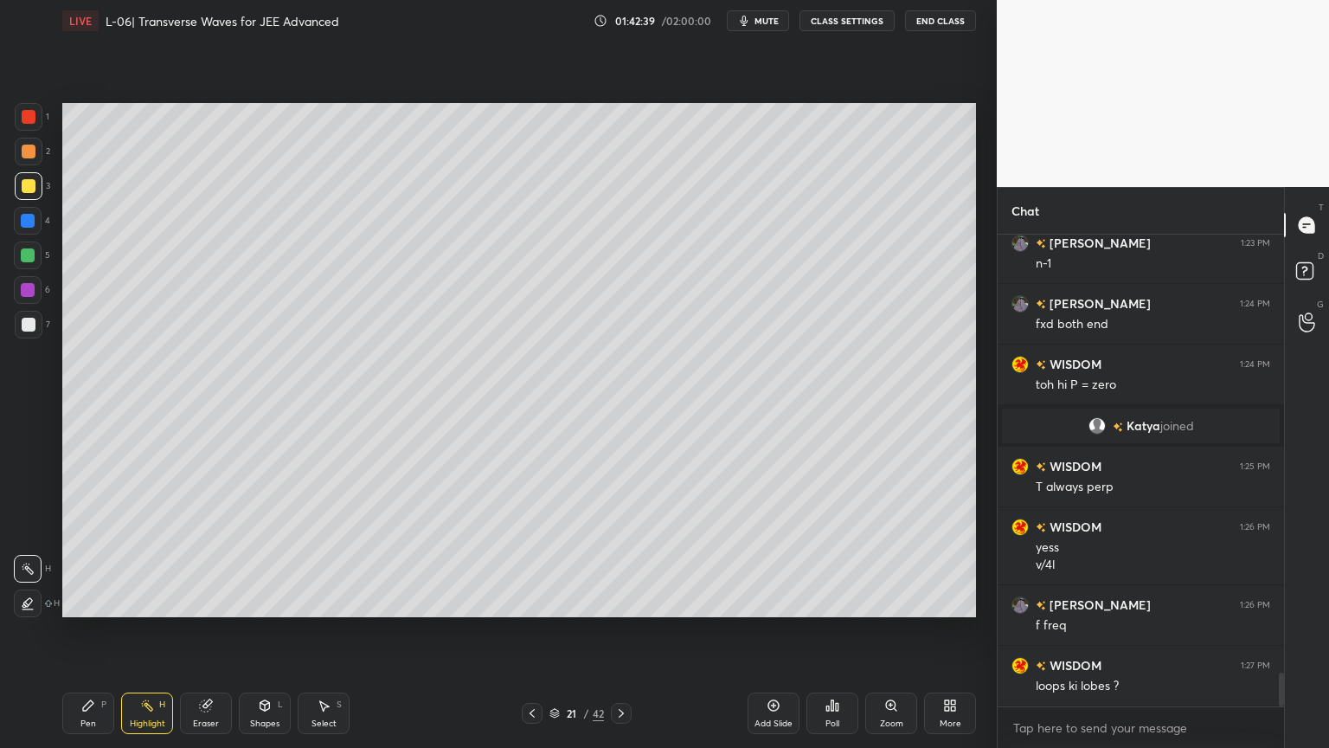
click at [614, 631] on icon at bounding box center [621, 713] width 14 height 14
click at [617, 631] on div at bounding box center [621, 713] width 21 height 21
click at [29, 153] on div at bounding box center [29, 152] width 14 height 14
click at [90, 631] on div "Pen P" at bounding box center [88, 713] width 52 height 42
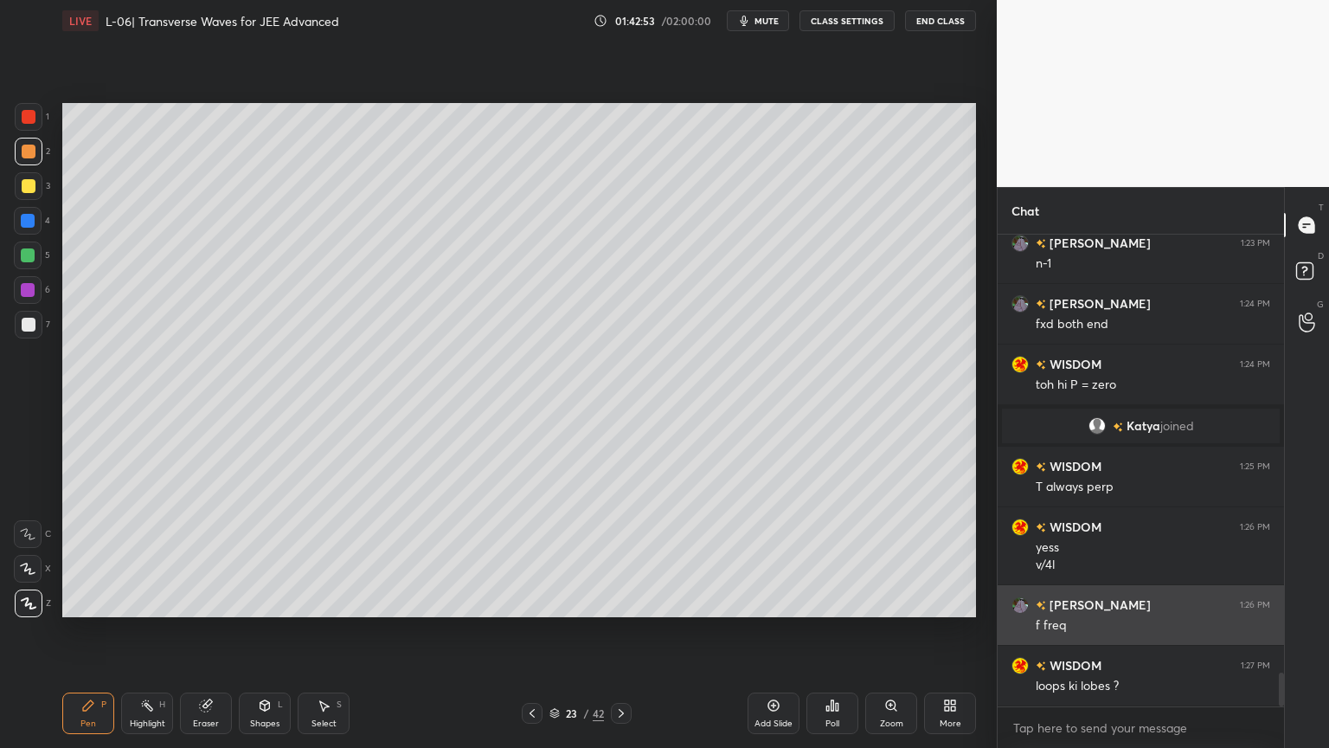
scroll to position [6144, 0]
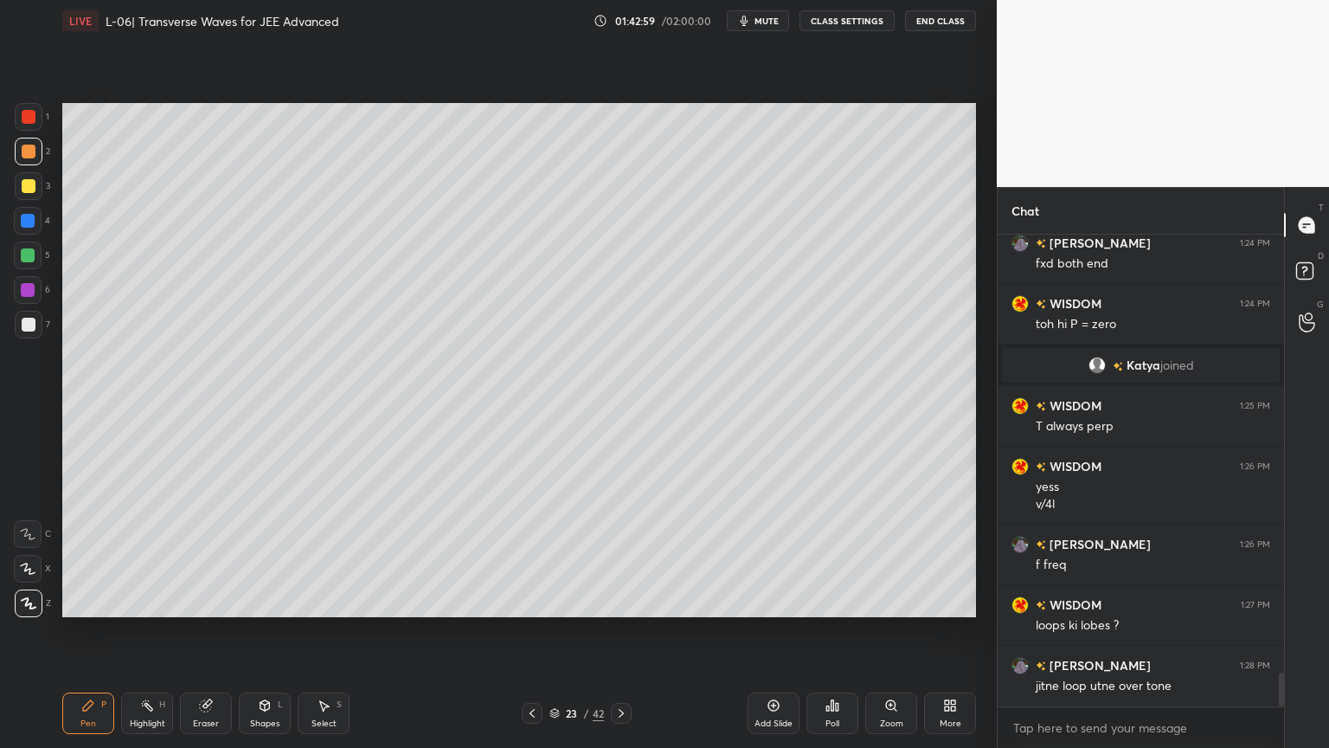
click at [23, 225] on div at bounding box center [28, 221] width 14 height 14
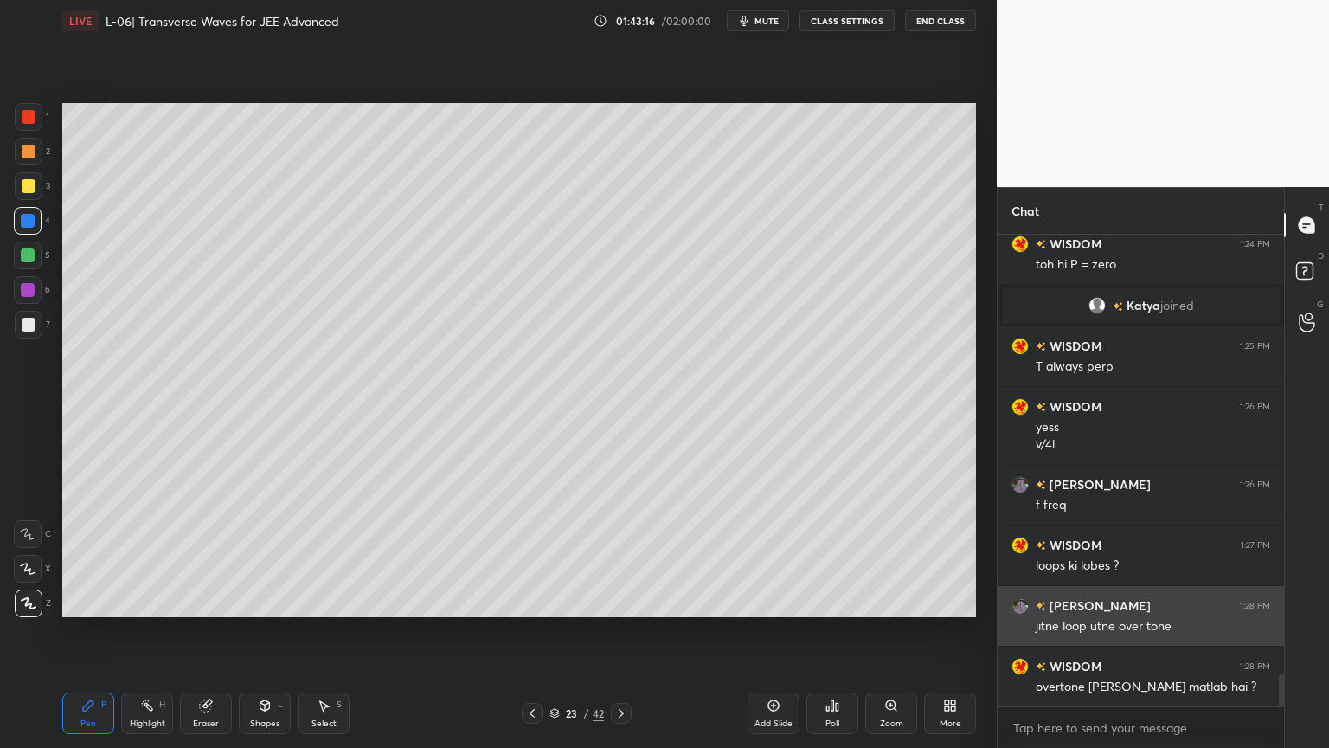
scroll to position [6265, 0]
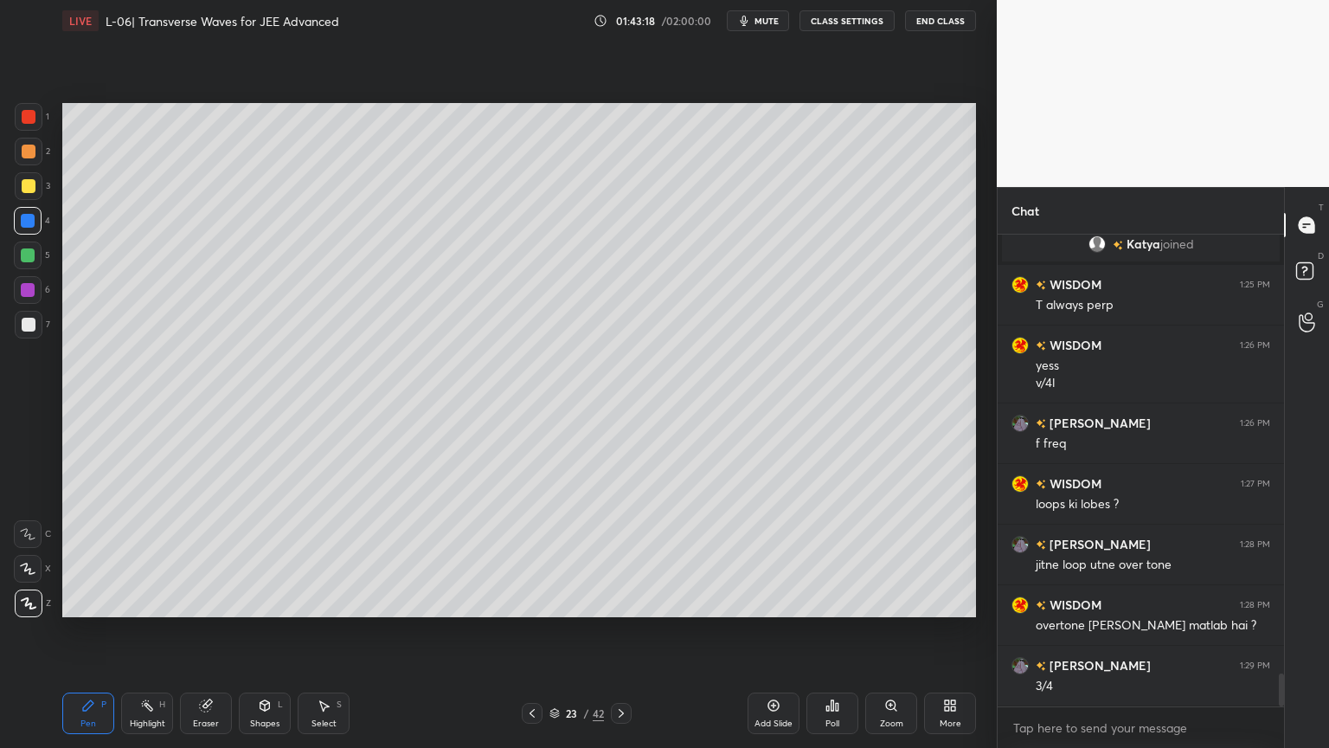
click at [29, 189] on div at bounding box center [29, 186] width 14 height 14
click at [26, 154] on div at bounding box center [29, 152] width 14 height 14
click at [22, 288] on div at bounding box center [28, 290] width 14 height 14
click at [16, 258] on div at bounding box center [28, 255] width 28 height 28
click at [24, 222] on div at bounding box center [28, 221] width 14 height 14
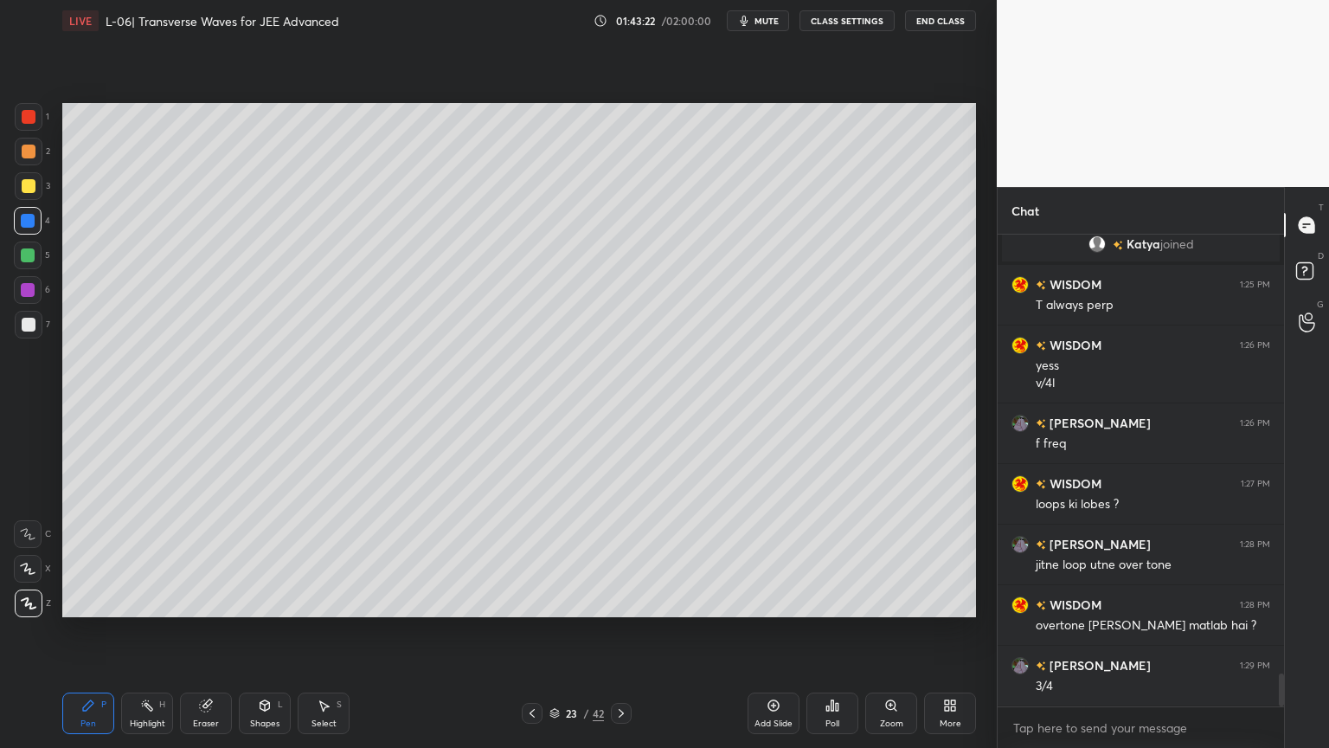
click at [25, 267] on div at bounding box center [28, 255] width 28 height 28
click at [27, 283] on div at bounding box center [28, 290] width 14 height 14
click at [24, 322] on div at bounding box center [29, 325] width 14 height 14
click at [22, 287] on div at bounding box center [28, 290] width 14 height 14
click at [23, 258] on div at bounding box center [28, 255] width 14 height 14
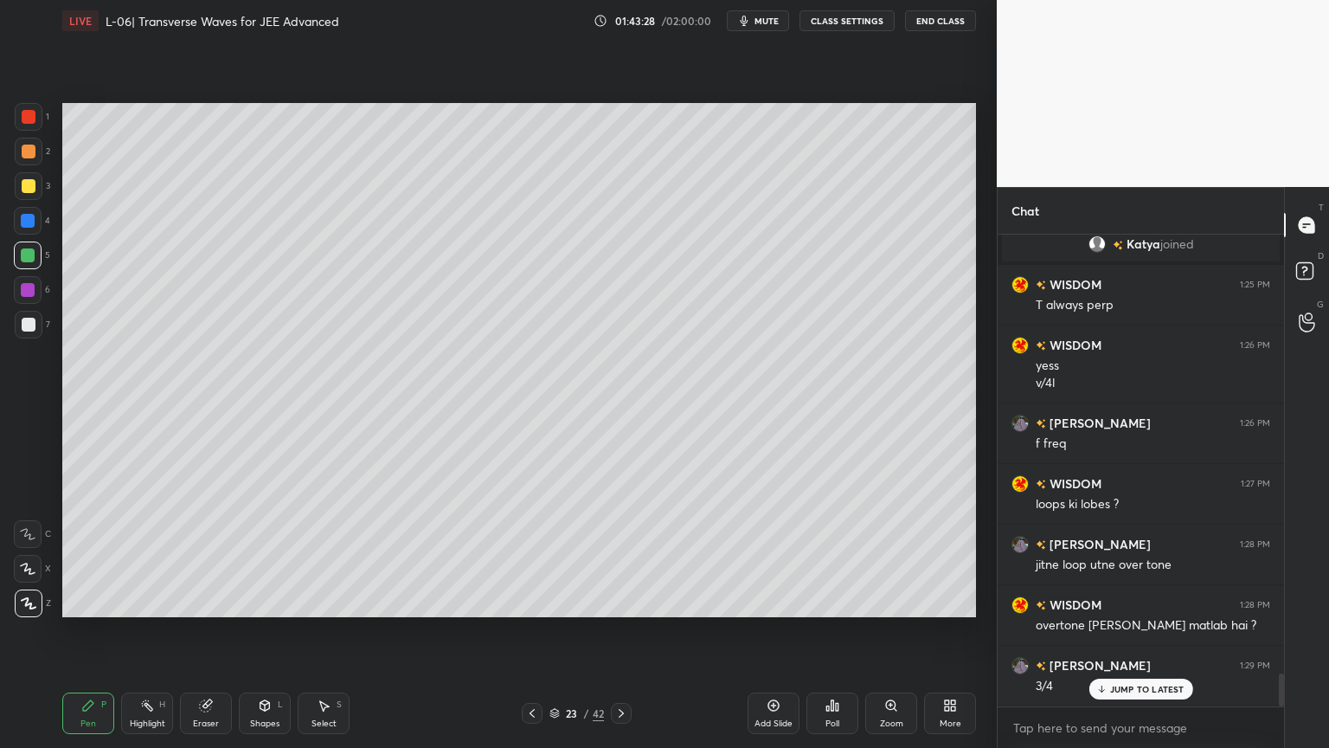
scroll to position [6325, 0]
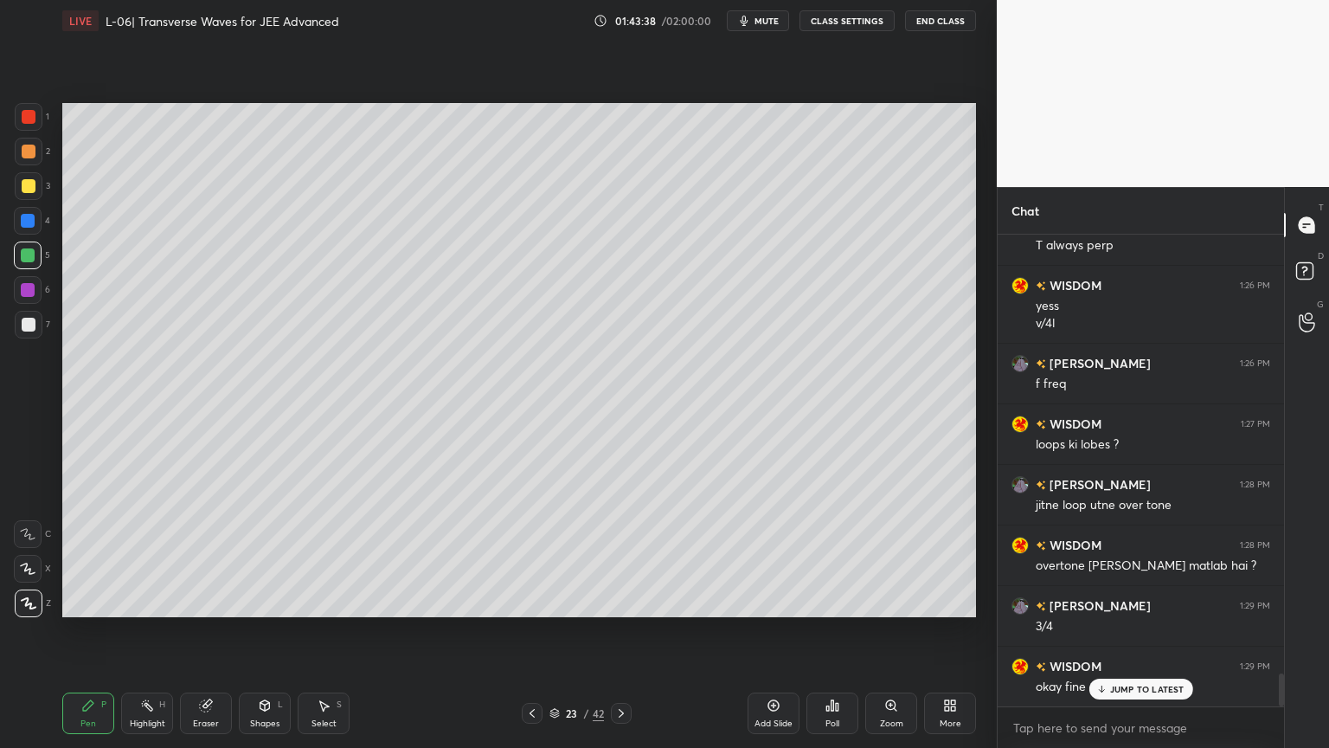
click at [22, 187] on div at bounding box center [29, 186] width 14 height 14
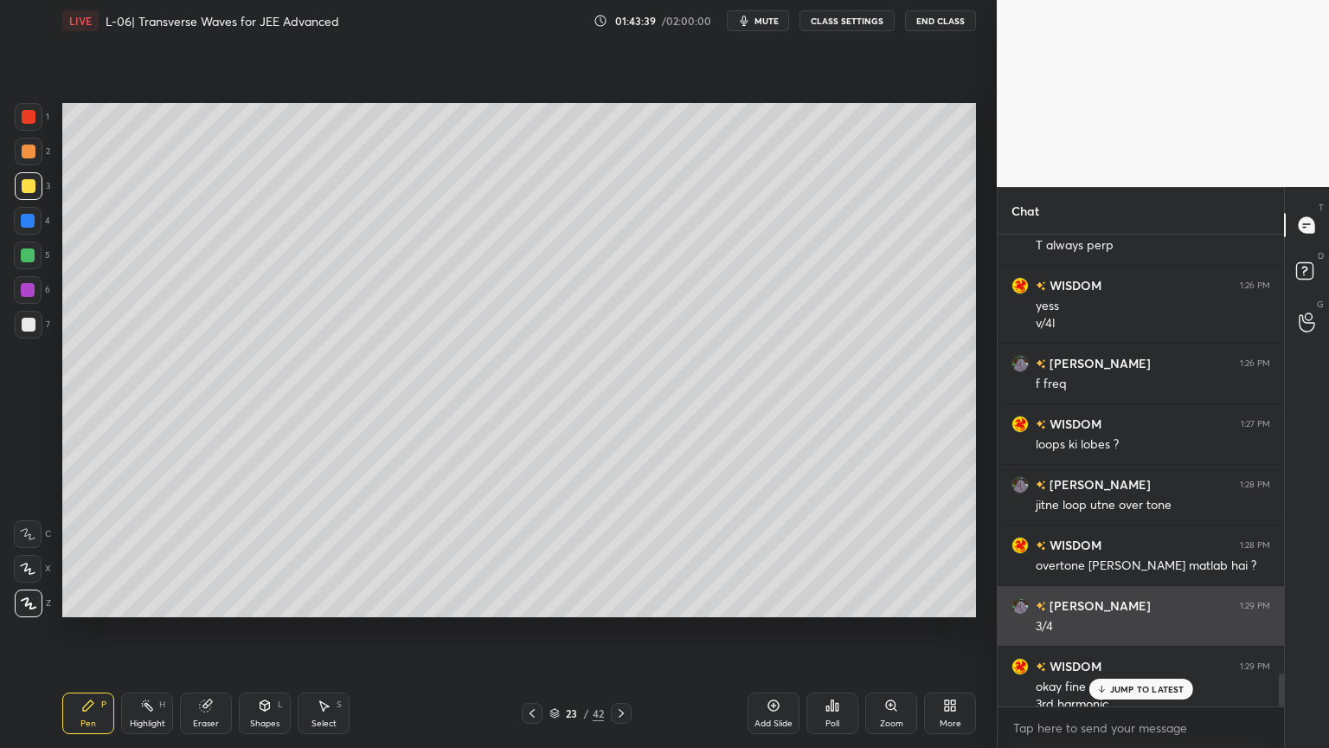
scroll to position [6342, 0]
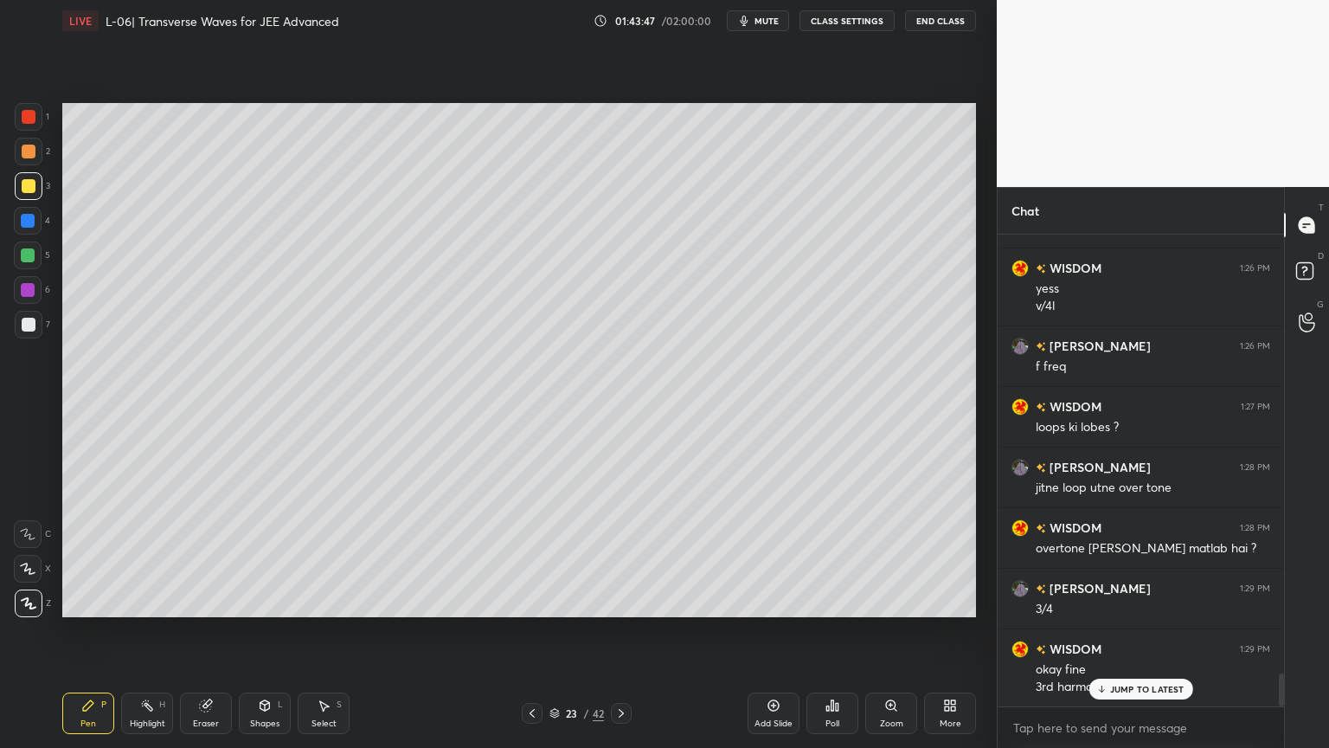
click at [17, 228] on div at bounding box center [28, 221] width 28 height 28
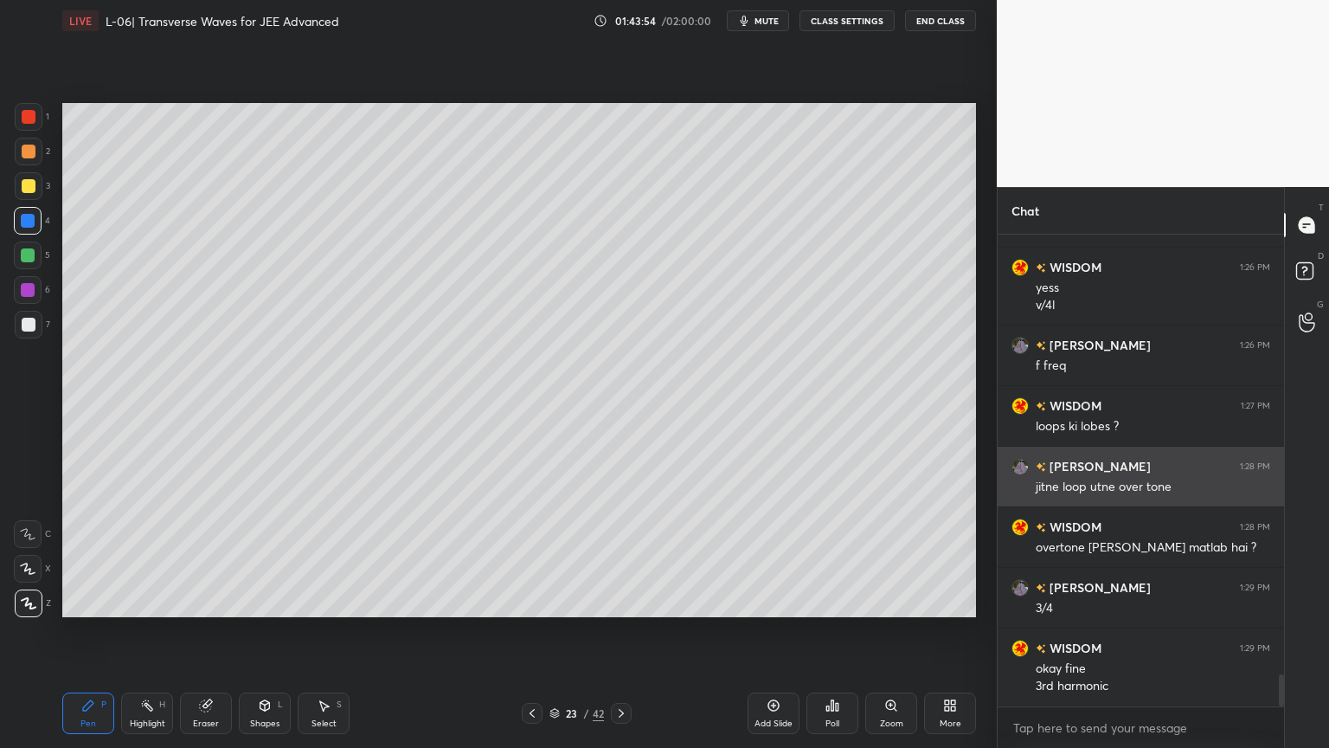
scroll to position [6403, 0]
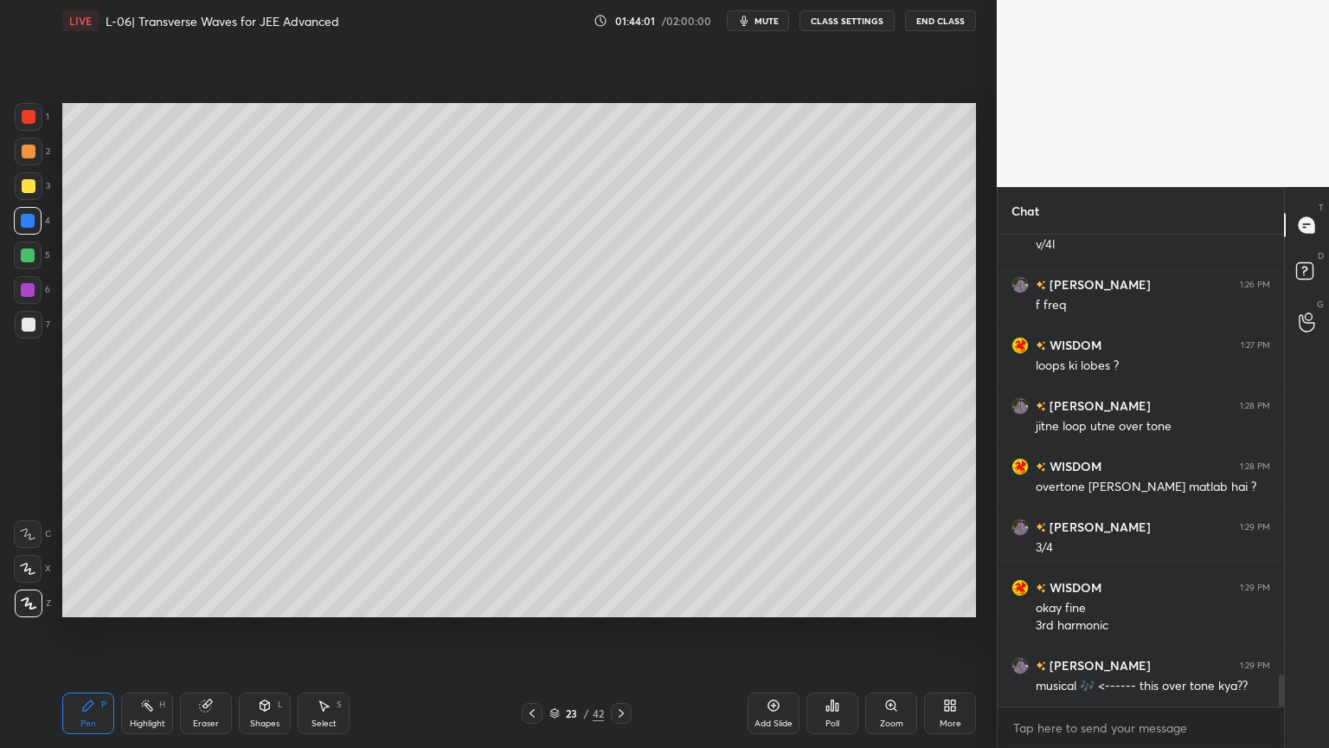
click at [22, 189] on div at bounding box center [29, 186] width 14 height 14
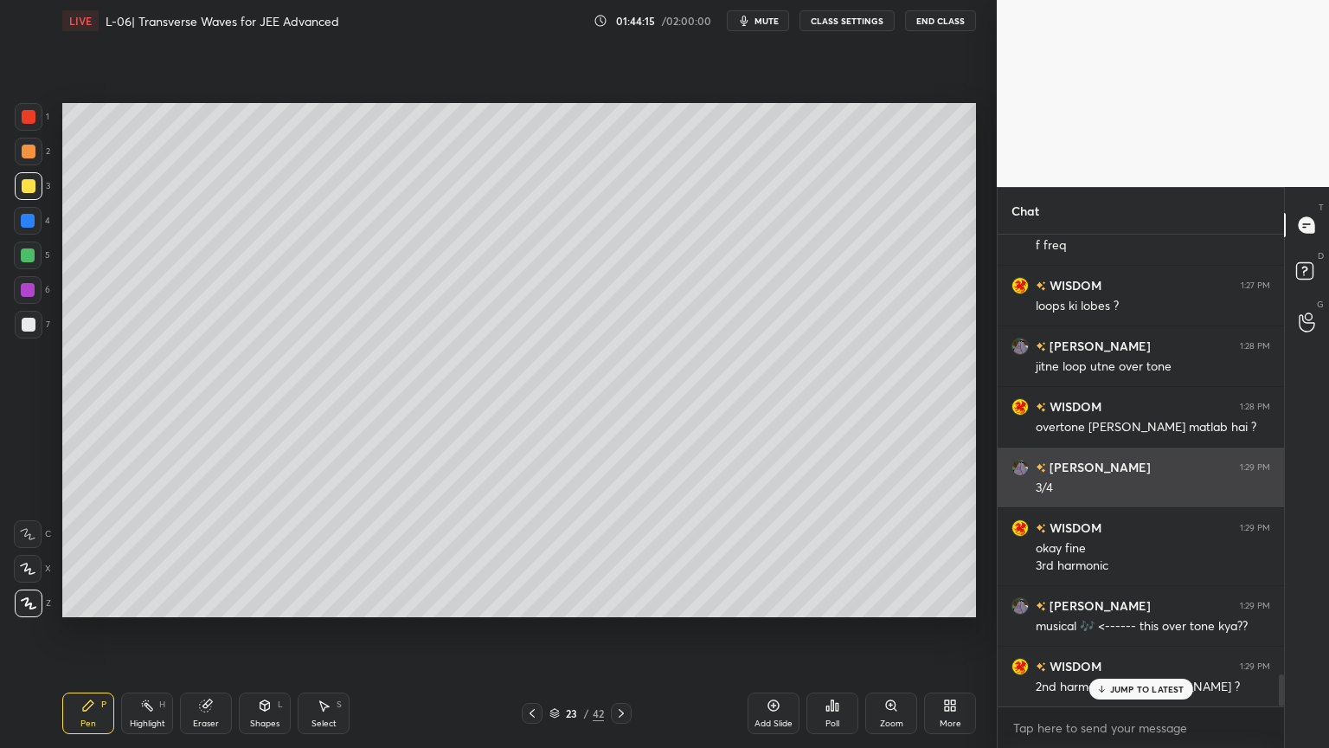
scroll to position [6525, 0]
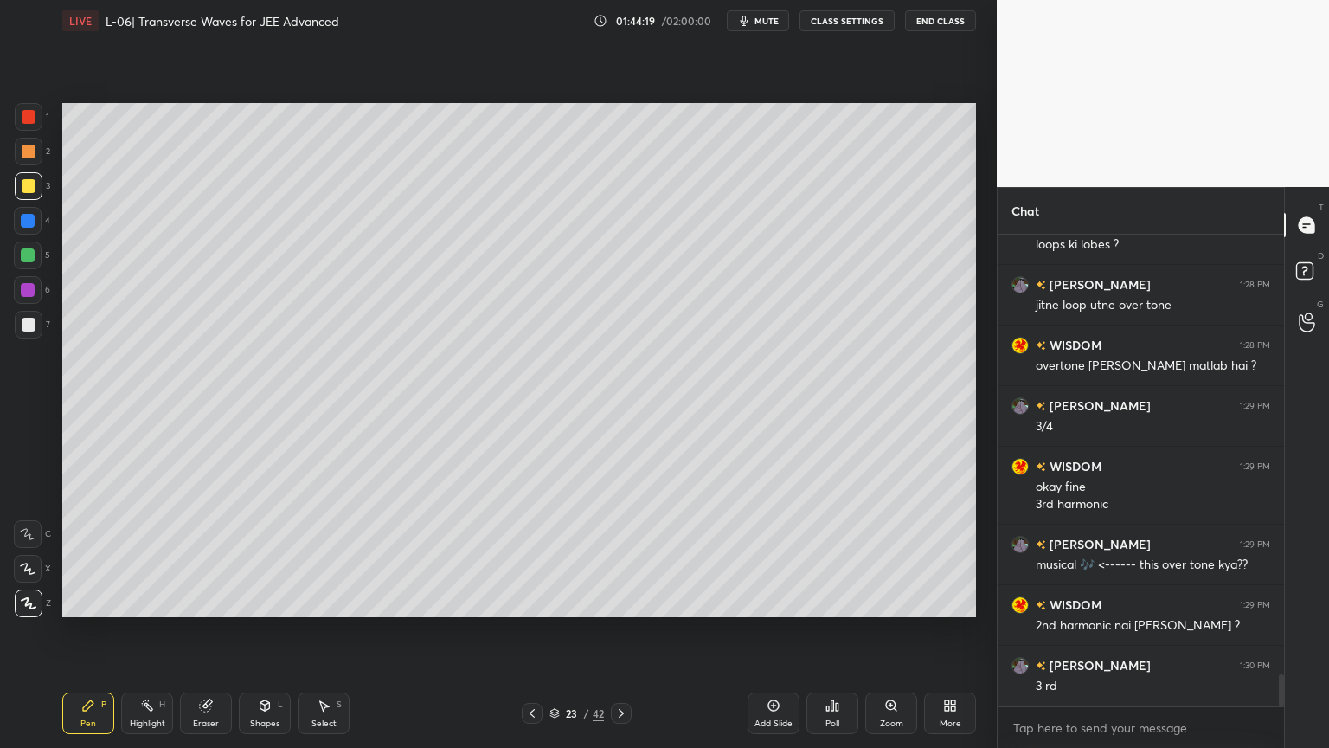
click at [146, 631] on div "Highlight H" at bounding box center [147, 713] width 52 height 42
click at [768, 631] on icon at bounding box center [774, 705] width 14 height 14
click at [22, 153] on div at bounding box center [29, 152] width 14 height 14
click at [76, 631] on div "Pen P" at bounding box center [88, 713] width 52 height 42
click at [256, 631] on div "Shapes L" at bounding box center [265, 713] width 52 height 42
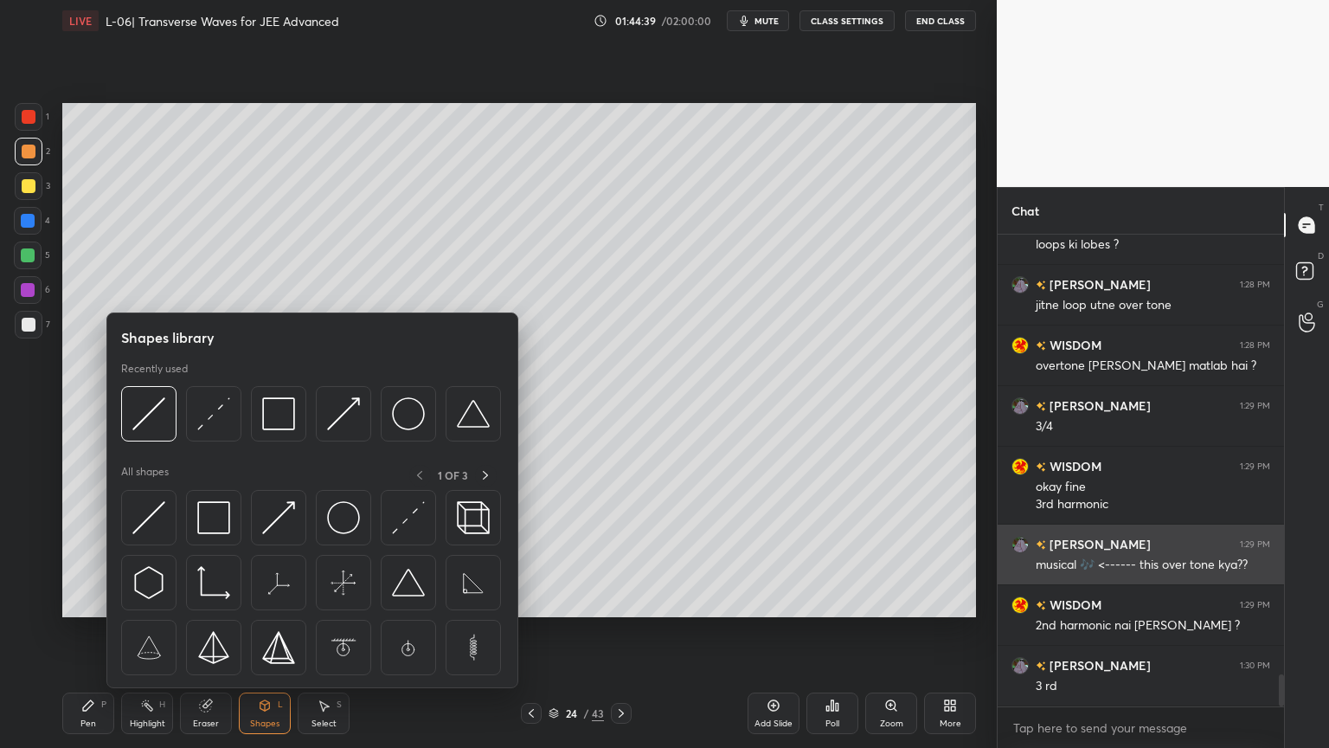
click at [277, 412] on img at bounding box center [278, 413] width 33 height 33
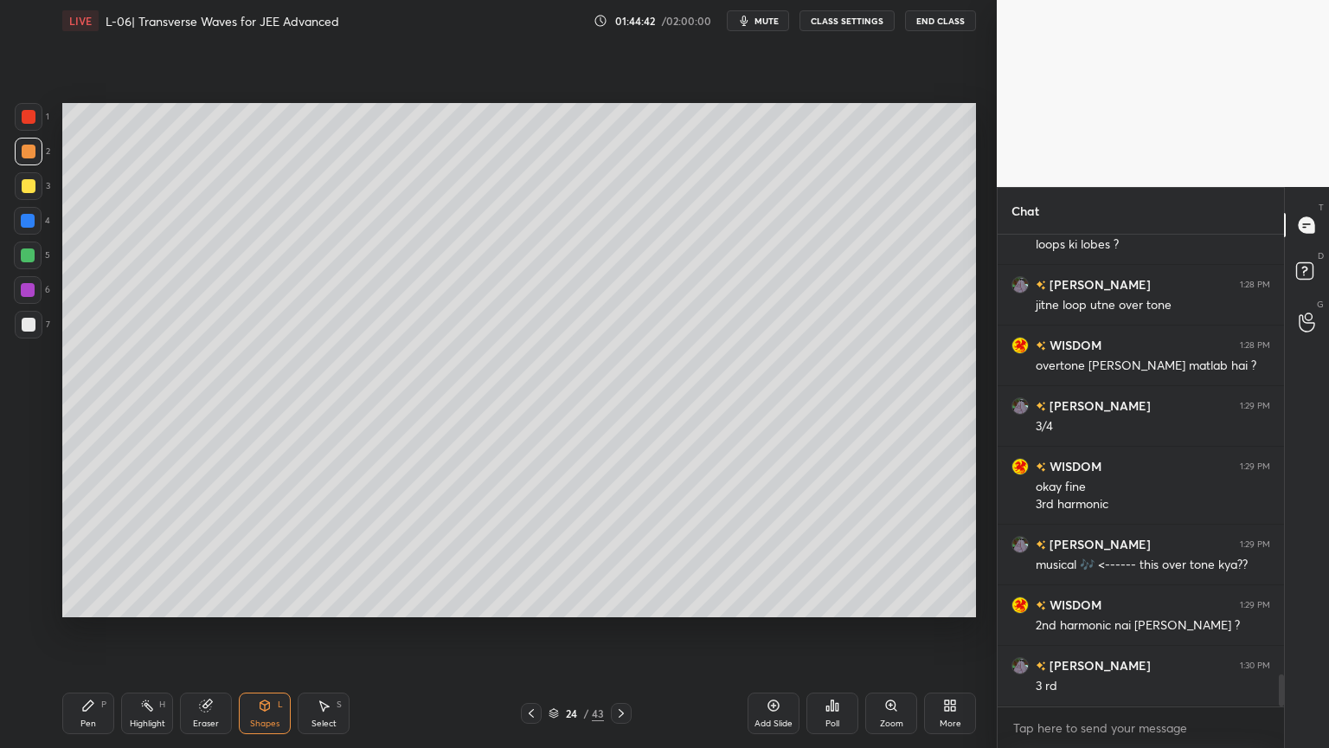
click at [26, 183] on div at bounding box center [29, 186] width 14 height 14
click at [90, 631] on div "Pen P" at bounding box center [88, 713] width 52 height 42
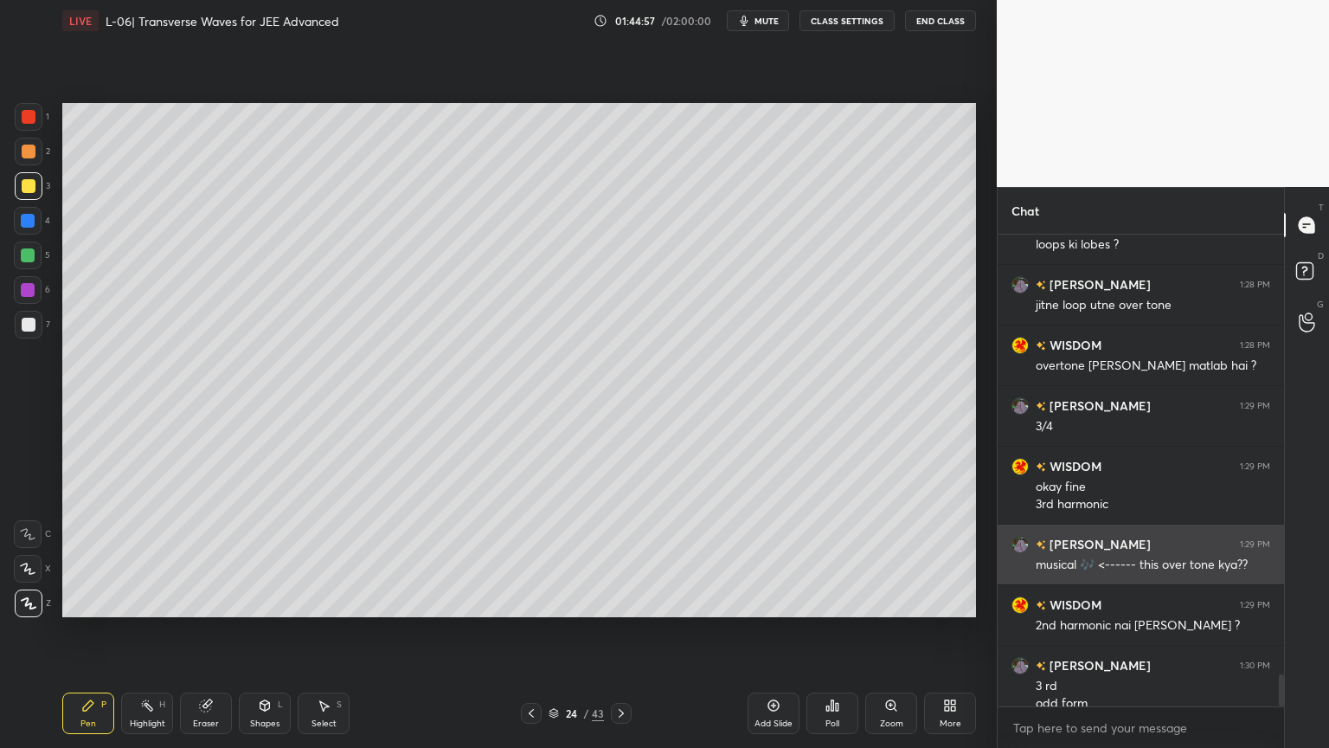
scroll to position [6542, 0]
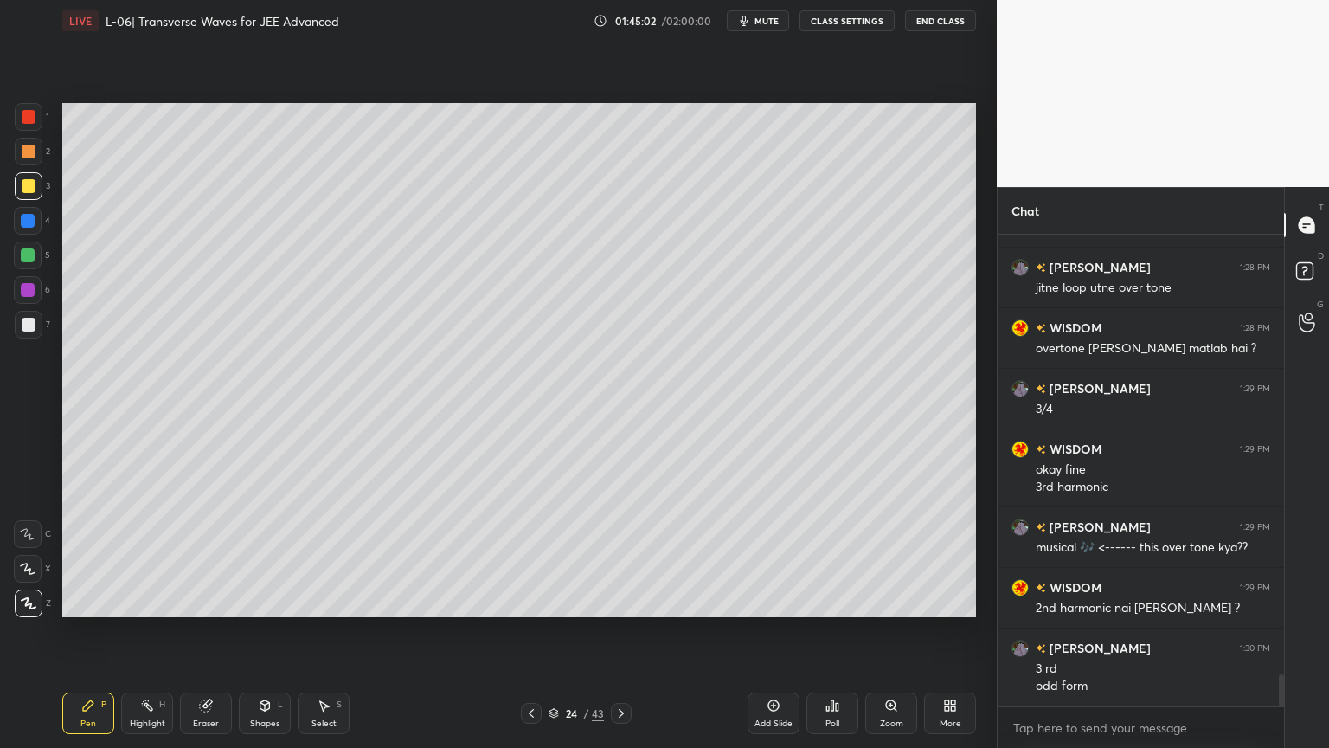
click at [527, 631] on div "Pen P Highlight H Eraser Shapes L Select S 24 / 43 Add Slide Poll Zoom More" at bounding box center [519, 713] width 914 height 69
click at [528, 631] on icon at bounding box center [531, 713] width 14 height 14
click at [140, 631] on icon at bounding box center [147, 705] width 14 height 14
click at [618, 631] on icon at bounding box center [621, 713] width 14 height 14
click at [767, 631] on icon at bounding box center [774, 705] width 14 height 14
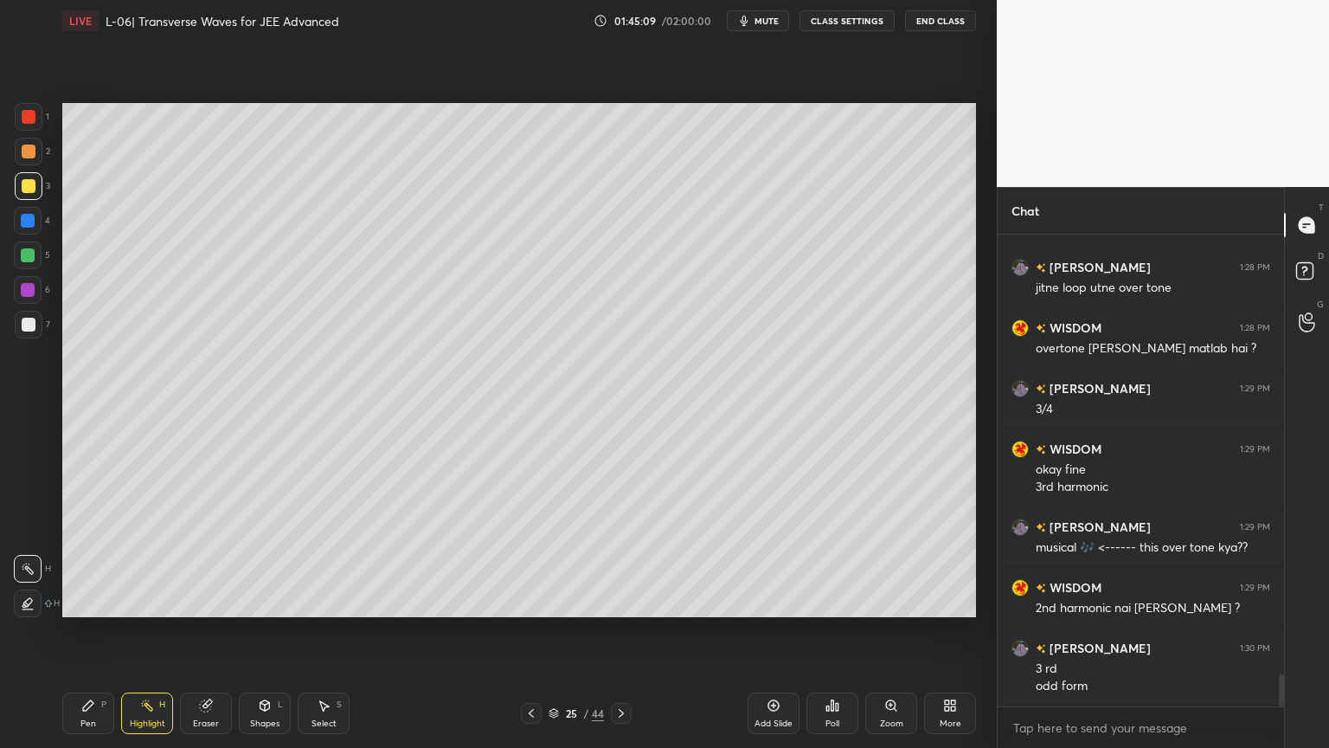
click at [24, 304] on div "6" at bounding box center [32, 293] width 36 height 35
click at [85, 631] on icon at bounding box center [88, 705] width 10 height 10
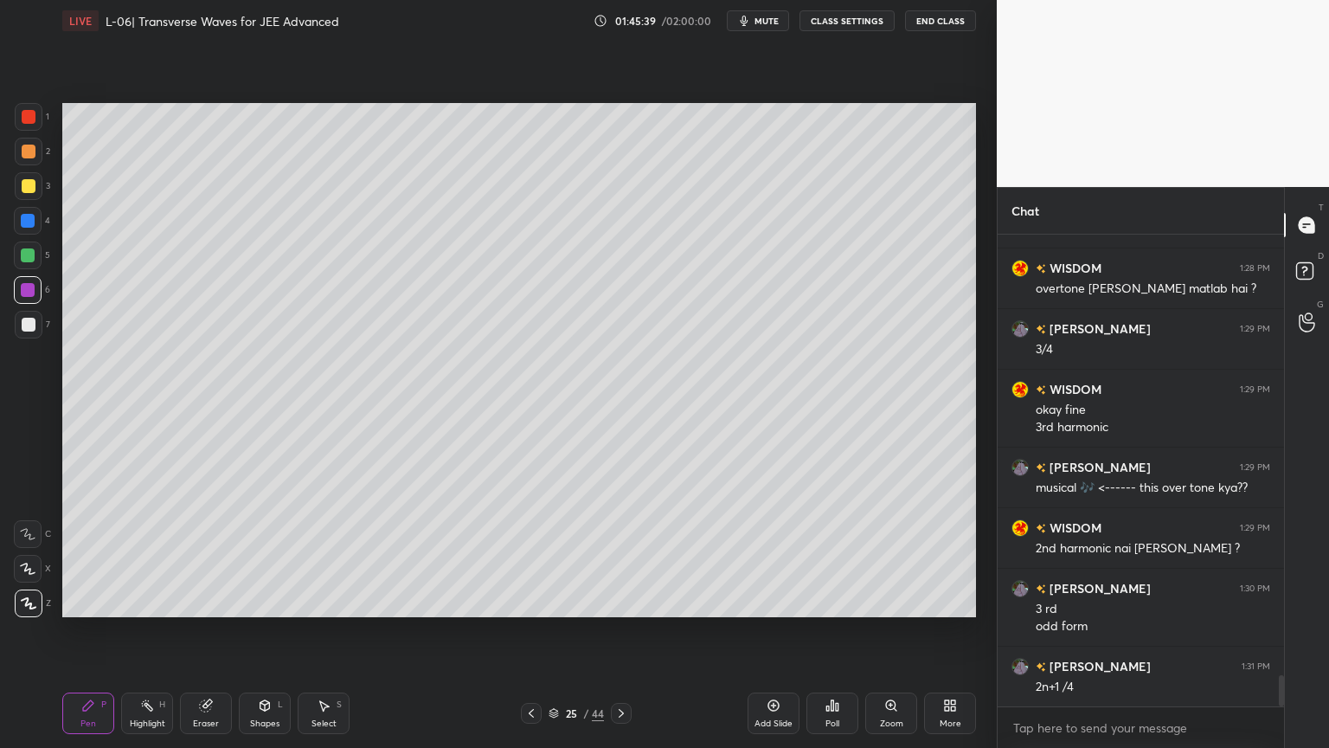
click at [16, 154] on div at bounding box center [29, 152] width 28 height 28
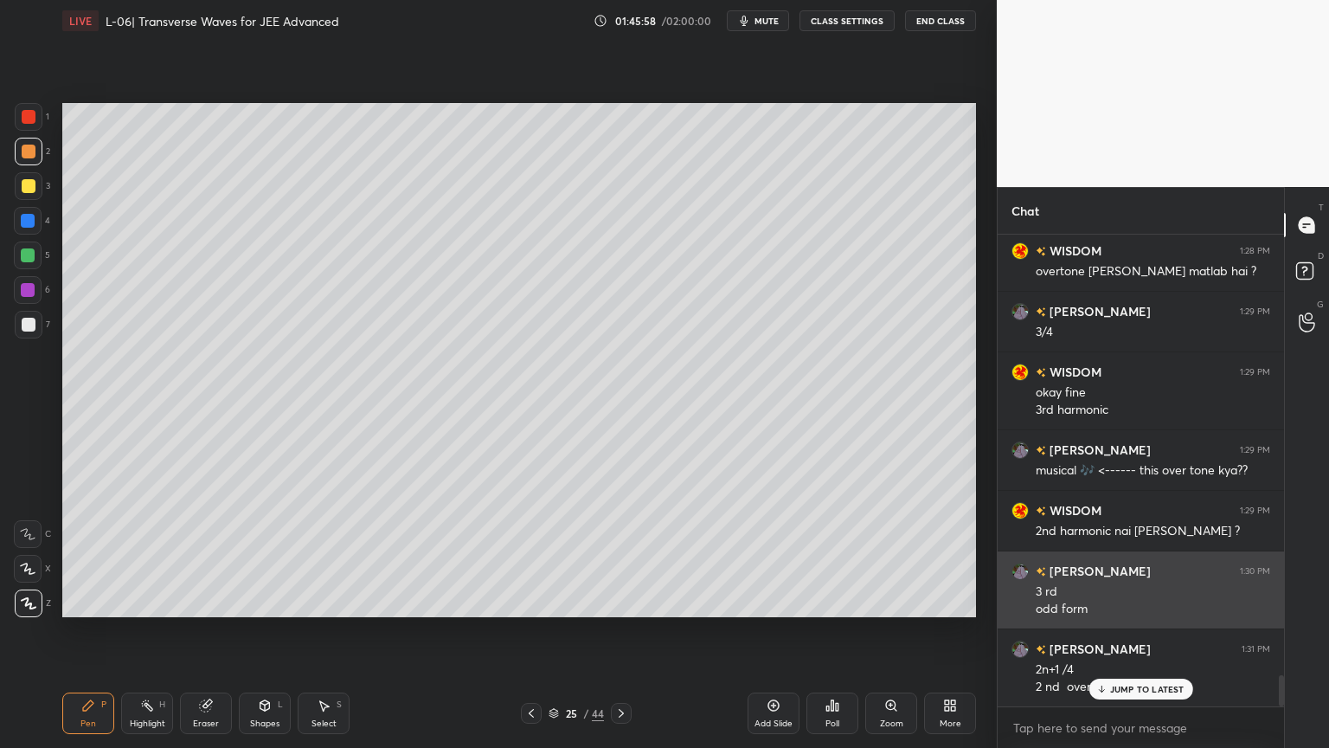
scroll to position [6620, 0]
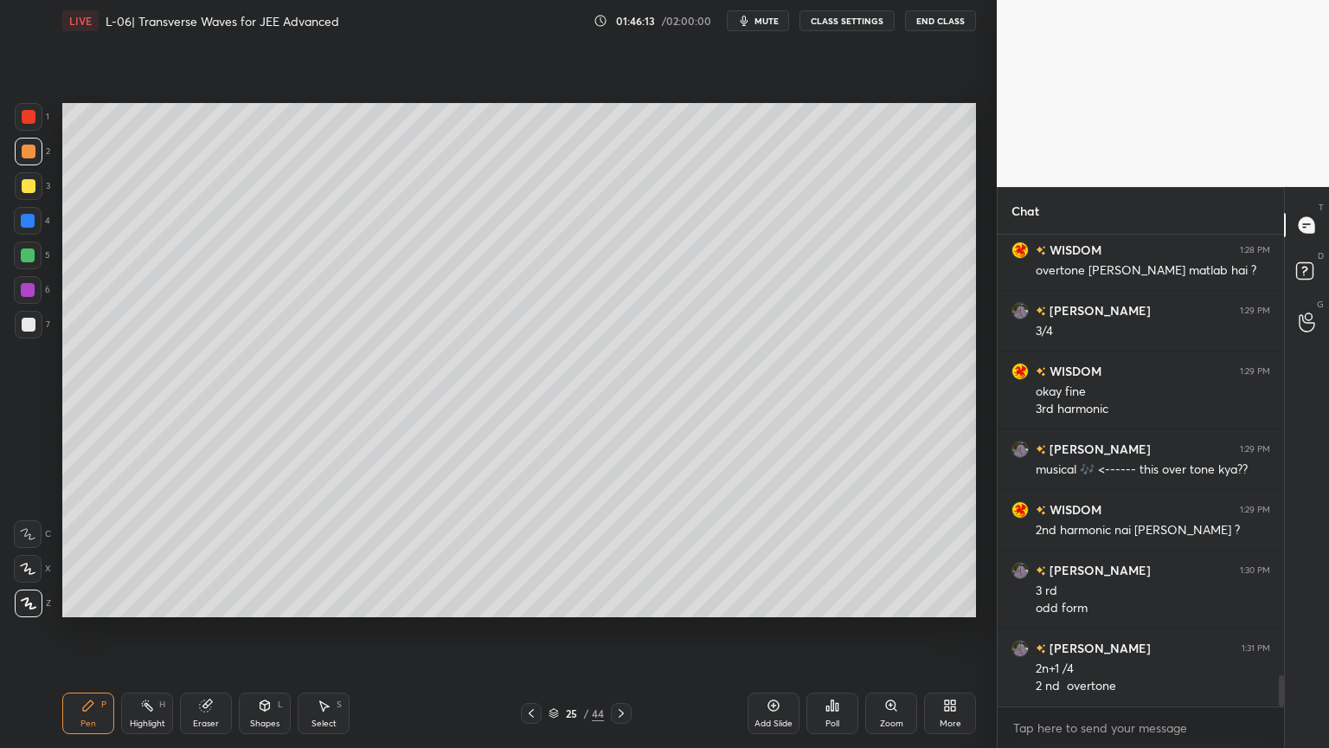
click at [522, 631] on div at bounding box center [531, 713] width 21 height 21
click at [526, 631] on div "Pen P Highlight H Eraser Shapes L Select S 24 / 44 Add Slide Poll Zoom More" at bounding box center [519, 713] width 914 height 69
click at [526, 631] on icon at bounding box center [531, 713] width 14 height 14
click at [617, 631] on icon at bounding box center [621, 713] width 14 height 14
click at [621, 631] on icon at bounding box center [621, 713] width 14 height 14
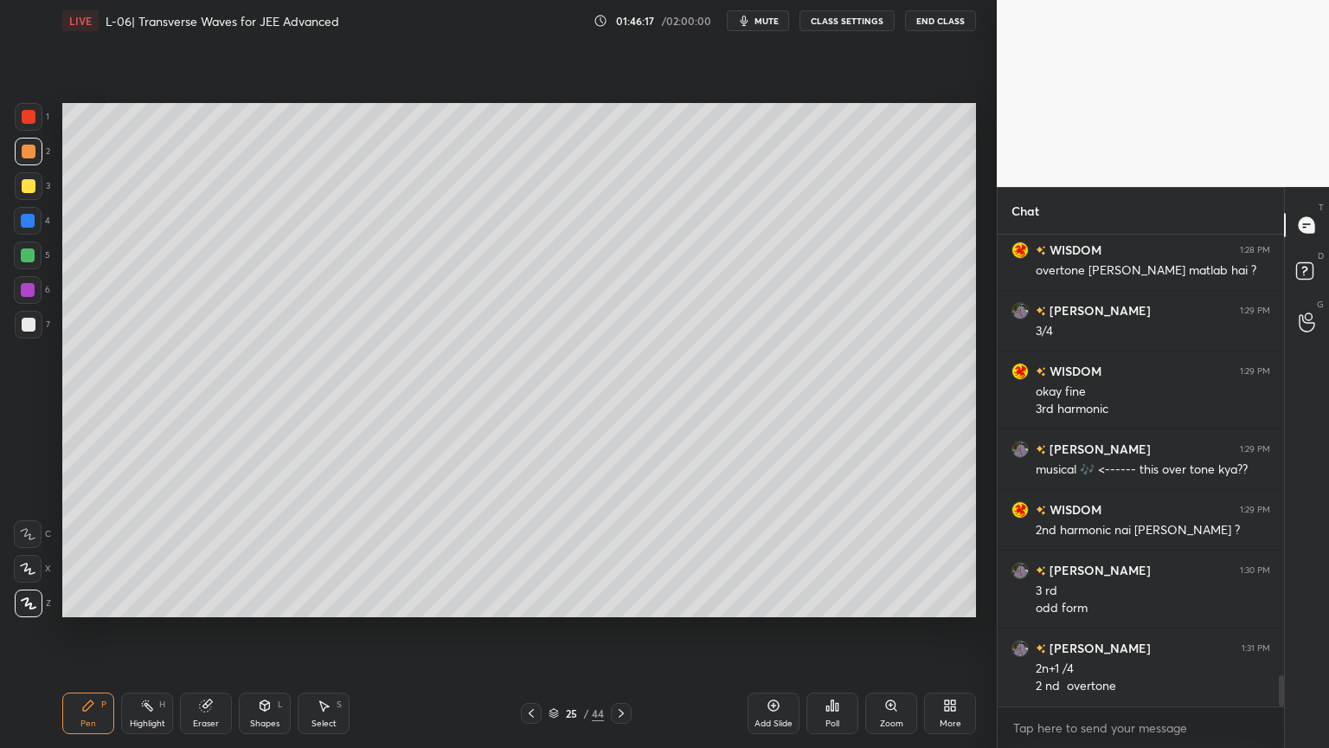
scroll to position [6680, 0]
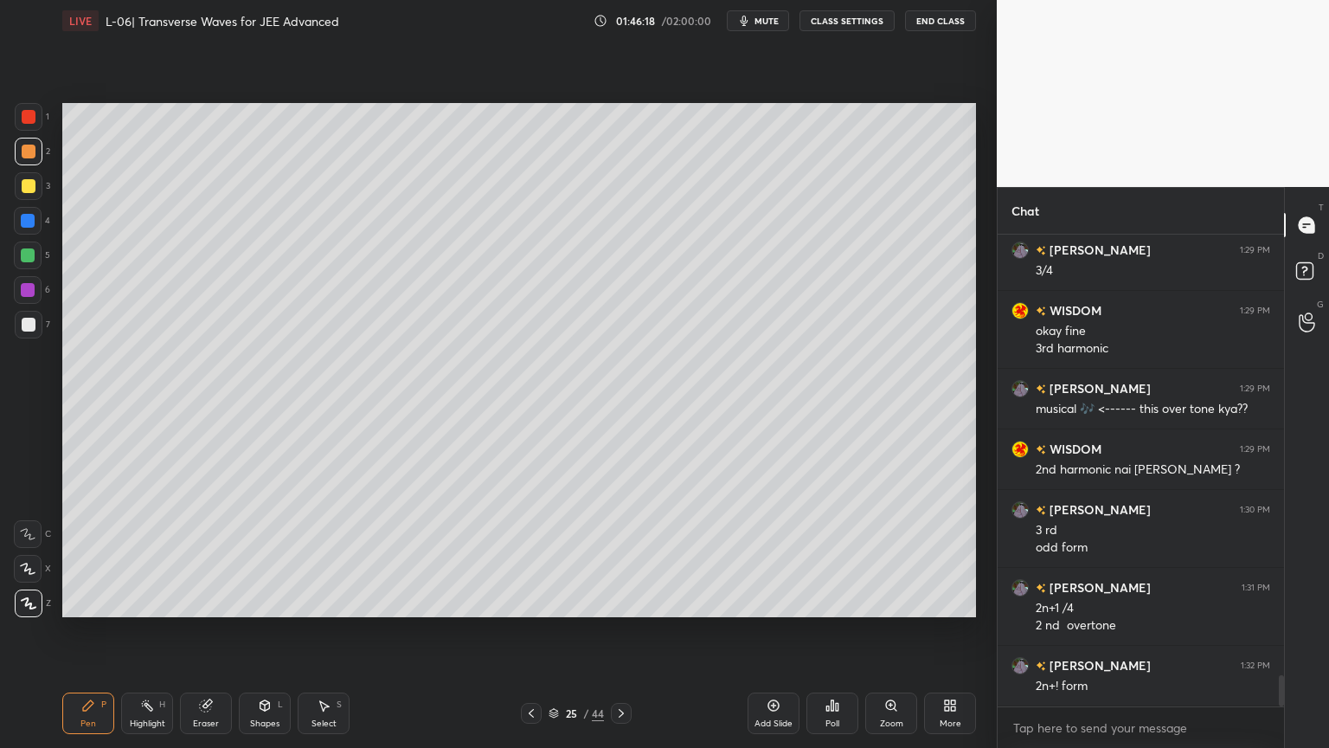
click at [618, 631] on div at bounding box center [621, 713] width 21 height 21
click at [525, 631] on icon at bounding box center [531, 713] width 14 height 14
click at [771, 631] on div "Add Slide" at bounding box center [774, 713] width 52 height 42
click at [208, 631] on div "Eraser" at bounding box center [206, 713] width 52 height 42
click at [526, 631] on icon at bounding box center [531, 713] width 14 height 14
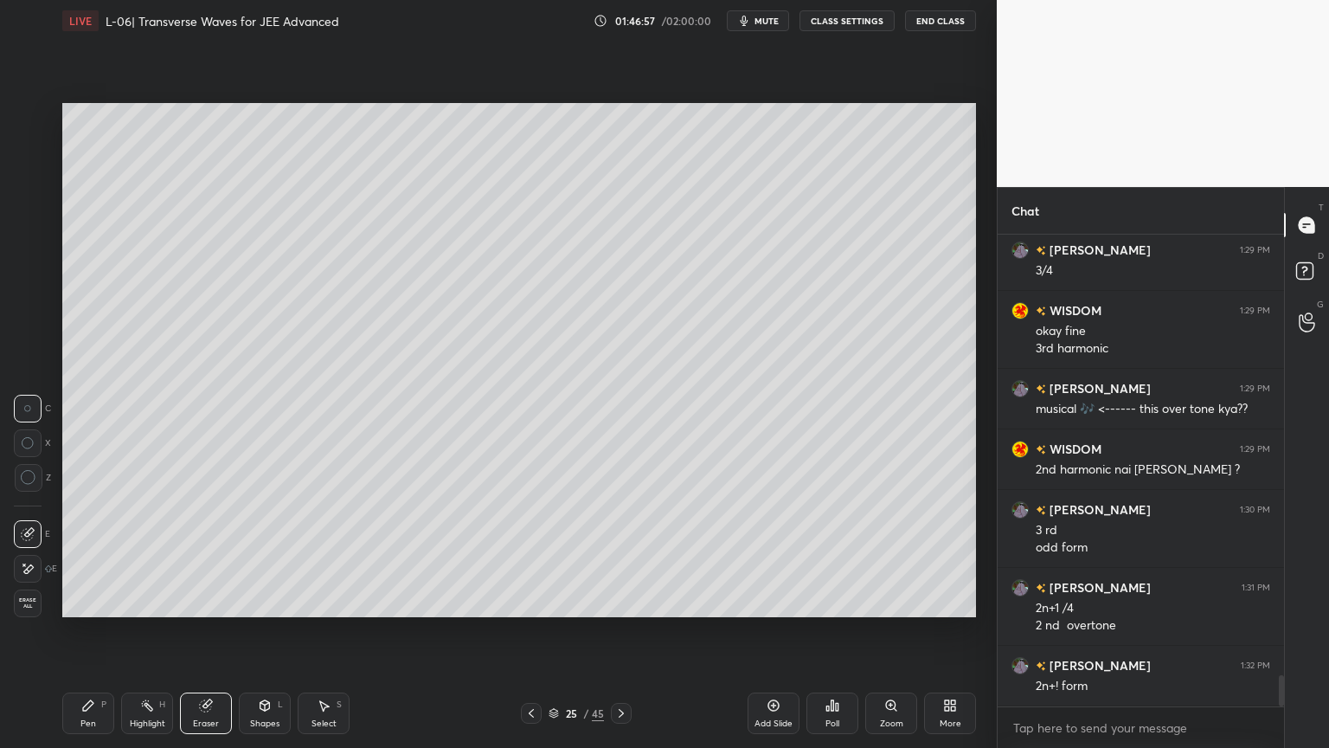
click at [531, 631] on icon at bounding box center [531, 713] width 5 height 9
click at [535, 631] on icon at bounding box center [531, 713] width 14 height 14
click at [624, 631] on icon at bounding box center [621, 713] width 14 height 14
click at [621, 631] on icon at bounding box center [621, 713] width 14 height 14
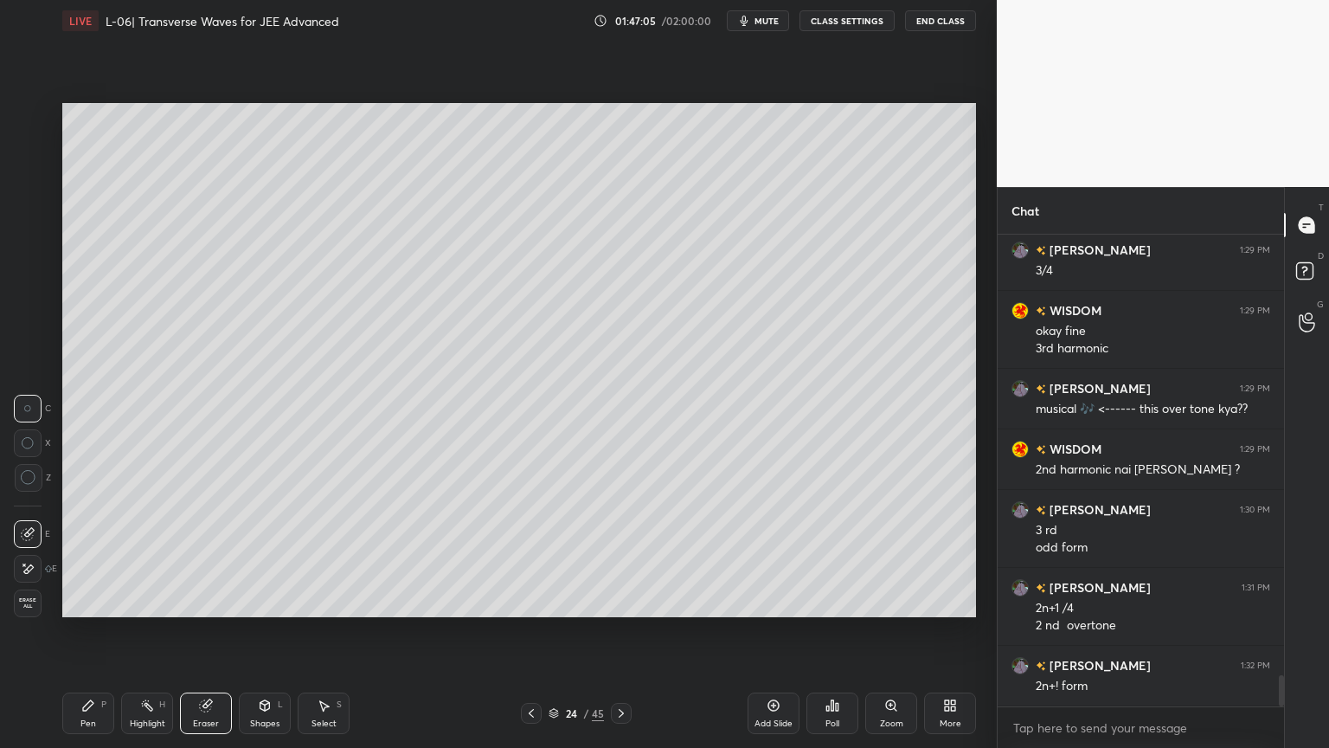
click at [608, 631] on div "24 / 45" at bounding box center [576, 713] width 111 height 21
click at [621, 631] on icon at bounding box center [621, 713] width 14 height 14
click at [625, 631] on icon at bounding box center [621, 713] width 14 height 14
click at [98, 631] on div "Pen P" at bounding box center [88, 713] width 52 height 42
click at [142, 631] on div "Highlight H" at bounding box center [147, 713] width 52 height 42
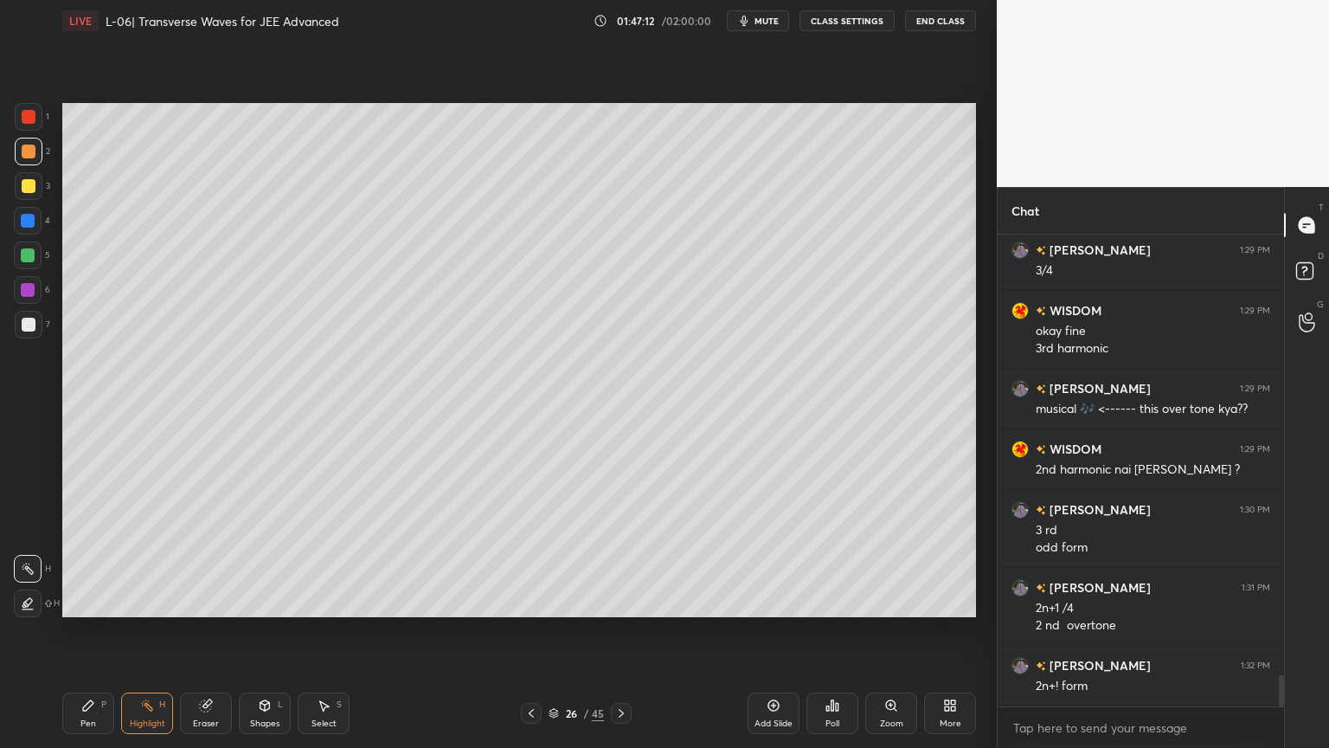
click at [249, 631] on div "Shapes L" at bounding box center [265, 713] width 52 height 42
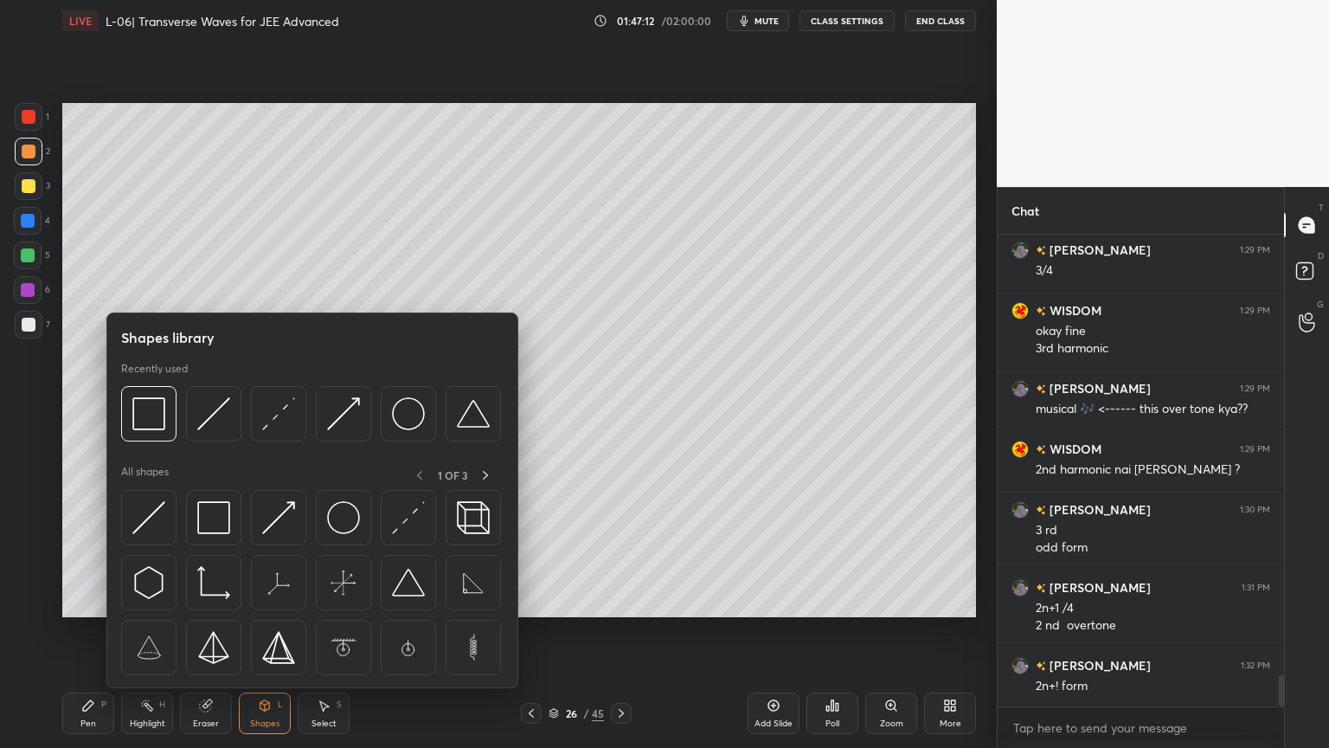
click at [204, 631] on div "Eraser" at bounding box center [206, 713] width 52 height 42
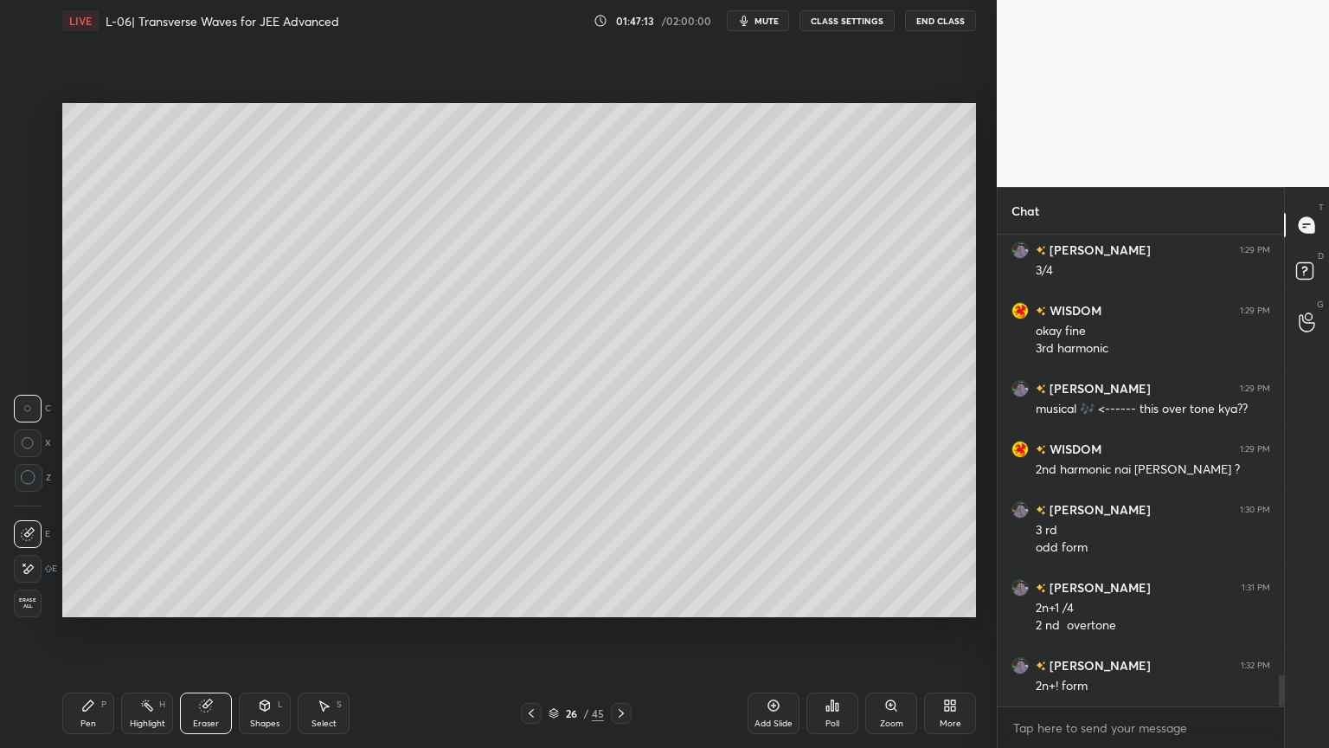
click at [28, 473] on icon at bounding box center [29, 478] width 16 height 16
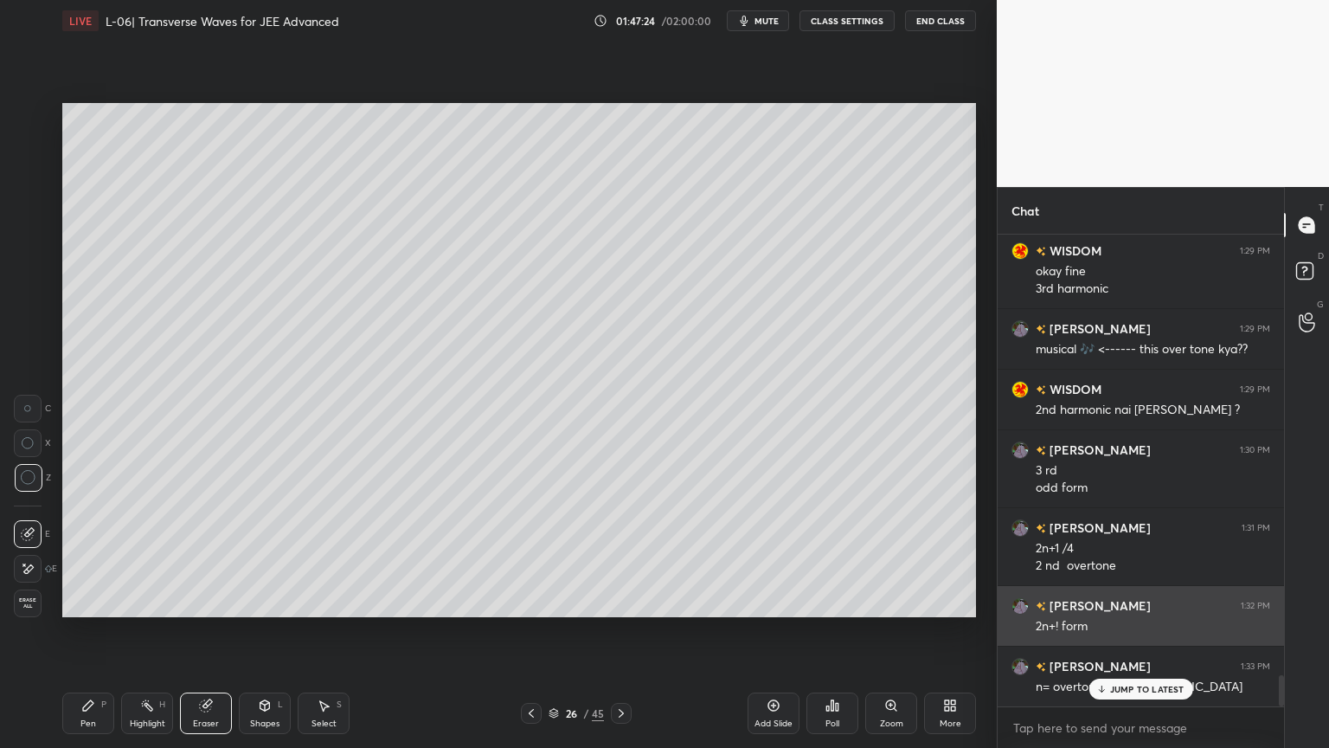
scroll to position [6741, 0]
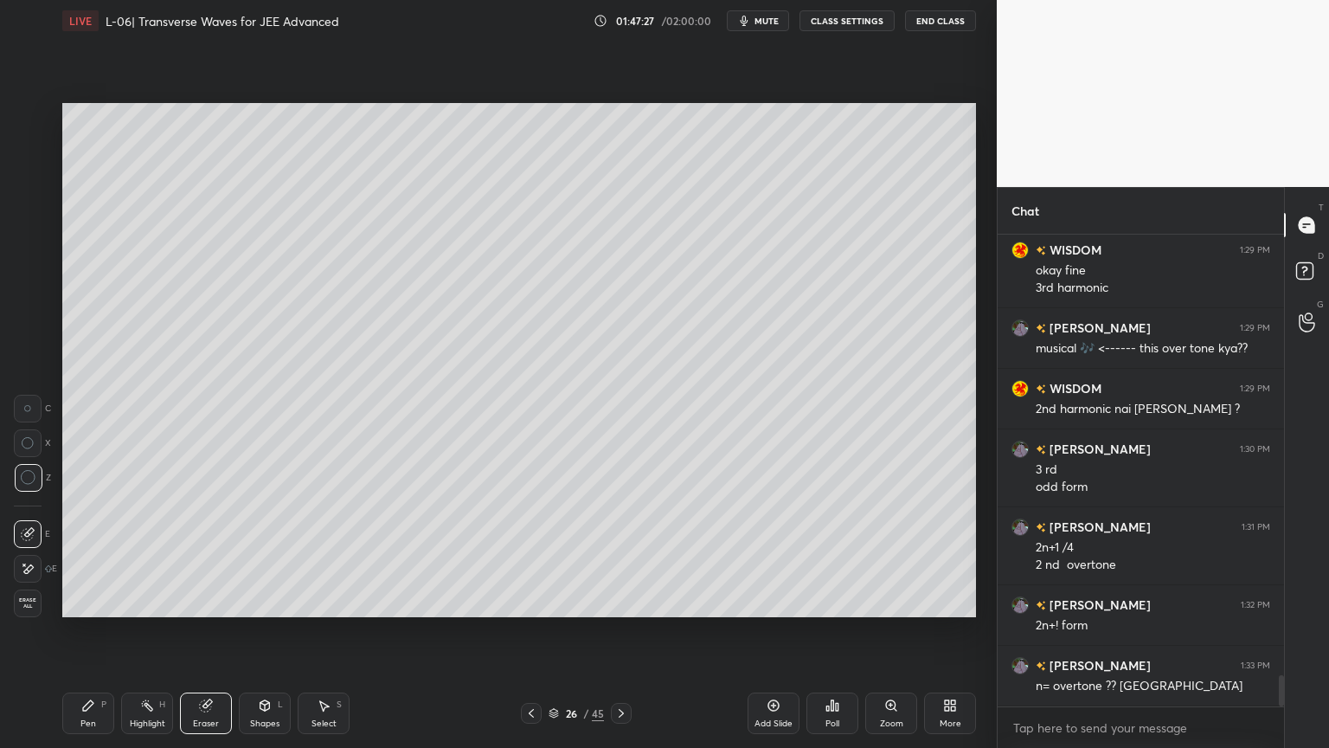
click at [89, 631] on icon at bounding box center [88, 705] width 10 height 10
click at [530, 631] on icon at bounding box center [531, 713] width 14 height 14
click at [147, 631] on div "Highlight H" at bounding box center [147, 713] width 52 height 42
click at [88, 631] on icon at bounding box center [88, 705] width 10 height 10
click at [148, 631] on div "Highlight H" at bounding box center [147, 713] width 52 height 42
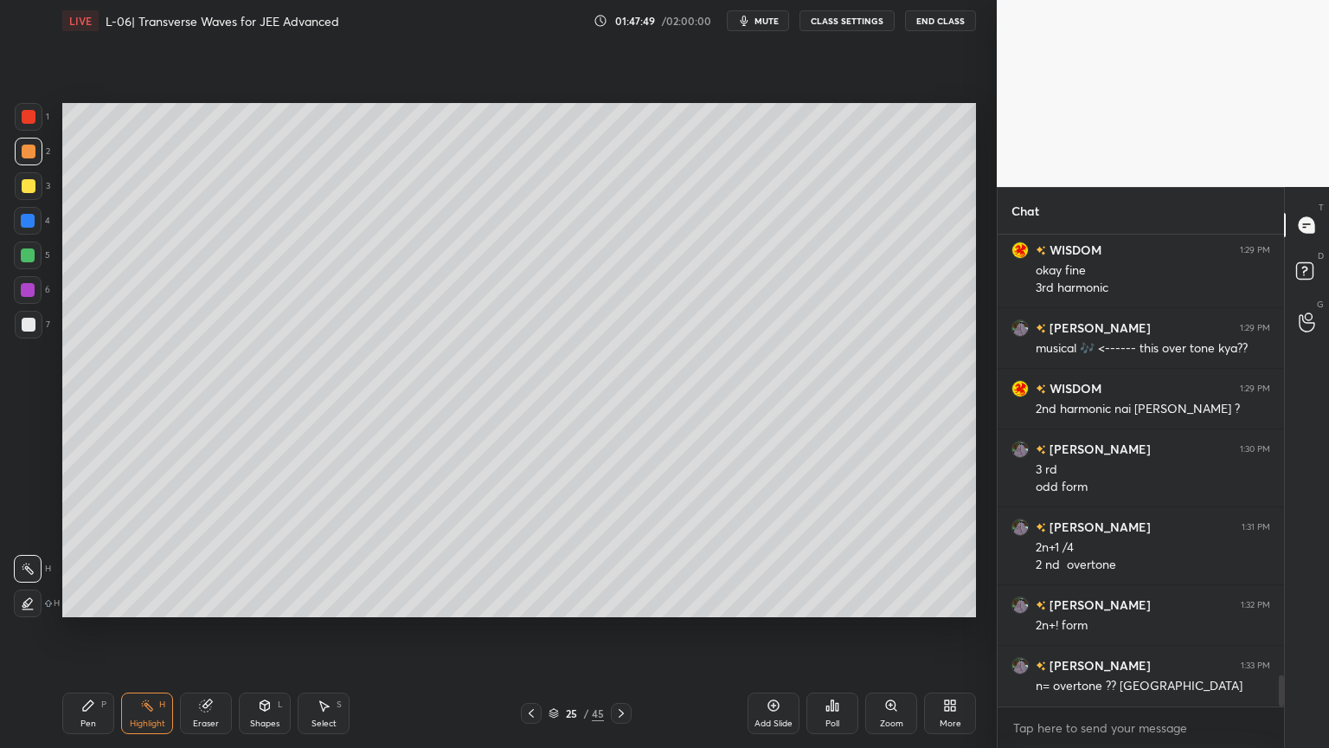
click at [534, 631] on icon at bounding box center [531, 713] width 14 height 14
click at [530, 631] on div "Pen P Highlight H Eraser Shapes L Select S 24 / 45 Add Slide Poll Zoom More" at bounding box center [519, 713] width 914 height 69
click at [527, 631] on icon at bounding box center [531, 713] width 14 height 14
click at [623, 631] on icon at bounding box center [621, 713] width 14 height 14
click at [621, 631] on icon at bounding box center [621, 713] width 5 height 9
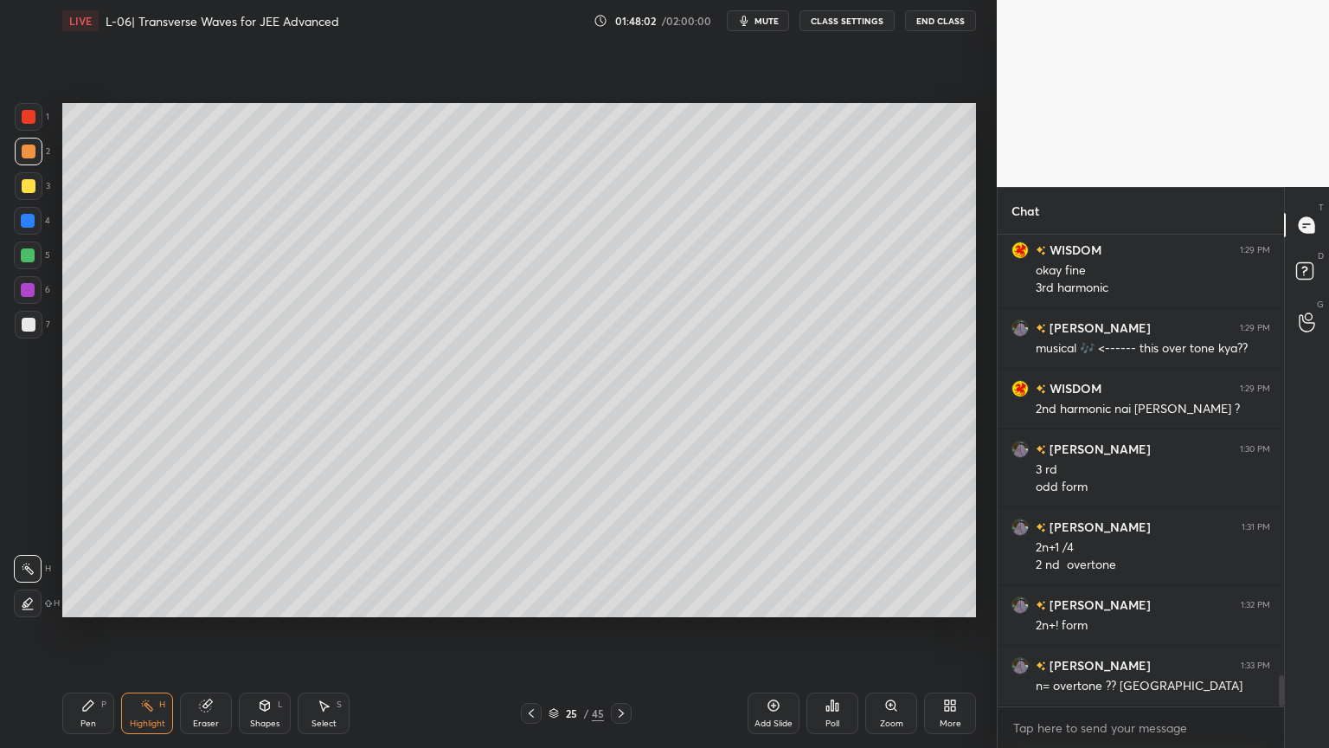
click at [616, 631] on icon at bounding box center [621, 713] width 14 height 14
click at [614, 631] on icon at bounding box center [621, 713] width 14 height 14
click at [616, 631] on icon at bounding box center [621, 713] width 14 height 14
click at [619, 631] on div at bounding box center [621, 713] width 21 height 21
click at [616, 631] on icon at bounding box center [621, 713] width 14 height 14
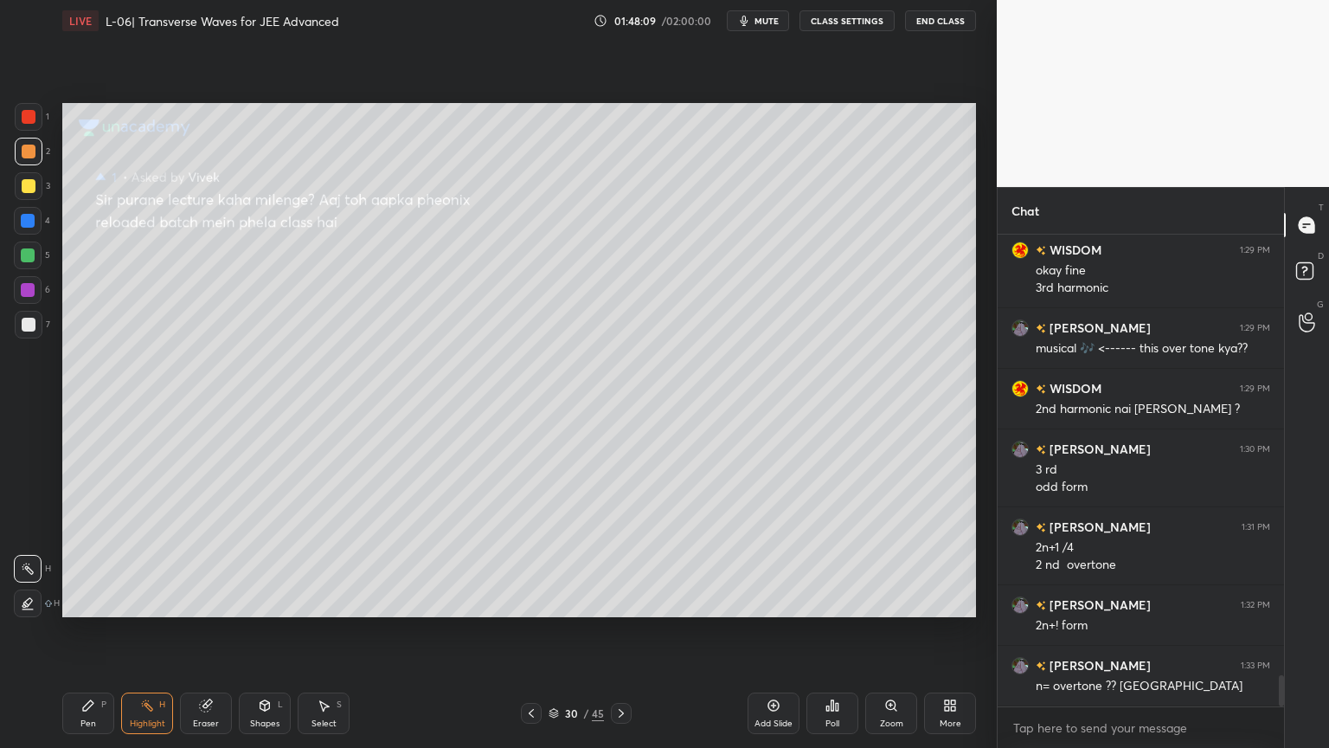
click at [616, 631] on icon at bounding box center [621, 713] width 14 height 14
click at [616, 631] on div at bounding box center [621, 713] width 21 height 21
click at [615, 631] on div at bounding box center [621, 713] width 21 height 21
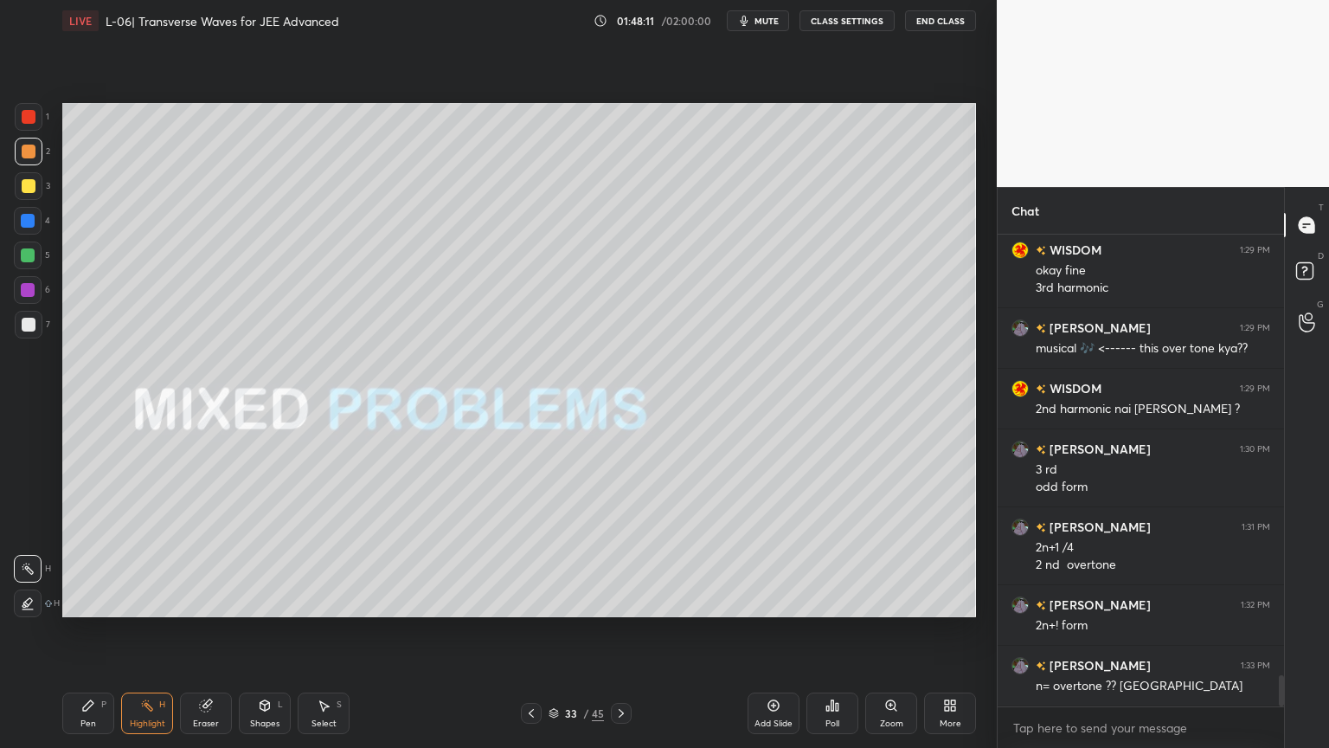
click at [614, 631] on div at bounding box center [621, 713] width 21 height 21
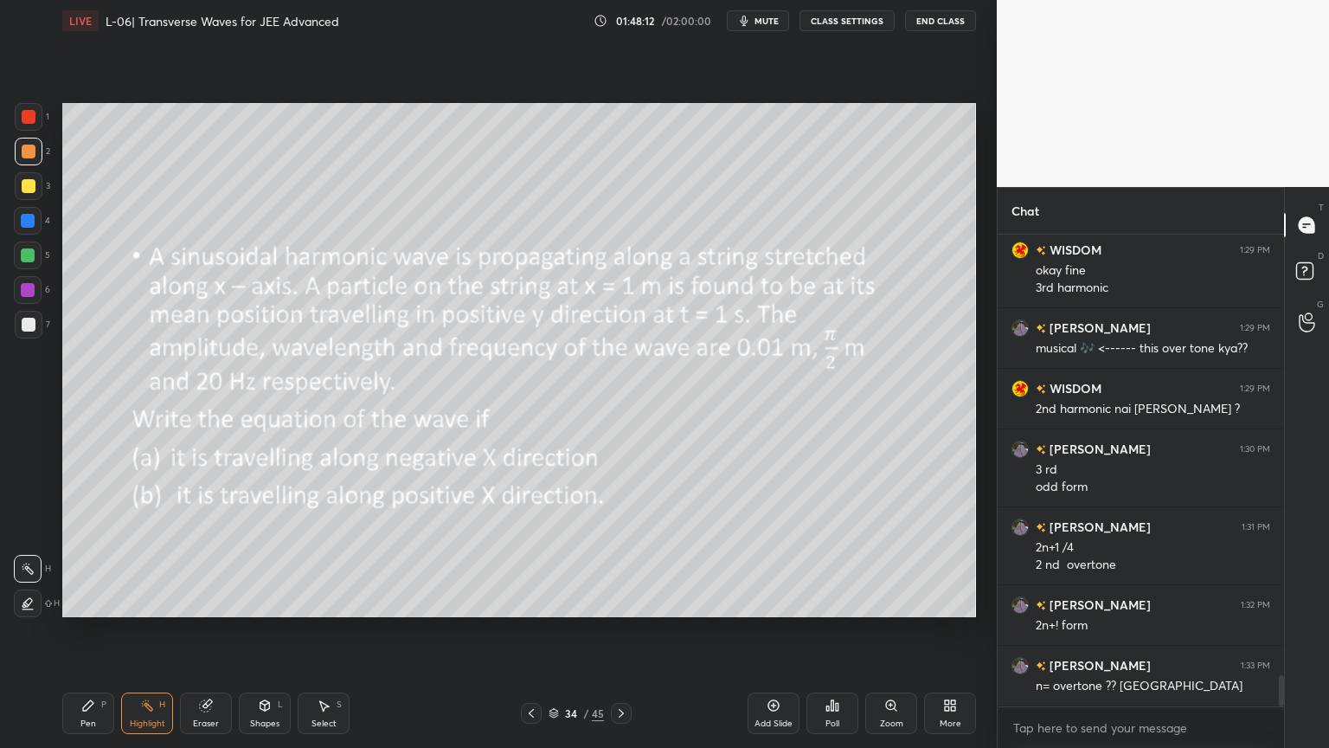
click at [530, 631] on icon at bounding box center [531, 713] width 14 height 14
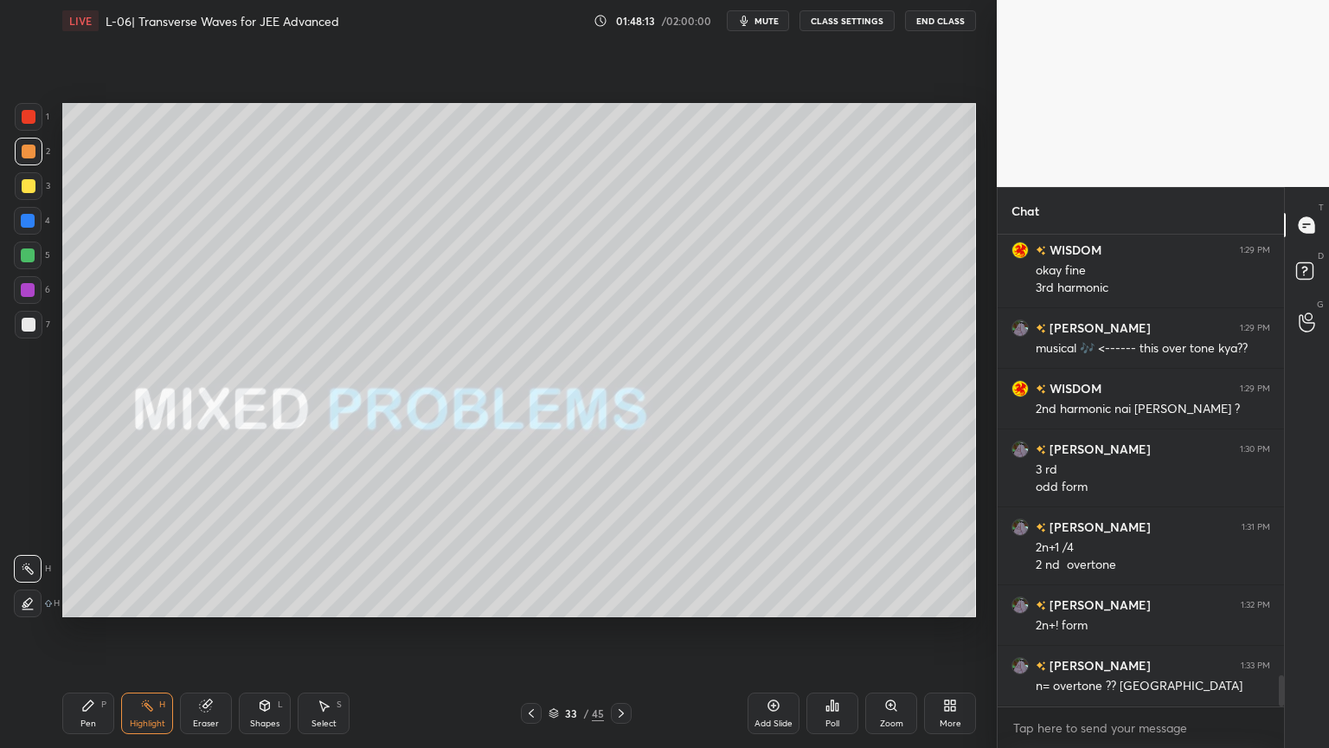
click at [530, 631] on icon at bounding box center [531, 713] width 14 height 14
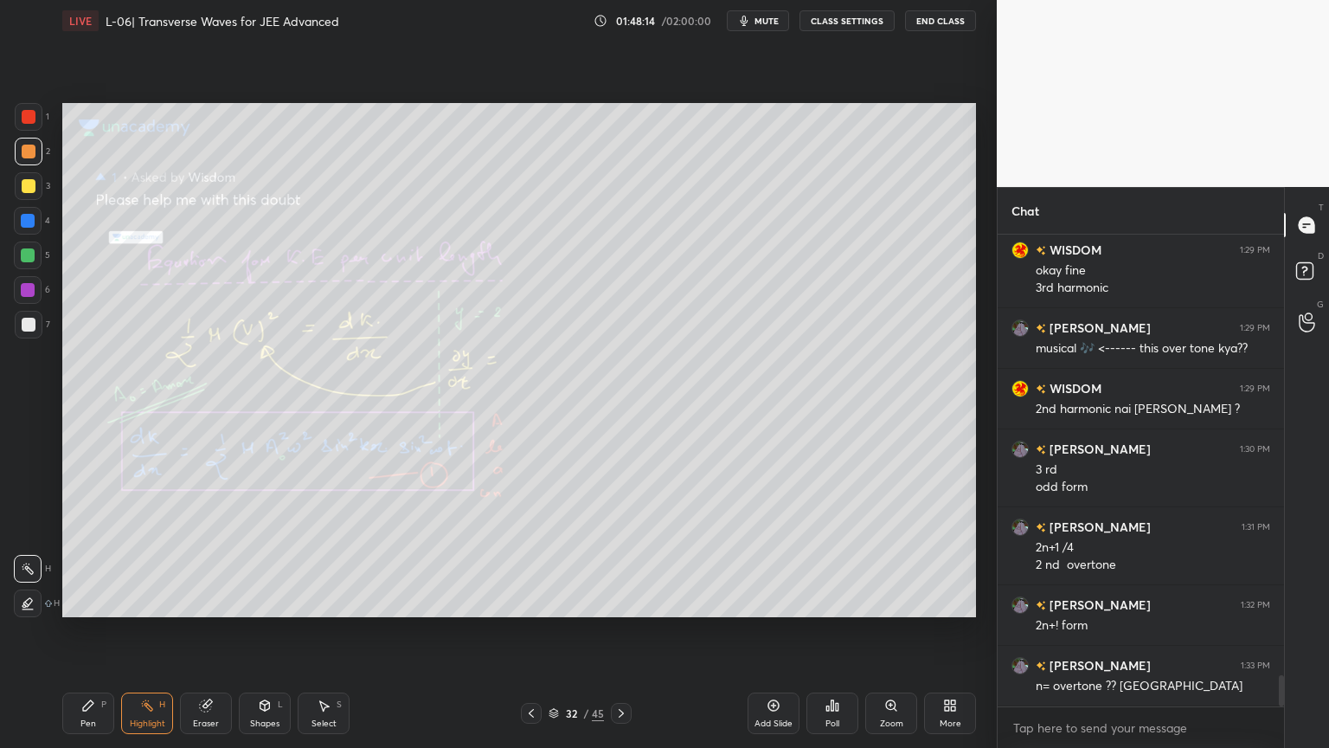
click at [613, 631] on div "Pen P Highlight H Eraser Shapes L Select S 32 / 45 Add Slide Poll Zoom More" at bounding box center [519, 713] width 914 height 69
click at [624, 631] on icon at bounding box center [621, 713] width 14 height 14
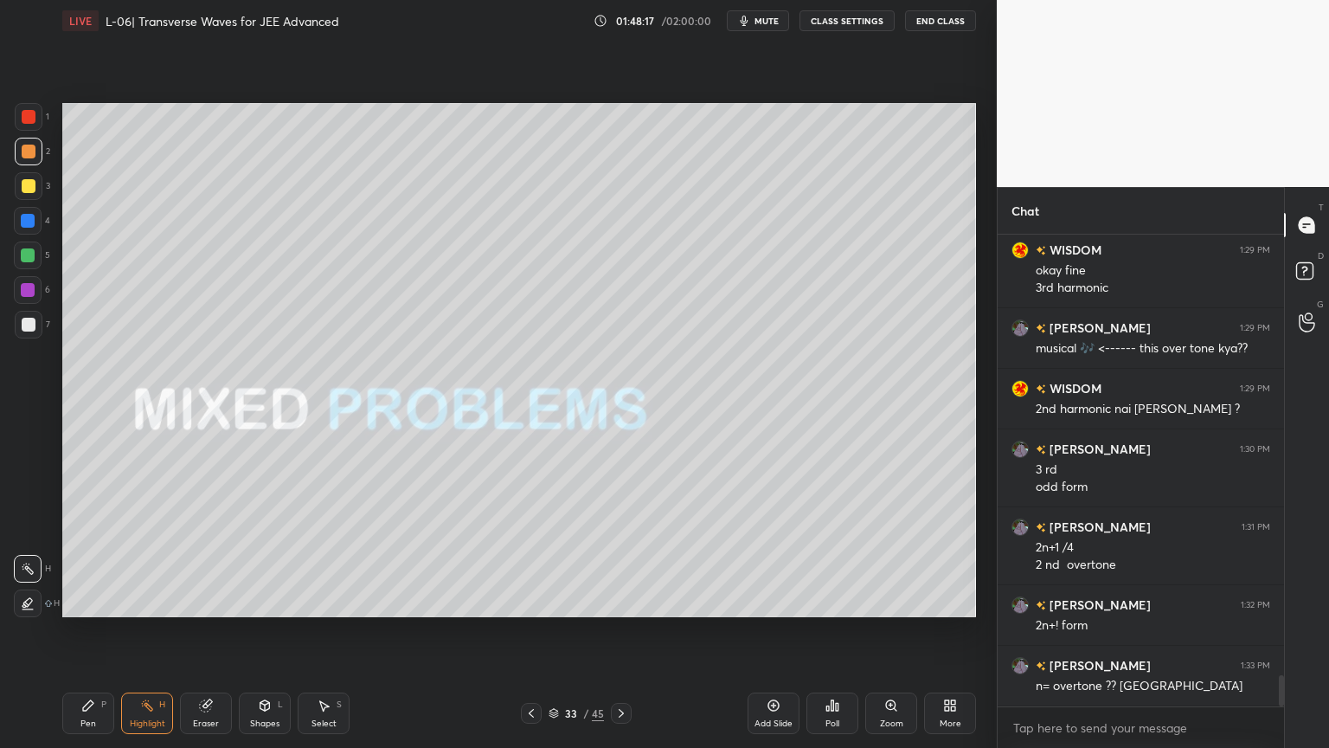
click at [263, 631] on icon at bounding box center [265, 705] width 10 height 10
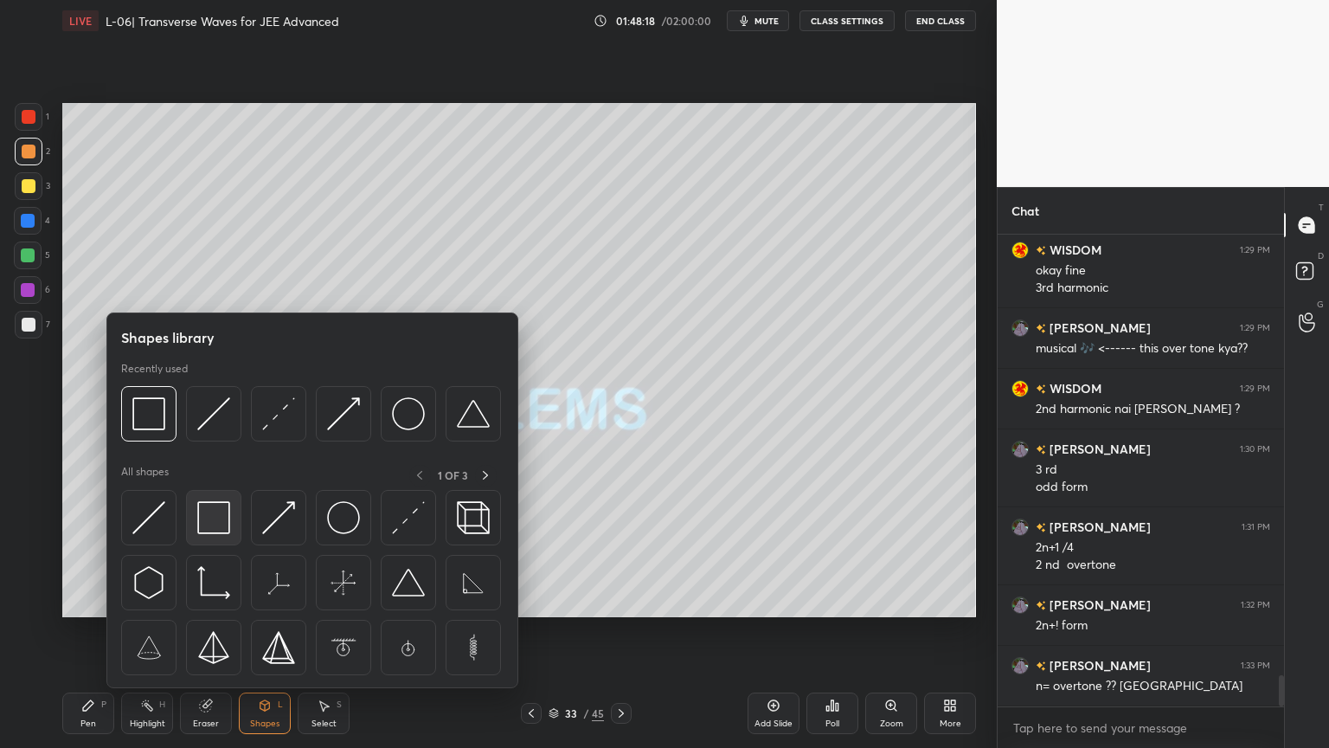
click at [205, 519] on img at bounding box center [213, 517] width 33 height 33
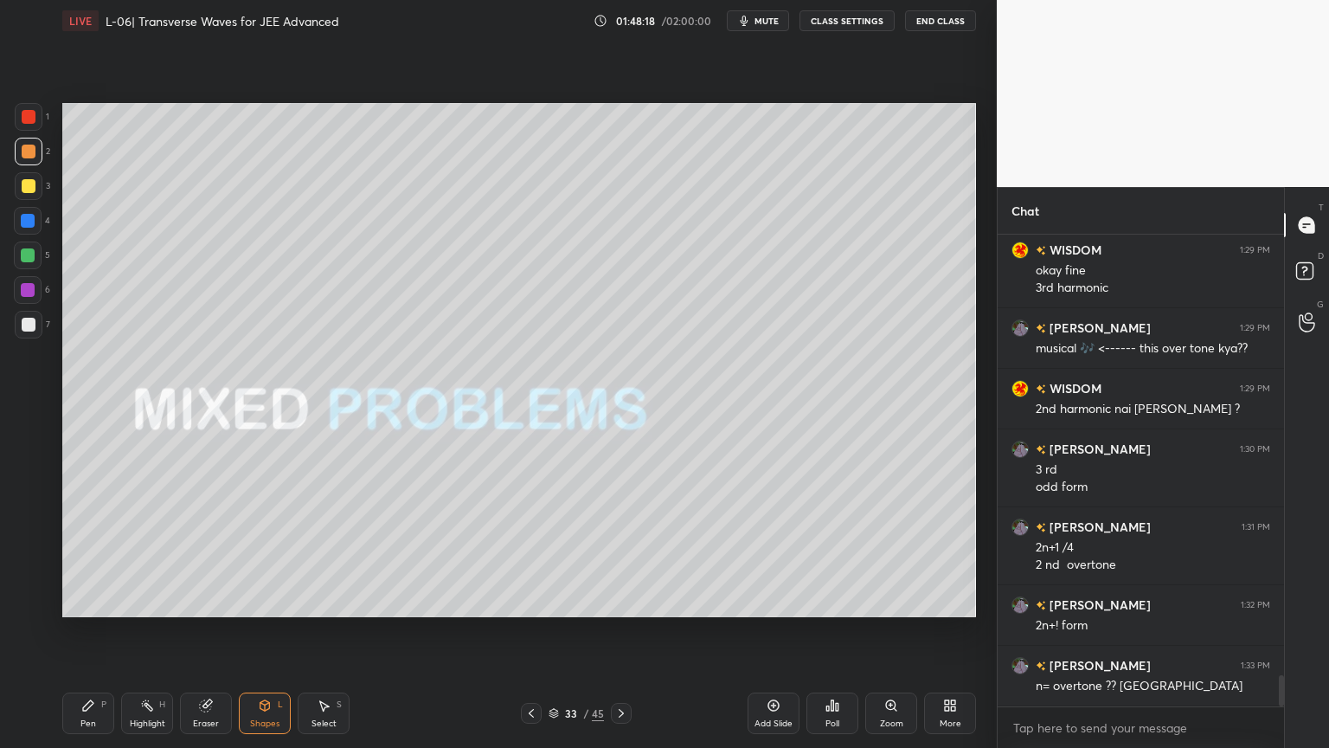
click at [29, 293] on div at bounding box center [28, 290] width 14 height 14
click at [534, 631] on icon at bounding box center [531, 713] width 14 height 14
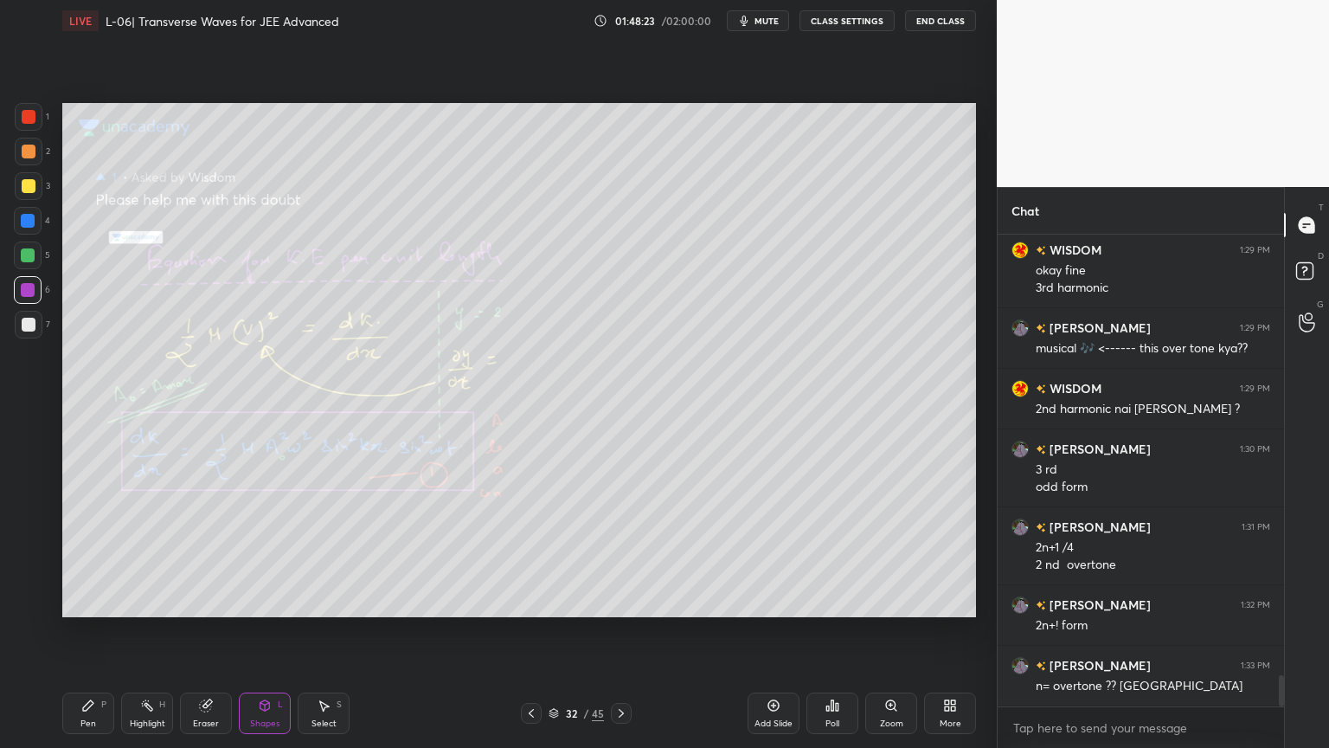
click at [526, 631] on icon at bounding box center [531, 713] width 14 height 14
click at [524, 631] on div at bounding box center [531, 713] width 21 height 21
click at [522, 631] on div at bounding box center [531, 713] width 21 height 21
click at [523, 631] on div at bounding box center [531, 713] width 21 height 21
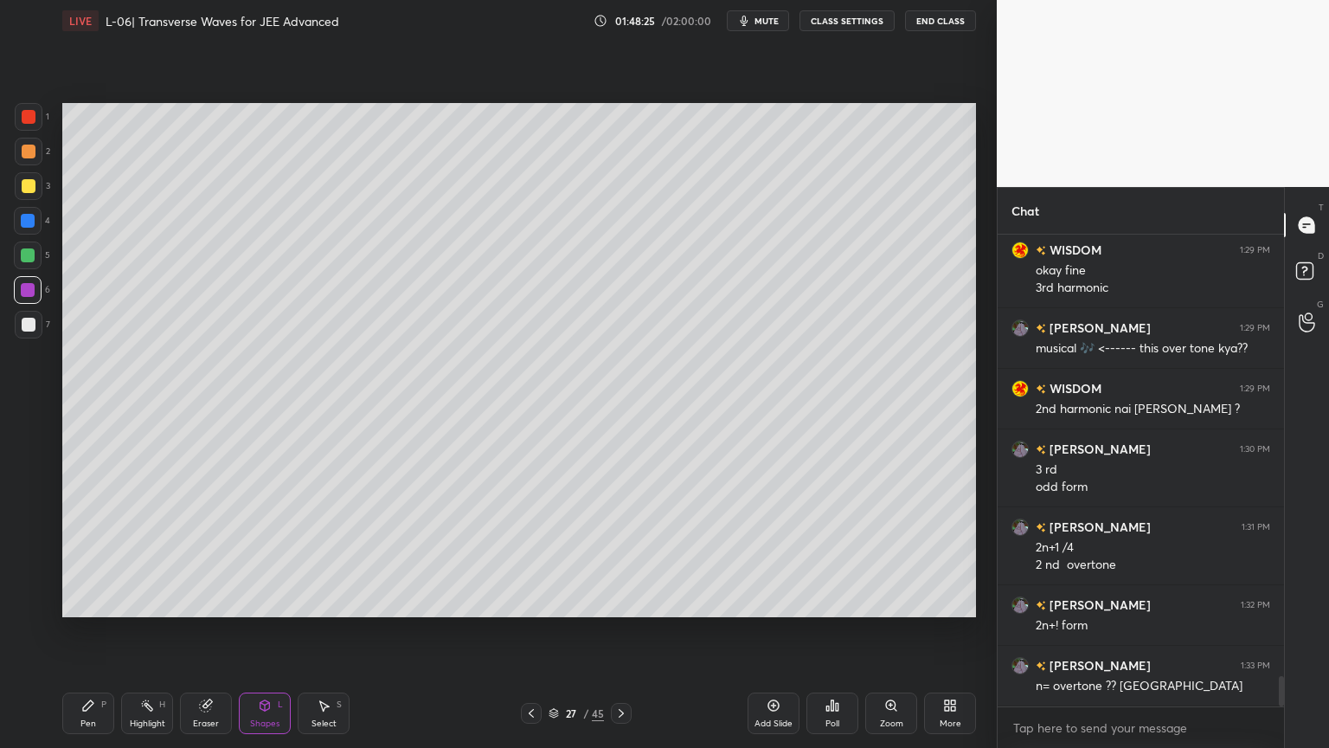
scroll to position [6802, 0]
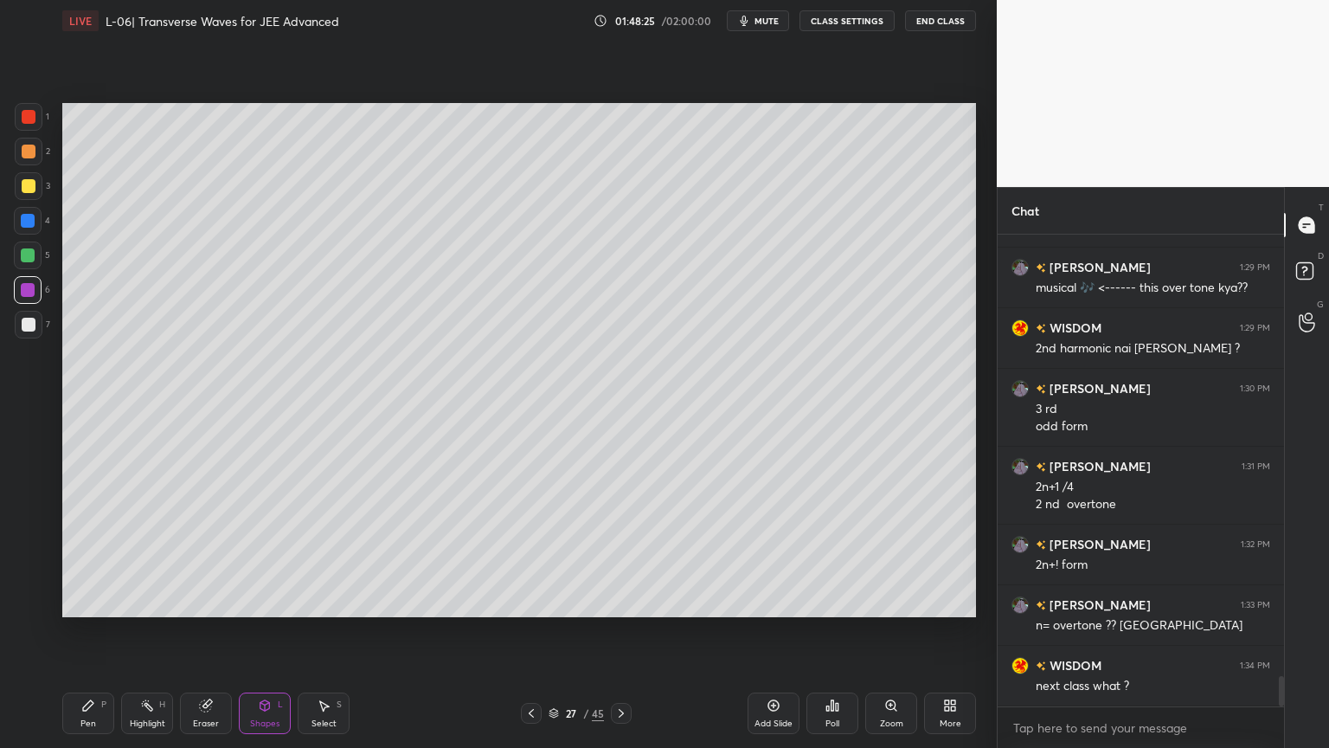
click at [524, 631] on div at bounding box center [531, 713] width 21 height 21
click at [22, 187] on div at bounding box center [29, 186] width 14 height 14
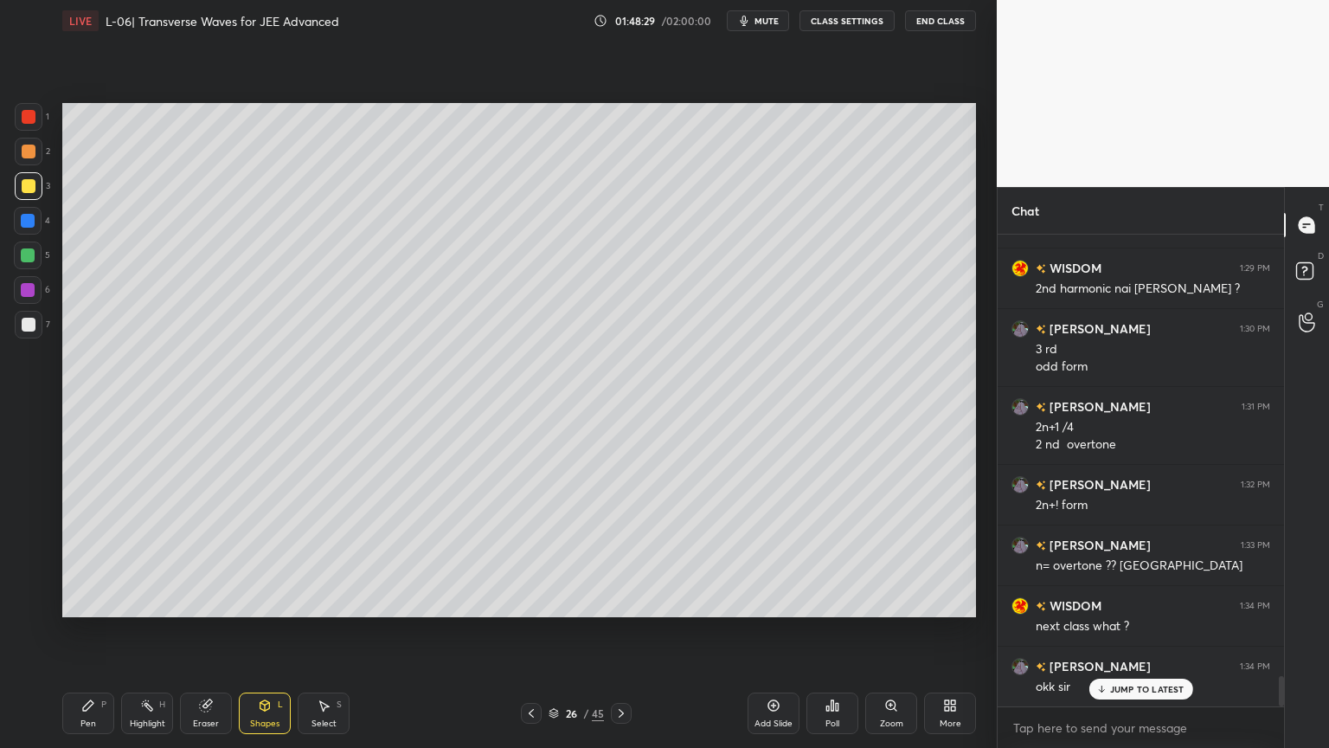
click at [87, 631] on icon at bounding box center [88, 705] width 10 height 10
click at [534, 631] on icon at bounding box center [531, 713] width 14 height 14
click at [627, 631] on icon at bounding box center [621, 713] width 14 height 14
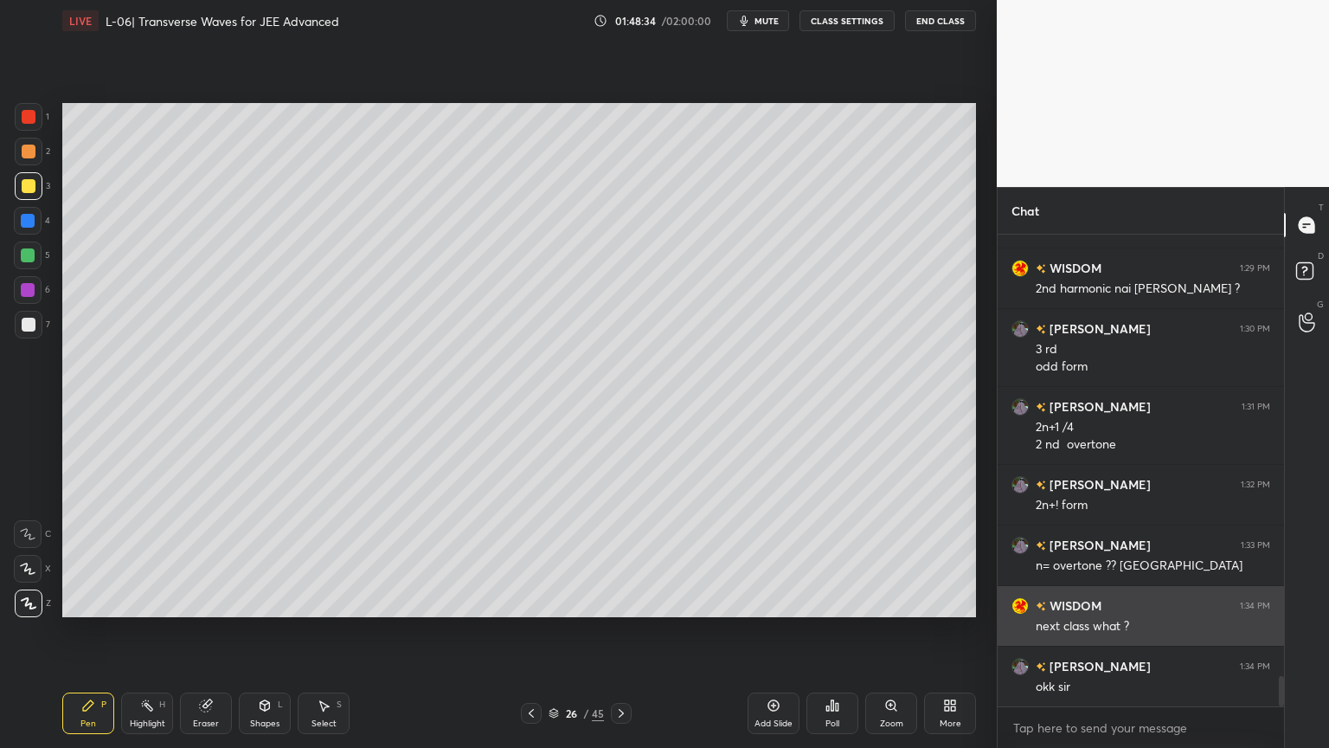
scroll to position [6923, 0]
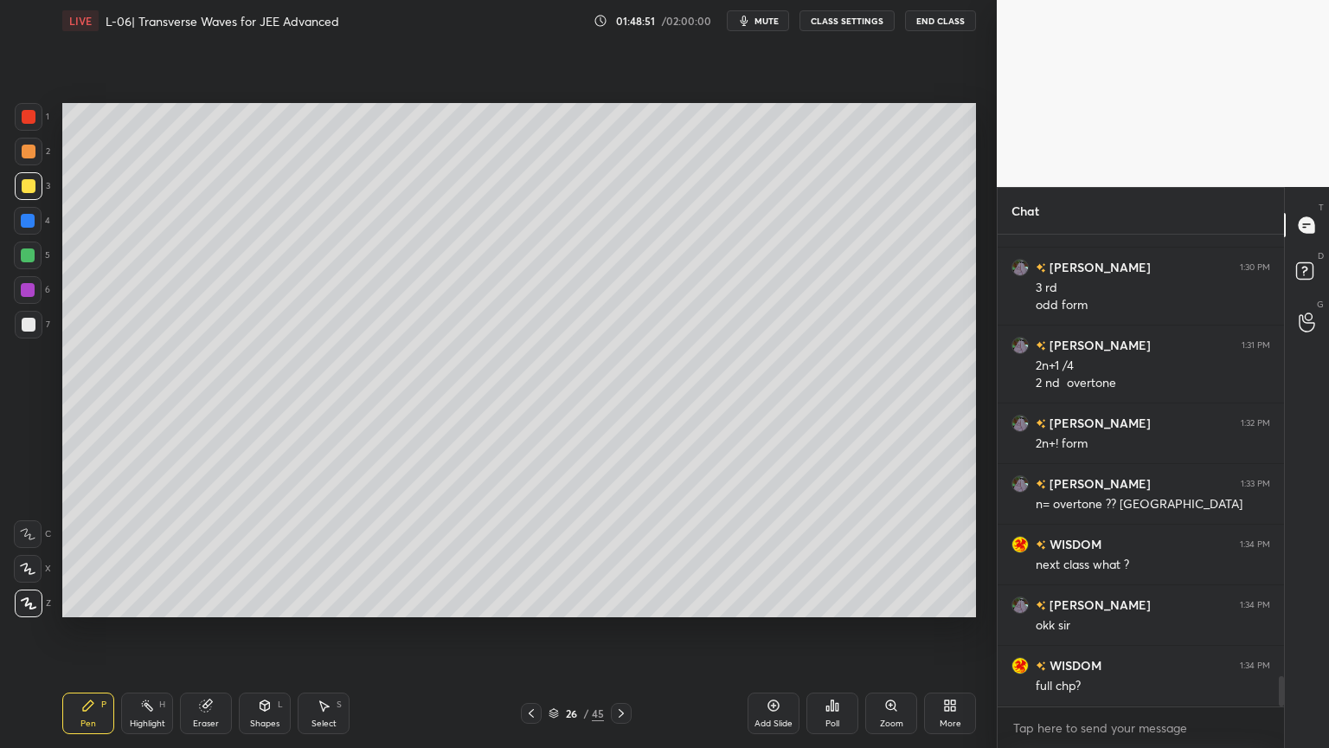
click at [29, 117] on div at bounding box center [29, 117] width 14 height 14
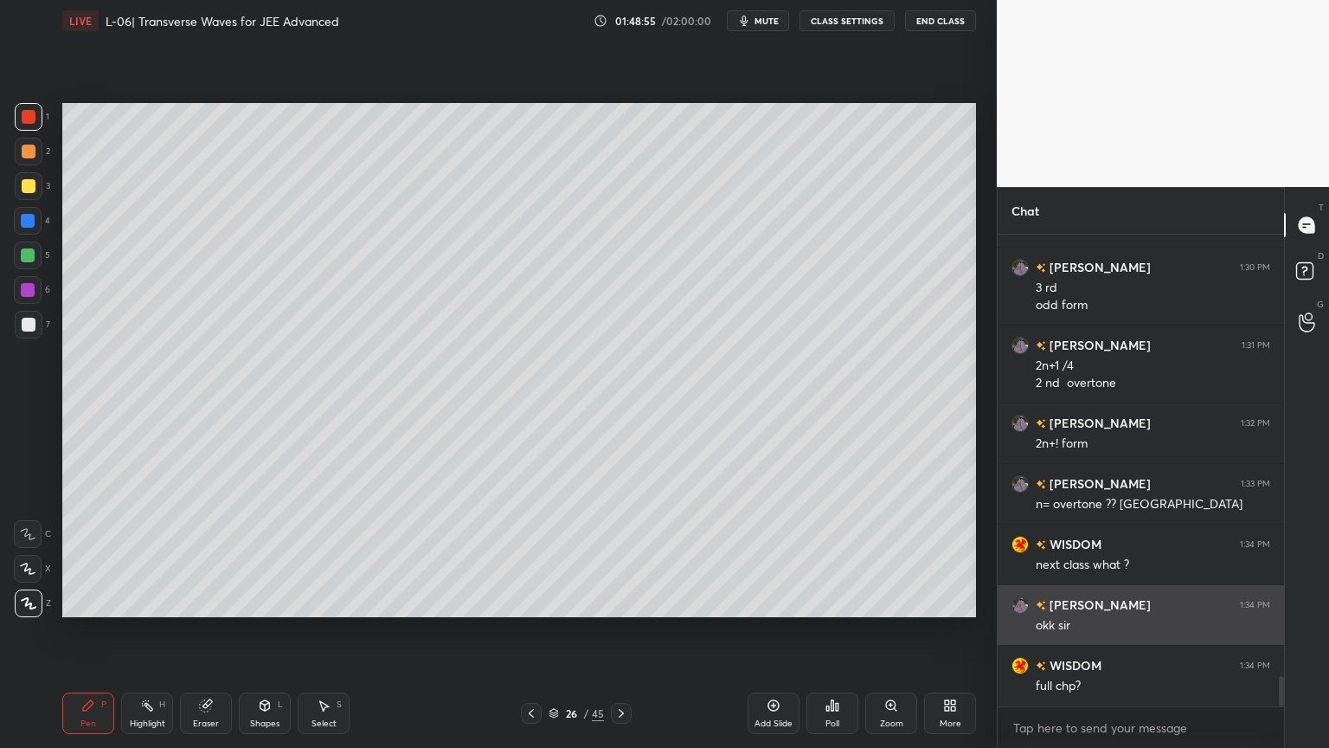
scroll to position [6982, 0]
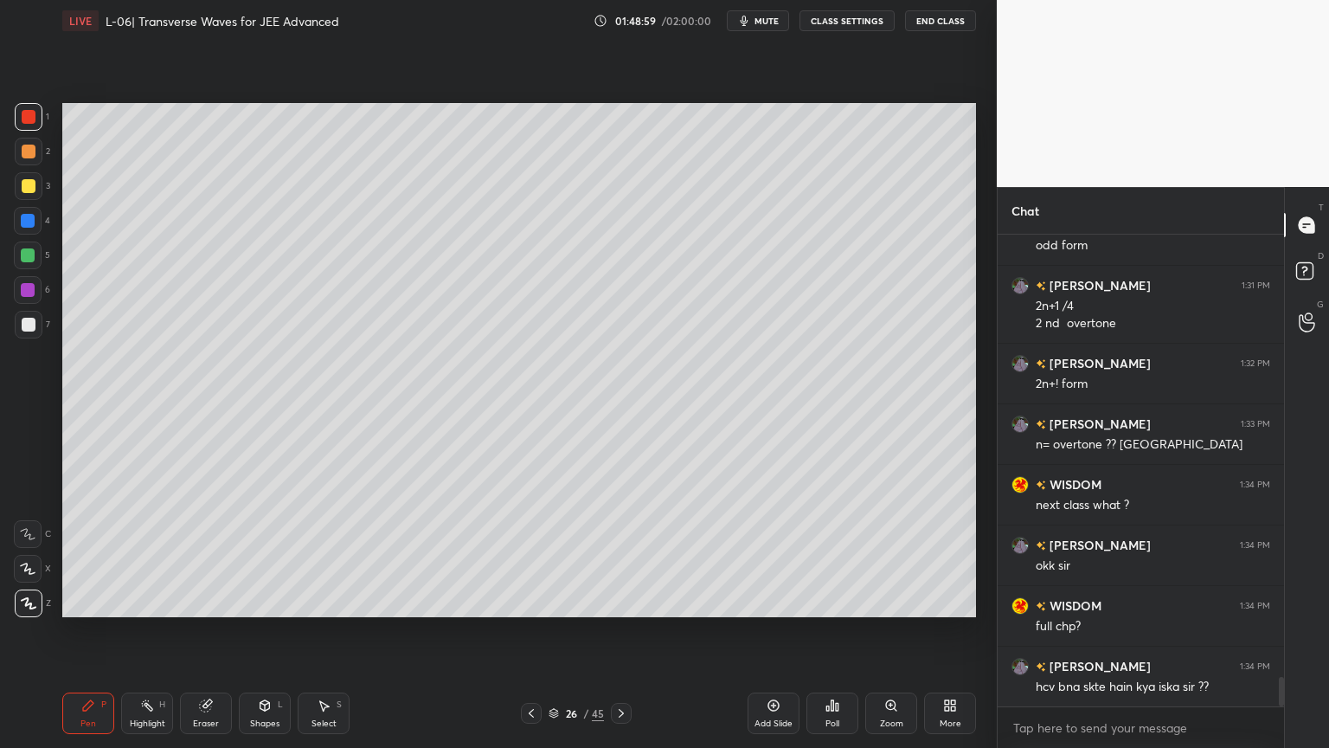
click at [217, 631] on div "Eraser" at bounding box center [206, 713] width 52 height 42
click at [93, 631] on icon at bounding box center [88, 705] width 14 height 14
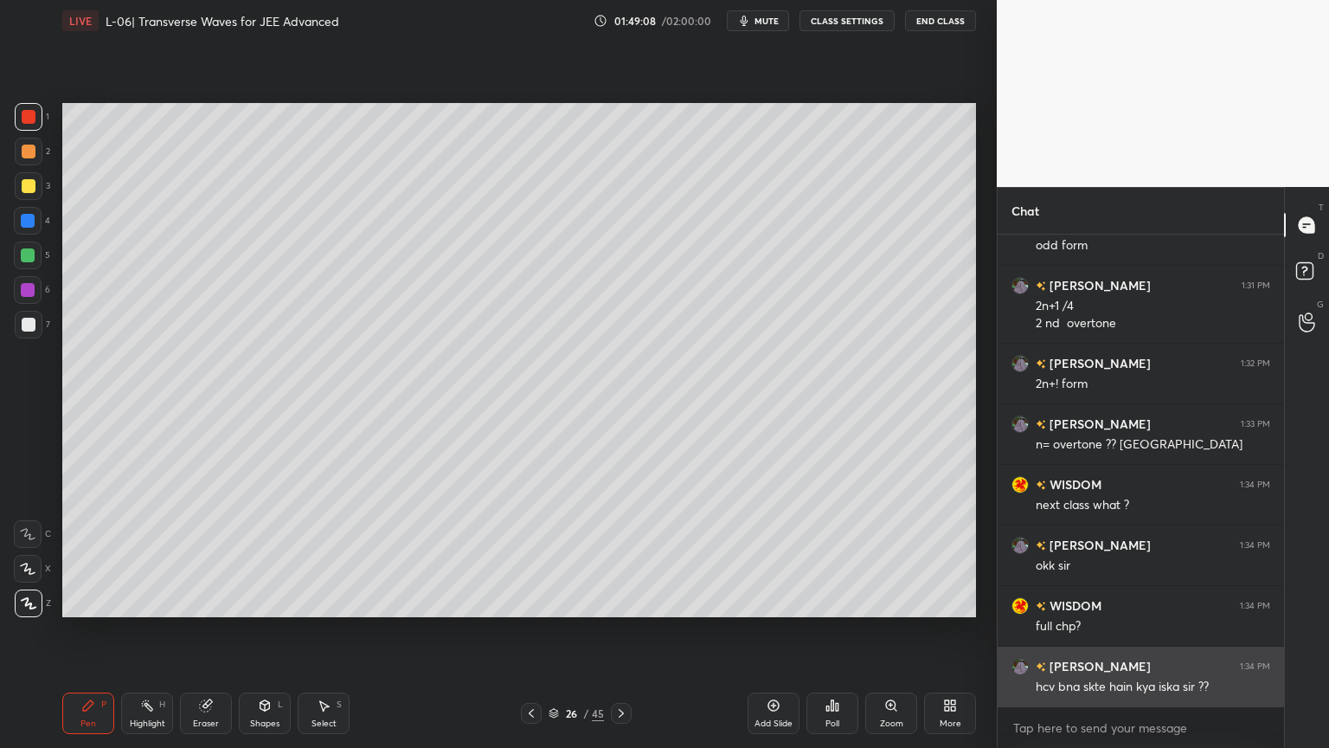
scroll to position [7044, 0]
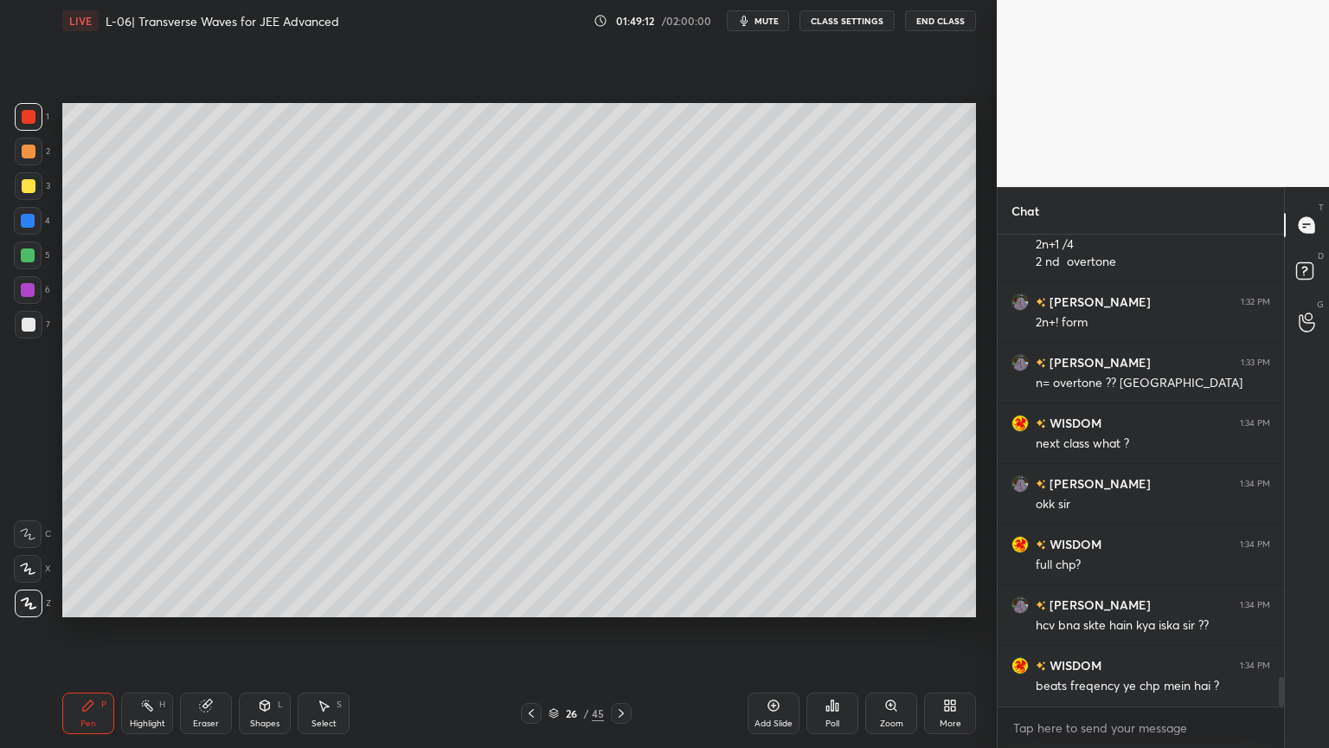
click at [24, 190] on div at bounding box center [29, 186] width 14 height 14
click at [34, 222] on div at bounding box center [28, 221] width 14 height 14
click at [26, 161] on div at bounding box center [29, 152] width 28 height 28
click at [21, 117] on div at bounding box center [29, 117] width 28 height 28
click at [22, 144] on div at bounding box center [29, 152] width 28 height 28
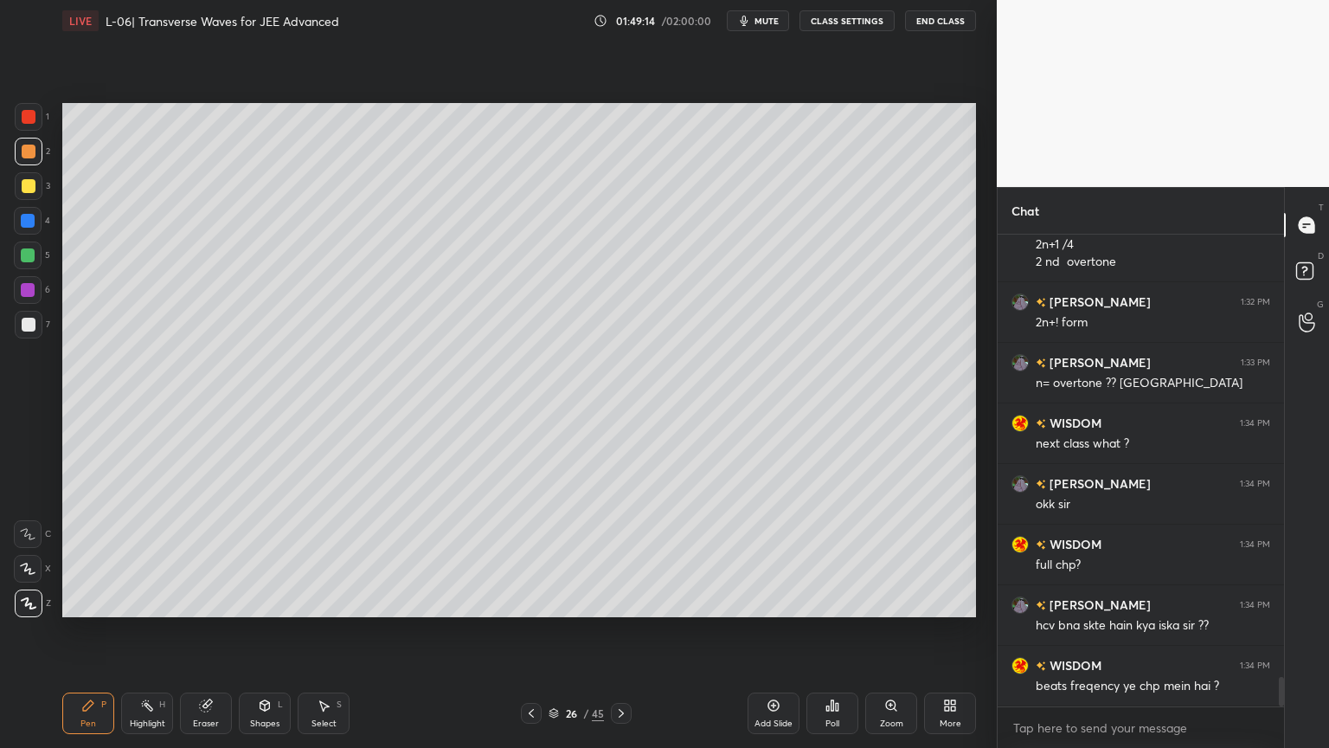
click at [22, 168] on div "2" at bounding box center [32, 155] width 35 height 35
click at [22, 190] on div at bounding box center [29, 186] width 14 height 14
click at [23, 198] on div at bounding box center [29, 186] width 28 height 28
click at [20, 218] on div at bounding box center [28, 221] width 28 height 28
click at [14, 232] on div "4" at bounding box center [32, 221] width 36 height 28
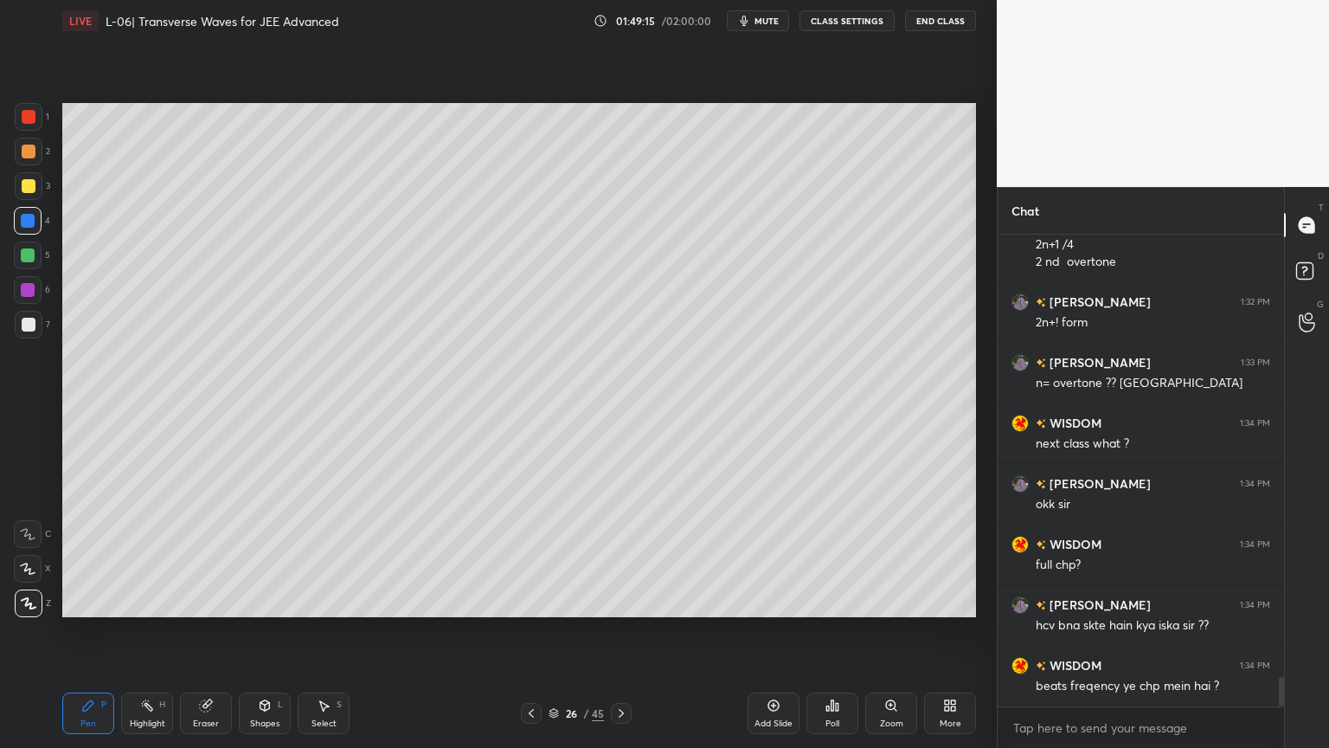
click at [16, 236] on div "4" at bounding box center [32, 224] width 36 height 35
click at [17, 248] on div at bounding box center [28, 255] width 28 height 28
click at [17, 257] on div at bounding box center [28, 255] width 28 height 28
click at [23, 266] on div at bounding box center [28, 255] width 28 height 28
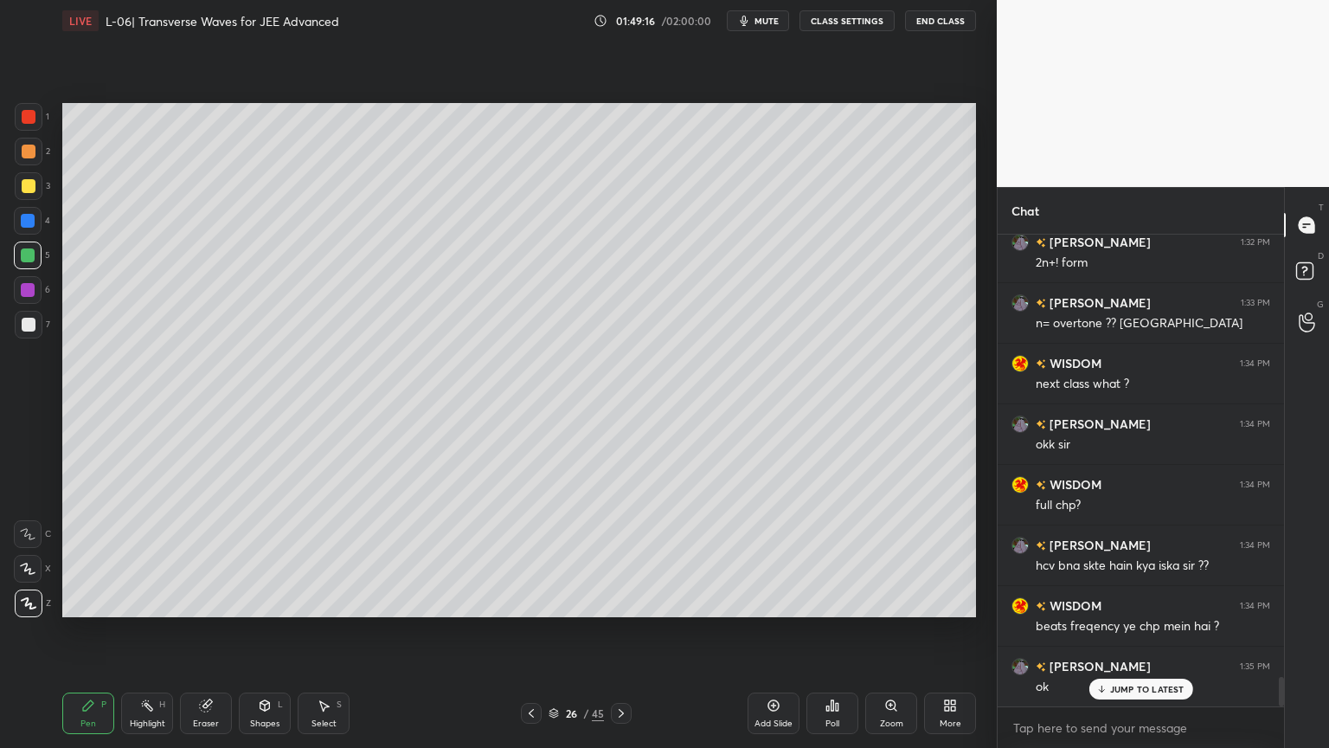
click at [23, 280] on div at bounding box center [28, 290] width 28 height 28
click at [24, 287] on div at bounding box center [28, 290] width 14 height 14
click at [21, 290] on div at bounding box center [28, 290] width 14 height 14
click at [22, 124] on div at bounding box center [29, 117] width 28 height 28
click at [23, 156] on div at bounding box center [29, 152] width 14 height 14
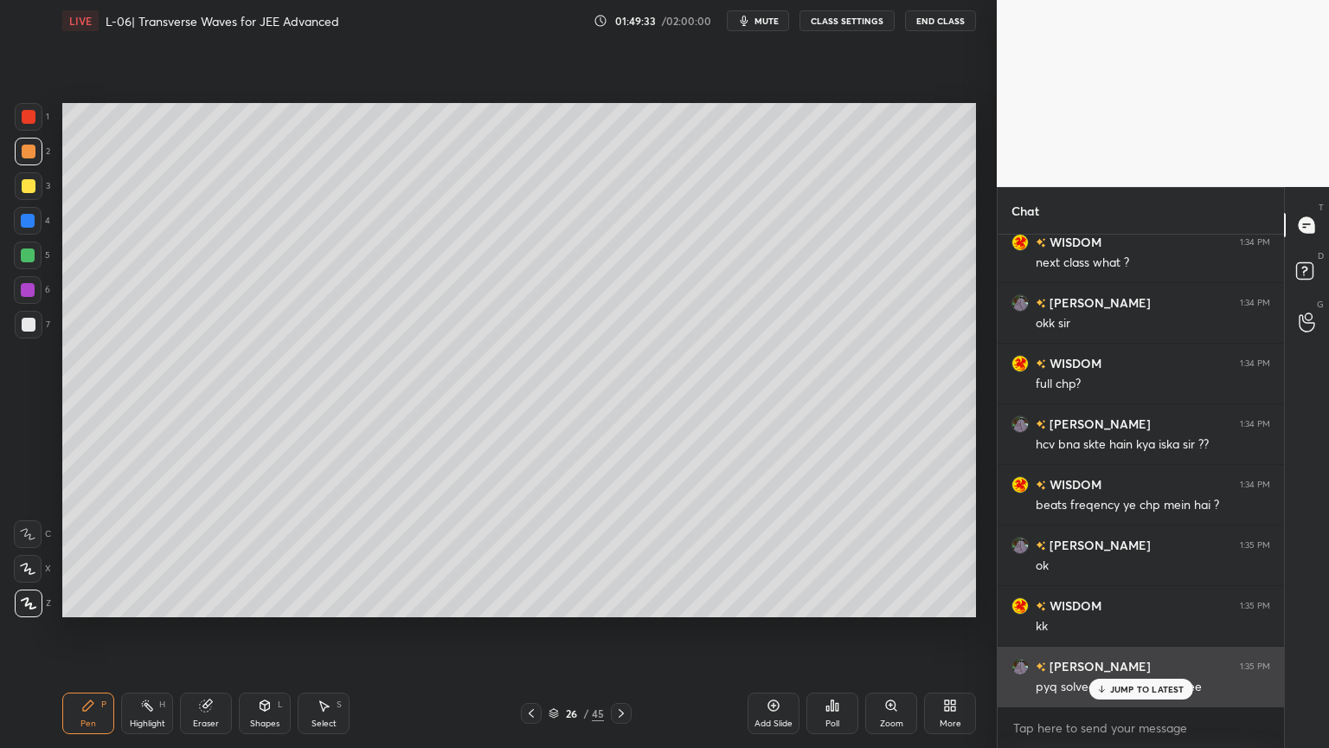
scroll to position [7226, 0]
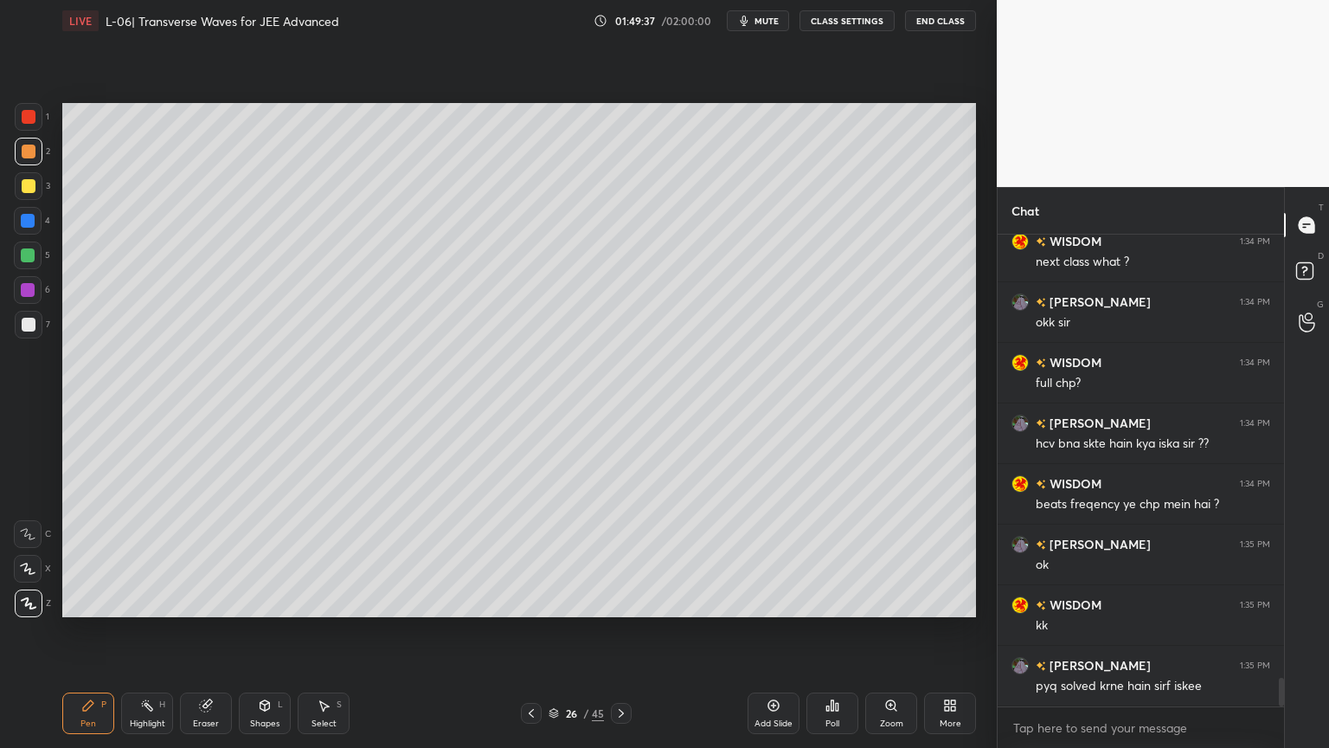
click at [151, 631] on icon at bounding box center [147, 705] width 14 height 14
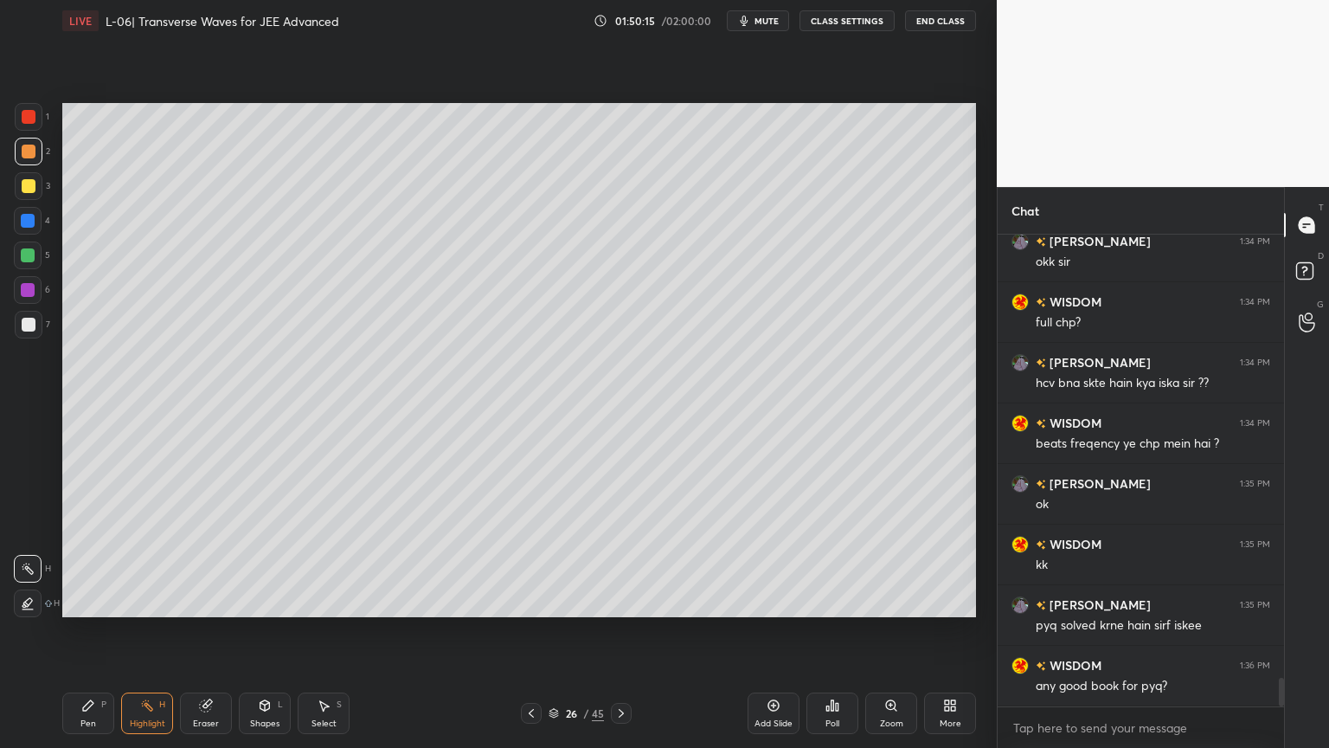
click at [618, 631] on icon at bounding box center [621, 713] width 14 height 14
click at [621, 631] on icon at bounding box center [621, 713] width 14 height 14
click at [620, 631] on icon at bounding box center [621, 713] width 5 height 9
click at [621, 631] on icon at bounding box center [621, 713] width 14 height 14
click at [620, 631] on icon at bounding box center [621, 713] width 14 height 14
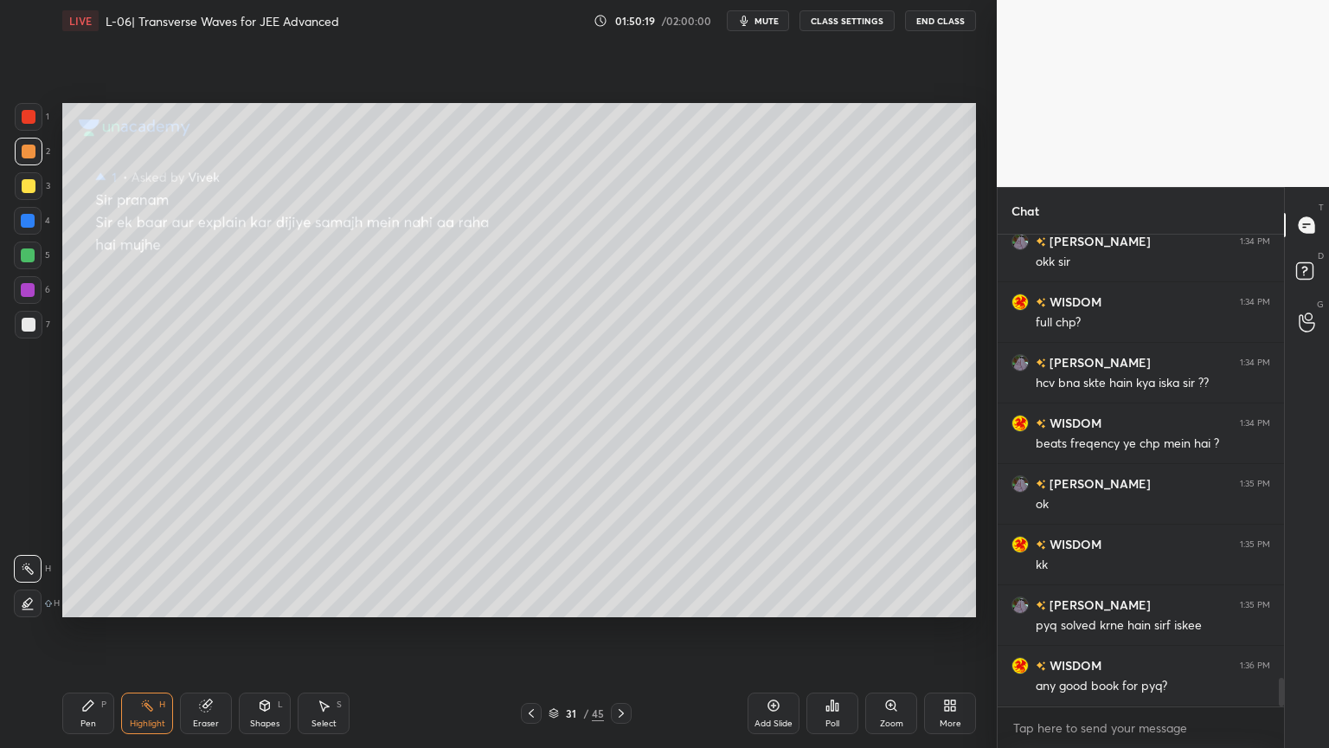
click at [620, 631] on icon at bounding box center [621, 713] width 14 height 14
click at [621, 631] on icon at bounding box center [621, 713] width 5 height 9
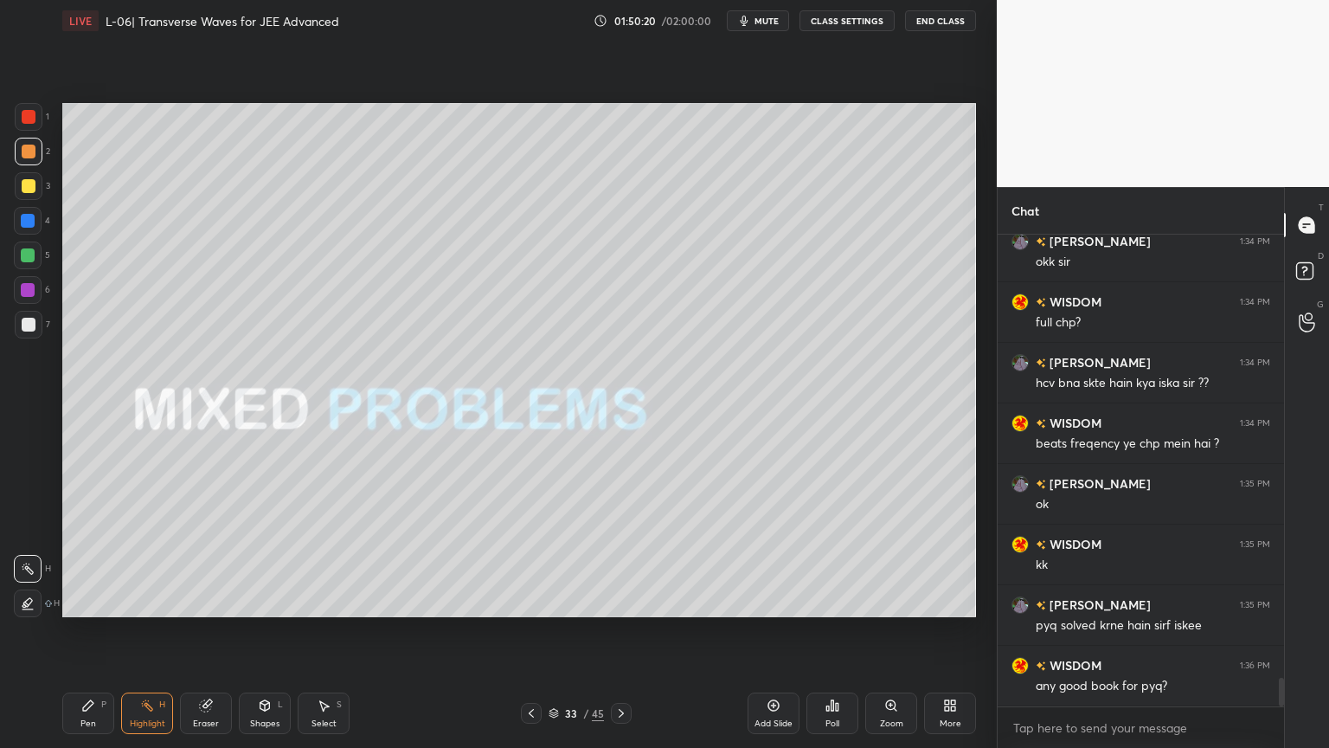
scroll to position [7303, 0]
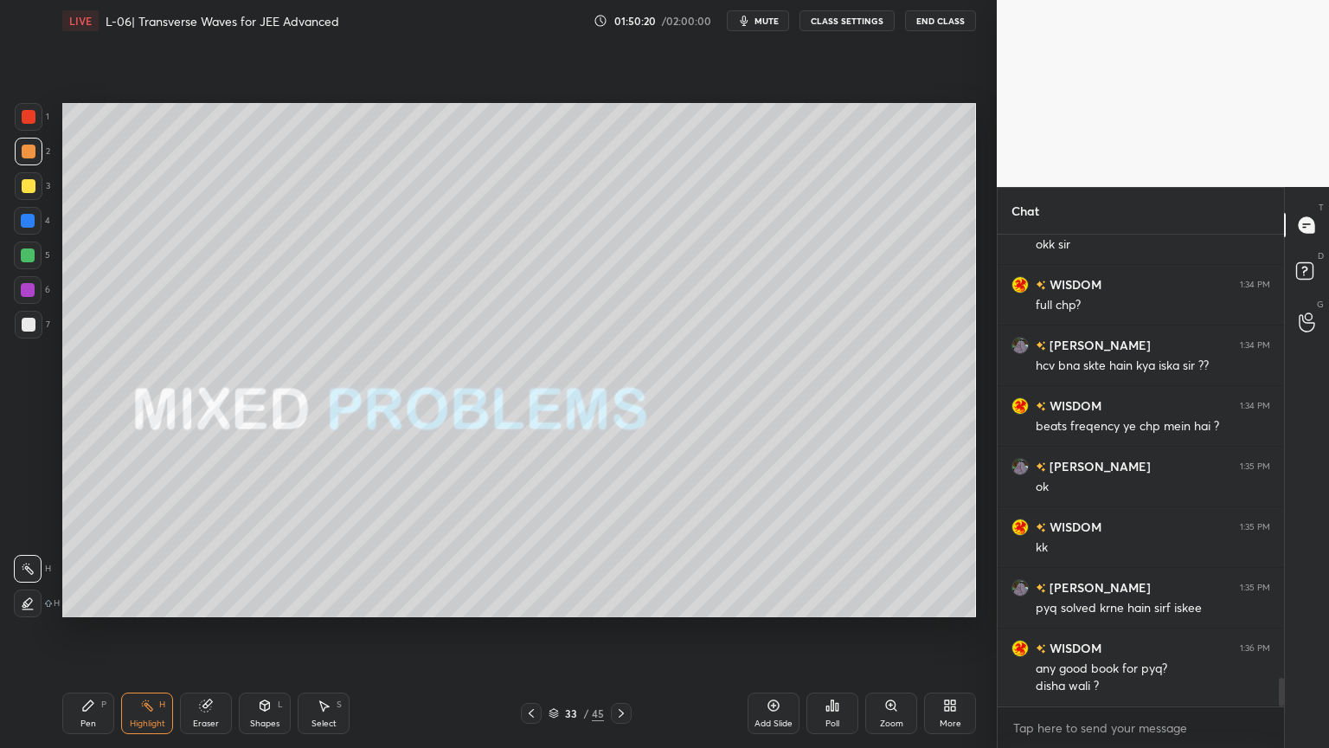
click at [619, 631] on icon at bounding box center [621, 713] width 14 height 14
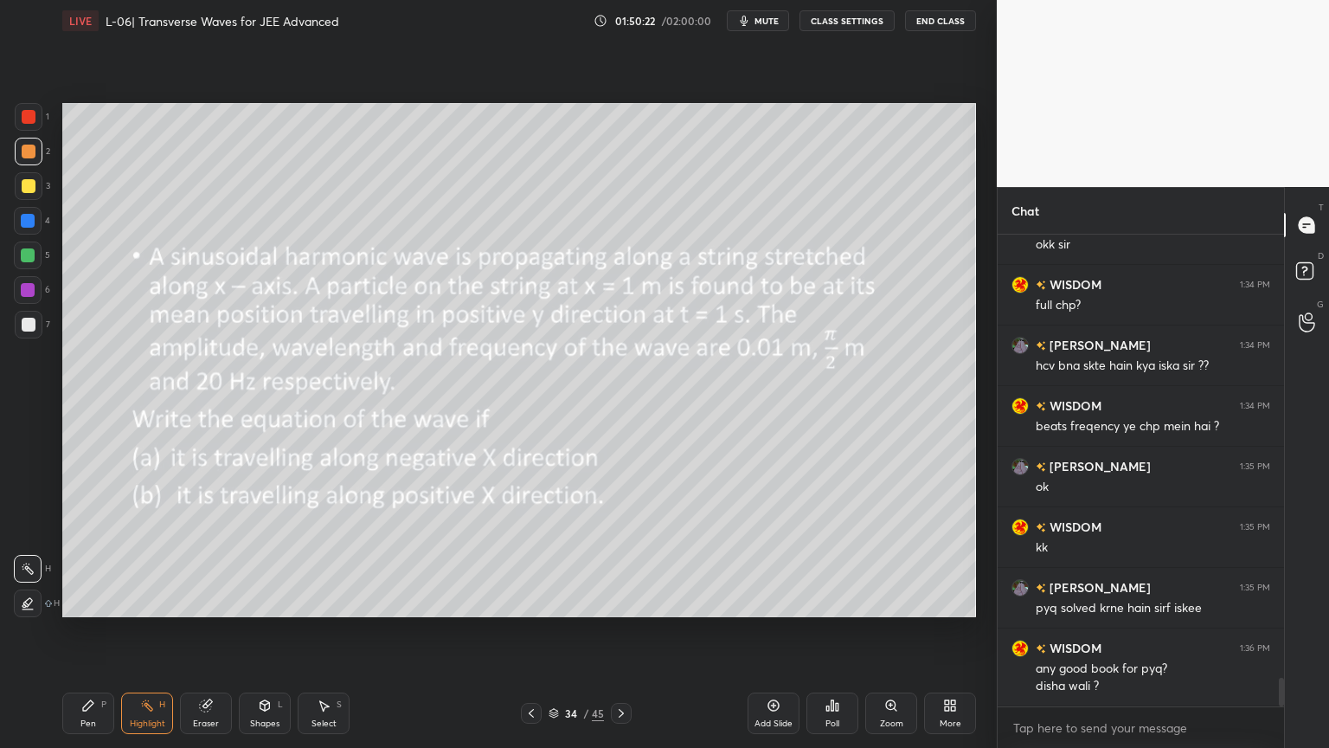
click at [532, 631] on icon at bounding box center [531, 713] width 5 height 9
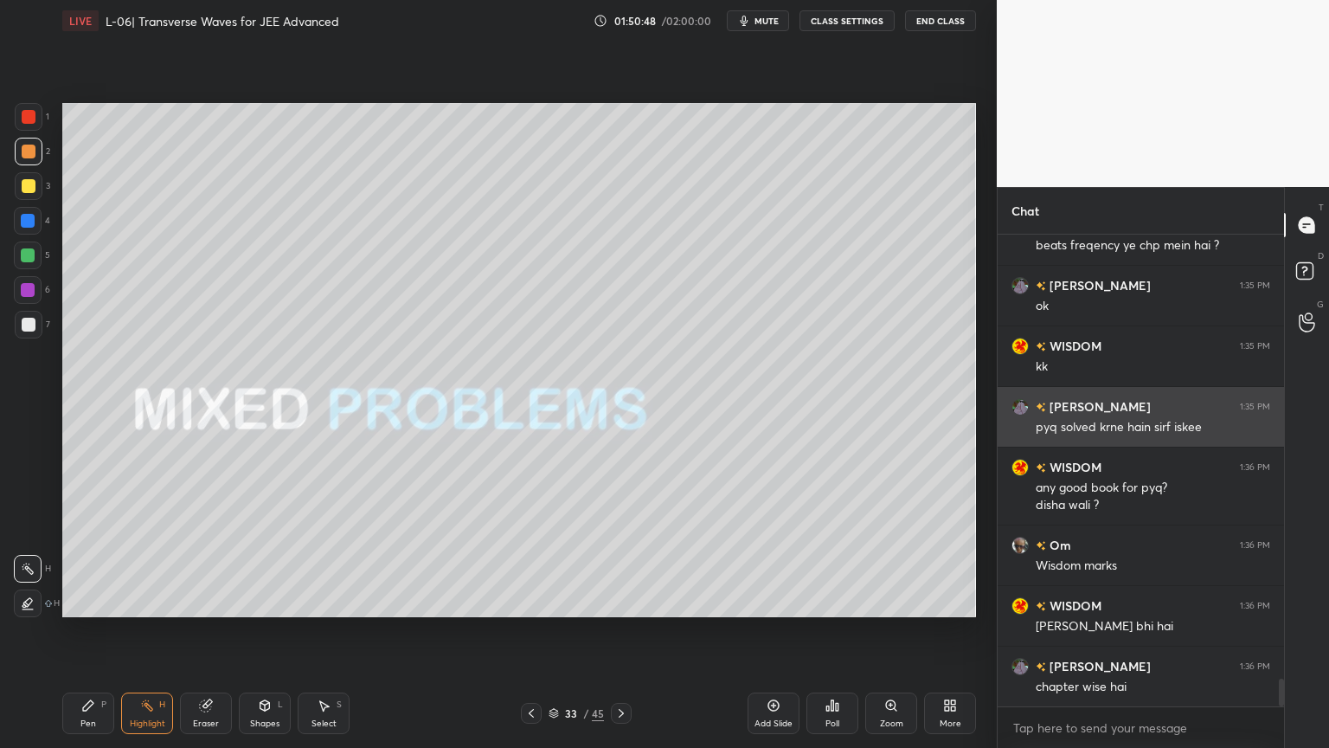
scroll to position [7546, 0]
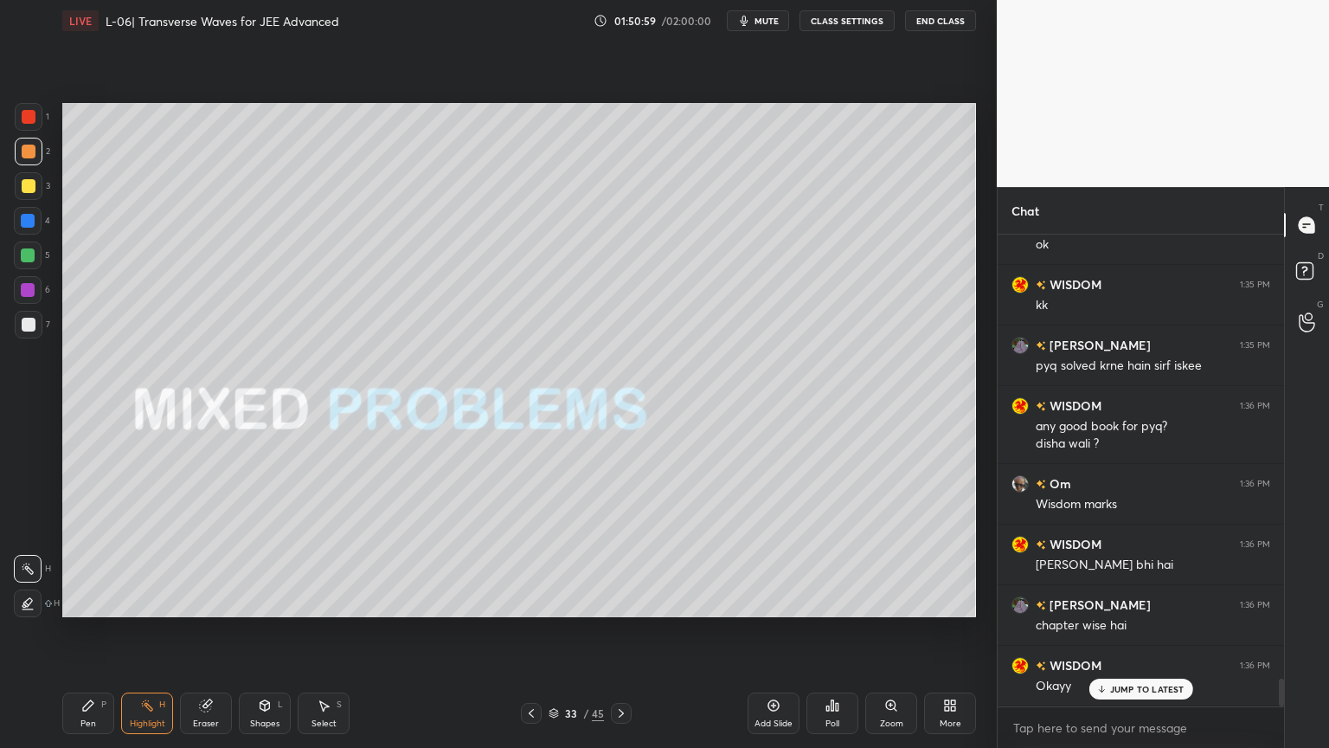
click at [933, 17] on button "End Class" at bounding box center [940, 20] width 71 height 21
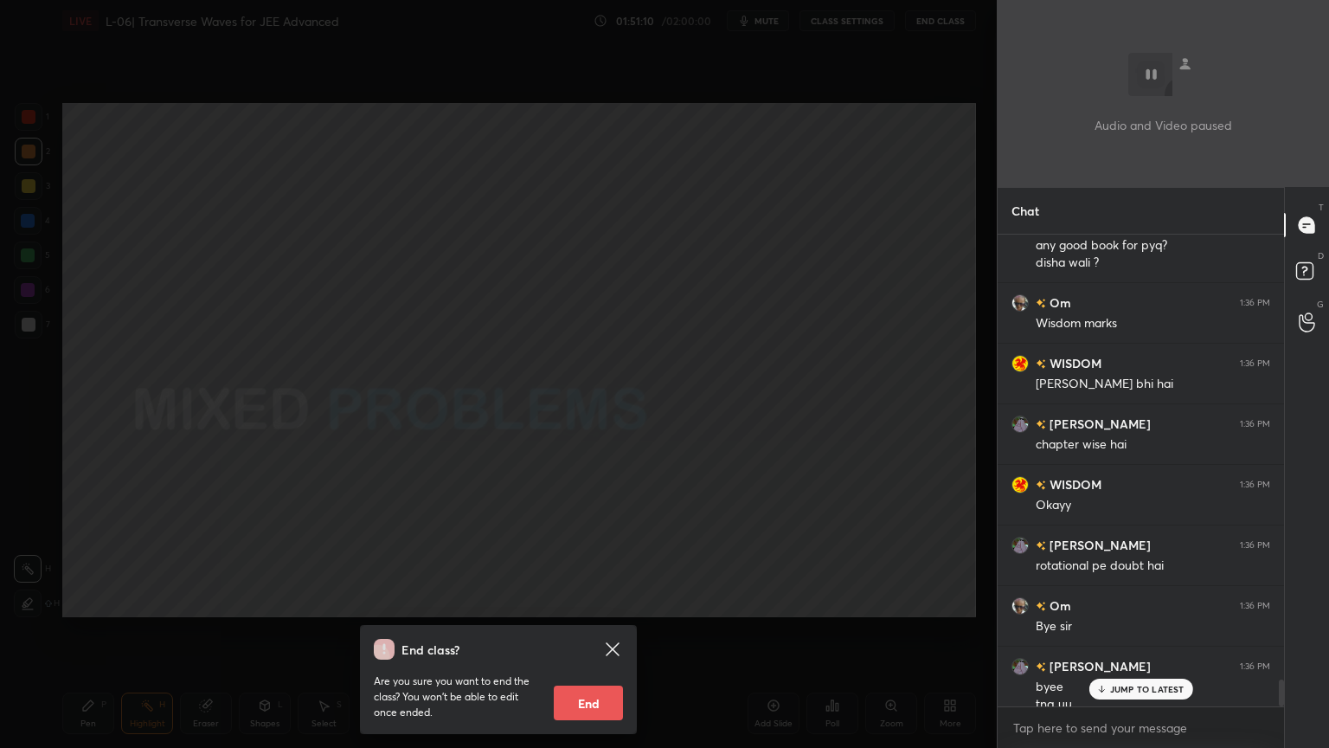
scroll to position [7744, 0]
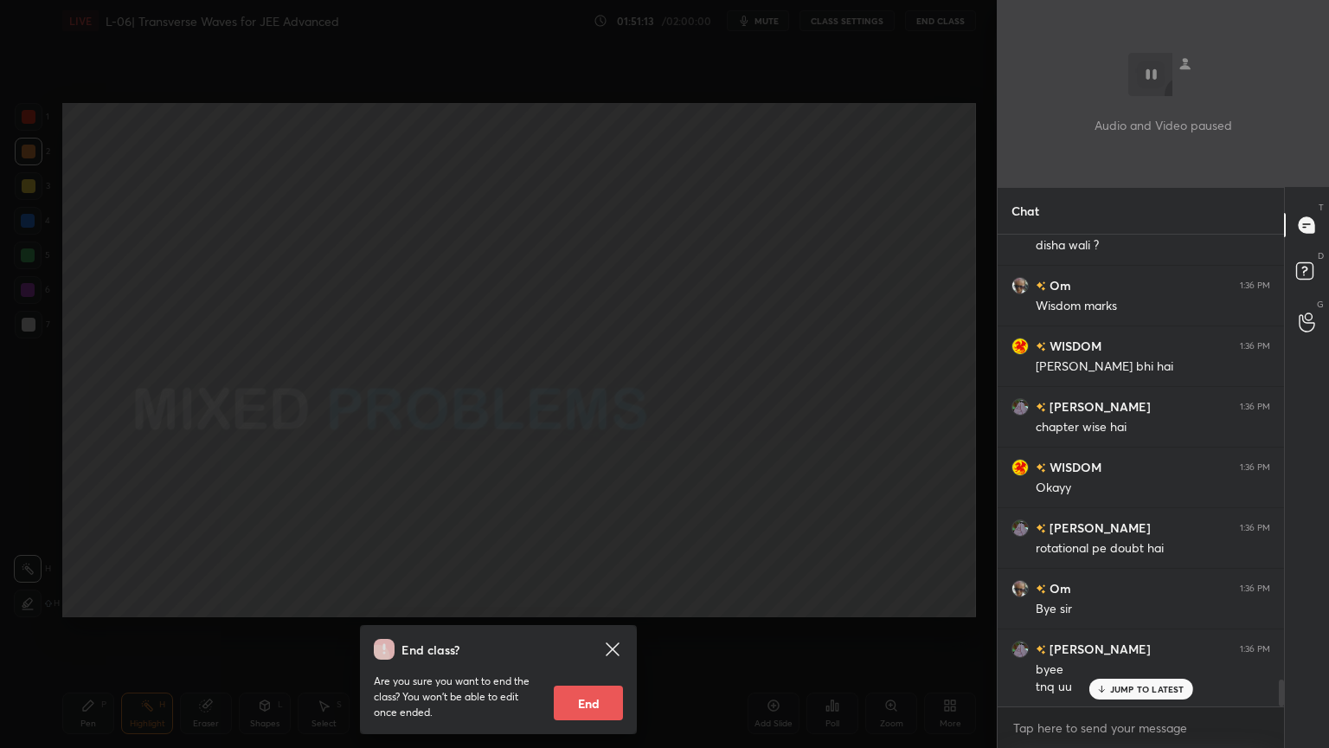
click at [585, 631] on button "End" at bounding box center [588, 702] width 69 height 35
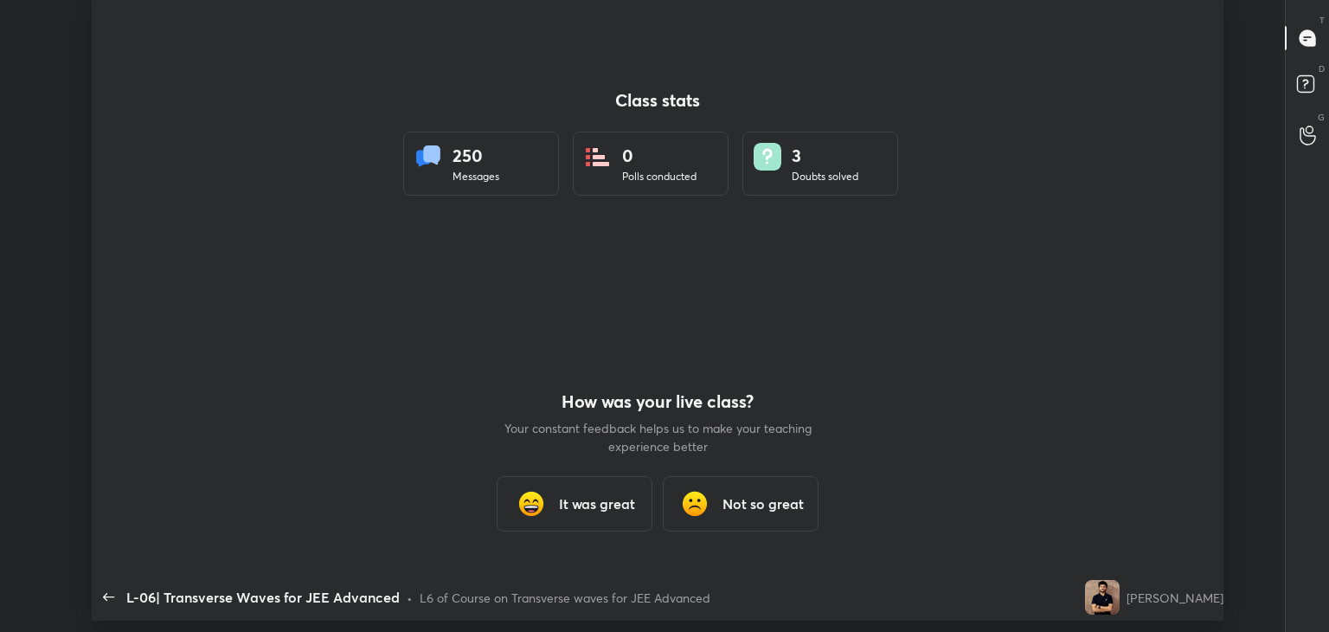
scroll to position [86022, 85229]
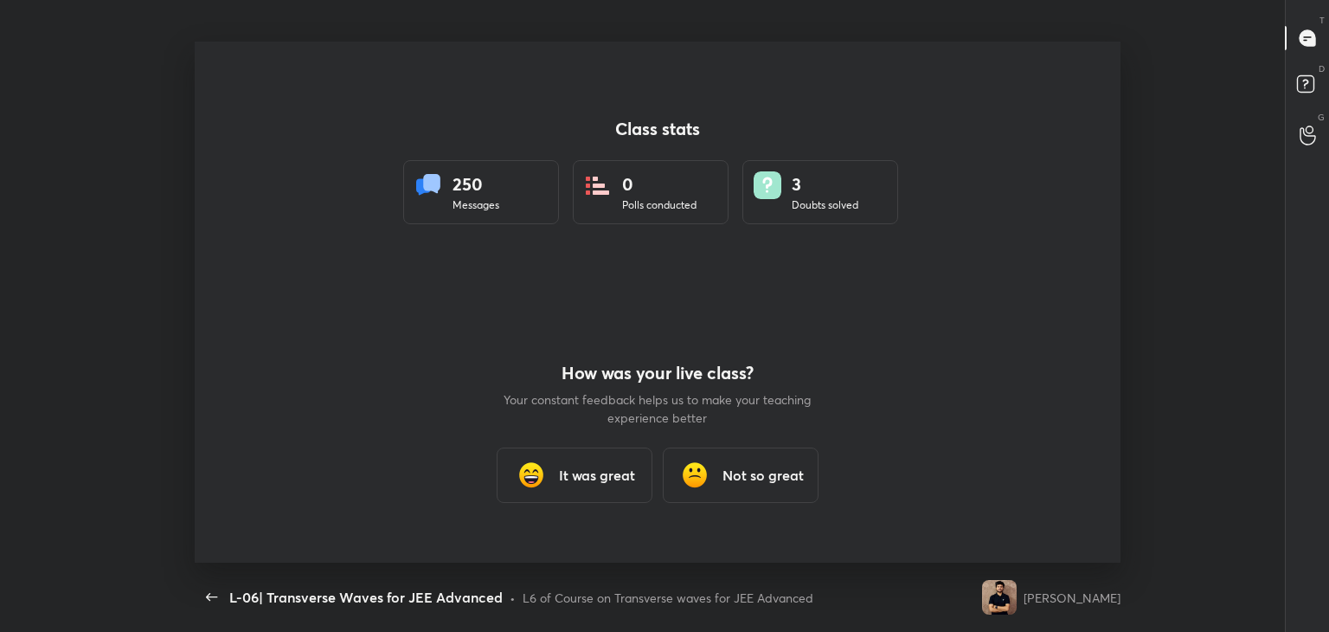
type textarea "x"
